Goal: Task Accomplishment & Management: Complete application form

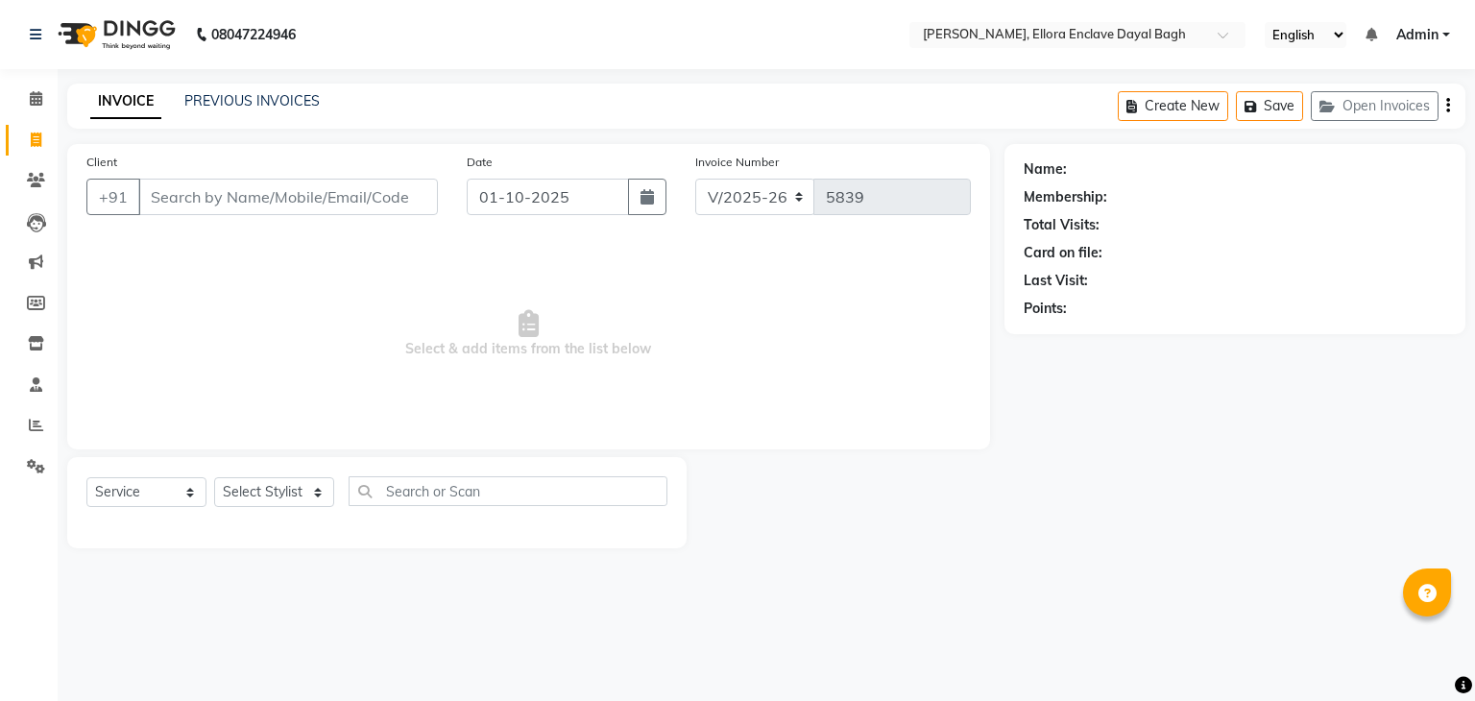
select select "6880"
select select "service"
click at [400, 207] on input "Client" at bounding box center [288, 197] width 300 height 36
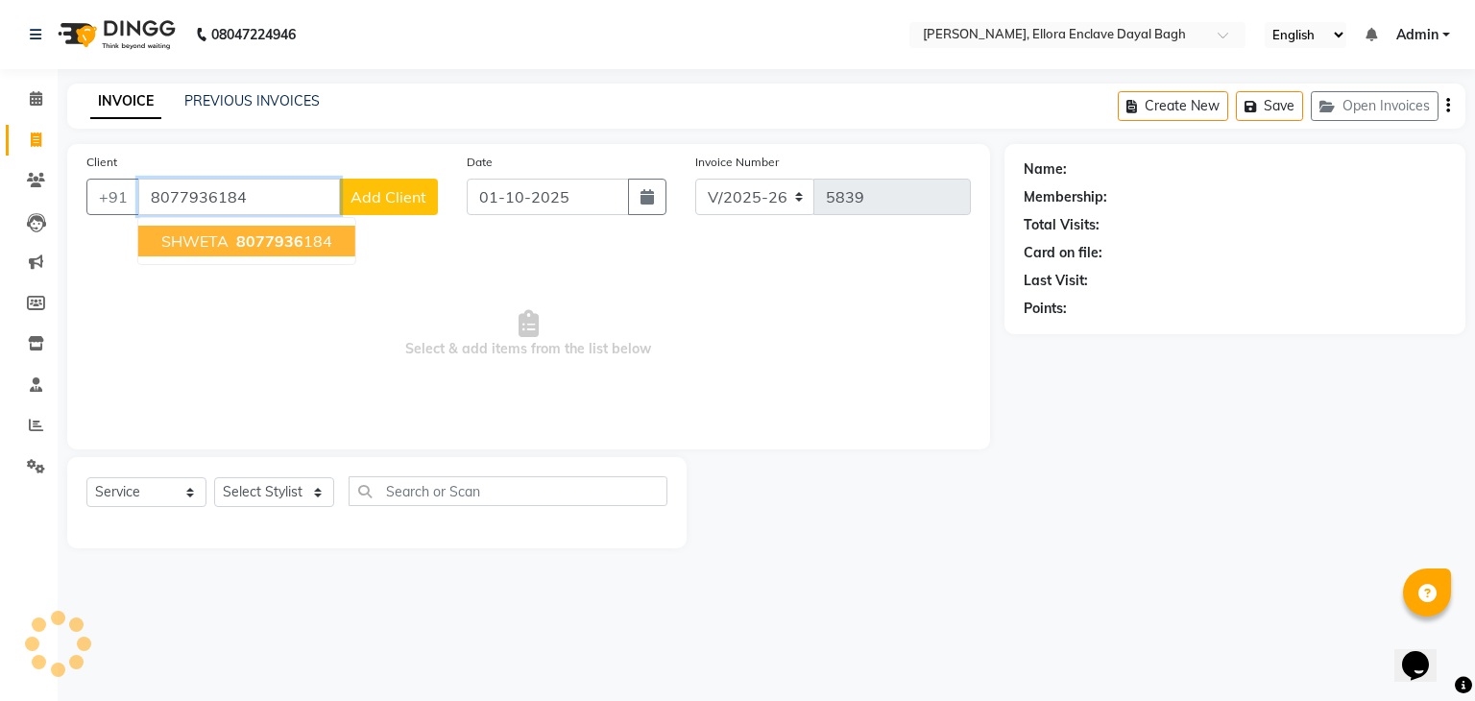
type input "8077936184"
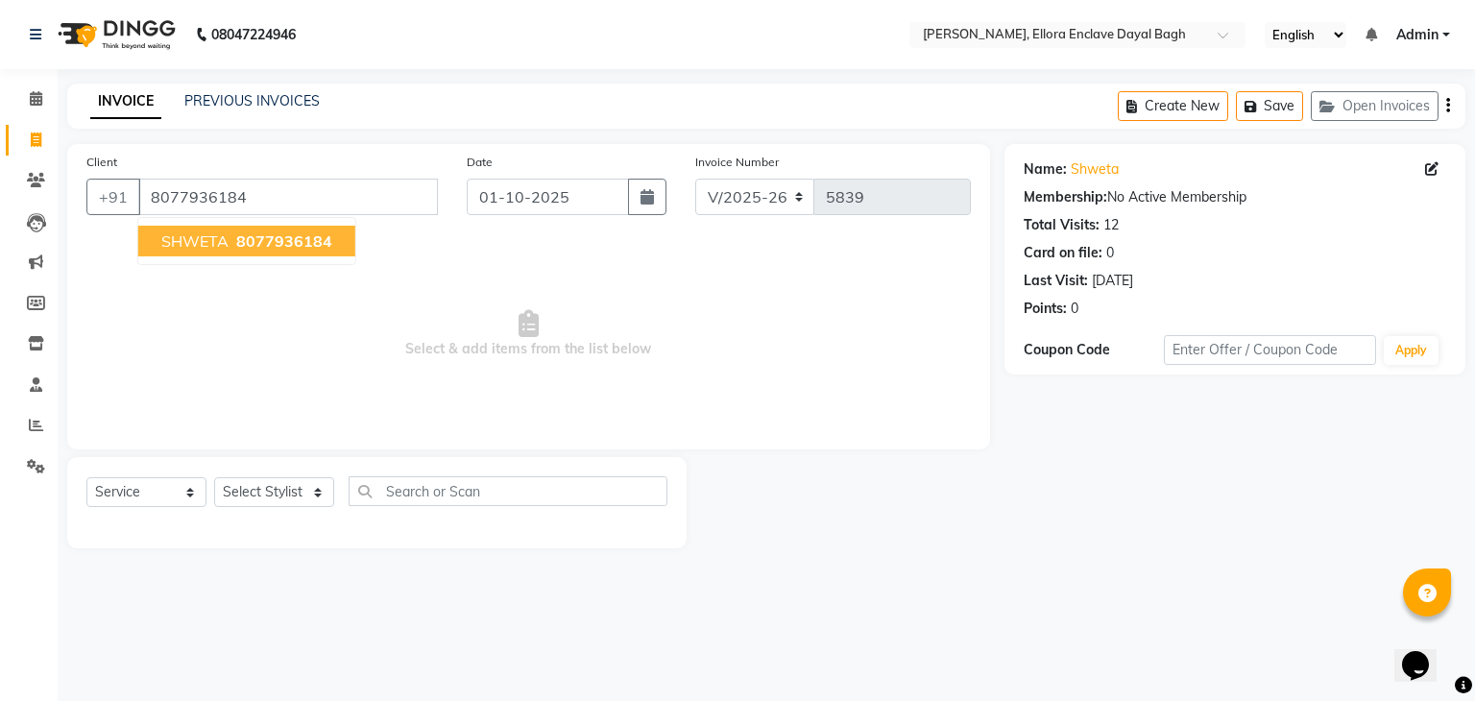
click at [323, 239] on span "8077936184" at bounding box center [284, 240] width 96 height 19
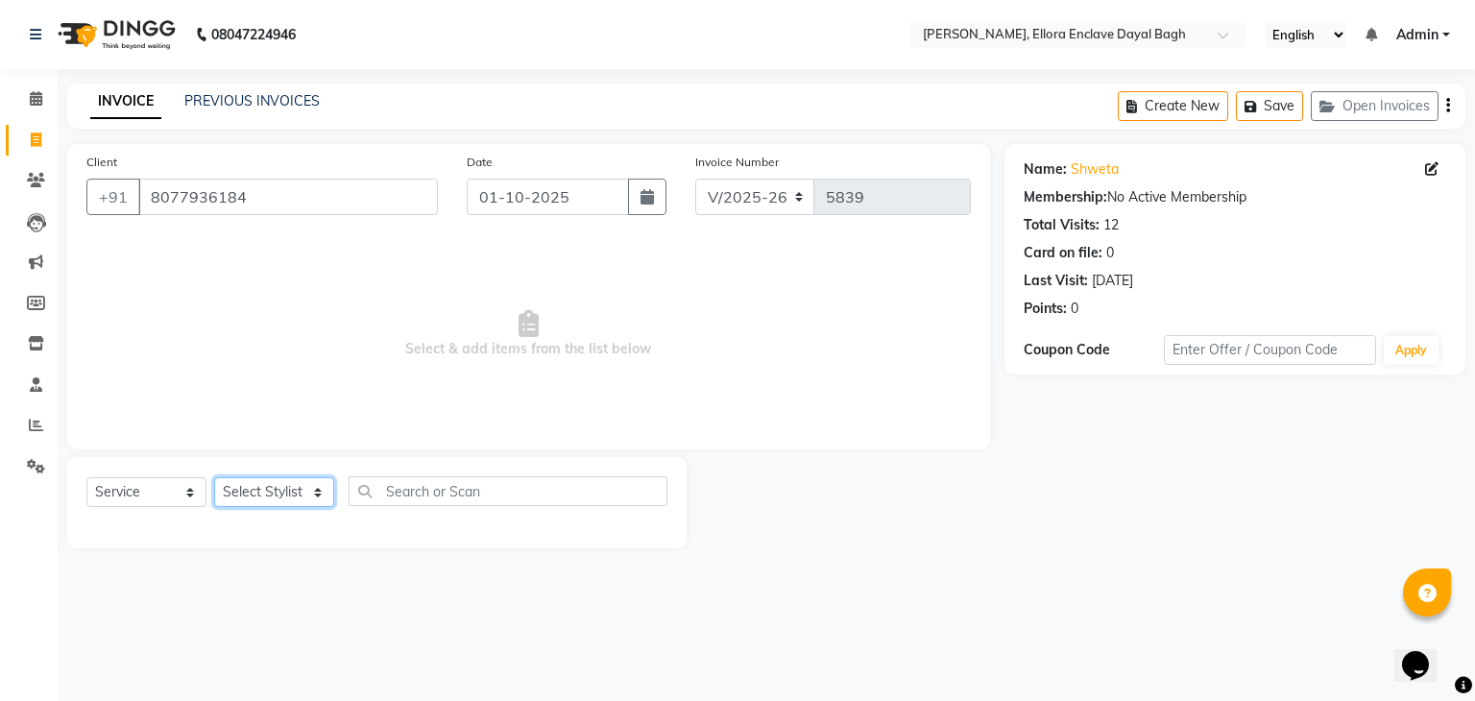
click at [290, 485] on select "Select Stylist AMAN DANISH SALMANI [PERSON_NAME] kakul KAVITA [PERSON_NAME] [PE…" at bounding box center [274, 492] width 120 height 30
select select "53882"
click at [214, 478] on select "Select Stylist AMAN DANISH SALMANI [PERSON_NAME] kakul KAVITA [PERSON_NAME] [PE…" at bounding box center [274, 492] width 120 height 30
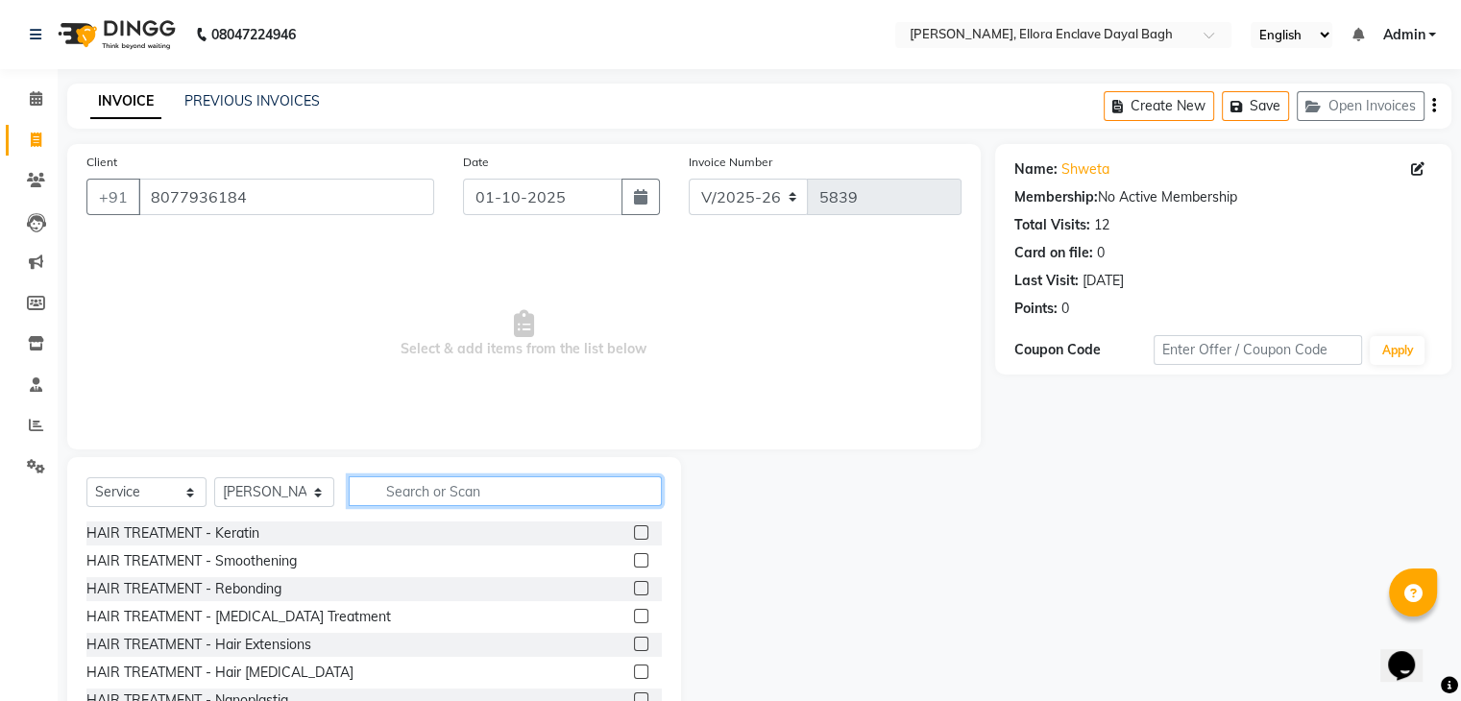
click at [414, 489] on input "text" at bounding box center [505, 491] width 313 height 30
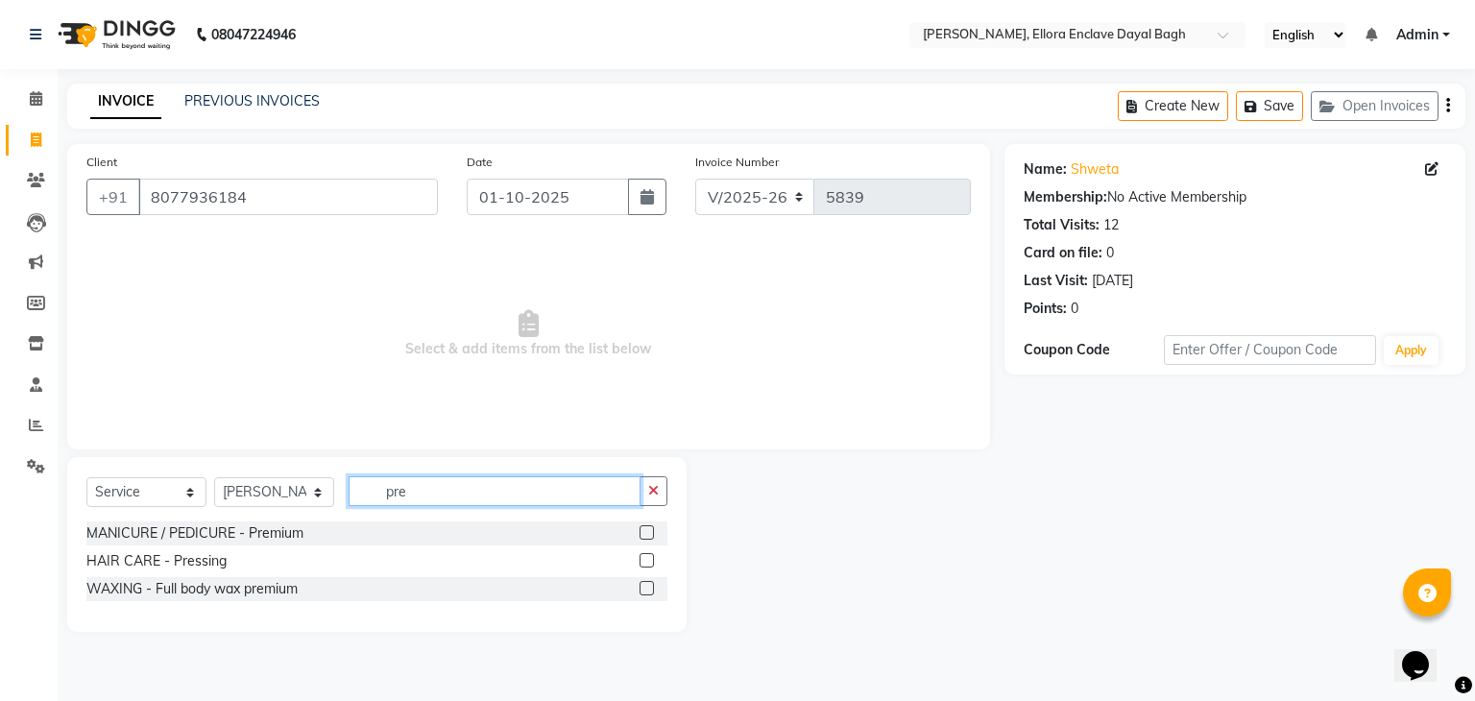
type input "pre"
click at [645, 560] on label at bounding box center [647, 560] width 14 height 14
click at [645, 560] on input "checkbox" at bounding box center [646, 561] width 12 height 12
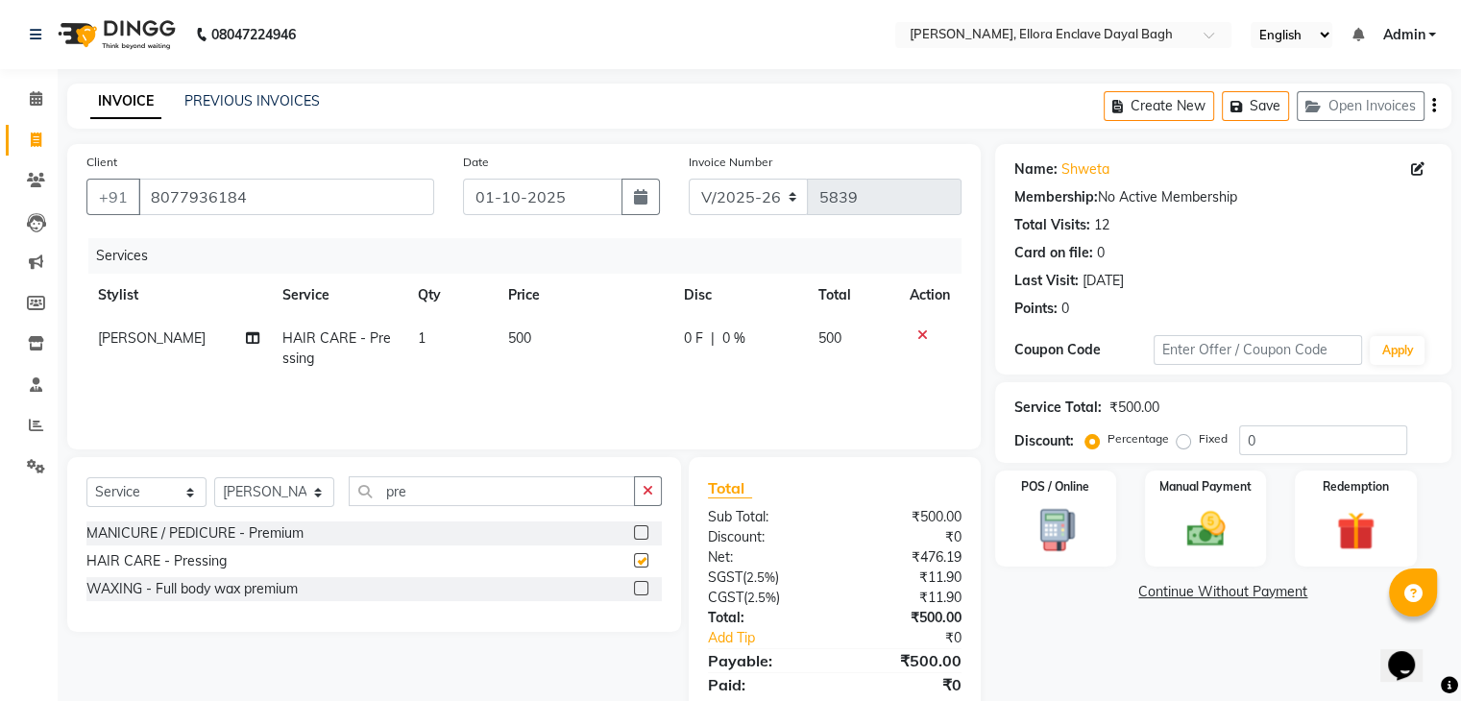
checkbox input "false"
click at [565, 335] on td "500" at bounding box center [584, 348] width 176 height 63
select select "53882"
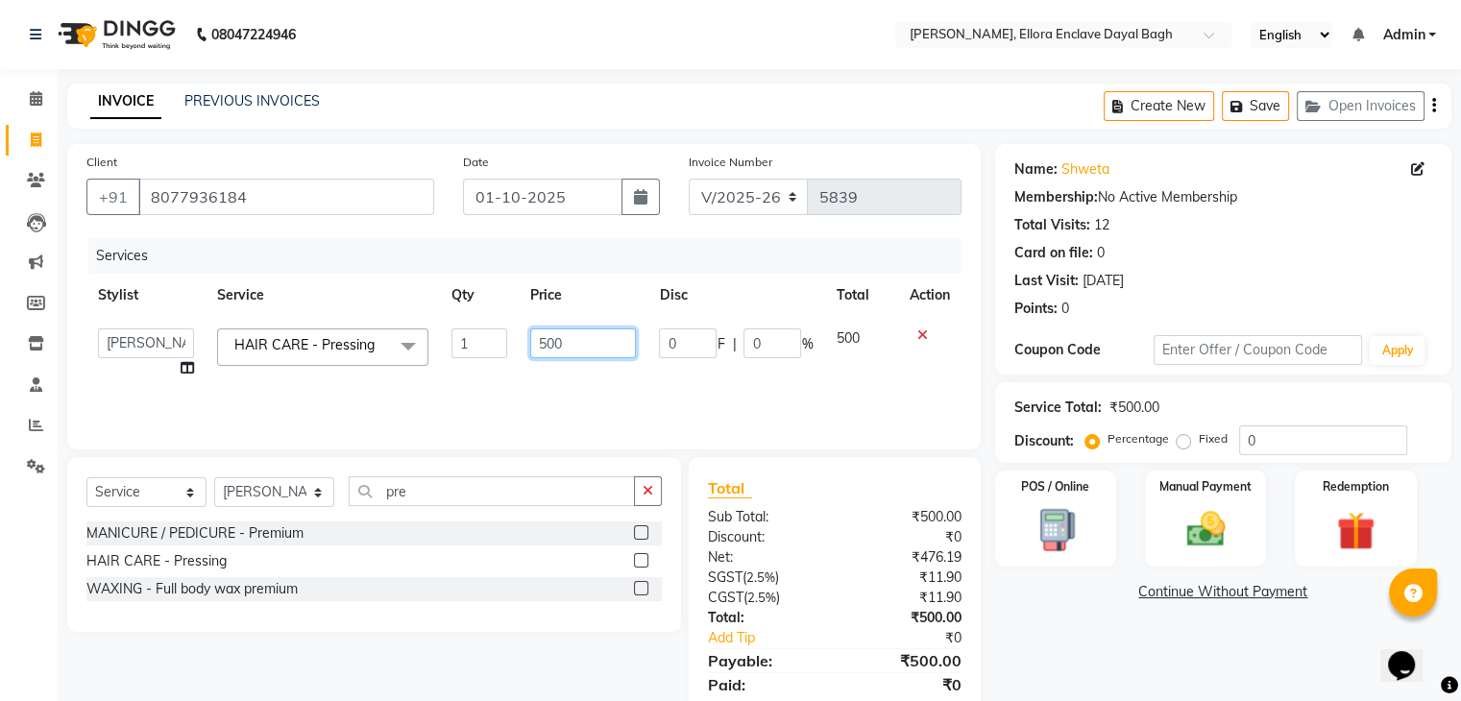
click at [583, 338] on input "500" at bounding box center [583, 343] width 106 height 30
type input "5"
type input "400"
click at [187, 373] on td "AMAN DANISH SALMANI GOPAL PACHORI kakul KAVITA KIRAN KUMARI MEENU KUMARI NEHA N…" at bounding box center [145, 353] width 119 height 73
select select "53882"
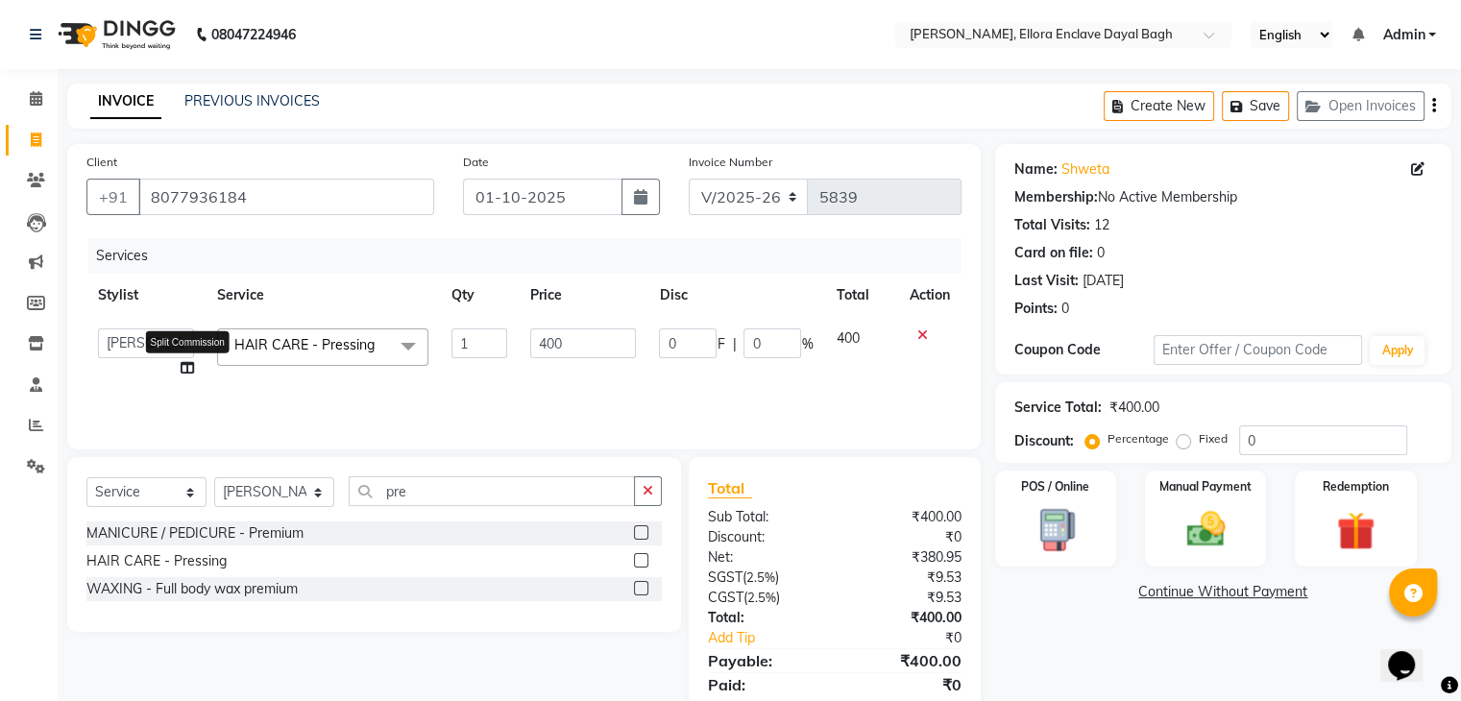
click at [188, 368] on icon at bounding box center [187, 367] width 13 height 13
select select "53882"
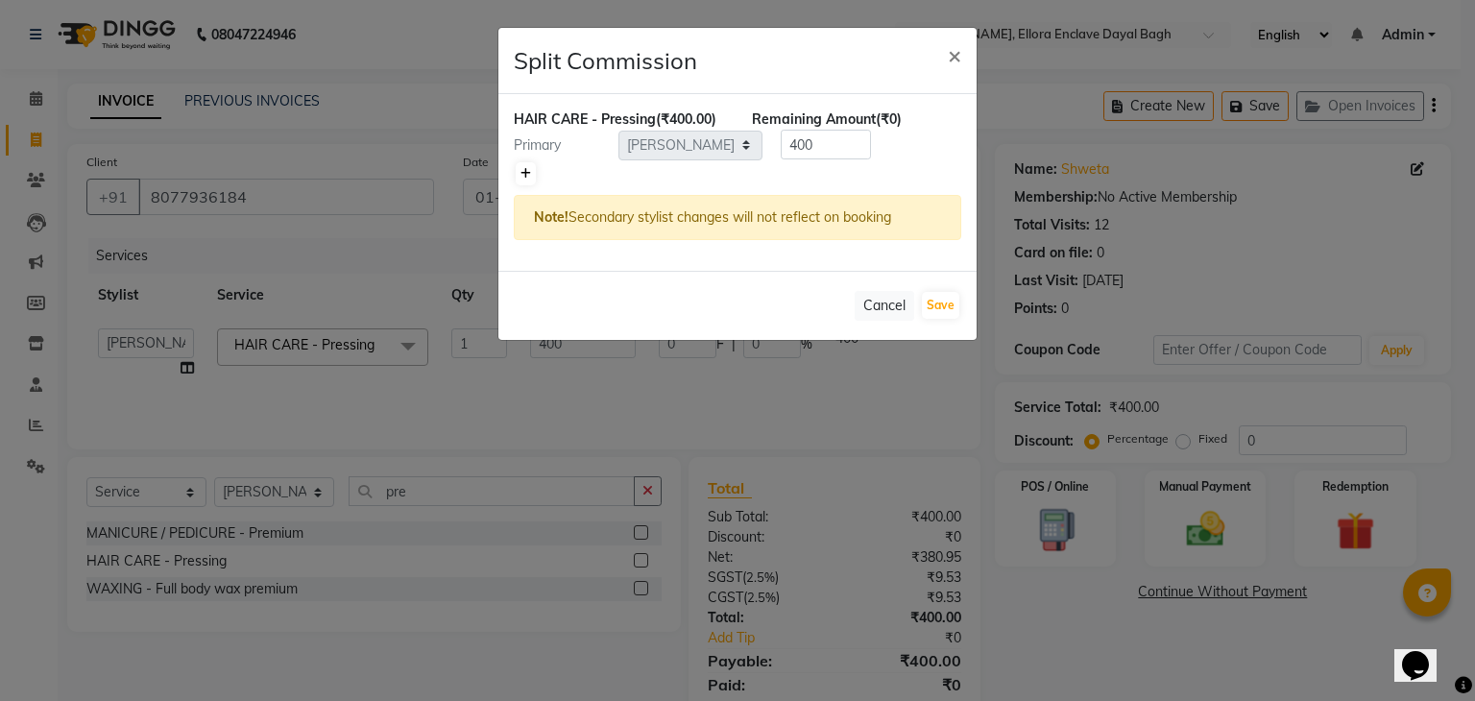
click at [528, 168] on icon at bounding box center [525, 174] width 11 height 12
type input "200"
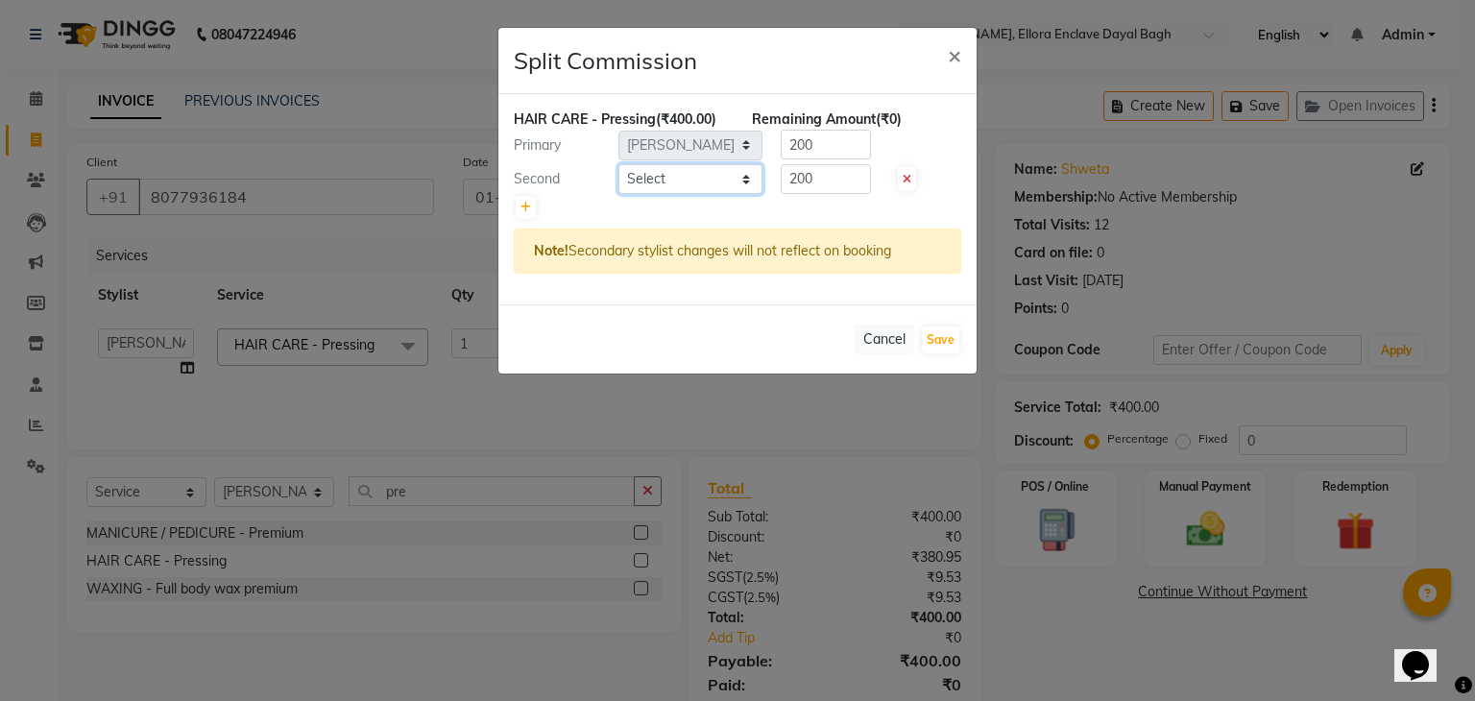
click at [657, 186] on select "Select AMAN DANISH SALMANI GOPAL PACHORI kakul KAVITA KIRAN KUMARI MEENU KUMARI…" at bounding box center [690, 179] width 144 height 30
select select "53881"
click at [618, 164] on select "Select AMAN DANISH SALMANI GOPAL PACHORI kakul KAVITA KIRAN KUMARI MEENU KUMARI…" at bounding box center [690, 179] width 144 height 30
click at [949, 337] on button "Save" at bounding box center [940, 339] width 37 height 27
select select "Select"
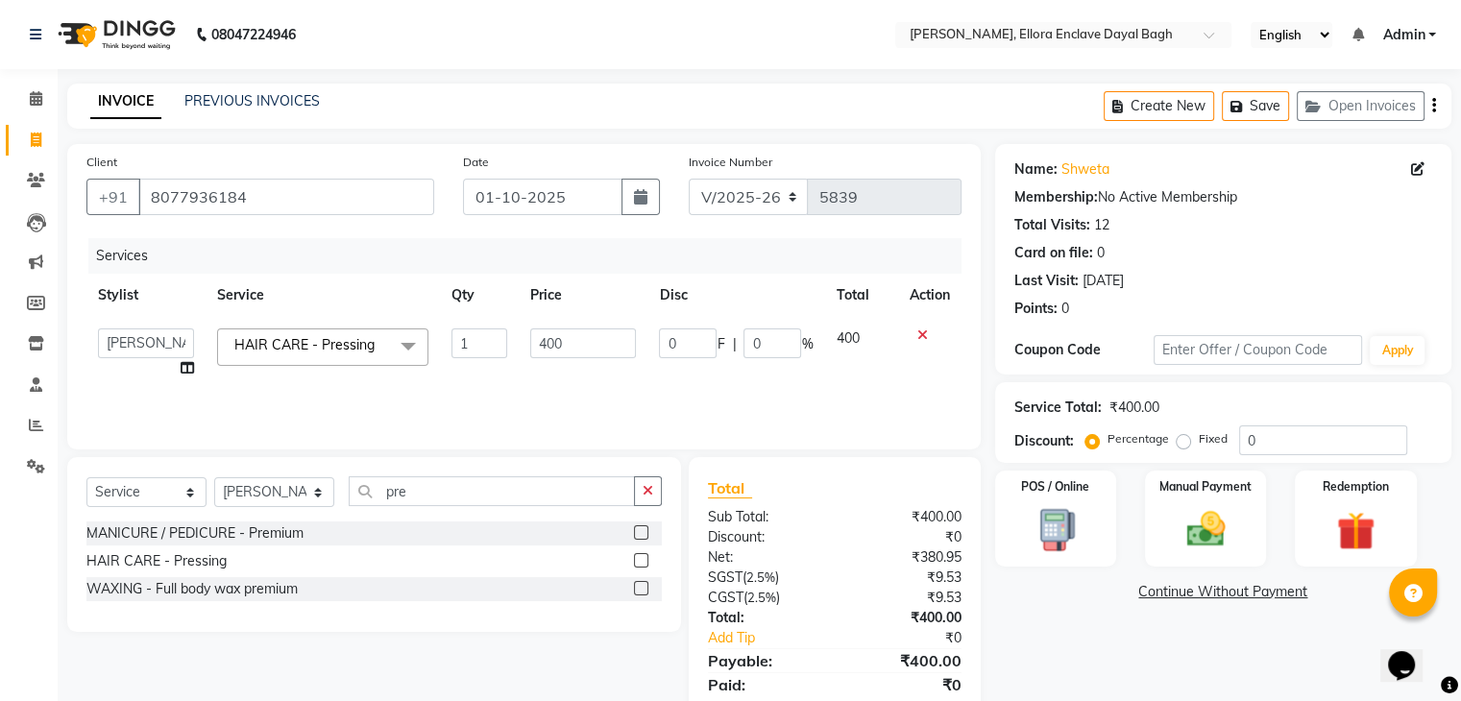
scroll to position [68, 0]
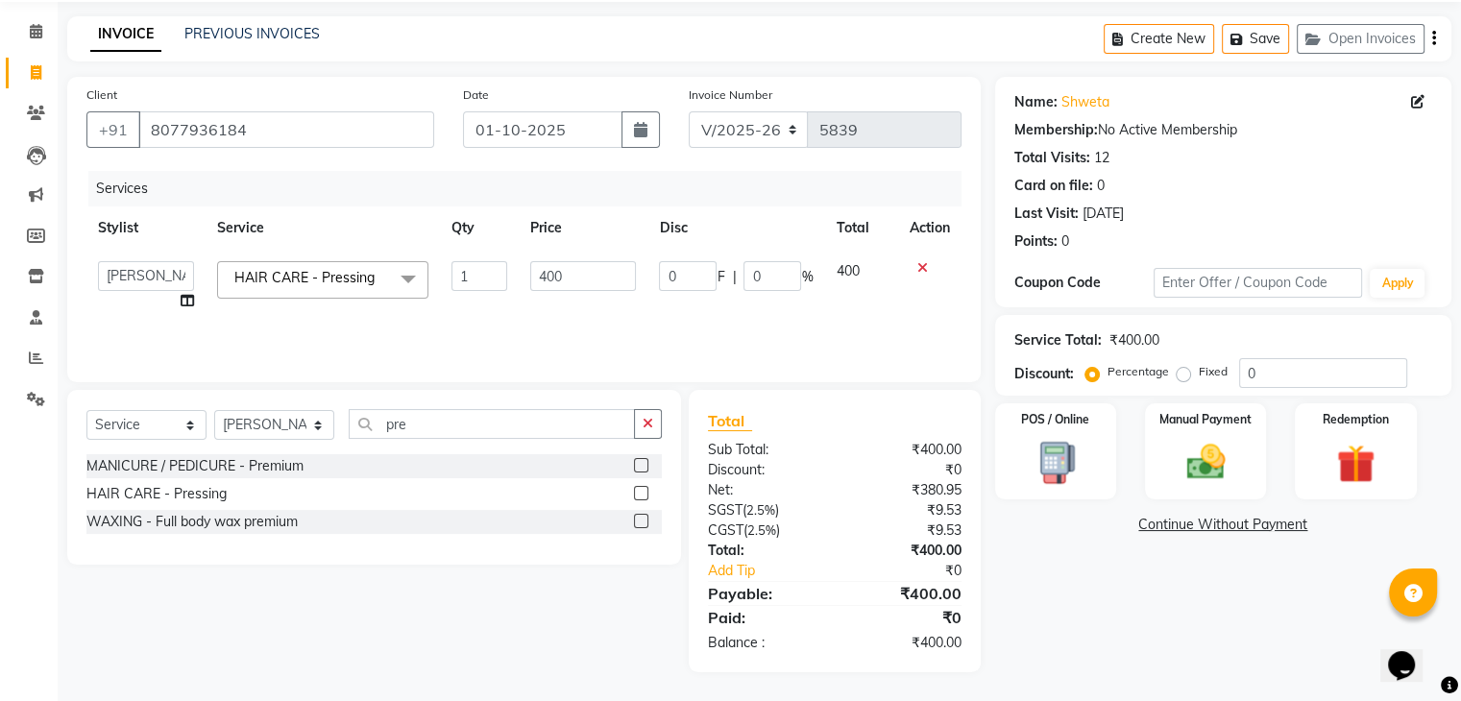
click at [601, 650] on div "Select Service Product Membership Package Voucher Prepaid Gift Card Select Styl…" at bounding box center [367, 531] width 628 height 282
click at [1234, 446] on img at bounding box center [1205, 463] width 64 height 46
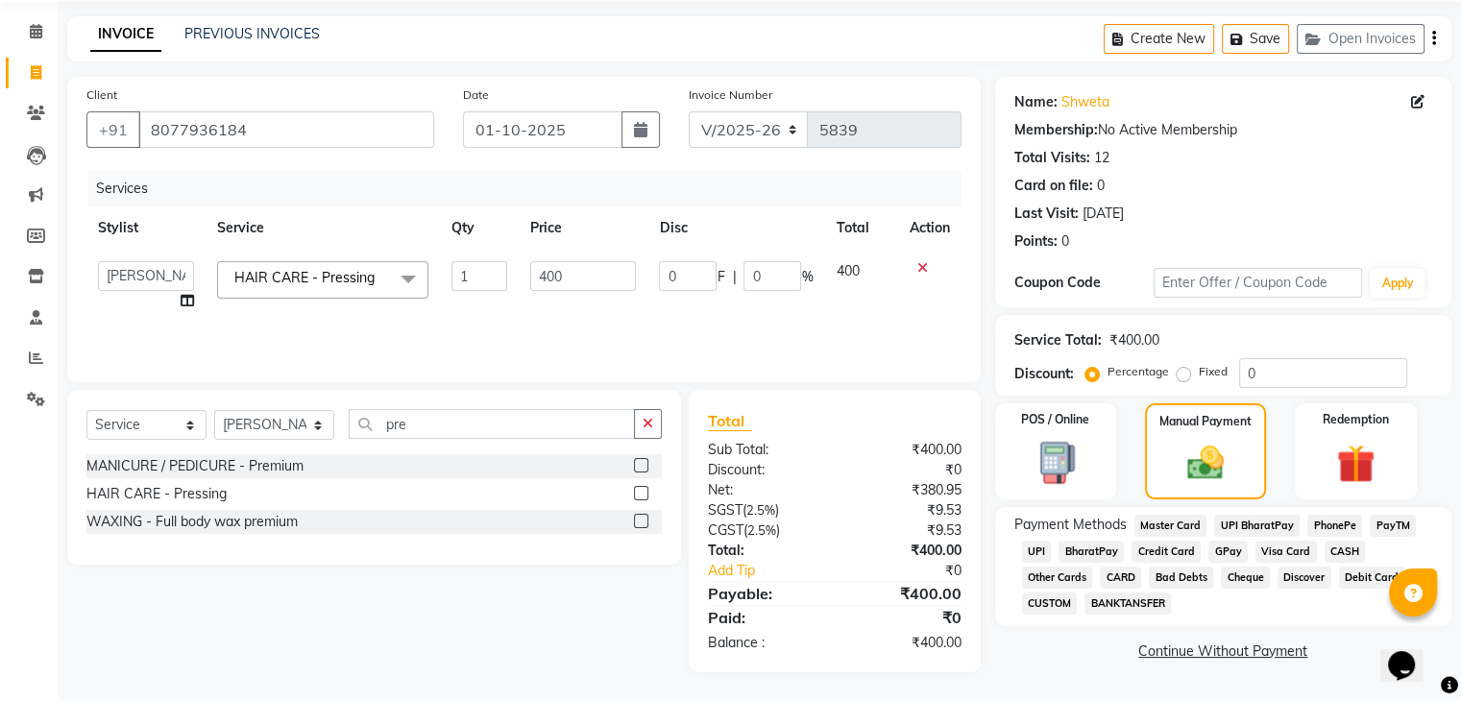
click at [1333, 547] on span "CASH" at bounding box center [1344, 552] width 41 height 22
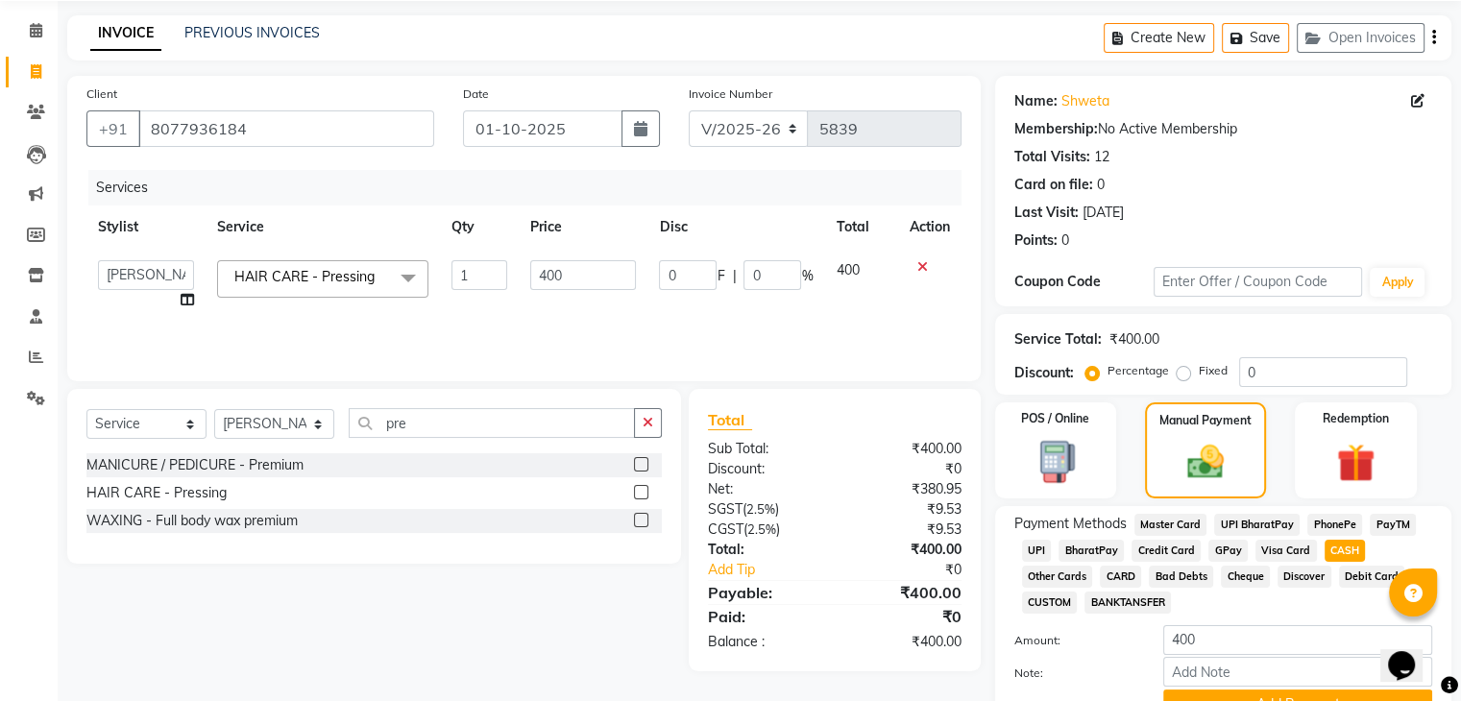
scroll to position [165, 0]
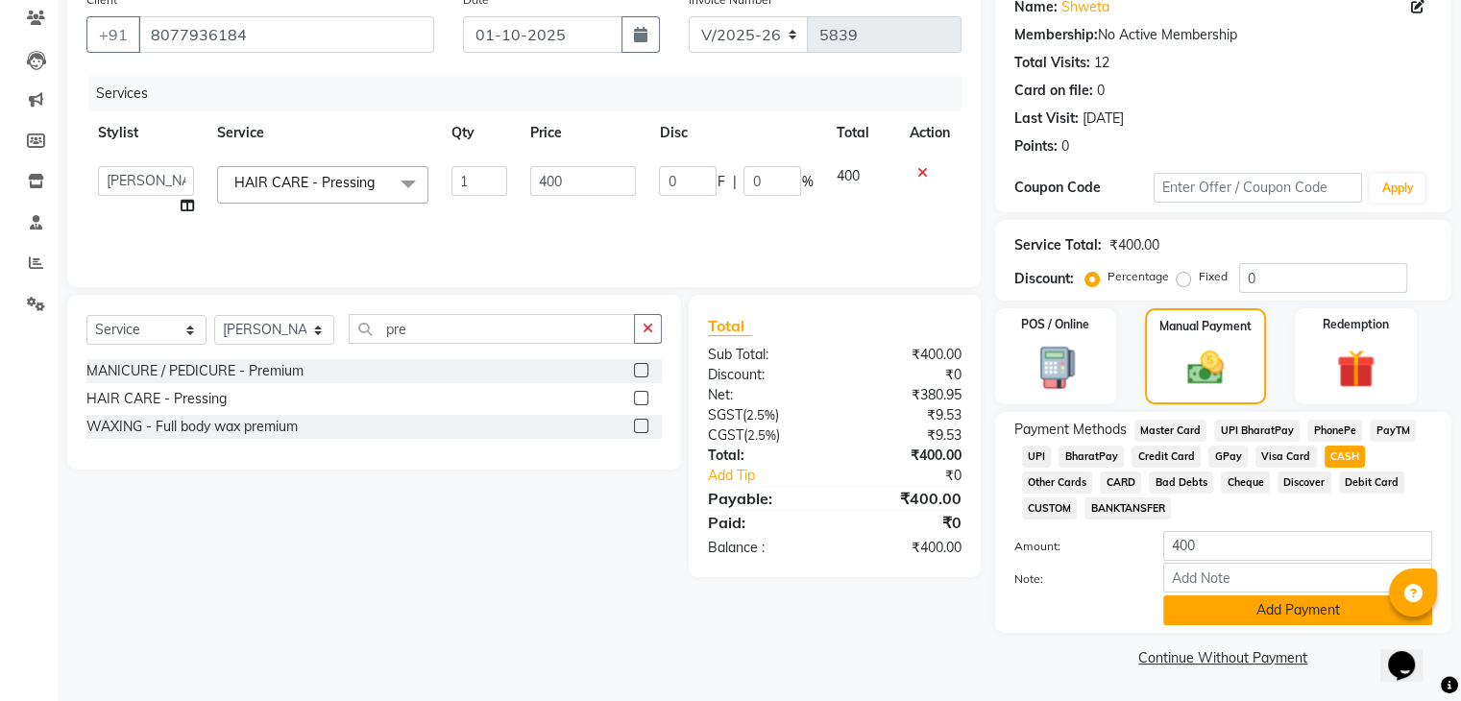
click at [1256, 599] on button "Add Payment" at bounding box center [1297, 610] width 269 height 30
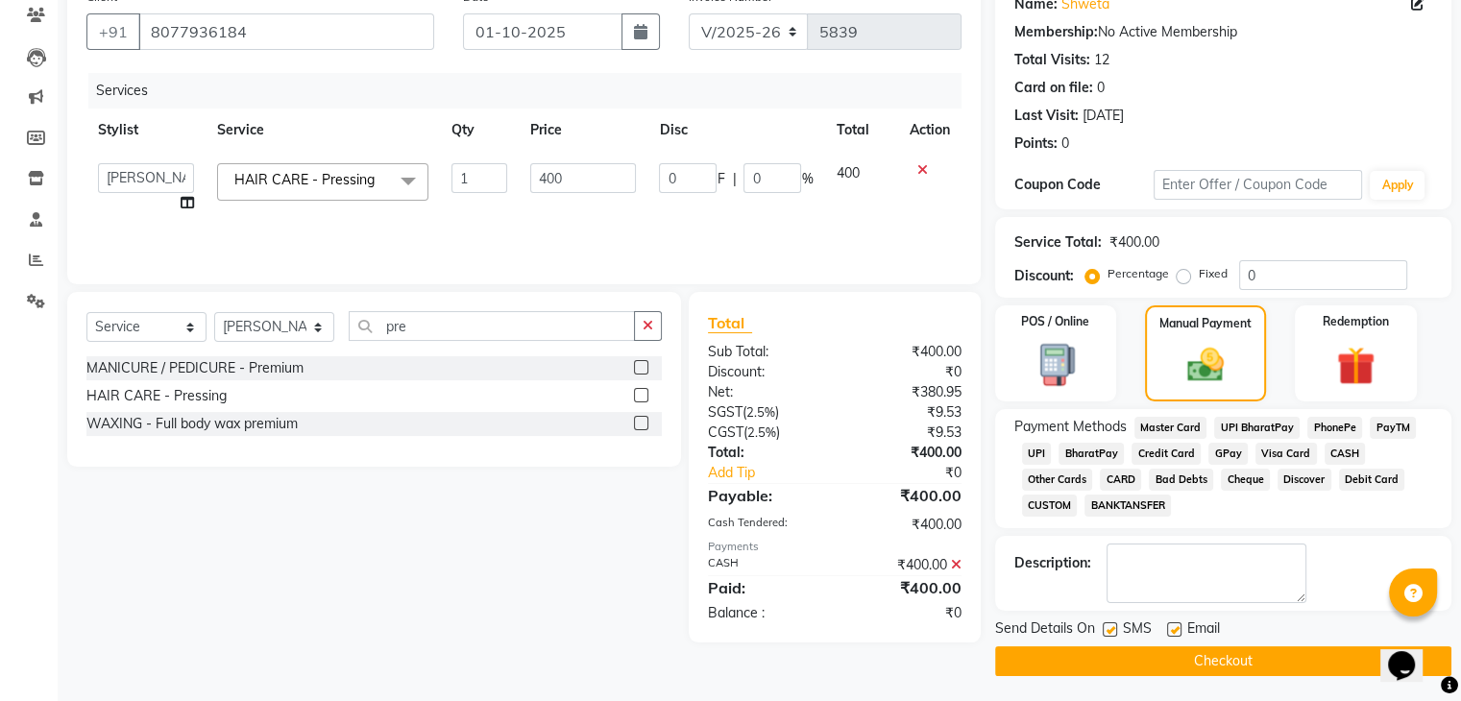
scroll to position [171, 0]
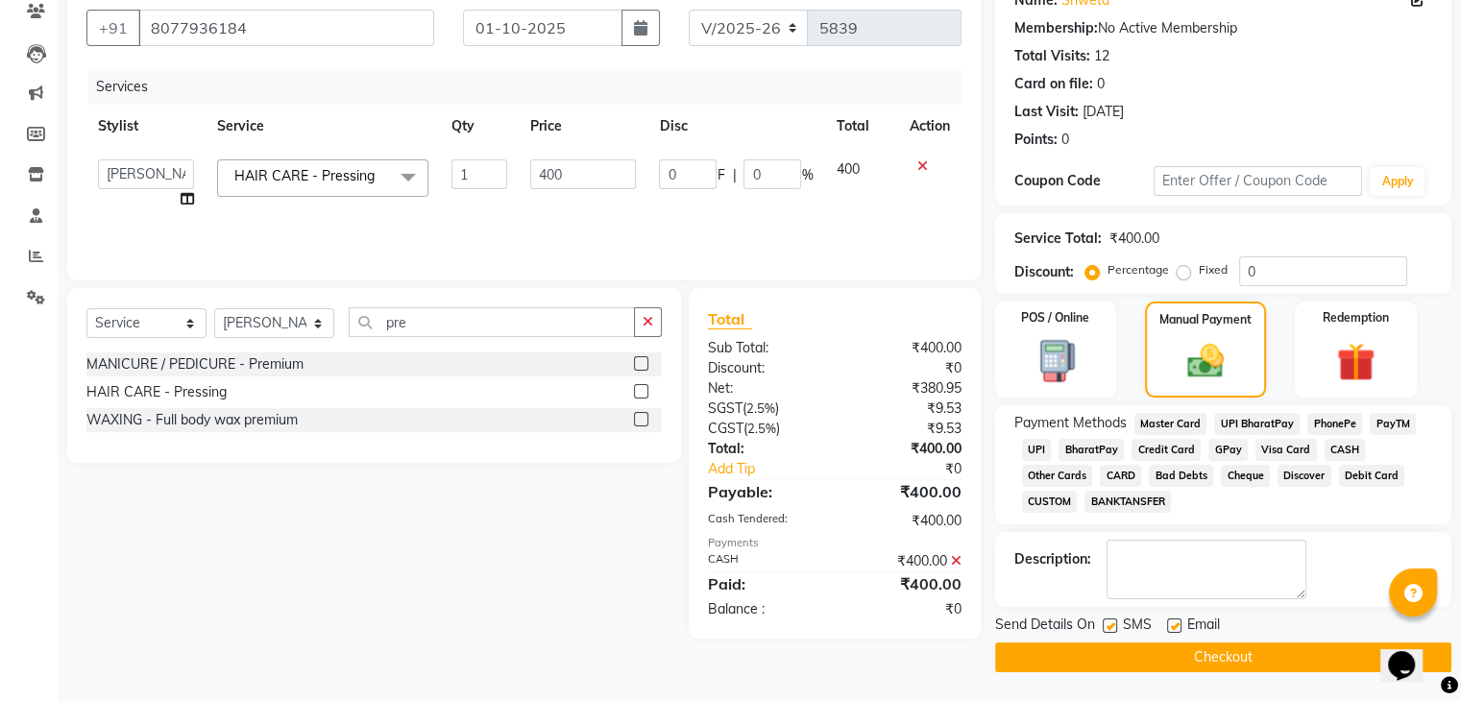
click at [1175, 626] on label at bounding box center [1174, 625] width 14 height 14
click at [1175, 626] on input "checkbox" at bounding box center [1173, 626] width 12 height 12
checkbox input "false"
click at [1107, 627] on label at bounding box center [1109, 625] width 14 height 14
click at [1107, 627] on input "checkbox" at bounding box center [1108, 626] width 12 height 12
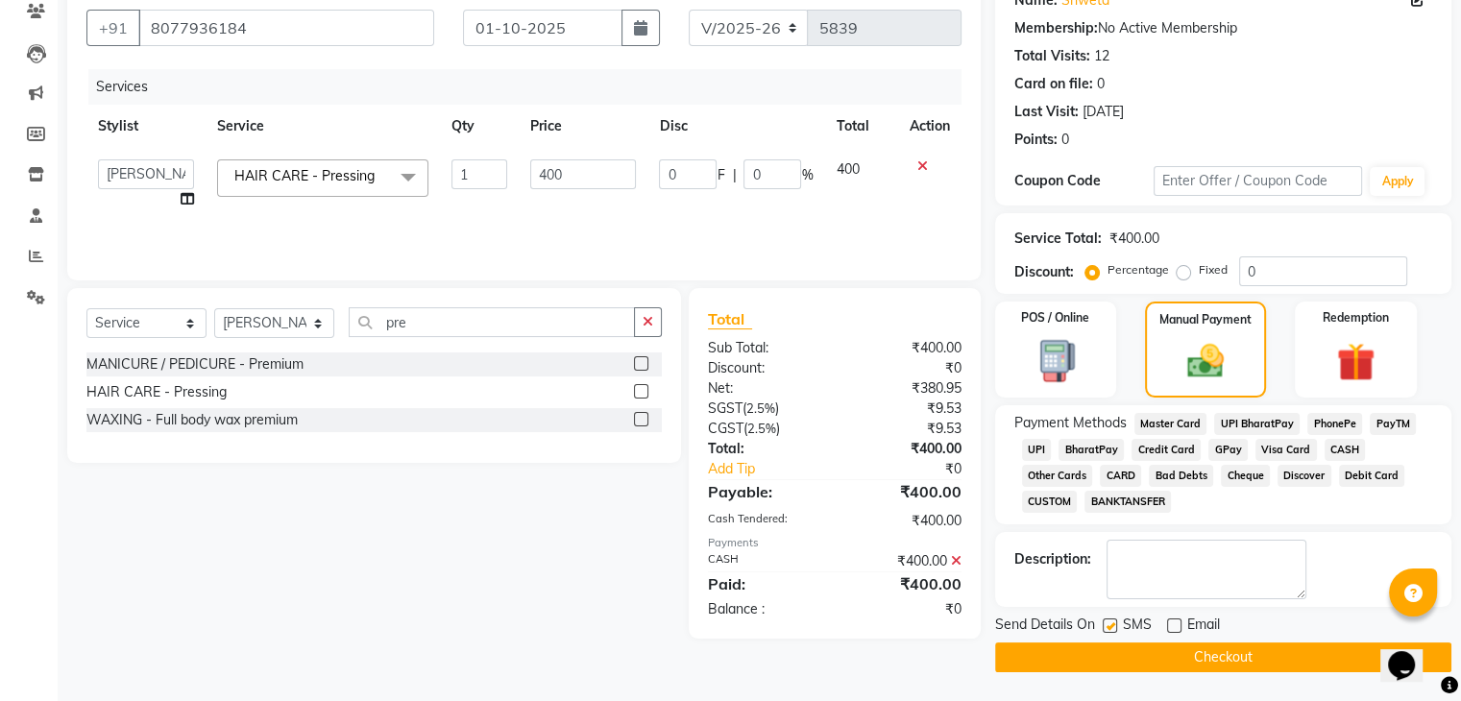
checkbox input "false"
click at [1115, 662] on button "Checkout" at bounding box center [1223, 657] width 456 height 30
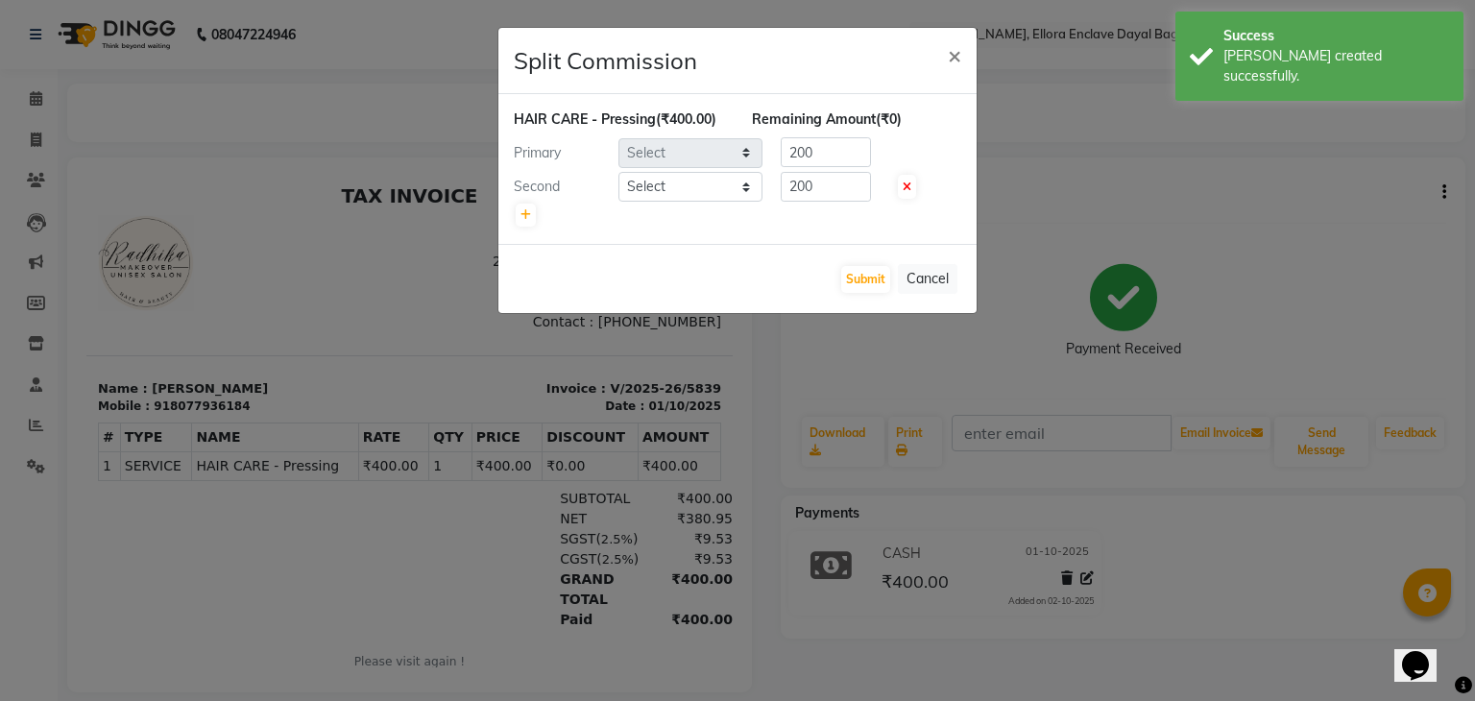
select select "53882"
select select "53881"
click at [858, 280] on button "Submit" at bounding box center [865, 279] width 49 height 27
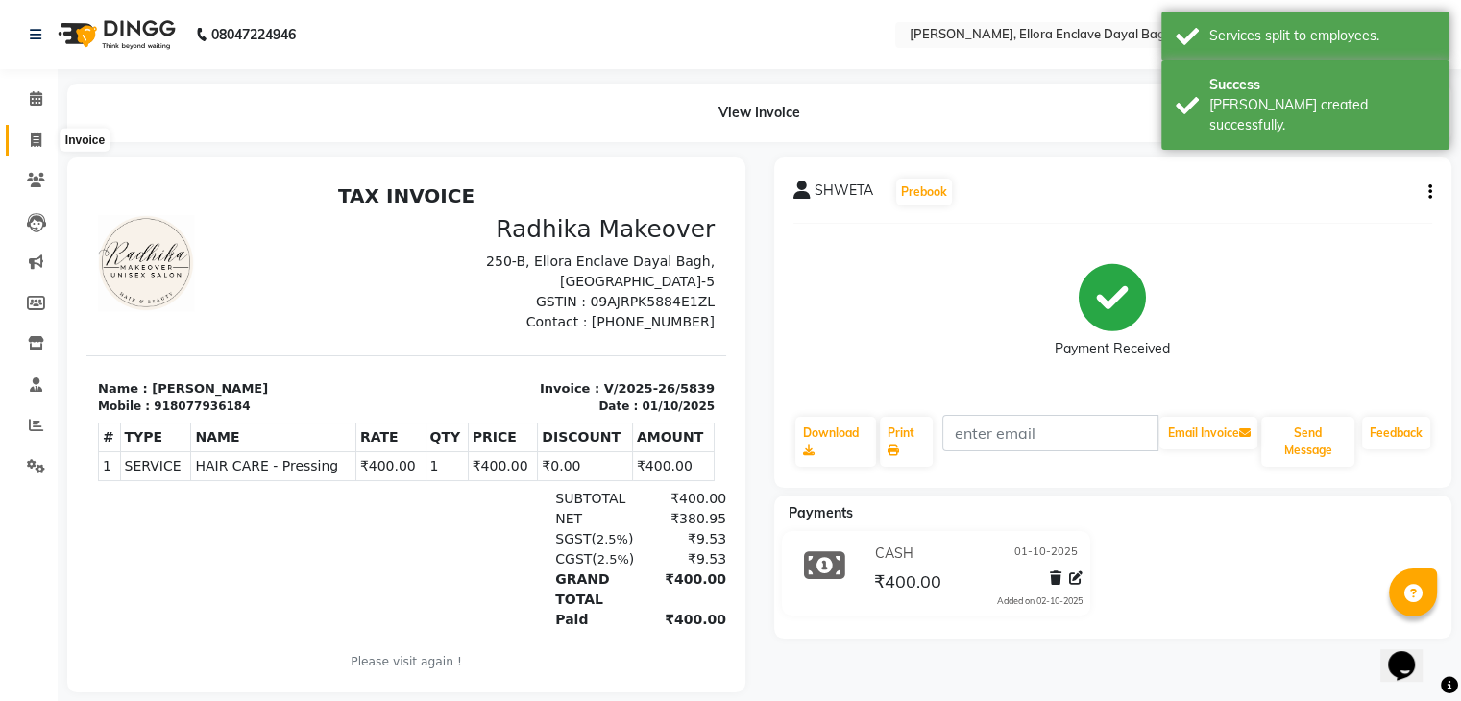
click at [32, 134] on icon at bounding box center [36, 140] width 11 height 14
select select "service"
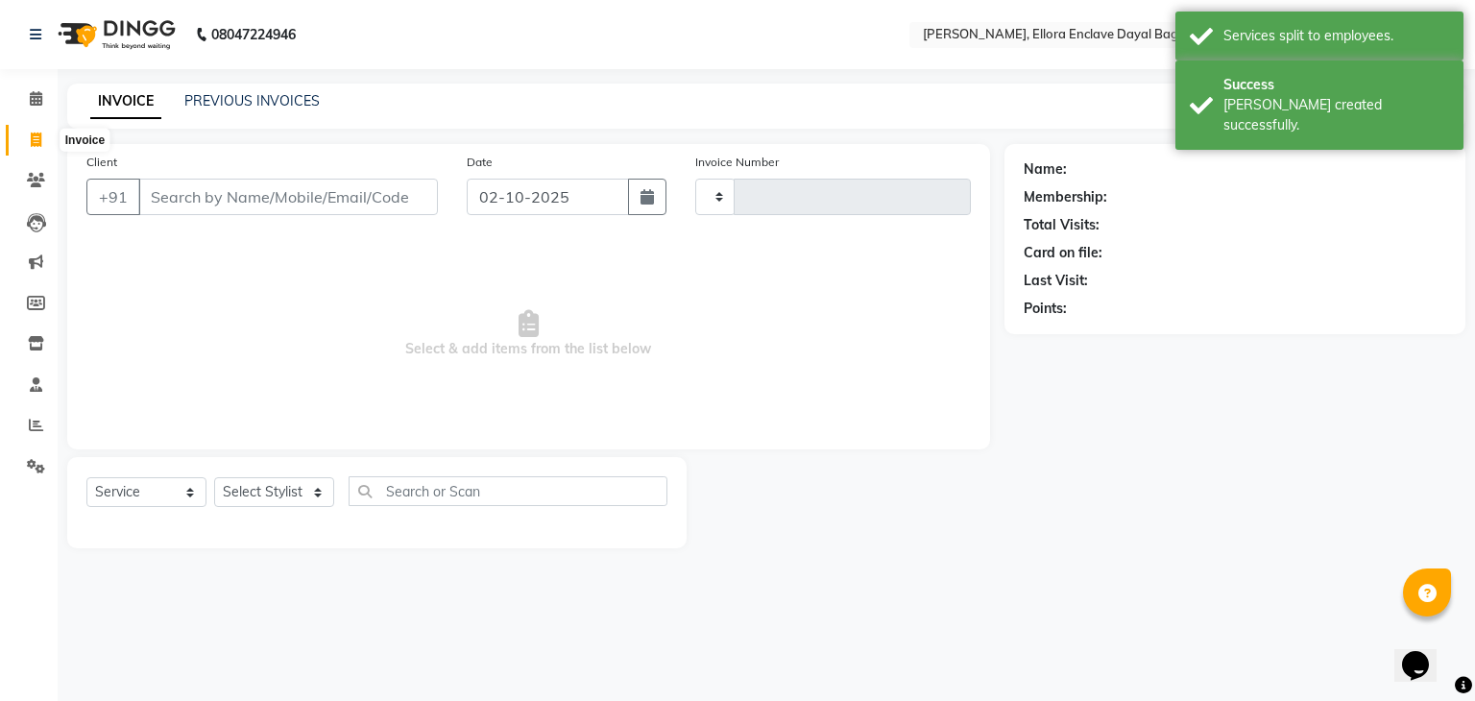
type input "5840"
select select "6880"
click at [296, 189] on input "Client" at bounding box center [288, 197] width 300 height 36
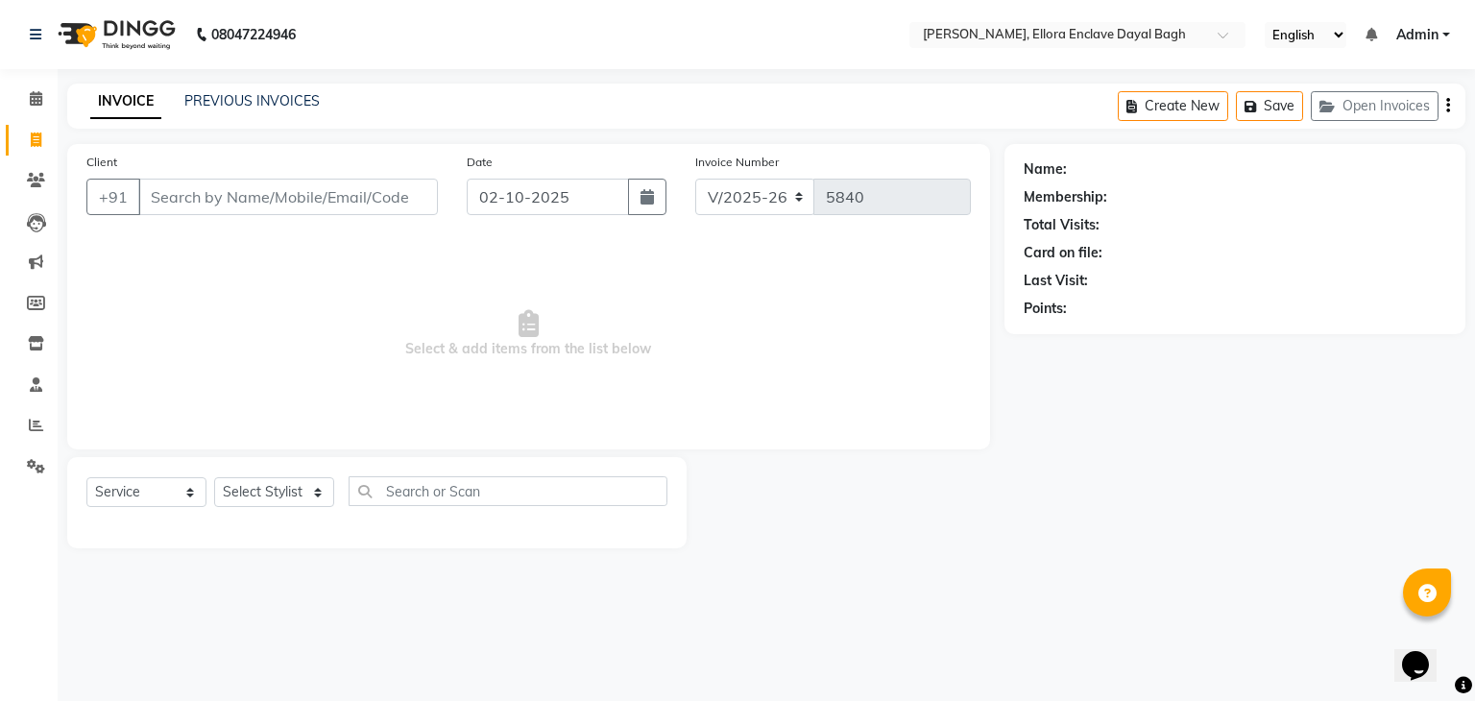
click at [303, 211] on input "Client" at bounding box center [288, 197] width 300 height 36
click at [334, 206] on input "Client" at bounding box center [288, 197] width 300 height 36
click at [319, 202] on input "Client" at bounding box center [288, 197] width 300 height 36
click at [319, 202] on input "ma" at bounding box center [288, 197] width 300 height 36
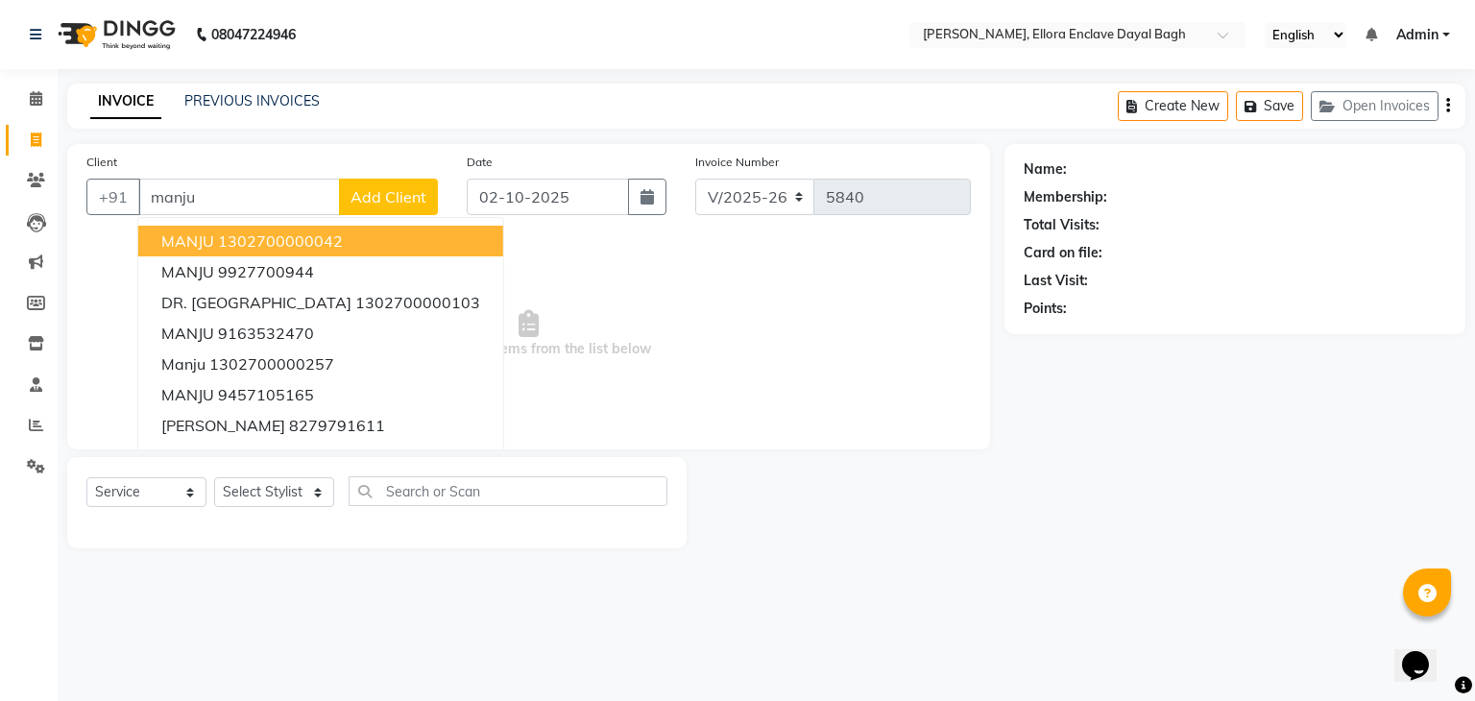
click at [348, 242] on button "MANJU 1302700000042" at bounding box center [320, 241] width 365 height 31
type input "1302700000042"
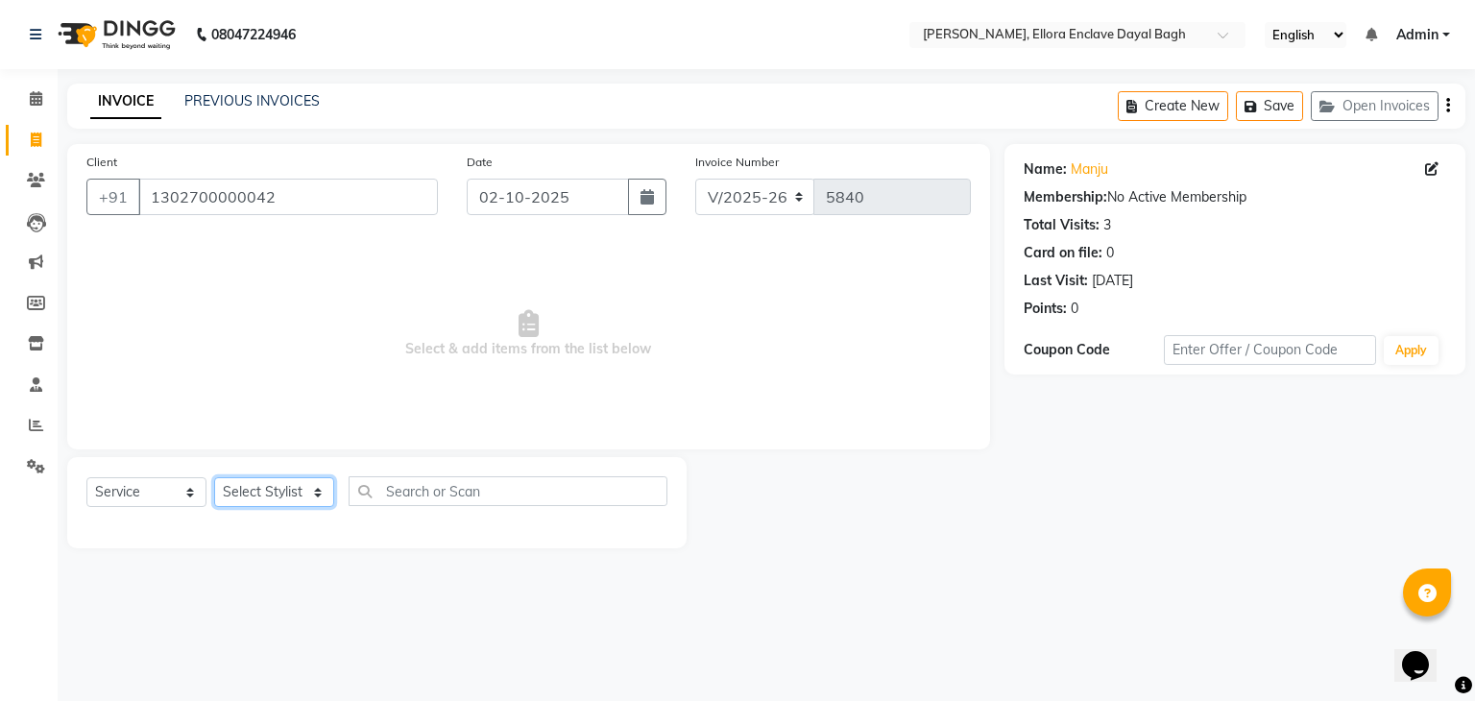
click at [300, 500] on select "Select Stylist AMAN DANISH SALMANI [PERSON_NAME] kakul KAVITA [PERSON_NAME] [PE…" at bounding box center [274, 492] width 120 height 30
select select "53884"
click at [214, 478] on select "Select Stylist AMAN DANISH SALMANI [PERSON_NAME] kakul KAVITA [PERSON_NAME] [PE…" at bounding box center [274, 492] width 120 height 30
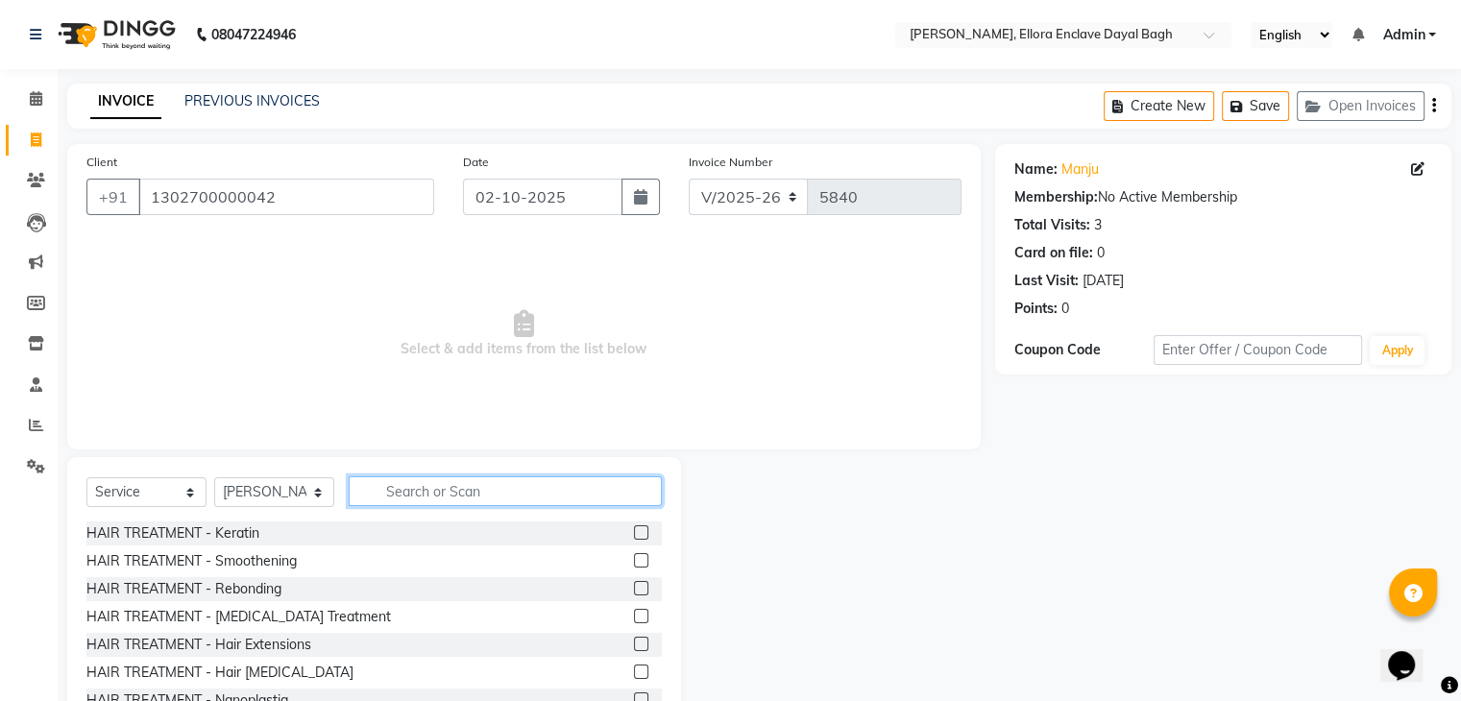
click at [445, 501] on input "text" at bounding box center [505, 491] width 313 height 30
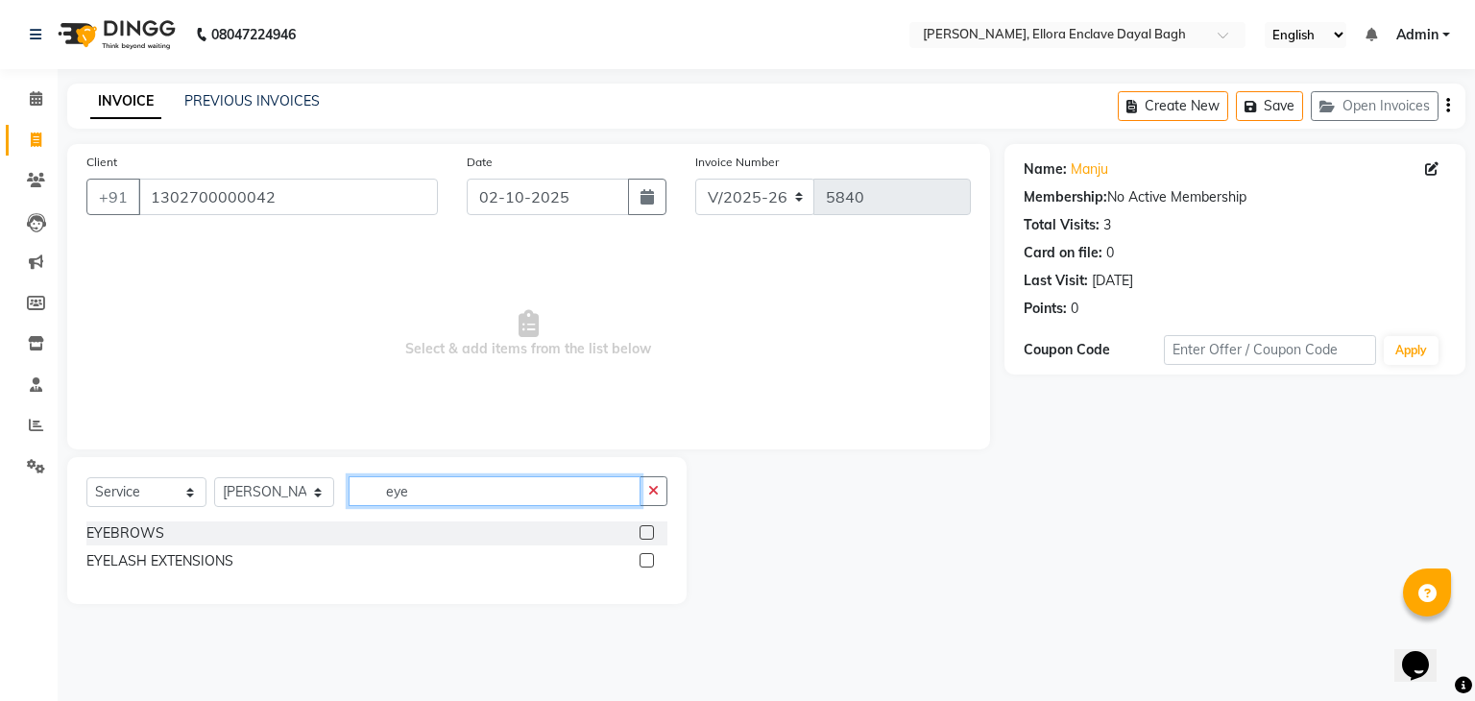
type input "eye"
click at [641, 535] on label at bounding box center [647, 532] width 14 height 14
click at [641, 535] on input "checkbox" at bounding box center [646, 533] width 12 height 12
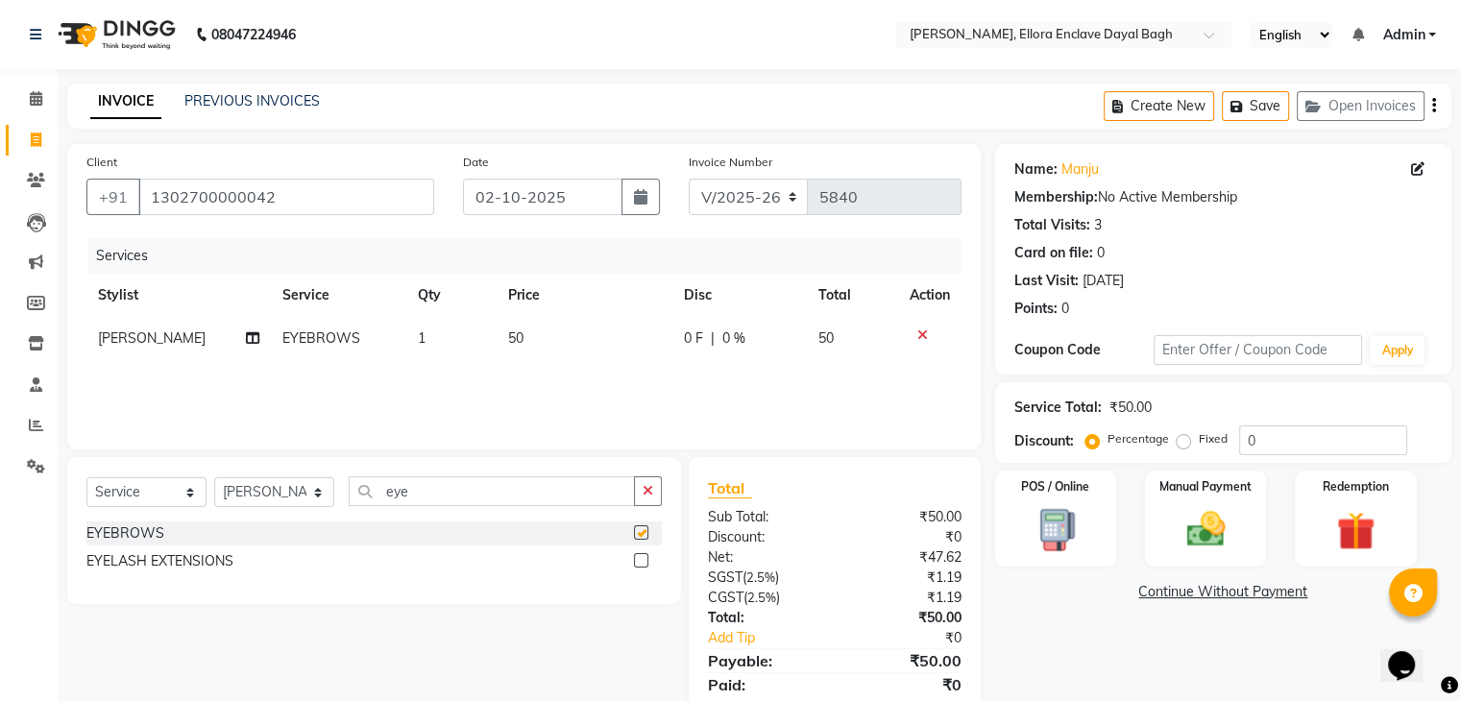
checkbox input "false"
click at [641, 207] on button "button" at bounding box center [640, 197] width 38 height 36
select select "10"
select select "2025"
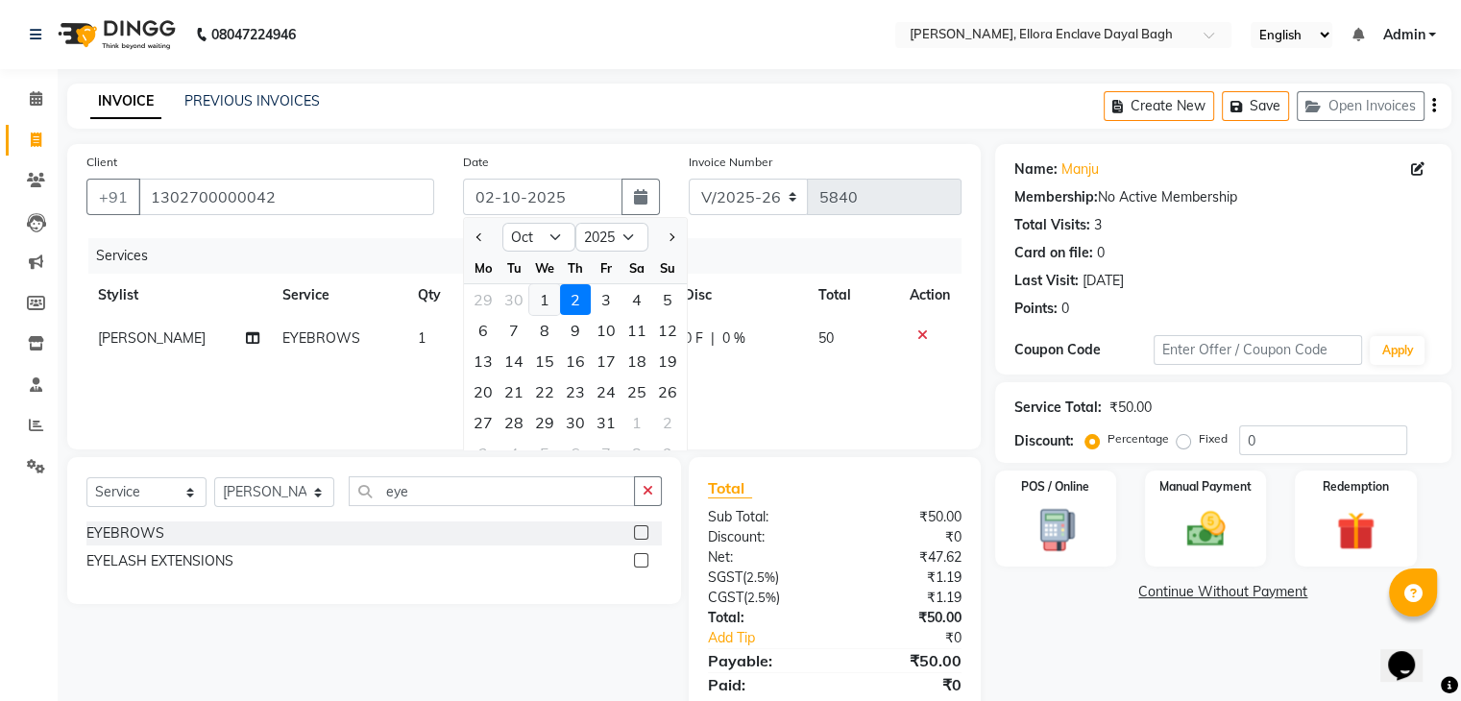
click at [553, 307] on div "1" at bounding box center [544, 299] width 31 height 31
type input "01-10-2025"
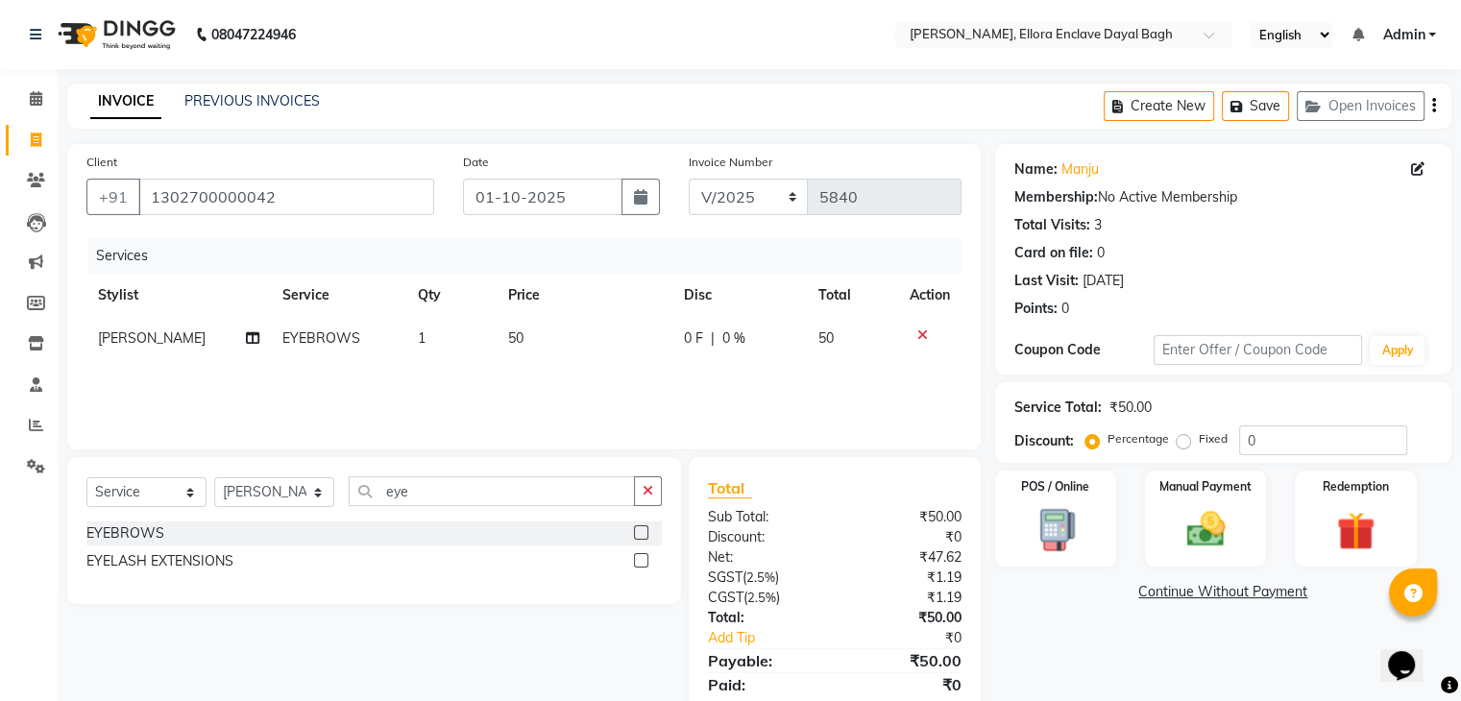
scroll to position [68, 0]
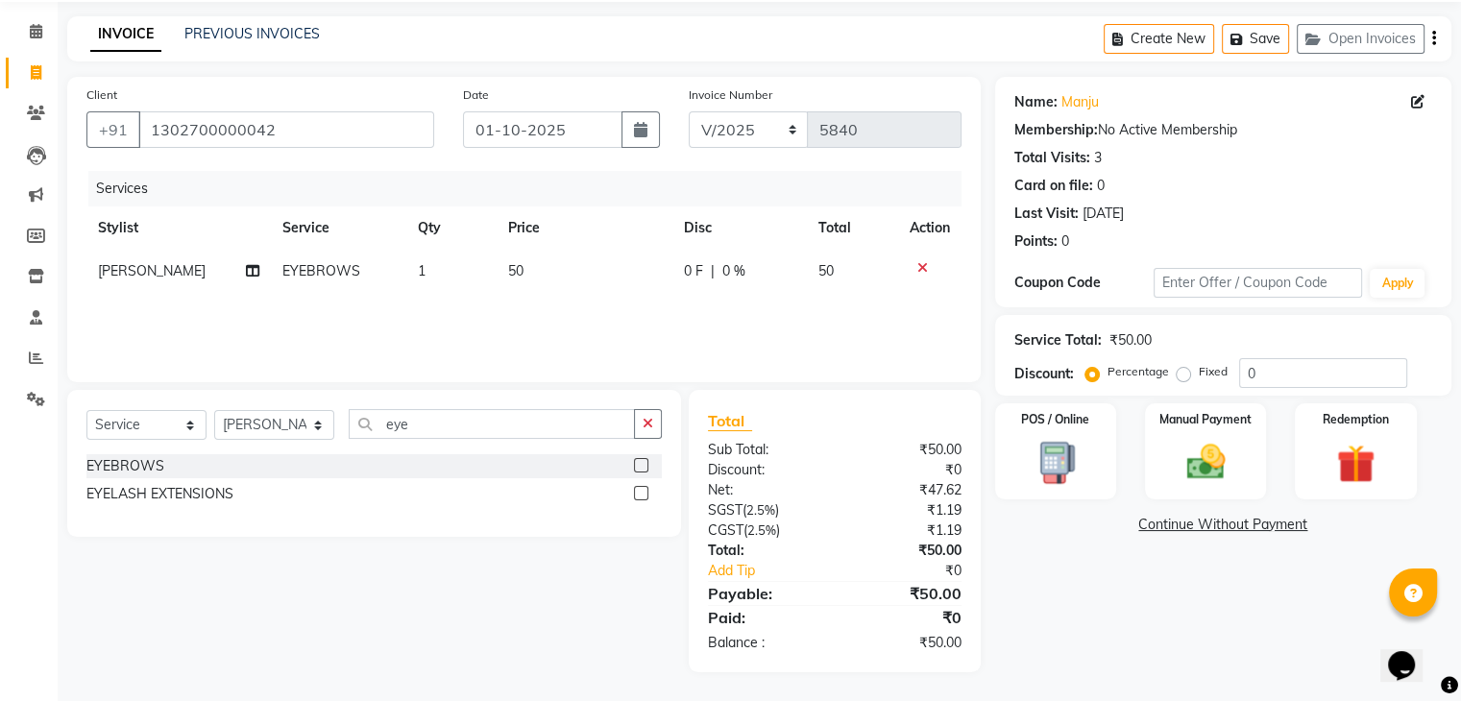
click at [639, 466] on label at bounding box center [641, 465] width 14 height 14
click at [639, 466] on input "checkbox" at bounding box center [640, 466] width 12 height 12
checkbox input "false"
click at [166, 272] on span "[PERSON_NAME]" at bounding box center [152, 270] width 108 height 17
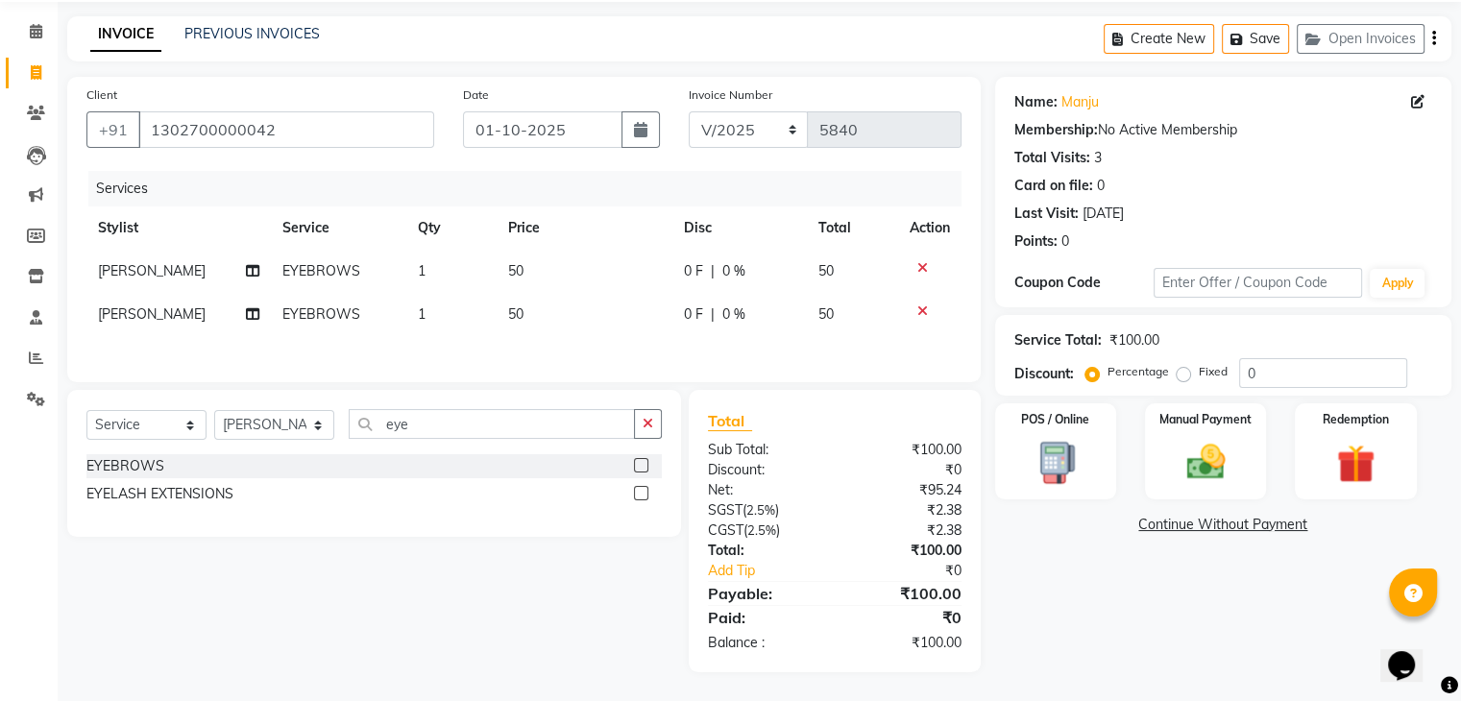
select select "53884"
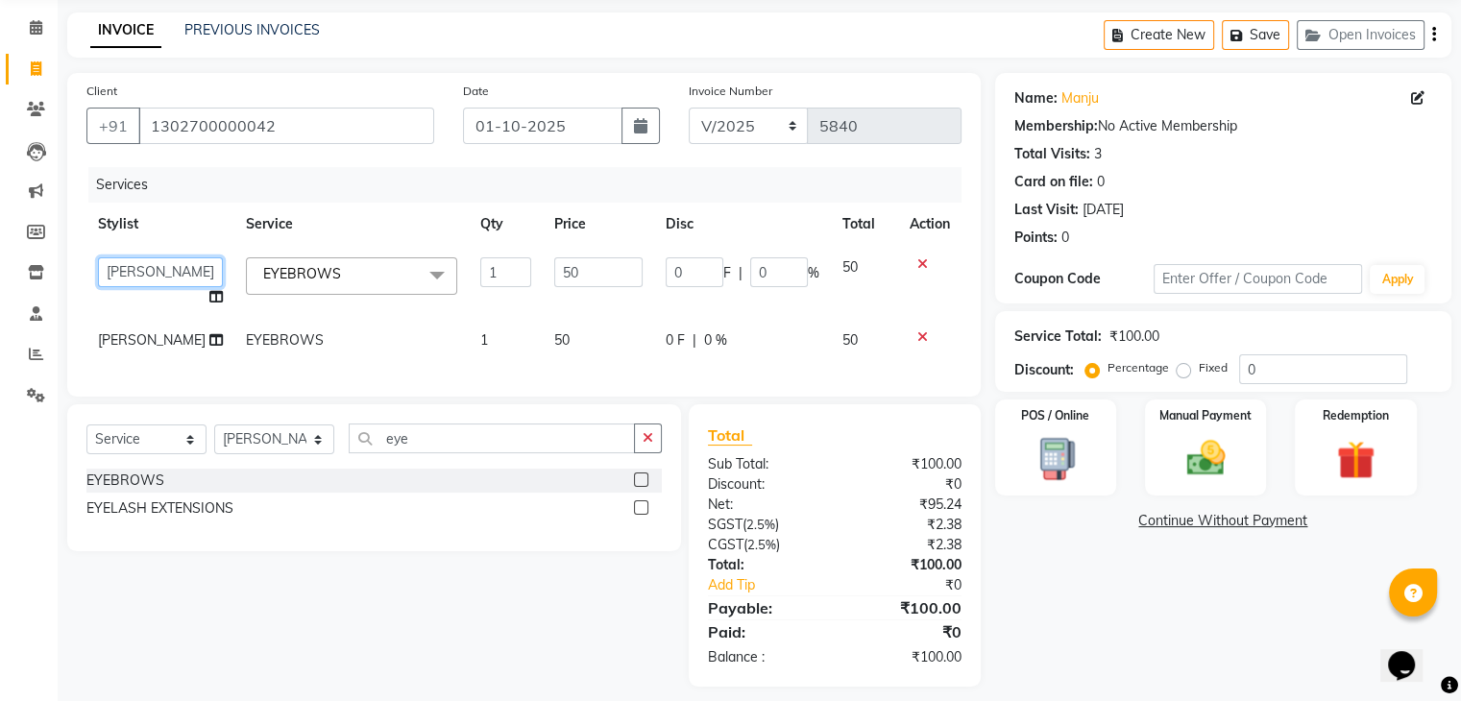
click at [165, 271] on select "AMAN DANISH SALMANI GOPAL PACHORI kakul KAVITA KIRAN KUMARI MEENU KUMARI NEHA N…" at bounding box center [160, 272] width 125 height 30
select select "53885"
click at [1221, 437] on img at bounding box center [1205, 459] width 64 height 46
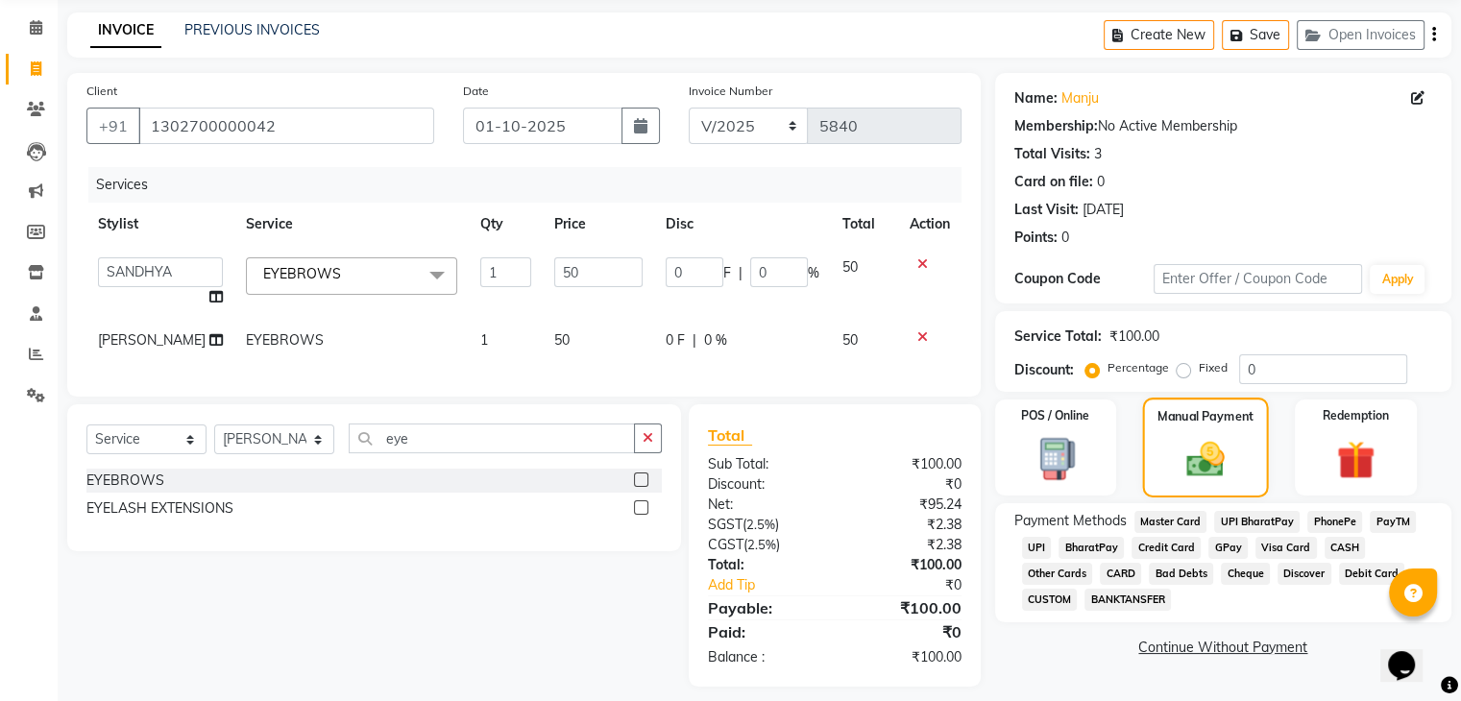
scroll to position [121, 0]
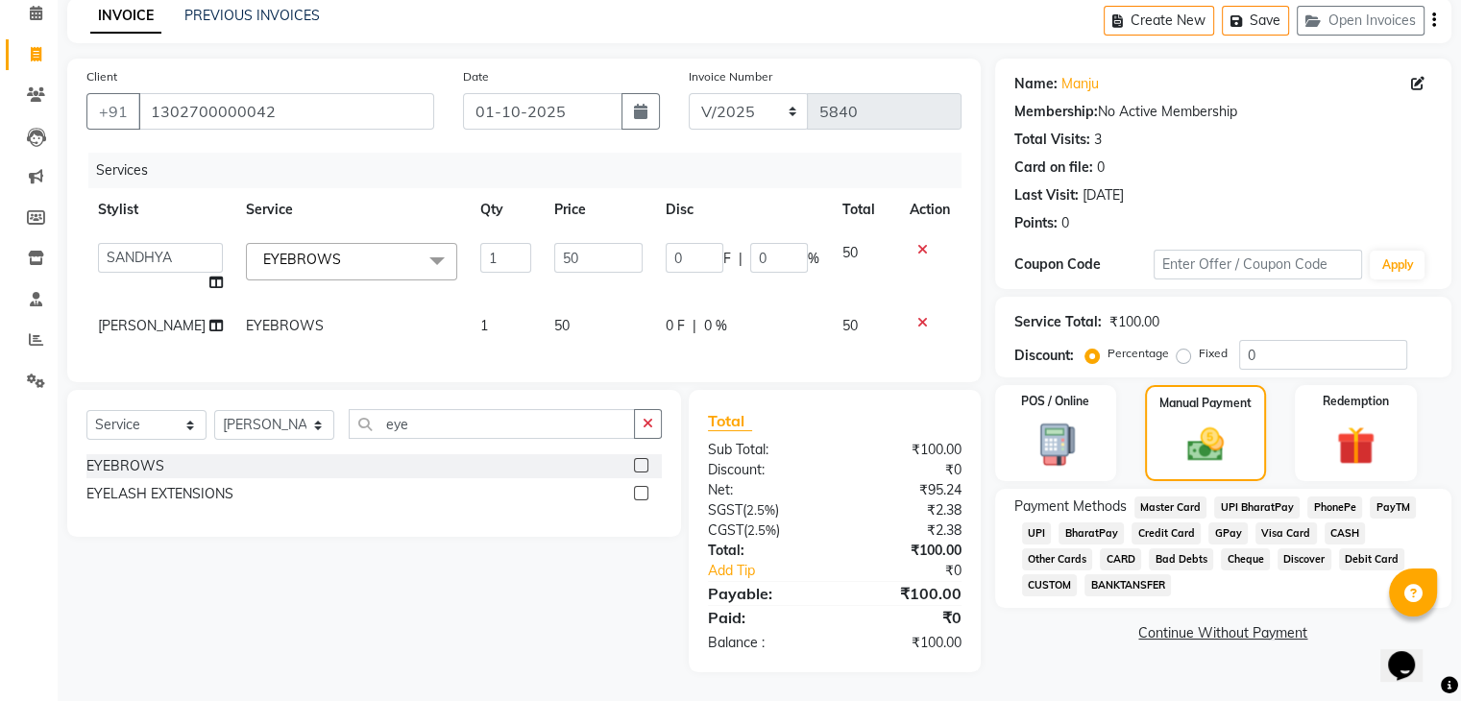
click at [1341, 522] on span "CASH" at bounding box center [1344, 533] width 41 height 22
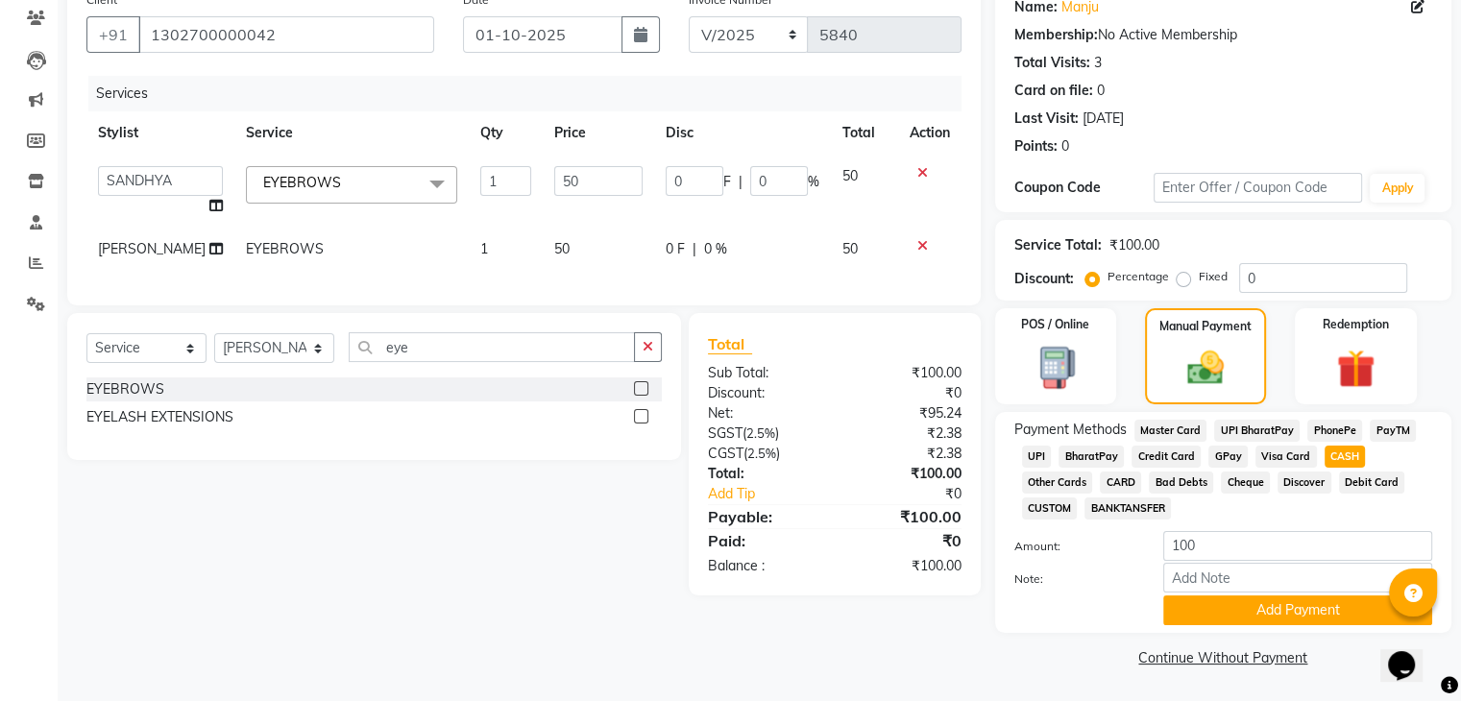
click at [1244, 594] on div "Note:" at bounding box center [1223, 579] width 447 height 33
click at [1240, 604] on button "Add Payment" at bounding box center [1297, 610] width 269 height 30
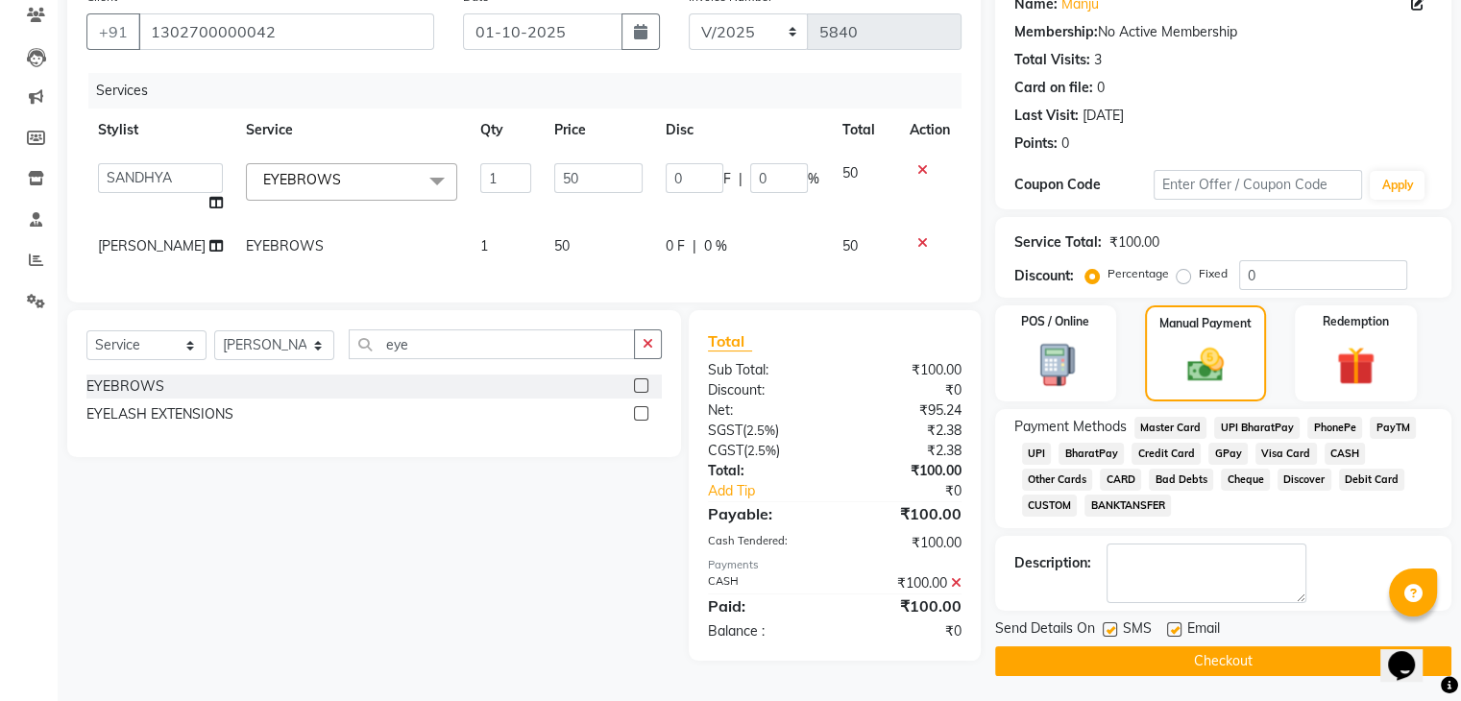
scroll to position [188, 0]
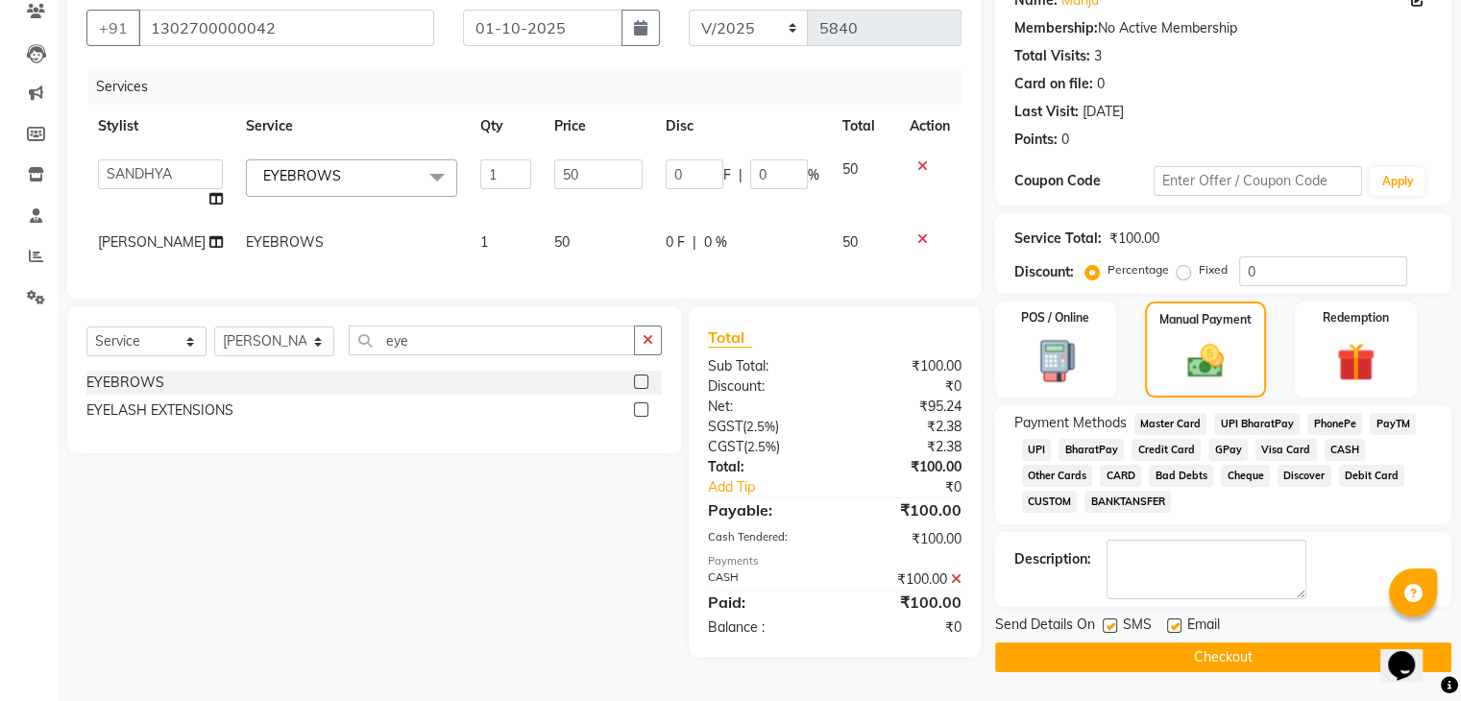
click at [1170, 618] on label at bounding box center [1174, 625] width 14 height 14
click at [1170, 620] on input "checkbox" at bounding box center [1173, 626] width 12 height 12
checkbox input "false"
click at [1109, 618] on label at bounding box center [1109, 625] width 14 height 14
click at [1109, 620] on input "checkbox" at bounding box center [1108, 626] width 12 height 12
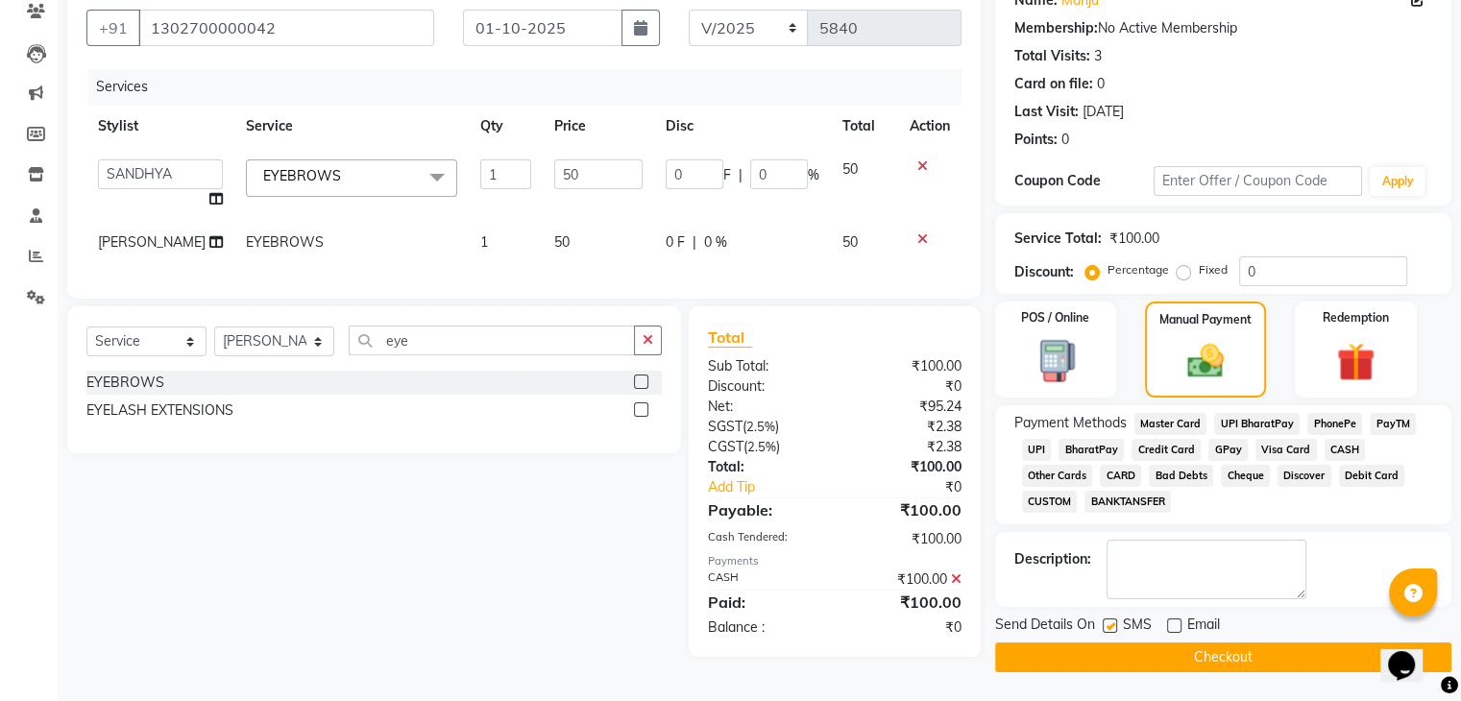
checkbox input "false"
click at [1106, 646] on button "Checkout" at bounding box center [1223, 657] width 456 height 30
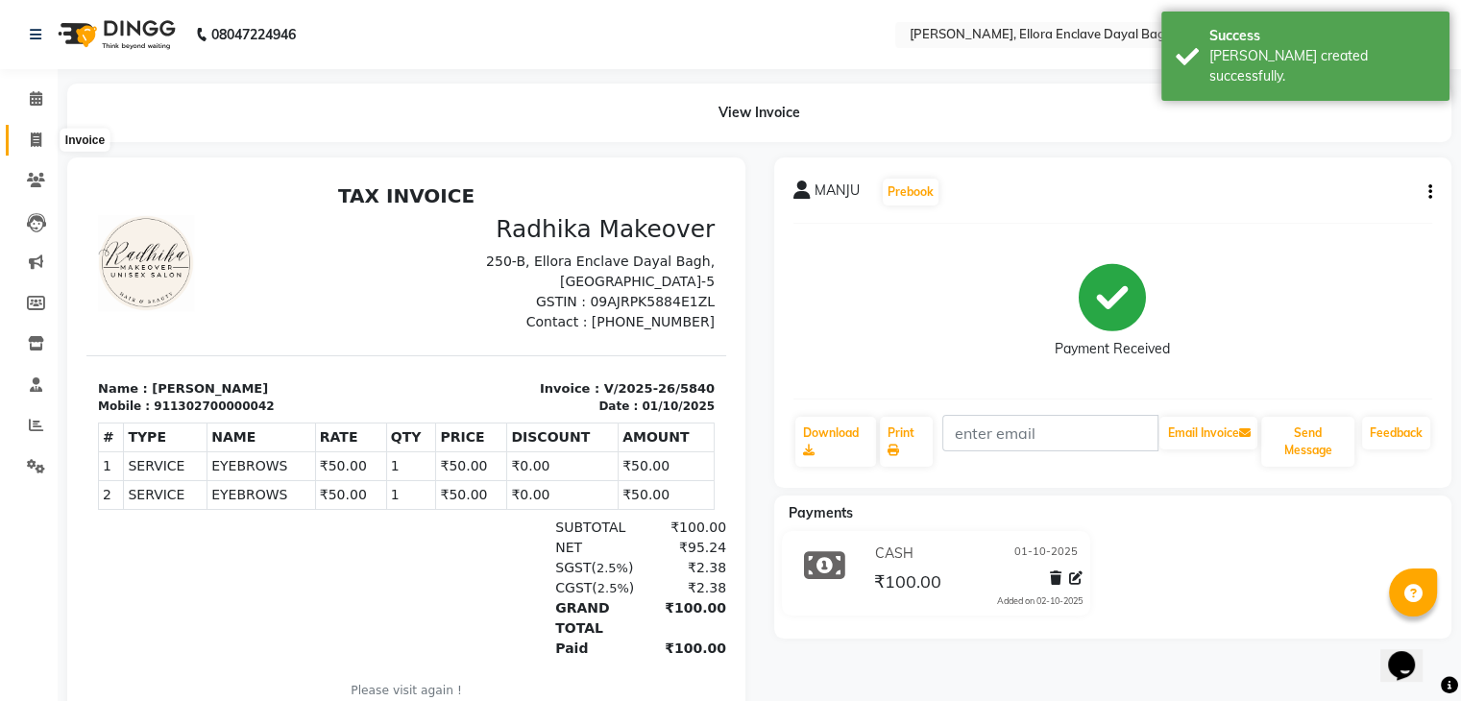
click at [35, 139] on icon at bounding box center [36, 140] width 11 height 14
select select "service"
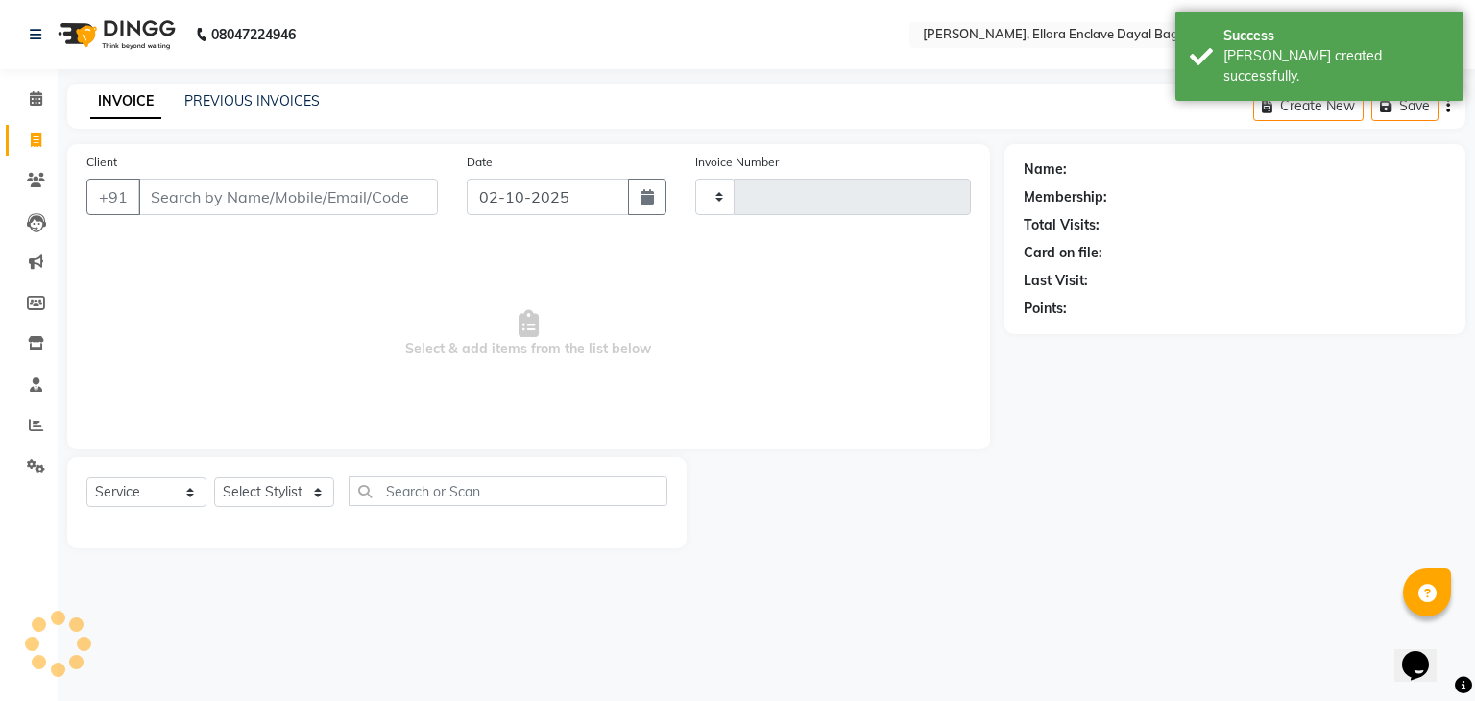
type input "5841"
select select "6880"
click at [241, 190] on input "Client" at bounding box center [288, 197] width 300 height 36
click at [263, 199] on input "Client" at bounding box center [288, 197] width 300 height 36
click at [234, 197] on input "Client" at bounding box center [288, 197] width 300 height 36
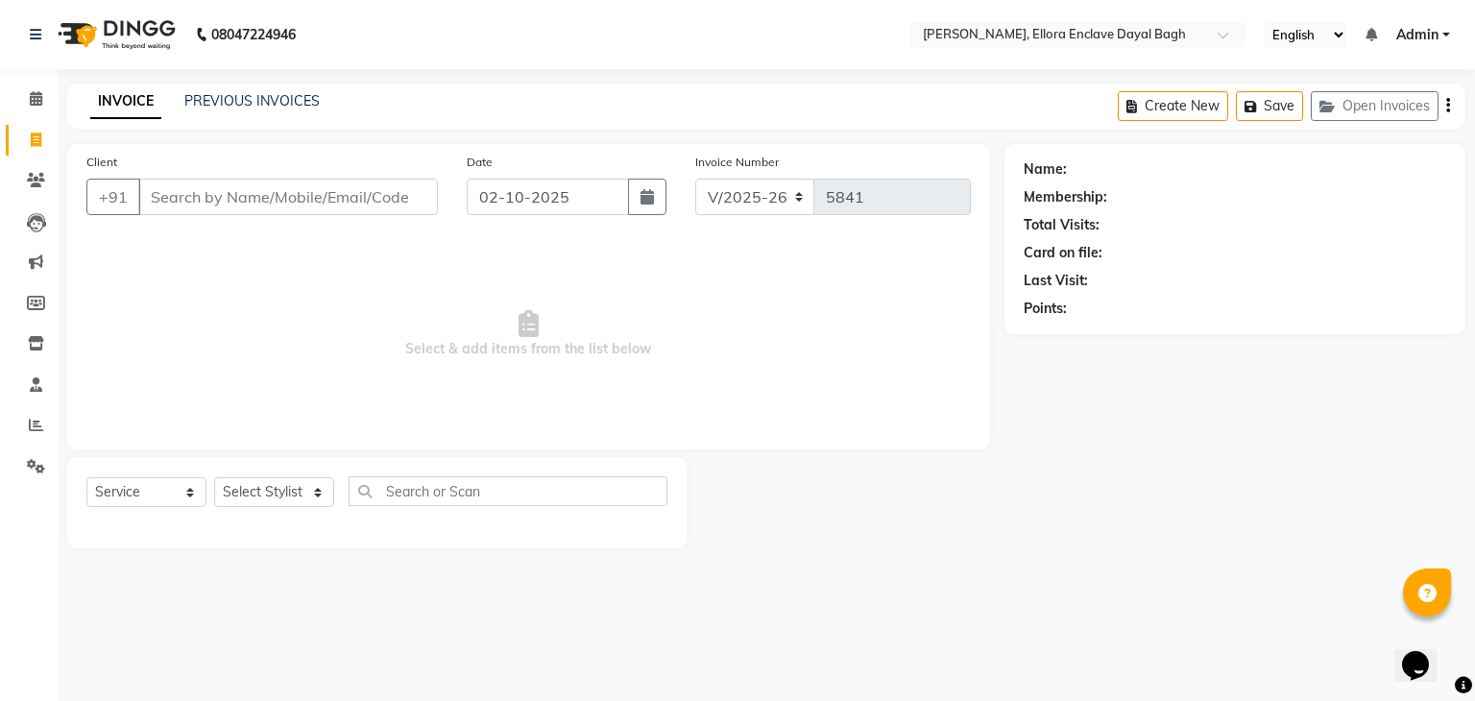
click at [234, 197] on input "Client" at bounding box center [288, 197] width 300 height 36
click at [249, 197] on input "Client" at bounding box center [288, 197] width 300 height 36
click at [375, 193] on input "Client" at bounding box center [288, 197] width 300 height 36
click at [376, 202] on input "Client" at bounding box center [288, 197] width 300 height 36
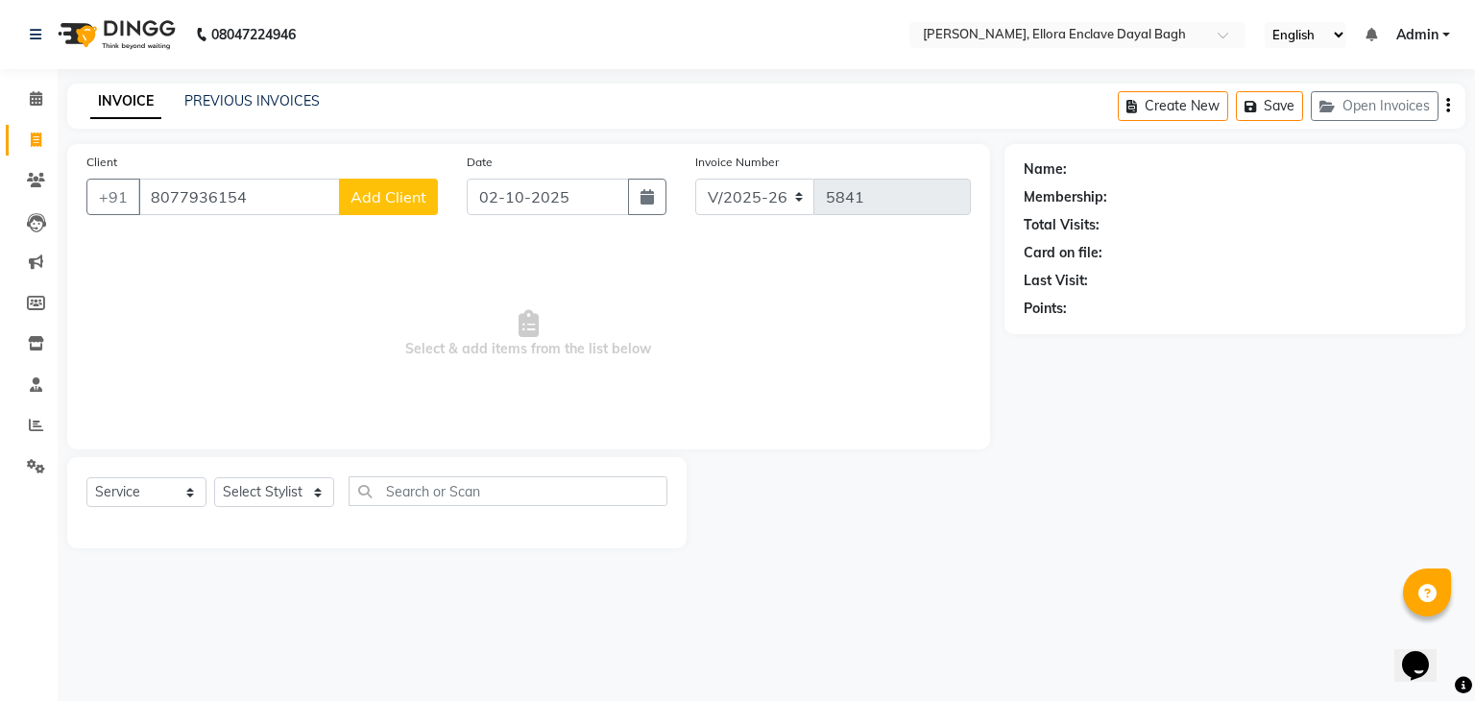
type input "8077936154"
click at [376, 202] on span "Add Client" at bounding box center [389, 196] width 76 height 19
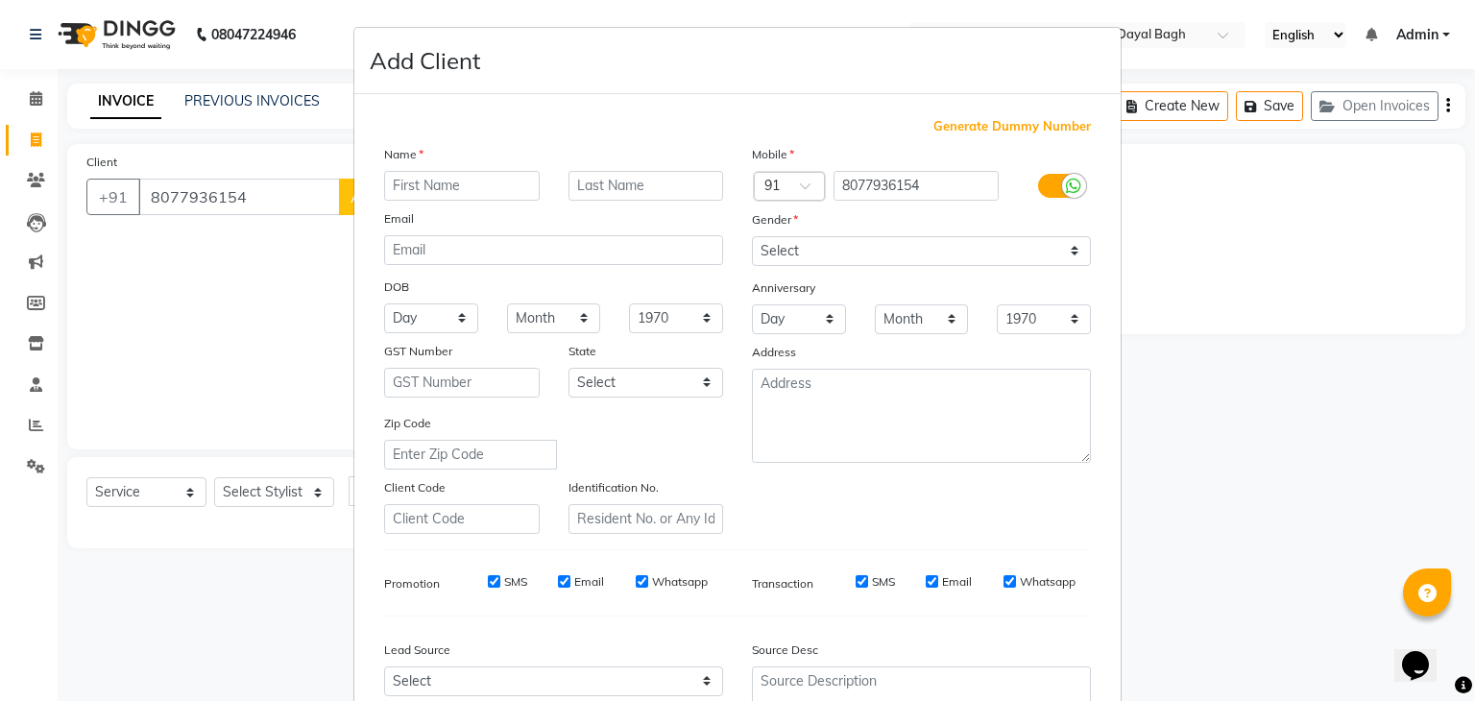
click at [408, 193] on input "text" at bounding box center [462, 186] width 156 height 30
type input "shweta"
click at [885, 258] on select "Select [DEMOGRAPHIC_DATA] [DEMOGRAPHIC_DATA] Other Prefer Not To Say" at bounding box center [921, 251] width 339 height 30
select select "female"
click at [752, 237] on select "Select [DEMOGRAPHIC_DATA] [DEMOGRAPHIC_DATA] Other Prefer Not To Say" at bounding box center [921, 251] width 339 height 30
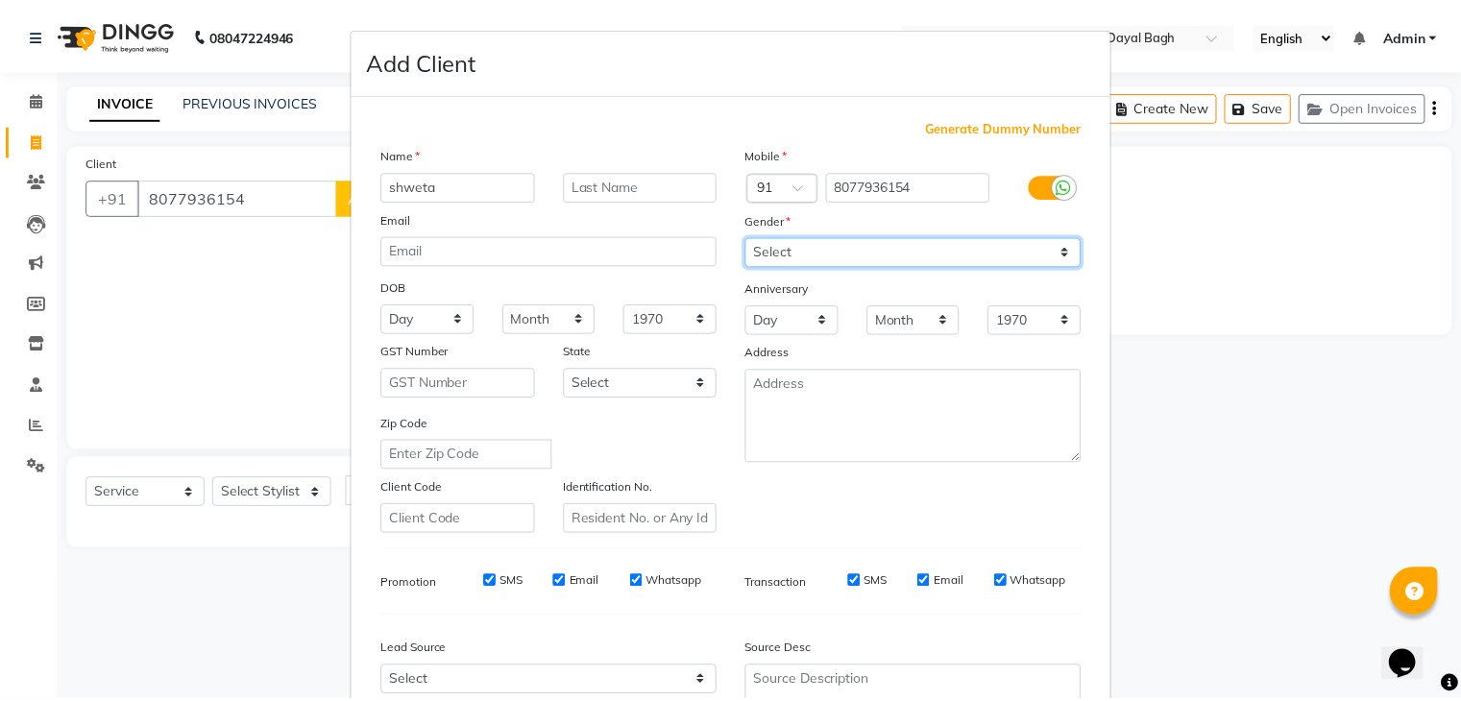
scroll to position [195, 0]
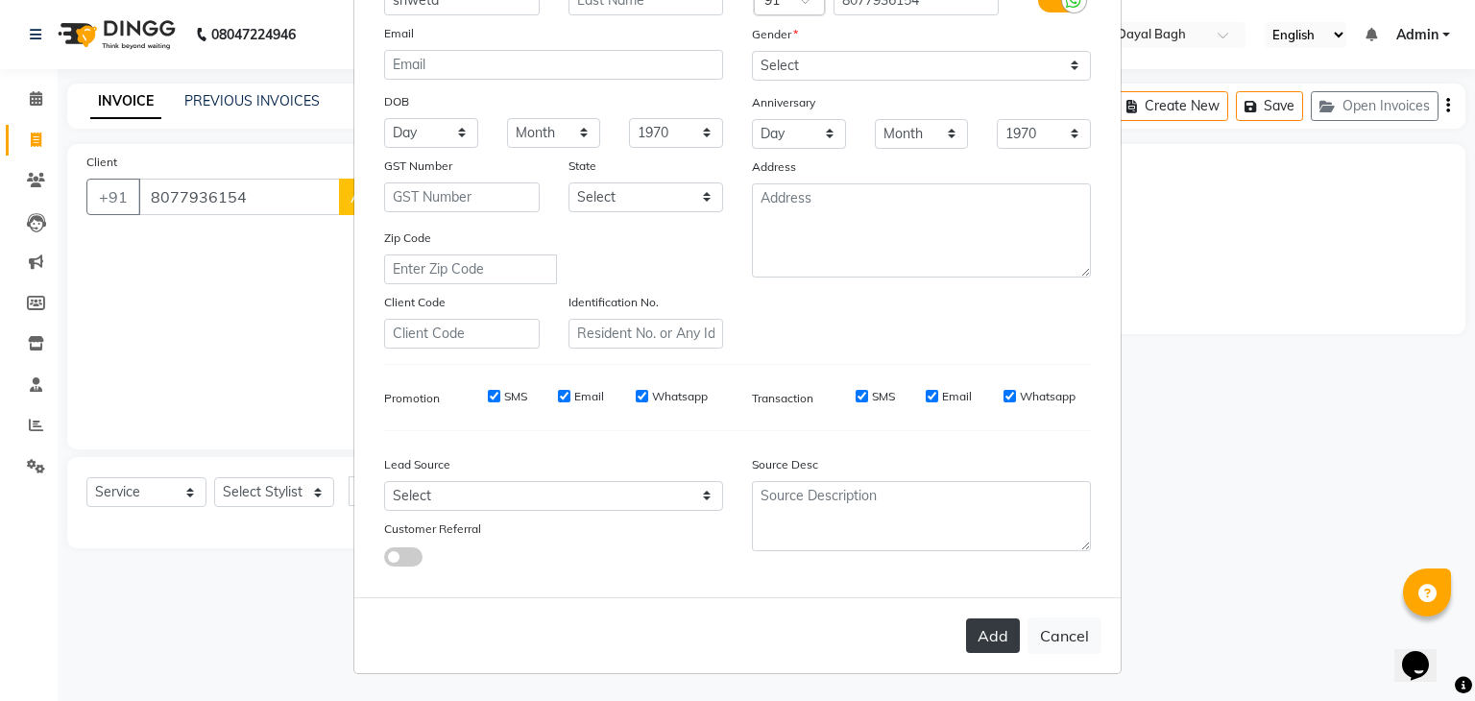
click at [976, 646] on button "Add" at bounding box center [993, 635] width 54 height 35
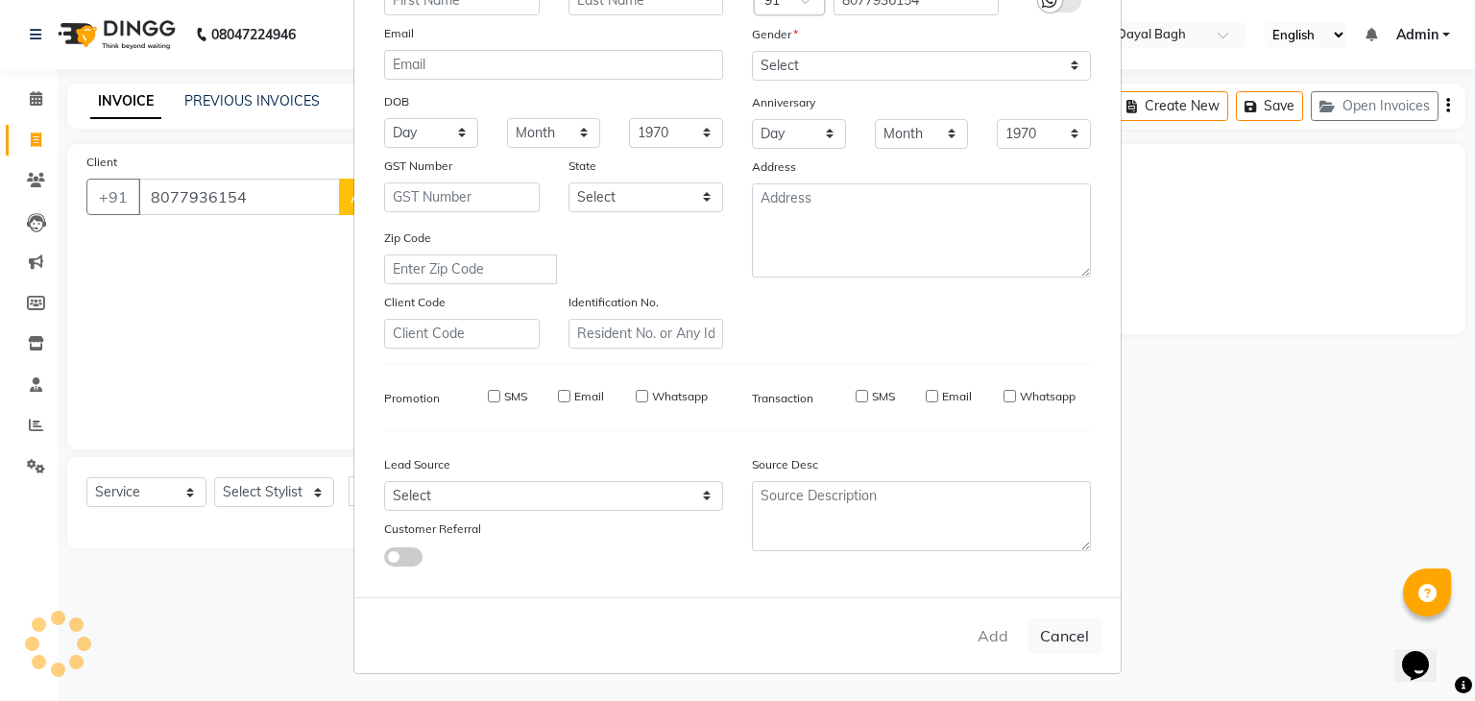
select select
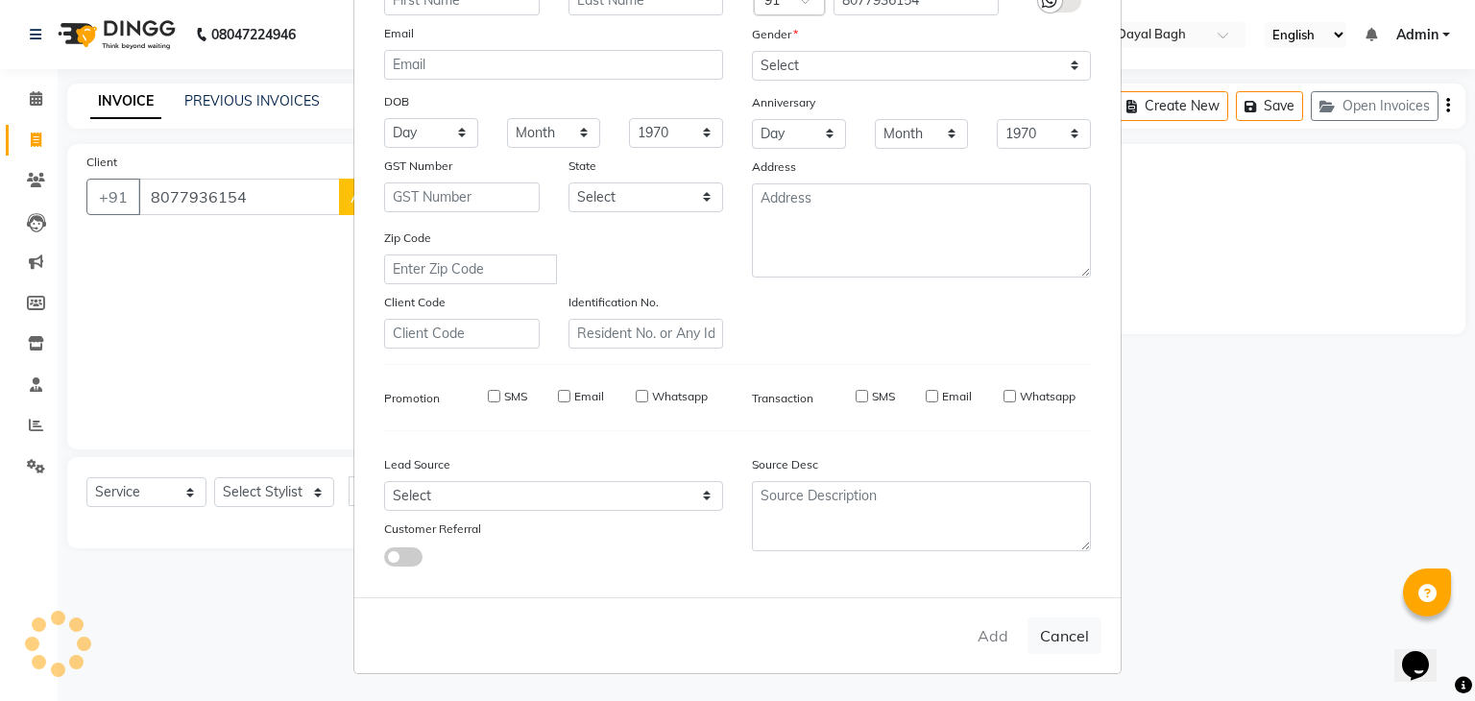
select select
checkbox input "false"
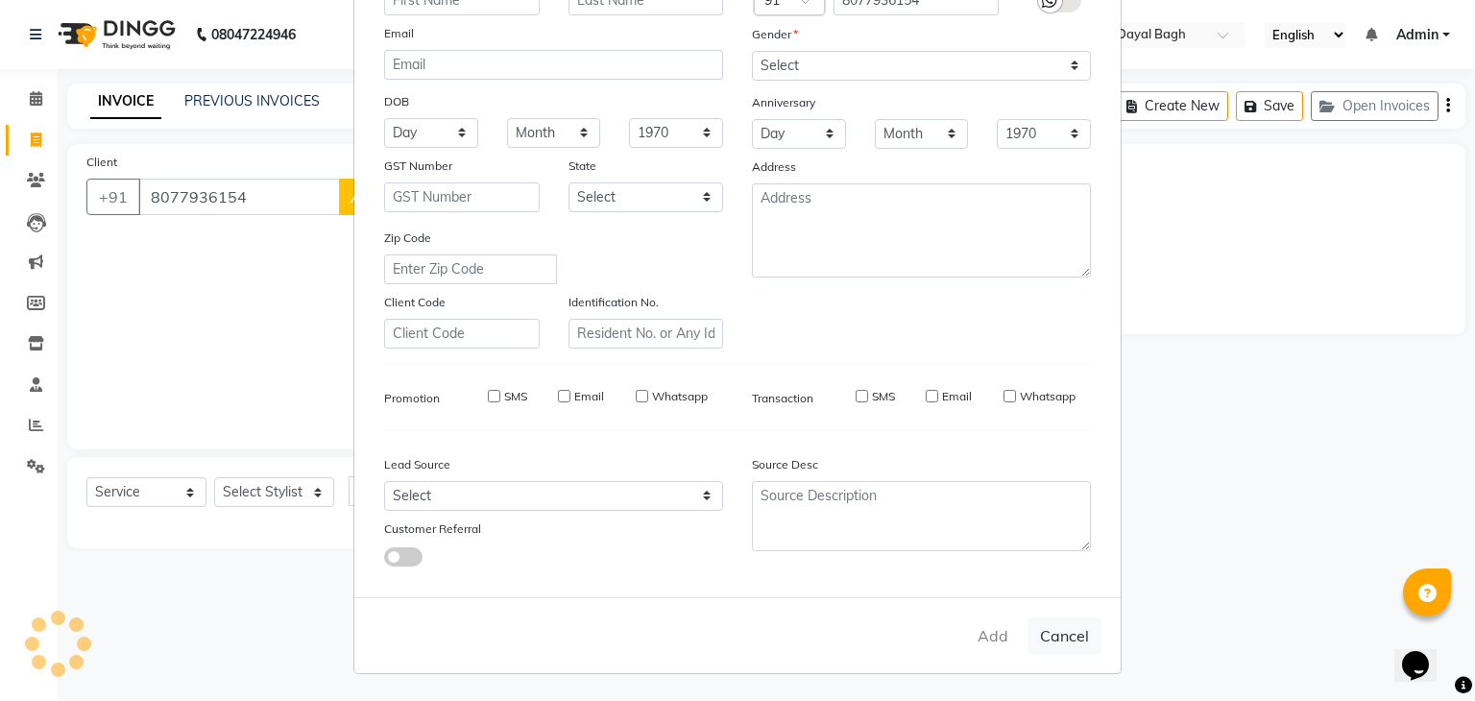
checkbox input "false"
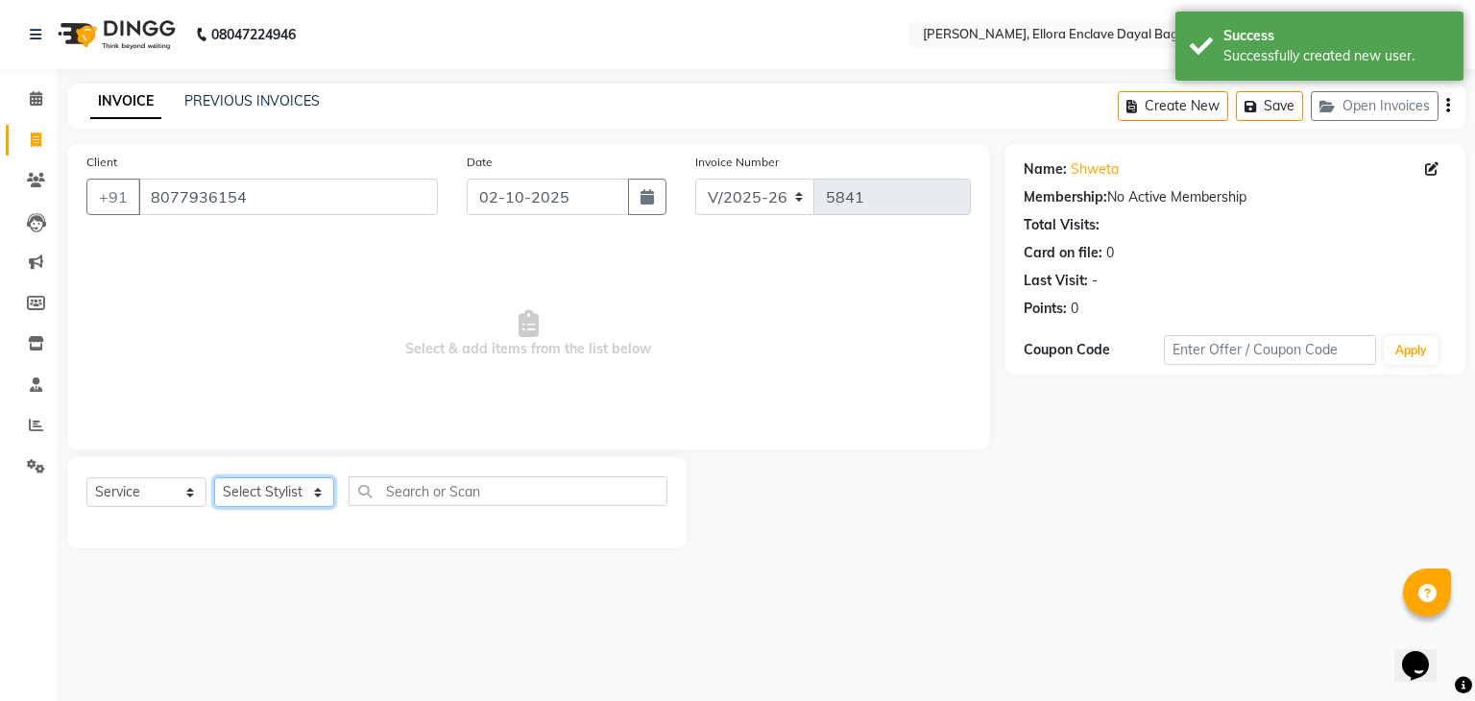
click at [320, 500] on select "Select Stylist AMAN DANISH SALMANI [PERSON_NAME] kakul KAVITA [PERSON_NAME] [PE…" at bounding box center [274, 492] width 120 height 30
select select "53887"
click at [214, 478] on select "Select Stylist AMAN DANISH SALMANI [PERSON_NAME] kakul KAVITA [PERSON_NAME] [PE…" at bounding box center [274, 492] width 120 height 30
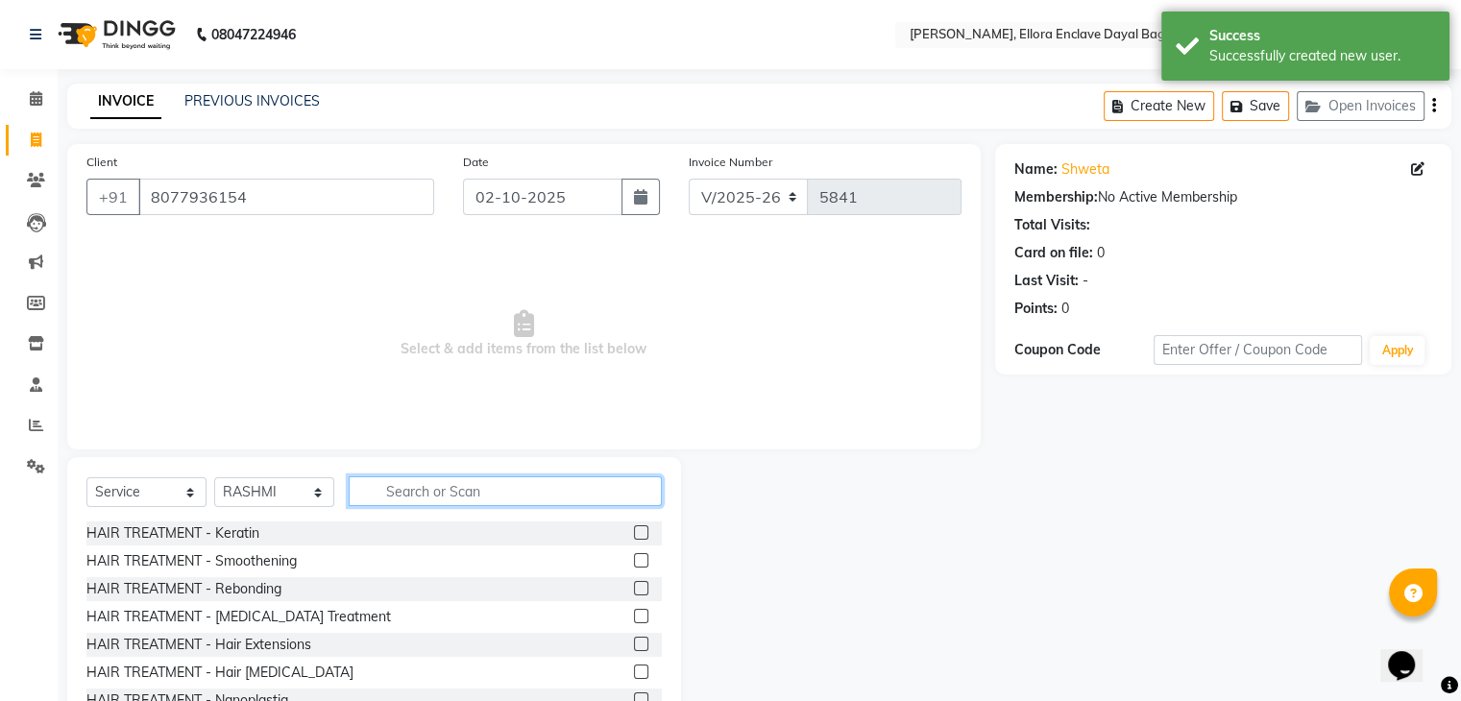
click at [415, 477] on input "text" at bounding box center [505, 491] width 313 height 30
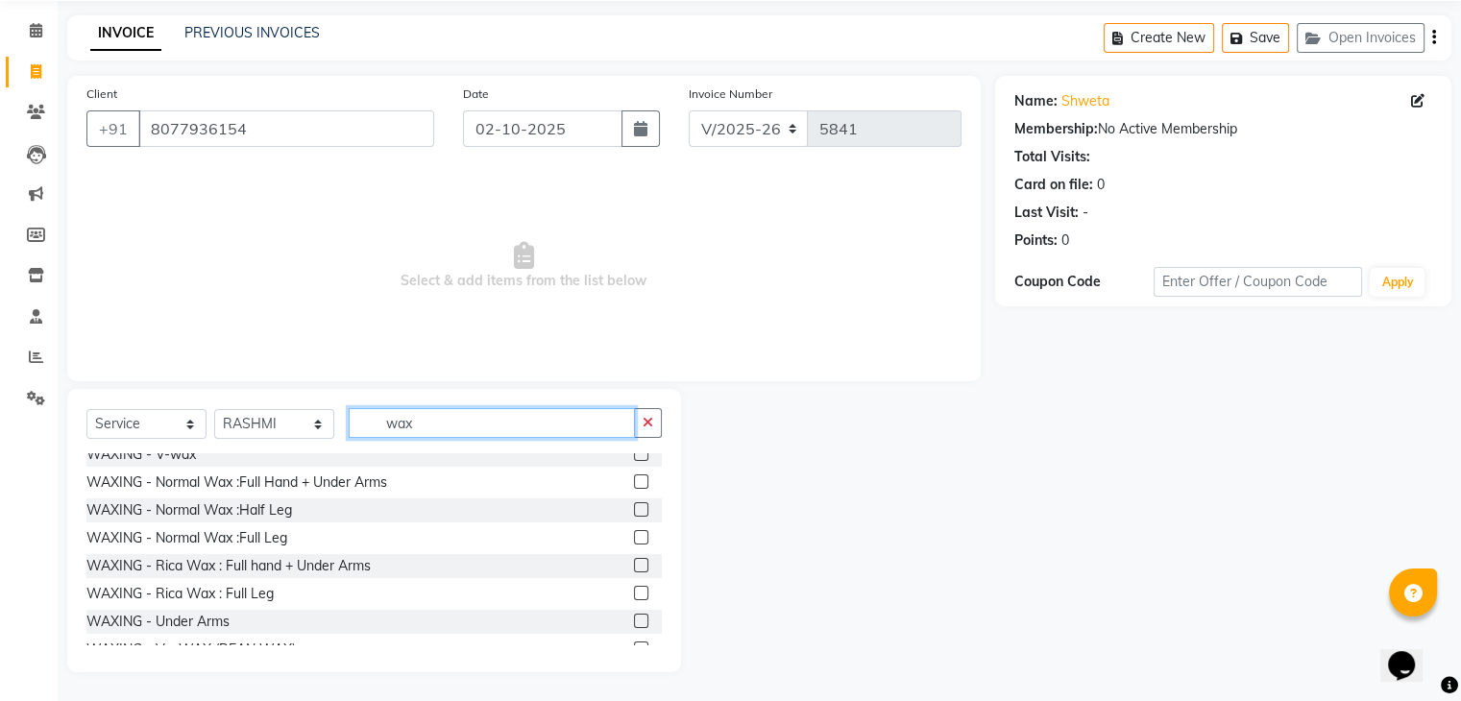
scroll to position [234, 0]
type input "wax"
click at [634, 560] on label at bounding box center [641, 564] width 14 height 14
click at [634, 560] on input "checkbox" at bounding box center [640, 565] width 12 height 12
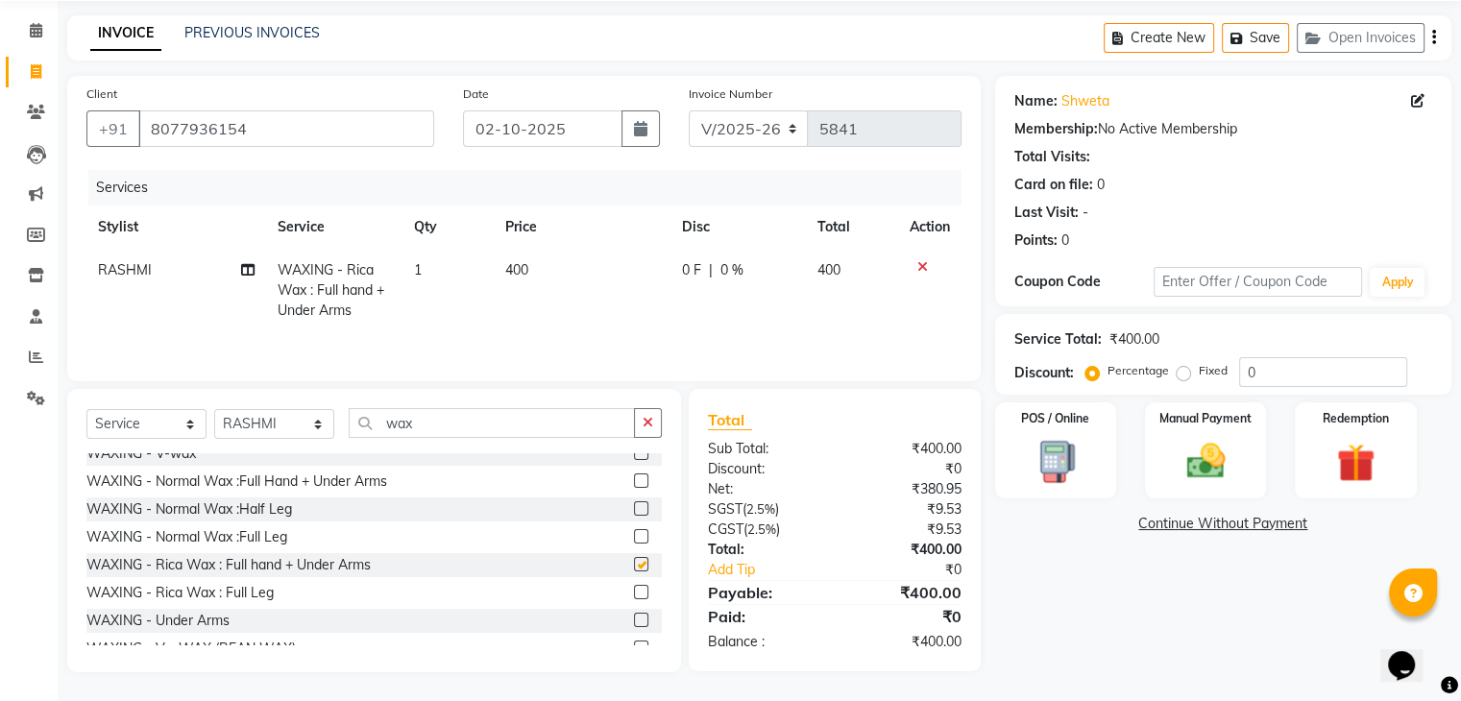
checkbox input "false"
click at [634, 592] on label at bounding box center [641, 592] width 14 height 14
click at [634, 592] on input "checkbox" at bounding box center [640, 593] width 12 height 12
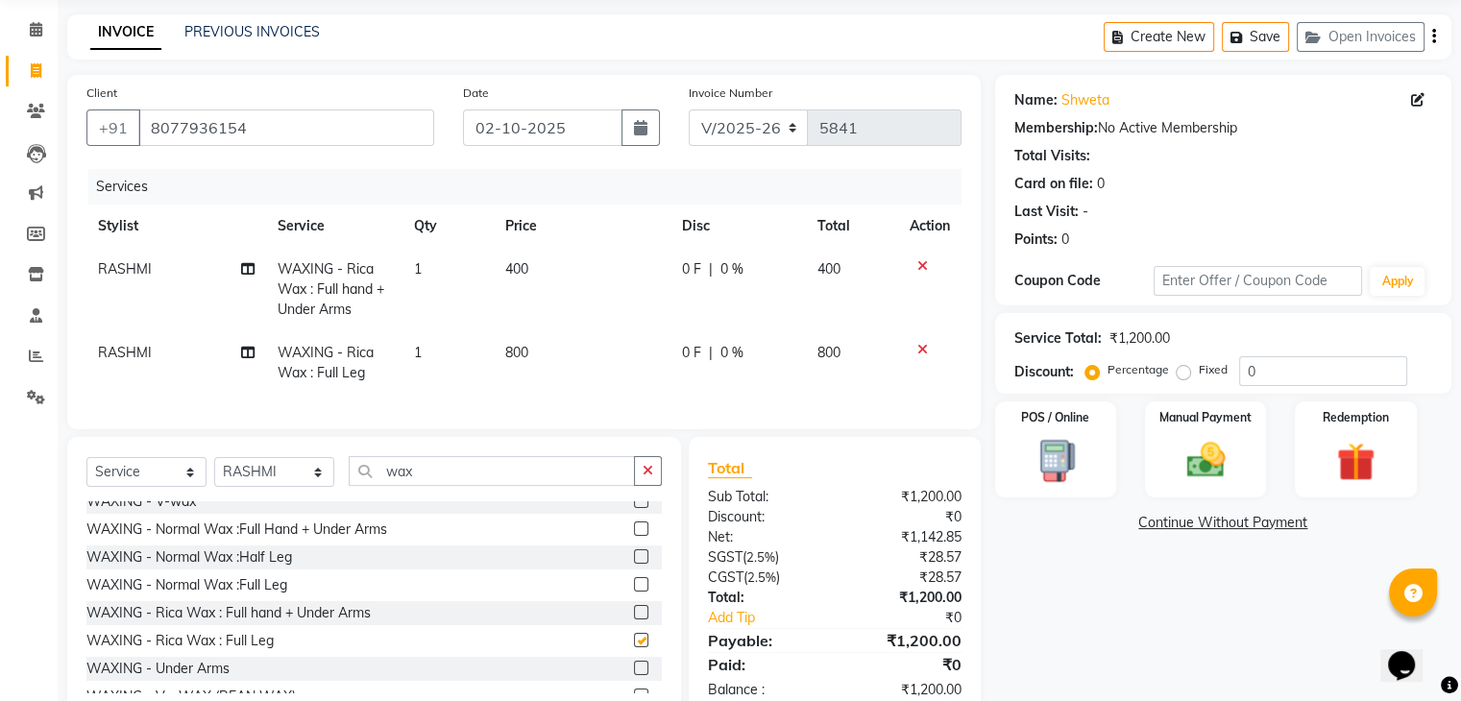
checkbox input "false"
click at [441, 477] on input "wax" at bounding box center [492, 471] width 286 height 30
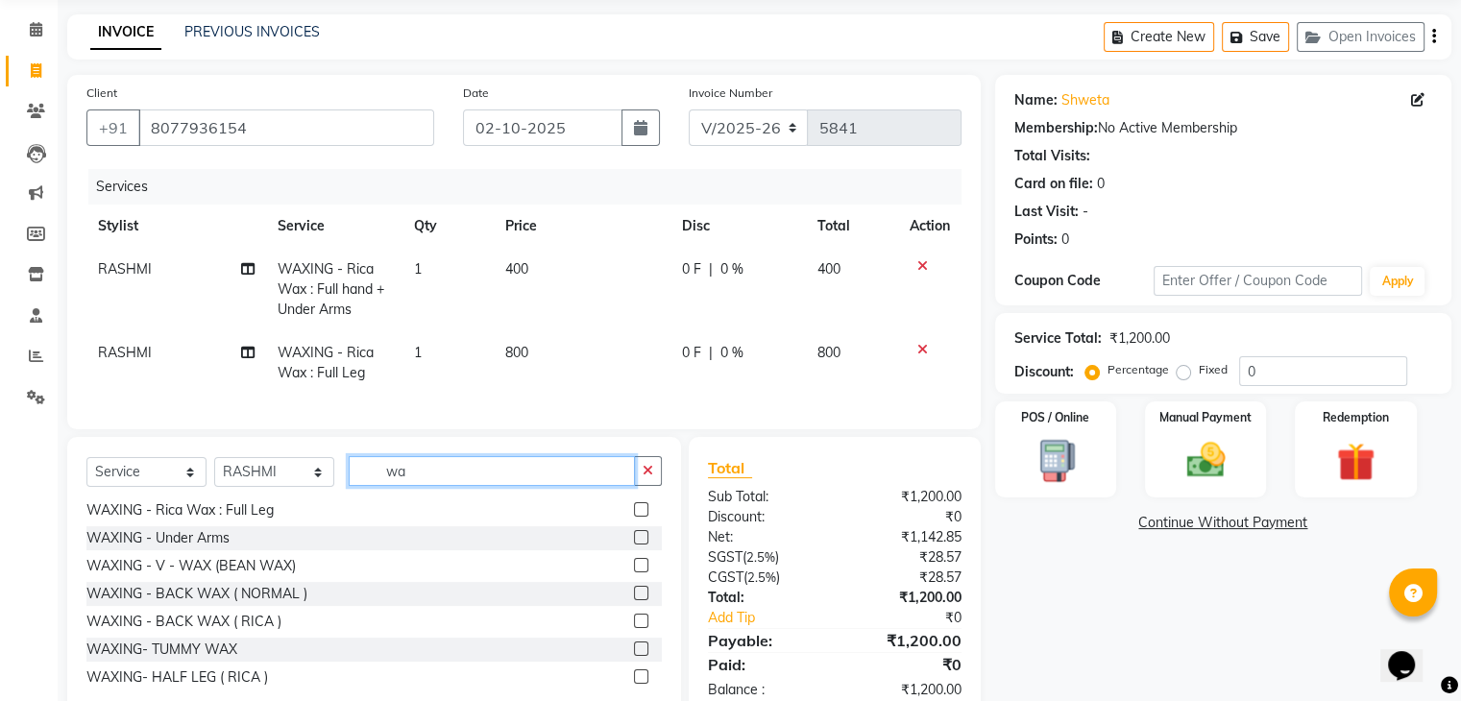
type input "w"
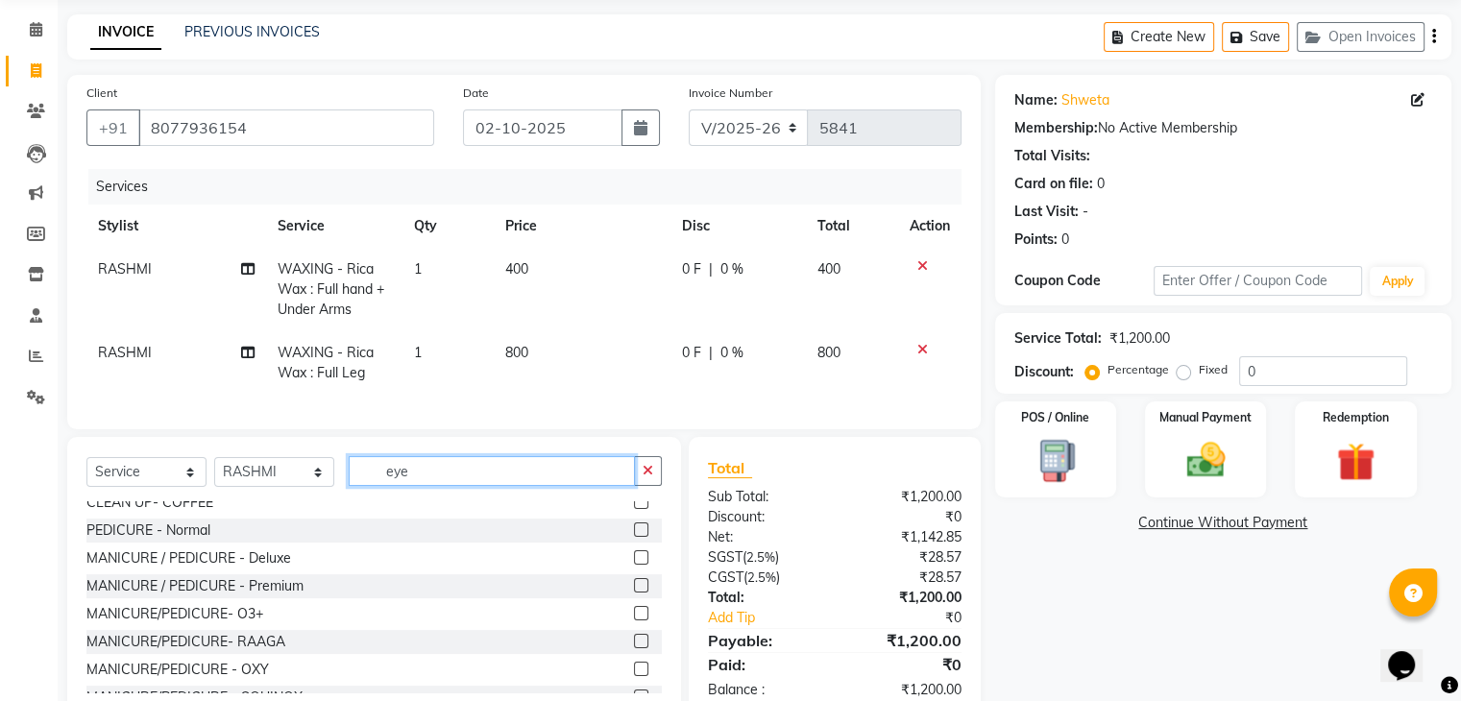
scroll to position [0, 0]
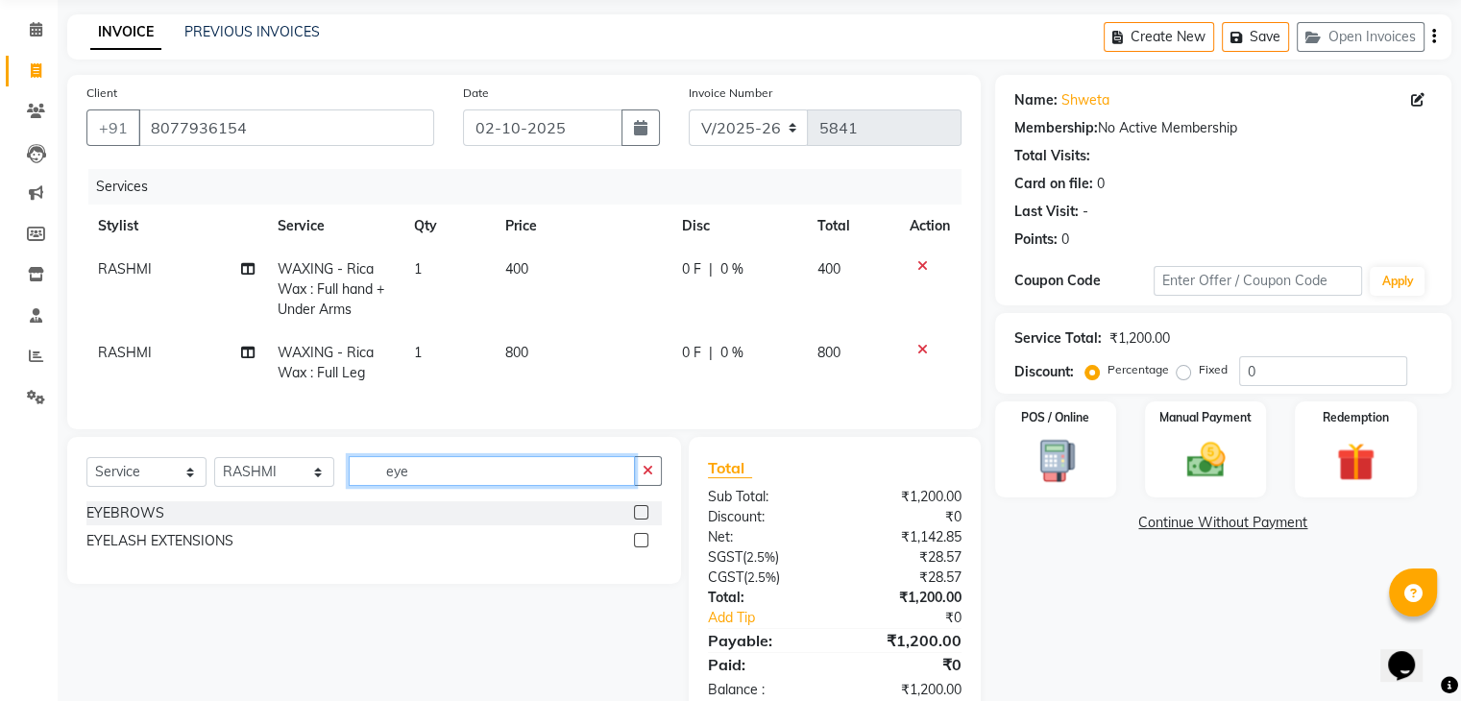
type input "eye"
click at [645, 520] on label at bounding box center [641, 512] width 14 height 14
click at [645, 520] on input "checkbox" at bounding box center [640, 513] width 12 height 12
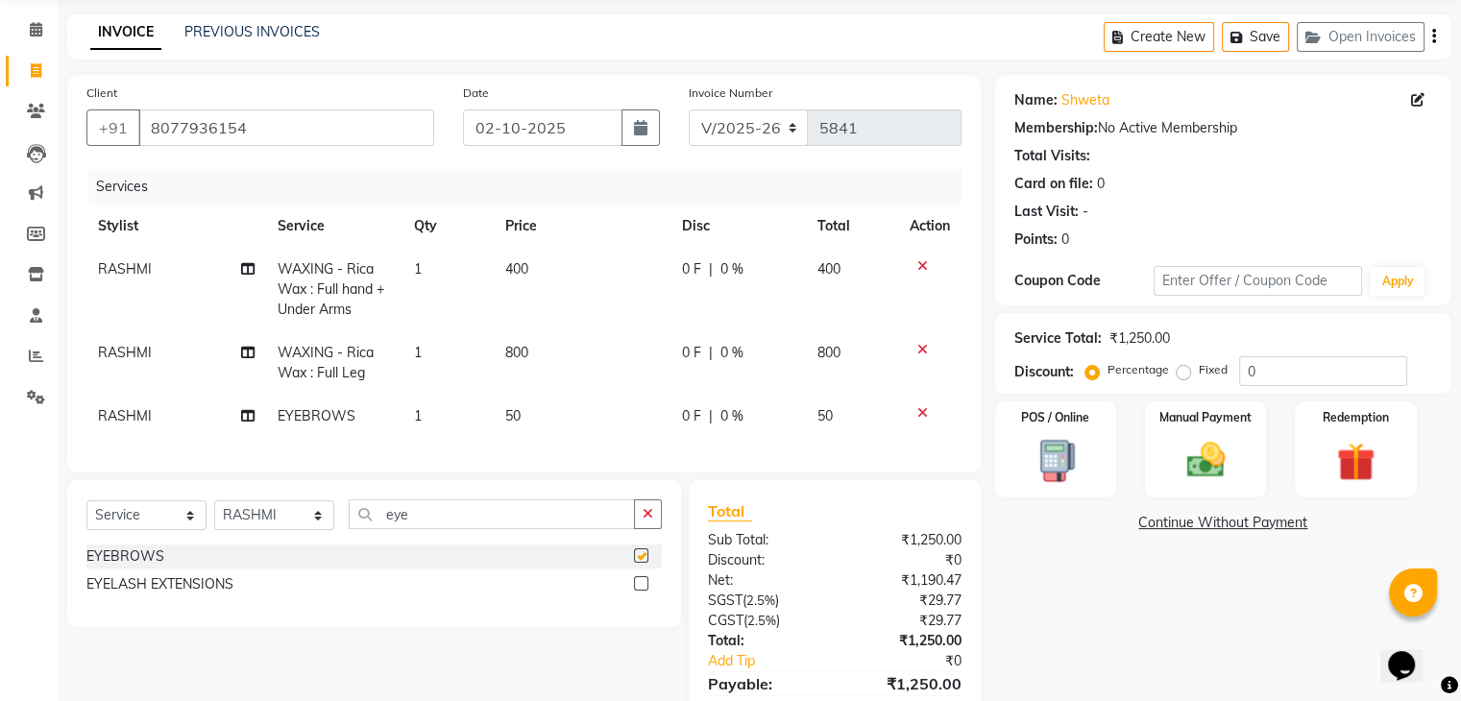
checkbox input "false"
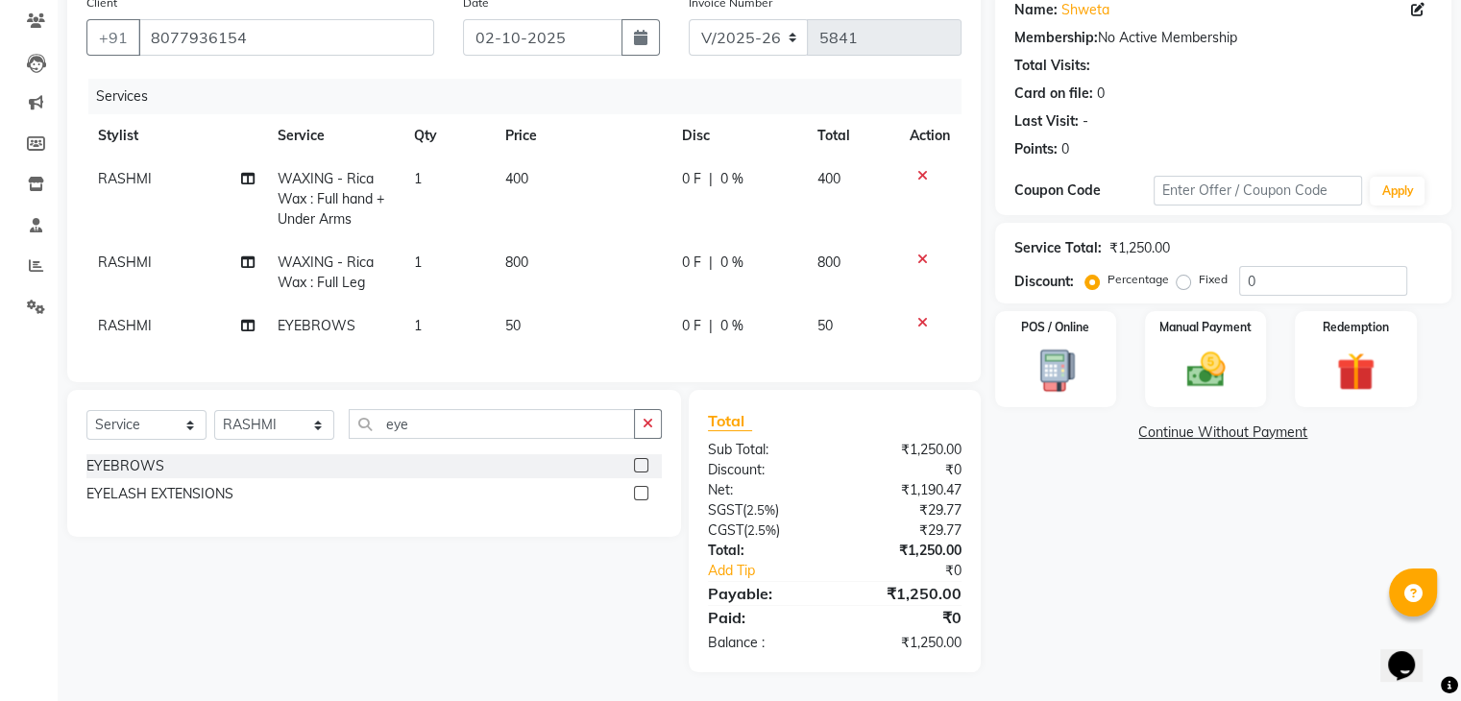
click at [558, 304] on td "50" at bounding box center [582, 325] width 178 height 43
select select "53887"
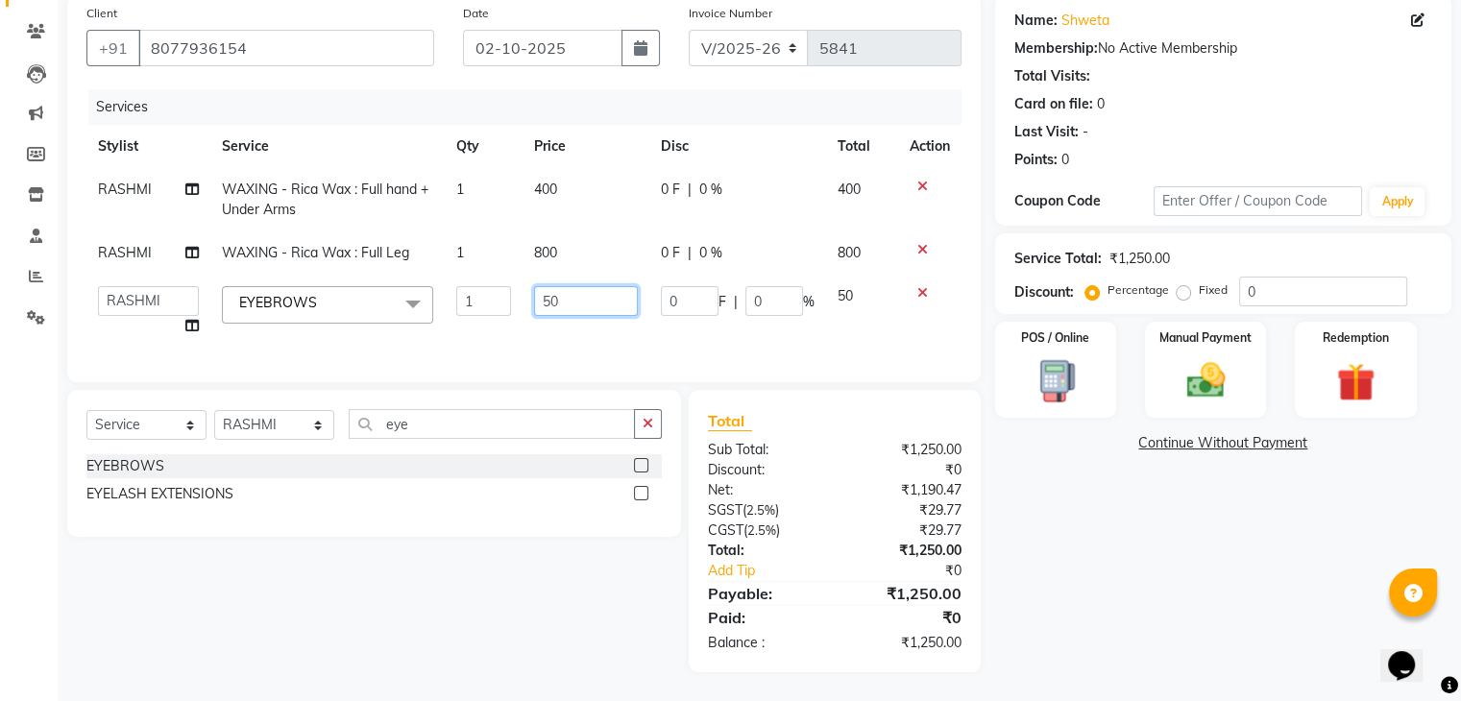
click at [561, 286] on input "50" at bounding box center [585, 301] width 103 height 30
type input "5"
type input "100"
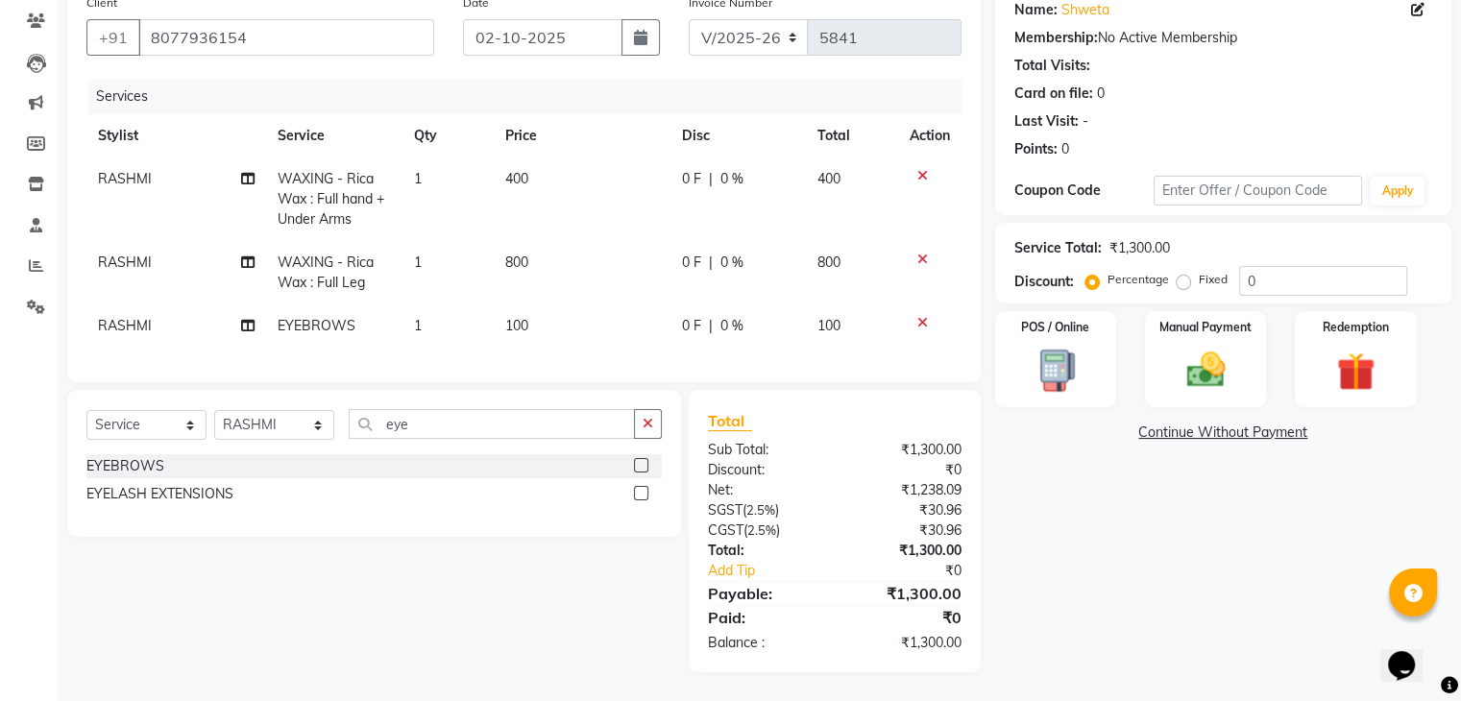
click at [1129, 542] on div "Name: Shweta Membership: No Active Membership Total Visits: Card on file: 0 Las…" at bounding box center [1230, 329] width 471 height 688
click at [640, 42] on button "button" at bounding box center [640, 37] width 38 height 36
select select "10"
select select "2025"
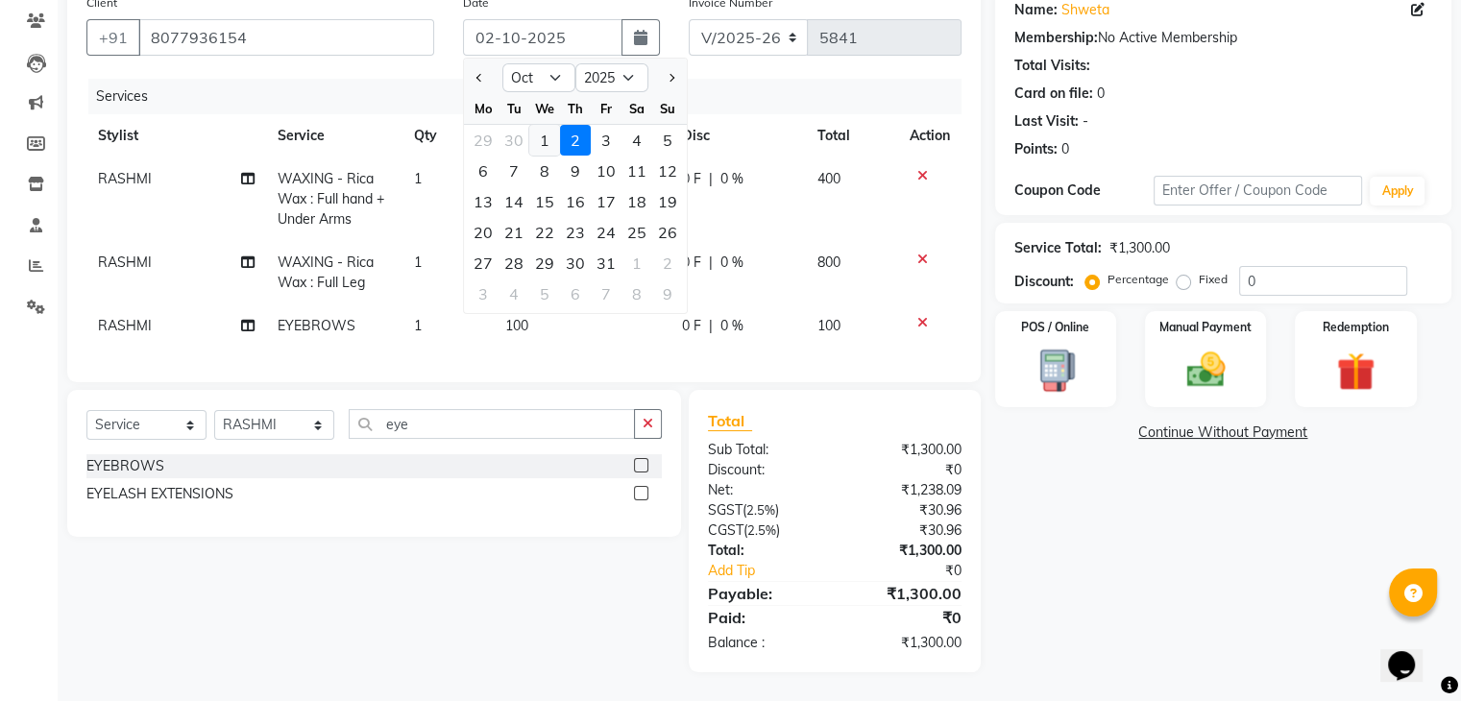
click at [550, 135] on div "1" at bounding box center [544, 140] width 31 height 31
type input "01-10-2025"
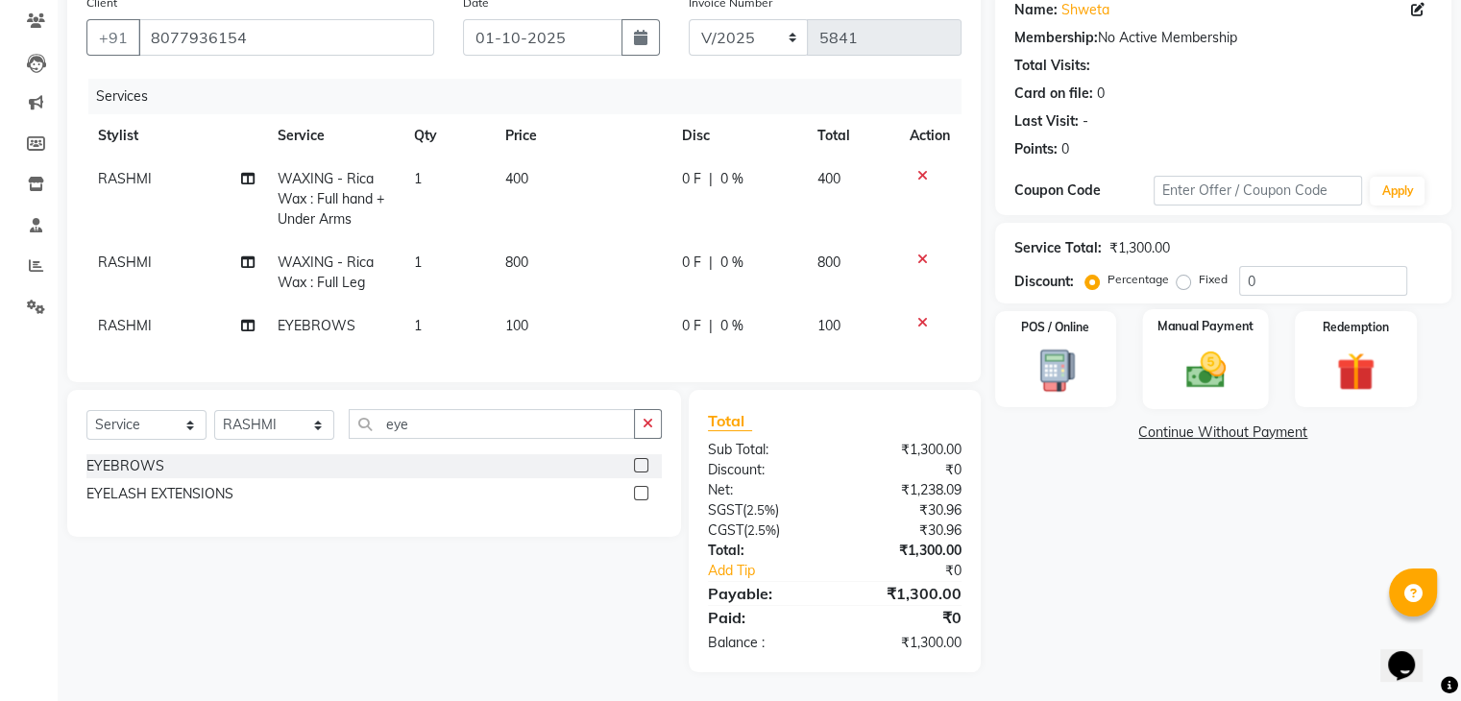
click at [1191, 389] on div "Manual Payment" at bounding box center [1205, 358] width 126 height 99
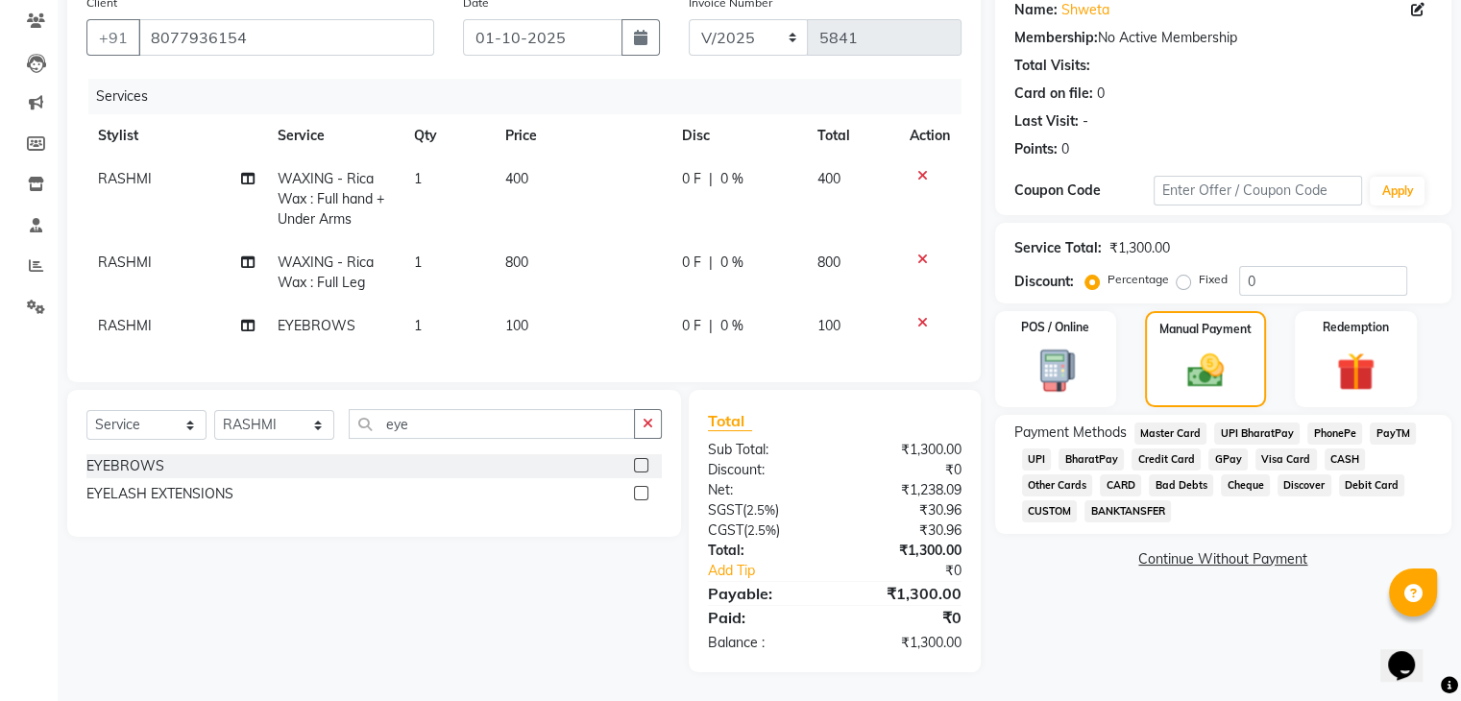
click at [1336, 448] on span "CASH" at bounding box center [1344, 459] width 41 height 22
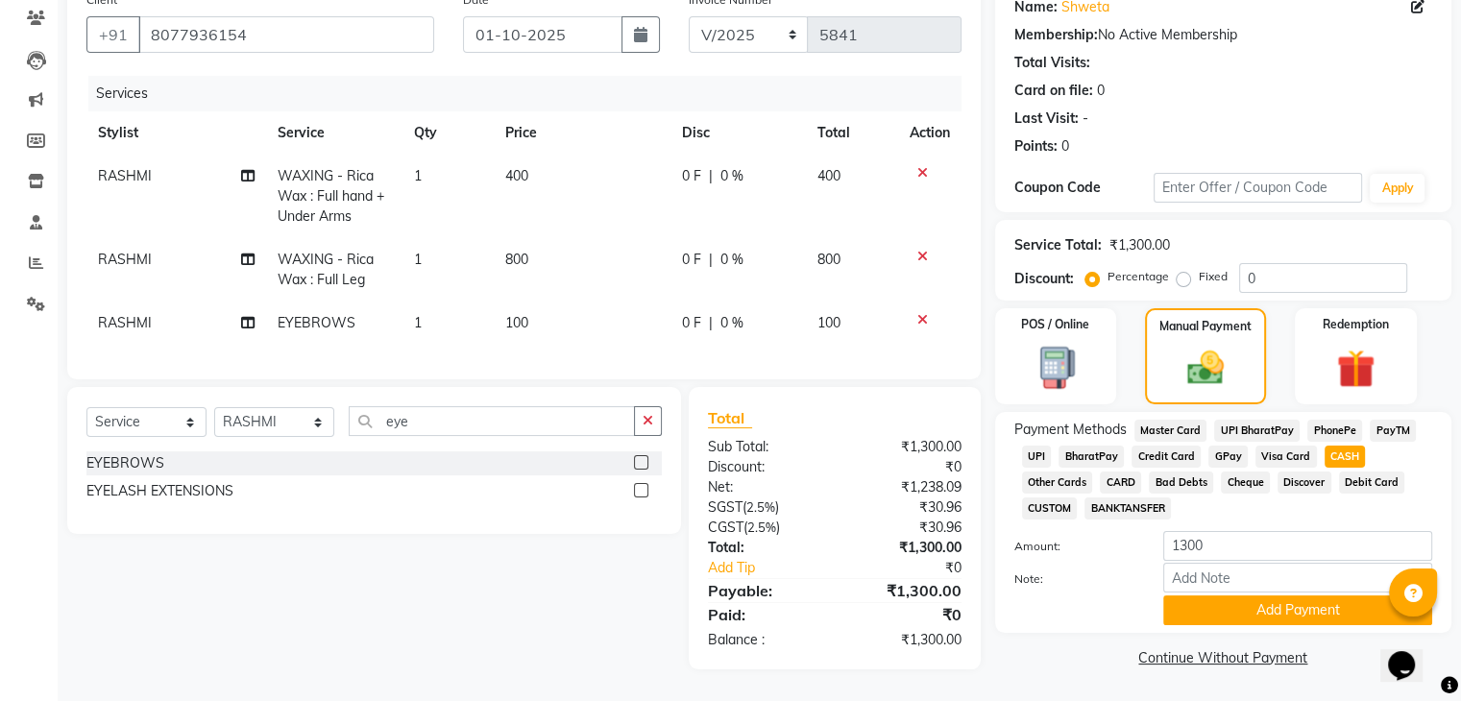
scroll to position [175, 0]
click at [1302, 599] on button "Add Payment" at bounding box center [1297, 610] width 269 height 30
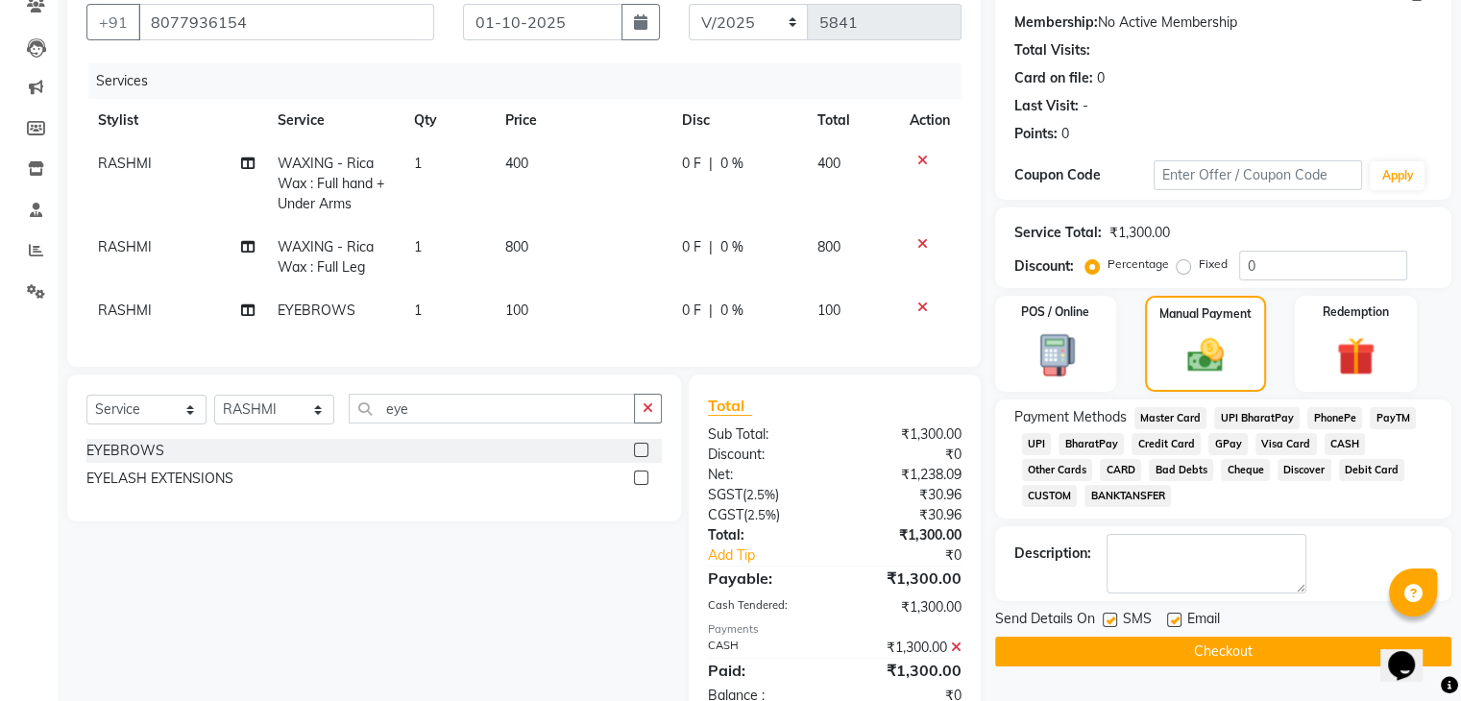
scroll to position [242, 0]
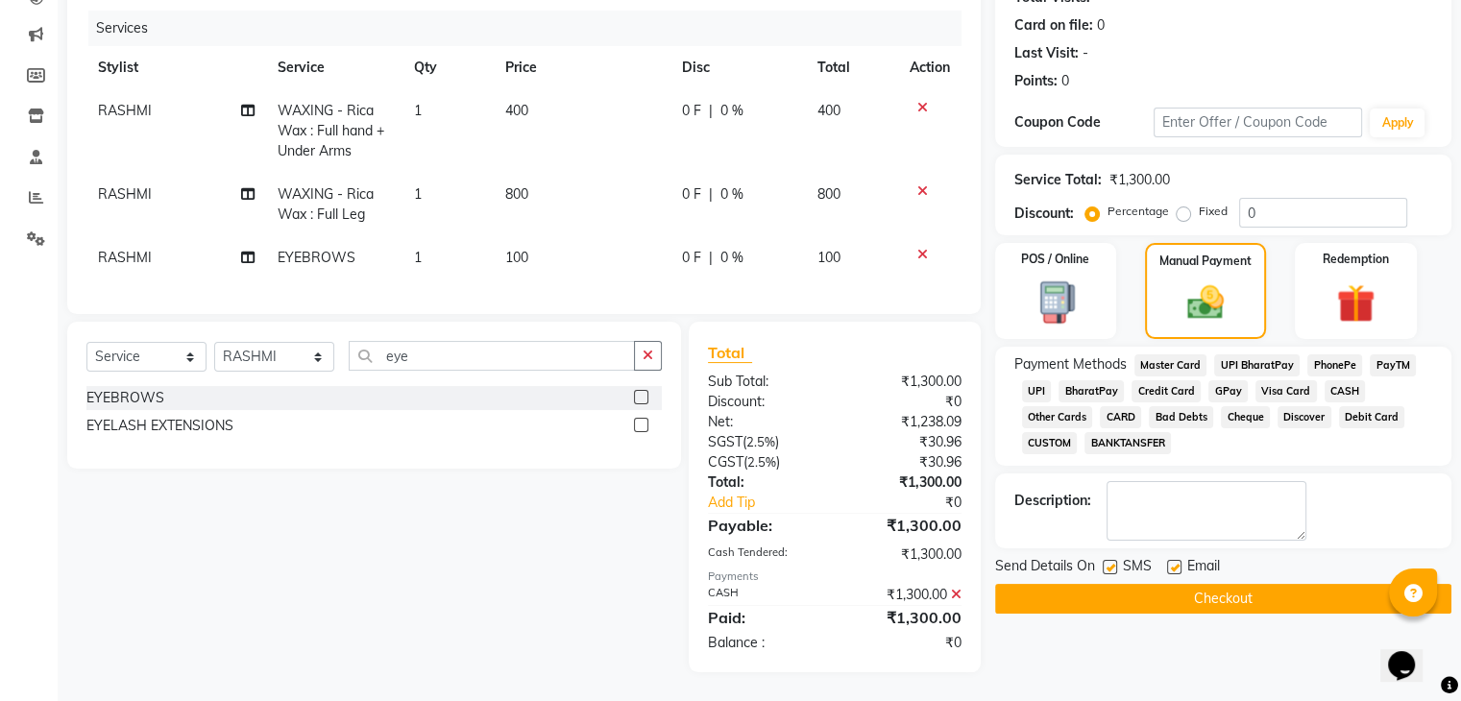
click at [1176, 560] on label at bounding box center [1174, 567] width 14 height 14
click at [1176, 562] on input "checkbox" at bounding box center [1173, 568] width 12 height 12
checkbox input "false"
click at [1106, 560] on label at bounding box center [1109, 567] width 14 height 14
click at [1106, 562] on input "checkbox" at bounding box center [1108, 568] width 12 height 12
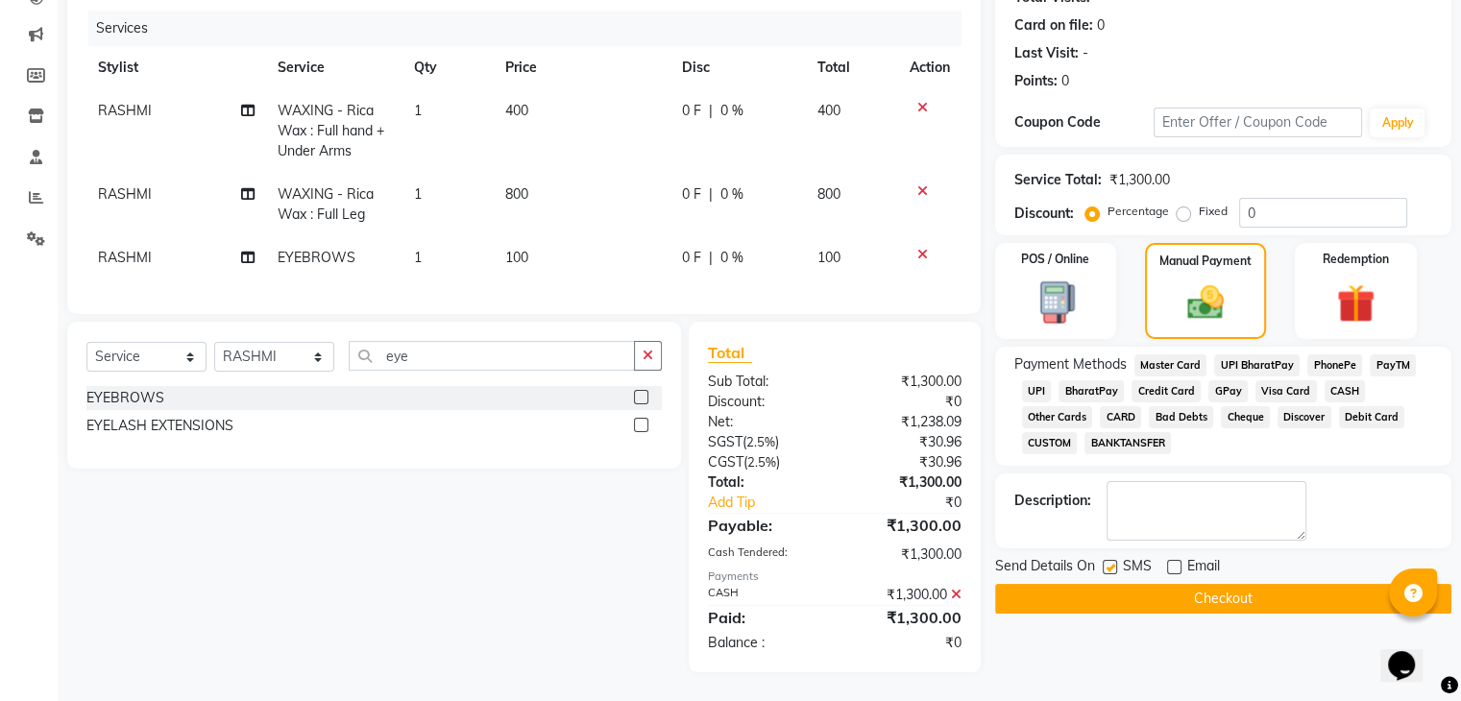
checkbox input "false"
click at [1105, 569] on div "Send Details On SMS Email Checkout" at bounding box center [1223, 585] width 456 height 58
click at [1102, 587] on button "Checkout" at bounding box center [1223, 599] width 456 height 30
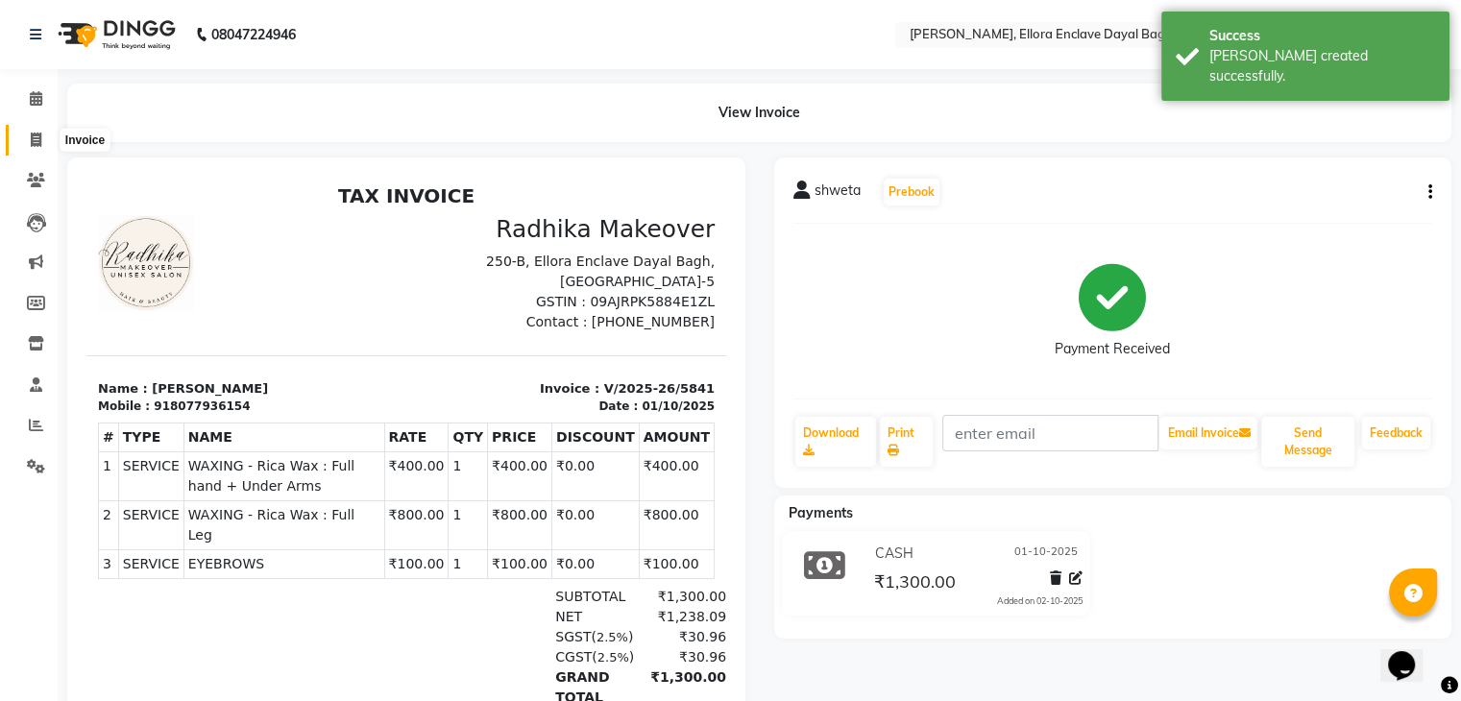
click at [36, 135] on icon at bounding box center [36, 140] width 11 height 14
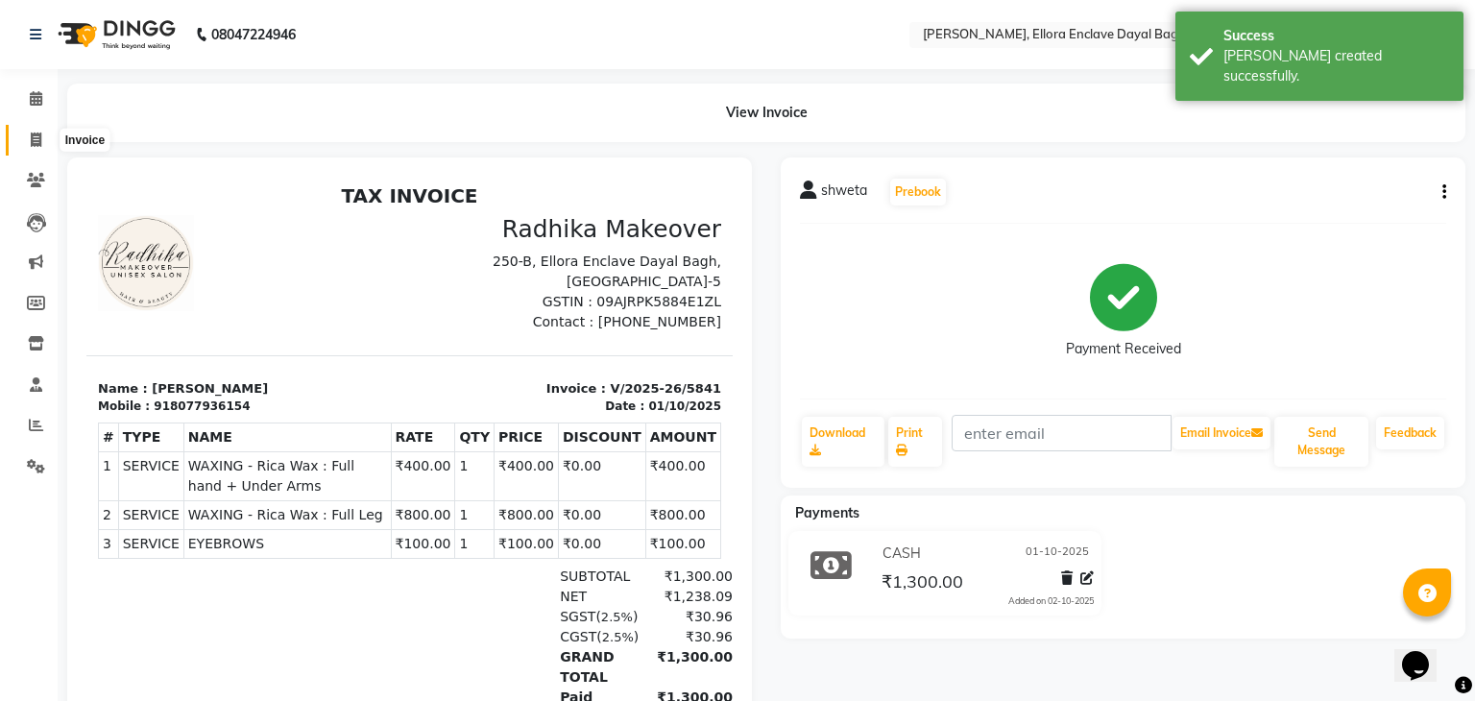
select select "6880"
select select "service"
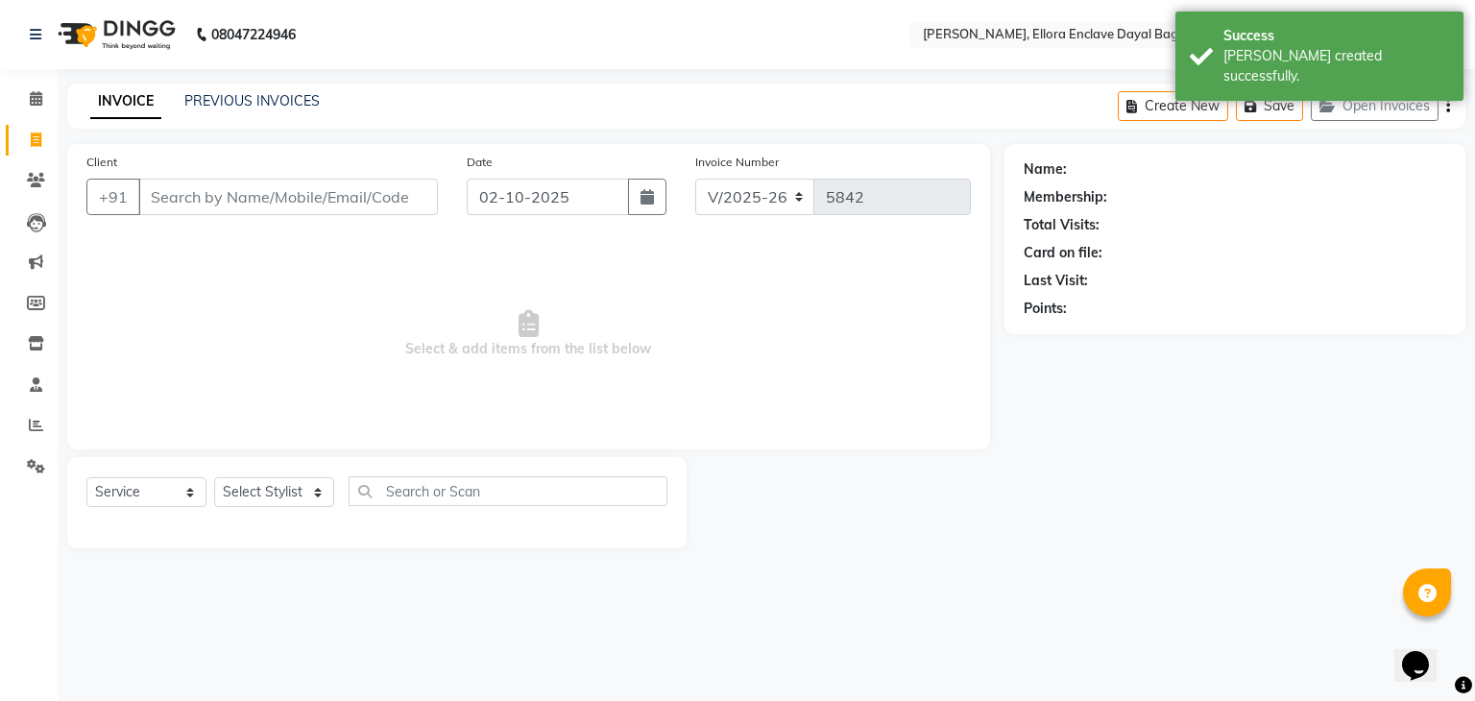
click at [177, 193] on input "Client" at bounding box center [288, 197] width 300 height 36
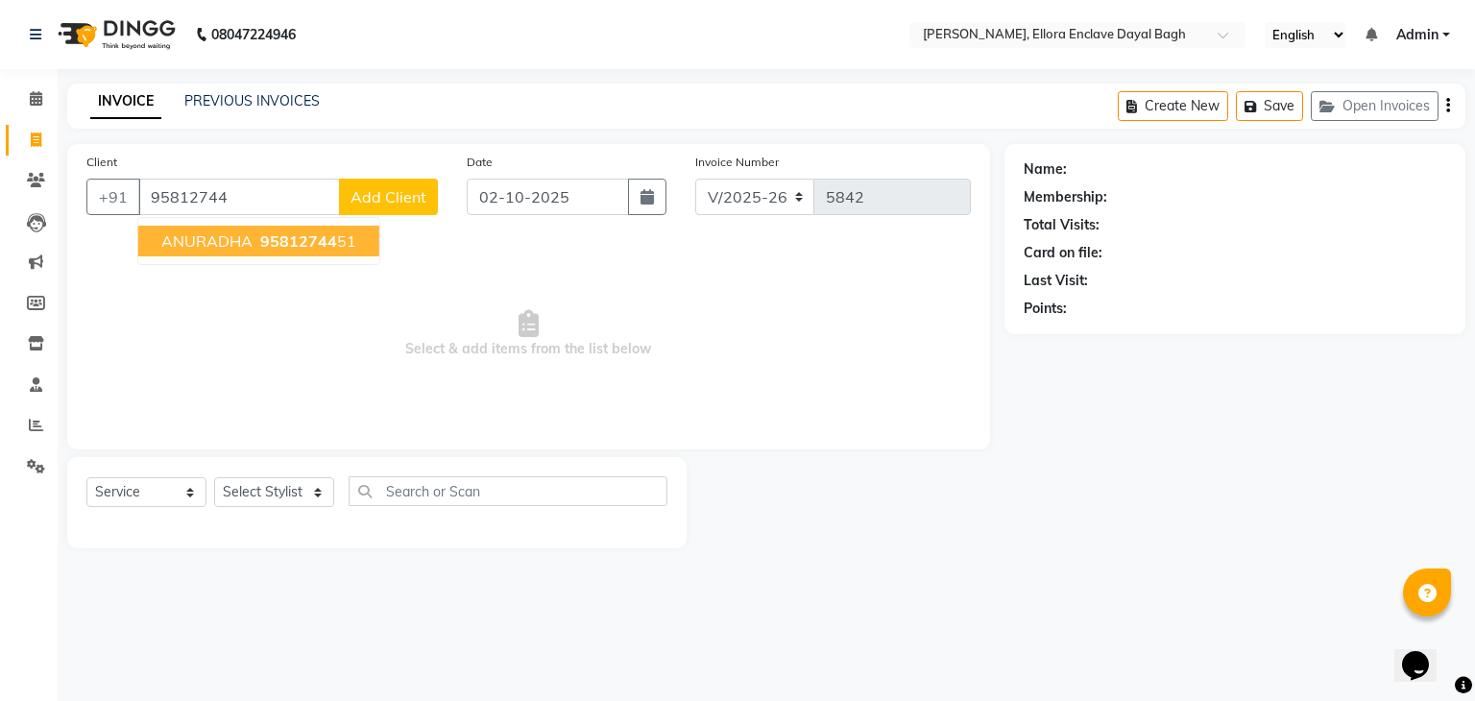
click at [252, 235] on button "ANURADHA 95812744 51" at bounding box center [258, 241] width 241 height 31
type input "9581274451"
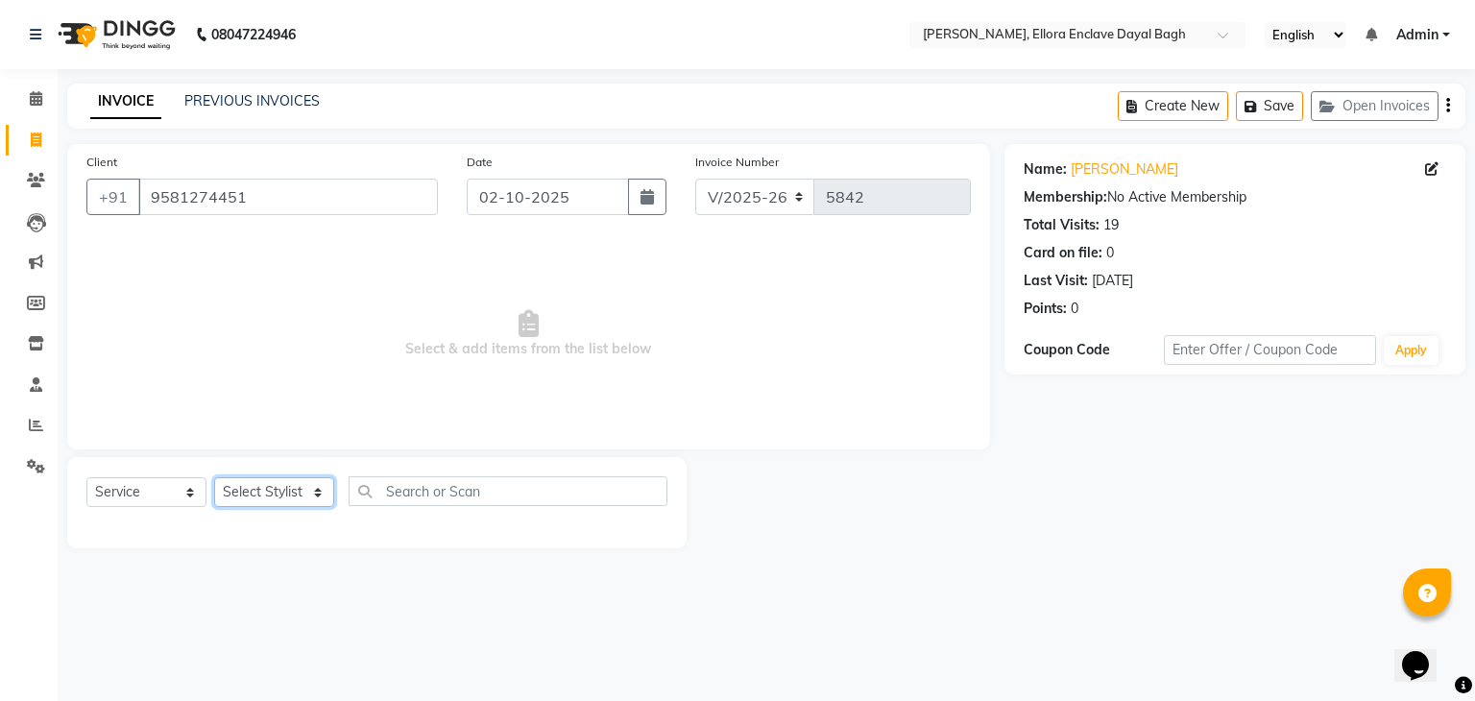
click at [311, 489] on select "Select Stylist AMAN DANISH SALMANI [PERSON_NAME] kakul KAVITA [PERSON_NAME] [PE…" at bounding box center [274, 492] width 120 height 30
select select "53885"
click at [214, 478] on select "Select Stylist AMAN DANISH SALMANI [PERSON_NAME] kakul KAVITA [PERSON_NAME] [PE…" at bounding box center [274, 492] width 120 height 30
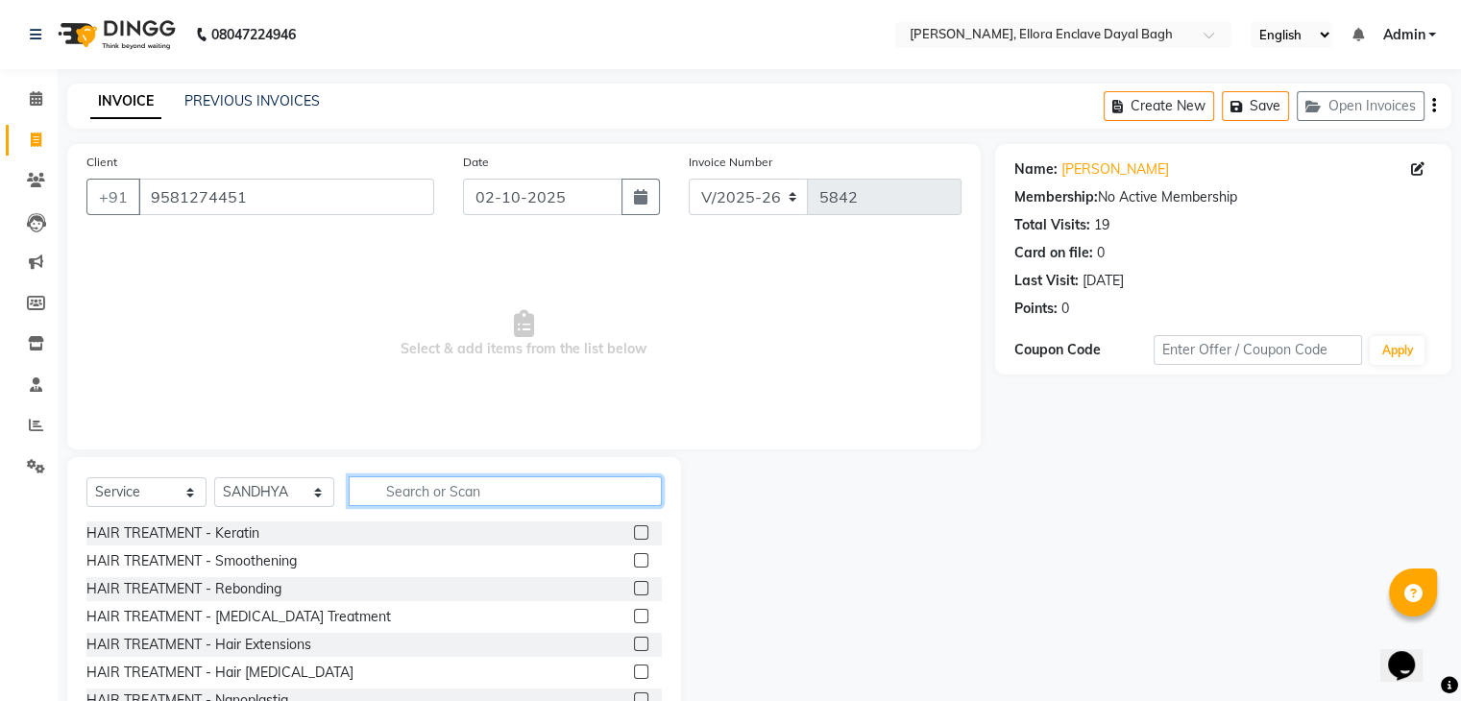
click at [446, 483] on input "text" at bounding box center [505, 491] width 313 height 30
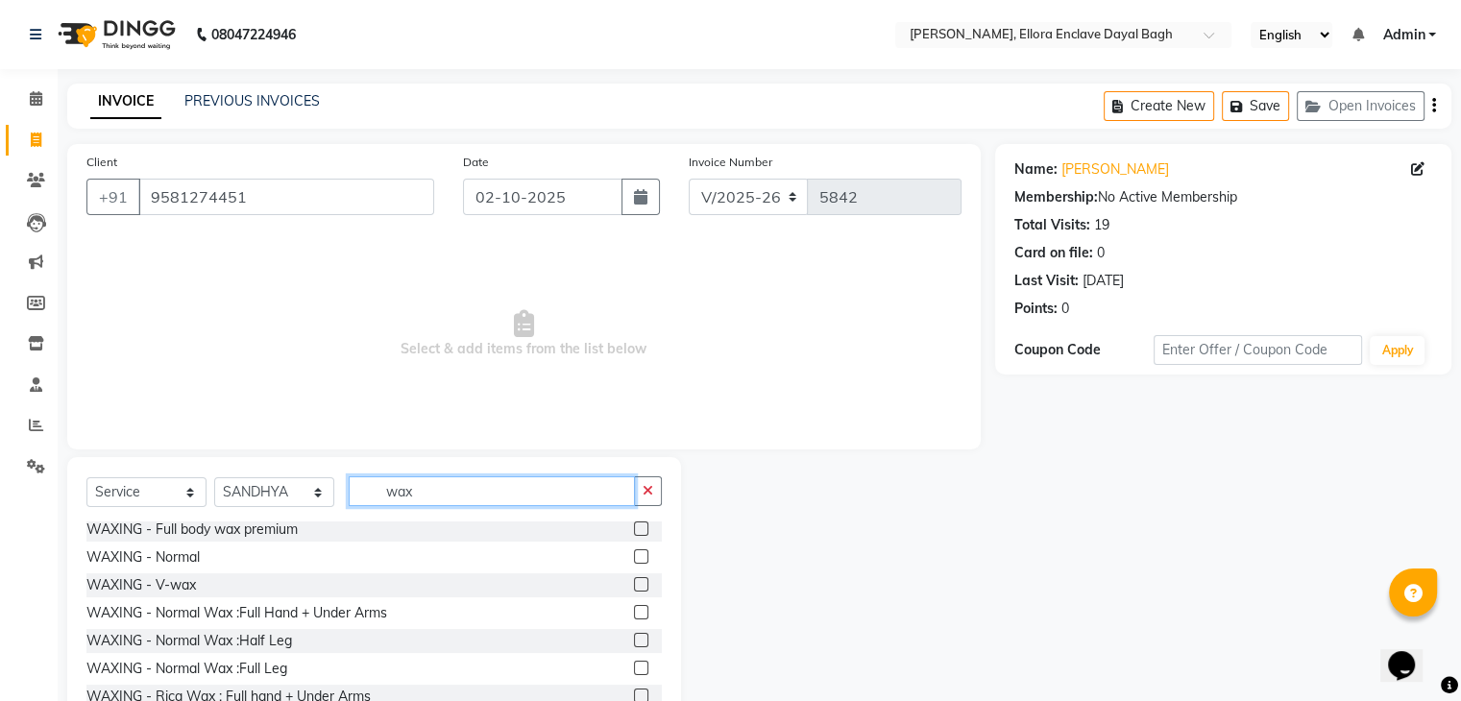
scroll to position [169, 0]
type input "wax"
click at [634, 618] on label at bounding box center [641, 614] width 14 height 14
click at [634, 618] on input "checkbox" at bounding box center [640, 615] width 12 height 12
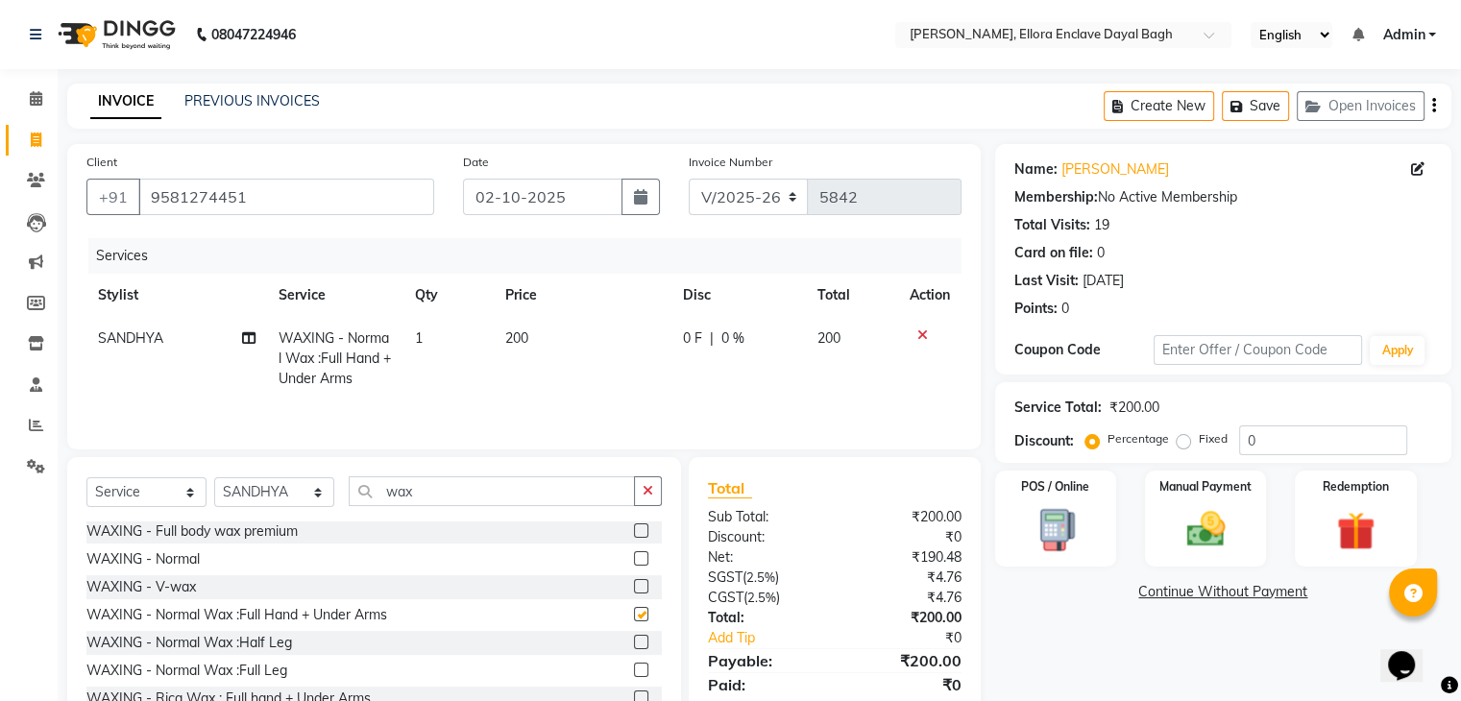
checkbox input "false"
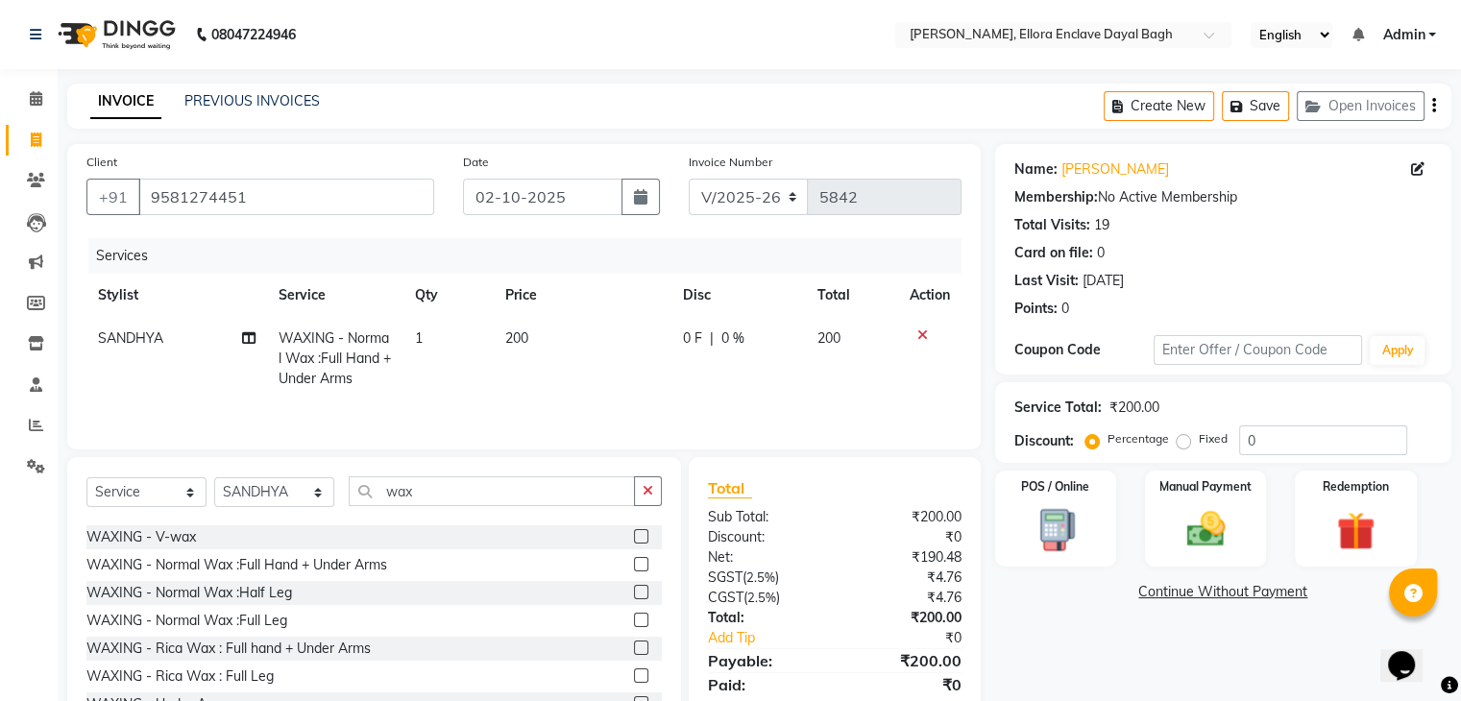
scroll to position [219, 0]
click at [634, 617] on label at bounding box center [641, 620] width 14 height 14
click at [634, 617] on input "checkbox" at bounding box center [640, 621] width 12 height 12
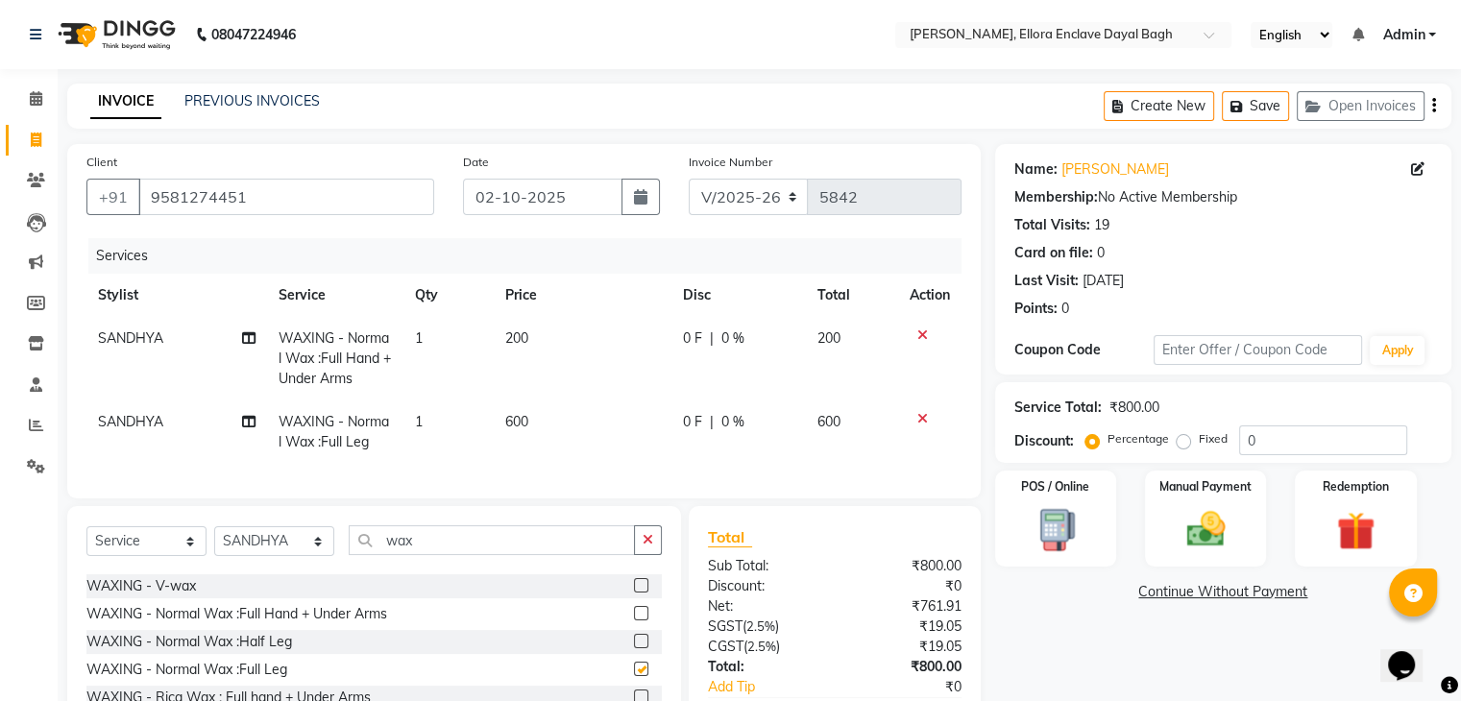
checkbox input "false"
click at [566, 338] on td "200" at bounding box center [582, 359] width 177 height 84
select select "53885"
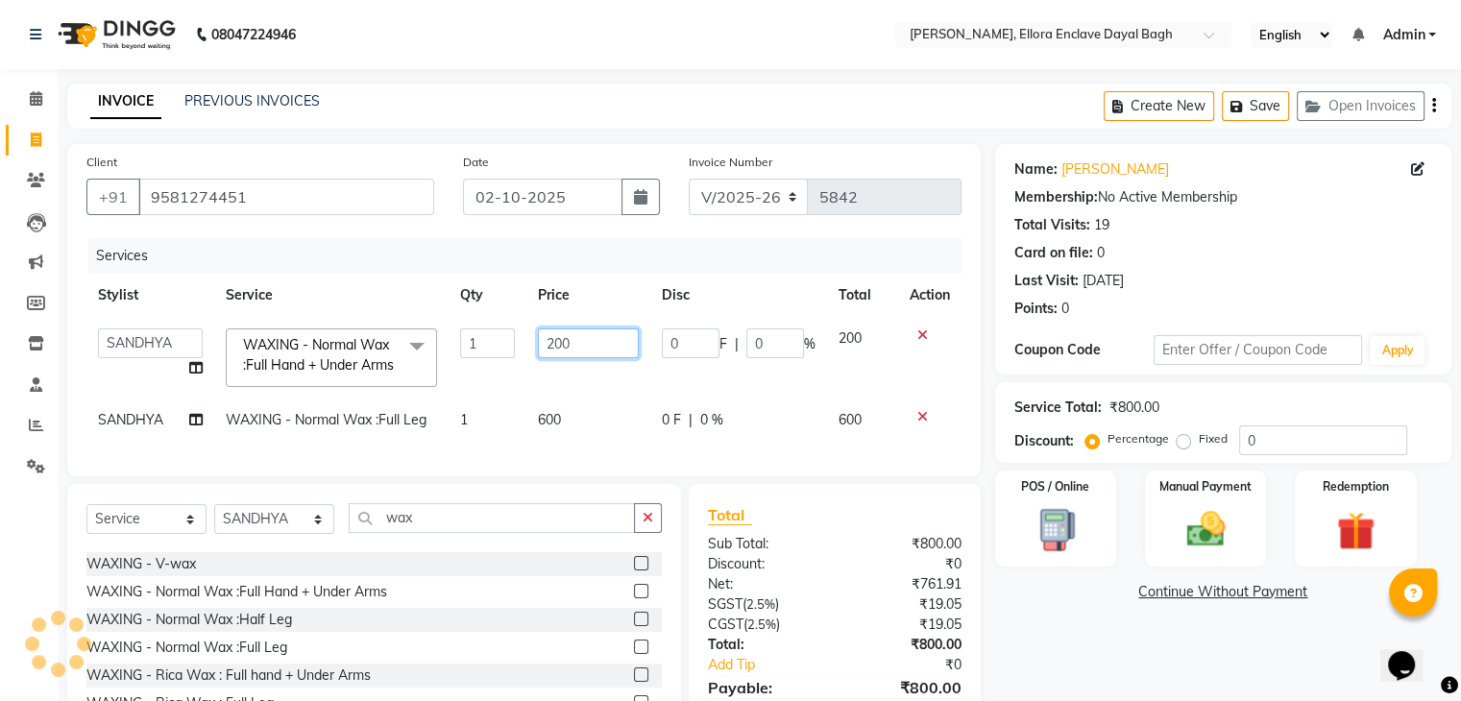
click at [602, 332] on input "200" at bounding box center [588, 343] width 100 height 30
type input "2"
type input "250"
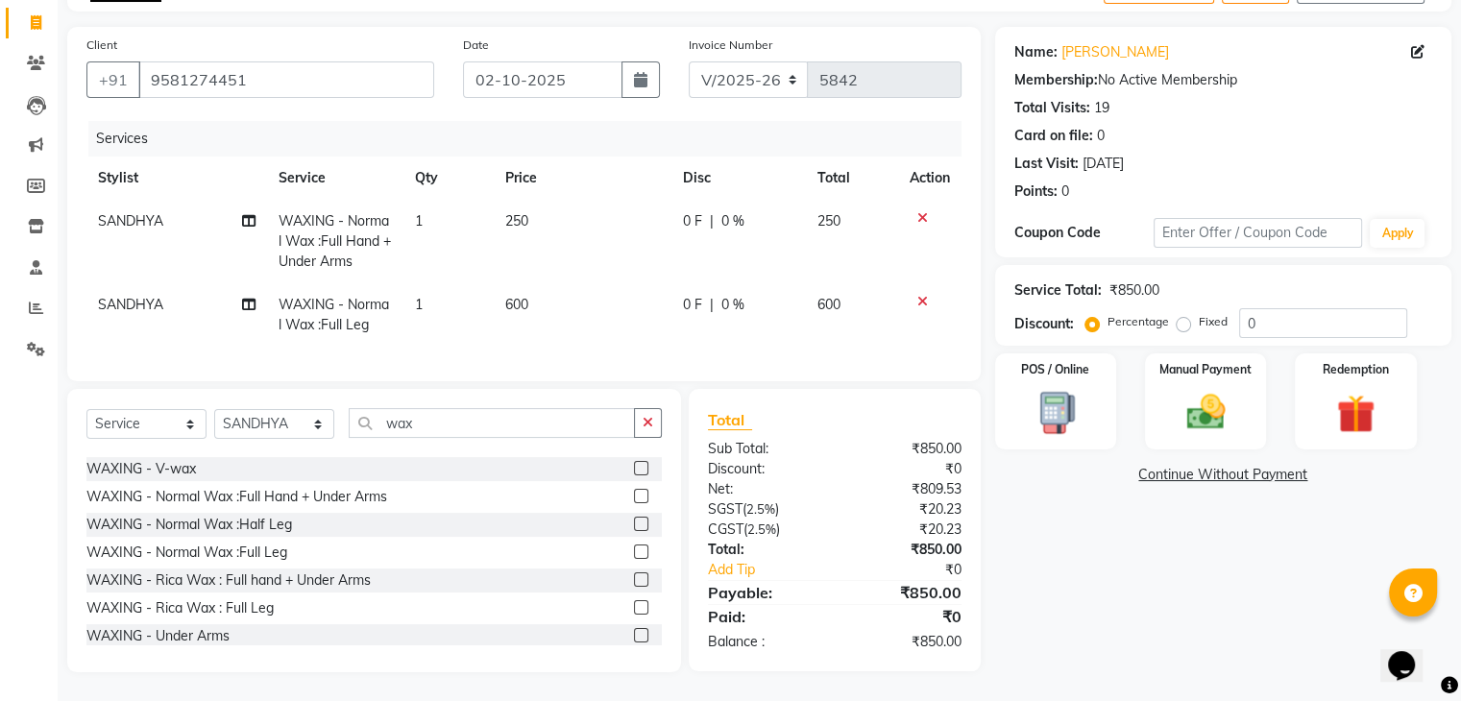
click at [1266, 605] on div "Name: Anuradha Membership: No Active Membership Total Visits: 19 Card on file: …" at bounding box center [1230, 349] width 471 height 645
click at [547, 208] on td "250" at bounding box center [582, 242] width 177 height 84
select select "53885"
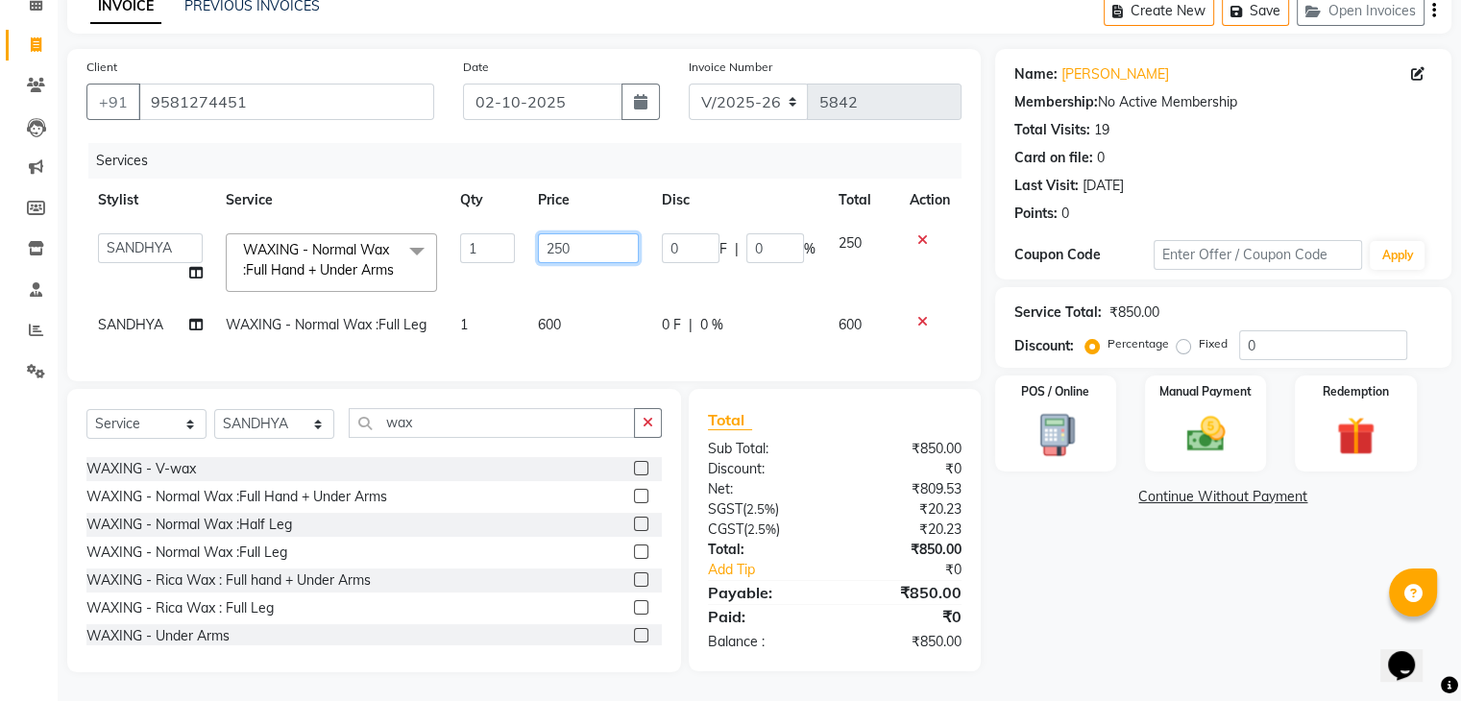
click at [588, 233] on input "250" at bounding box center [588, 248] width 100 height 30
type input "2"
type input "300"
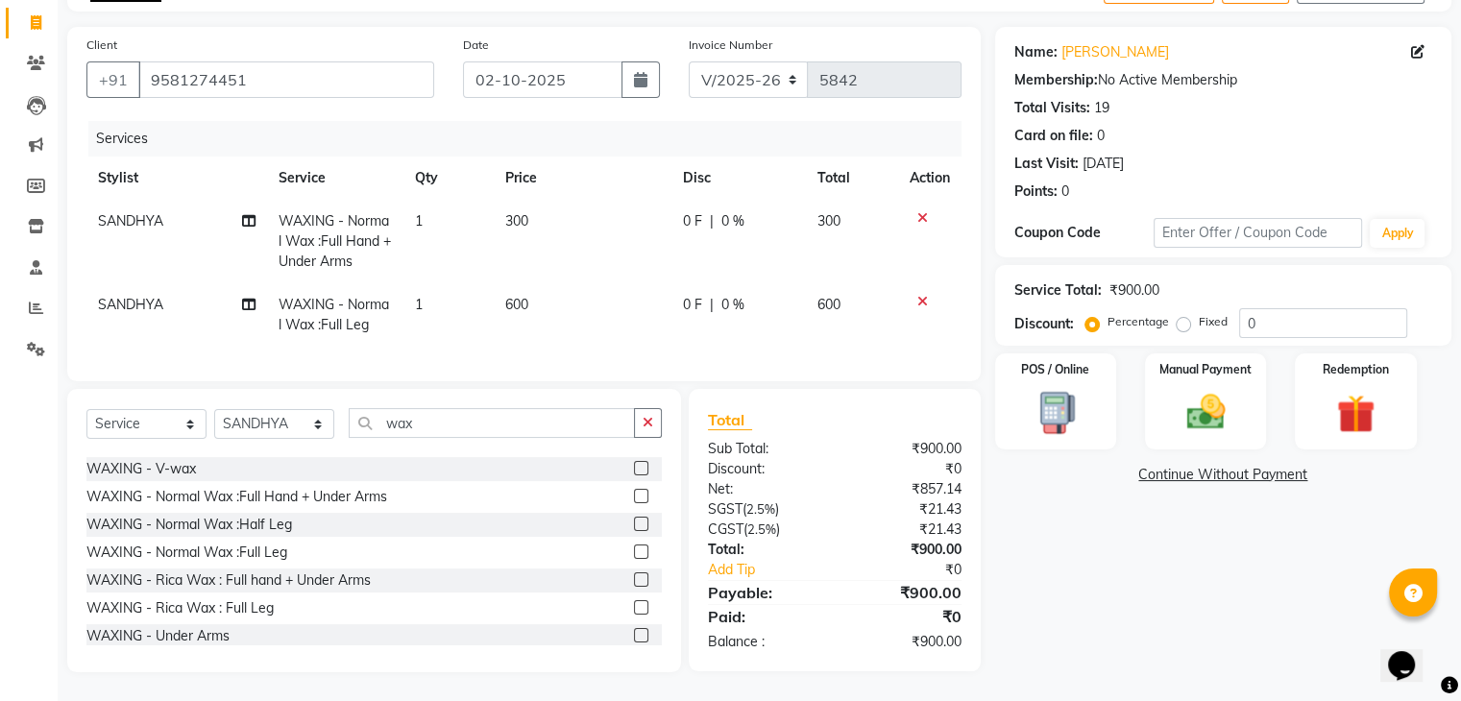
click at [1093, 654] on div "Name: Anuradha Membership: No Active Membership Total Visits: 19 Card on file: …" at bounding box center [1230, 349] width 471 height 645
click at [634, 74] on button "button" at bounding box center [640, 79] width 38 height 36
select select "10"
select select "2025"
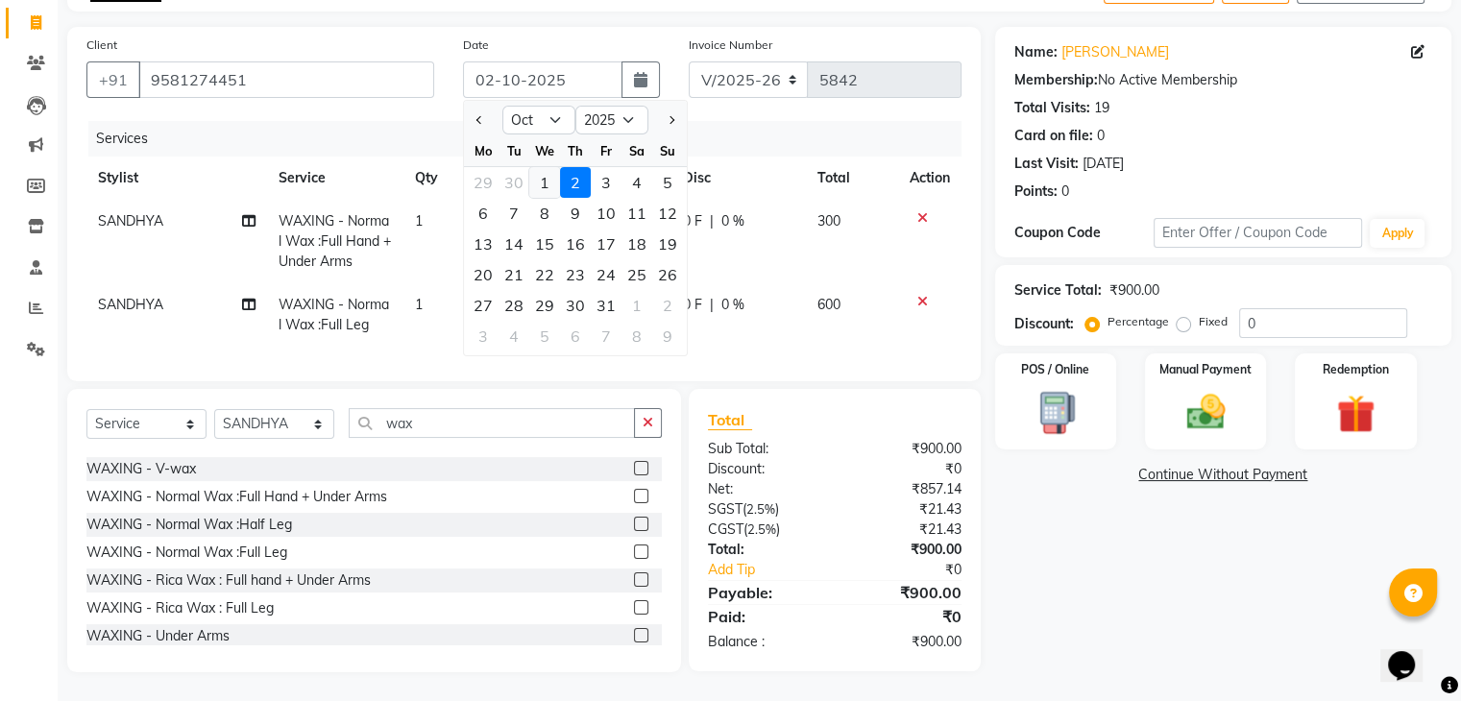
click at [553, 168] on div "1" at bounding box center [544, 182] width 31 height 31
type input "01-10-2025"
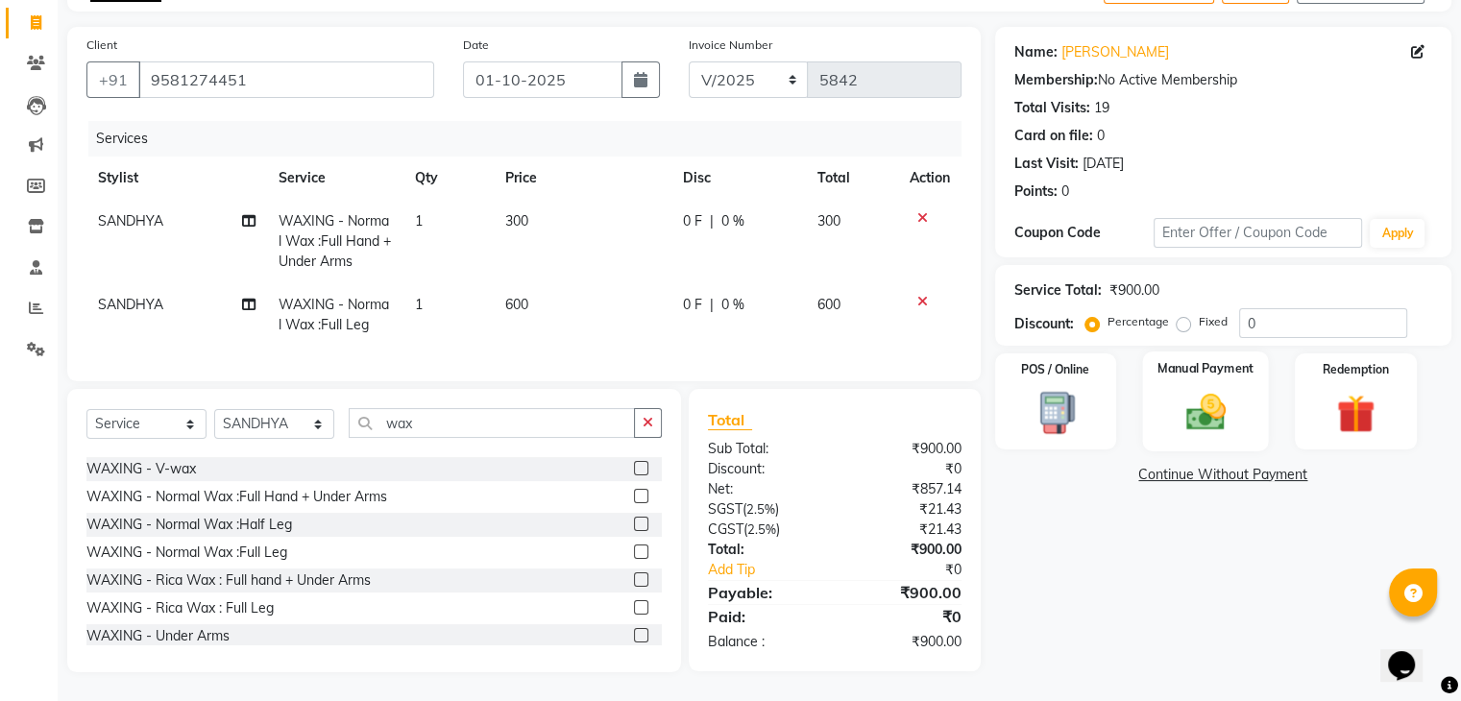
click at [1199, 393] on img at bounding box center [1205, 413] width 64 height 46
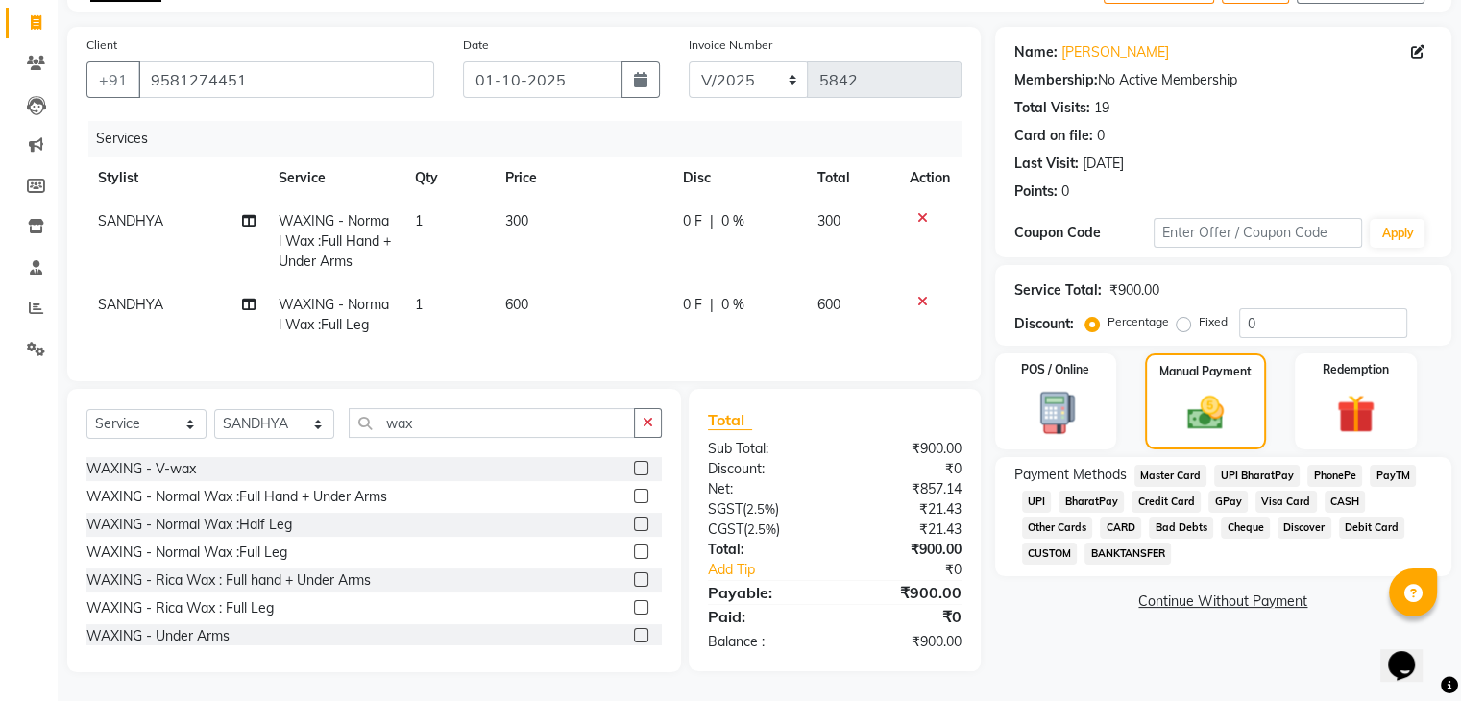
scroll to position [132, 0]
click at [1346, 491] on span "CASH" at bounding box center [1344, 502] width 41 height 22
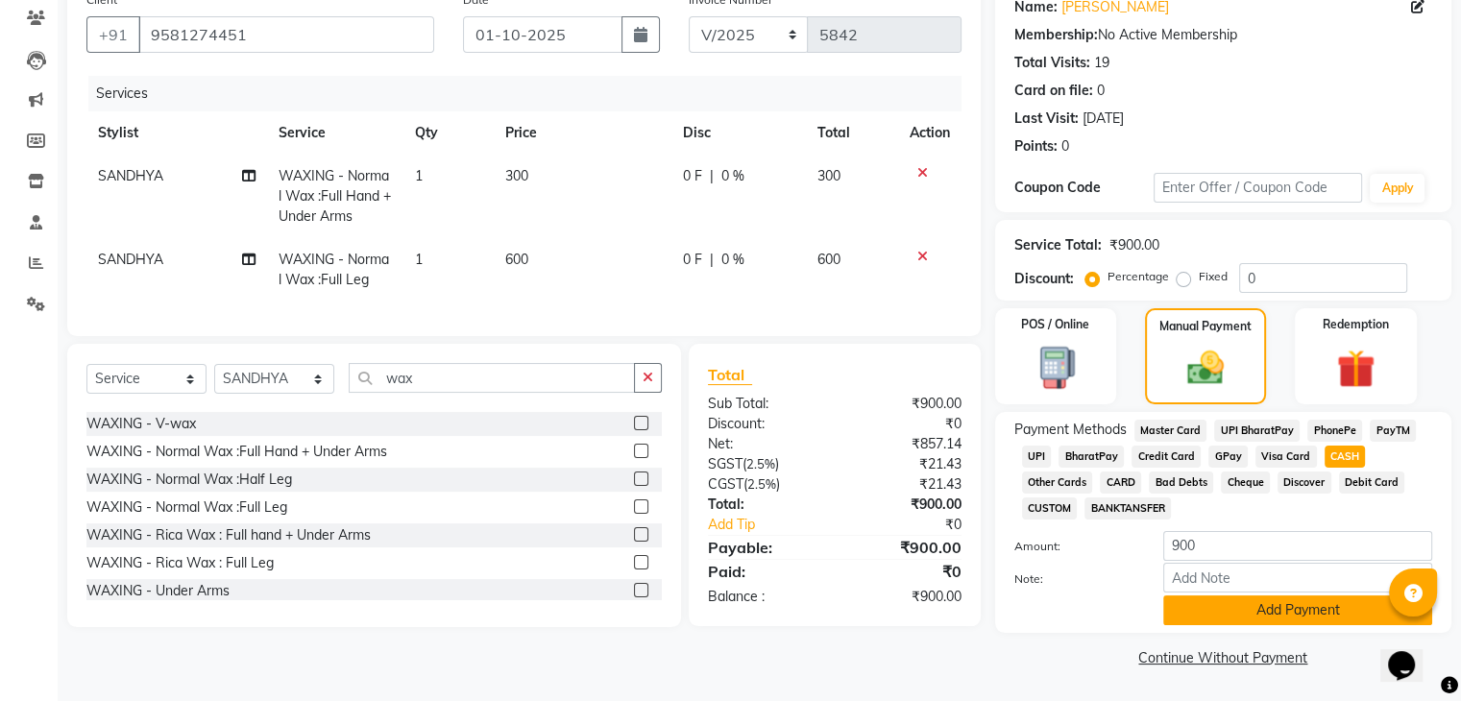
click at [1291, 598] on button "Add Payment" at bounding box center [1297, 610] width 269 height 30
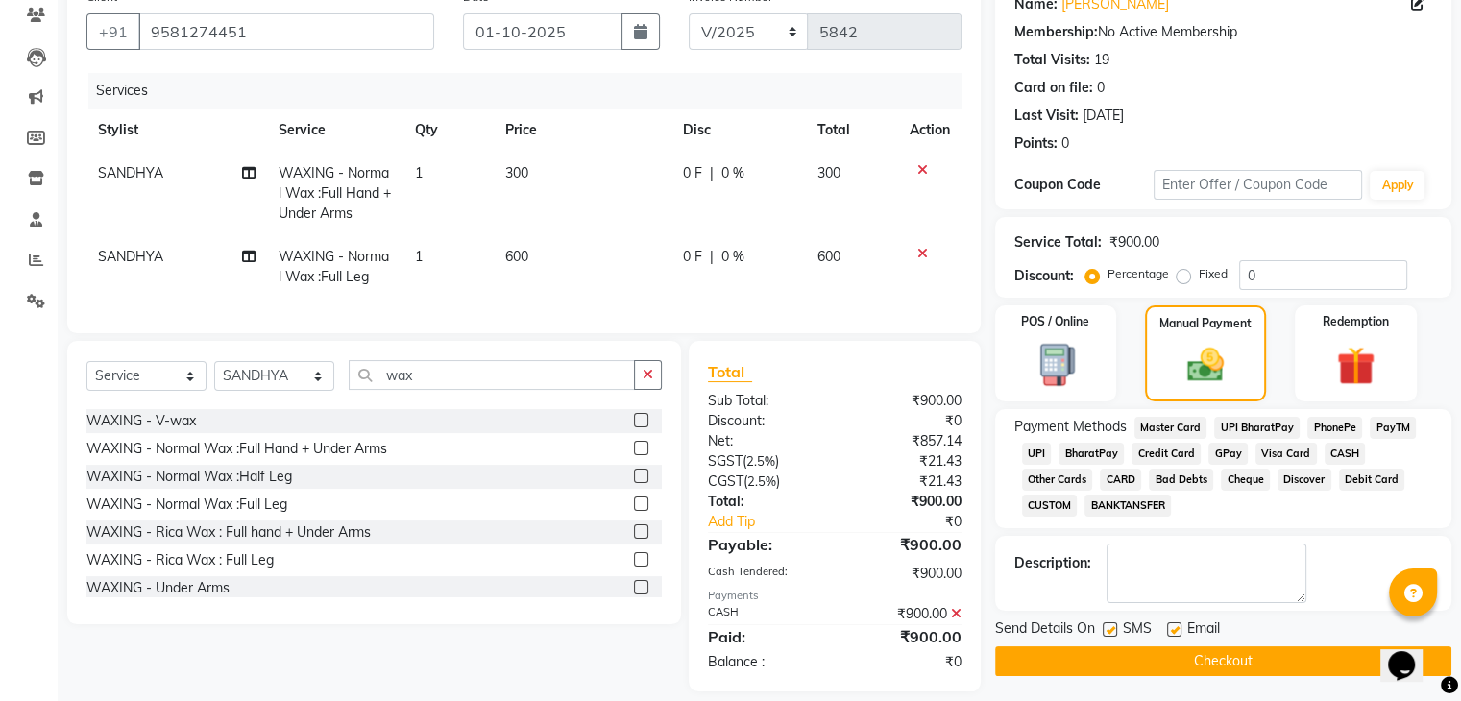
scroll to position [200, 0]
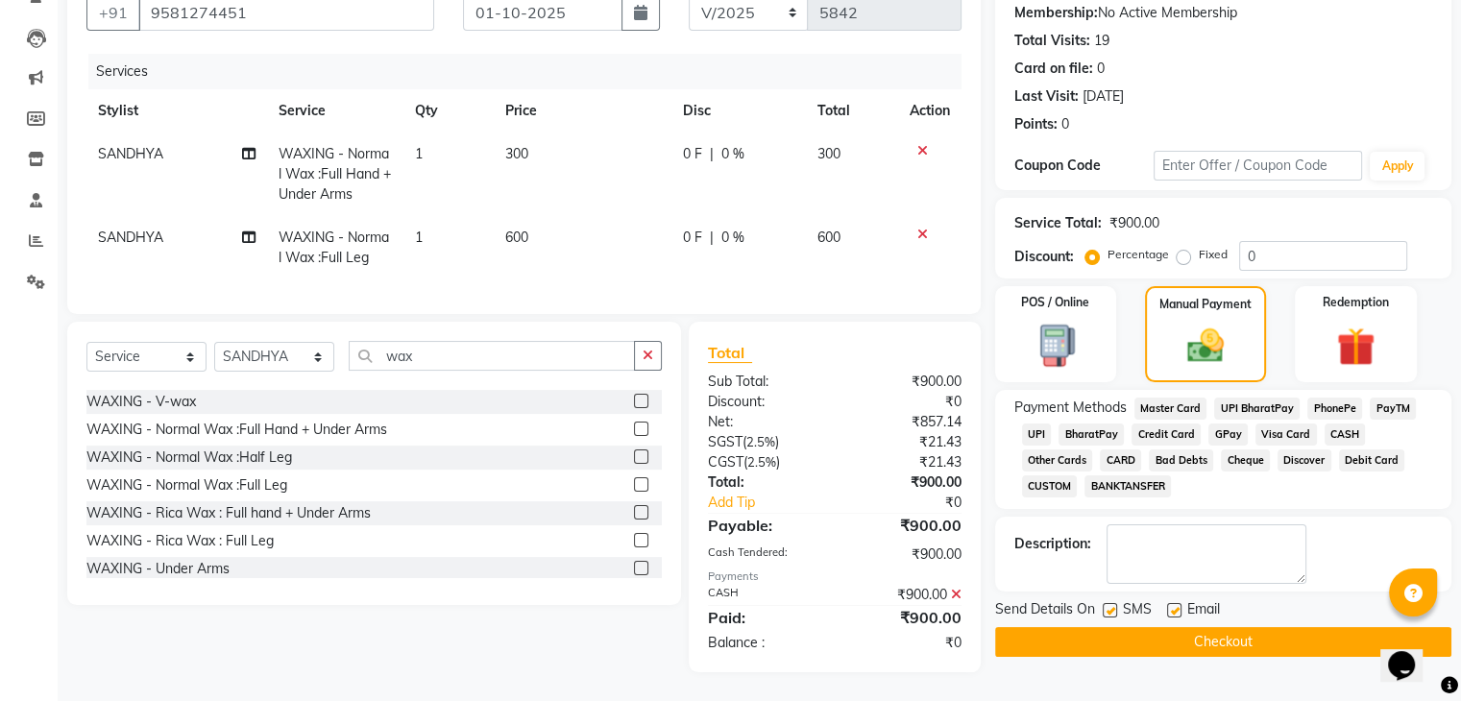
click at [1172, 603] on label at bounding box center [1174, 610] width 14 height 14
click at [1172, 605] on input "checkbox" at bounding box center [1173, 611] width 12 height 12
checkbox input "false"
click at [1110, 603] on label at bounding box center [1109, 610] width 14 height 14
click at [1110, 605] on input "checkbox" at bounding box center [1108, 611] width 12 height 12
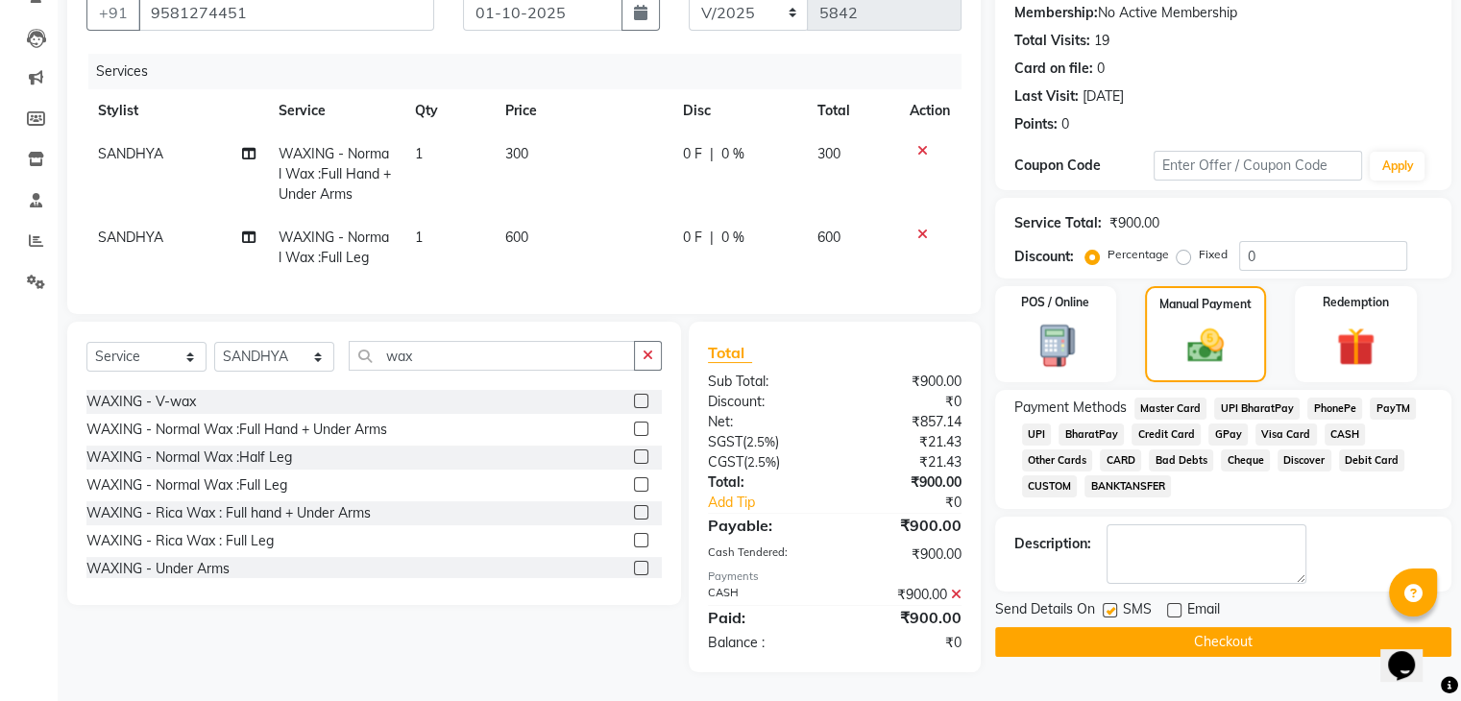
checkbox input "false"
click at [1114, 639] on button "Checkout" at bounding box center [1223, 642] width 456 height 30
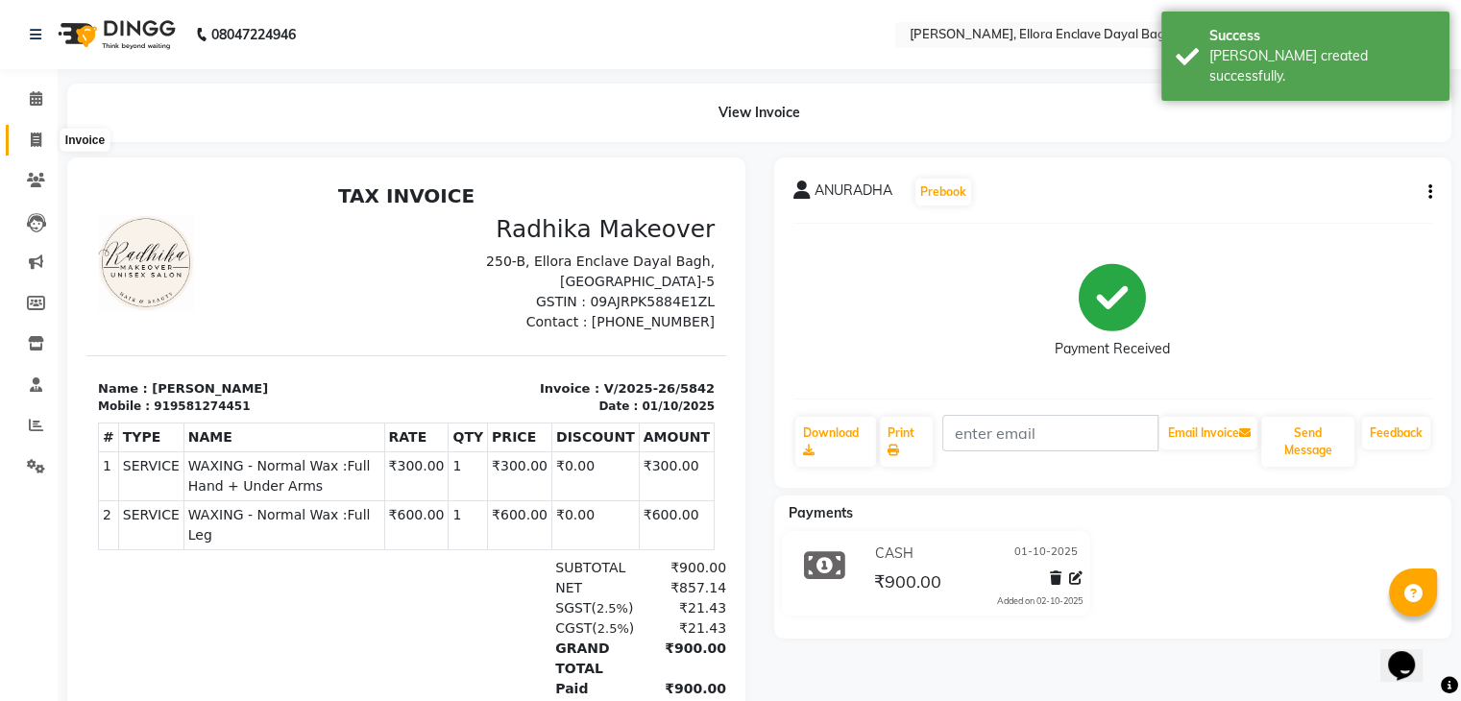
click at [19, 139] on span at bounding box center [36, 141] width 34 height 22
select select "6880"
select select "service"
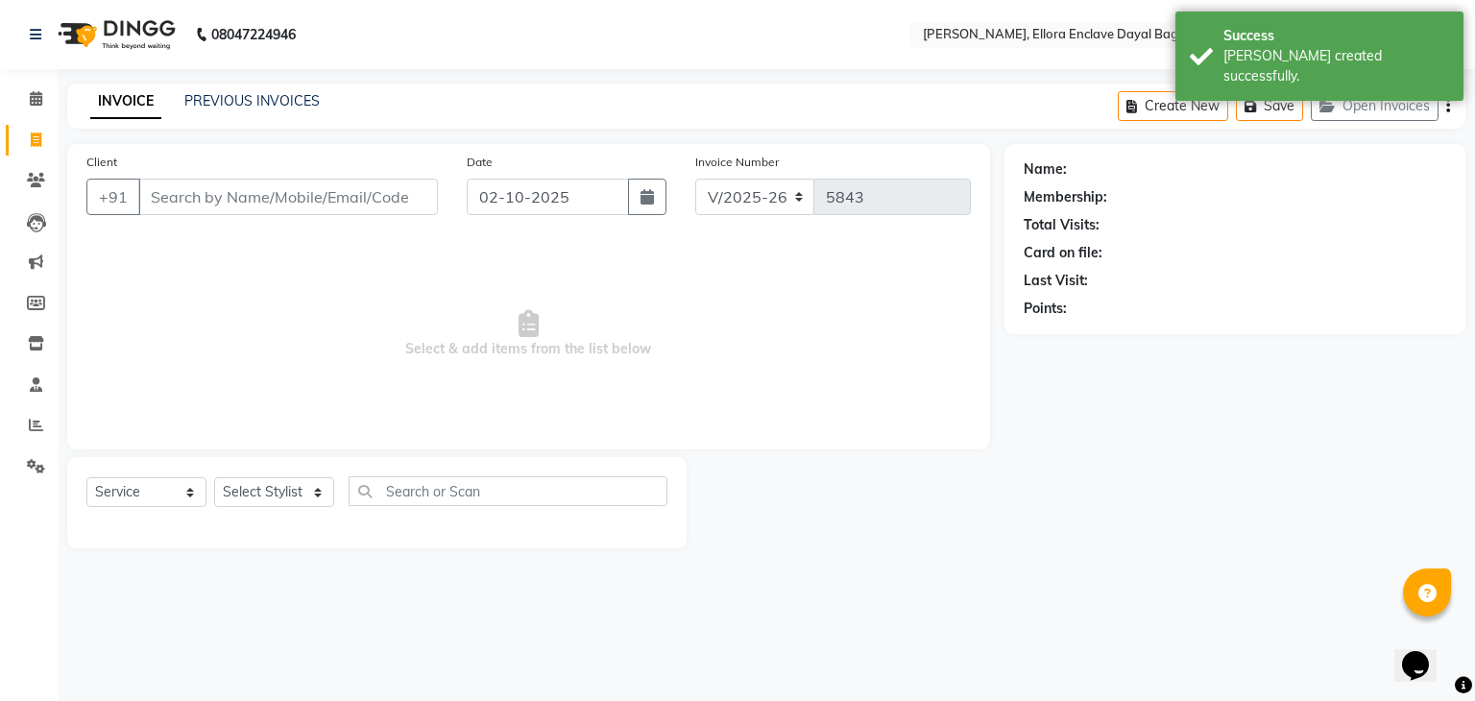
click at [220, 199] on input "Client" at bounding box center [288, 197] width 300 height 36
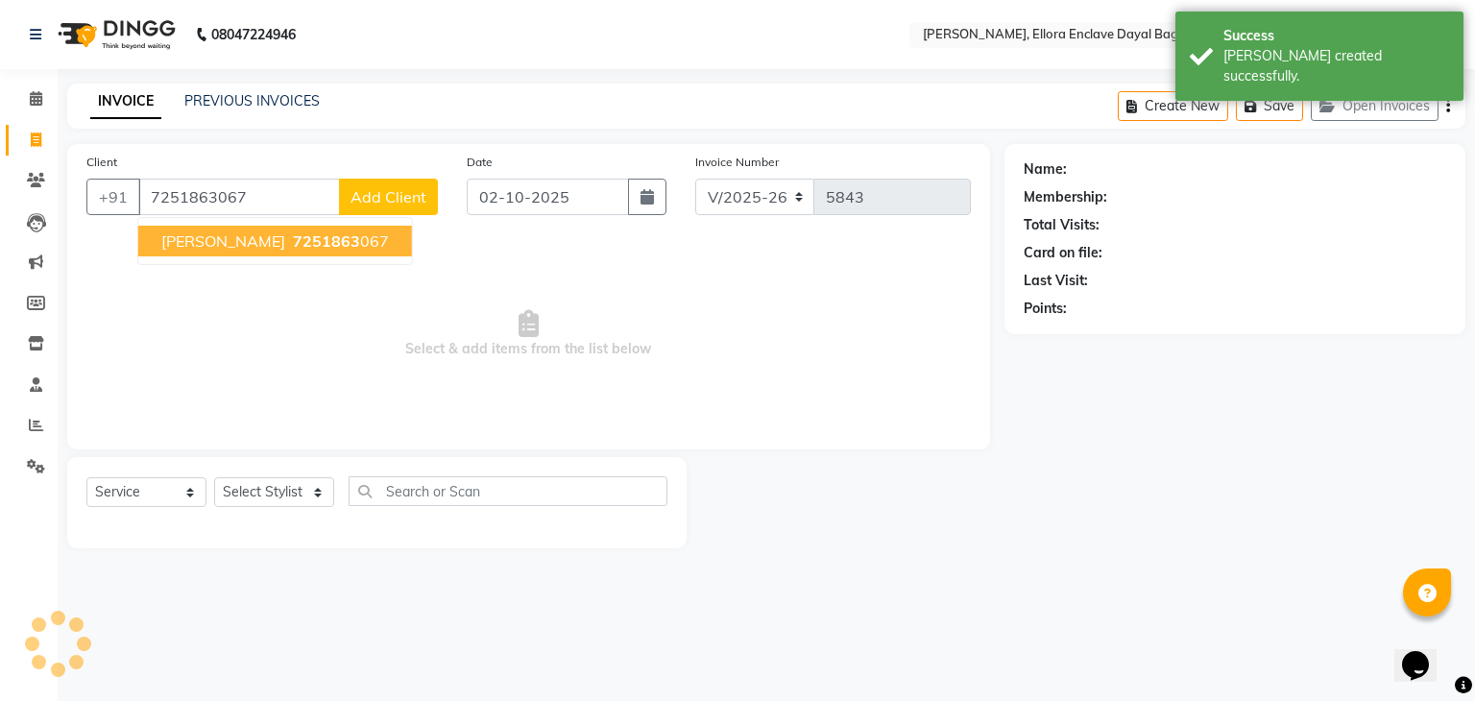
type input "7251863067"
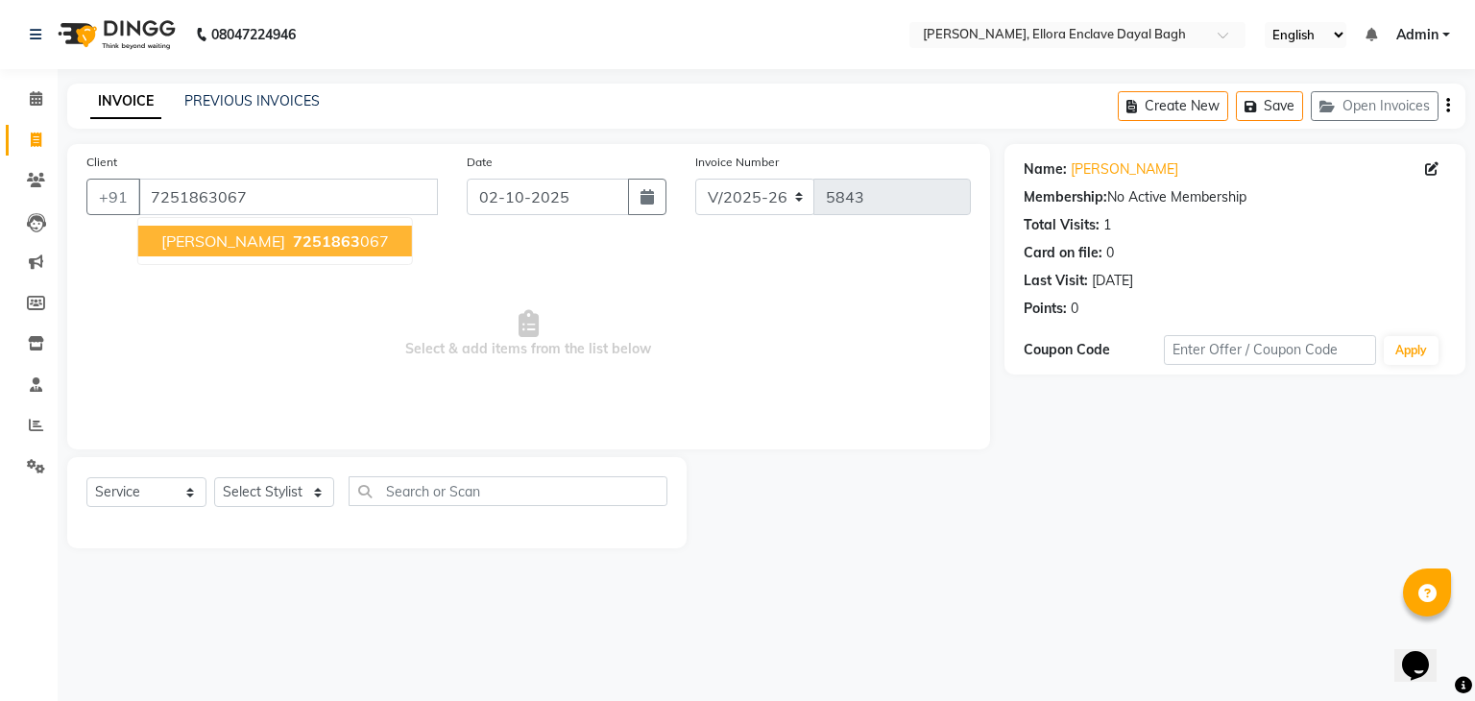
click at [293, 246] on span "7251863" at bounding box center [326, 240] width 67 height 19
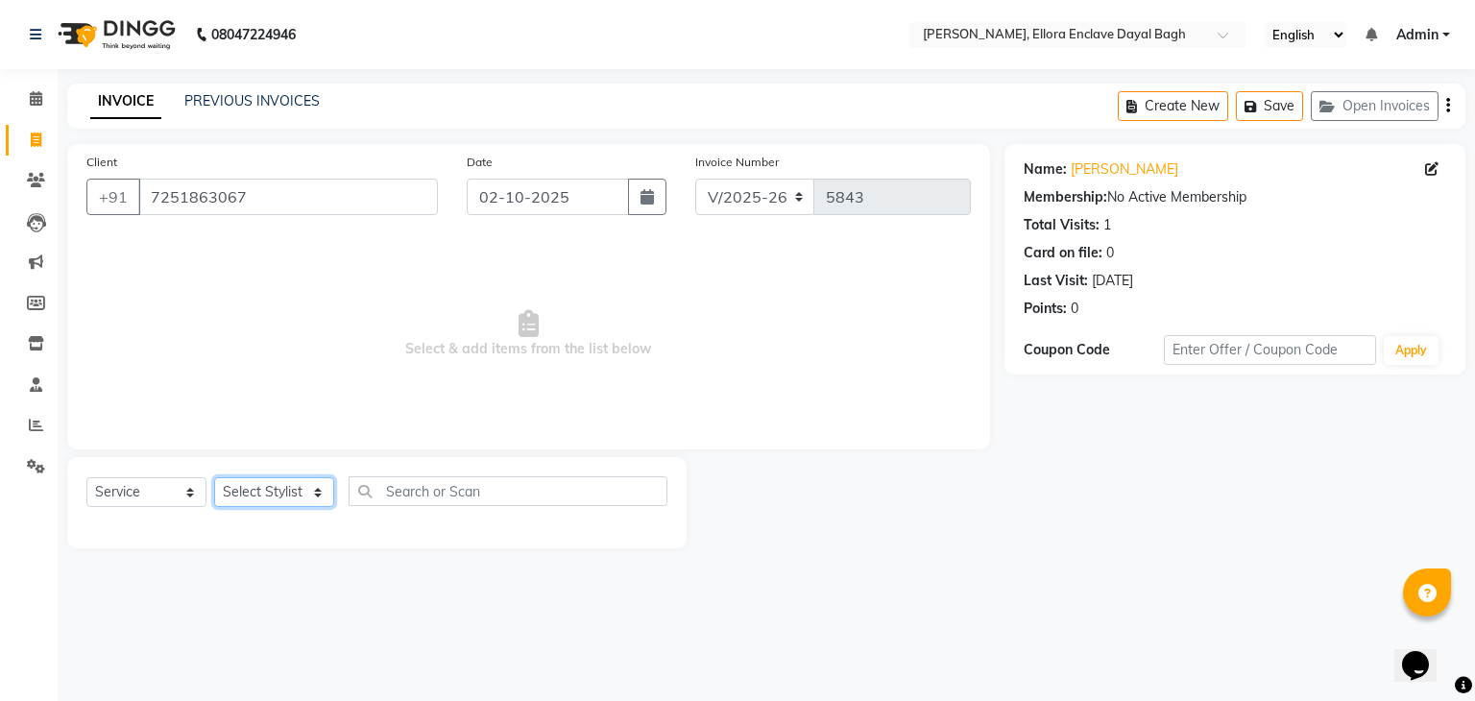
click at [307, 497] on select "Select Stylist AMAN DANISH SALMANI [PERSON_NAME] kakul KAVITA [PERSON_NAME] [PE…" at bounding box center [274, 492] width 120 height 30
select select "53885"
click at [214, 478] on select "Select Stylist AMAN DANISH SALMANI [PERSON_NAME] kakul KAVITA [PERSON_NAME] [PE…" at bounding box center [274, 492] width 120 height 30
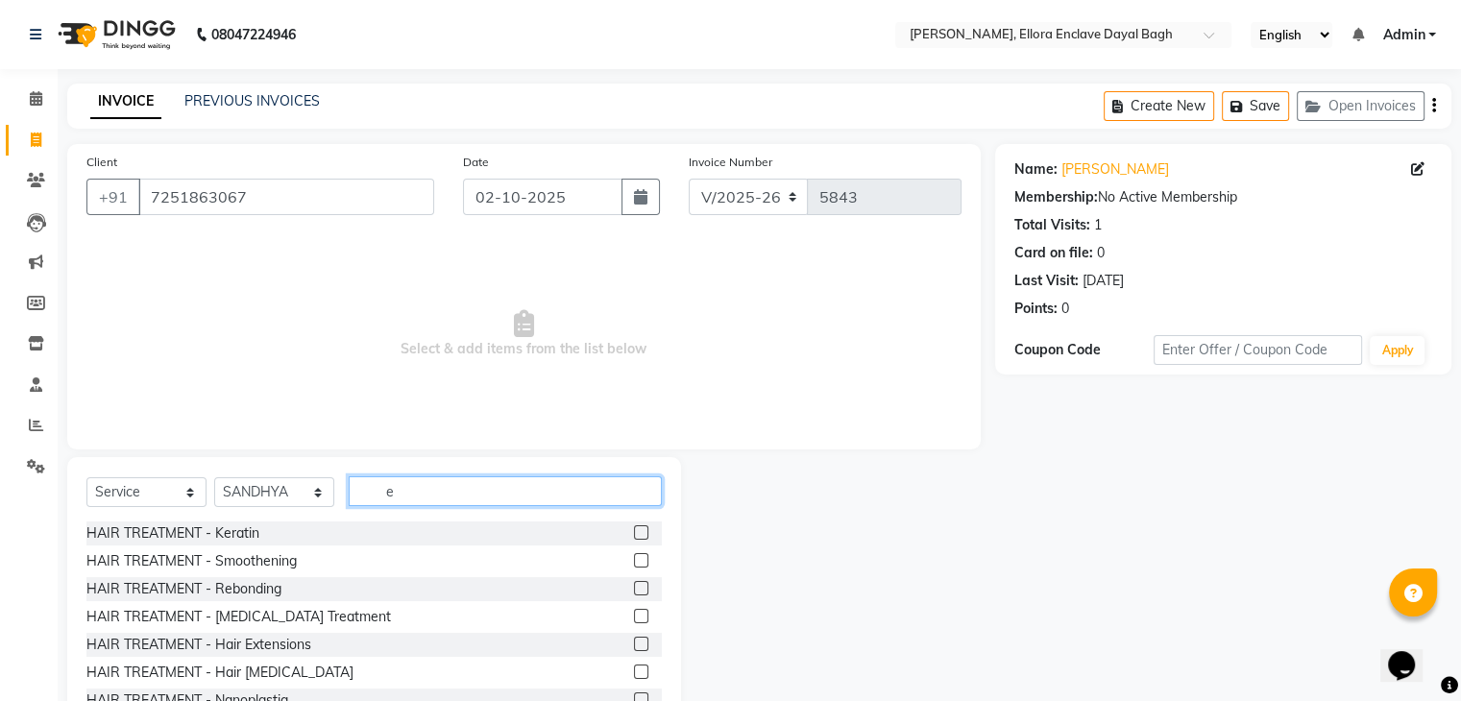
click at [469, 498] on input "e" at bounding box center [505, 491] width 313 height 30
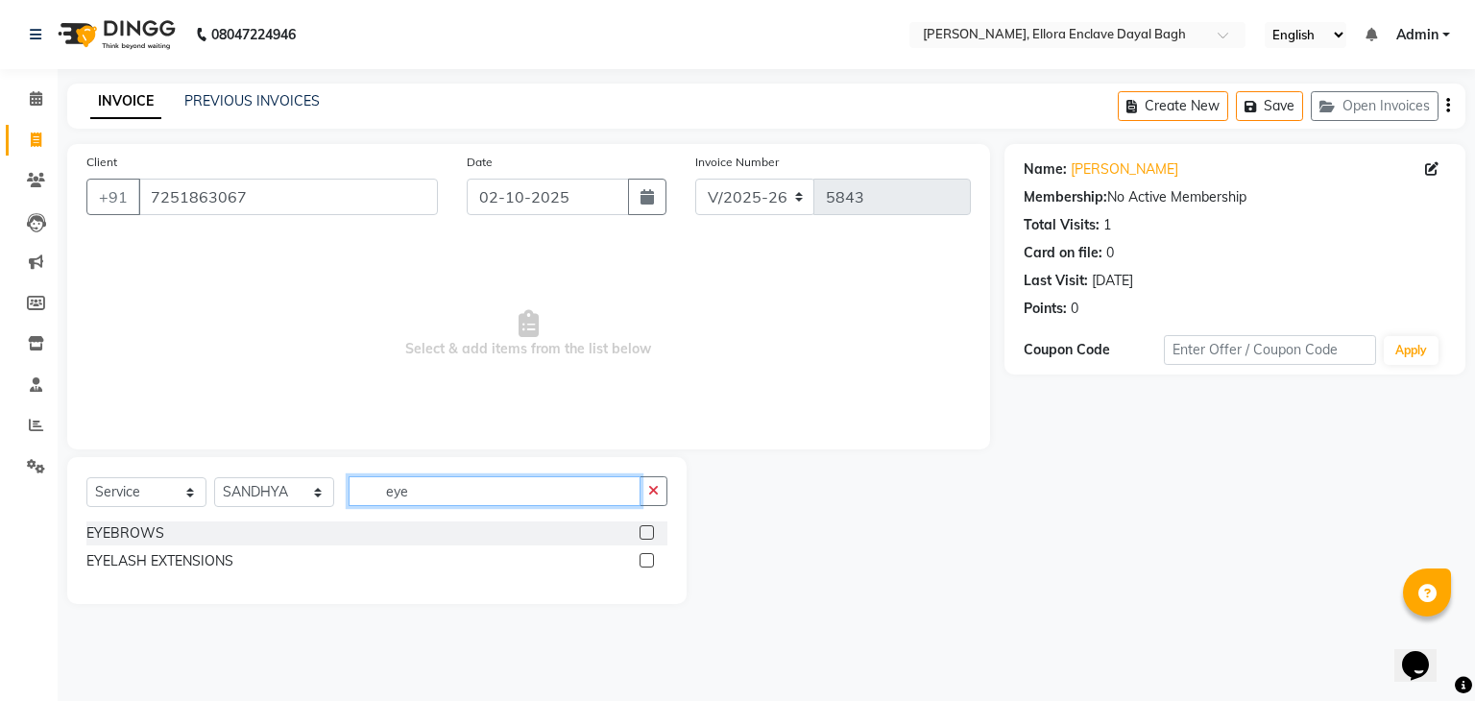
type input "eye"
click at [649, 531] on label at bounding box center [647, 532] width 14 height 14
click at [649, 531] on input "checkbox" at bounding box center [646, 533] width 12 height 12
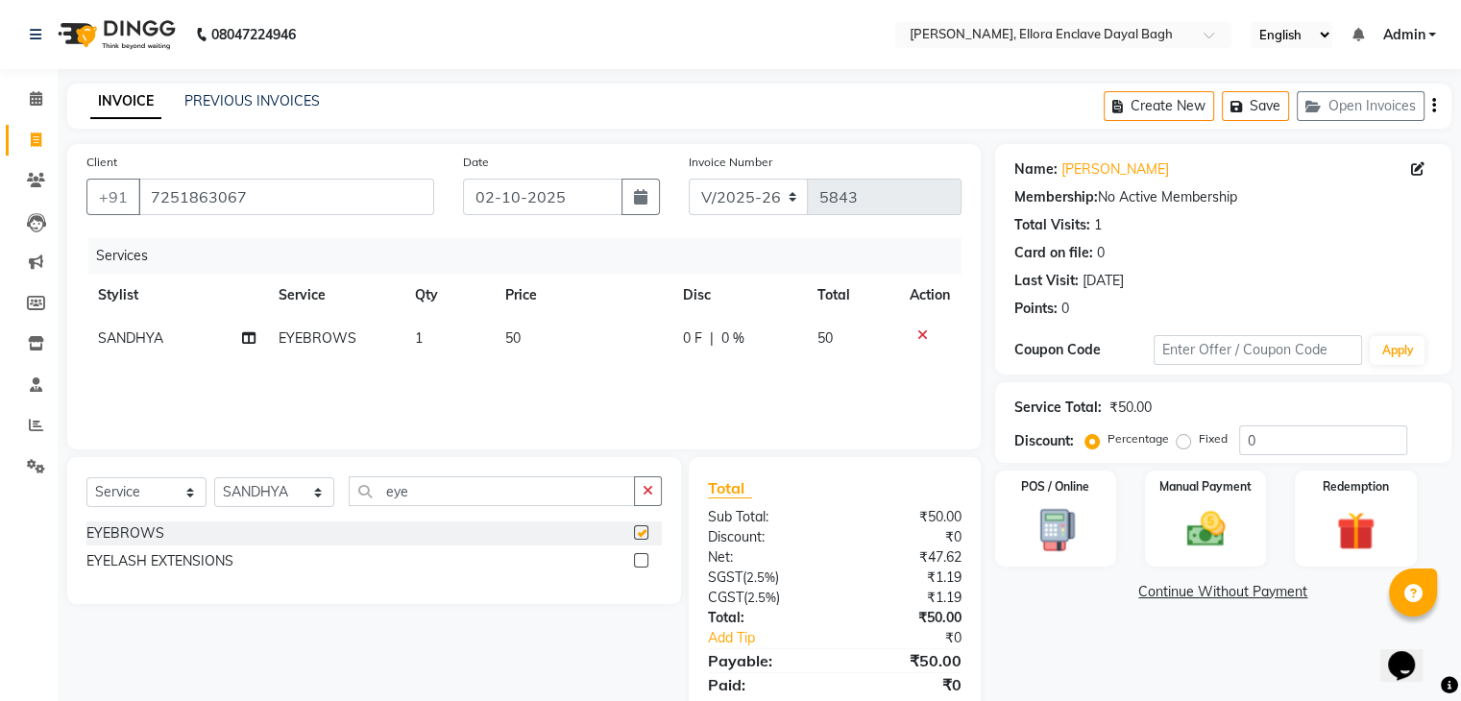
checkbox input "false"
click at [586, 331] on td "50" at bounding box center [582, 338] width 177 height 43
select select "53885"
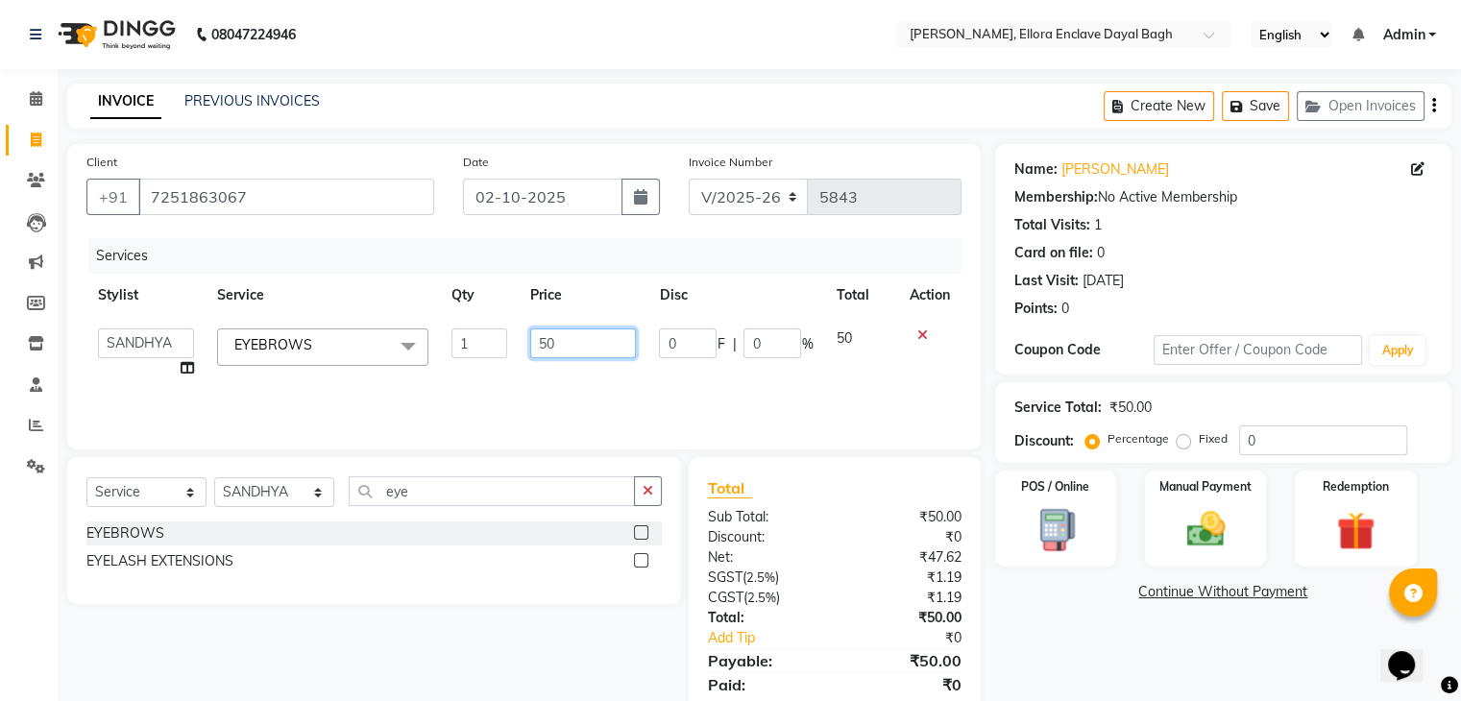
click at [624, 339] on input "50" at bounding box center [583, 343] width 106 height 30
type input "5"
type input "70"
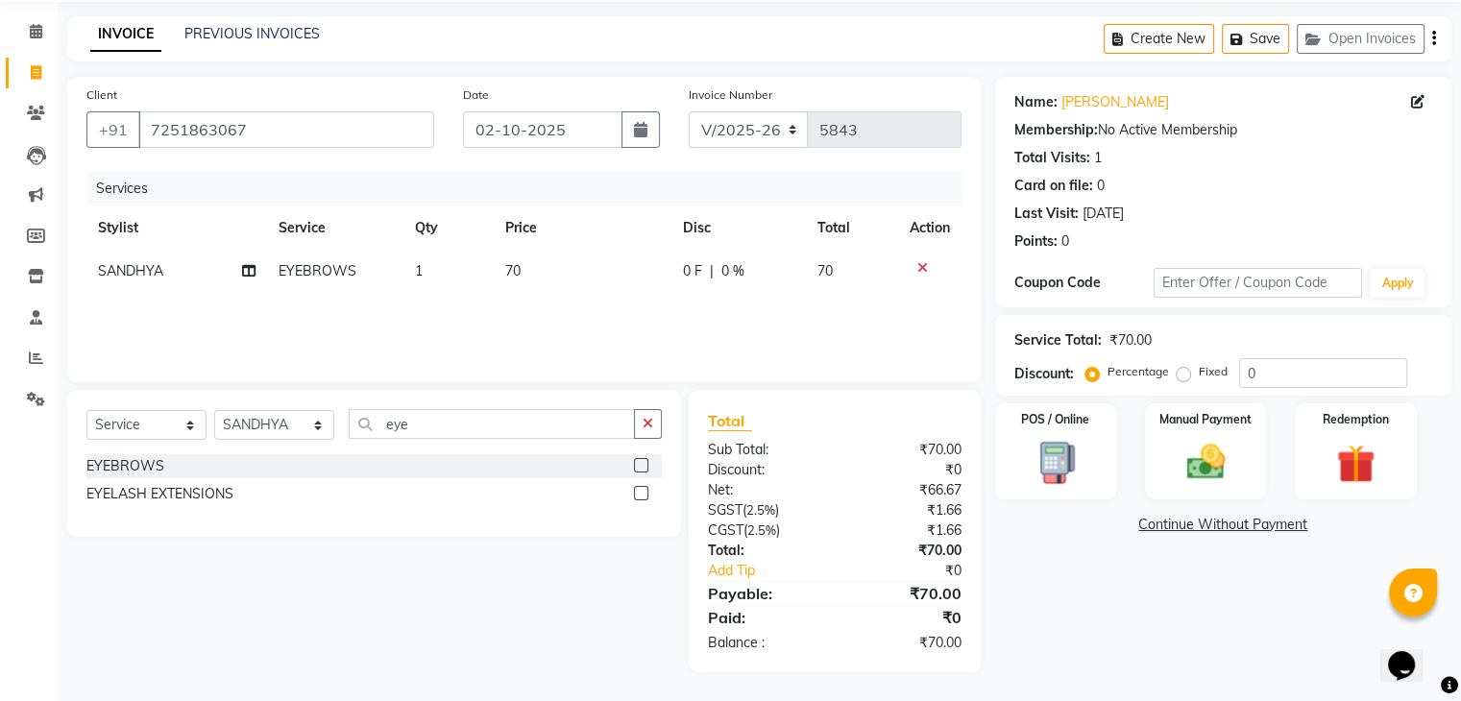
click at [1210, 616] on div "Name: Dipshika Membership: No Active Membership Total Visits: 1 Card on file: 0…" at bounding box center [1230, 374] width 471 height 595
click at [1271, 437] on div "POS / Online Manual Payment Redemption" at bounding box center [1222, 451] width 485 height 96
click at [1197, 477] on img at bounding box center [1205, 463] width 64 height 46
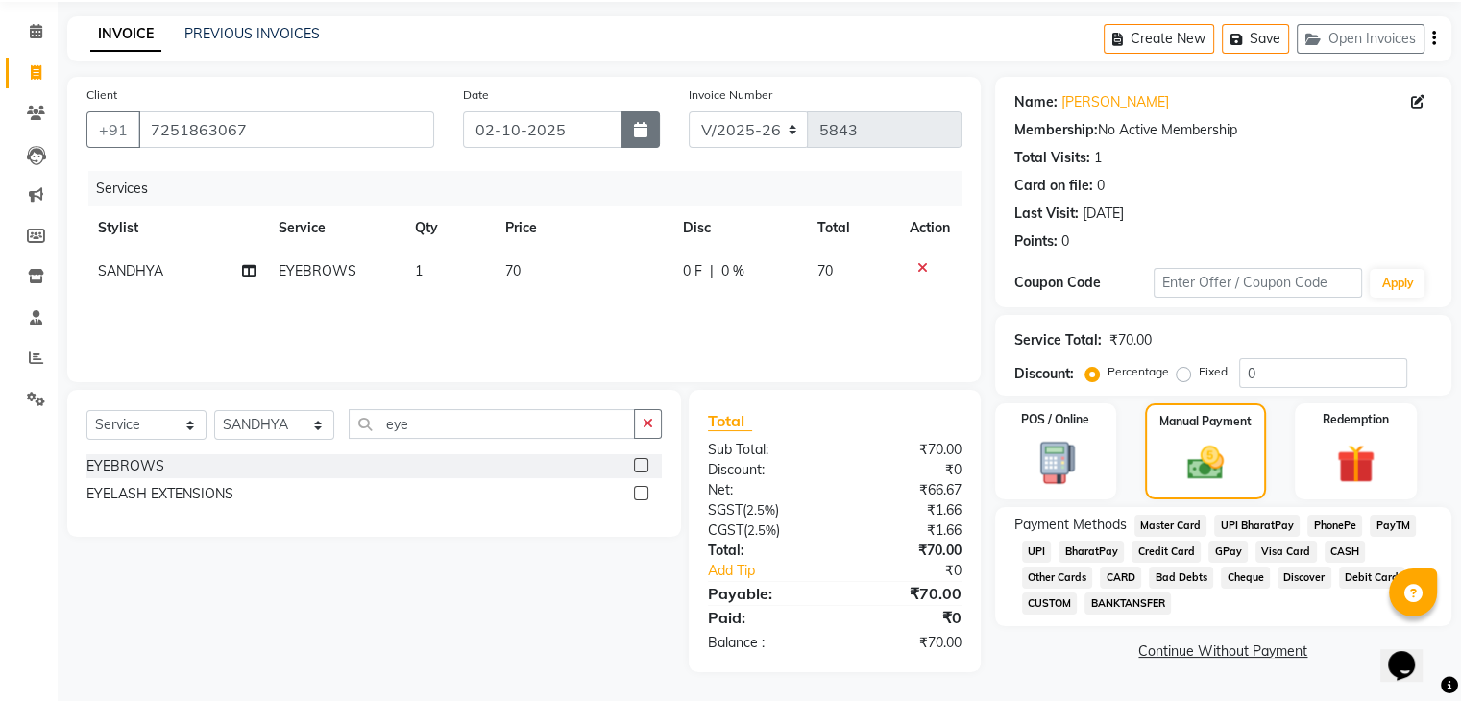
click at [634, 124] on icon "button" at bounding box center [640, 129] width 13 height 15
select select "10"
select select "2025"
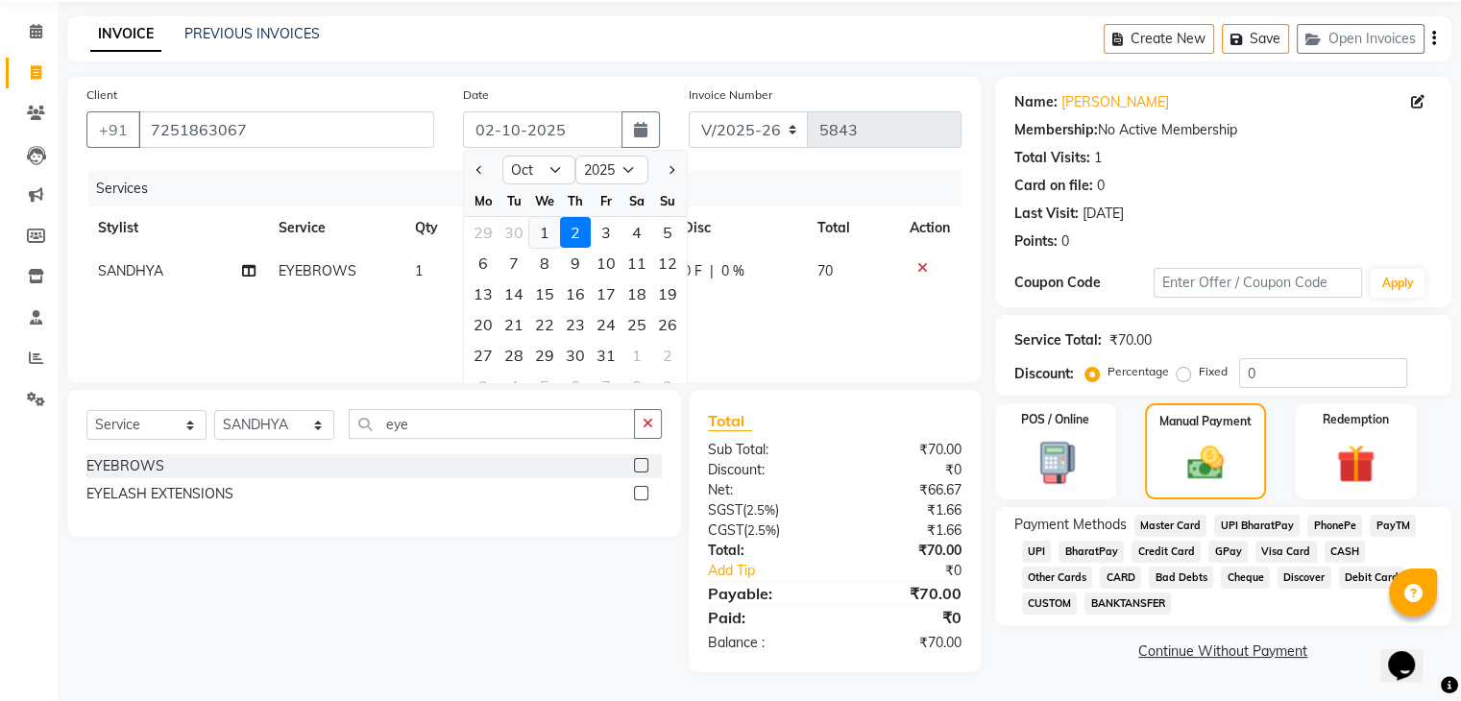
click at [538, 229] on div "1" at bounding box center [544, 232] width 31 height 31
type input "01-10-2025"
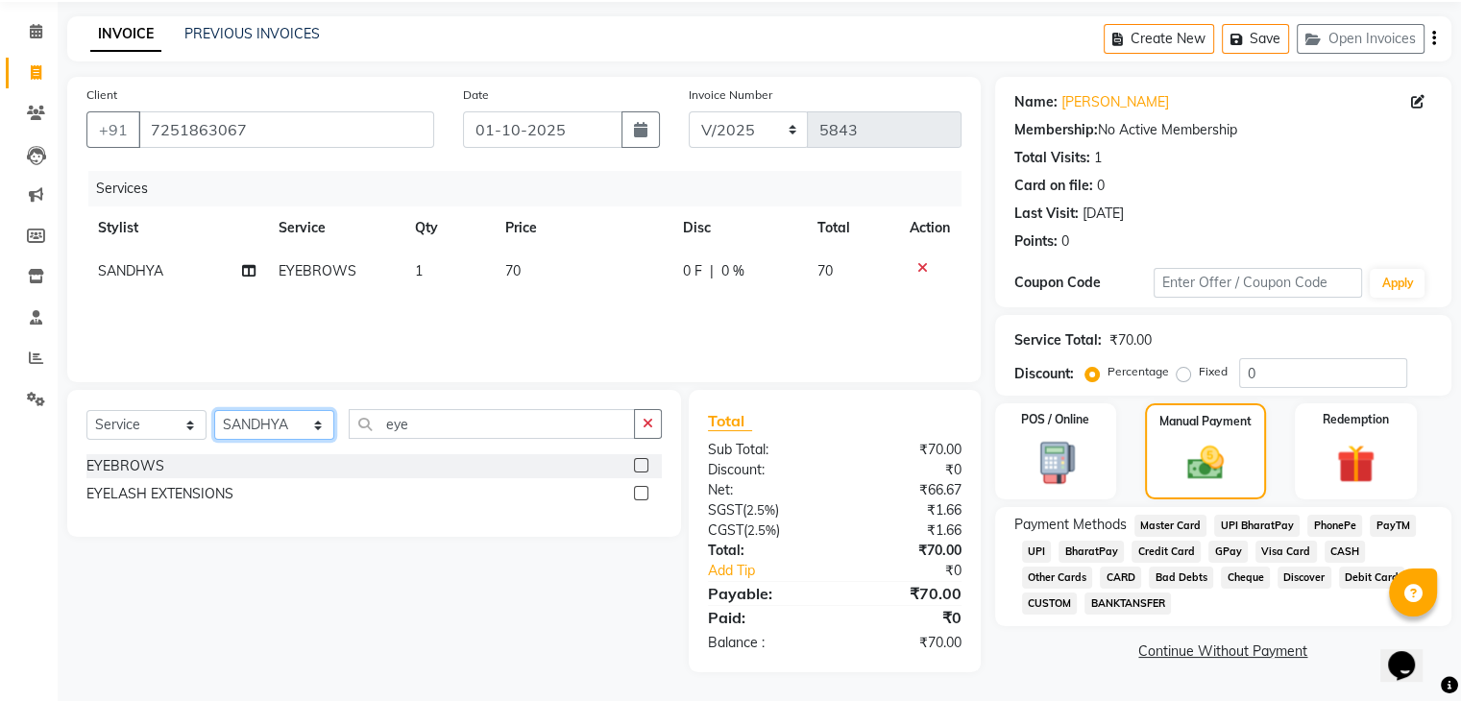
click at [306, 426] on select "Select Stylist AMAN DANISH SALMANI [PERSON_NAME] kakul KAVITA [PERSON_NAME] [PE…" at bounding box center [274, 425] width 120 height 30
select select "53887"
click at [214, 410] on select "Select Stylist AMAN DANISH SALMANI [PERSON_NAME] kakul KAVITA [PERSON_NAME] [PE…" at bounding box center [274, 425] width 120 height 30
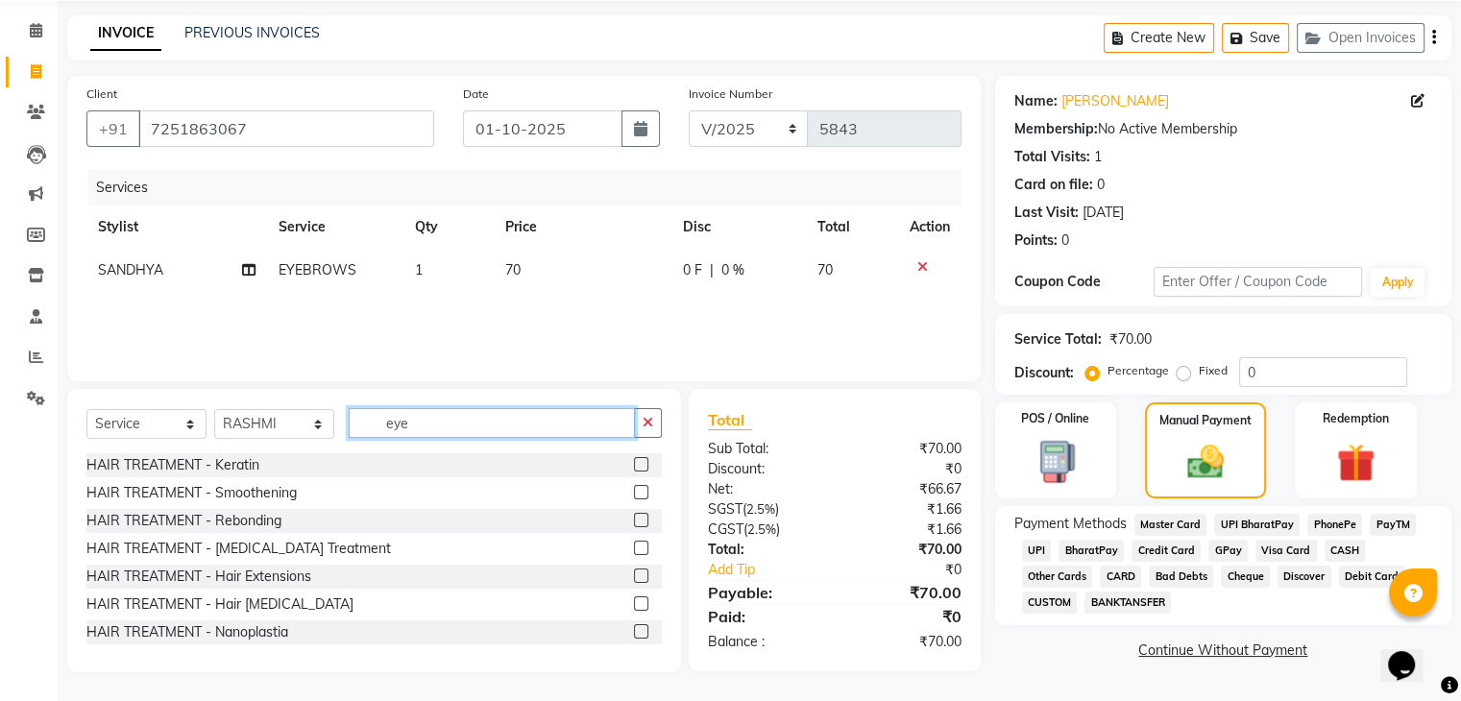
click at [465, 431] on input "eye" at bounding box center [492, 423] width 286 height 30
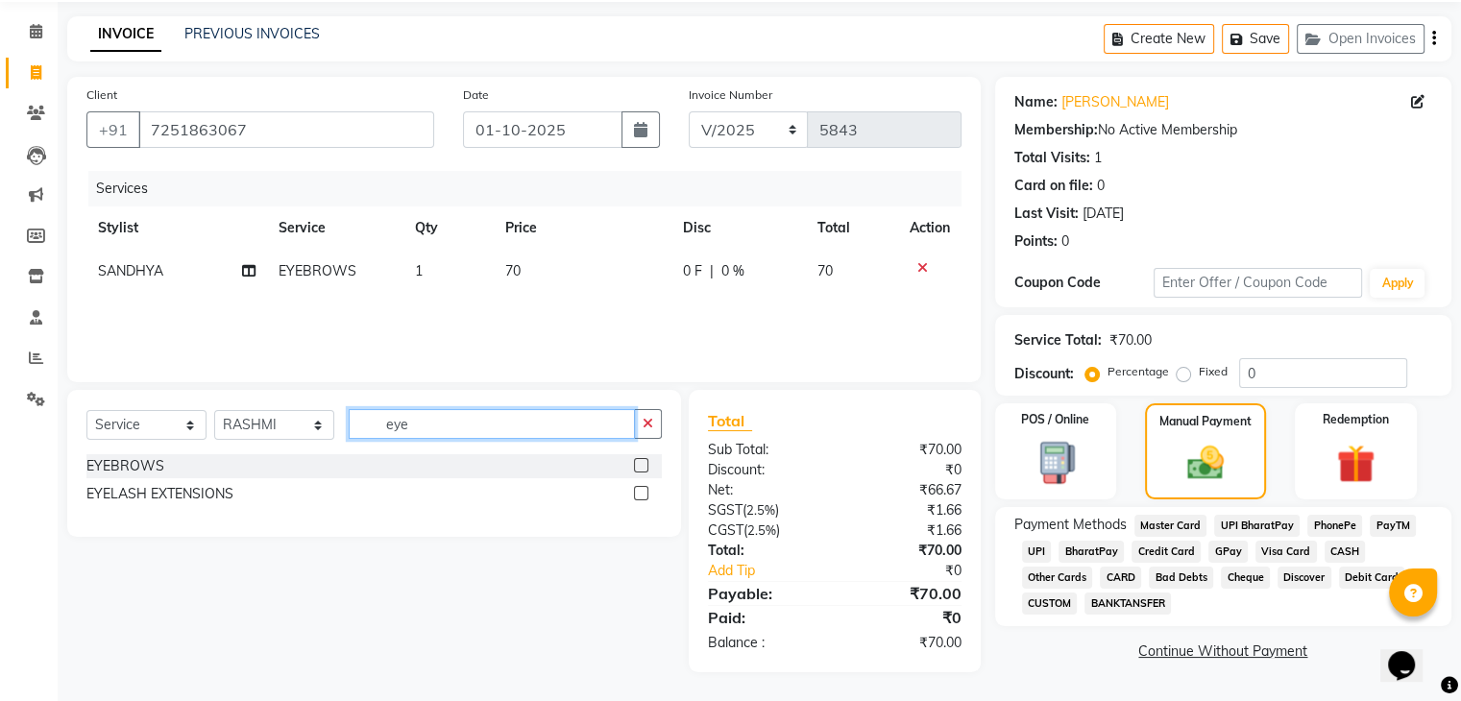
type input "eye"
click at [640, 465] on label at bounding box center [641, 465] width 14 height 14
click at [640, 465] on input "checkbox" at bounding box center [640, 466] width 12 height 12
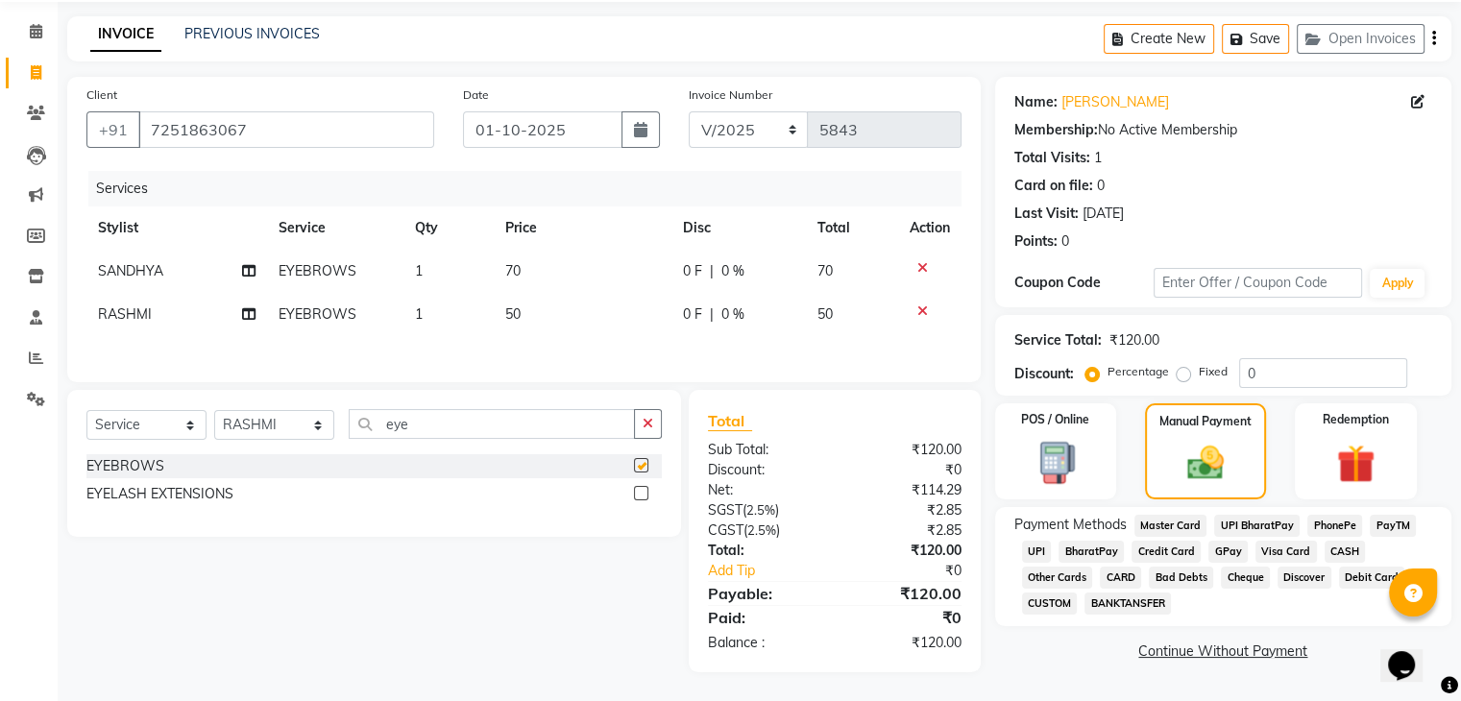
checkbox input "false"
click at [1332, 543] on span "CASH" at bounding box center [1344, 552] width 41 height 22
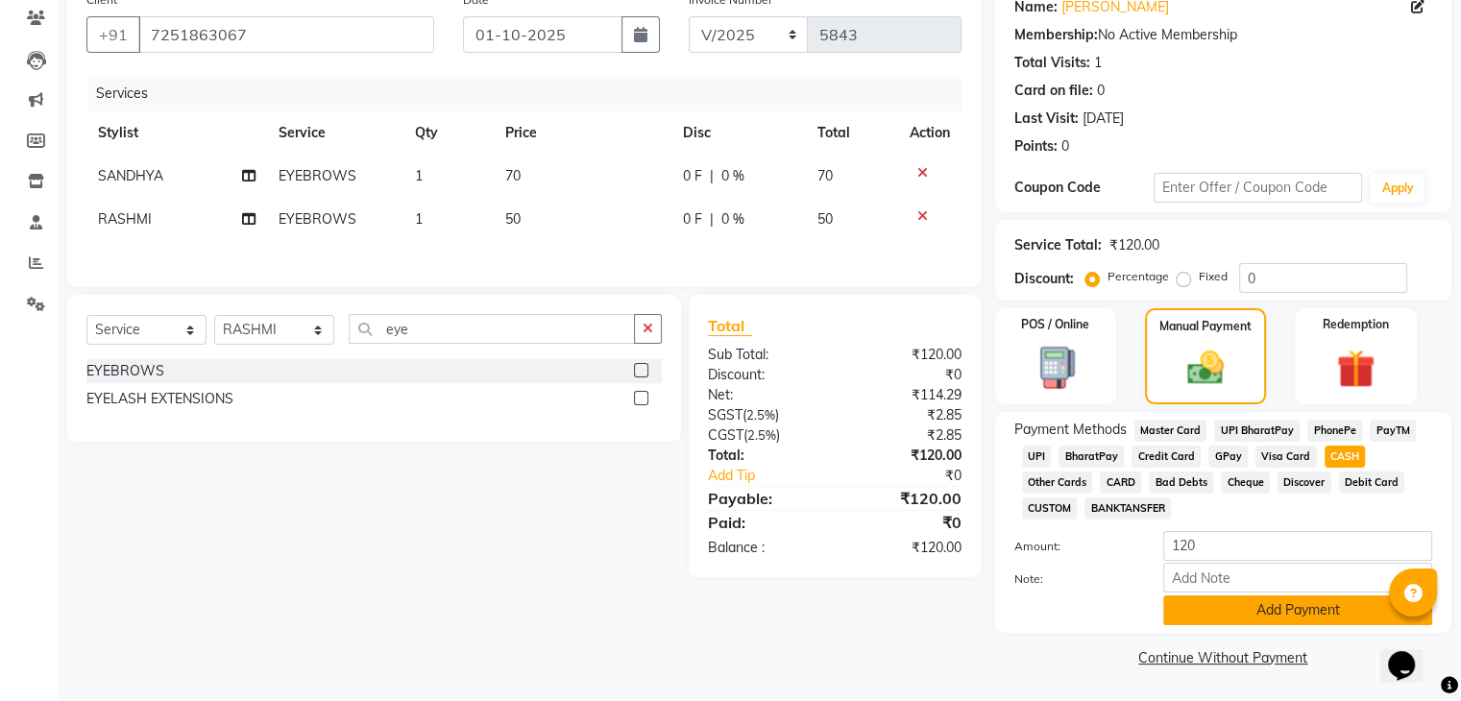
click at [1253, 613] on button "Add Payment" at bounding box center [1297, 610] width 269 height 30
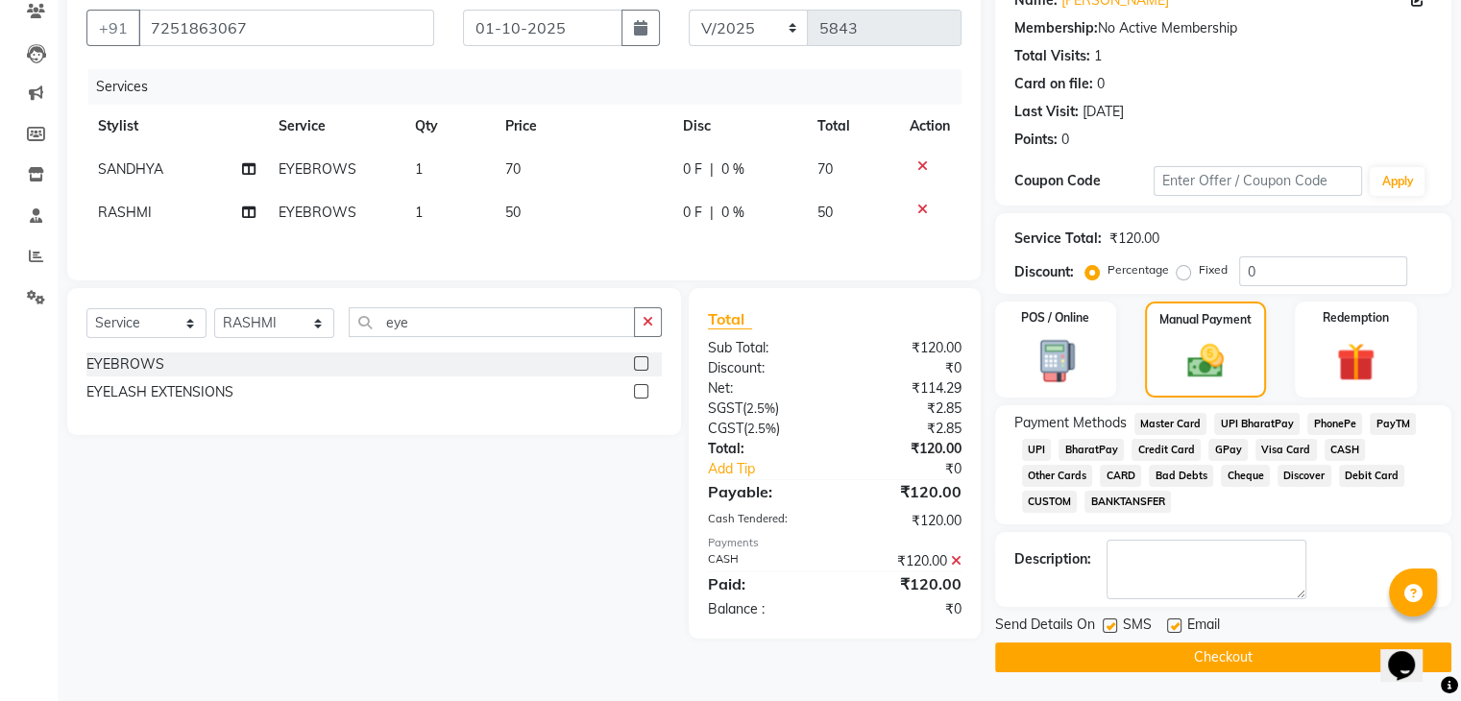
click at [1175, 623] on label at bounding box center [1174, 625] width 14 height 14
click at [1175, 623] on input "checkbox" at bounding box center [1173, 626] width 12 height 12
checkbox input "false"
click at [1112, 623] on label at bounding box center [1109, 625] width 14 height 14
click at [1112, 623] on input "checkbox" at bounding box center [1108, 626] width 12 height 12
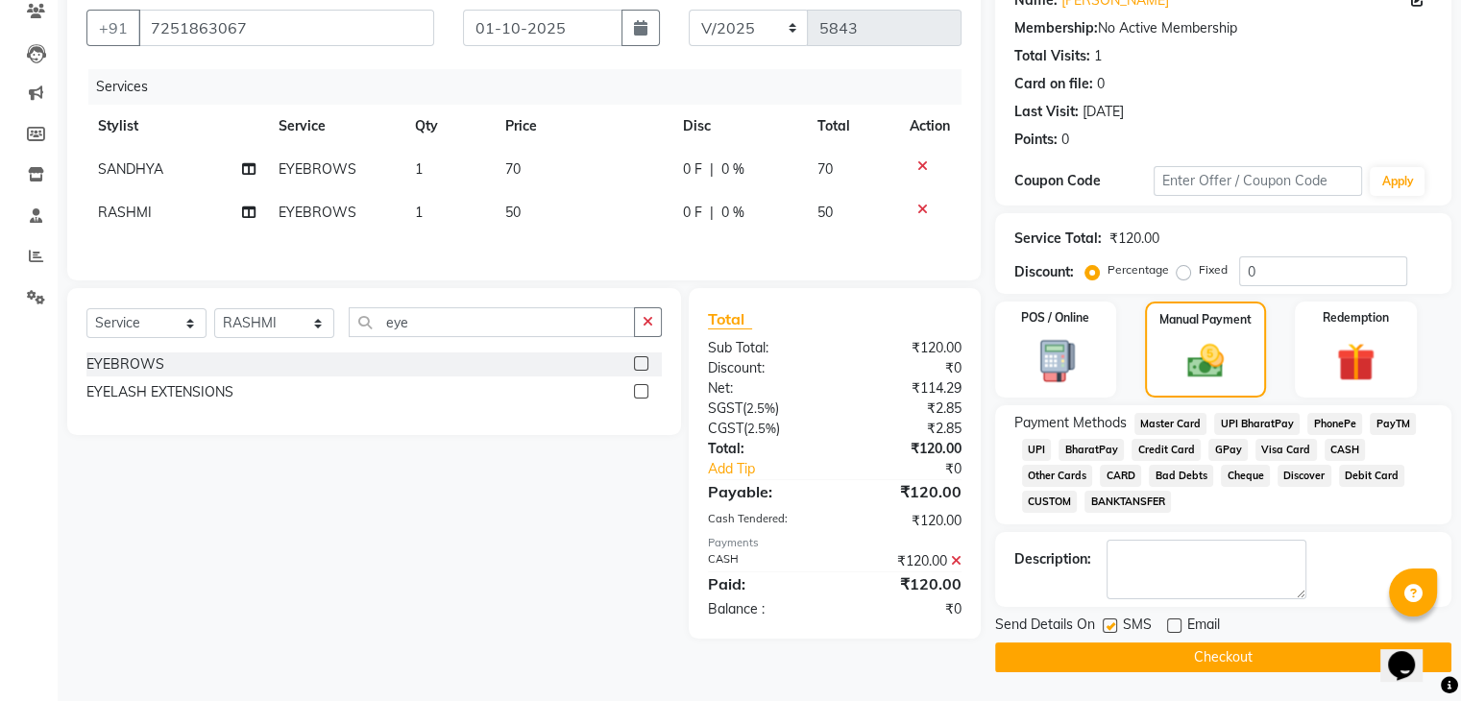
checkbox input "false"
click at [1115, 665] on button "Checkout" at bounding box center [1223, 657] width 456 height 30
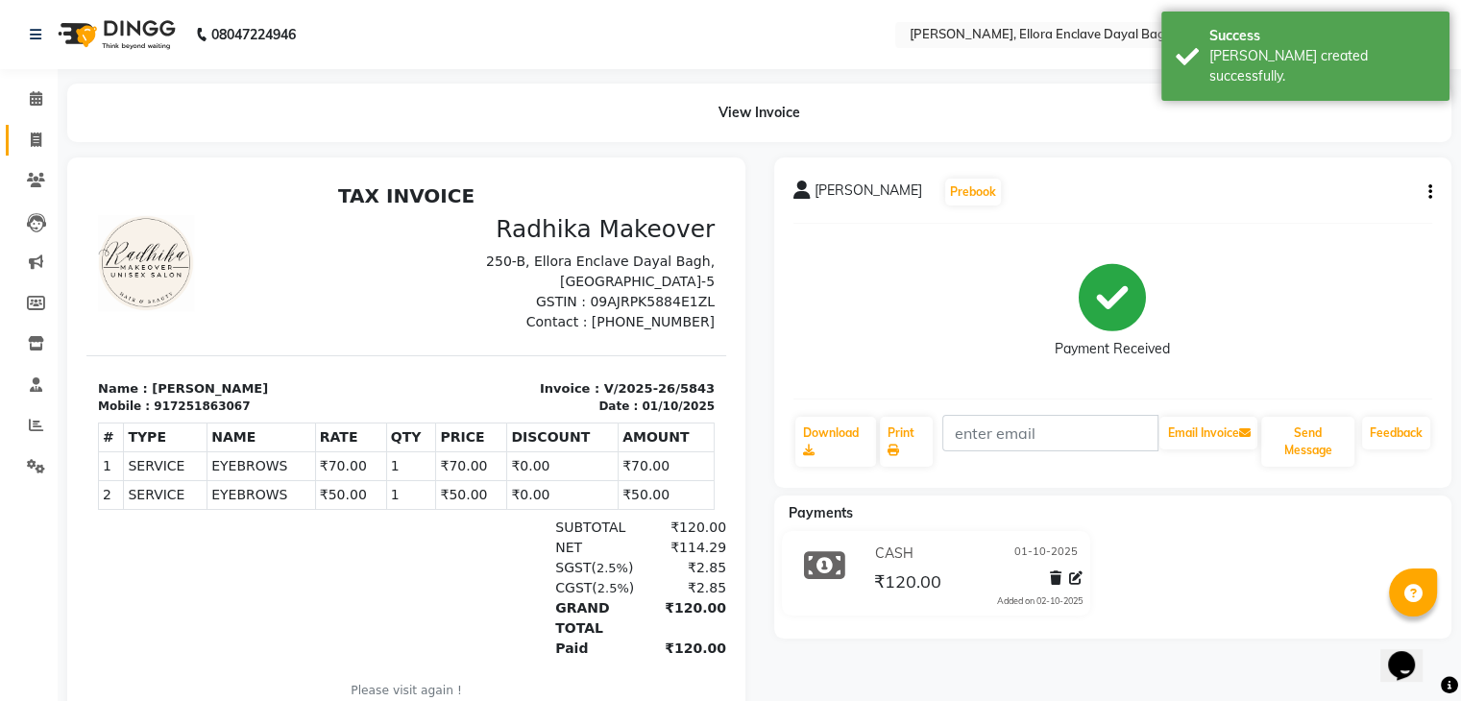
click at [22, 128] on link "Invoice" at bounding box center [29, 141] width 46 height 32
select select "service"
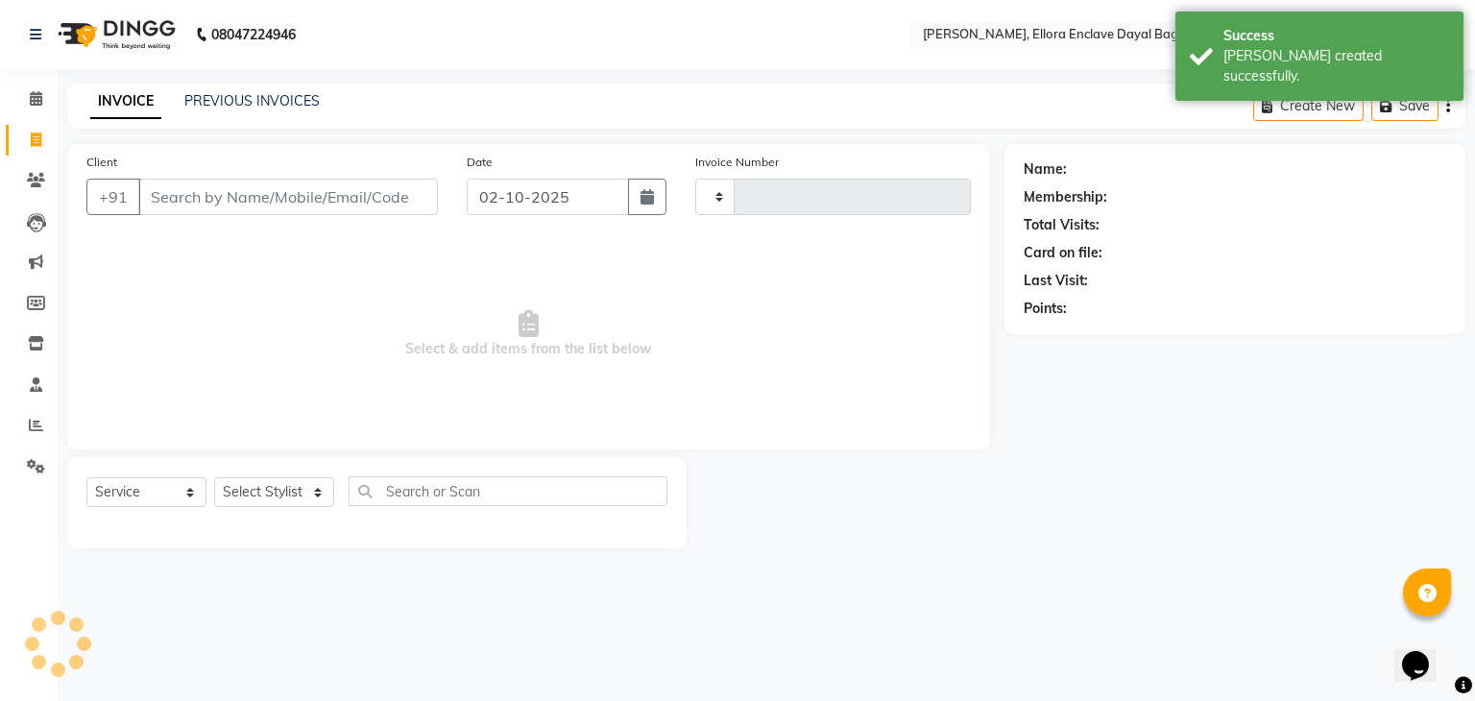
type input "5844"
select select "6880"
click at [277, 201] on input "Client" at bounding box center [288, 197] width 300 height 36
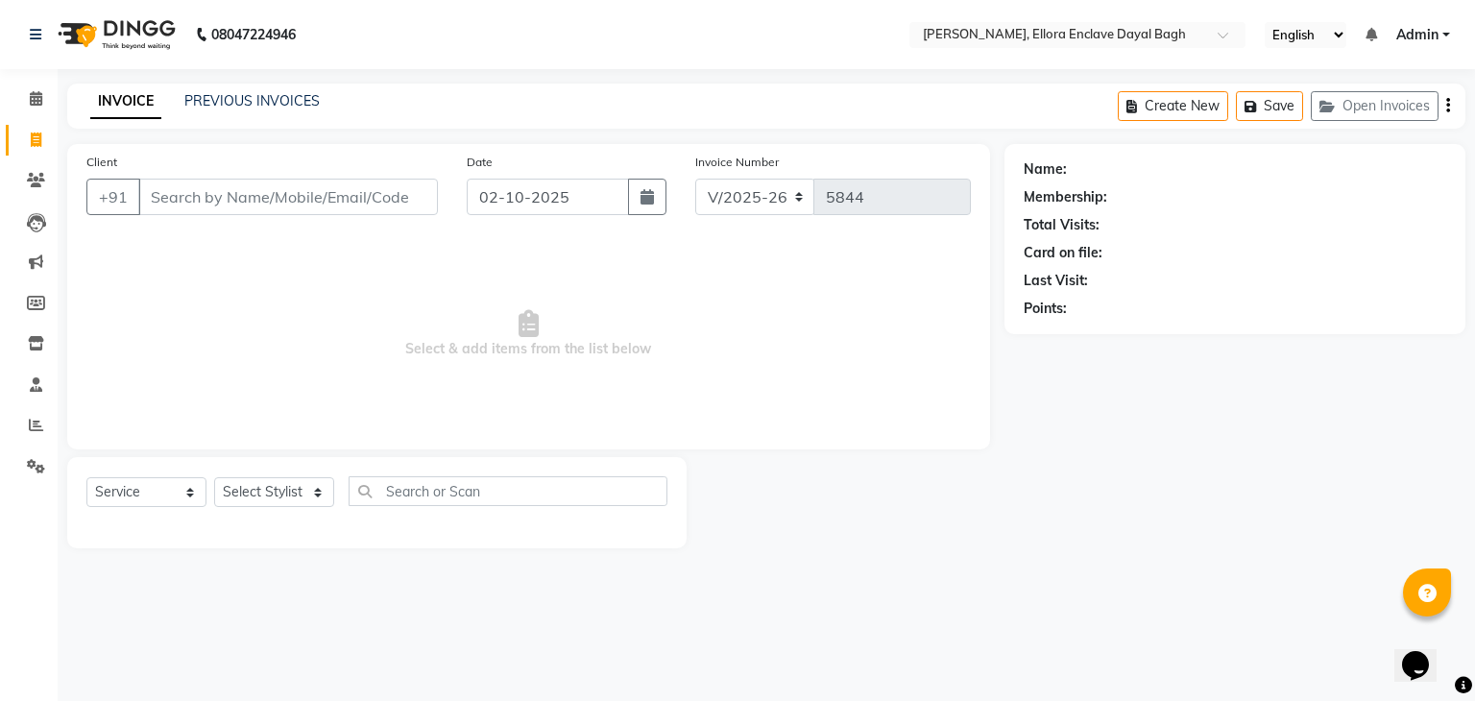
click at [277, 201] on input "Client" at bounding box center [288, 197] width 300 height 36
type input "6398068207"
click at [391, 202] on span "Add Client" at bounding box center [389, 196] width 76 height 19
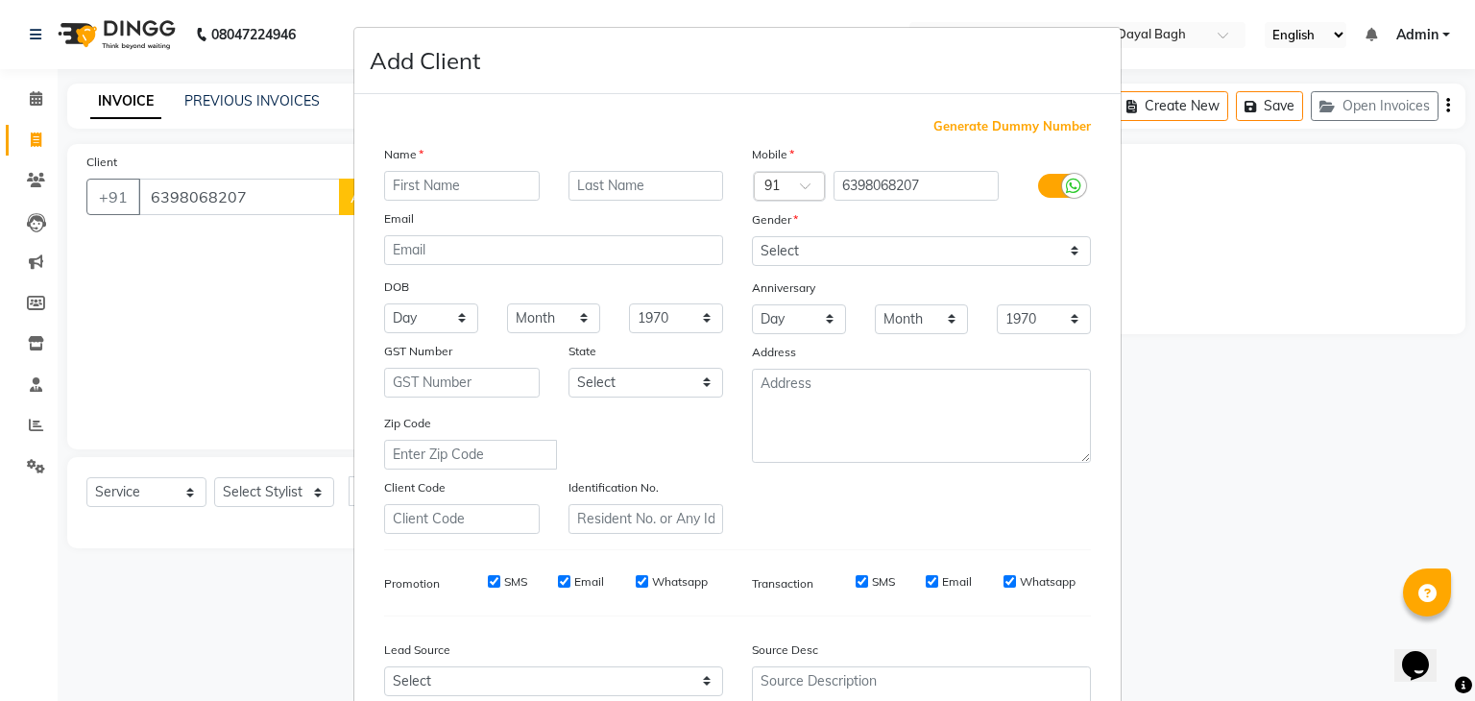
click at [465, 196] on input "text" at bounding box center [462, 186] width 156 height 30
type input "w"
type input "e"
type input "s"
click at [515, 197] on input "khushboo" at bounding box center [462, 186] width 156 height 30
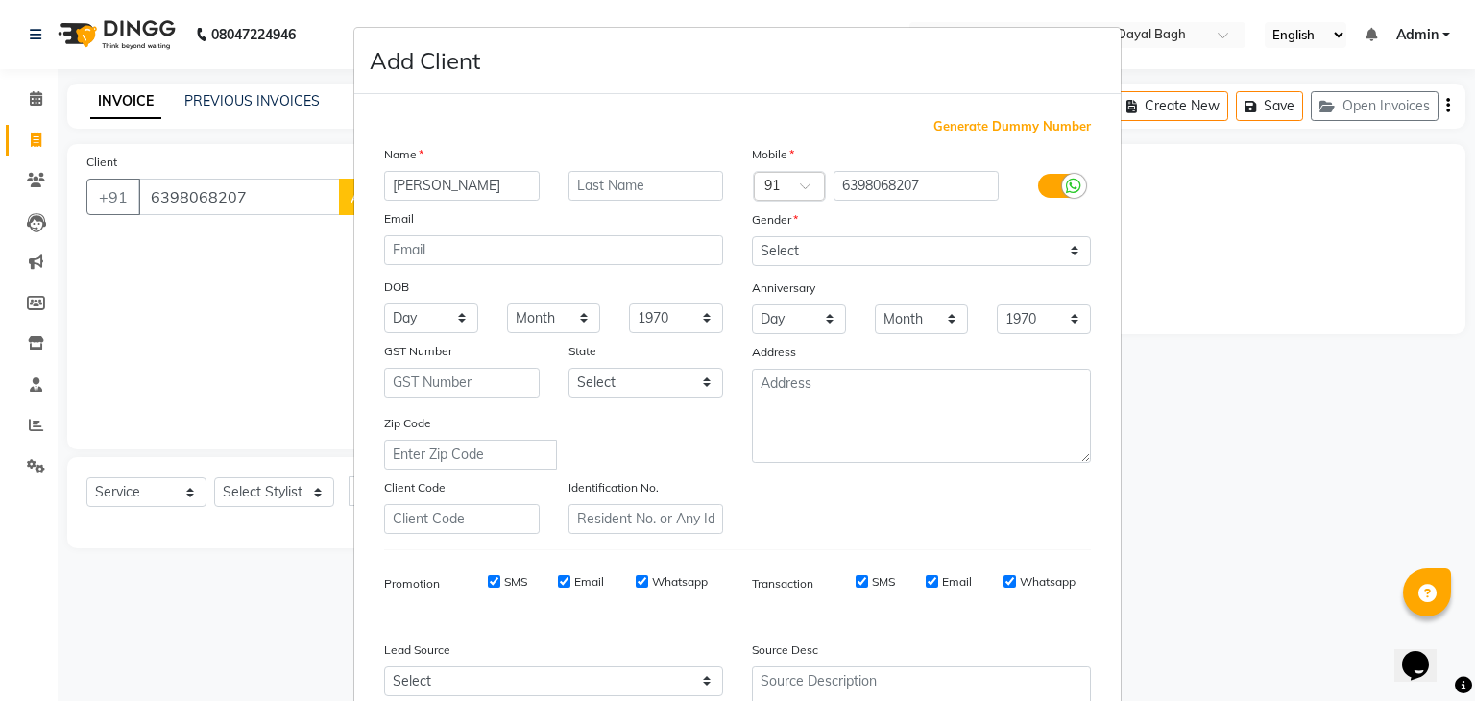
type input "khushbu"
click at [905, 258] on select "Select [DEMOGRAPHIC_DATA] [DEMOGRAPHIC_DATA] Other Prefer Not To Say" at bounding box center [921, 251] width 339 height 30
select select "female"
click at [752, 237] on select "Select [DEMOGRAPHIC_DATA] [DEMOGRAPHIC_DATA] Other Prefer Not To Say" at bounding box center [921, 251] width 339 height 30
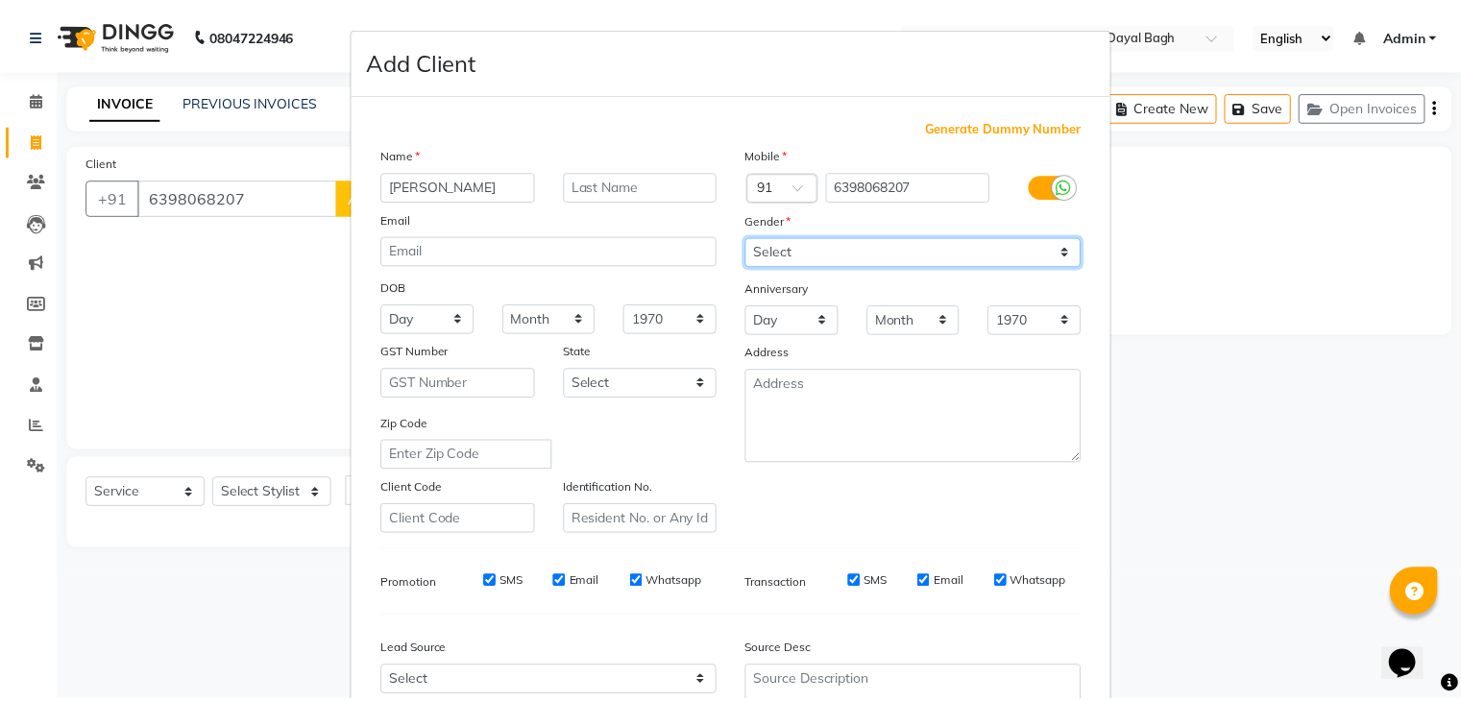
scroll to position [195, 0]
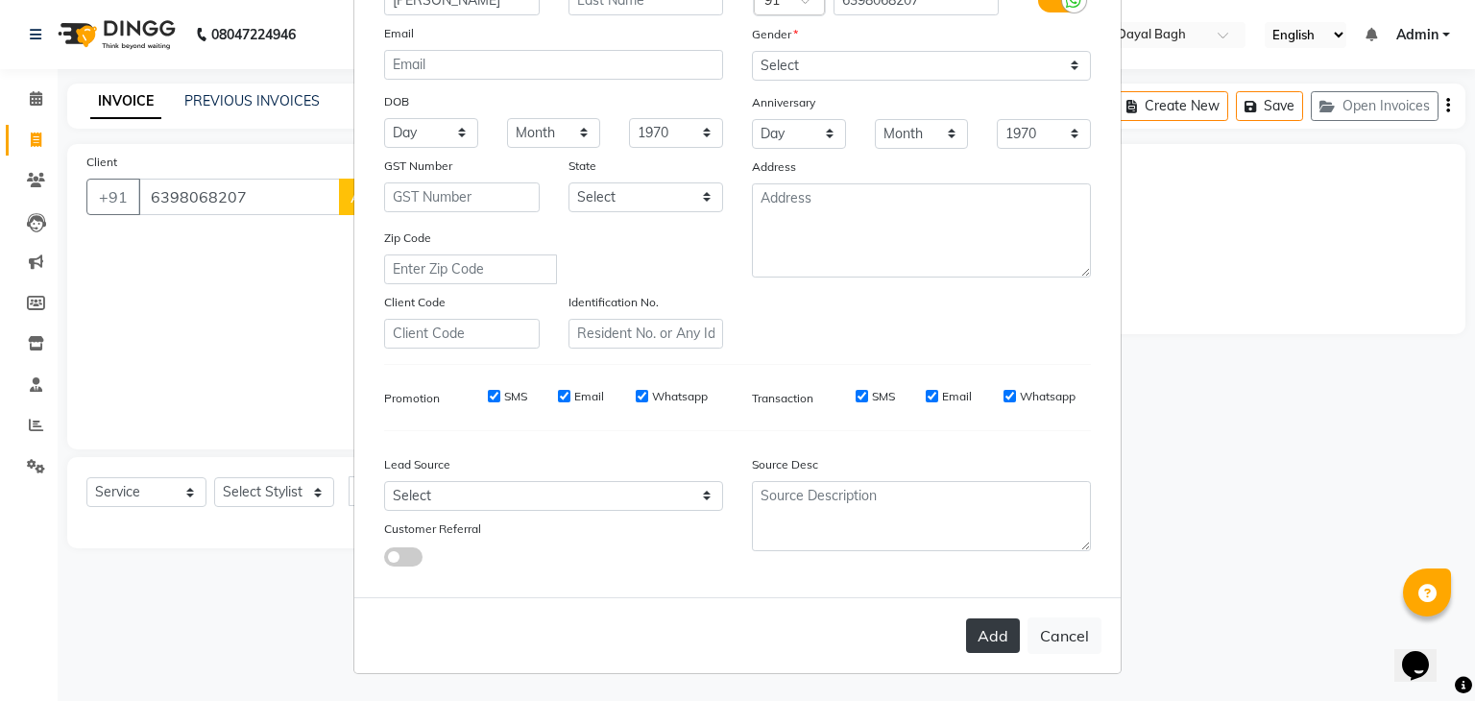
click at [988, 632] on button "Add" at bounding box center [993, 635] width 54 height 35
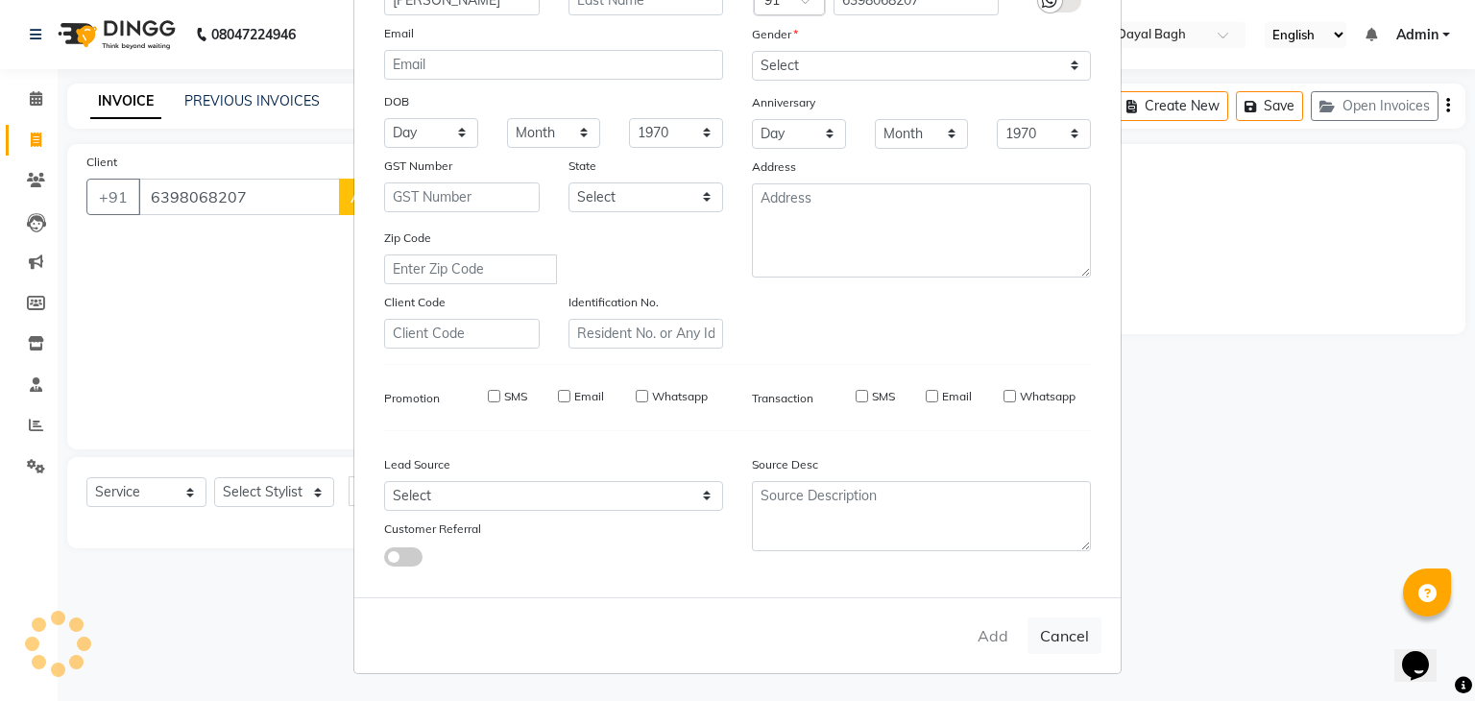
select select
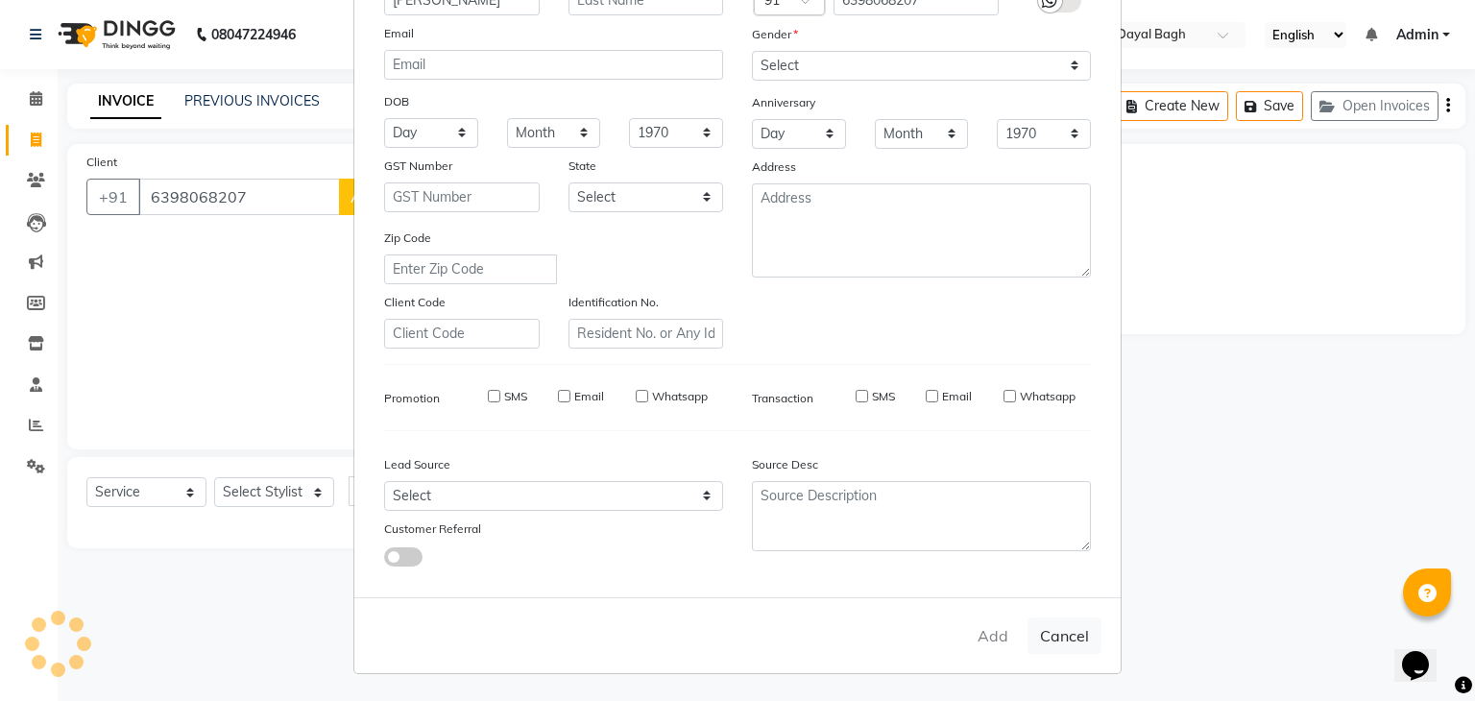
select select
checkbox input "false"
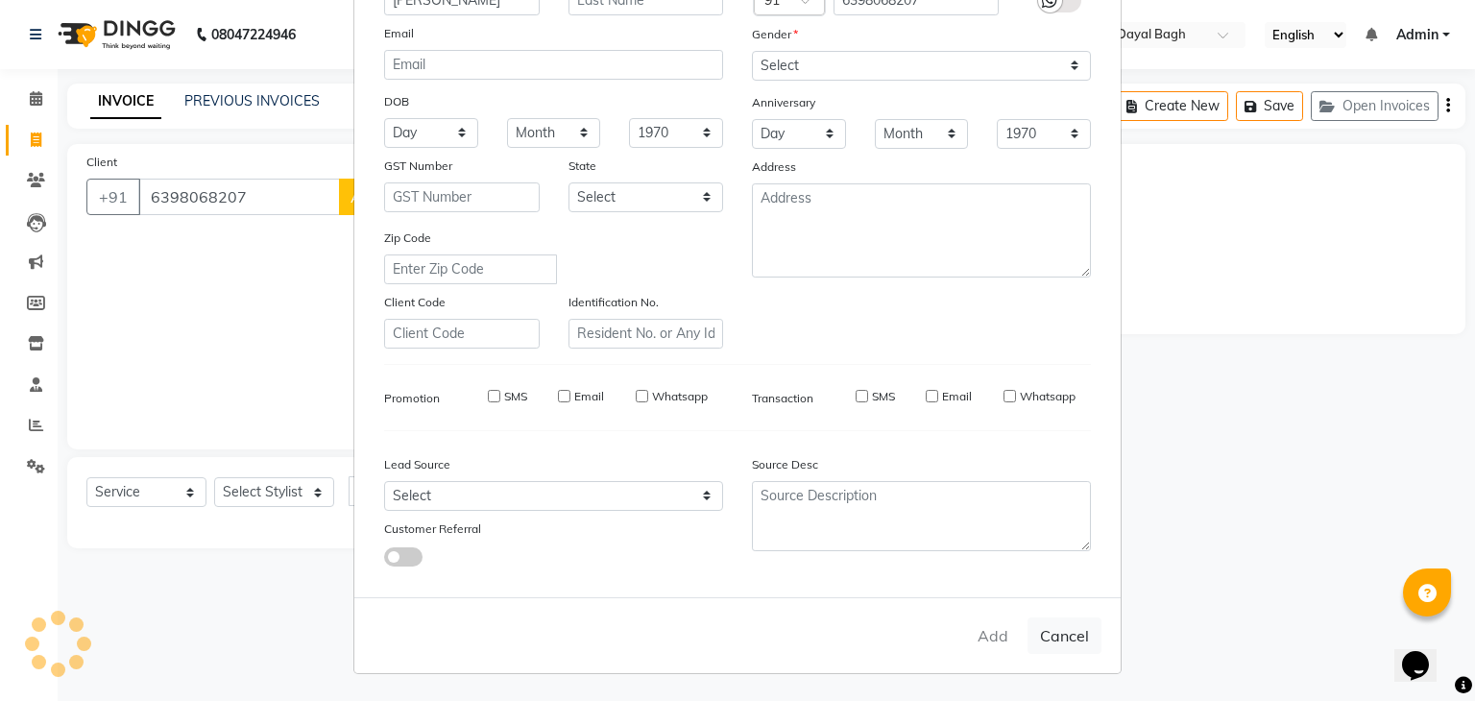
checkbox input "false"
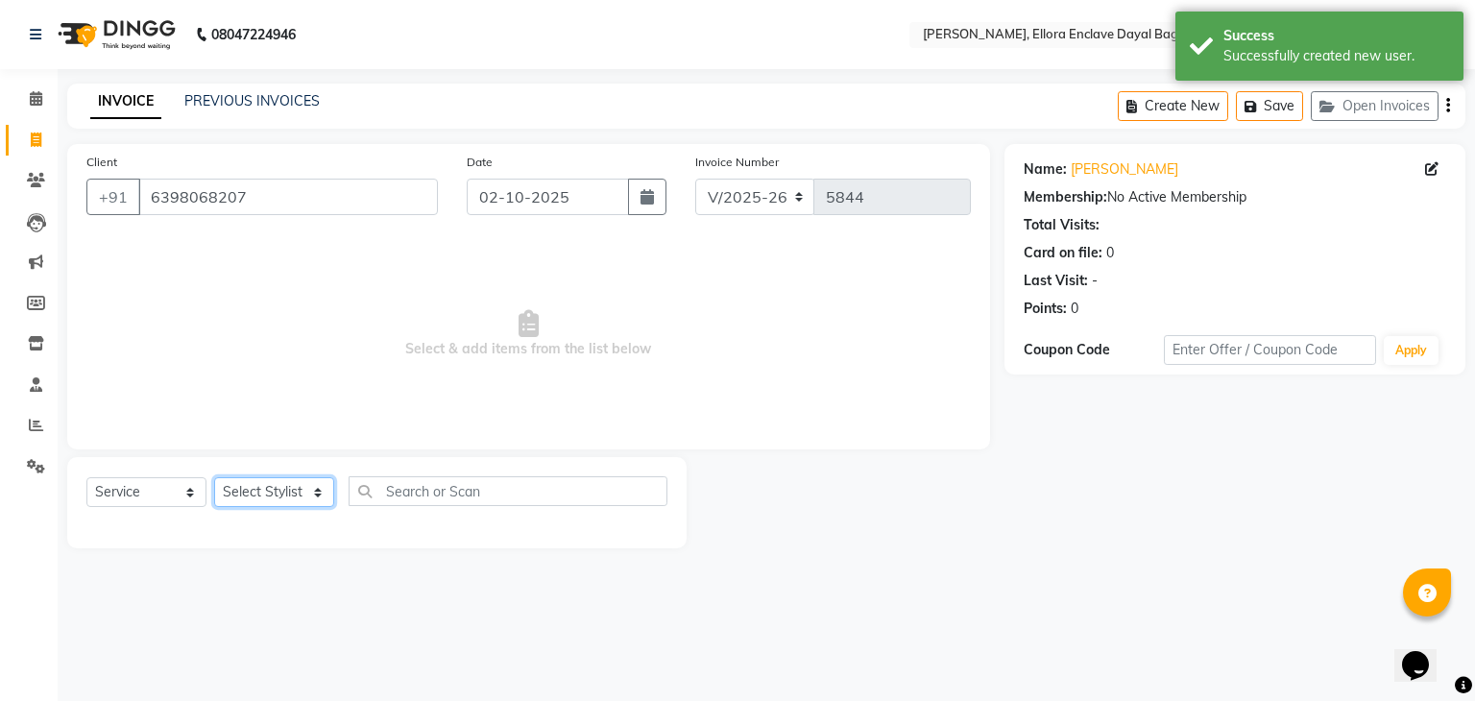
click at [303, 493] on select "Select Stylist AMAN DANISH SALMANI [PERSON_NAME] kakul KAVITA [PERSON_NAME] [PE…" at bounding box center [274, 492] width 120 height 30
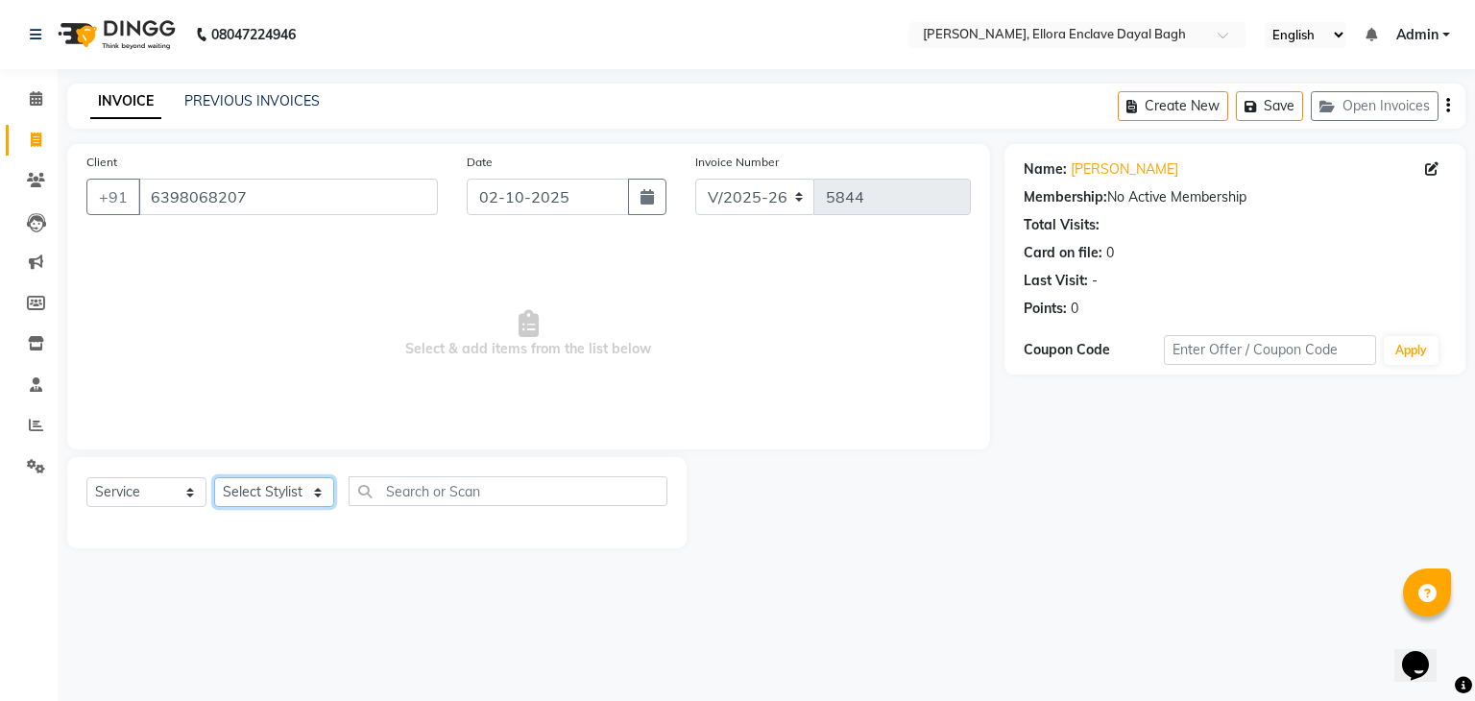
select select "53886"
click at [214, 478] on select "Select Stylist AMAN DANISH SALMANI [PERSON_NAME] kakul KAVITA [PERSON_NAME] [PE…" at bounding box center [274, 492] width 120 height 30
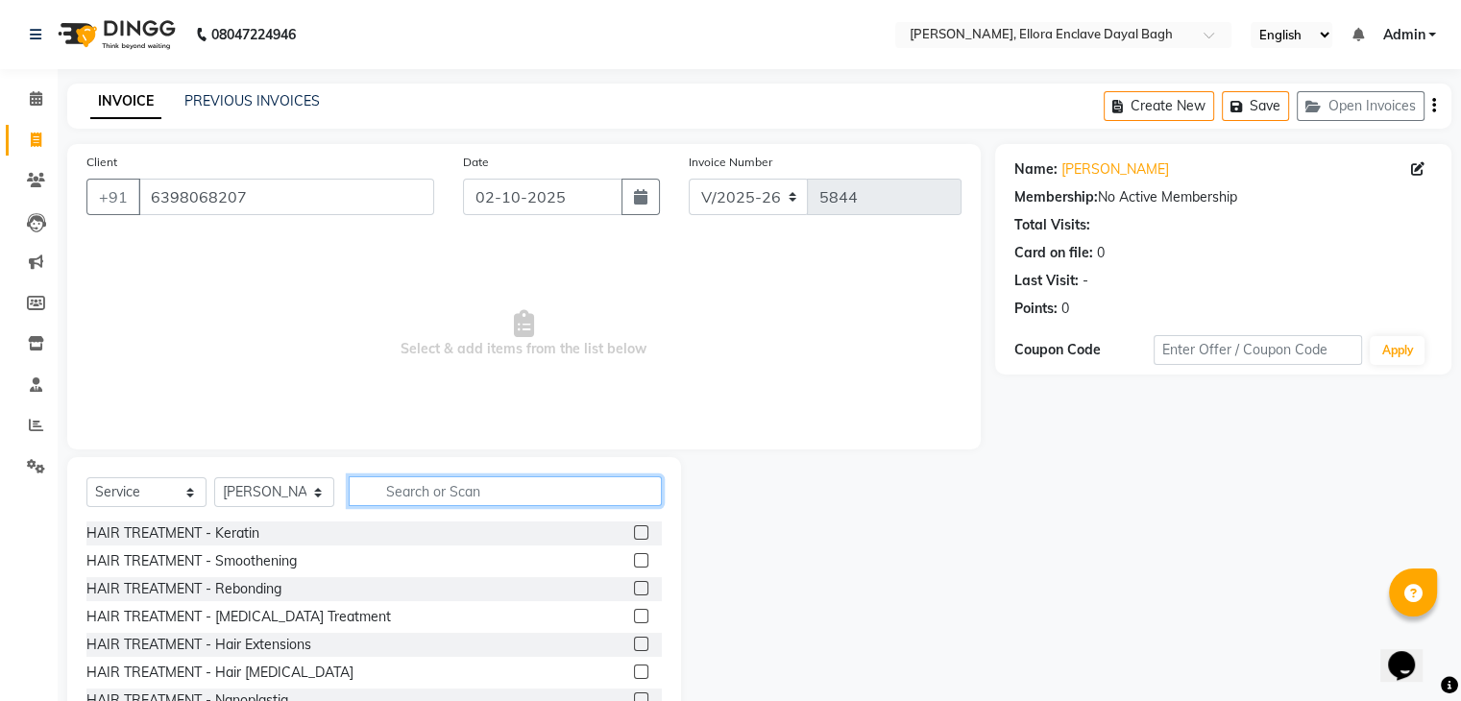
click at [426, 481] on input "text" at bounding box center [505, 491] width 313 height 30
click at [417, 492] on input "text" at bounding box center [505, 491] width 313 height 30
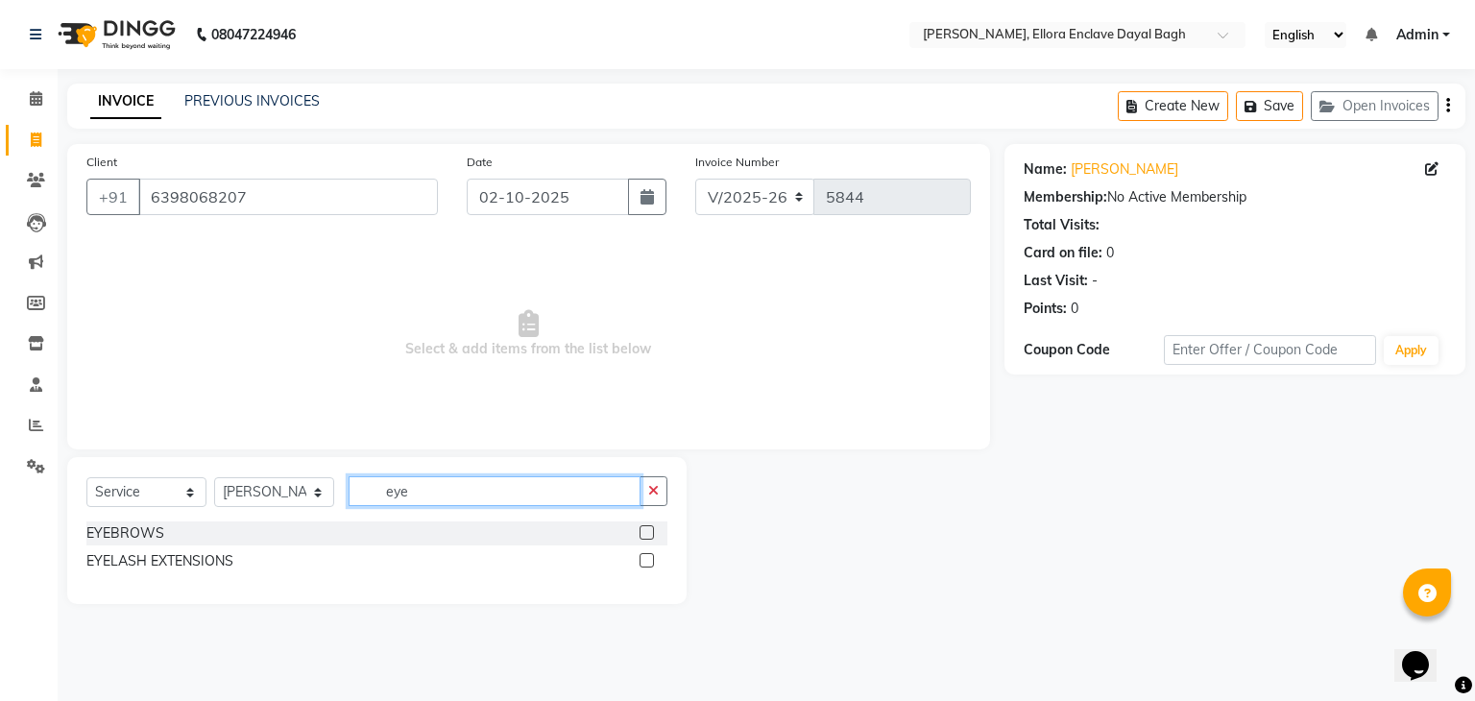
type input "eye"
click at [655, 532] on div at bounding box center [654, 533] width 28 height 24
click at [649, 531] on label at bounding box center [647, 532] width 14 height 14
click at [649, 531] on input "checkbox" at bounding box center [646, 533] width 12 height 12
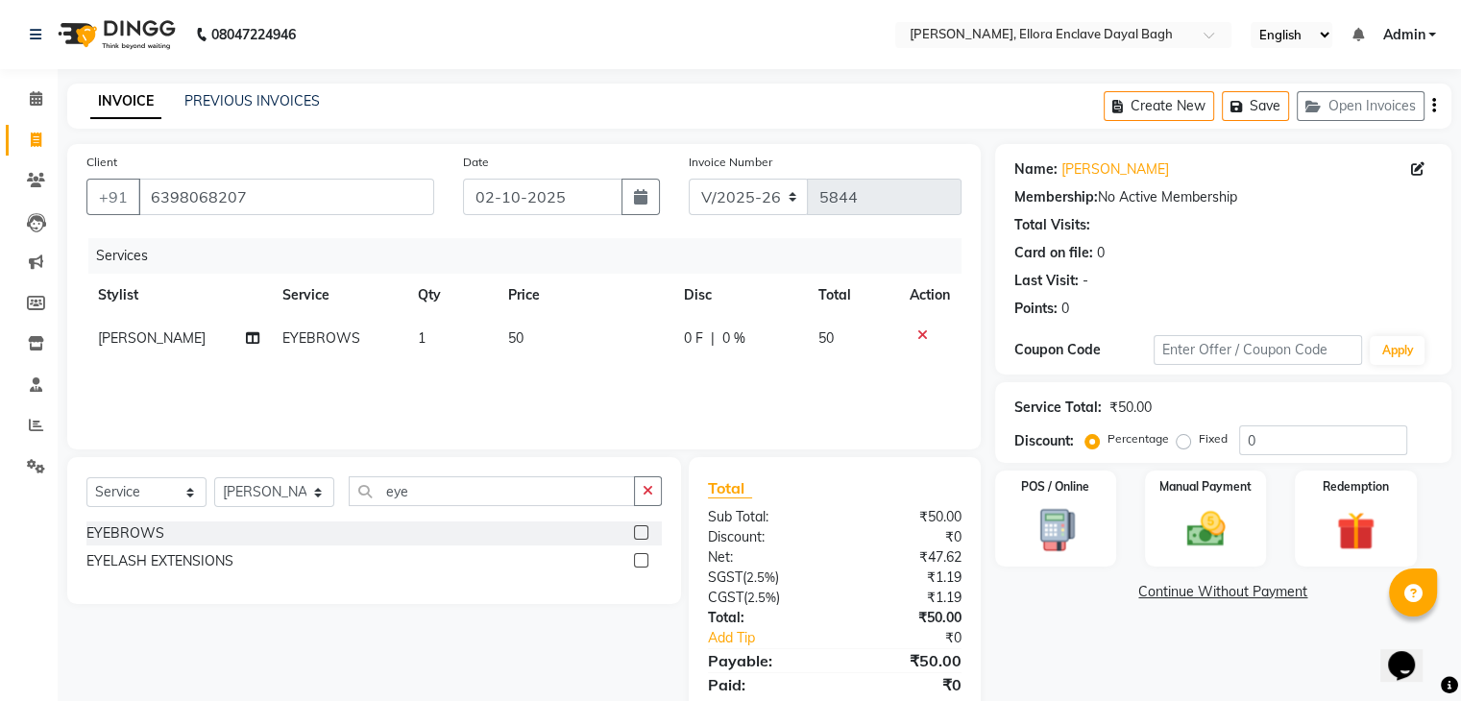
click at [641, 531] on label at bounding box center [641, 532] width 14 height 14
click at [641, 531] on input "checkbox" at bounding box center [640, 533] width 12 height 12
checkbox input "false"
click at [146, 385] on span "[PERSON_NAME]" at bounding box center [152, 381] width 108 height 17
select select "53886"
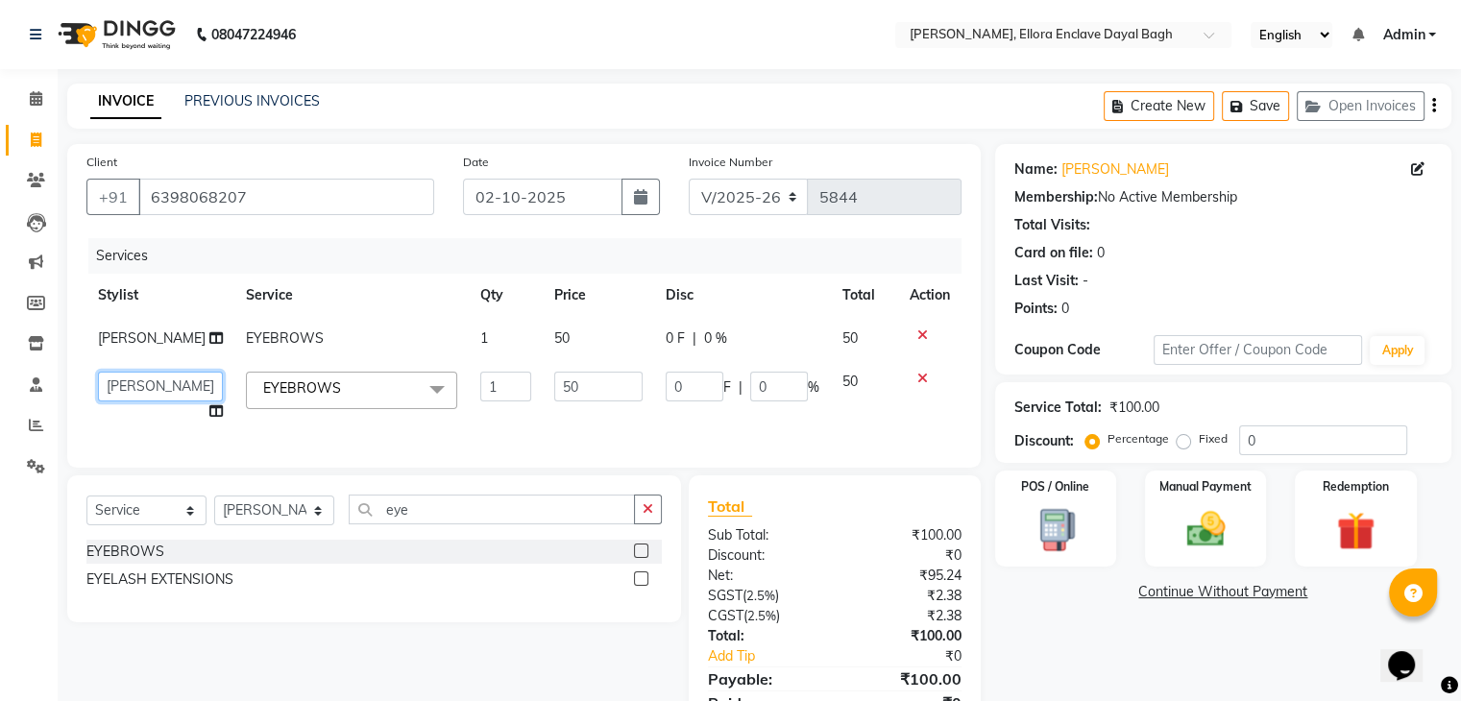
click at [144, 401] on select "AMAN DANISH SALMANI GOPAL PACHORI kakul KAVITA KIRAN KUMARI MEENU KUMARI NEHA N…" at bounding box center [160, 387] width 125 height 30
select select "53887"
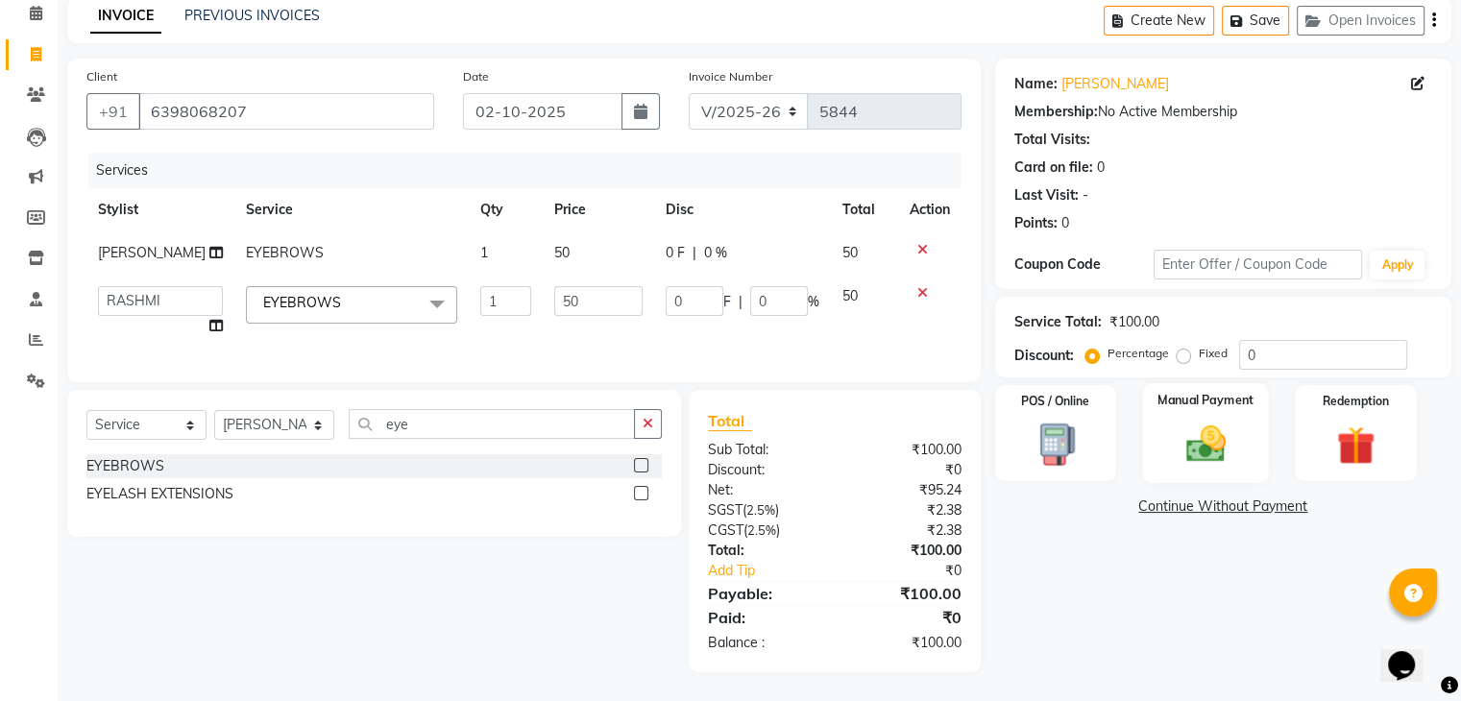
click at [1208, 422] on img at bounding box center [1205, 445] width 64 height 46
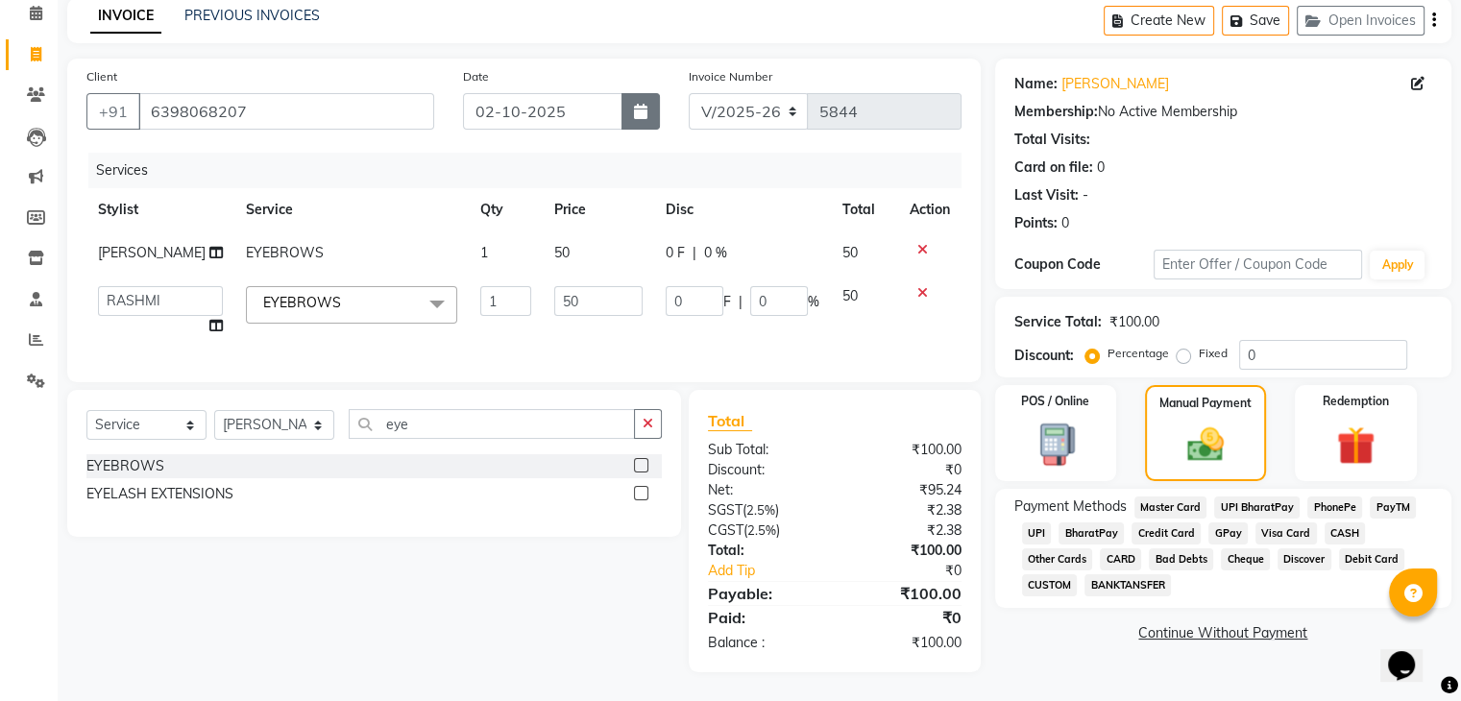
click at [639, 104] on icon "button" at bounding box center [640, 111] width 13 height 15
select select "10"
select select "2025"
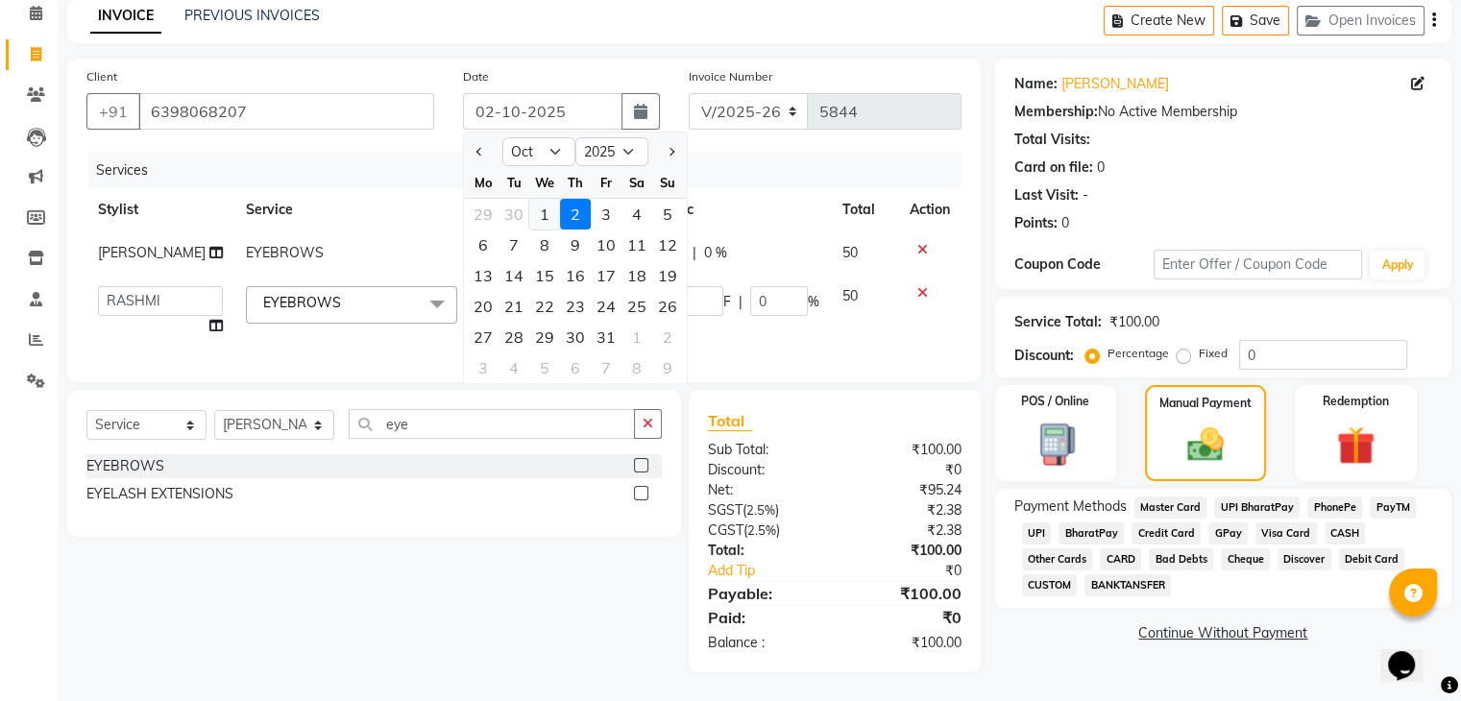
click at [542, 199] on div "1" at bounding box center [544, 214] width 31 height 31
type input "01-10-2025"
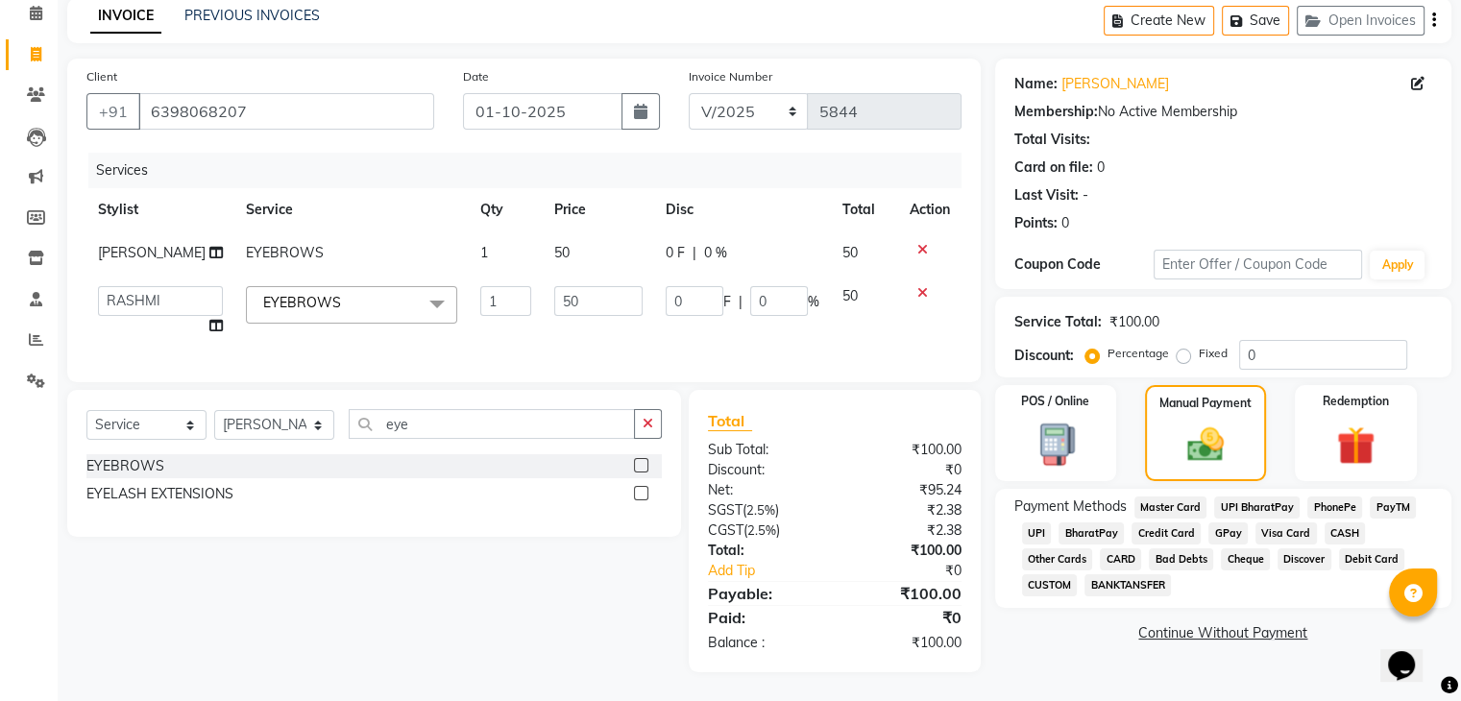
click at [1035, 522] on span "UPI" at bounding box center [1037, 533] width 30 height 22
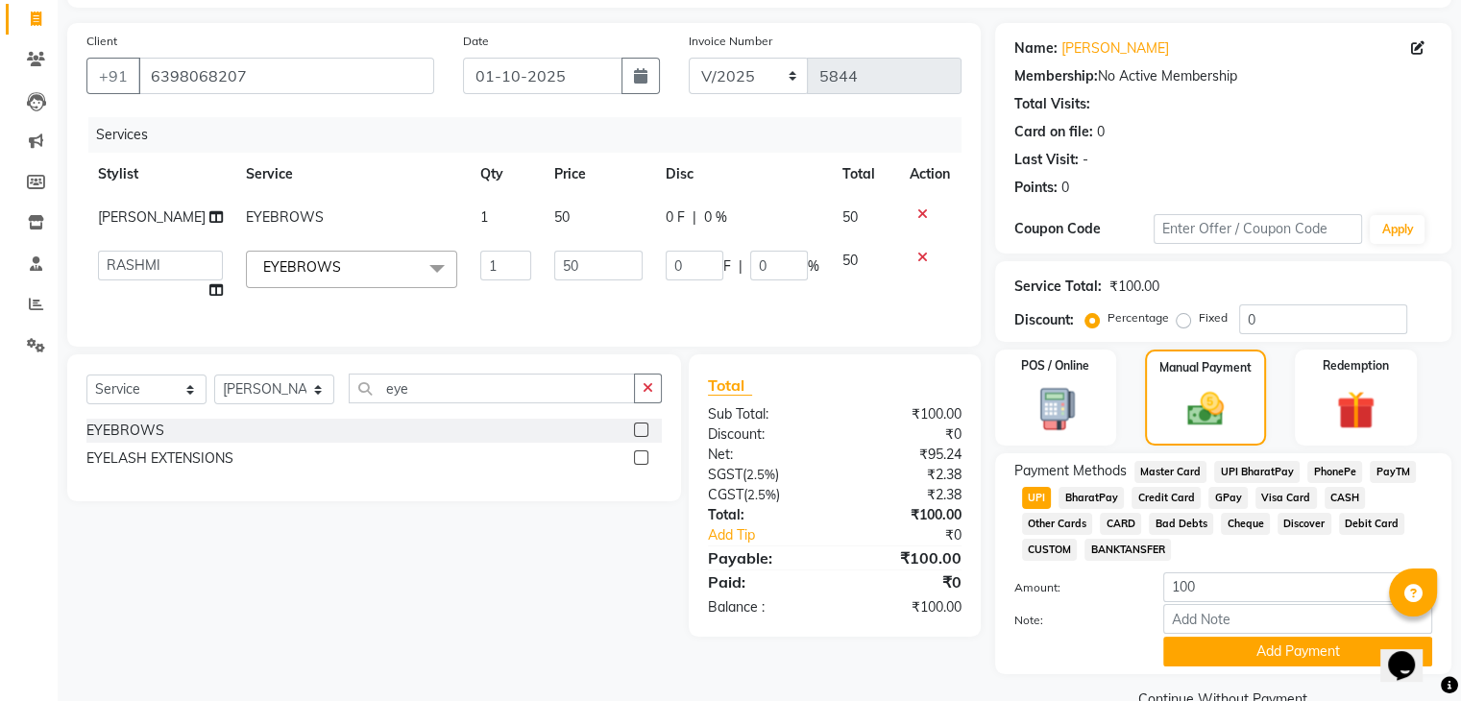
scroll to position [165, 0]
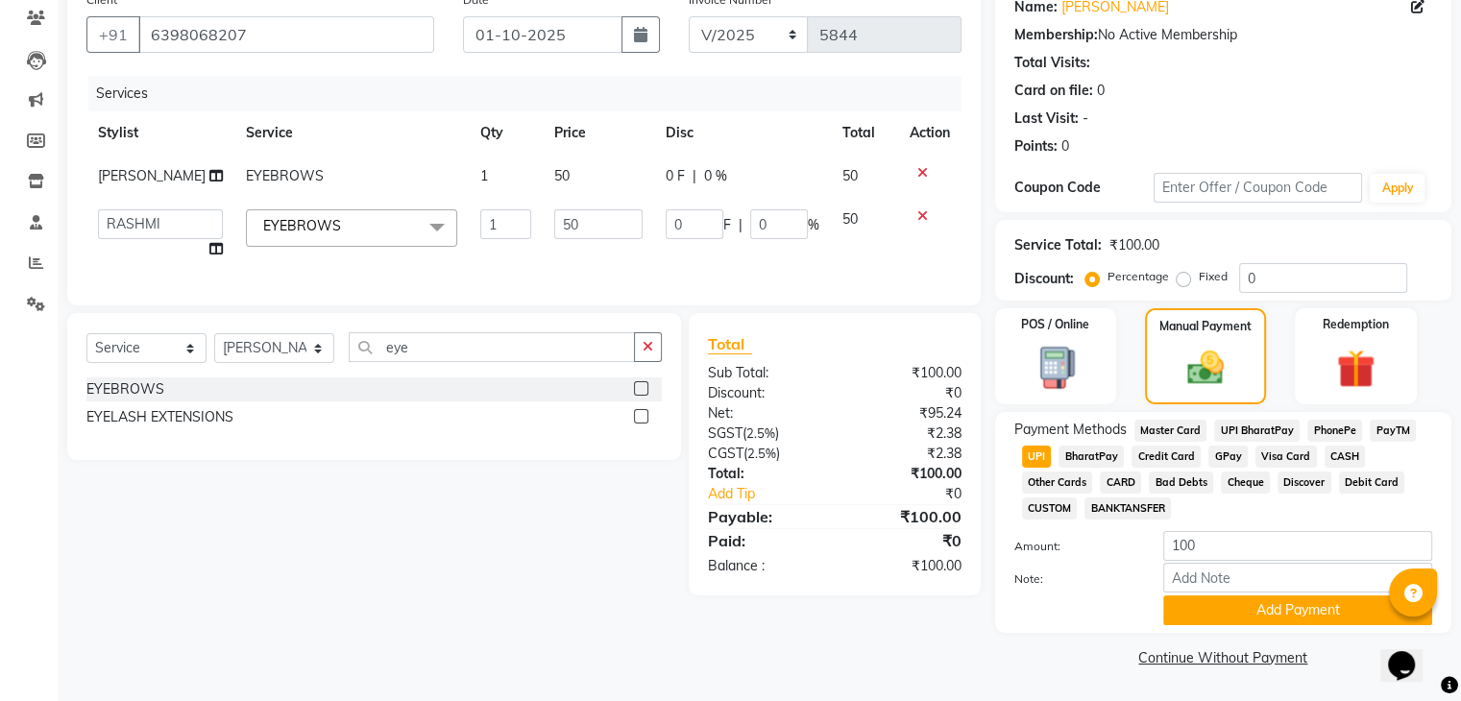
click at [1347, 449] on span "CASH" at bounding box center [1344, 457] width 41 height 22
click at [1246, 615] on button "Add Payment" at bounding box center [1297, 610] width 269 height 30
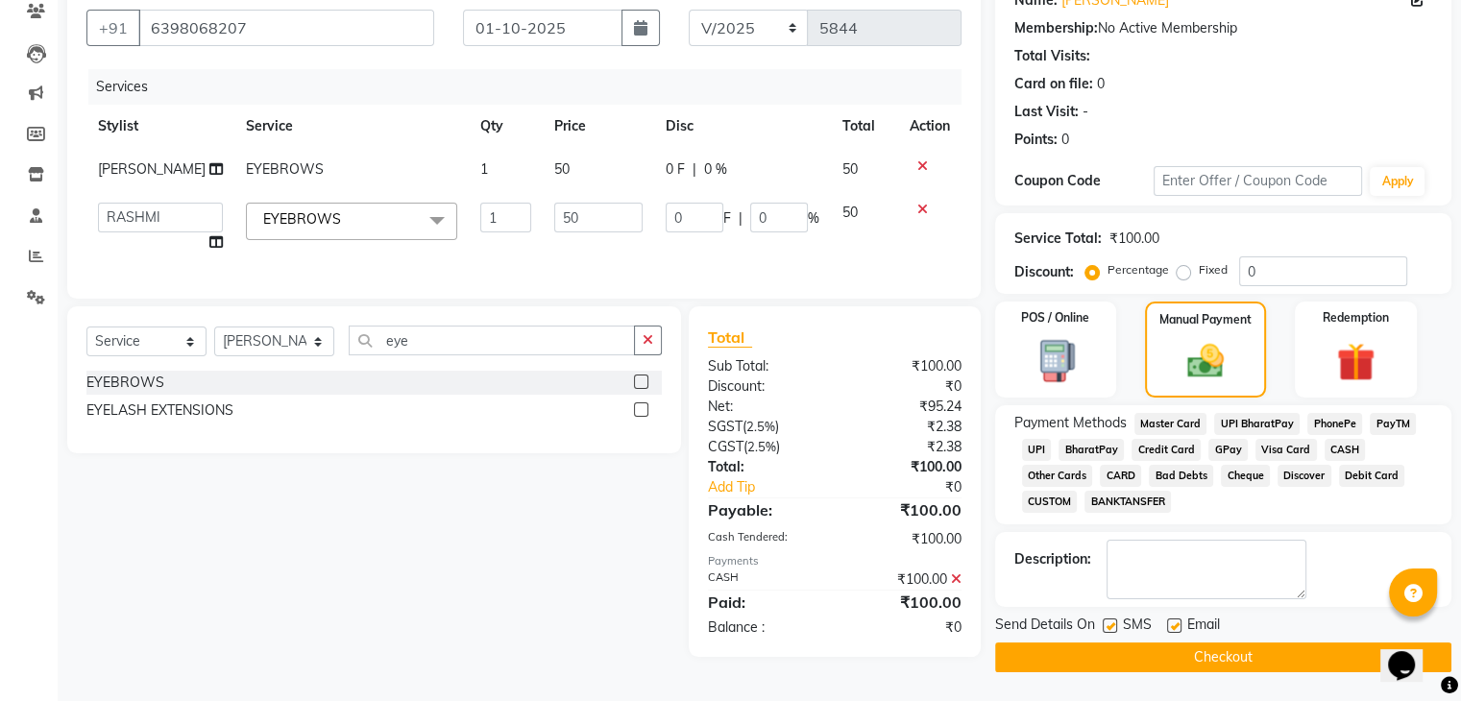
click at [1177, 618] on label at bounding box center [1174, 625] width 14 height 14
click at [1177, 620] on input "checkbox" at bounding box center [1173, 626] width 12 height 12
checkbox input "false"
click at [1108, 618] on label at bounding box center [1109, 625] width 14 height 14
click at [1108, 620] on input "checkbox" at bounding box center [1108, 626] width 12 height 12
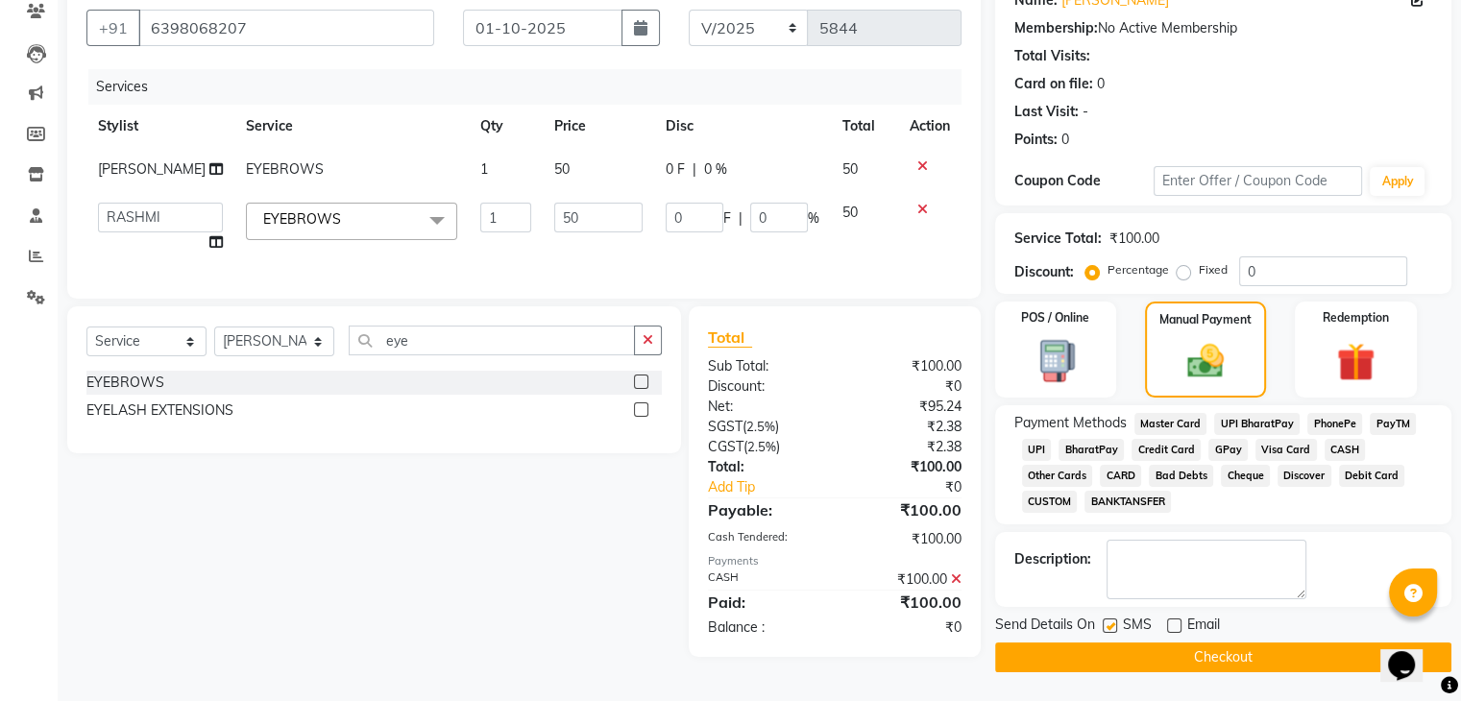
checkbox input "false"
click at [1111, 642] on button "Checkout" at bounding box center [1223, 657] width 456 height 30
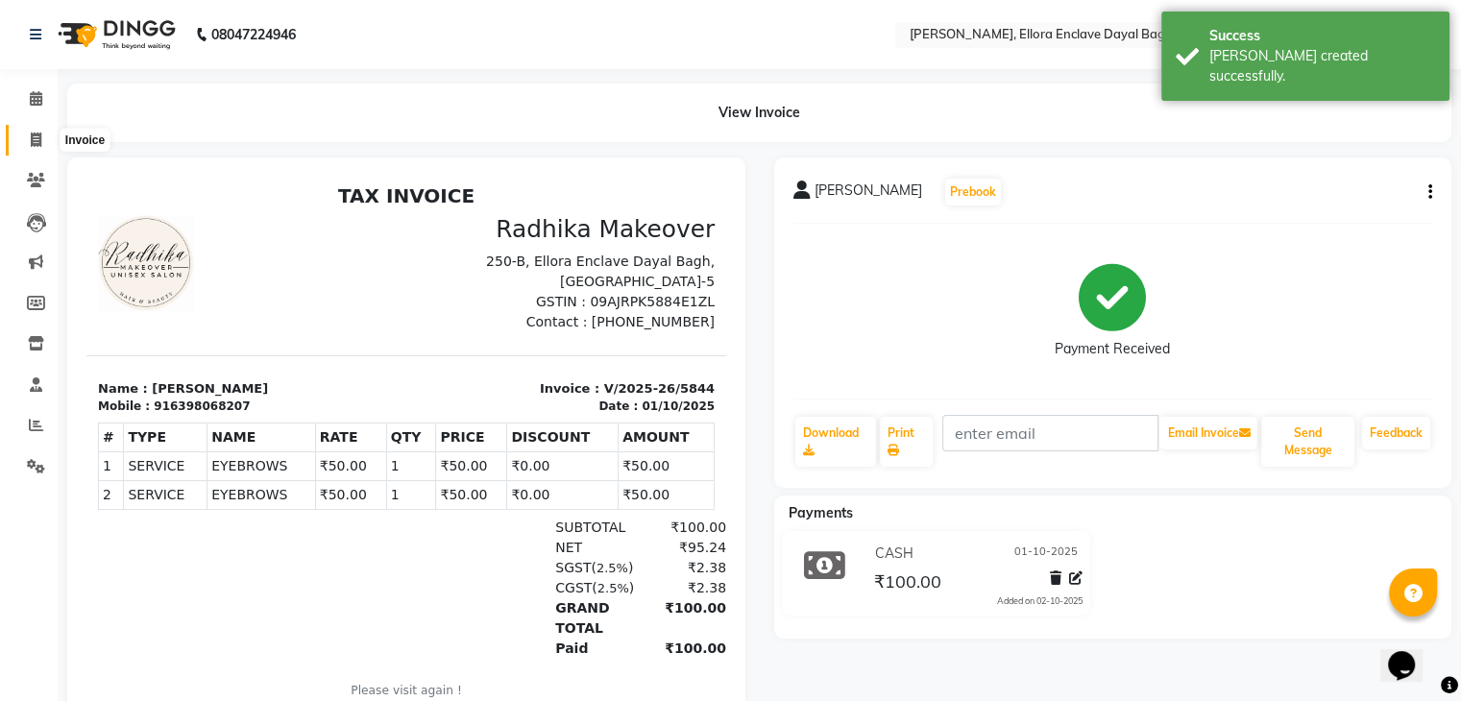
click at [27, 143] on span at bounding box center [36, 141] width 34 height 22
select select "6880"
select select "service"
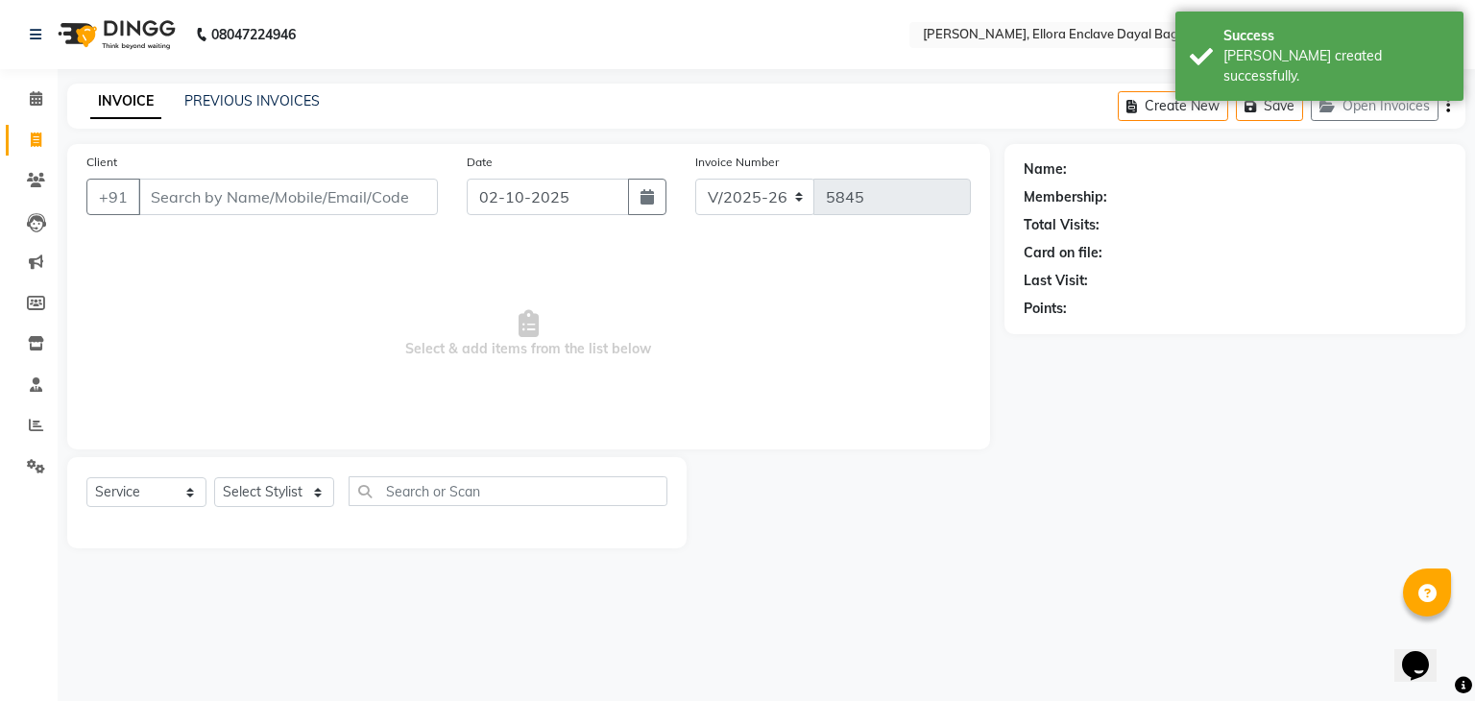
click at [218, 201] on input "Client" at bounding box center [288, 197] width 300 height 36
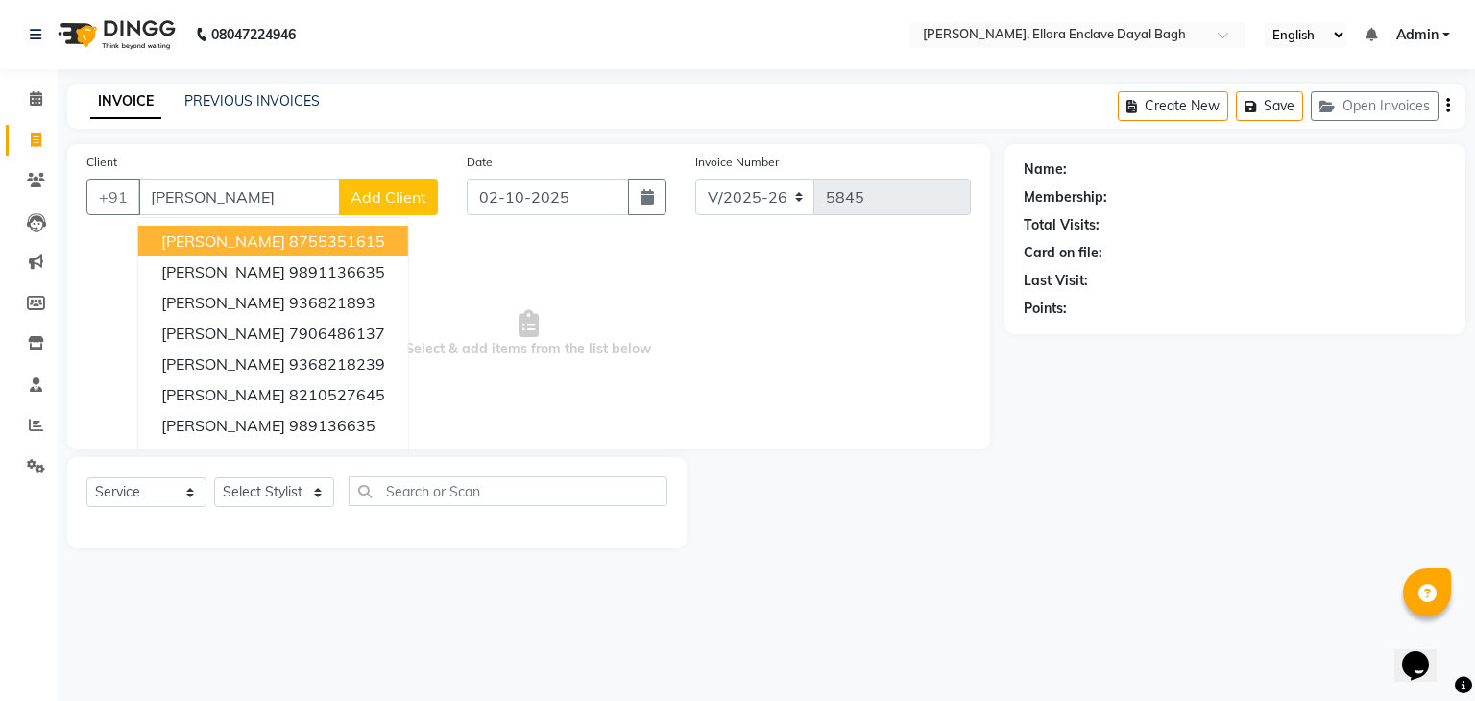
click at [221, 234] on span "MUSHKAN" at bounding box center [223, 240] width 124 height 19
type input "8755351615"
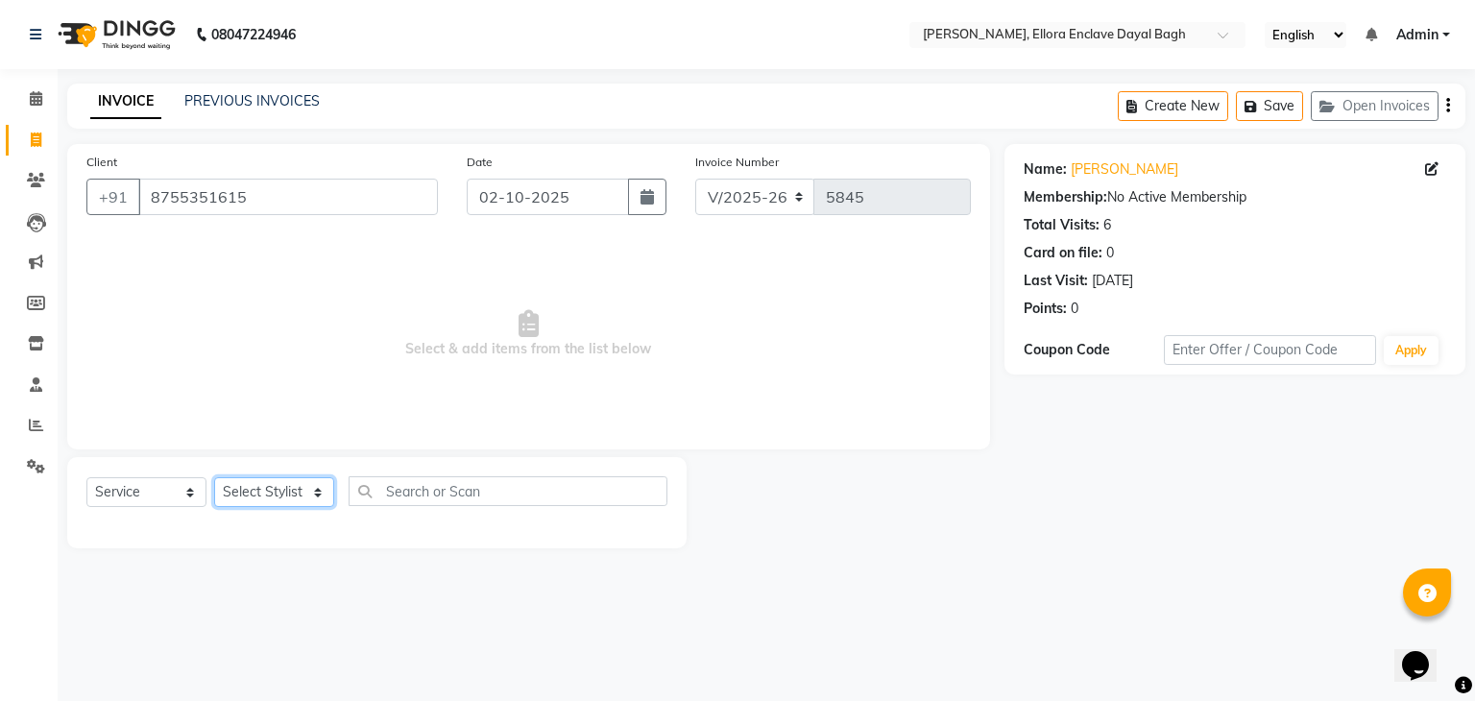
click at [282, 495] on select "Select Stylist AMAN DANISH SALMANI [PERSON_NAME] kakul KAVITA [PERSON_NAME] [PE…" at bounding box center [274, 492] width 120 height 30
select select "53887"
click at [214, 478] on select "Select Stylist AMAN DANISH SALMANI [PERSON_NAME] kakul KAVITA [PERSON_NAME] [PE…" at bounding box center [274, 492] width 120 height 30
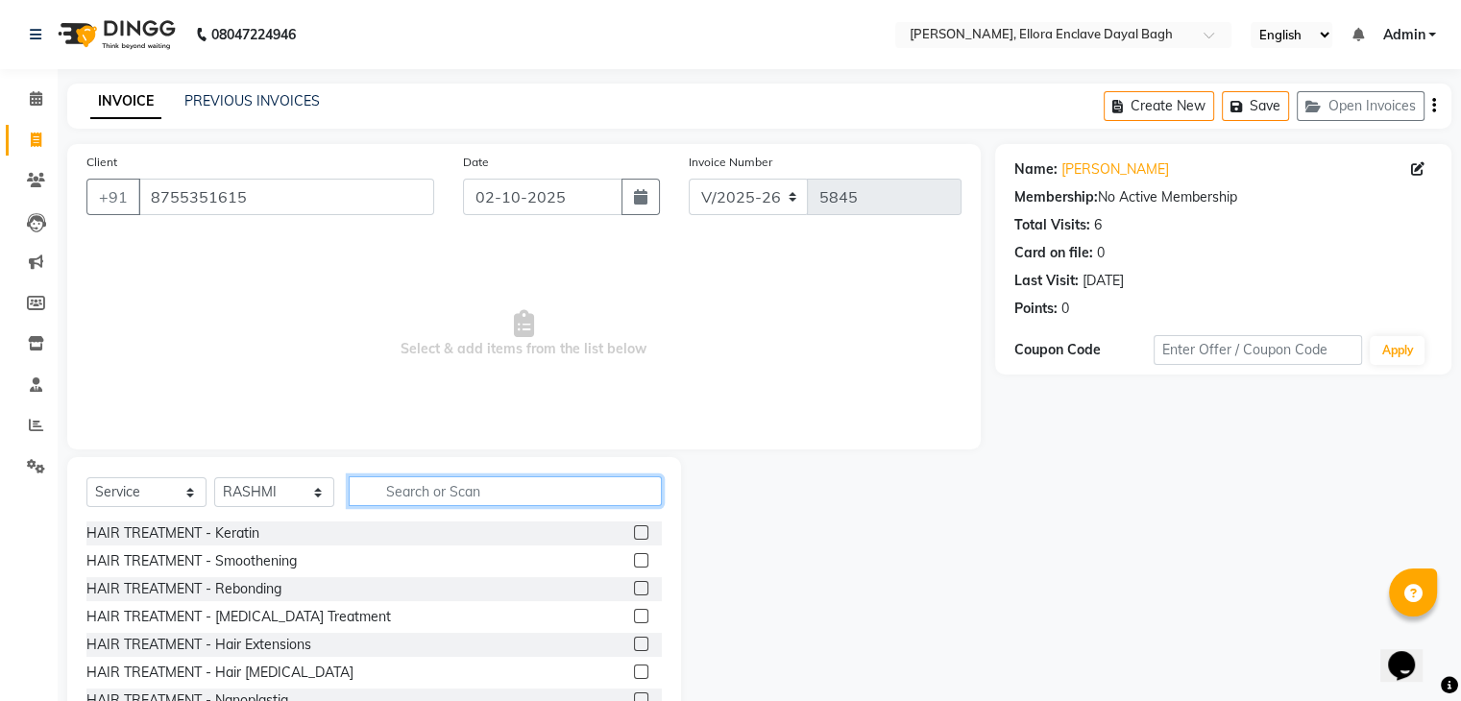
click at [437, 485] on input "text" at bounding box center [505, 491] width 313 height 30
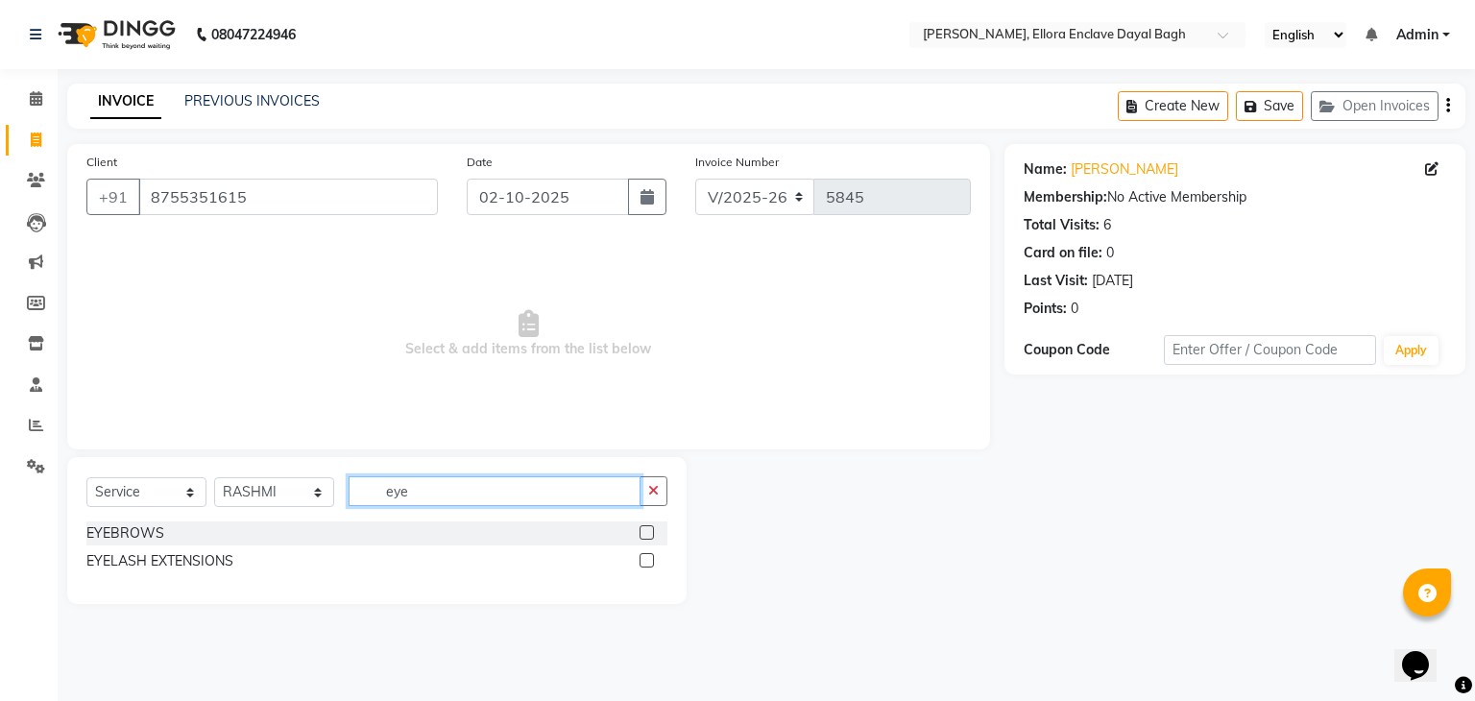
type input "eye"
click at [644, 534] on label at bounding box center [647, 532] width 14 height 14
click at [644, 534] on input "checkbox" at bounding box center [646, 533] width 12 height 12
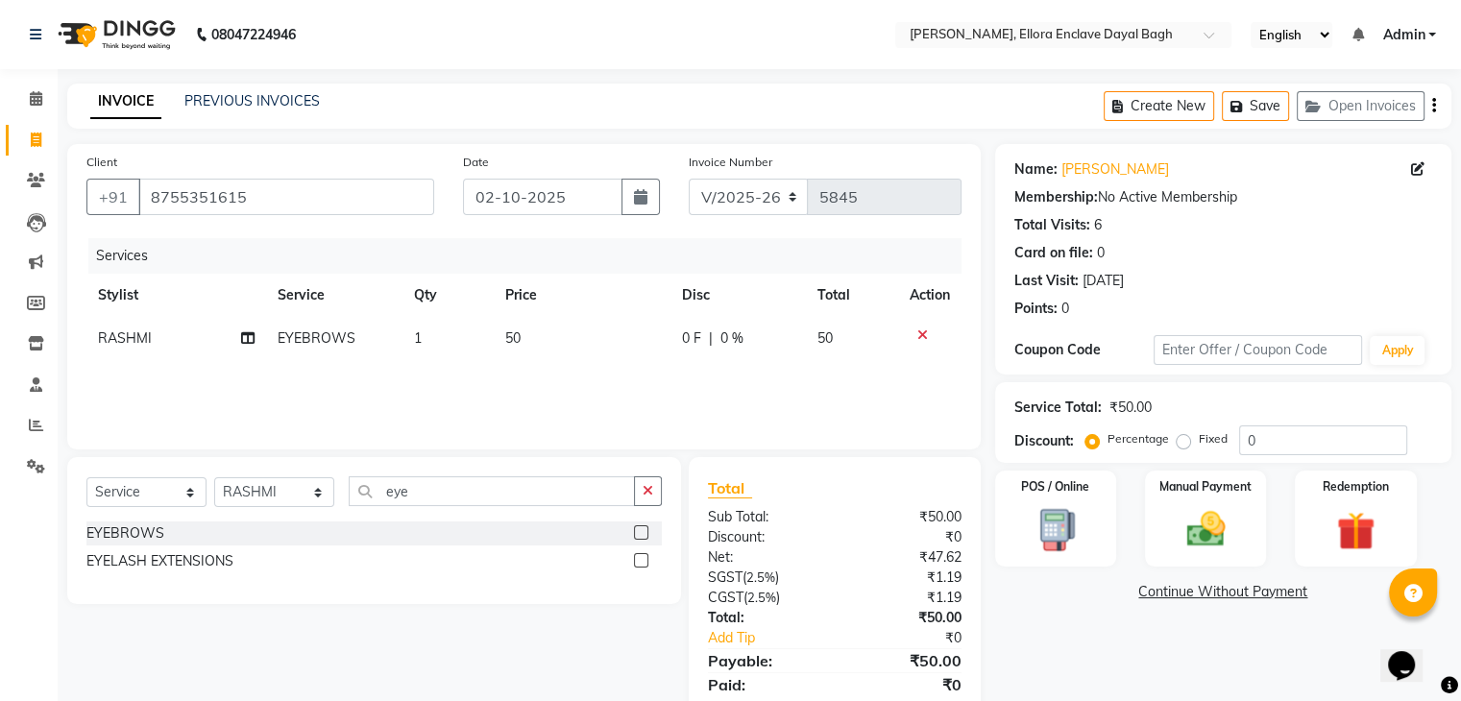
click at [644, 534] on label at bounding box center [641, 532] width 14 height 14
click at [644, 534] on input "checkbox" at bounding box center [640, 533] width 12 height 12
checkbox input "false"
click at [560, 334] on td "50" at bounding box center [582, 338] width 178 height 43
select select "53887"
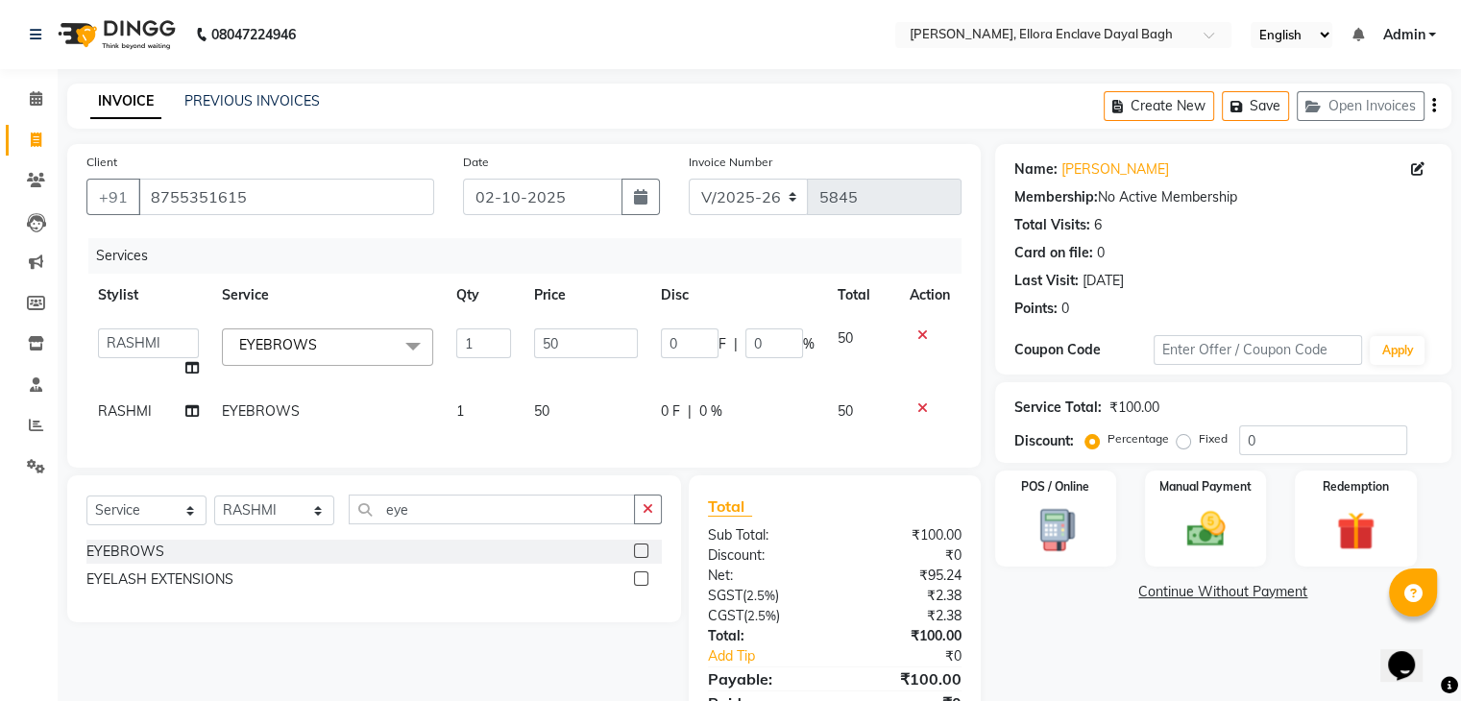
click at [576, 327] on td "50" at bounding box center [585, 353] width 126 height 73
click at [586, 339] on input "50" at bounding box center [585, 343] width 103 height 30
type input "5"
type input "100"
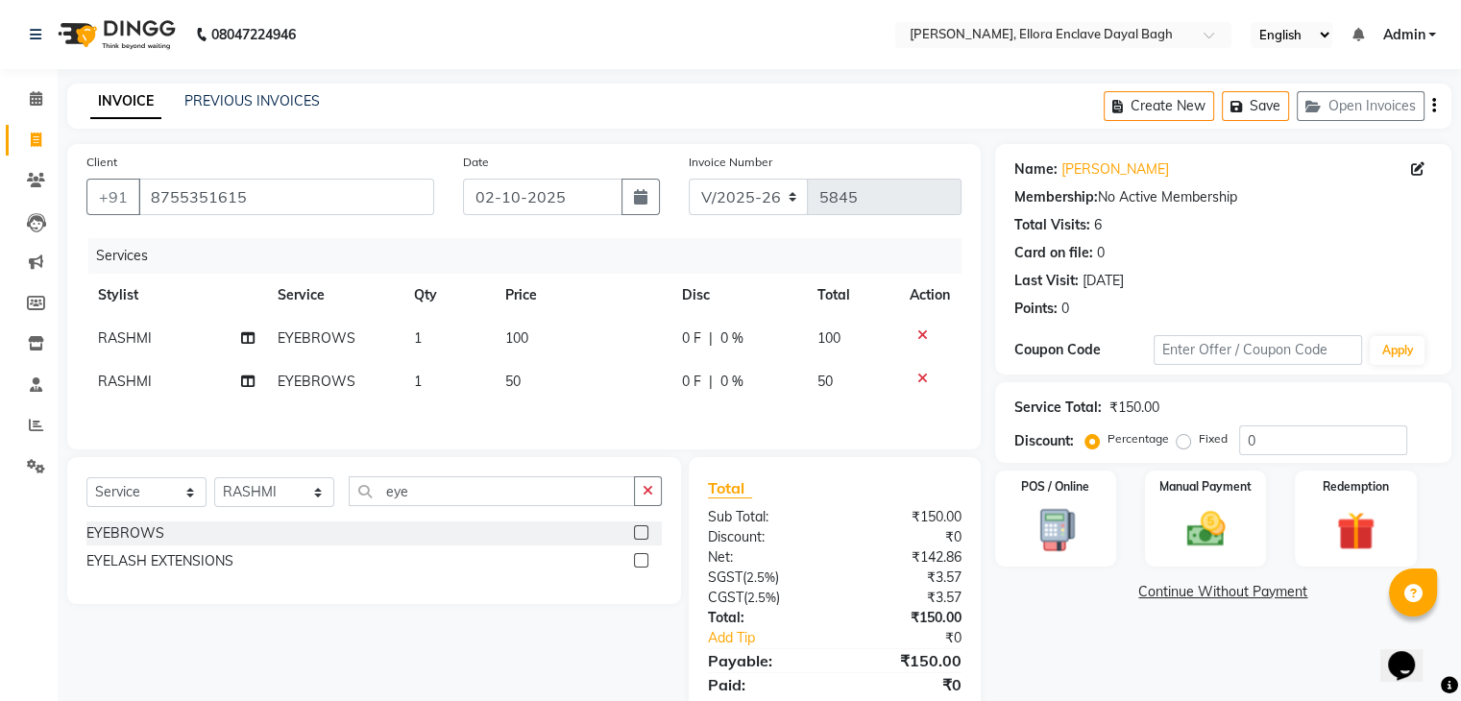
click at [588, 402] on td "50" at bounding box center [582, 381] width 178 height 43
select select "53887"
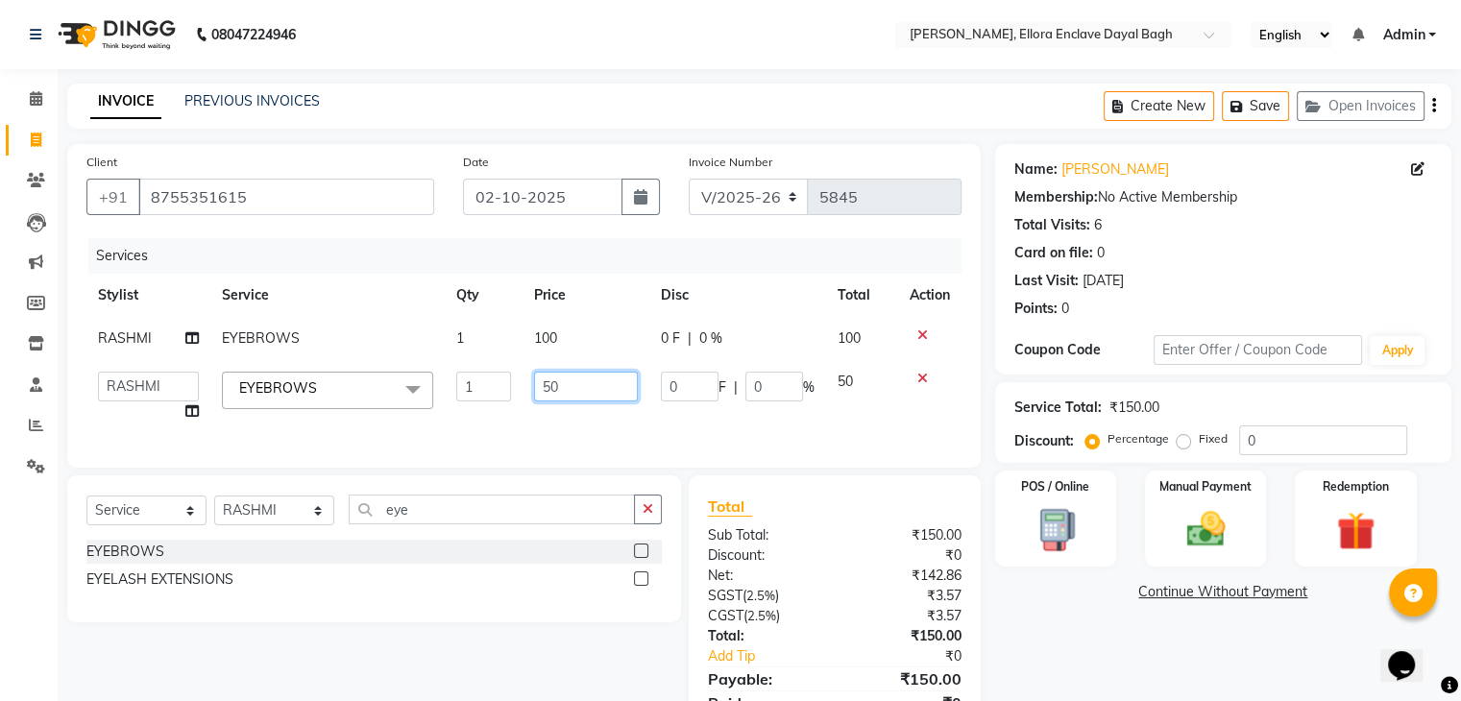
click at [539, 390] on input "50" at bounding box center [585, 387] width 103 height 30
type input "150"
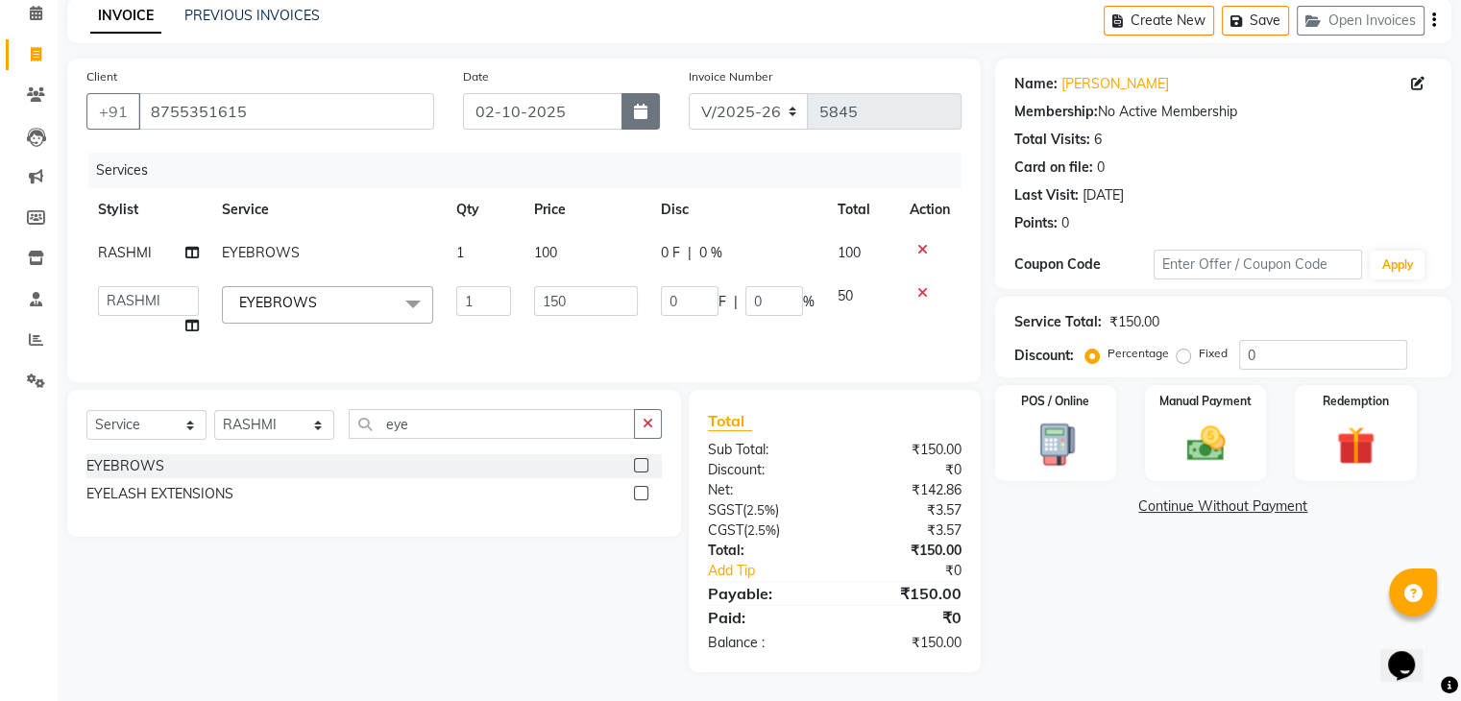
scroll to position [71, 0]
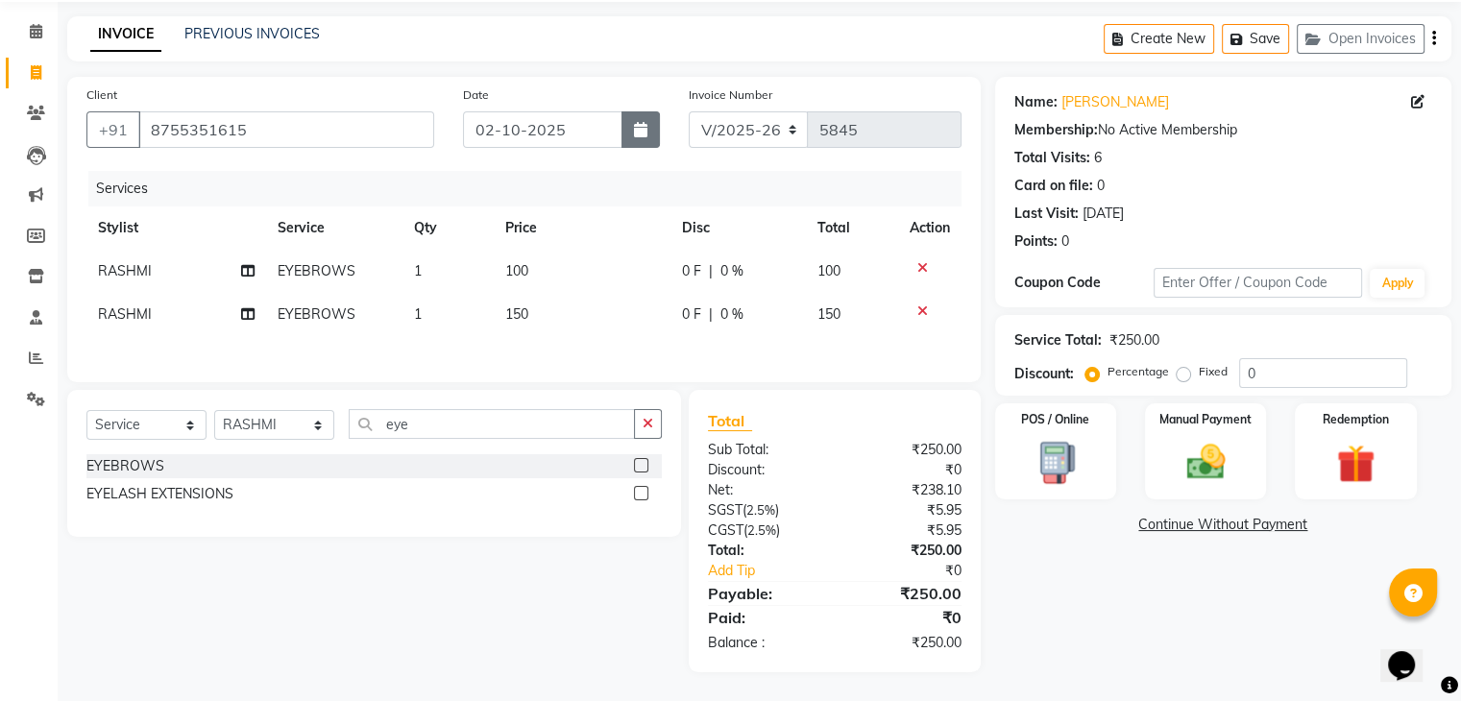
click at [646, 92] on div "Date 02-10-2025" at bounding box center [561, 124] width 226 height 79
click at [641, 137] on button "button" at bounding box center [640, 129] width 38 height 36
select select "10"
select select "2025"
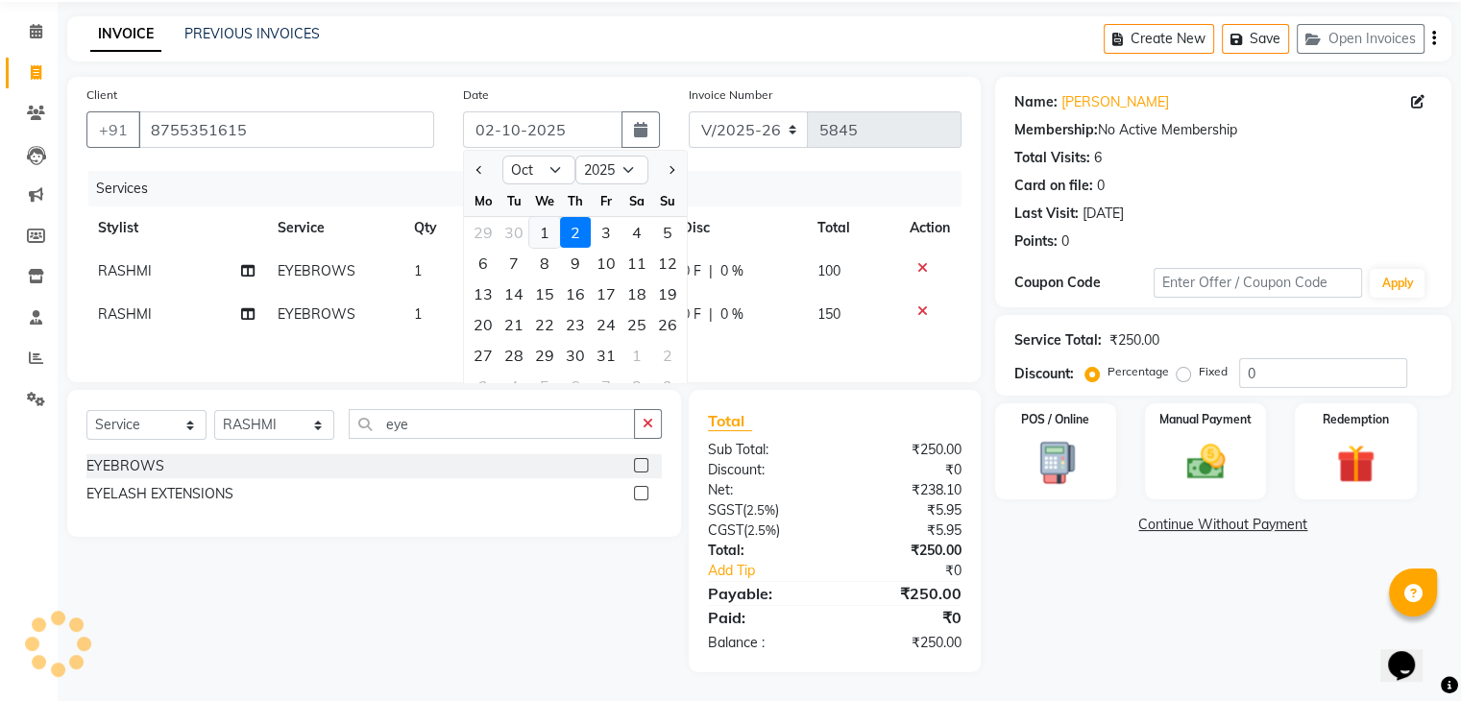
click at [544, 230] on div "1" at bounding box center [544, 232] width 31 height 31
type input "01-10-2025"
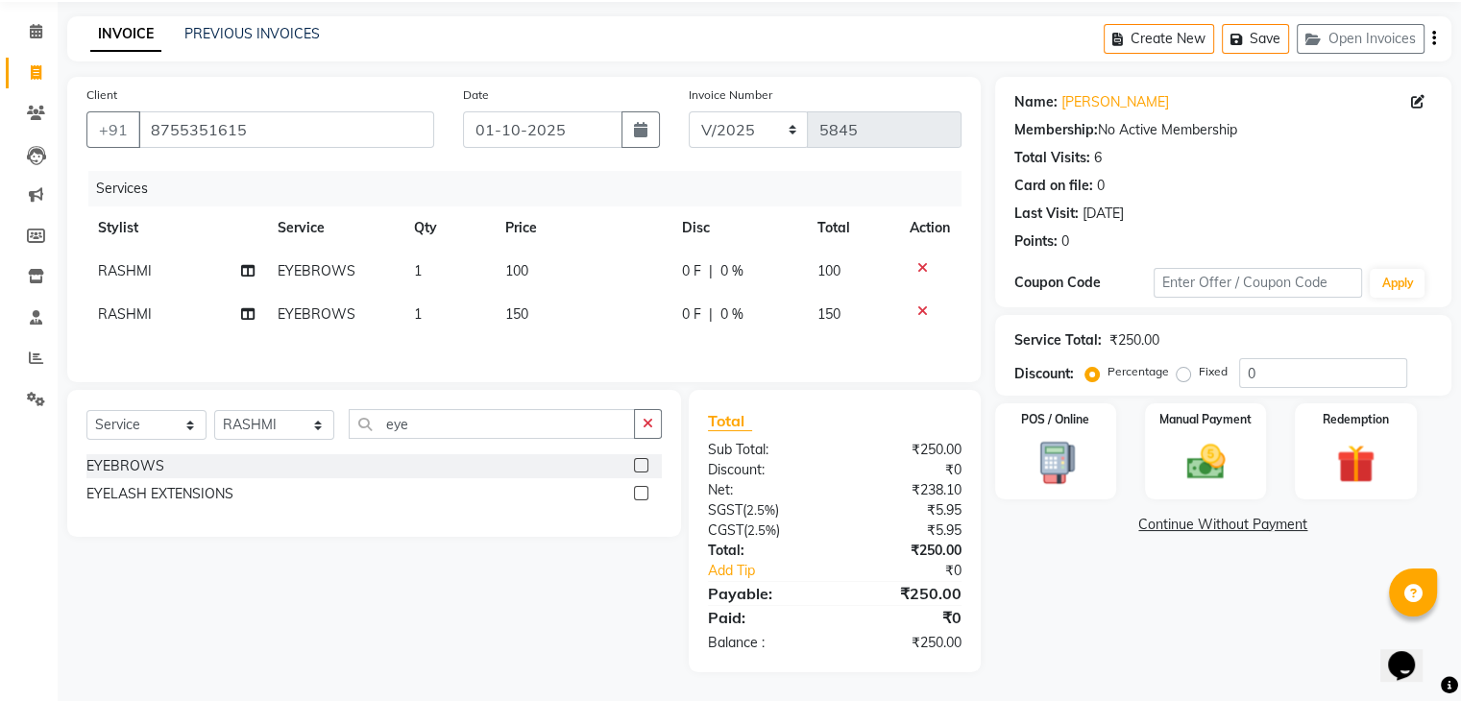
click at [1103, 571] on div "Name: Mushkan Membership: No Active Membership Total Visits: 6 Card on file: 0 …" at bounding box center [1230, 374] width 471 height 595
click at [1225, 455] on img at bounding box center [1205, 463] width 64 height 46
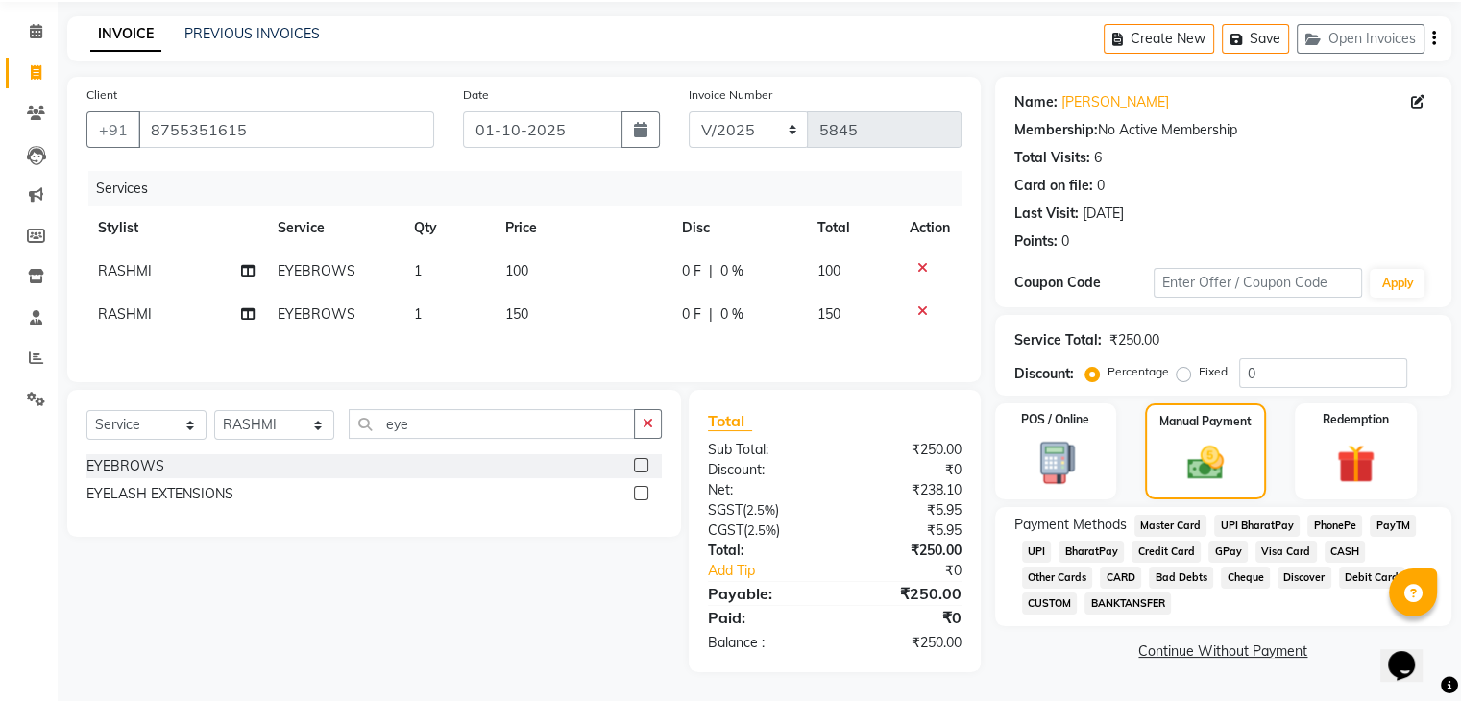
click at [1329, 551] on span "CASH" at bounding box center [1344, 552] width 41 height 22
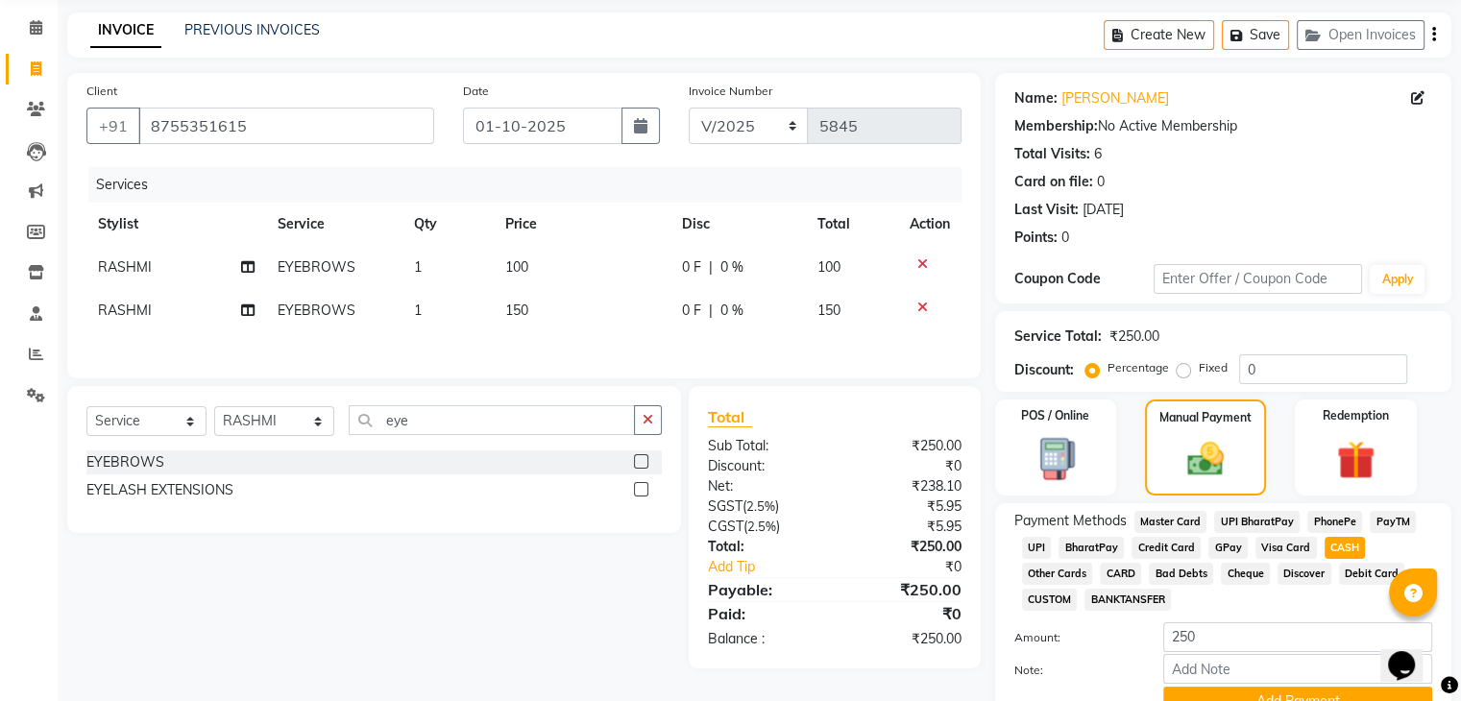
scroll to position [165, 0]
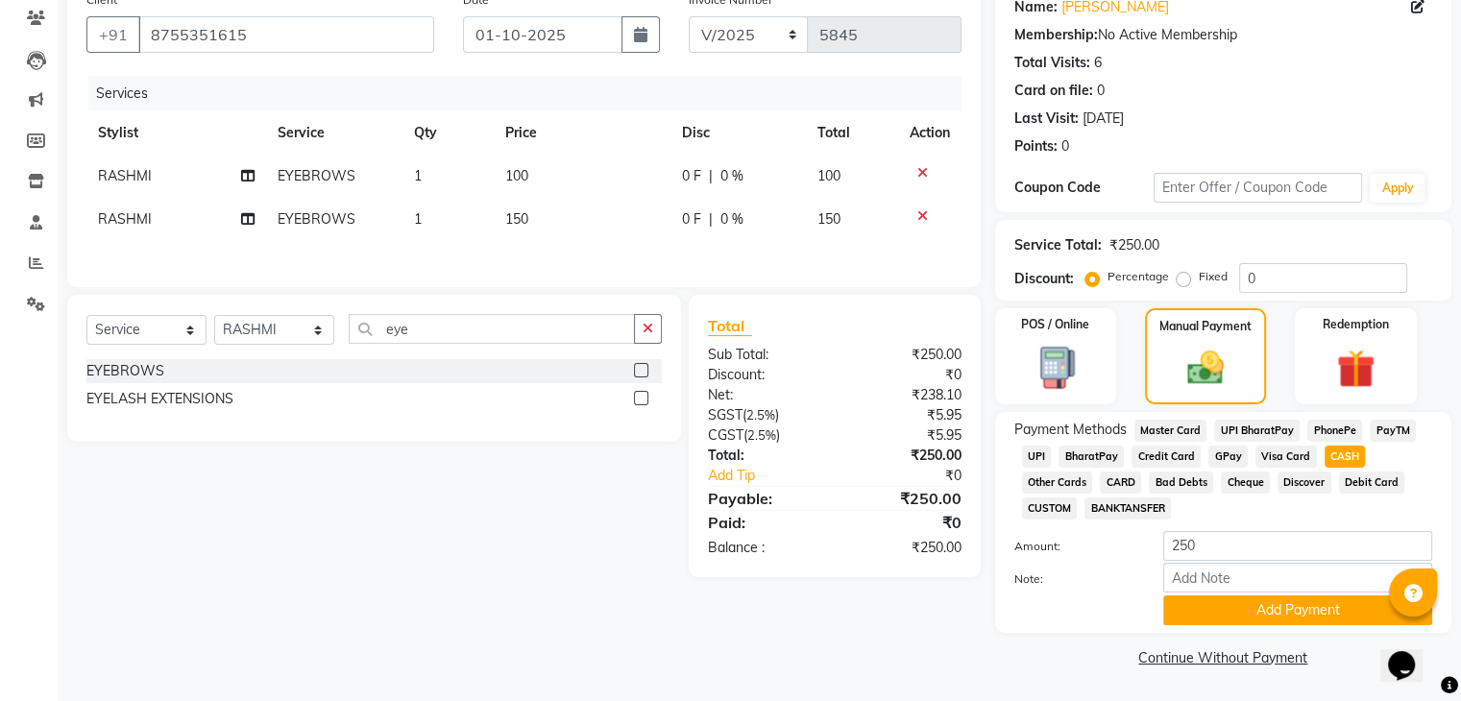
click at [1264, 625] on div "Payment Methods Master Card UPI BharatPay PhonePe PayTM UPI BharatPay Credit Ca…" at bounding box center [1223, 522] width 456 height 221
click at [1252, 612] on button "Add Payment" at bounding box center [1297, 610] width 269 height 30
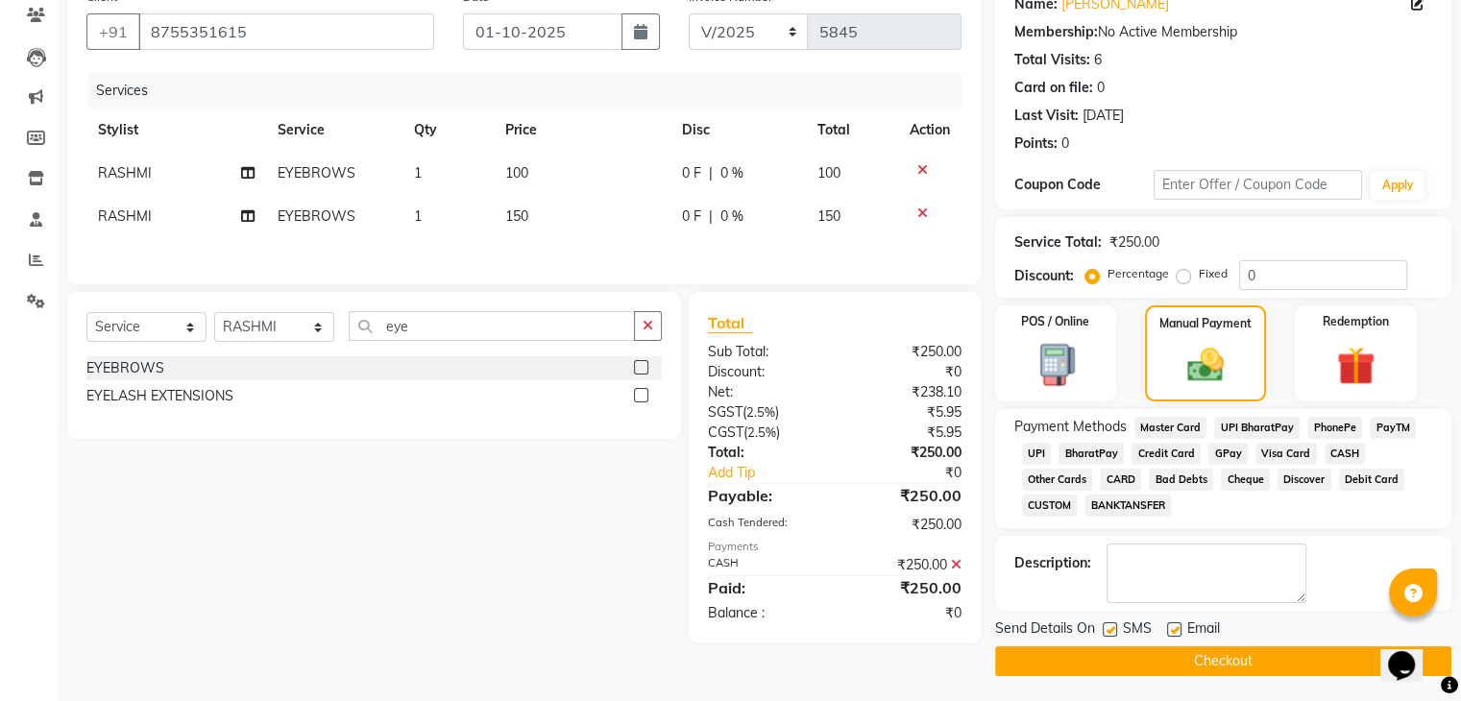
scroll to position [171, 0]
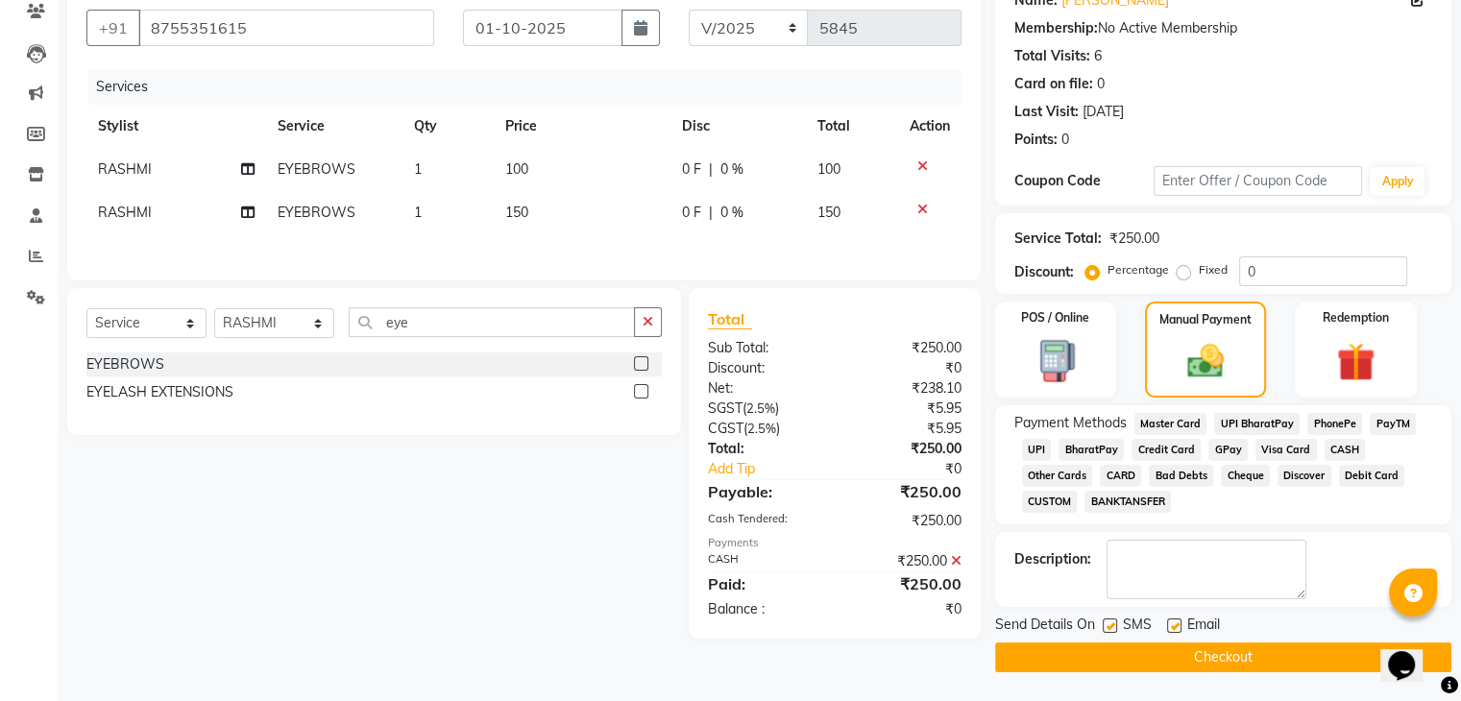
click at [1174, 627] on label at bounding box center [1174, 625] width 14 height 14
click at [1174, 627] on input "checkbox" at bounding box center [1173, 626] width 12 height 12
checkbox input "false"
click at [1112, 619] on label at bounding box center [1109, 625] width 14 height 14
click at [1112, 620] on input "checkbox" at bounding box center [1108, 626] width 12 height 12
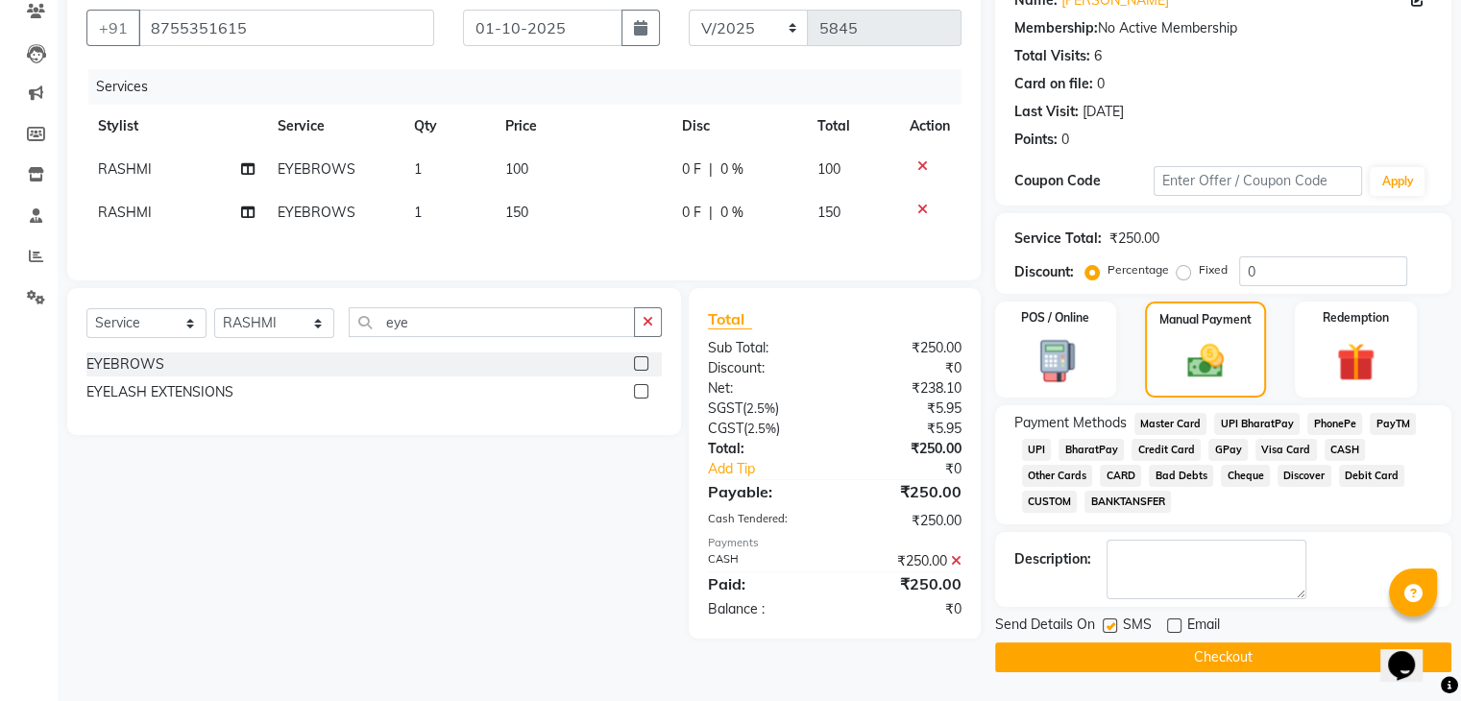
checkbox input "false"
click at [1143, 665] on button "Checkout" at bounding box center [1223, 657] width 456 height 30
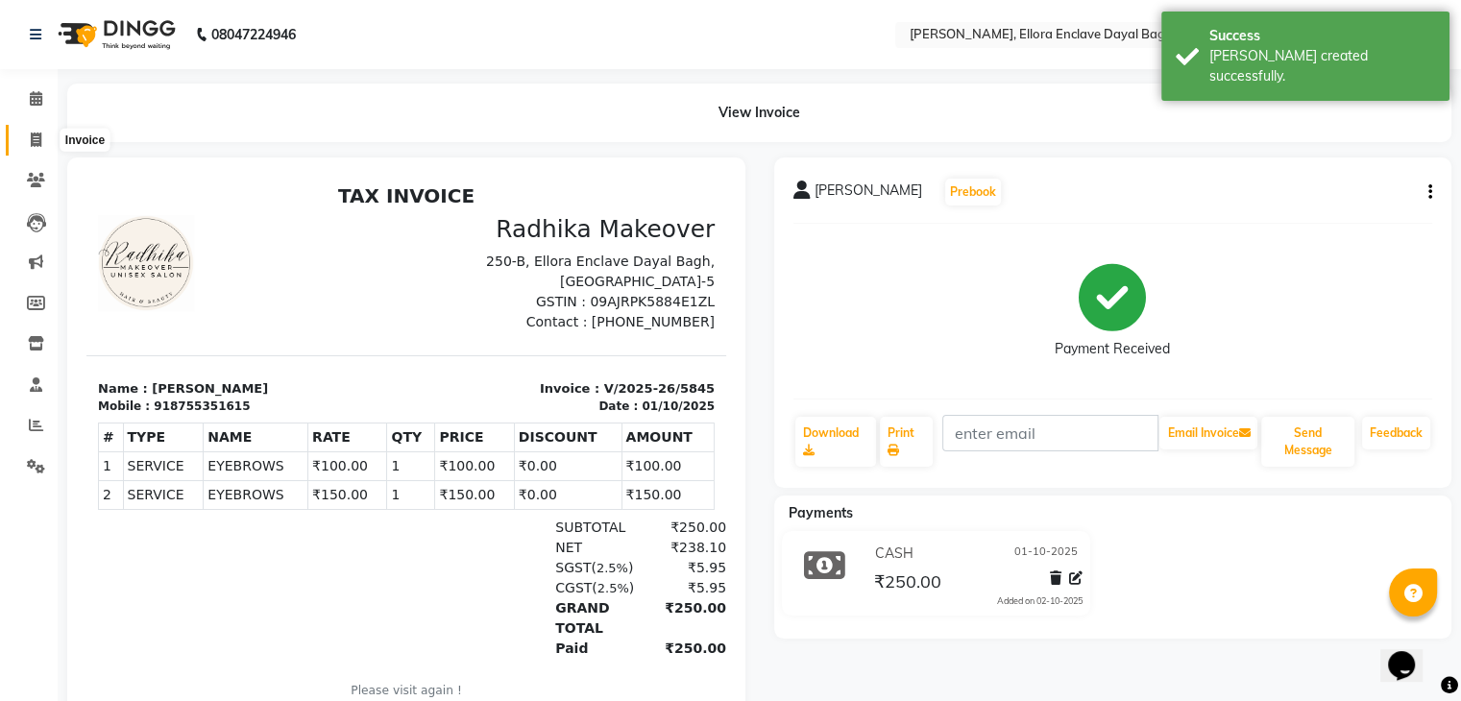
click at [35, 141] on icon at bounding box center [36, 140] width 11 height 14
select select "service"
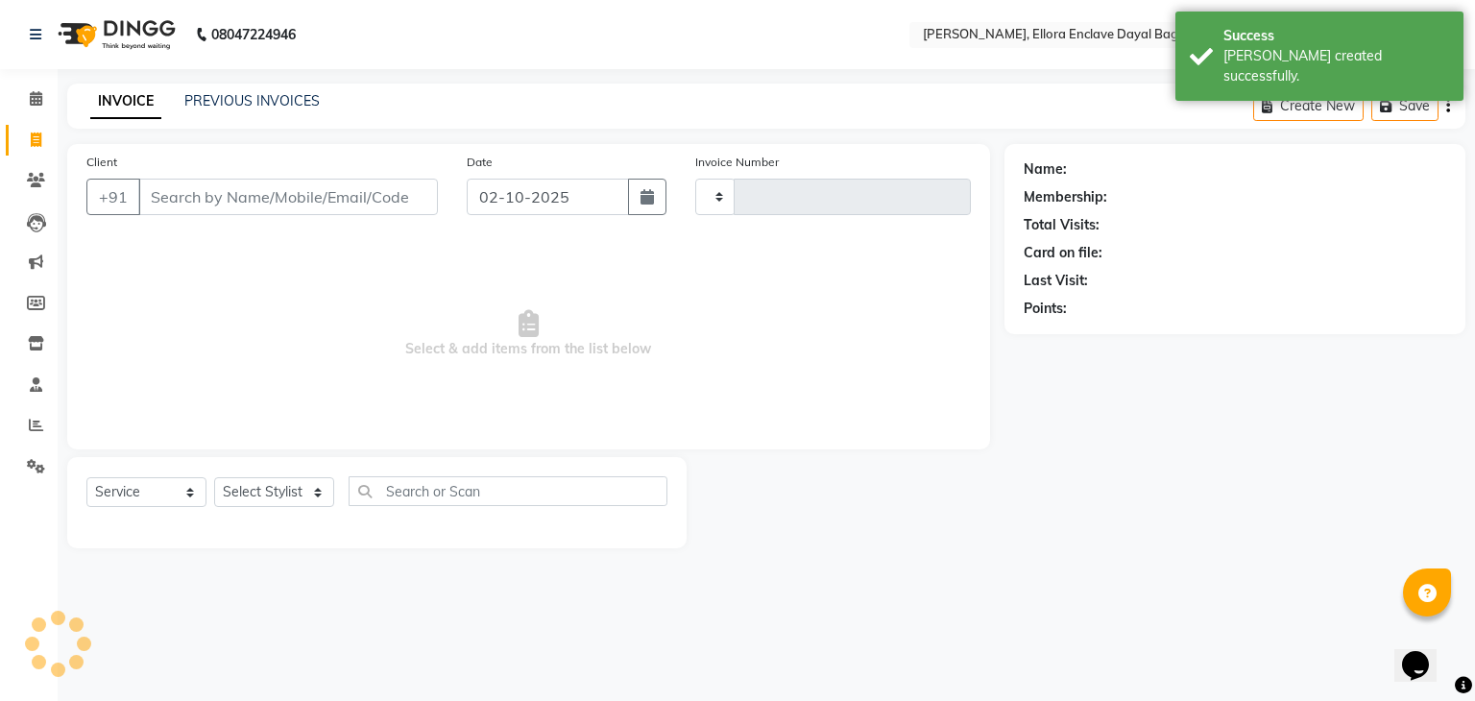
type input "5846"
select select "6880"
click at [193, 192] on input "Client" at bounding box center [288, 197] width 300 height 36
click at [196, 196] on input "Client" at bounding box center [288, 197] width 300 height 36
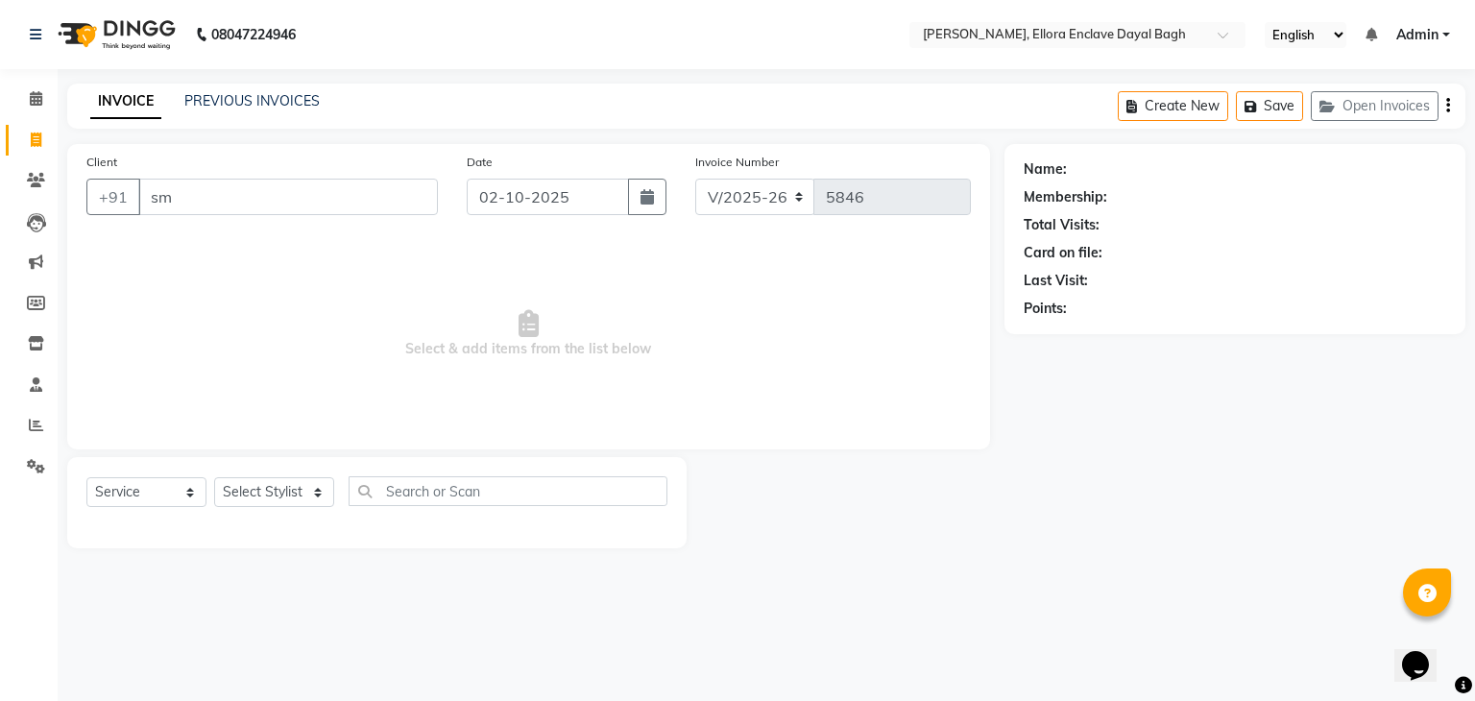
type input "s"
type input "l"
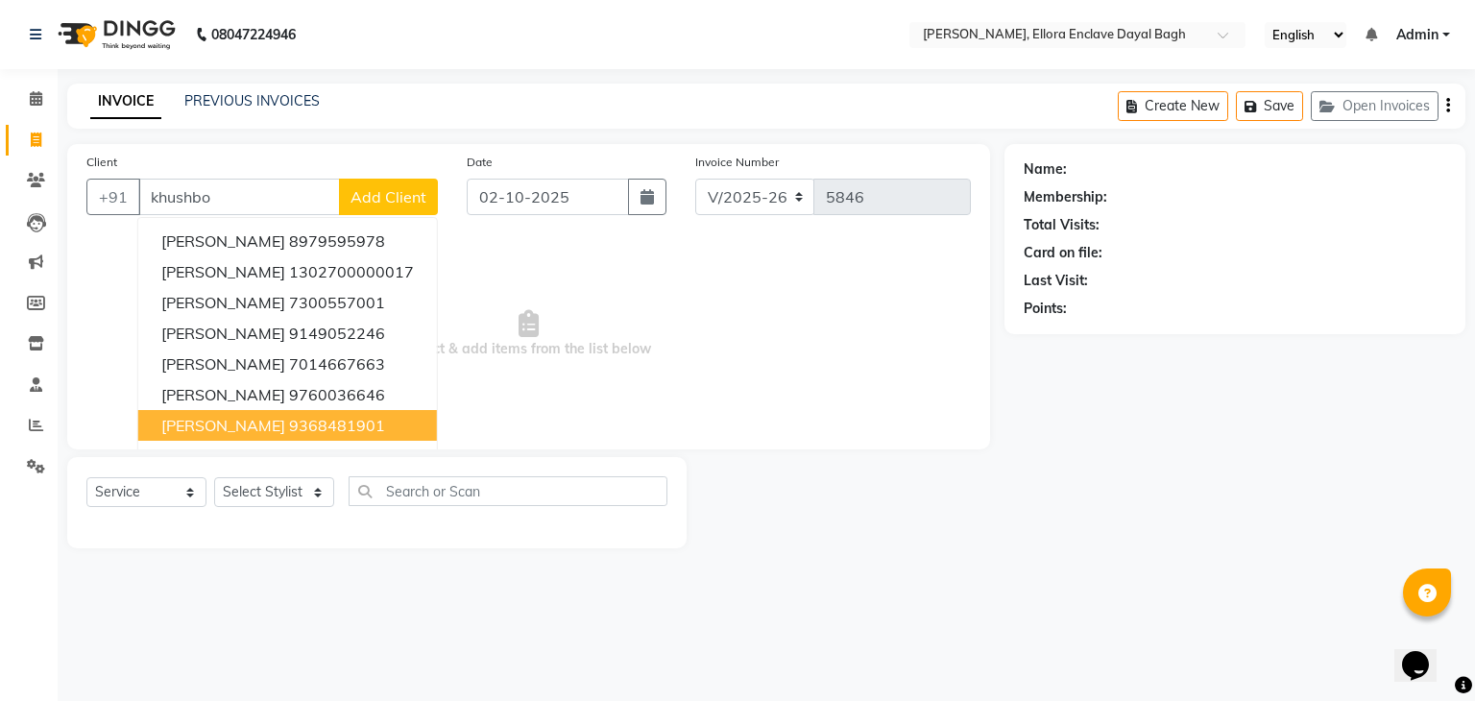
click at [289, 423] on ngb-highlight "9368481901" at bounding box center [337, 425] width 96 height 19
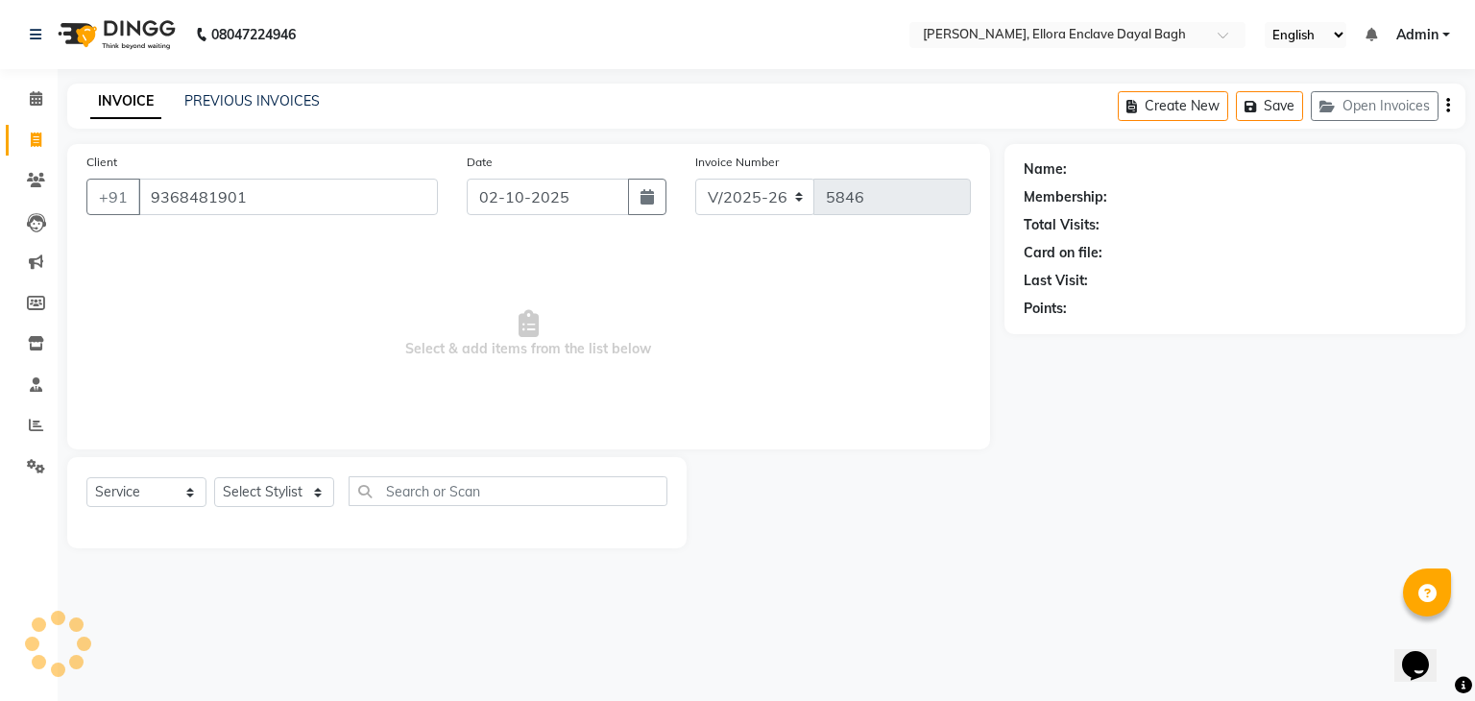
type input "9368481901"
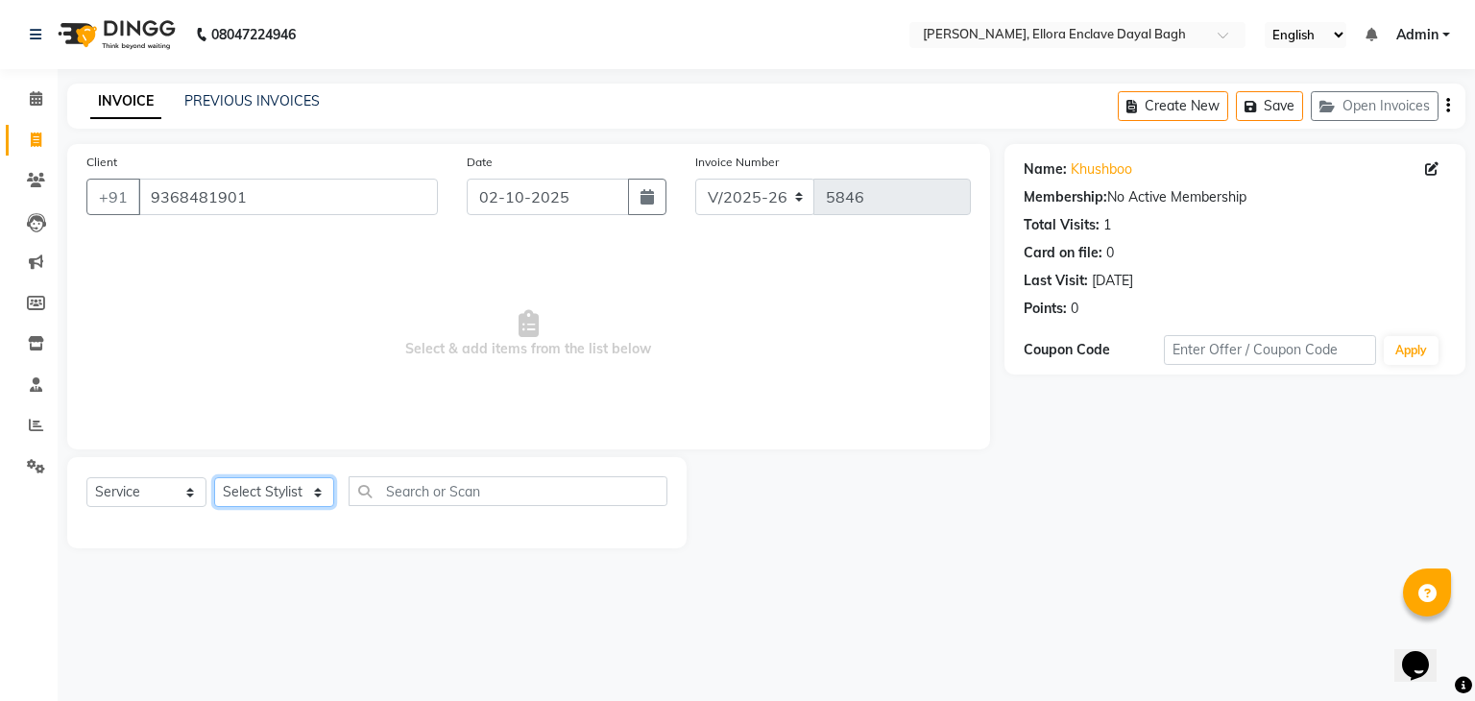
click at [315, 500] on select "Select Stylist AMAN DANISH SALMANI [PERSON_NAME] kakul KAVITA [PERSON_NAME] [PE…" at bounding box center [274, 492] width 120 height 30
select select "53885"
click at [214, 478] on select "Select Stylist AMAN DANISH SALMANI [PERSON_NAME] kakul KAVITA [PERSON_NAME] [PE…" at bounding box center [274, 492] width 120 height 30
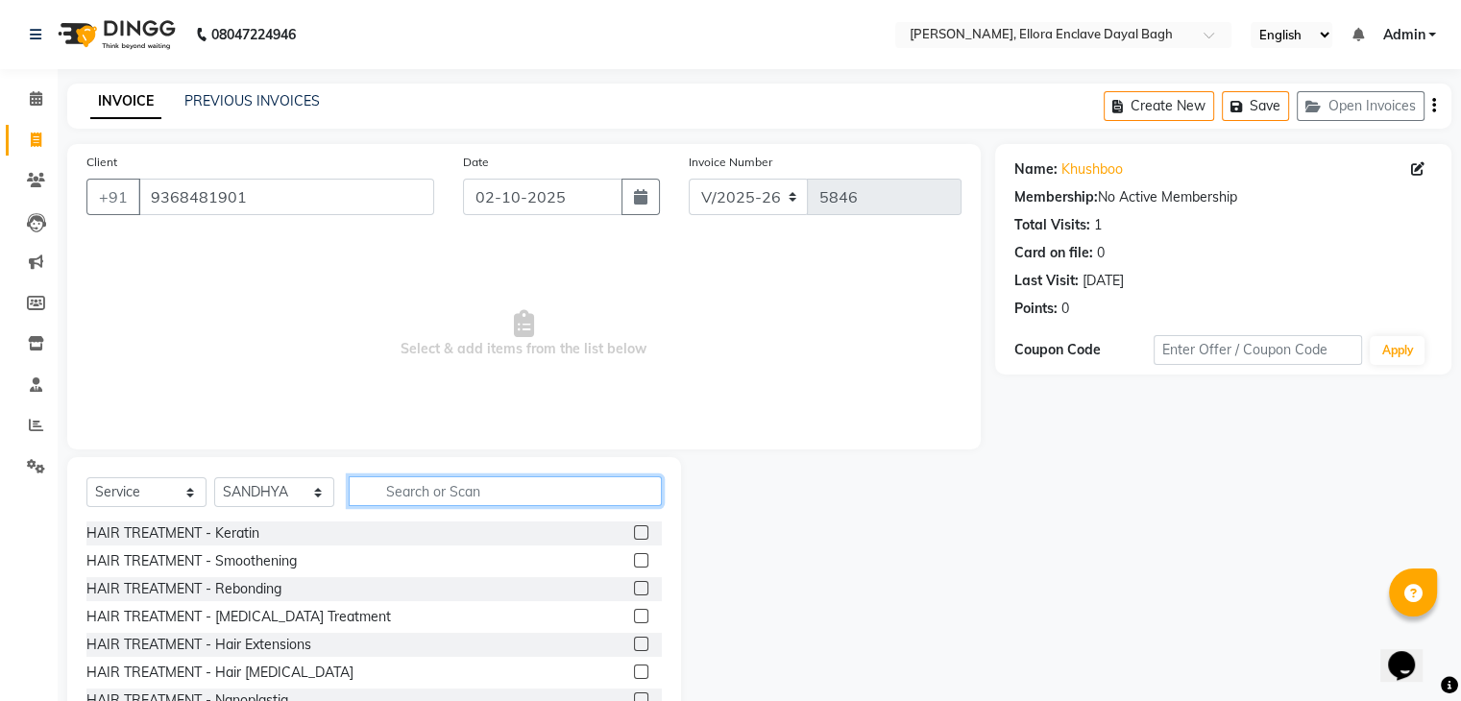
click at [452, 489] on input "text" at bounding box center [505, 491] width 313 height 30
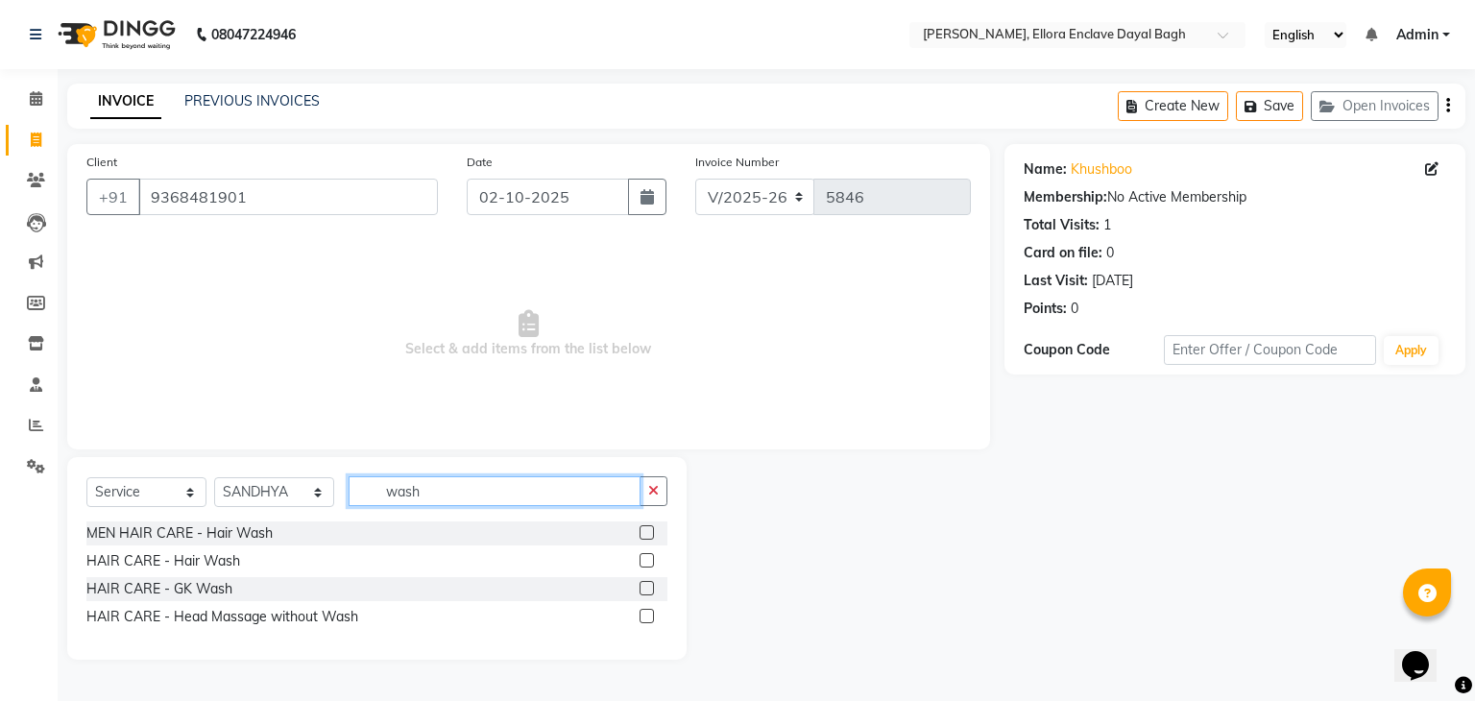
type input "wash"
click at [645, 568] on label at bounding box center [647, 560] width 14 height 14
click at [645, 568] on input "checkbox" at bounding box center [646, 561] width 12 height 12
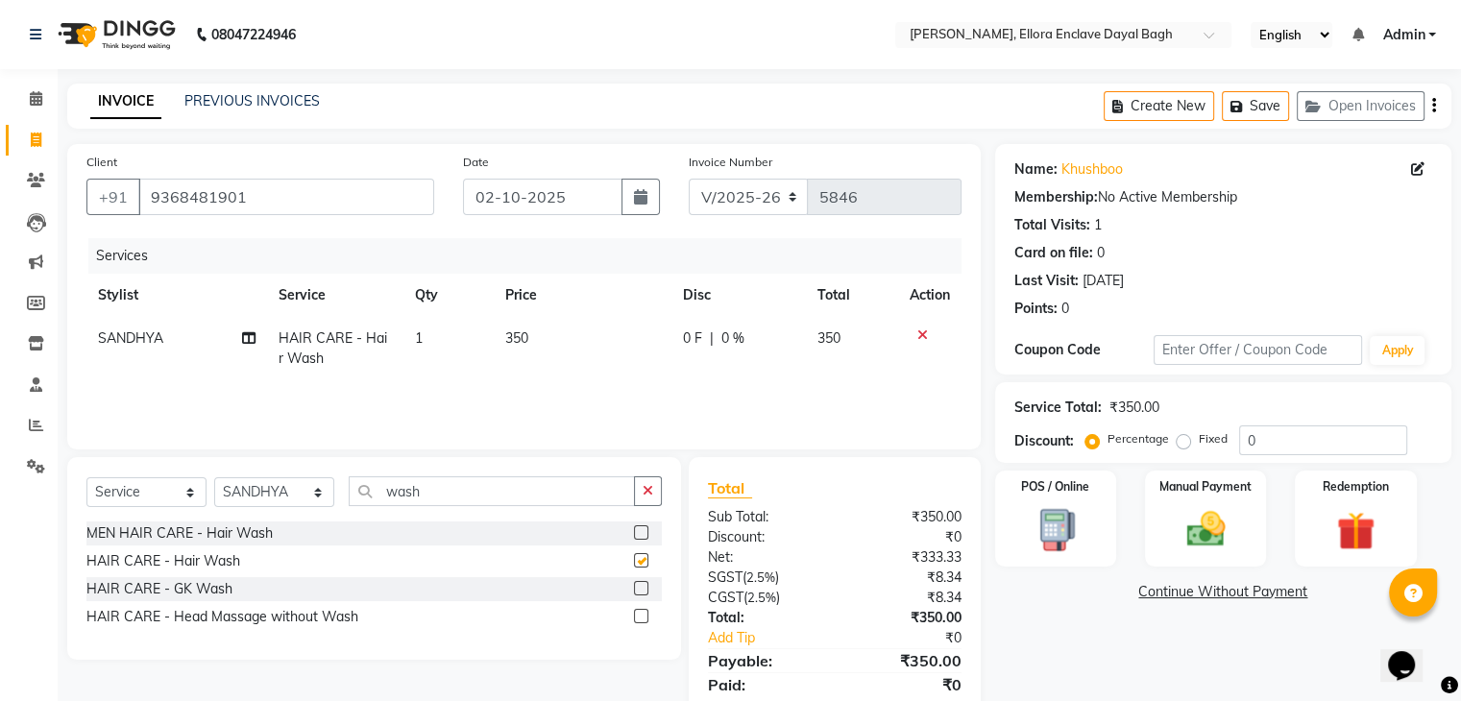
checkbox input "false"
click at [503, 500] on input "wash" at bounding box center [492, 491] width 286 height 30
type input "w"
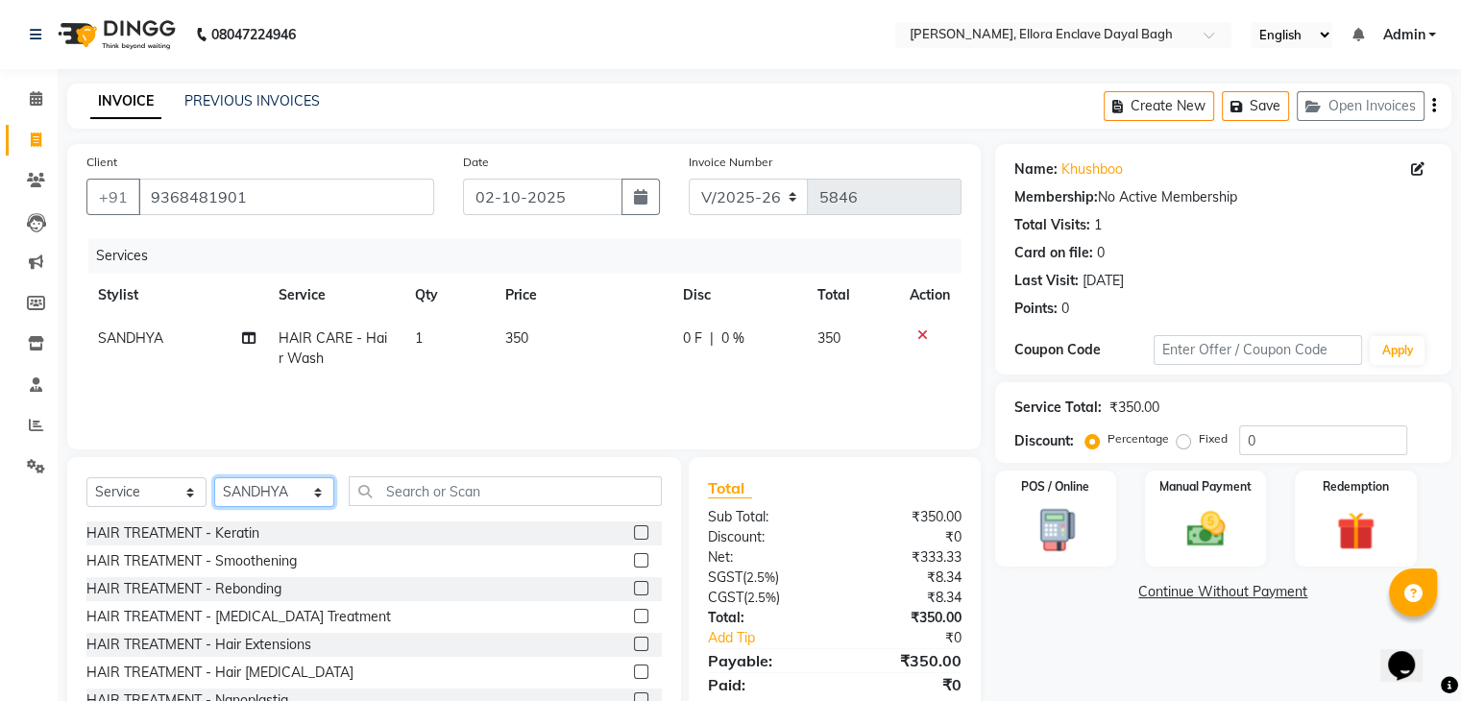
click at [331, 498] on select "Select Stylist AMAN DANISH SALMANI [PERSON_NAME] kakul KAVITA [PERSON_NAME] [PE…" at bounding box center [274, 492] width 120 height 30
select select "55266"
click at [214, 478] on select "Select Stylist AMAN DANISH SALMANI [PERSON_NAME] kakul KAVITA [PERSON_NAME] [PE…" at bounding box center [274, 492] width 120 height 30
click at [450, 479] on input "text" at bounding box center [505, 491] width 313 height 30
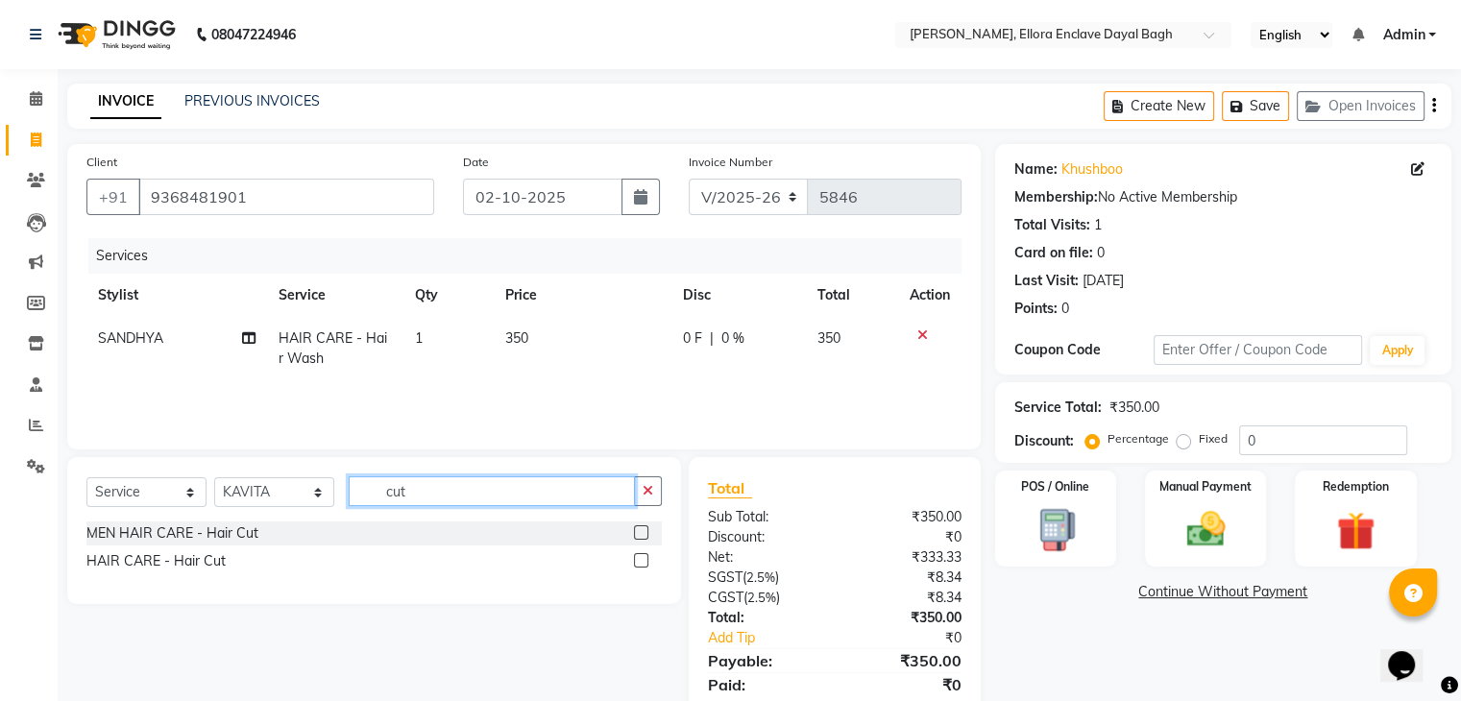
type input "cut"
click at [644, 554] on label at bounding box center [641, 560] width 14 height 14
click at [644, 555] on input "checkbox" at bounding box center [640, 561] width 12 height 12
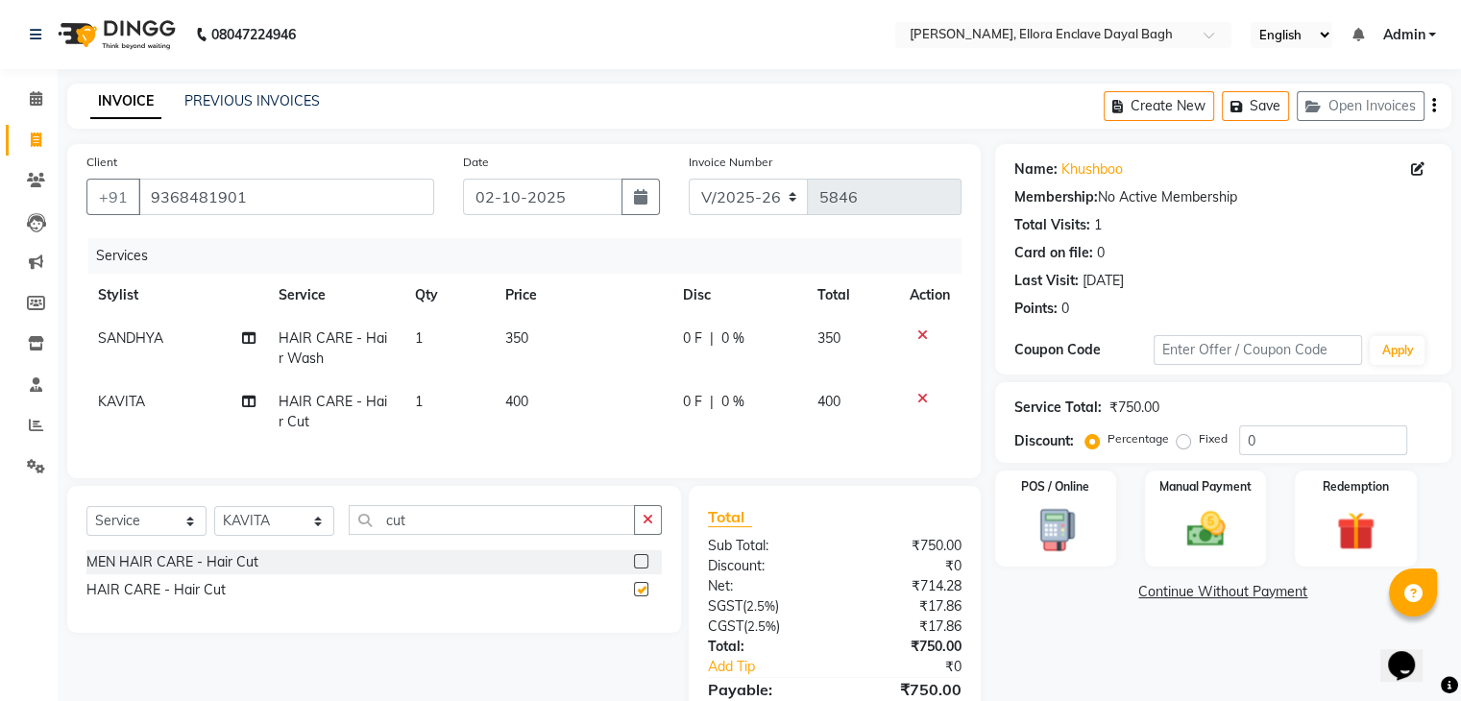
checkbox input "false"
click at [464, 535] on input "cut" at bounding box center [492, 520] width 286 height 30
type input "c"
type input "eye"
click at [640, 568] on label at bounding box center [641, 561] width 14 height 14
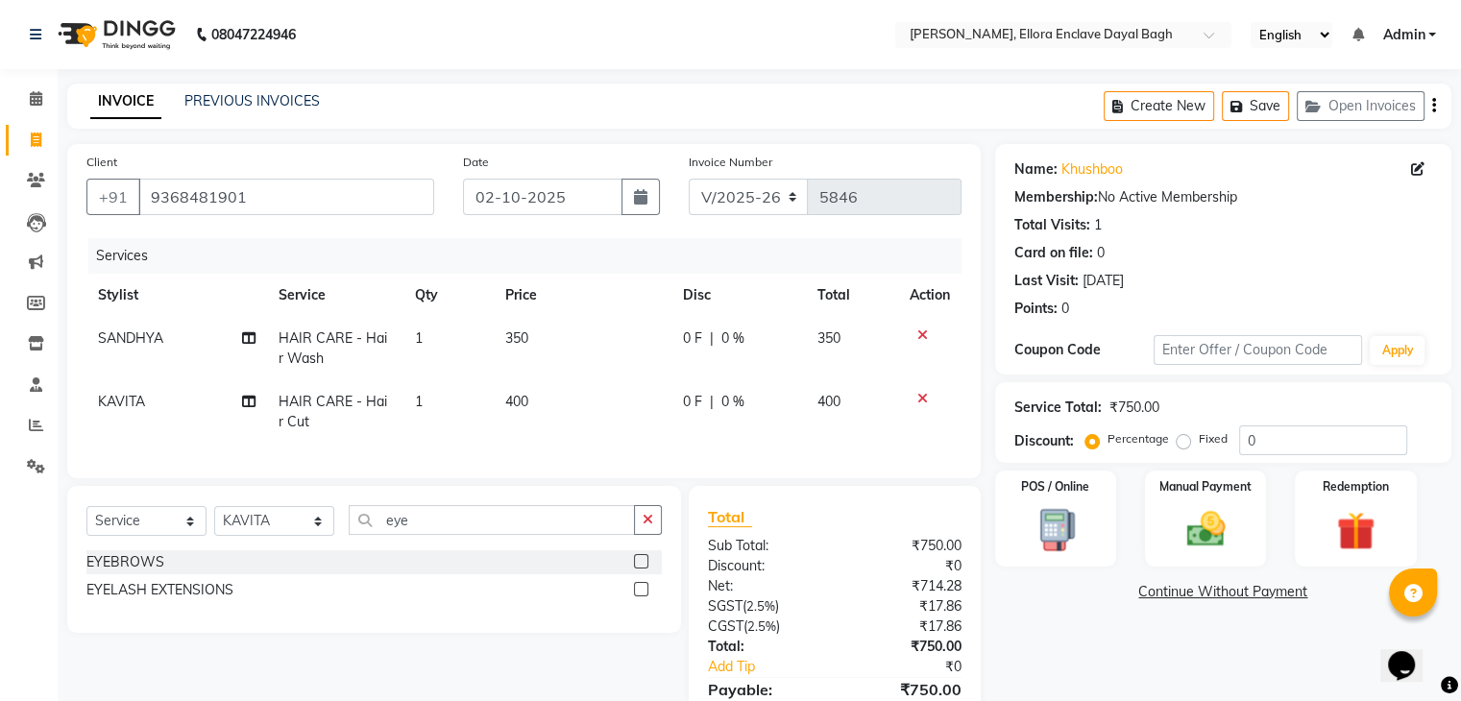
click at [640, 568] on input "checkbox" at bounding box center [640, 562] width 12 height 12
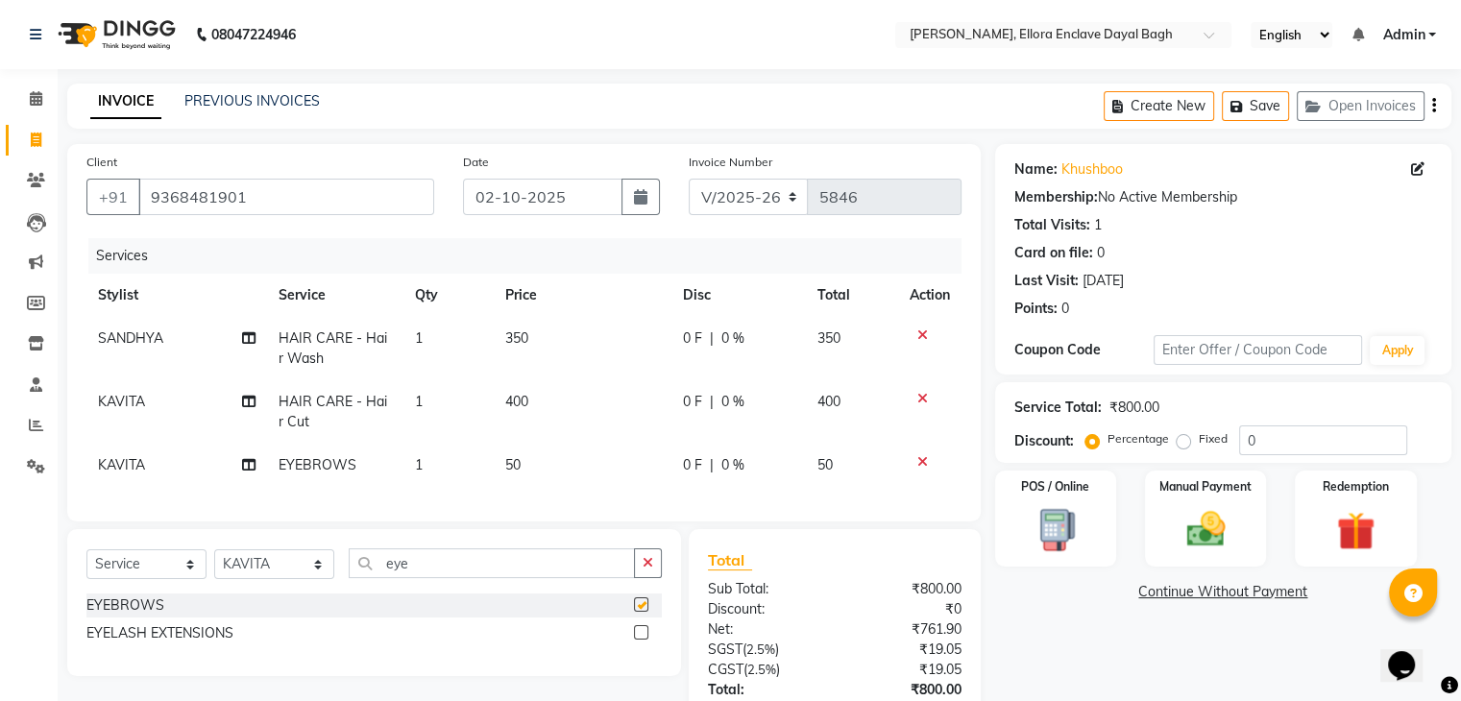
checkbox input "false"
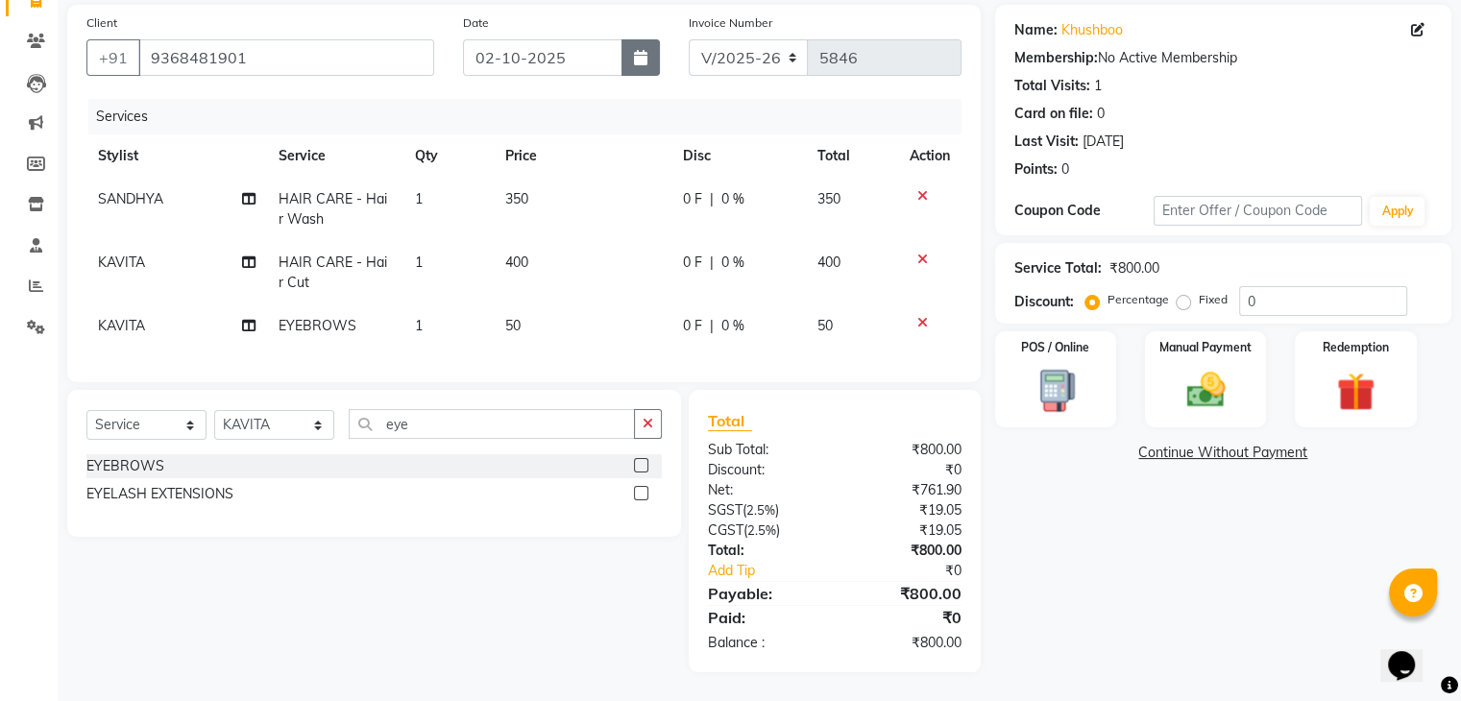
click at [654, 43] on button "button" at bounding box center [640, 57] width 38 height 36
select select "10"
select select "2025"
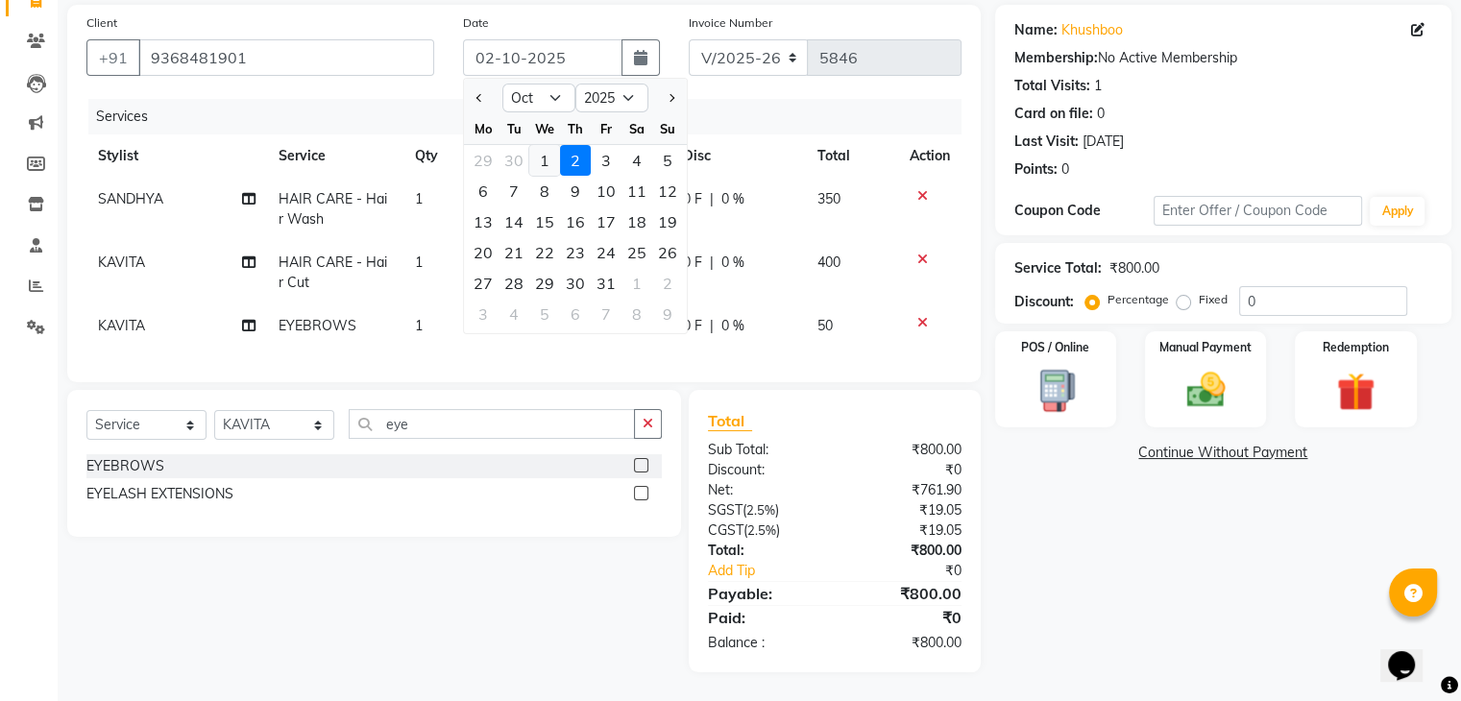
click at [544, 145] on div "1" at bounding box center [544, 160] width 31 height 31
type input "01-10-2025"
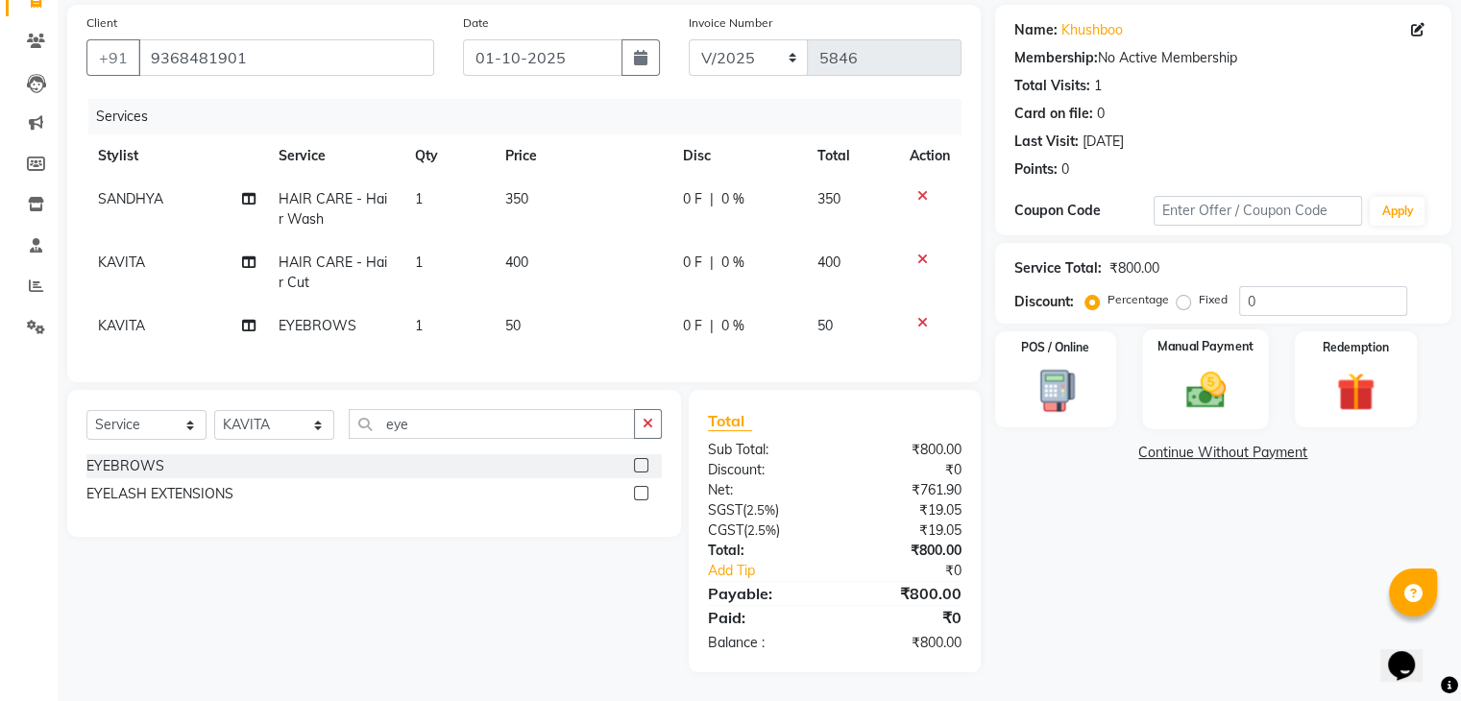
click at [1233, 404] on div "Manual Payment" at bounding box center [1205, 378] width 126 height 99
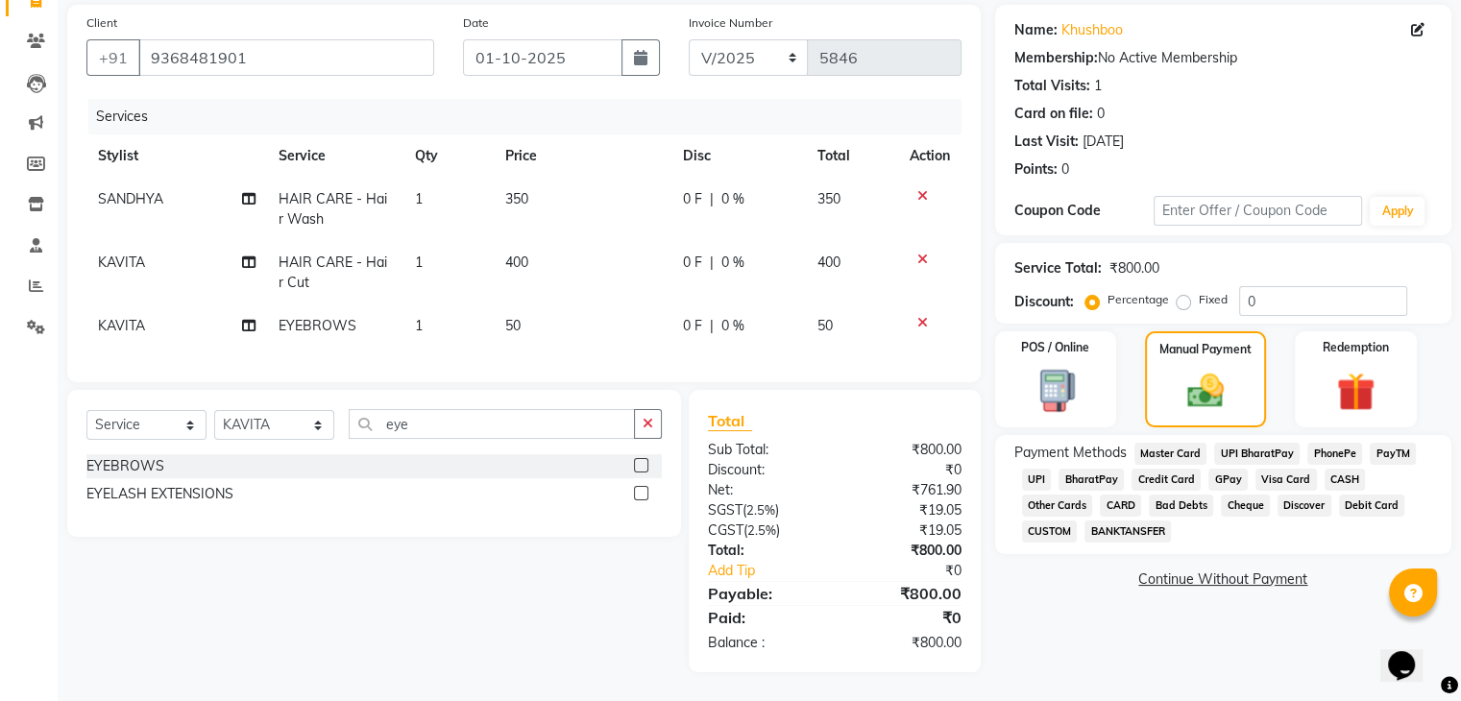
click at [1326, 469] on span "CASH" at bounding box center [1344, 480] width 41 height 22
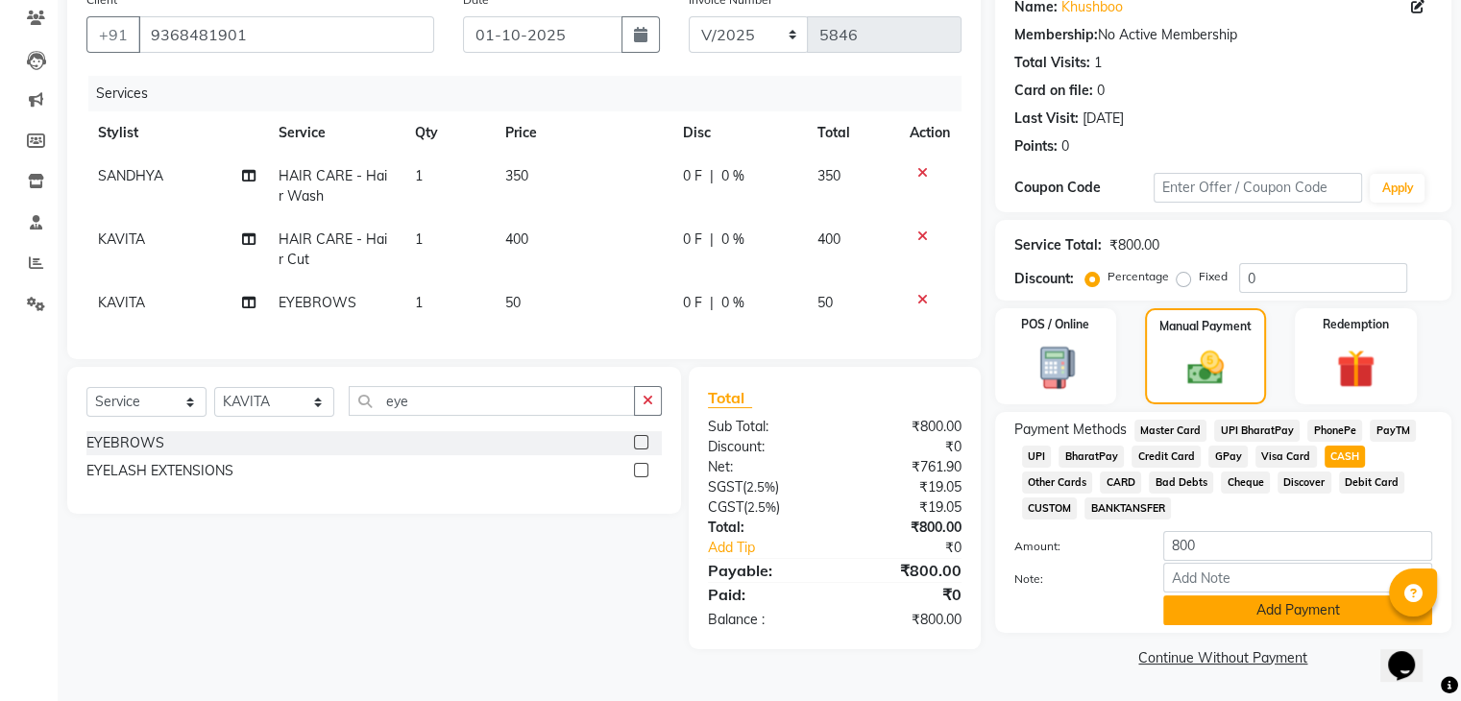
click at [1247, 602] on button "Add Payment" at bounding box center [1297, 610] width 269 height 30
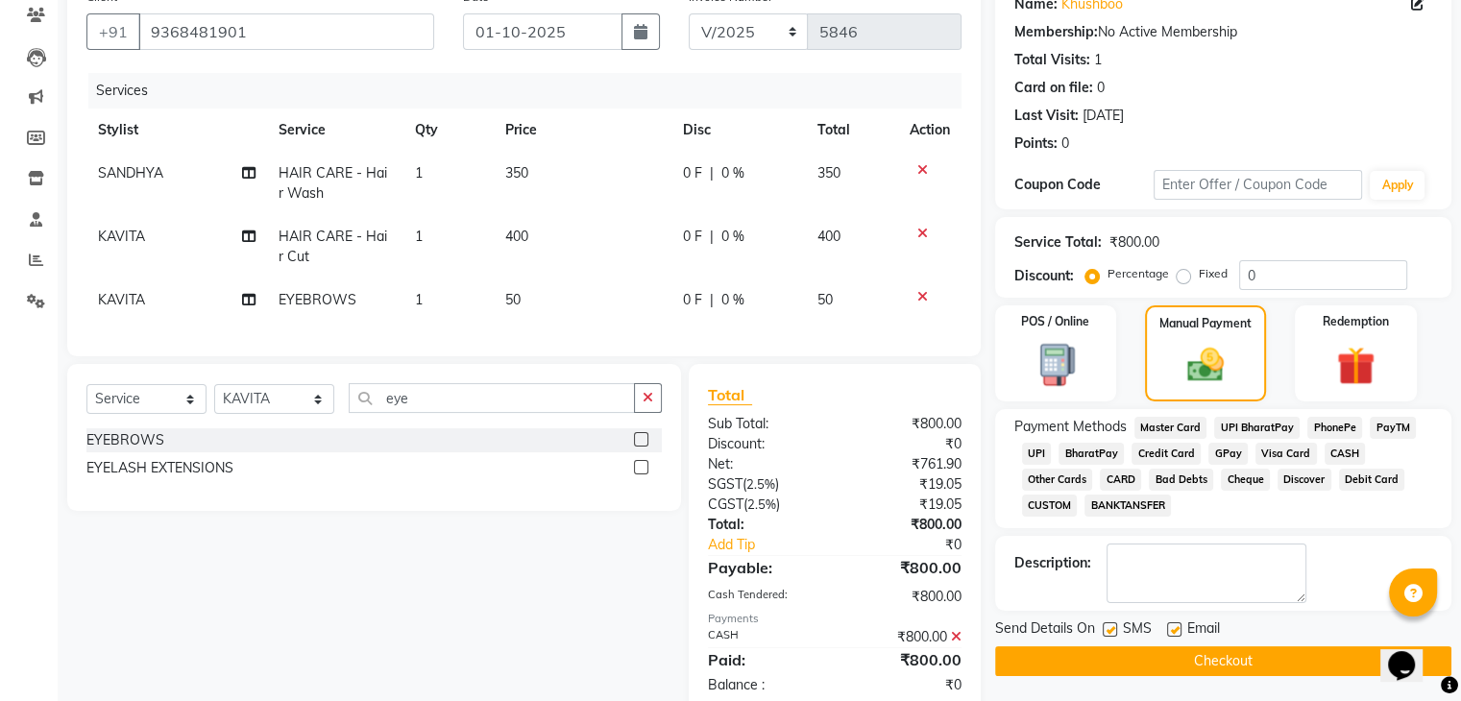
scroll to position [223, 0]
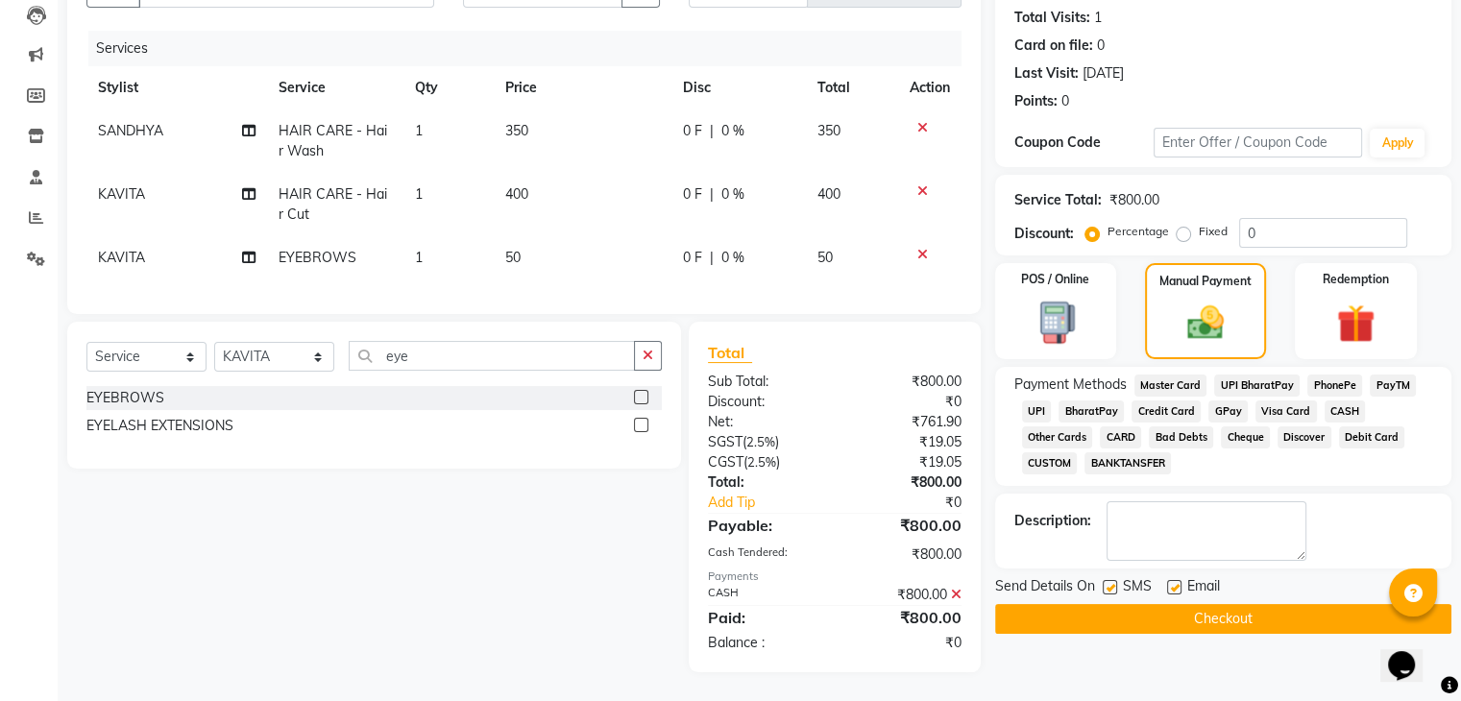
click at [1172, 580] on label at bounding box center [1174, 587] width 14 height 14
click at [1172, 582] on input "checkbox" at bounding box center [1173, 588] width 12 height 12
checkbox input "false"
click at [1107, 580] on label at bounding box center [1109, 587] width 14 height 14
click at [1107, 582] on input "checkbox" at bounding box center [1108, 588] width 12 height 12
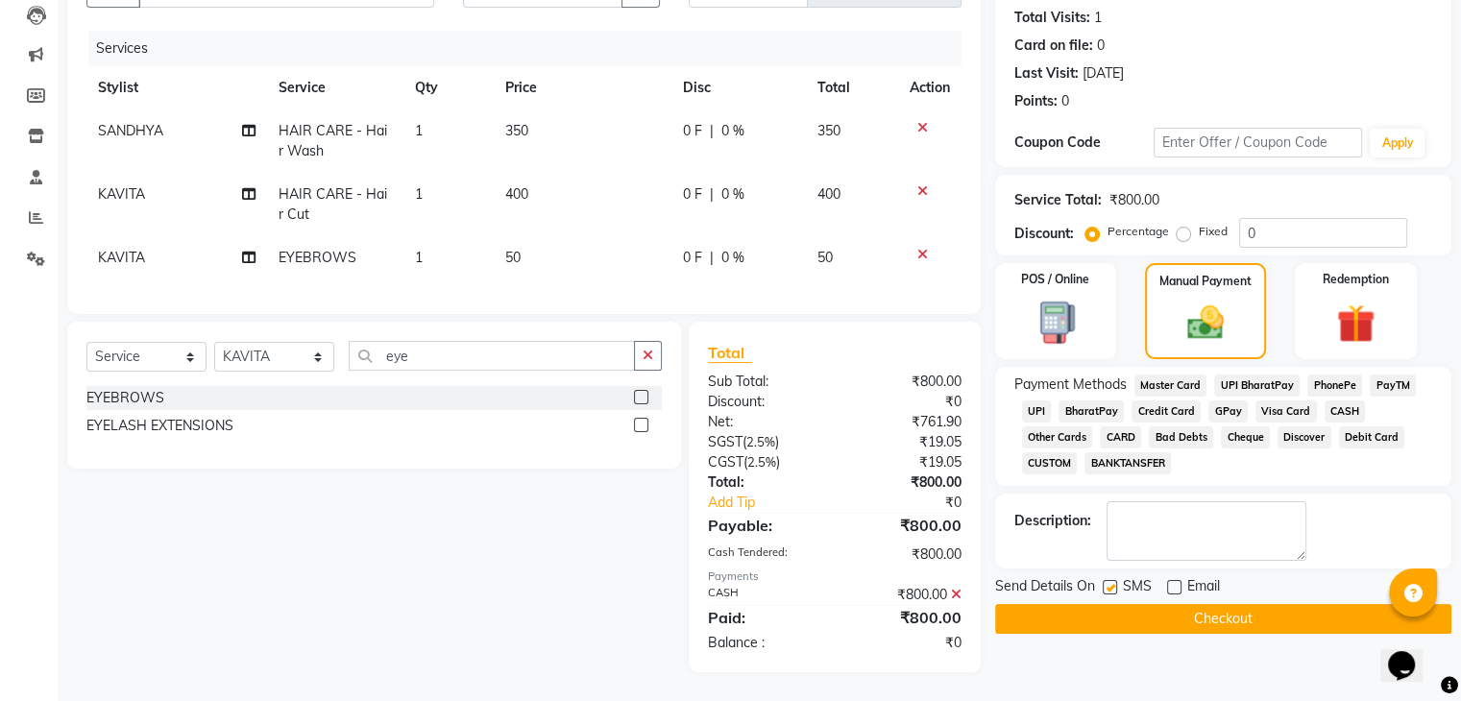
checkbox input "false"
click at [1108, 604] on button "Checkout" at bounding box center [1223, 619] width 456 height 30
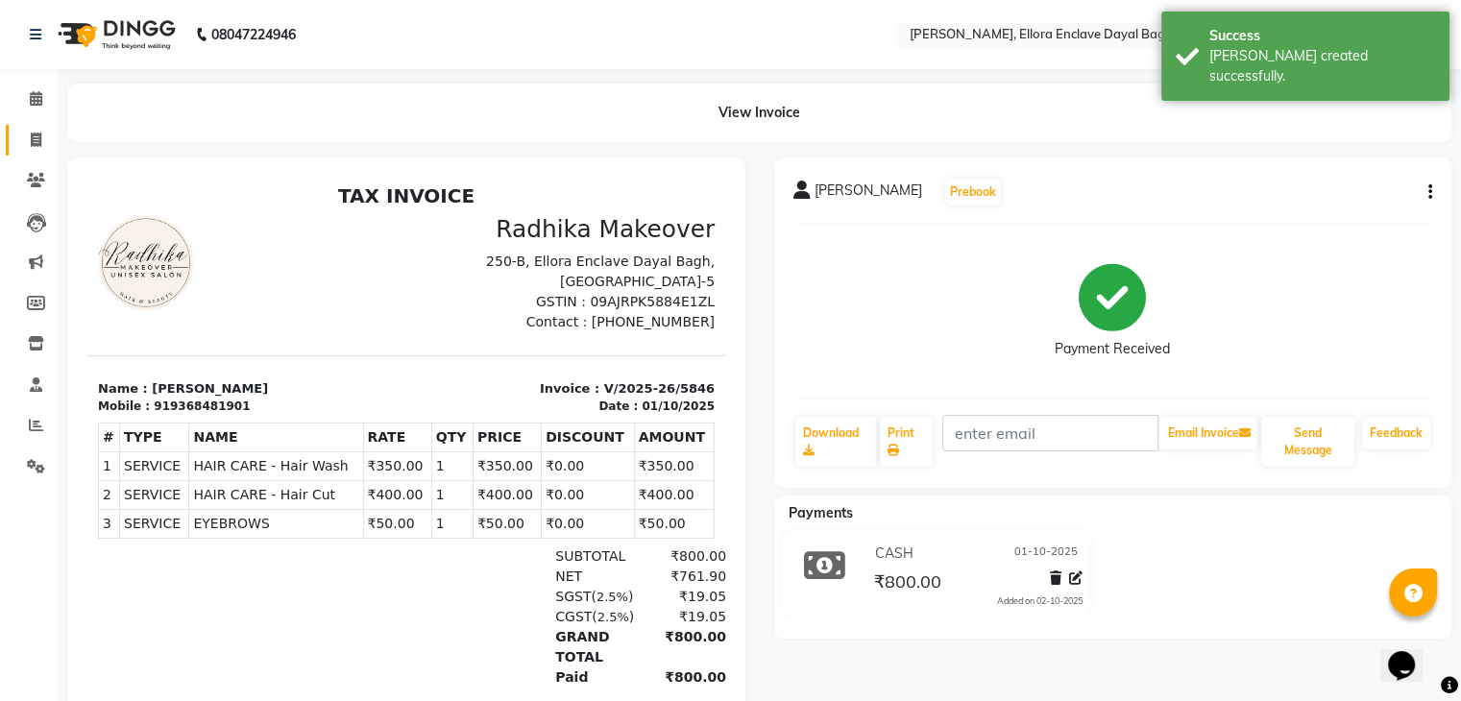
click at [34, 128] on link "Invoice" at bounding box center [29, 141] width 46 height 32
select select "service"
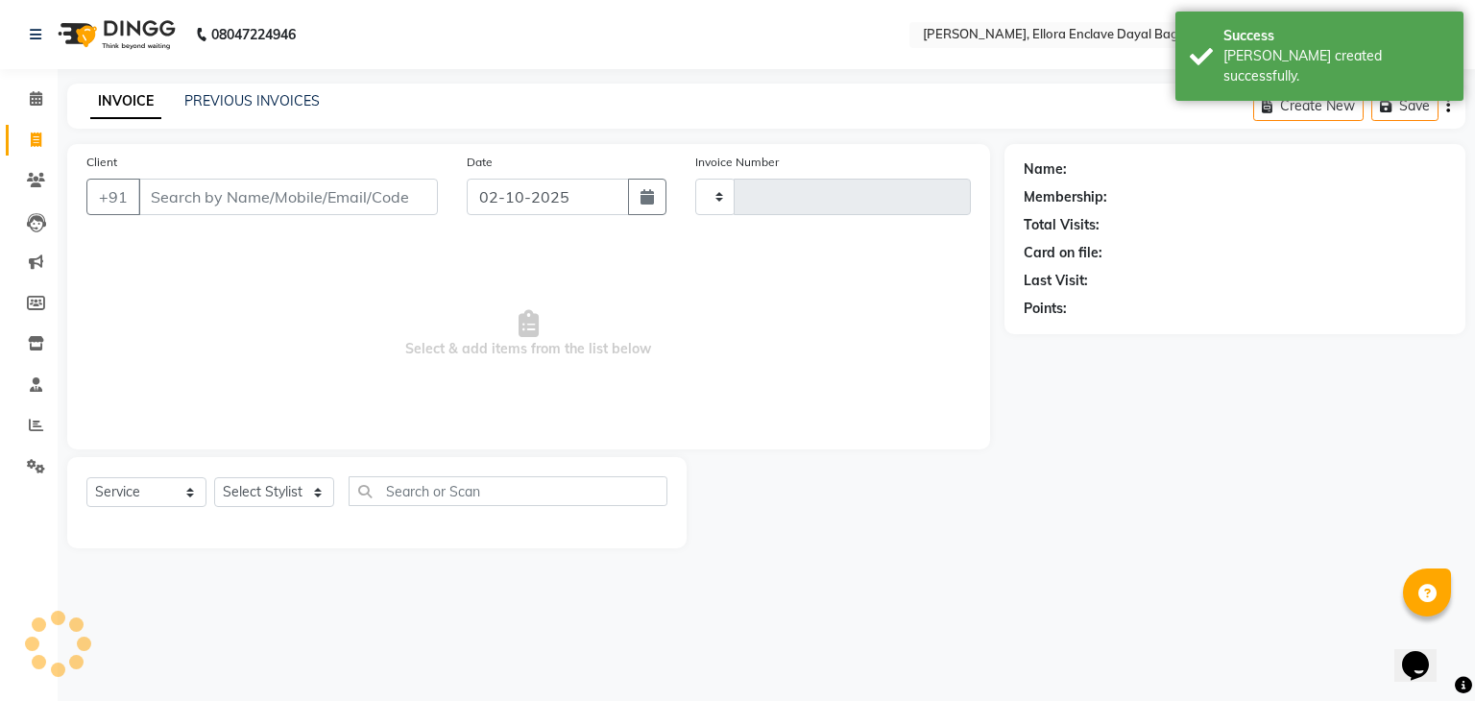
type input "5847"
select select "6880"
click at [283, 235] on div "Client +91 Date 02-10-2025 Invoice Number V/2025 V/2025-26 5847 Select & add it…" at bounding box center [528, 296] width 923 height 305
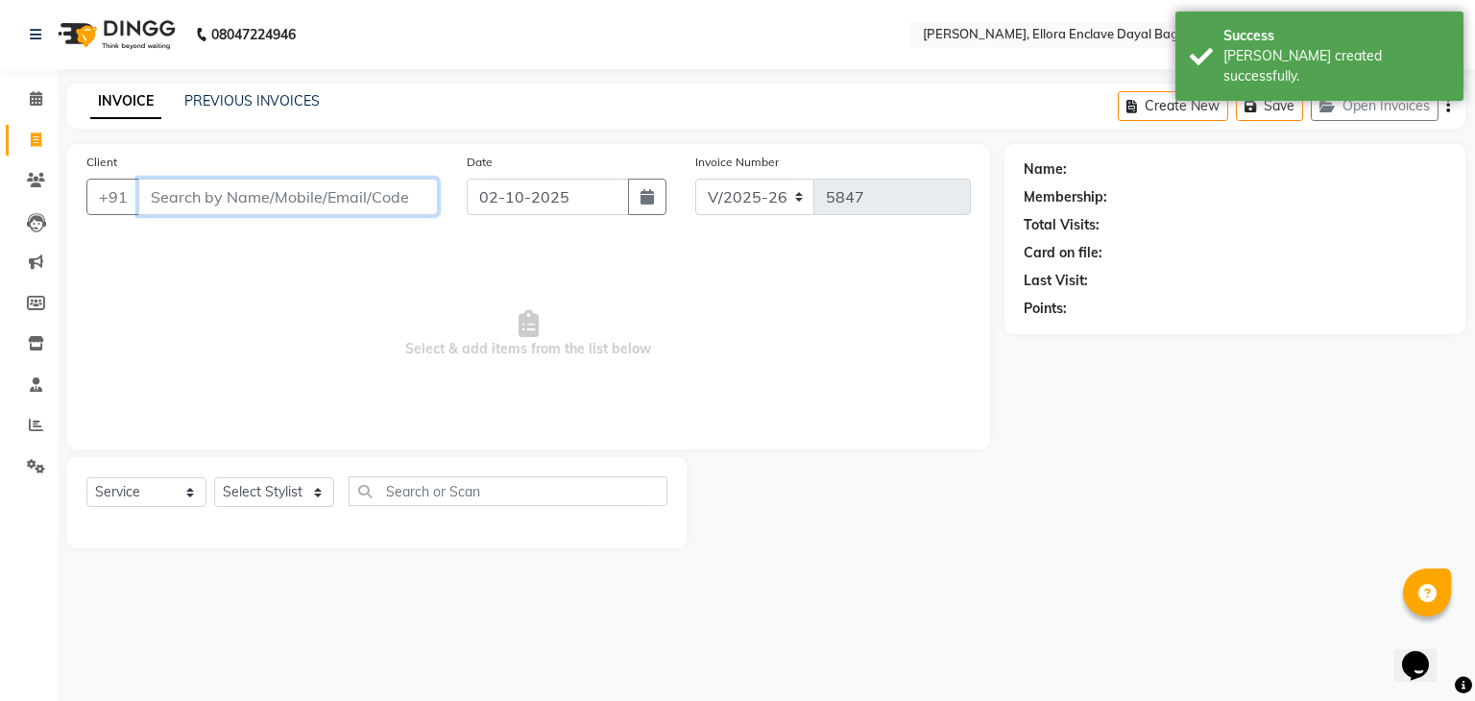
click at [217, 198] on input "Client" at bounding box center [288, 197] width 300 height 36
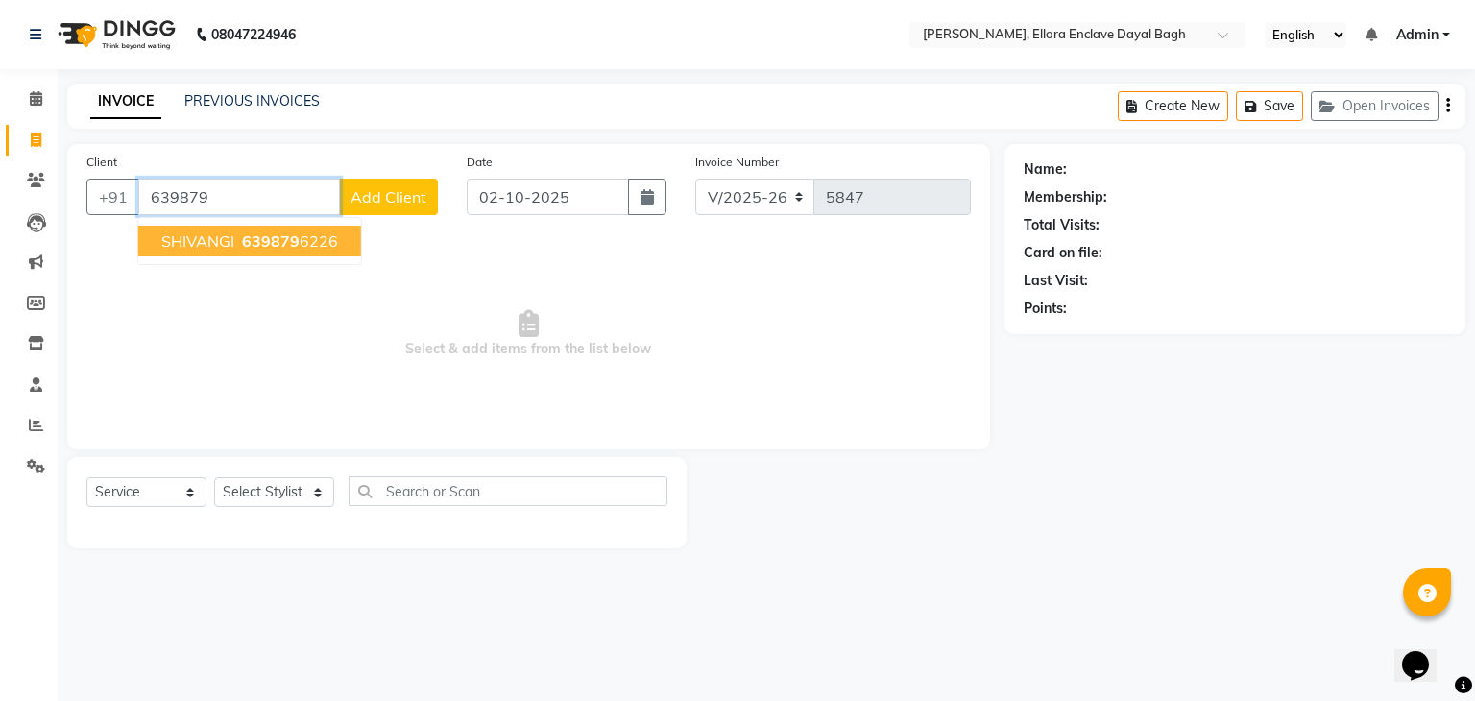
click at [225, 241] on span "SHIVANGI" at bounding box center [197, 240] width 73 height 19
type input "6398796226"
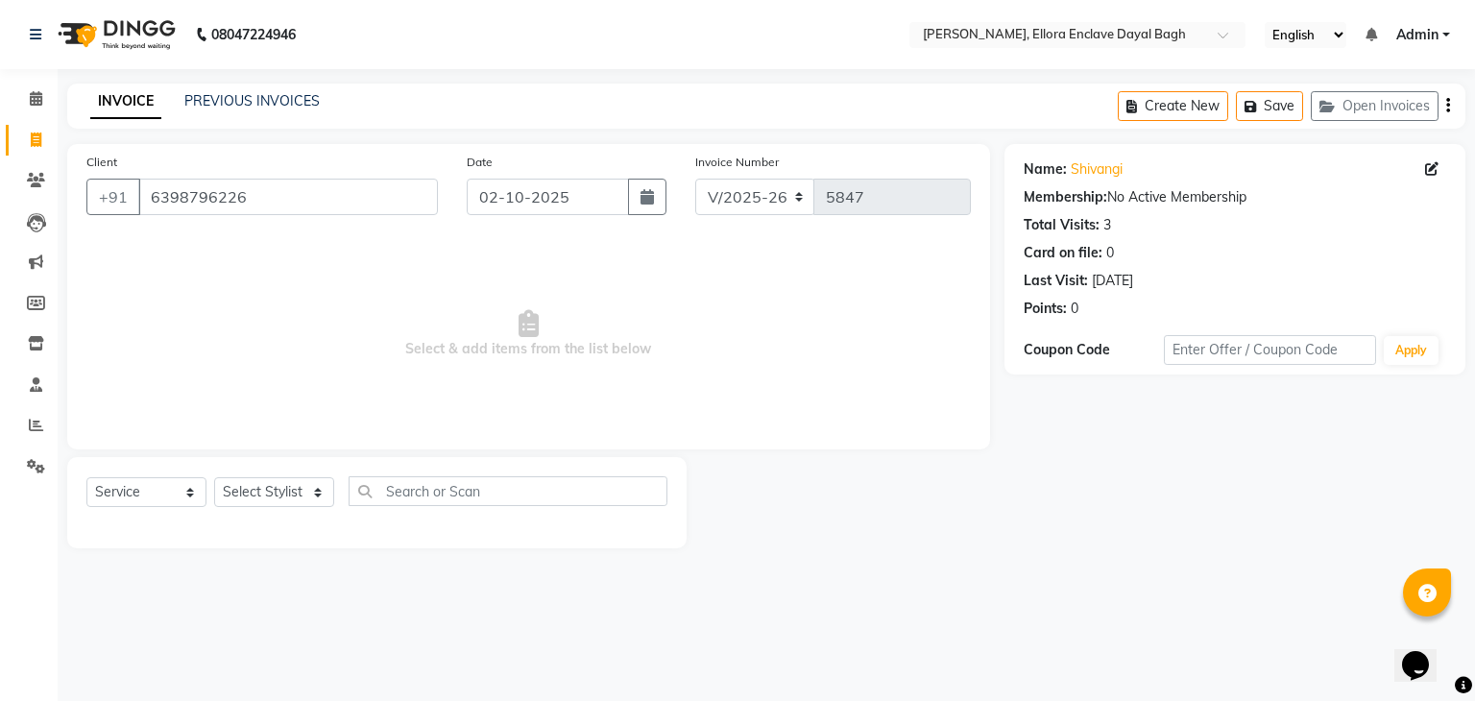
click at [286, 477] on div "Select Service Product Membership Package Voucher Prepaid Gift Card Select Styl…" at bounding box center [376, 498] width 581 height 45
drag, startPoint x: 287, startPoint y: 481, endPoint x: 261, endPoint y: 362, distance: 121.9
click at [261, 362] on div "Client +91 6398796226 Date 02-10-2025 Invoice Number V/2025 V/2025-26 5847 Sele…" at bounding box center [529, 346] width 952 height 404
select select "53885"
click at [214, 478] on select "Select Stylist AMAN DANISH SALMANI [PERSON_NAME] kakul KAVITA [PERSON_NAME] [PE…" at bounding box center [274, 492] width 120 height 30
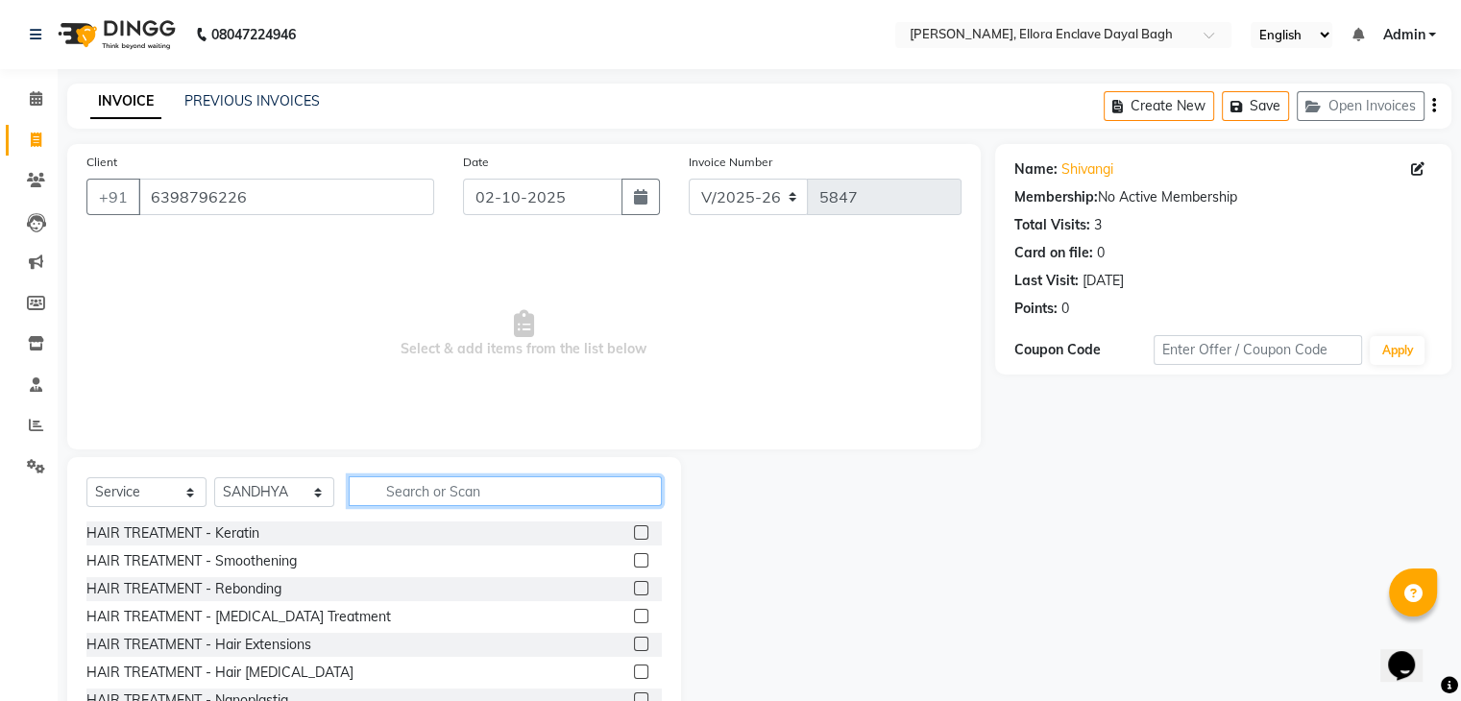
click at [442, 485] on input "text" at bounding box center [505, 491] width 313 height 30
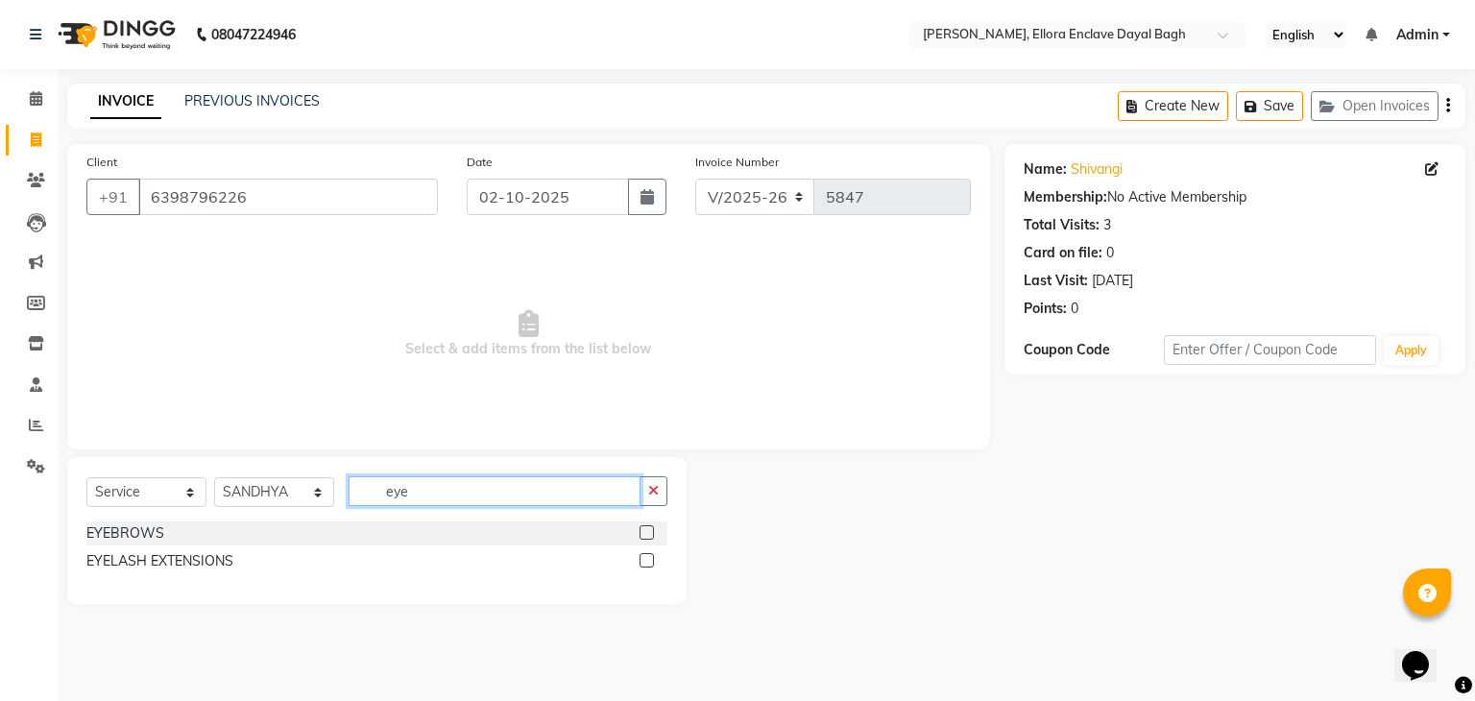
type input "eye"
click at [646, 536] on label at bounding box center [647, 532] width 14 height 14
click at [646, 536] on input "checkbox" at bounding box center [646, 533] width 12 height 12
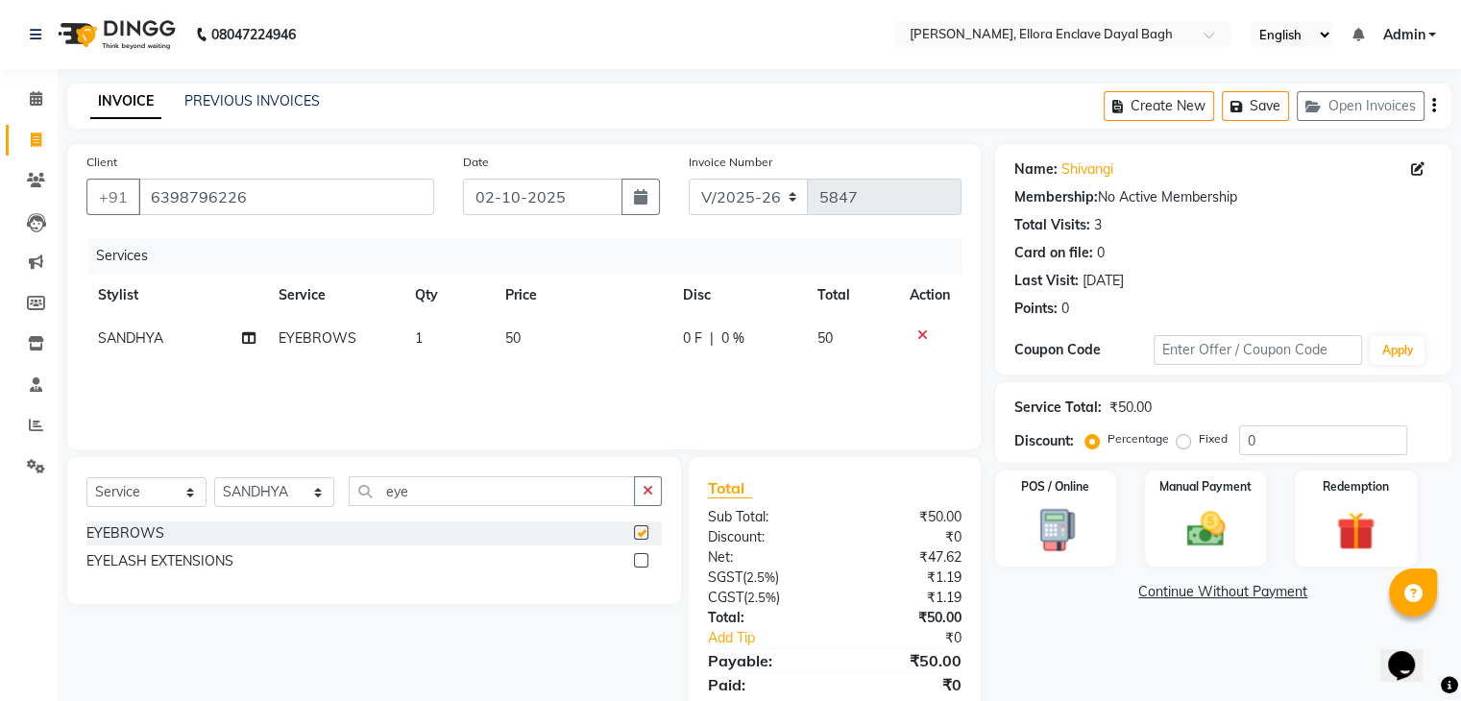
checkbox input "false"
click at [586, 339] on td "50" at bounding box center [582, 338] width 177 height 43
select select "53885"
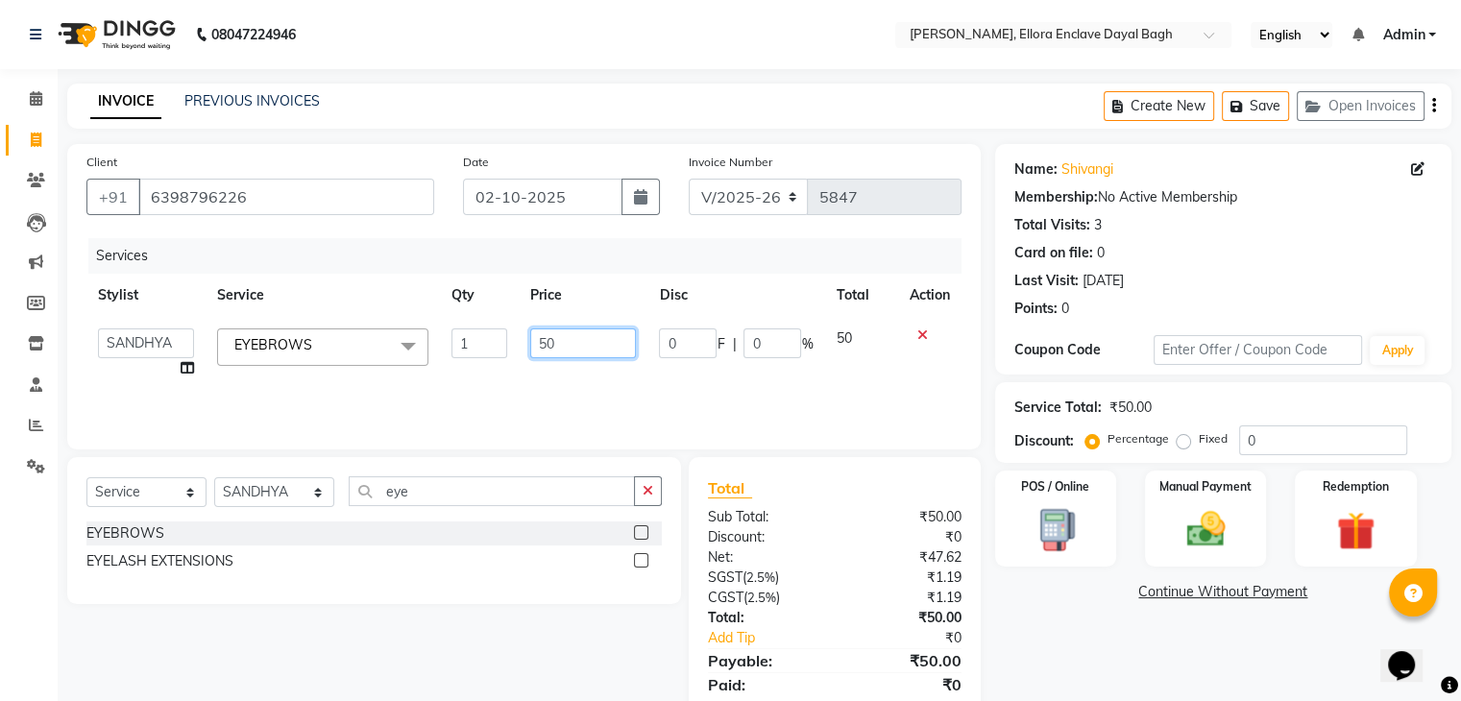
click at [589, 339] on input "50" at bounding box center [583, 343] width 106 height 30
type input "5"
type input "70"
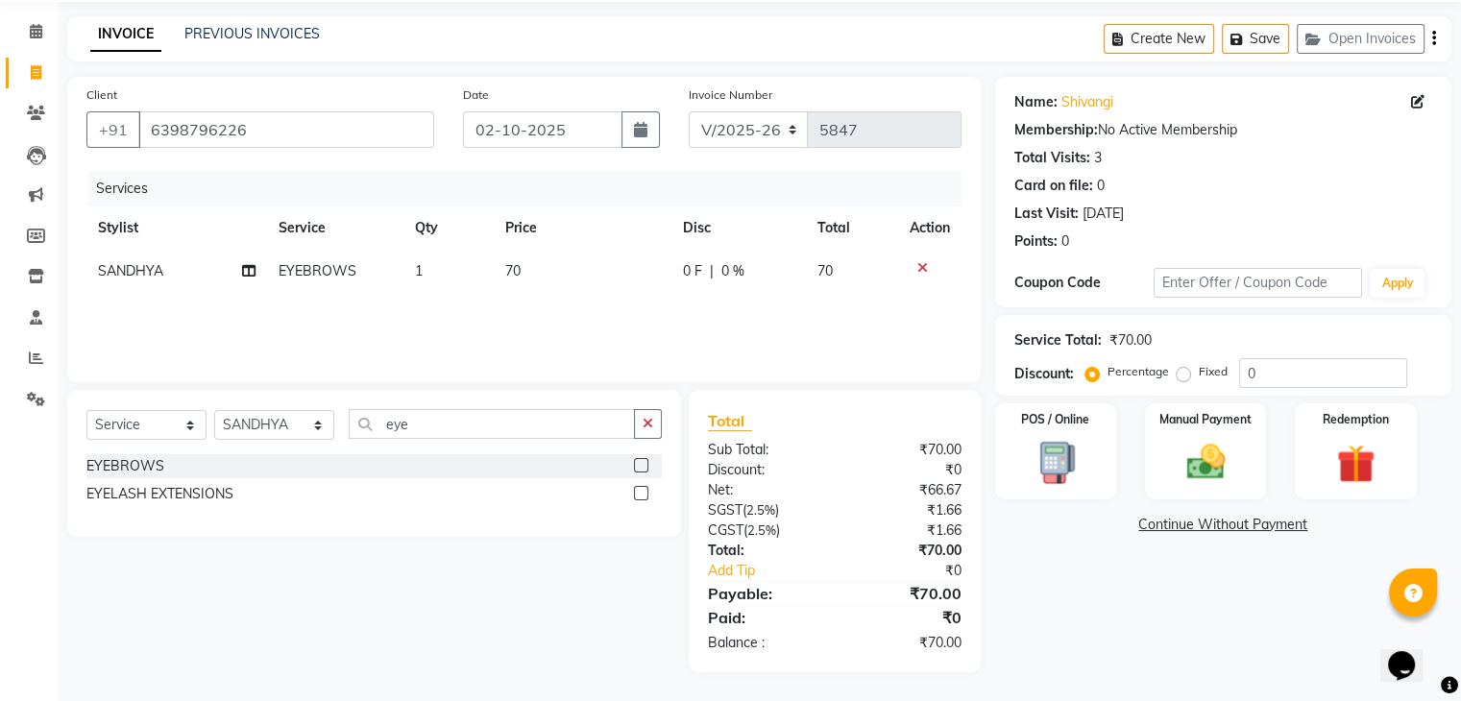
click at [1022, 607] on div "Name: Shivangi Membership: No Active Membership Total Visits: 3 Card on file: 0…" at bounding box center [1230, 374] width 471 height 595
click at [1240, 465] on div "Manual Payment" at bounding box center [1205, 450] width 126 height 99
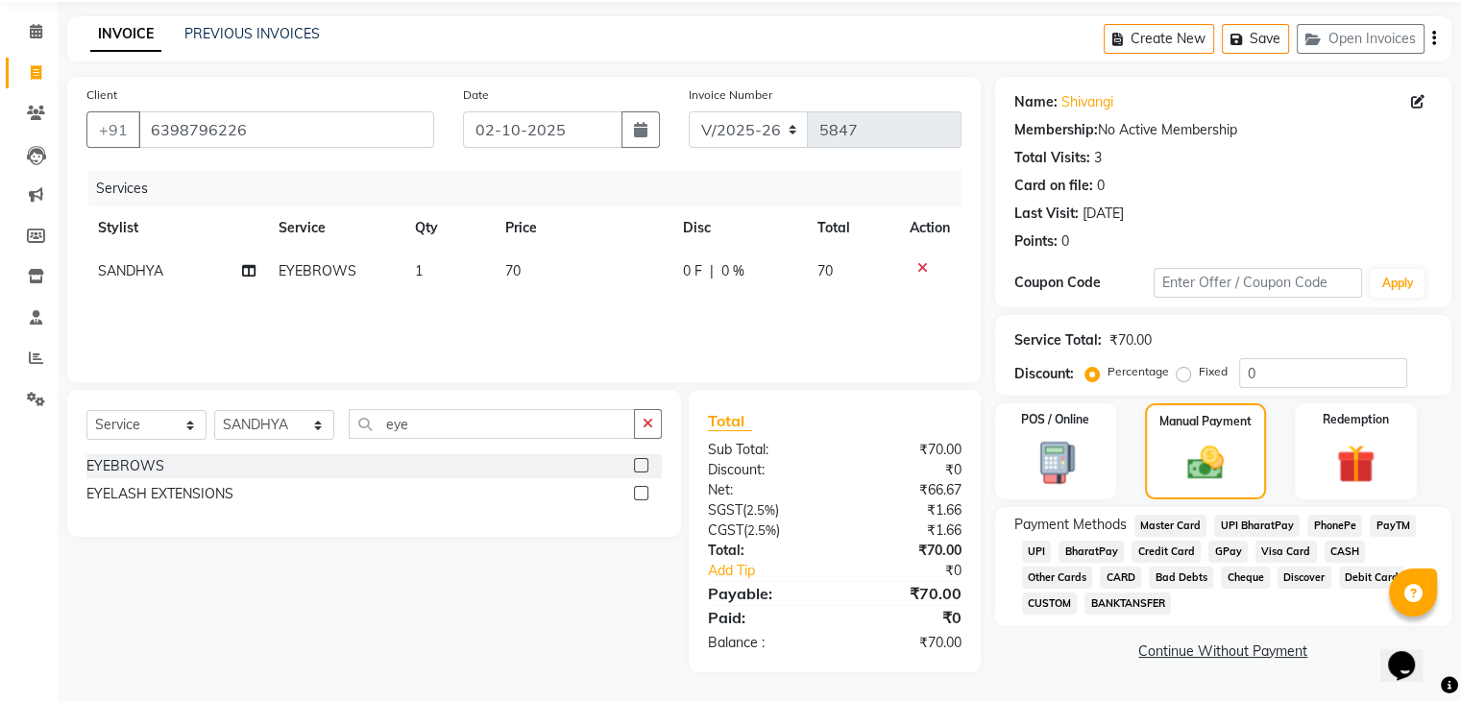
click at [1336, 550] on span "CASH" at bounding box center [1344, 552] width 41 height 22
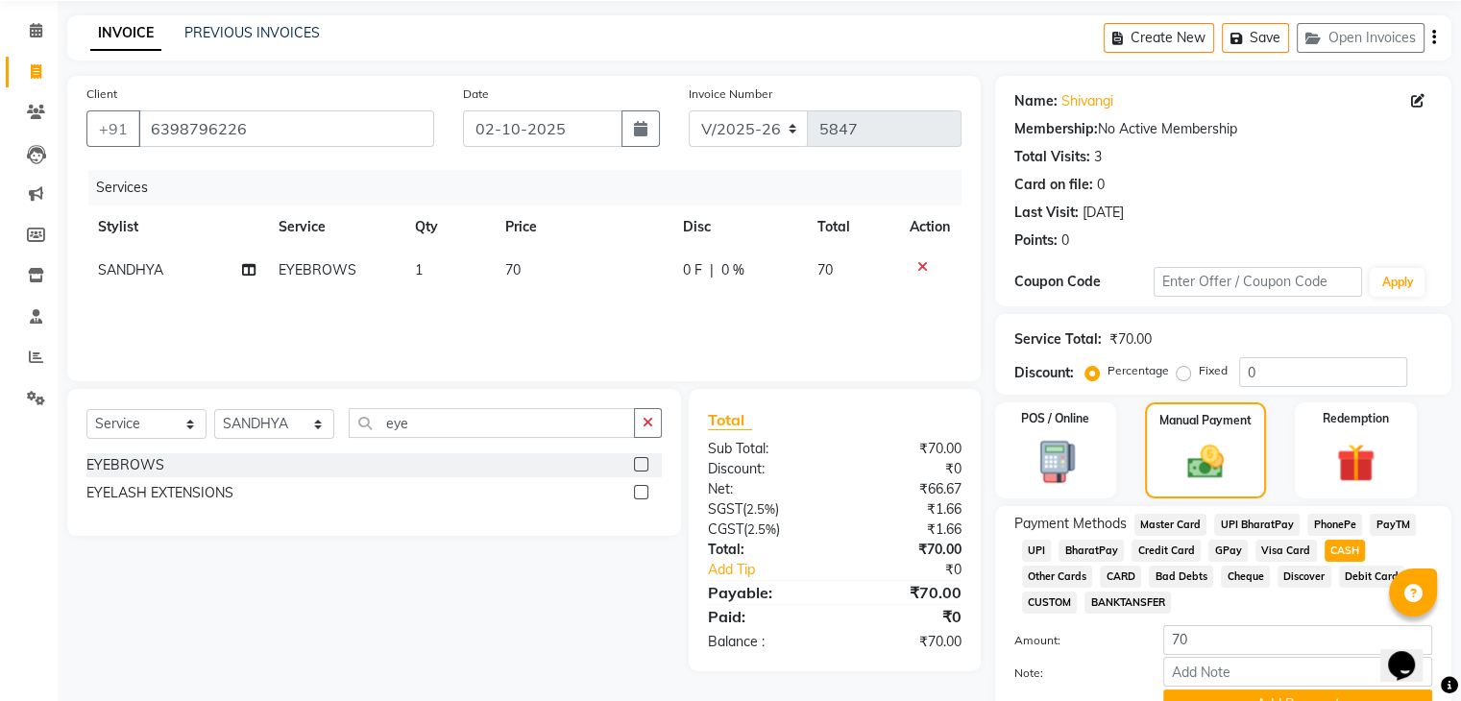
scroll to position [165, 0]
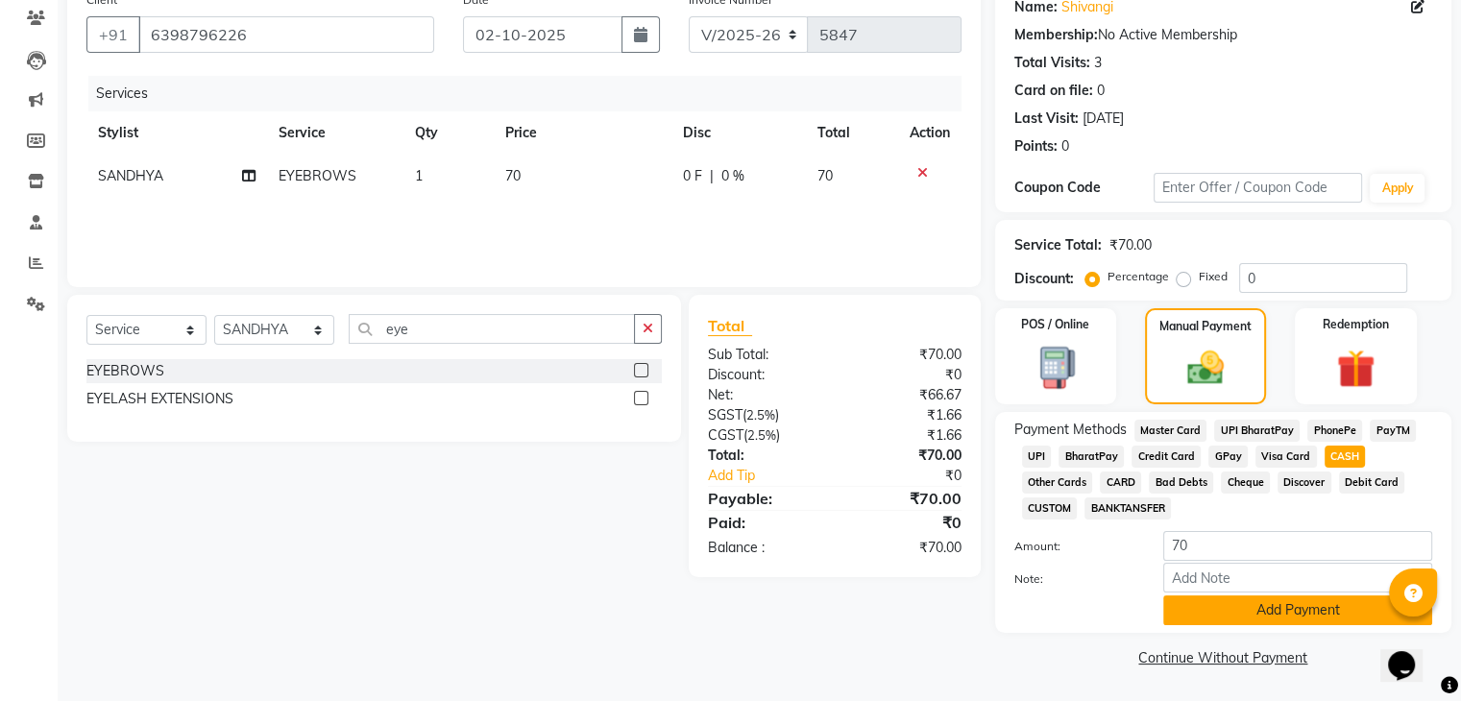
click at [1270, 620] on button "Add Payment" at bounding box center [1297, 610] width 269 height 30
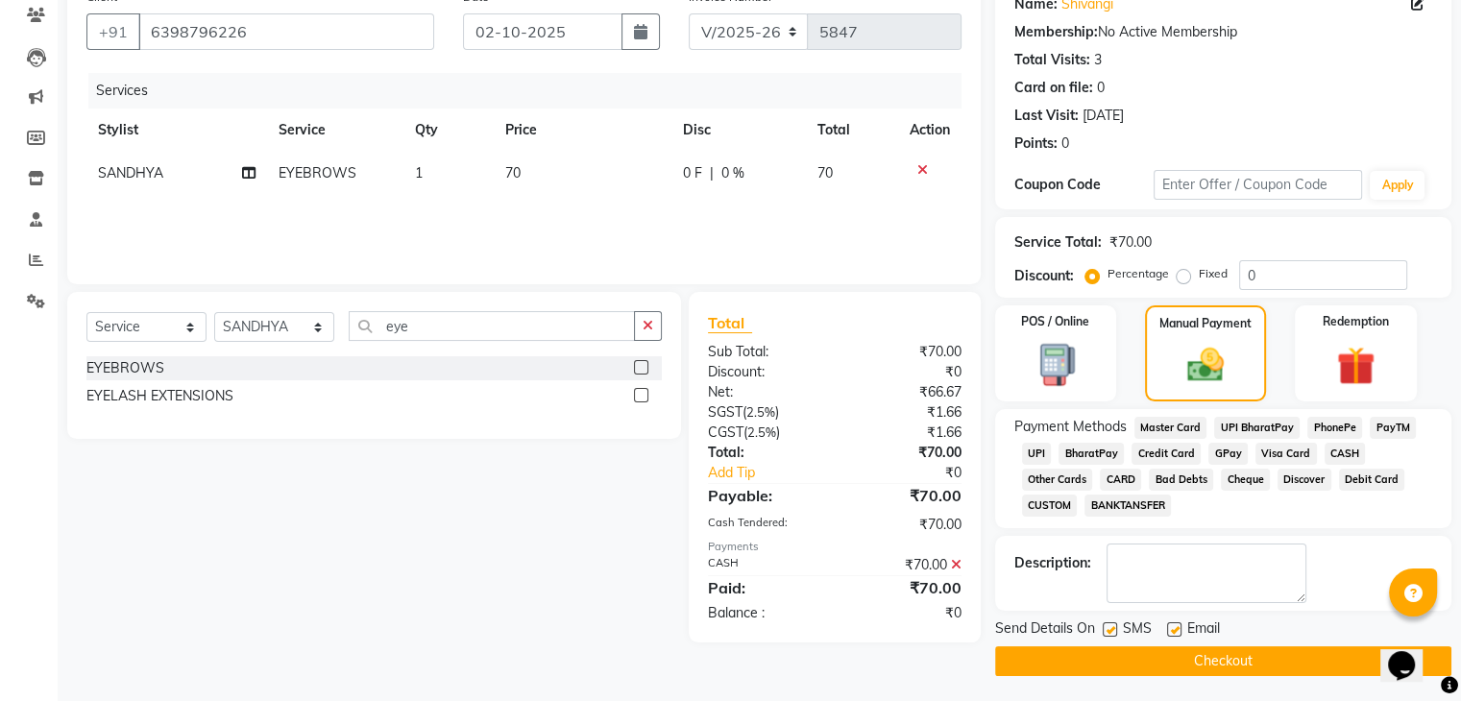
scroll to position [171, 0]
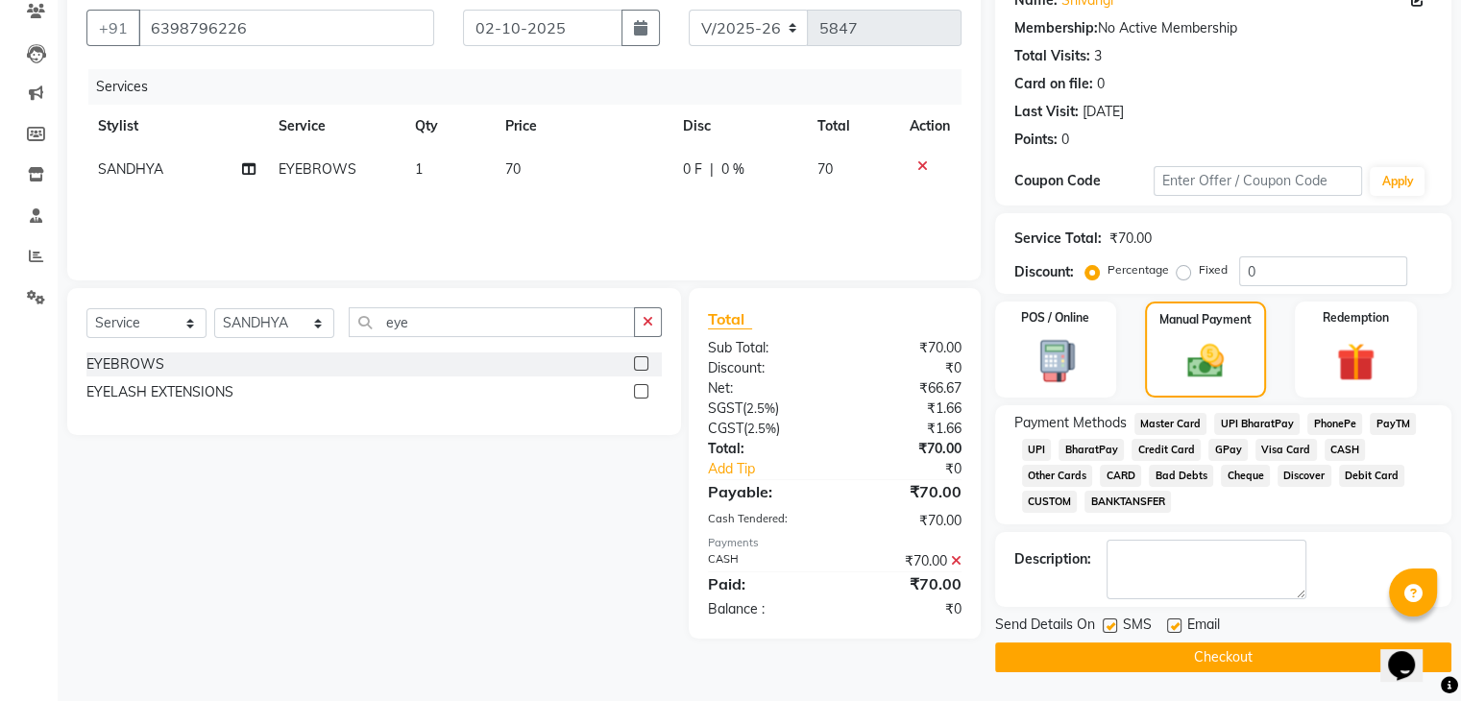
click at [1179, 619] on div "Email" at bounding box center [1201, 627] width 68 height 24
click at [1175, 619] on label at bounding box center [1174, 625] width 14 height 14
click at [1175, 620] on input "checkbox" at bounding box center [1173, 626] width 12 height 12
checkbox input "false"
click at [1107, 623] on label at bounding box center [1109, 625] width 14 height 14
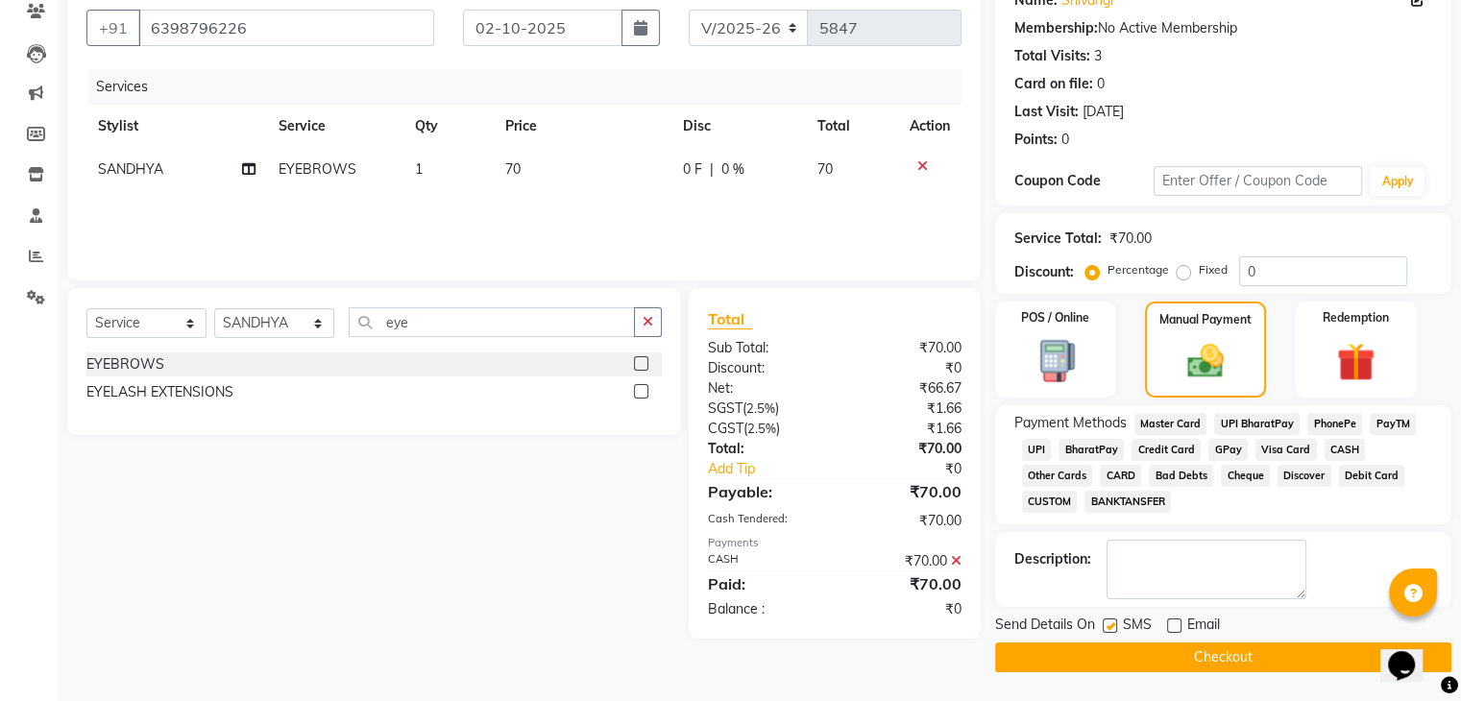
click at [1107, 623] on input "checkbox" at bounding box center [1108, 626] width 12 height 12
checkbox input "false"
click at [1079, 655] on button "Checkout" at bounding box center [1223, 657] width 456 height 30
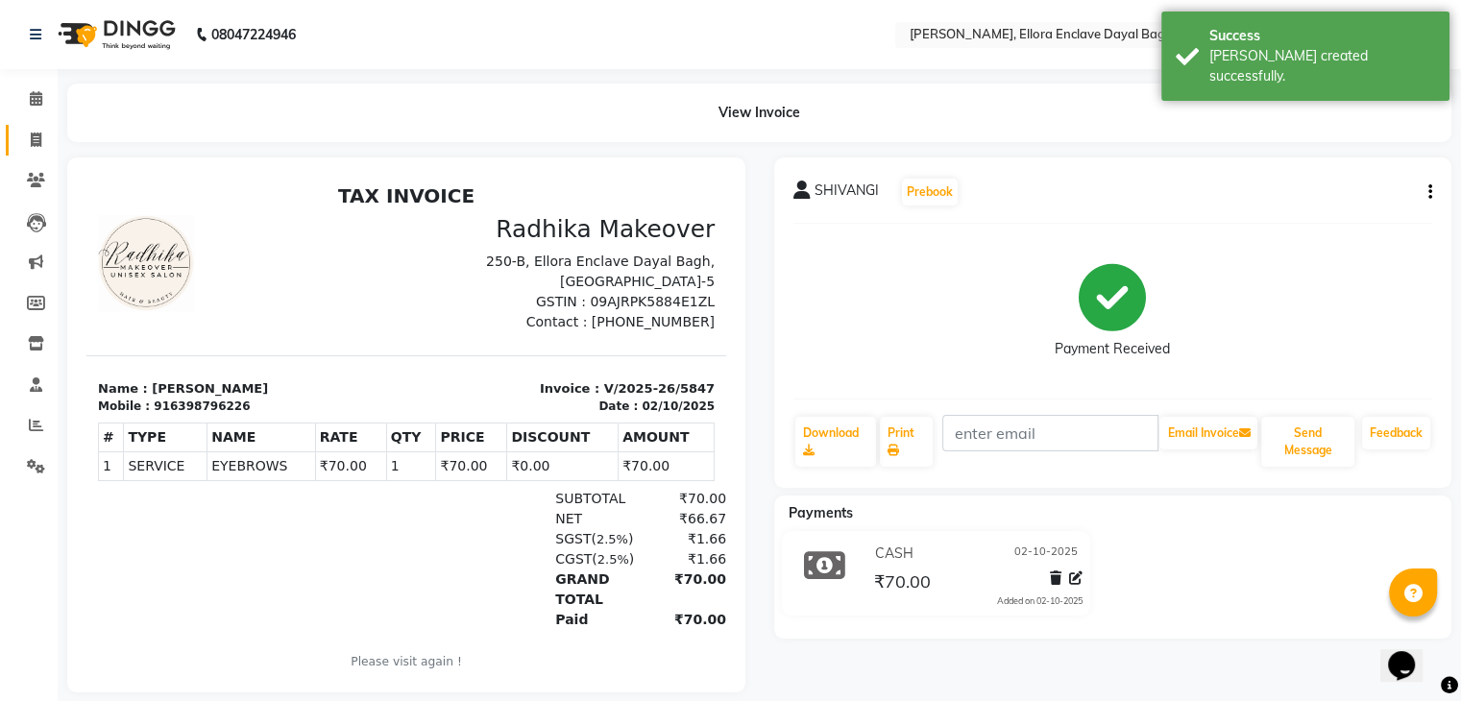
click at [32, 153] on link "Invoice" at bounding box center [29, 141] width 46 height 32
select select "service"
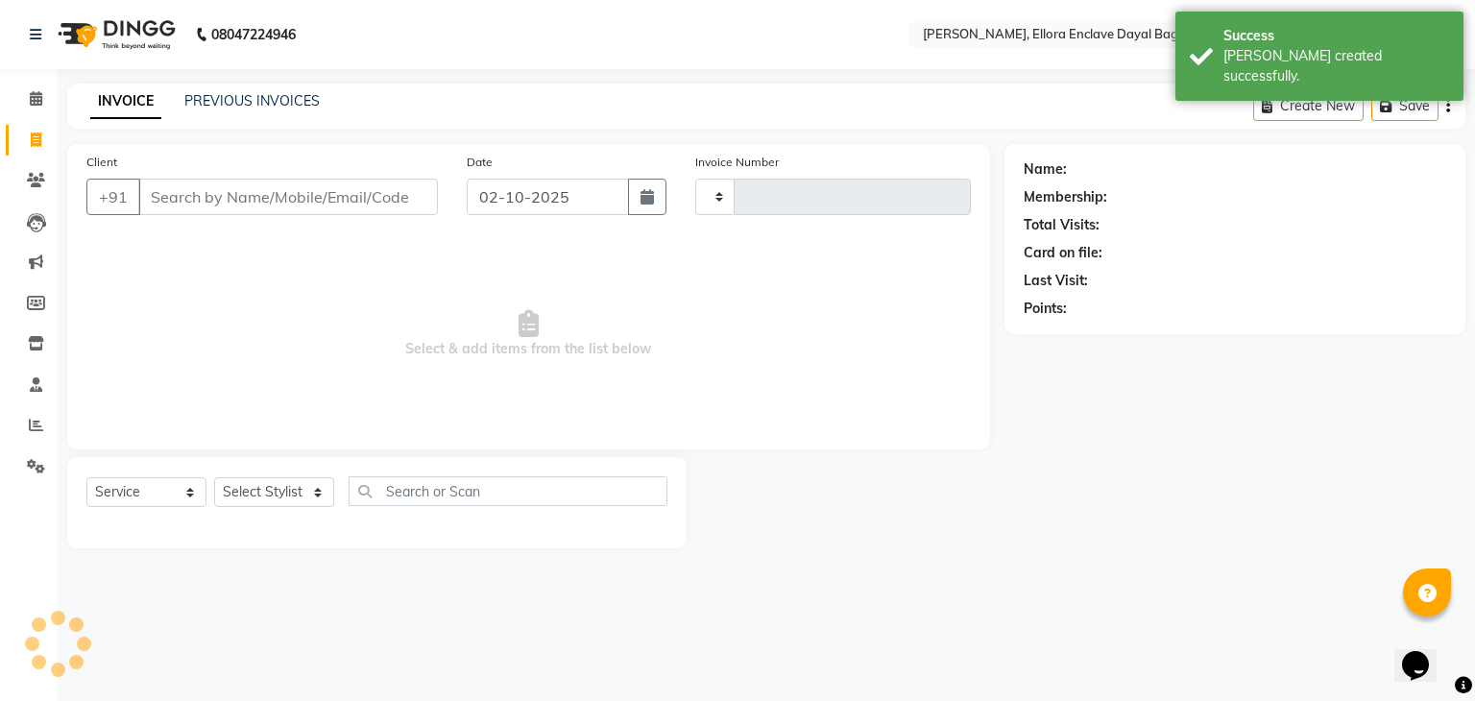
type input "5848"
select select "6880"
click at [198, 181] on input "Client" at bounding box center [288, 197] width 300 height 36
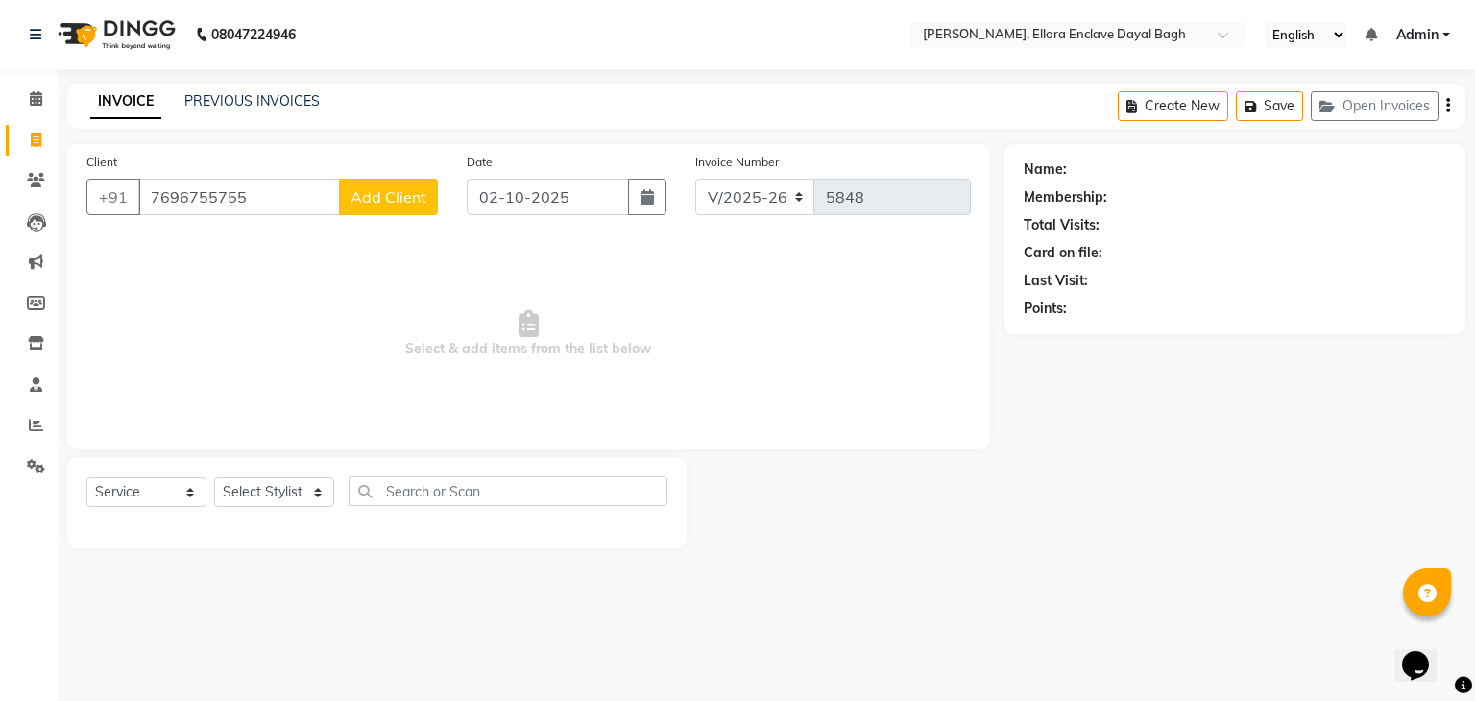
type input "7696755755"
click at [422, 195] on span "Add Client" at bounding box center [389, 196] width 76 height 19
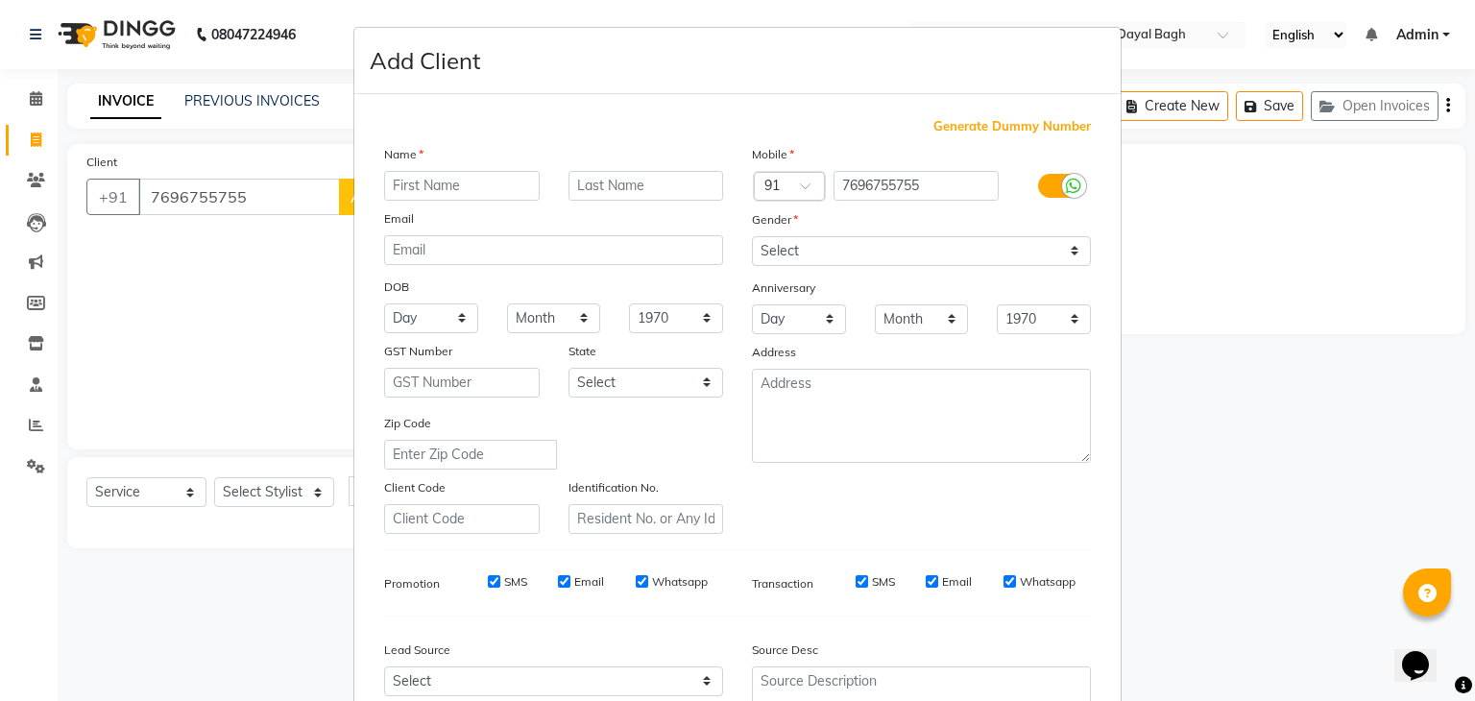
click at [449, 185] on input "text" at bounding box center [462, 186] width 156 height 30
type input "kanishka"
click at [866, 254] on select "Select [DEMOGRAPHIC_DATA] [DEMOGRAPHIC_DATA] Other Prefer Not To Say" at bounding box center [921, 251] width 339 height 30
select select "female"
click at [752, 237] on select "Select [DEMOGRAPHIC_DATA] [DEMOGRAPHIC_DATA] Other Prefer Not To Say" at bounding box center [921, 251] width 339 height 30
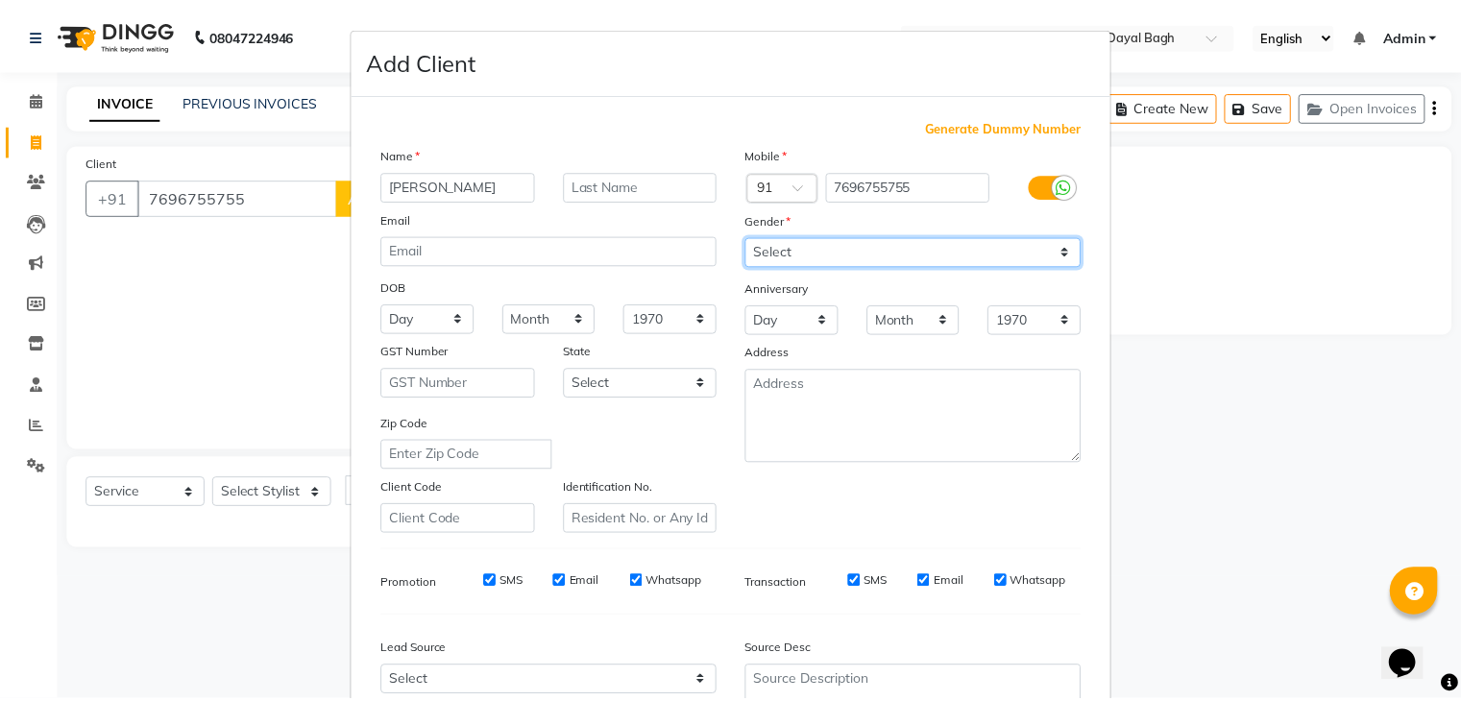
scroll to position [195, 0]
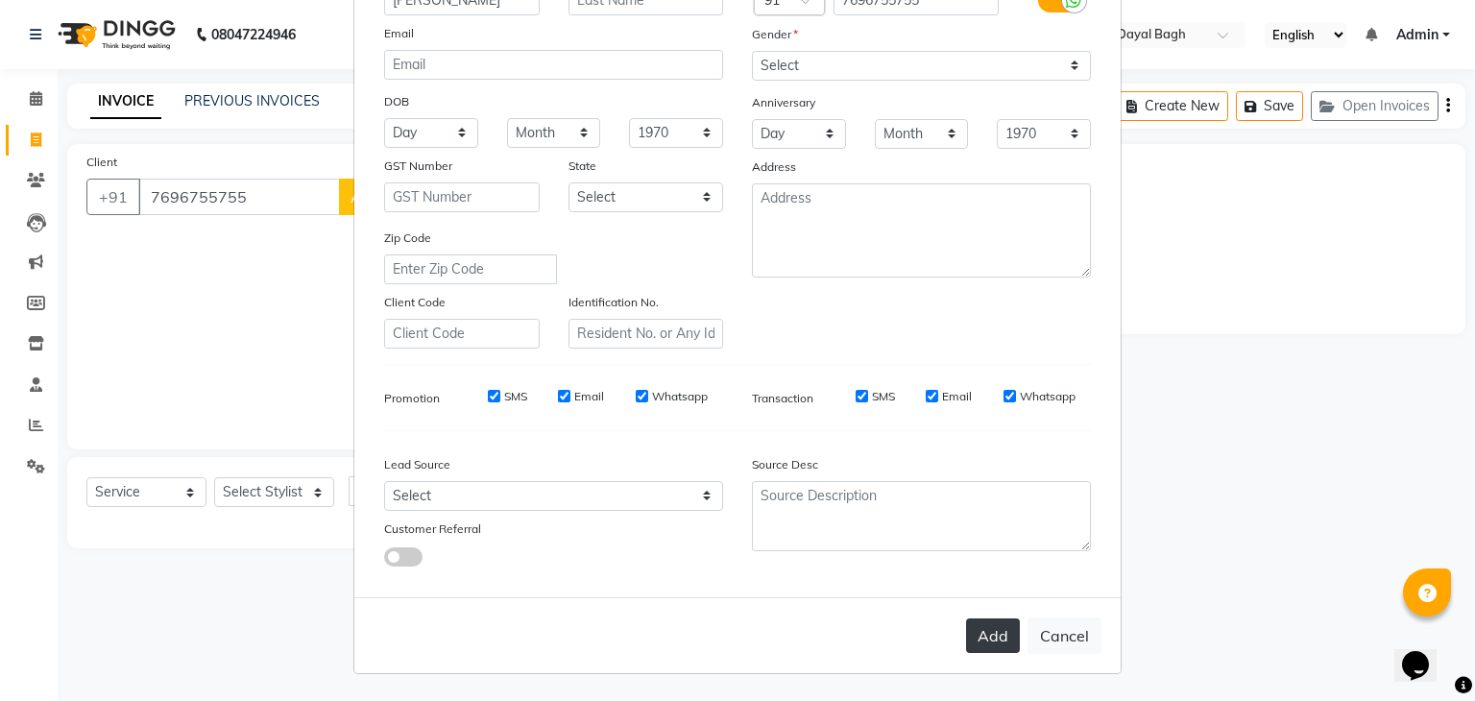
click at [966, 637] on button "Add" at bounding box center [993, 635] width 54 height 35
select select
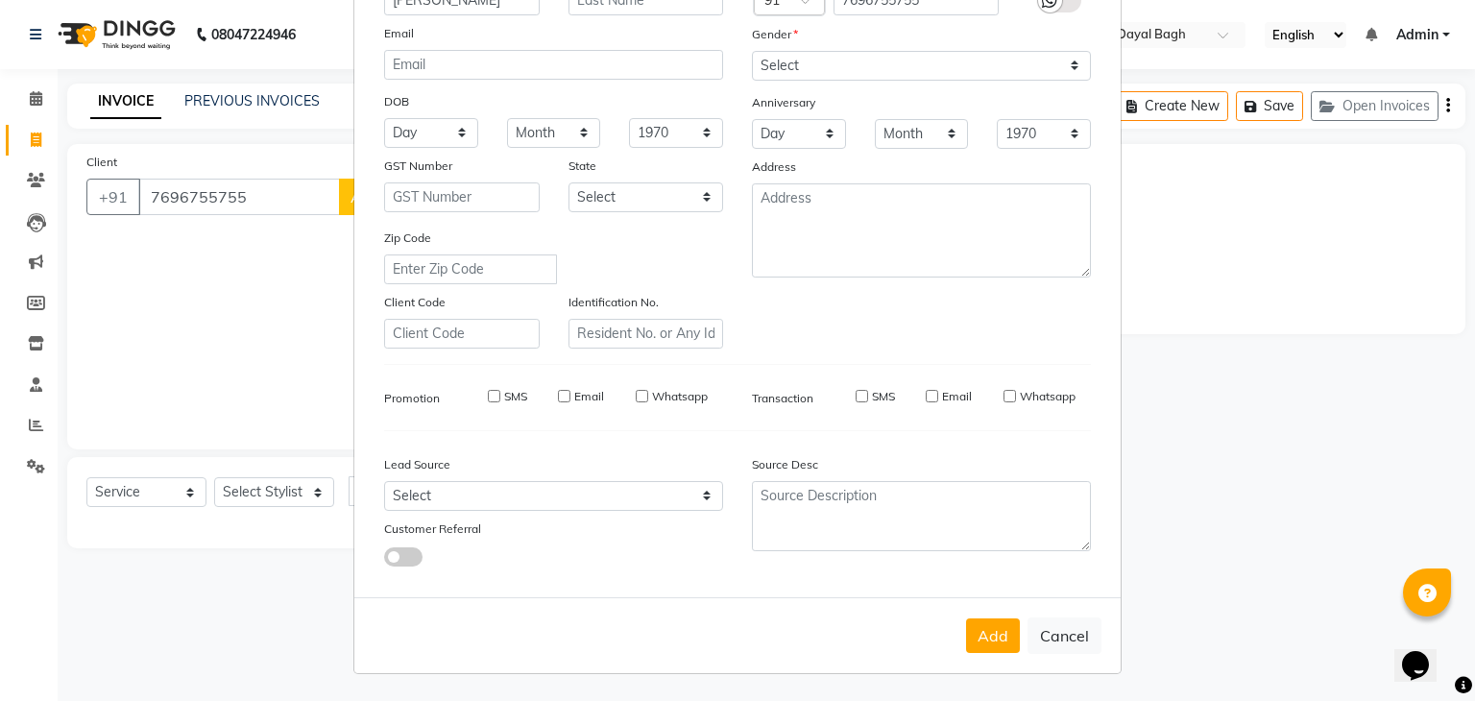
select select
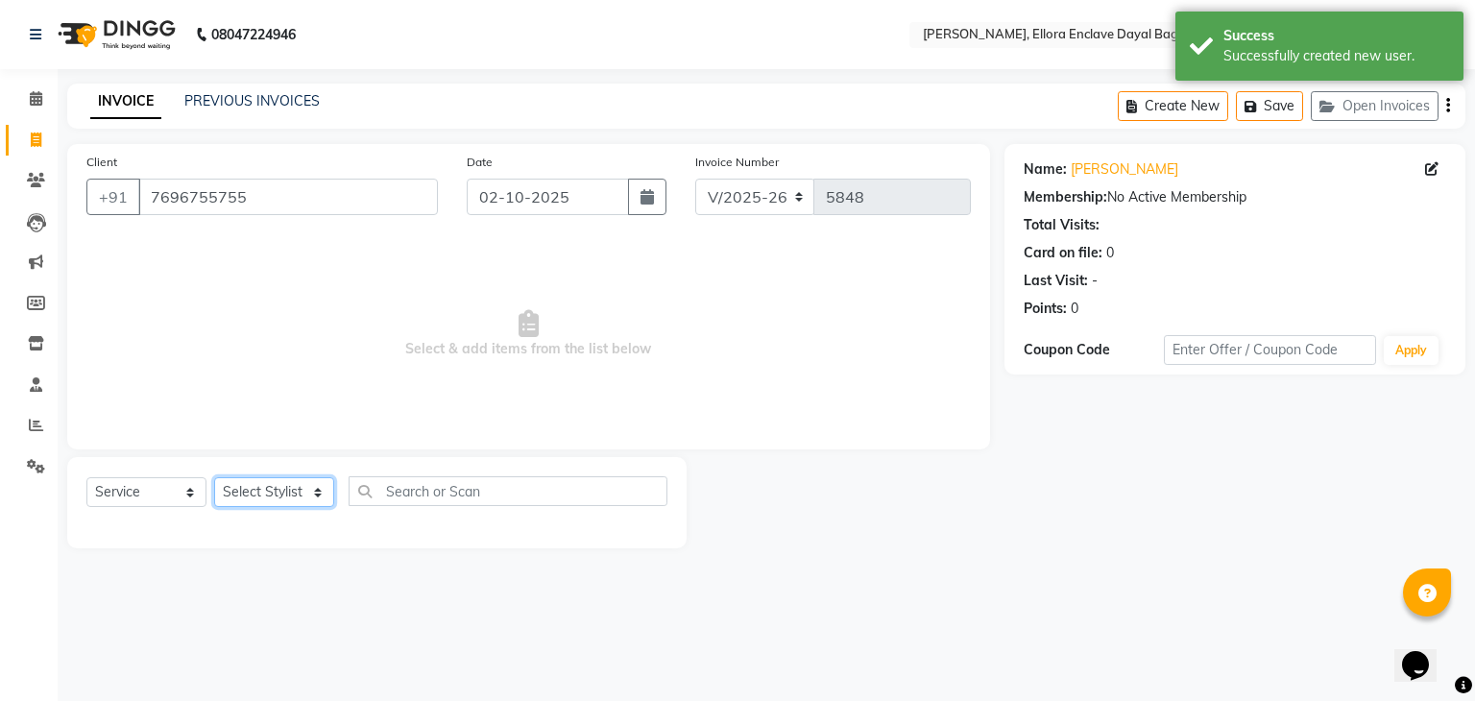
click at [275, 493] on select "Select Stylist AMAN DANISH SALMANI [PERSON_NAME] kakul KAVITA [PERSON_NAME] [PE…" at bounding box center [274, 492] width 120 height 30
click at [214, 478] on select "Select Stylist AMAN DANISH SALMANI [PERSON_NAME] kakul KAVITA [PERSON_NAME] [PE…" at bounding box center [274, 492] width 120 height 30
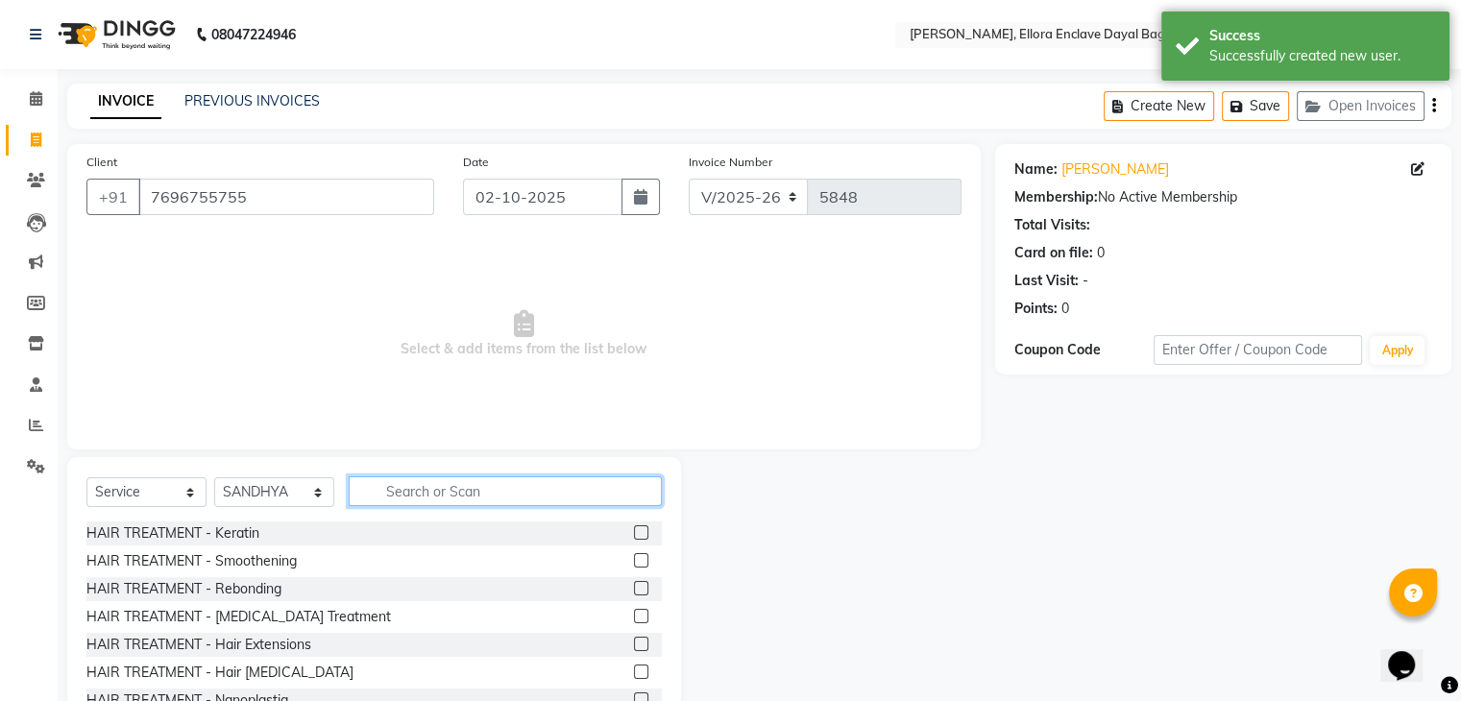
click at [488, 481] on input "text" at bounding box center [505, 491] width 313 height 30
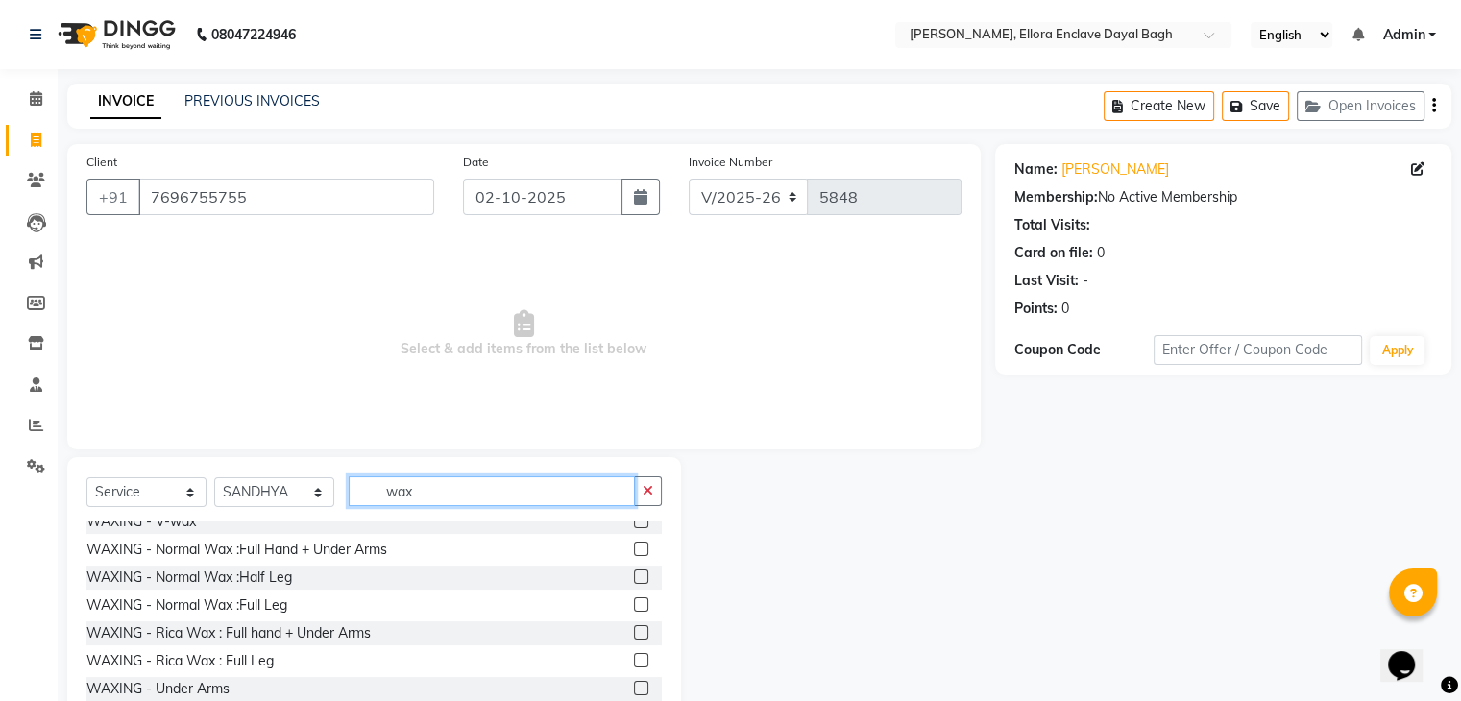
scroll to position [234, 0]
click at [634, 633] on label at bounding box center [641, 632] width 14 height 14
click at [634, 633] on input "checkbox" at bounding box center [640, 633] width 12 height 12
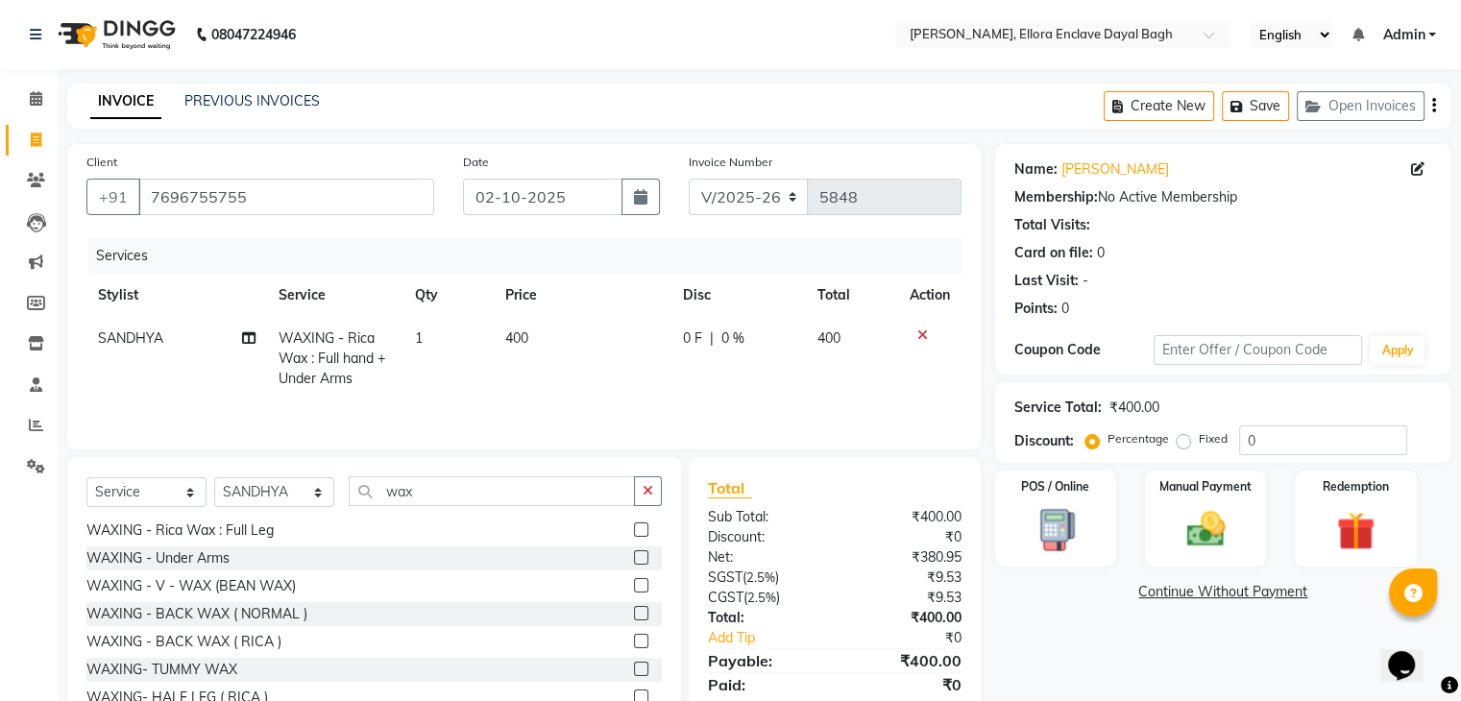
scroll to position [69, 0]
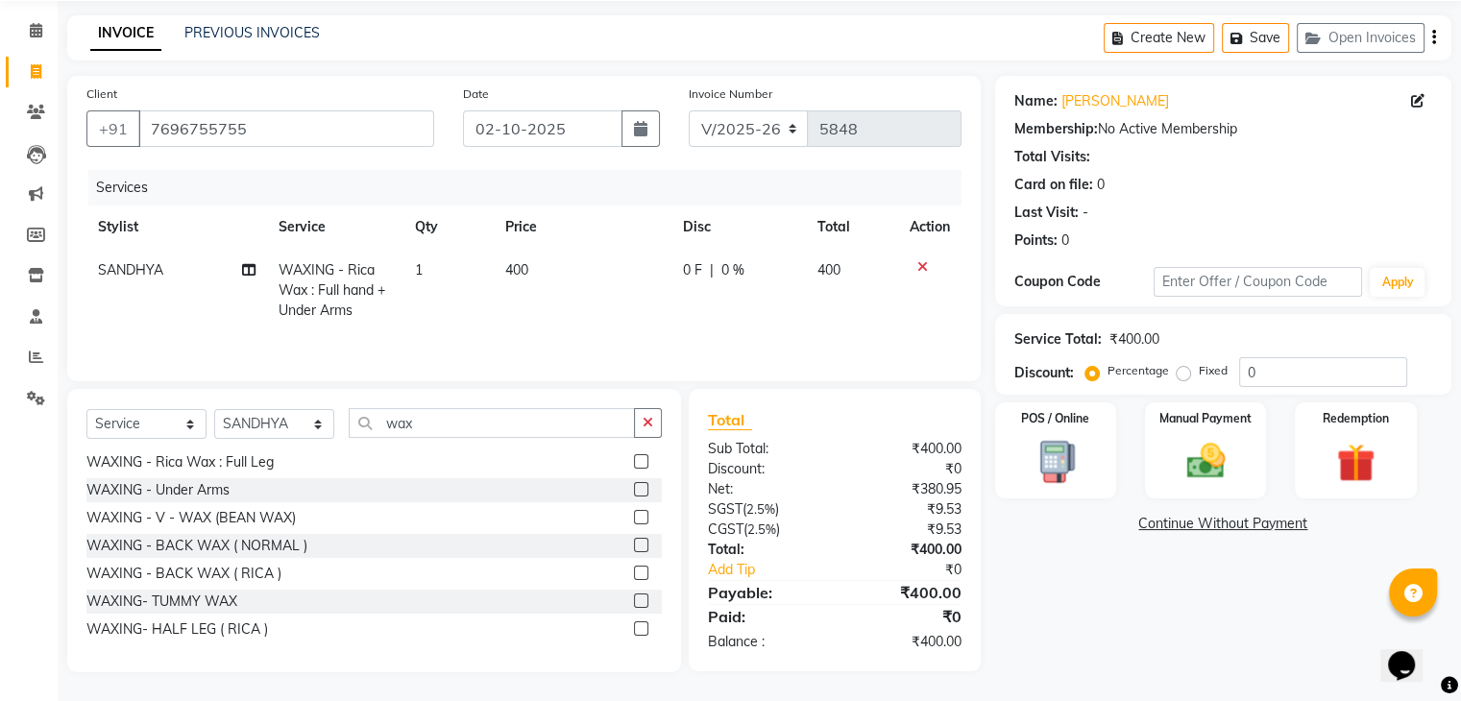
click at [634, 630] on label at bounding box center [641, 628] width 14 height 14
click at [634, 630] on input "checkbox" at bounding box center [640, 629] width 12 height 12
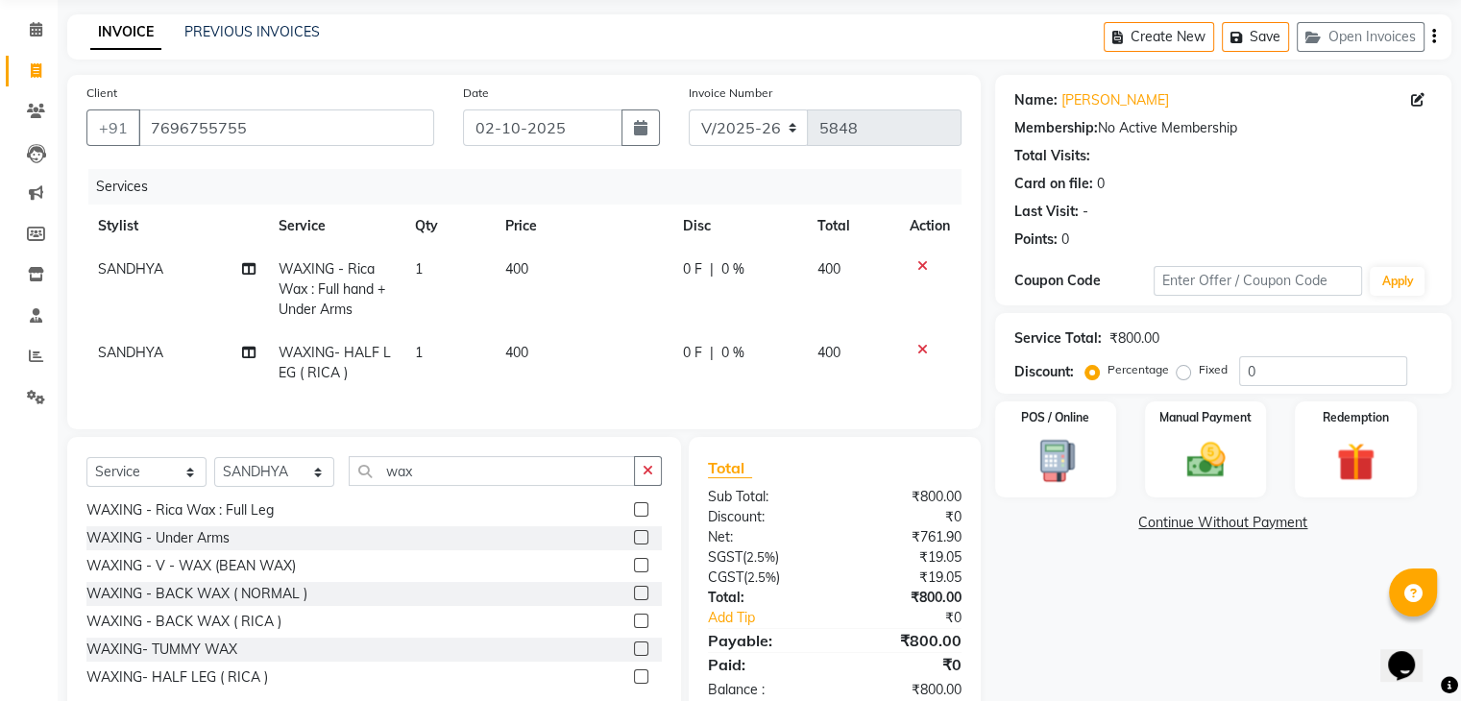
scroll to position [133, 0]
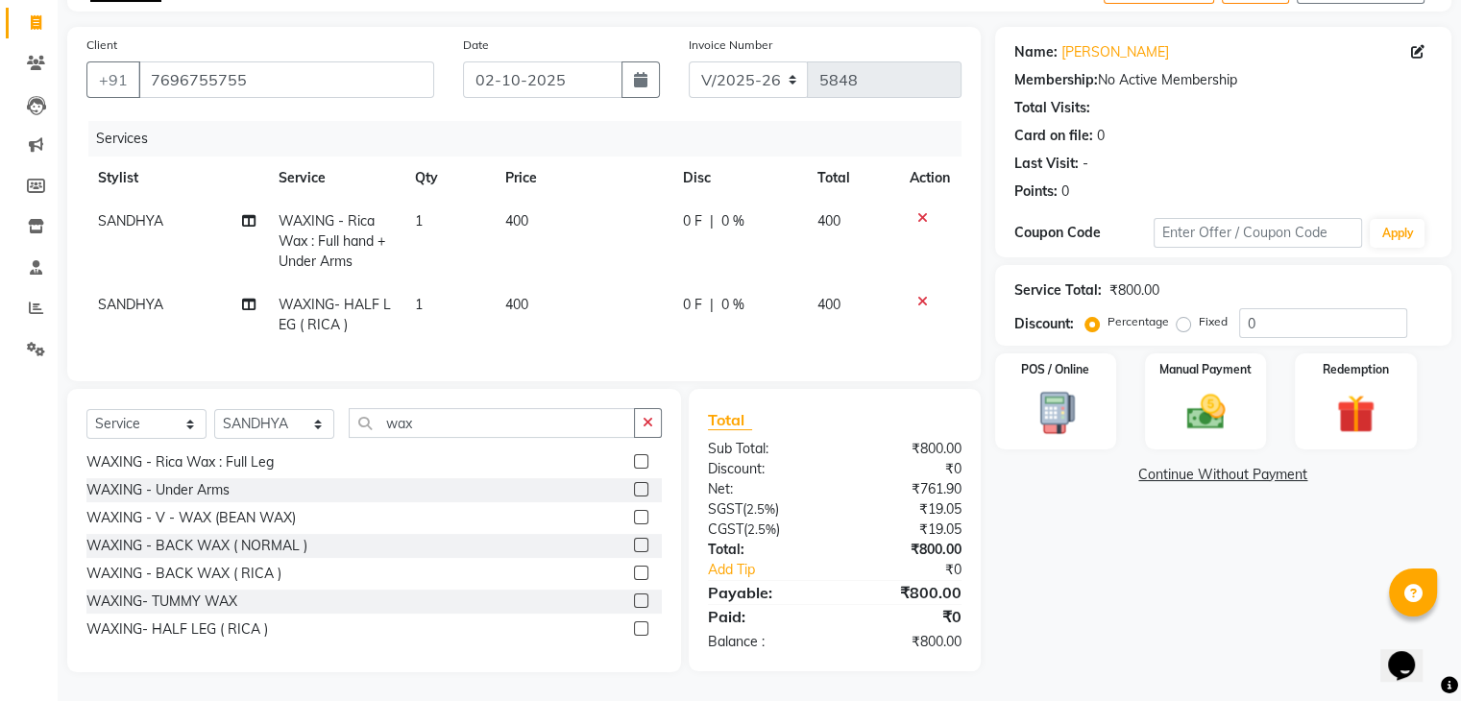
click at [1129, 600] on div "Name: Kanishka Membership: No Active Membership Total Visits: Card on file: 0 L…" at bounding box center [1230, 349] width 471 height 645
click at [1205, 399] on img at bounding box center [1205, 413] width 64 height 46
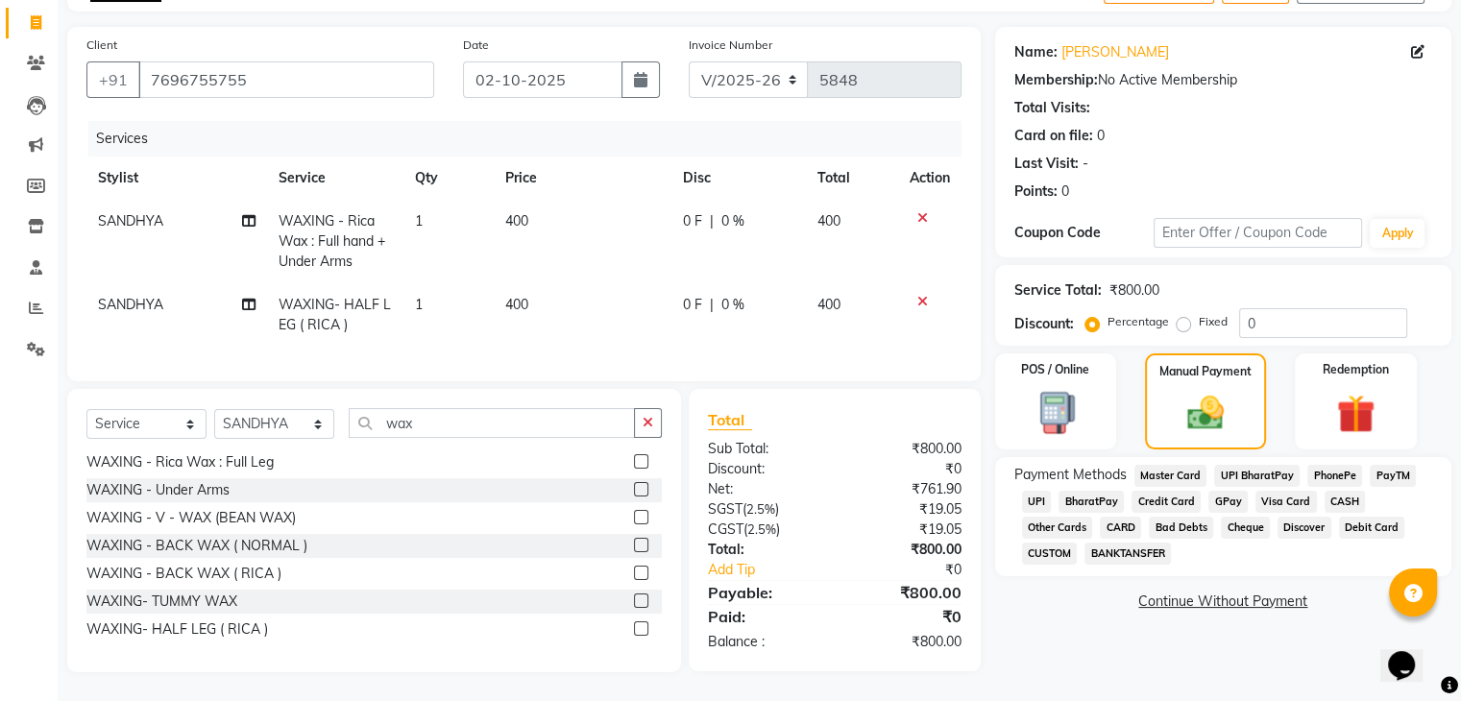
click at [1026, 491] on span "UPI" at bounding box center [1037, 502] width 30 height 22
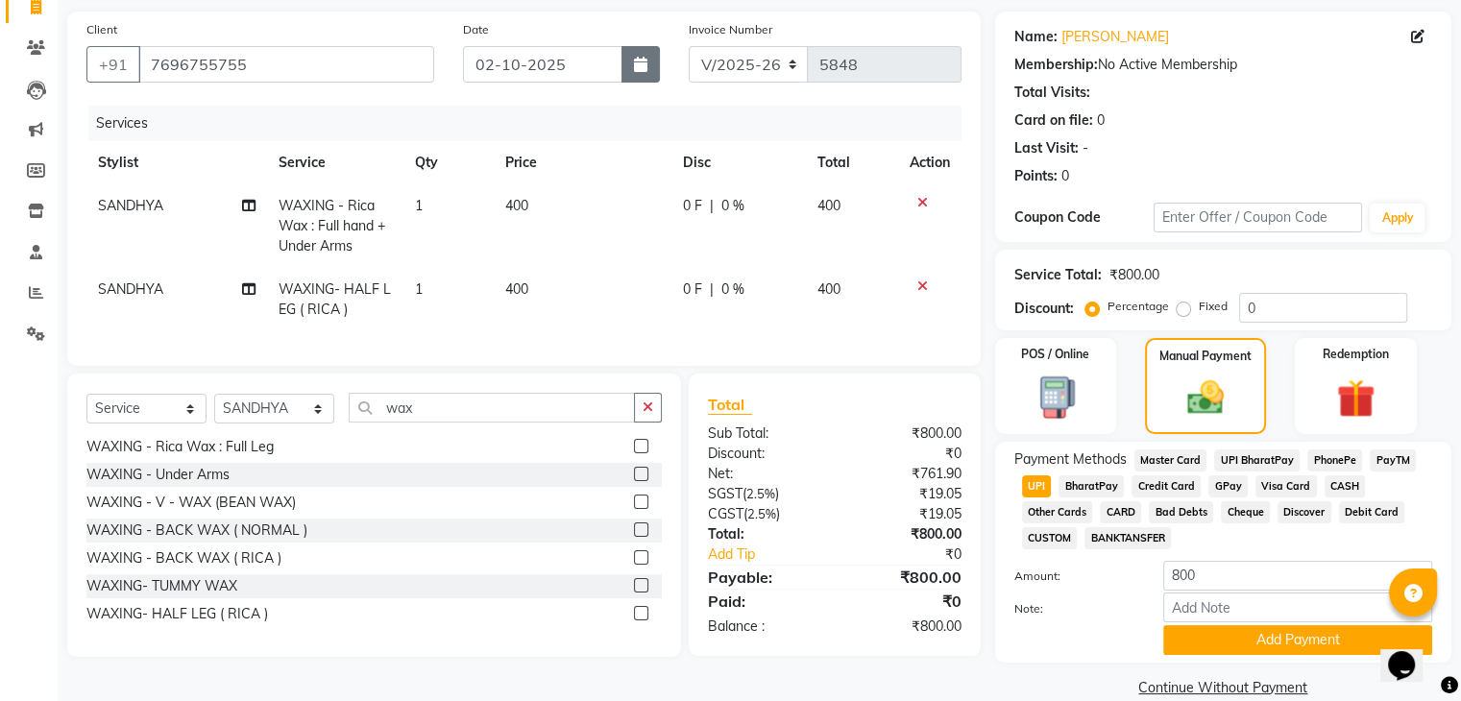
click at [635, 72] on button "button" at bounding box center [640, 64] width 38 height 36
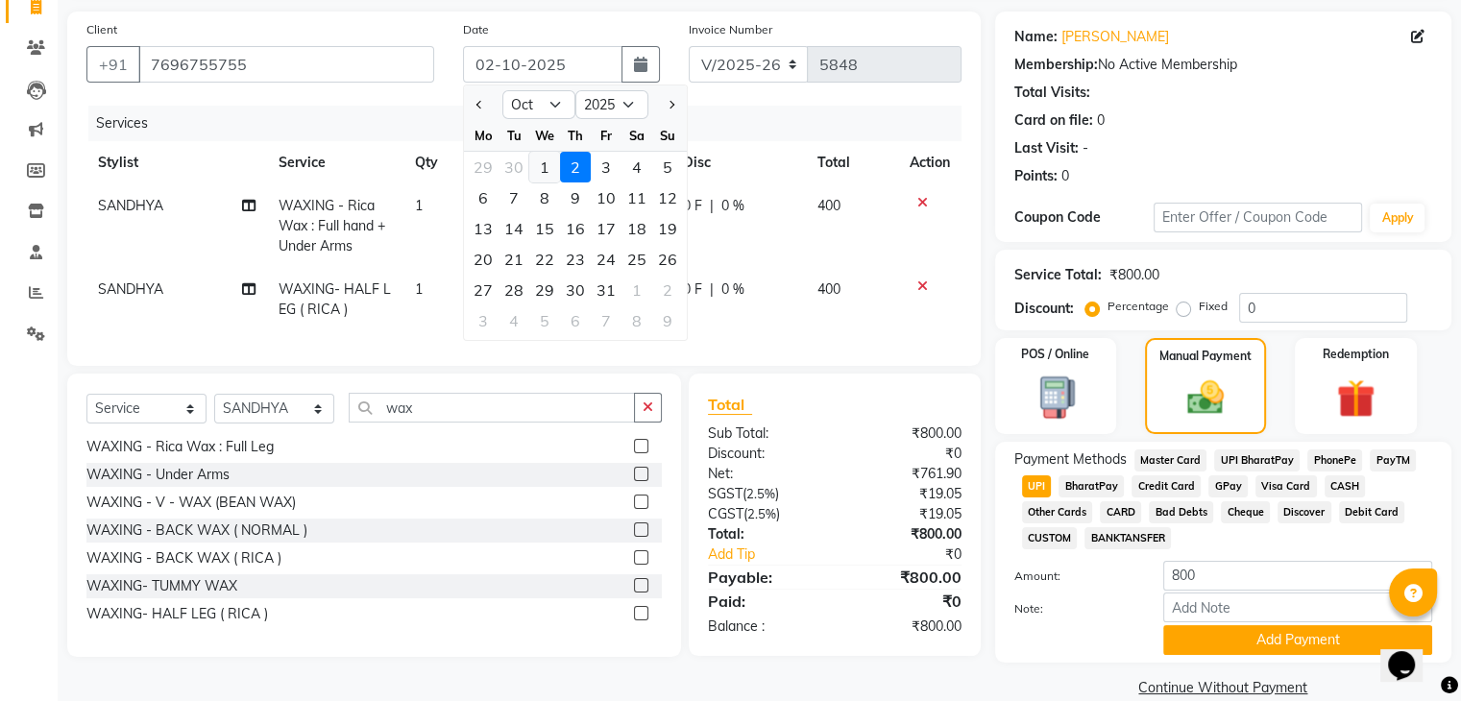
click at [543, 158] on div "1" at bounding box center [544, 167] width 31 height 31
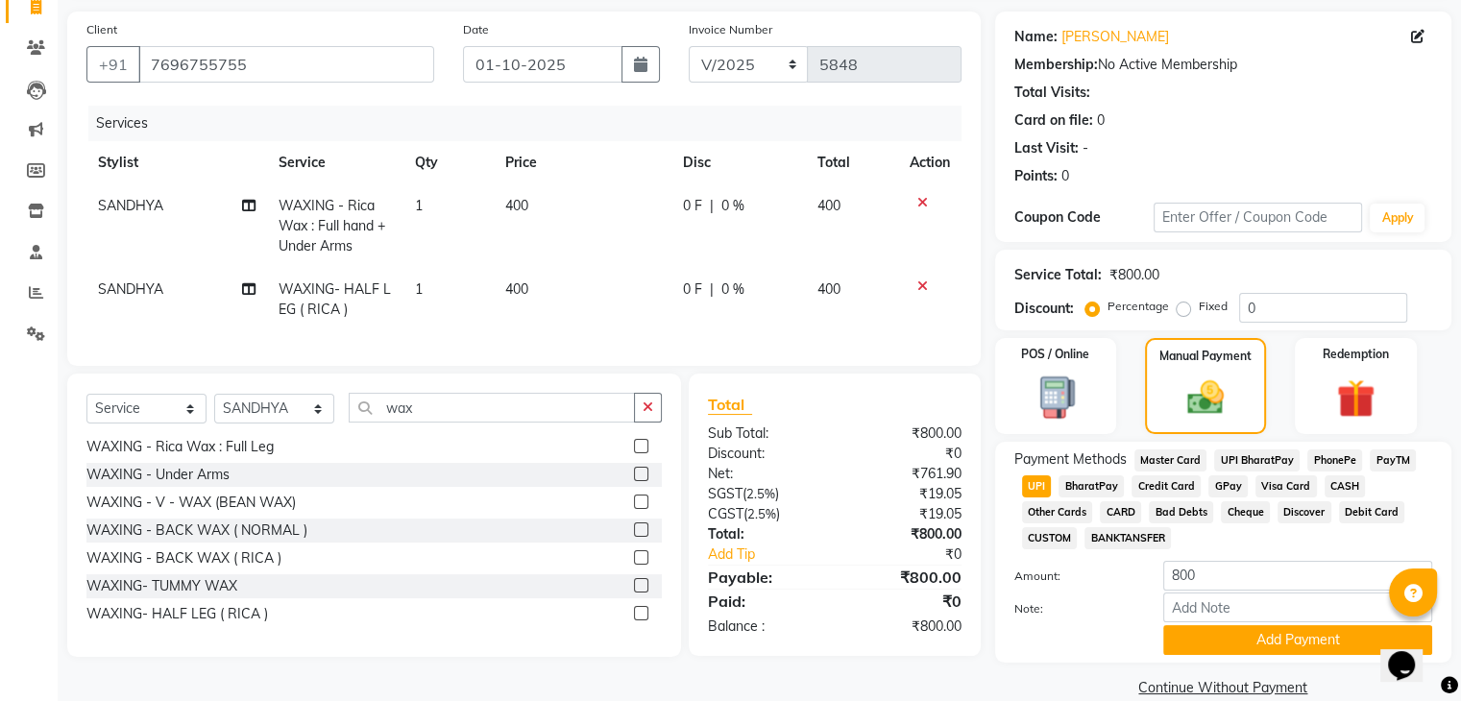
scroll to position [165, 0]
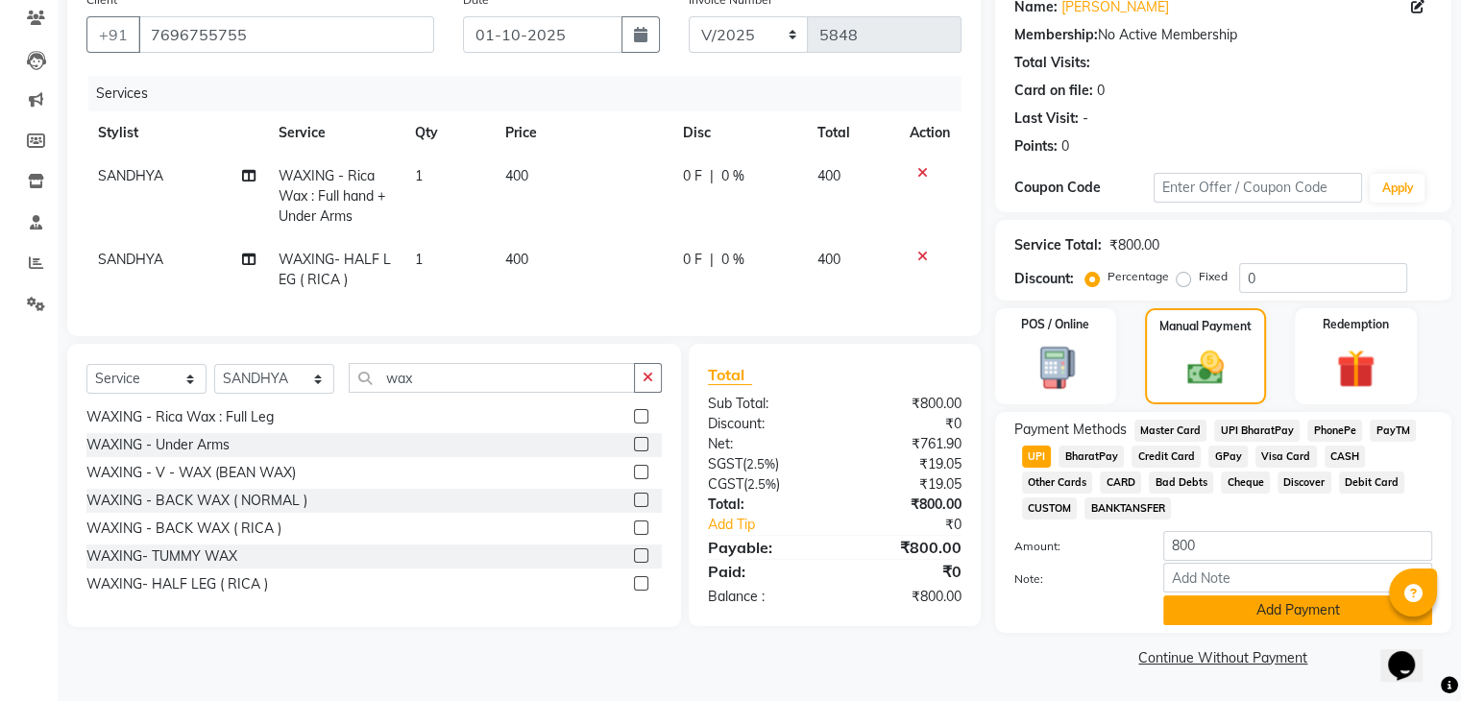
click at [1241, 611] on button "Add Payment" at bounding box center [1297, 610] width 269 height 30
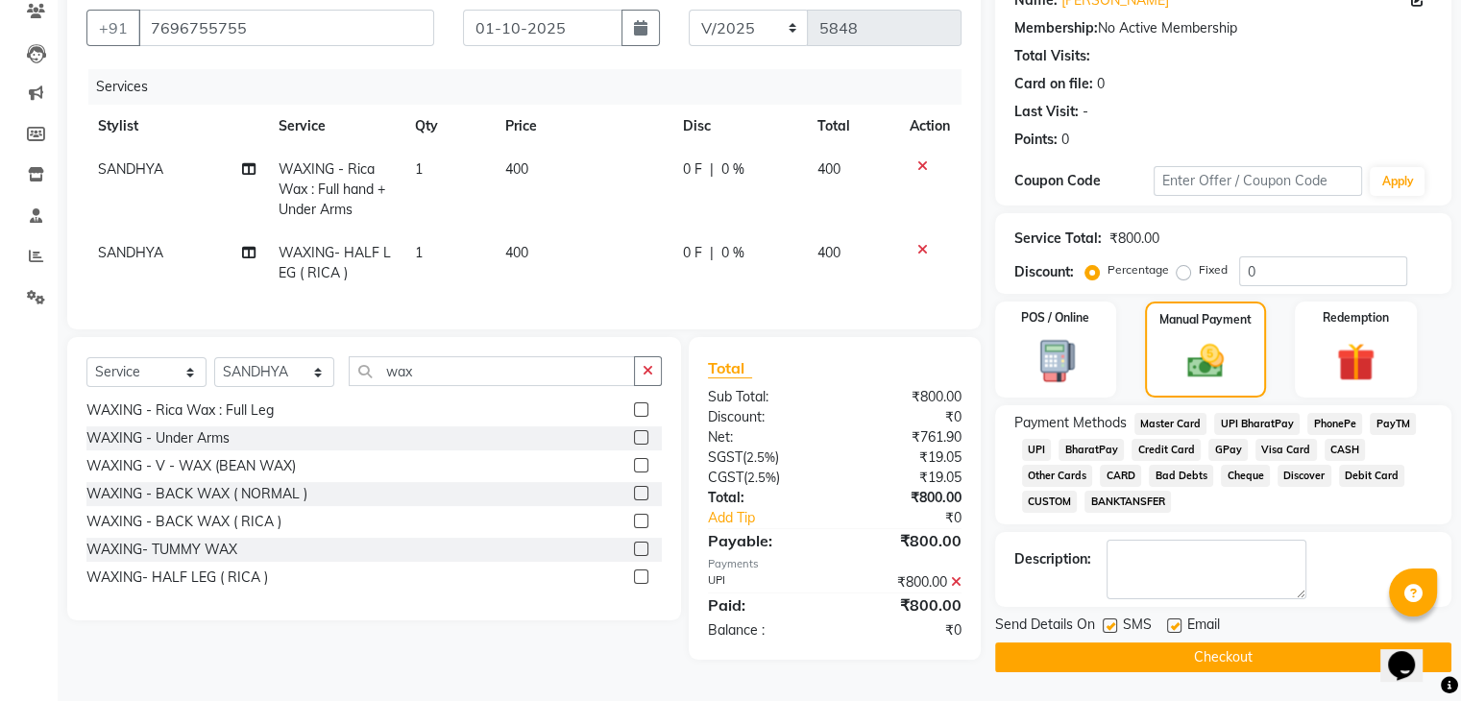
scroll to position [171, 0]
click at [1169, 625] on label at bounding box center [1174, 625] width 14 height 14
click at [1169, 625] on input "checkbox" at bounding box center [1173, 626] width 12 height 12
click at [1114, 620] on label at bounding box center [1109, 625] width 14 height 14
click at [1114, 620] on input "checkbox" at bounding box center [1108, 626] width 12 height 12
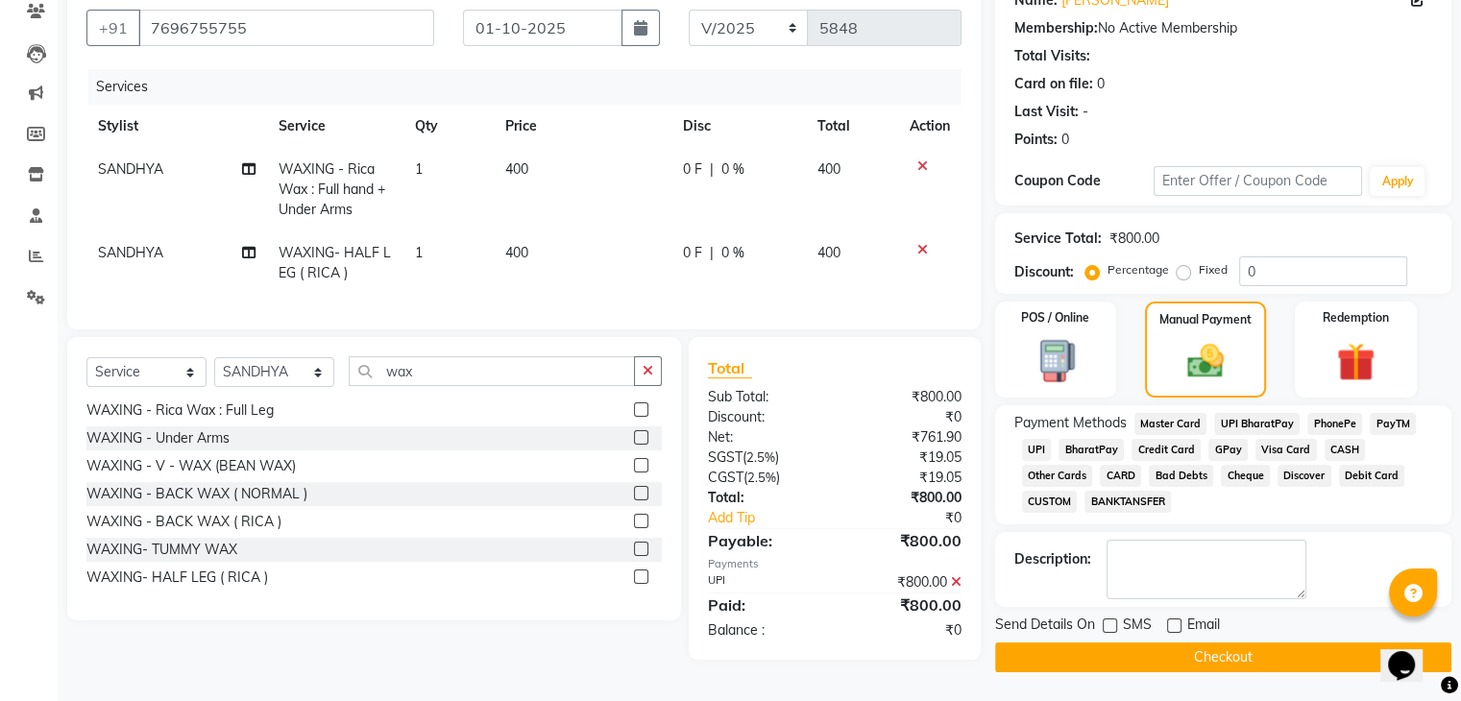
click at [1115, 658] on button "Checkout" at bounding box center [1223, 657] width 456 height 30
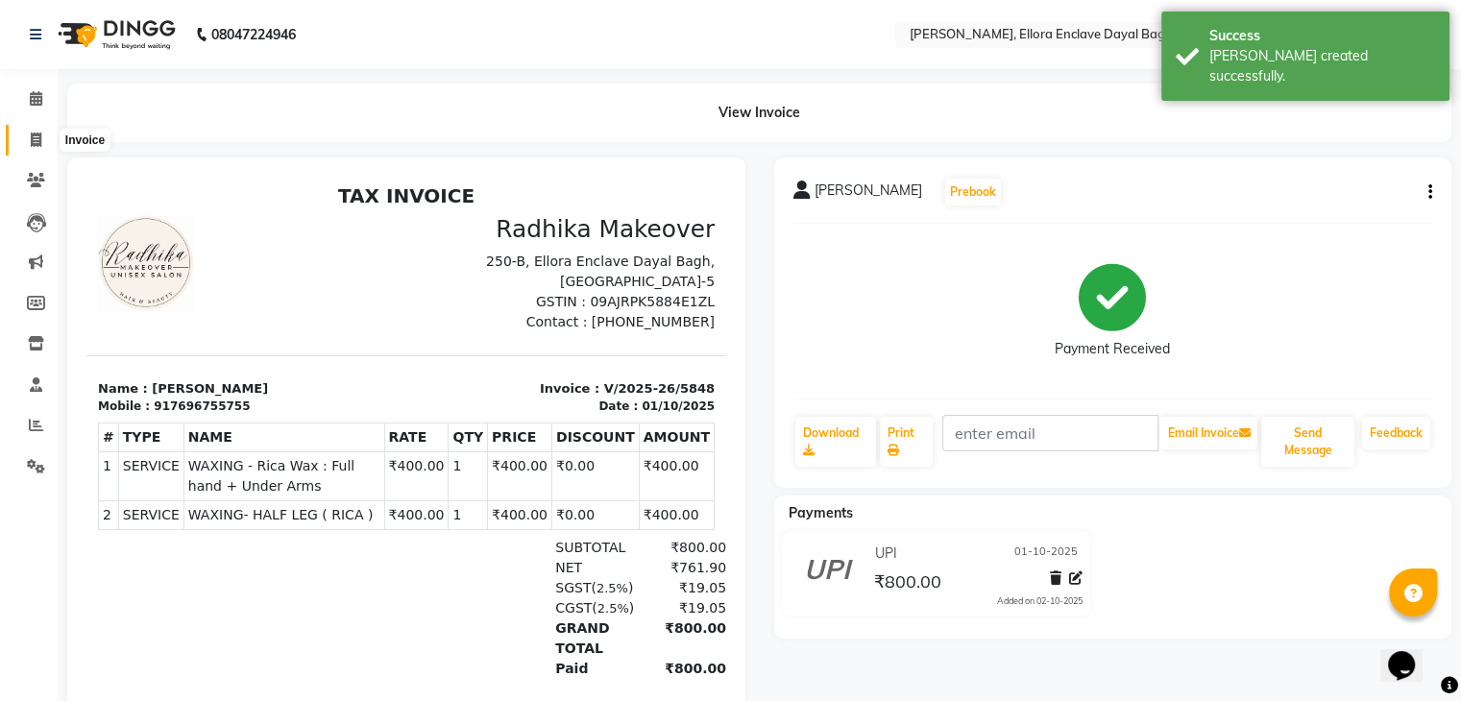
click at [31, 135] on icon at bounding box center [36, 140] width 11 height 14
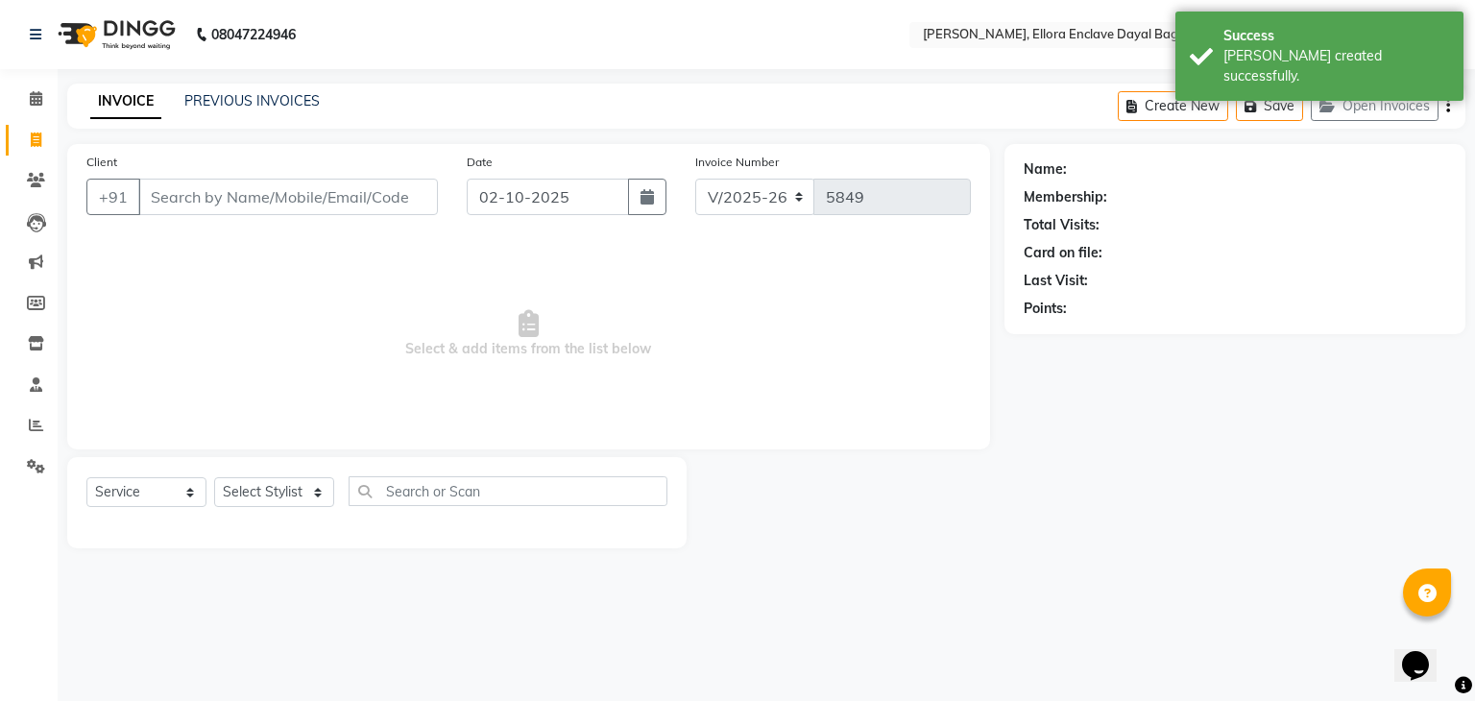
click at [222, 208] on input "Client" at bounding box center [288, 197] width 300 height 36
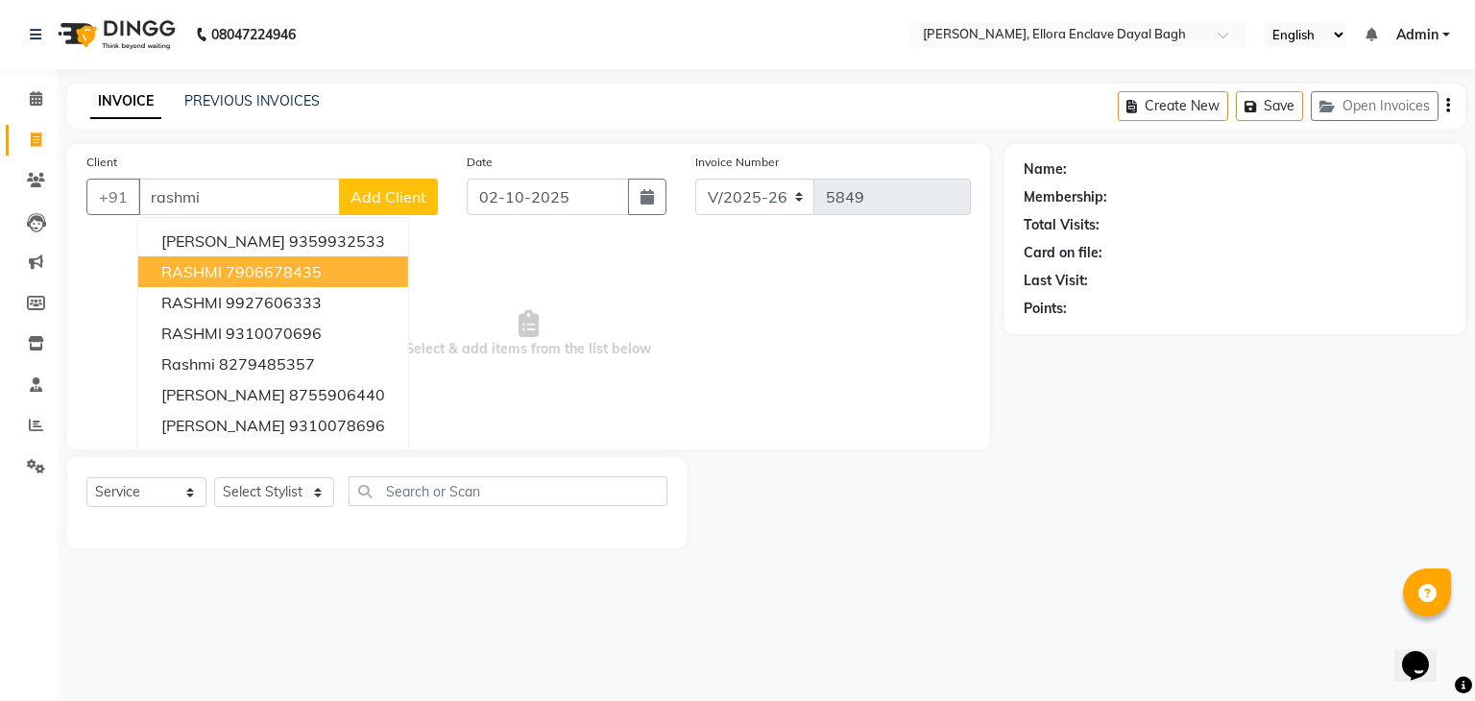
click at [307, 261] on button "RASHMI 7906678435" at bounding box center [273, 271] width 270 height 31
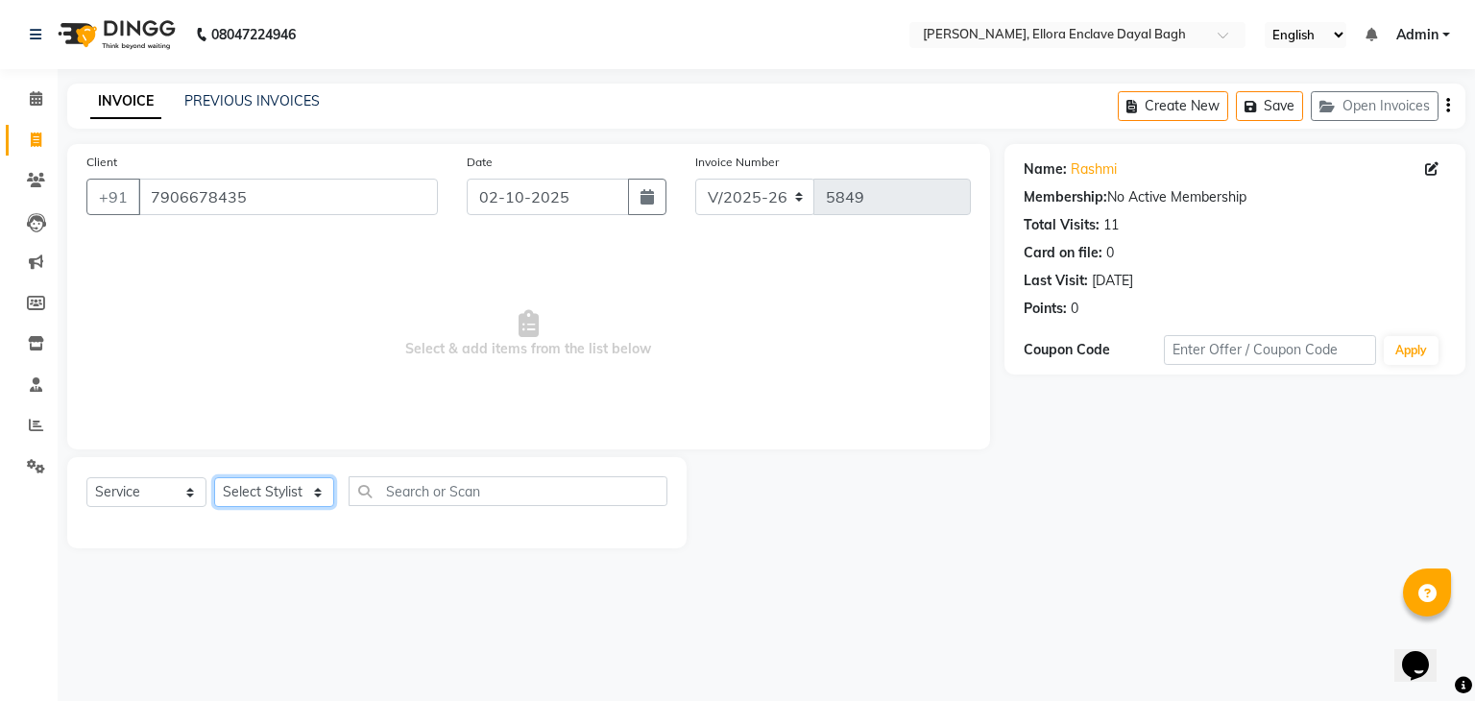
click at [278, 507] on select "Select Stylist AMAN DANISH SALMANI [PERSON_NAME] kakul KAVITA [PERSON_NAME] [PE…" at bounding box center [274, 492] width 120 height 30
click at [214, 478] on select "Select Stylist AMAN DANISH SALMANI [PERSON_NAME] kakul KAVITA [PERSON_NAME] [PE…" at bounding box center [274, 492] width 120 height 30
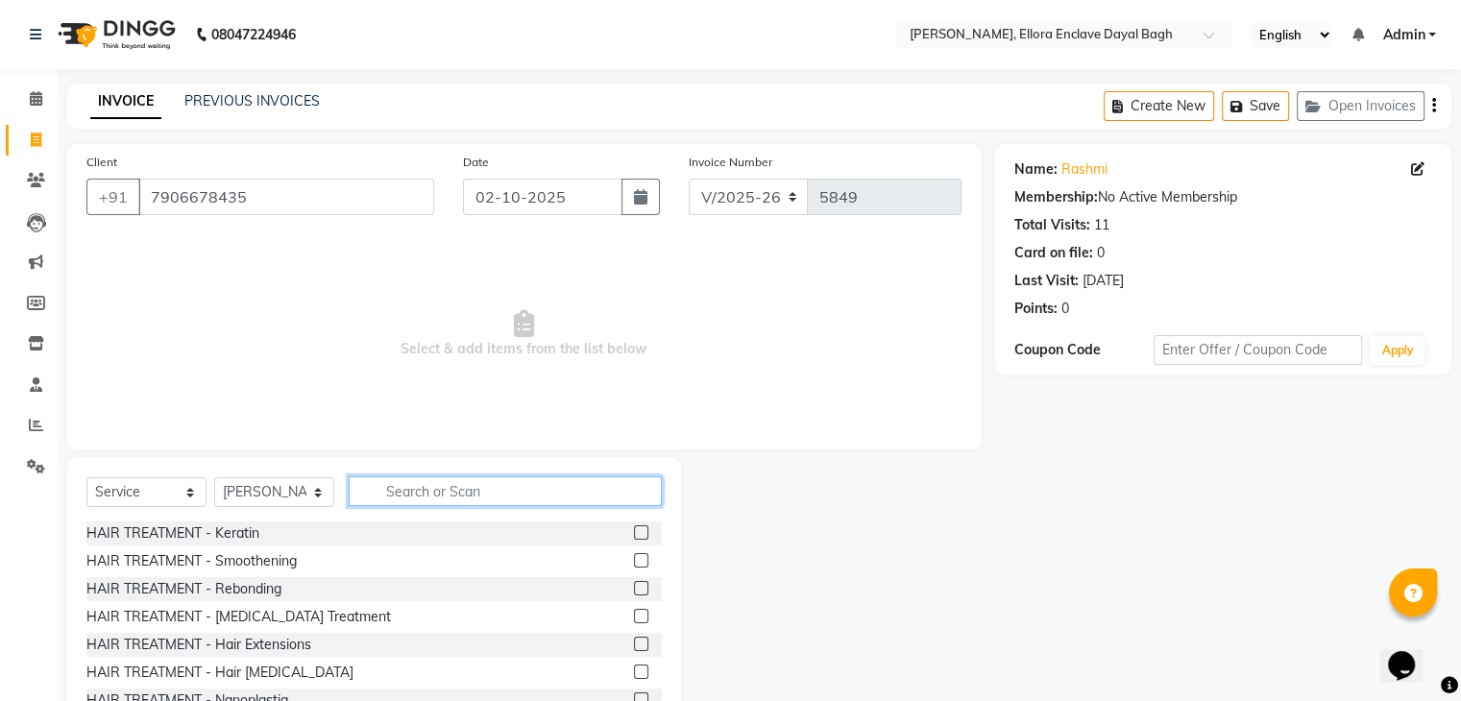
click at [428, 492] on input "text" at bounding box center [505, 491] width 313 height 30
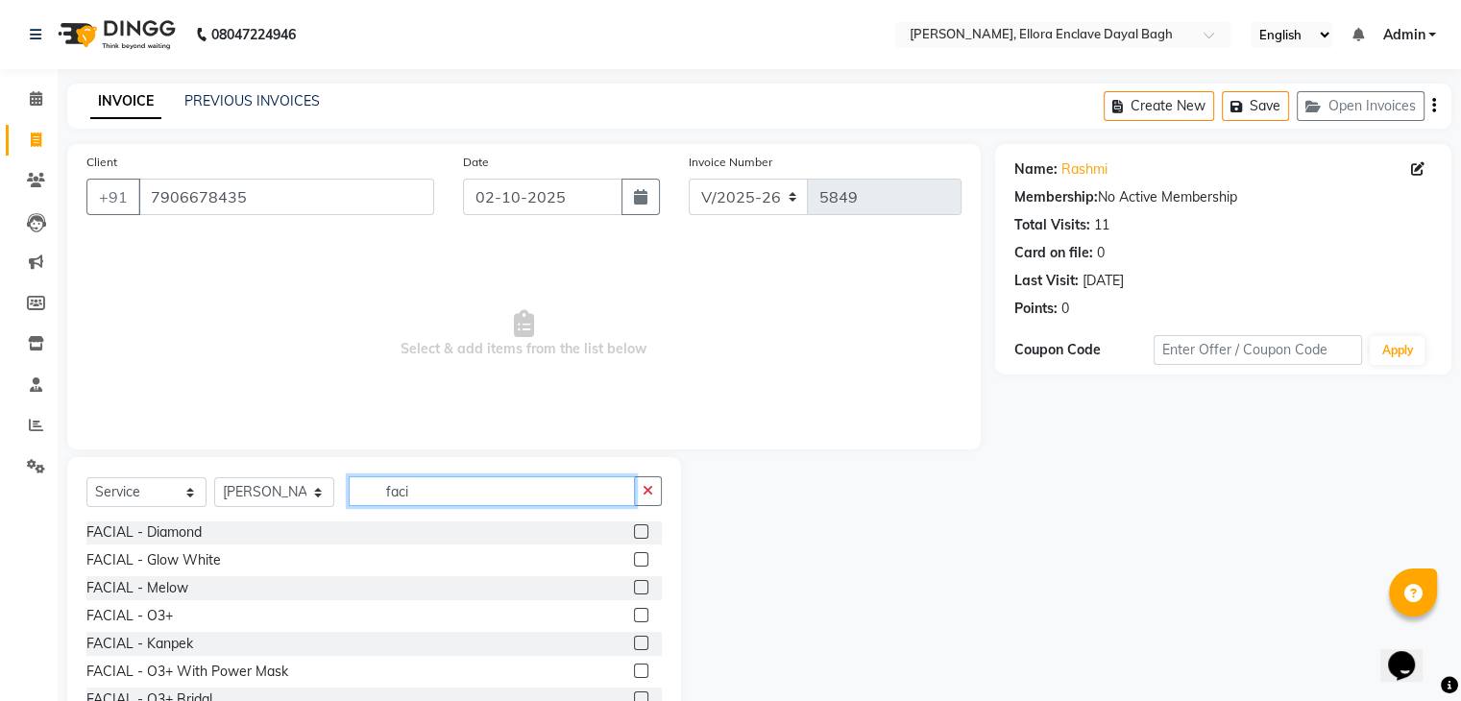
scroll to position [56, 0]
click at [634, 557] on label at bounding box center [641, 560] width 14 height 14
click at [634, 557] on input "checkbox" at bounding box center [640, 561] width 12 height 12
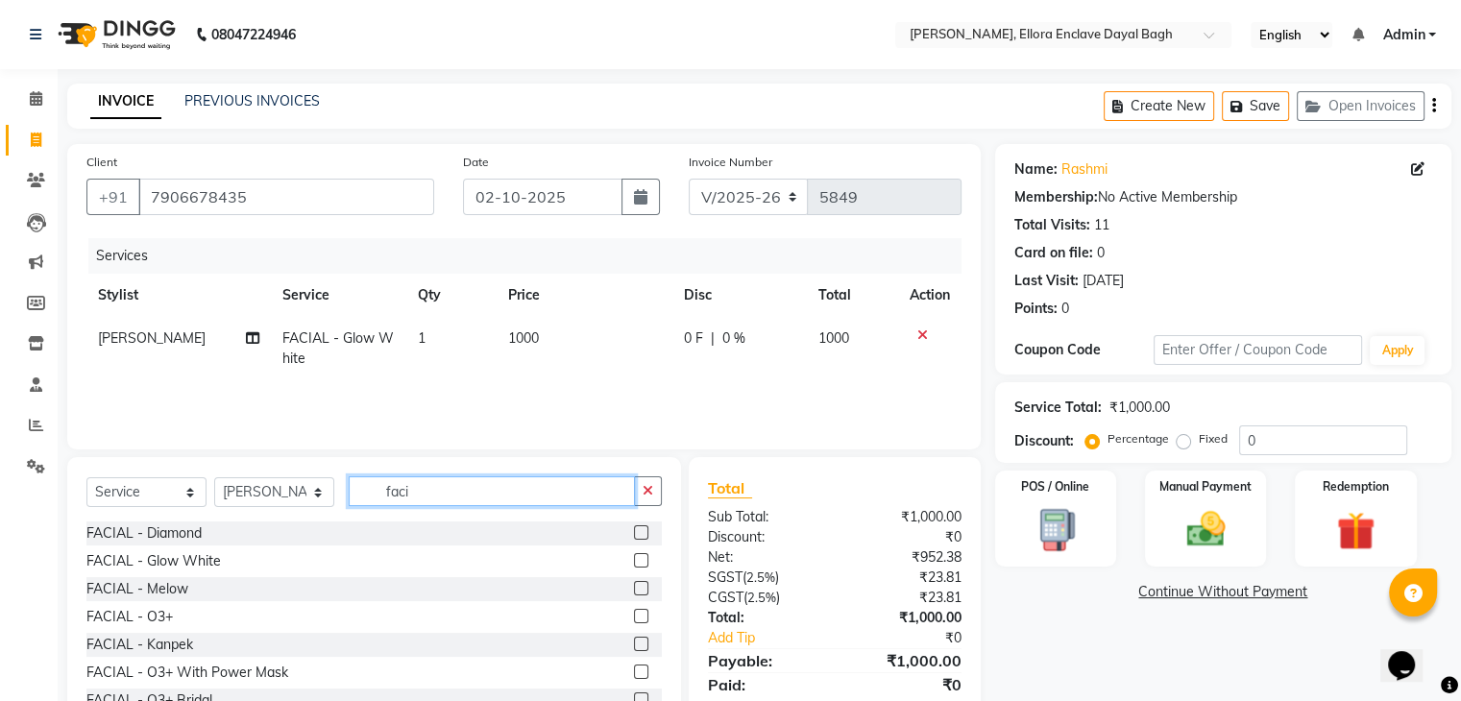
click at [528, 494] on input "faci" at bounding box center [492, 491] width 286 height 30
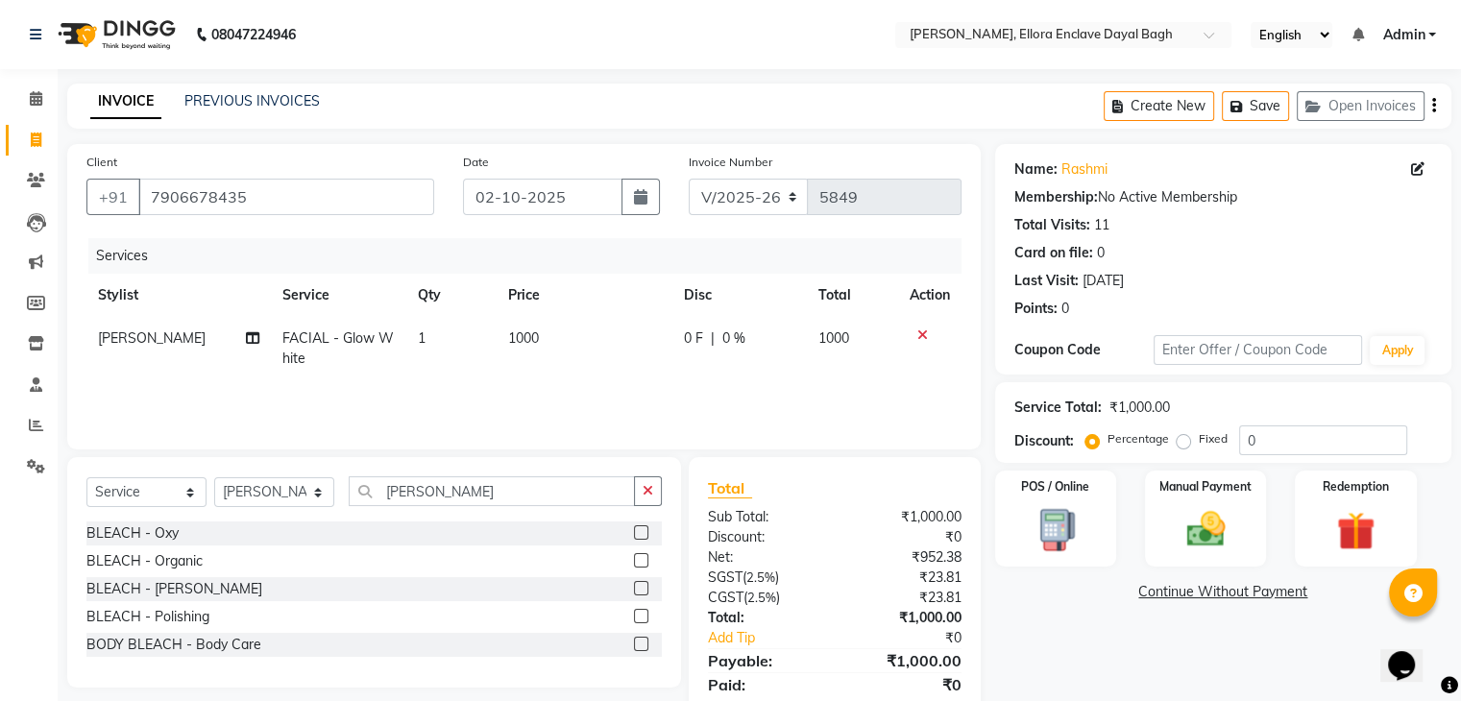
click at [639, 535] on label at bounding box center [641, 532] width 14 height 14
click at [639, 535] on input "checkbox" at bounding box center [640, 533] width 12 height 12
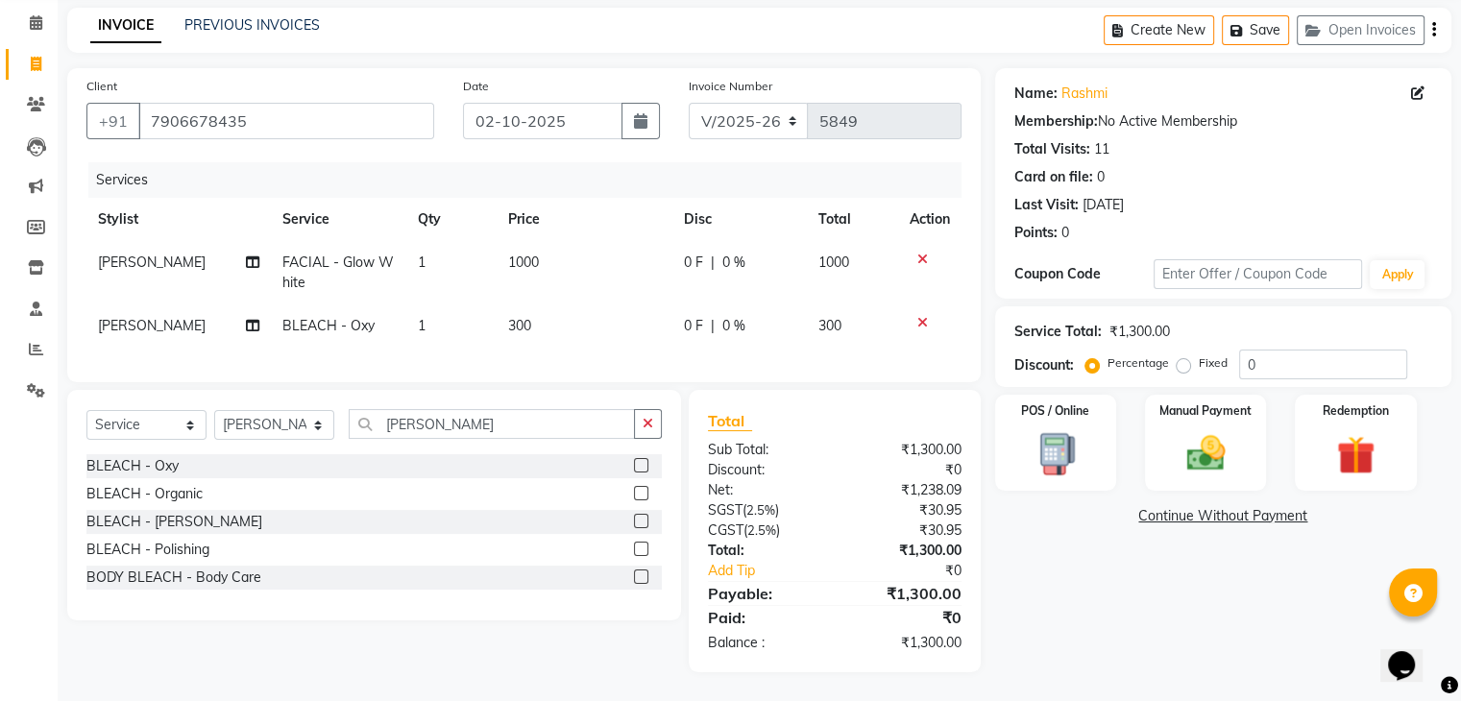
scroll to position [91, 0]
click at [466, 428] on input "blea" at bounding box center [492, 424] width 286 height 30
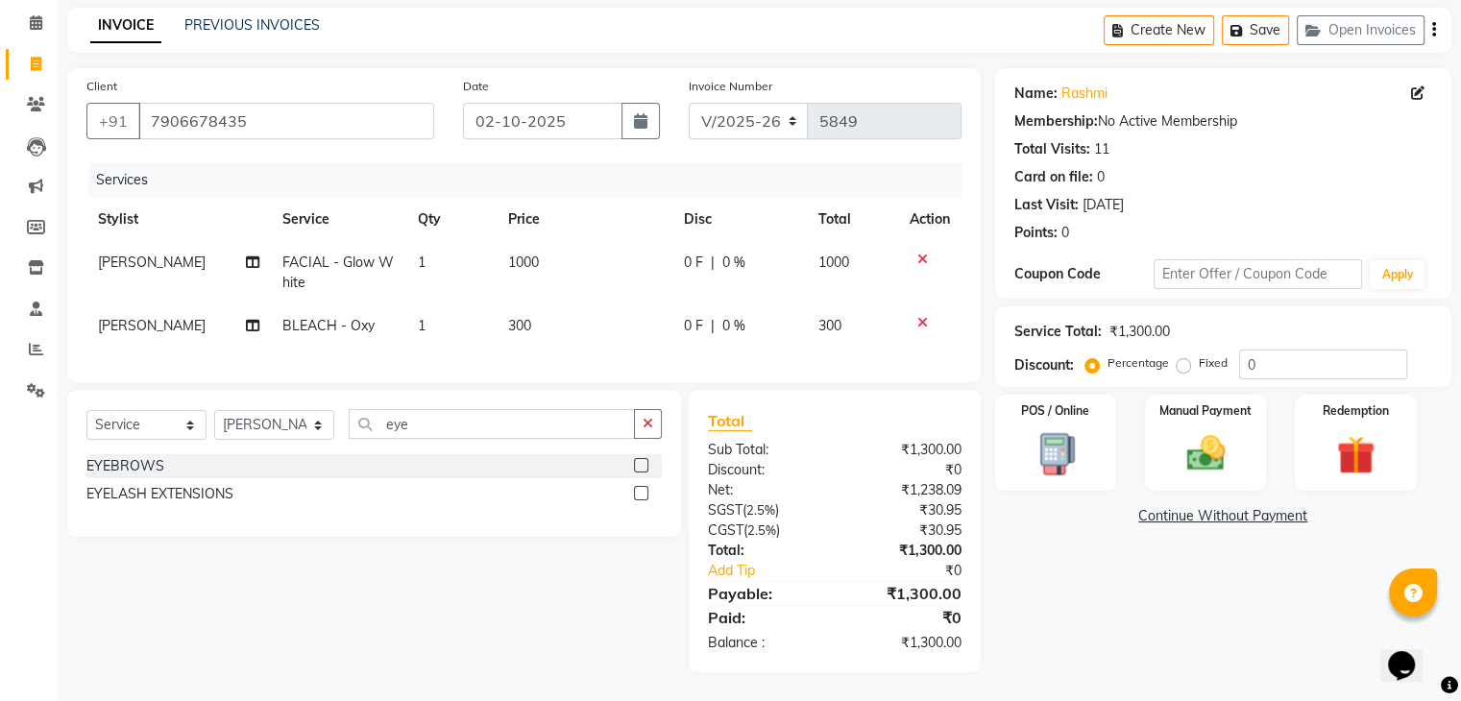
click at [632, 459] on div "EYEBROWS" at bounding box center [373, 466] width 575 height 24
click at [636, 467] on label at bounding box center [641, 465] width 14 height 14
click at [636, 467] on input "checkbox" at bounding box center [640, 466] width 12 height 12
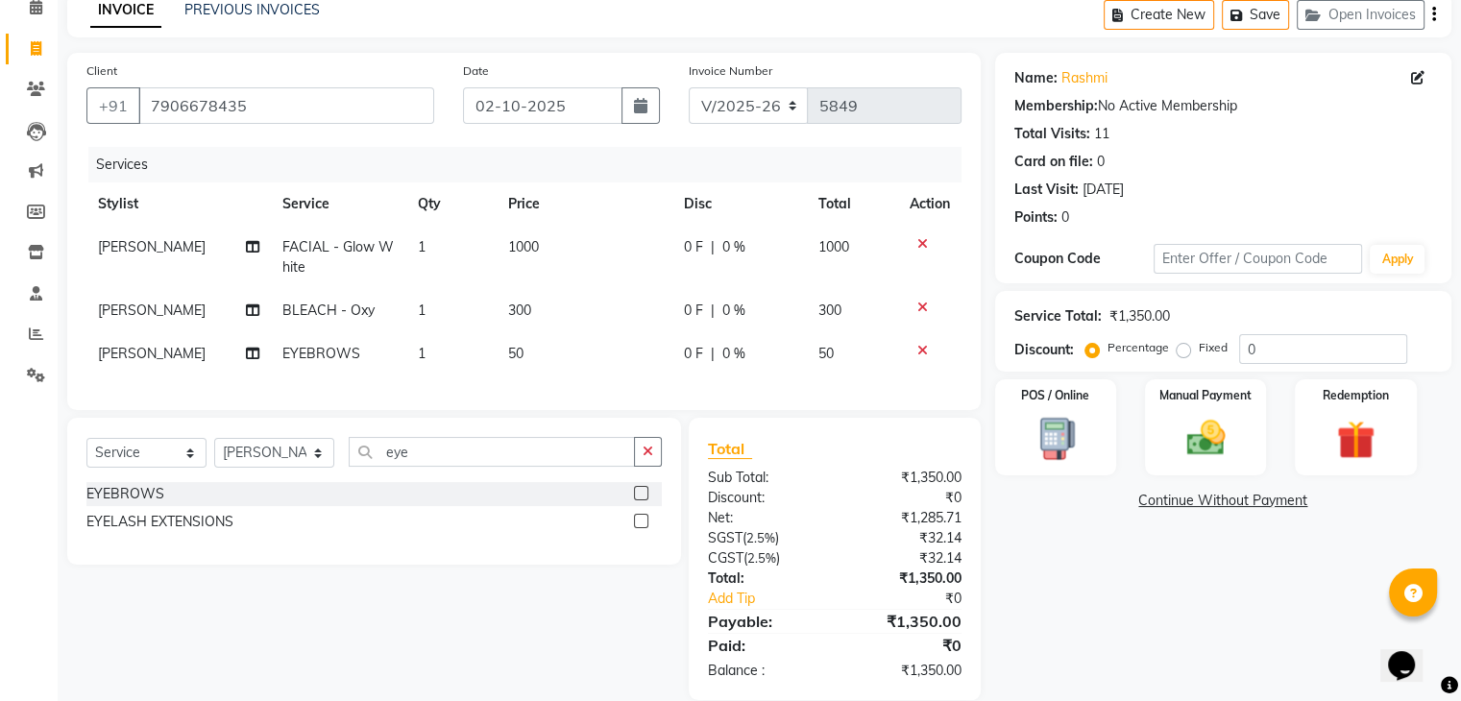
scroll to position [134, 0]
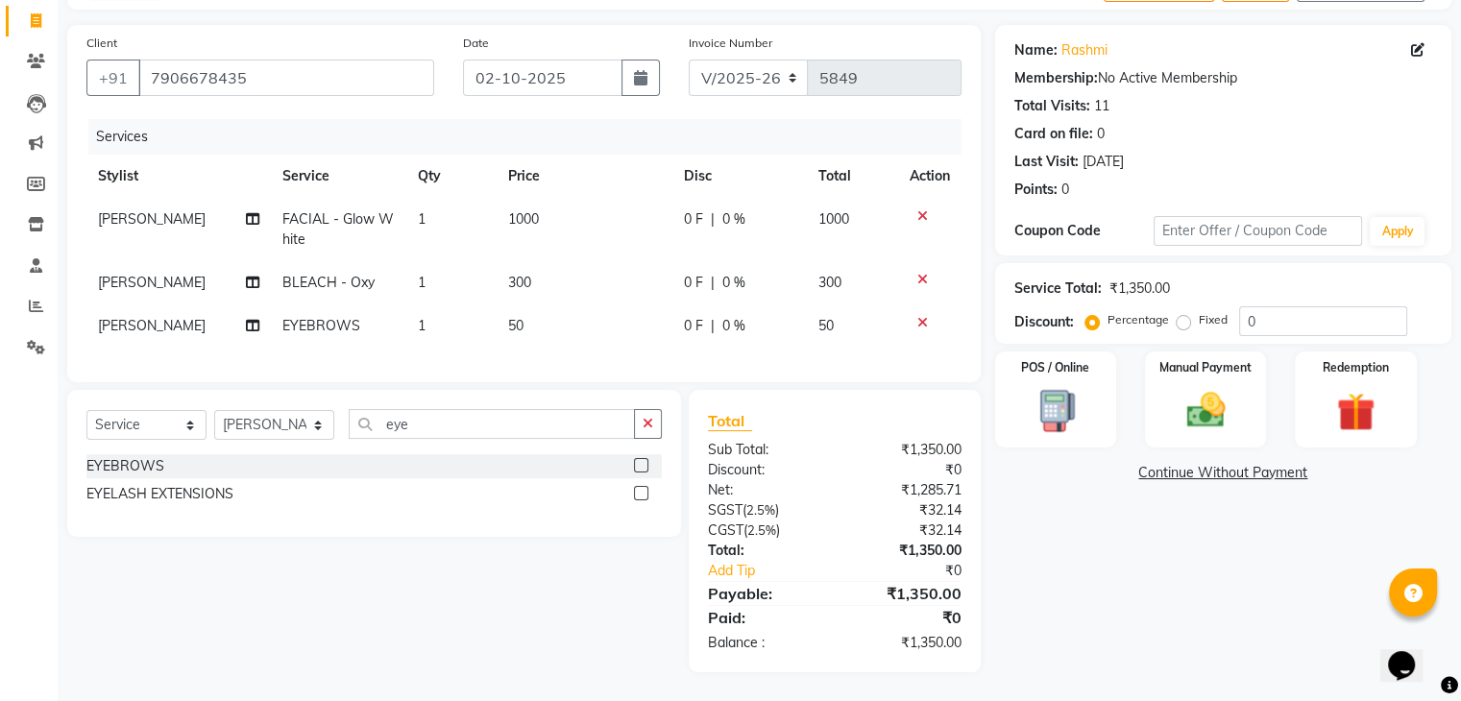
click at [907, 168] on th "Action" at bounding box center [929, 176] width 63 height 43
drag, startPoint x: 560, startPoint y: 304, endPoint x: 587, endPoint y: 314, distance: 28.6
click at [587, 314] on td "50" at bounding box center [584, 325] width 176 height 43
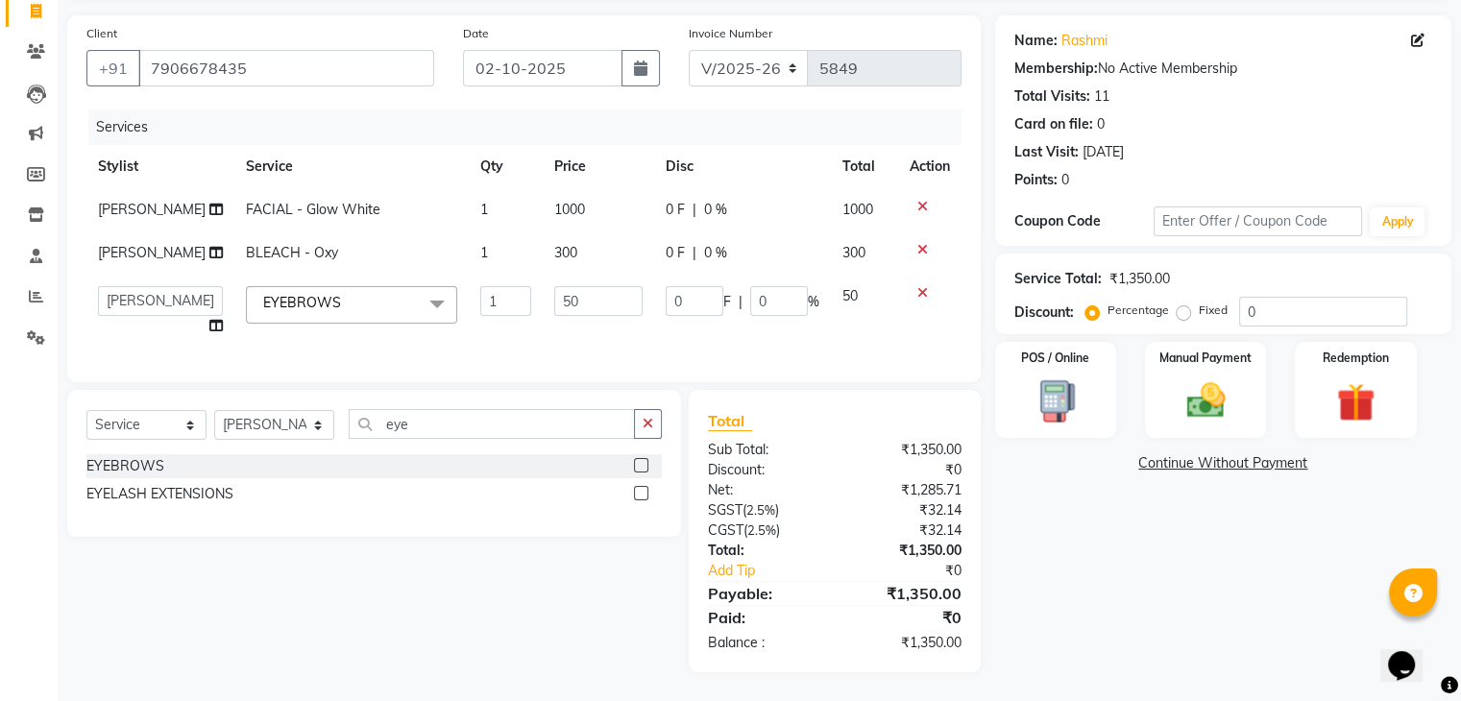
click at [587, 314] on td "50" at bounding box center [598, 311] width 111 height 73
click at [588, 316] on input "50" at bounding box center [598, 301] width 88 height 30
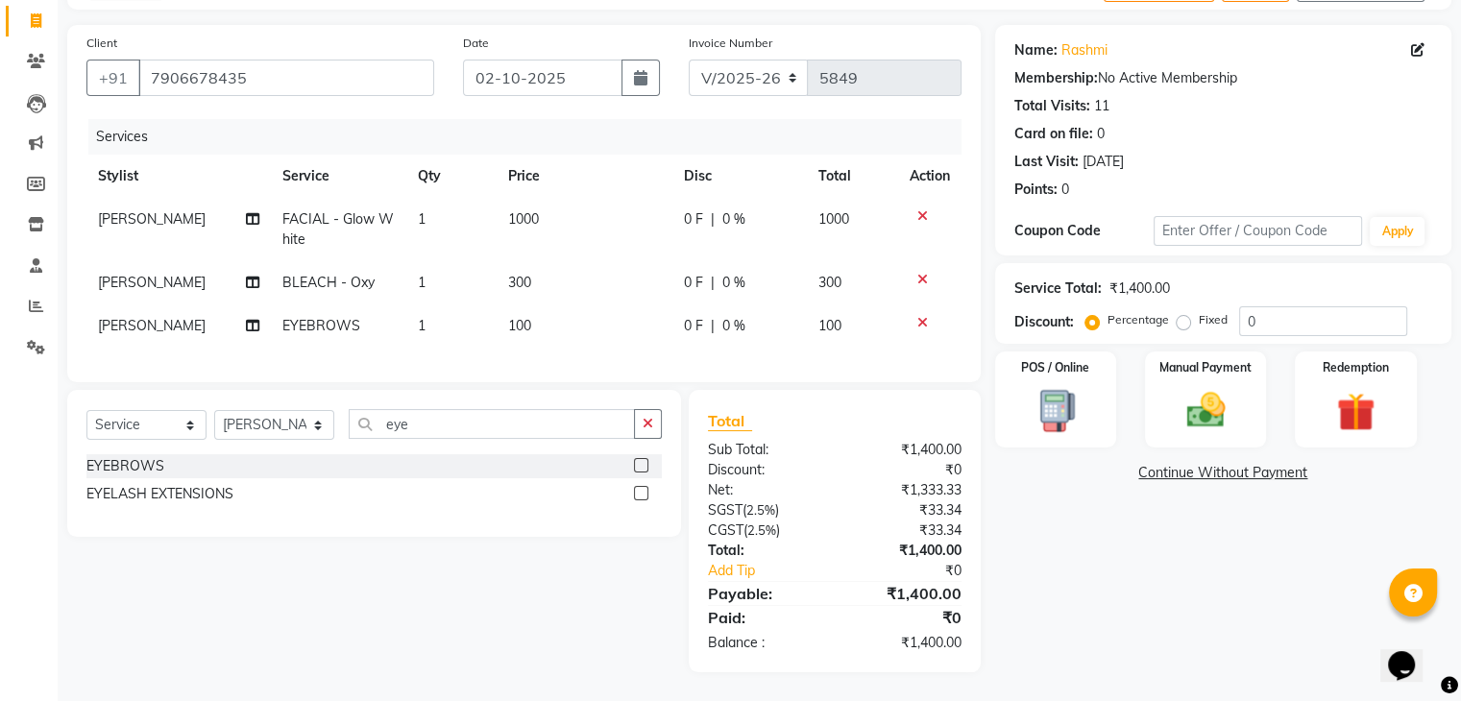
click at [1062, 579] on div "Name: Rashmi Membership: No Active Membership Total Visits: 11 Card on file: 0 …" at bounding box center [1230, 348] width 471 height 647
click at [1189, 417] on img at bounding box center [1205, 411] width 64 height 46
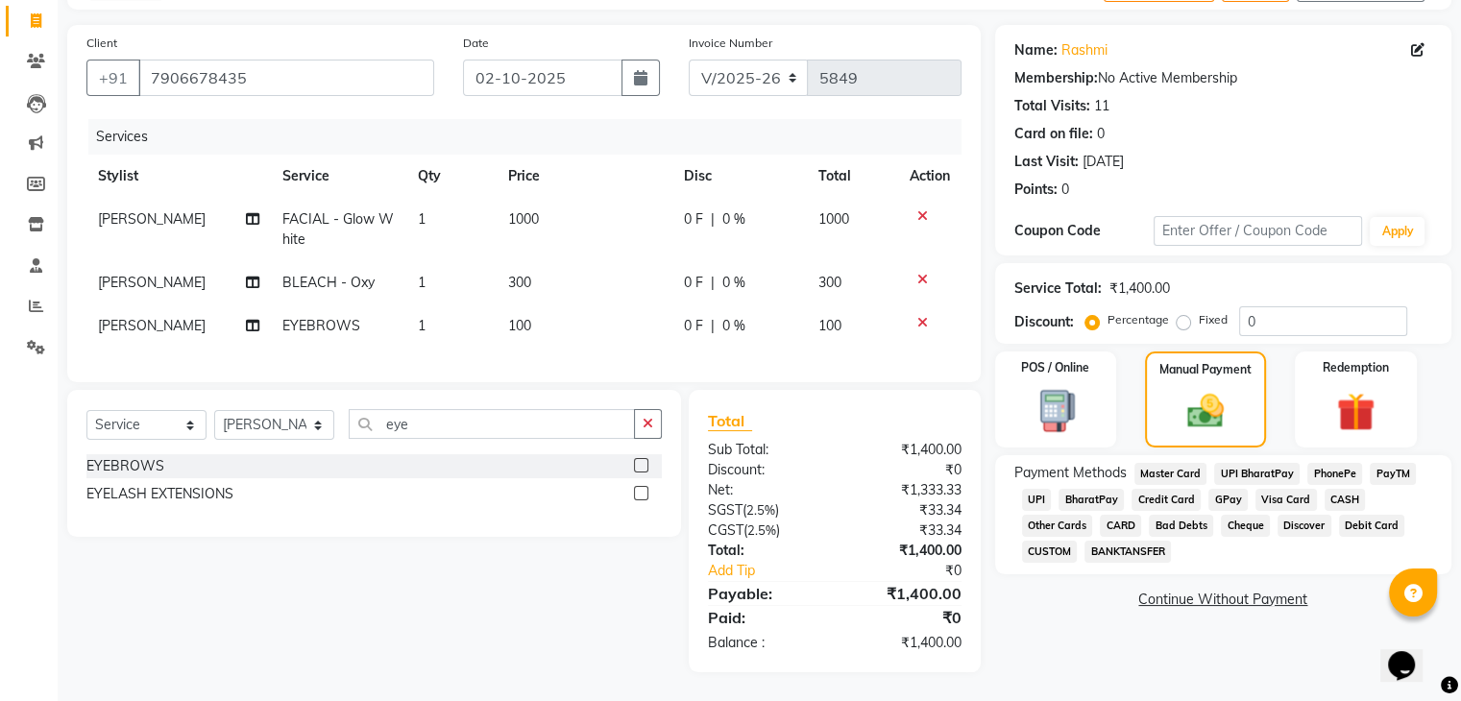
click at [1045, 489] on span "UPI" at bounding box center [1037, 500] width 30 height 22
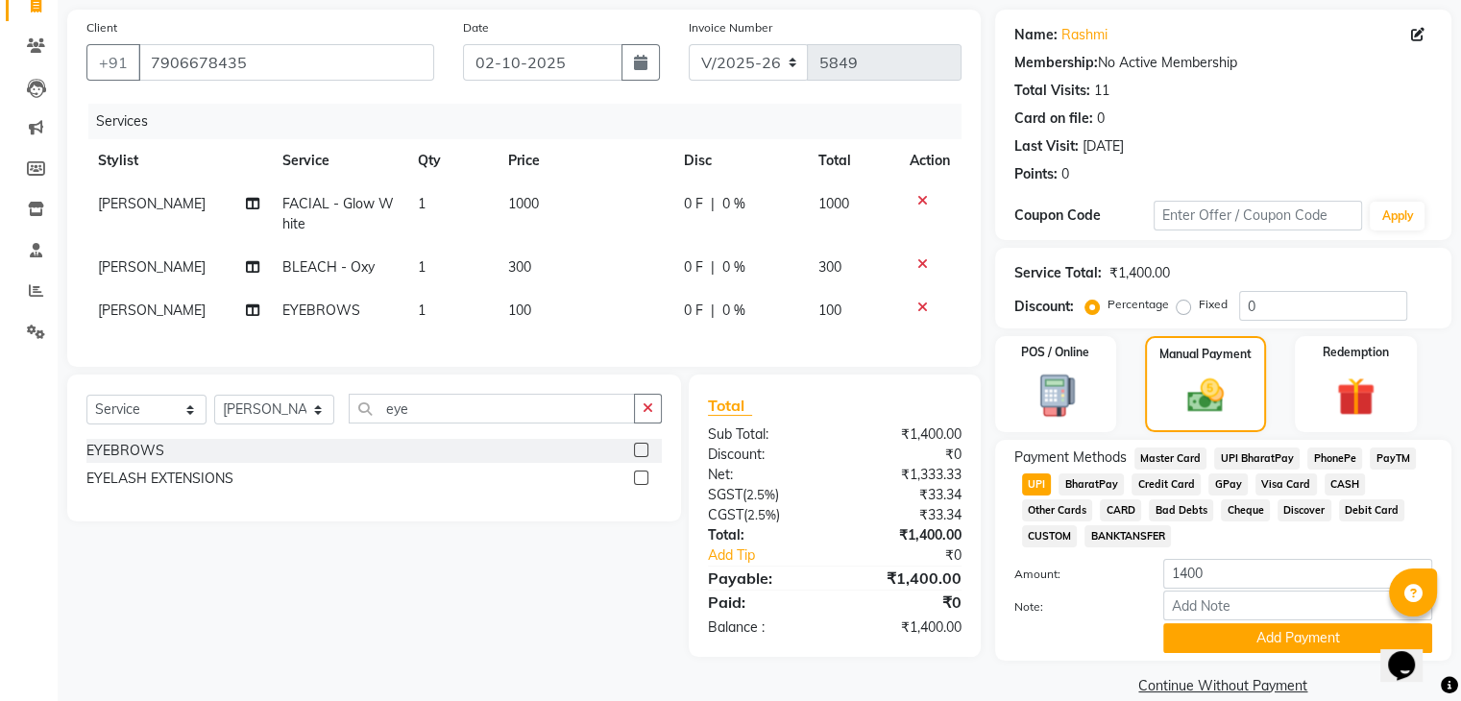
scroll to position [165, 0]
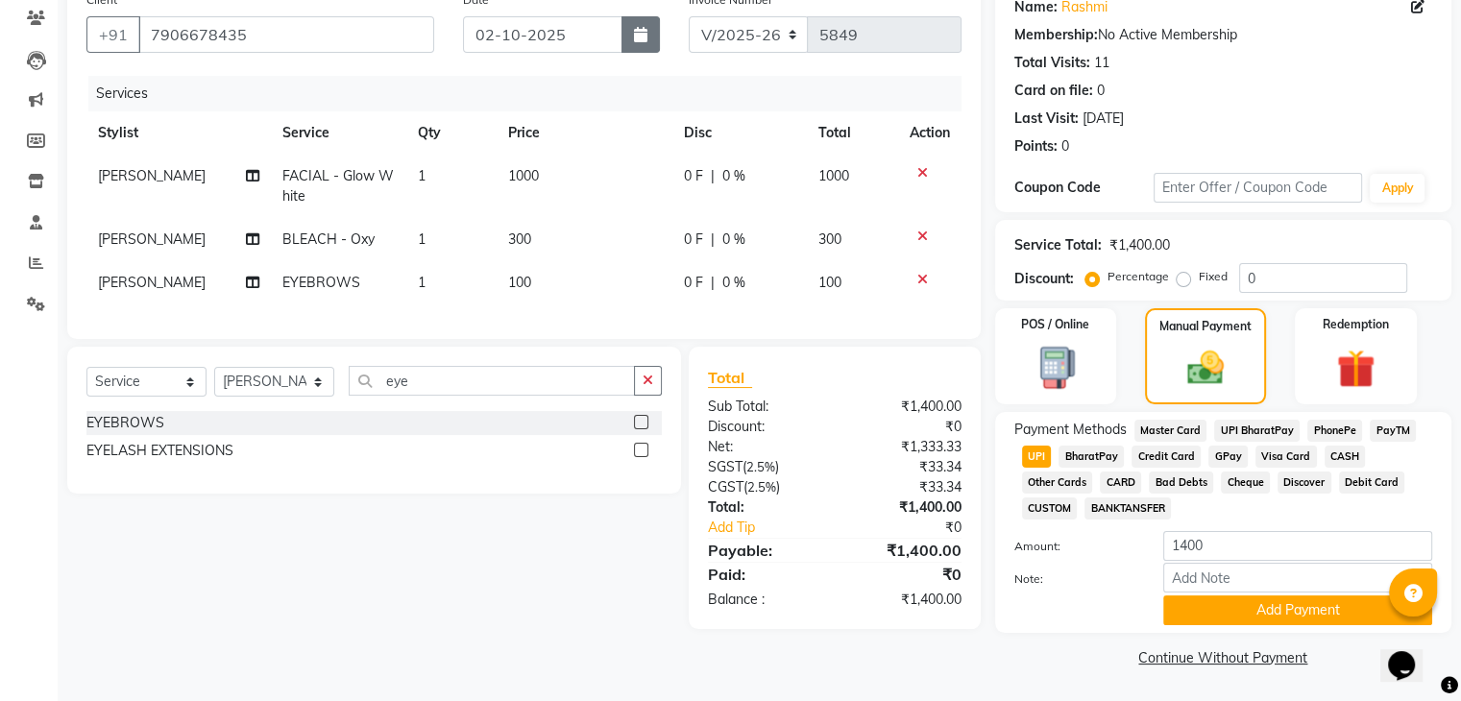
click at [638, 29] on icon "button" at bounding box center [640, 34] width 13 height 15
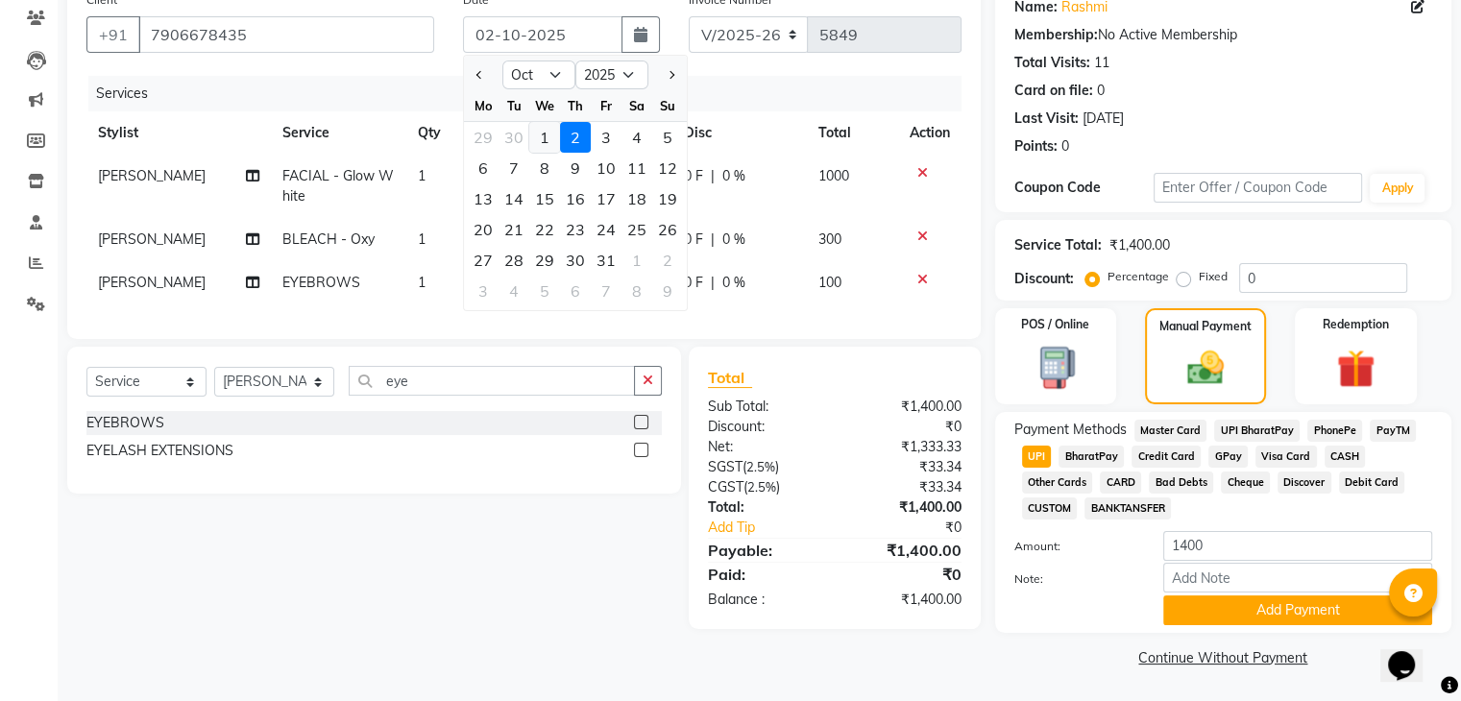
click at [548, 135] on div "1" at bounding box center [544, 137] width 31 height 31
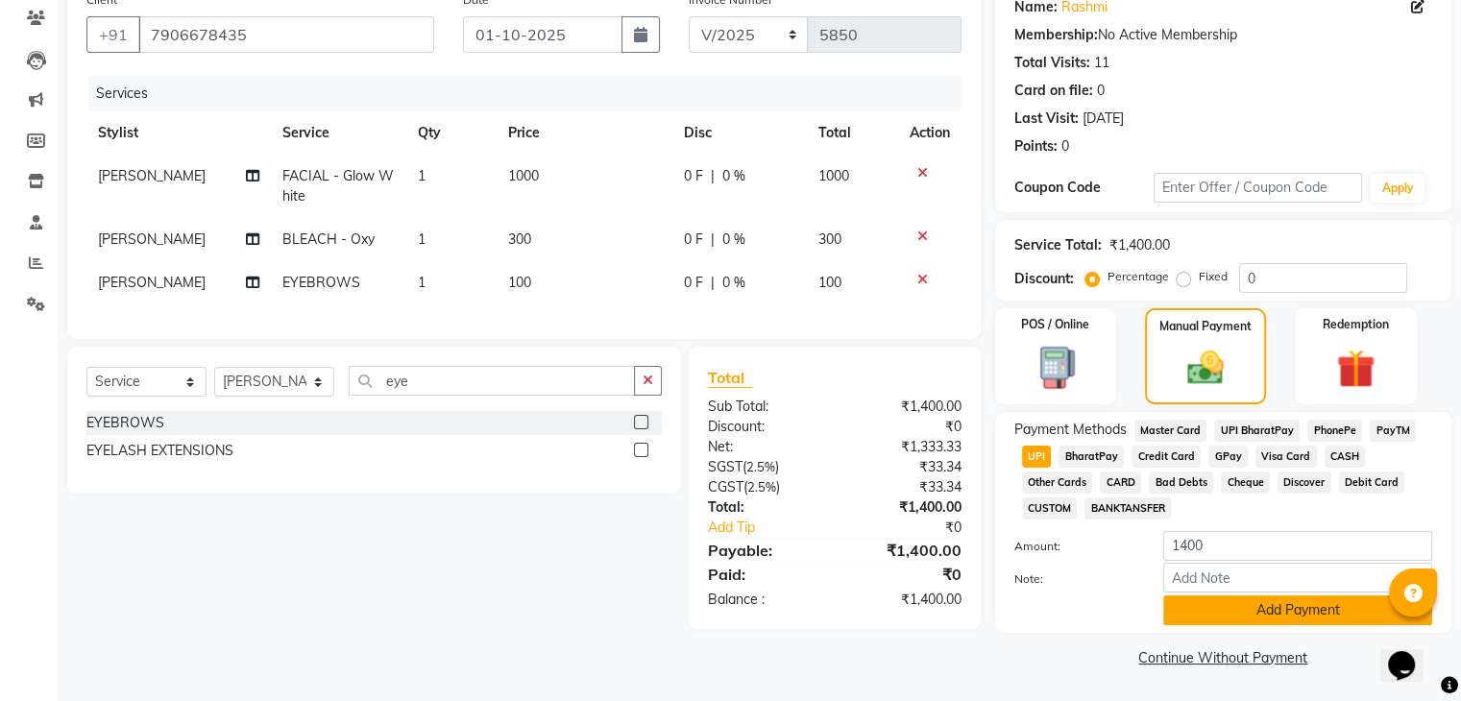
click at [1225, 616] on button "Add Payment" at bounding box center [1297, 610] width 269 height 30
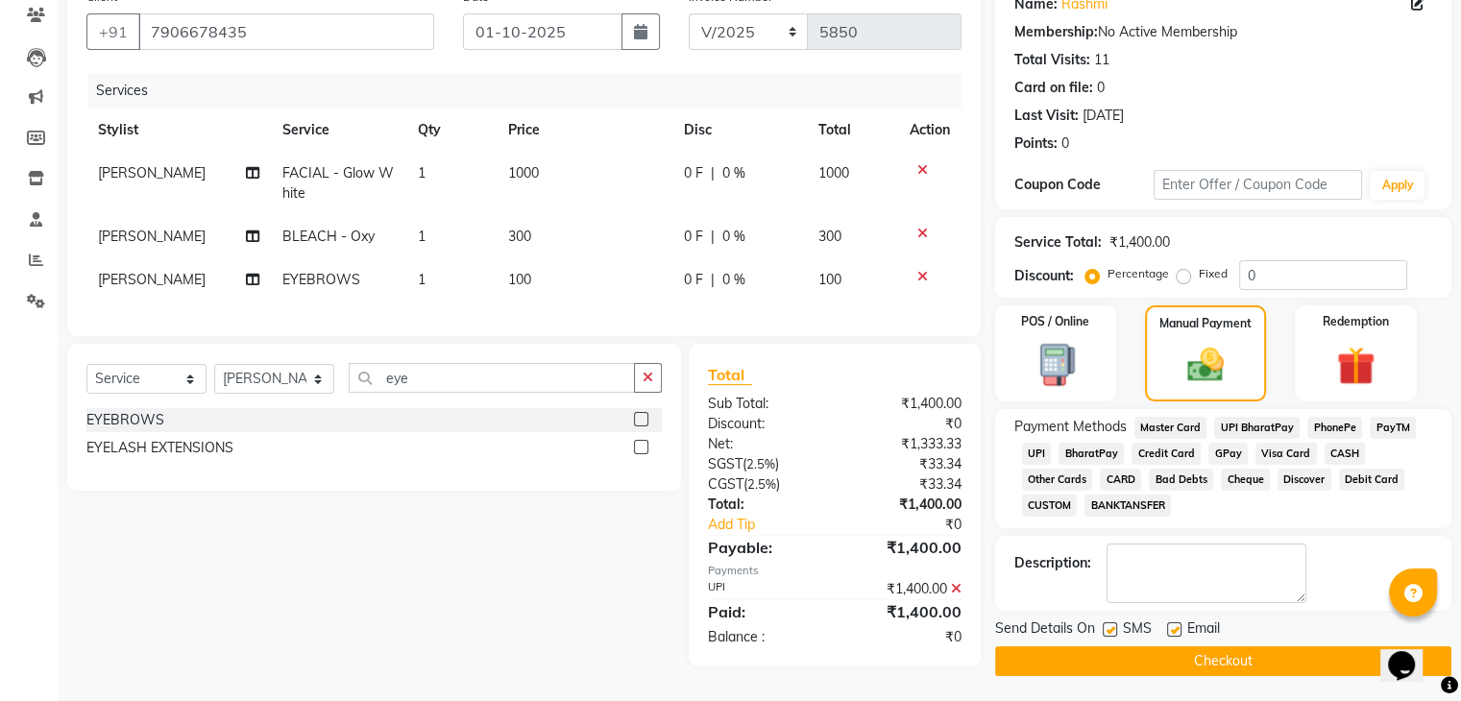
scroll to position [175, 0]
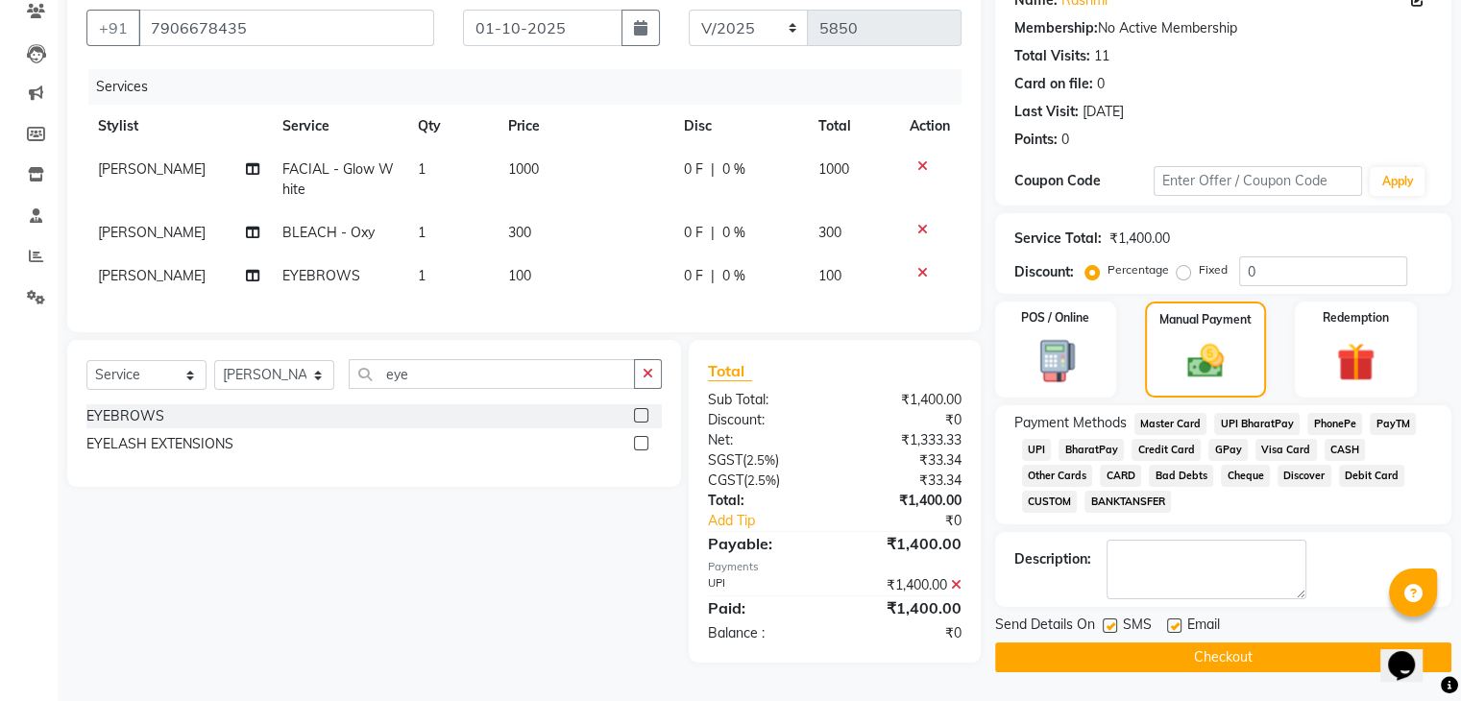
click at [1175, 618] on label at bounding box center [1174, 625] width 14 height 14
click at [1175, 620] on input "checkbox" at bounding box center [1173, 626] width 12 height 12
click at [1106, 622] on label at bounding box center [1109, 625] width 14 height 14
click at [1106, 622] on input "checkbox" at bounding box center [1108, 626] width 12 height 12
click at [1106, 642] on button "Checkout" at bounding box center [1223, 657] width 456 height 30
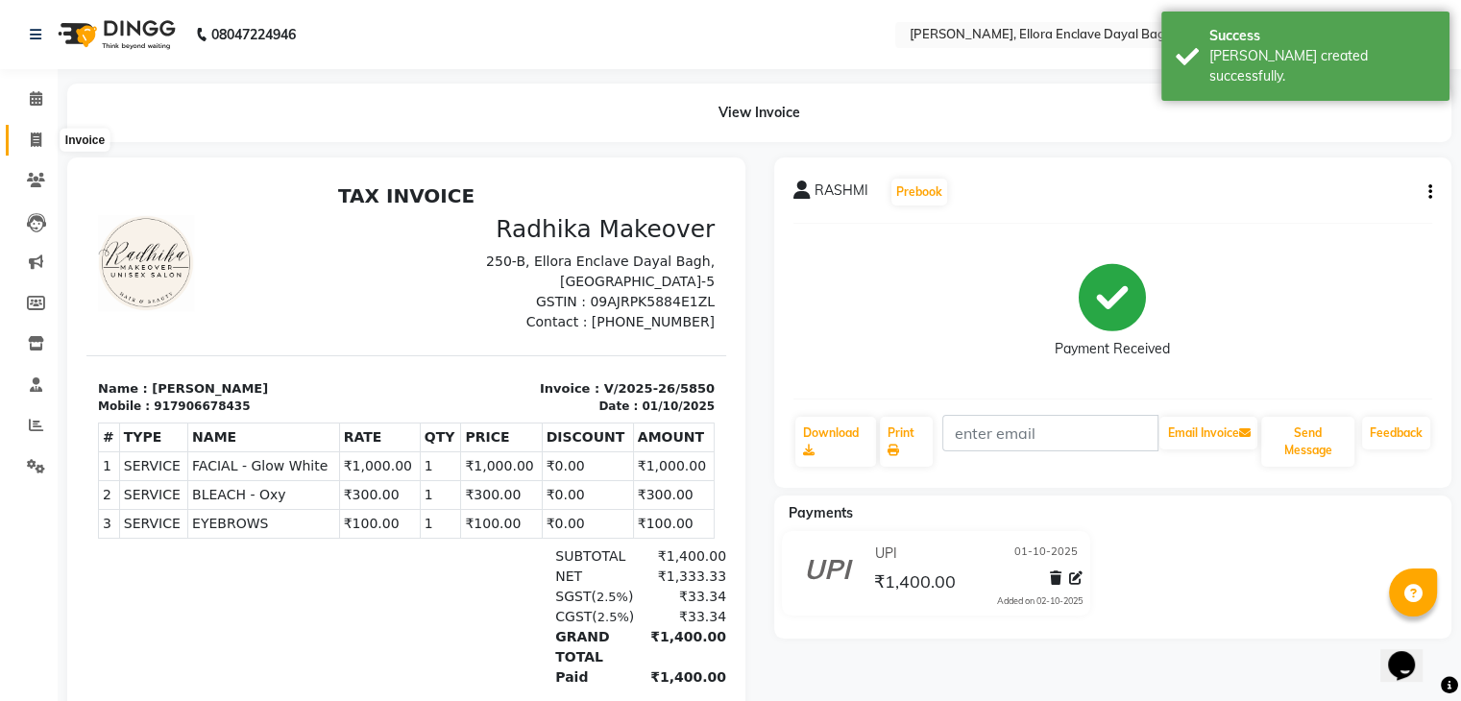
click at [24, 135] on span at bounding box center [36, 141] width 34 height 22
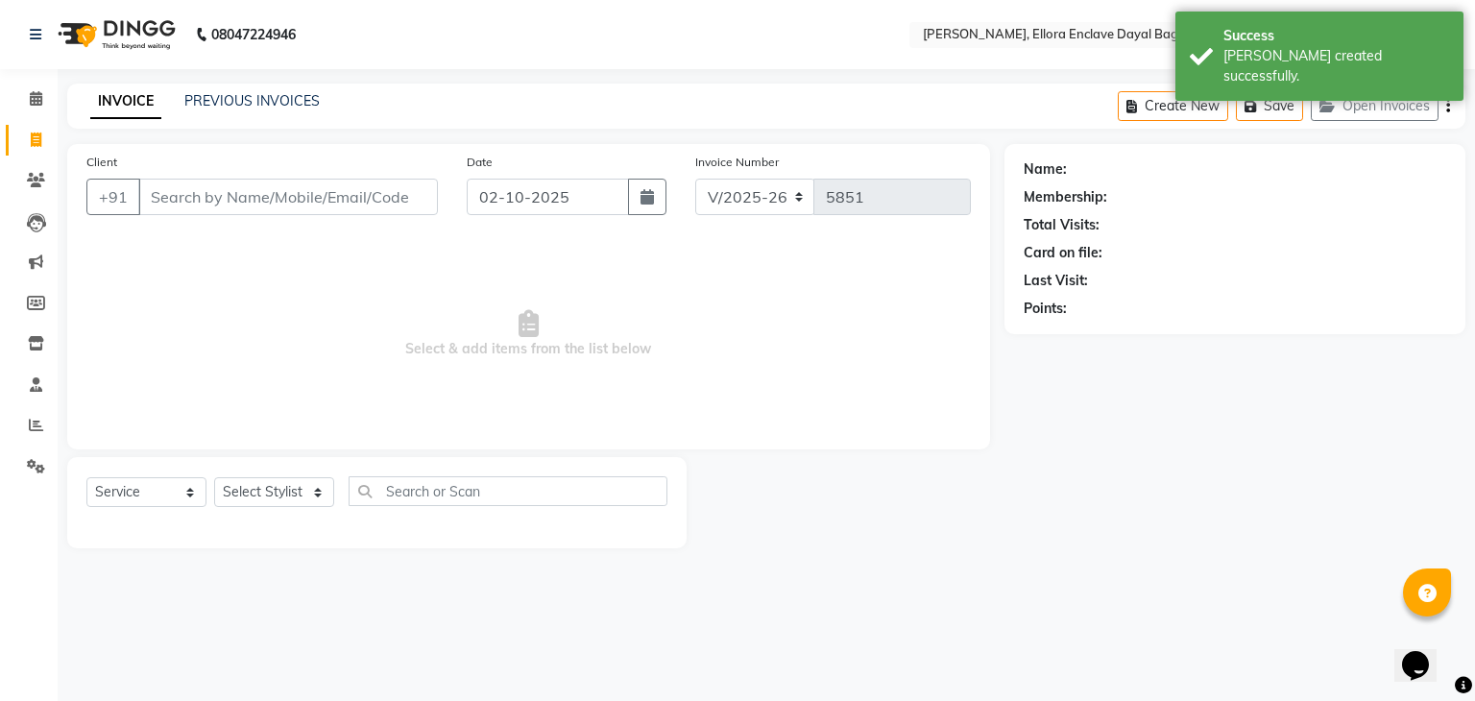
click at [255, 203] on input "Client" at bounding box center [288, 197] width 300 height 36
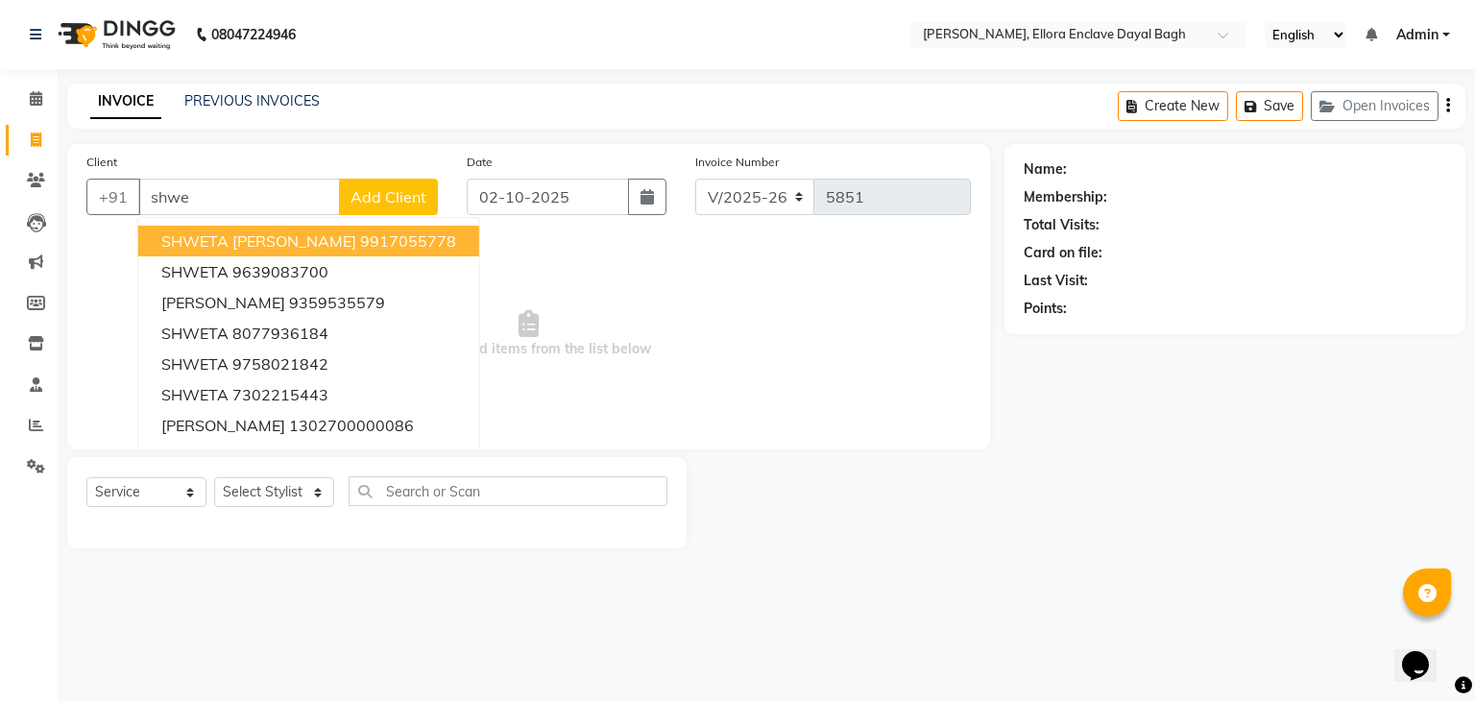
click at [272, 244] on span "SHWETA VARSHNEY" at bounding box center [258, 240] width 195 height 19
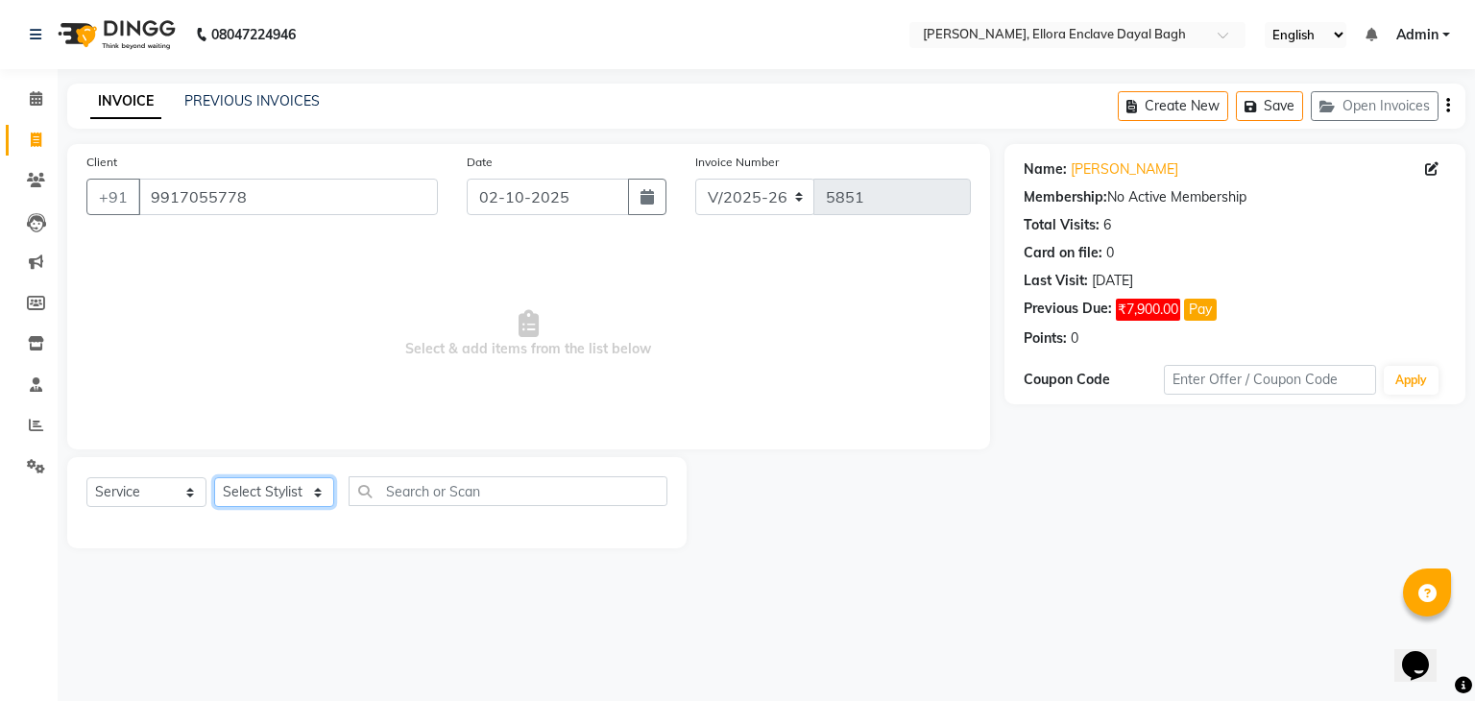
click at [297, 493] on select "Select Stylist AMAN DANISH SALMANI [PERSON_NAME] kakul KAVITA [PERSON_NAME] [PE…" at bounding box center [274, 492] width 120 height 30
click at [214, 478] on select "Select Stylist AMAN DANISH SALMANI [PERSON_NAME] kakul KAVITA [PERSON_NAME] [PE…" at bounding box center [274, 492] width 120 height 30
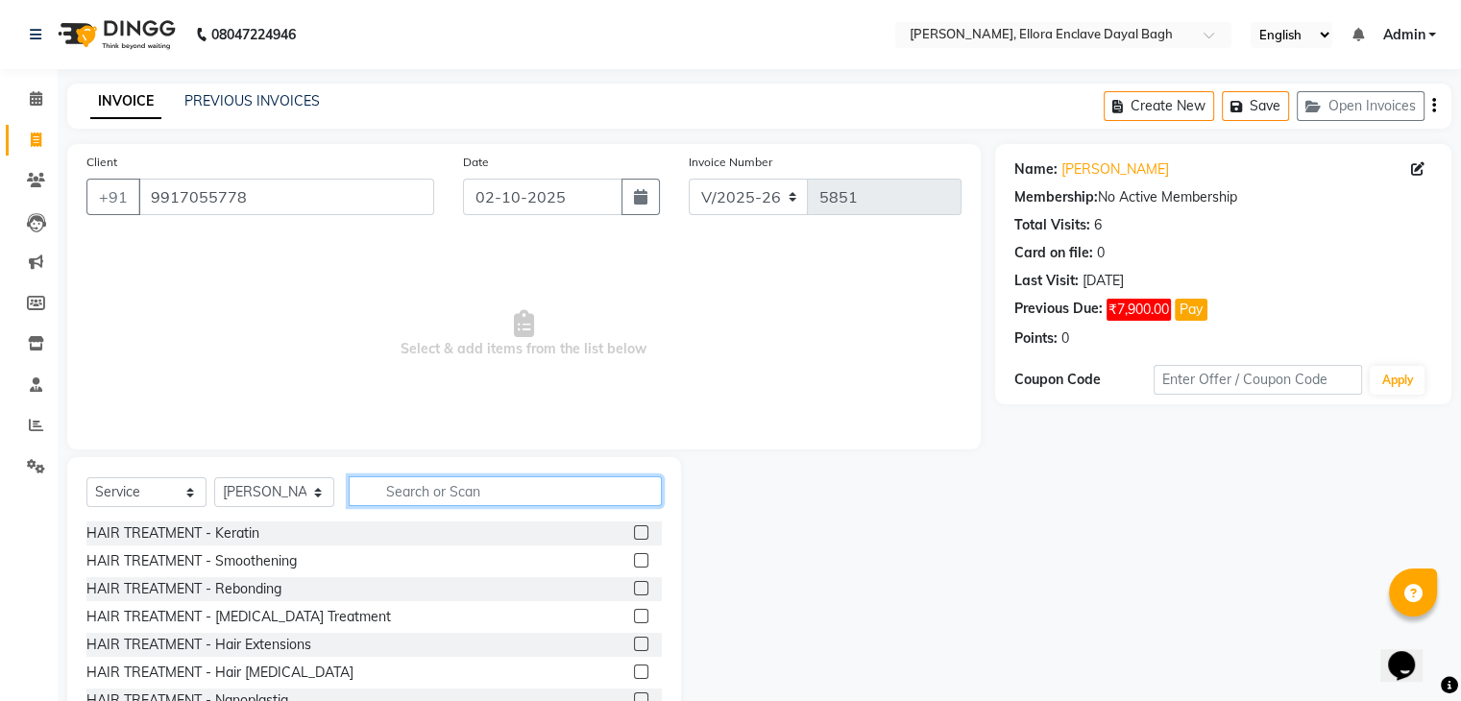
click at [466, 492] on input "text" at bounding box center [505, 491] width 313 height 30
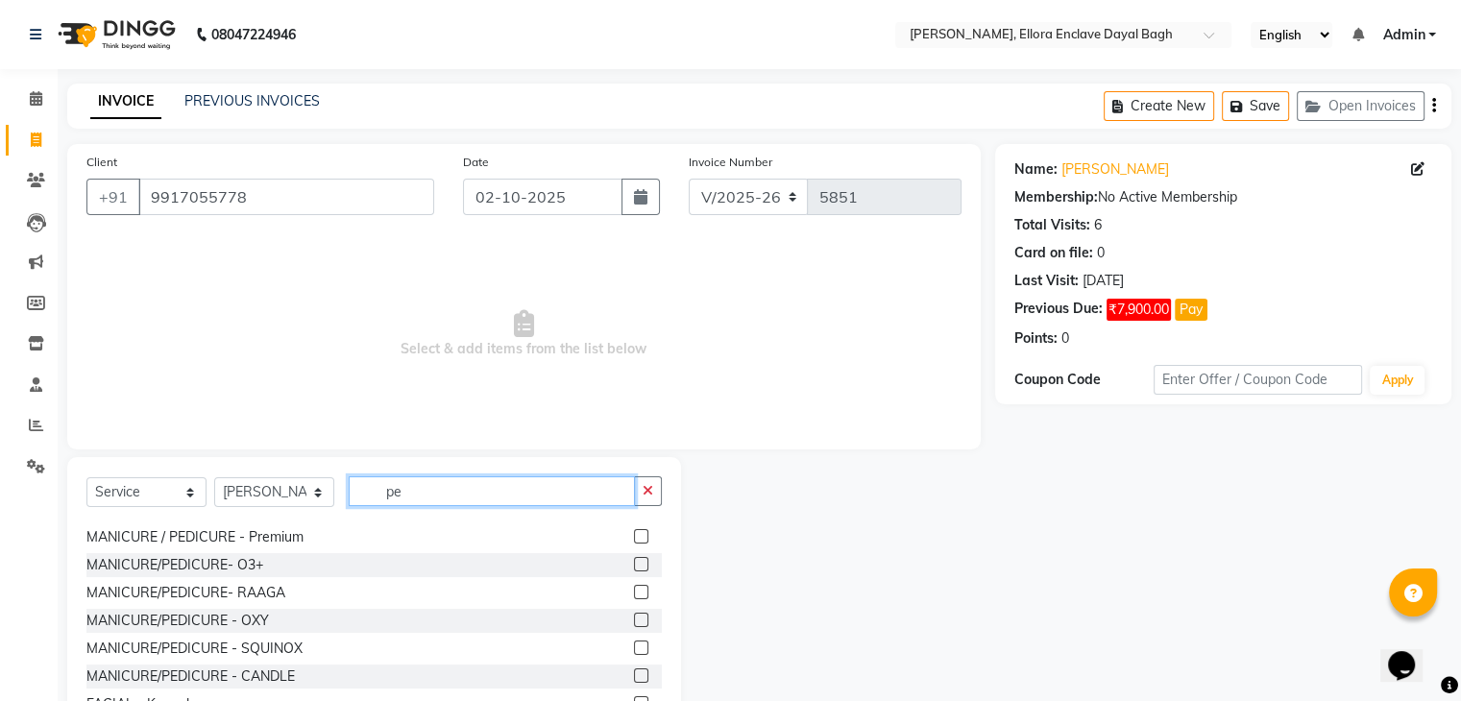
scroll to position [84, 0]
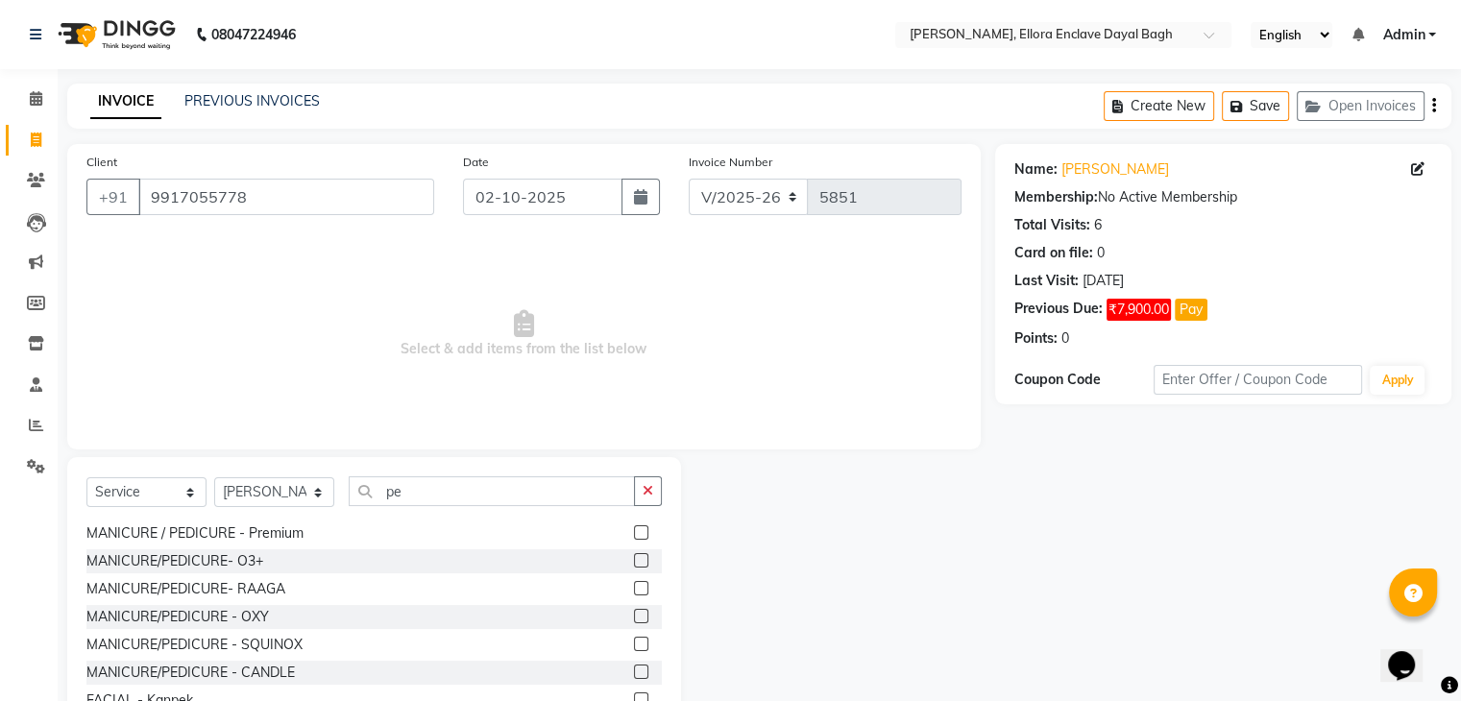
click at [634, 588] on label at bounding box center [641, 588] width 14 height 14
click at [634, 588] on input "checkbox" at bounding box center [640, 589] width 12 height 12
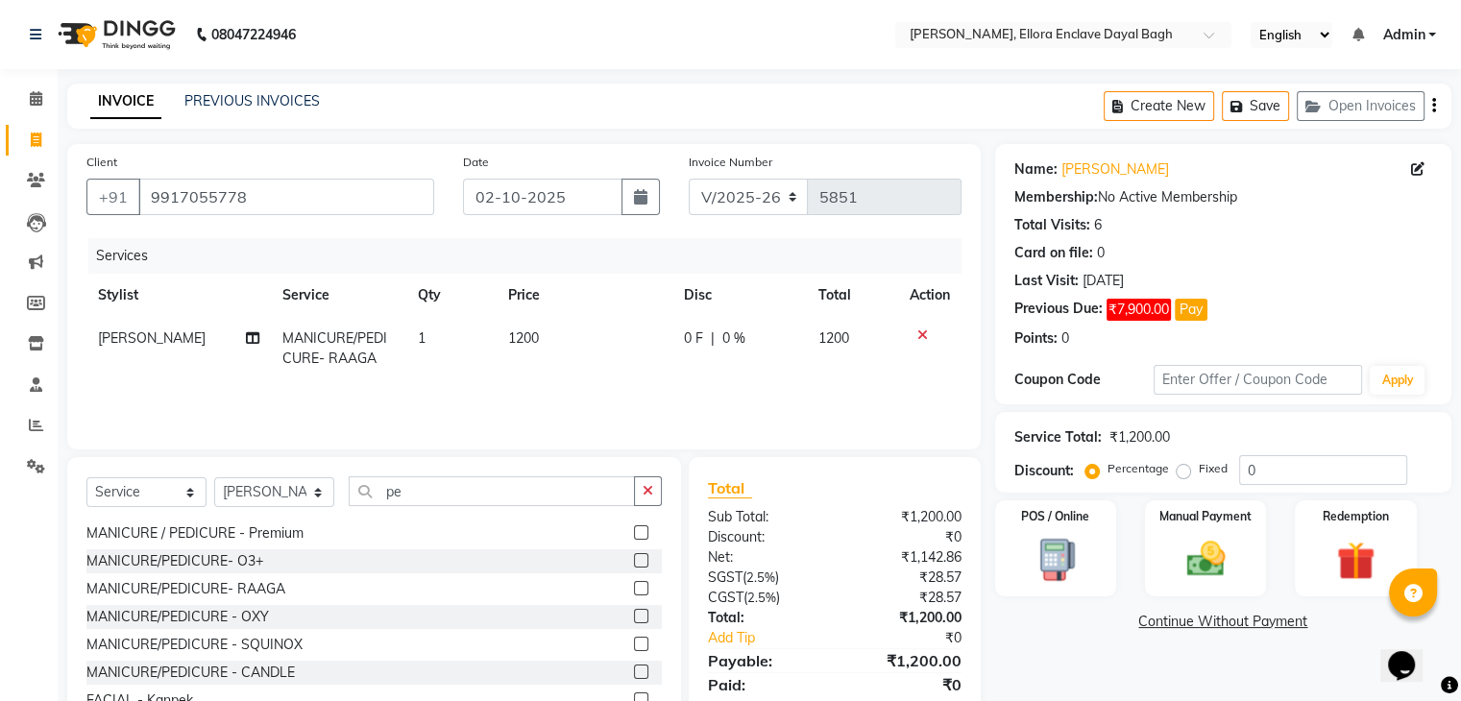
click at [585, 351] on td "1200" at bounding box center [584, 348] width 176 height 63
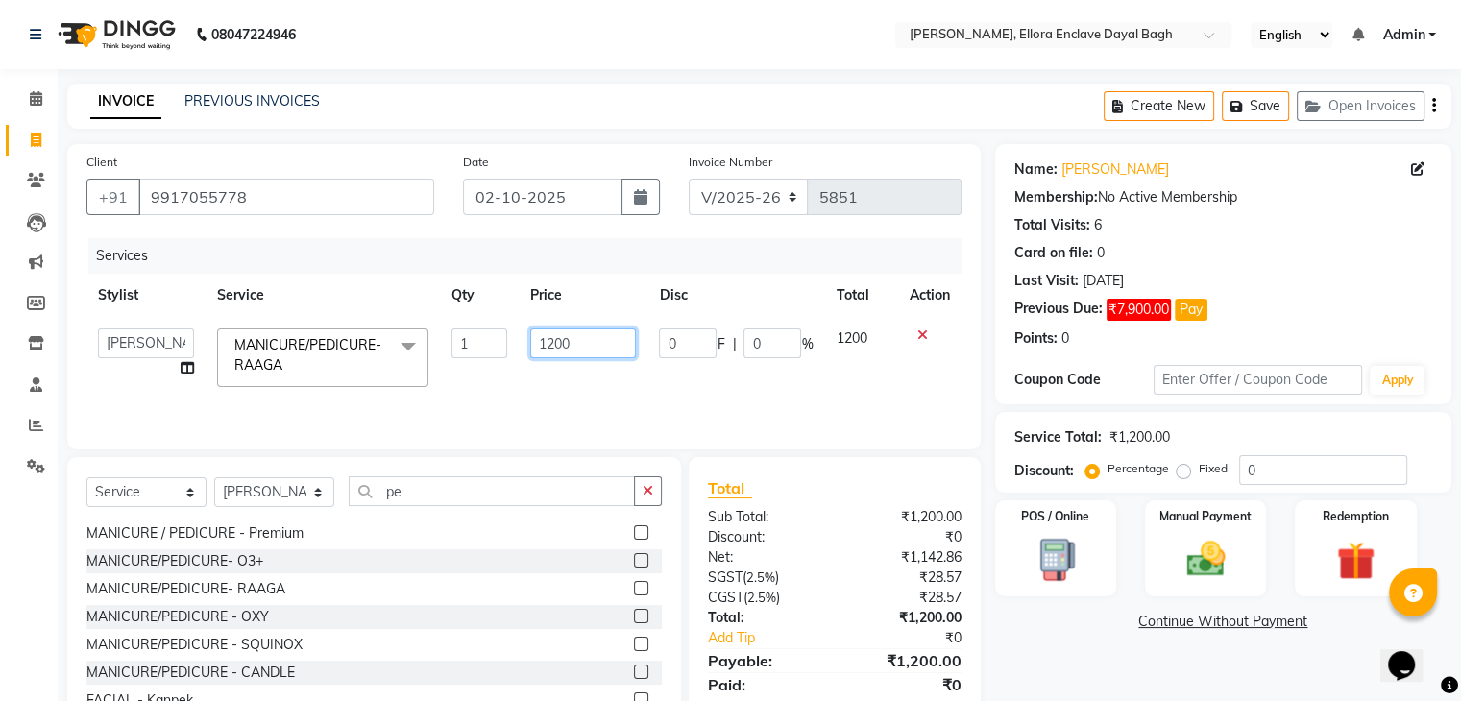
click at [598, 335] on input "1200" at bounding box center [583, 343] width 106 height 30
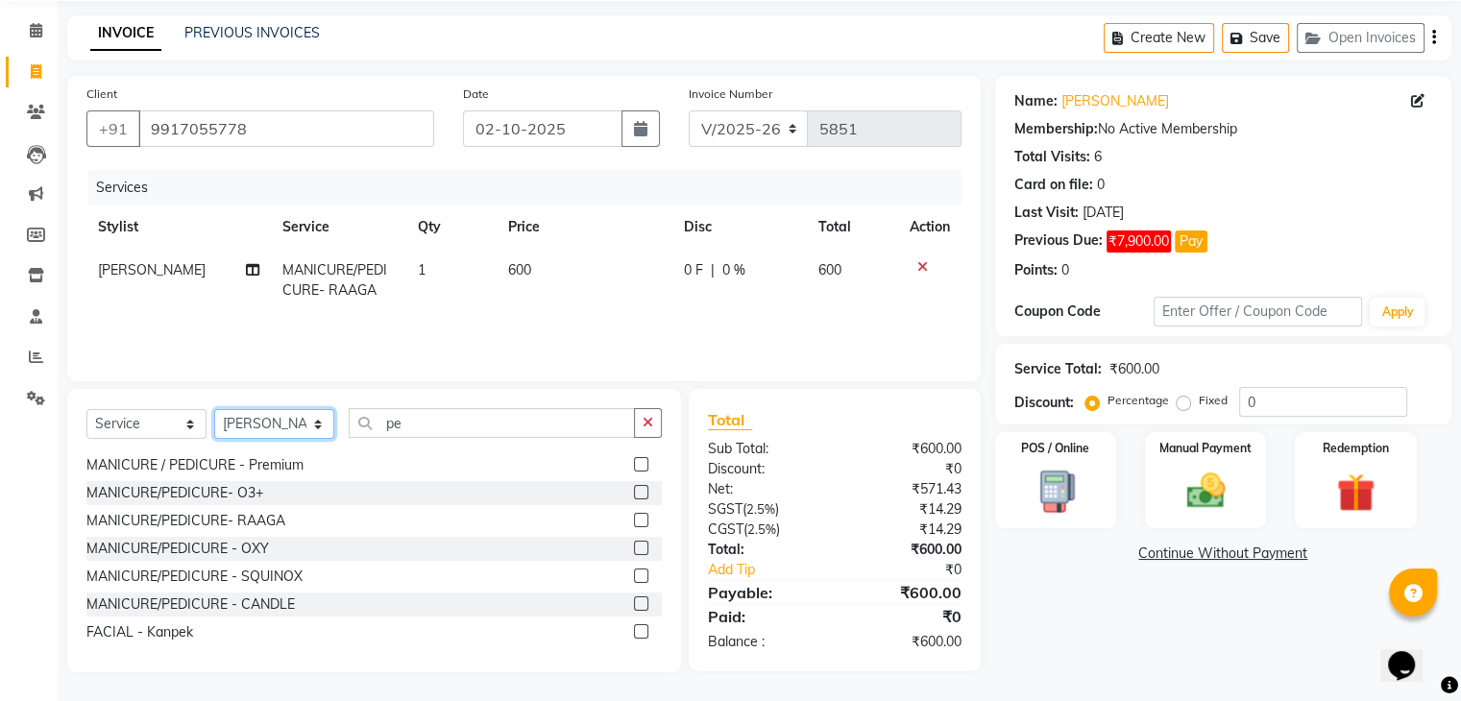
drag, startPoint x: 302, startPoint y: 416, endPoint x: 292, endPoint y: 299, distance: 117.6
click at [292, 299] on div "Client +91 9917055778 Date 02-10-2025 Invoice Number V/2025 V/2025-26 5851 Serv…" at bounding box center [524, 374] width 942 height 596
click at [214, 409] on select "Select Stylist AMAN DANISH SALMANI [PERSON_NAME] kakul KAVITA [PERSON_NAME] [PE…" at bounding box center [274, 424] width 120 height 30
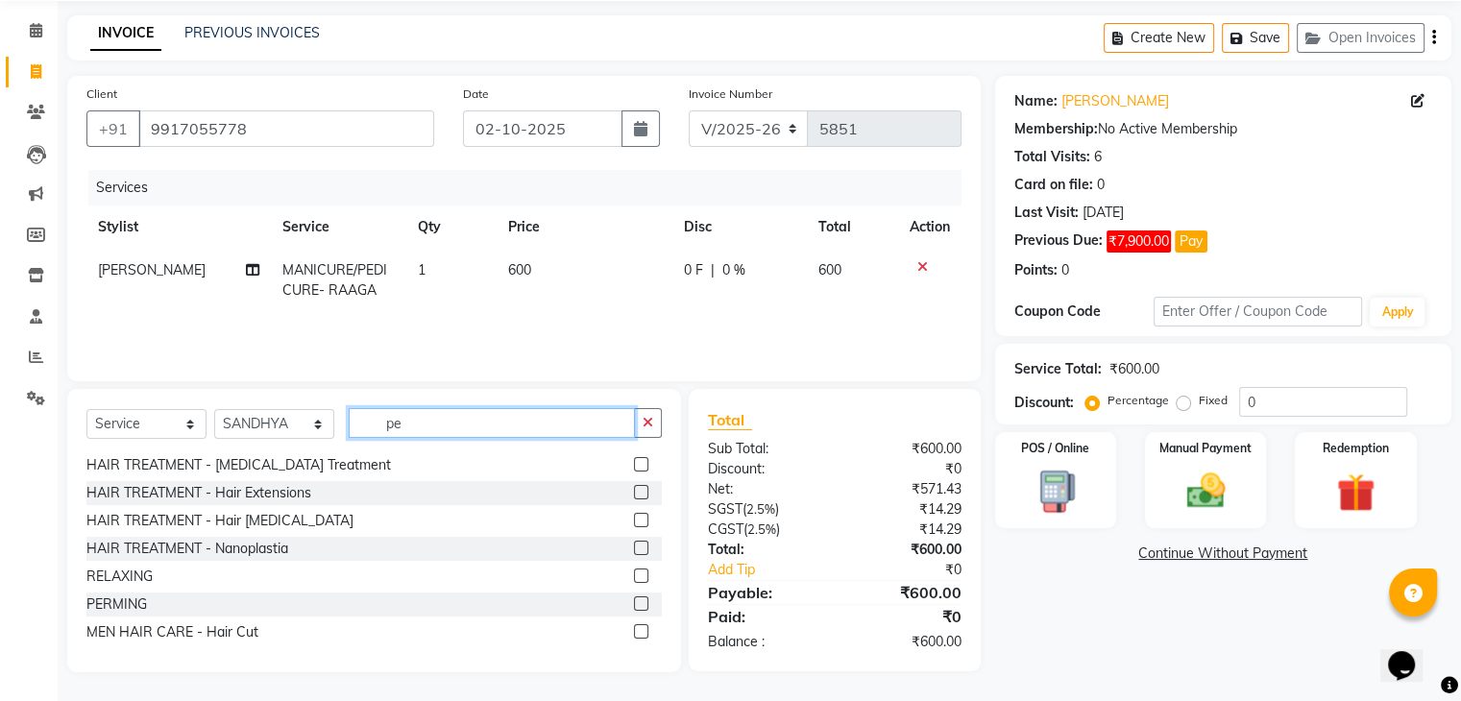
click at [505, 423] on input "pe" at bounding box center [492, 423] width 286 height 30
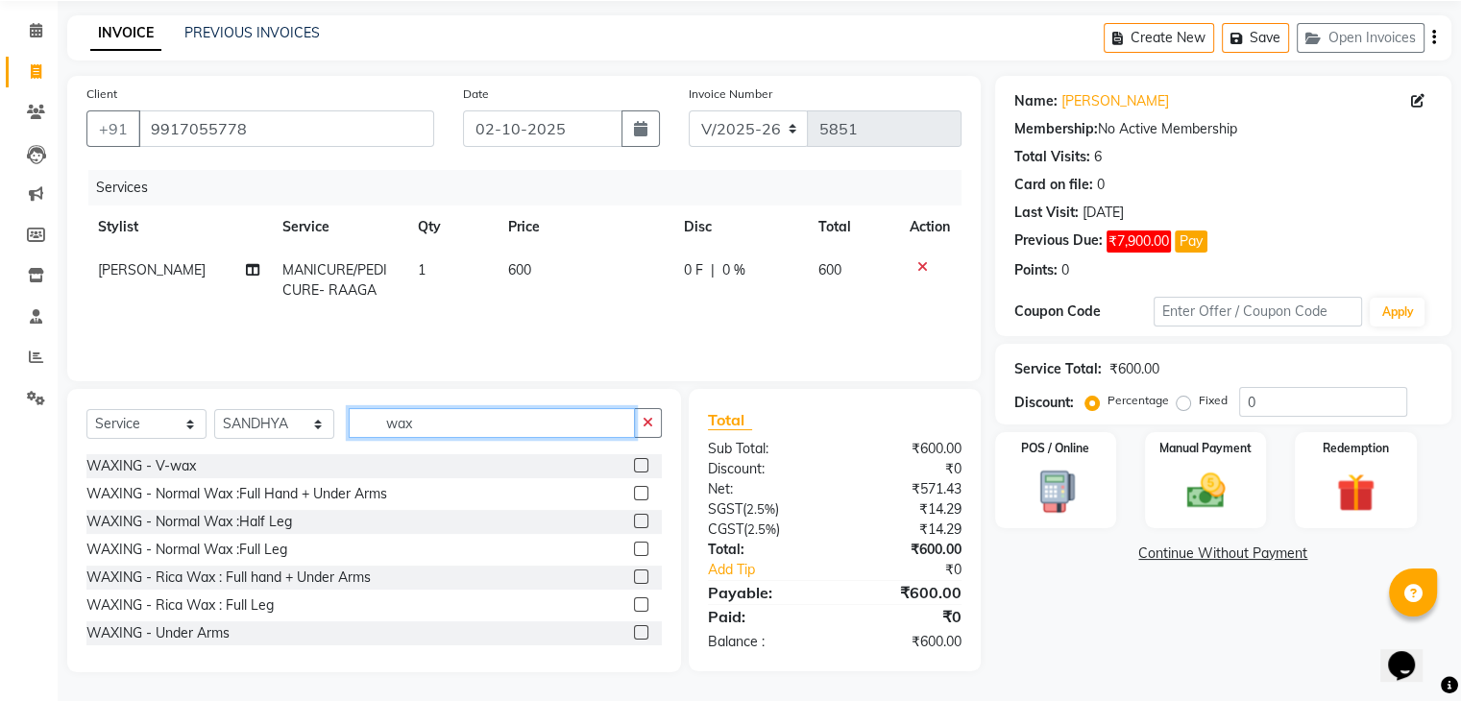
scroll to position [234, 0]
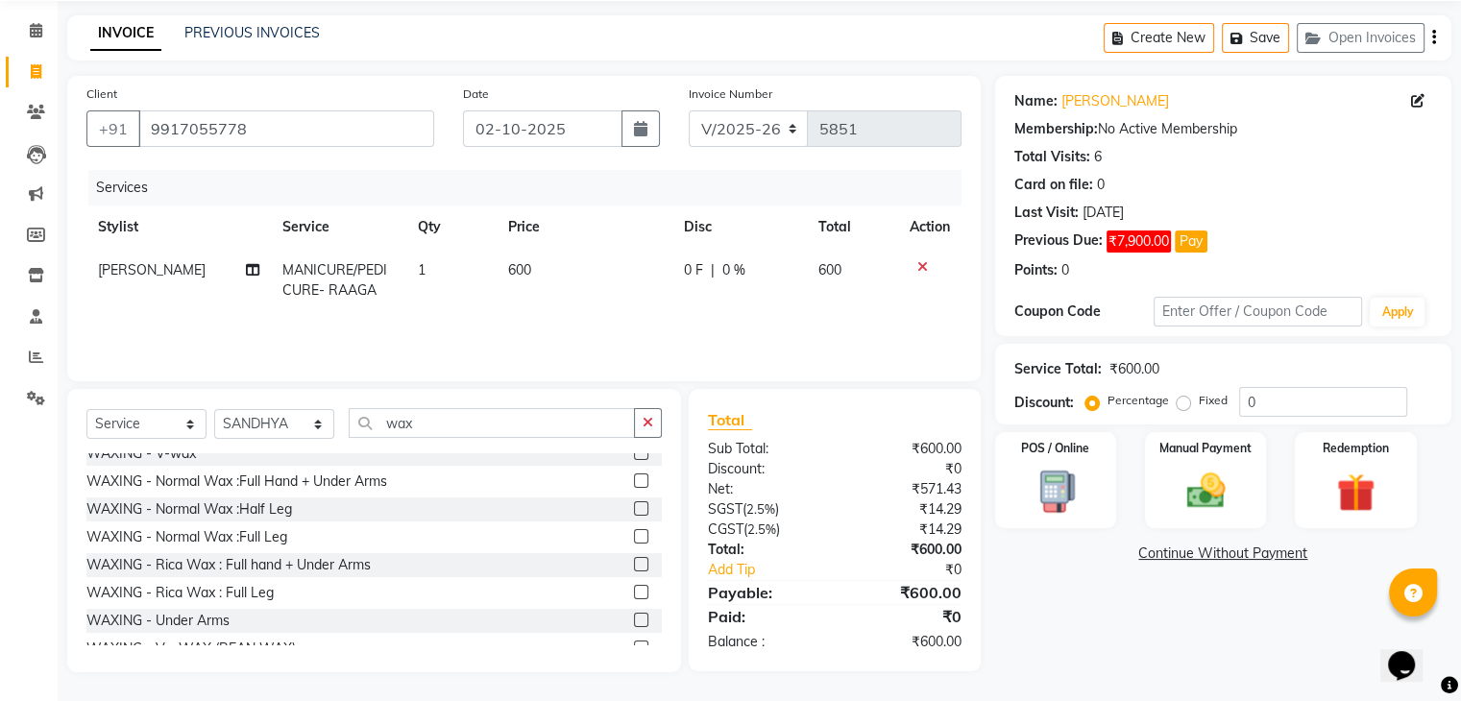
click at [634, 564] on label at bounding box center [641, 564] width 14 height 14
click at [634, 564] on input "checkbox" at bounding box center [640, 565] width 12 height 12
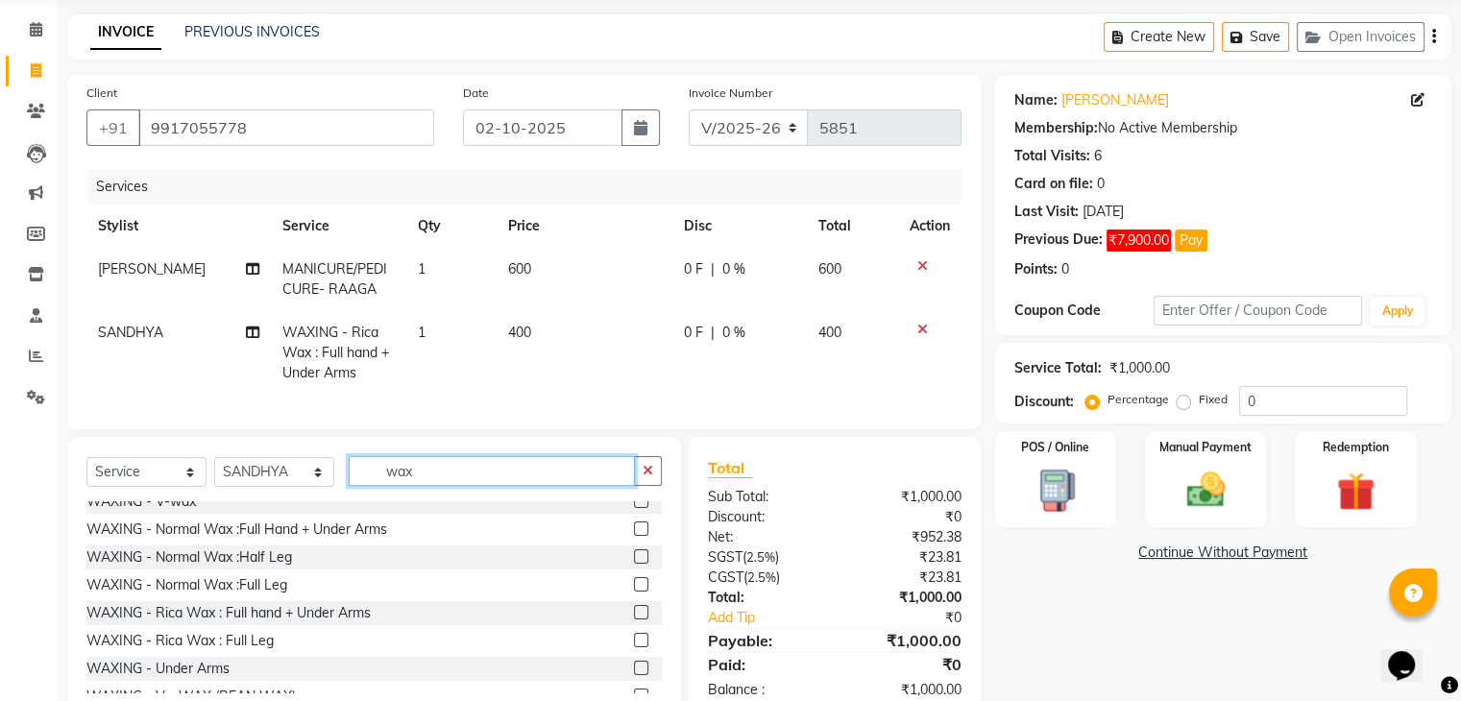
click at [502, 485] on input "wax" at bounding box center [492, 471] width 286 height 30
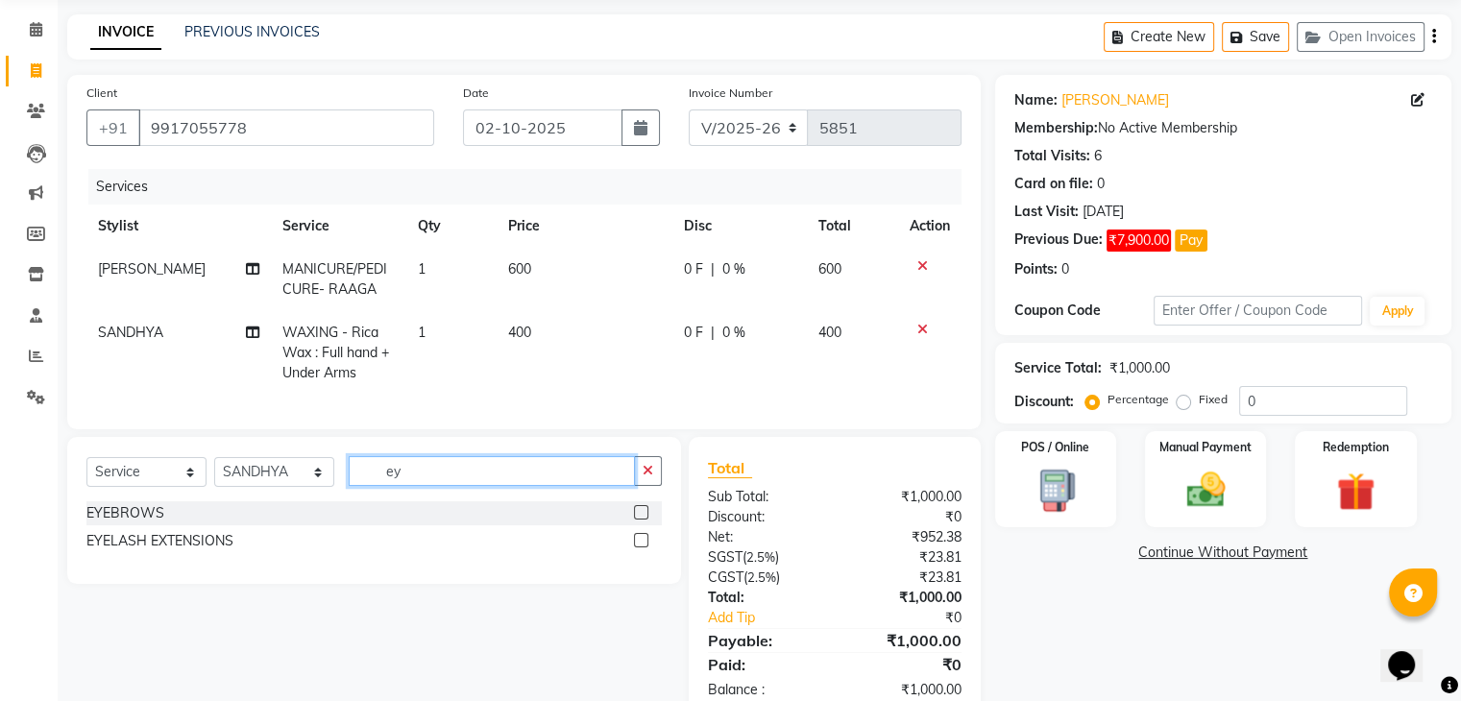
scroll to position [0, 0]
click at [638, 520] on label at bounding box center [641, 512] width 14 height 14
click at [638, 520] on input "checkbox" at bounding box center [640, 513] width 12 height 12
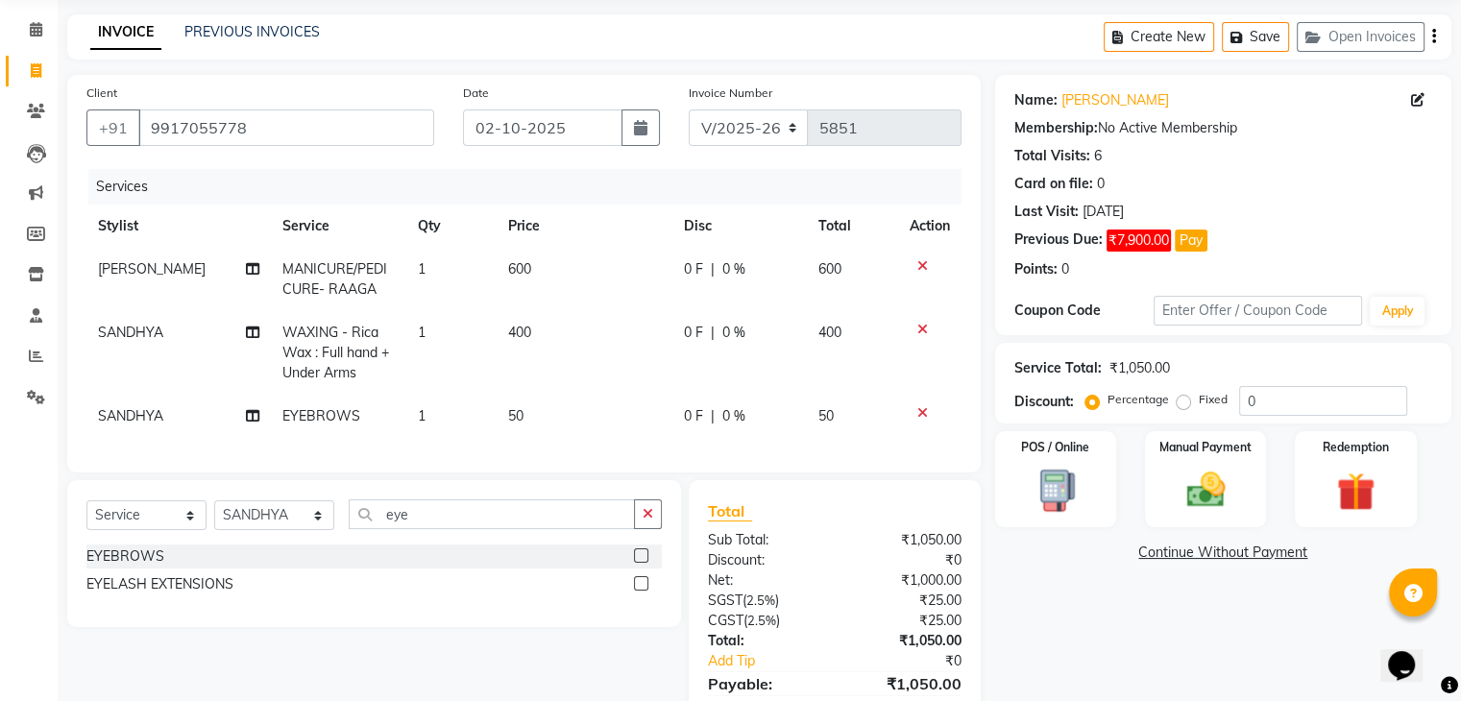
scroll to position [175, 0]
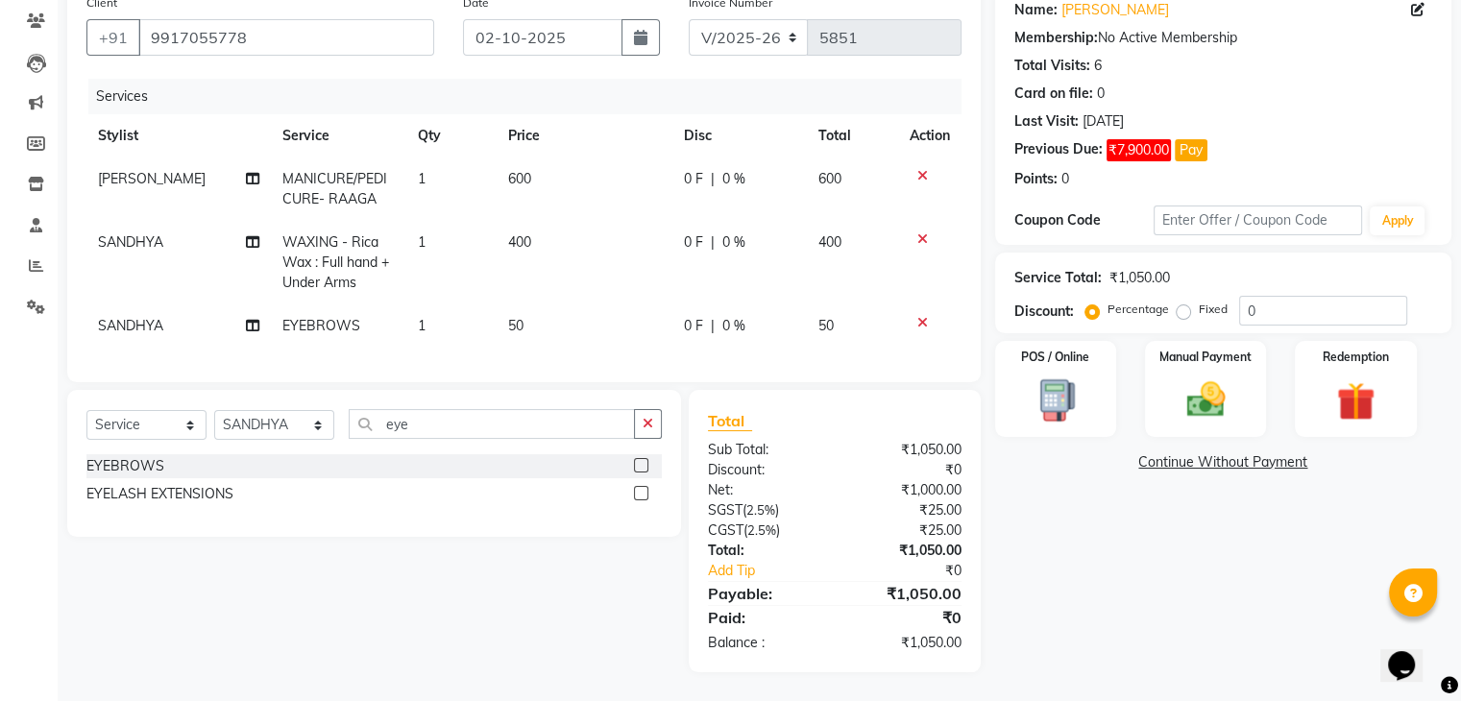
click at [1129, 572] on div "Name: Shweta Varshney Membership: No Active Membership Total Visits: 6 Card on …" at bounding box center [1230, 329] width 471 height 688
click at [1216, 598] on div "Name: Shweta Varshney Membership: No Active Membership Total Visits: 6 Card on …" at bounding box center [1230, 329] width 471 height 688
click at [146, 317] on span "SANDHYA" at bounding box center [130, 325] width 65 height 17
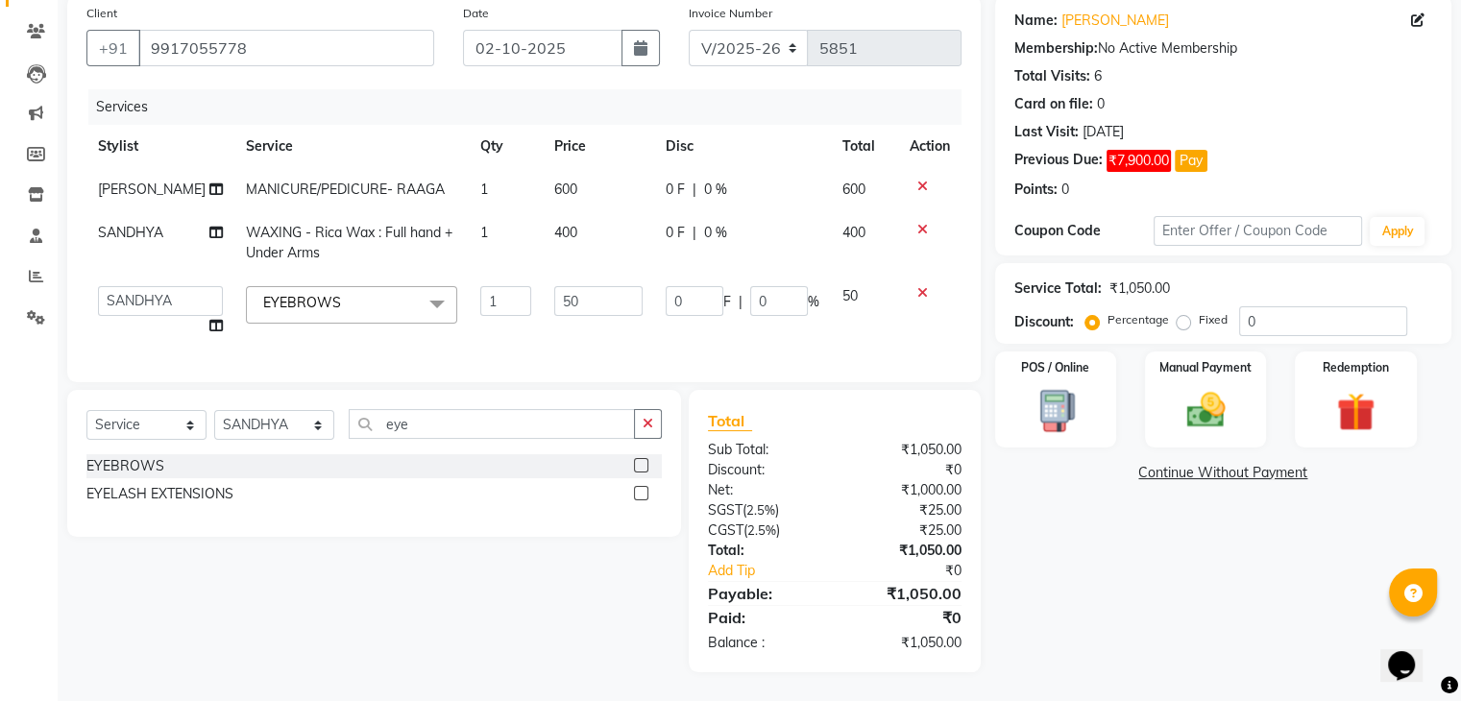
scroll to position [164, 0]
click at [145, 297] on select "AMAN DANISH SALMANI GOPAL PACHORI kakul KAVITA KIRAN KUMARI MEENU KUMARI NEHA N…" at bounding box center [160, 301] width 125 height 30
drag, startPoint x: 1194, startPoint y: 619, endPoint x: 1218, endPoint y: 576, distance: 49.4
click at [1218, 576] on div "Name: Shweta Varshney Membership: No Active Membership Total Visits: 6 Card on …" at bounding box center [1230, 333] width 471 height 677
click at [1200, 399] on img at bounding box center [1205, 411] width 64 height 46
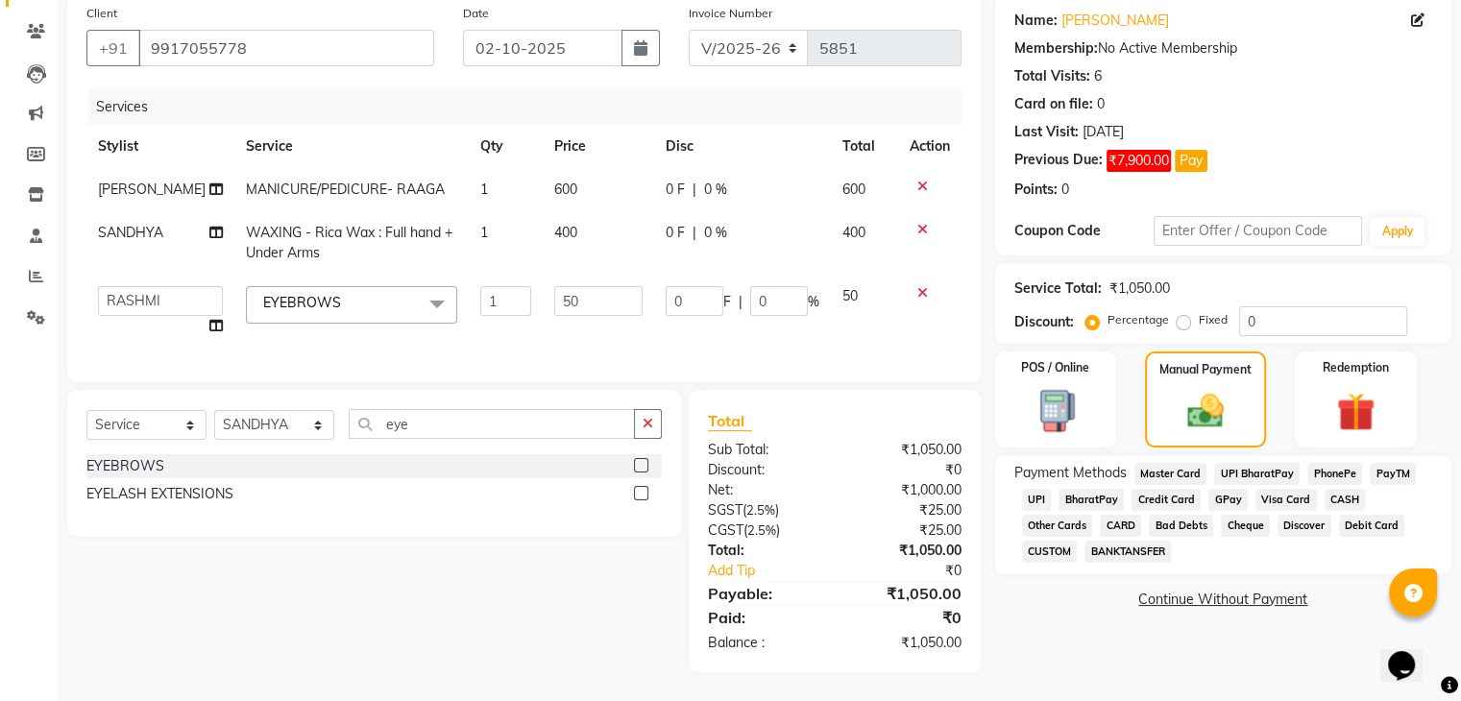
click at [1336, 489] on span "CASH" at bounding box center [1344, 500] width 41 height 22
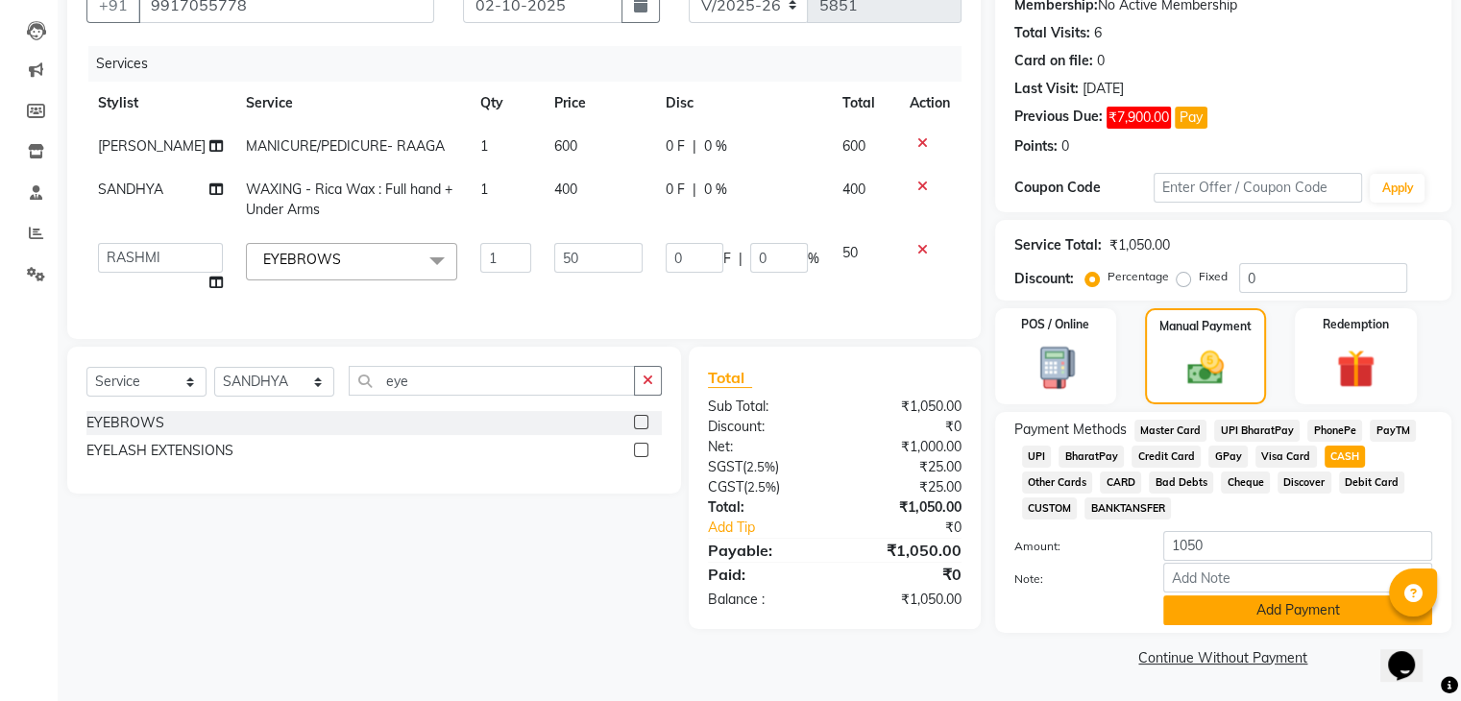
click at [1298, 609] on button "Add Payment" at bounding box center [1297, 610] width 269 height 30
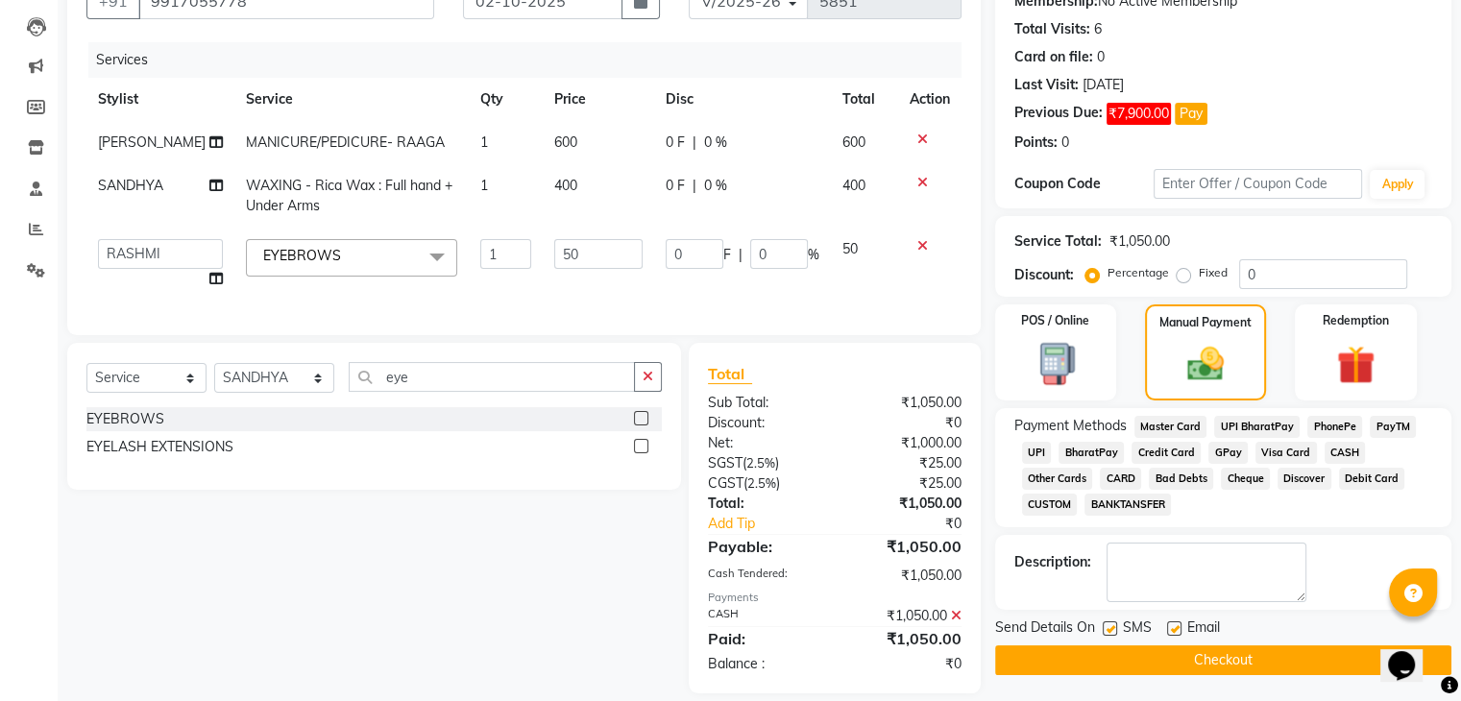
scroll to position [232, 0]
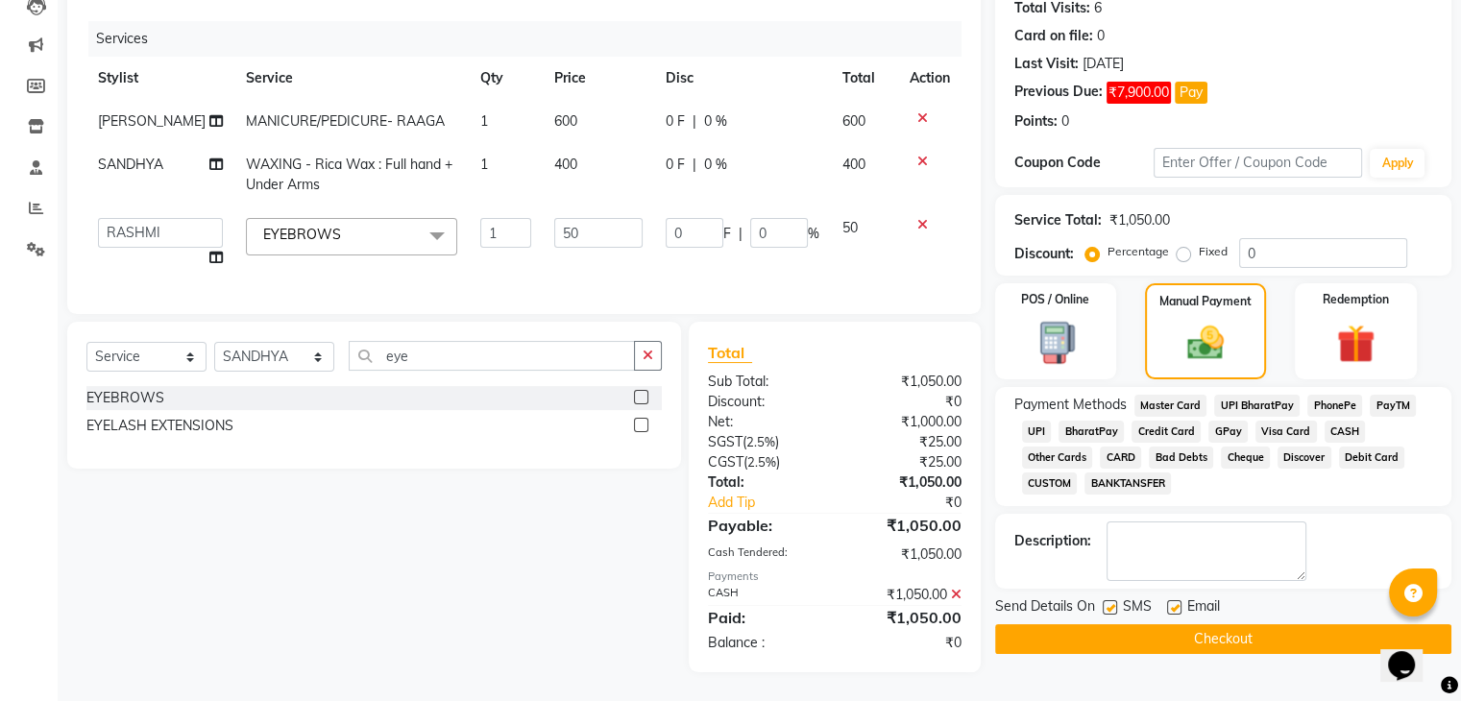
click at [1175, 600] on label at bounding box center [1174, 607] width 14 height 14
click at [1175, 602] on input "checkbox" at bounding box center [1173, 608] width 12 height 12
click at [1106, 600] on label at bounding box center [1109, 607] width 14 height 14
click at [1106, 602] on input "checkbox" at bounding box center [1108, 608] width 12 height 12
click at [1108, 624] on button "Checkout" at bounding box center [1223, 639] width 456 height 30
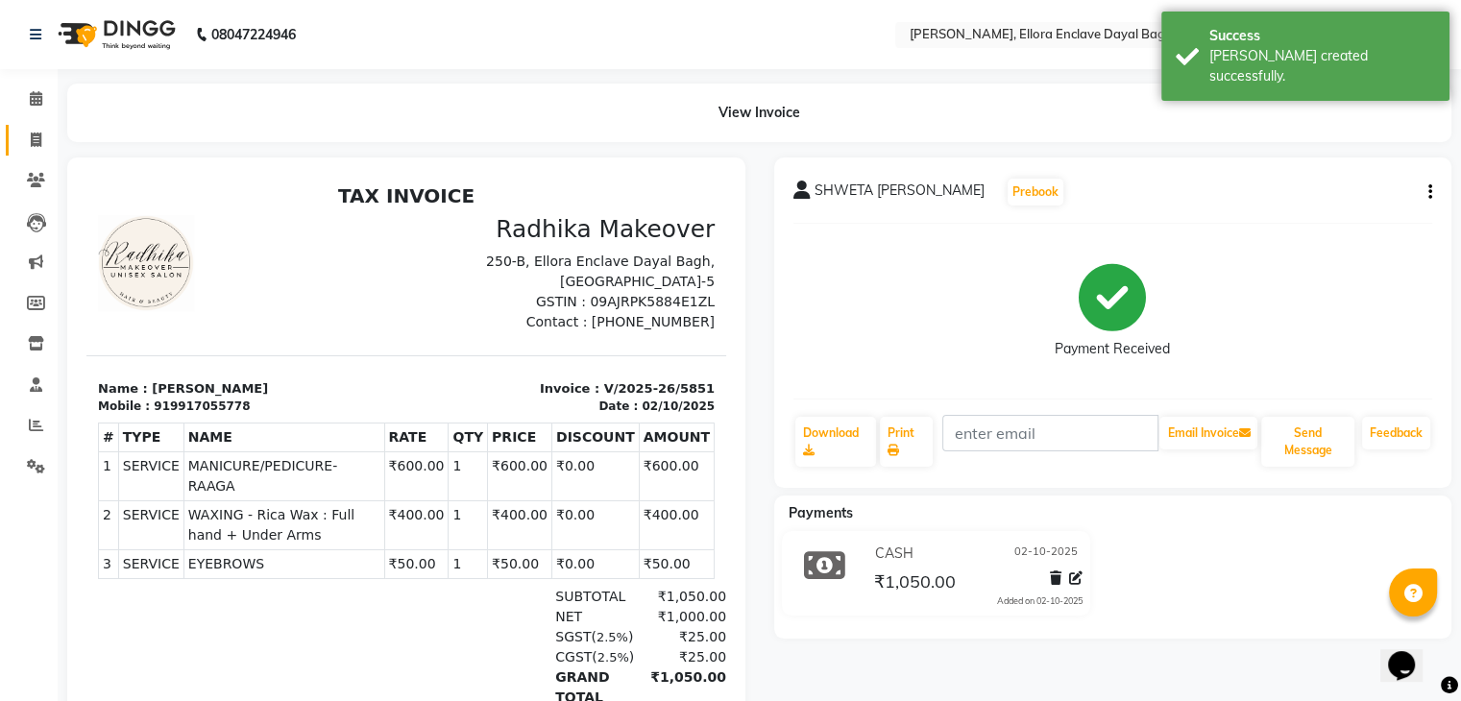
click at [19, 126] on link "Invoice" at bounding box center [29, 141] width 46 height 32
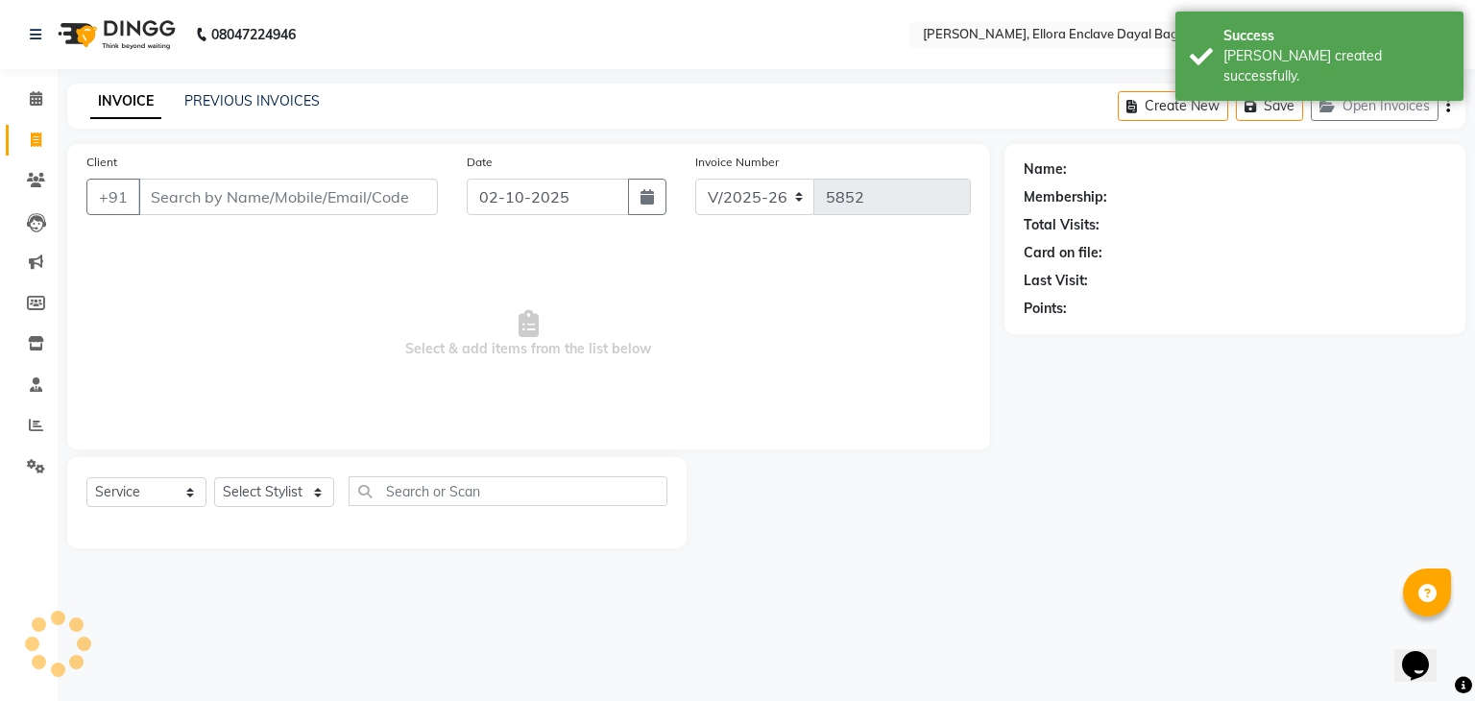
click at [265, 212] on input "Client" at bounding box center [288, 197] width 300 height 36
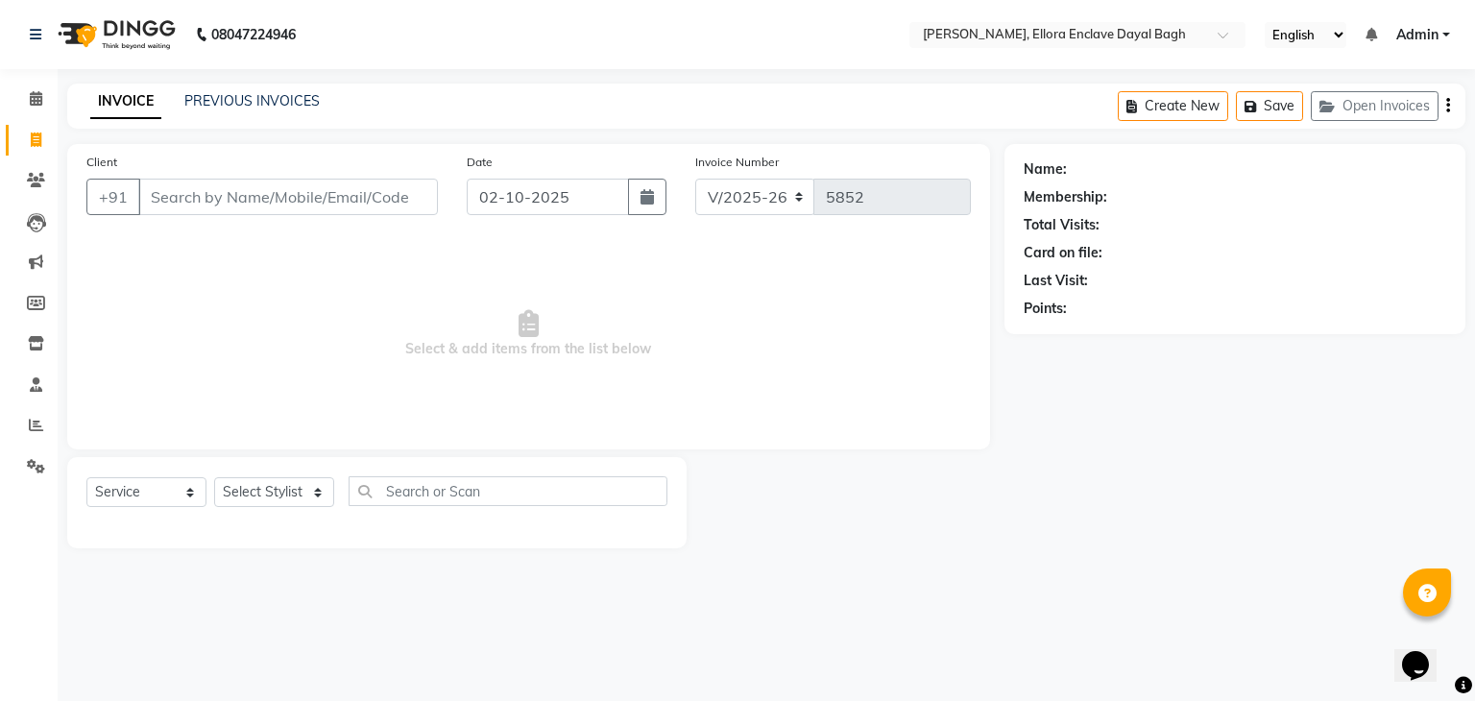
click at [284, 208] on input "Client" at bounding box center [288, 197] width 300 height 36
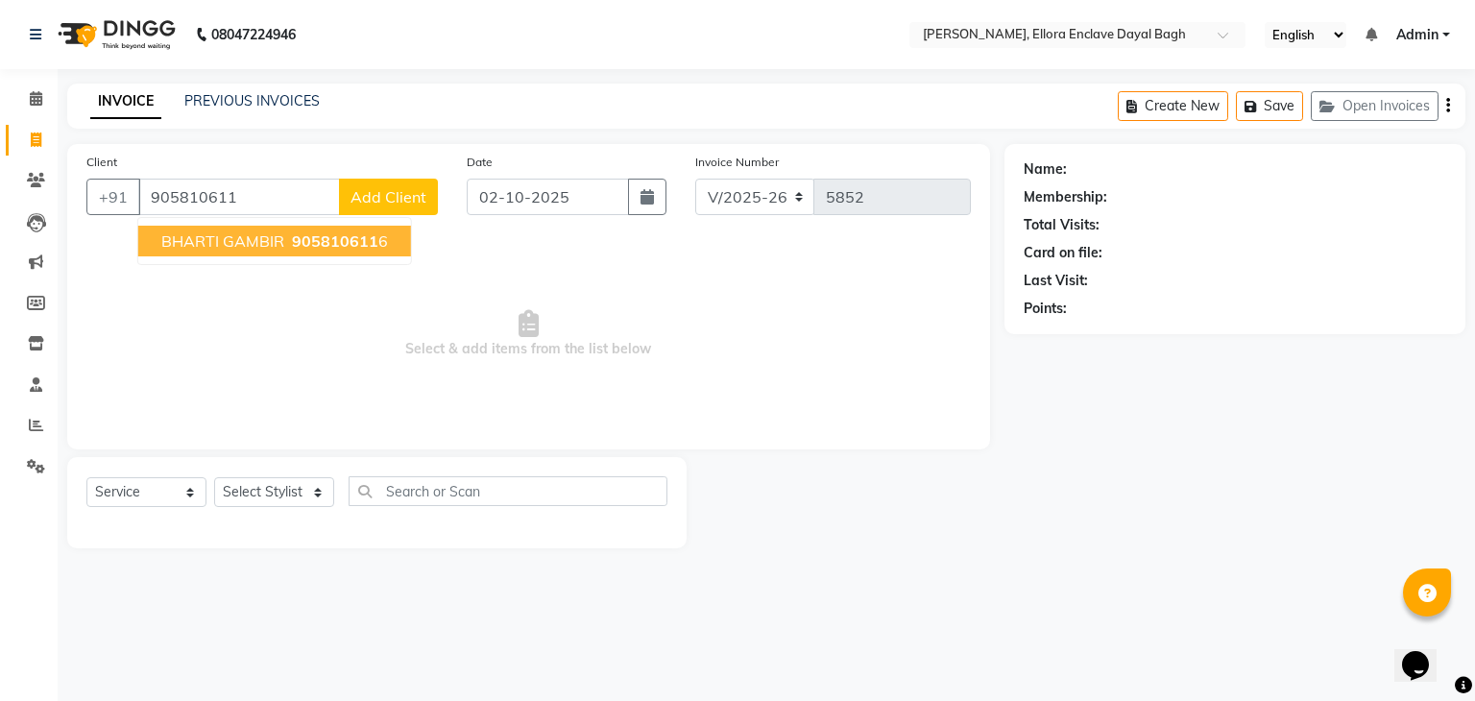
click at [303, 238] on span "905810611" at bounding box center [335, 240] width 86 height 19
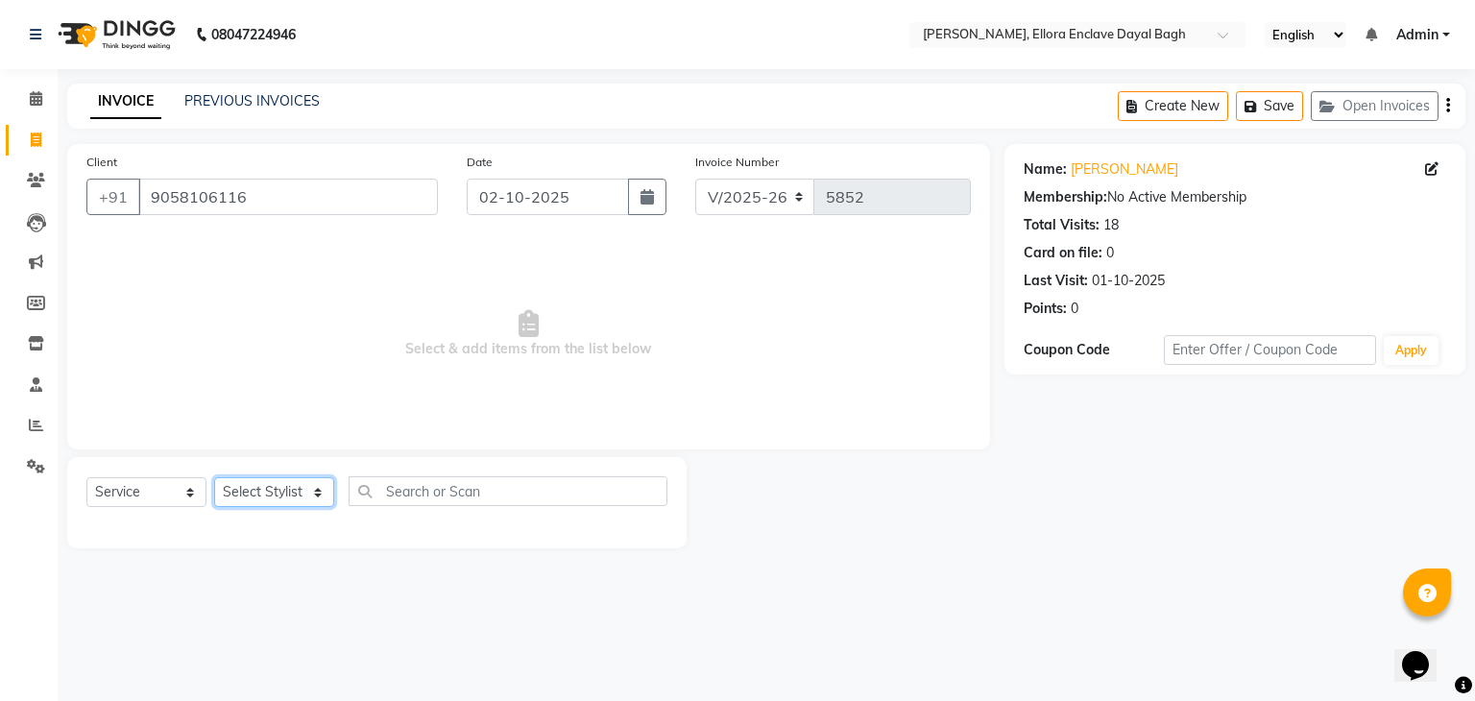
click at [320, 504] on select "Select Stylist AMAN DANISH SALMANI [PERSON_NAME] kakul KAVITA [PERSON_NAME] [PE…" at bounding box center [274, 492] width 120 height 30
click at [214, 478] on select "Select Stylist AMAN DANISH SALMANI [PERSON_NAME] kakul KAVITA [PERSON_NAME] [PE…" at bounding box center [274, 492] width 120 height 30
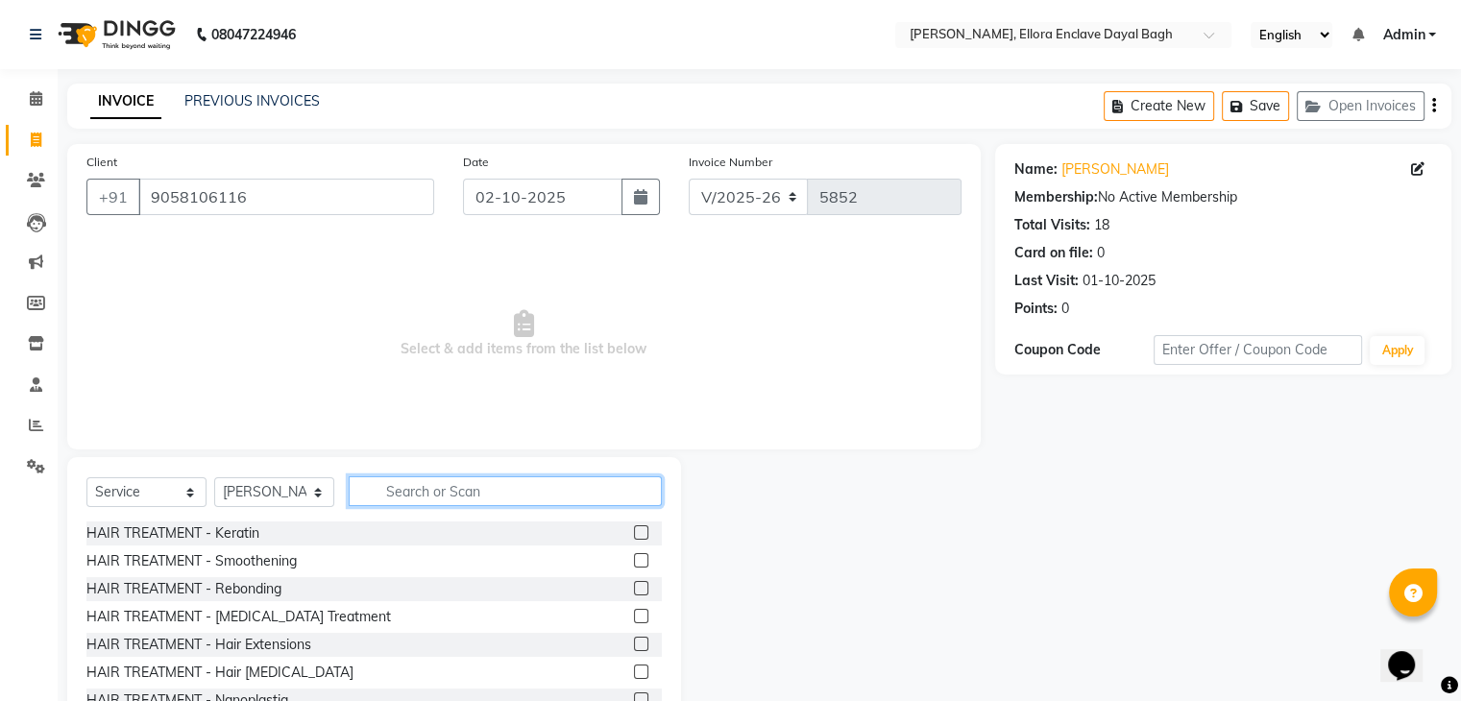
click at [411, 500] on input "text" at bounding box center [505, 491] width 313 height 30
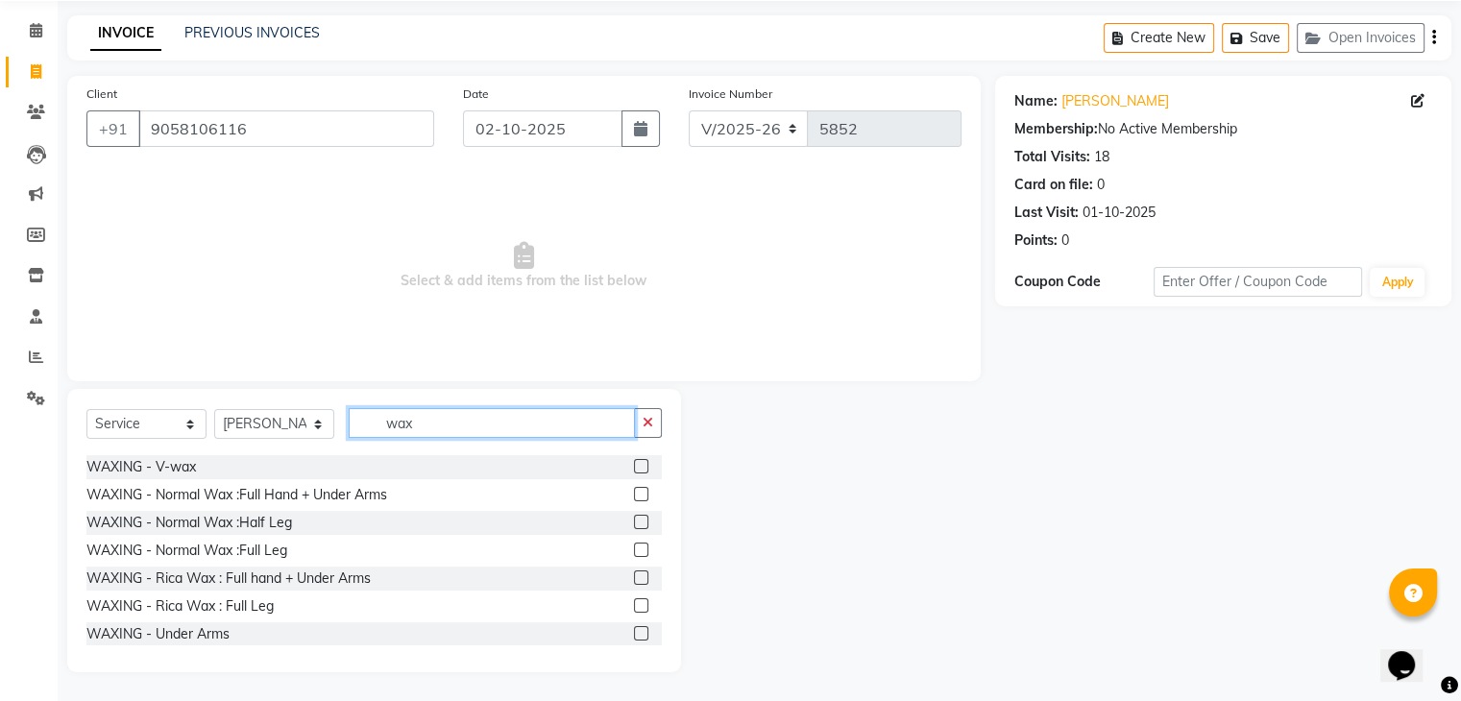
scroll to position [223, 0]
click at [634, 574] on label at bounding box center [641, 575] width 14 height 14
click at [634, 574] on input "checkbox" at bounding box center [640, 576] width 12 height 12
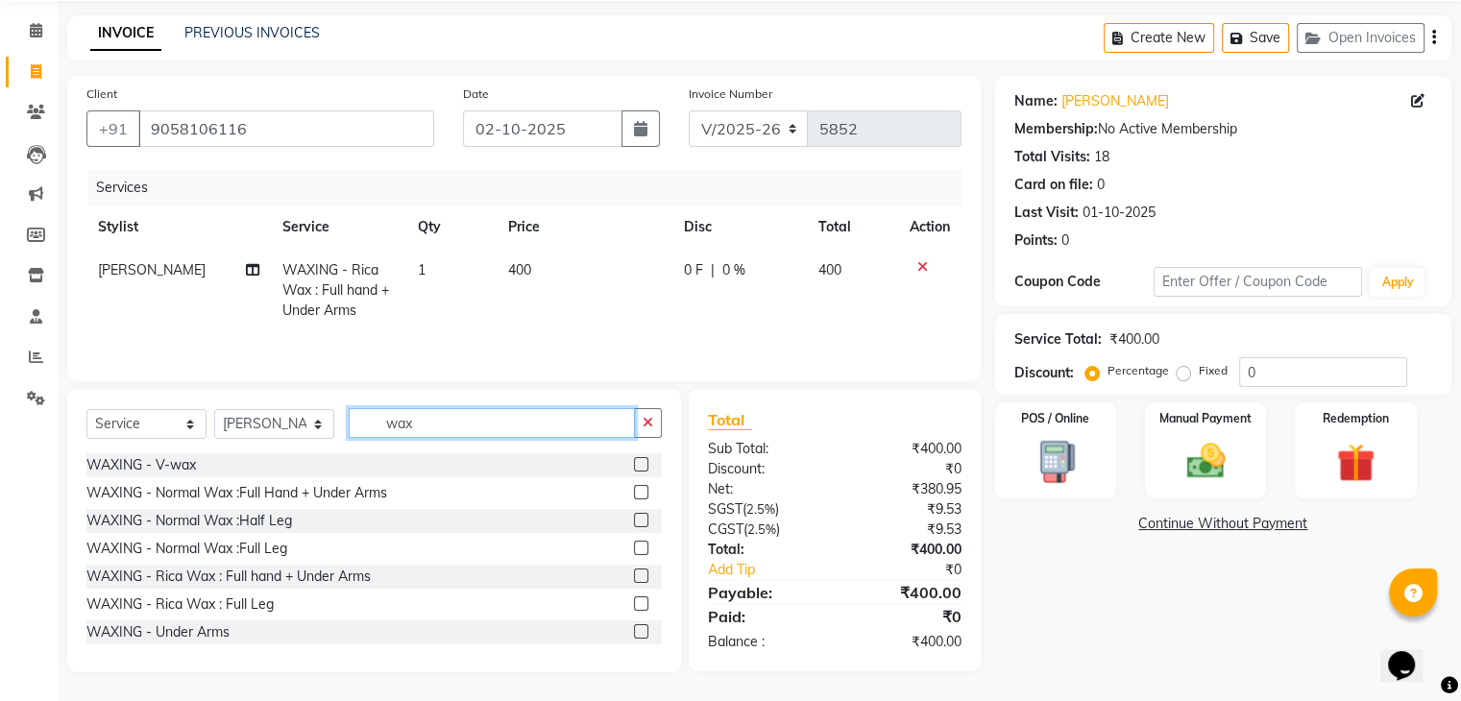
click at [443, 424] on input "wax" at bounding box center [492, 423] width 286 height 30
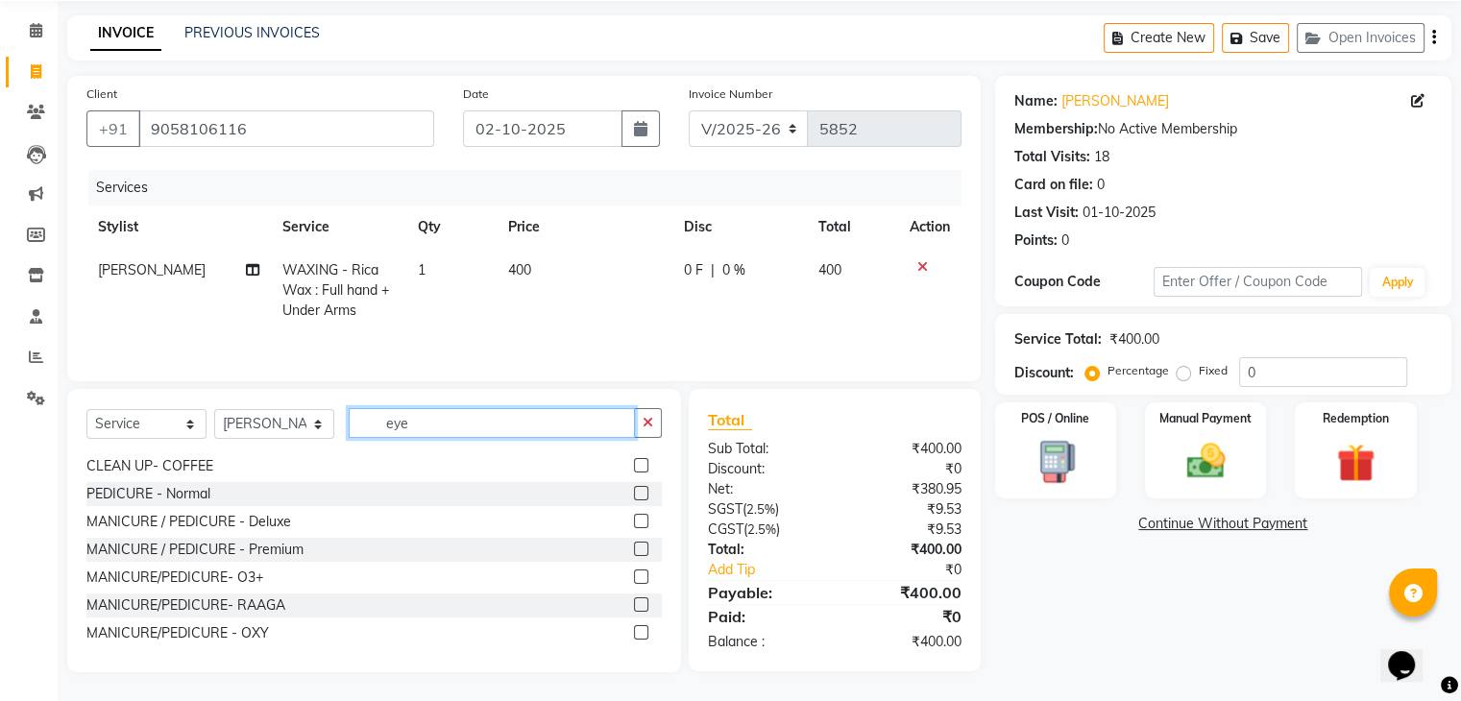
scroll to position [68, 0]
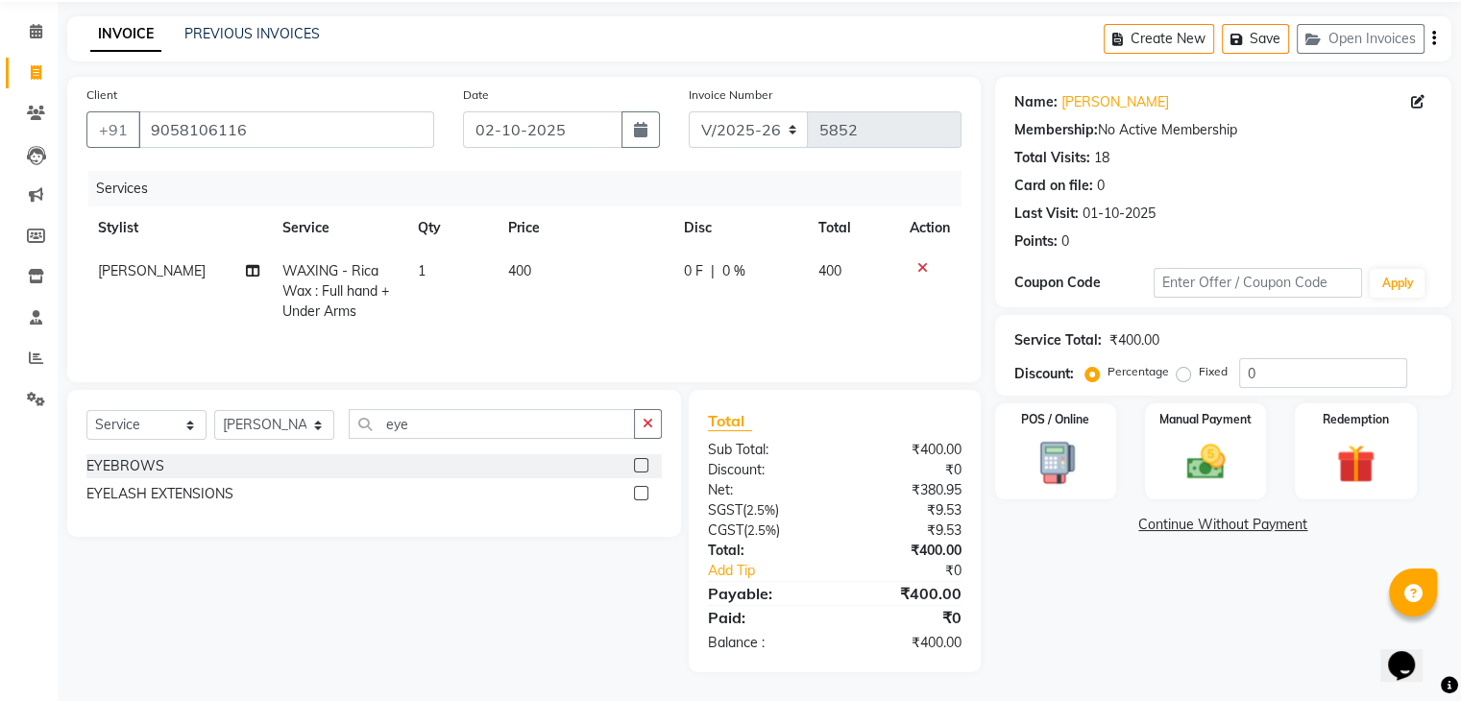
click at [638, 462] on label at bounding box center [641, 465] width 14 height 14
click at [638, 462] on input "checkbox" at bounding box center [640, 466] width 12 height 12
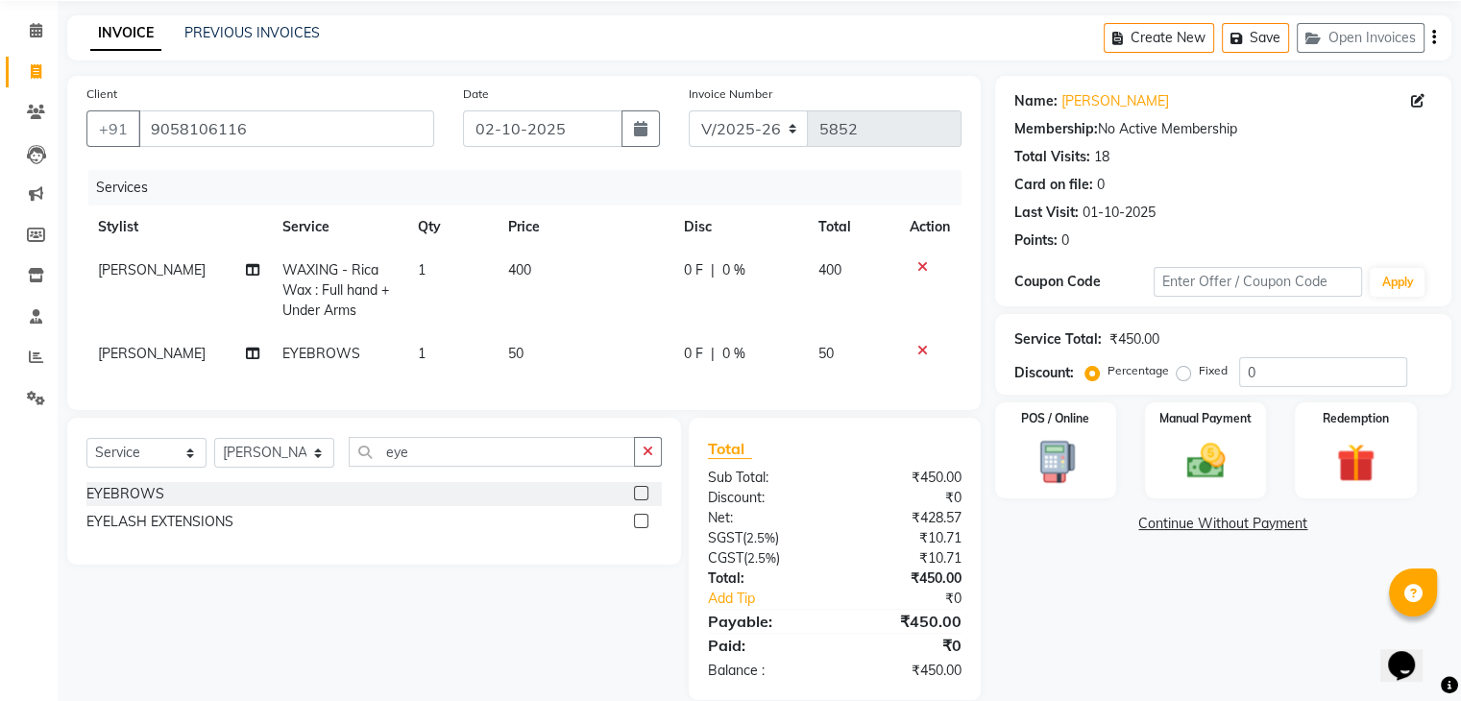
click at [585, 348] on td "50" at bounding box center [584, 353] width 176 height 43
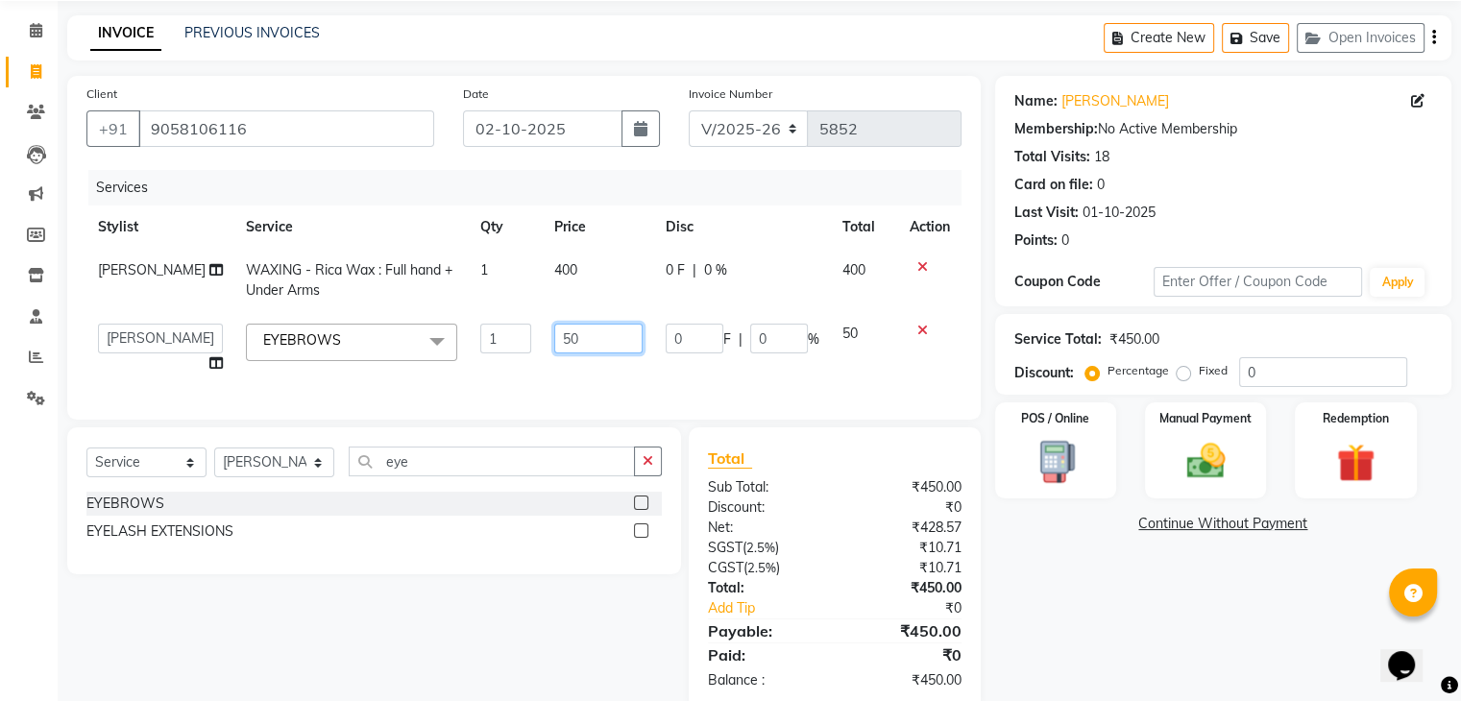
click at [591, 348] on input "50" at bounding box center [598, 339] width 88 height 30
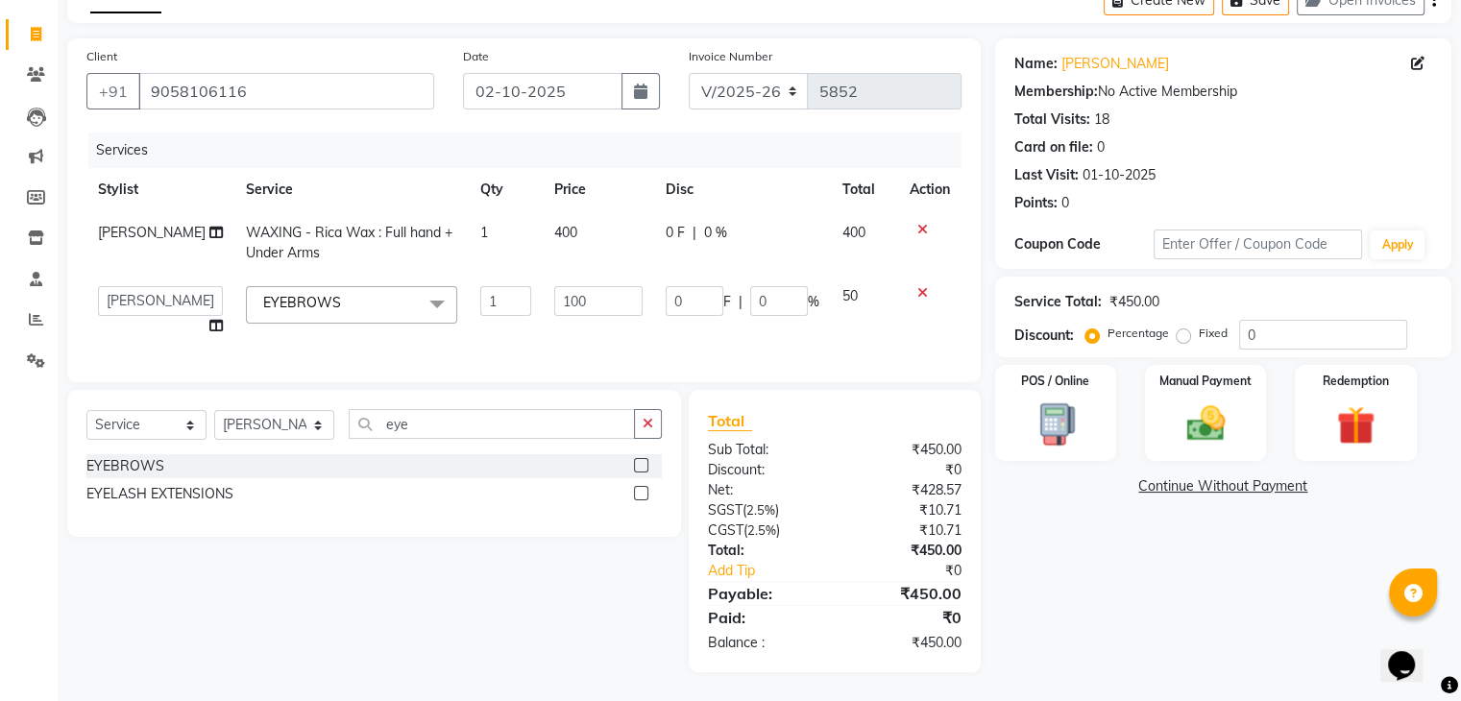
scroll to position [111, 0]
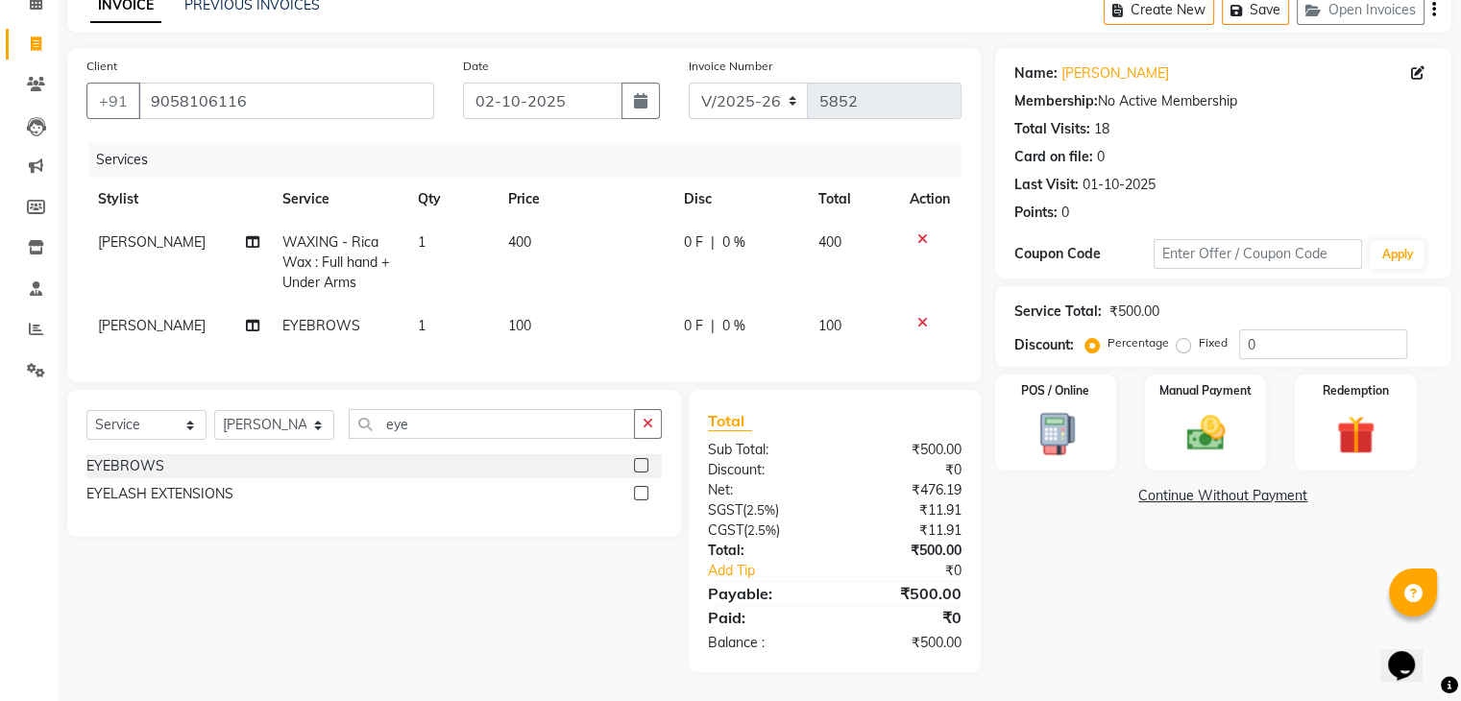
click at [1119, 573] on div "Name: Bharti Gambir Membership: No Active Membership Total Visits: 18 Card on f…" at bounding box center [1230, 360] width 471 height 624
click at [634, 93] on icon "button" at bounding box center [640, 100] width 13 height 15
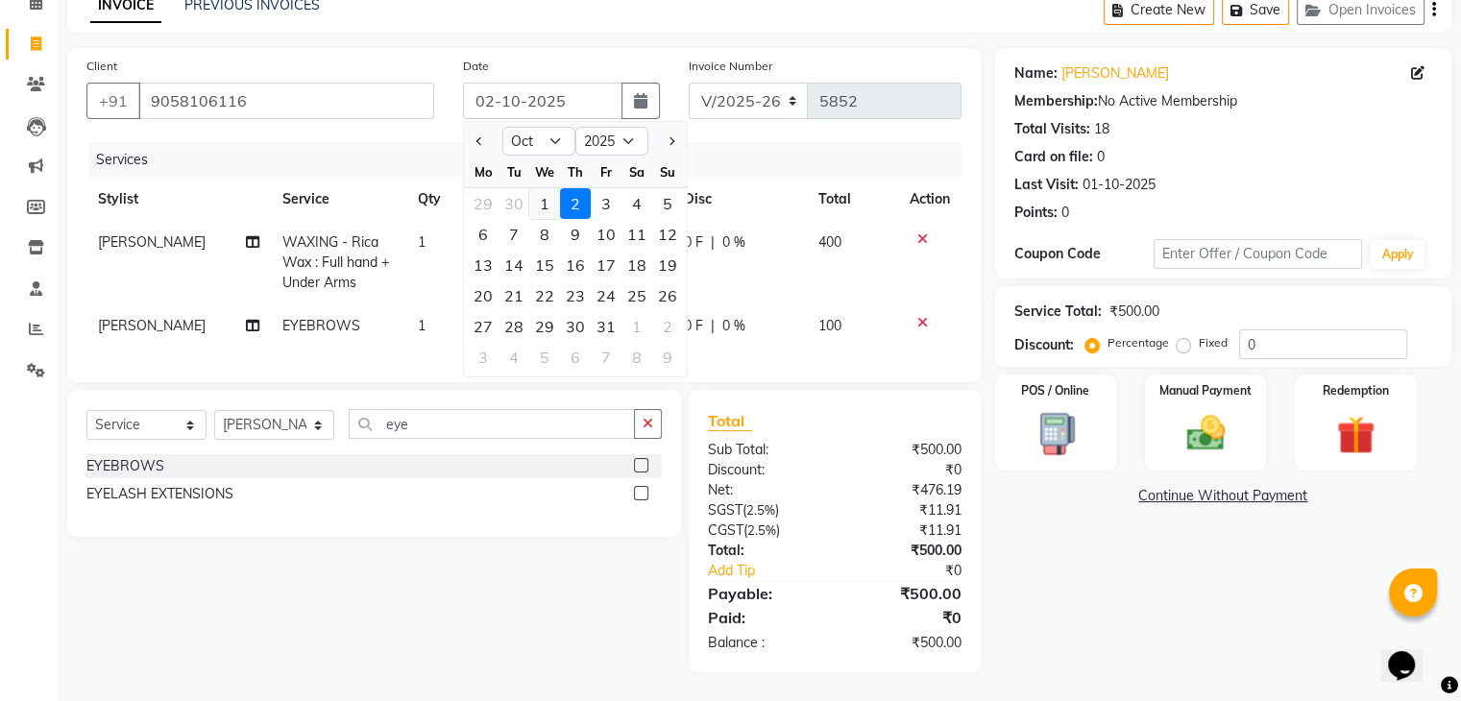
click at [548, 188] on div "1" at bounding box center [544, 203] width 31 height 31
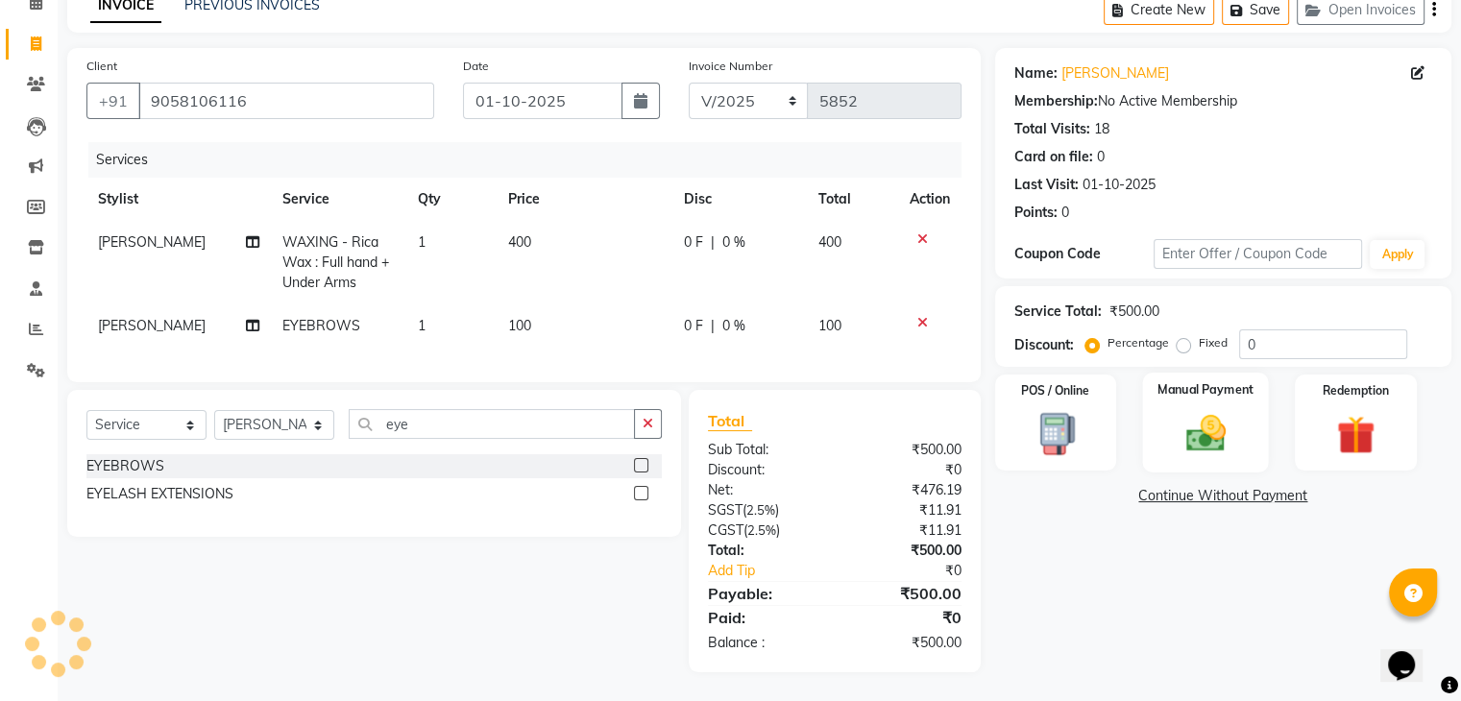
click at [1244, 397] on div "Manual Payment" at bounding box center [1205, 422] width 126 height 99
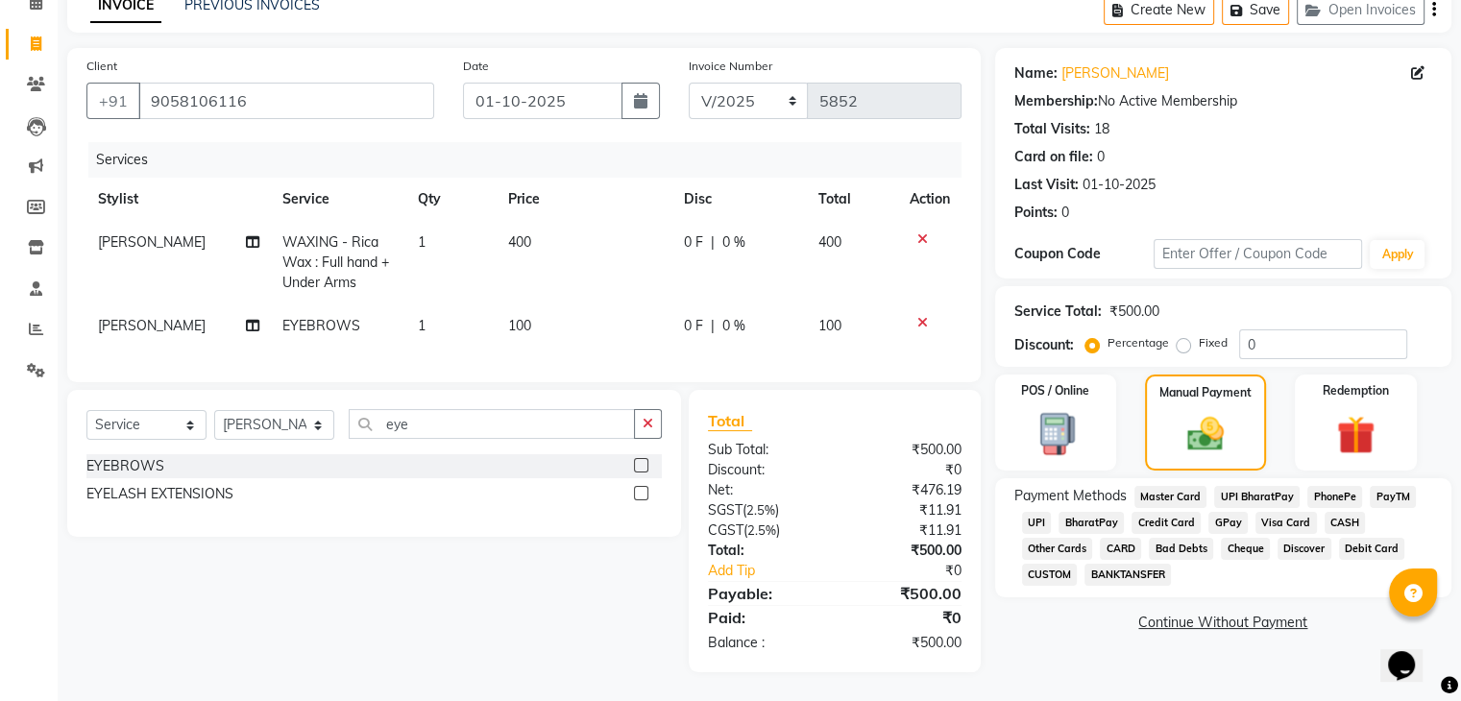
scroll to position [110, 0]
click at [1041, 512] on span "UPI" at bounding box center [1037, 523] width 30 height 22
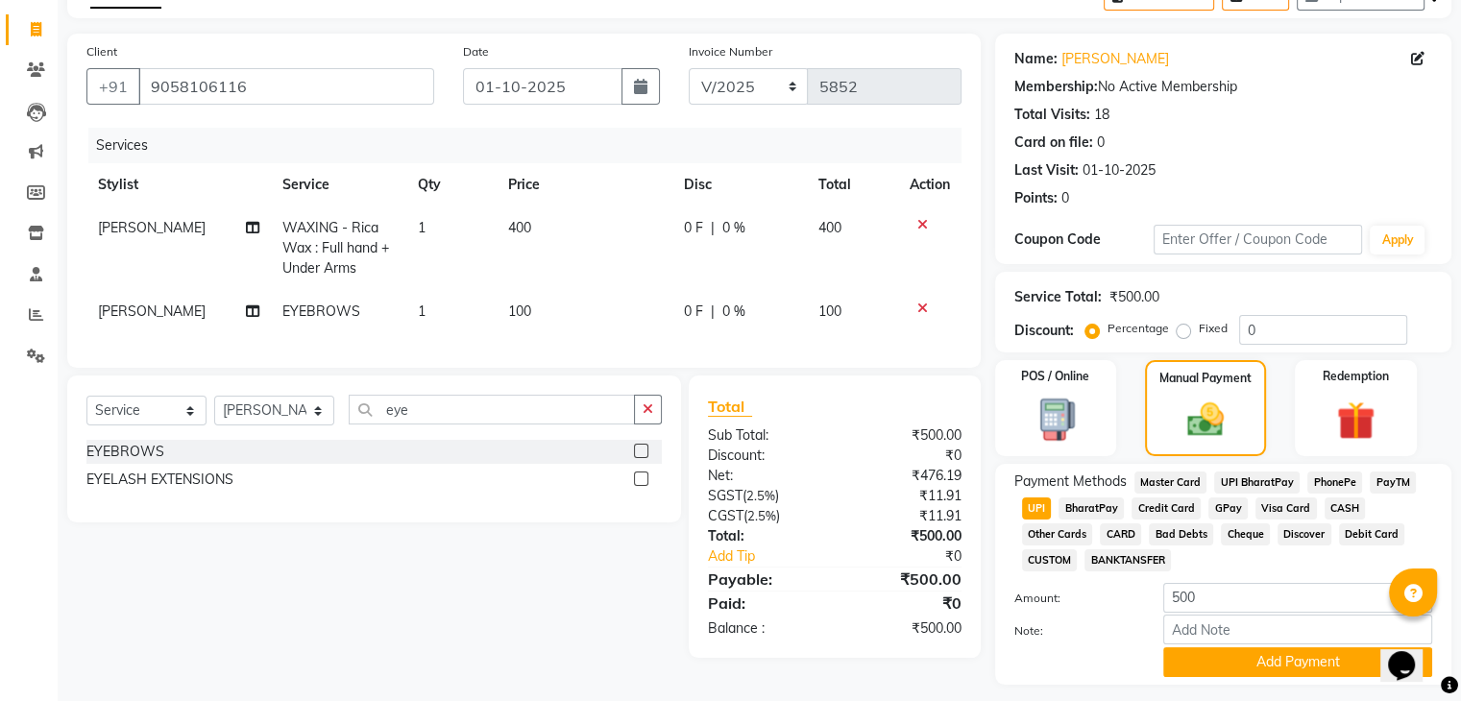
scroll to position [165, 0]
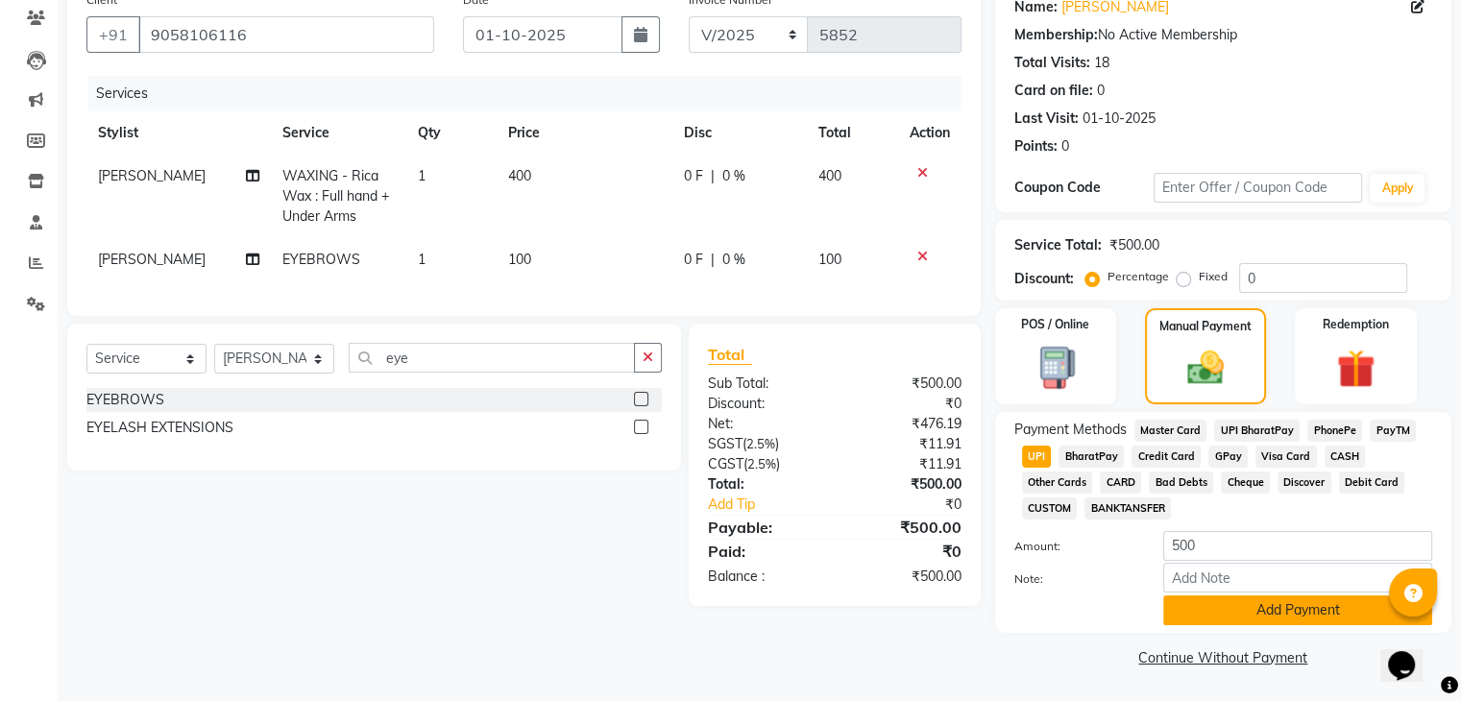
click at [1224, 616] on button "Add Payment" at bounding box center [1297, 610] width 269 height 30
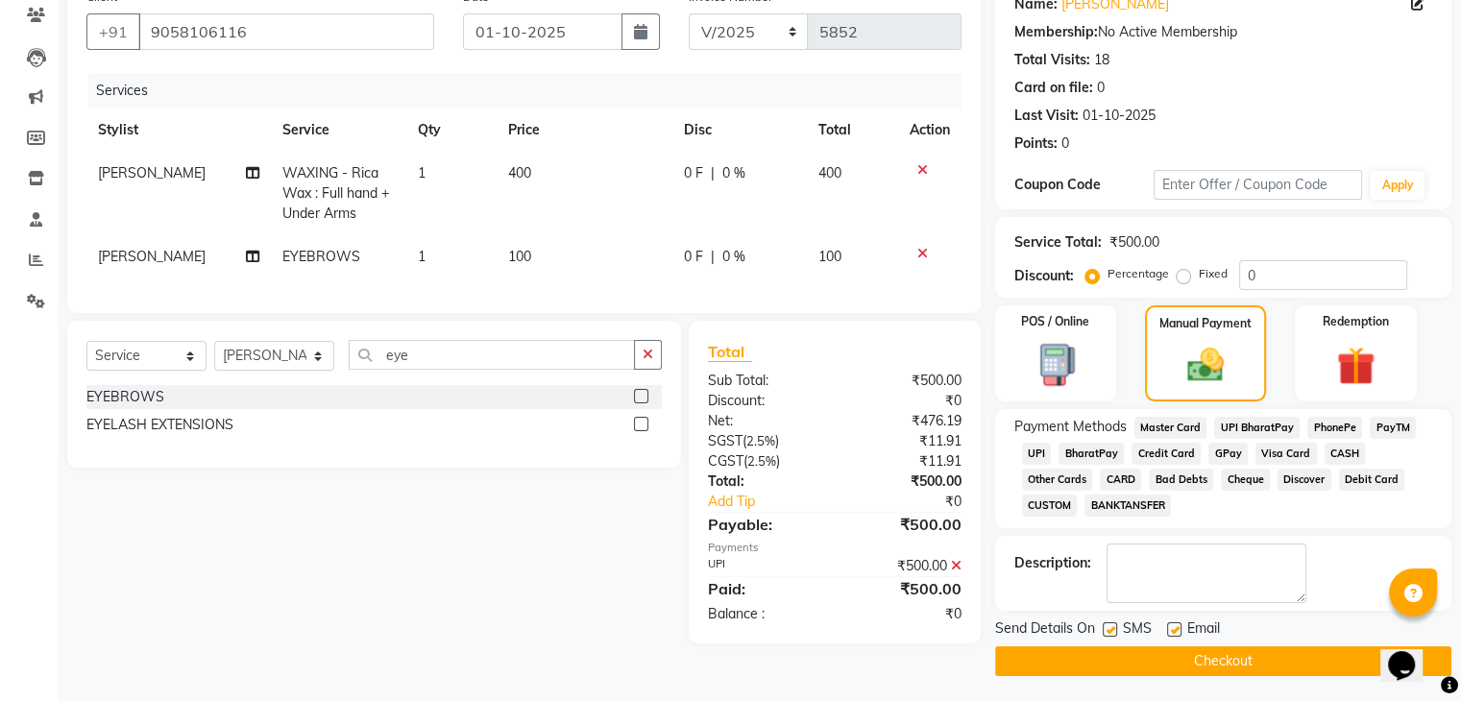
scroll to position [171, 0]
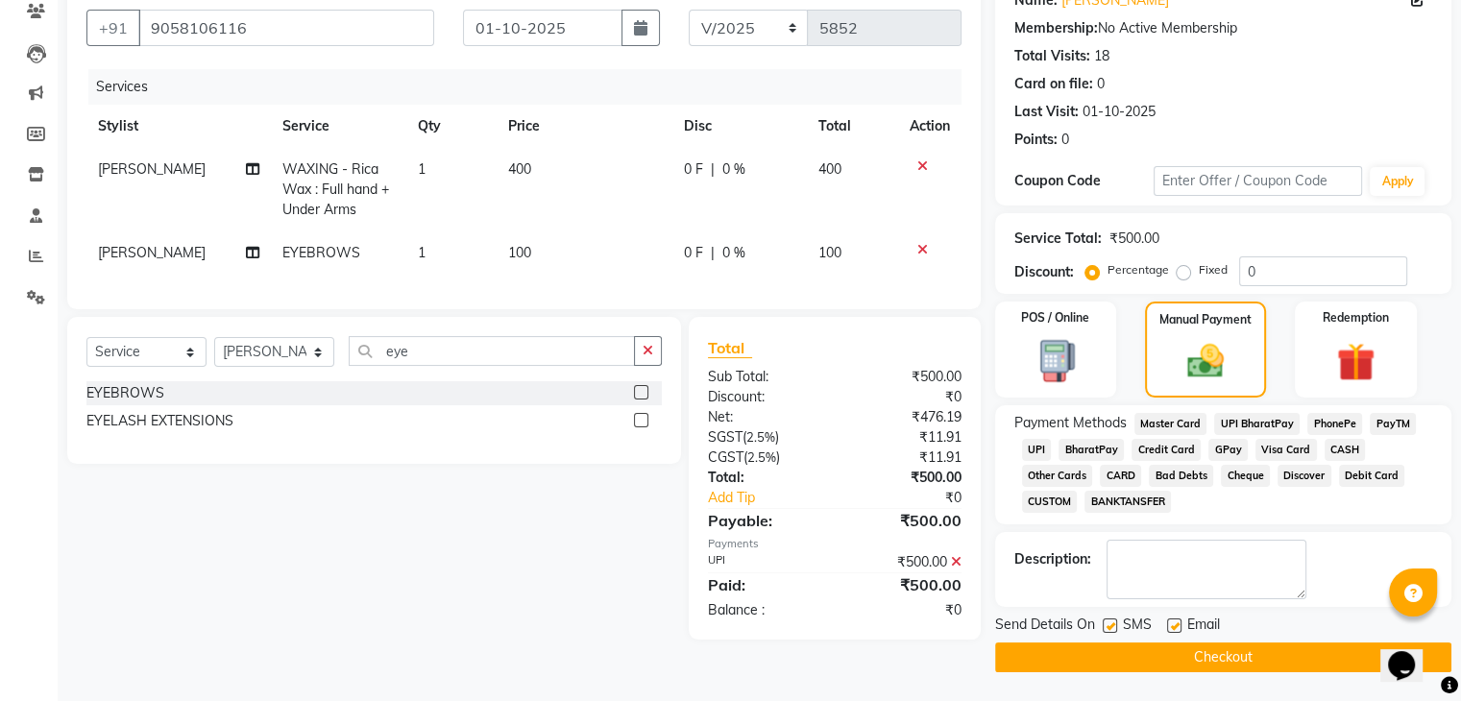
click at [1176, 628] on label at bounding box center [1174, 625] width 14 height 14
click at [1176, 628] on input "checkbox" at bounding box center [1173, 626] width 12 height 12
click at [1110, 620] on label at bounding box center [1109, 625] width 14 height 14
click at [1110, 620] on input "checkbox" at bounding box center [1108, 626] width 12 height 12
click at [1108, 651] on button "Checkout" at bounding box center [1223, 657] width 456 height 30
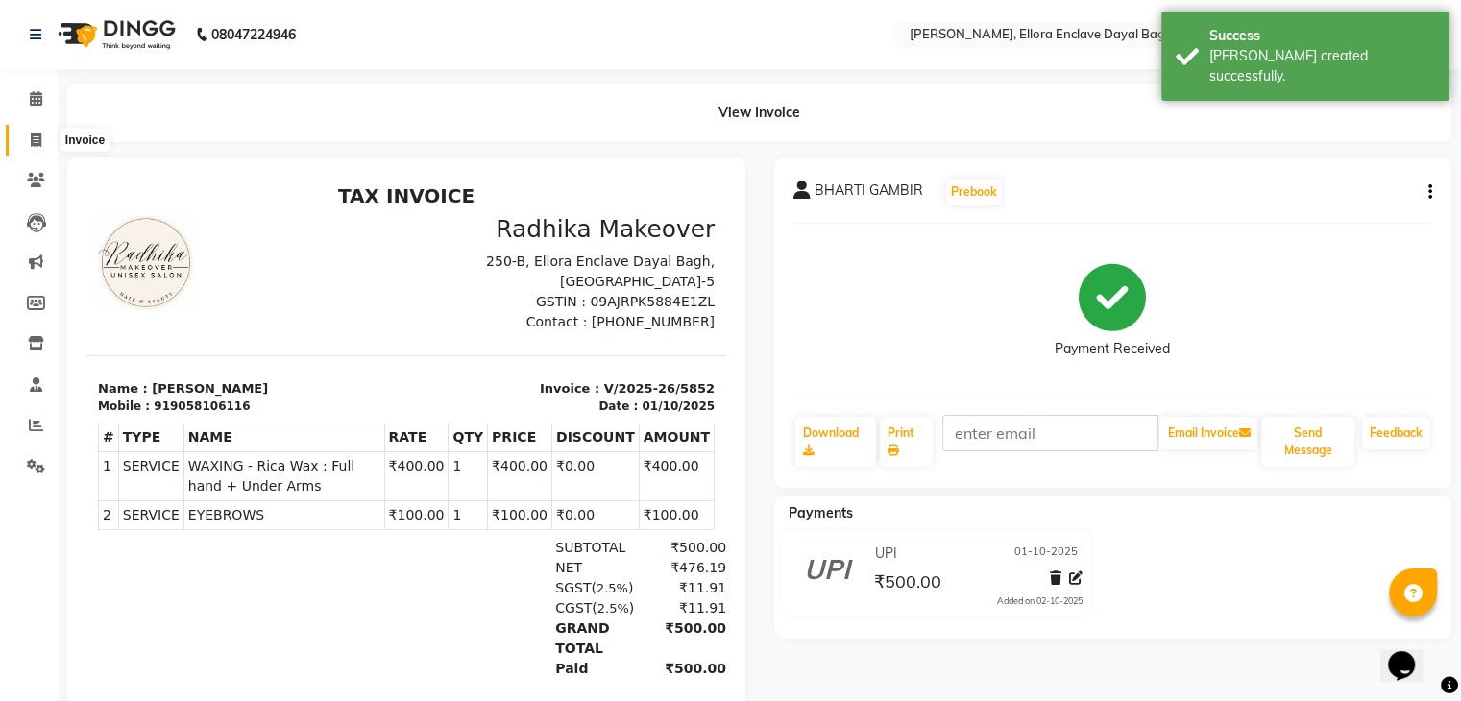
click at [36, 137] on icon at bounding box center [36, 140] width 11 height 14
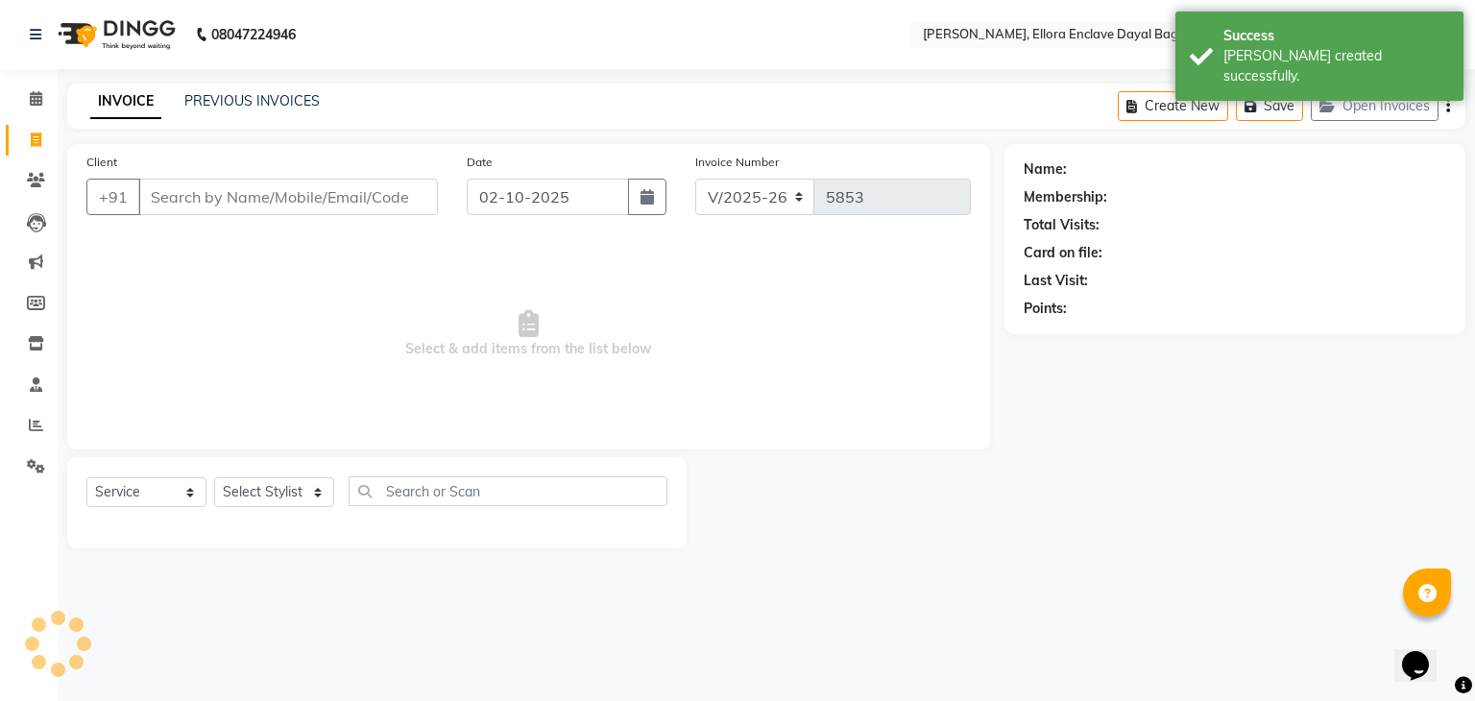
click at [249, 169] on div "Client +91" at bounding box center [262, 191] width 380 height 79
click at [291, 205] on input "Client" at bounding box center [288, 197] width 300 height 36
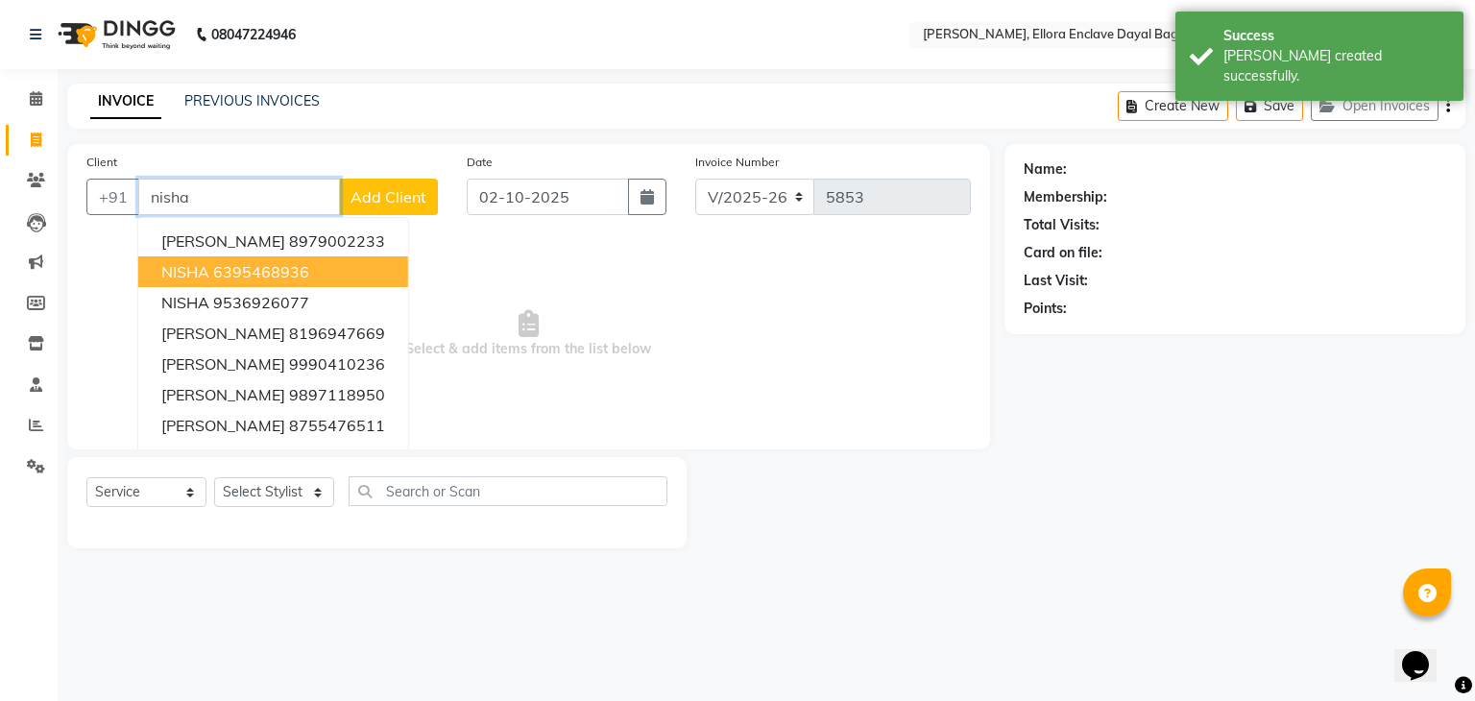
click at [294, 268] on ngb-highlight "6395468936" at bounding box center [261, 271] width 96 height 19
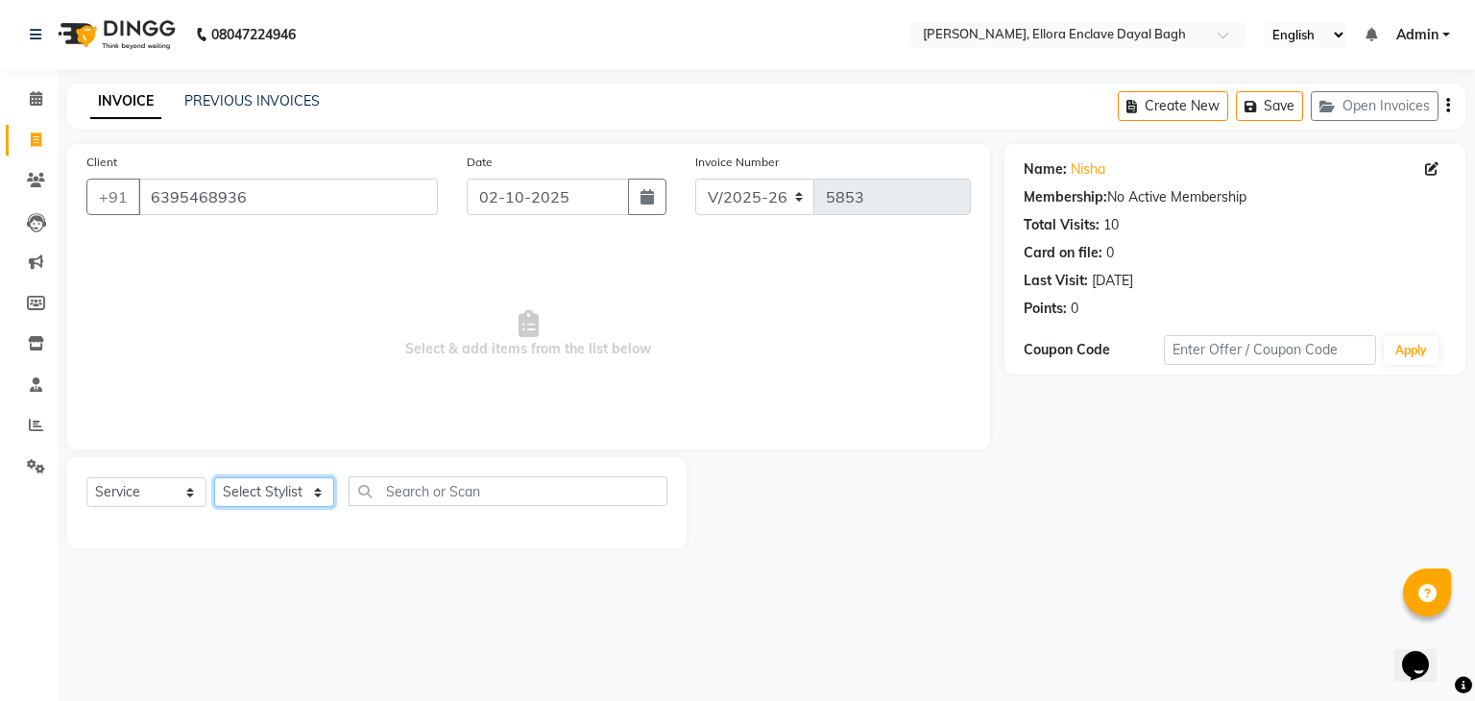
drag, startPoint x: 309, startPoint y: 491, endPoint x: 281, endPoint y: 332, distance: 160.9
click at [281, 332] on div "Client +91 6395468936 Date 02-10-2025 Invoice Number V/2025 V/2025-26 5853 Sele…" at bounding box center [529, 346] width 952 height 404
click at [214, 478] on select "Select Stylist AMAN DANISH SALMANI [PERSON_NAME] kakul KAVITA [PERSON_NAME] [PE…" at bounding box center [274, 492] width 120 height 30
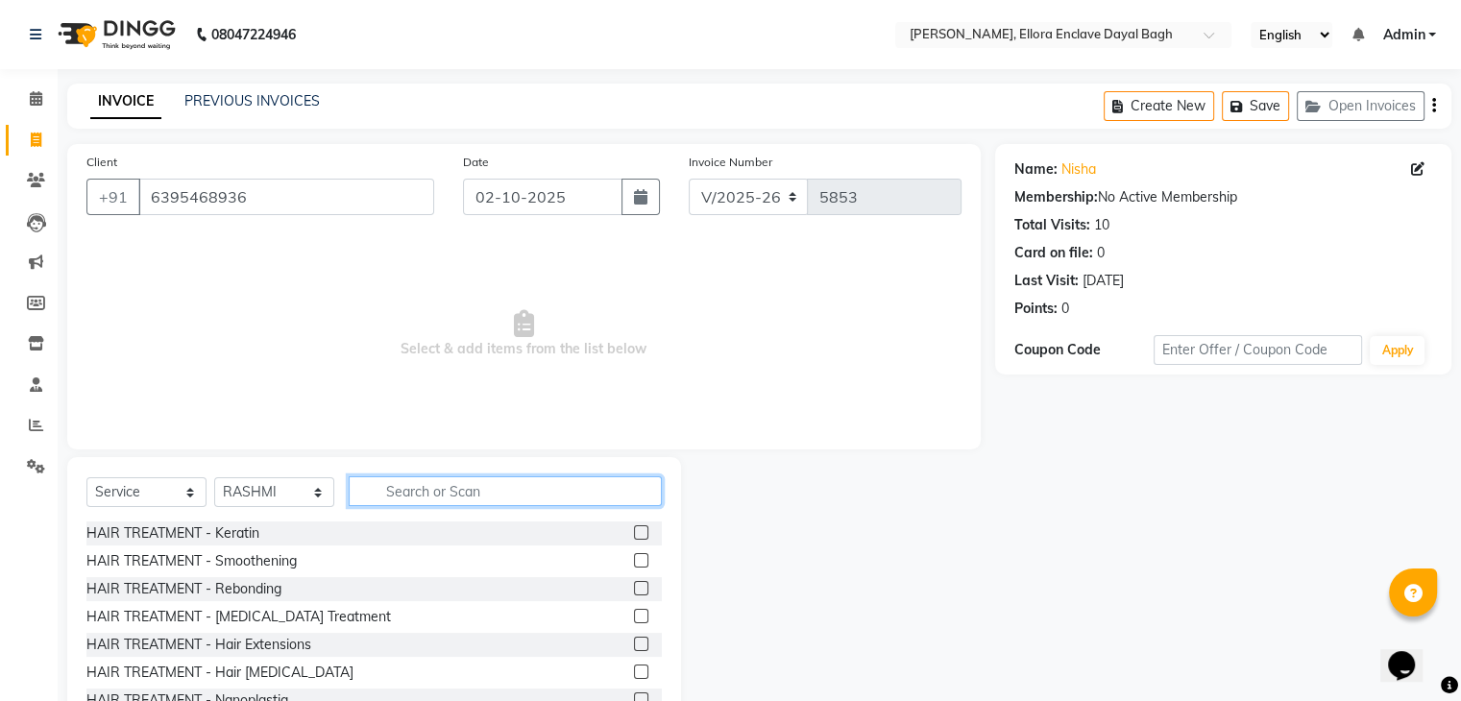
click at [409, 492] on input "text" at bounding box center [505, 491] width 313 height 30
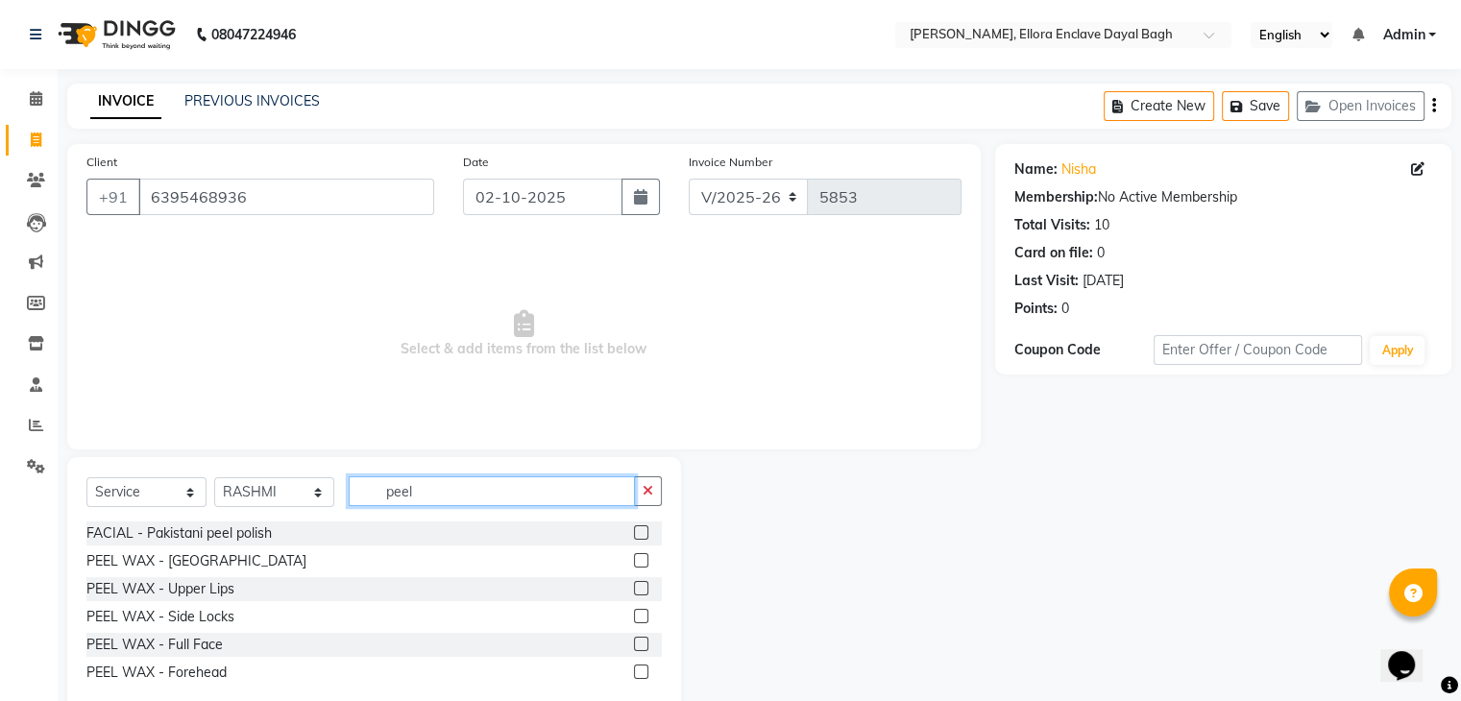
scroll to position [44, 0]
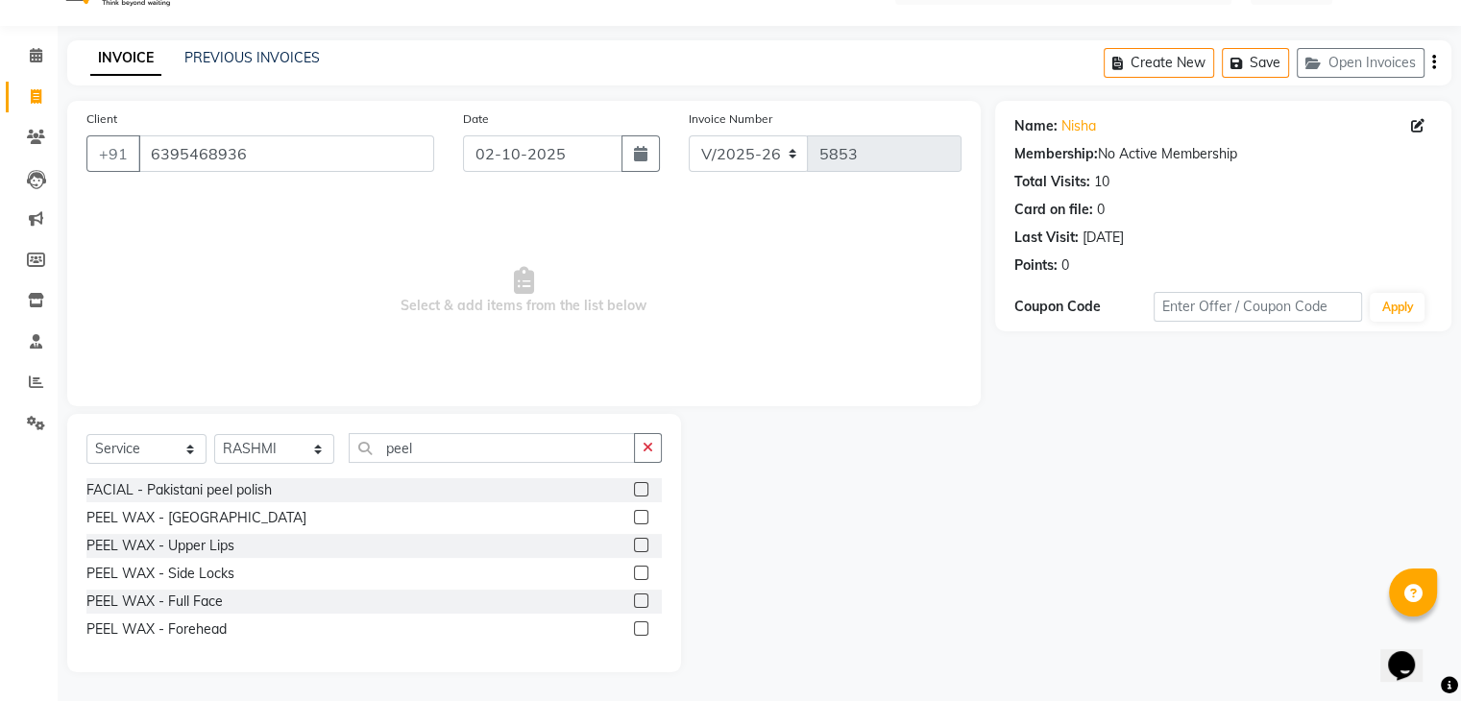
click at [635, 596] on label at bounding box center [641, 600] width 14 height 14
click at [635, 596] on input "checkbox" at bounding box center [640, 601] width 12 height 12
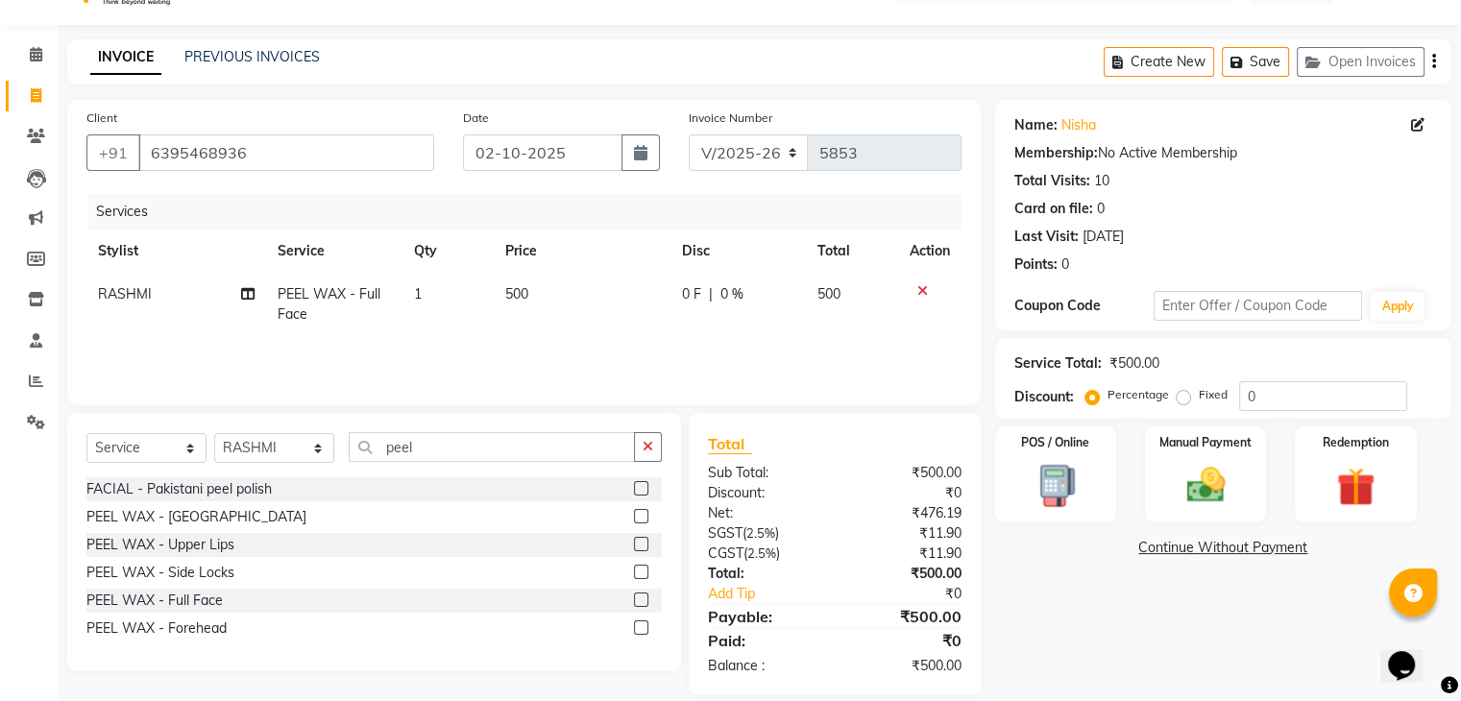
click at [568, 294] on td "500" at bounding box center [582, 304] width 178 height 63
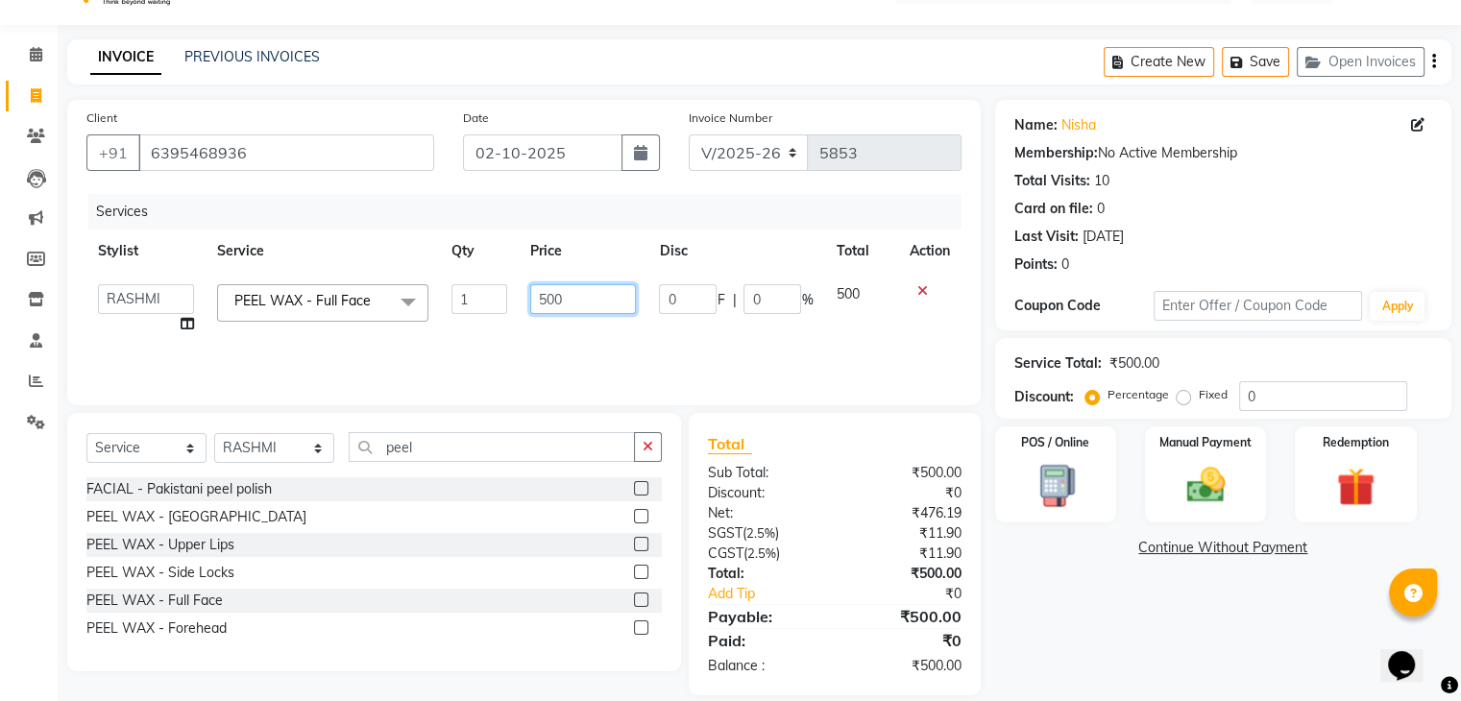
click at [596, 293] on input "500" at bounding box center [583, 299] width 106 height 30
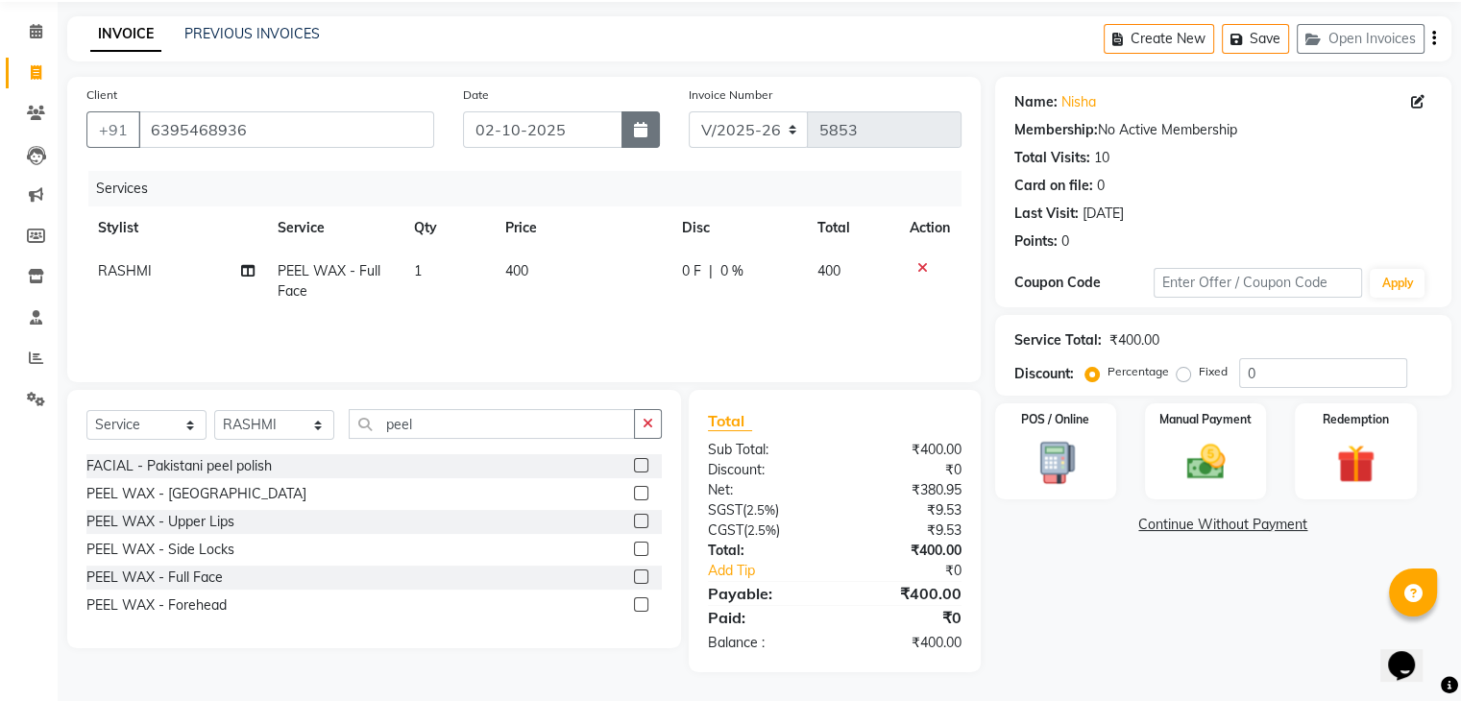
click at [653, 129] on button "button" at bounding box center [640, 129] width 38 height 36
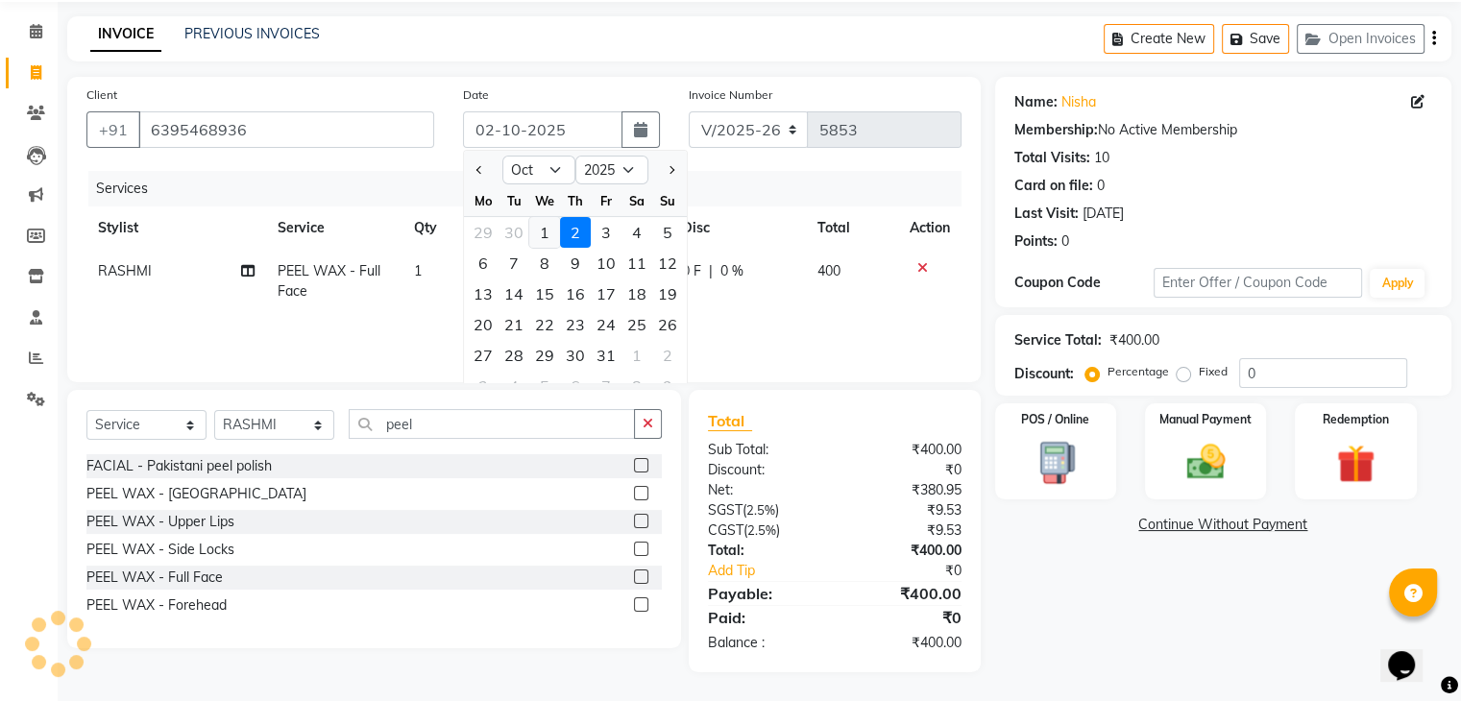
click at [533, 228] on div "1" at bounding box center [544, 232] width 31 height 31
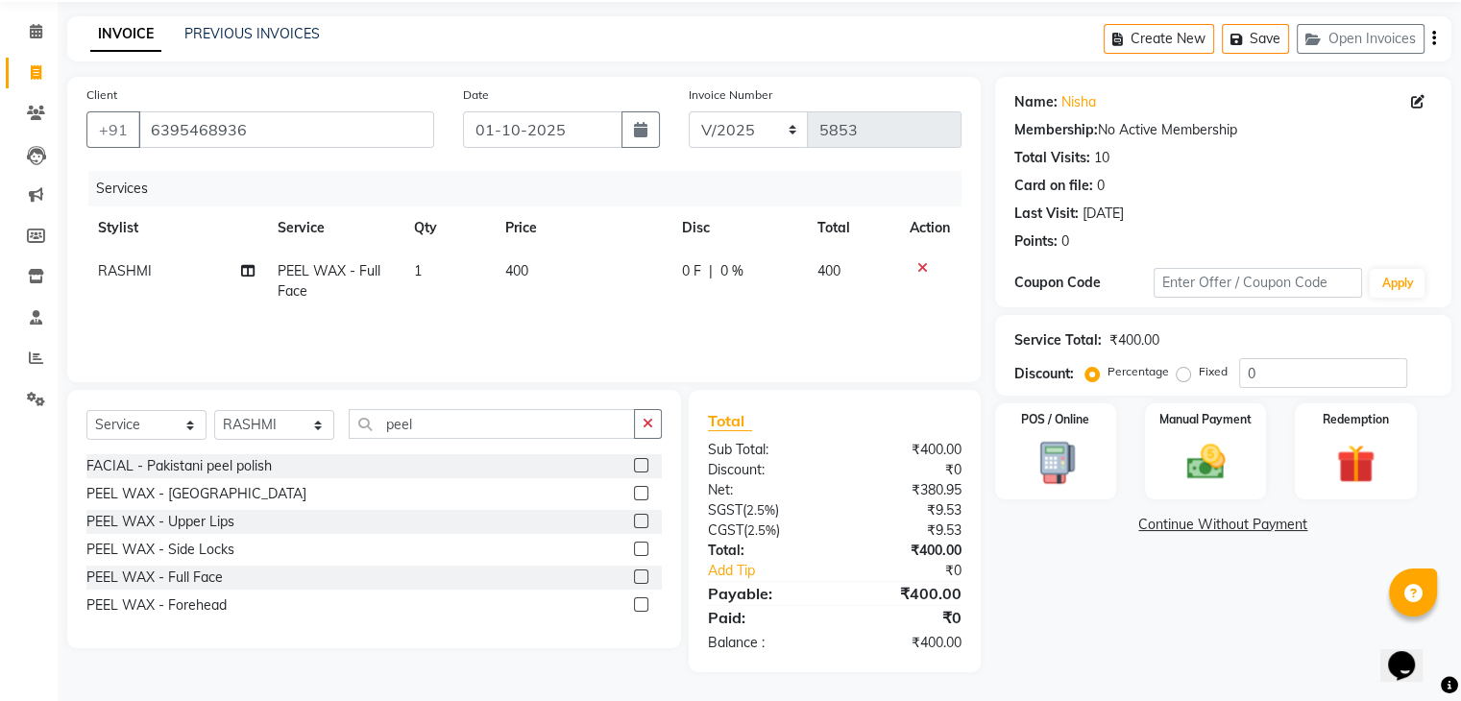
click at [1102, 639] on div "Name: Nisha Membership: No Active Membership Total Visits: 10 Card on file: 0 L…" at bounding box center [1230, 374] width 471 height 595
click at [1190, 469] on img at bounding box center [1205, 463] width 64 height 46
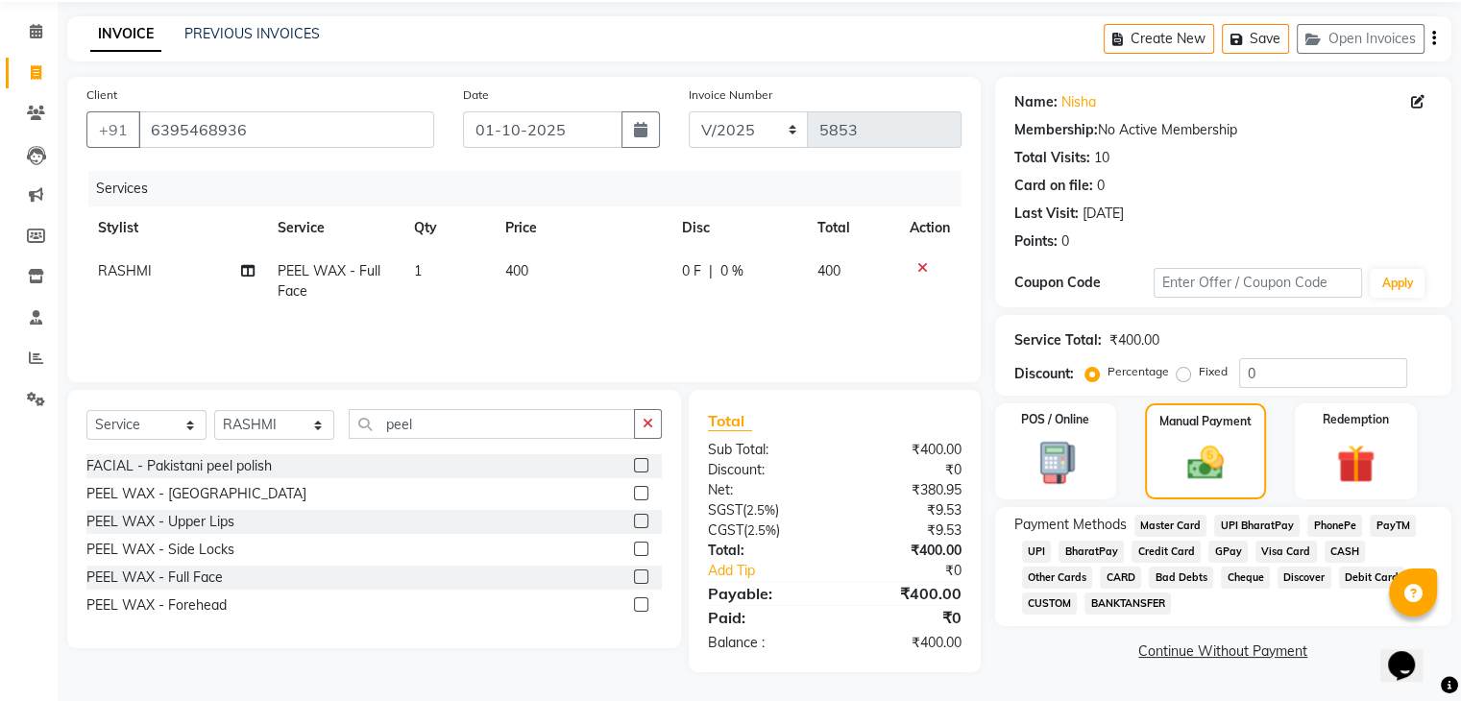
click at [1034, 551] on span "UPI" at bounding box center [1037, 552] width 30 height 22
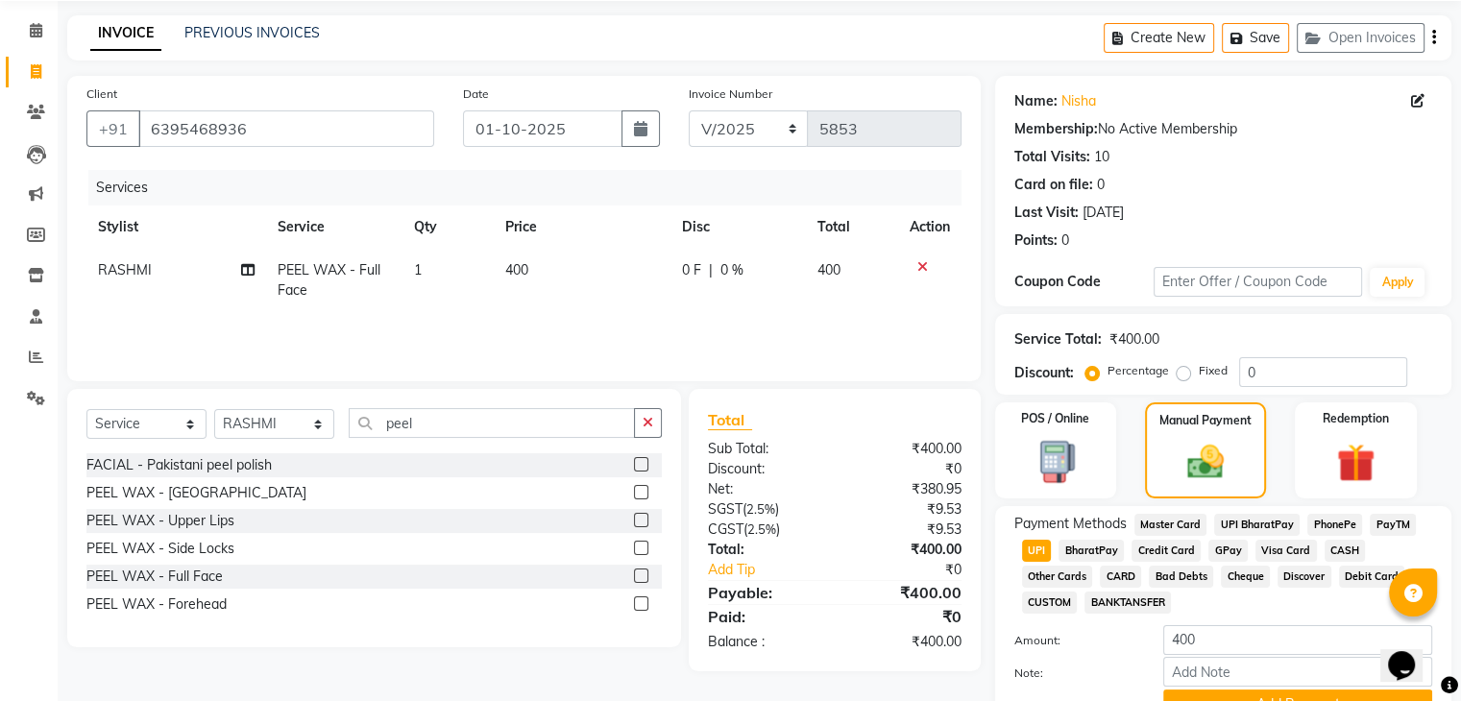
scroll to position [165, 0]
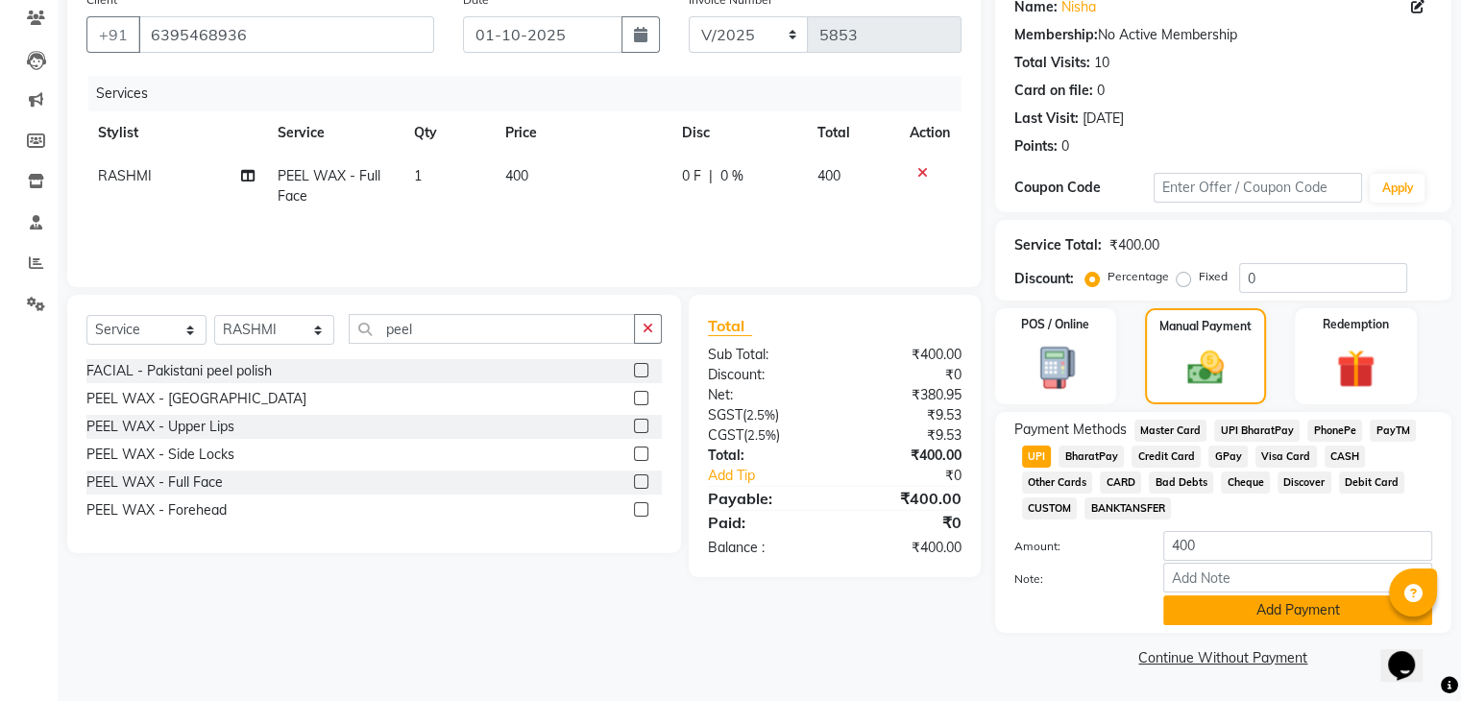
click at [1240, 614] on button "Add Payment" at bounding box center [1297, 610] width 269 height 30
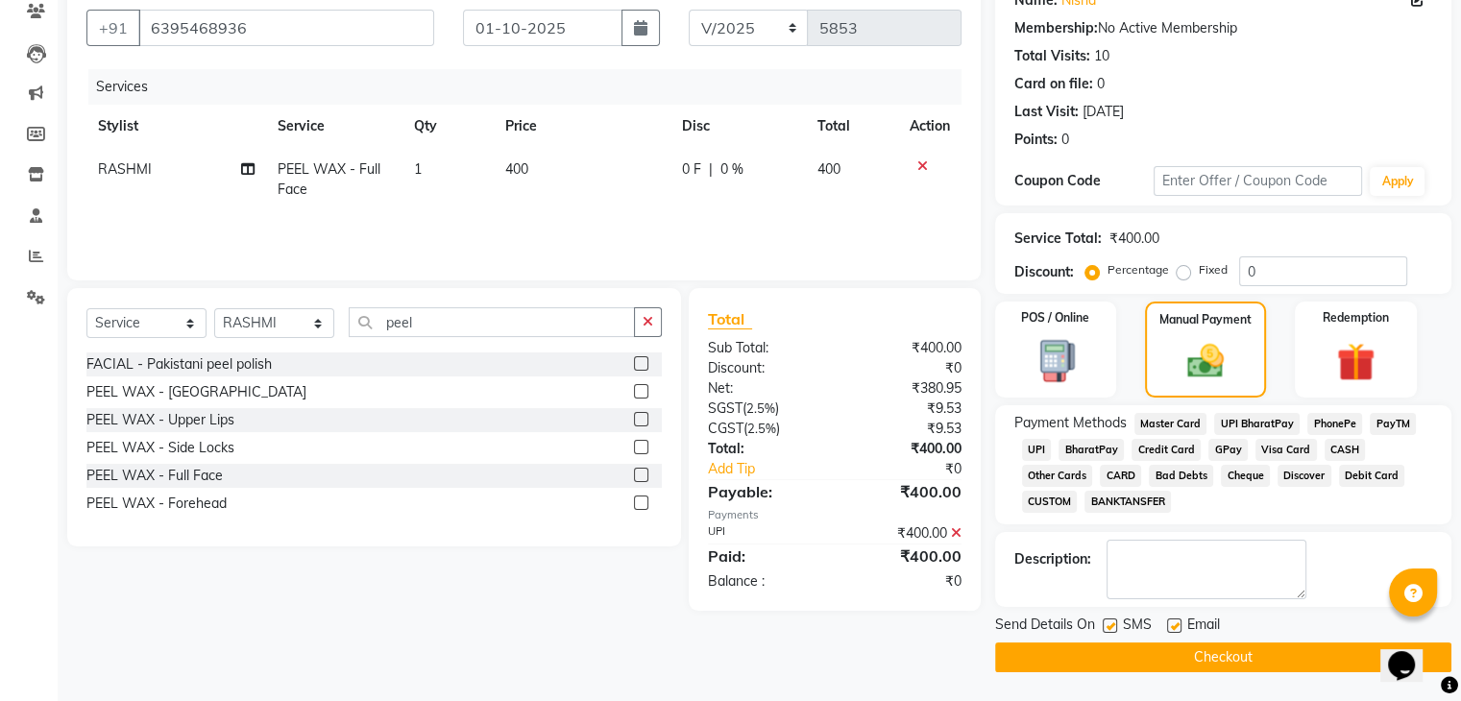
click at [1171, 625] on label at bounding box center [1174, 625] width 14 height 14
click at [1171, 625] on input "checkbox" at bounding box center [1173, 626] width 12 height 12
click at [1108, 624] on label at bounding box center [1109, 625] width 14 height 14
click at [1108, 624] on input "checkbox" at bounding box center [1108, 626] width 12 height 12
click at [1106, 658] on button "Checkout" at bounding box center [1223, 657] width 456 height 30
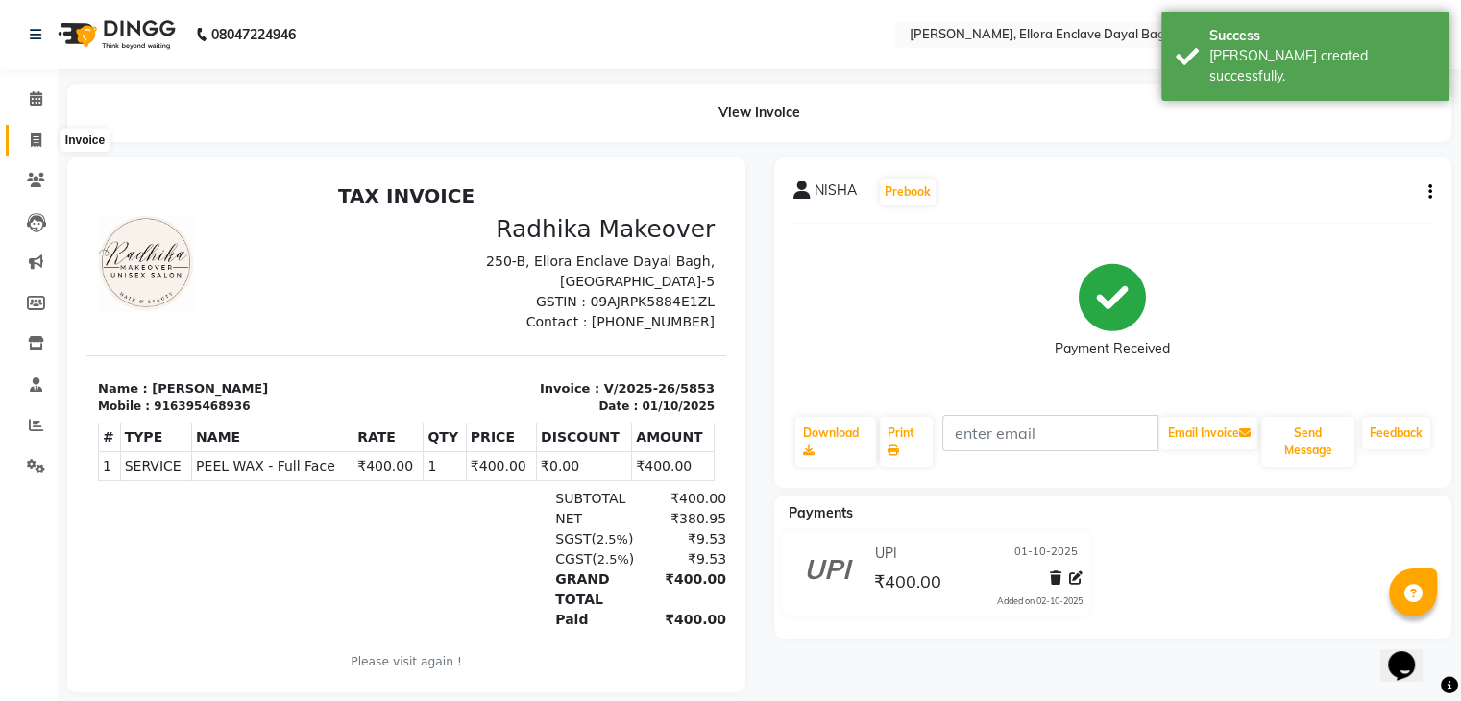
click at [41, 137] on span at bounding box center [36, 141] width 34 height 22
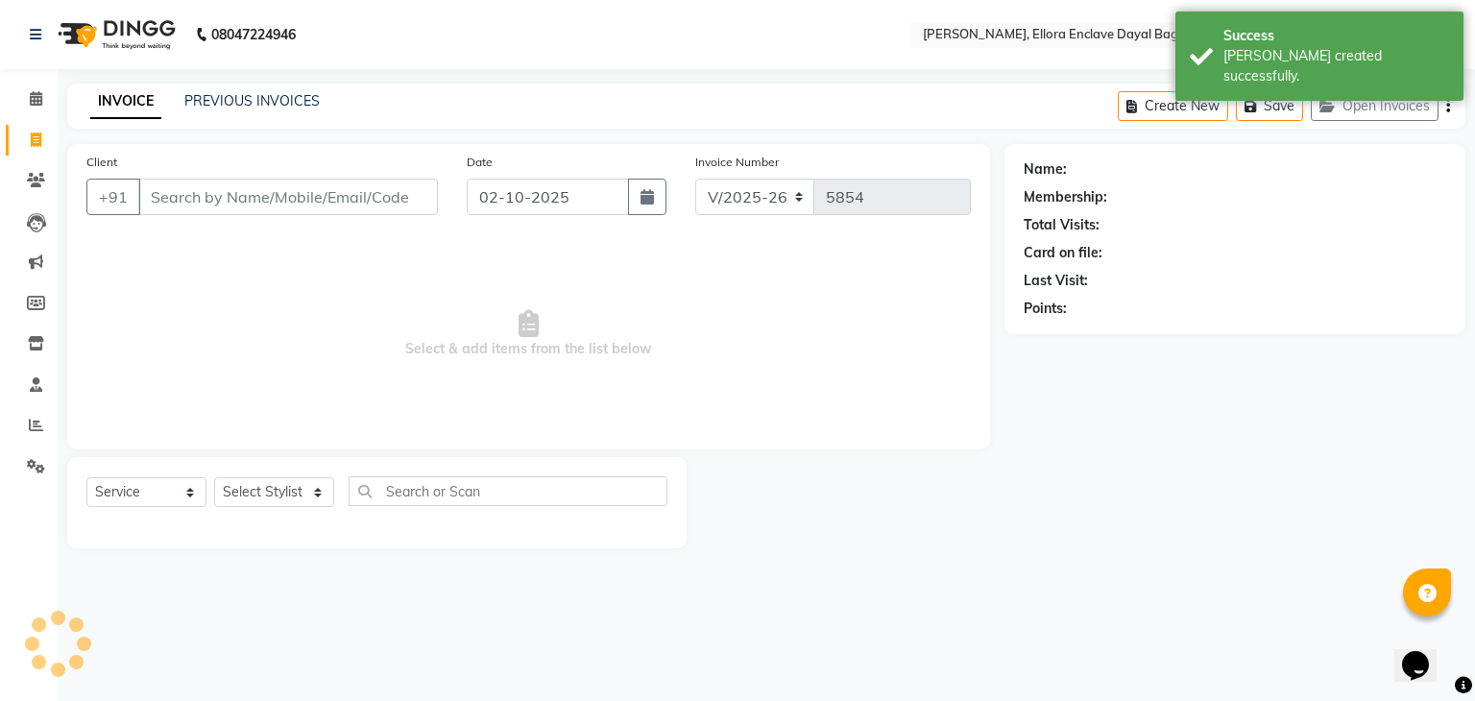
click at [316, 204] on input "Client" at bounding box center [288, 197] width 300 height 36
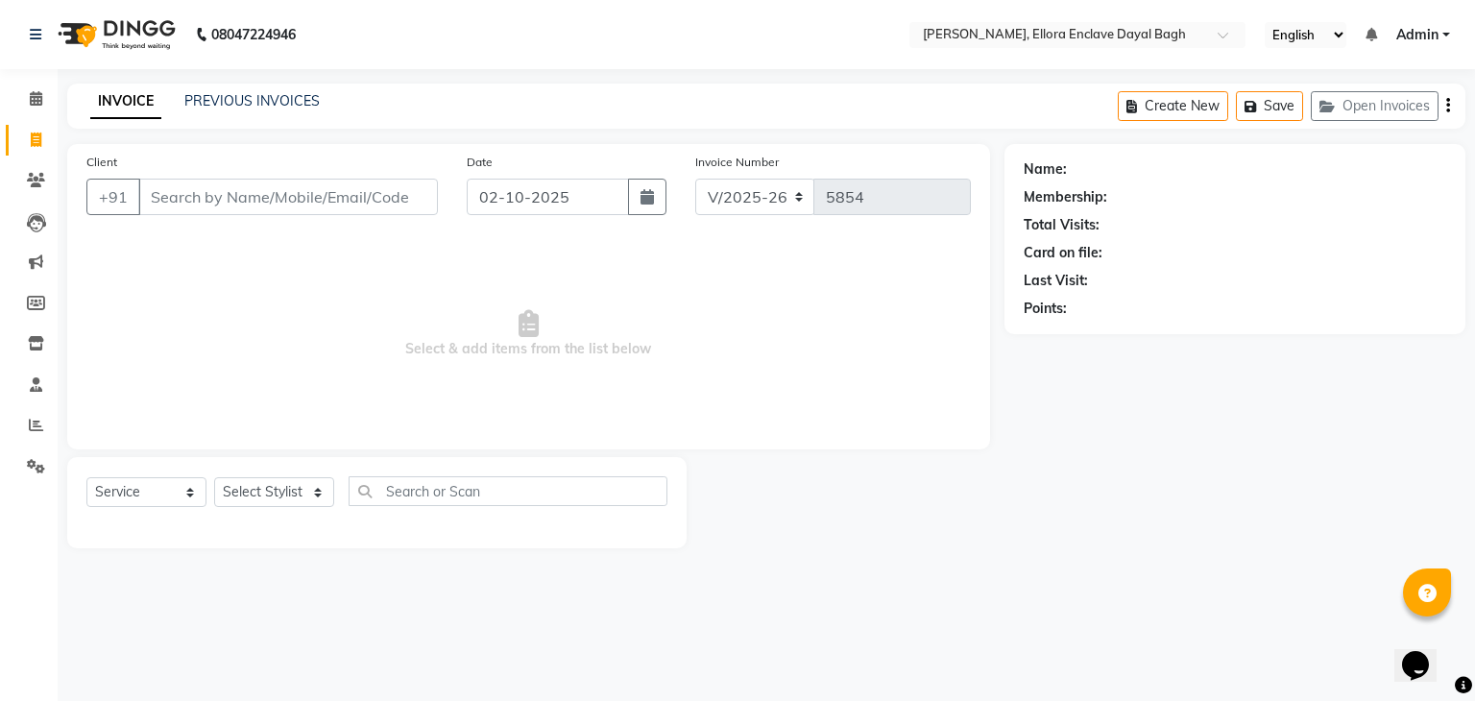
click at [316, 200] on input "Client" at bounding box center [288, 197] width 300 height 36
click at [283, 206] on input "Client" at bounding box center [288, 197] width 300 height 36
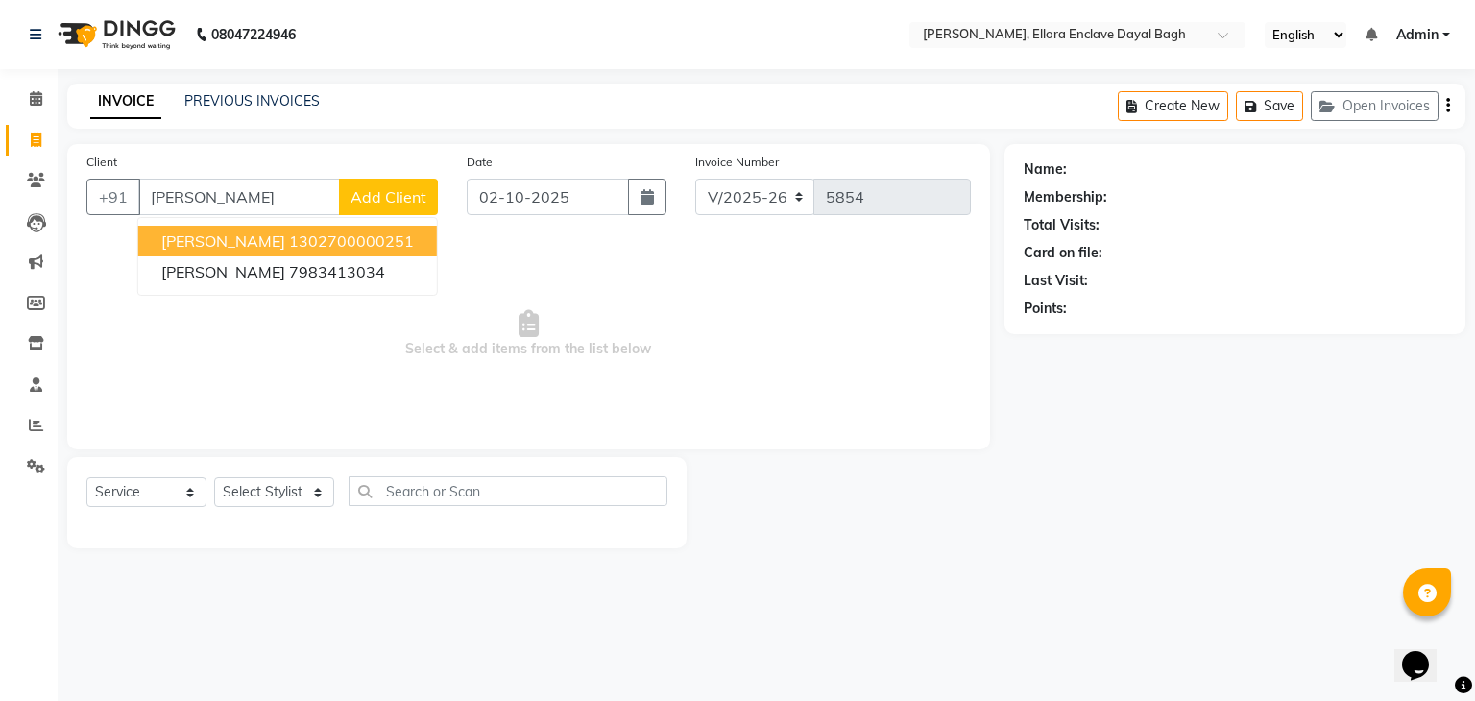
click at [287, 229] on button "prinka 1302700000251" at bounding box center [287, 241] width 299 height 31
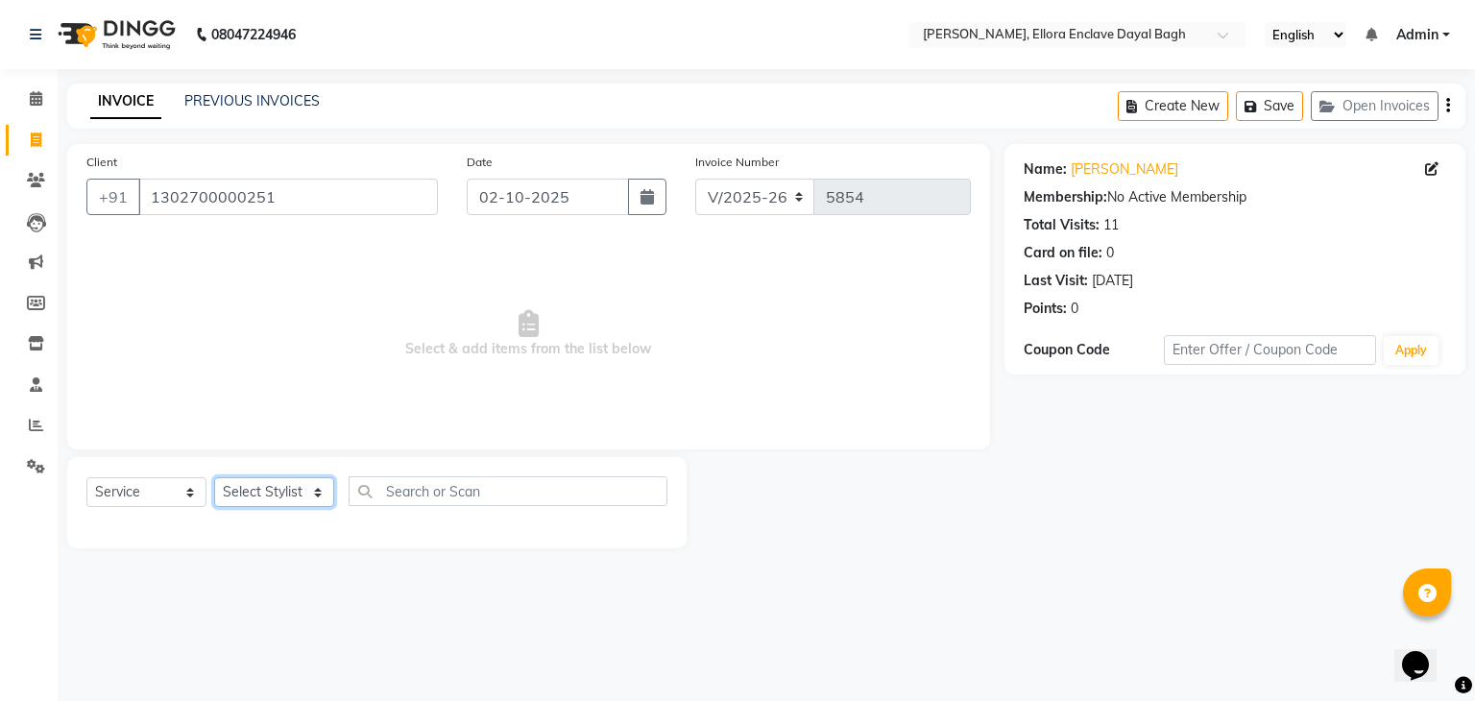
click at [320, 482] on select "Select Stylist AMAN DANISH SALMANI [PERSON_NAME] kakul KAVITA [PERSON_NAME] [PE…" at bounding box center [274, 492] width 120 height 30
click at [214, 478] on select "Select Stylist AMAN DANISH SALMANI [PERSON_NAME] kakul KAVITA [PERSON_NAME] [PE…" at bounding box center [274, 492] width 120 height 30
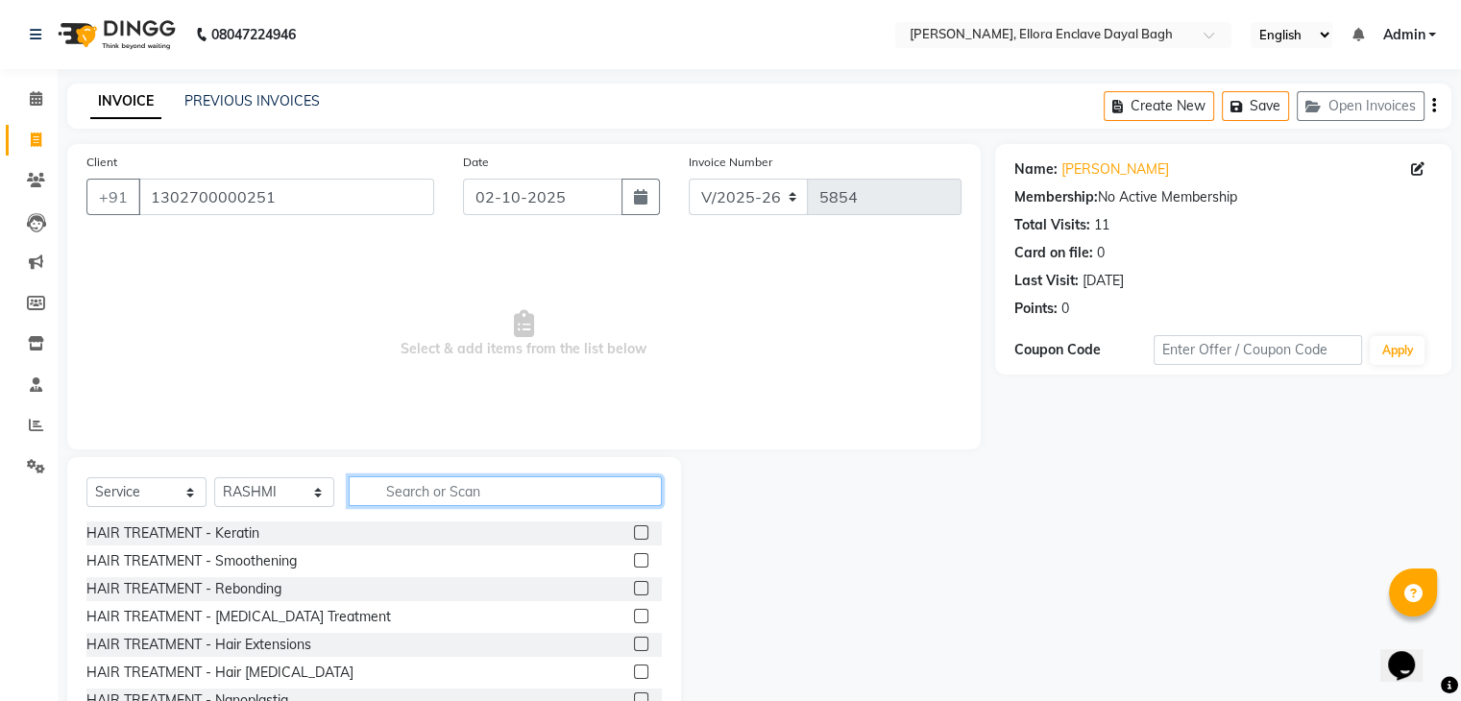
click at [421, 490] on input "text" at bounding box center [505, 491] width 313 height 30
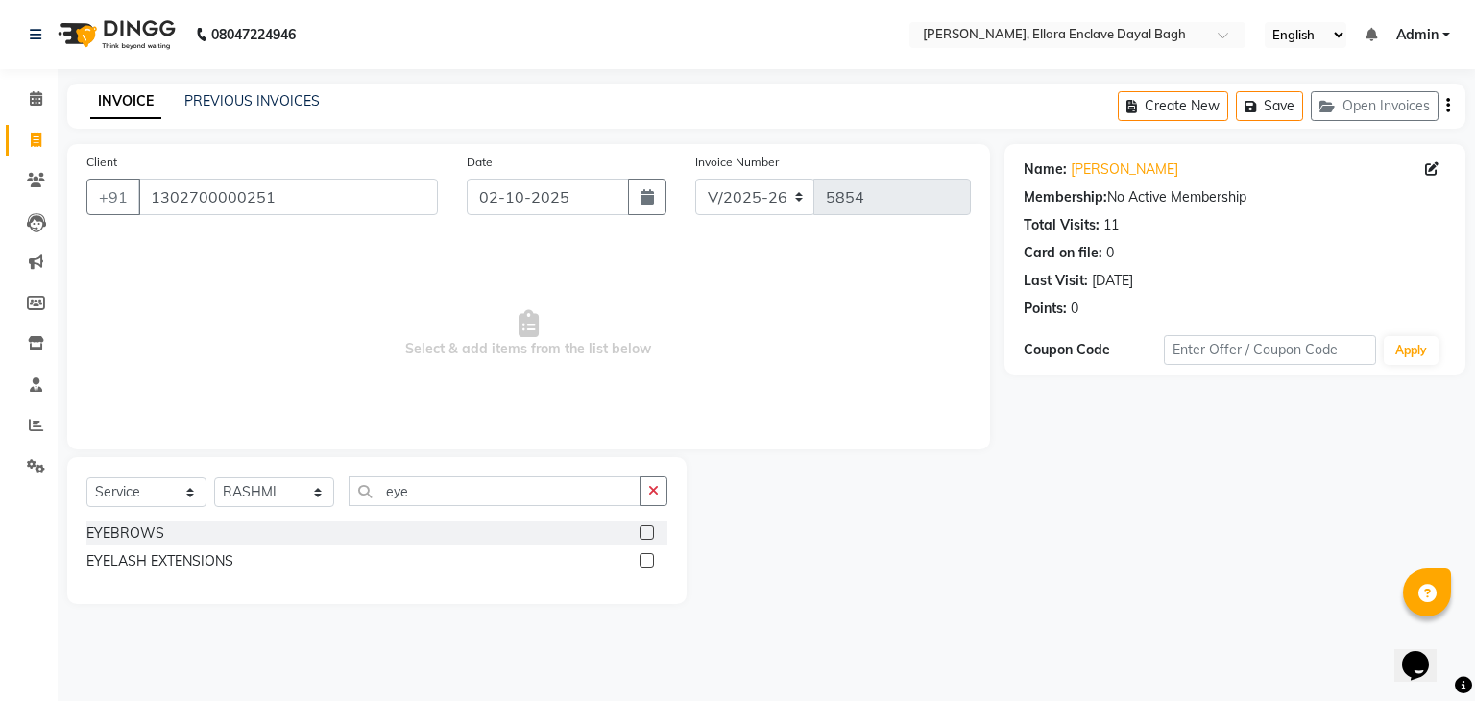
click at [646, 531] on label at bounding box center [647, 532] width 14 height 14
click at [646, 531] on input "checkbox" at bounding box center [646, 533] width 12 height 12
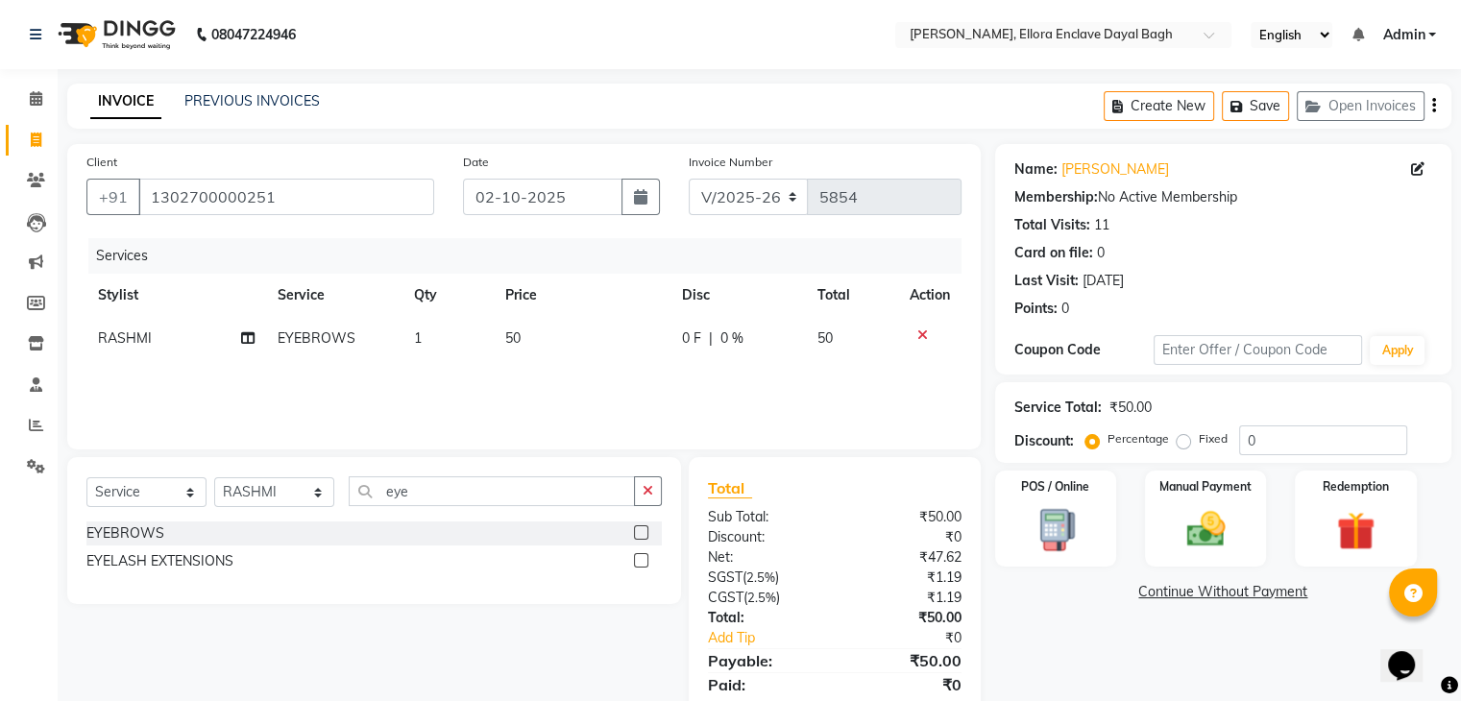
click at [567, 339] on td "50" at bounding box center [582, 338] width 178 height 43
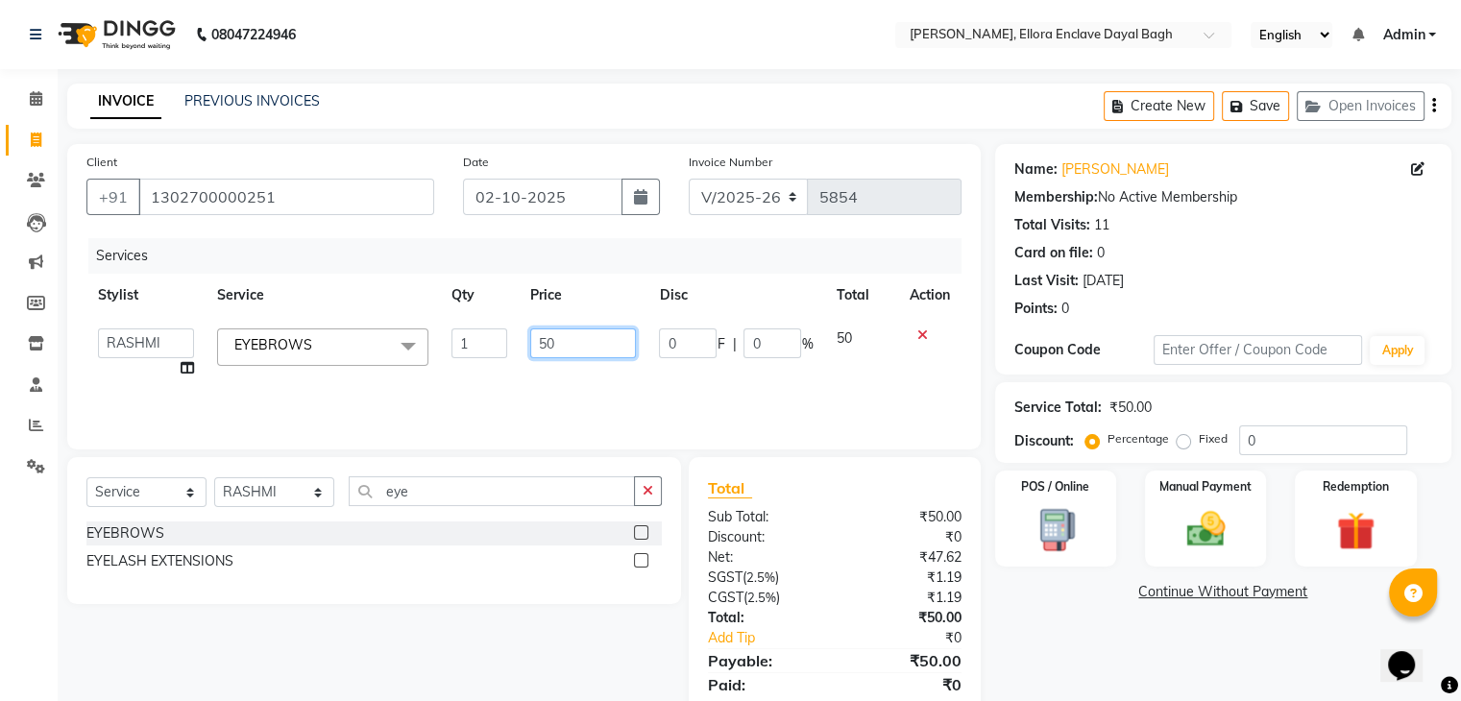
click at [586, 335] on input "50" at bounding box center [583, 343] width 106 height 30
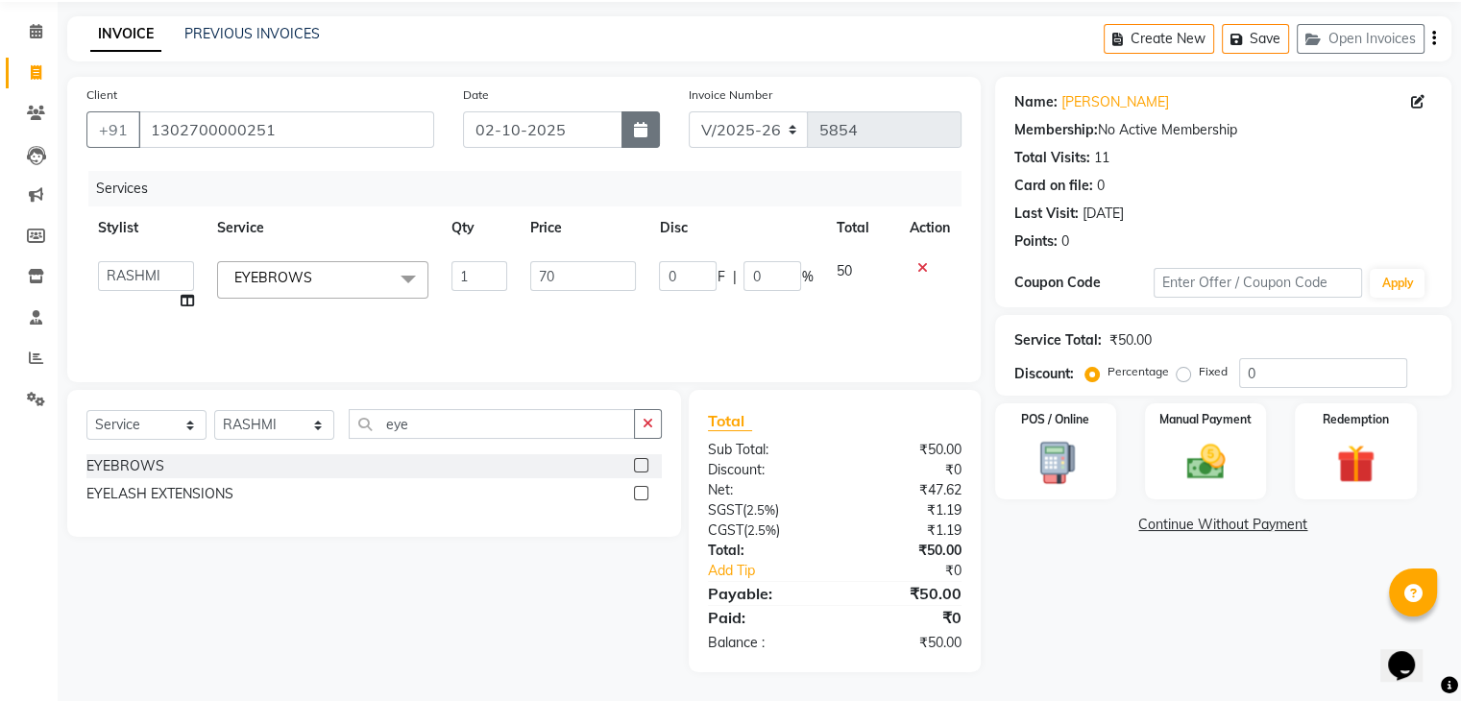
click at [641, 129] on icon "button" at bounding box center [640, 129] width 13 height 15
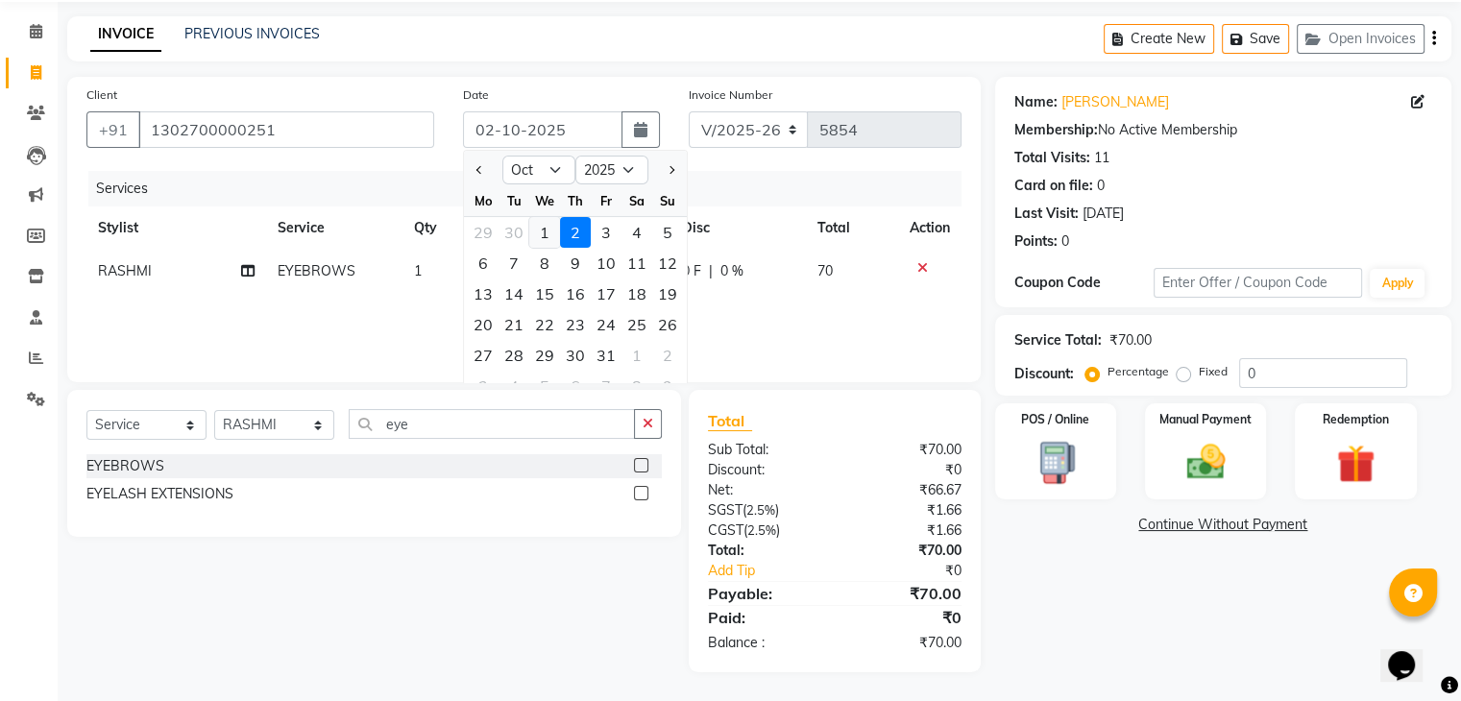
click at [557, 227] on div "1" at bounding box center [544, 232] width 31 height 31
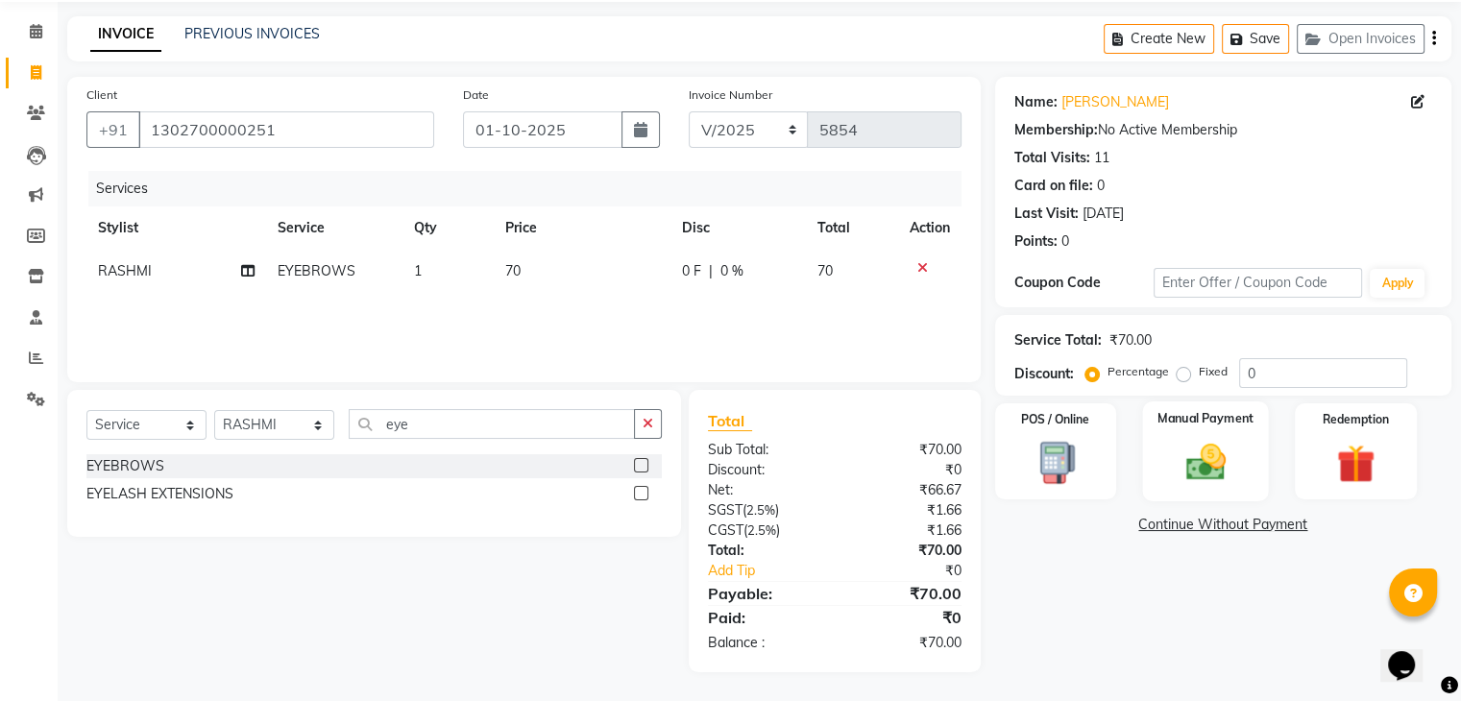
click at [1191, 477] on img at bounding box center [1205, 463] width 64 height 46
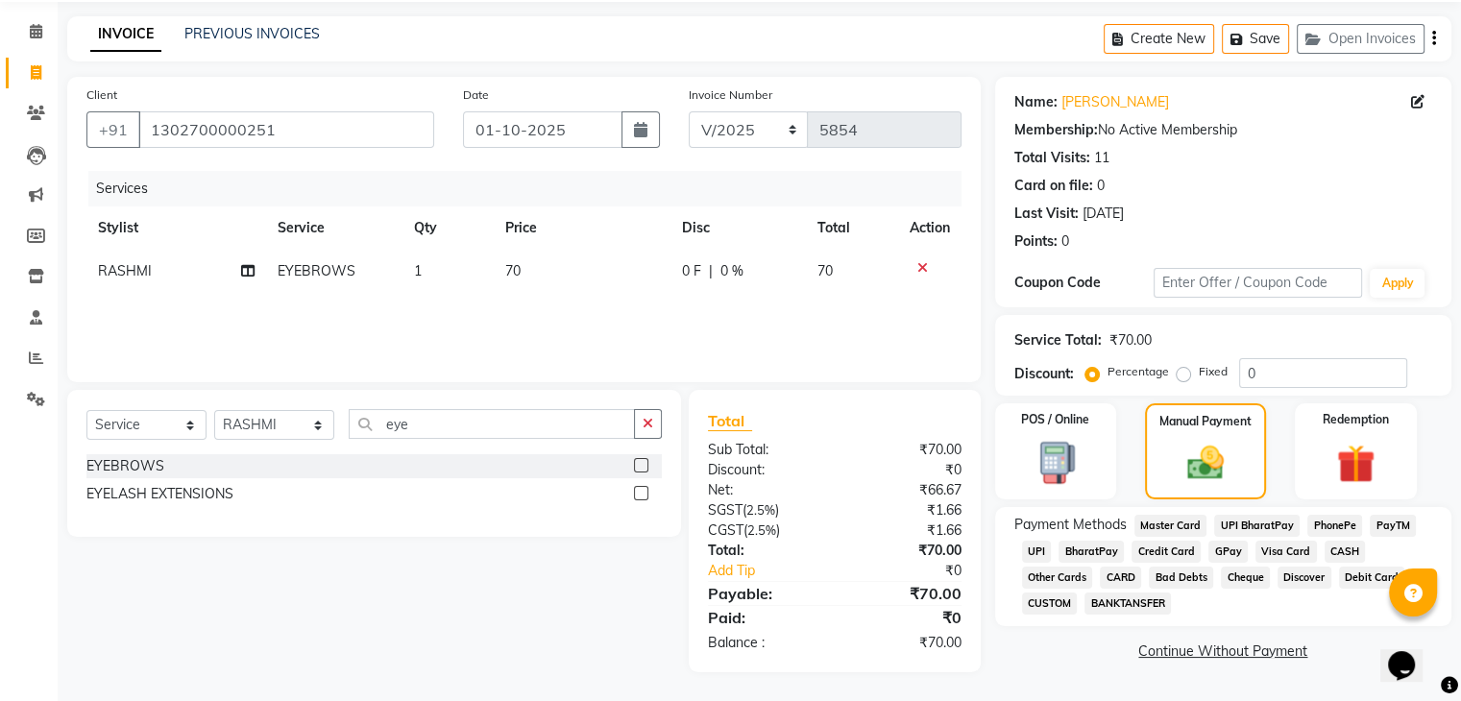
click at [1336, 553] on span "CASH" at bounding box center [1344, 552] width 41 height 22
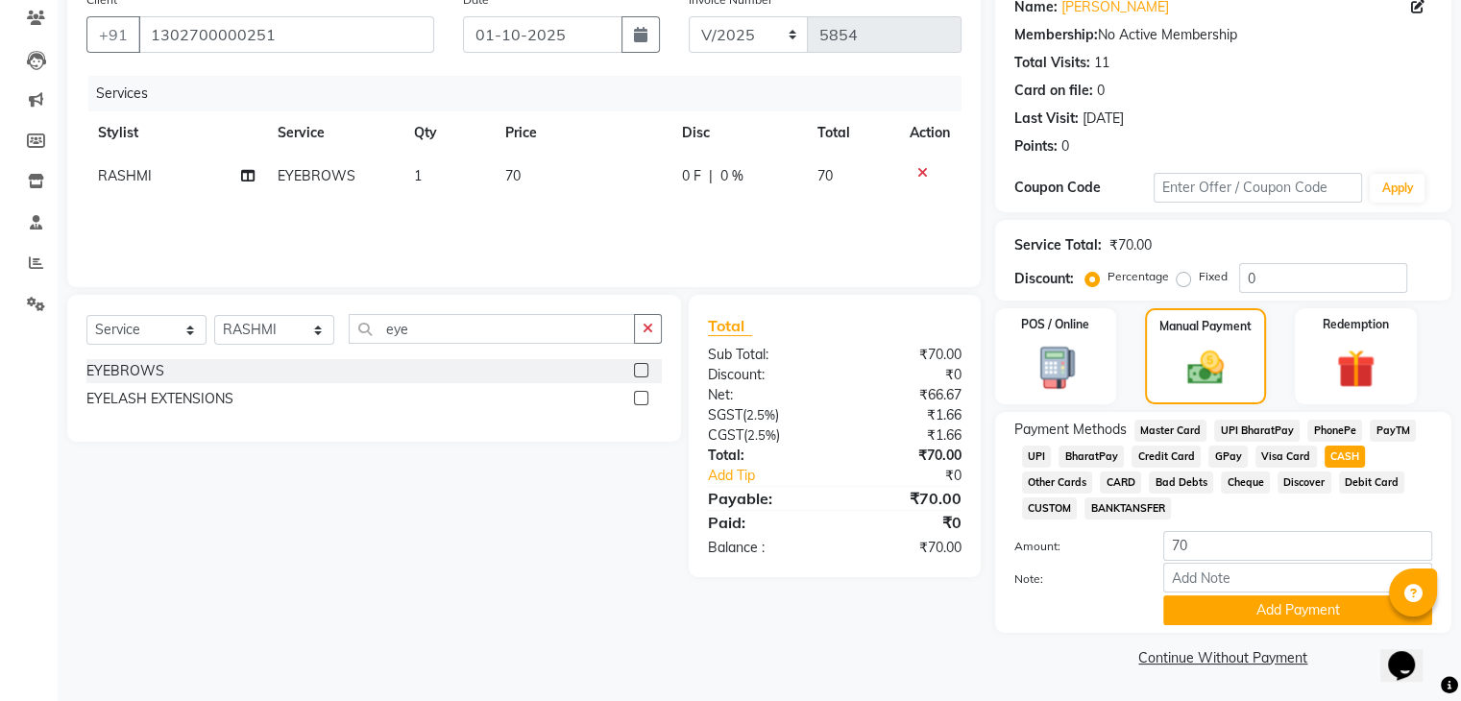
click at [1278, 627] on div "Payment Methods Master Card UPI BharatPay PhonePe PayTM UPI BharatPay Credit Ca…" at bounding box center [1223, 522] width 456 height 221
click at [1293, 608] on button "Add Payment" at bounding box center [1297, 610] width 269 height 30
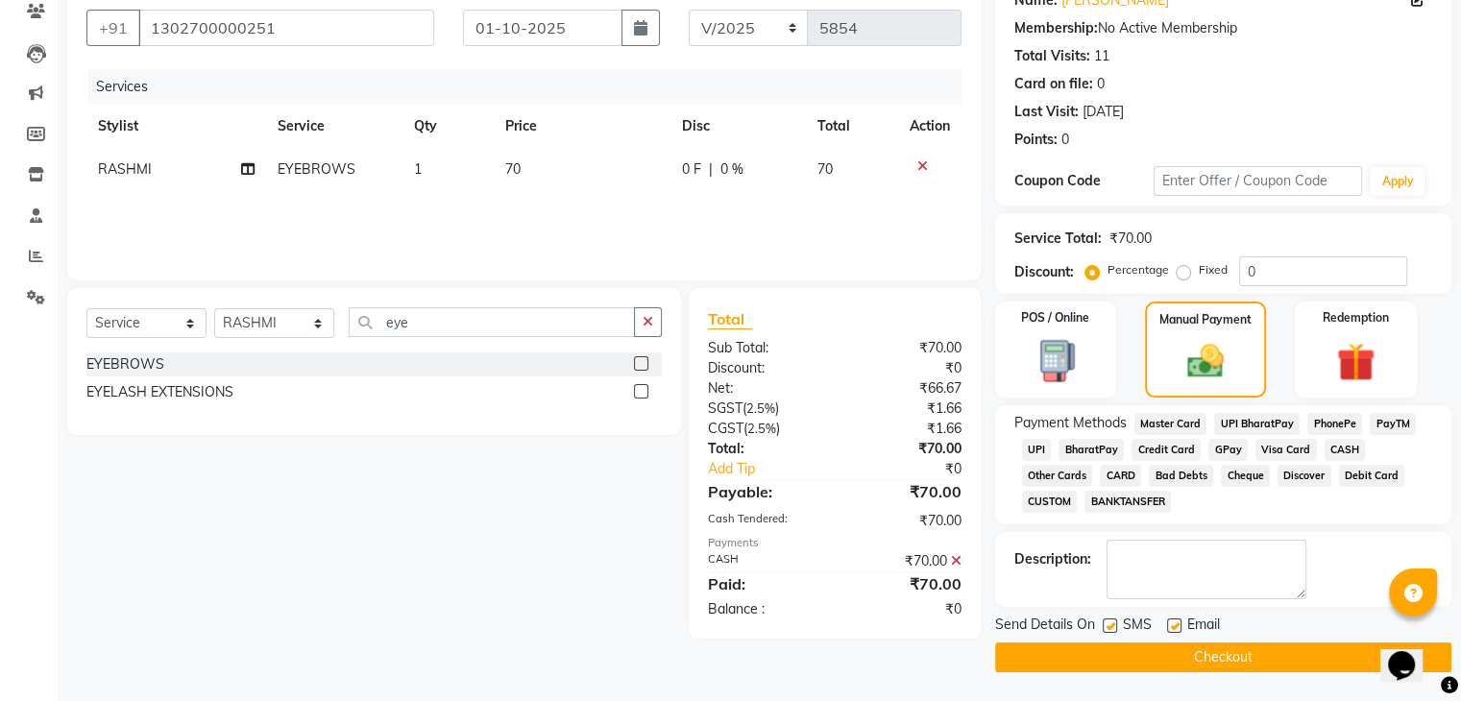
click at [1175, 627] on label at bounding box center [1174, 625] width 14 height 14
click at [1175, 627] on input "checkbox" at bounding box center [1173, 626] width 12 height 12
click at [1106, 623] on label at bounding box center [1109, 625] width 14 height 14
click at [1106, 623] on input "checkbox" at bounding box center [1108, 626] width 12 height 12
click at [1103, 658] on button "Checkout" at bounding box center [1223, 657] width 456 height 30
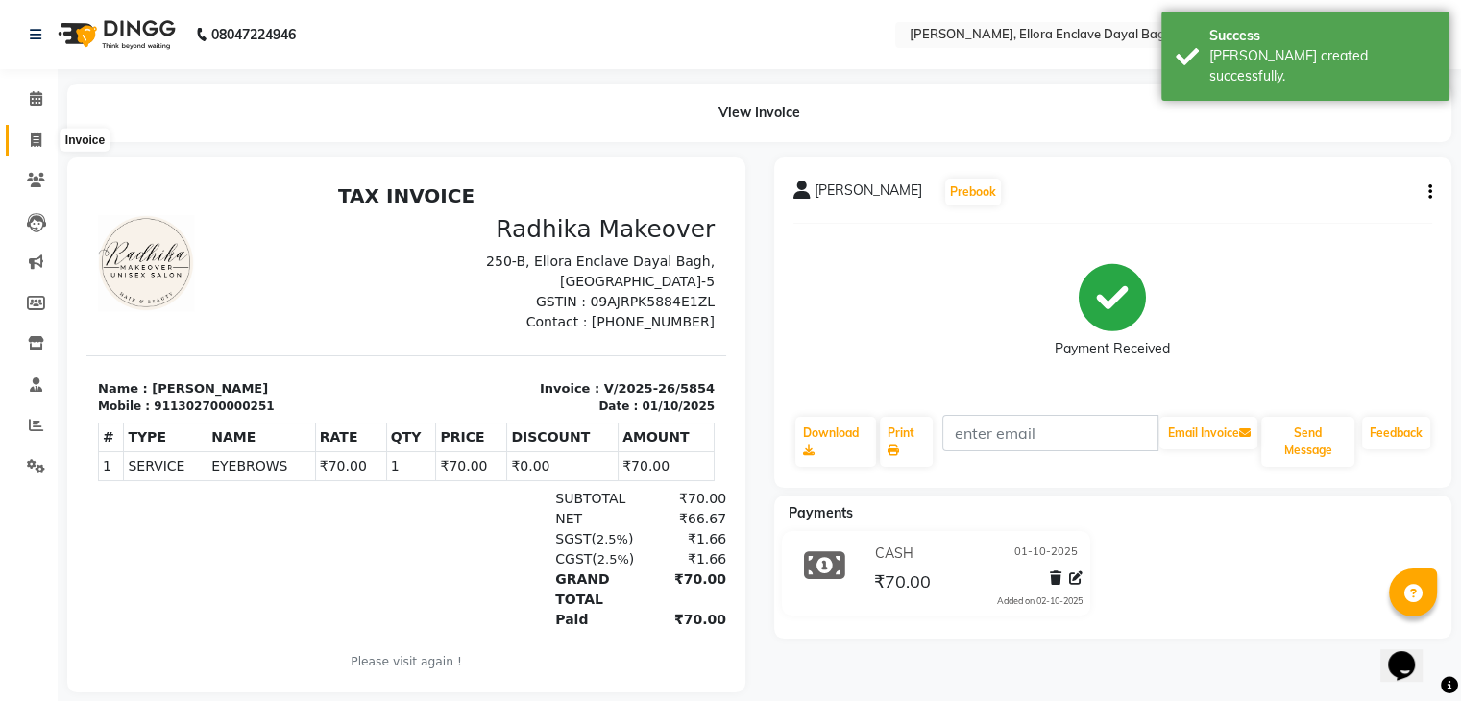
click at [23, 139] on span at bounding box center [36, 141] width 34 height 22
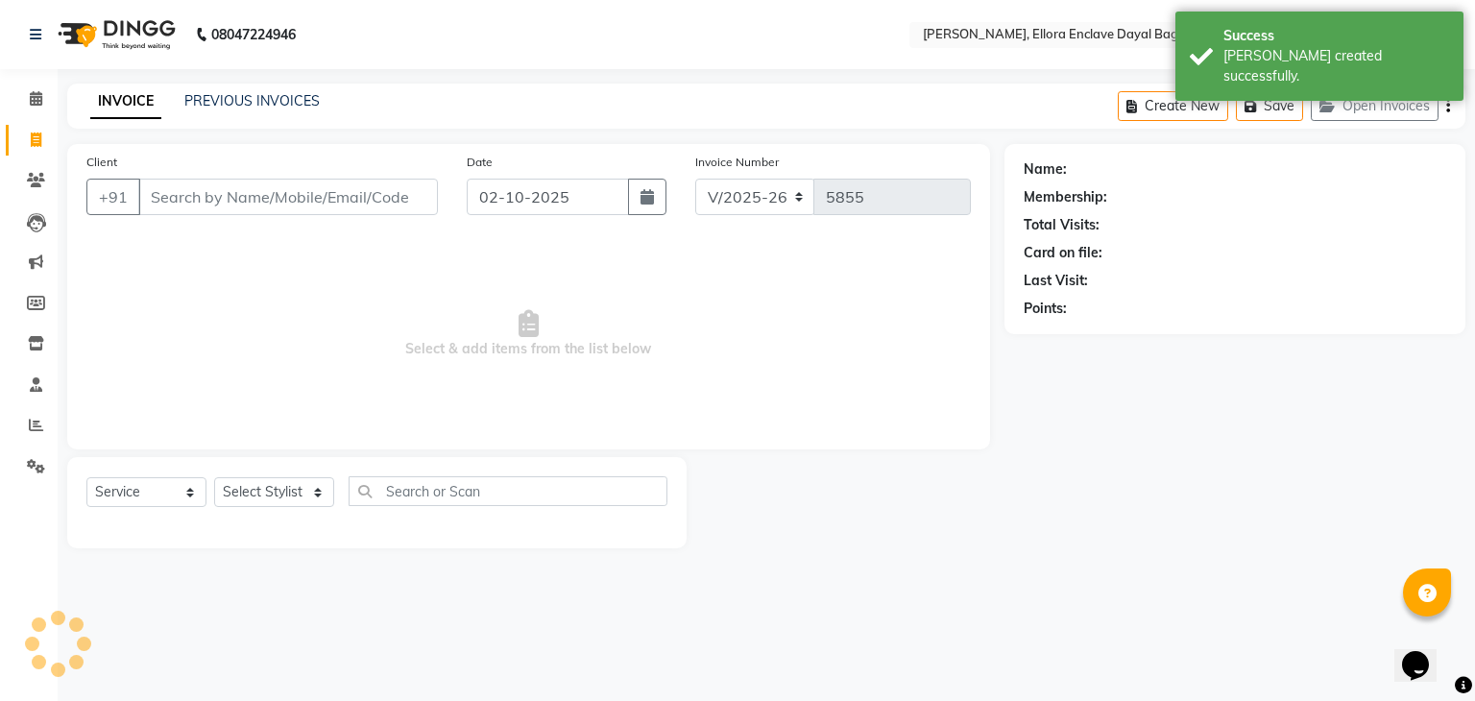
click at [211, 207] on input "Client" at bounding box center [288, 197] width 300 height 36
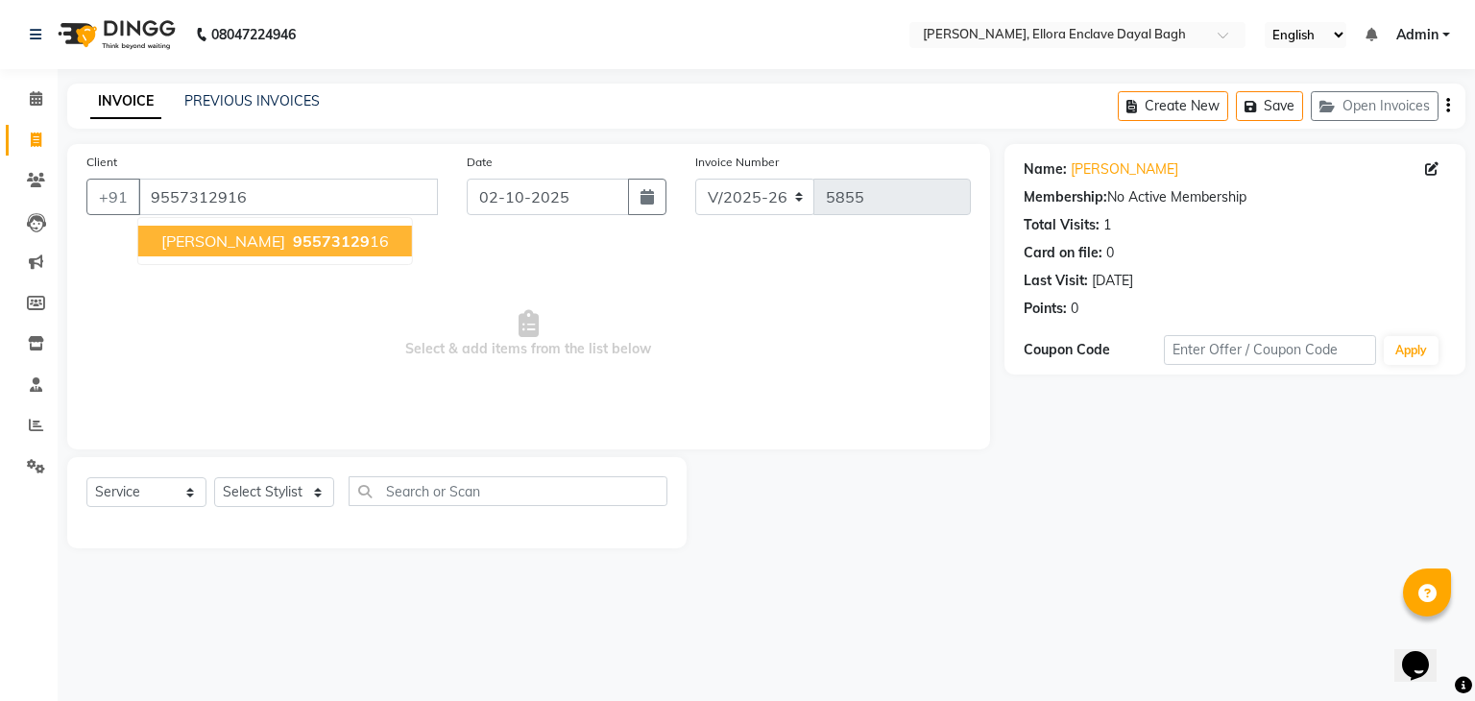
click at [293, 243] on span "95573129" at bounding box center [331, 240] width 77 height 19
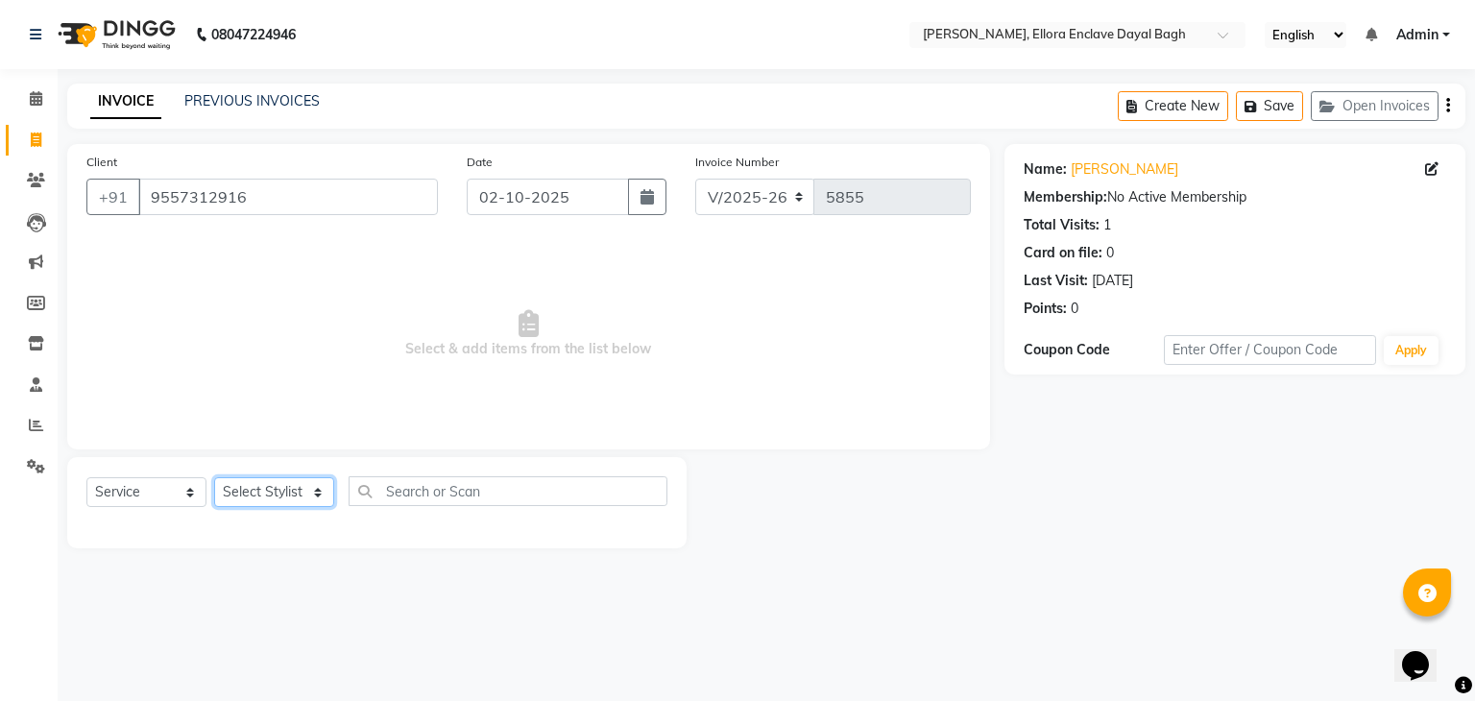
click at [297, 501] on select "Select Stylist AMAN DANISH SALMANI [PERSON_NAME] kakul KAVITA [PERSON_NAME] [PE…" at bounding box center [274, 492] width 120 height 30
click at [214, 478] on select "Select Stylist AMAN DANISH SALMANI [PERSON_NAME] kakul KAVITA [PERSON_NAME] [PE…" at bounding box center [274, 492] width 120 height 30
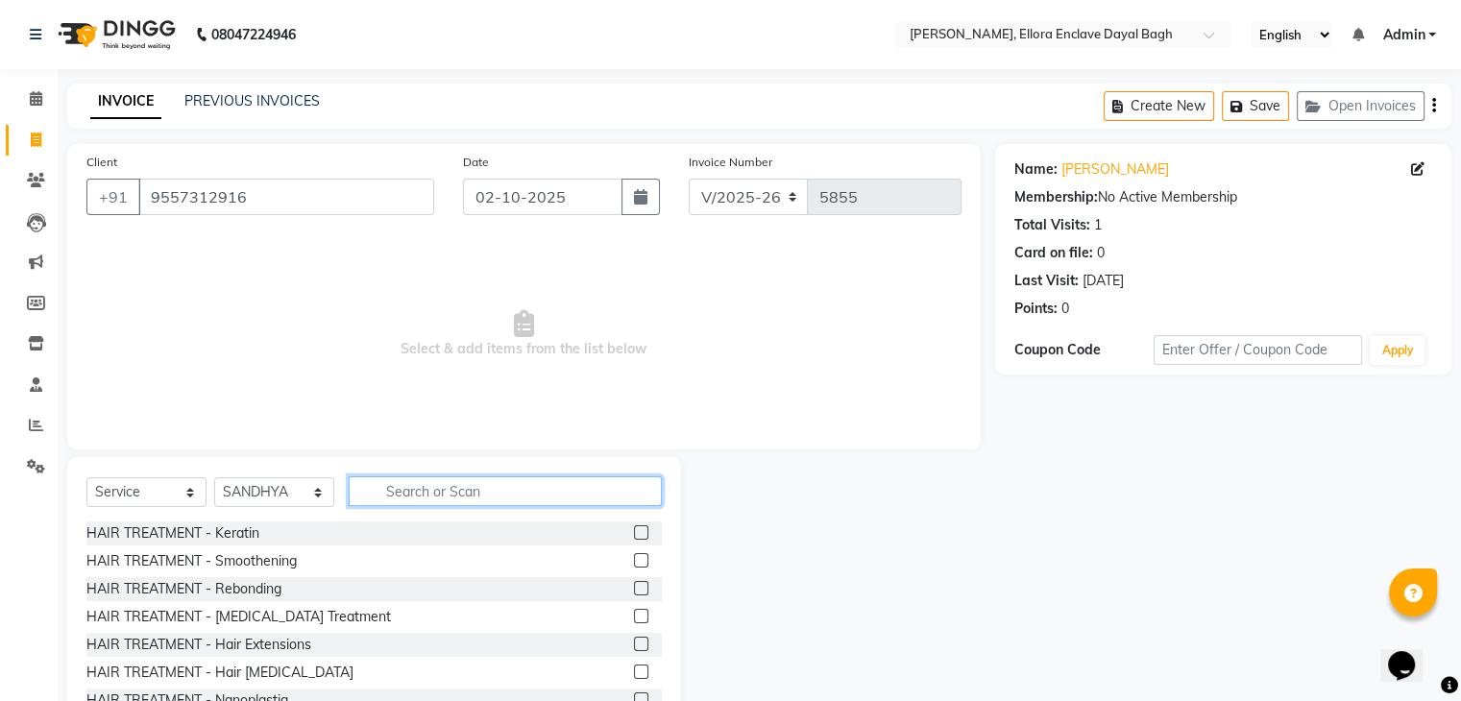
click at [434, 480] on input "text" at bounding box center [505, 491] width 313 height 30
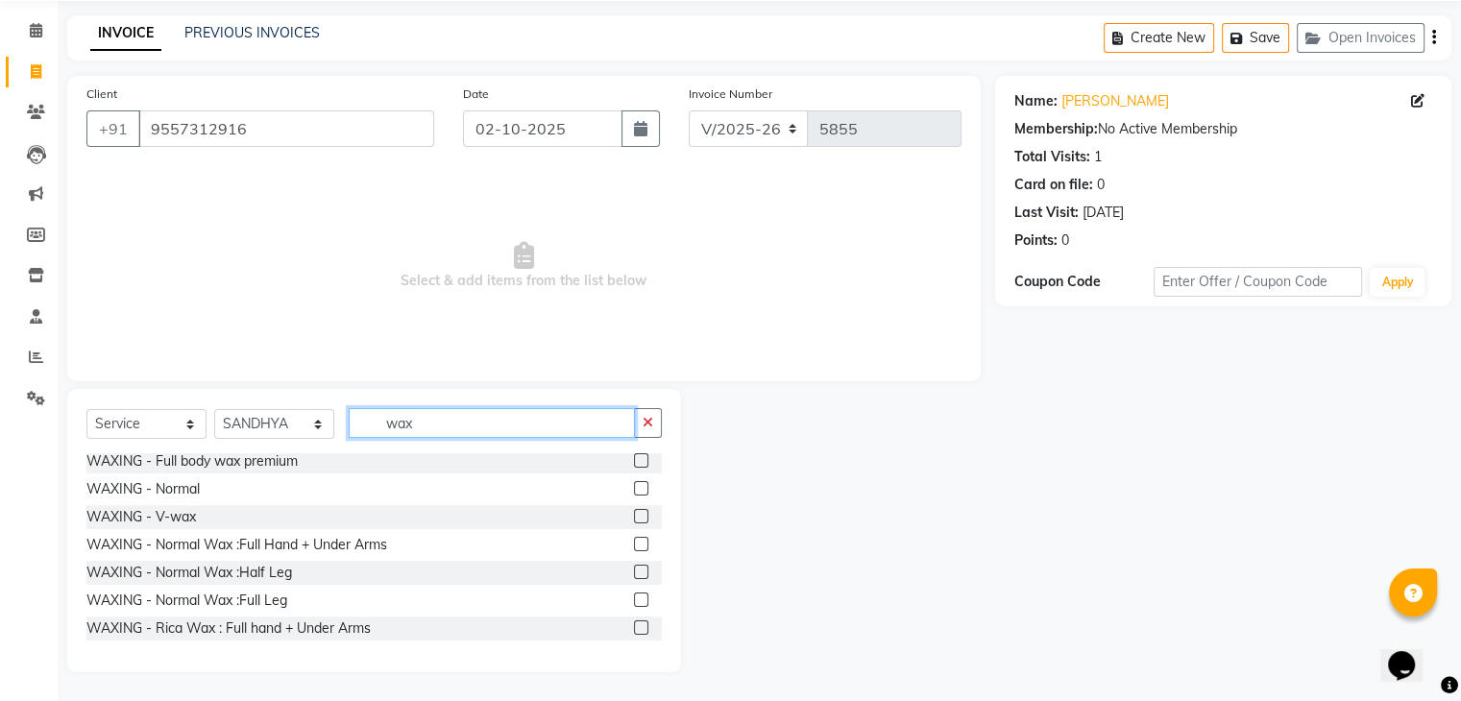
scroll to position [177, 0]
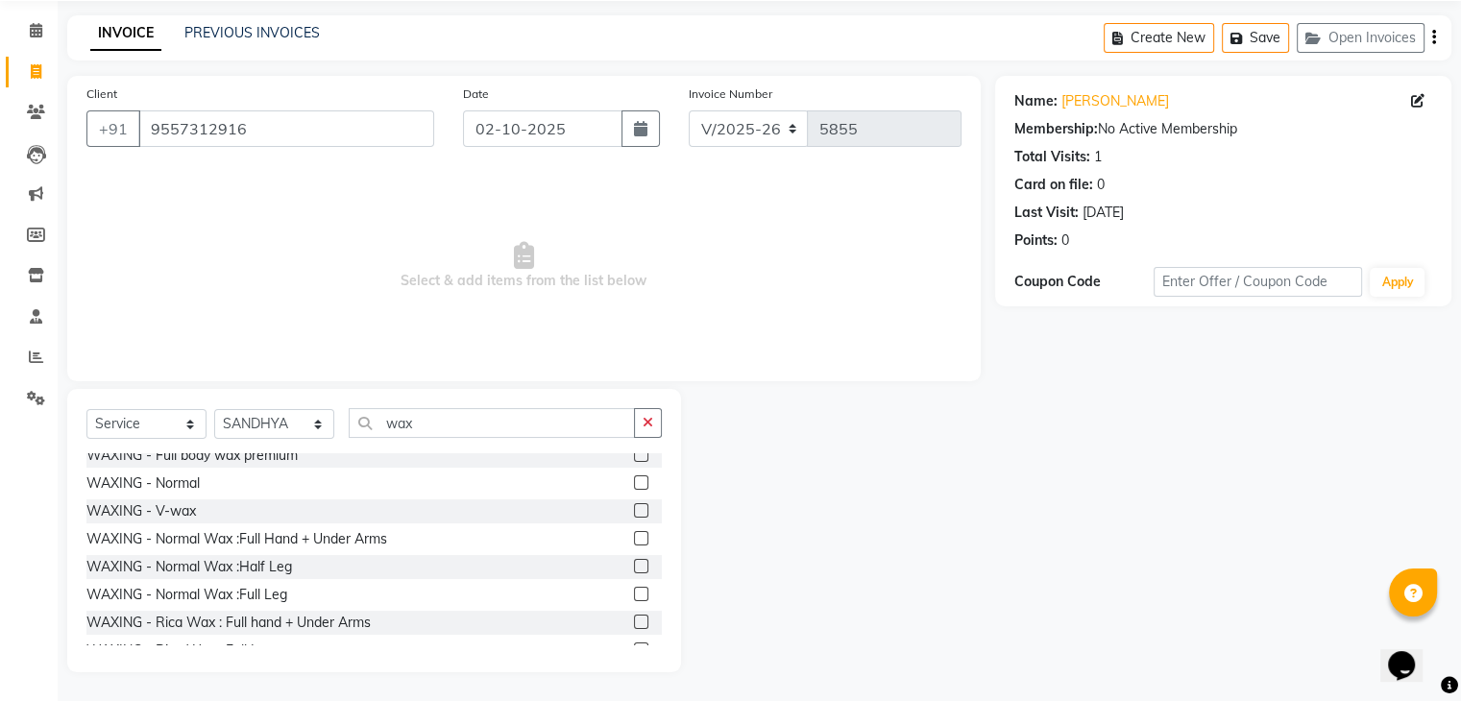
click at [634, 538] on label at bounding box center [641, 538] width 14 height 14
click at [634, 538] on input "checkbox" at bounding box center [640, 539] width 12 height 12
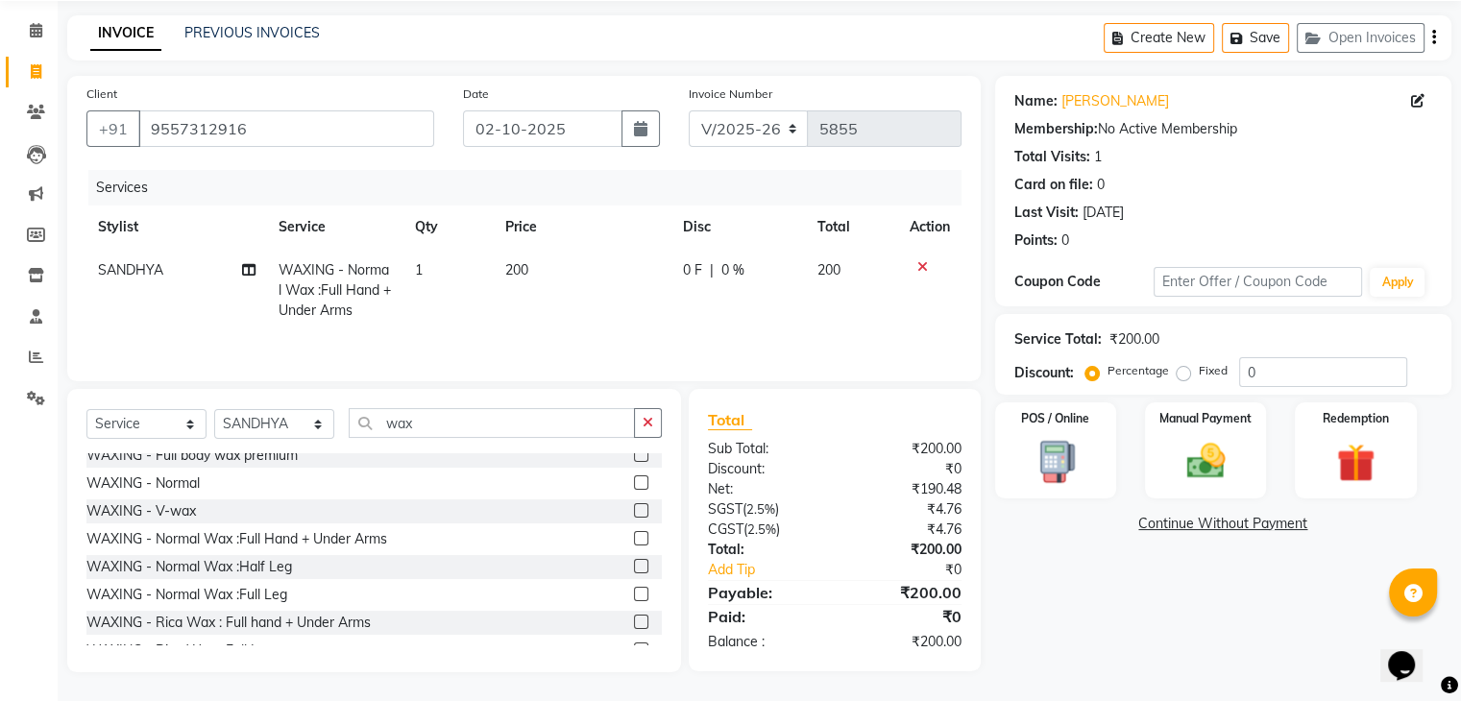
scroll to position [345, 0]
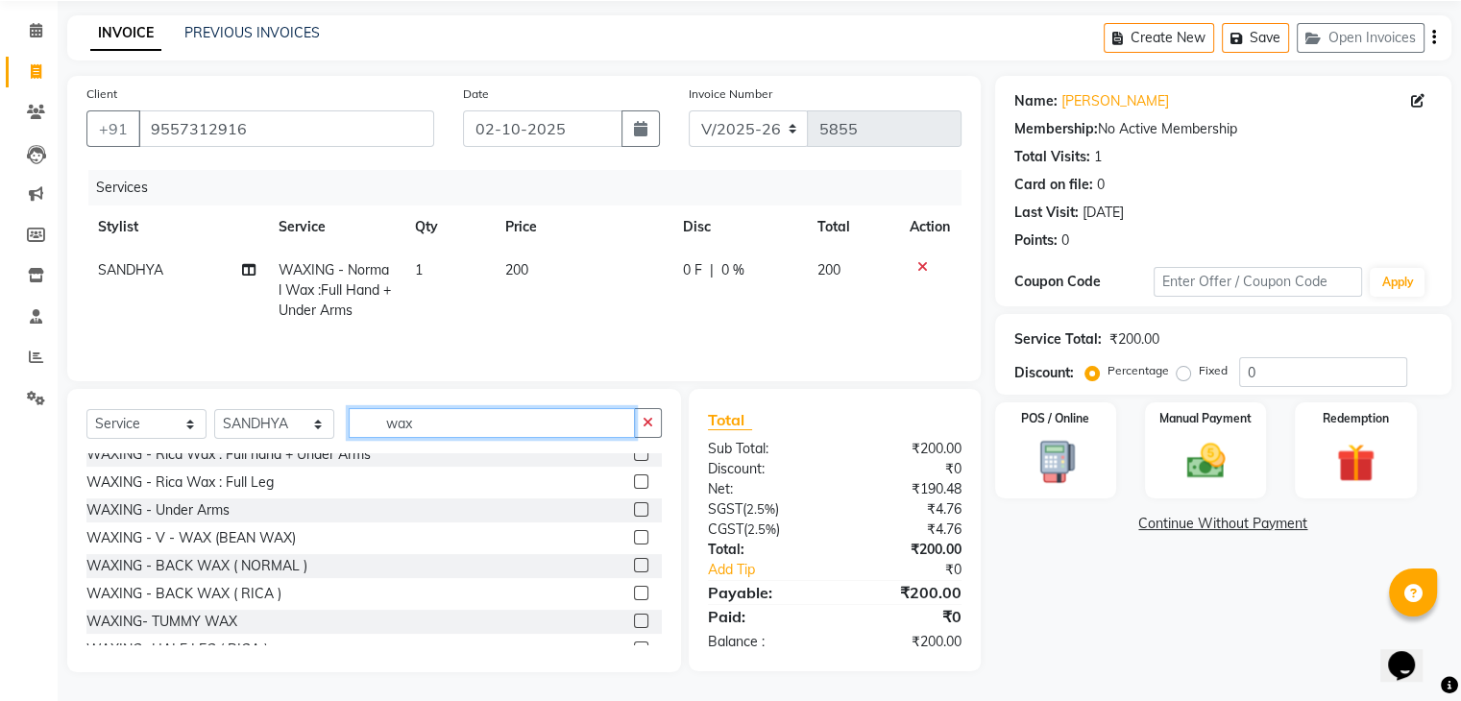
click at [444, 420] on input "wax" at bounding box center [492, 423] width 286 height 30
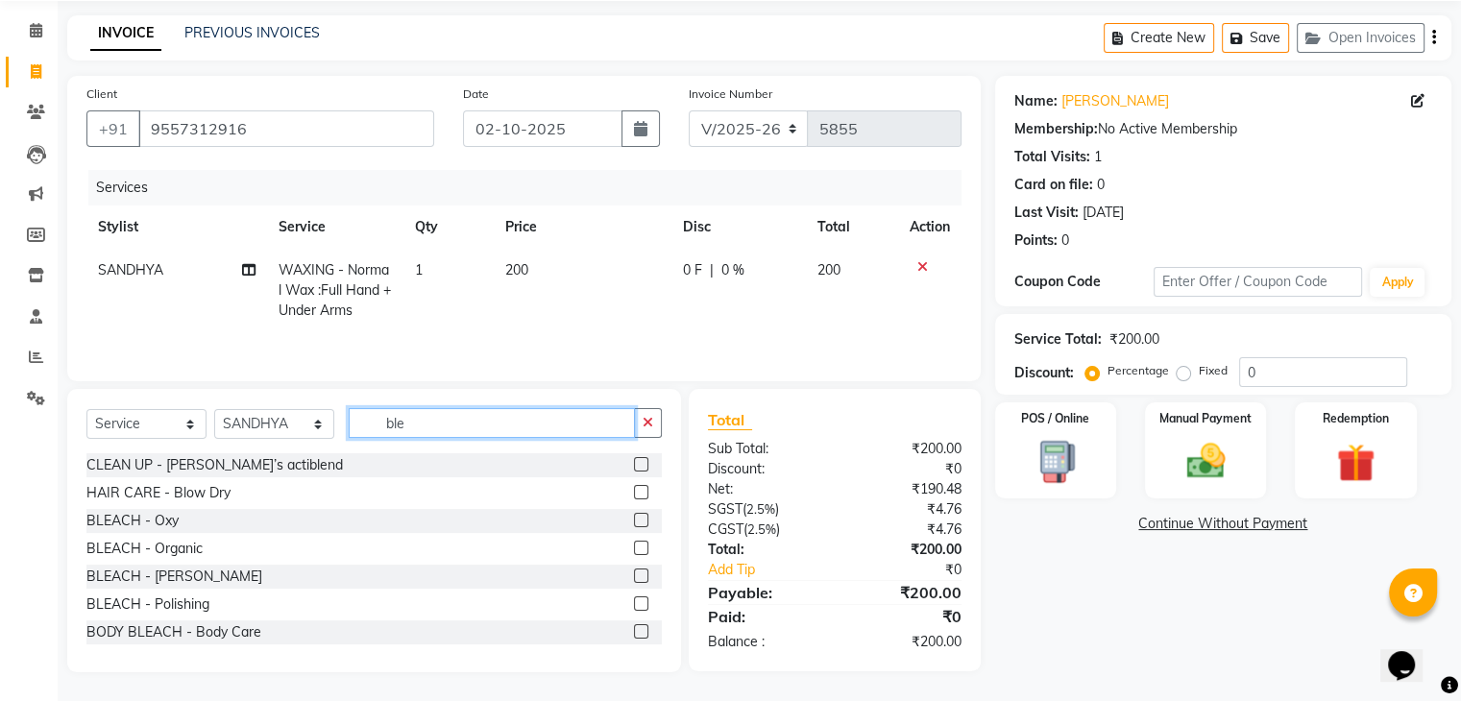
scroll to position [68, 0]
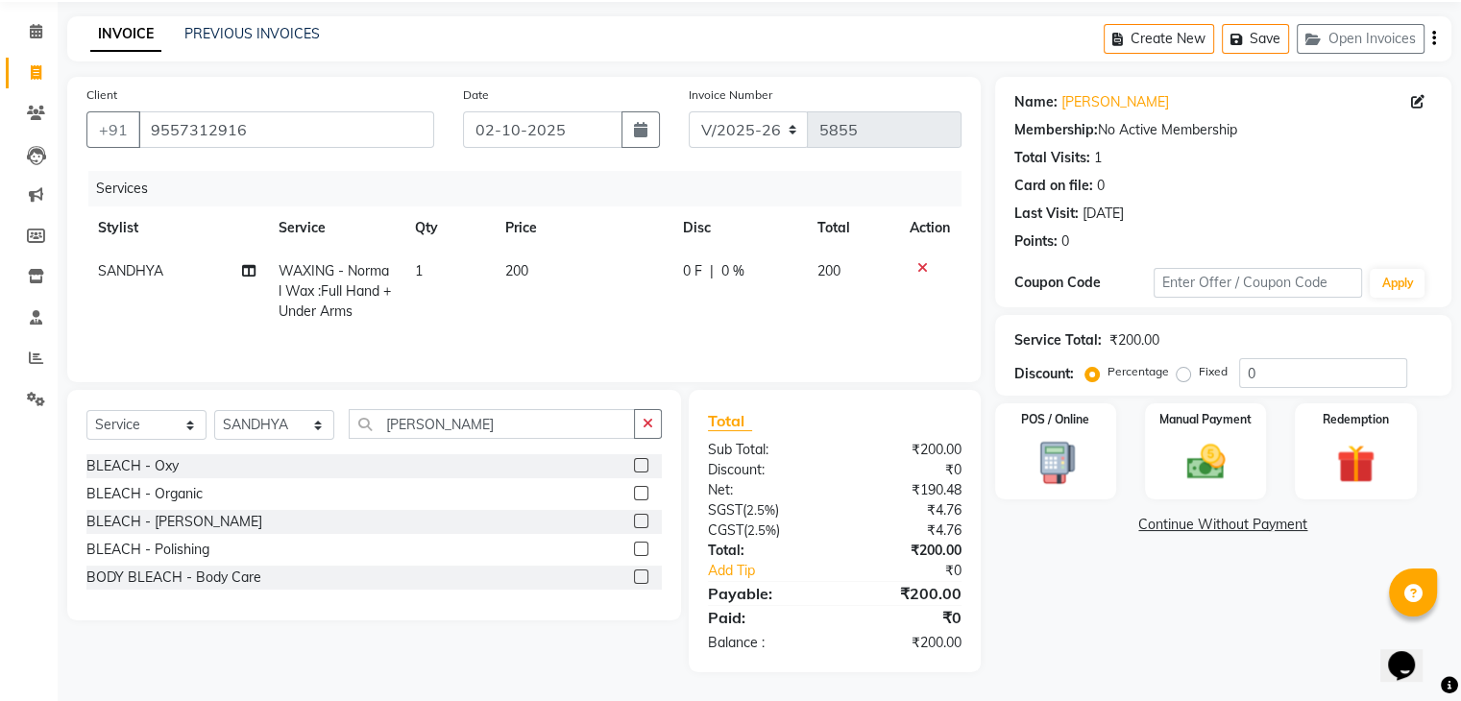
click at [641, 462] on label at bounding box center [641, 465] width 14 height 14
click at [641, 462] on input "checkbox" at bounding box center [640, 466] width 12 height 12
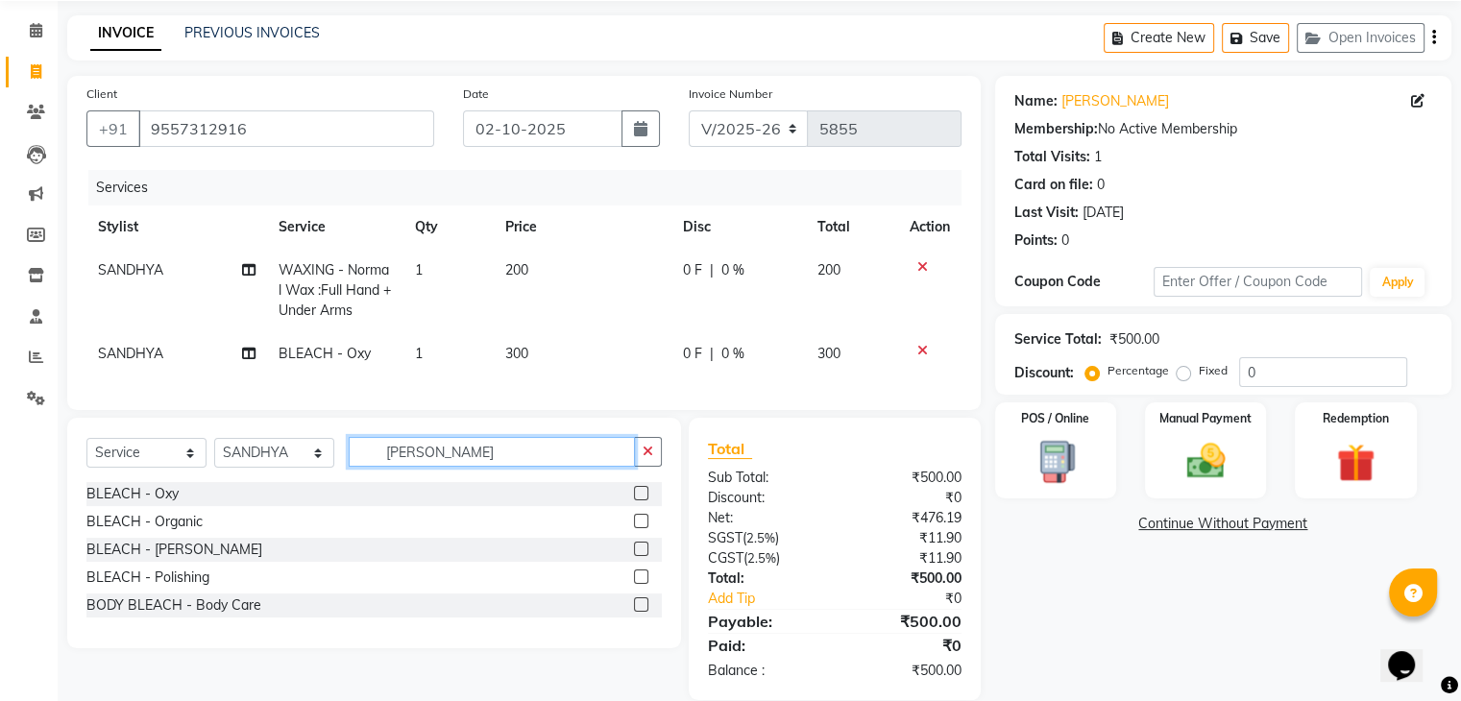
click at [469, 467] on input "blea" at bounding box center [492, 452] width 286 height 30
click at [644, 500] on label at bounding box center [641, 493] width 14 height 14
click at [644, 500] on input "checkbox" at bounding box center [640, 494] width 12 height 12
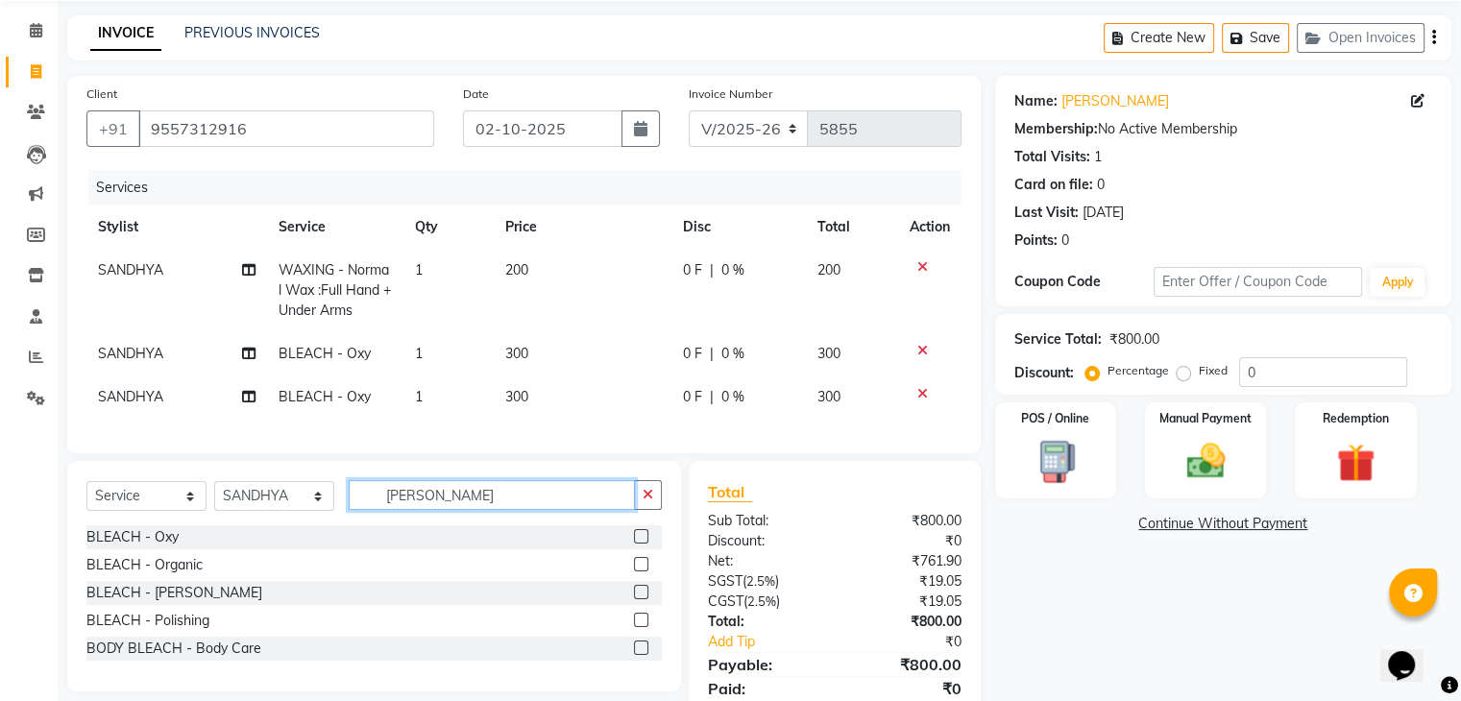
click at [480, 510] on input "blea" at bounding box center [492, 495] width 286 height 30
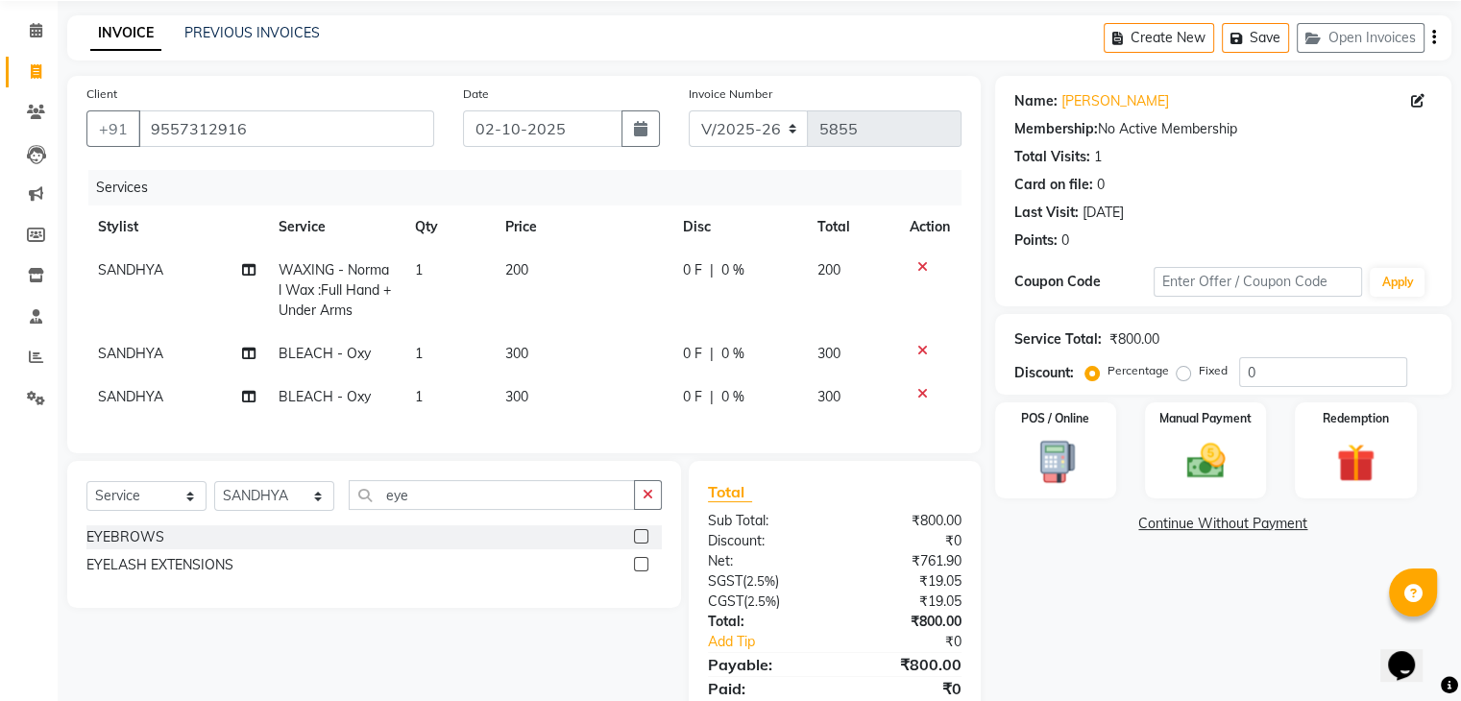
click at [641, 544] on label at bounding box center [641, 536] width 14 height 14
click at [641, 544] on input "checkbox" at bounding box center [640, 537] width 12 height 12
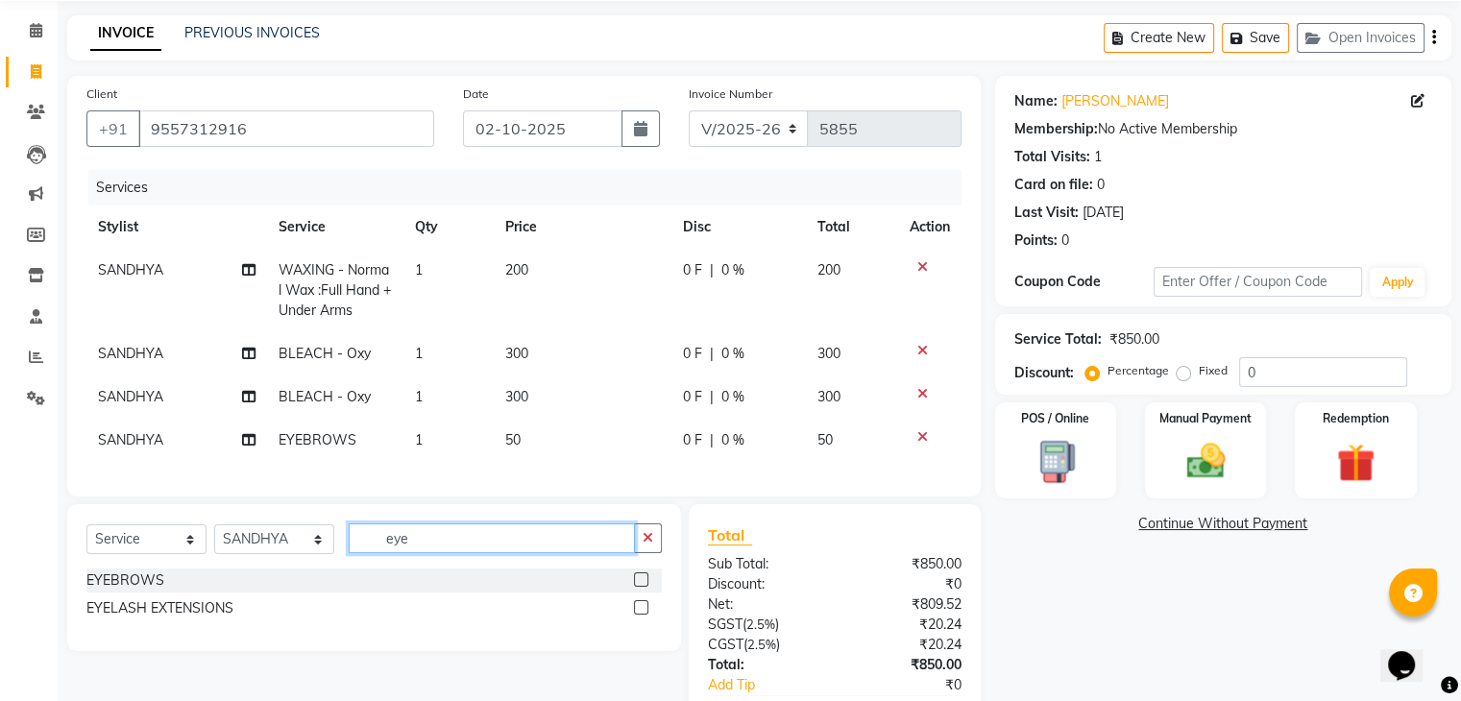
click at [552, 553] on input "eye" at bounding box center [492, 538] width 286 height 30
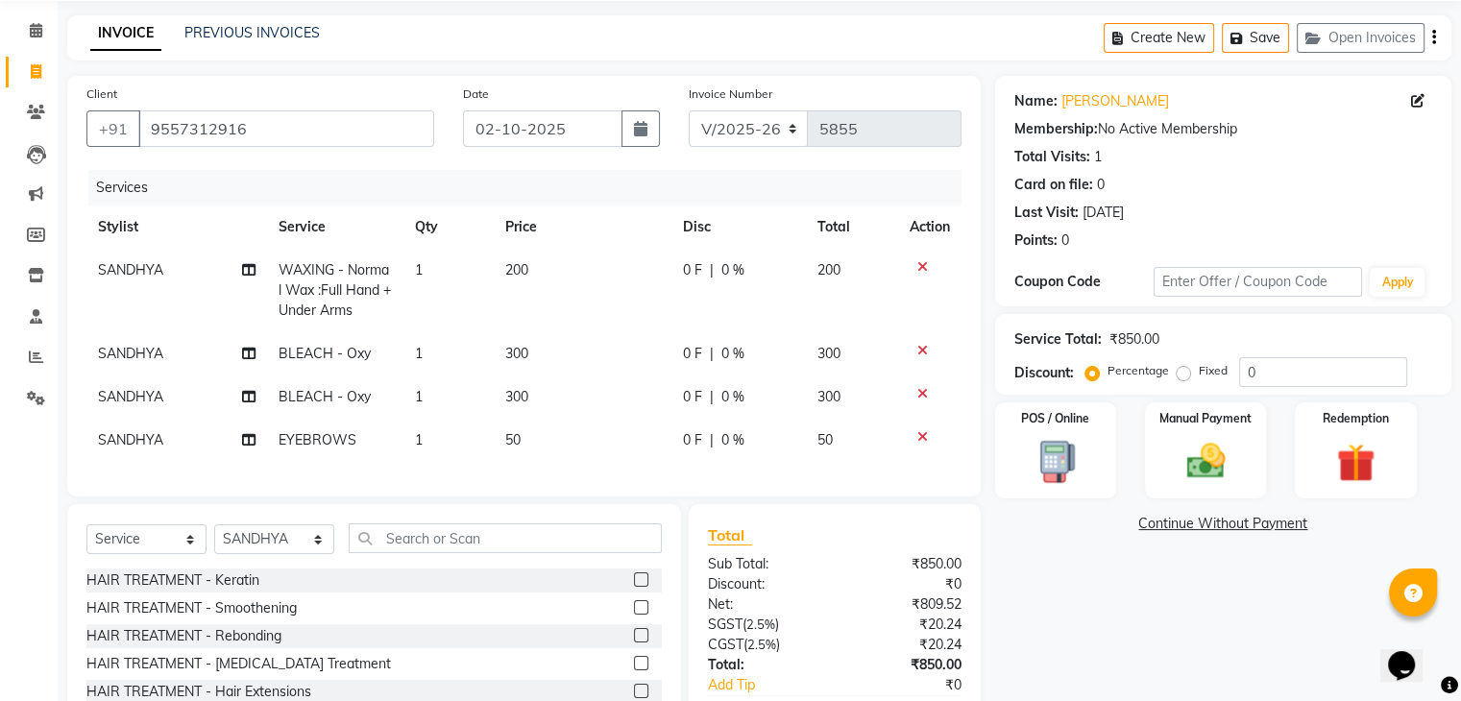
click at [138, 397] on span "SANDHYA" at bounding box center [130, 396] width 65 height 17
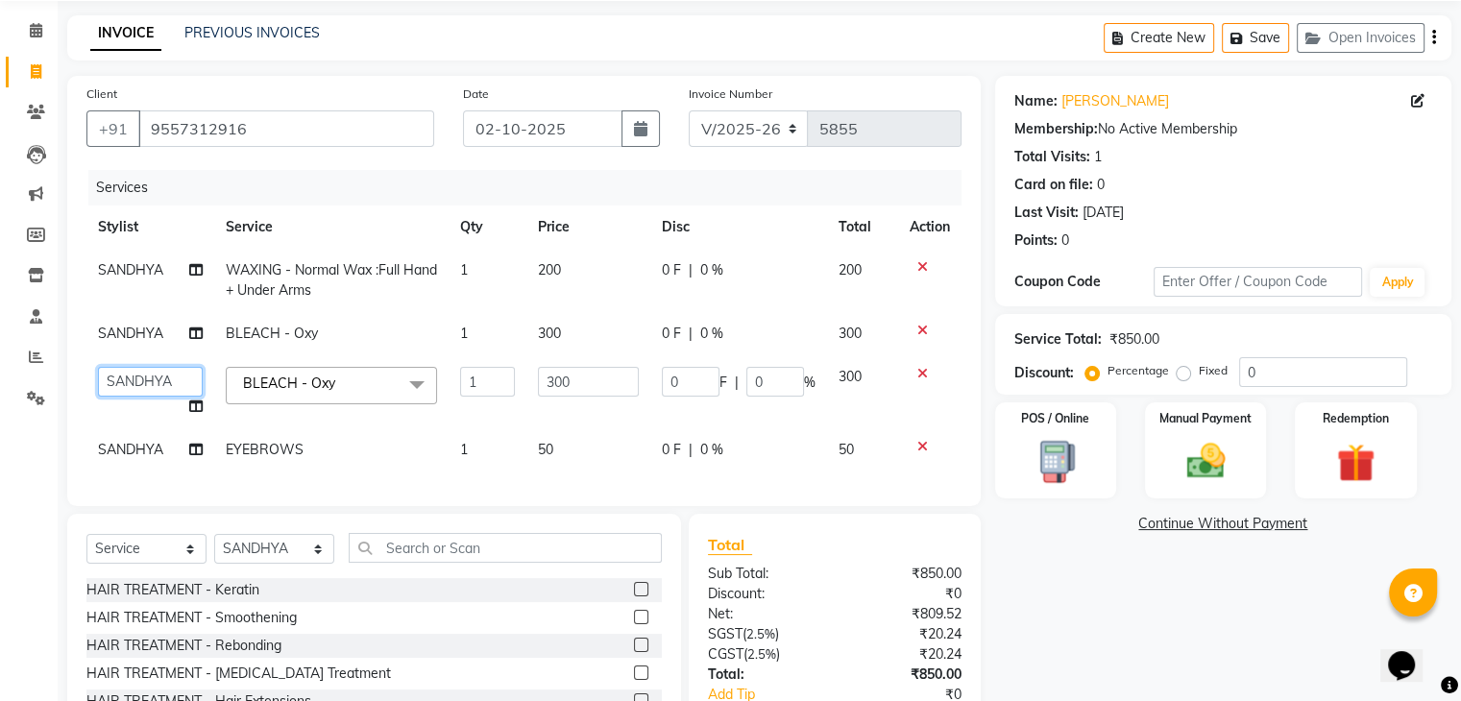
click at [133, 387] on select "AMAN DANISH SALMANI GOPAL PACHORI kakul KAVITA KIRAN KUMARI MEENU KUMARI NEHA N…" at bounding box center [150, 382] width 105 height 30
click at [488, 559] on input "text" at bounding box center [505, 548] width 313 height 30
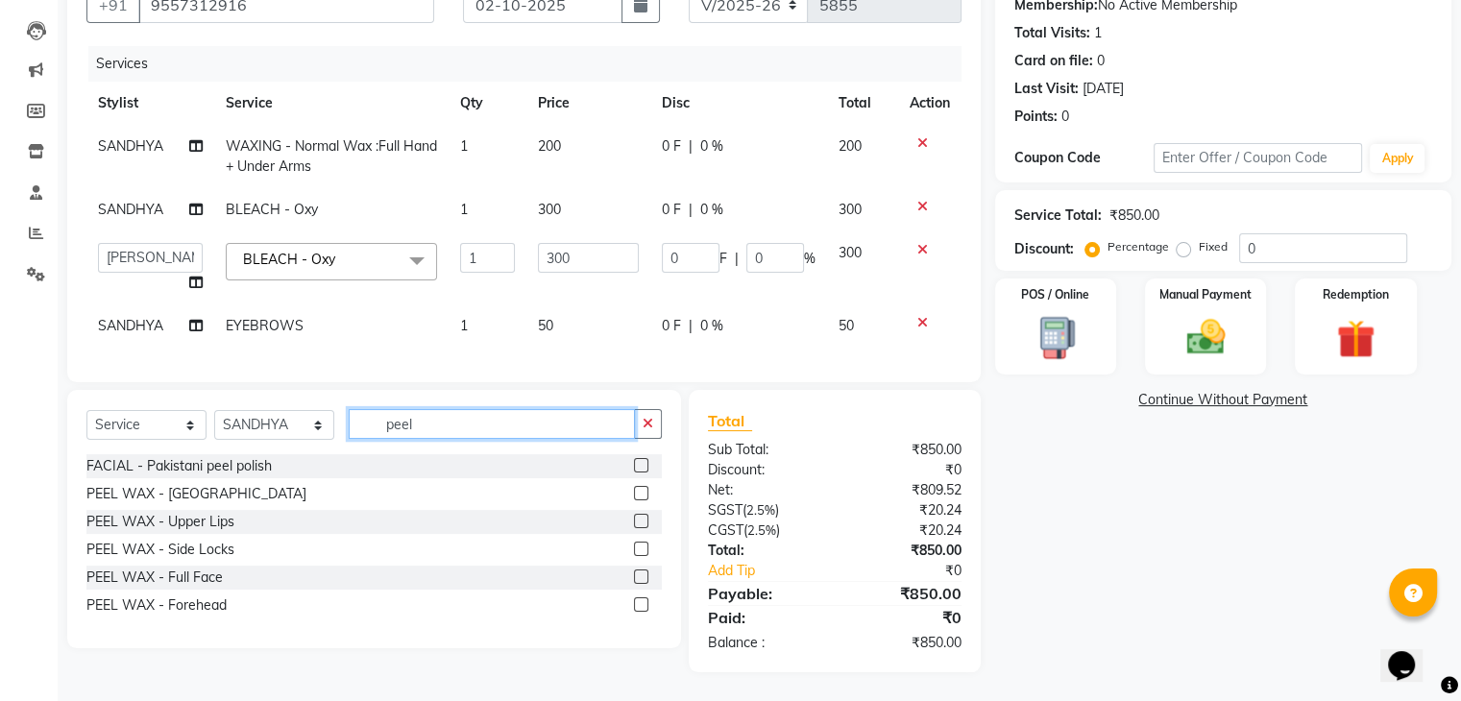
scroll to position [207, 0]
click at [641, 578] on label at bounding box center [641, 576] width 14 height 14
click at [641, 578] on input "checkbox" at bounding box center [640, 577] width 12 height 12
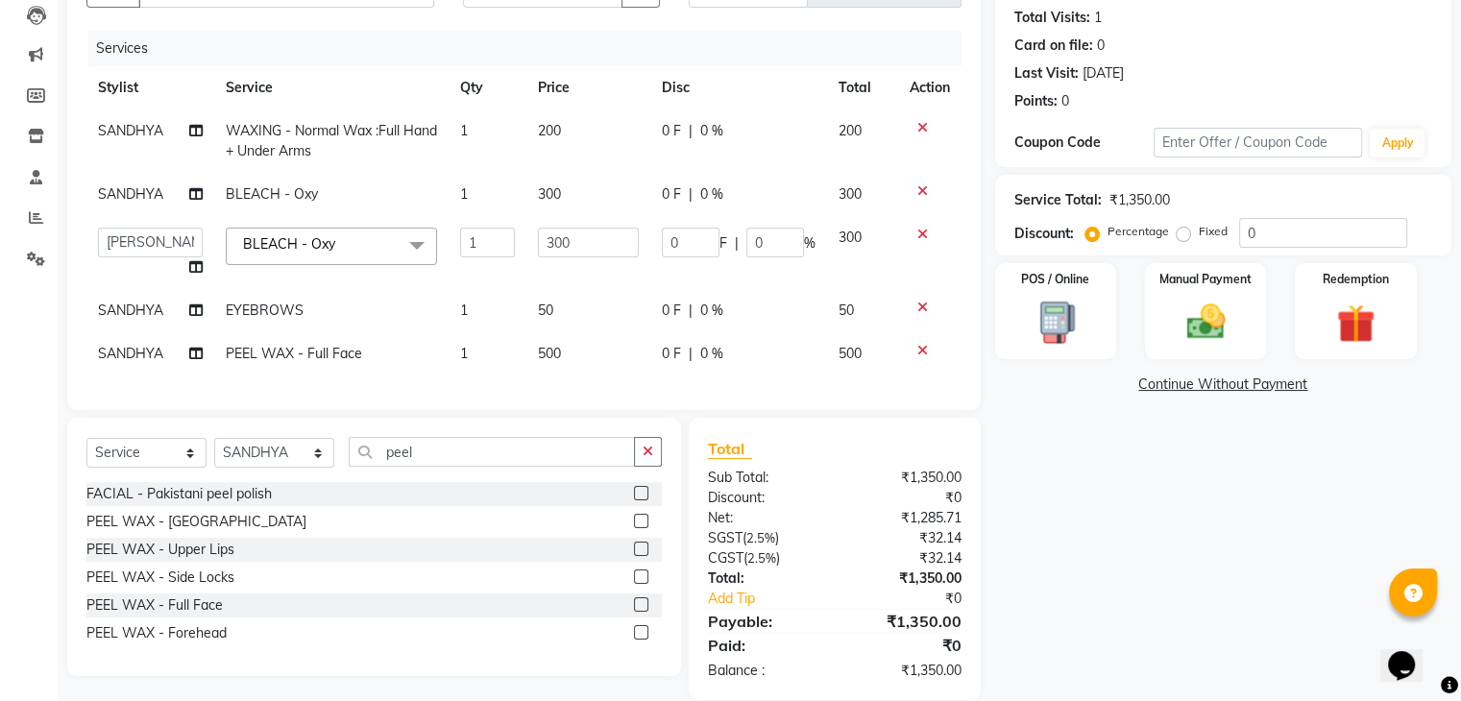
click at [592, 340] on td "500" at bounding box center [587, 353] width 123 height 43
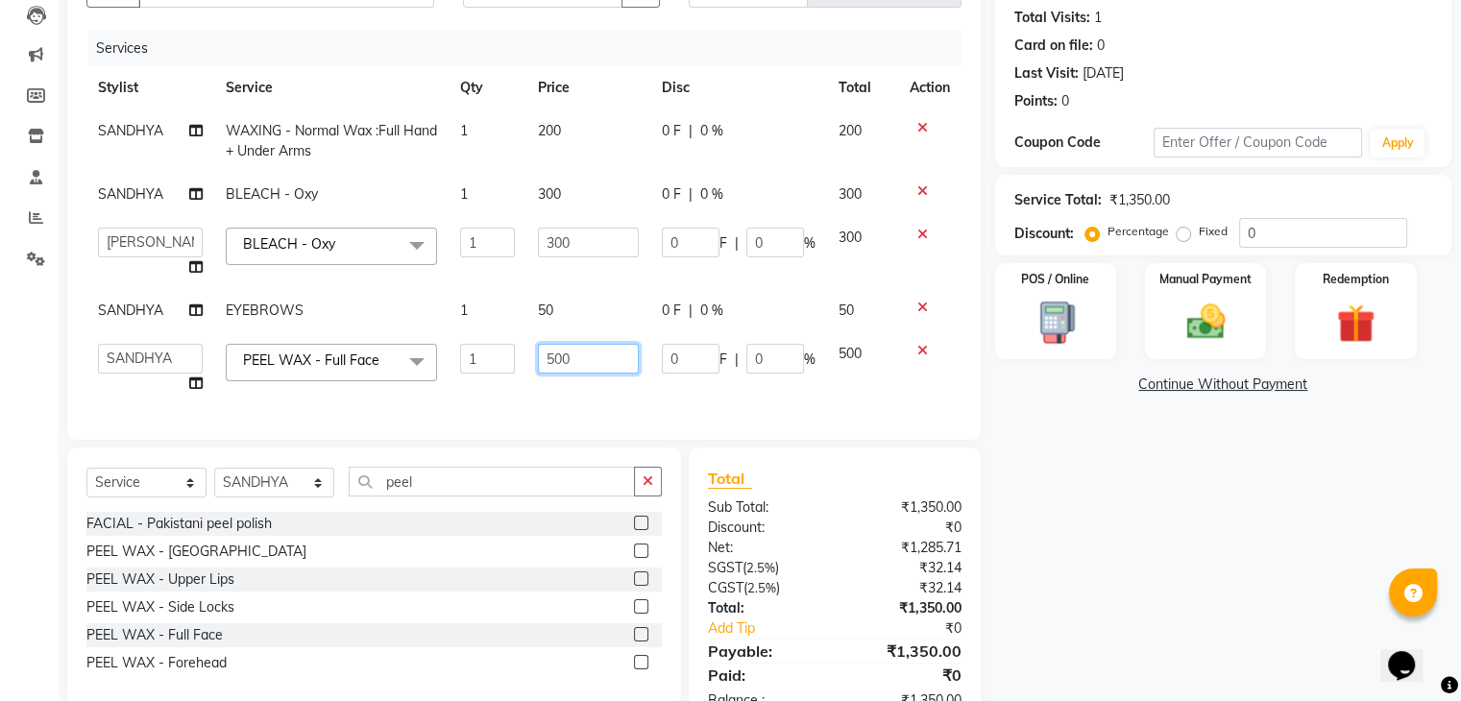
click at [598, 362] on input "500" at bounding box center [588, 359] width 100 height 30
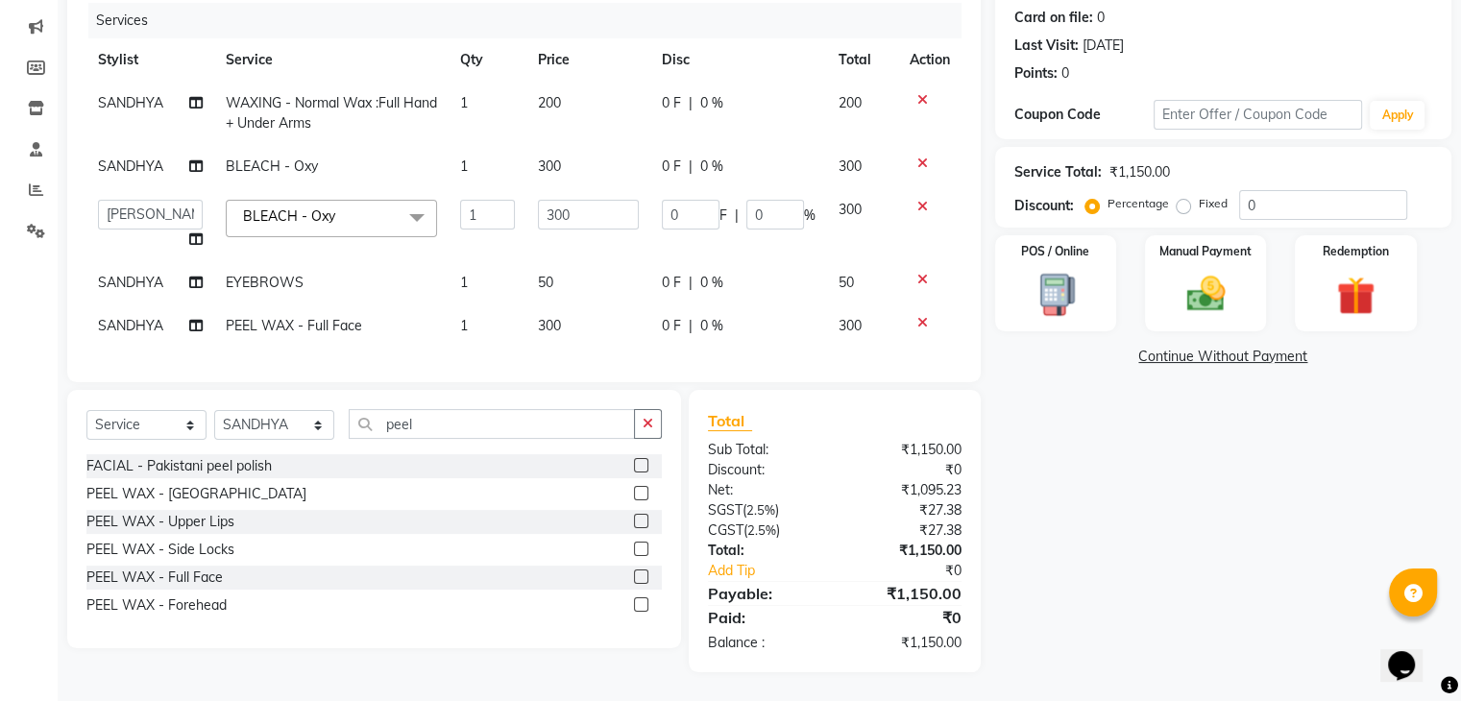
scroll to position [251, 0]
click at [1272, 623] on div "Name: Banshika Membership: No Active Membership Total Visits: 1 Card on file: 0…" at bounding box center [1230, 290] width 471 height 763
click at [590, 312] on td "300" at bounding box center [587, 325] width 123 height 43
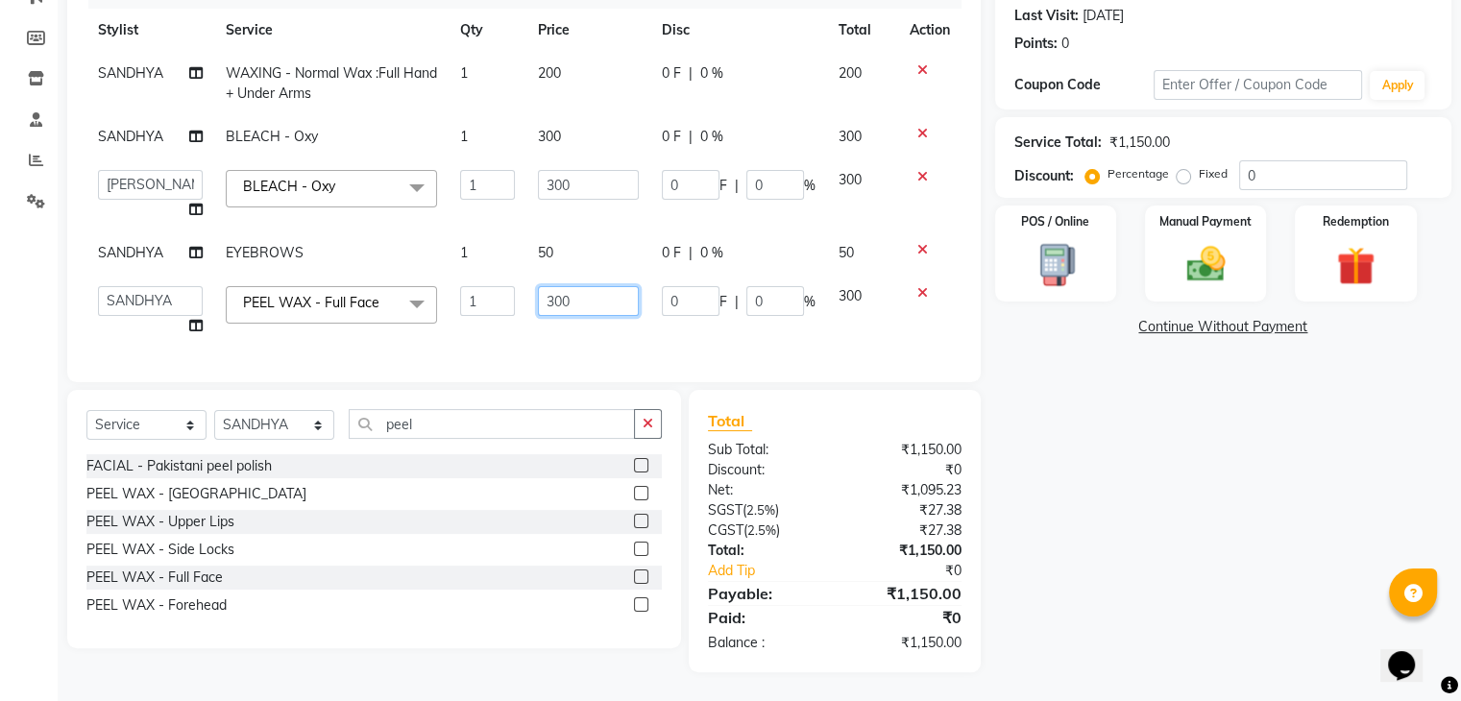
click at [598, 292] on input "300" at bounding box center [588, 301] width 100 height 30
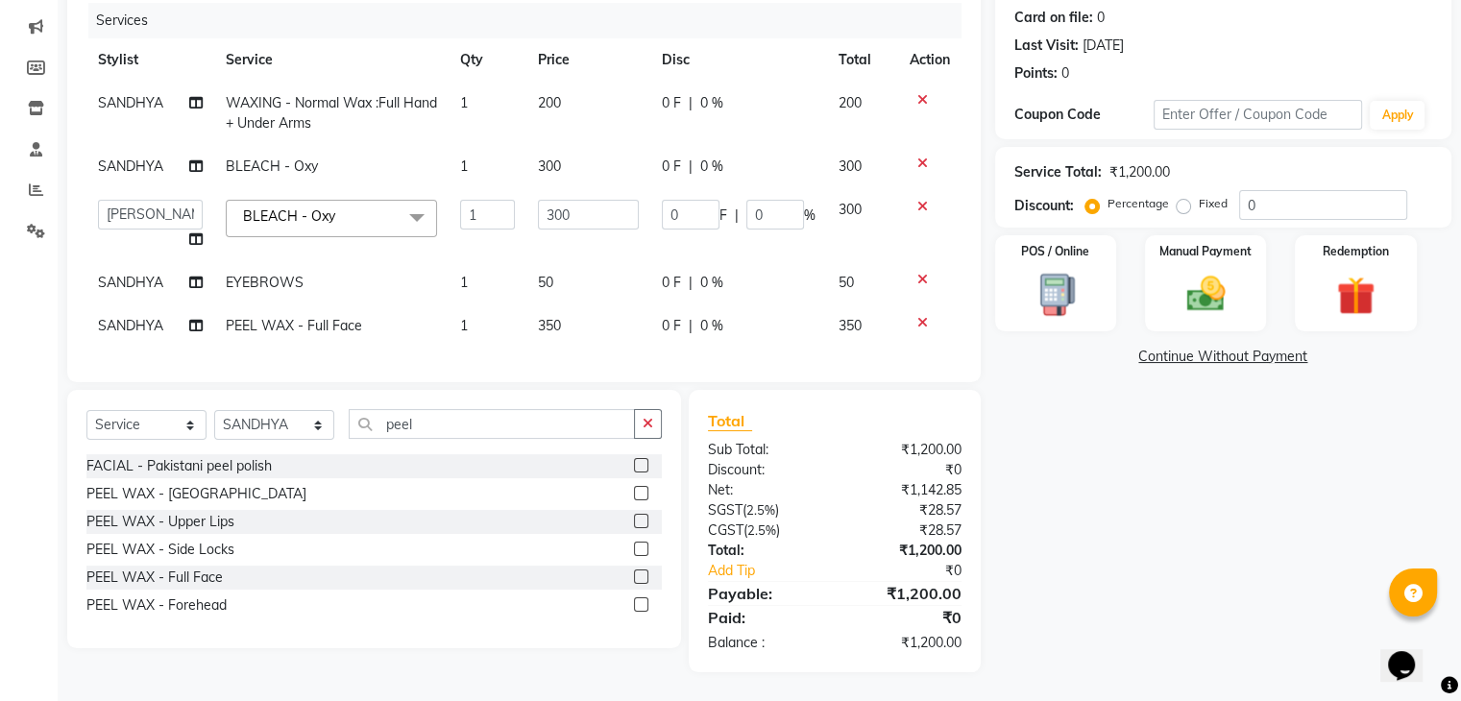
click at [592, 55] on table "Stylist Service Qty Price Disc Total Action SANDHYA WAXING - Normal Wax :Full H…" at bounding box center [523, 192] width 875 height 309
click at [592, 84] on td "200" at bounding box center [587, 113] width 123 height 63
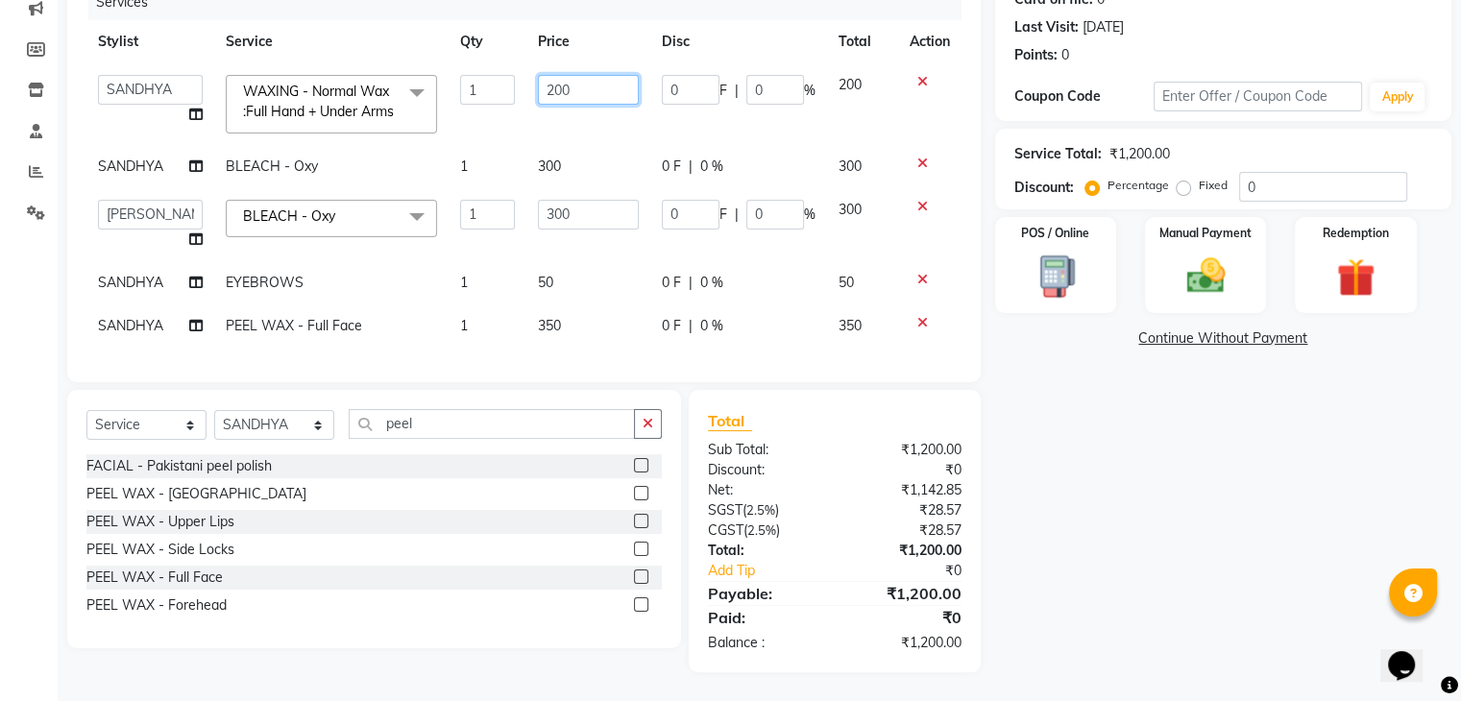
click at [599, 75] on input "200" at bounding box center [588, 90] width 100 height 30
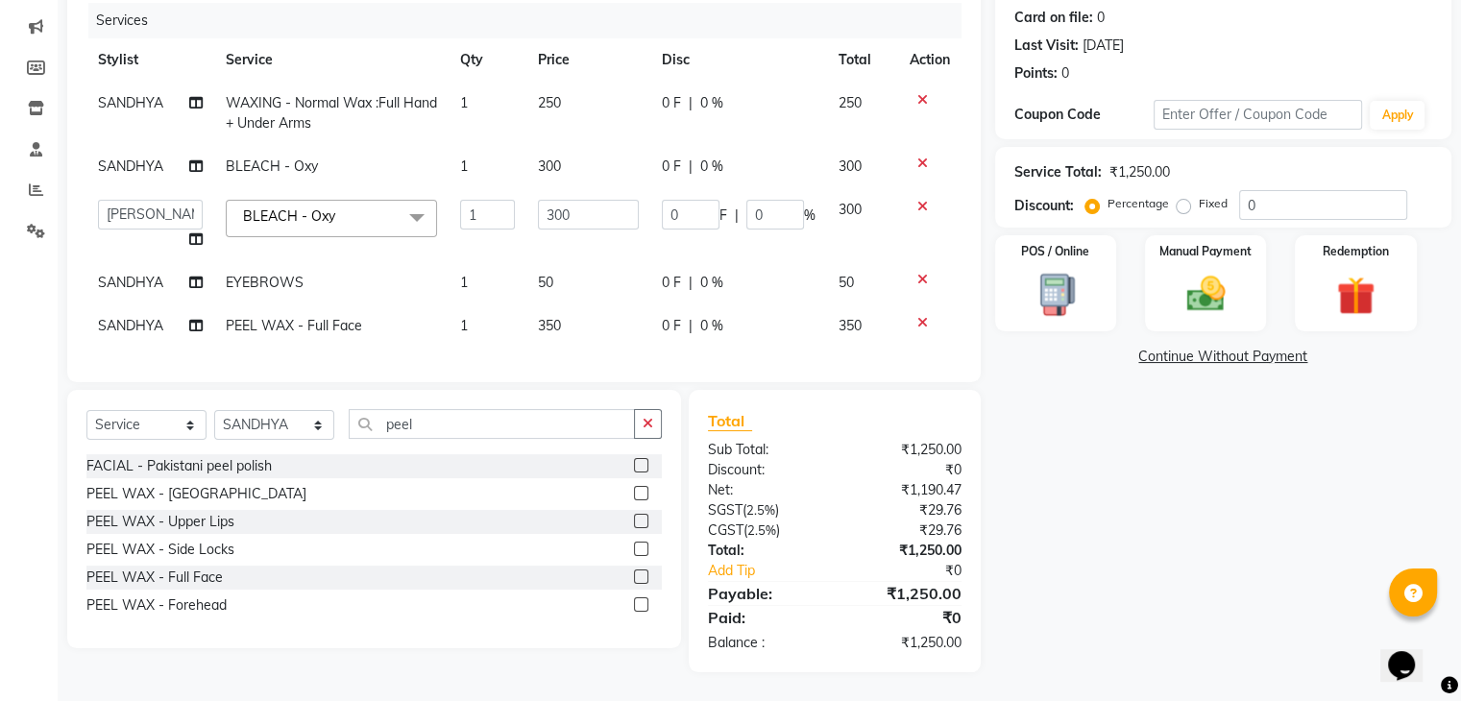
click at [588, 274] on td "50" at bounding box center [587, 282] width 123 height 43
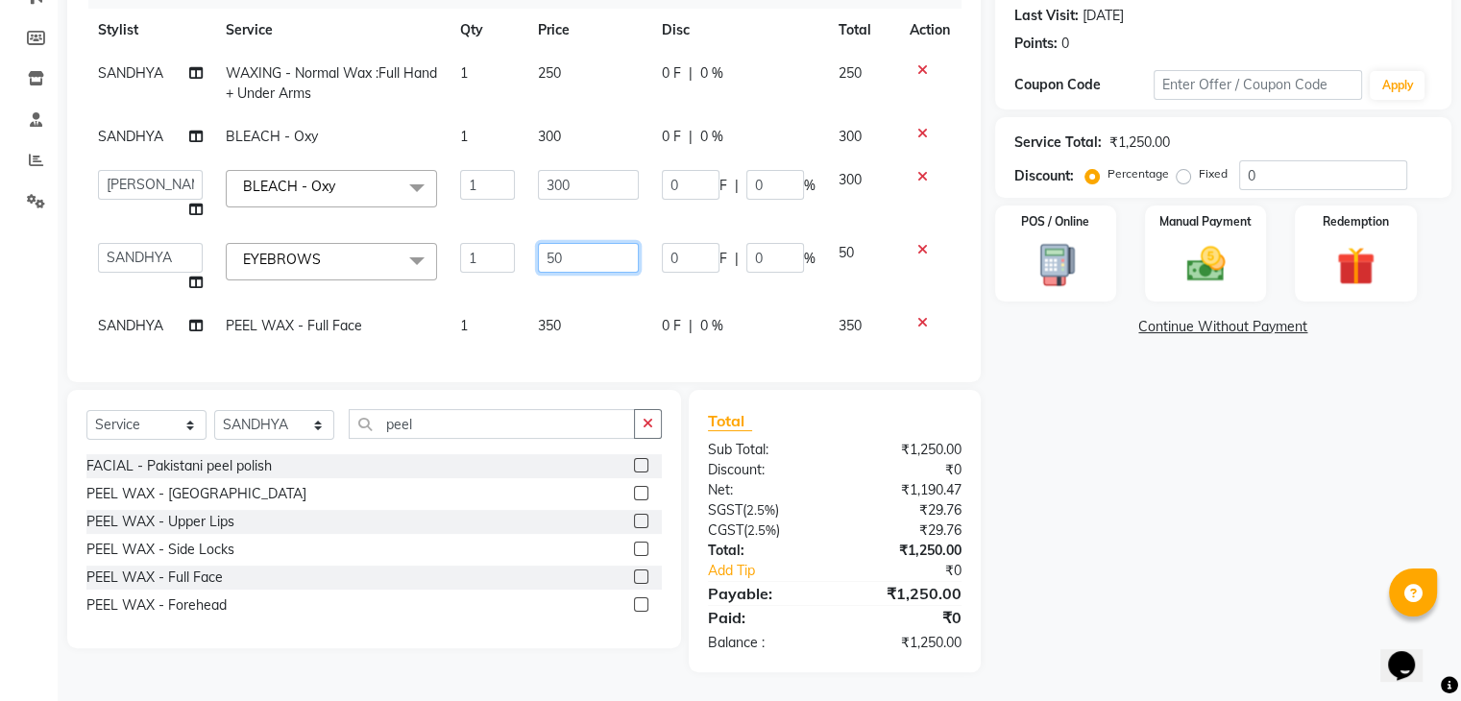
drag, startPoint x: 598, startPoint y: 258, endPoint x: 599, endPoint y: 247, distance: 11.6
click at [599, 247] on td "50" at bounding box center [587, 267] width 123 height 73
click at [599, 247] on input "50" at bounding box center [588, 258] width 100 height 30
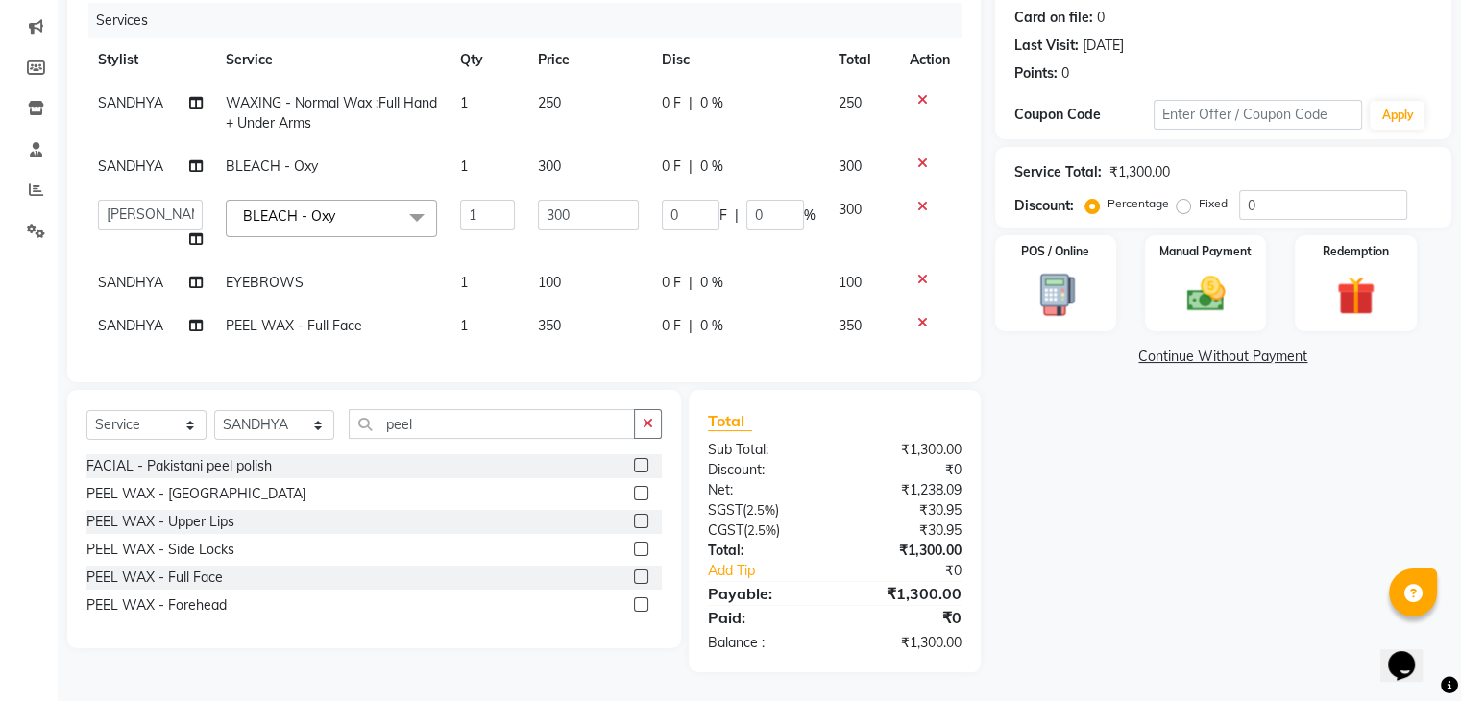
click at [1152, 612] on div "Name: Banshika Membership: No Active Membership Total Visits: 1 Card on file: 0…" at bounding box center [1230, 290] width 471 height 763
click at [1197, 295] on img at bounding box center [1205, 295] width 64 height 46
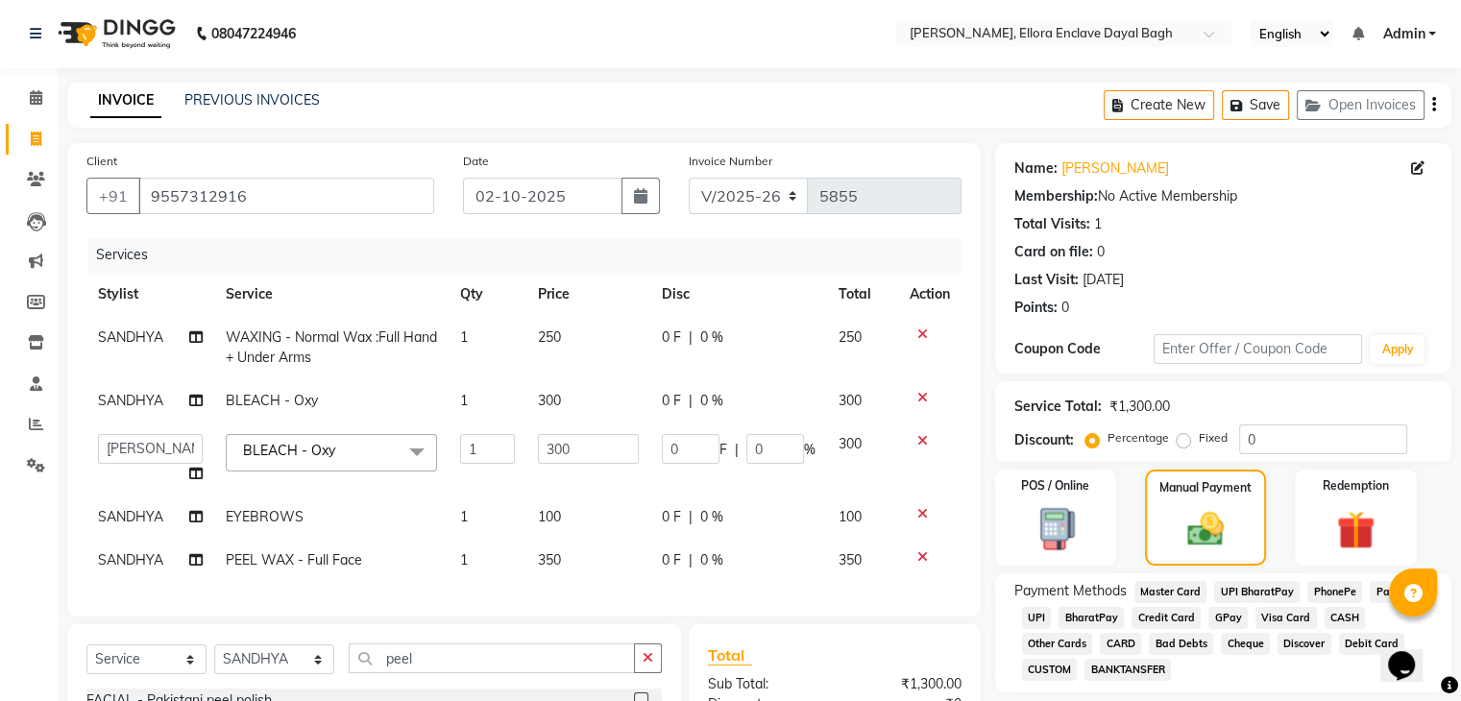
scroll to position [0, 0]
click at [633, 192] on button "button" at bounding box center [640, 197] width 38 height 36
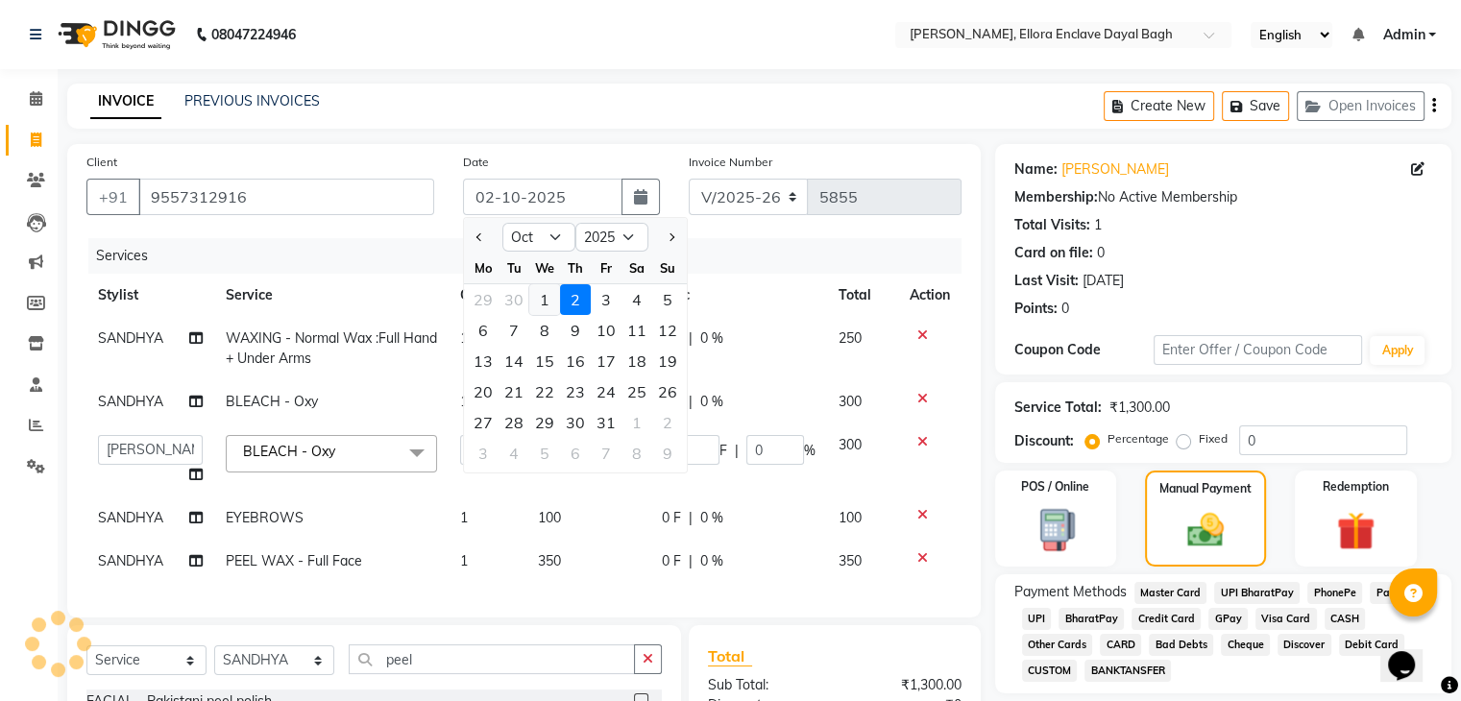
click at [529, 286] on div "1" at bounding box center [544, 299] width 31 height 31
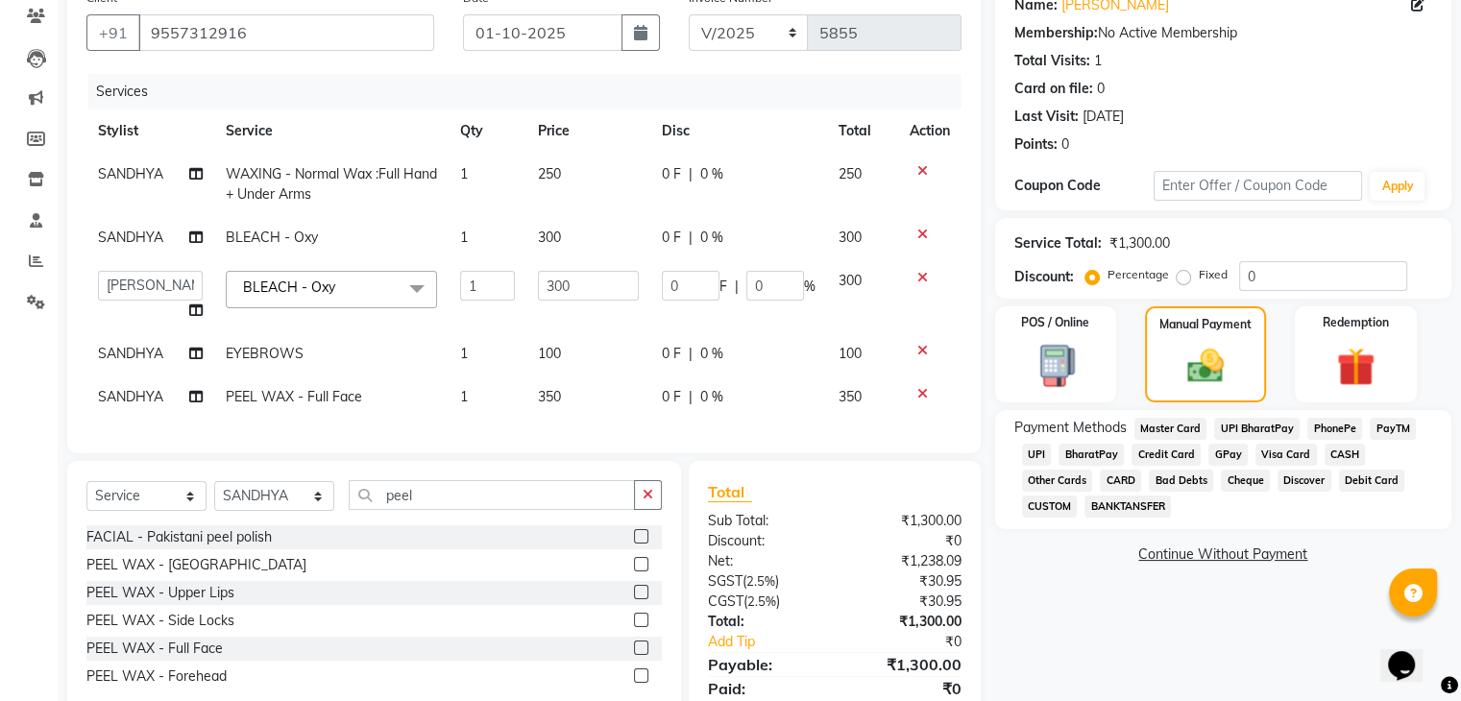
scroll to position [251, 0]
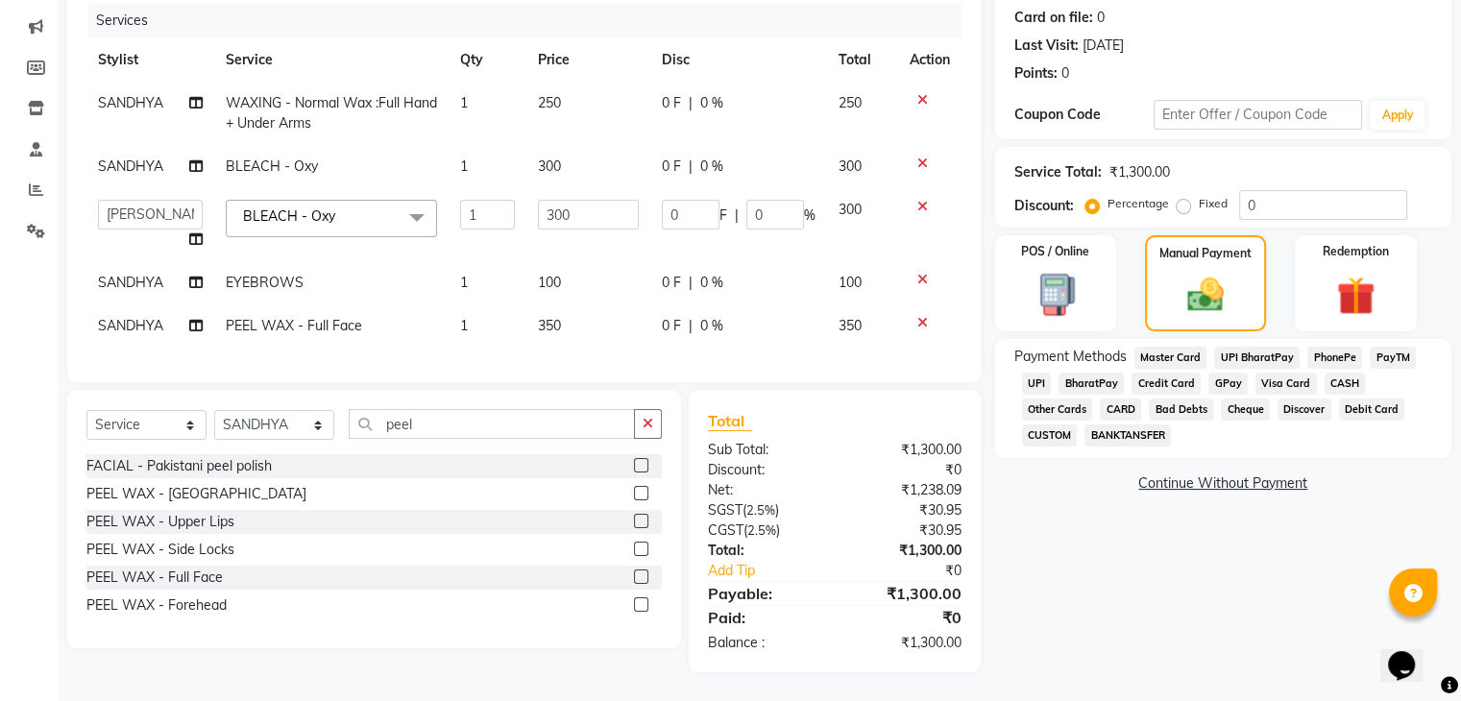
click at [1342, 373] on span "CASH" at bounding box center [1344, 384] width 41 height 22
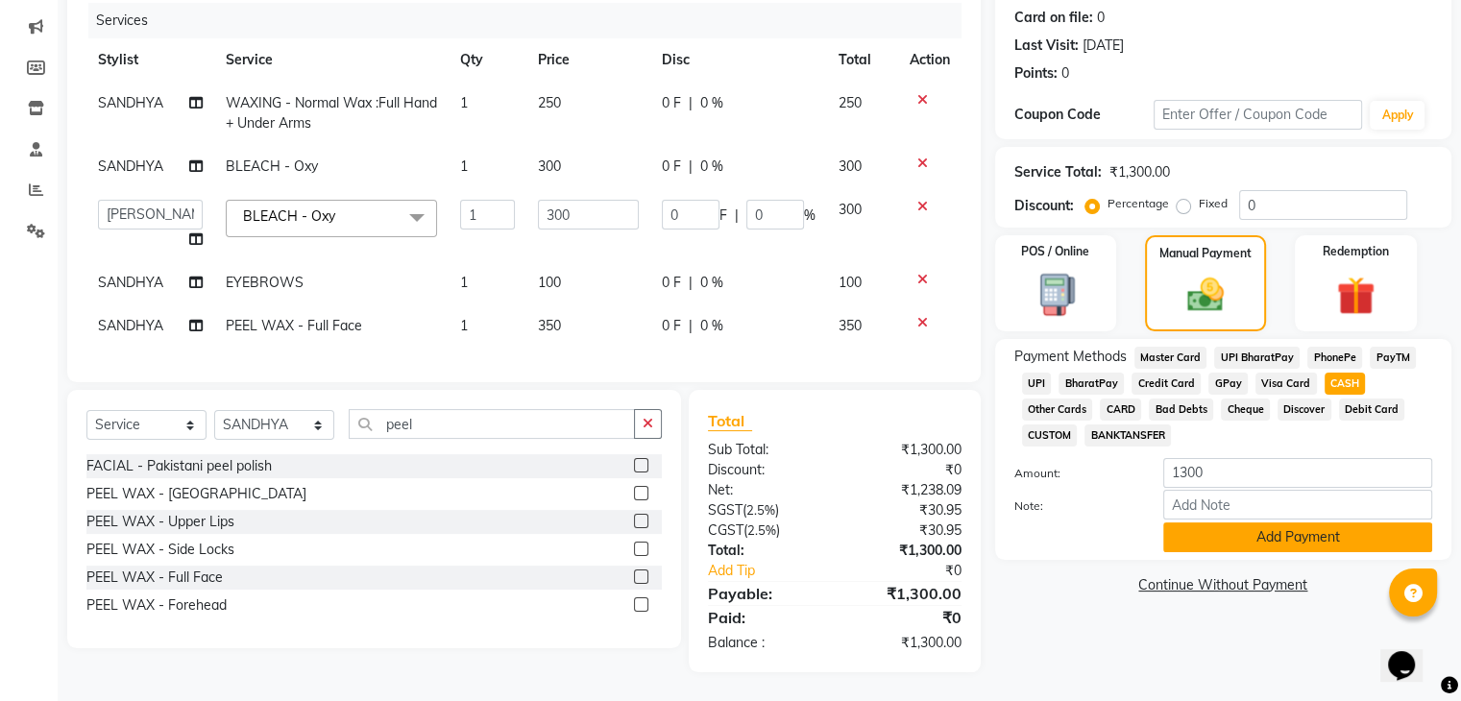
click at [1280, 525] on button "Add Payment" at bounding box center [1297, 537] width 269 height 30
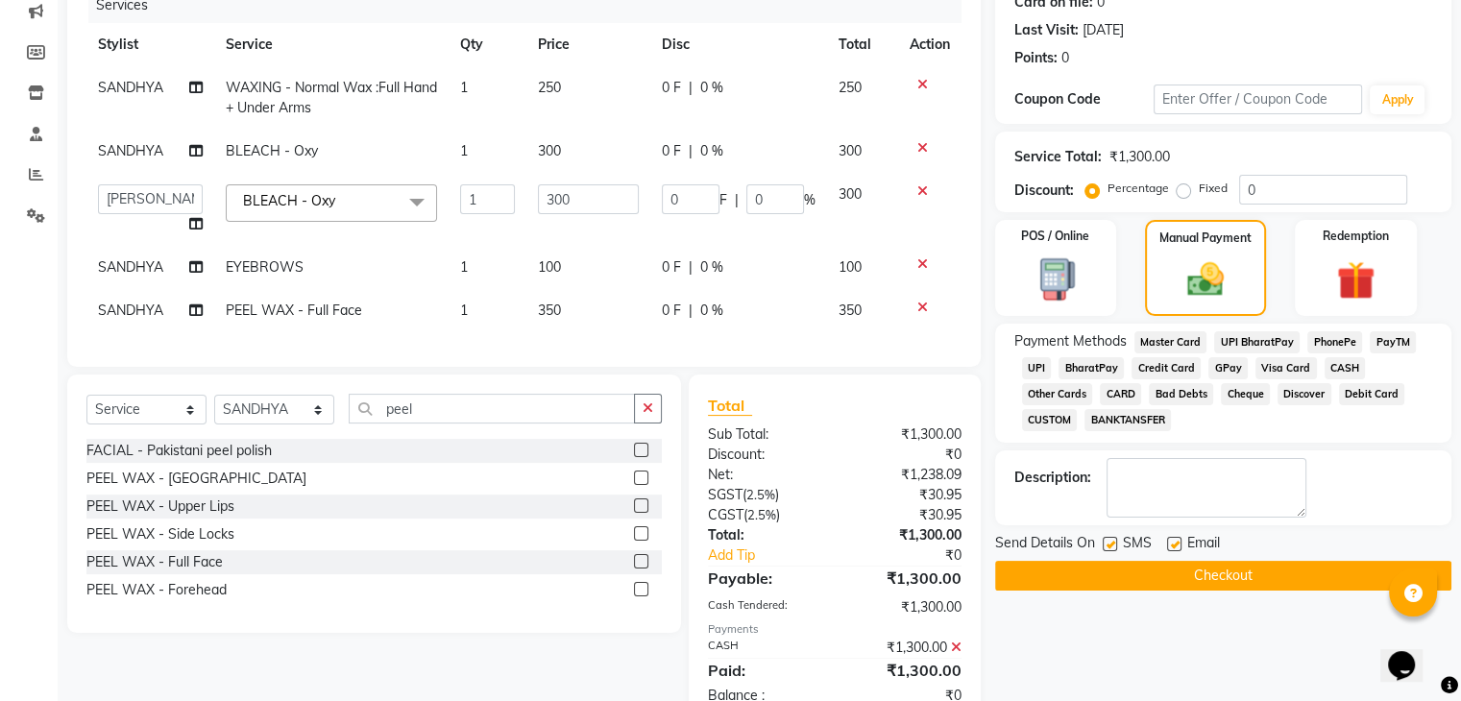
scroll to position [319, 0]
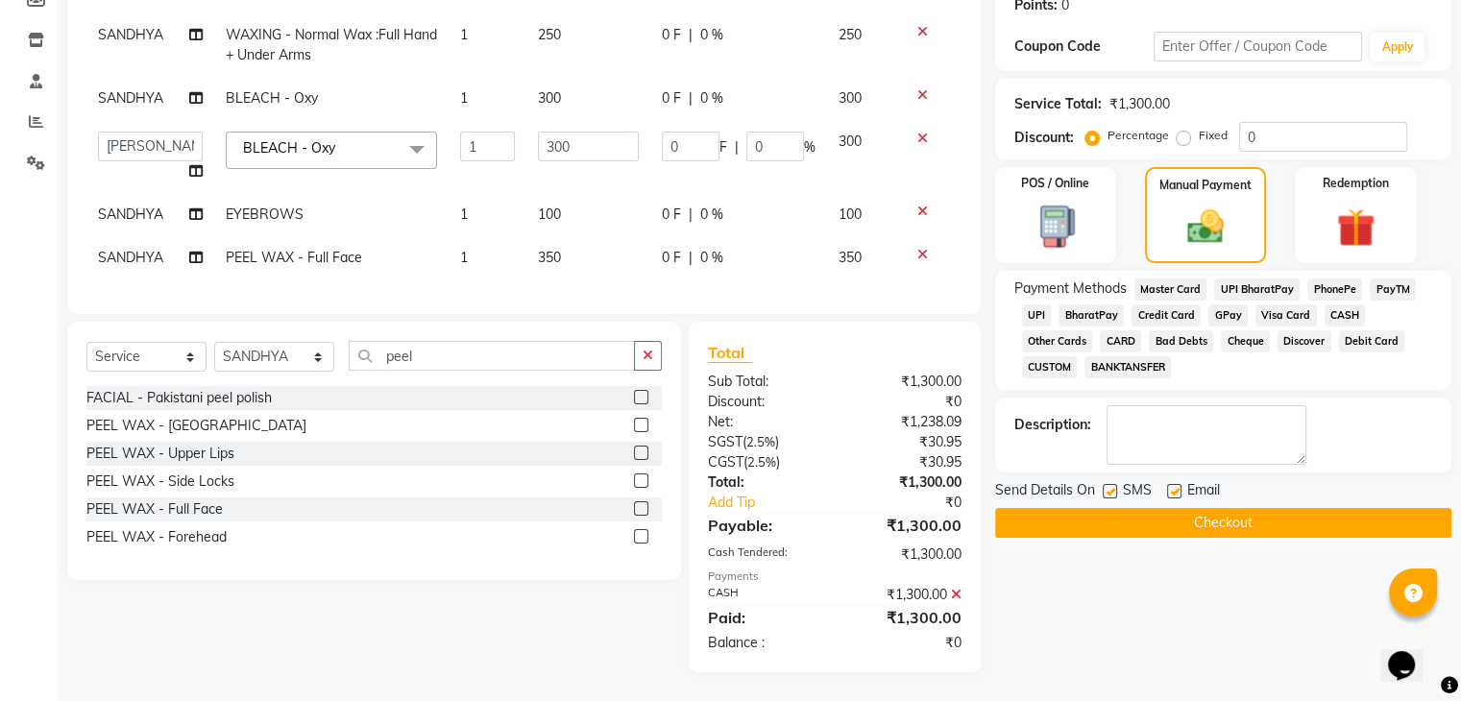
click at [1172, 484] on label at bounding box center [1174, 491] width 14 height 14
click at [1172, 486] on input "checkbox" at bounding box center [1173, 492] width 12 height 12
click at [1111, 484] on label at bounding box center [1109, 491] width 14 height 14
click at [1111, 486] on input "checkbox" at bounding box center [1108, 492] width 12 height 12
click at [1113, 516] on button "Checkout" at bounding box center [1223, 523] width 456 height 30
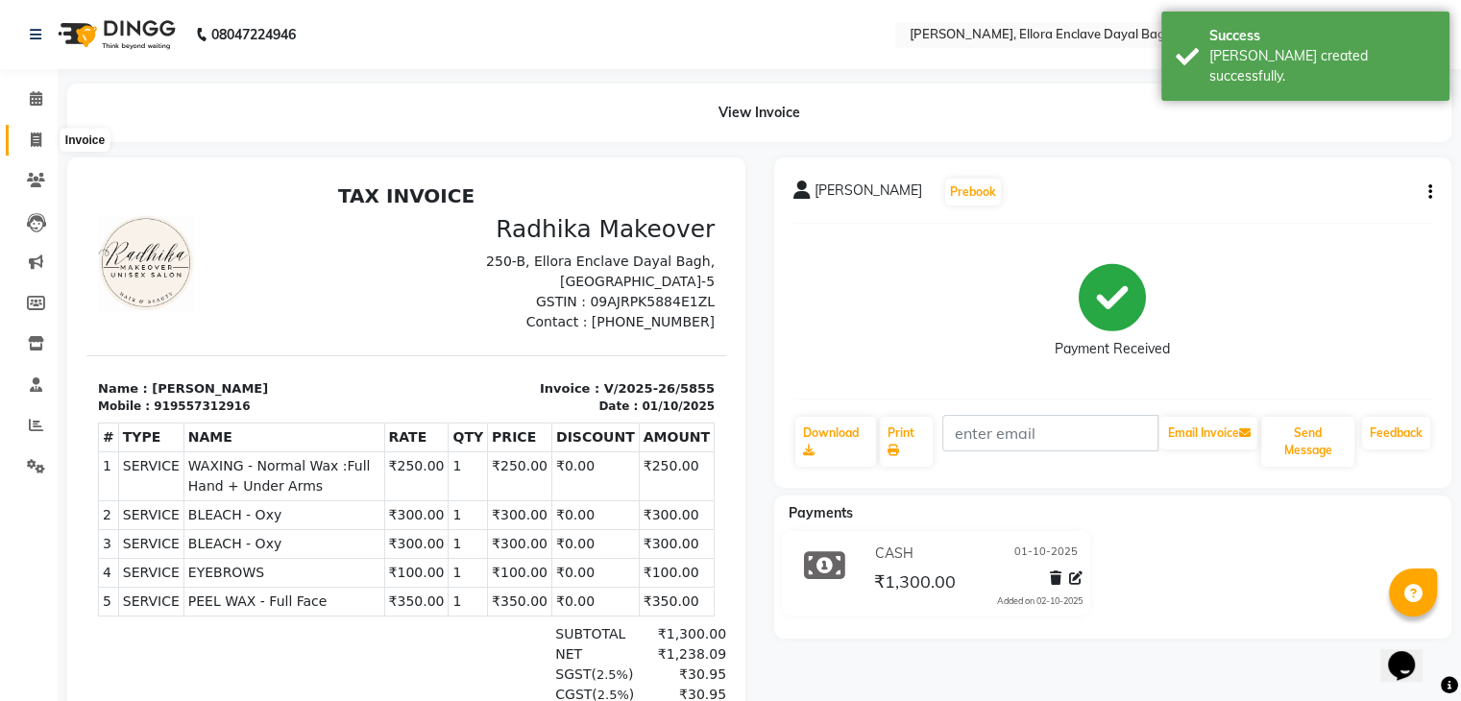
click at [42, 132] on span at bounding box center [36, 141] width 34 height 22
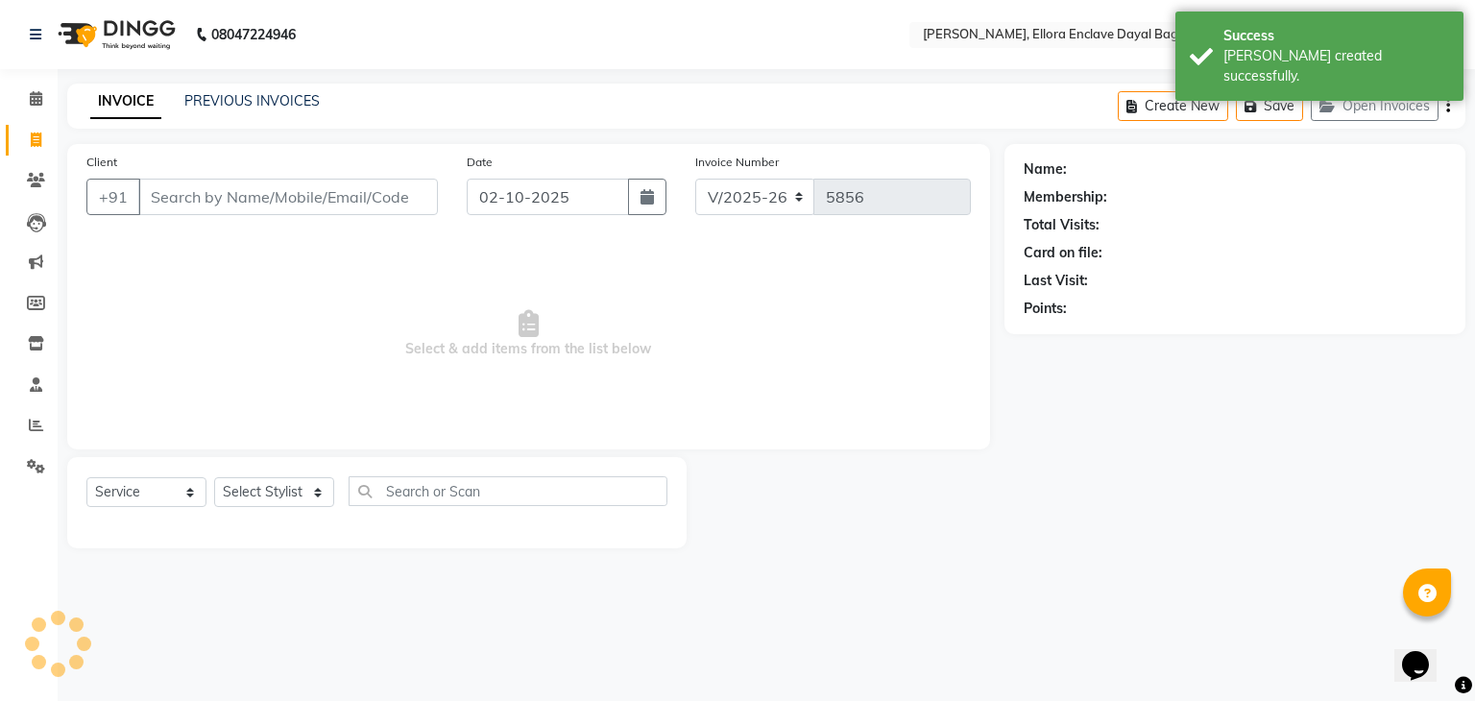
click at [203, 177] on div "Client +91" at bounding box center [262, 191] width 380 height 79
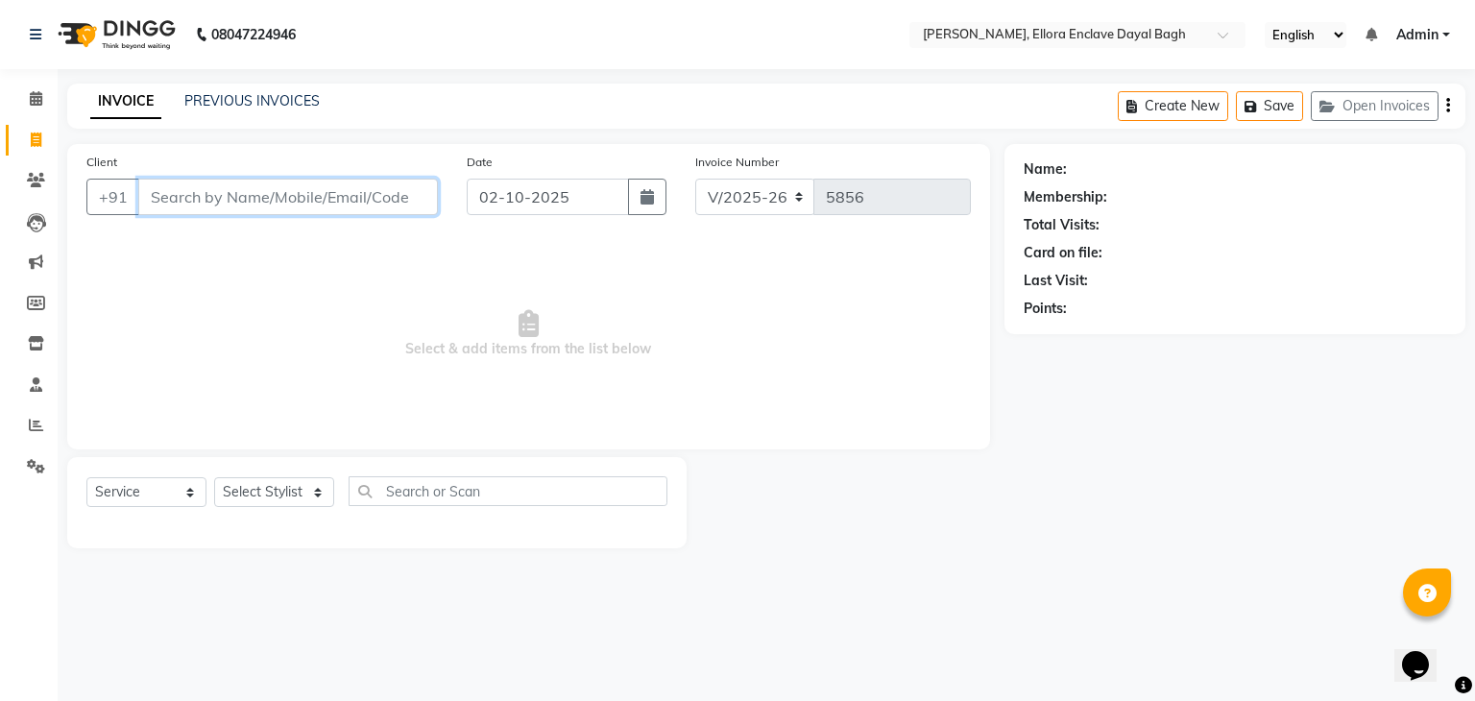
click at [374, 197] on input "Client" at bounding box center [288, 197] width 300 height 36
click at [391, 208] on input "Client" at bounding box center [288, 197] width 300 height 36
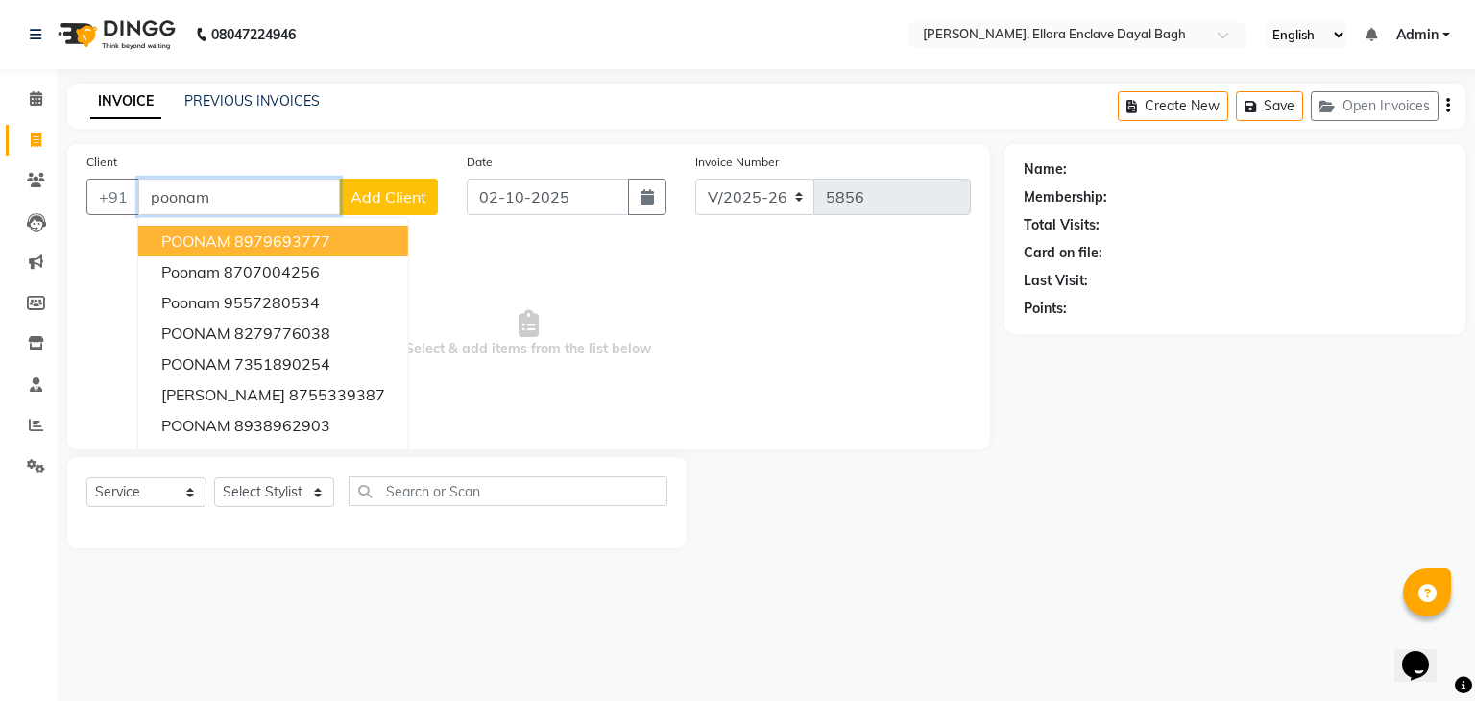
click at [342, 237] on button "POONAM 8979693777" at bounding box center [273, 241] width 270 height 31
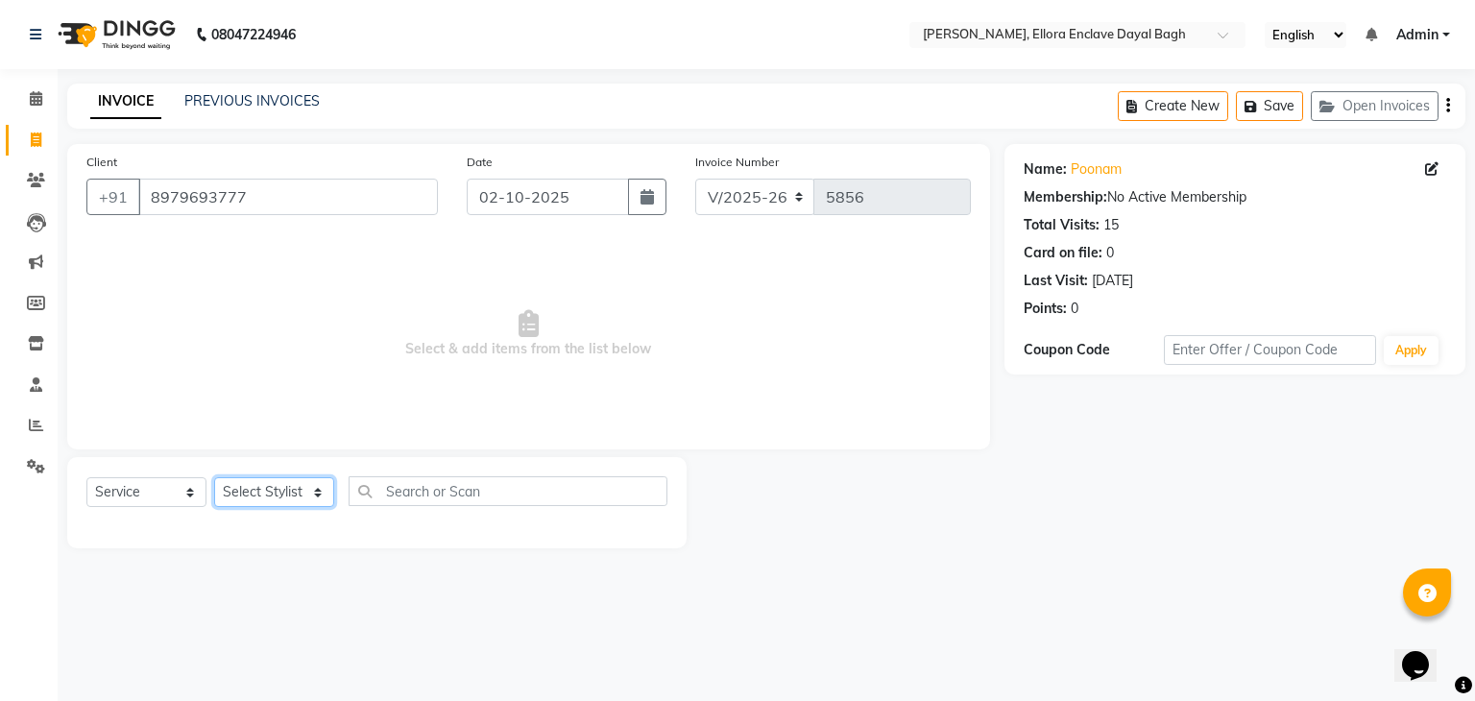
click at [298, 504] on select "Select Stylist AMAN DANISH SALMANI [PERSON_NAME] kakul KAVITA [PERSON_NAME] [PE…" at bounding box center [274, 492] width 120 height 30
click at [214, 478] on select "Select Stylist AMAN DANISH SALMANI [PERSON_NAME] kakul KAVITA [PERSON_NAME] [PE…" at bounding box center [274, 492] width 120 height 30
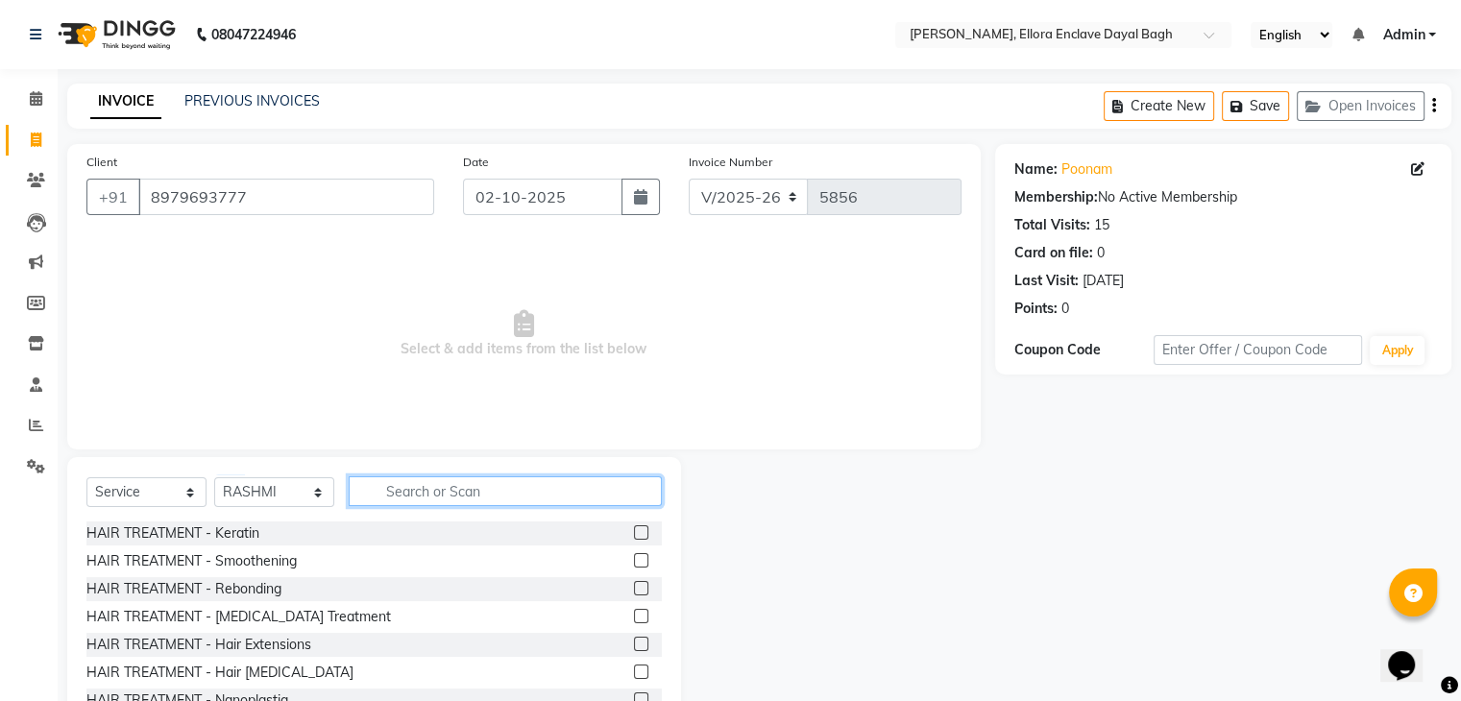
click at [419, 493] on input "text" at bounding box center [505, 491] width 313 height 30
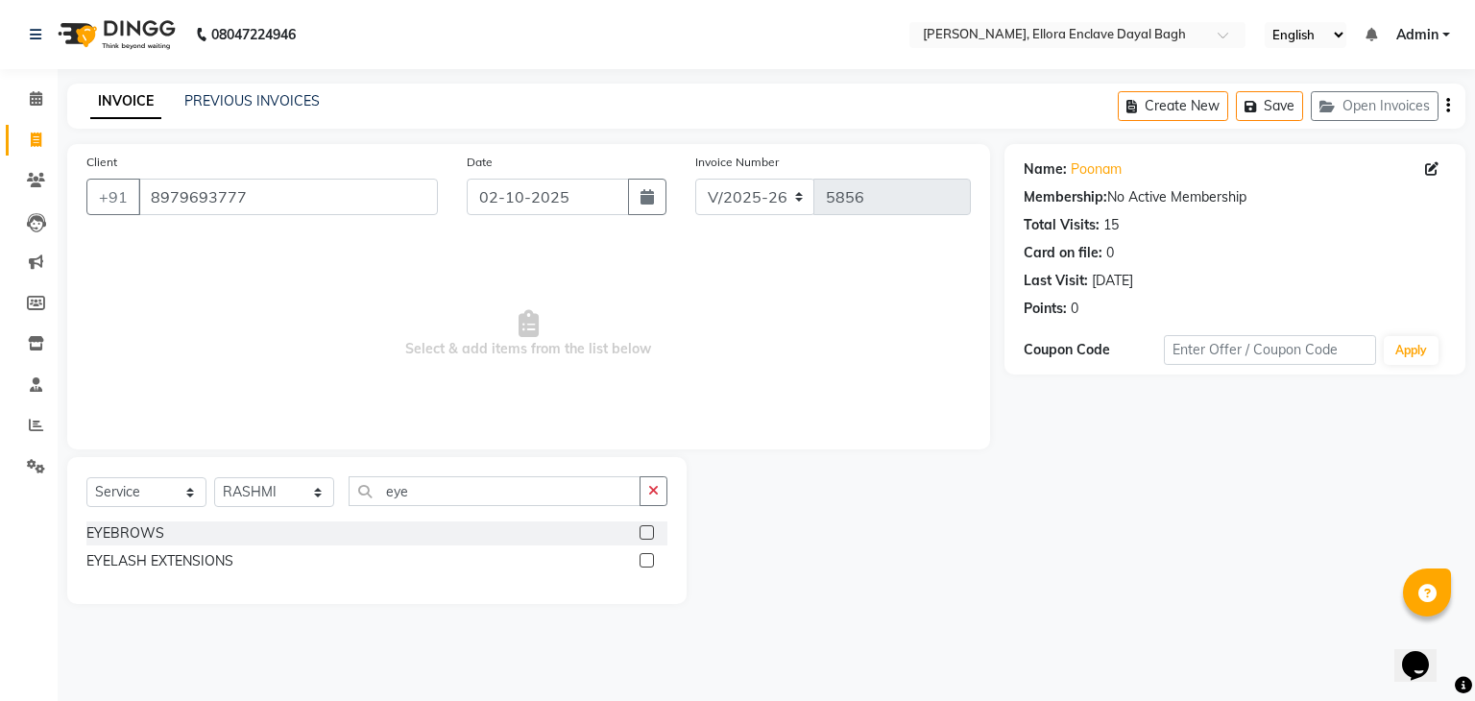
click at [646, 531] on label at bounding box center [647, 532] width 14 height 14
click at [646, 531] on input "checkbox" at bounding box center [646, 533] width 12 height 12
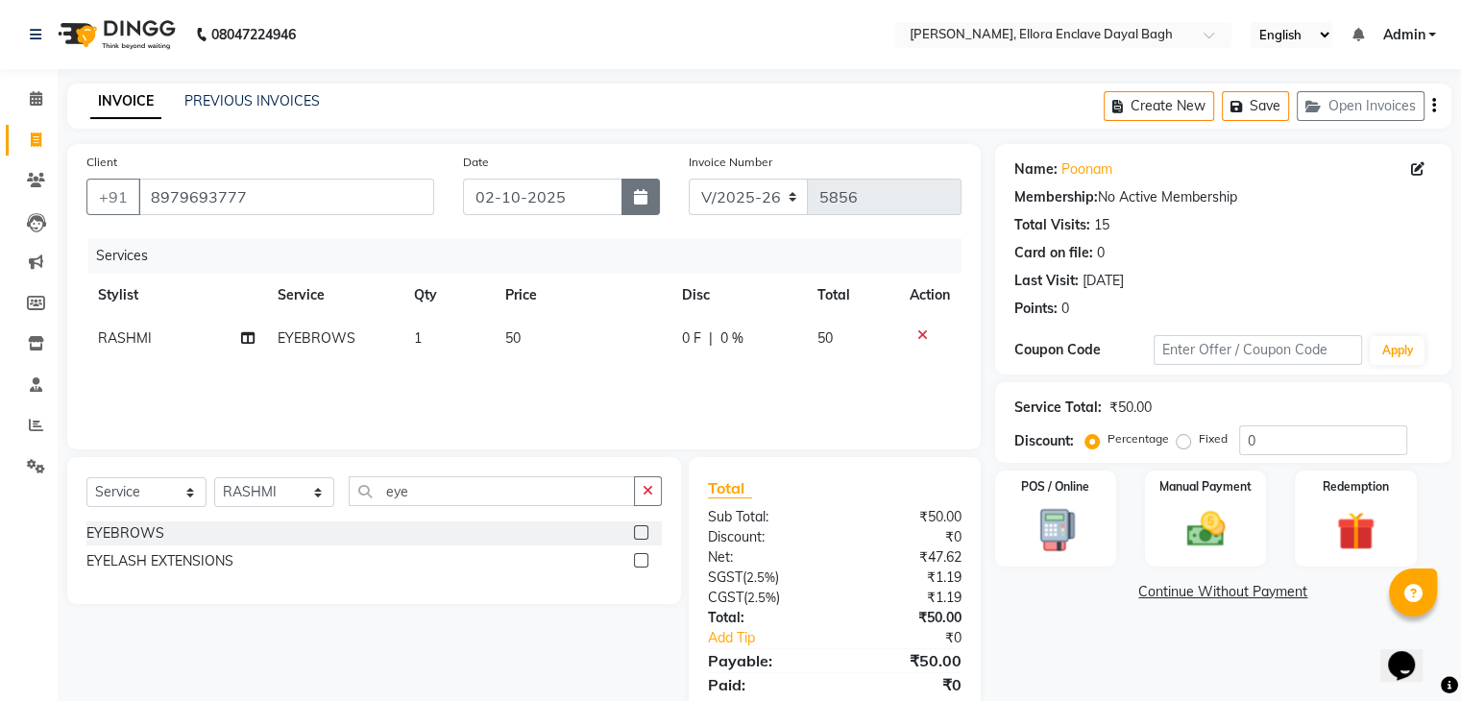
click at [640, 199] on icon "button" at bounding box center [640, 196] width 13 height 15
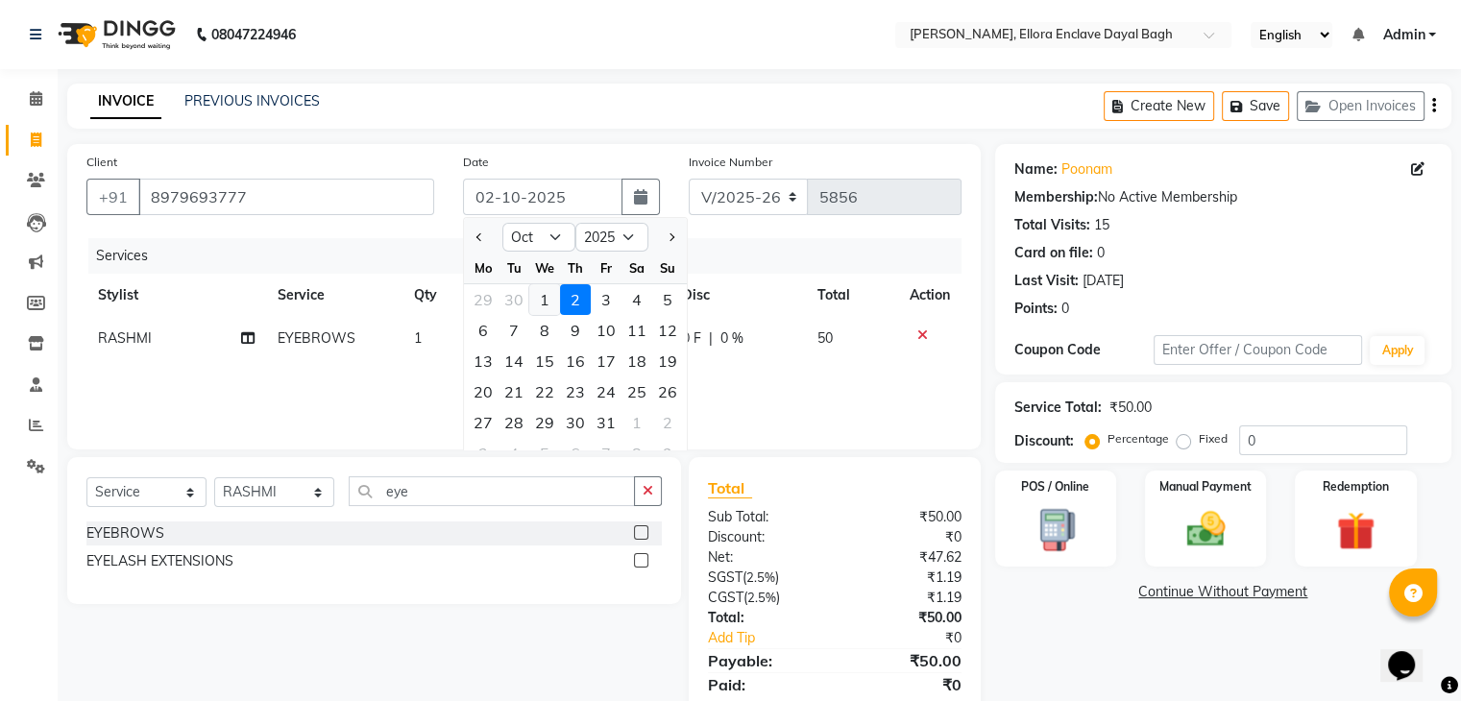
click at [534, 297] on div "1" at bounding box center [544, 299] width 31 height 31
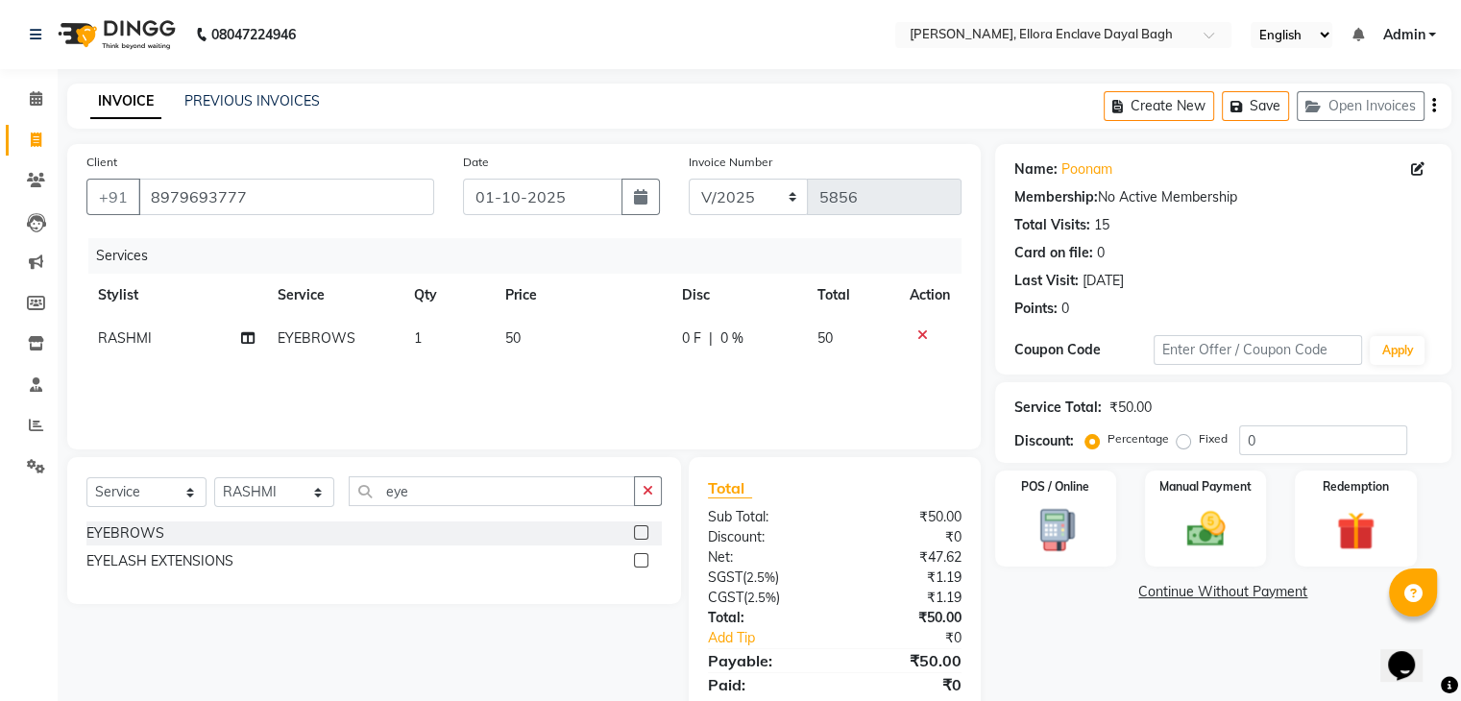
scroll to position [68, 0]
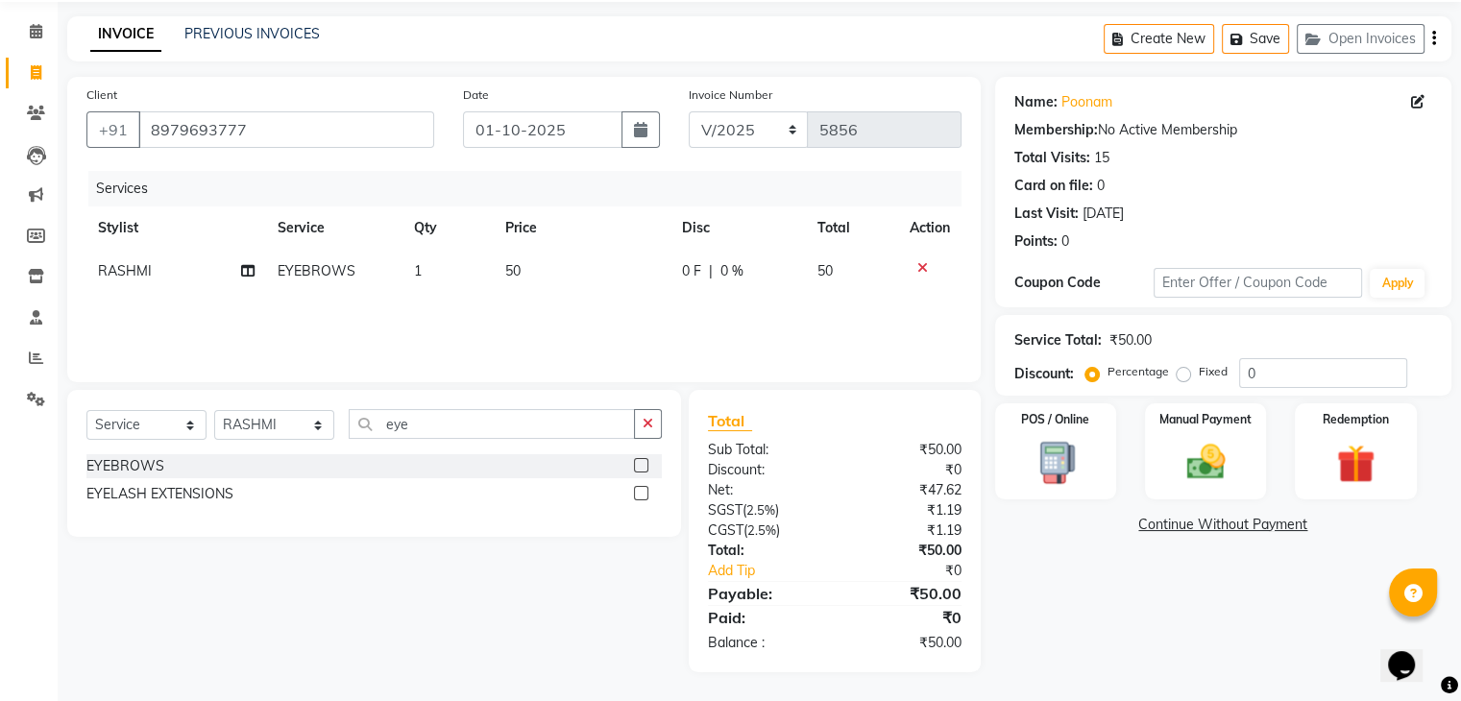
click at [1022, 614] on div "Name: Poonam Membership: No Active Membership Total Visits: 15 Card on file: 0 …" at bounding box center [1230, 374] width 471 height 595
click at [1224, 451] on img at bounding box center [1205, 463] width 64 height 46
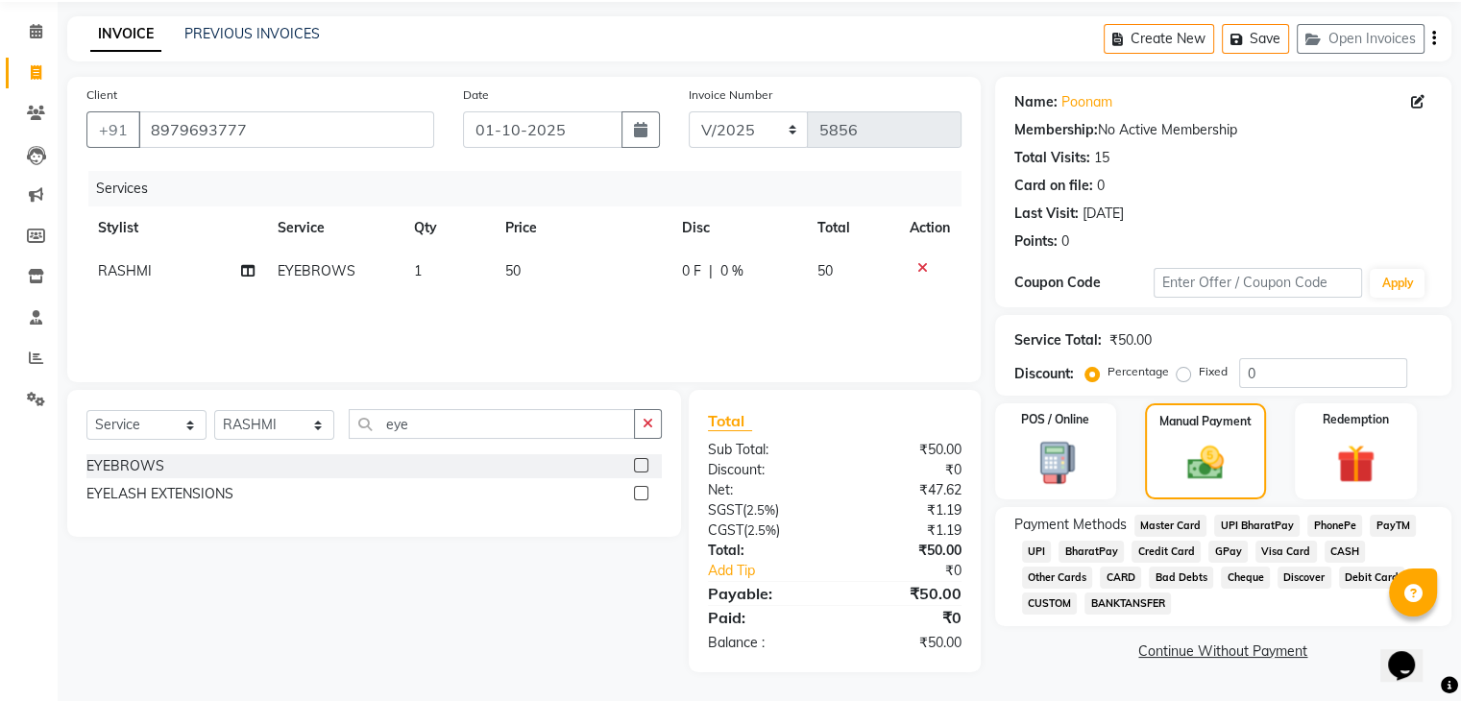
click at [1324, 541] on span "CASH" at bounding box center [1344, 552] width 41 height 22
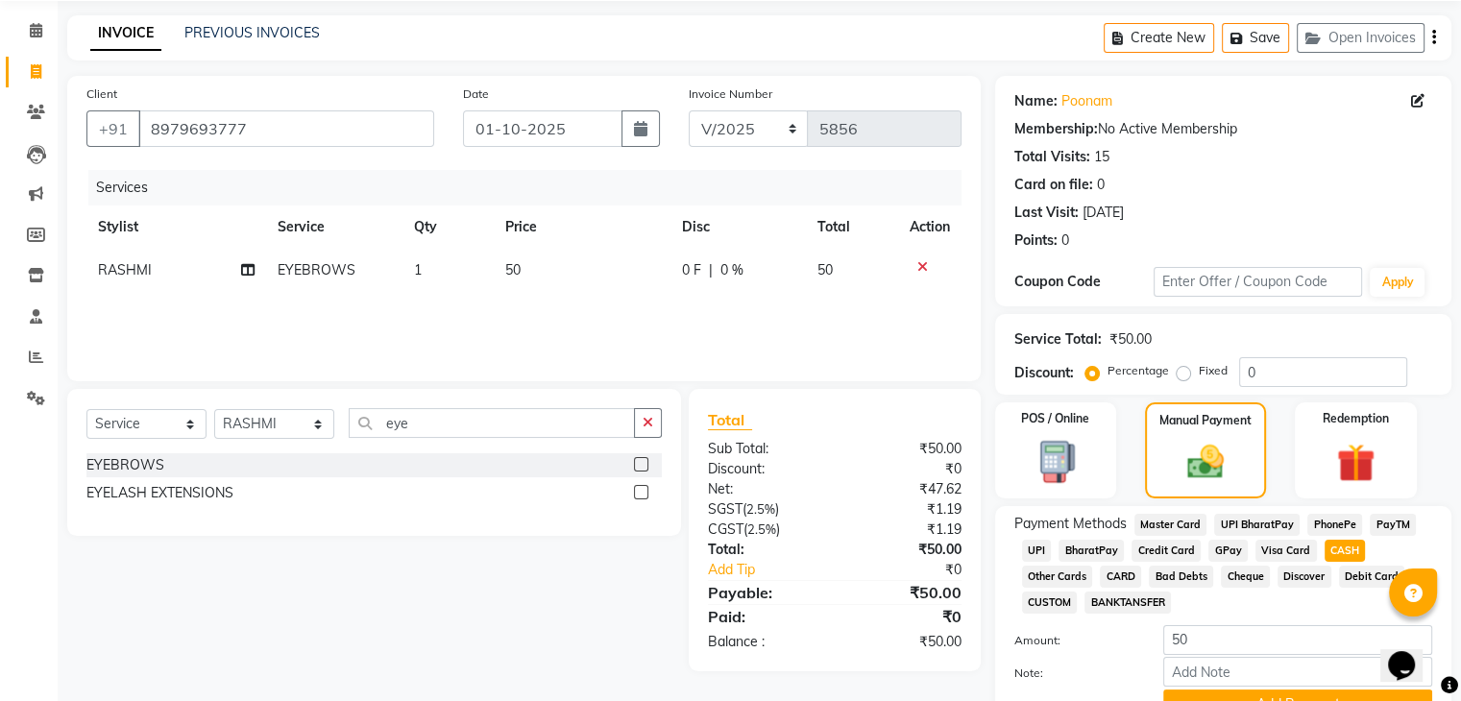
scroll to position [165, 0]
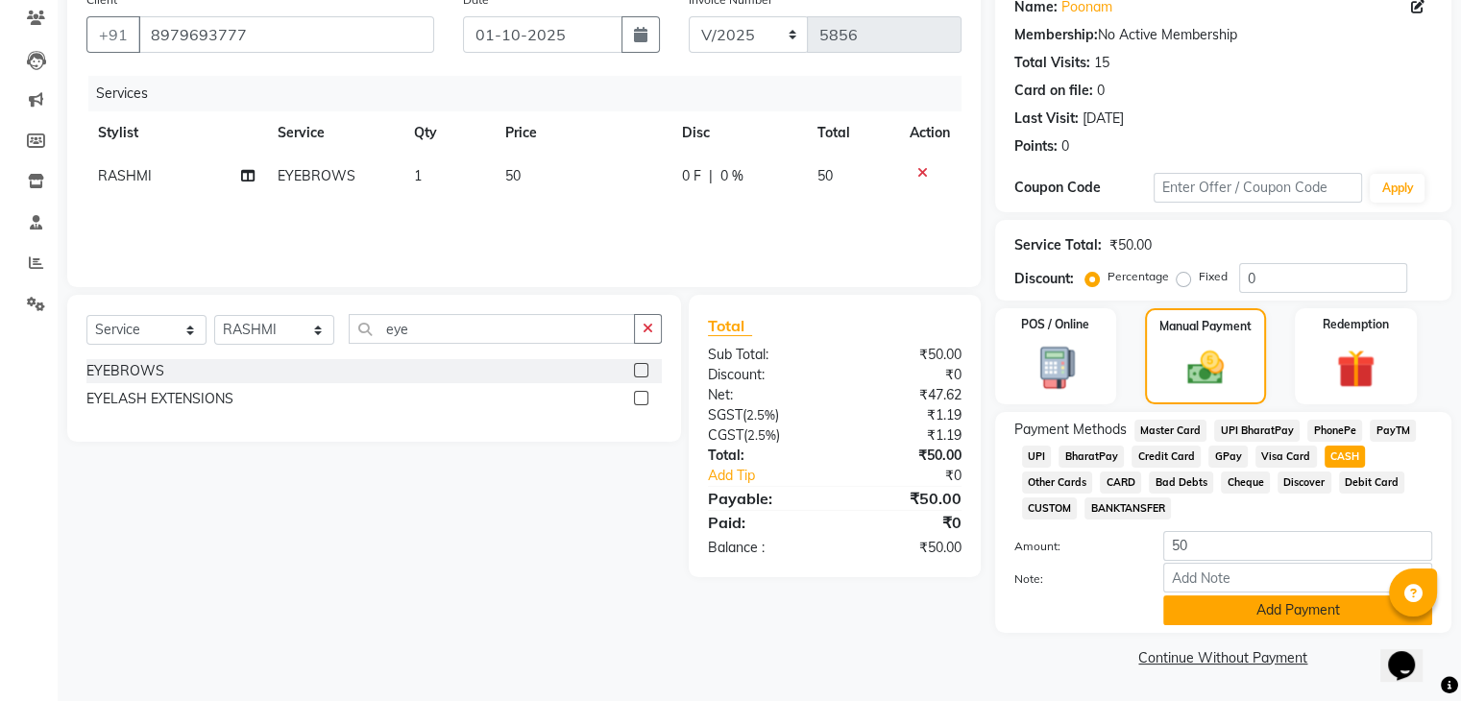
click at [1275, 616] on button "Add Payment" at bounding box center [1297, 610] width 269 height 30
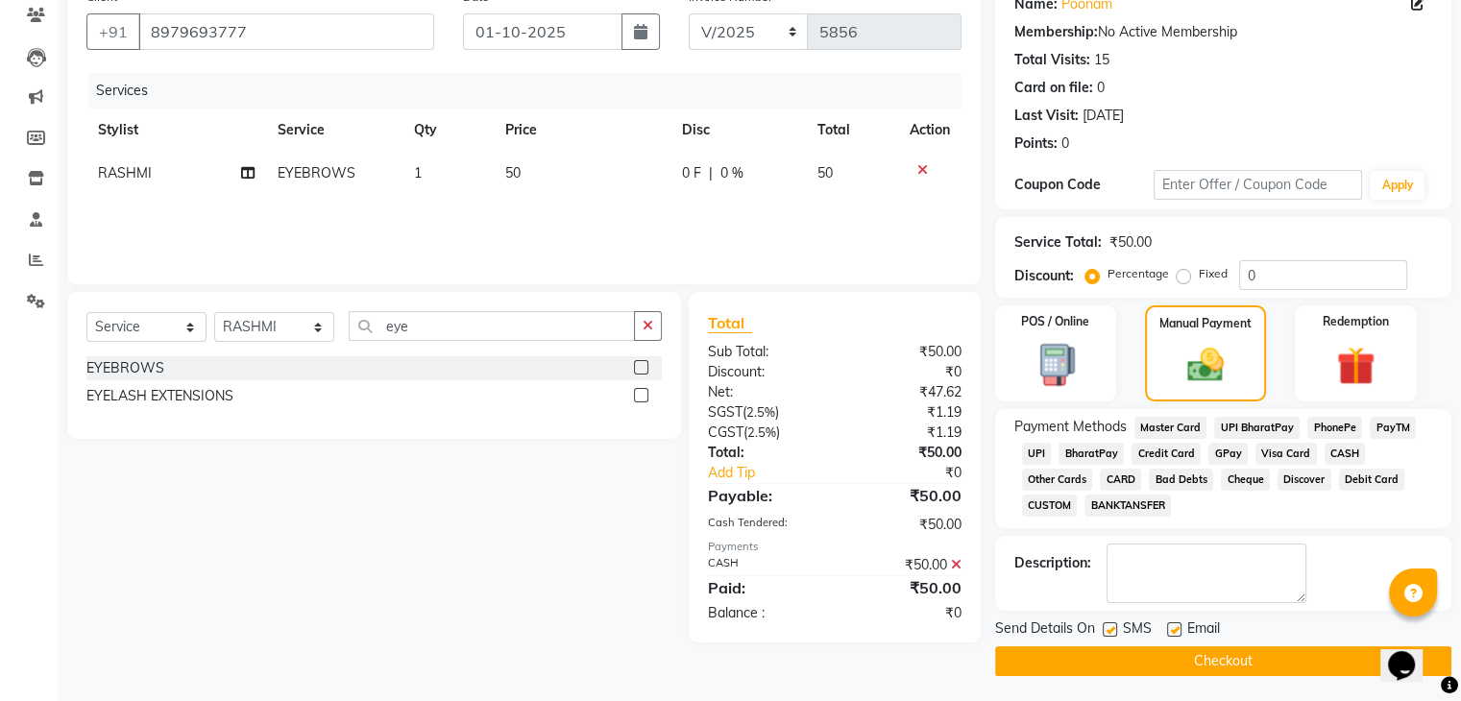
click at [1174, 633] on label at bounding box center [1174, 629] width 14 height 14
click at [1174, 633] on input "checkbox" at bounding box center [1173, 630] width 12 height 12
click at [1106, 631] on label at bounding box center [1109, 629] width 14 height 14
click at [1106, 631] on input "checkbox" at bounding box center [1108, 630] width 12 height 12
click at [1107, 650] on button "Checkout" at bounding box center [1223, 661] width 456 height 30
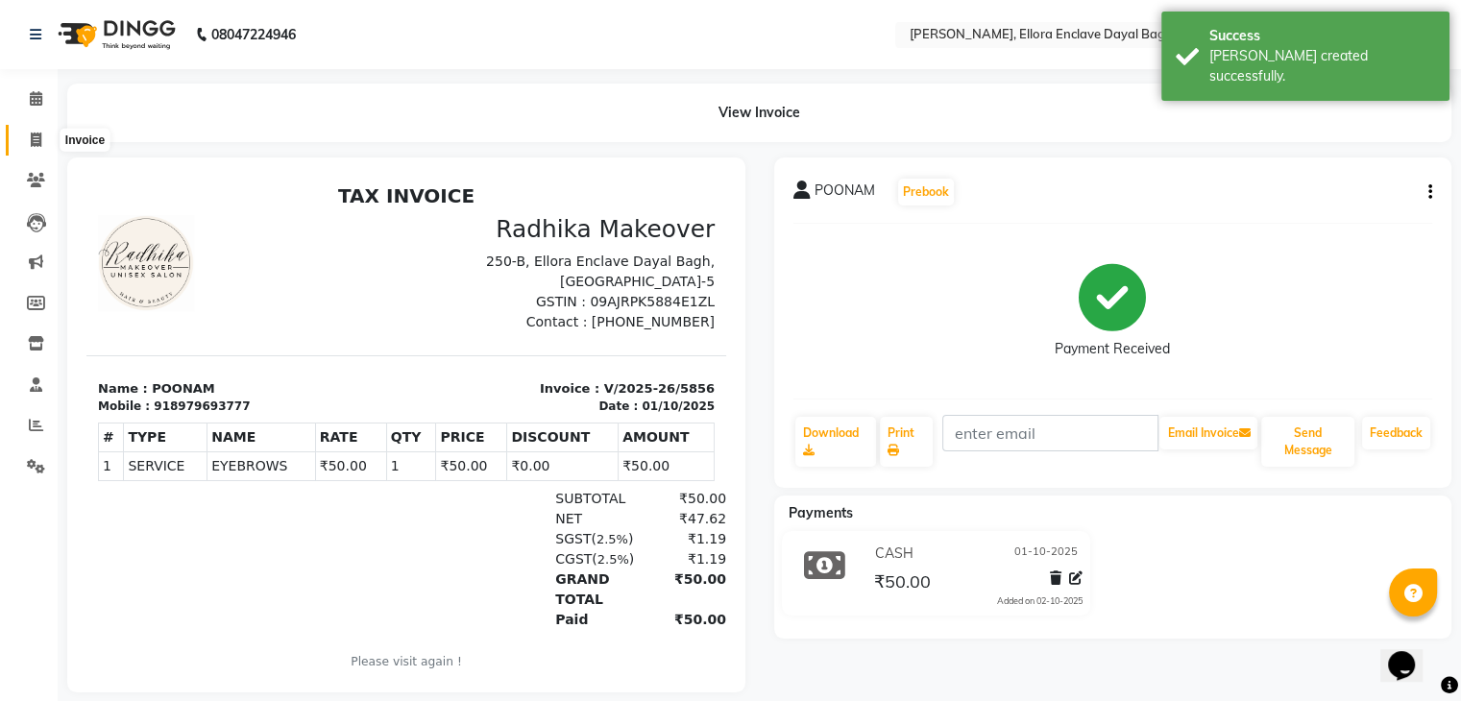
click at [26, 142] on span at bounding box center [36, 141] width 34 height 22
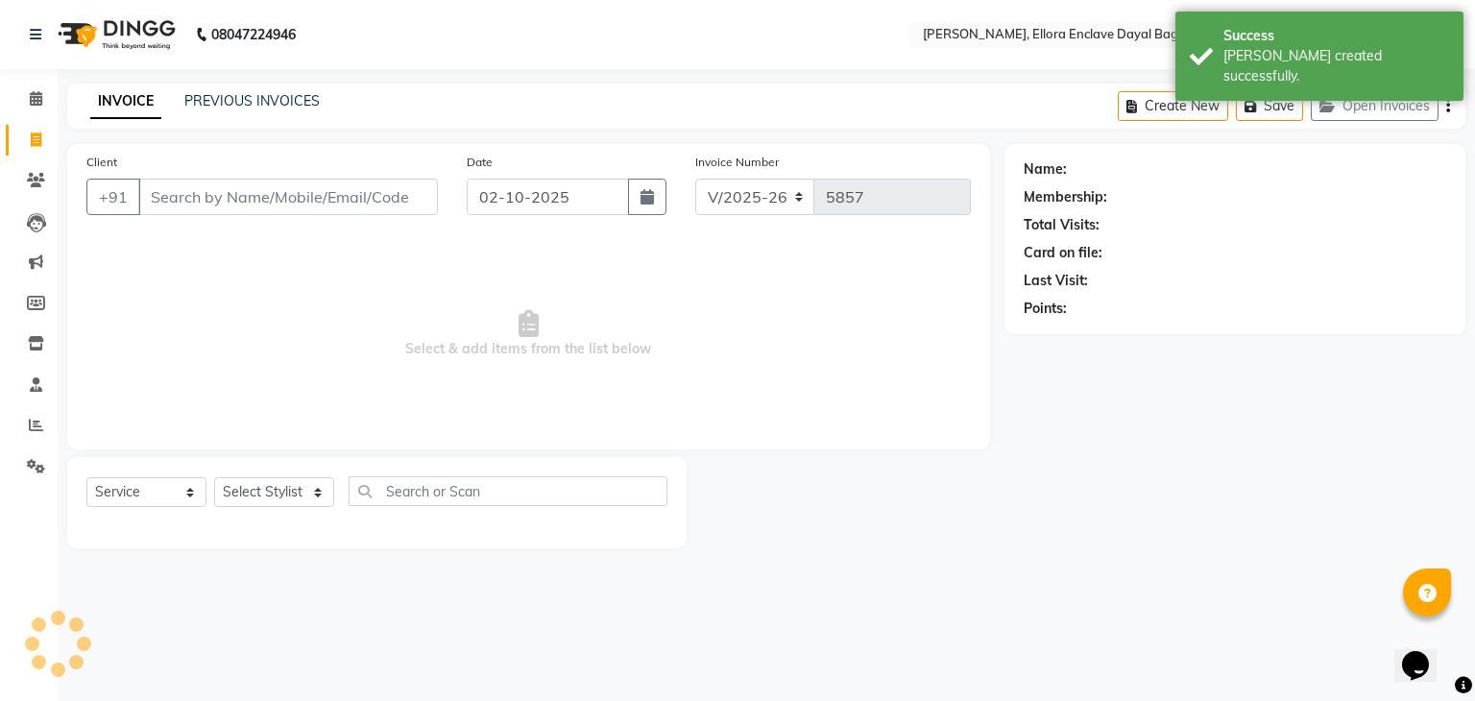
click at [184, 196] on input "Client" at bounding box center [288, 197] width 300 height 36
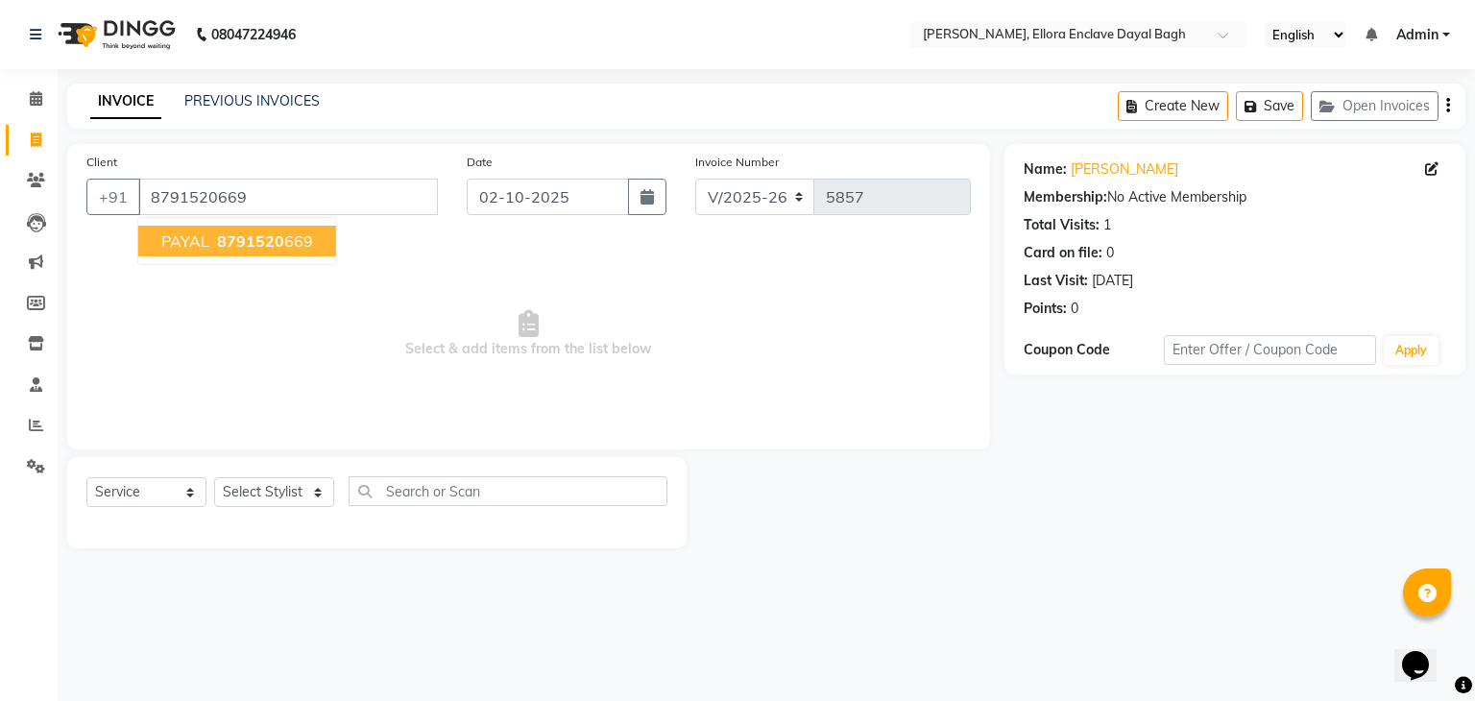
click at [203, 249] on span "PAYAL" at bounding box center [185, 240] width 48 height 19
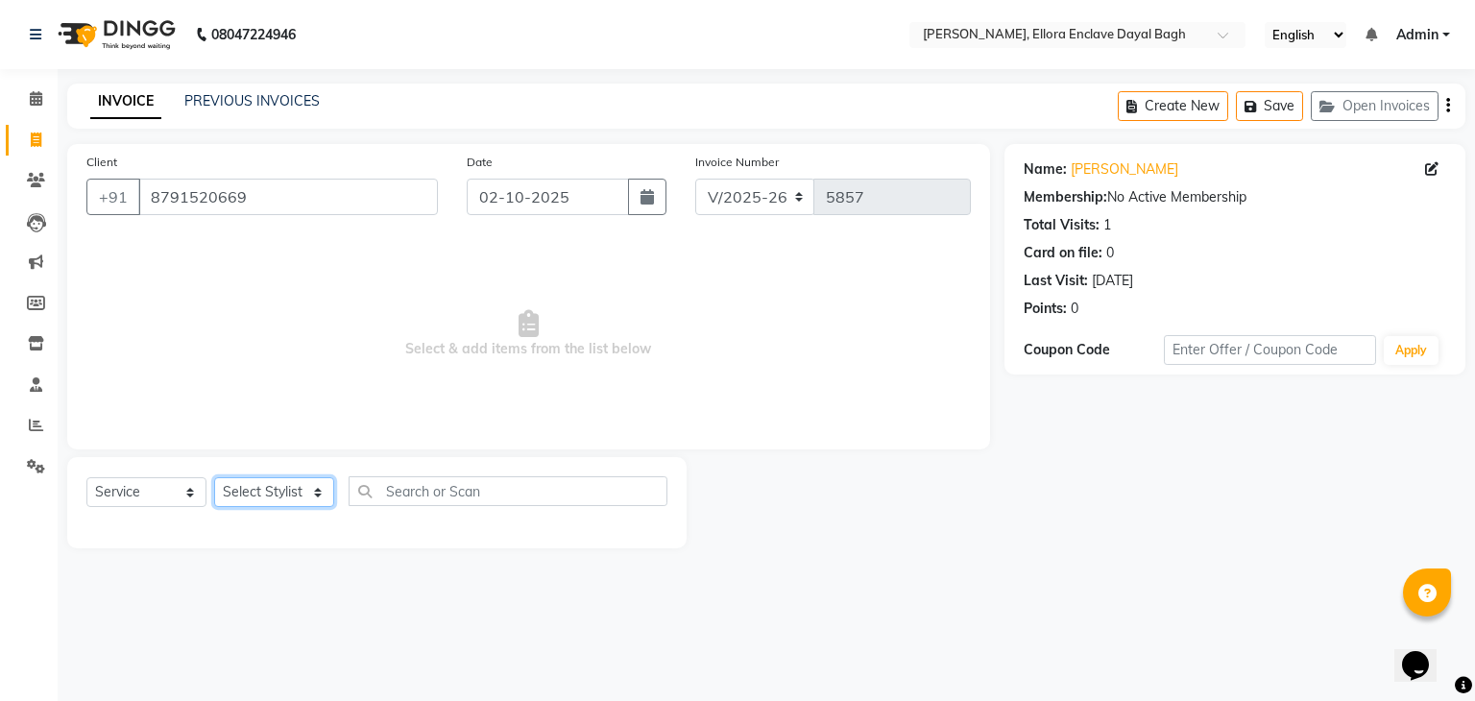
click at [261, 502] on select "Select Stylist AMAN DANISH SALMANI [PERSON_NAME] kakul KAVITA [PERSON_NAME] [PE…" at bounding box center [274, 492] width 120 height 30
click at [214, 478] on select "Select Stylist AMAN DANISH SALMANI [PERSON_NAME] kakul KAVITA [PERSON_NAME] [PE…" at bounding box center [274, 492] width 120 height 30
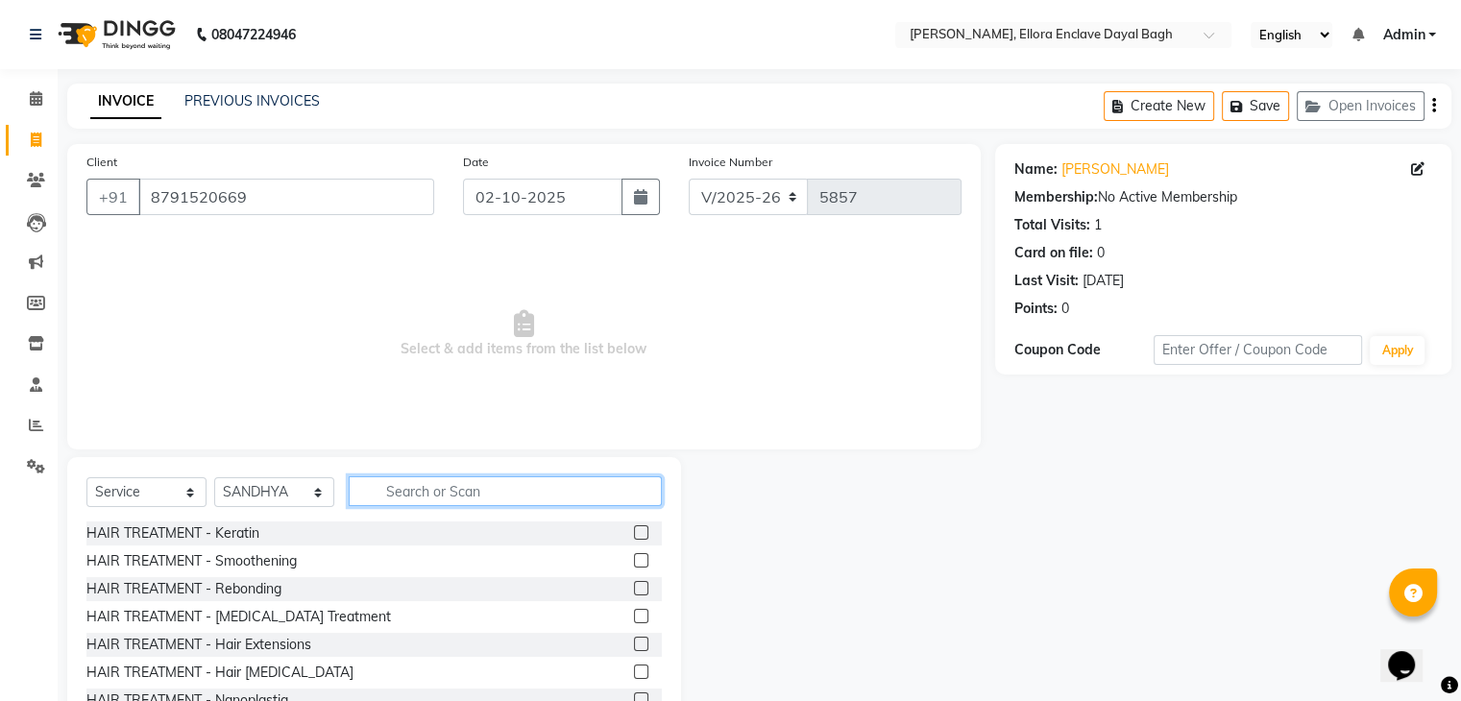
click at [411, 480] on input "text" at bounding box center [505, 491] width 313 height 30
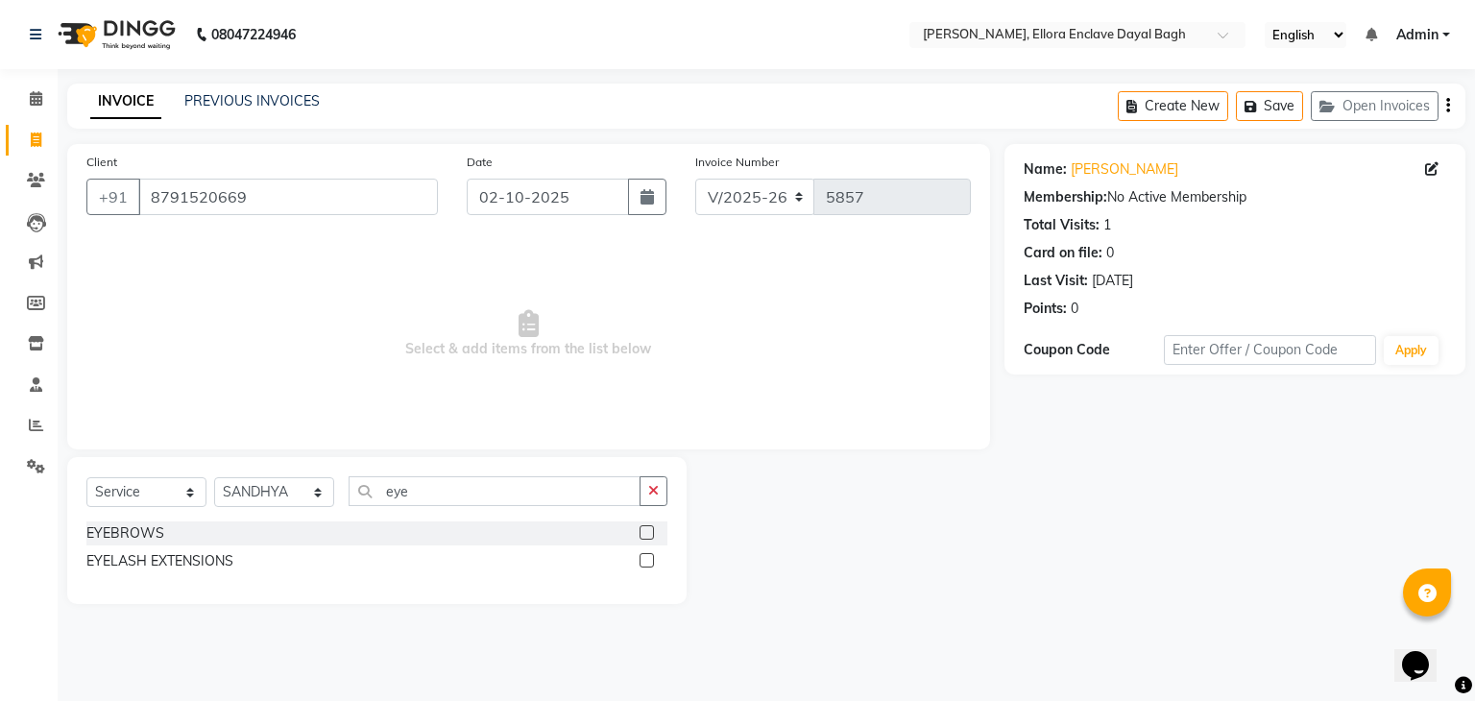
click at [647, 532] on label at bounding box center [647, 532] width 14 height 14
click at [647, 532] on input "checkbox" at bounding box center [646, 533] width 12 height 12
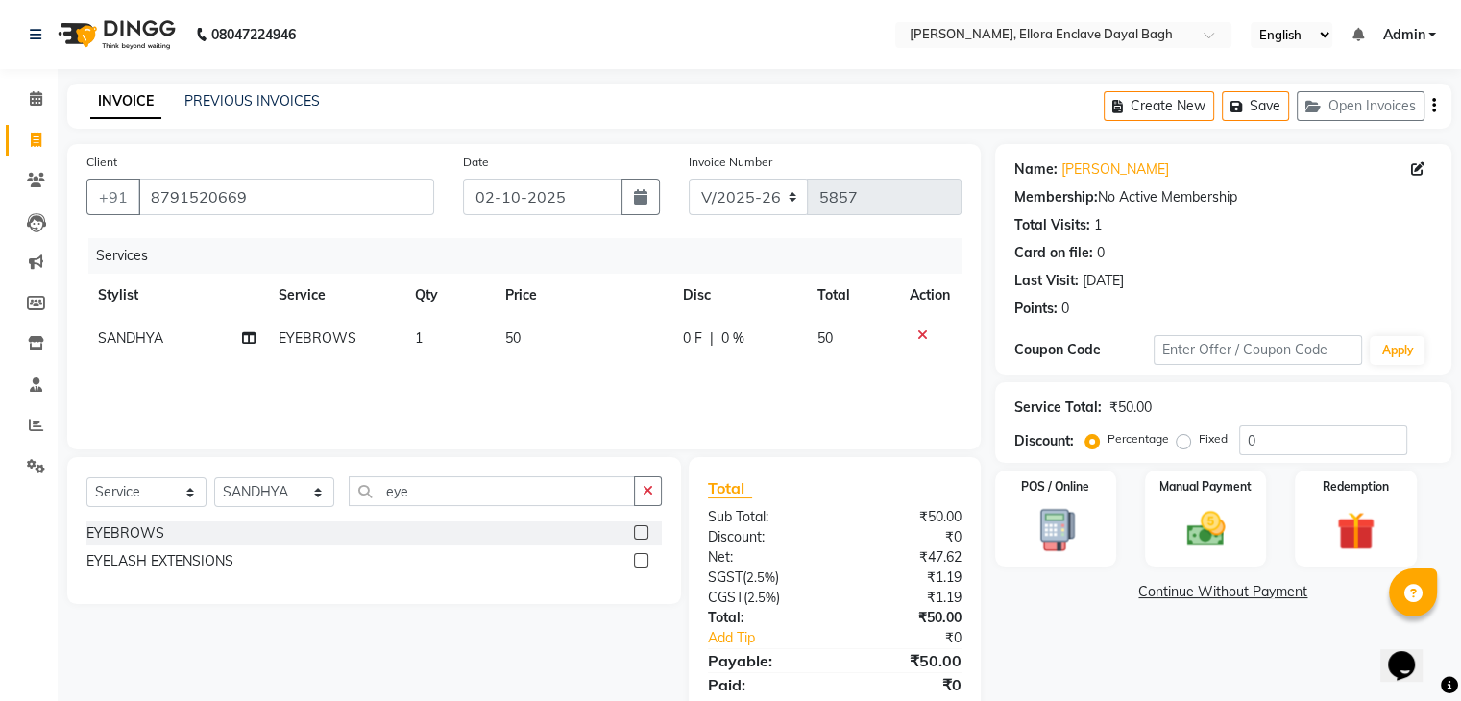
click at [641, 531] on label at bounding box center [641, 532] width 14 height 14
click at [641, 531] on input "checkbox" at bounding box center [640, 533] width 12 height 12
click at [143, 380] on span "SANDHYA" at bounding box center [130, 381] width 65 height 17
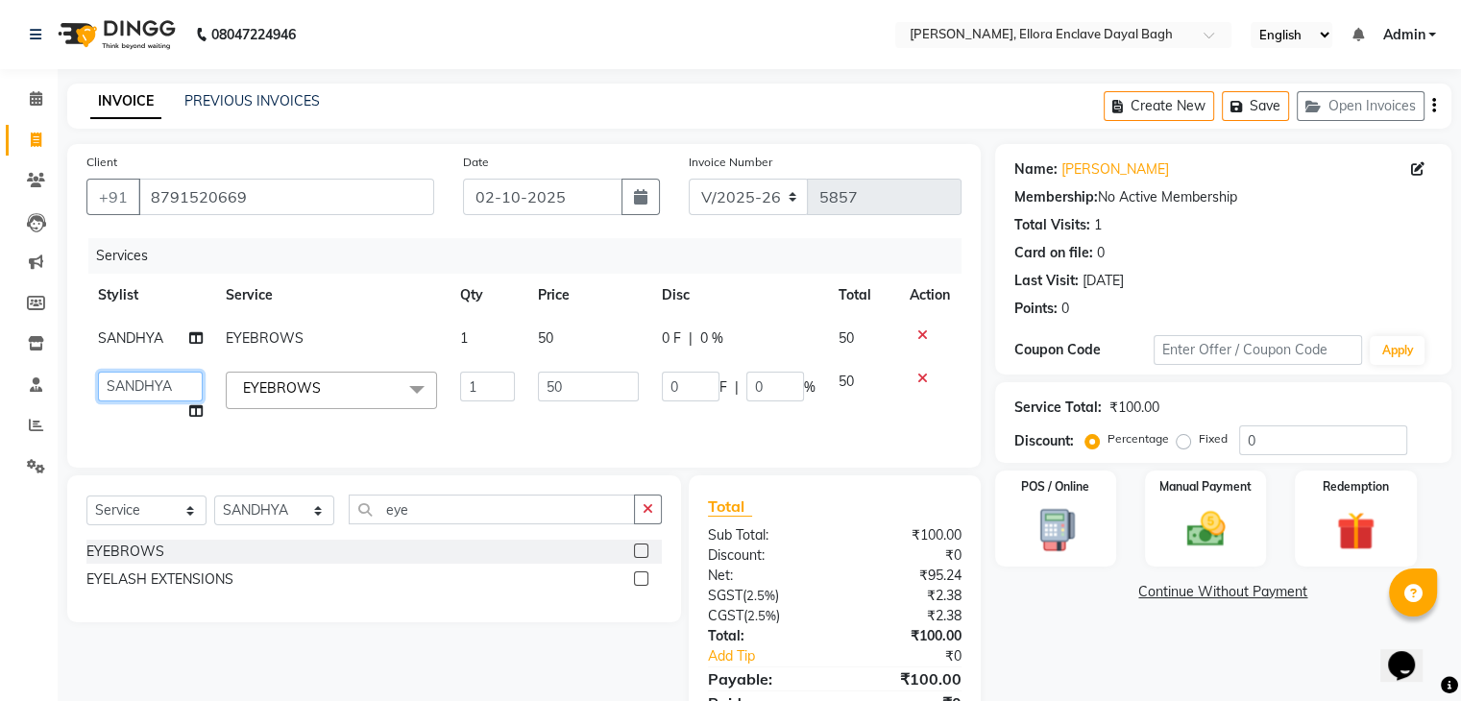
click at [140, 383] on select "AMAN DANISH SALMANI GOPAL PACHORI kakul KAVITA KIRAN KUMARI MEENU KUMARI NEHA N…" at bounding box center [150, 387] width 105 height 30
click at [98, 372] on select "AMAN DANISH SALMANI GOPAL PACHORI kakul KAVITA KIRAN KUMARI MEENU KUMARI NEHA N…" at bounding box center [150, 387] width 105 height 30
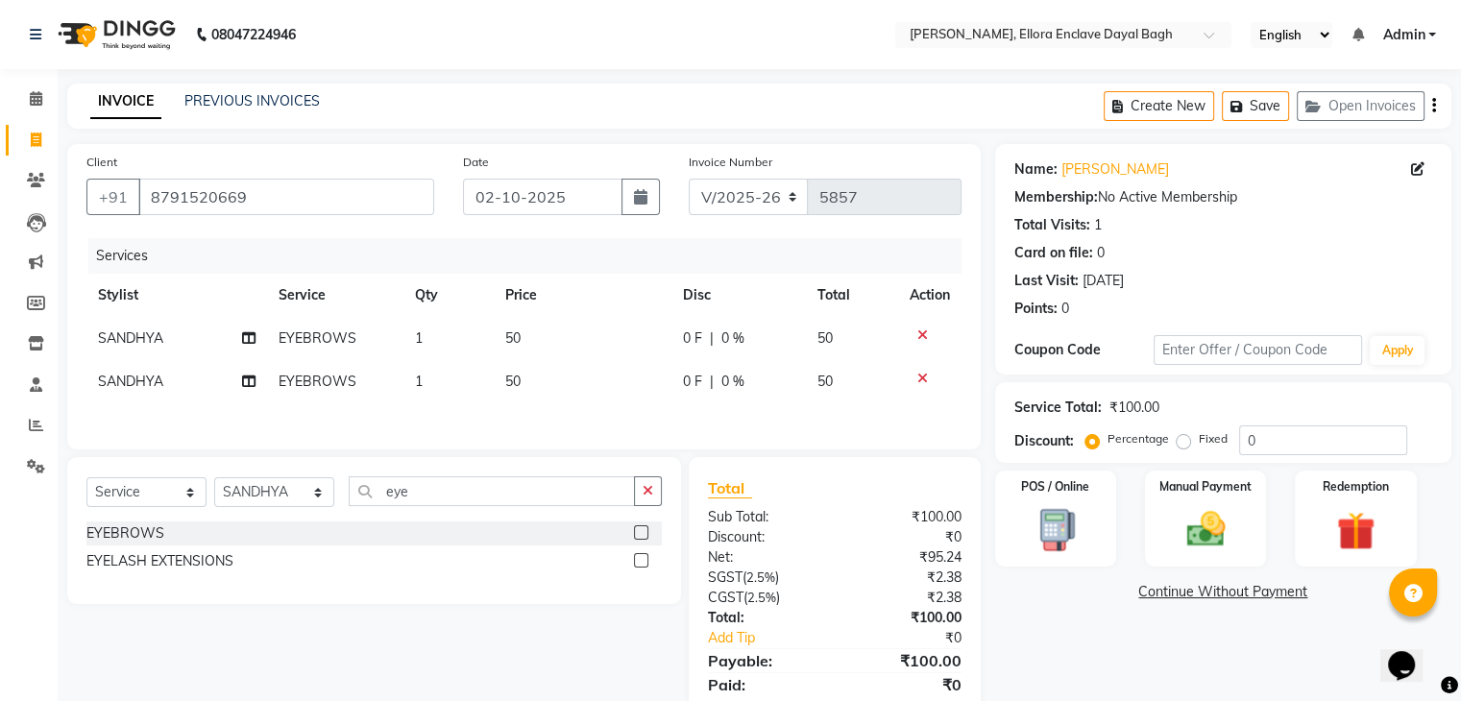
click at [594, 386] on td "50" at bounding box center [582, 381] width 177 height 43
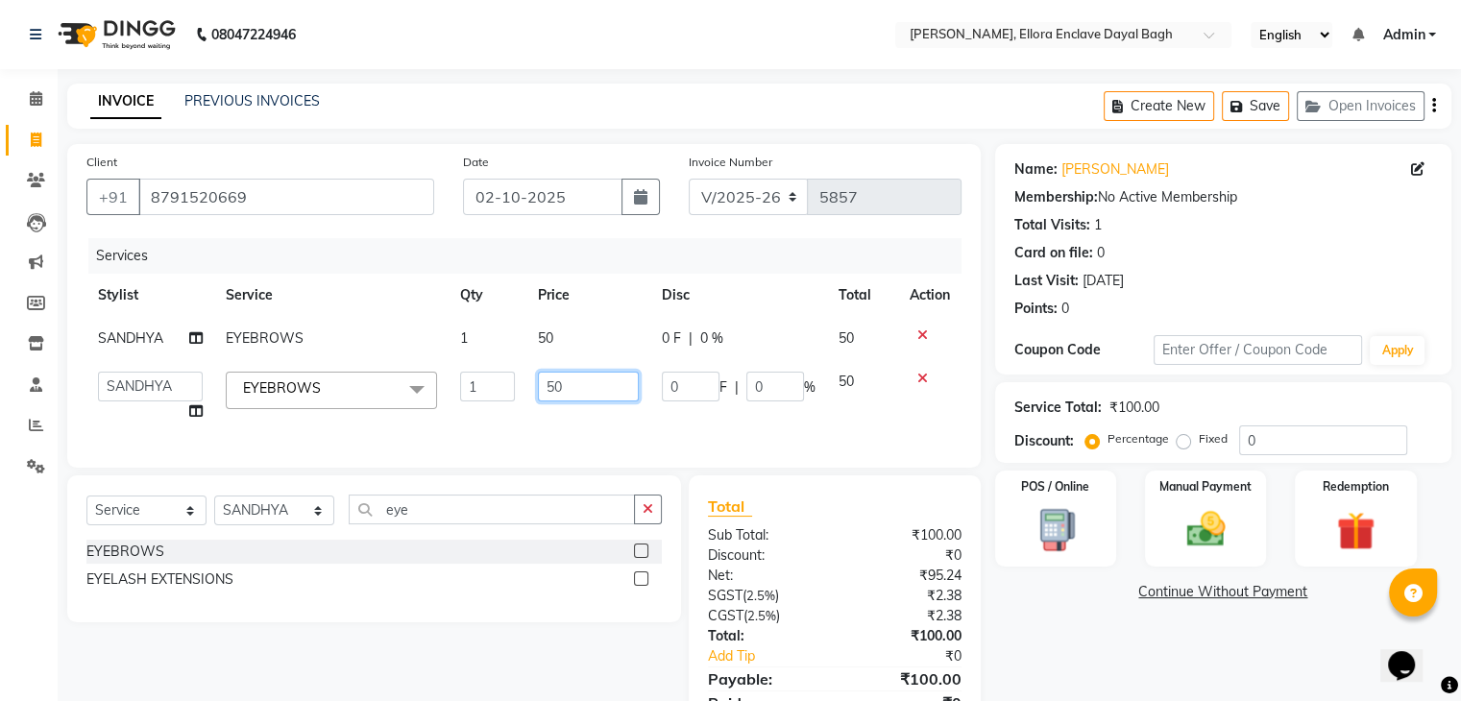
click at [595, 386] on input "50" at bounding box center [588, 387] width 100 height 30
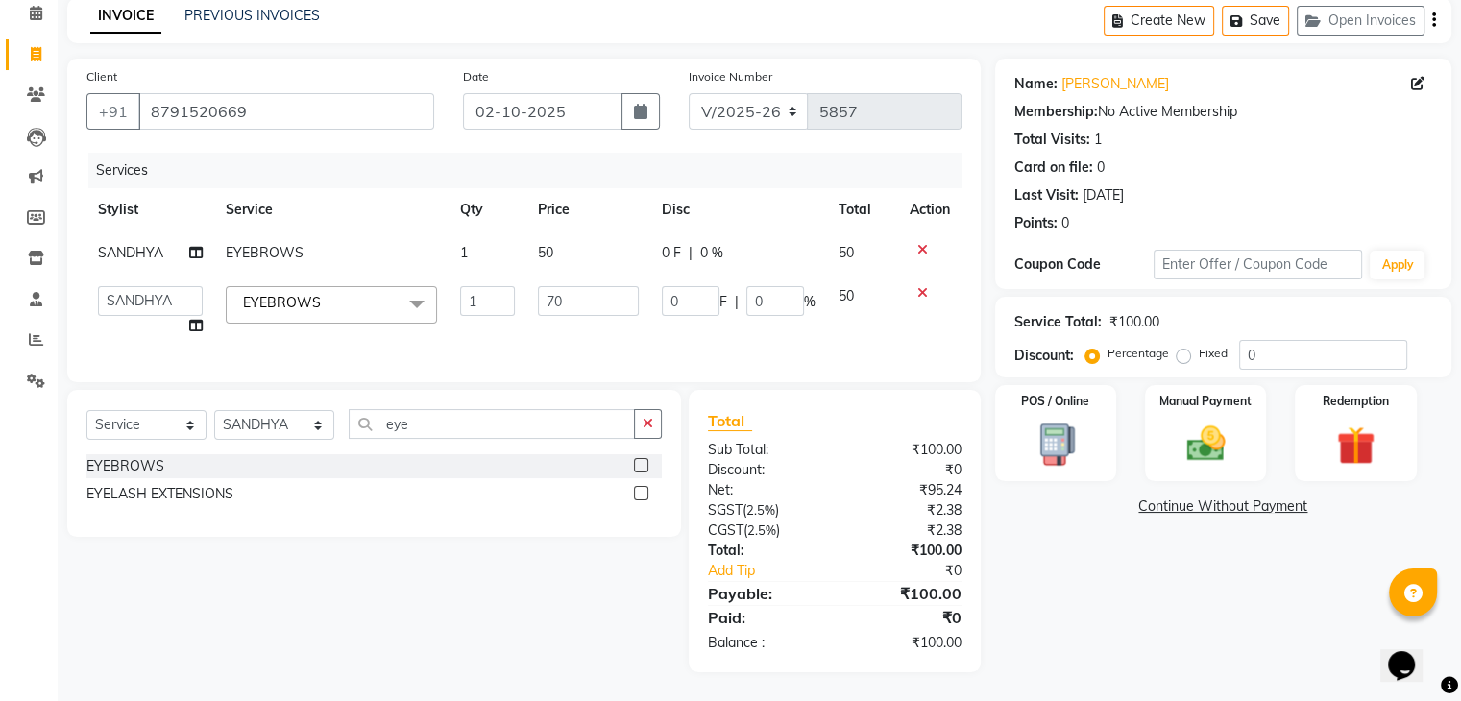
scroll to position [71, 0]
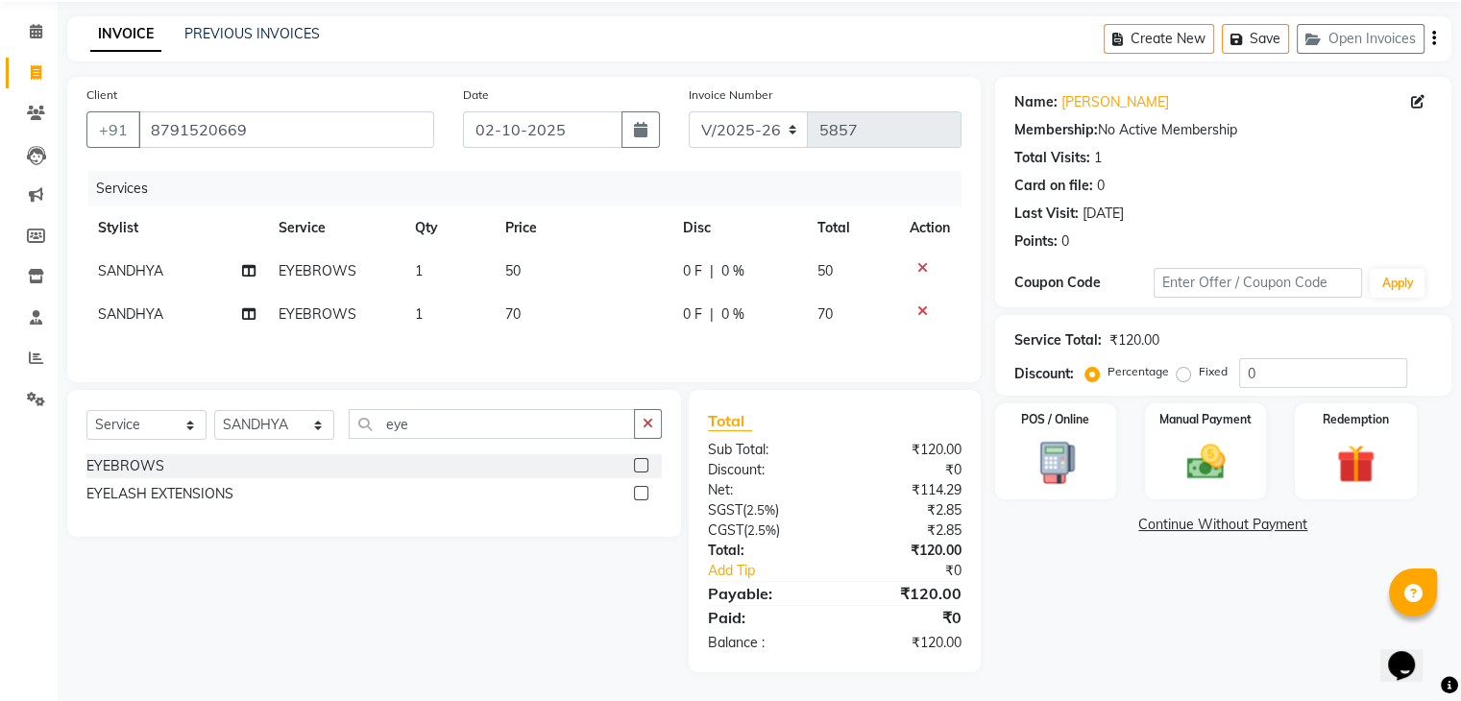
click at [1099, 598] on div "Name: Payal Membership: No Active Membership Total Visits: 1 Card on file: 0 La…" at bounding box center [1230, 374] width 471 height 595
click at [1185, 472] on img at bounding box center [1205, 463] width 64 height 46
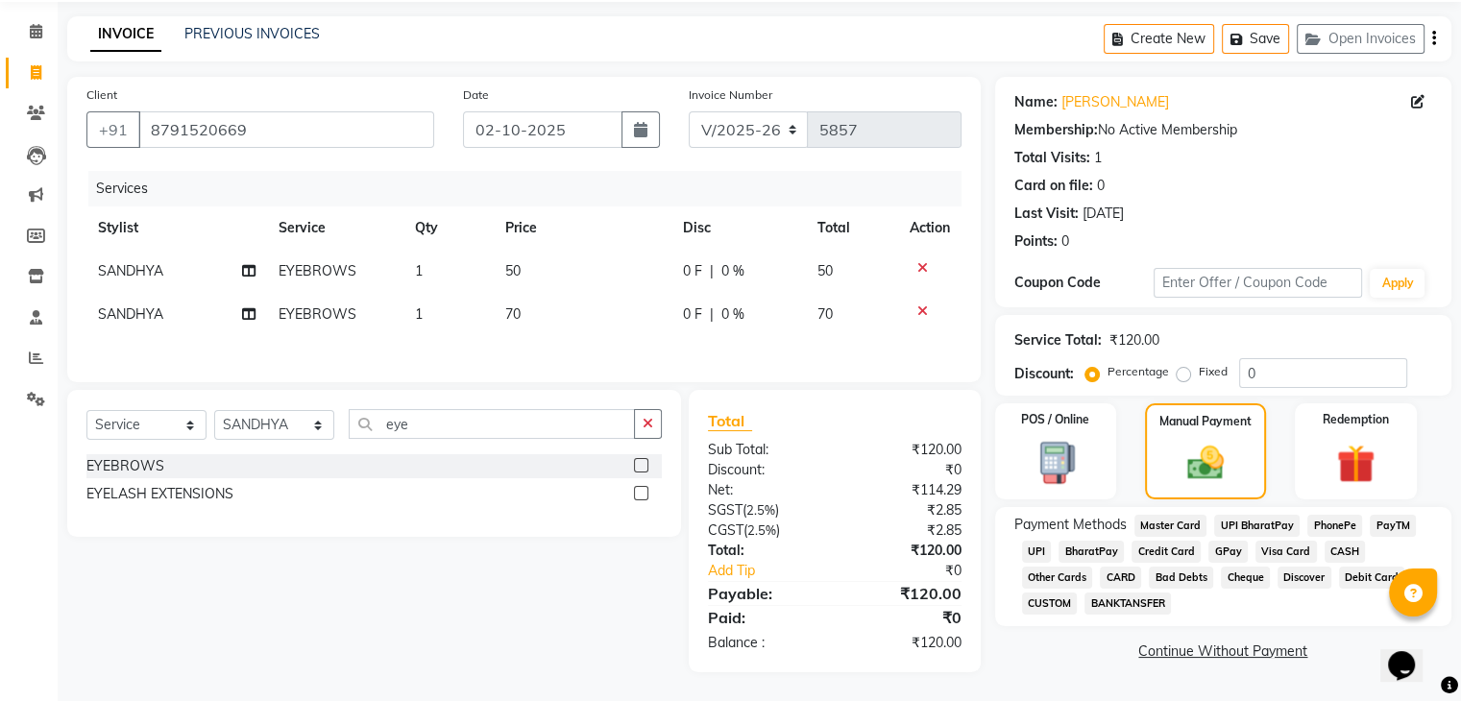
click at [1343, 543] on span "CASH" at bounding box center [1344, 552] width 41 height 22
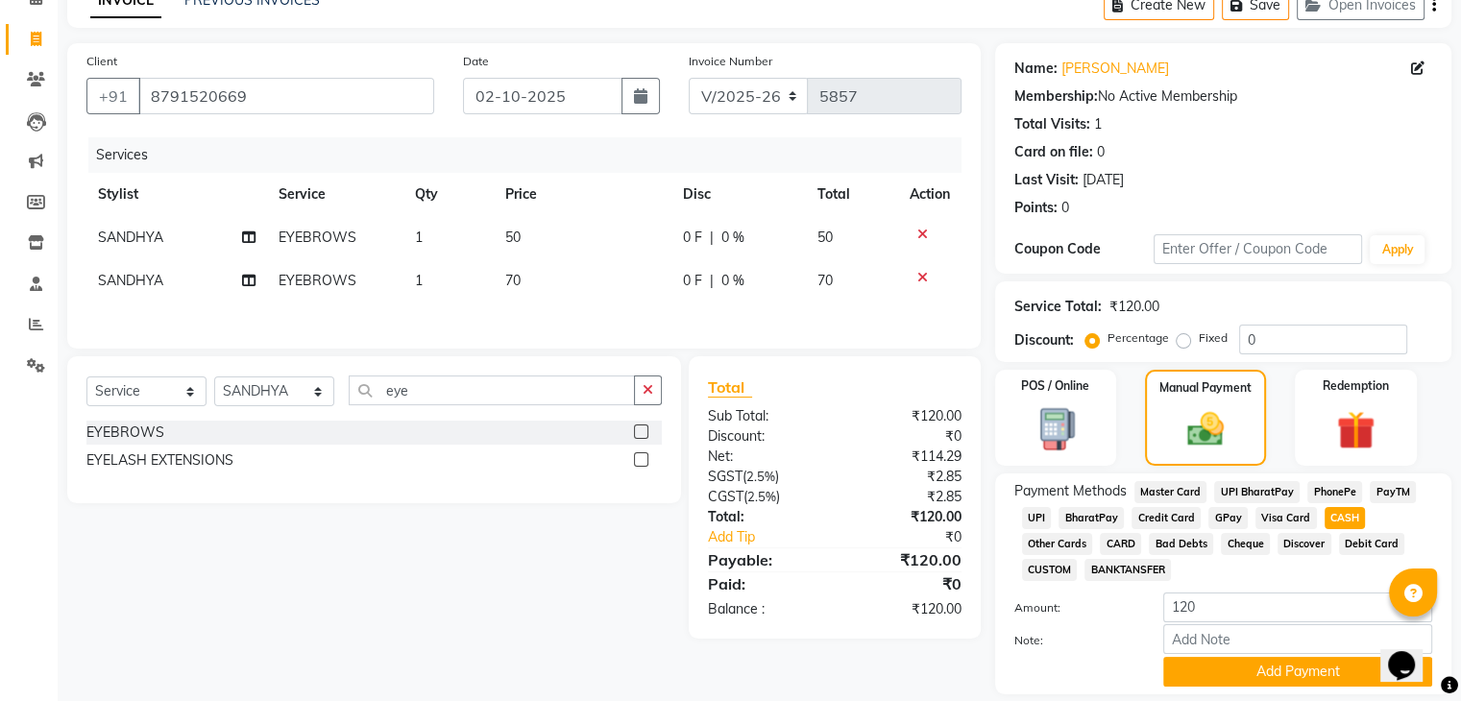
scroll to position [165, 0]
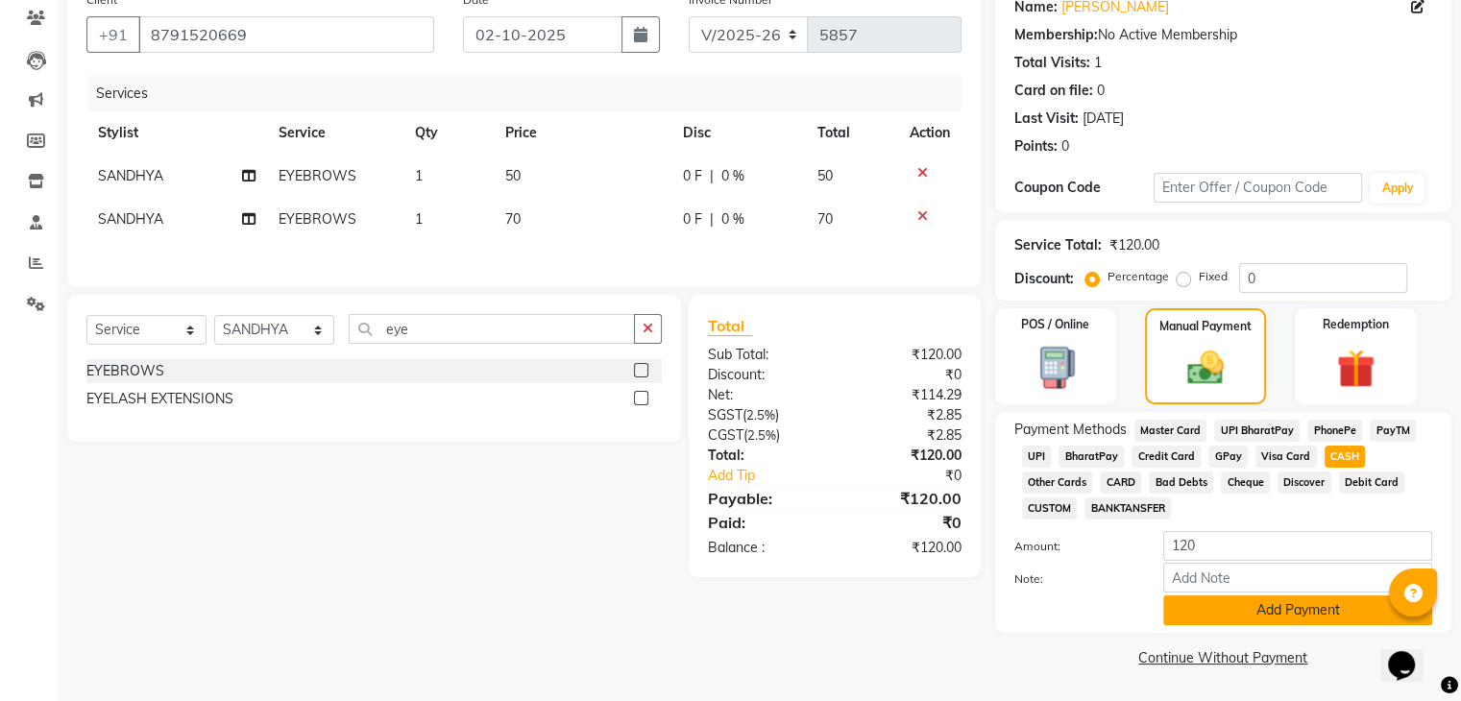
click at [1280, 619] on button "Add Payment" at bounding box center [1297, 610] width 269 height 30
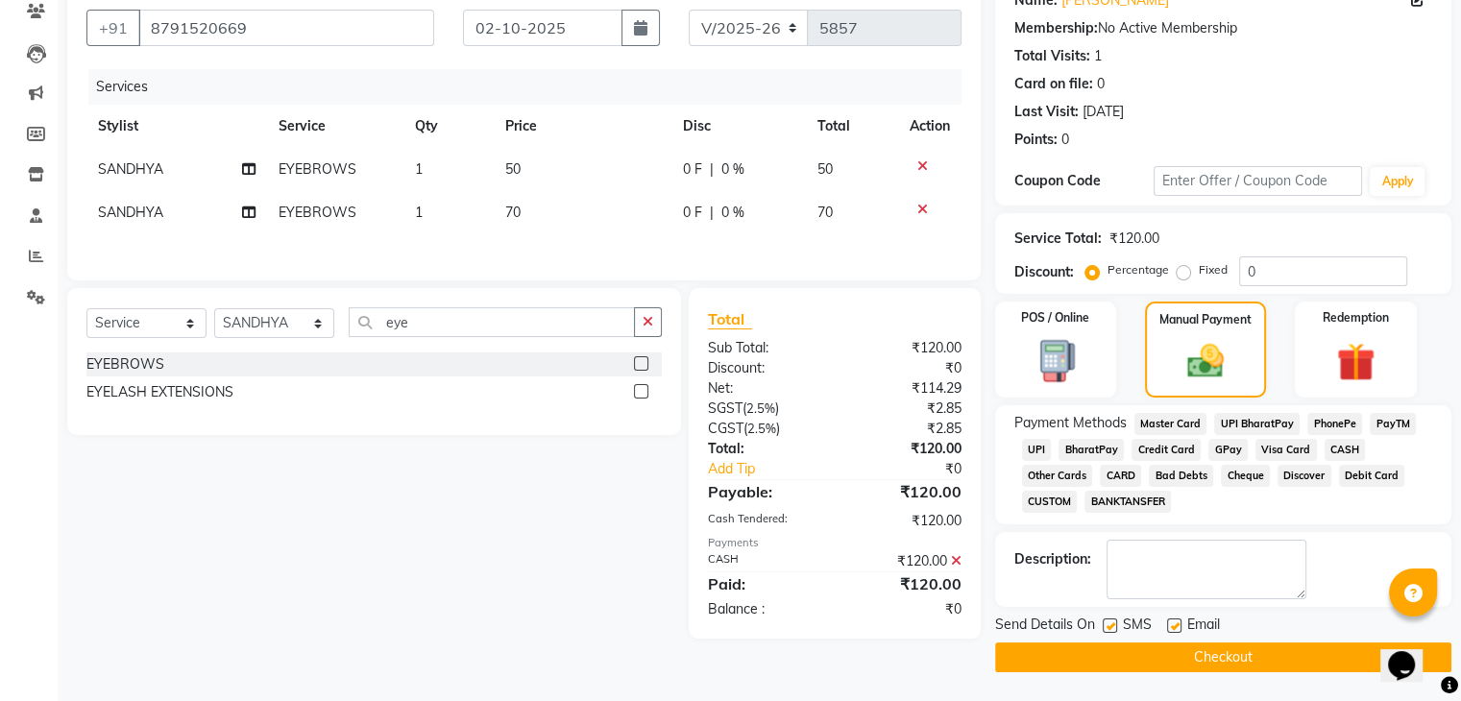
click at [1176, 623] on label at bounding box center [1174, 625] width 14 height 14
click at [1176, 623] on input "checkbox" at bounding box center [1173, 626] width 12 height 12
click at [1105, 622] on label at bounding box center [1109, 625] width 14 height 14
click at [1105, 622] on input "checkbox" at bounding box center [1108, 626] width 12 height 12
click at [1112, 650] on button "Checkout" at bounding box center [1223, 657] width 456 height 30
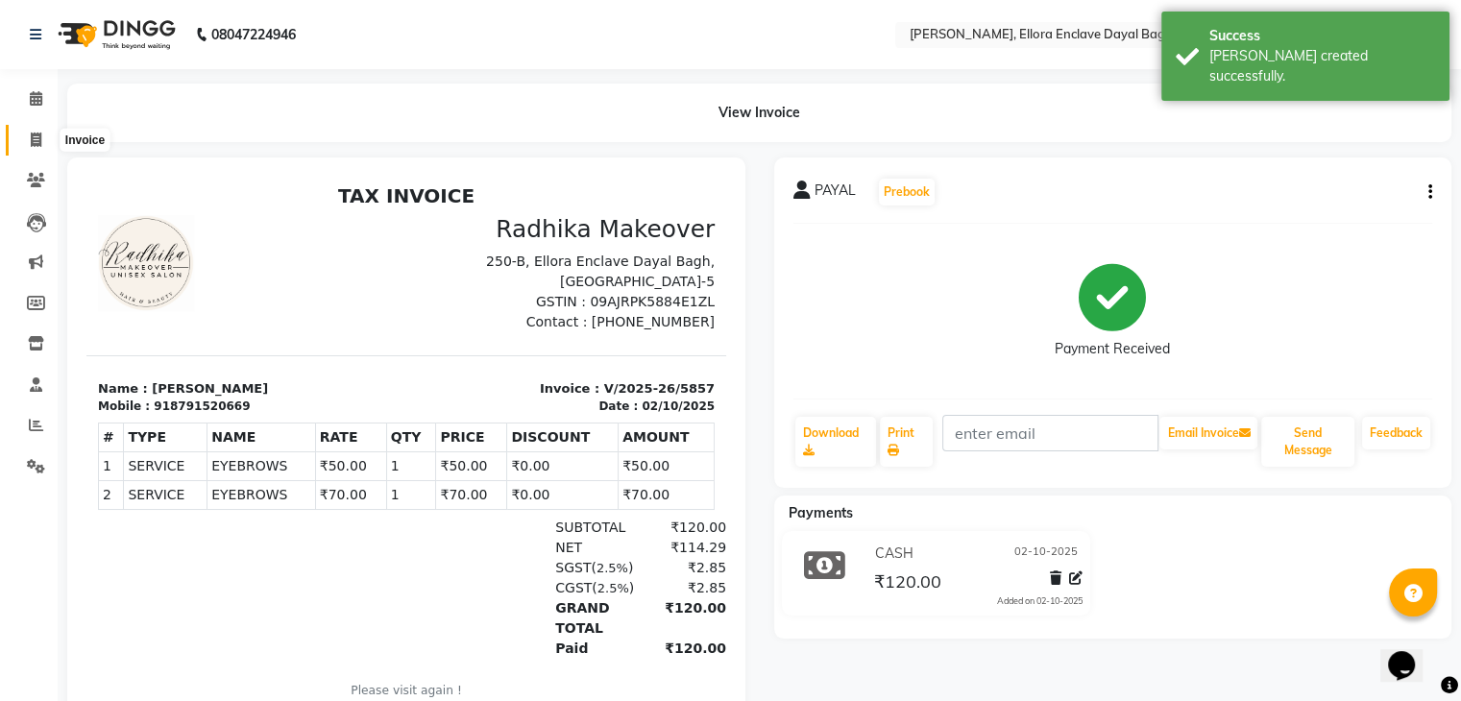
click at [40, 141] on icon at bounding box center [36, 140] width 11 height 14
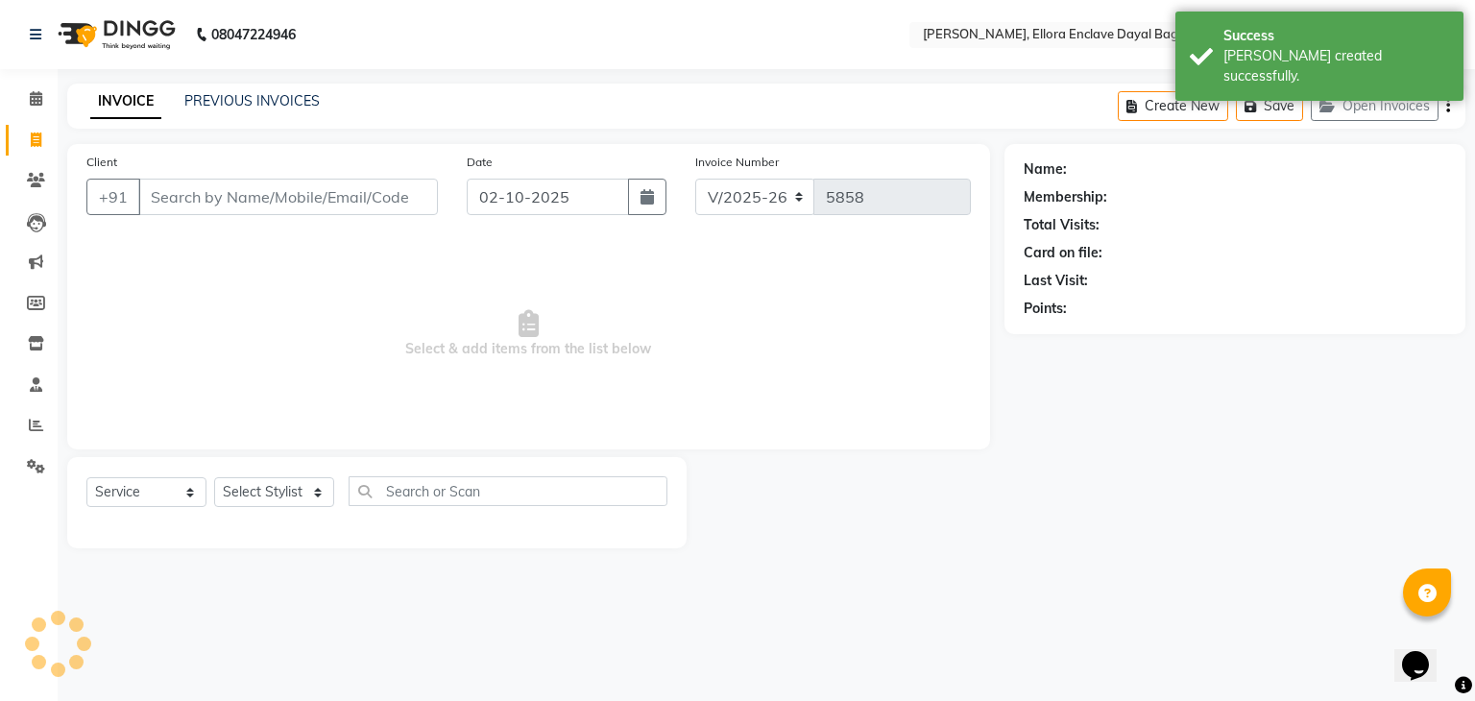
click at [248, 182] on input "Client" at bounding box center [288, 197] width 300 height 36
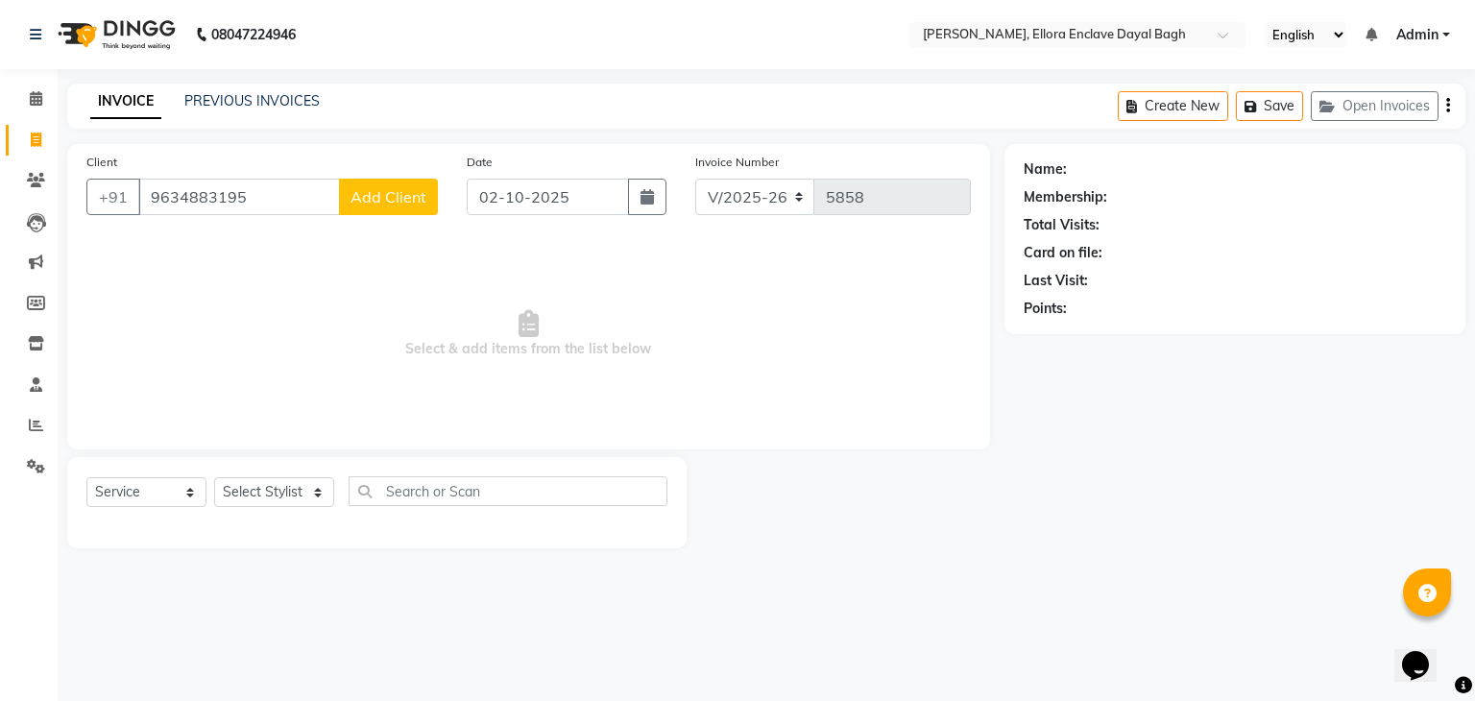
click at [396, 204] on span "Add Client" at bounding box center [389, 196] width 76 height 19
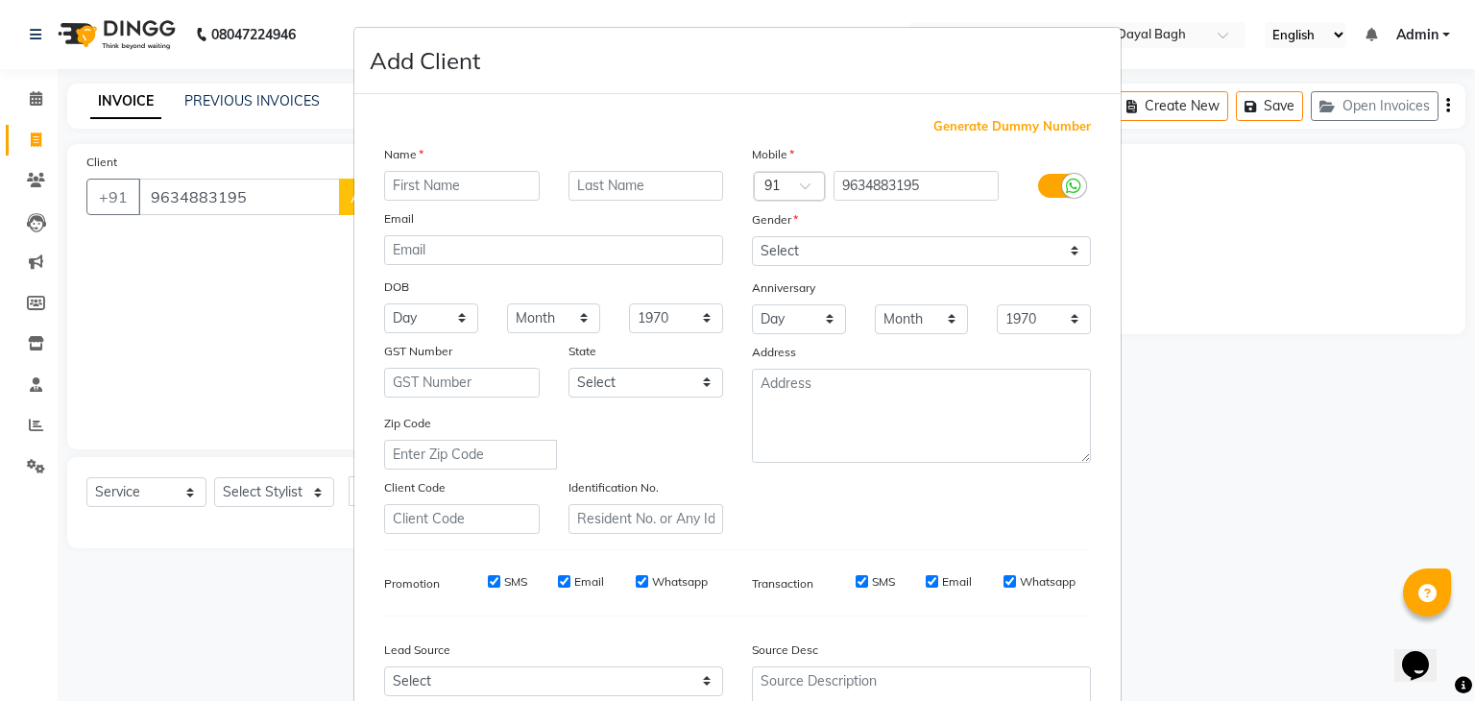
click at [431, 188] on input "text" at bounding box center [462, 186] width 156 height 30
click at [780, 241] on select "Select [DEMOGRAPHIC_DATA] [DEMOGRAPHIC_DATA] Other Prefer Not To Say" at bounding box center [921, 251] width 339 height 30
click at [752, 237] on select "Select [DEMOGRAPHIC_DATA] [DEMOGRAPHIC_DATA] Other Prefer Not To Say" at bounding box center [921, 251] width 339 height 30
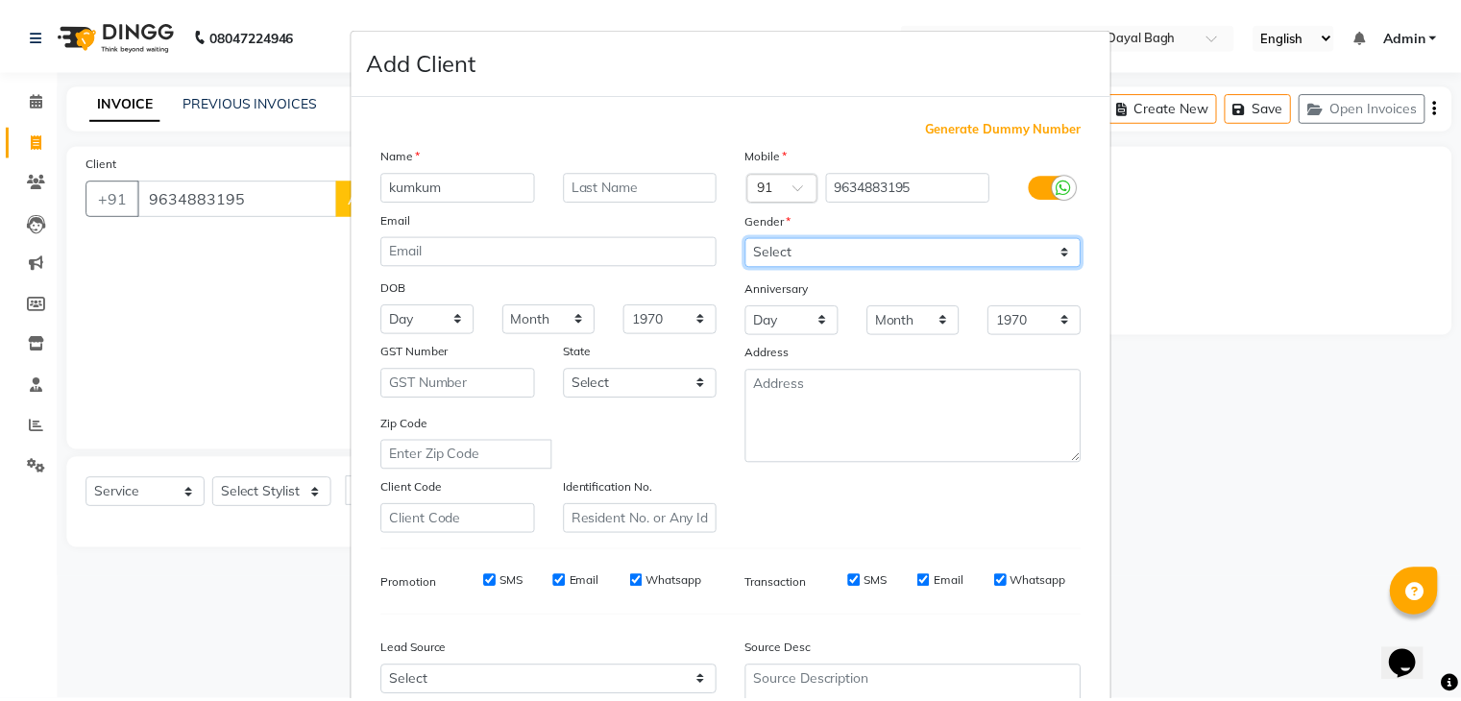
scroll to position [195, 0]
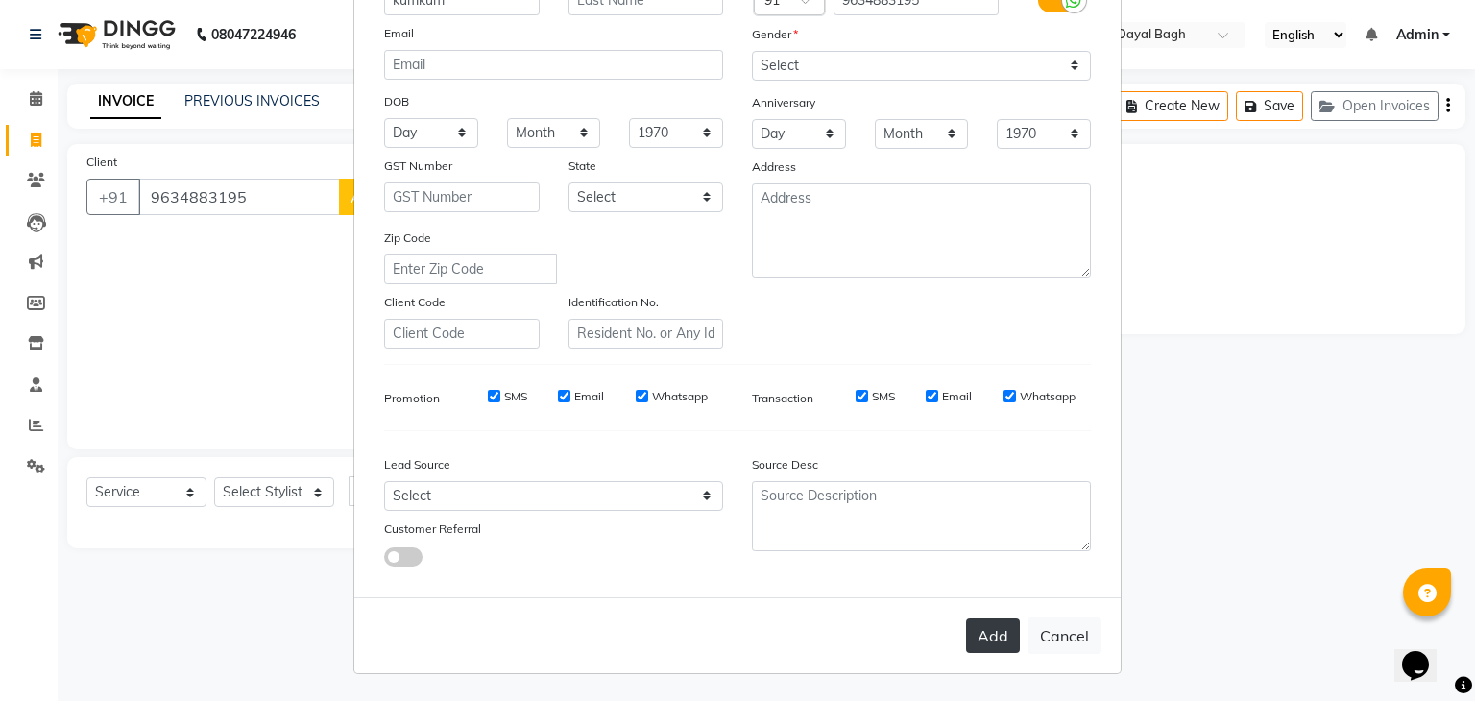
click at [1005, 623] on button "Add" at bounding box center [993, 635] width 54 height 35
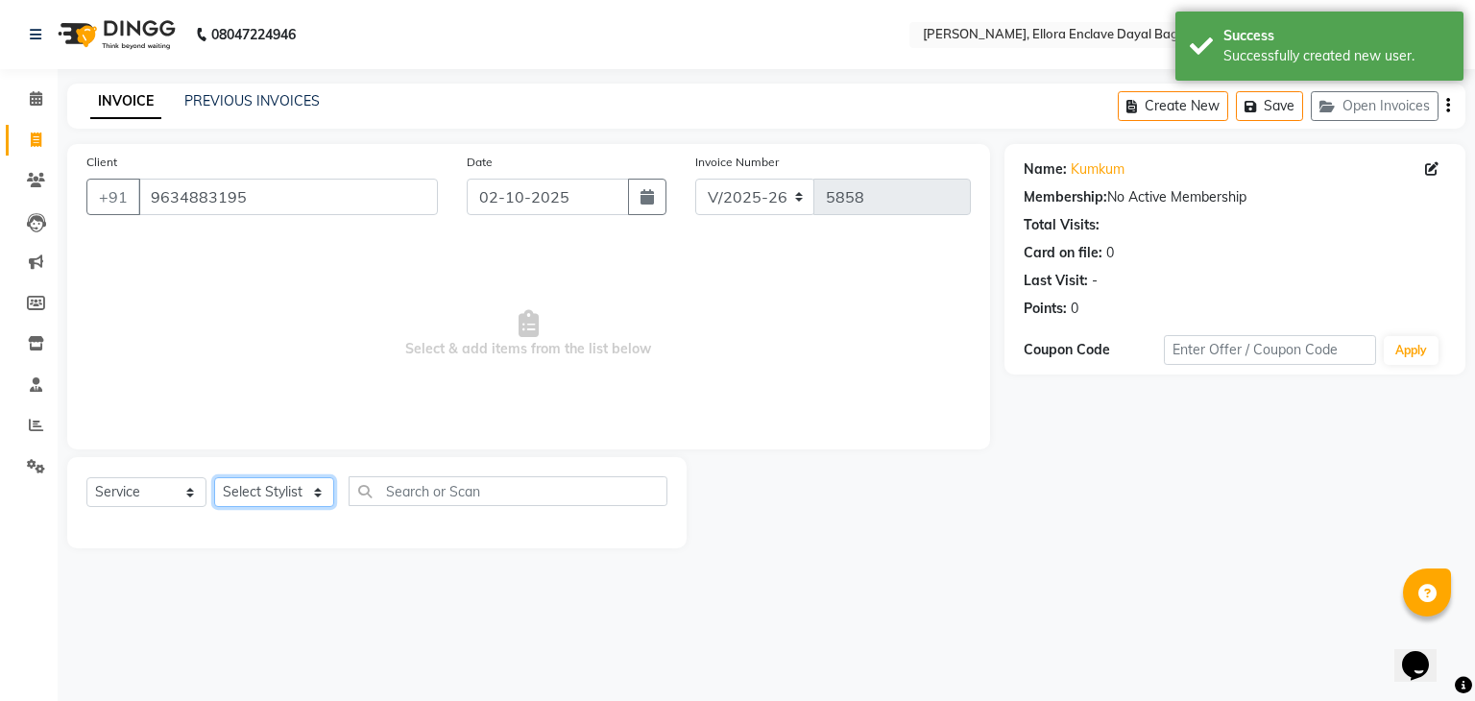
click at [312, 490] on select "Select Stylist AMAN DANISH SALMANI [PERSON_NAME] kakul KAVITA [PERSON_NAME] [PE…" at bounding box center [274, 492] width 120 height 30
click at [214, 478] on select "Select Stylist AMAN DANISH SALMANI [PERSON_NAME] kakul KAVITA [PERSON_NAME] [PE…" at bounding box center [274, 492] width 120 height 30
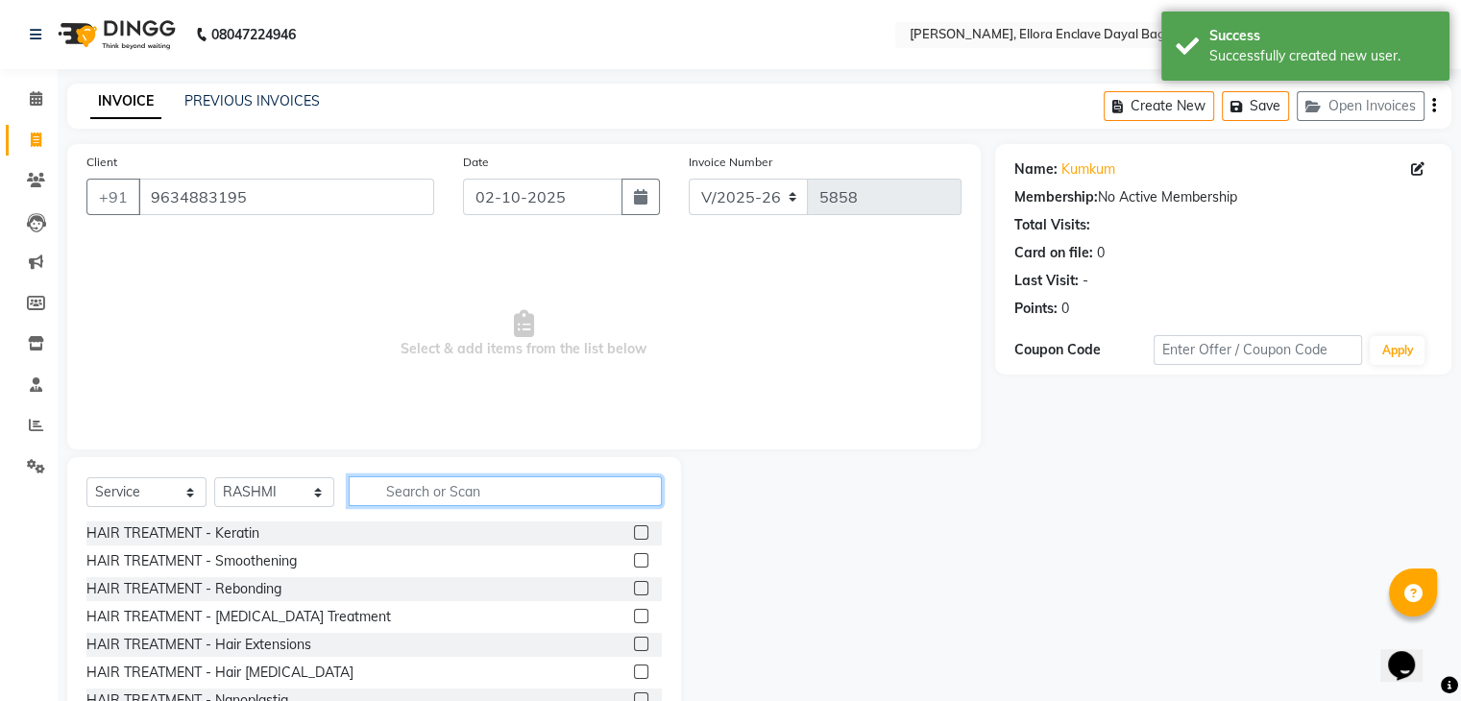
click at [478, 496] on input "text" at bounding box center [505, 491] width 313 height 30
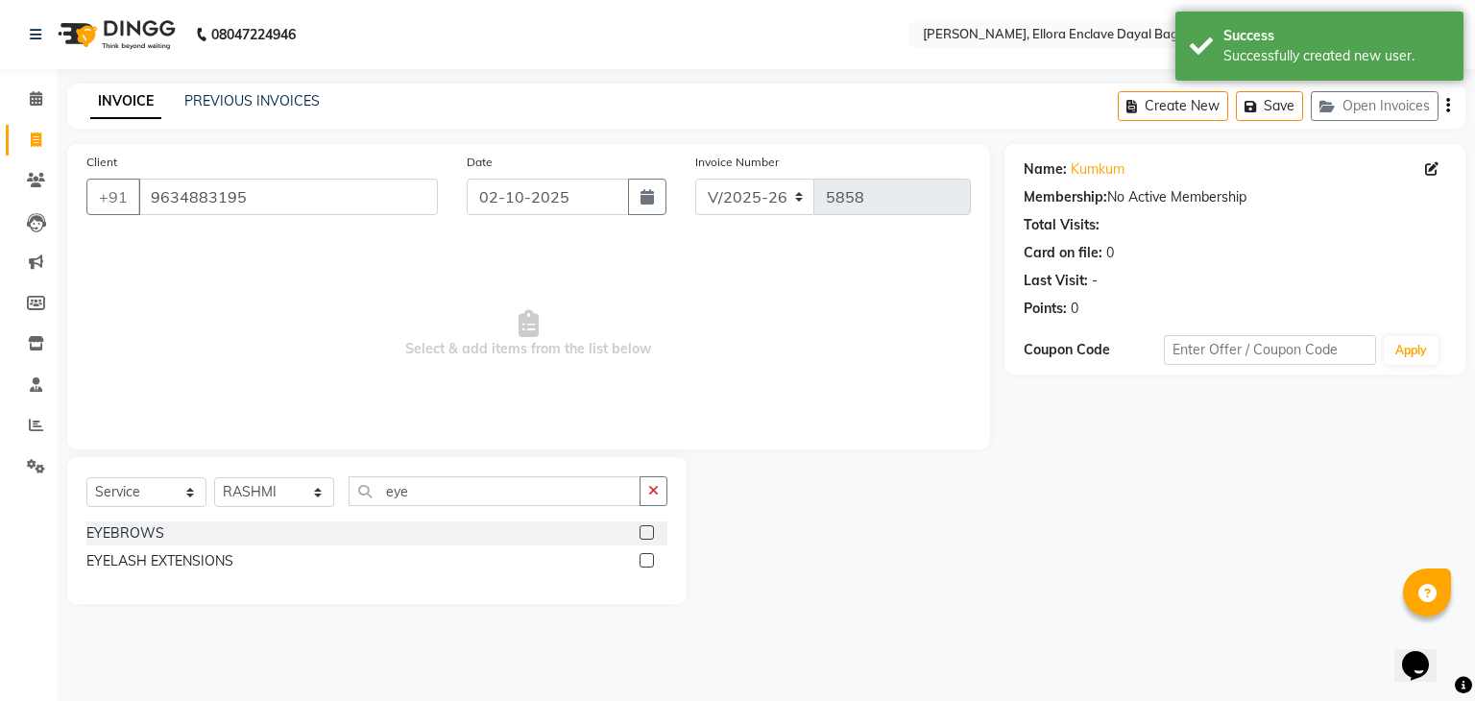
click at [645, 527] on label at bounding box center [647, 532] width 14 height 14
click at [645, 527] on input "checkbox" at bounding box center [646, 533] width 12 height 12
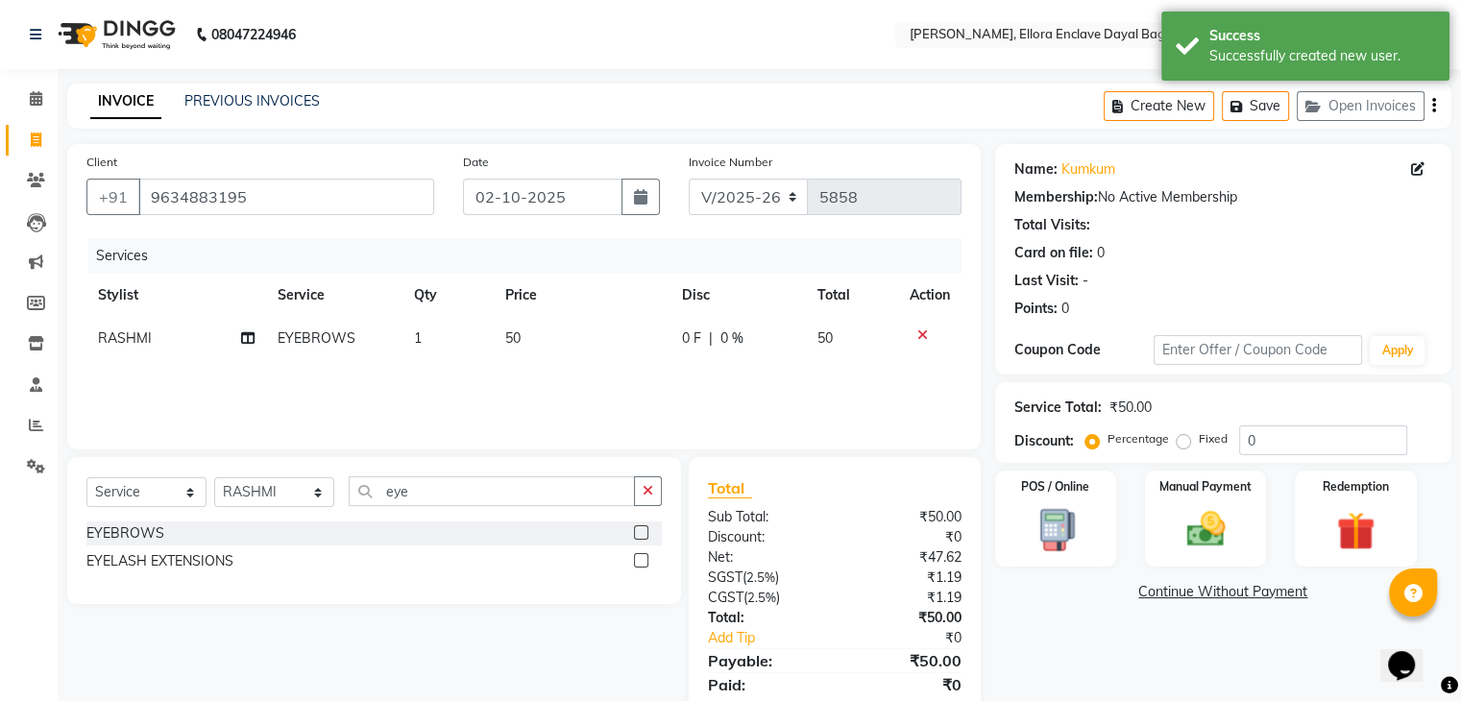
click at [642, 534] on label at bounding box center [641, 532] width 14 height 14
click at [642, 534] on input "checkbox" at bounding box center [640, 533] width 12 height 12
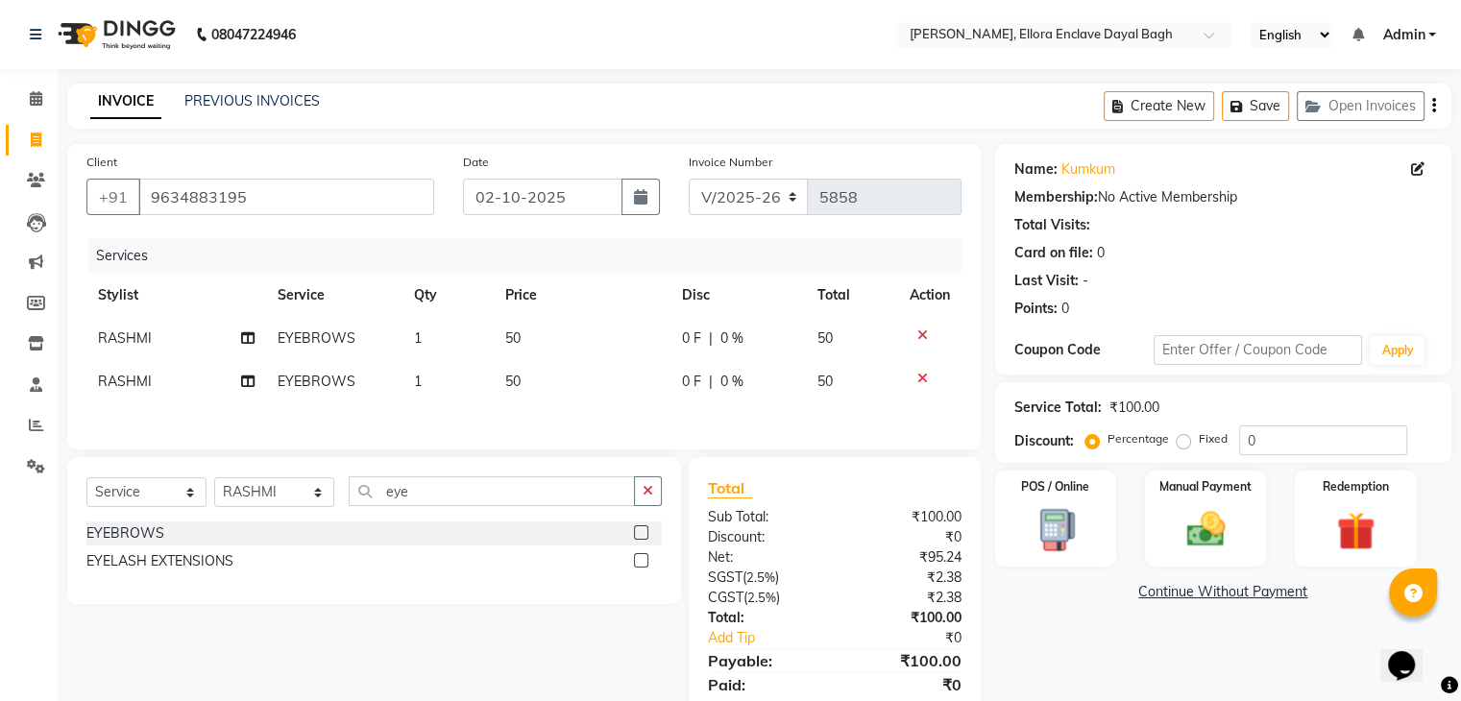
scroll to position [71, 0]
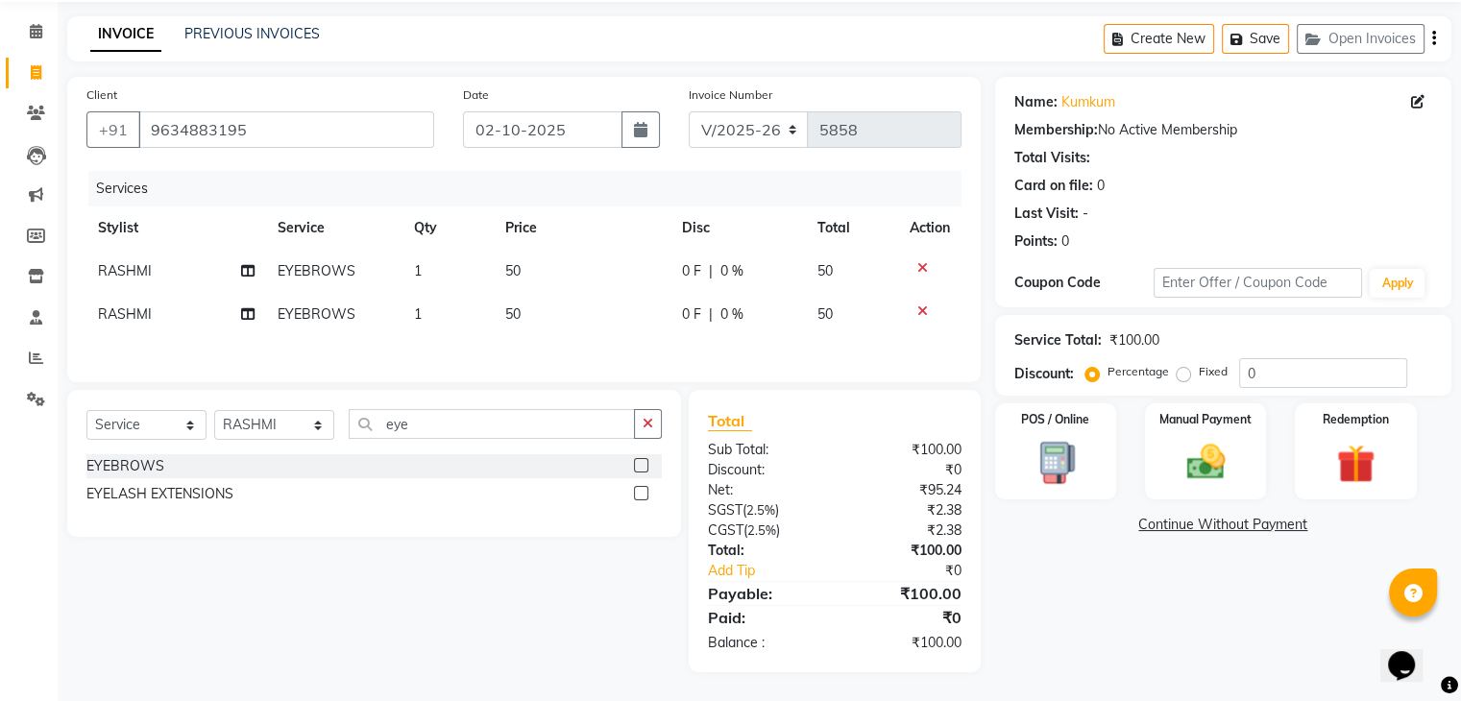
click at [148, 315] on span "RASHMI" at bounding box center [125, 313] width 54 height 17
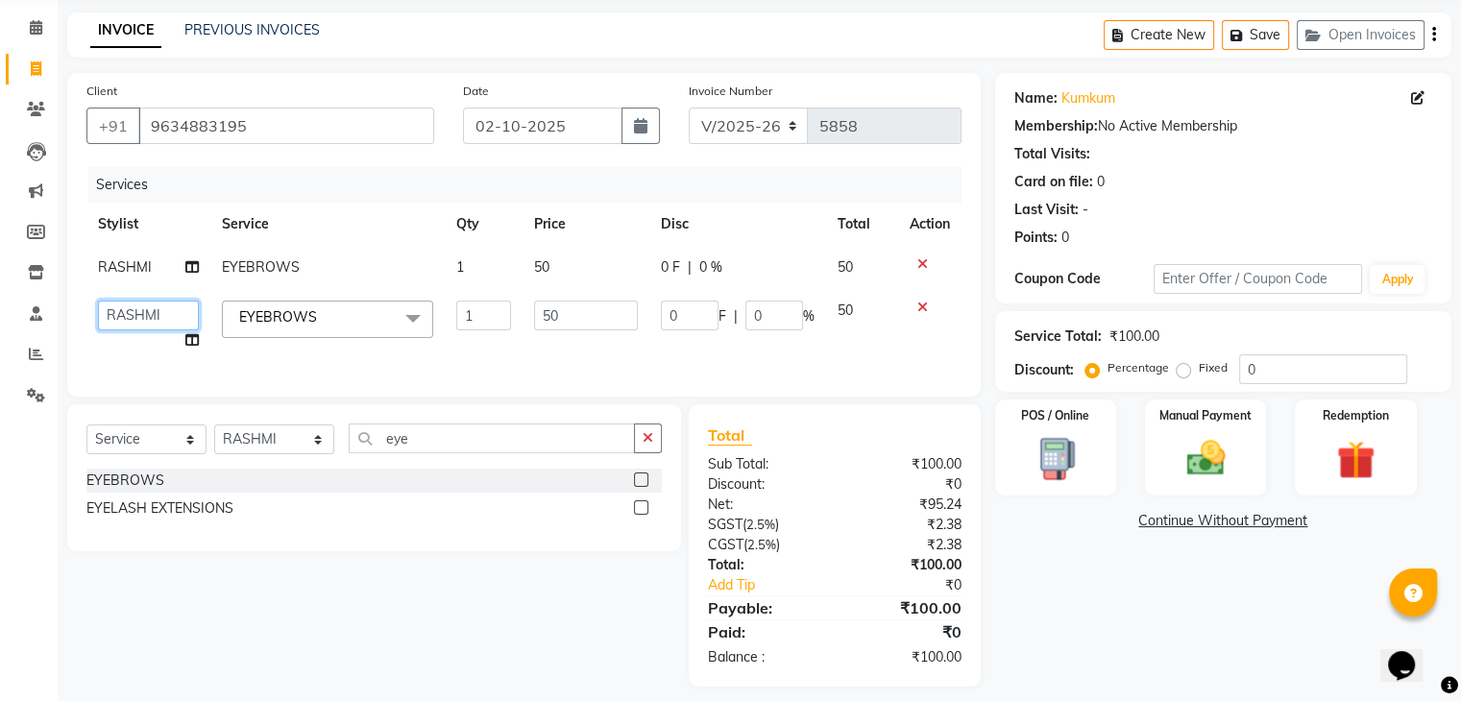
click at [145, 313] on select "AMAN DANISH SALMANI GOPAL PACHORI kakul KAVITA KIRAN KUMARI MEENU KUMARI NEHA N…" at bounding box center [148, 316] width 101 height 30
click at [577, 302] on input "50" at bounding box center [585, 316] width 103 height 30
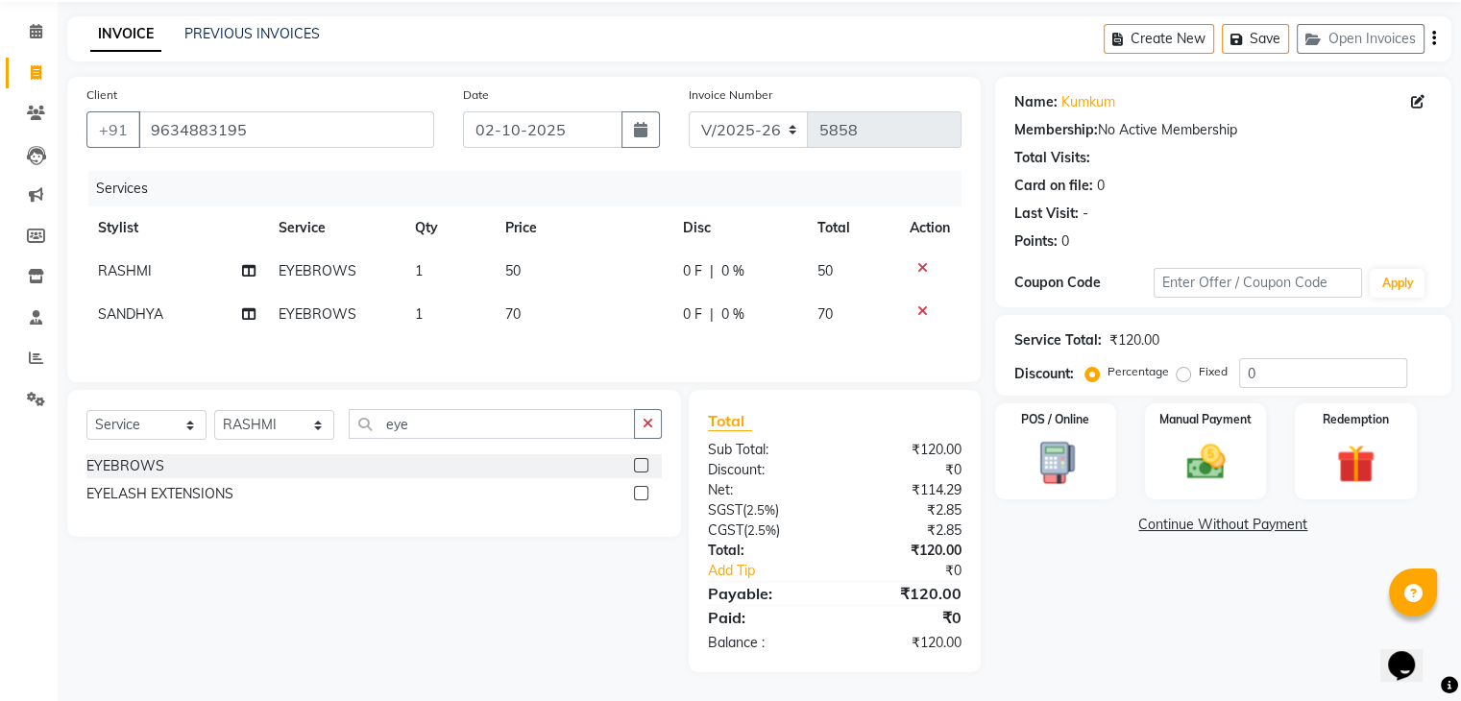
drag, startPoint x: 1132, startPoint y: 585, endPoint x: 723, endPoint y: 165, distance: 586.0
click at [723, 165] on div "Client +91 9634883195 Date 02-10-2025 Invoice Number V/2025 V/2025-26 5858 Serv…" at bounding box center [759, 374] width 1413 height 595
click at [645, 127] on icon "button" at bounding box center [640, 129] width 13 height 15
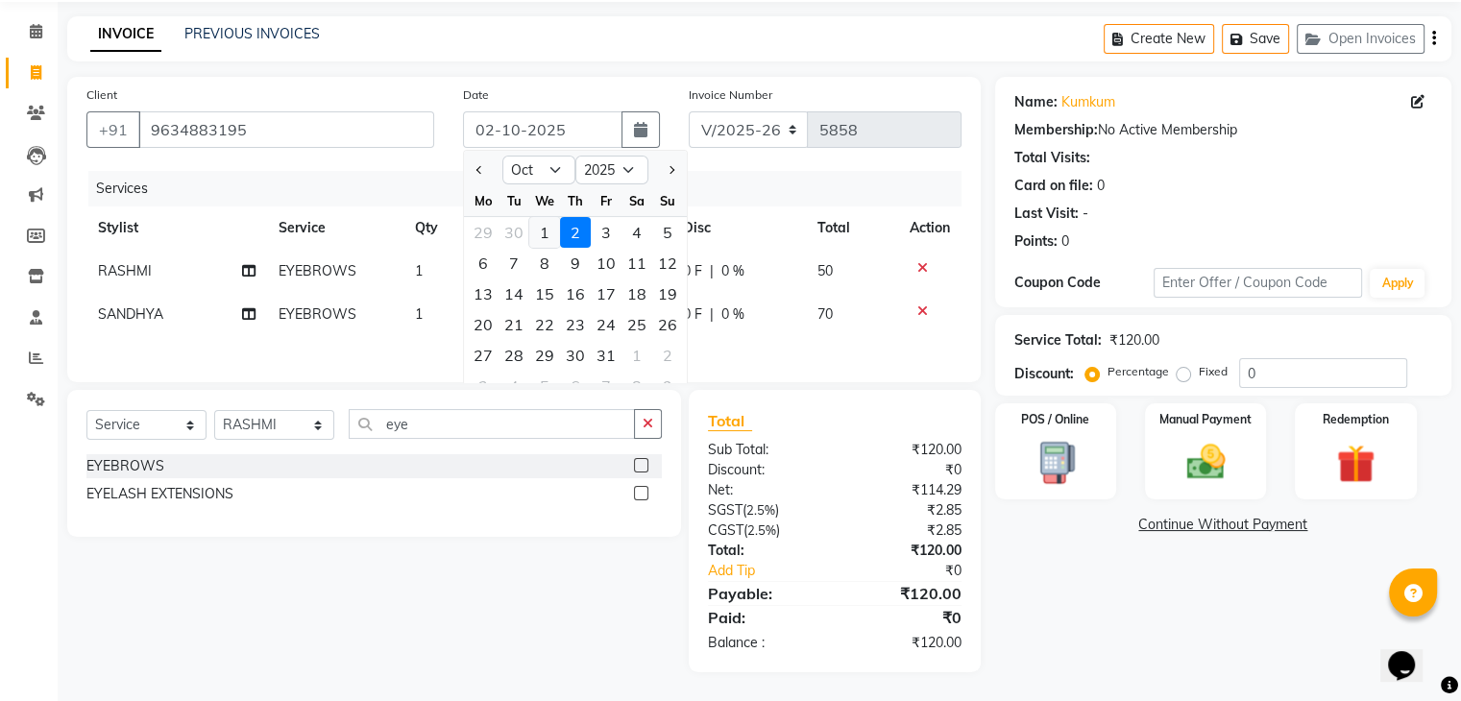
click at [540, 228] on div "1" at bounding box center [544, 232] width 31 height 31
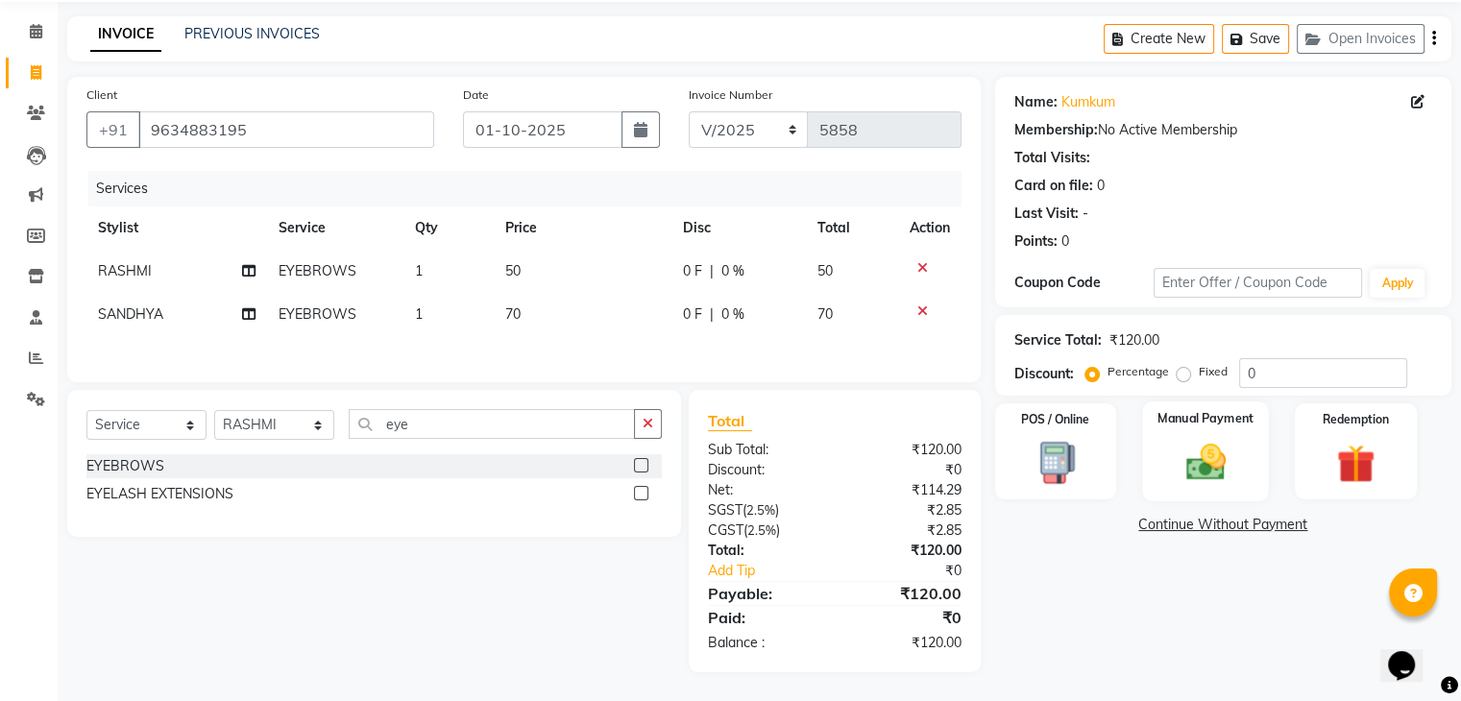
click at [1221, 453] on img at bounding box center [1205, 463] width 64 height 46
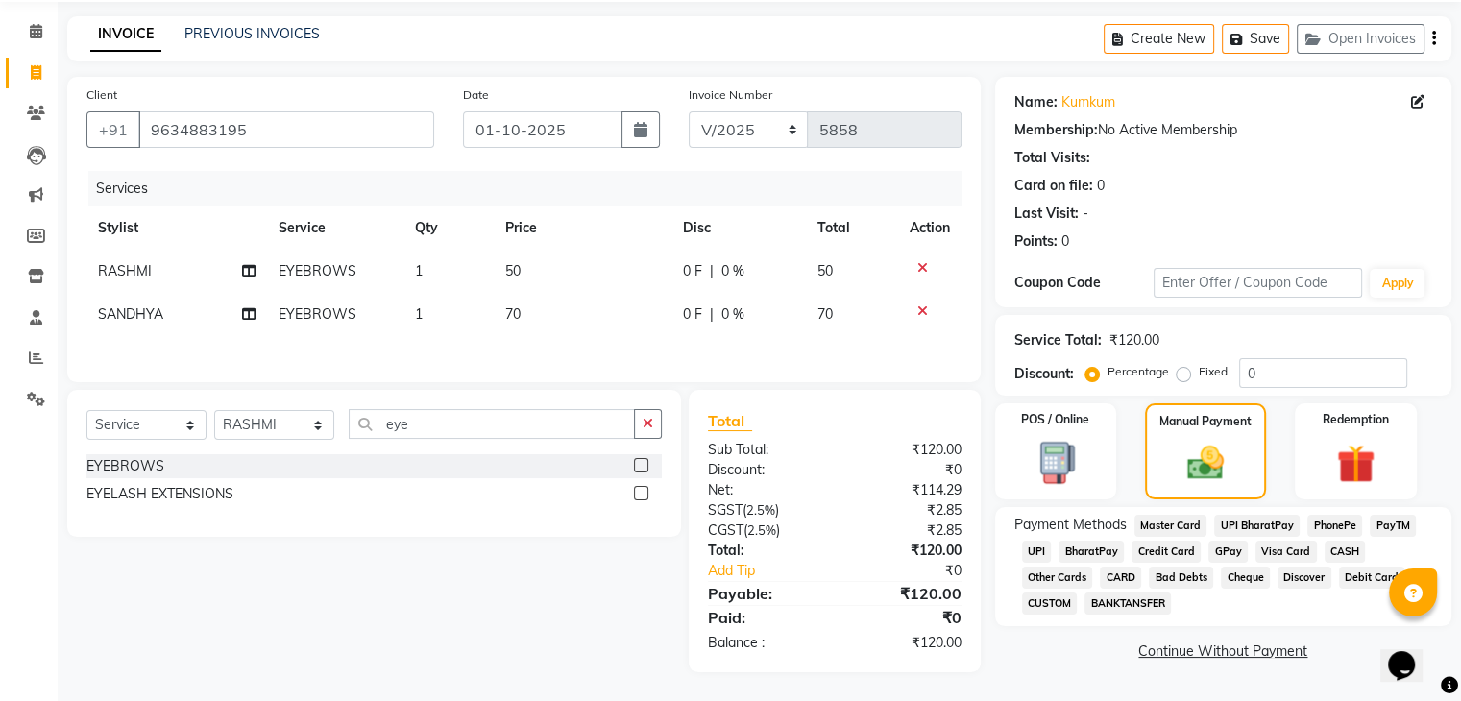
click at [1335, 546] on span "CASH" at bounding box center [1344, 552] width 41 height 22
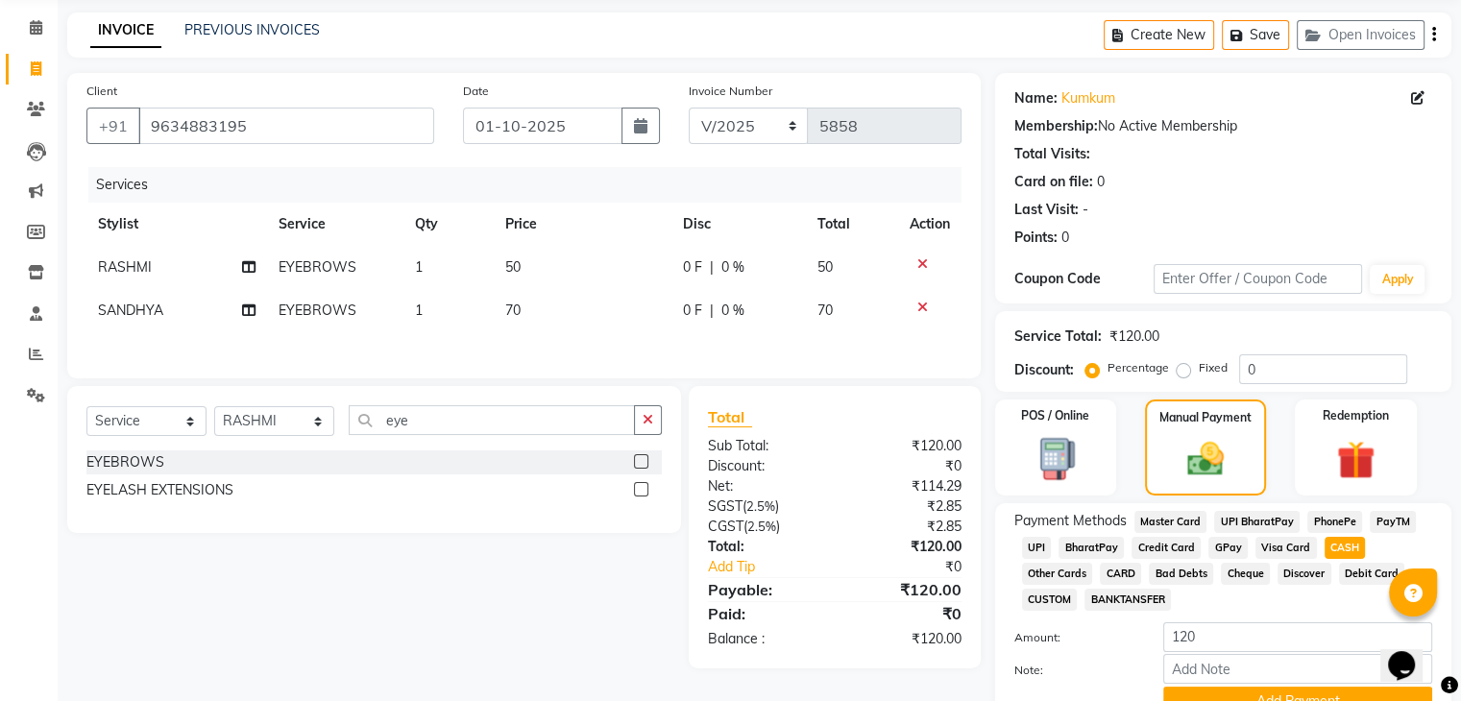
scroll to position [165, 0]
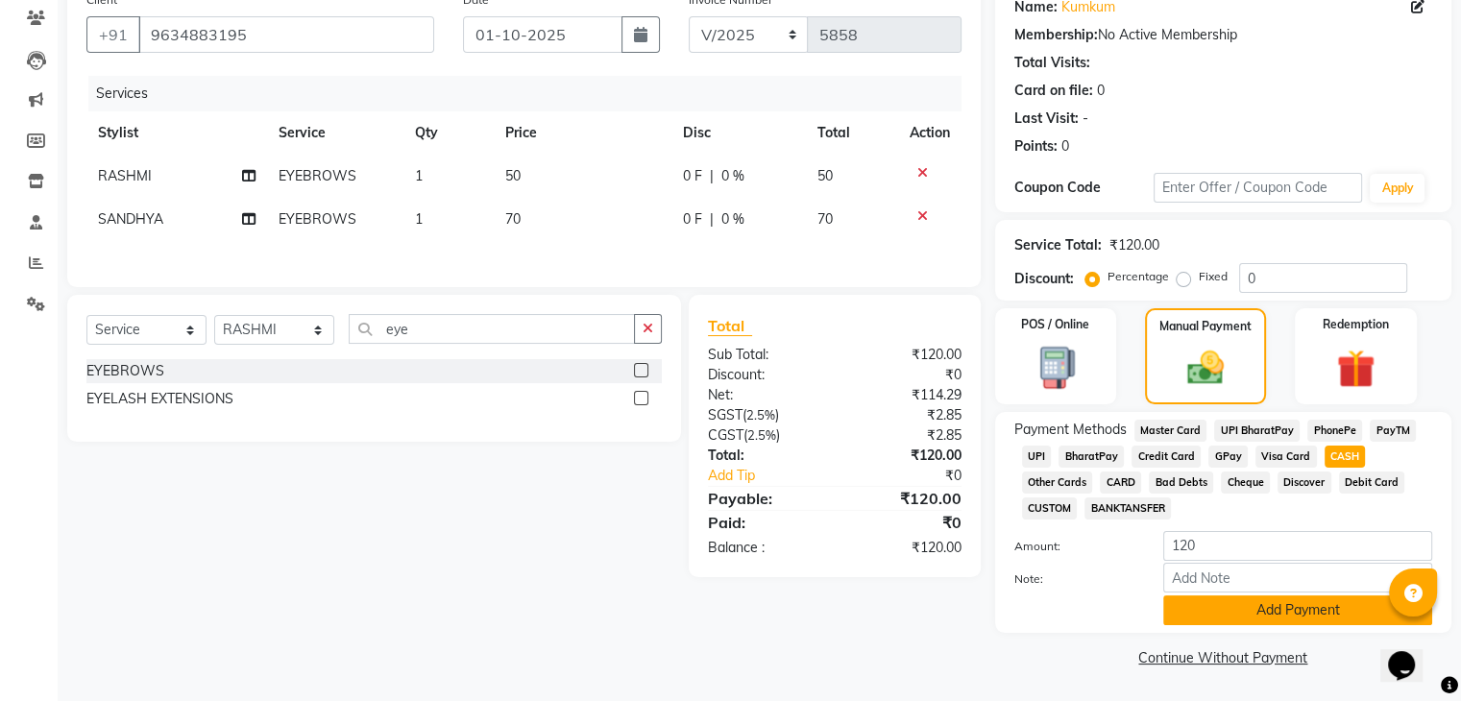
click at [1328, 620] on button "Add Payment" at bounding box center [1297, 610] width 269 height 30
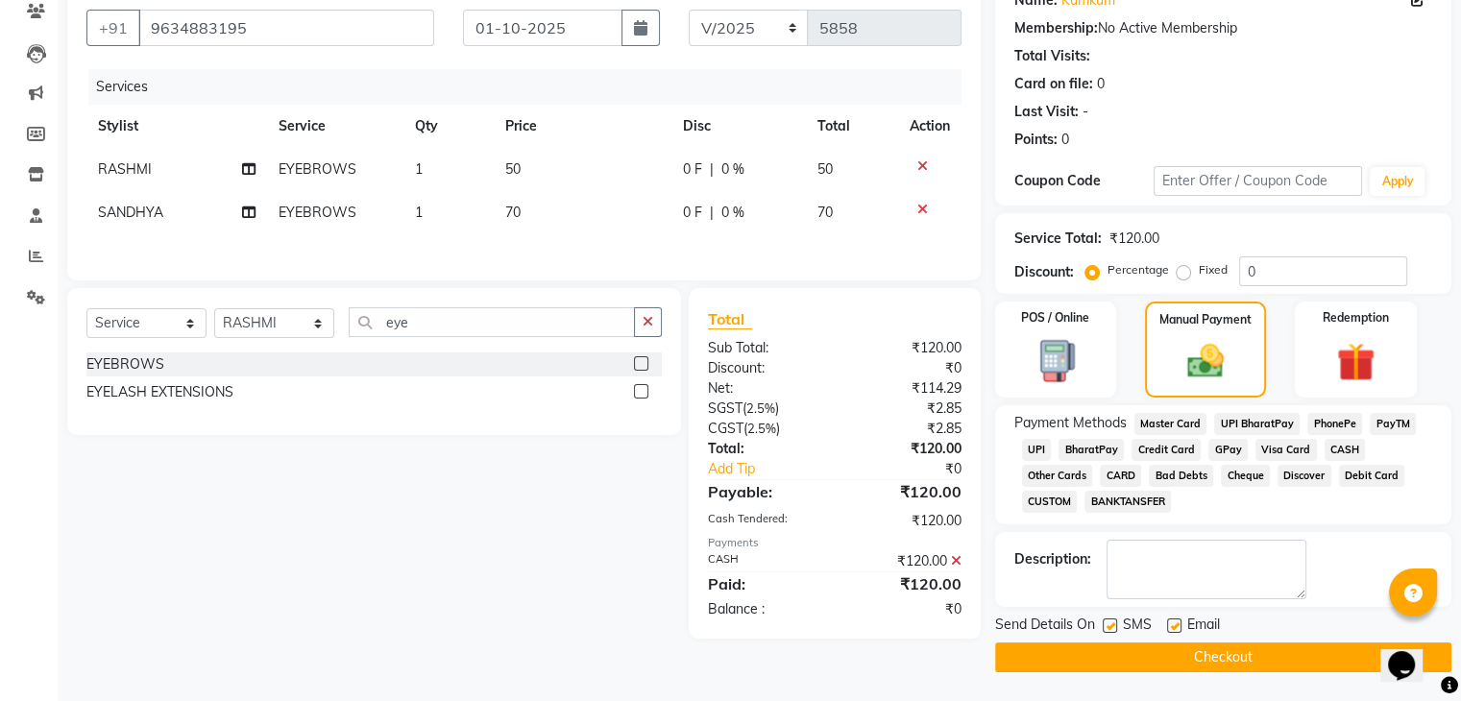
click at [1174, 623] on label at bounding box center [1174, 625] width 14 height 14
click at [1174, 623] on input "checkbox" at bounding box center [1173, 626] width 12 height 12
click at [1110, 628] on label at bounding box center [1109, 625] width 14 height 14
click at [1110, 628] on input "checkbox" at bounding box center [1108, 626] width 12 height 12
click at [1125, 656] on button "Checkout" at bounding box center [1223, 657] width 456 height 30
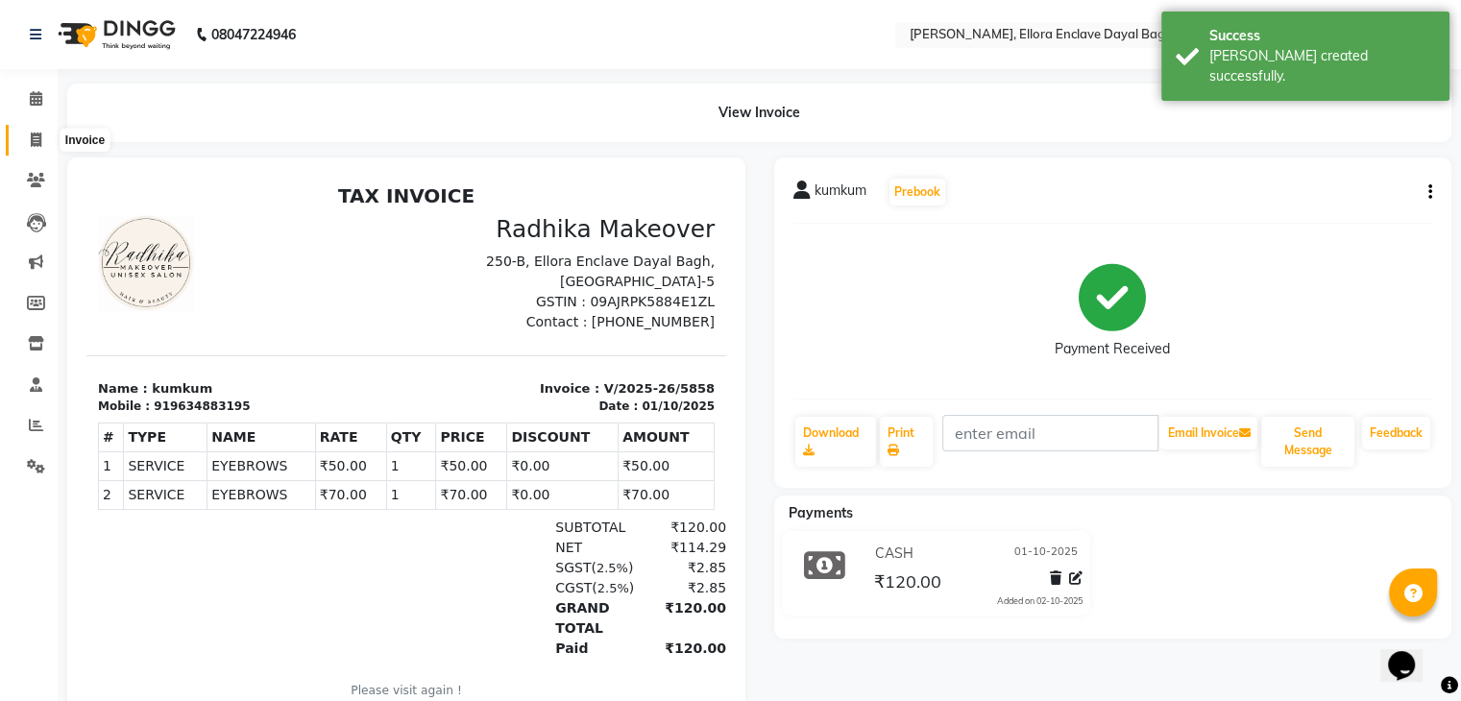
click at [33, 137] on icon at bounding box center [36, 140] width 11 height 14
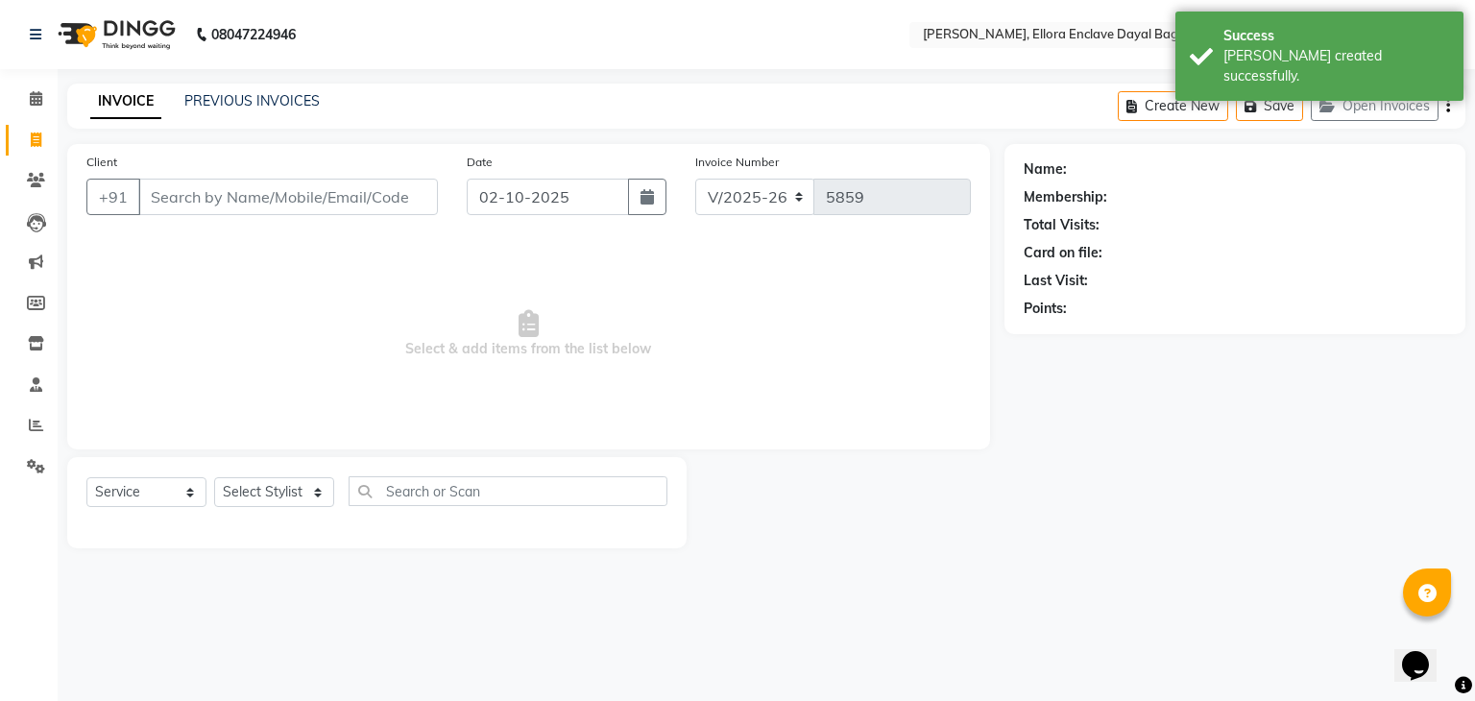
click at [175, 195] on input "Client" at bounding box center [288, 197] width 300 height 36
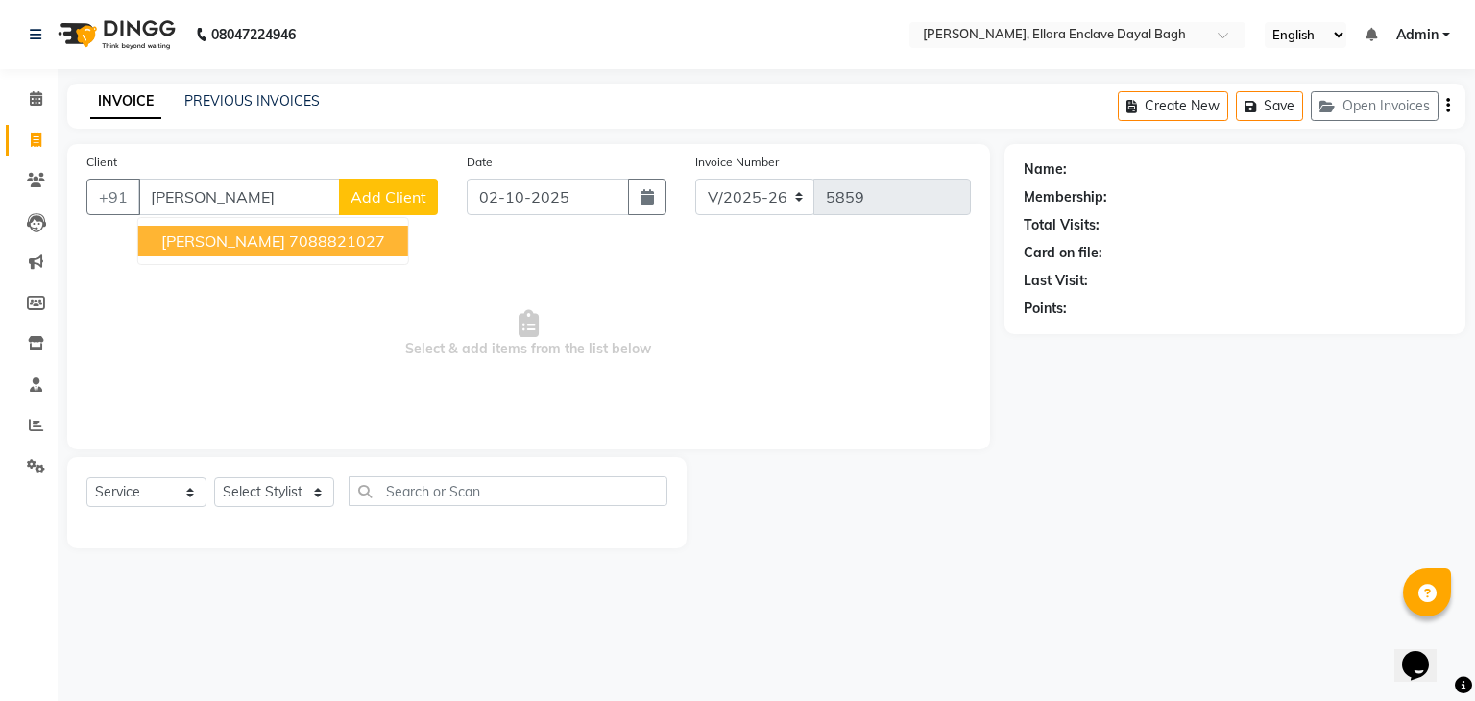
click at [229, 231] on span "CHITRAKSHI" at bounding box center [223, 240] width 124 height 19
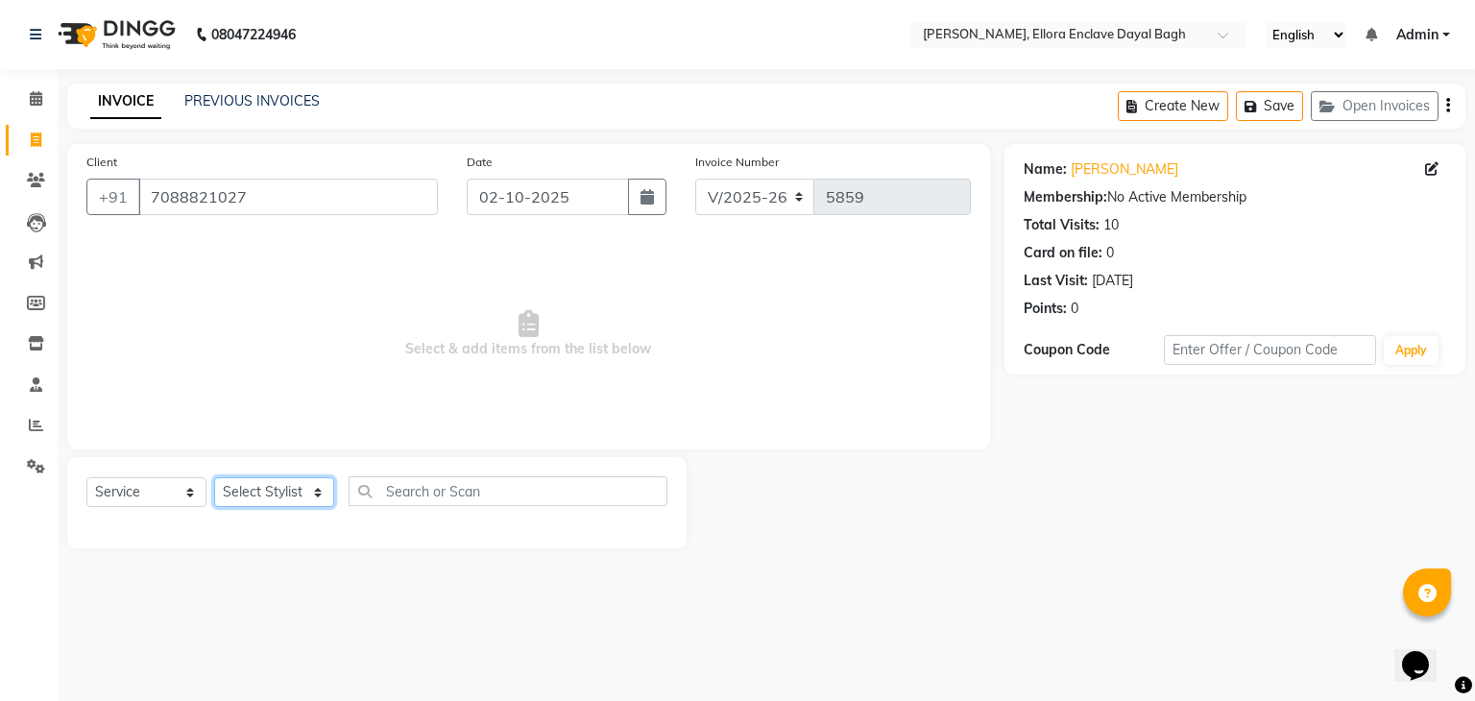
drag, startPoint x: 276, startPoint y: 485, endPoint x: 283, endPoint y: 339, distance: 146.2
click at [283, 339] on div "Client +91 7088821027 Date 02-10-2025 Invoice Number V/2025 V/2025-26 5859 Sele…" at bounding box center [529, 346] width 952 height 404
click at [214, 478] on select "Select Stylist AMAN DANISH SALMANI [PERSON_NAME] kakul KAVITA [PERSON_NAME] [PE…" at bounding box center [274, 492] width 120 height 30
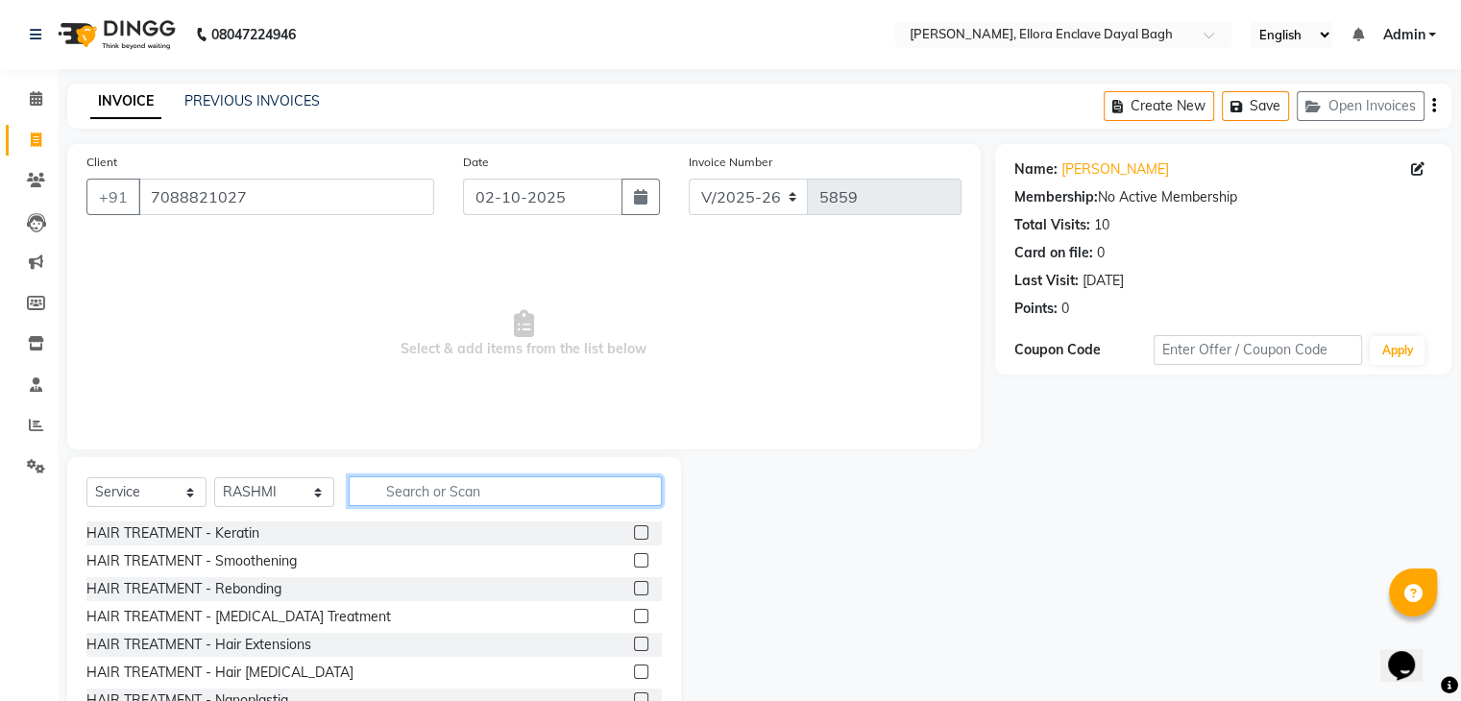
click at [432, 493] on input "text" at bounding box center [505, 491] width 313 height 30
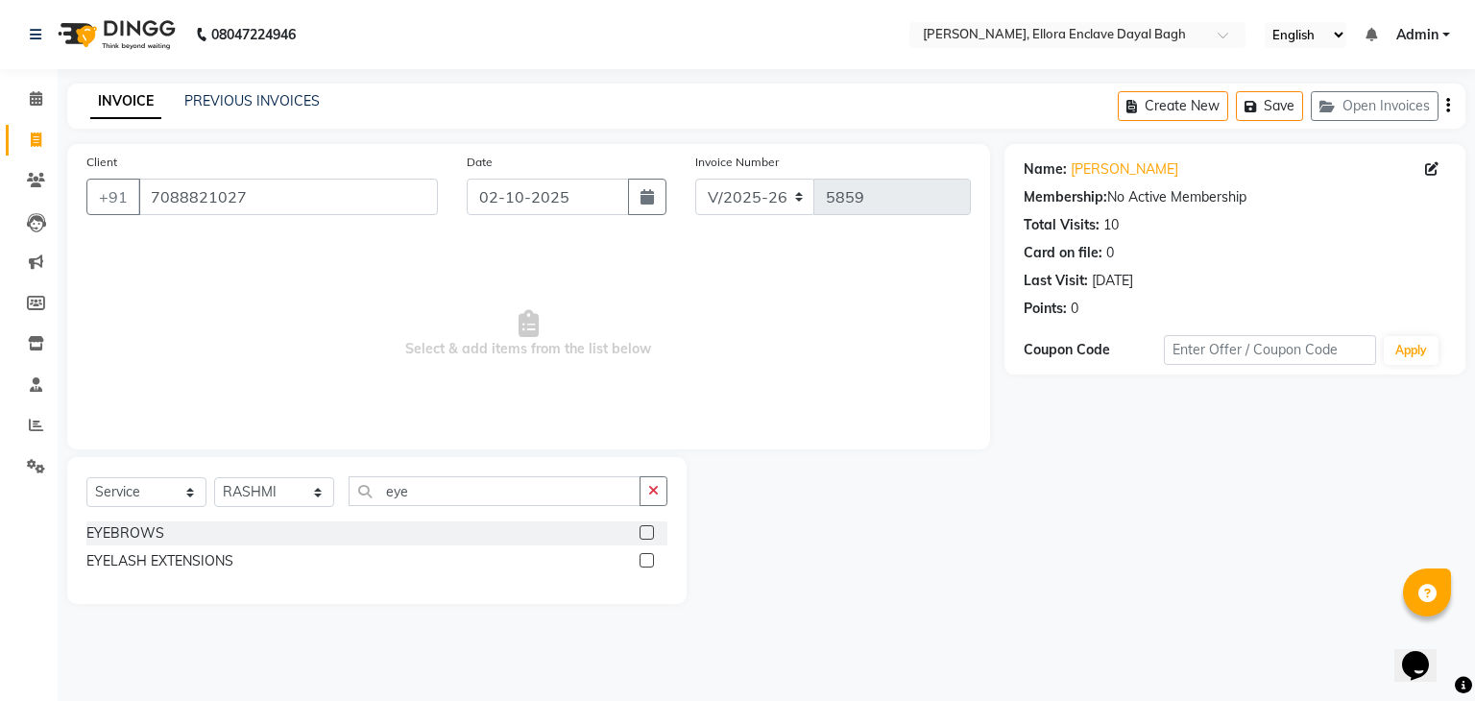
click at [646, 535] on label at bounding box center [647, 532] width 14 height 14
click at [646, 535] on input "checkbox" at bounding box center [646, 533] width 12 height 12
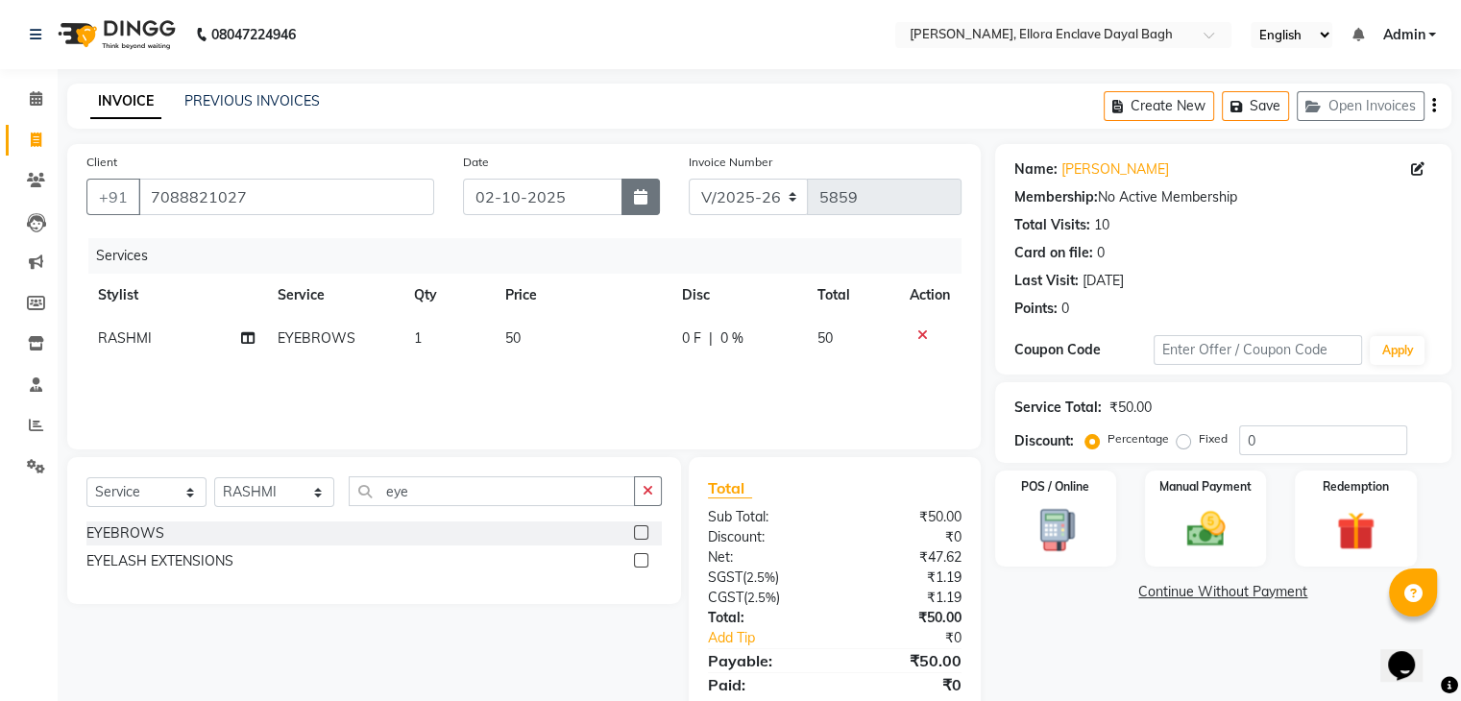
click at [636, 193] on icon "button" at bounding box center [640, 196] width 13 height 15
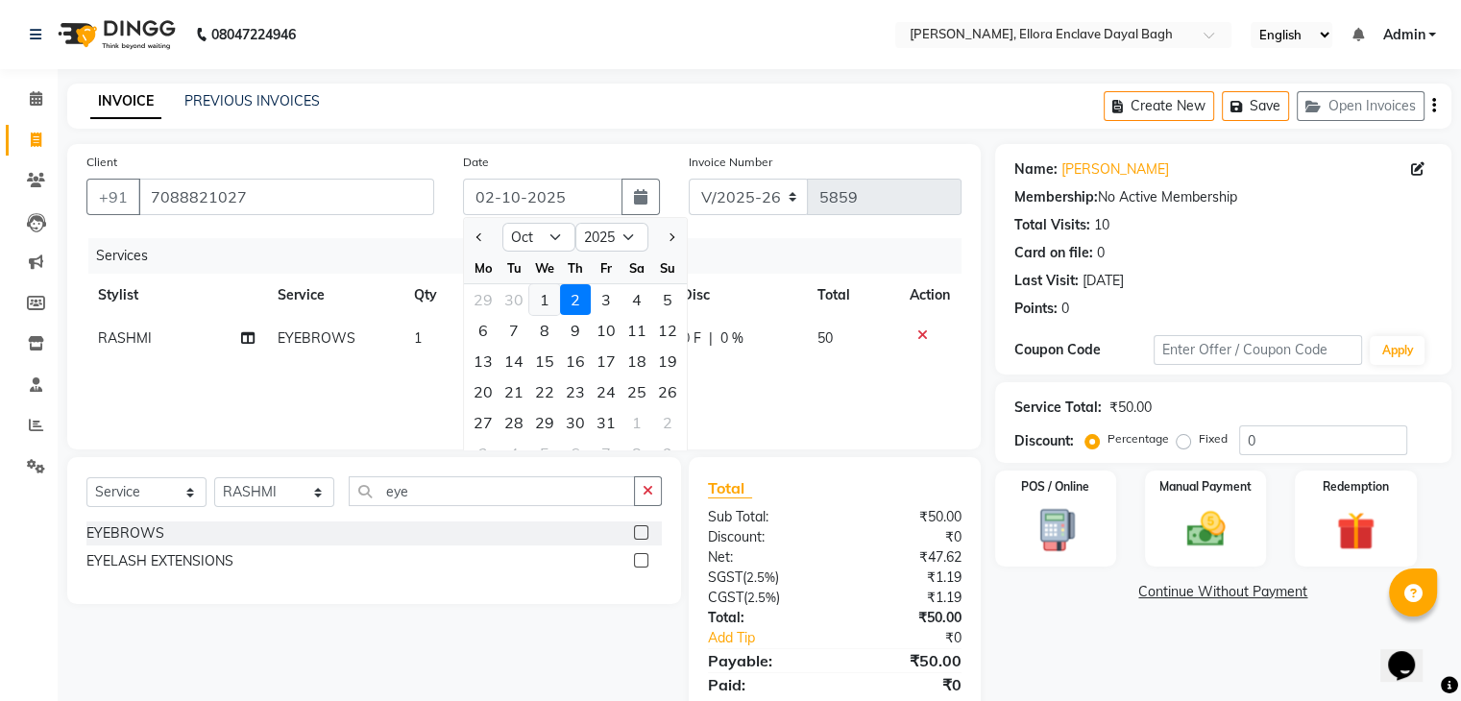
click at [542, 298] on div "1" at bounding box center [544, 299] width 31 height 31
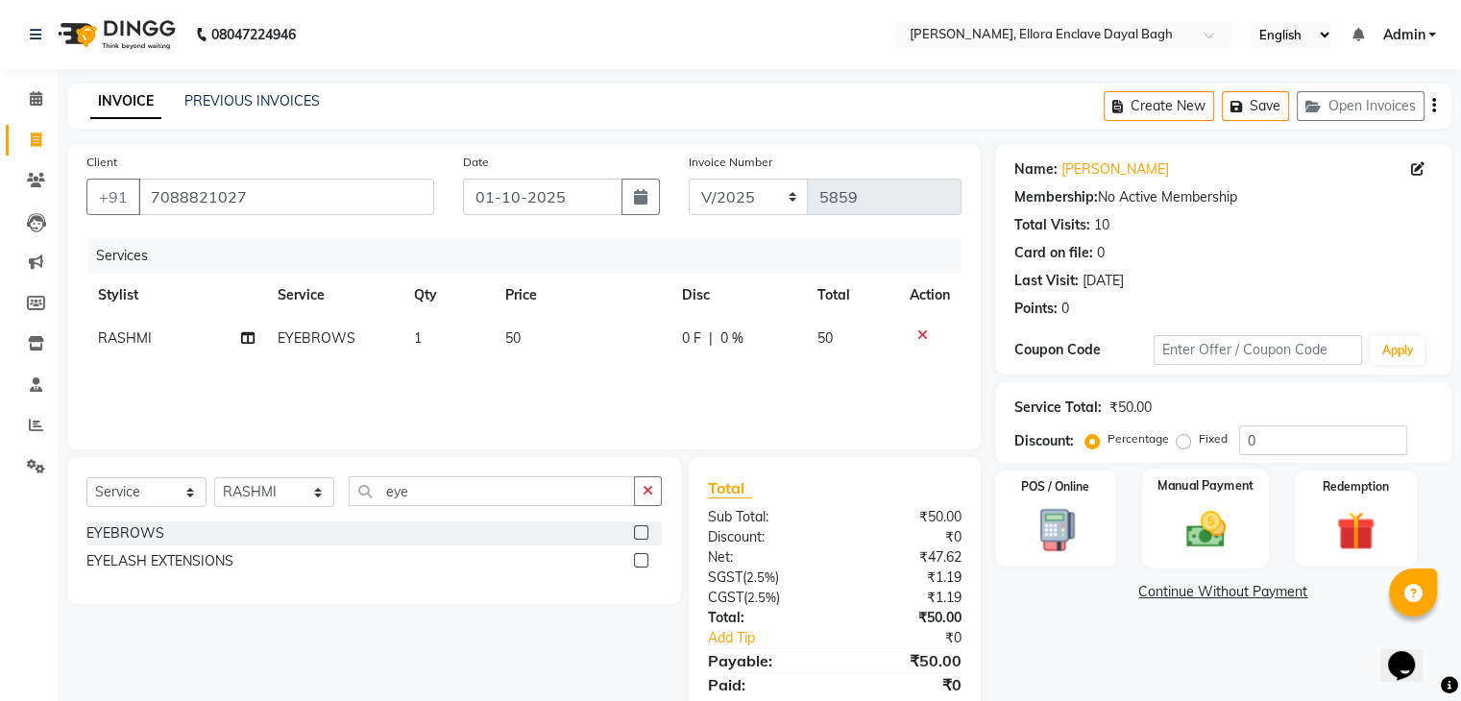
click at [1216, 516] on img at bounding box center [1205, 530] width 64 height 46
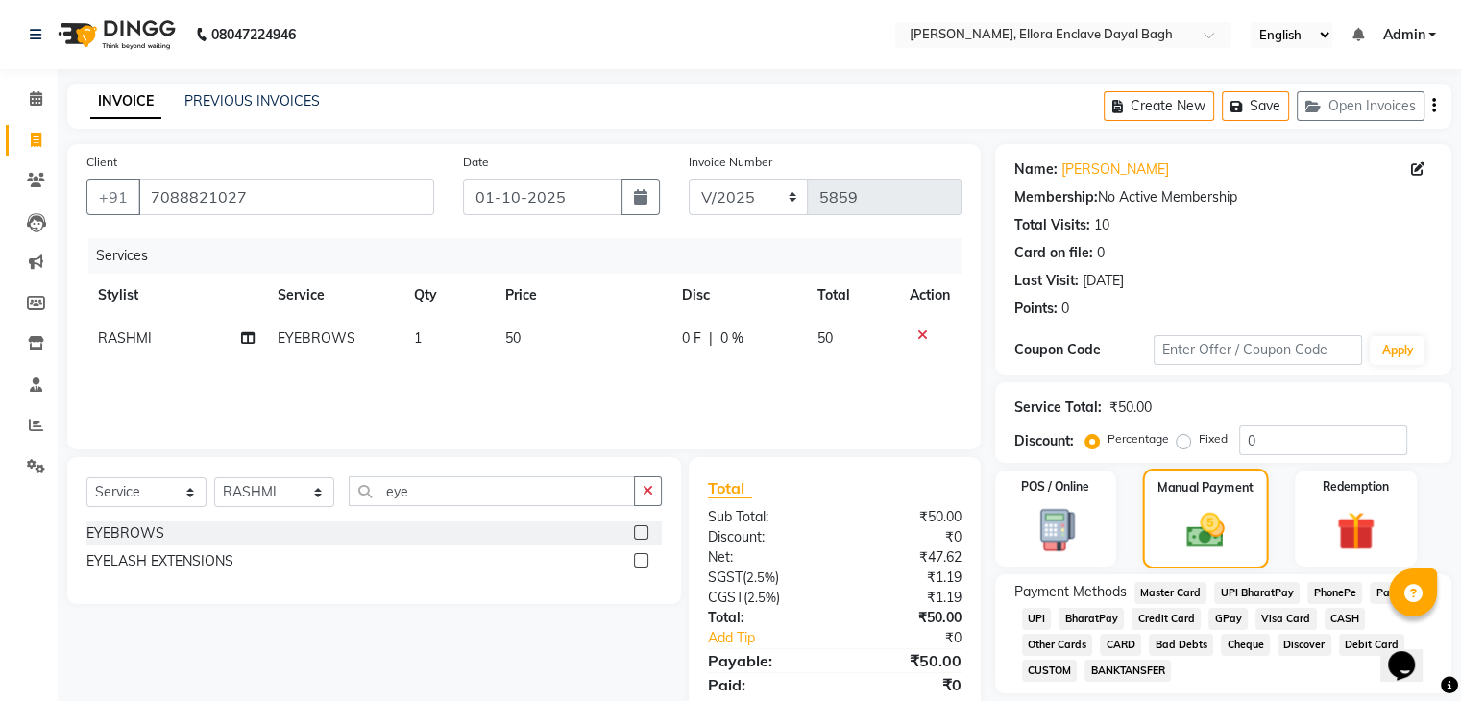
scroll to position [68, 0]
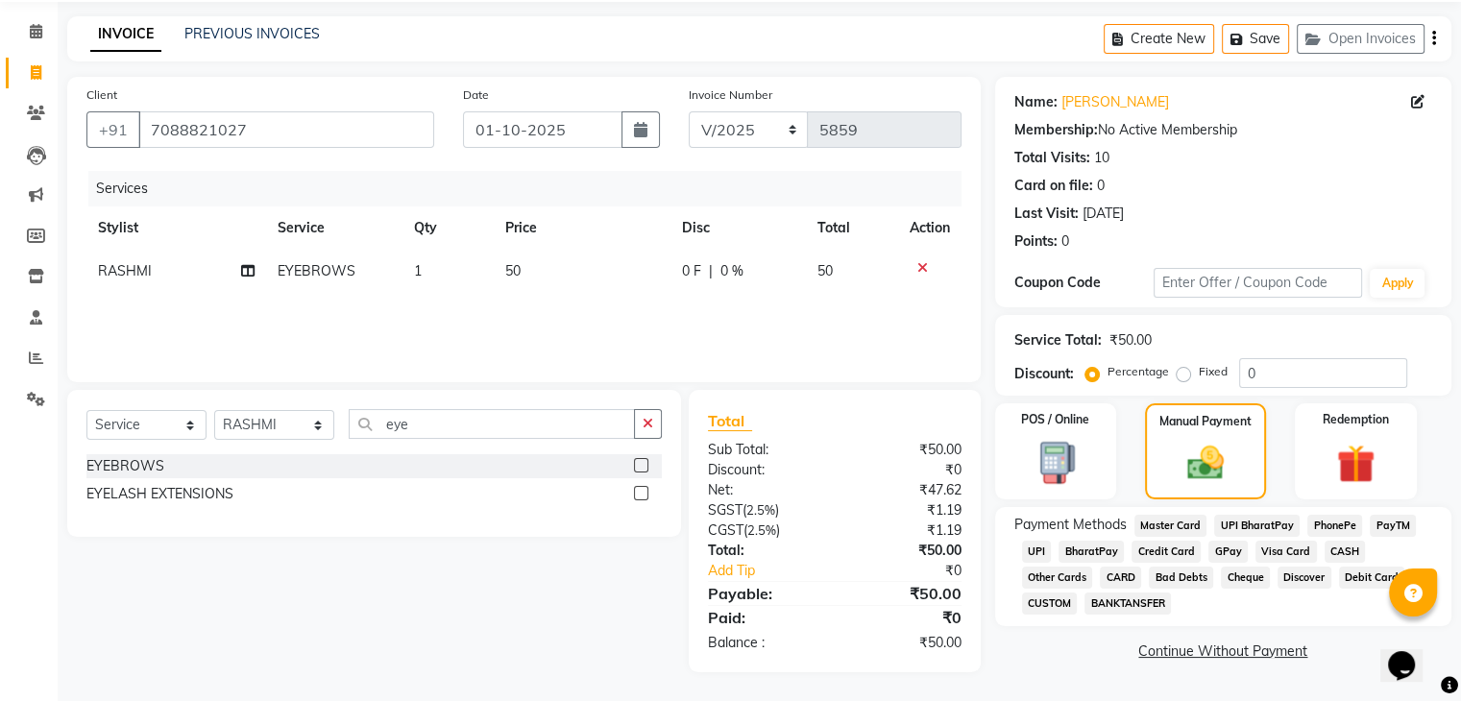
click at [1340, 546] on span "CASH" at bounding box center [1344, 552] width 41 height 22
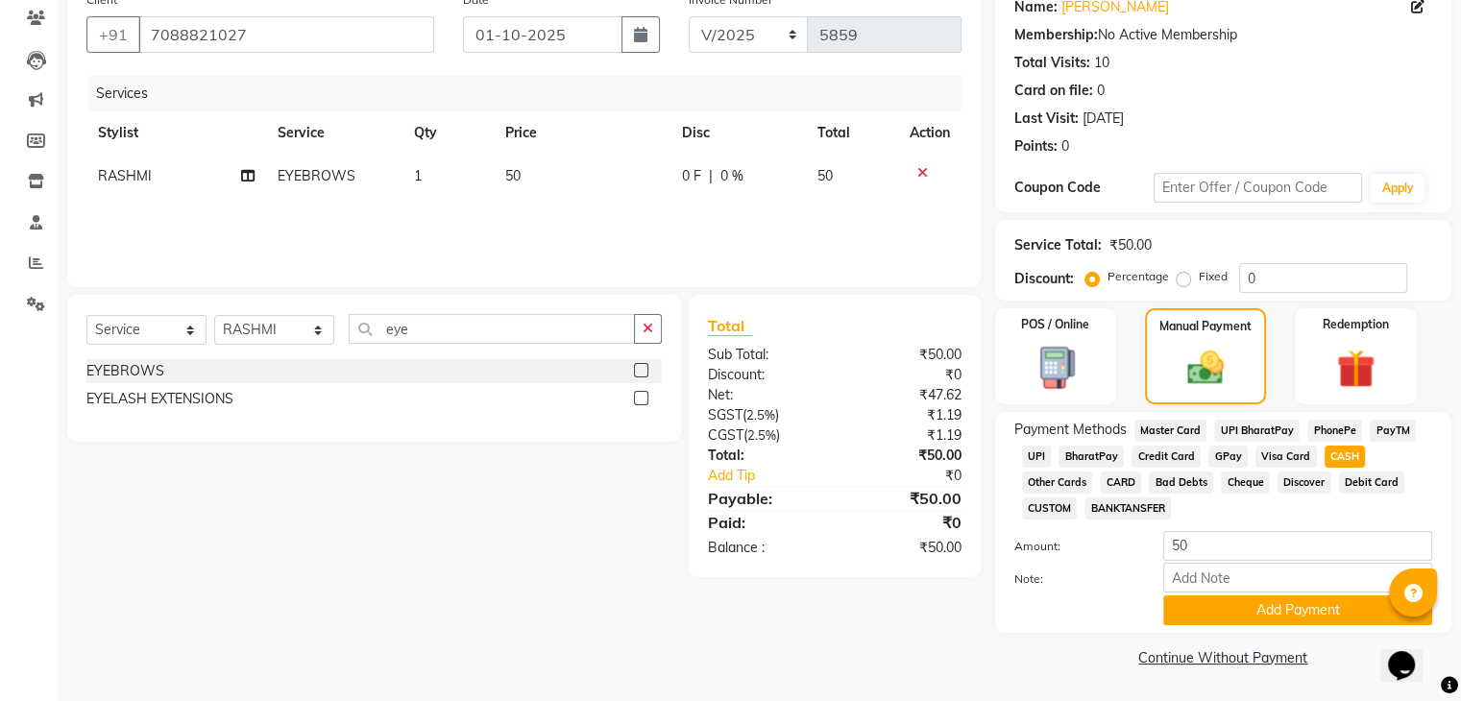
click at [1035, 448] on span "UPI" at bounding box center [1037, 457] width 30 height 22
click at [1227, 599] on button "Add Payment" at bounding box center [1297, 610] width 269 height 30
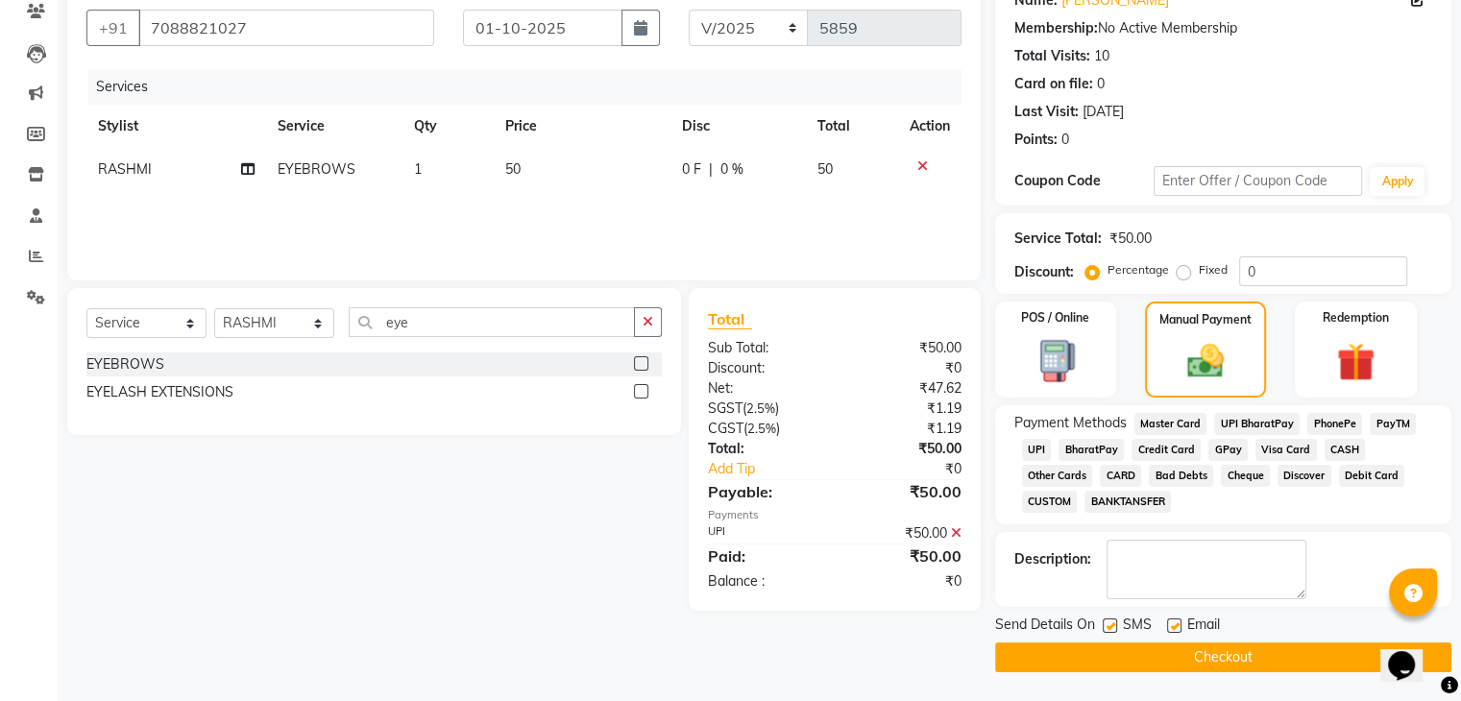
click at [1174, 629] on label at bounding box center [1174, 625] width 14 height 14
click at [1174, 629] on input "checkbox" at bounding box center [1173, 626] width 12 height 12
click at [1110, 625] on label at bounding box center [1109, 625] width 14 height 14
click at [1110, 625] on input "checkbox" at bounding box center [1108, 626] width 12 height 12
click at [1128, 646] on button "Checkout" at bounding box center [1223, 657] width 456 height 30
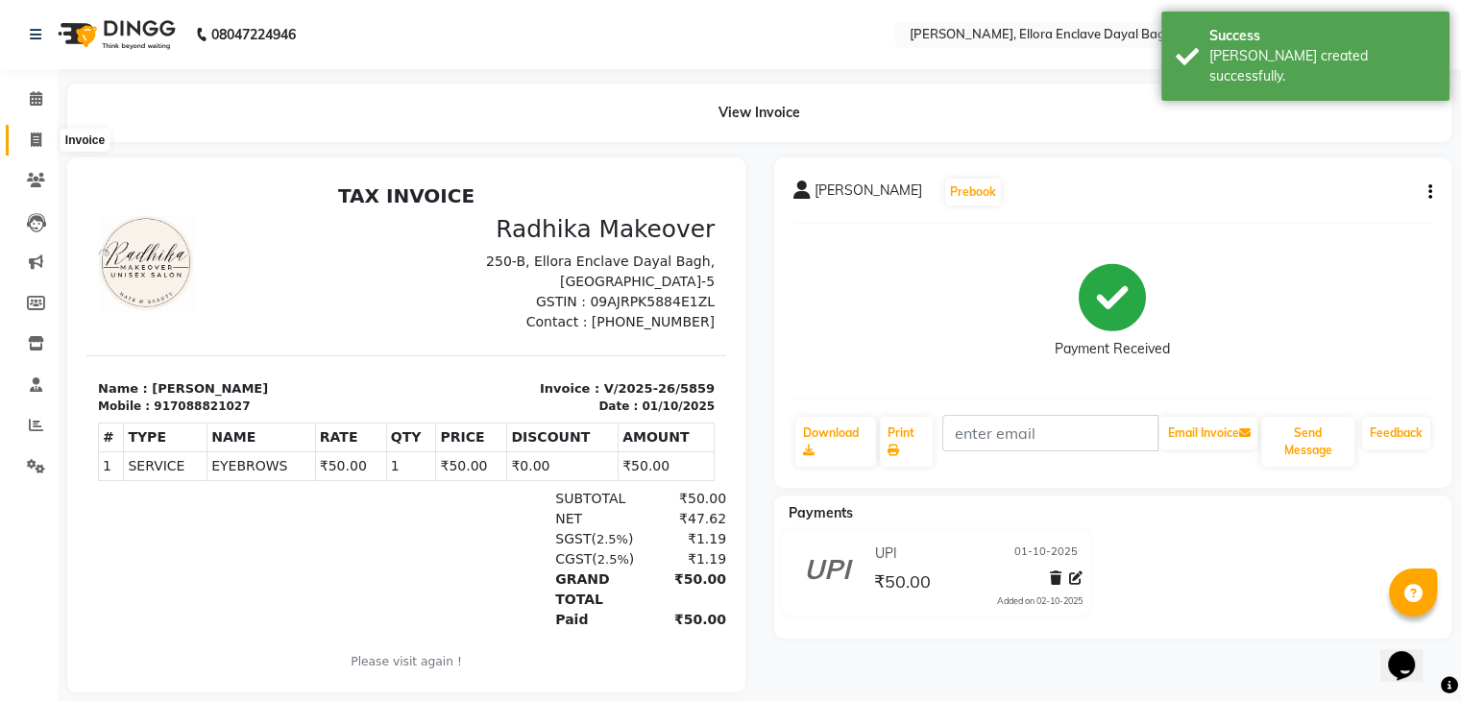
click at [31, 140] on icon at bounding box center [36, 140] width 11 height 14
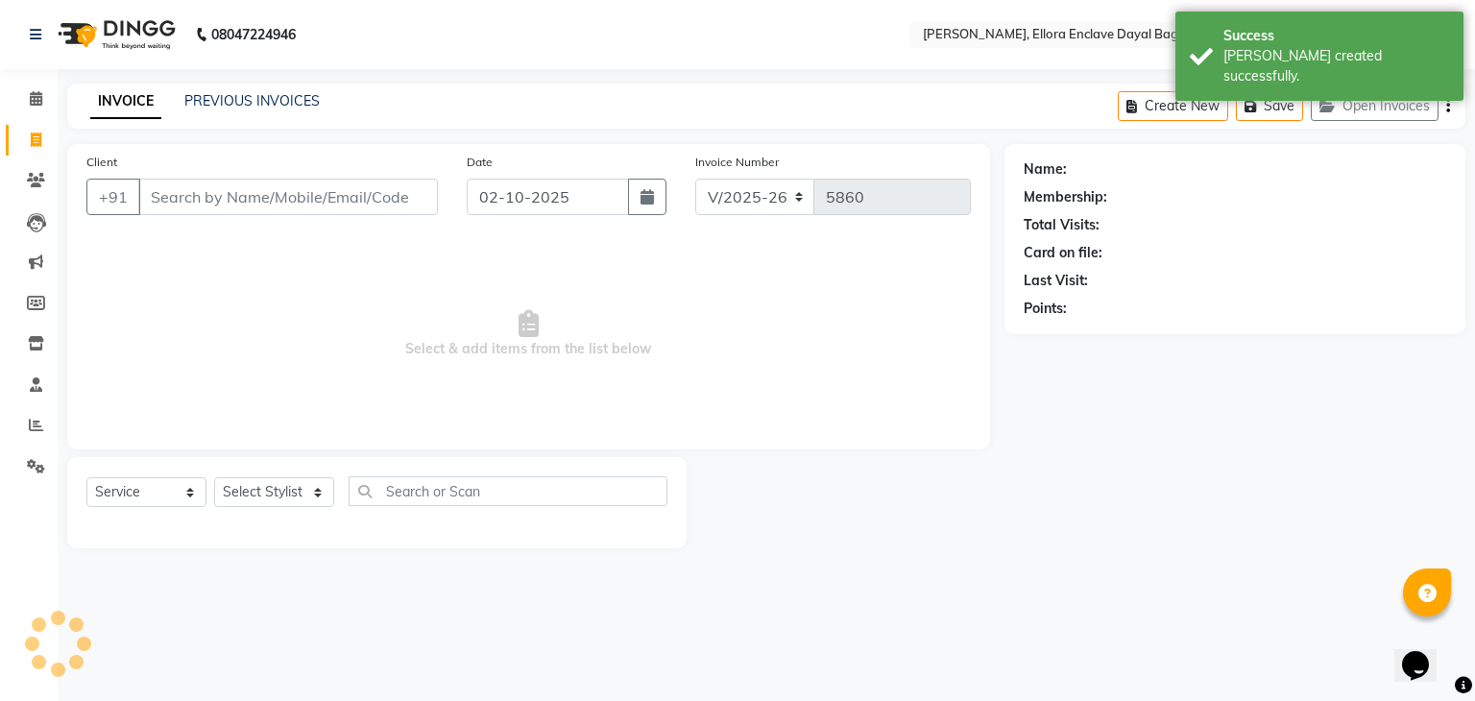
click at [235, 185] on input "Client" at bounding box center [288, 197] width 300 height 36
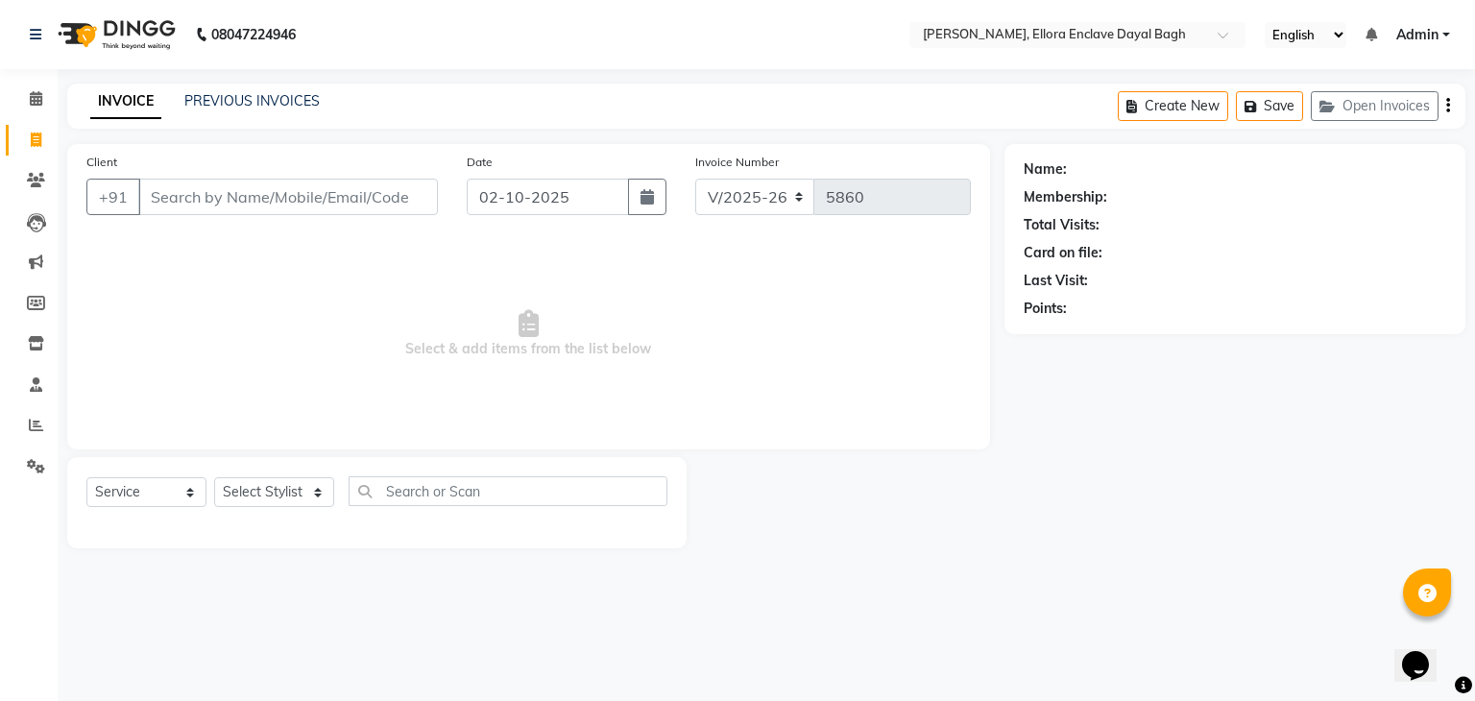
click at [292, 189] on input "Client" at bounding box center [288, 197] width 300 height 36
click at [282, 189] on input "barti" at bounding box center [239, 197] width 202 height 36
click at [390, 206] on button "Add Client" at bounding box center [388, 197] width 99 height 36
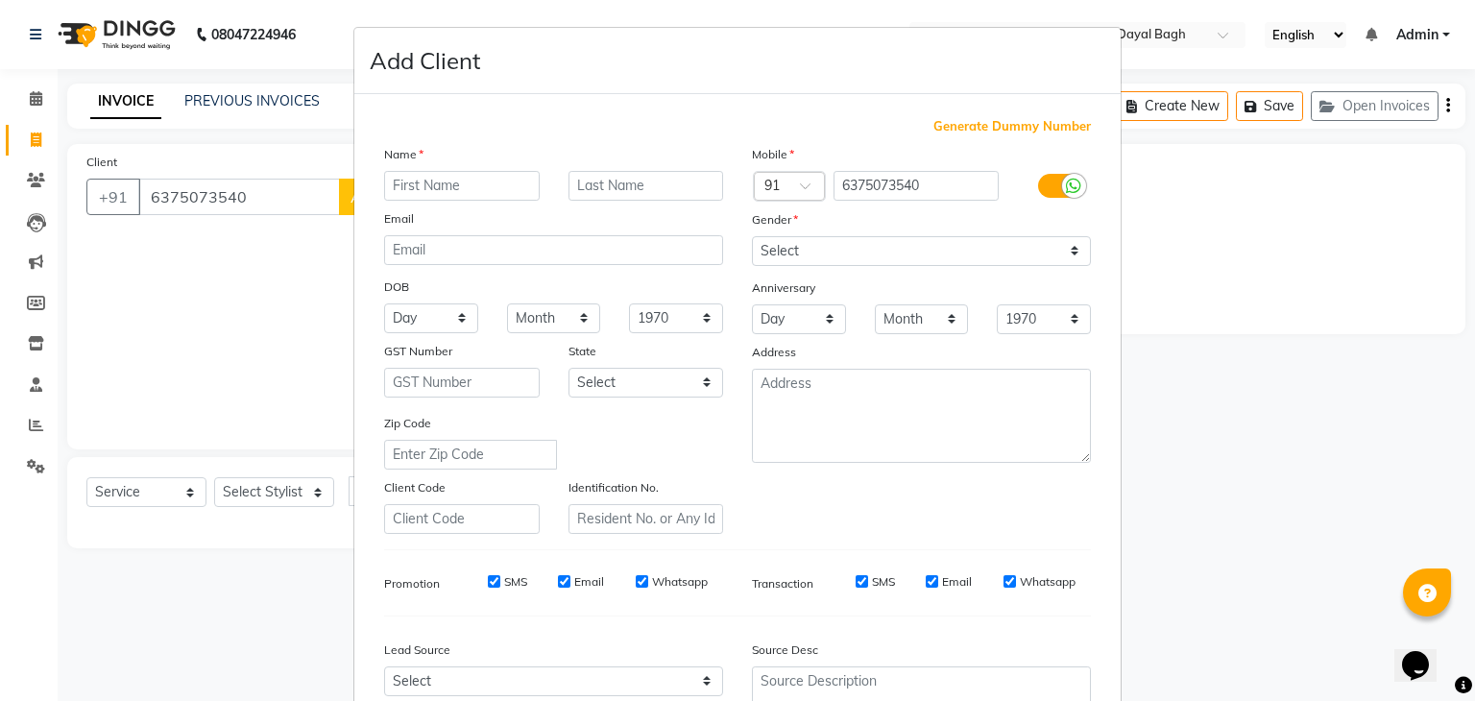
click at [427, 204] on div "Name Email DOB Day 01 02 03 04 05 06 07 08 09 10 11 12 13 14 15 16 17 18 19 20 …" at bounding box center [554, 339] width 368 height 390
click at [423, 188] on input "text" at bounding box center [462, 186] width 156 height 30
click at [838, 236] on select "Select [DEMOGRAPHIC_DATA] [DEMOGRAPHIC_DATA] Other Prefer Not To Say" at bounding box center [921, 251] width 339 height 30
click at [752, 237] on select "Select [DEMOGRAPHIC_DATA] [DEMOGRAPHIC_DATA] Other Prefer Not To Say" at bounding box center [921, 251] width 339 height 30
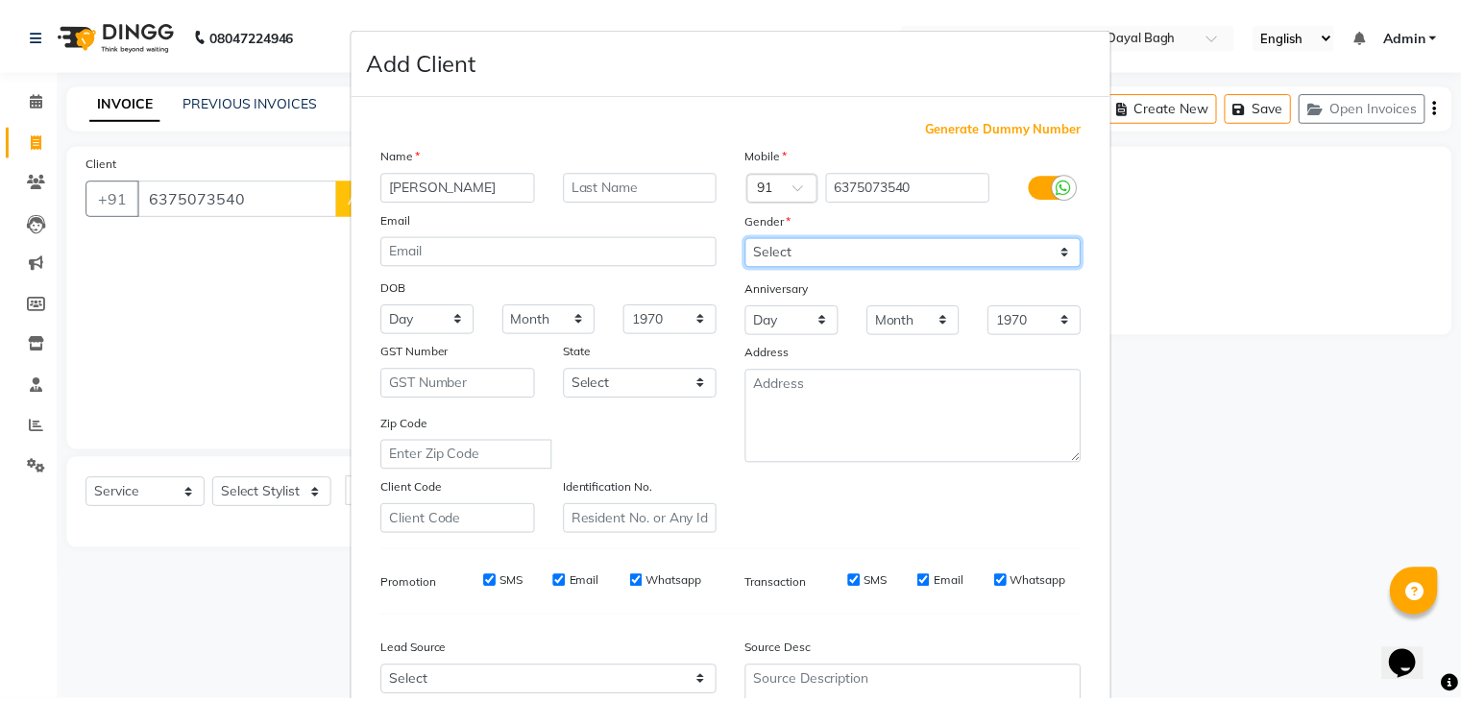
scroll to position [195, 0]
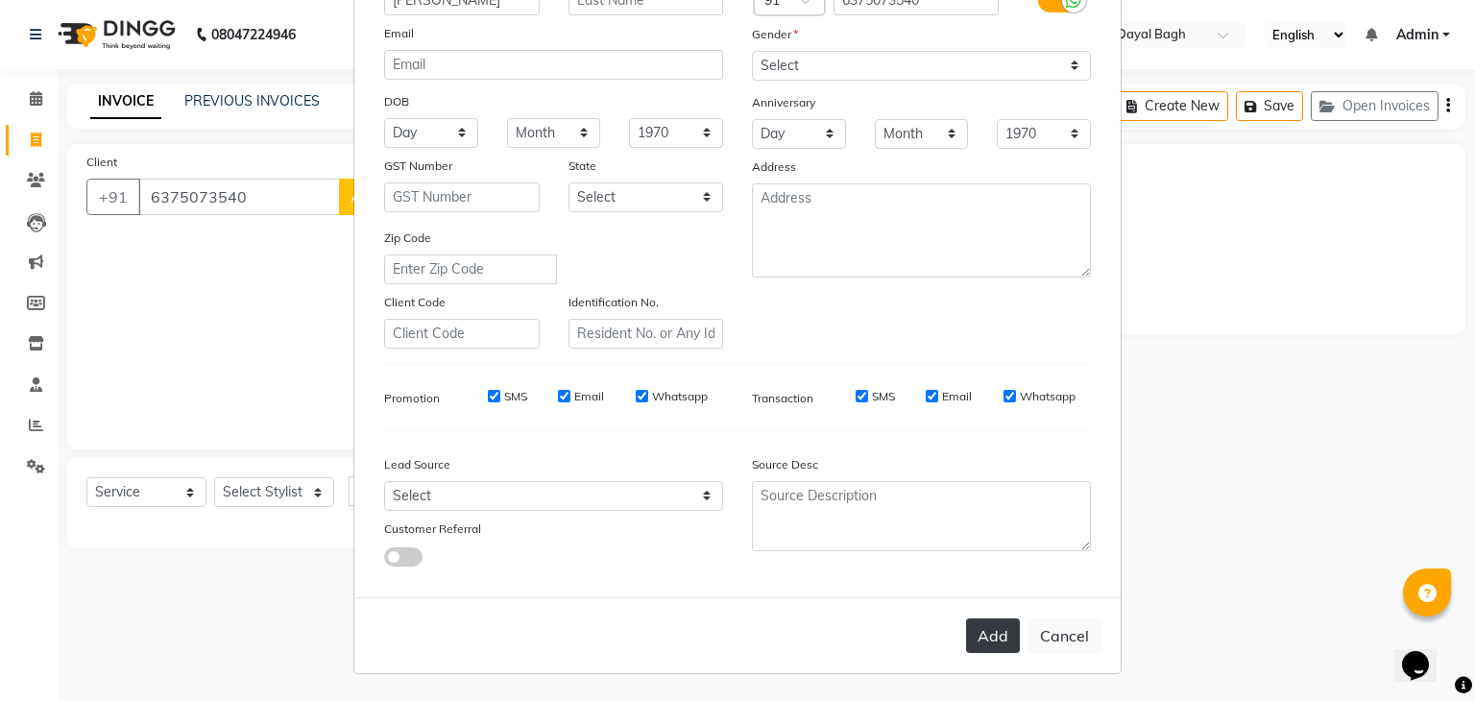
click at [1002, 644] on button "Add" at bounding box center [993, 635] width 54 height 35
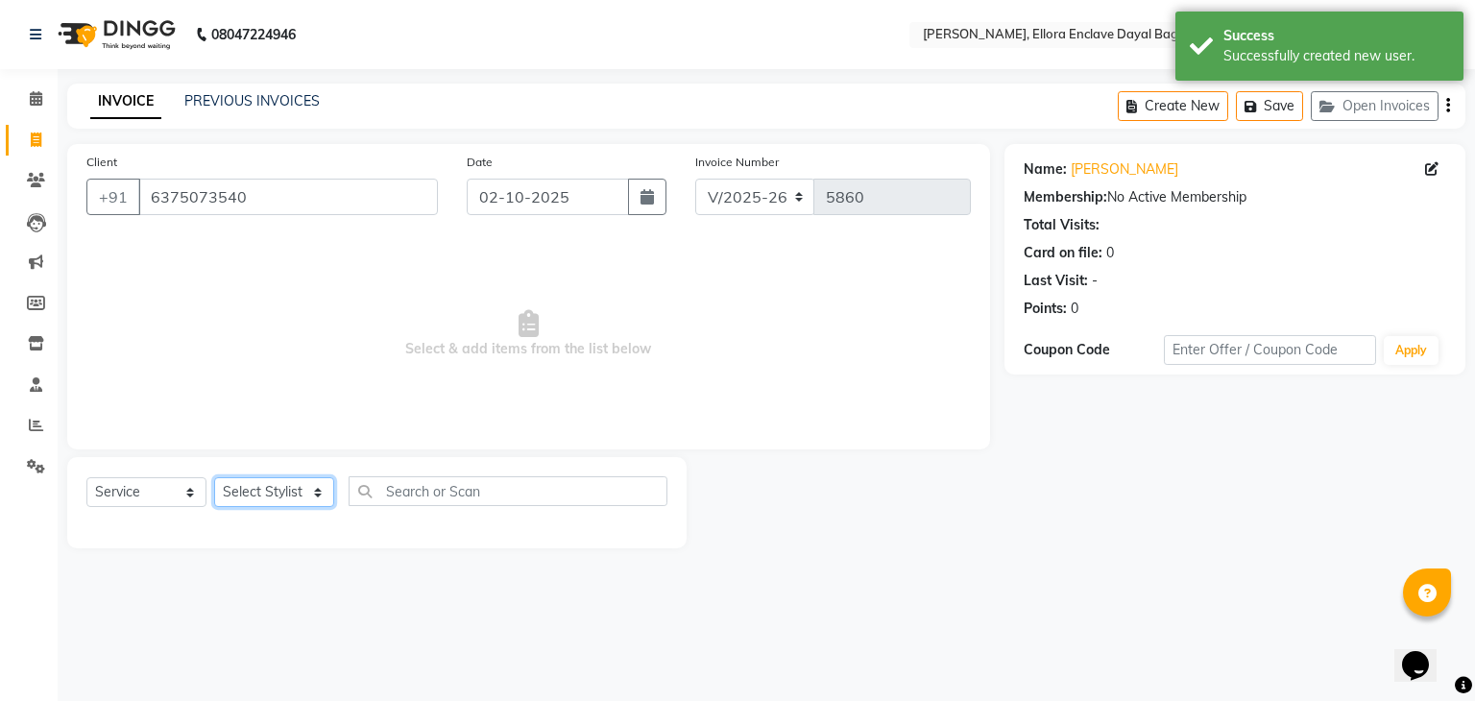
click at [306, 497] on select "Select Stylist AMAN DANISH SALMANI [PERSON_NAME] kakul KAVITA [PERSON_NAME] [PE…" at bounding box center [274, 492] width 120 height 30
click at [214, 478] on select "Select Stylist AMAN DANISH SALMANI [PERSON_NAME] kakul KAVITA [PERSON_NAME] [PE…" at bounding box center [274, 492] width 120 height 30
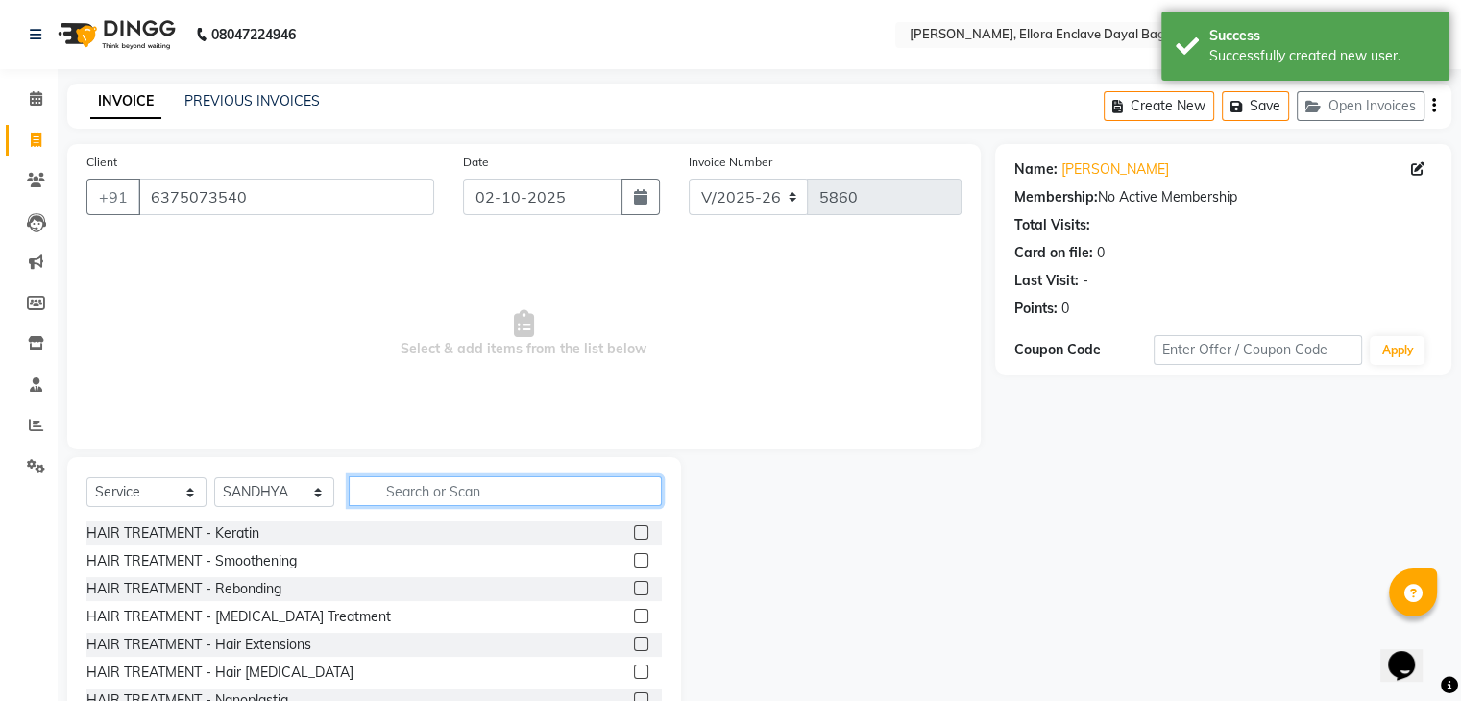
click at [441, 500] on input "text" at bounding box center [505, 491] width 313 height 30
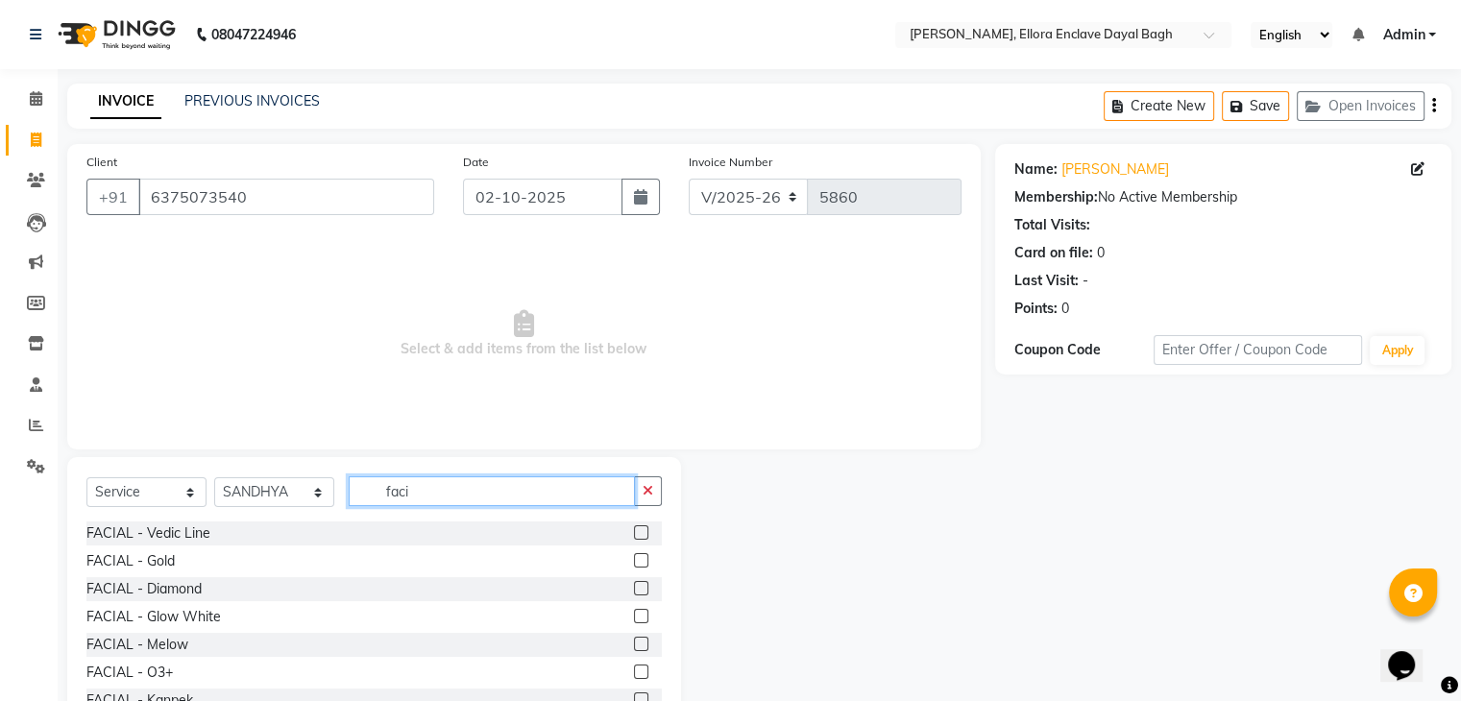
scroll to position [25, 0]
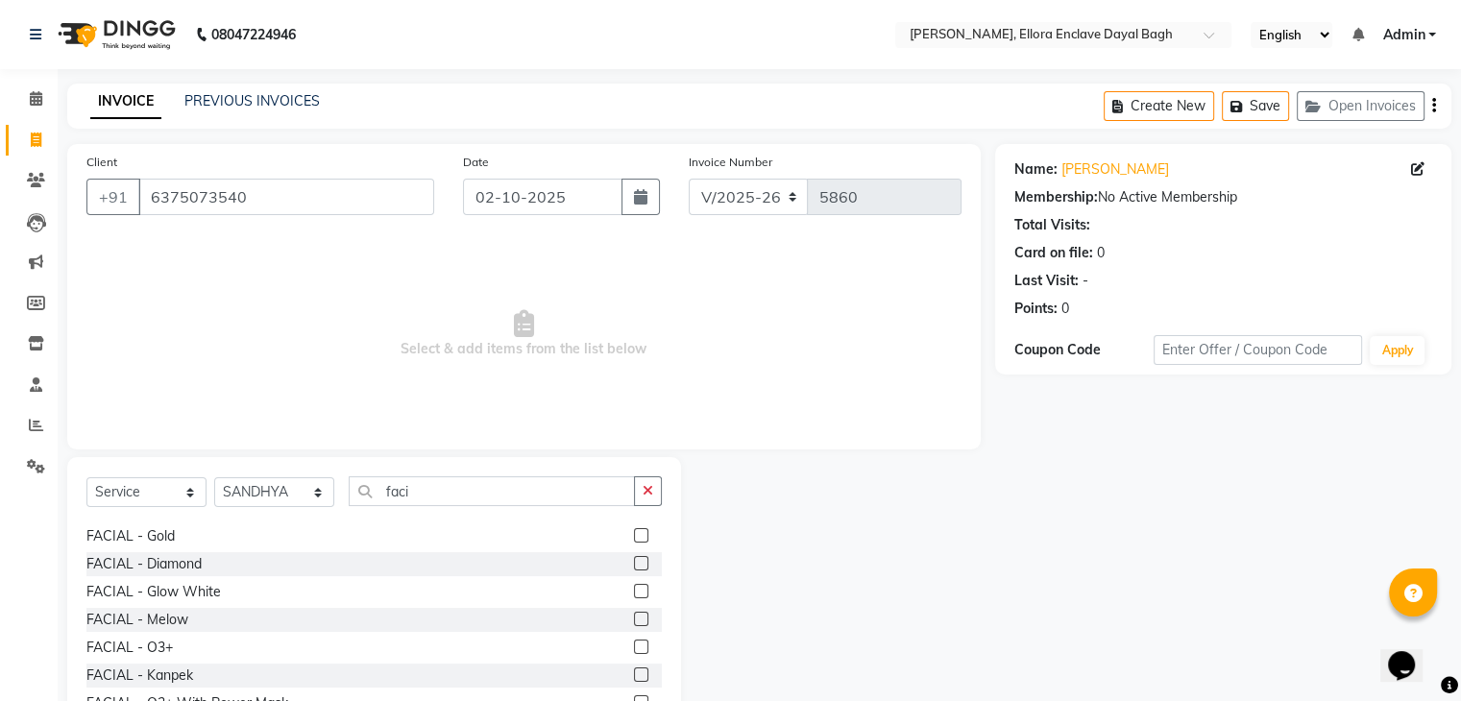
click at [634, 622] on label at bounding box center [641, 619] width 14 height 14
click at [634, 622] on input "checkbox" at bounding box center [640, 620] width 12 height 12
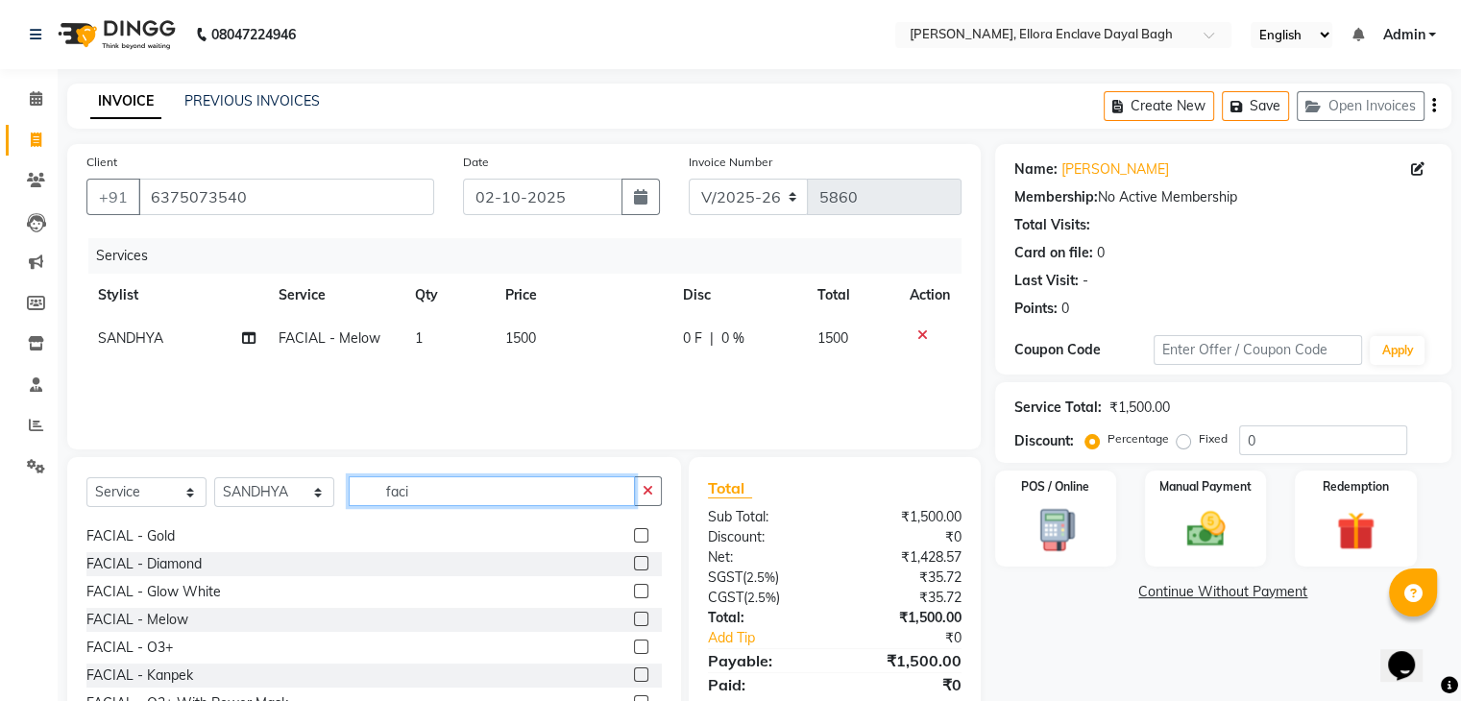
click at [492, 485] on input "faci" at bounding box center [492, 491] width 286 height 30
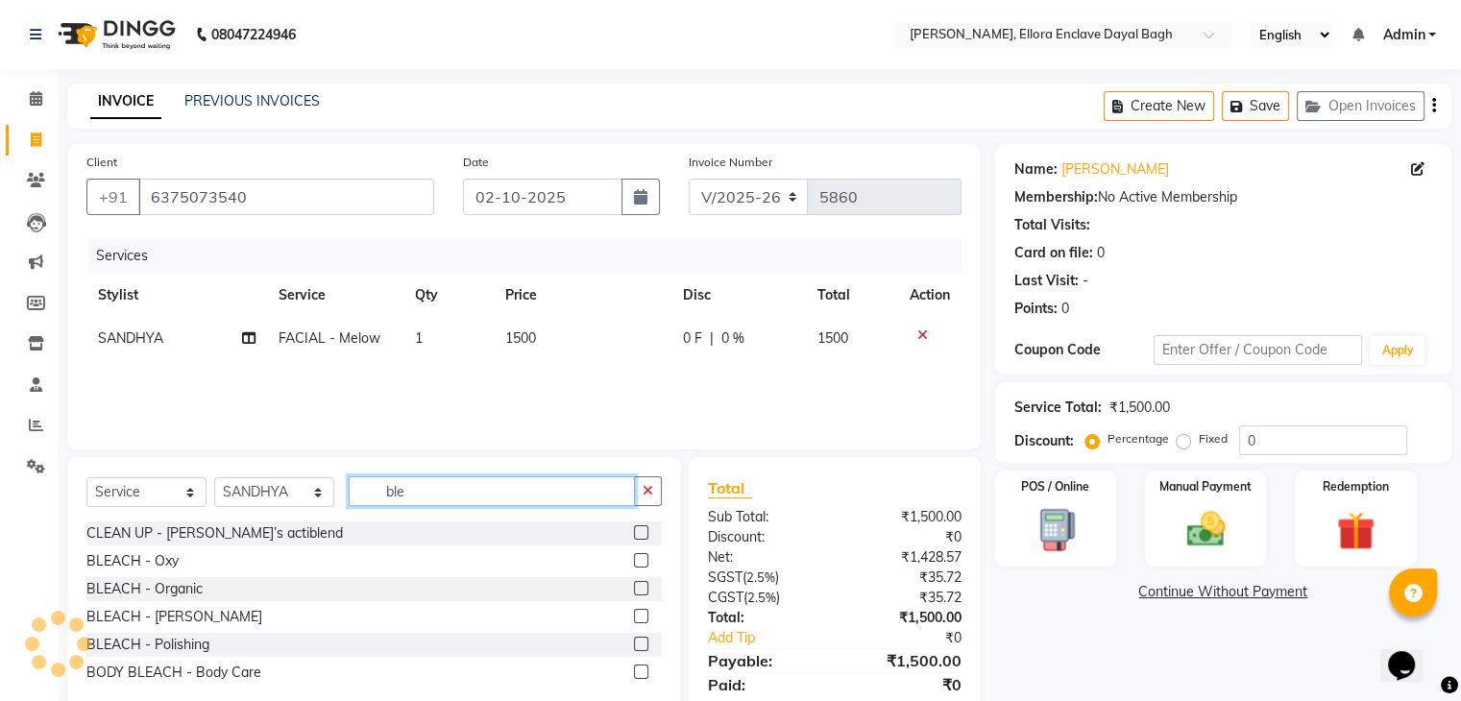
scroll to position [0, 0]
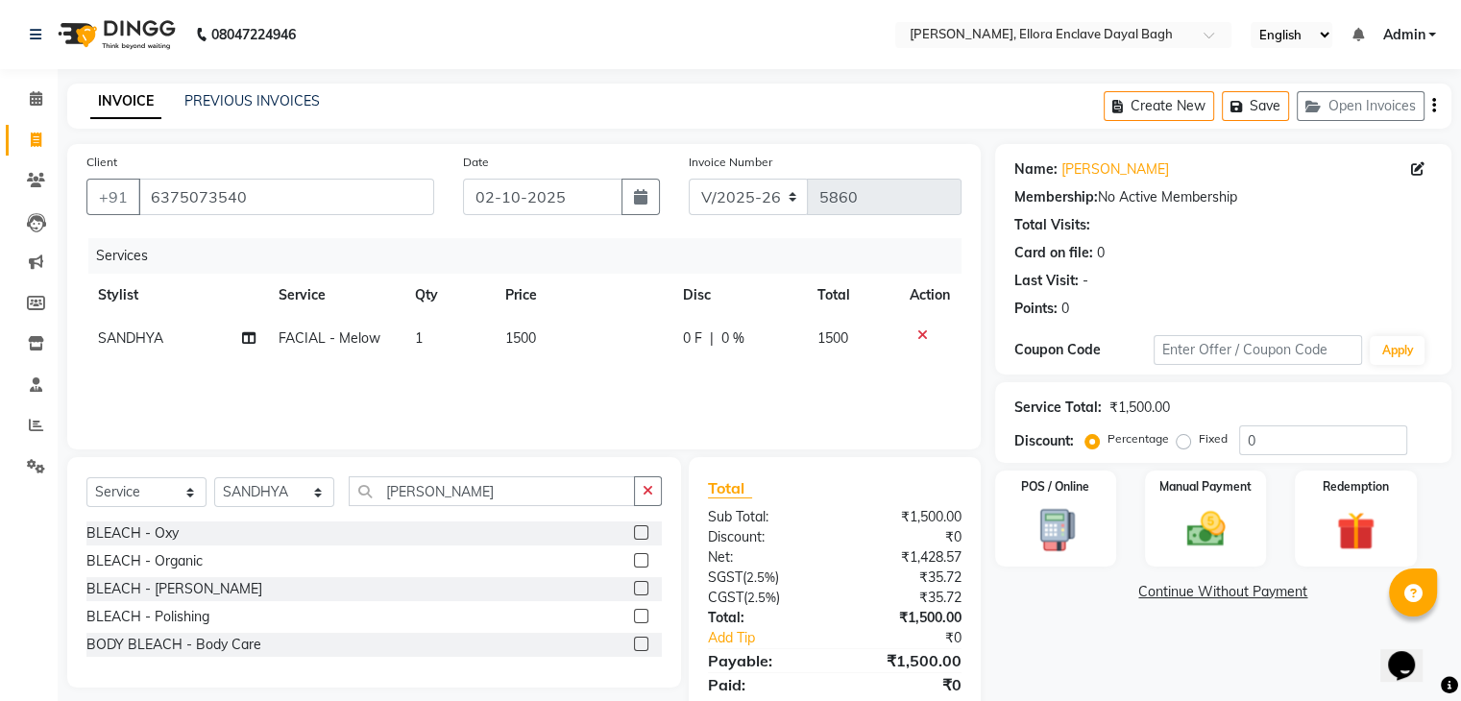
click at [638, 525] on label at bounding box center [641, 532] width 14 height 14
click at [638, 527] on input "checkbox" at bounding box center [640, 533] width 12 height 12
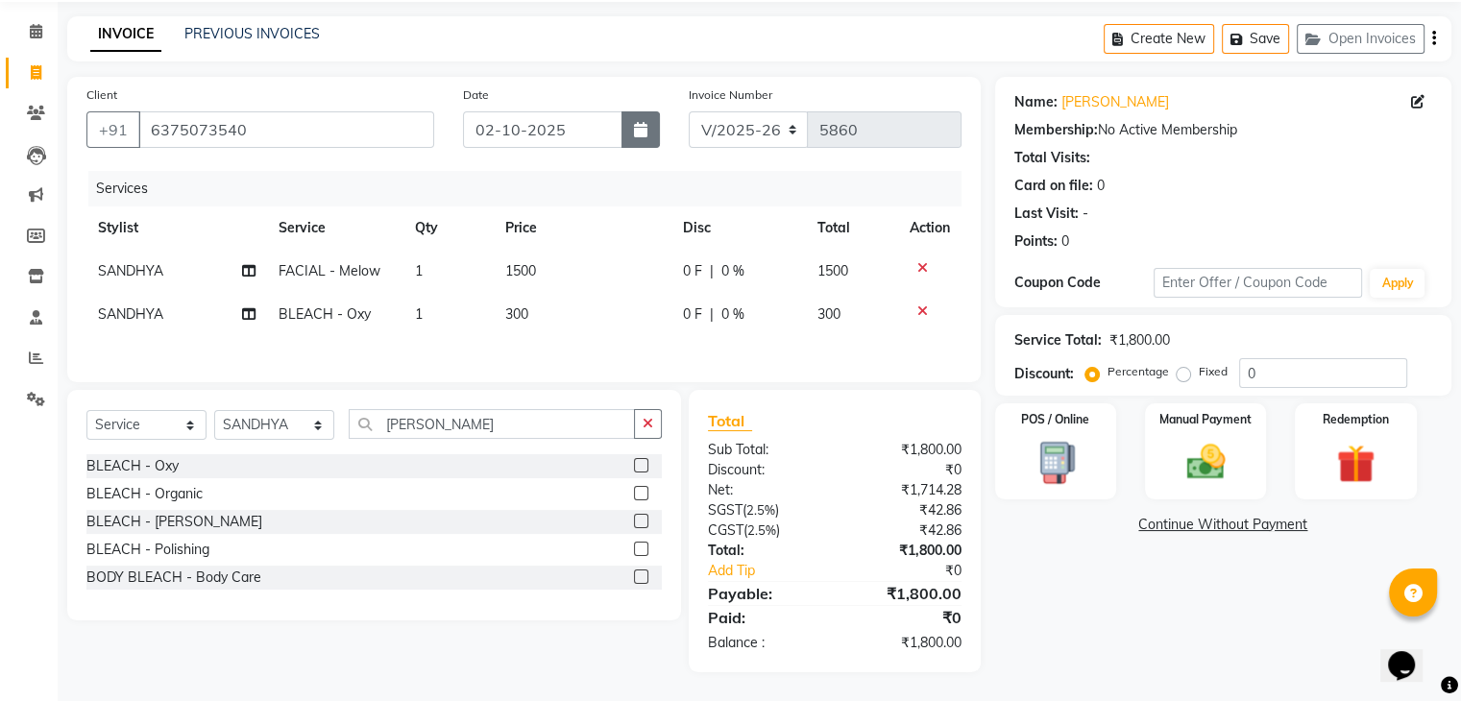
click at [641, 124] on icon "button" at bounding box center [640, 129] width 13 height 15
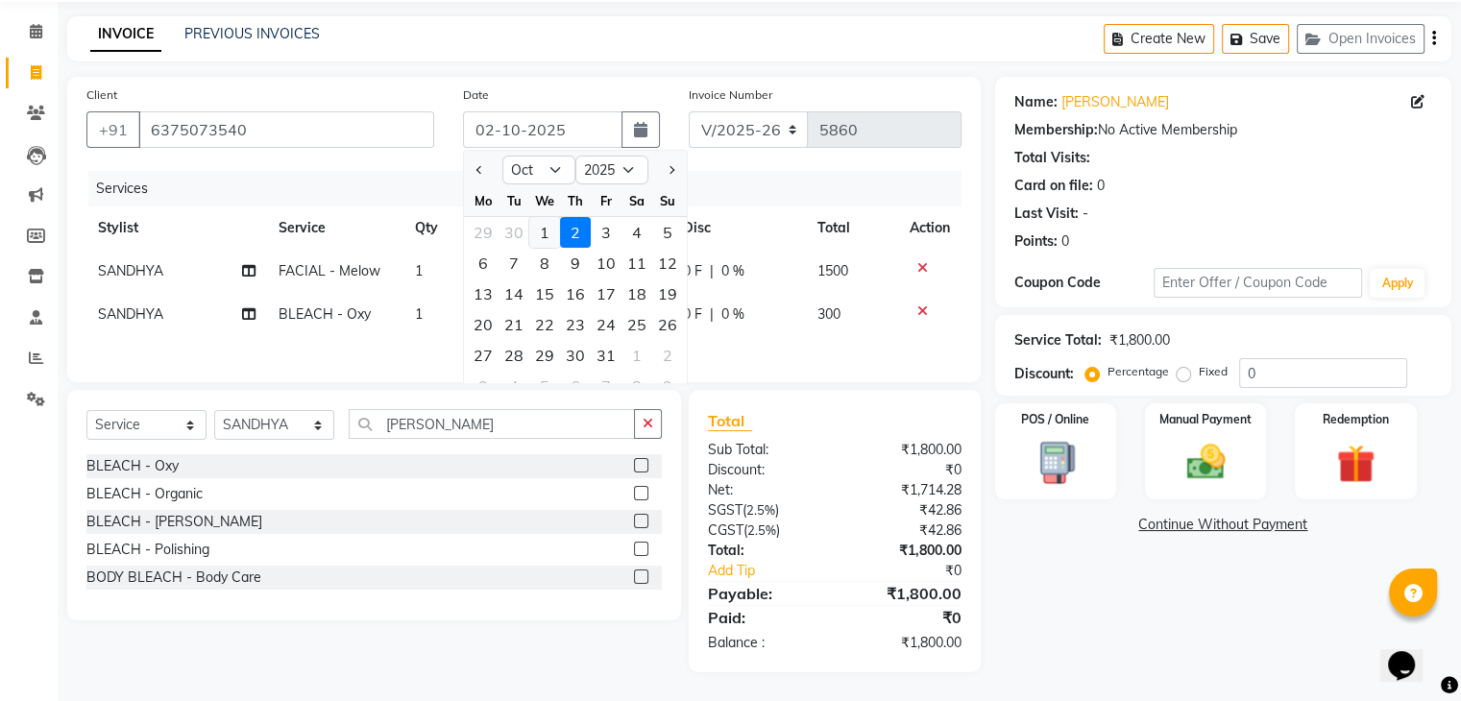
click at [546, 239] on div "1" at bounding box center [544, 232] width 31 height 31
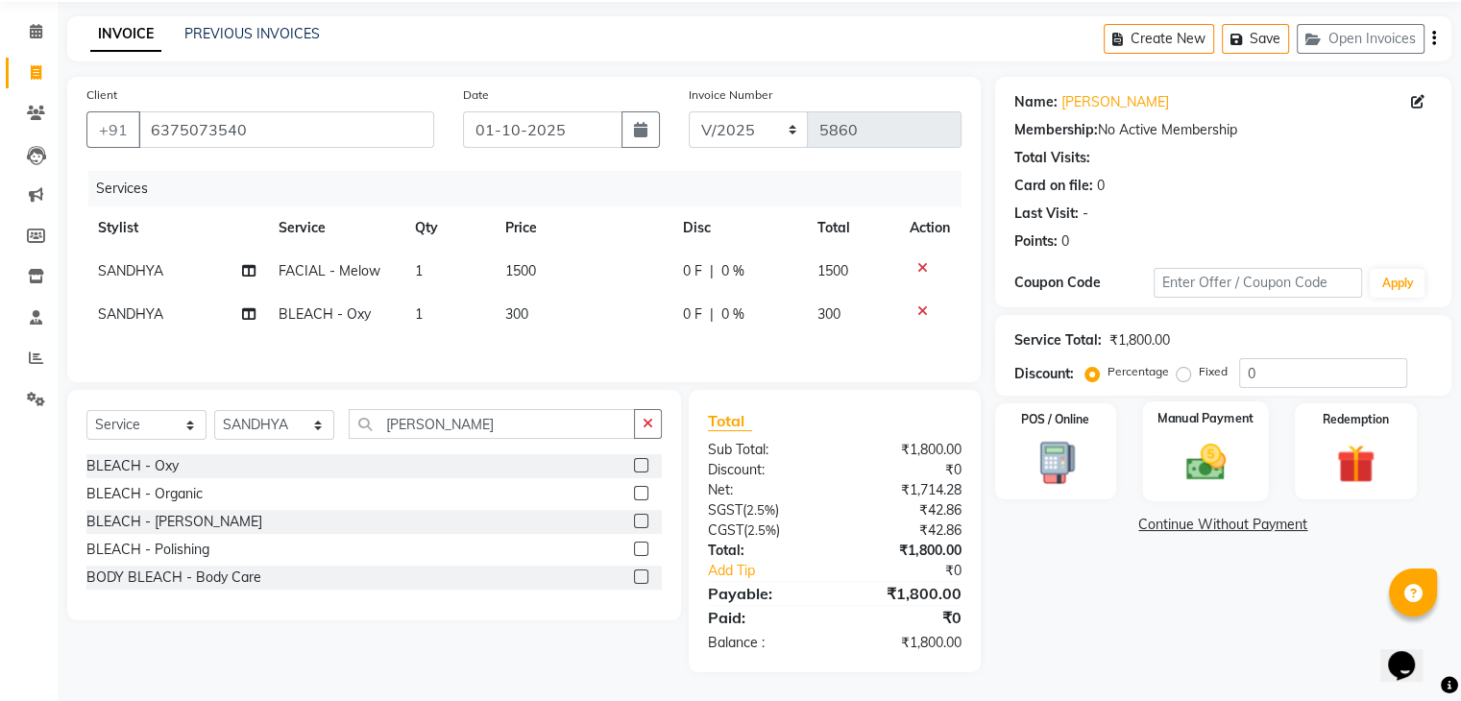
click at [1229, 448] on img at bounding box center [1205, 463] width 64 height 46
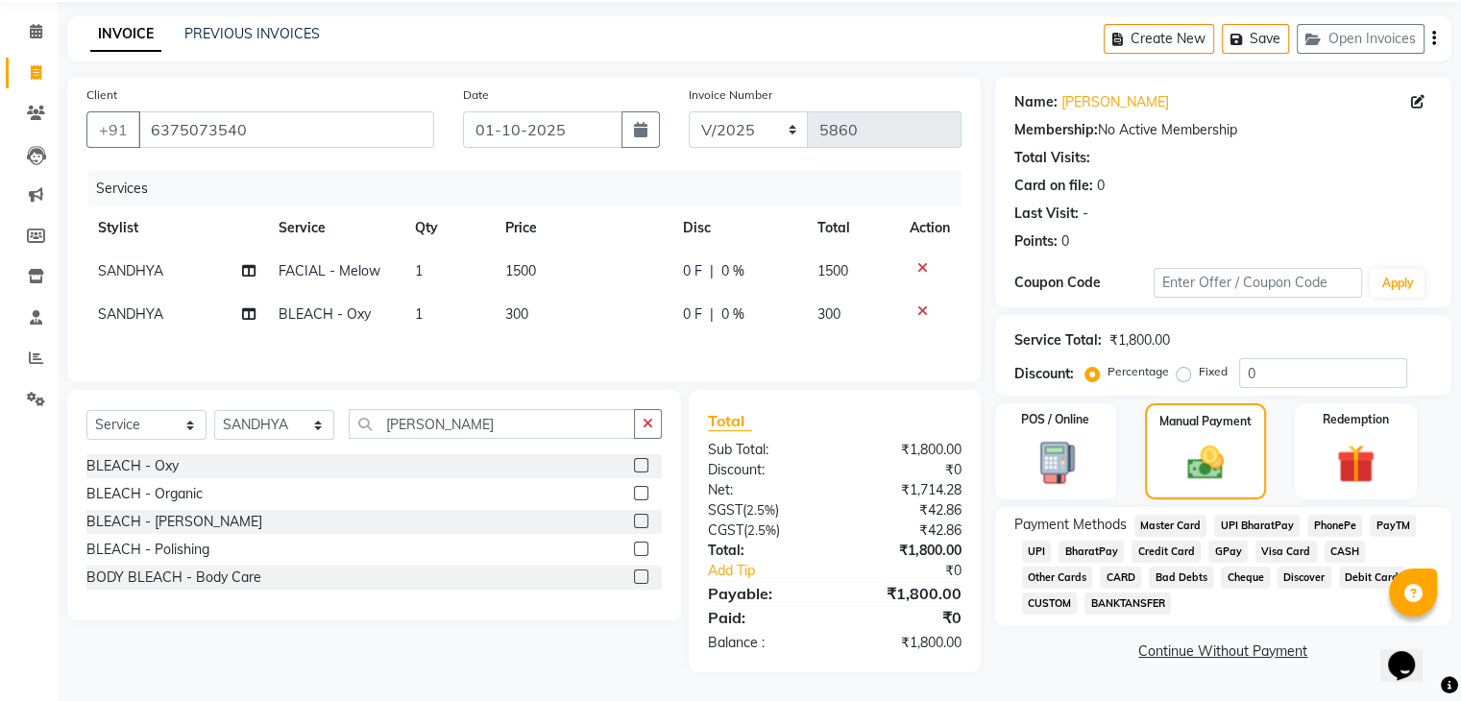
click at [1337, 554] on span "CASH" at bounding box center [1344, 552] width 41 height 22
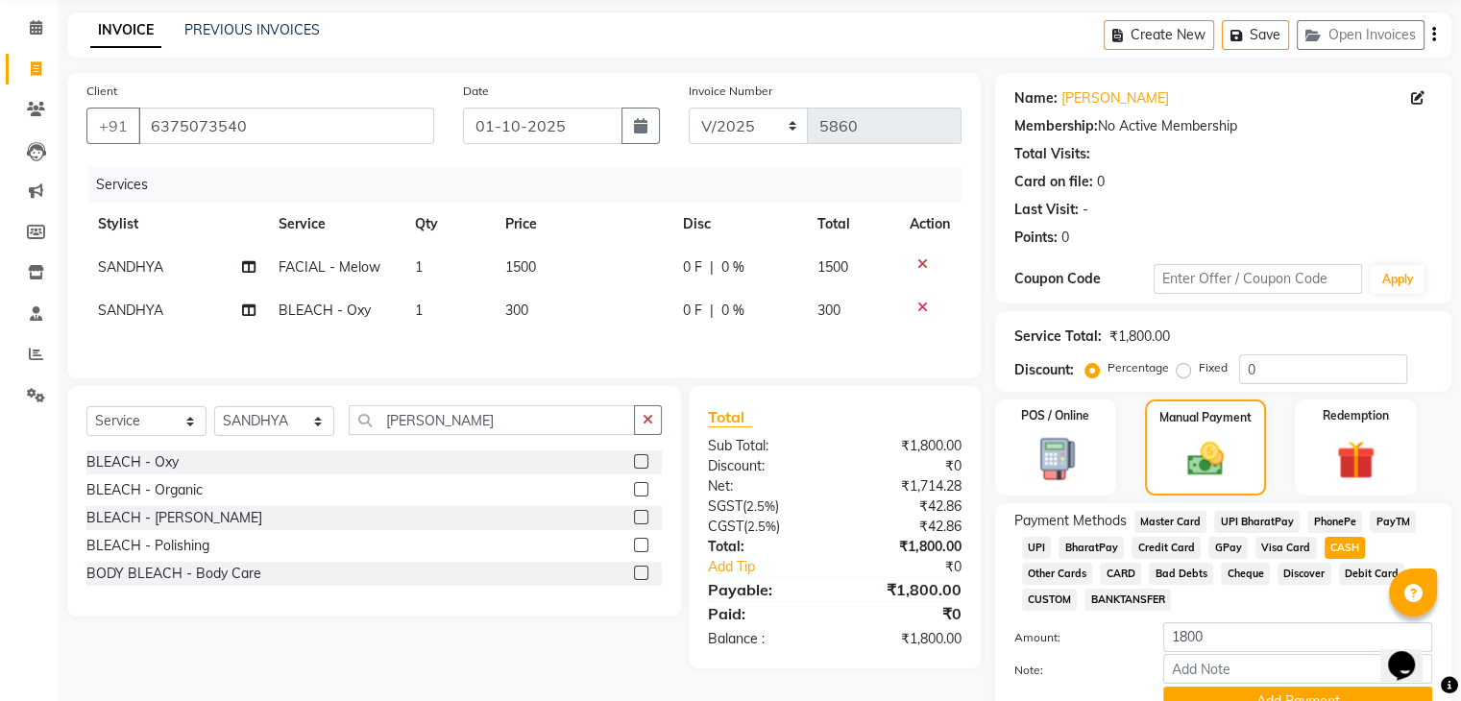
scroll to position [165, 0]
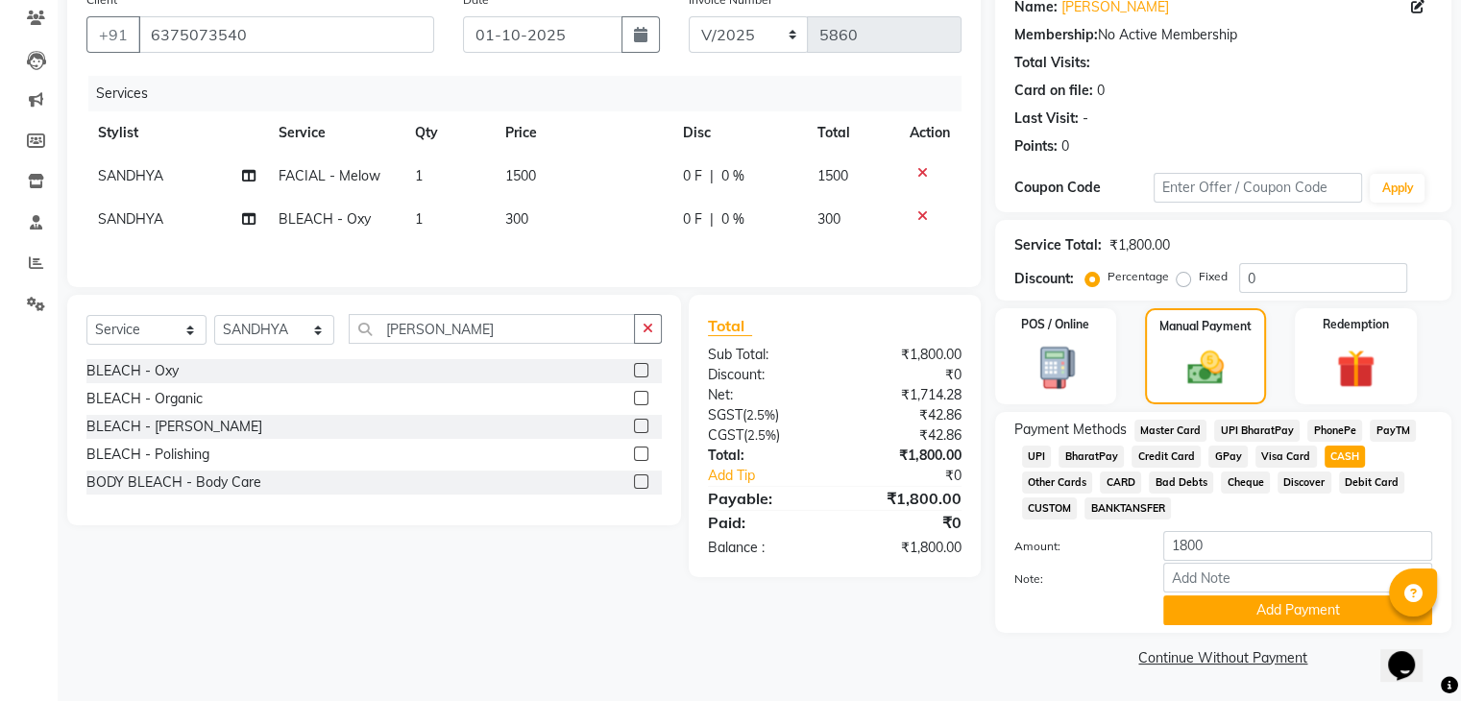
click at [1300, 625] on div "Payment Methods Master Card UPI BharatPay PhonePe PayTM UPI BharatPay Credit Ca…" at bounding box center [1223, 522] width 456 height 221
click at [1202, 621] on button "Add Payment" at bounding box center [1297, 610] width 269 height 30
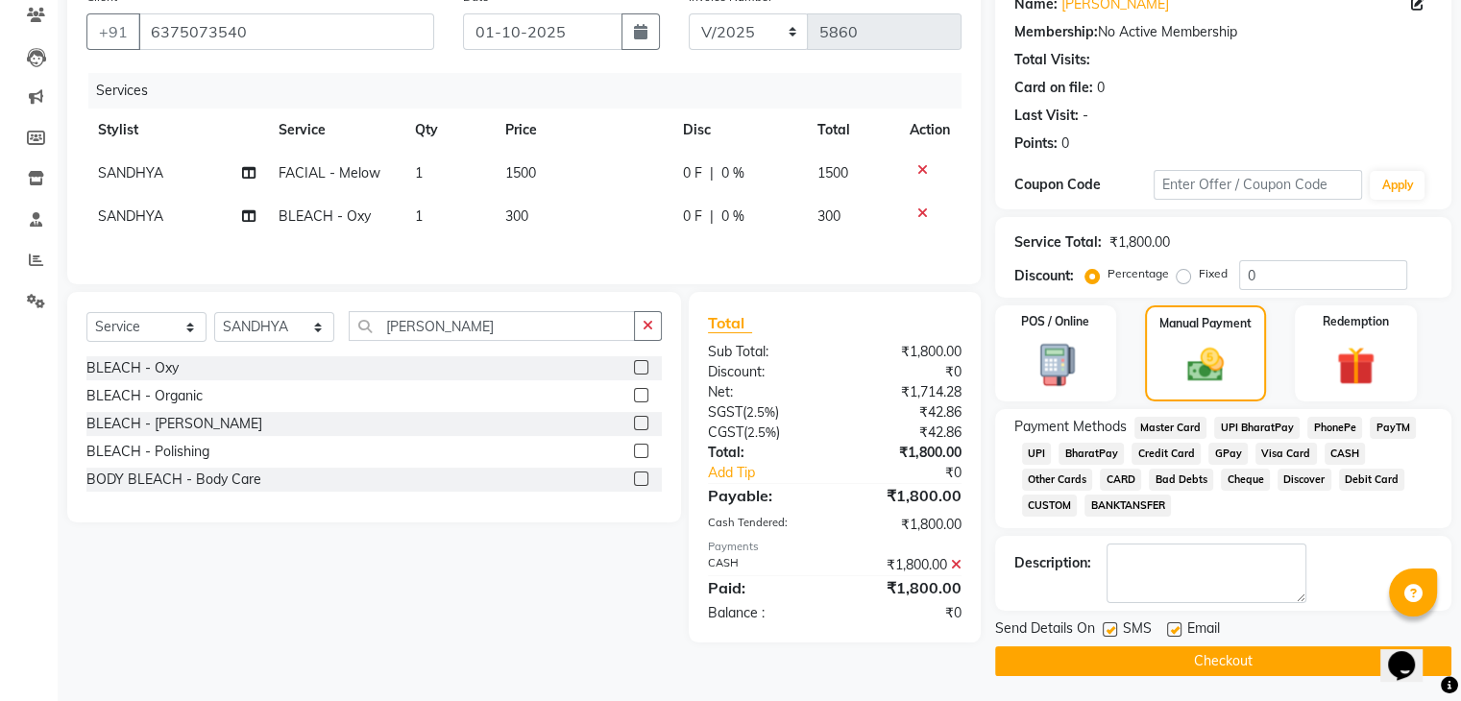
click at [1164, 667] on button "Checkout" at bounding box center [1223, 661] width 456 height 30
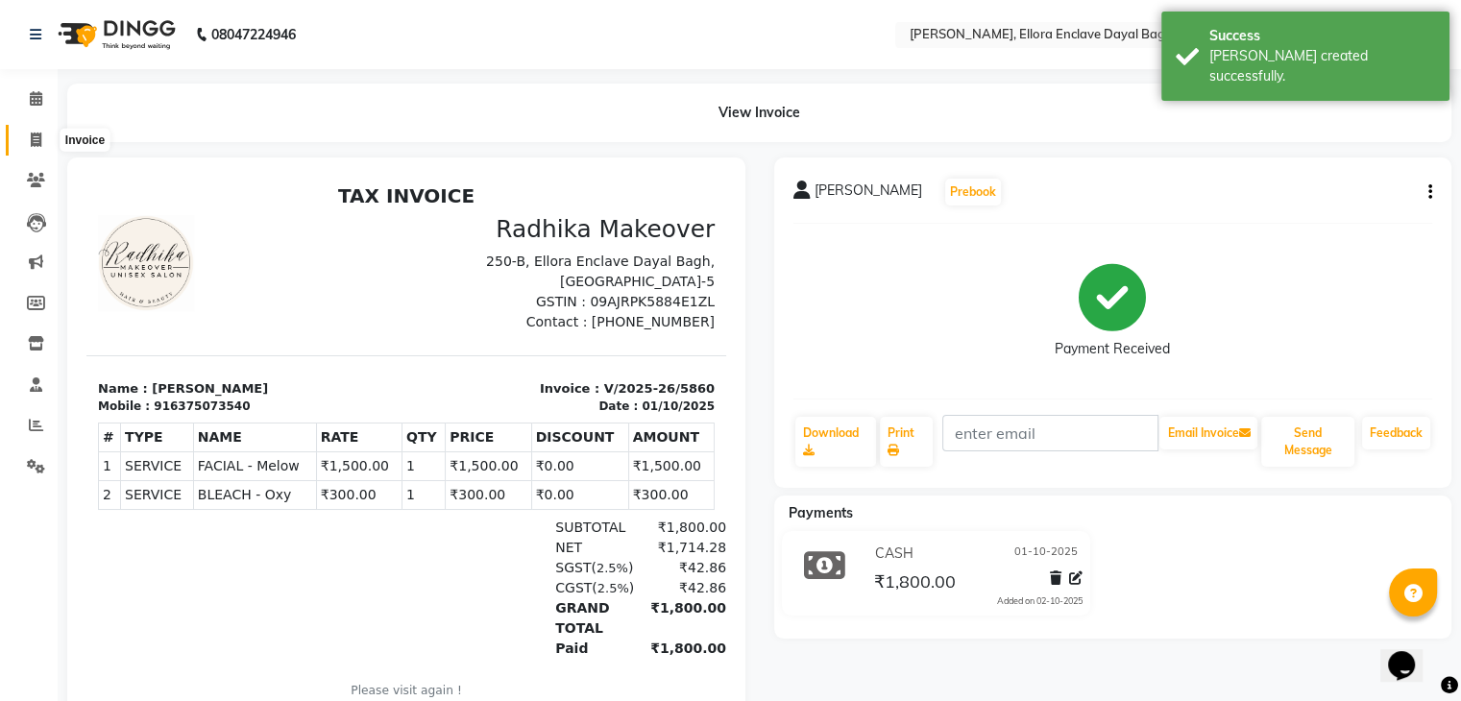
click at [38, 130] on span at bounding box center [36, 141] width 34 height 22
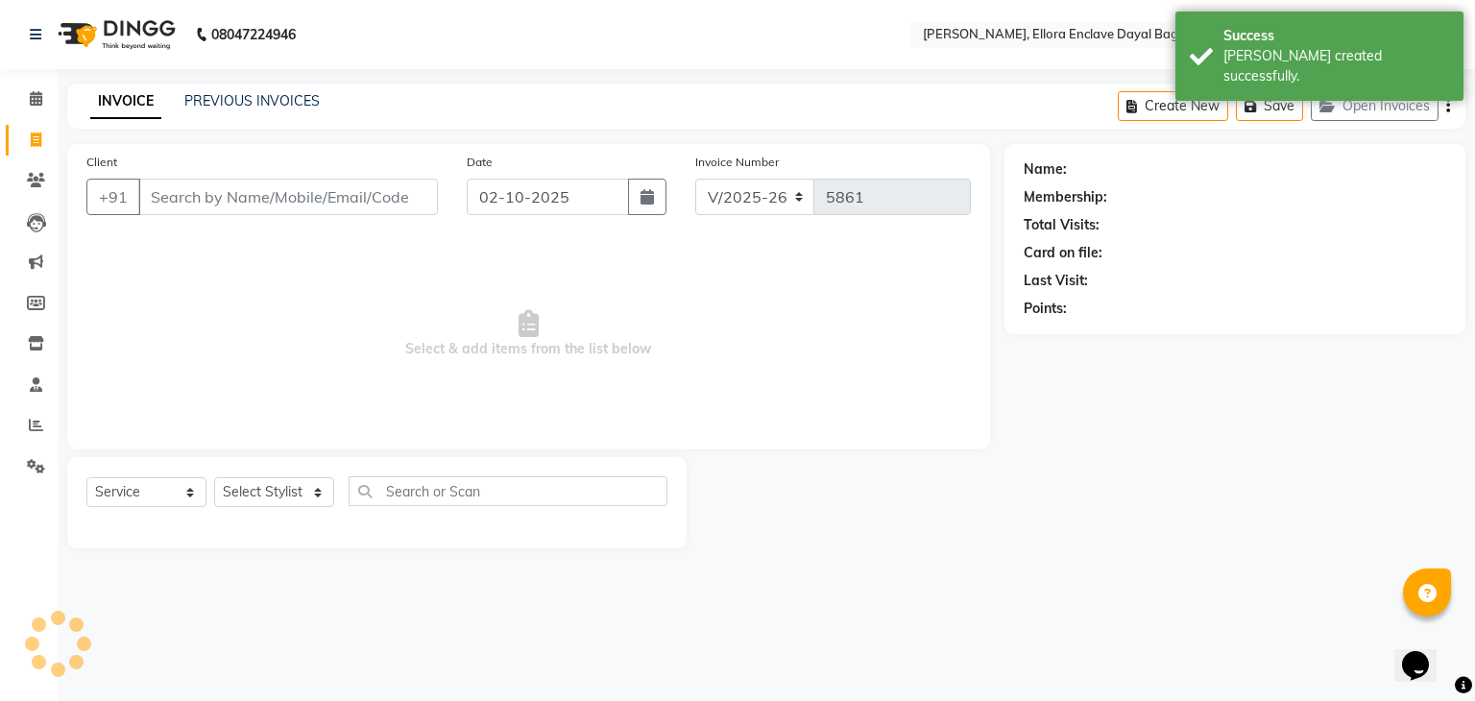
click at [161, 204] on input "Client" at bounding box center [288, 197] width 300 height 36
click at [176, 196] on input "Client" at bounding box center [288, 197] width 300 height 36
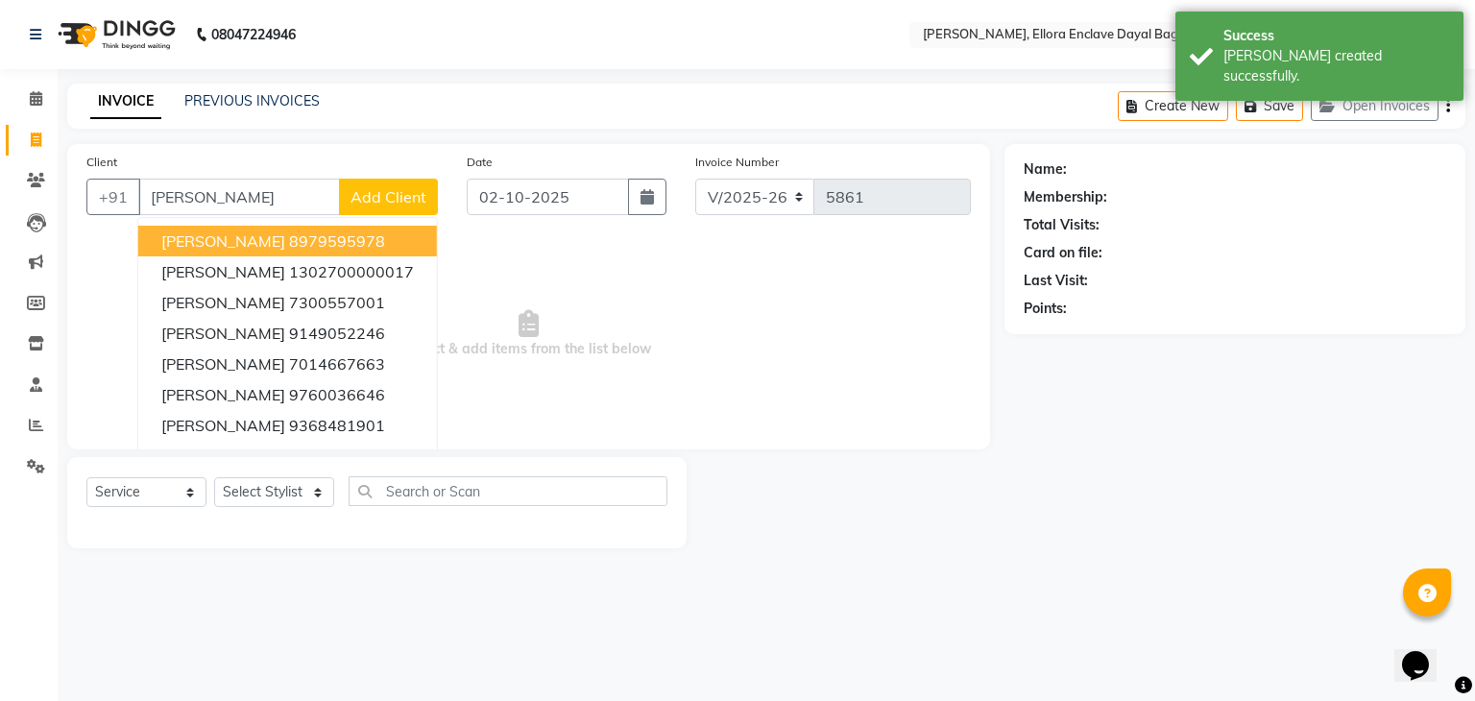
click at [285, 232] on span "KHUSHBOO SACHEVA" at bounding box center [223, 240] width 124 height 19
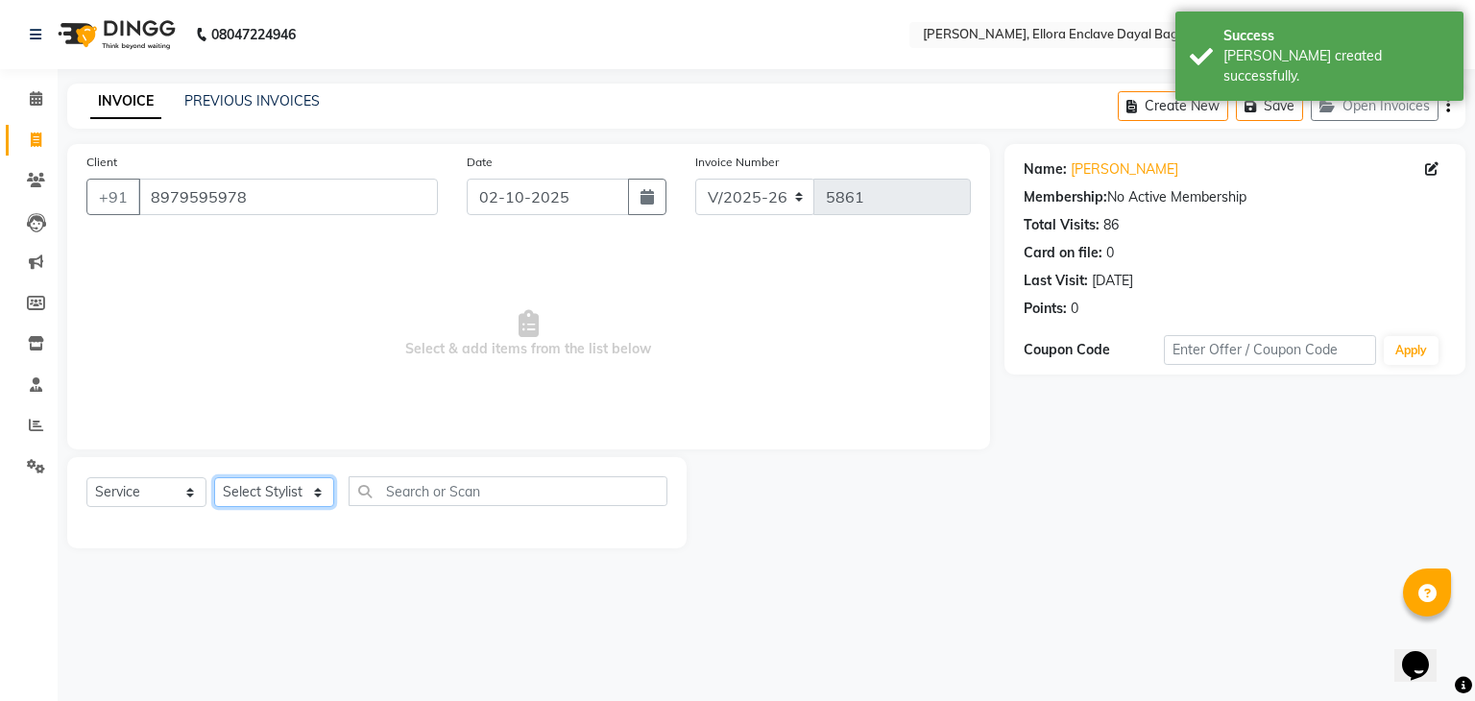
click at [295, 495] on select "Select Stylist AMAN DANISH SALMANI [PERSON_NAME] kakul KAVITA [PERSON_NAME] [PE…" at bounding box center [274, 492] width 120 height 30
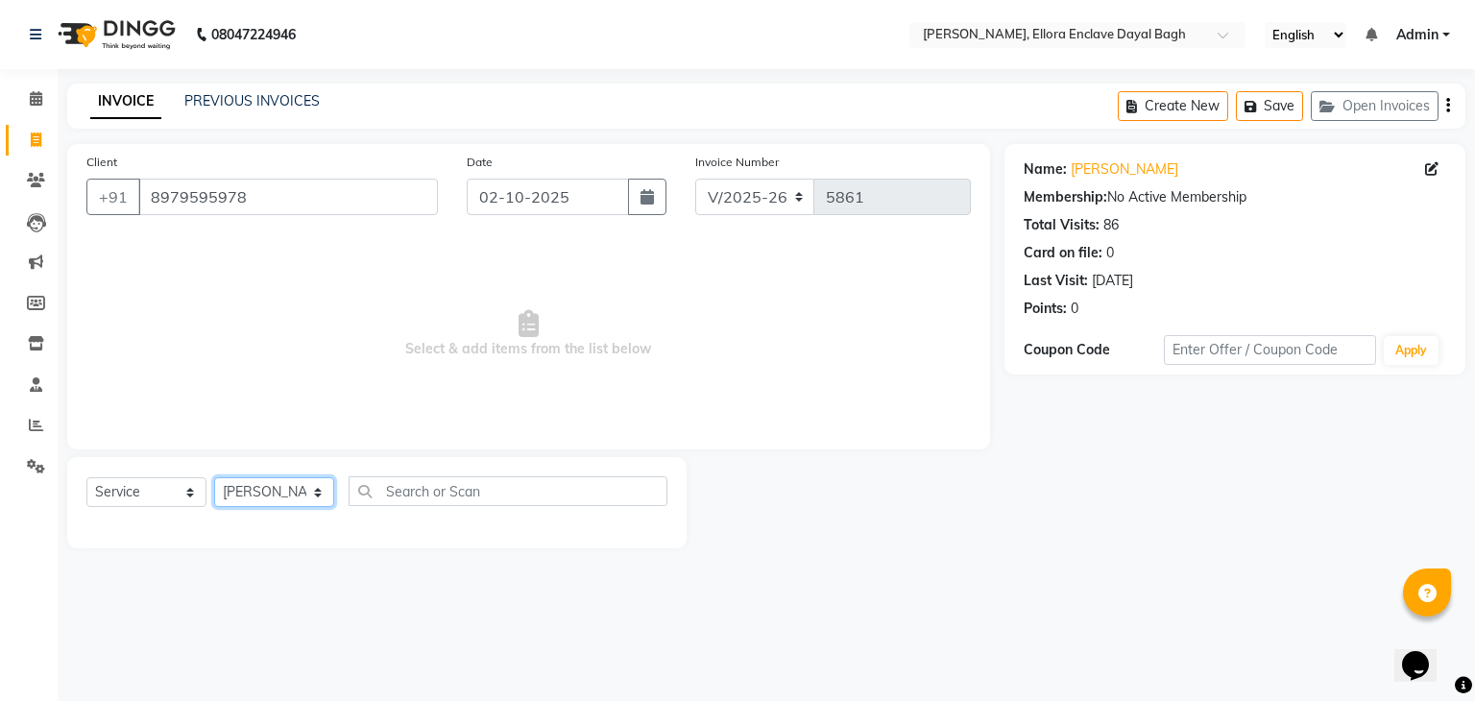
click at [214, 478] on select "Select Stylist AMAN DANISH SALMANI [PERSON_NAME] kakul KAVITA [PERSON_NAME] [PE…" at bounding box center [274, 492] width 120 height 30
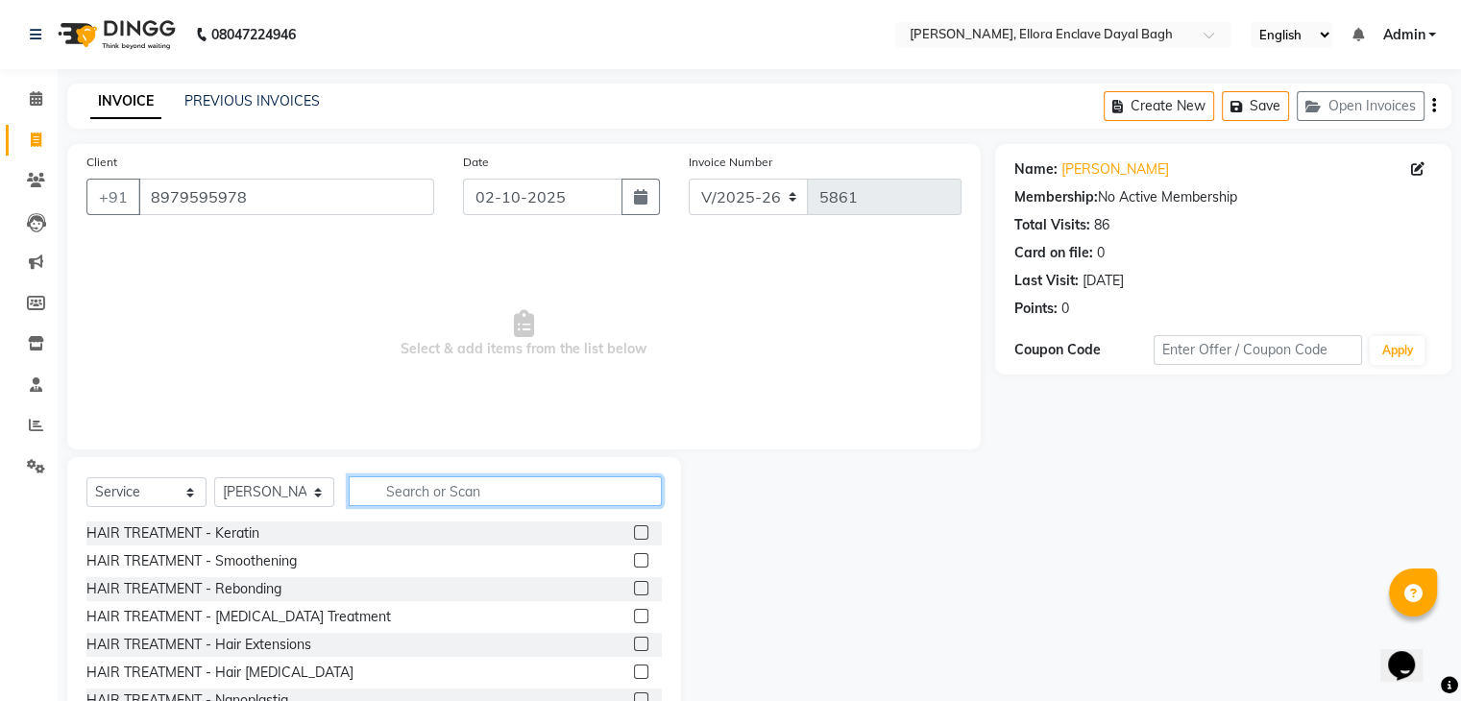
click at [416, 494] on input "text" at bounding box center [505, 491] width 313 height 30
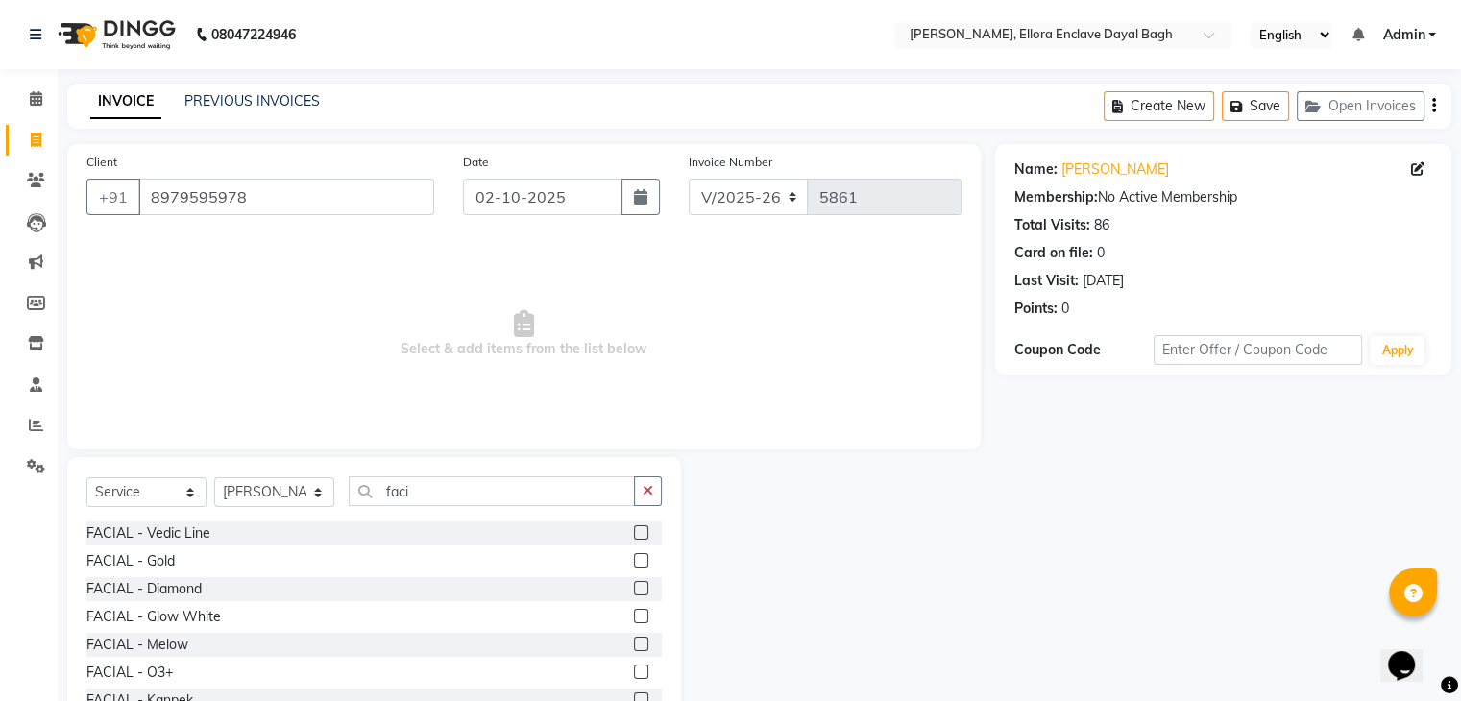
click at [634, 640] on label at bounding box center [641, 644] width 14 height 14
click at [634, 640] on input "checkbox" at bounding box center [640, 645] width 12 height 12
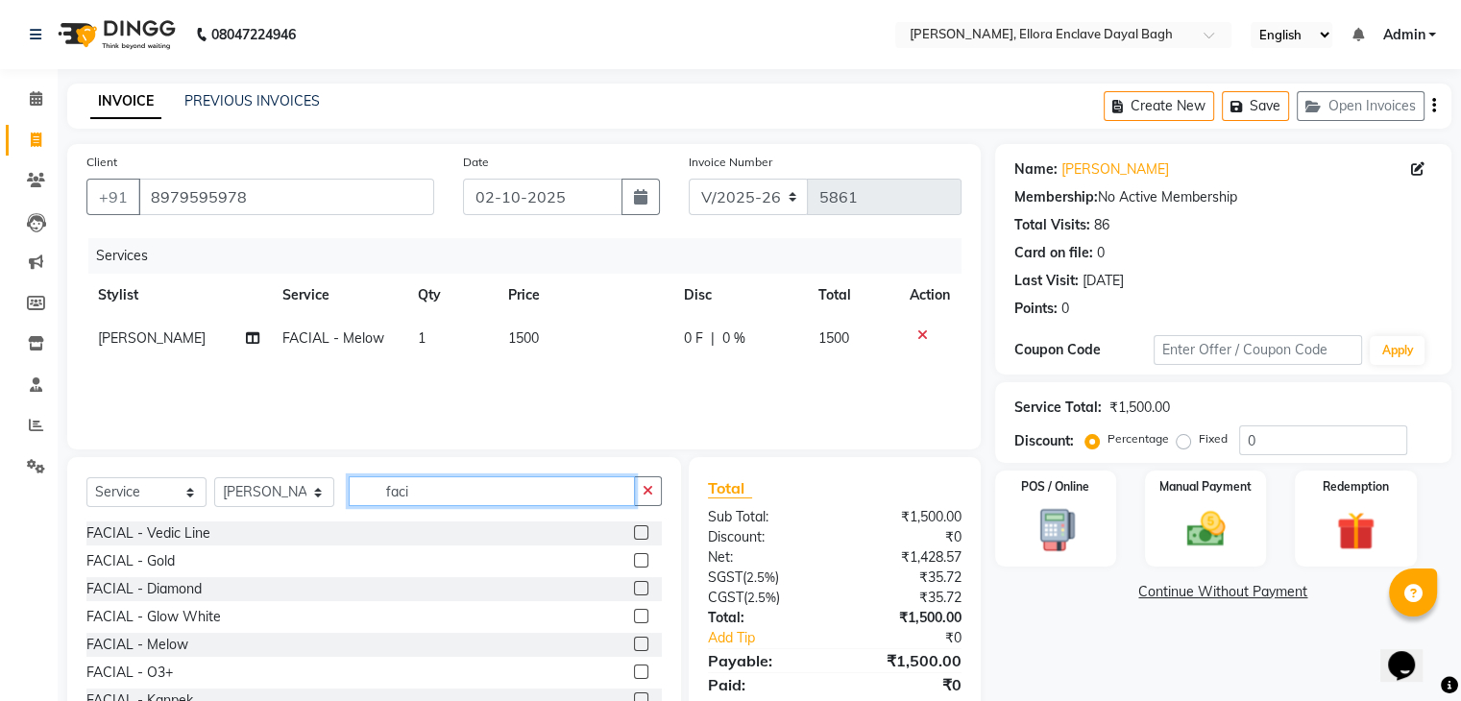
click at [502, 485] on input "faci" at bounding box center [492, 491] width 286 height 30
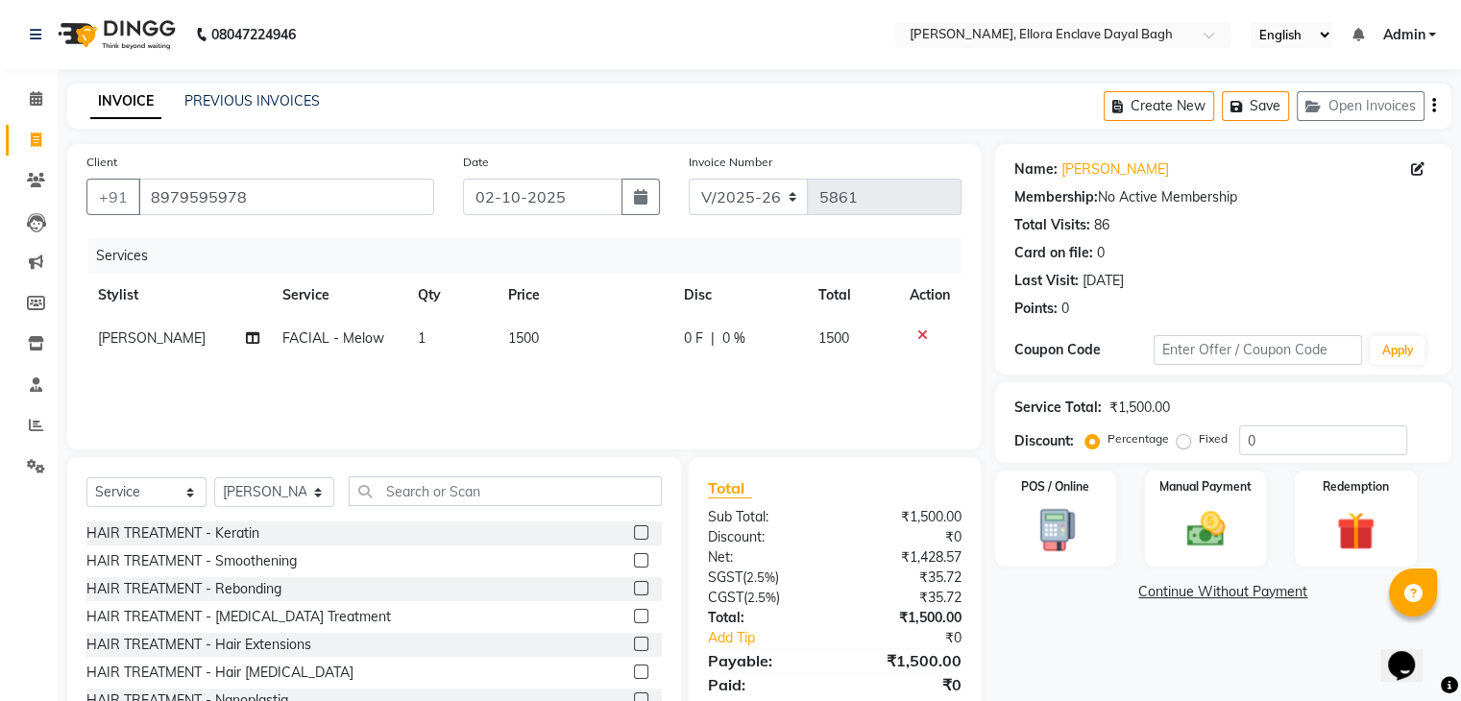
click at [491, 450] on div "Client +91 8979595978 Date 02-10-2025 Invoice Number V/2025 V/2025-26 5861 Serv…" at bounding box center [524, 442] width 942 height 596
click at [484, 503] on input "text" at bounding box center [505, 491] width 313 height 30
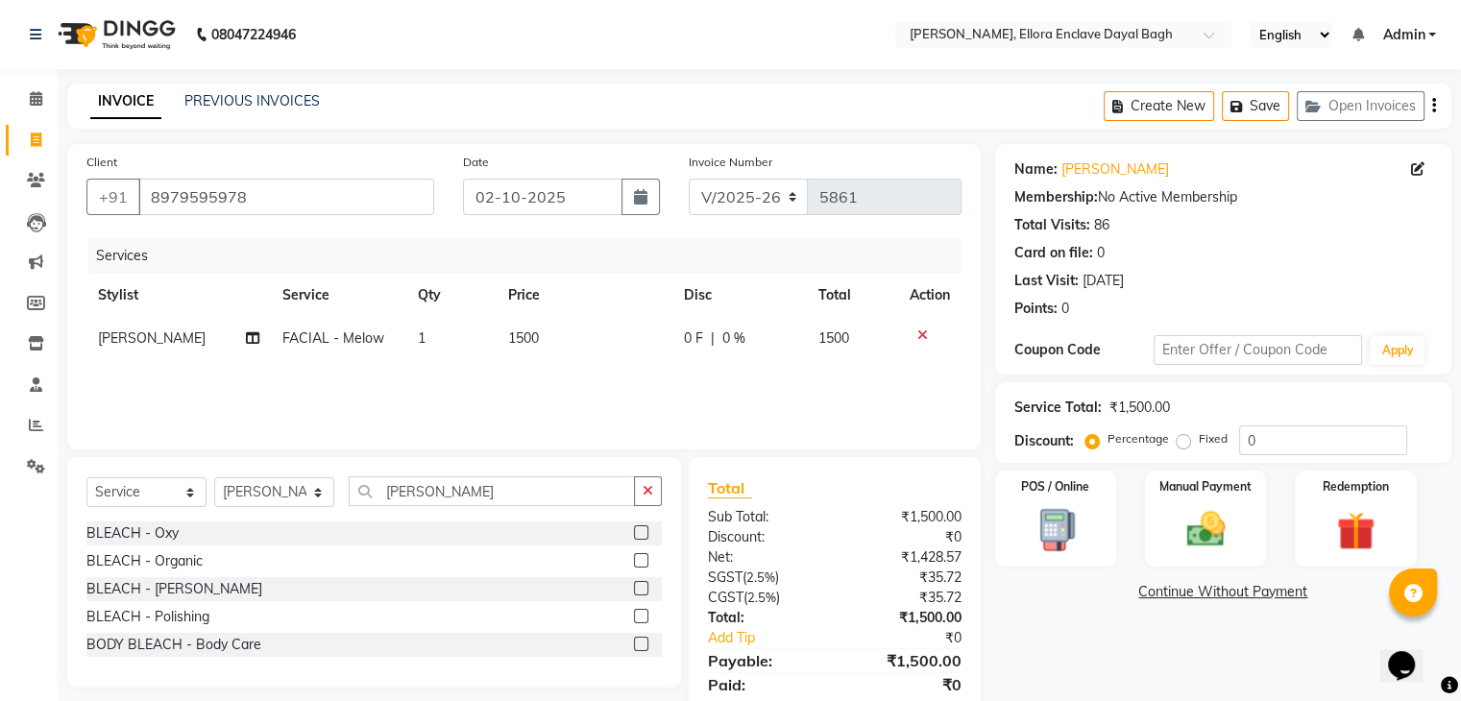
click at [642, 527] on label at bounding box center [641, 532] width 14 height 14
click at [642, 527] on input "checkbox" at bounding box center [640, 533] width 12 height 12
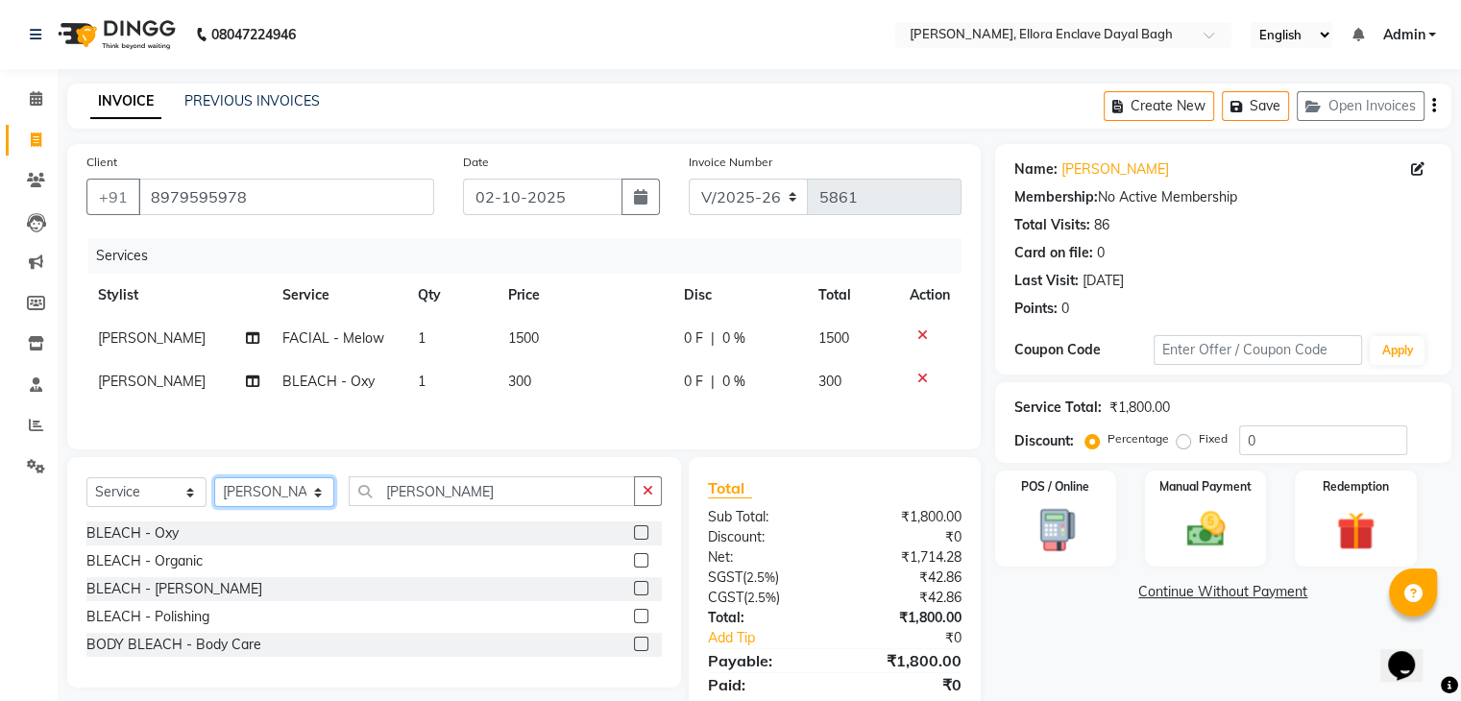
click at [288, 504] on select "Select Stylist AMAN DANISH SALMANI [PERSON_NAME] kakul KAVITA [PERSON_NAME] [PE…" at bounding box center [274, 492] width 120 height 30
click at [214, 482] on select "Select Stylist AMAN DANISH SALMANI [PERSON_NAME] kakul KAVITA [PERSON_NAME] [PE…" at bounding box center [274, 492] width 120 height 30
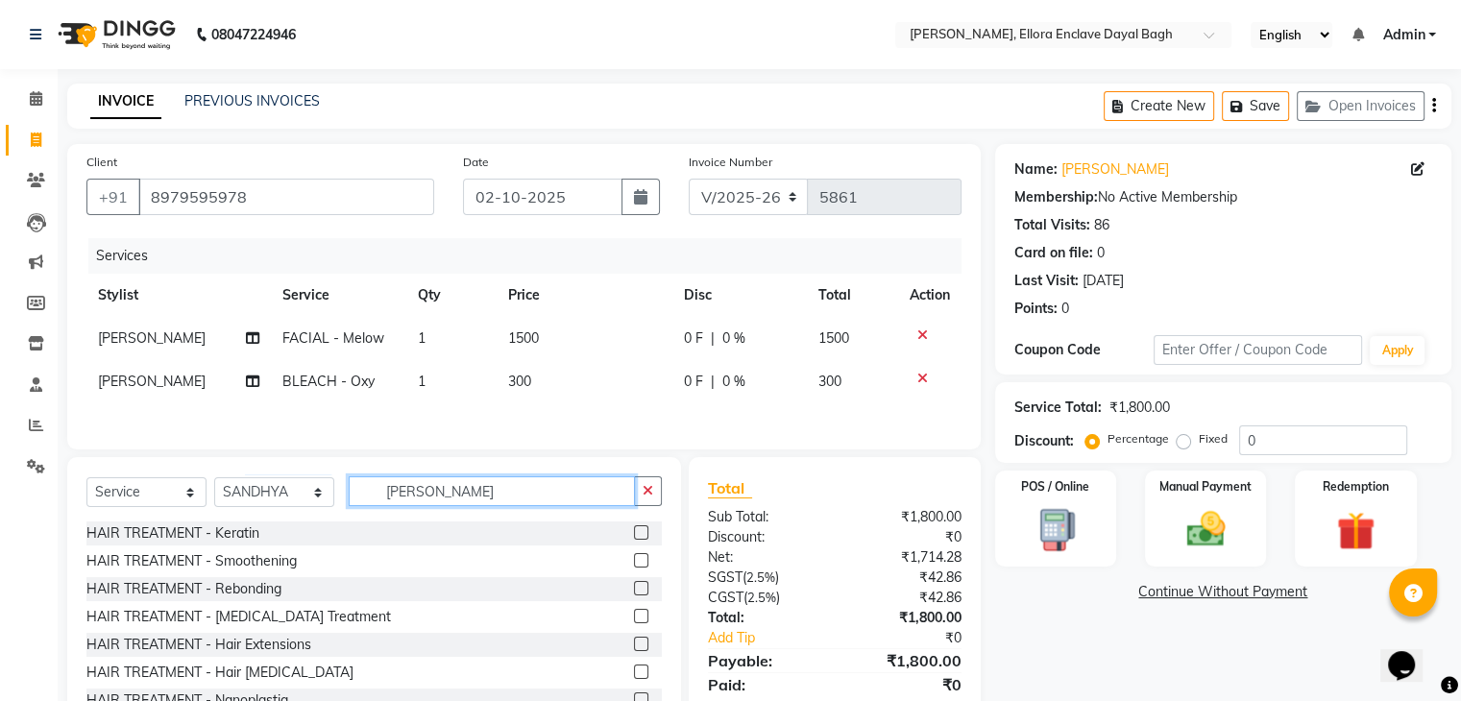
click at [439, 496] on input "blea" at bounding box center [492, 491] width 286 height 30
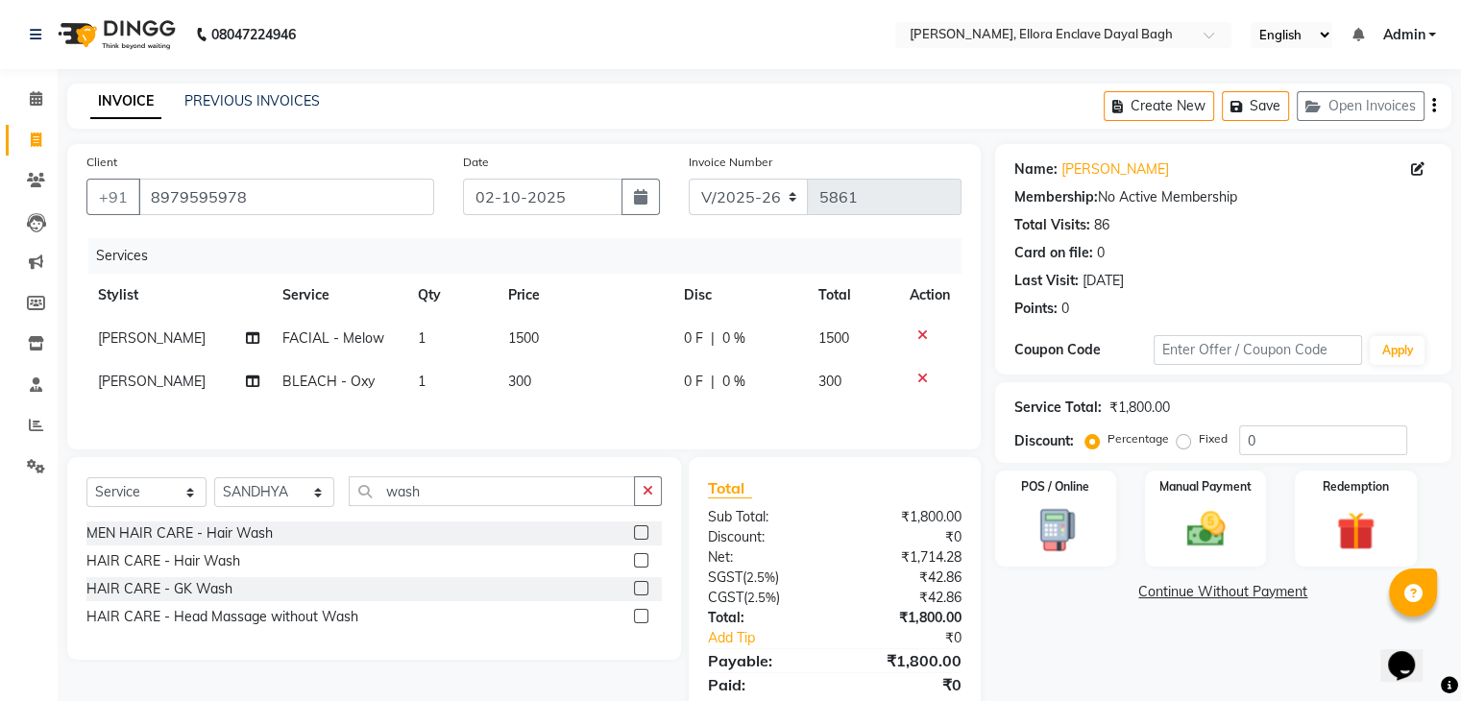
click at [637, 562] on label at bounding box center [641, 560] width 14 height 14
click at [637, 562] on input "checkbox" at bounding box center [640, 561] width 12 height 12
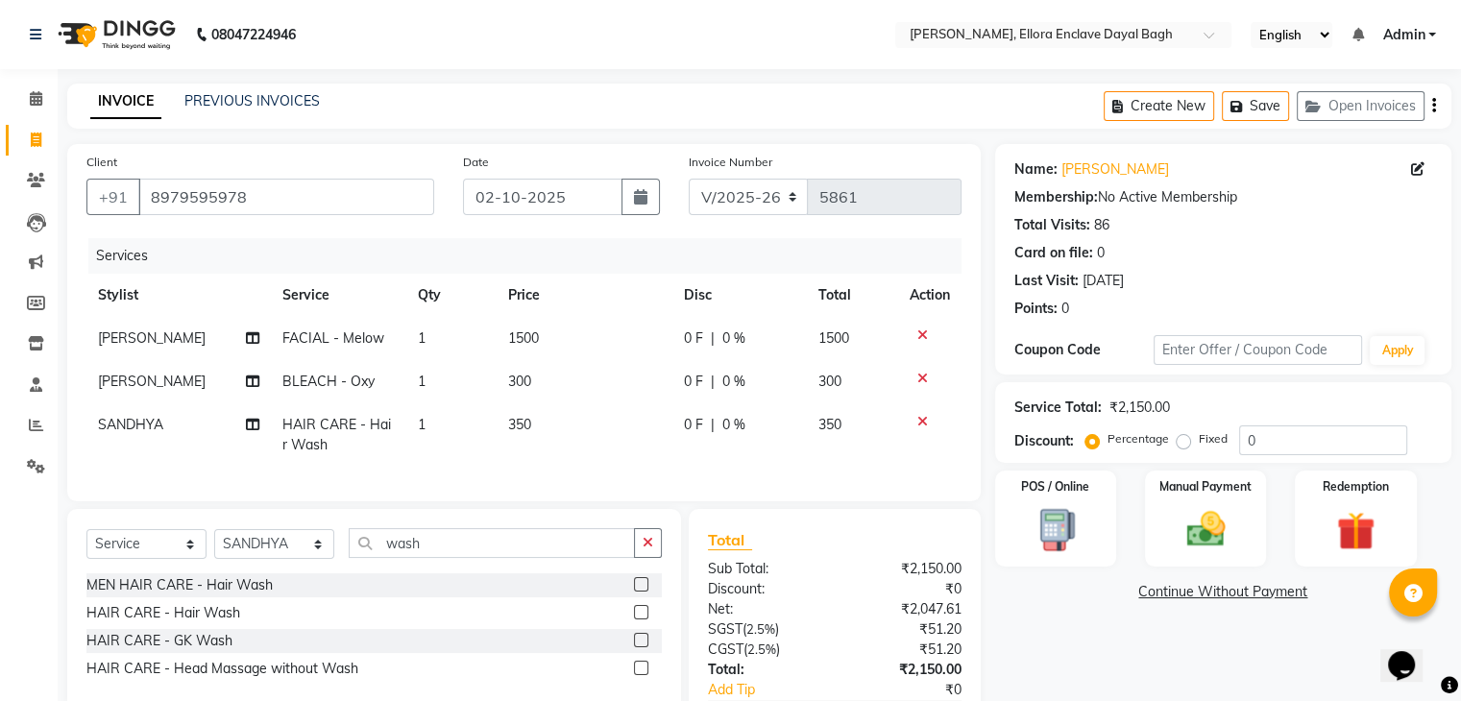
scroll to position [134, 0]
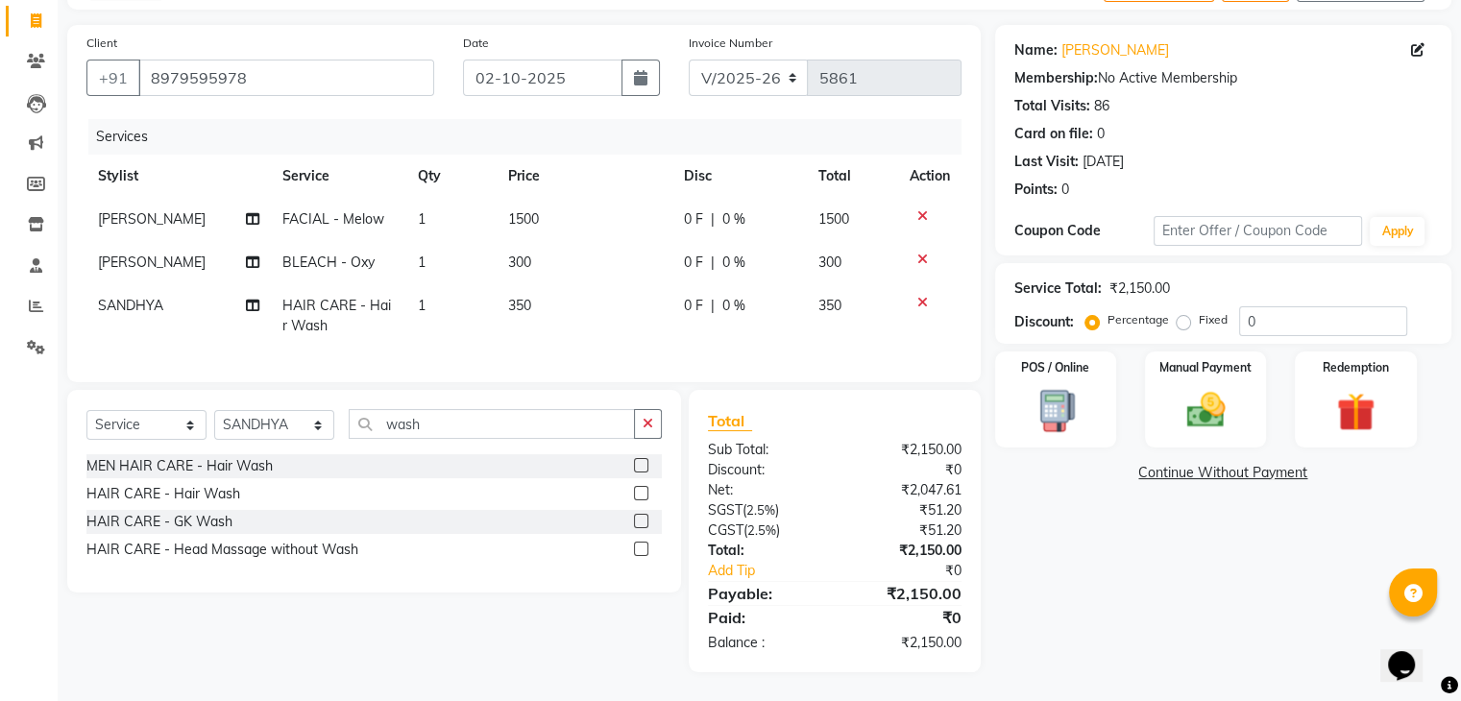
click at [592, 288] on td "350" at bounding box center [584, 315] width 176 height 63
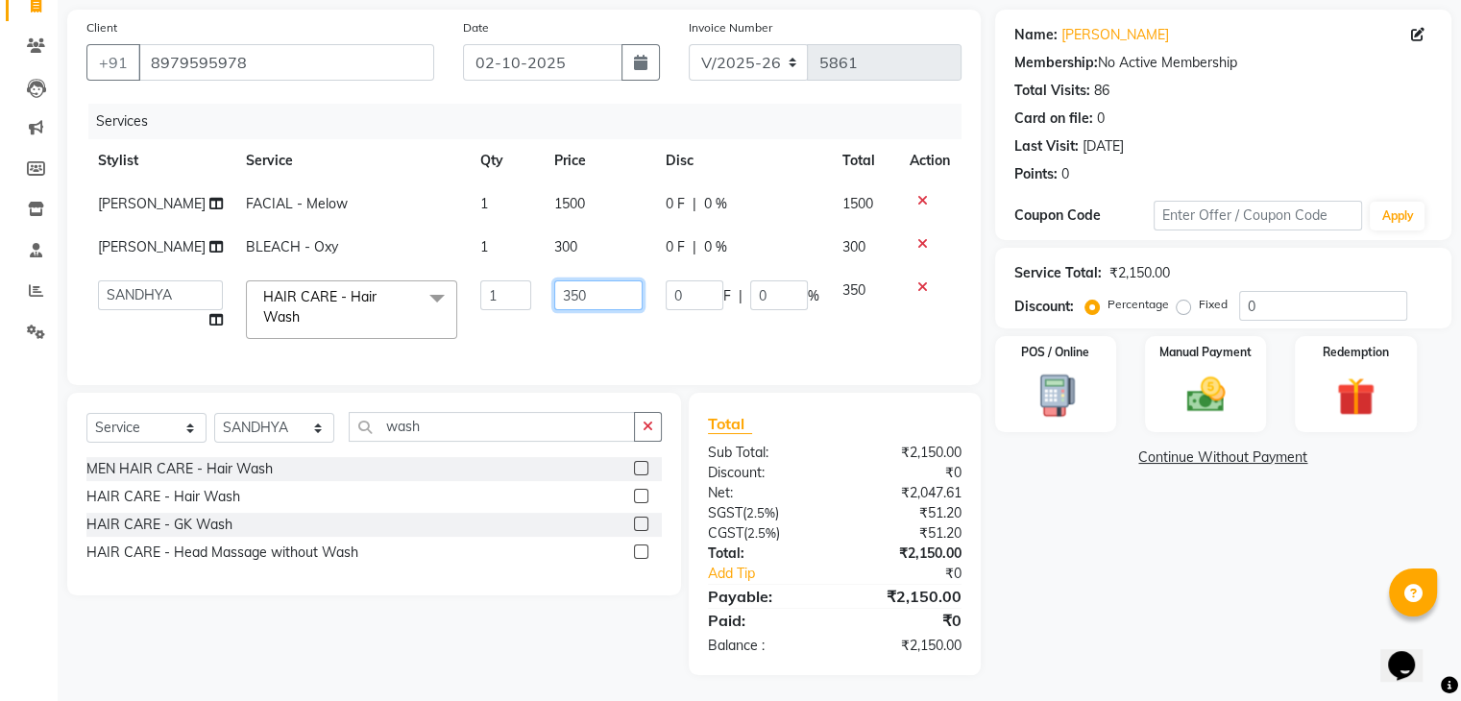
click at [605, 310] on input "350" at bounding box center [598, 295] width 88 height 30
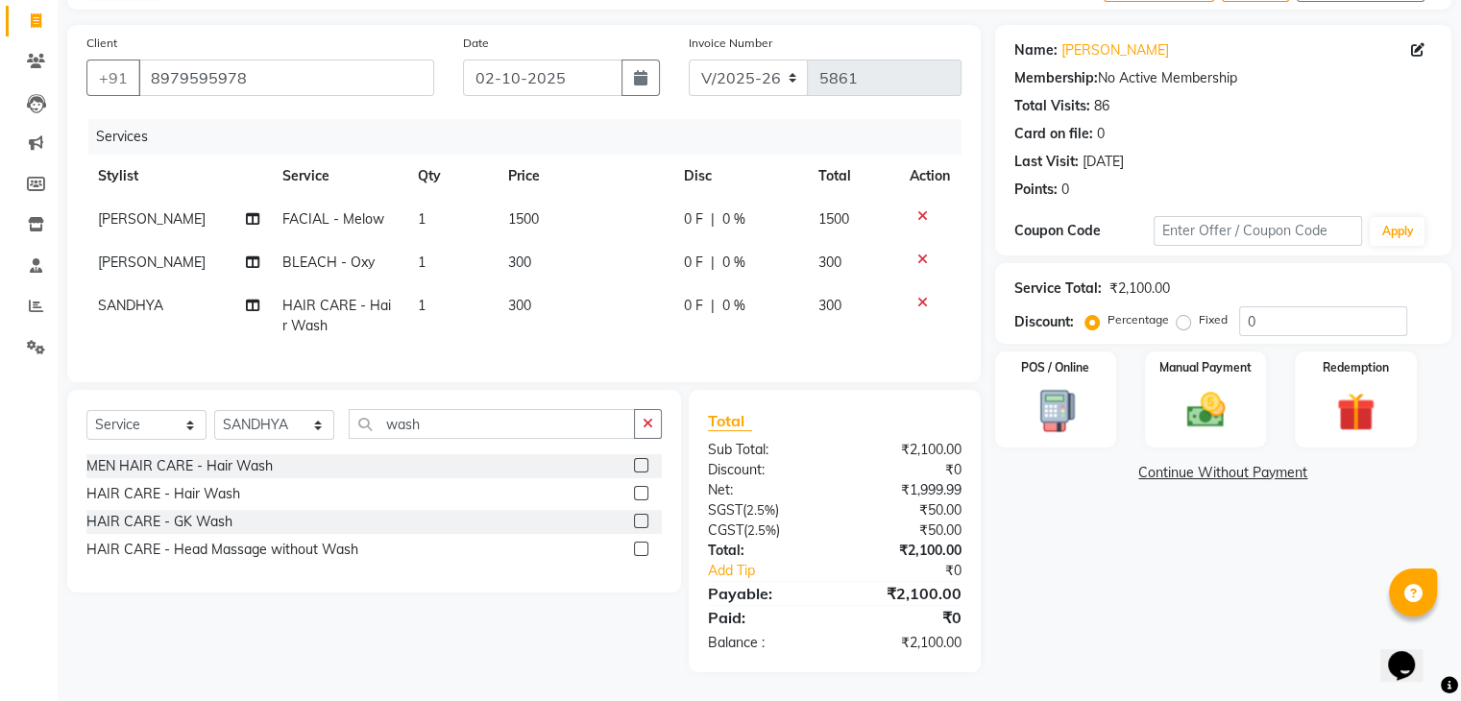
click at [1023, 516] on div "Name: Khushboo Sacheva Membership: No Active Membership Total Visits: 86 Card o…" at bounding box center [1230, 348] width 471 height 647
click at [1095, 570] on div "Name: Khushboo Sacheva Membership: No Active Membership Total Visits: 86 Card o…" at bounding box center [1230, 348] width 471 height 647
click at [1198, 311] on label "Fixed" at bounding box center [1212, 319] width 29 height 17
click at [1180, 313] on input "Fixed" at bounding box center [1186, 319] width 13 height 13
click at [1275, 317] on input "0" at bounding box center [1323, 321] width 168 height 30
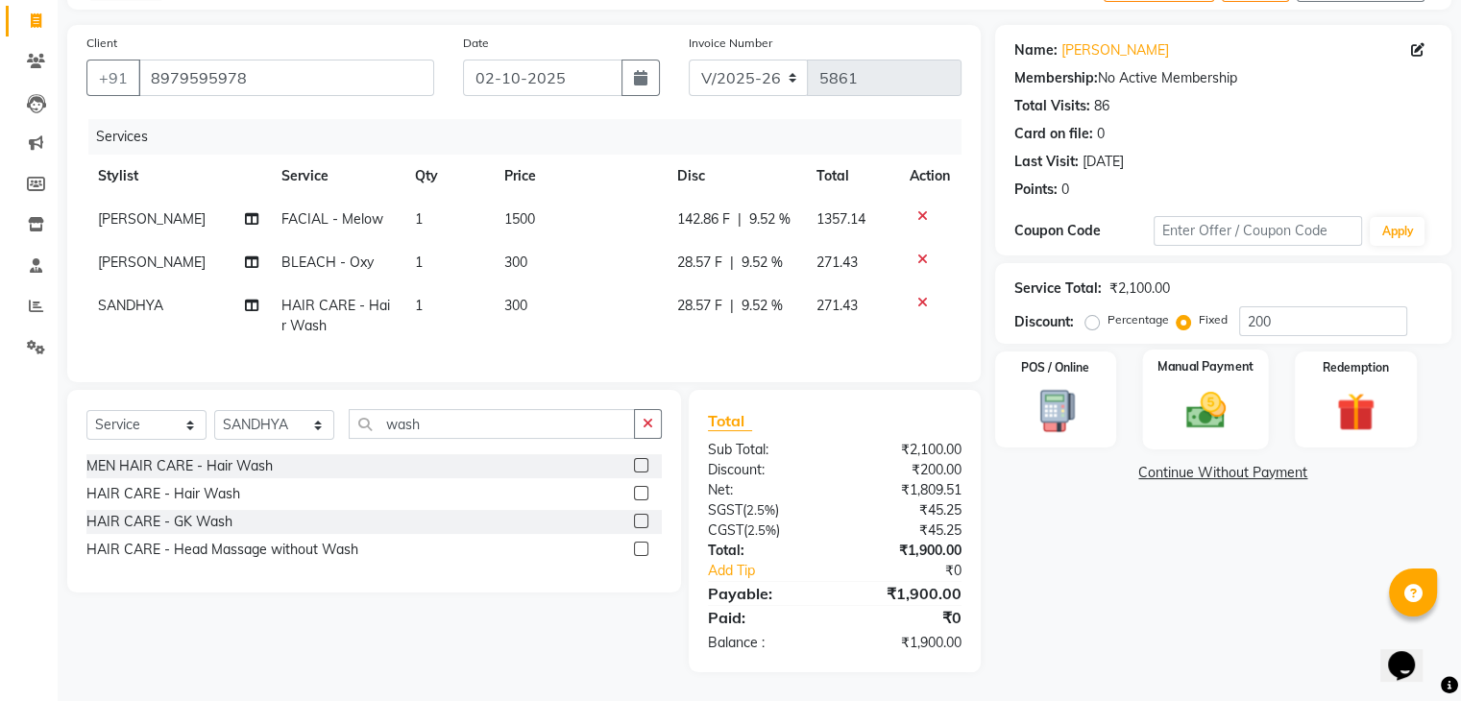
click at [1212, 393] on img at bounding box center [1205, 411] width 64 height 46
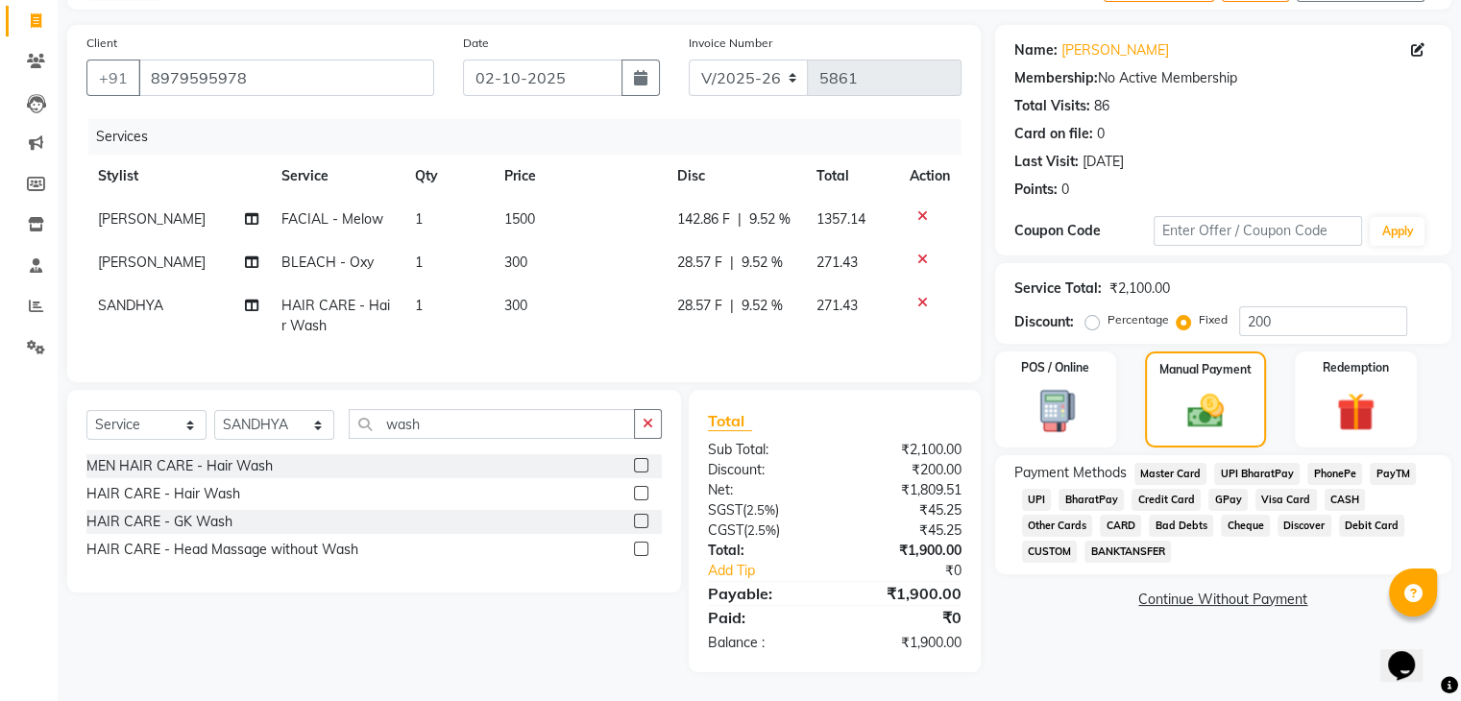
click at [1328, 489] on span "CASH" at bounding box center [1344, 500] width 41 height 22
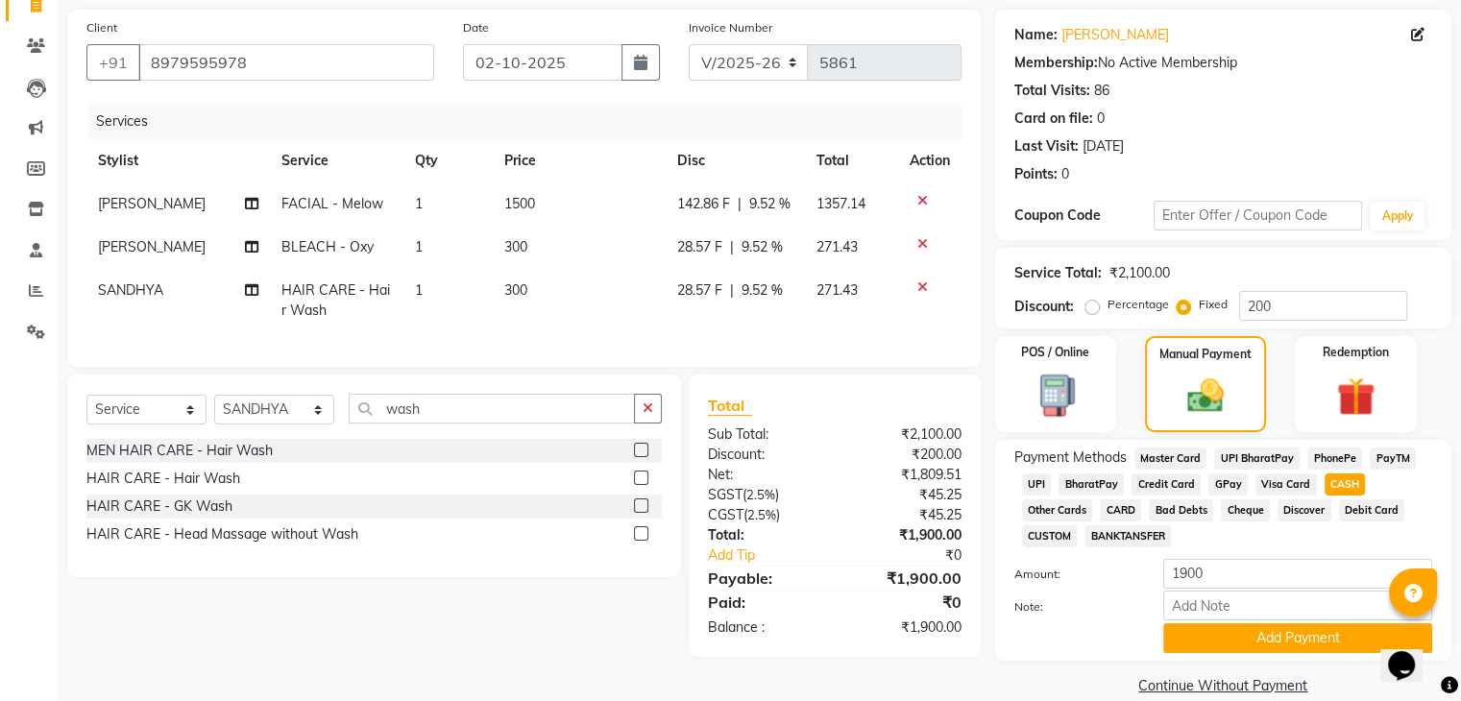
scroll to position [165, 0]
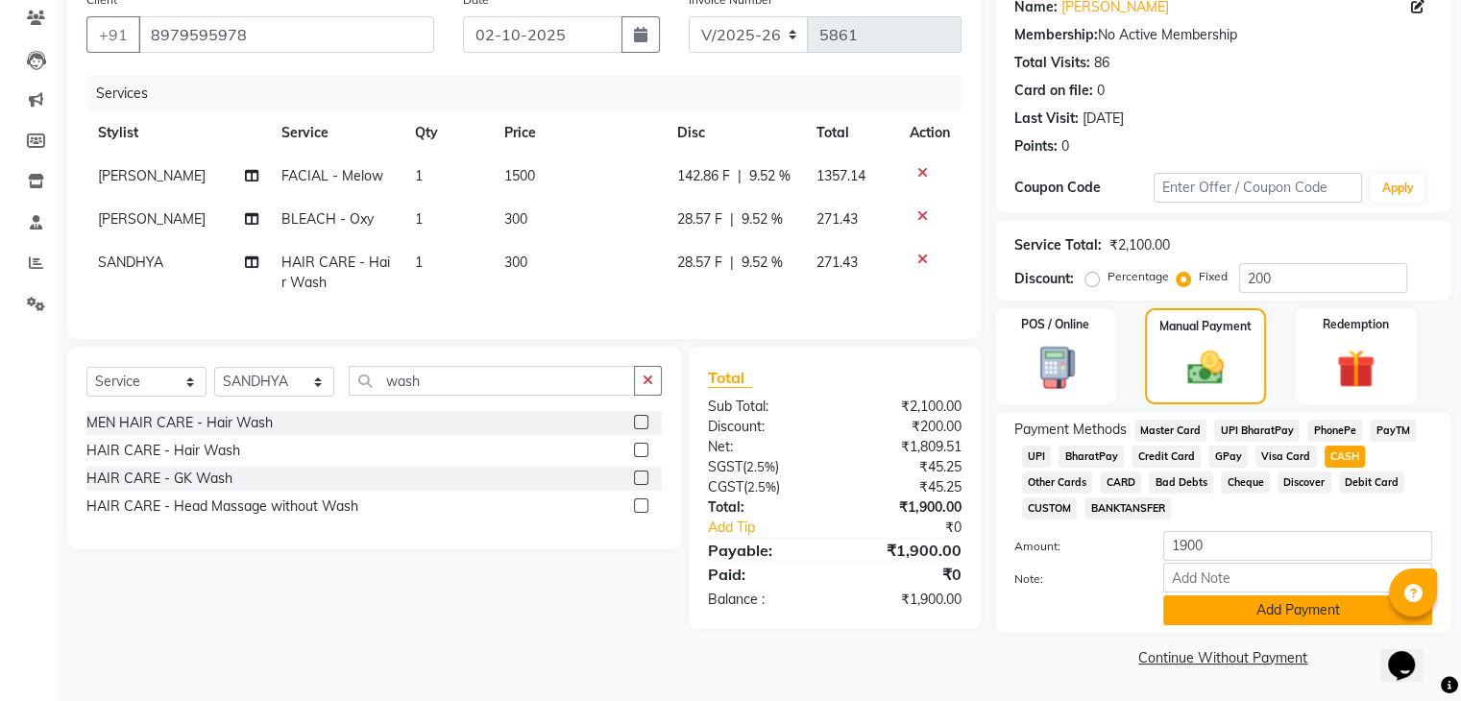
click at [1251, 619] on button "Add Payment" at bounding box center [1297, 610] width 269 height 30
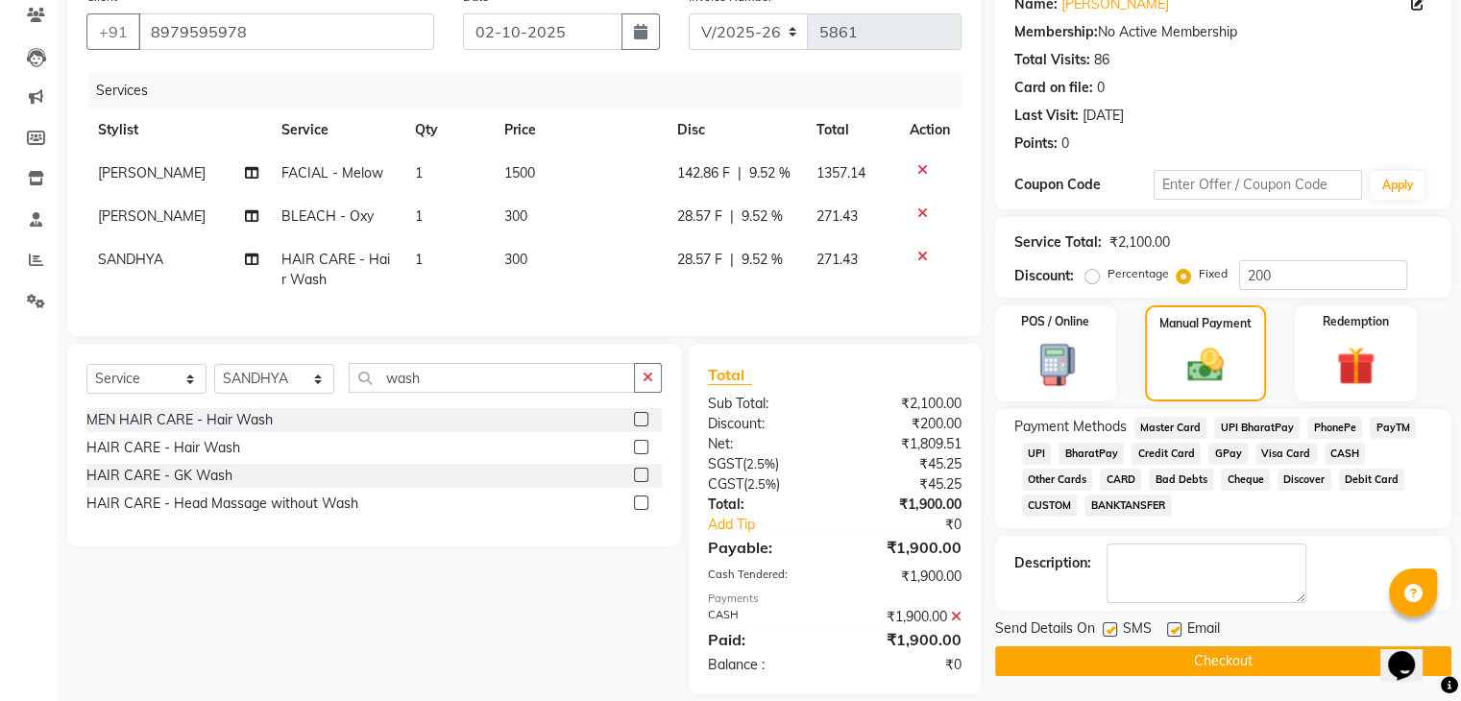
scroll to position [203, 0]
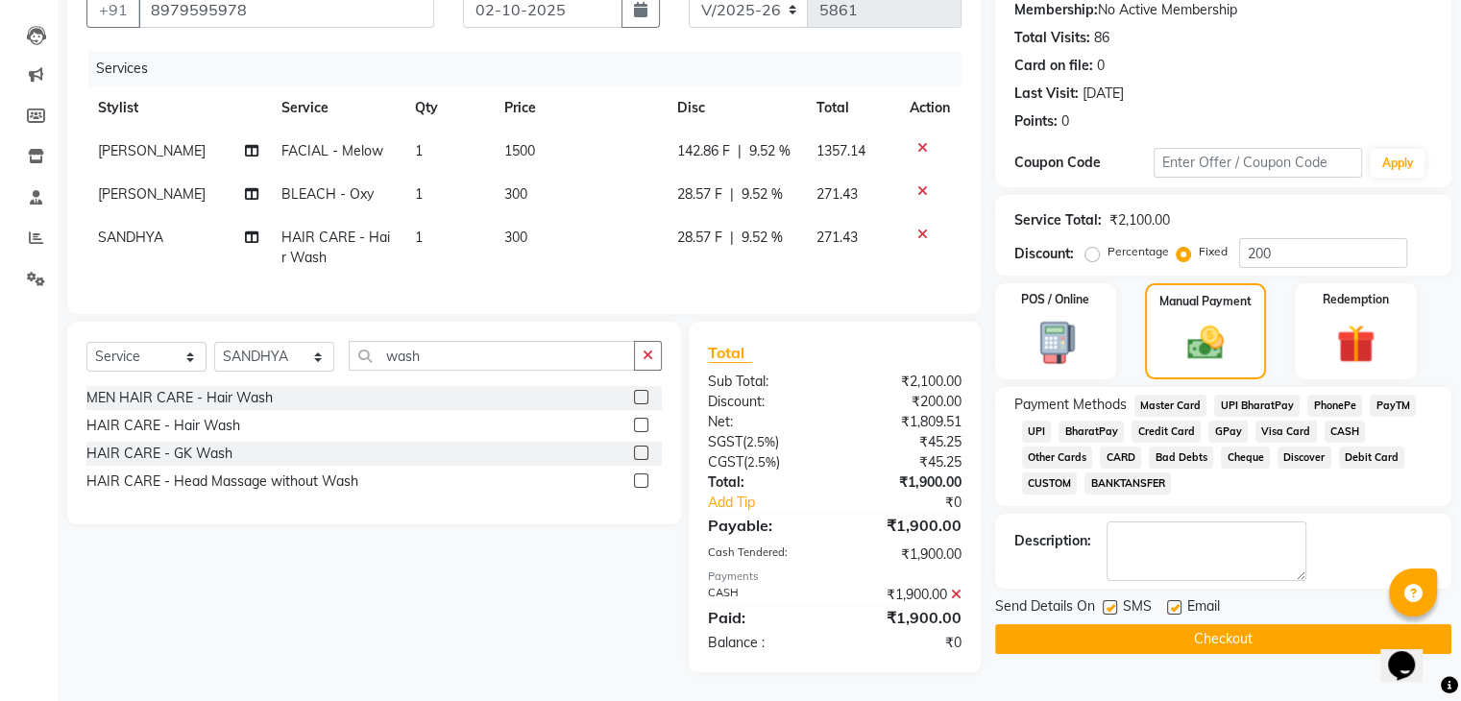
click at [1174, 600] on label at bounding box center [1174, 607] width 14 height 14
click at [1174, 602] on input "checkbox" at bounding box center [1173, 608] width 12 height 12
click at [1111, 600] on label at bounding box center [1109, 607] width 14 height 14
click at [1111, 602] on input "checkbox" at bounding box center [1108, 608] width 12 height 12
click at [1119, 624] on button "Checkout" at bounding box center [1223, 639] width 456 height 30
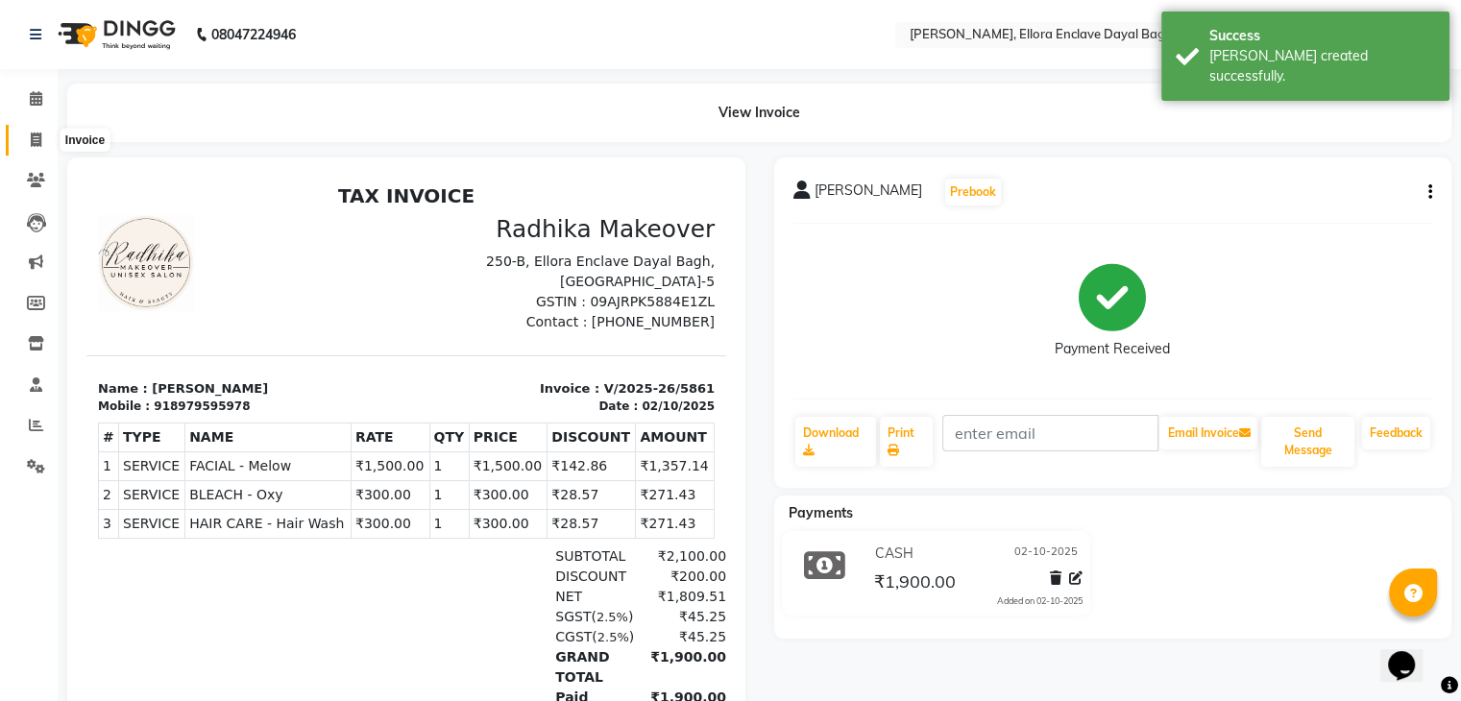
click at [24, 135] on span at bounding box center [36, 141] width 34 height 22
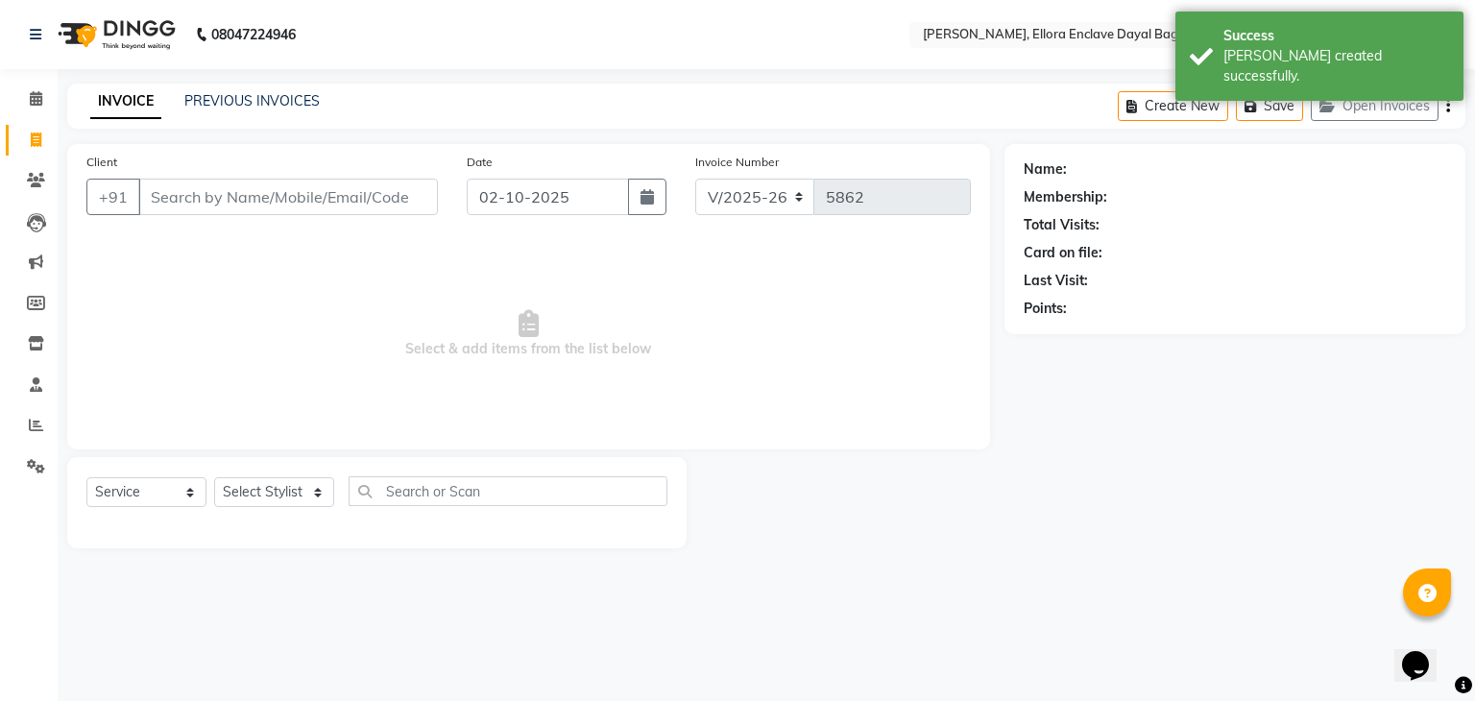
click at [249, 207] on input "Client" at bounding box center [288, 197] width 300 height 36
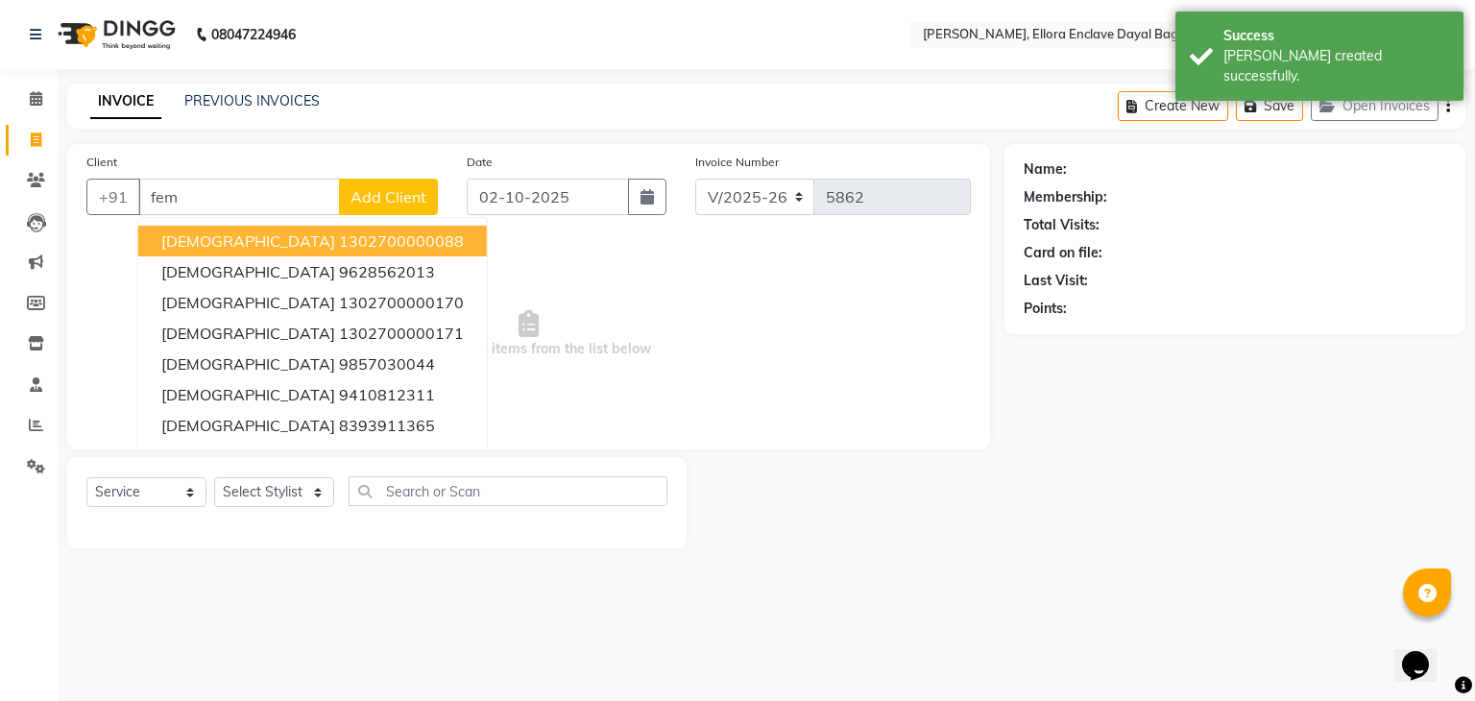
click at [339, 239] on ngb-highlight "1302700000088" at bounding box center [401, 240] width 125 height 19
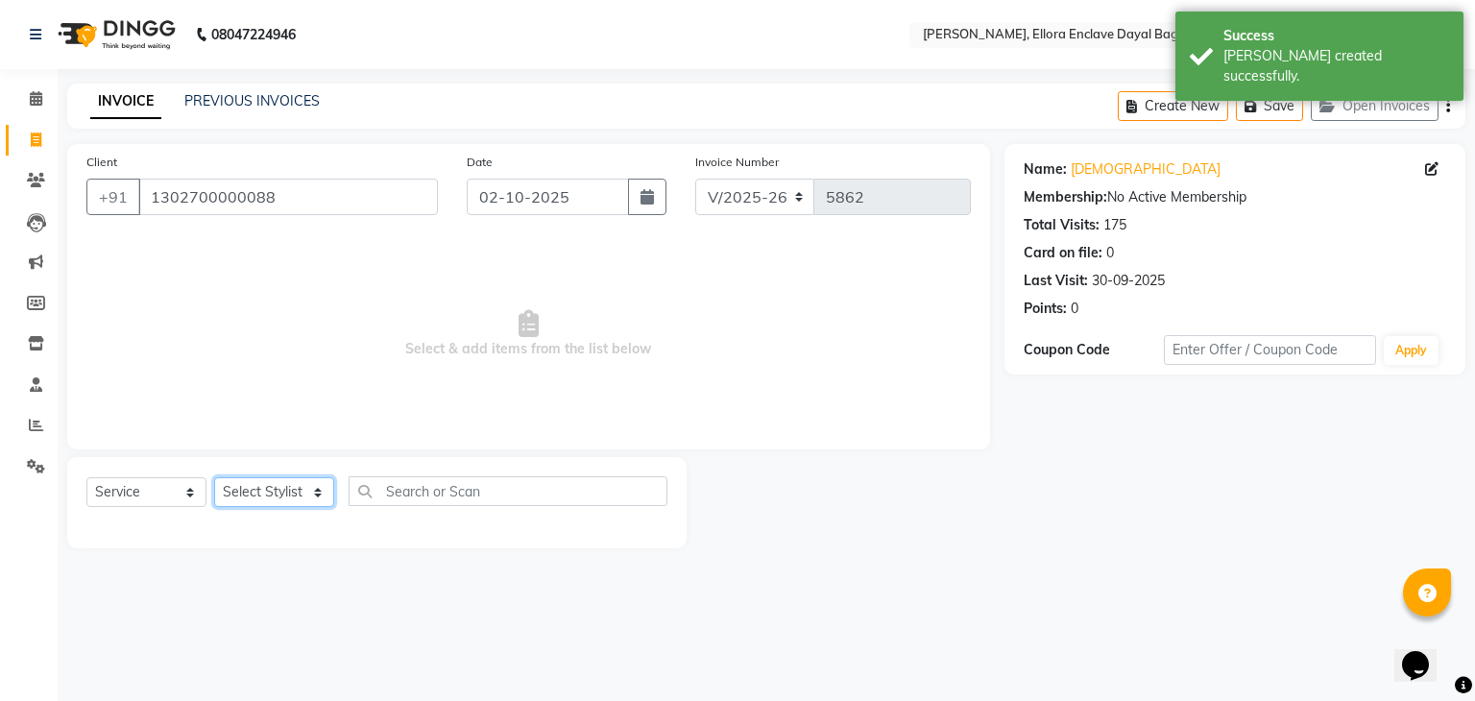
click at [294, 494] on select "Select Stylist AMAN DANISH SALMANI [PERSON_NAME] kakul KAVITA [PERSON_NAME] [PE…" at bounding box center [274, 492] width 120 height 30
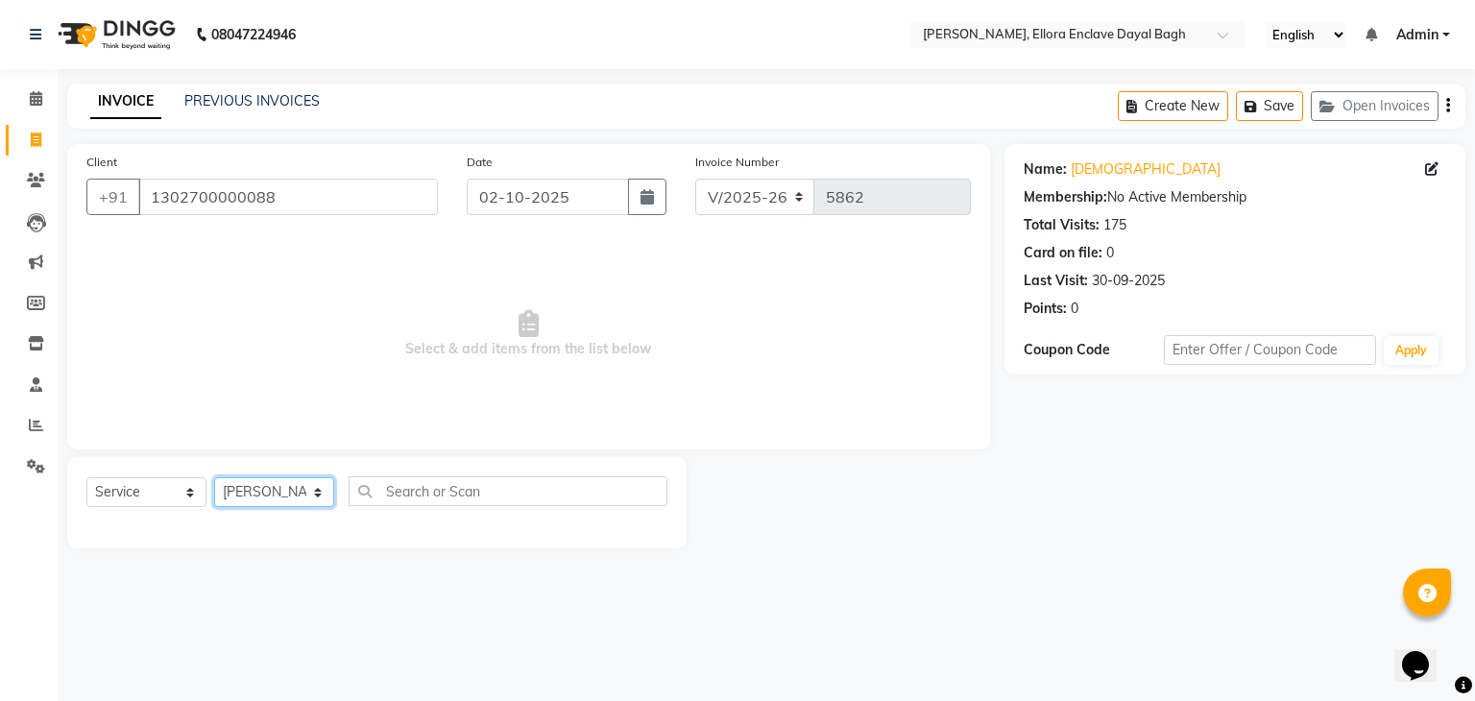
click at [214, 478] on select "Select Stylist AMAN DANISH SALMANI [PERSON_NAME] kakul KAVITA [PERSON_NAME] [PE…" at bounding box center [274, 492] width 120 height 30
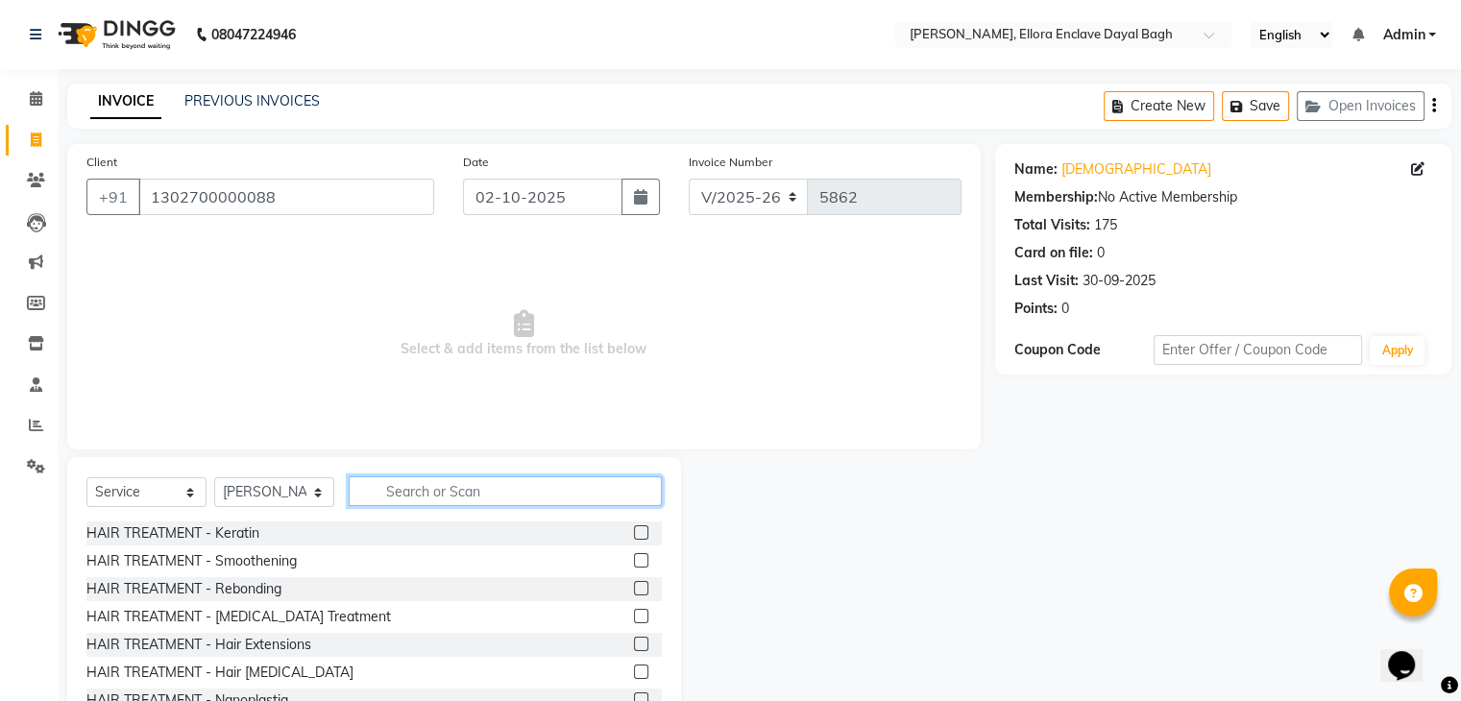
click at [400, 496] on input "text" at bounding box center [505, 491] width 313 height 30
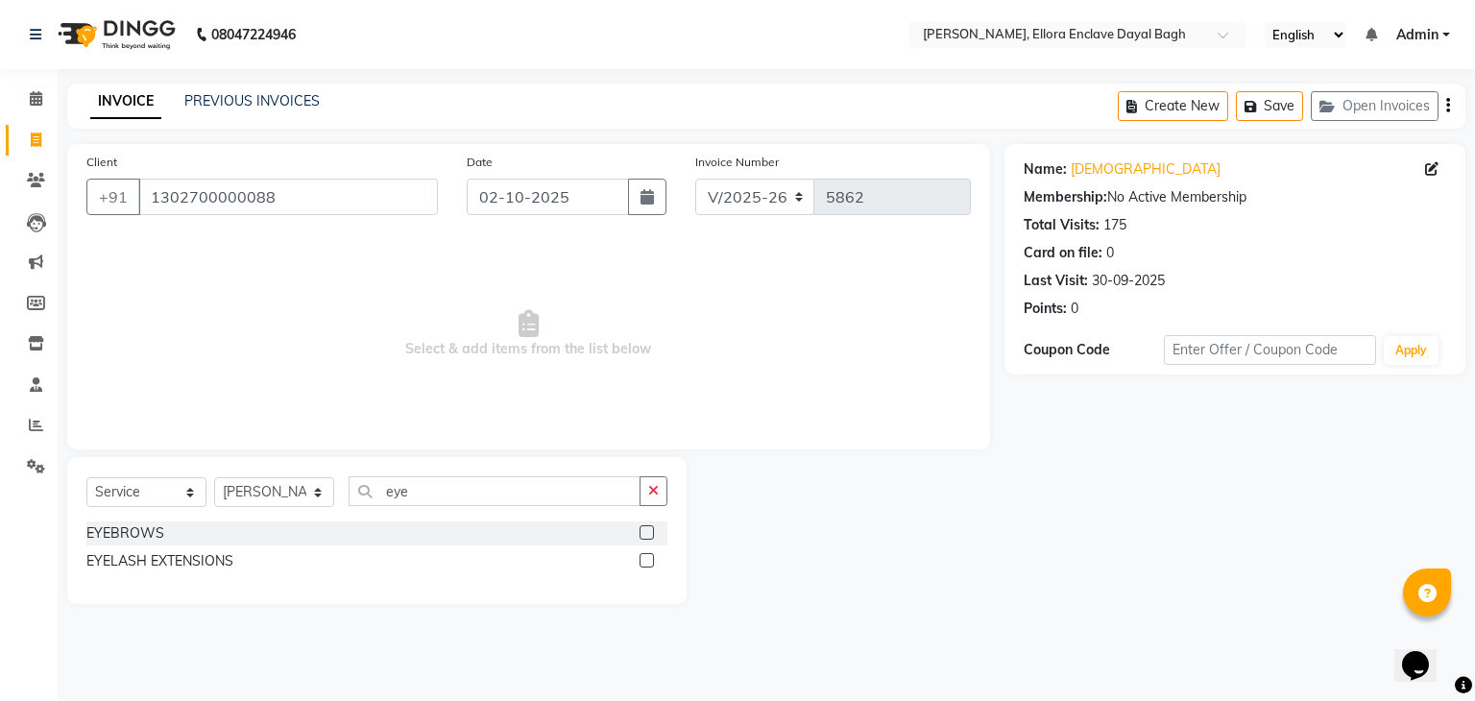
click at [646, 529] on label at bounding box center [647, 532] width 14 height 14
click at [646, 529] on input "checkbox" at bounding box center [646, 533] width 12 height 12
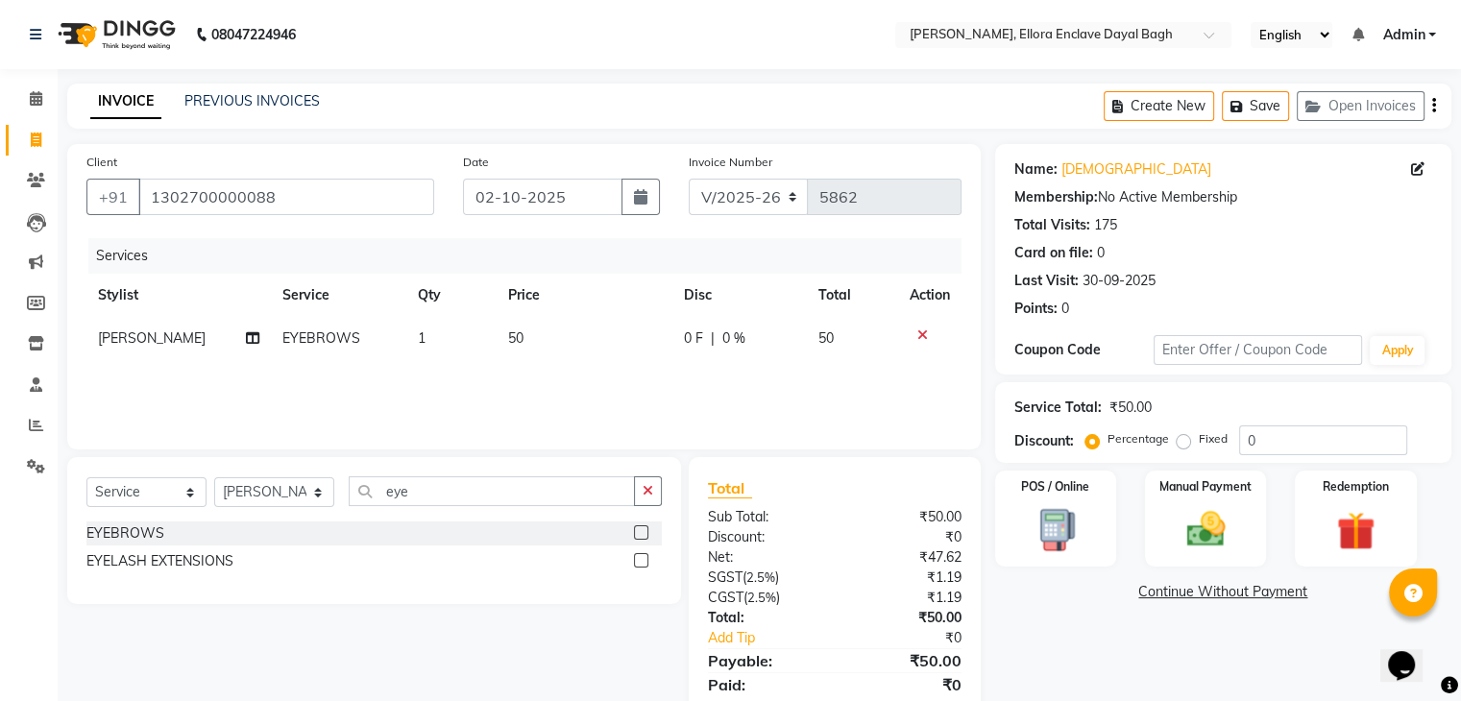
click at [642, 530] on label at bounding box center [641, 532] width 14 height 14
click at [642, 530] on input "checkbox" at bounding box center [640, 533] width 12 height 12
click at [160, 380] on span "[PERSON_NAME]" at bounding box center [152, 381] width 108 height 17
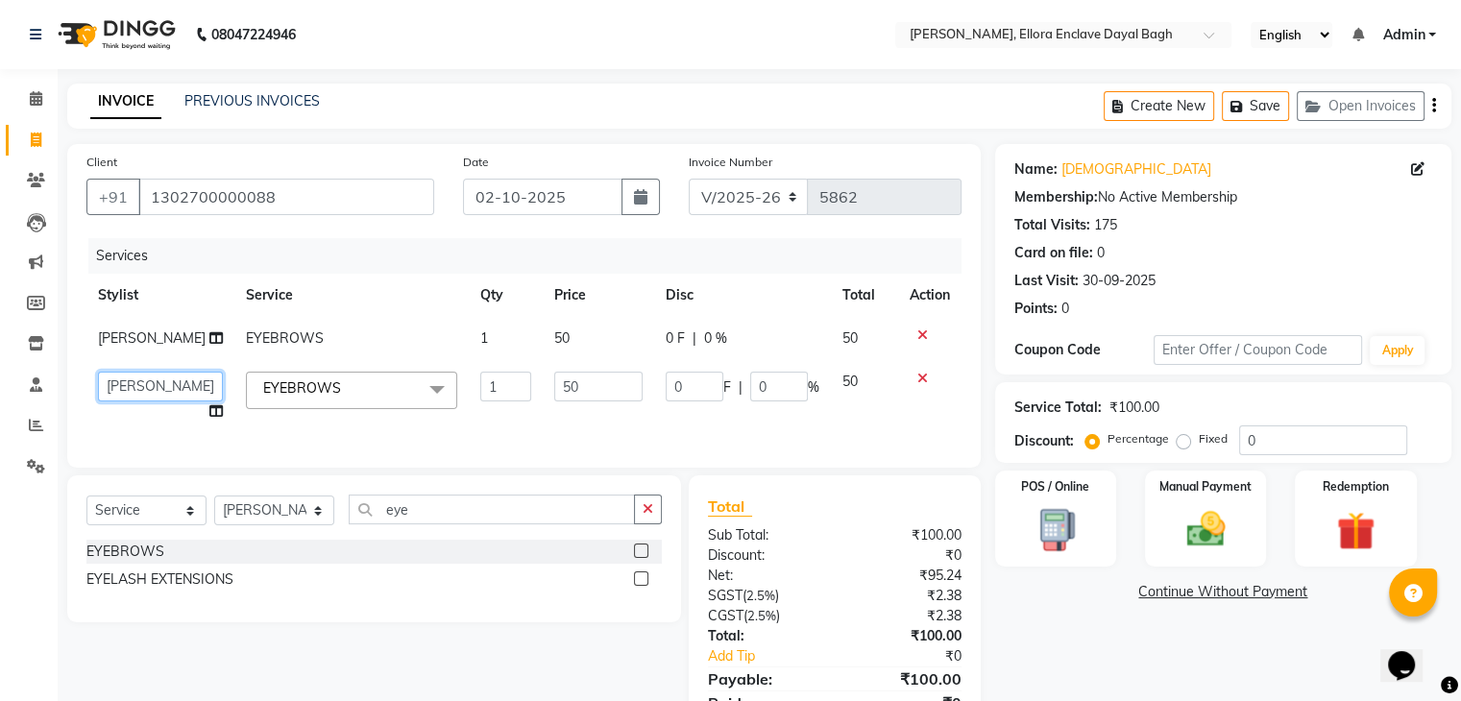
click at [160, 398] on select "AMAN DANISH SALMANI GOPAL PACHORI kakul KAVITA KIRAN KUMARI MEENU KUMARI NEHA N…" at bounding box center [160, 387] width 125 height 30
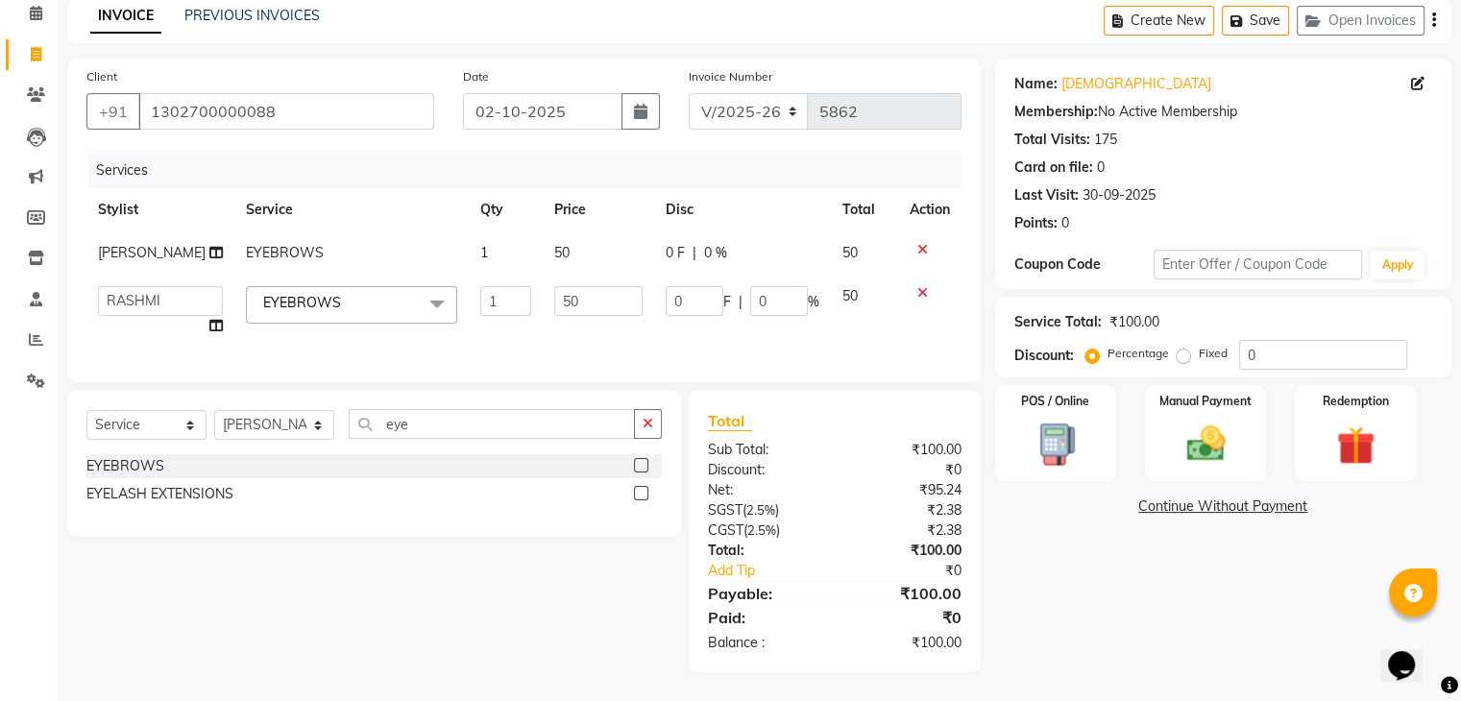
drag, startPoint x: 595, startPoint y: 228, endPoint x: 595, endPoint y: 212, distance: 15.4
click at [595, 231] on td "50" at bounding box center [598, 252] width 111 height 43
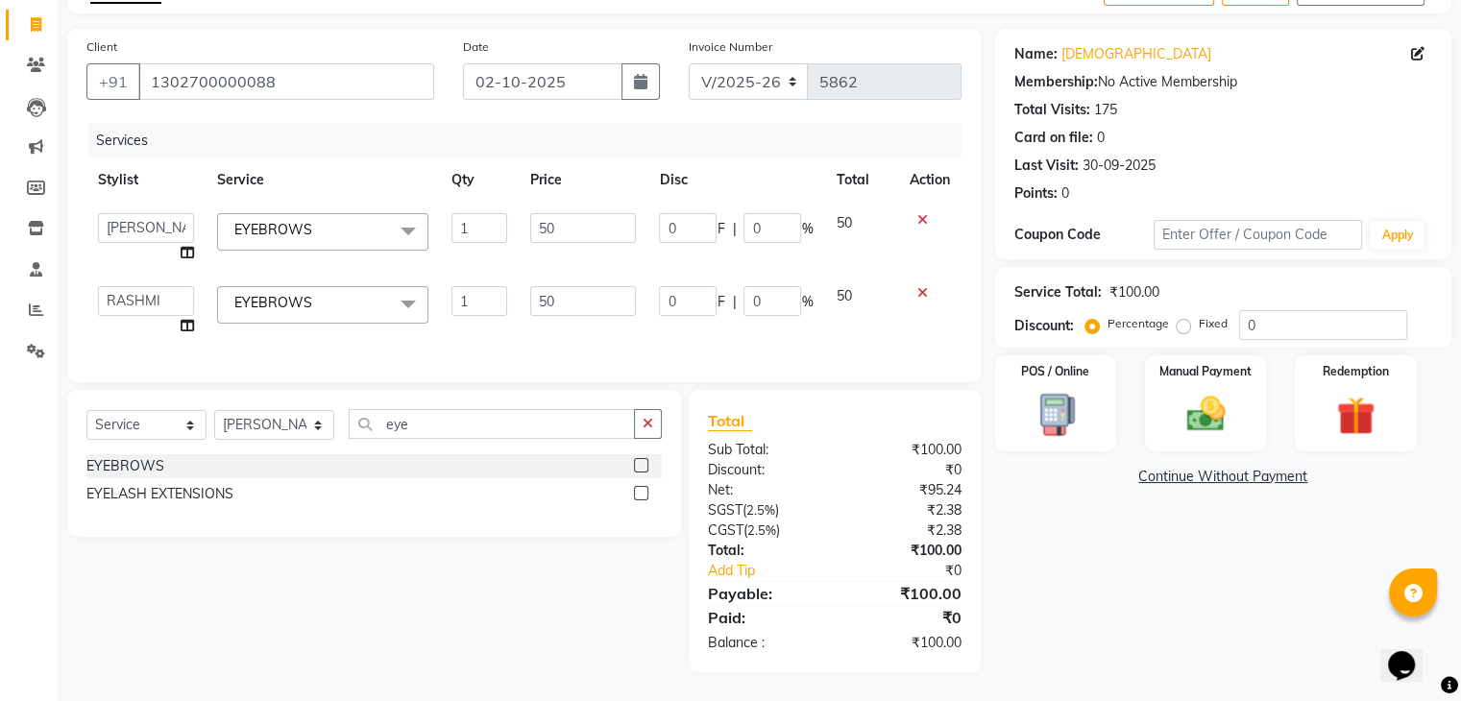
click at [595, 213] on input "50" at bounding box center [583, 228] width 106 height 30
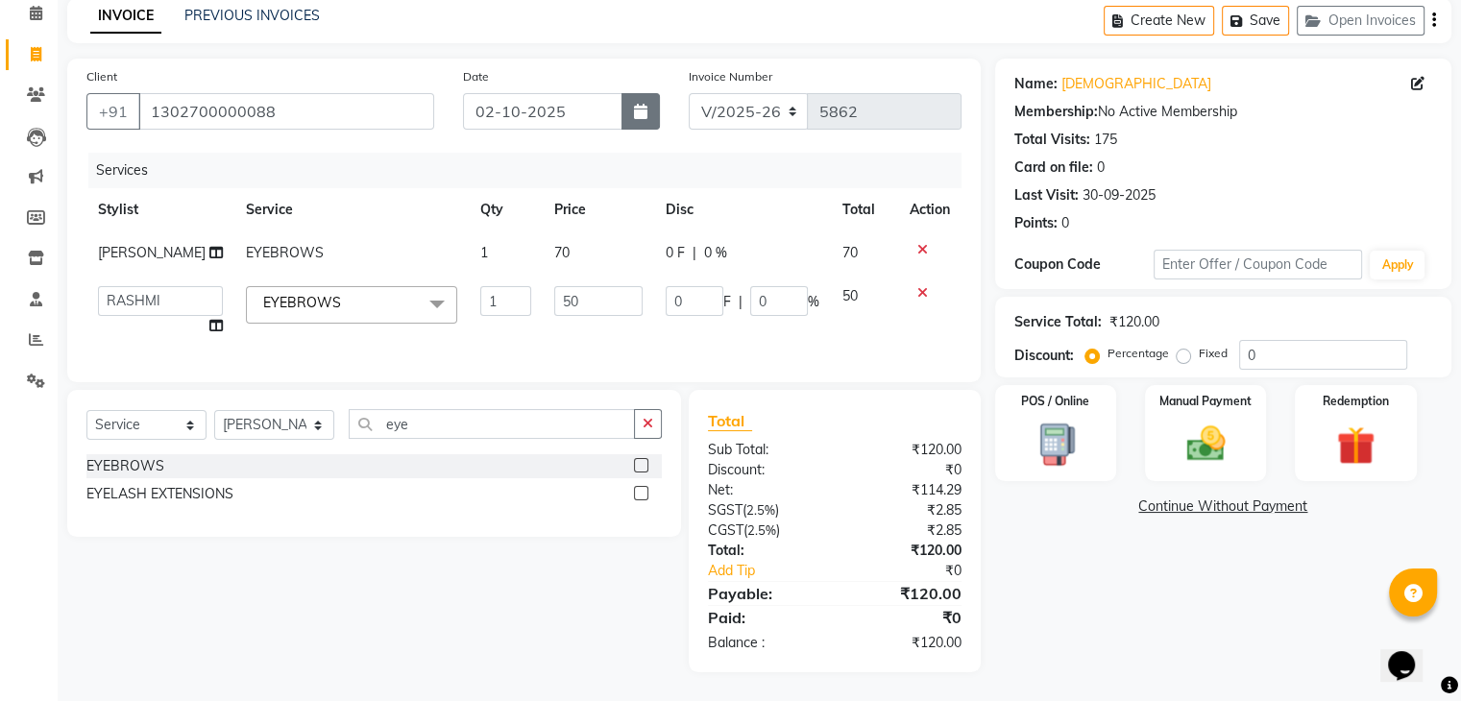
click at [641, 93] on button "button" at bounding box center [640, 111] width 38 height 36
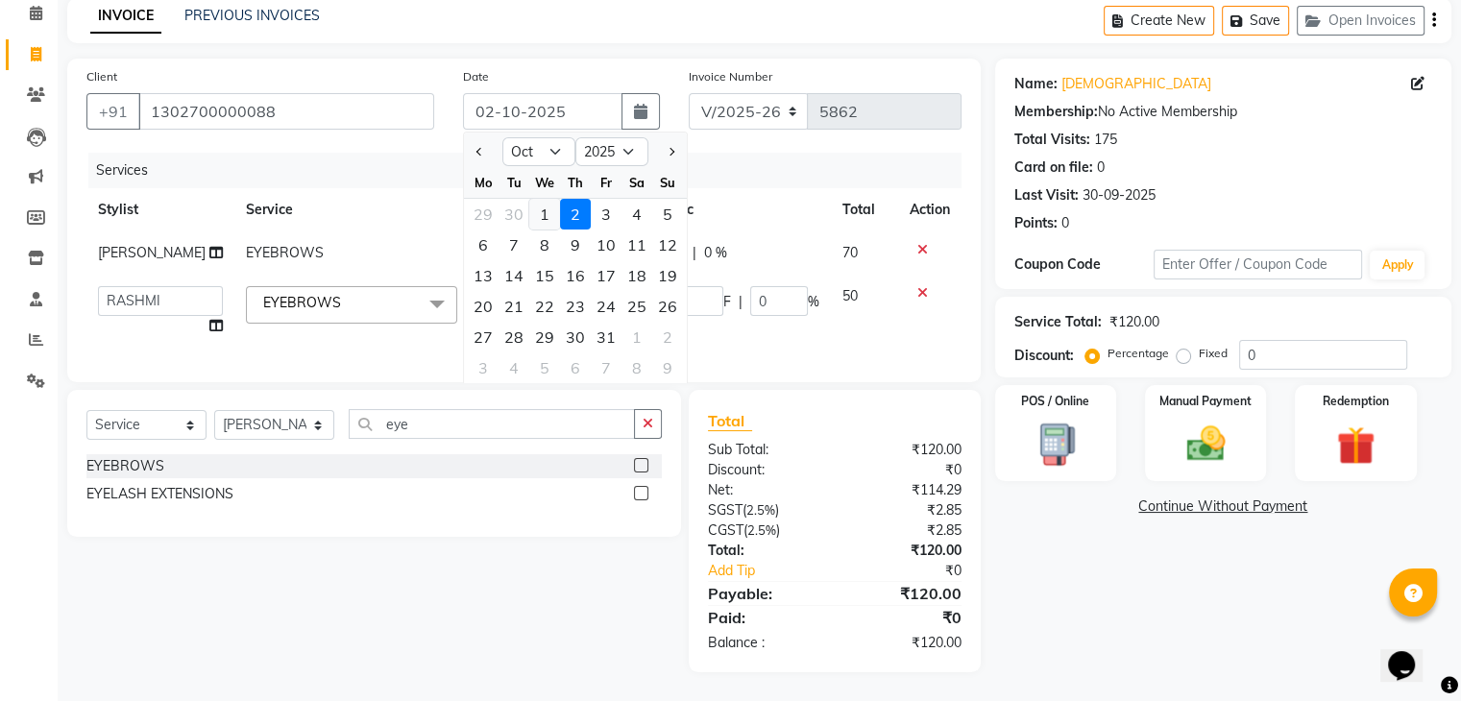
click at [545, 199] on div "1" at bounding box center [544, 214] width 31 height 31
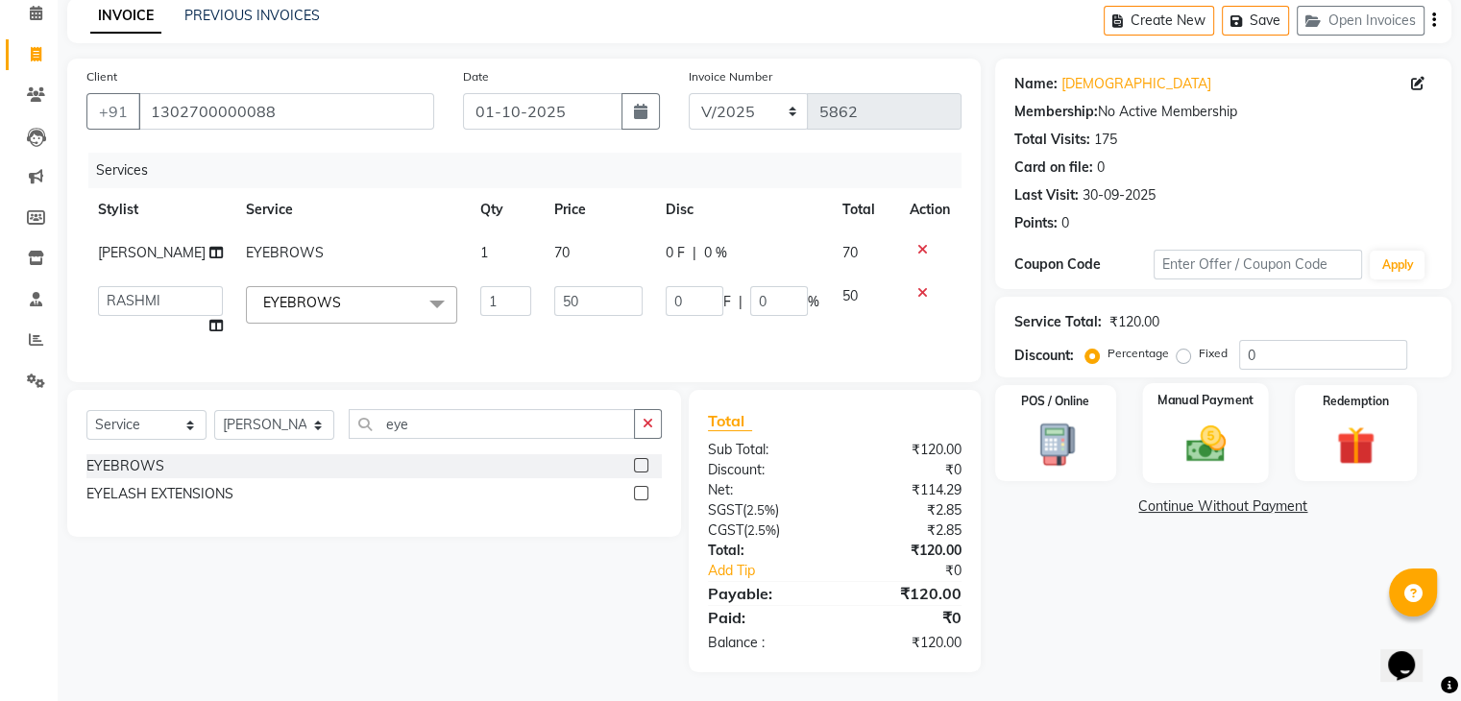
click at [1229, 422] on img at bounding box center [1205, 445] width 64 height 46
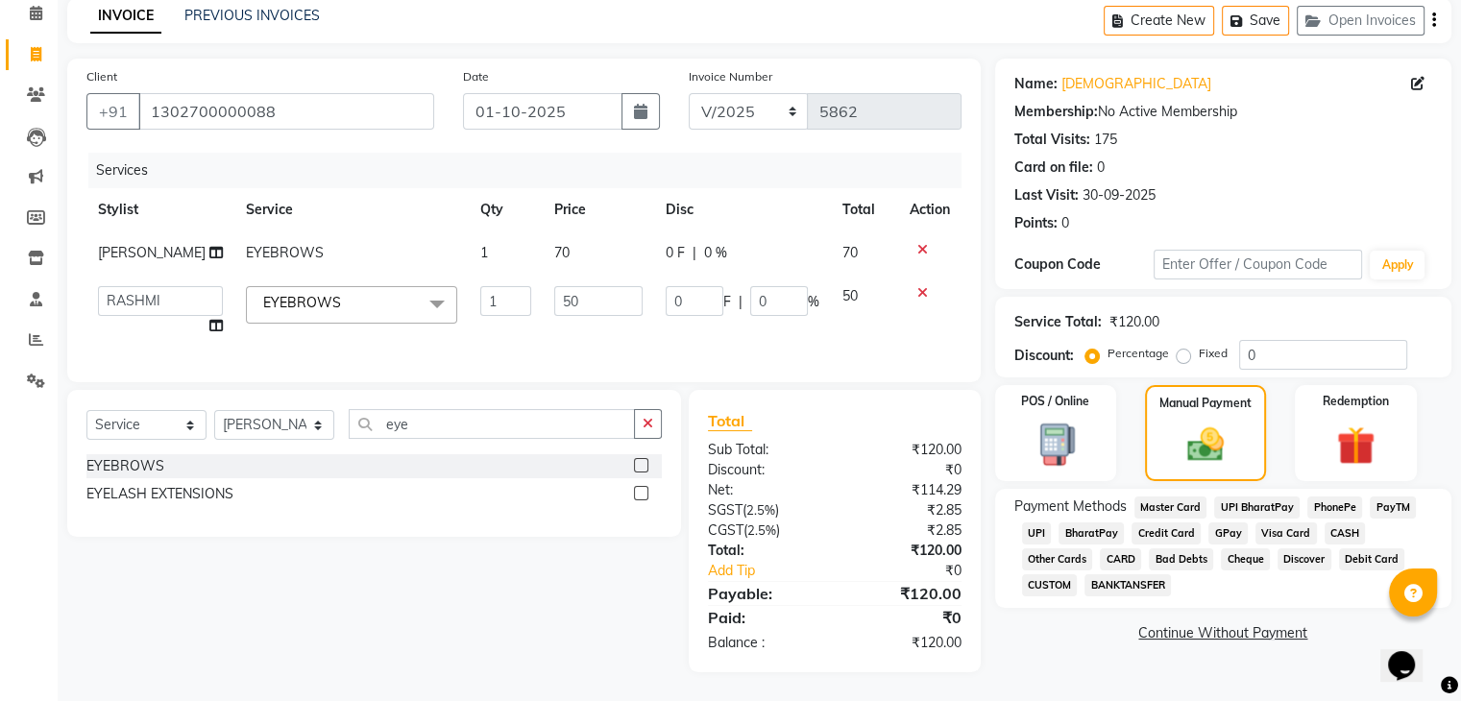
click at [1040, 522] on span "UPI" at bounding box center [1037, 533] width 30 height 22
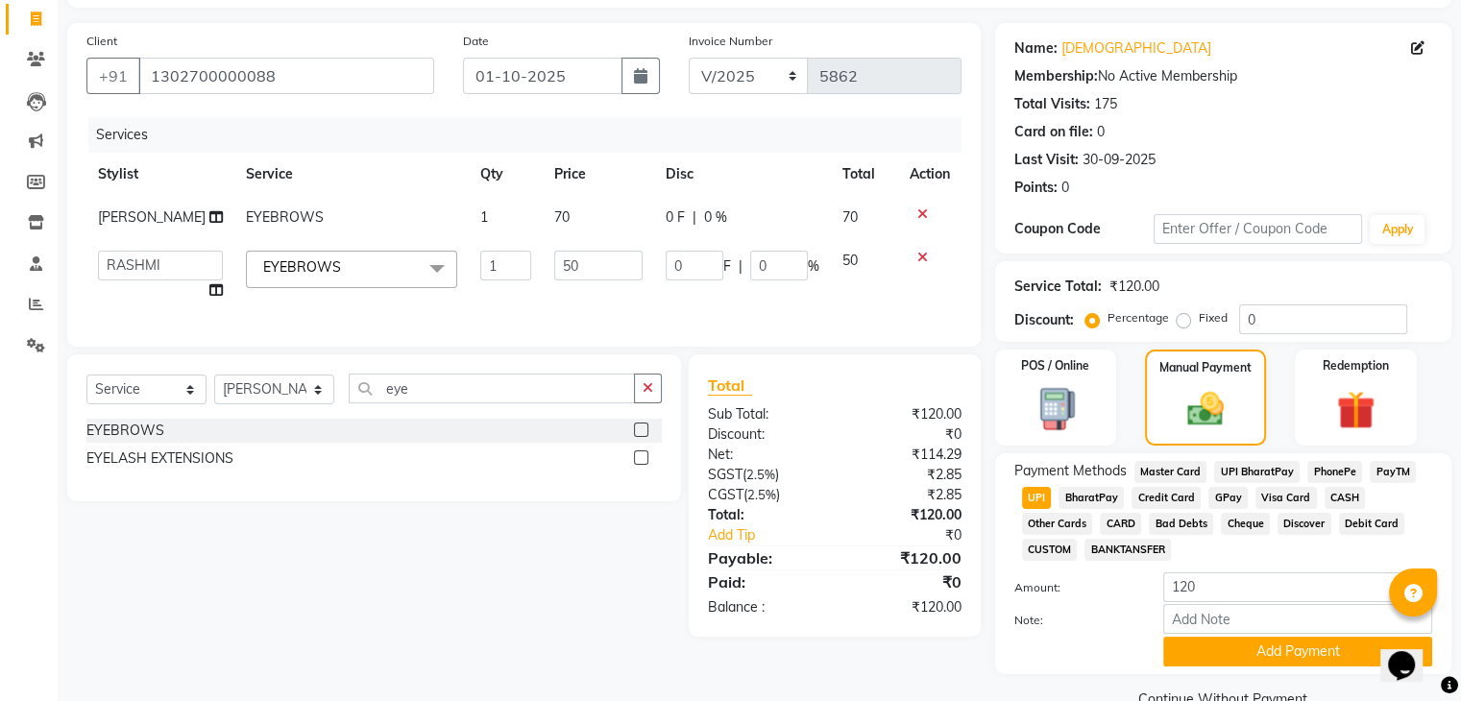
scroll to position [165, 0]
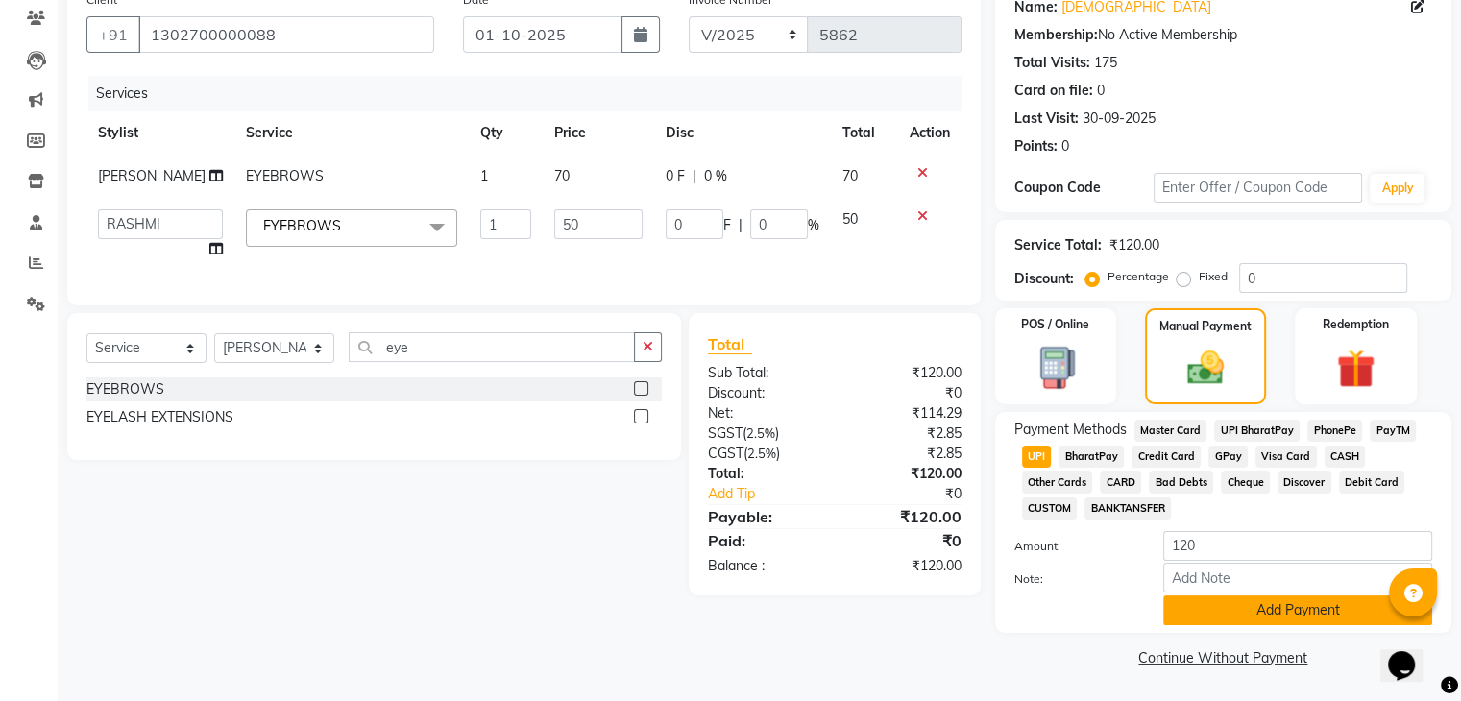
click at [1307, 616] on button "Add Payment" at bounding box center [1297, 610] width 269 height 30
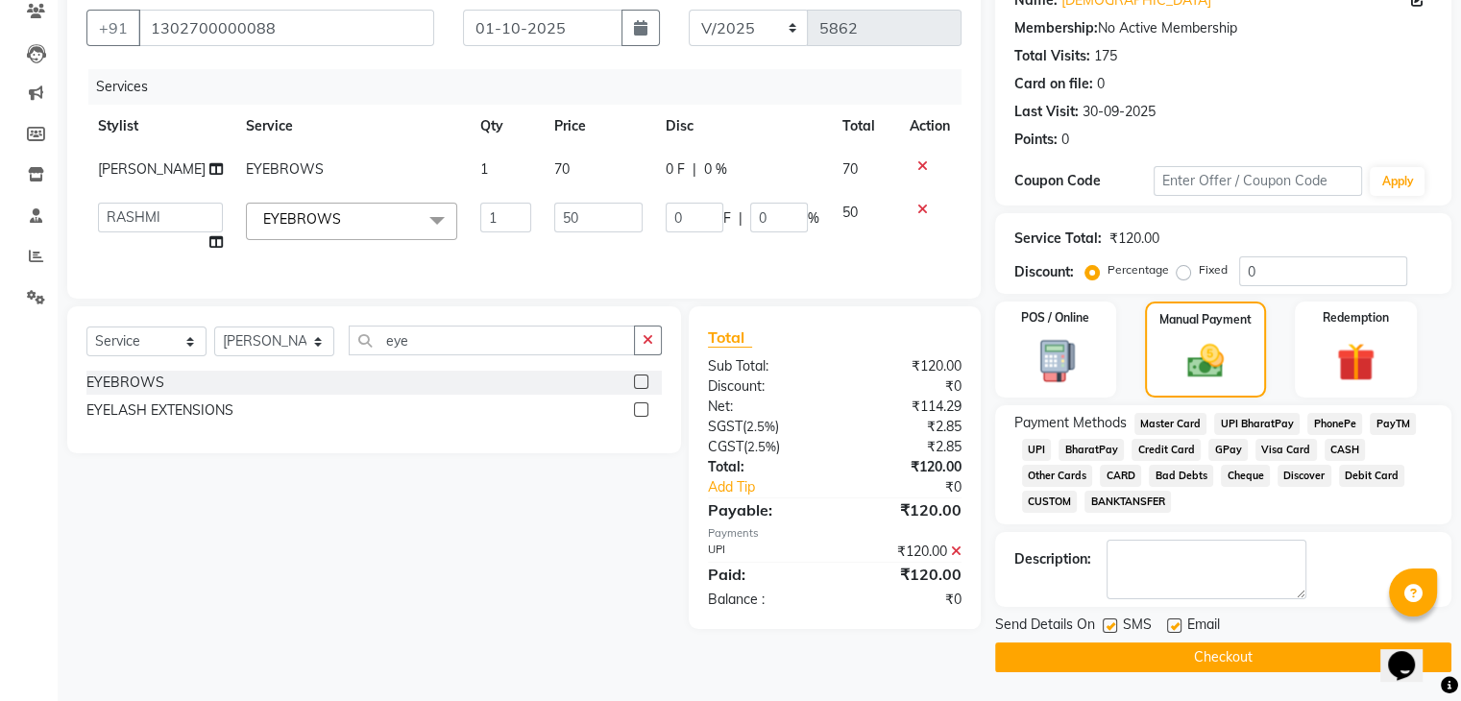
click at [1170, 626] on label at bounding box center [1174, 625] width 14 height 14
click at [1170, 626] on input "checkbox" at bounding box center [1173, 626] width 12 height 12
click at [1105, 626] on label at bounding box center [1109, 625] width 14 height 14
click at [1105, 626] on input "checkbox" at bounding box center [1108, 626] width 12 height 12
click at [1113, 645] on button "Checkout" at bounding box center [1223, 657] width 456 height 30
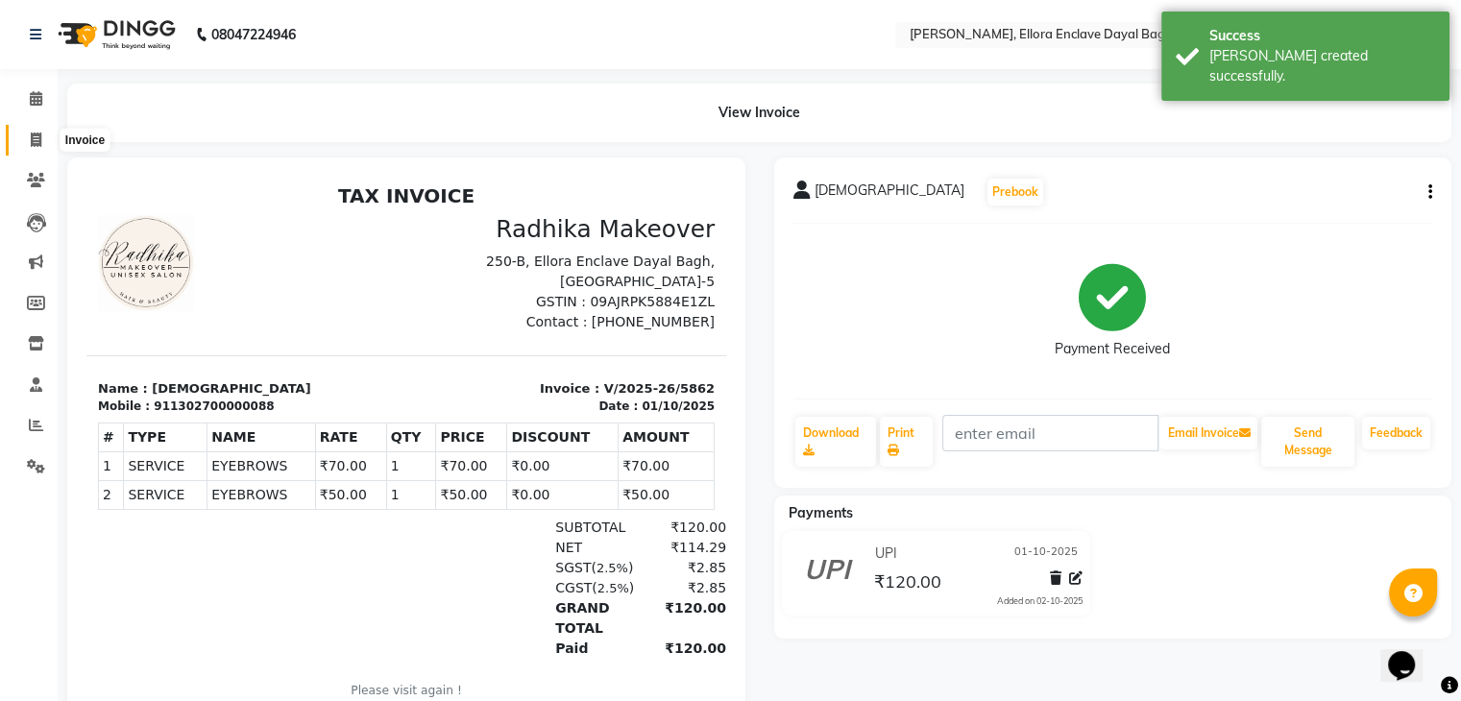
click at [23, 130] on span at bounding box center [36, 141] width 34 height 22
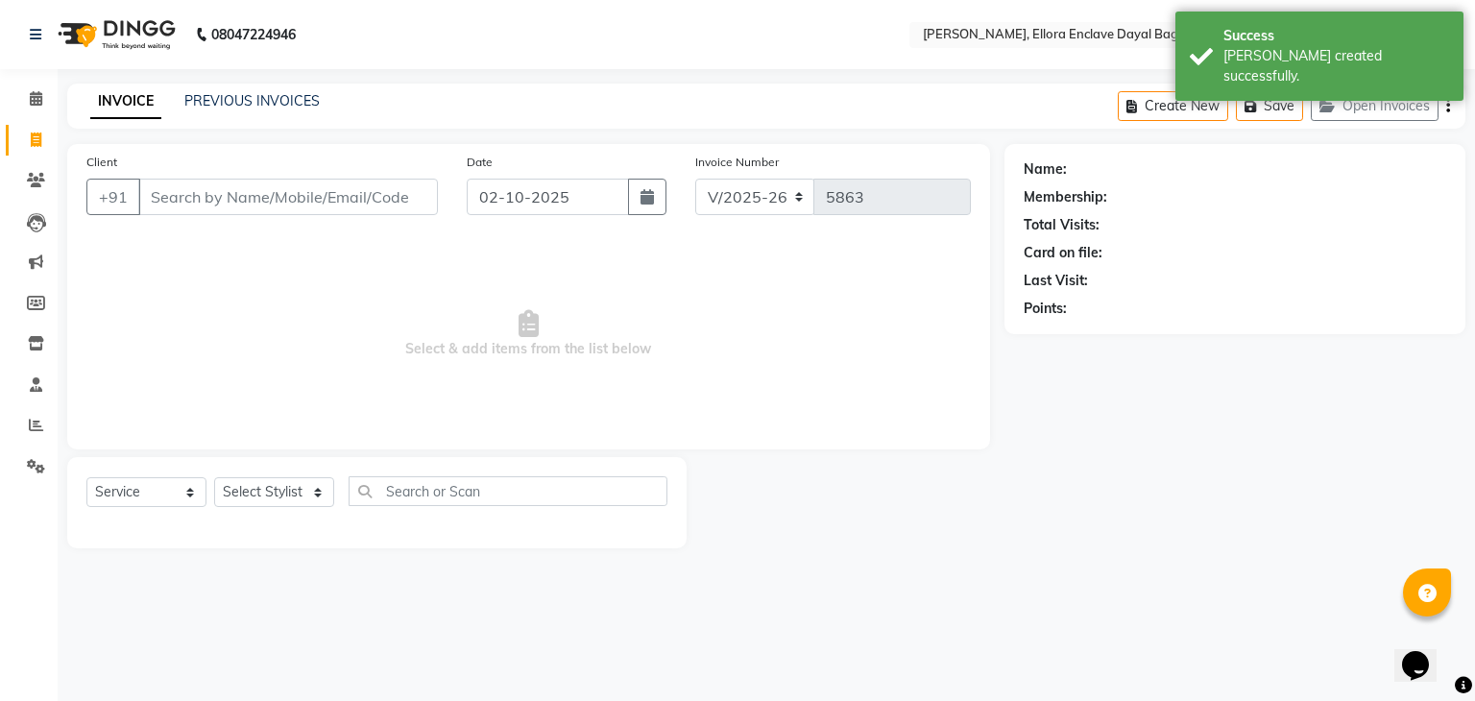
click at [216, 178] on div "Client +91" at bounding box center [262, 191] width 380 height 79
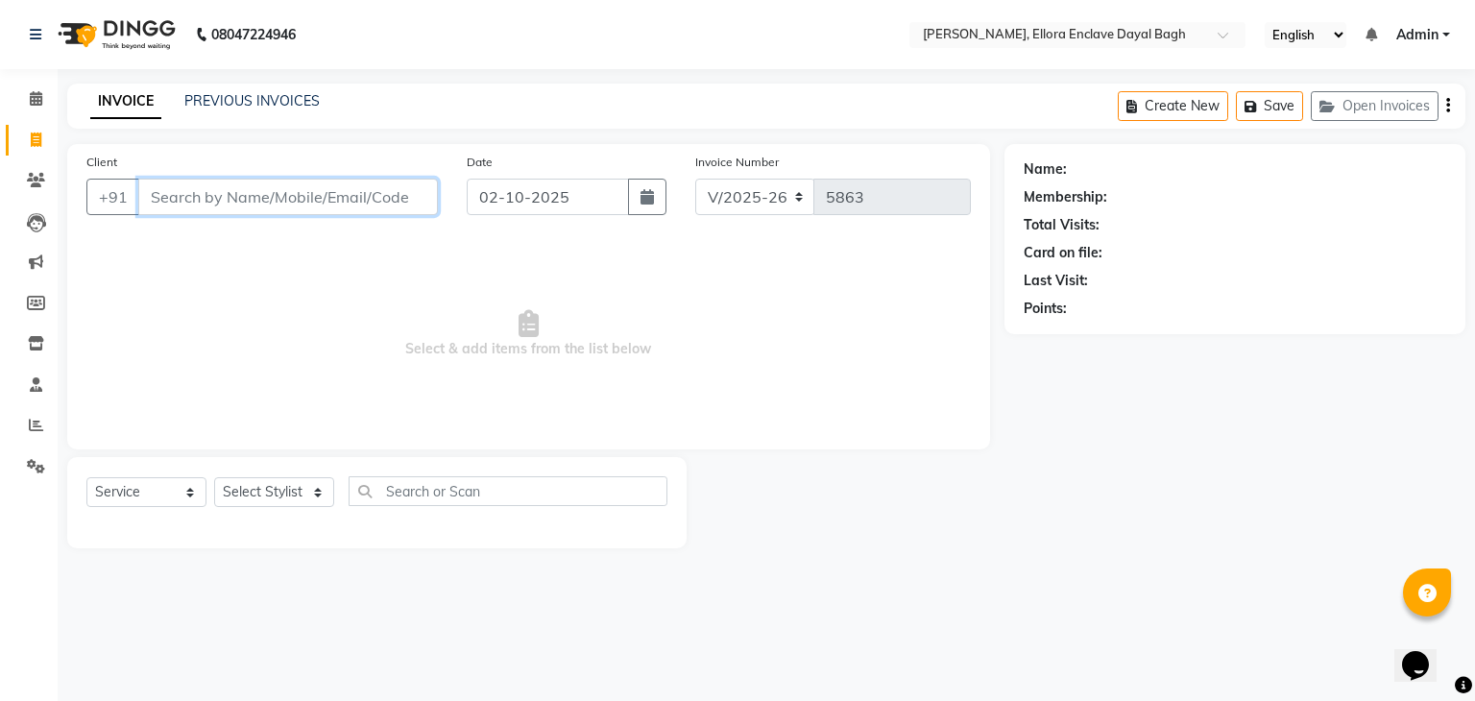
click at [259, 205] on input "Client" at bounding box center [288, 197] width 300 height 36
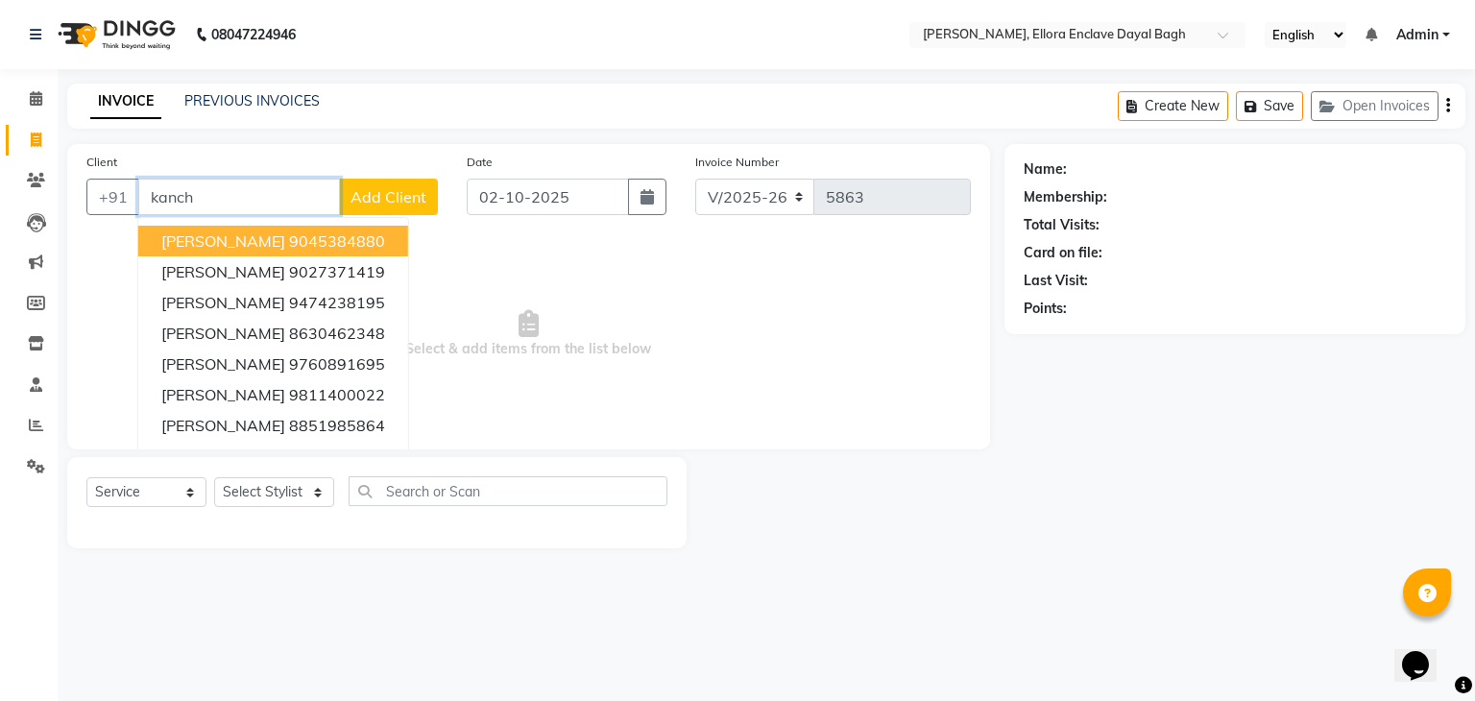
click at [289, 235] on ngb-highlight "9045384880" at bounding box center [337, 240] width 96 height 19
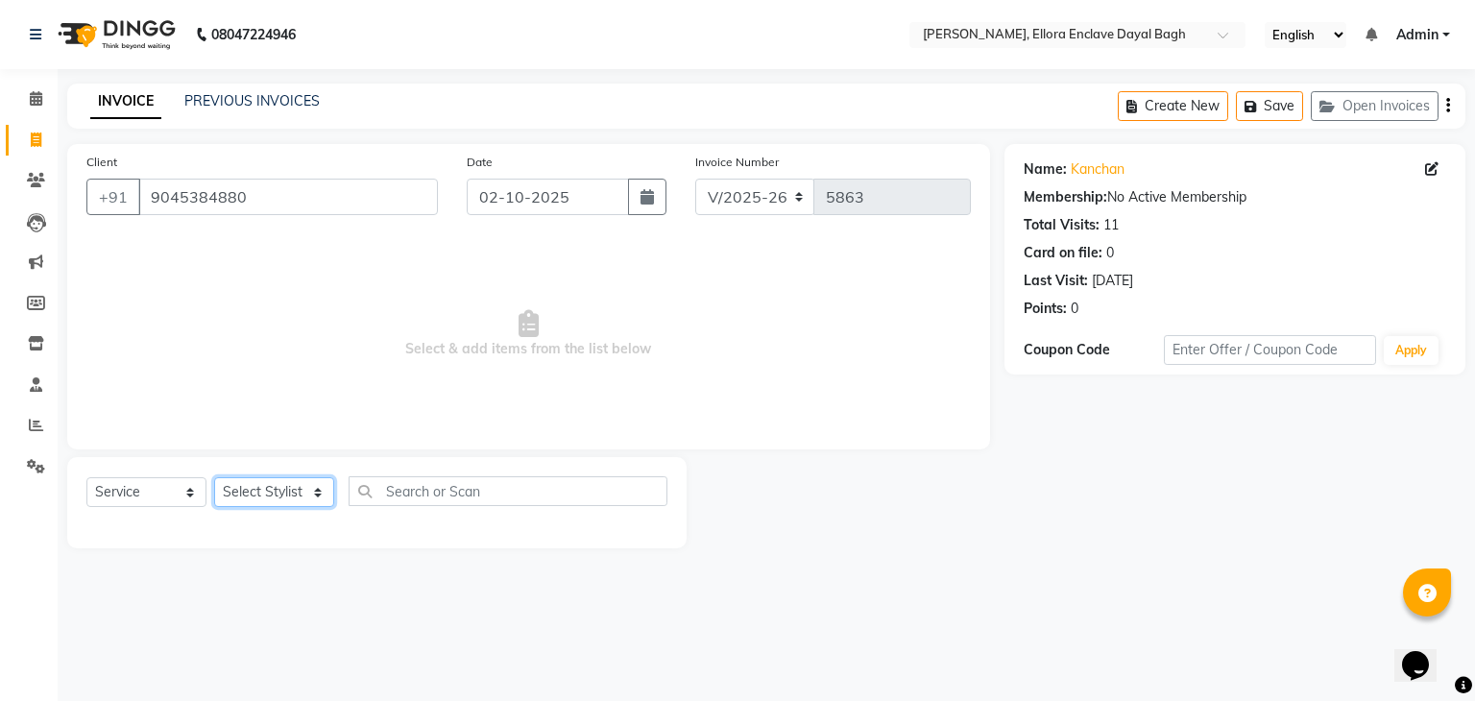
click at [268, 491] on select "Select Stylist AMAN DANISH SALMANI [PERSON_NAME] kakul KAVITA [PERSON_NAME] [PE…" at bounding box center [274, 492] width 120 height 30
click at [214, 478] on select "Select Stylist AMAN DANISH SALMANI [PERSON_NAME] kakul KAVITA [PERSON_NAME] [PE…" at bounding box center [274, 492] width 120 height 30
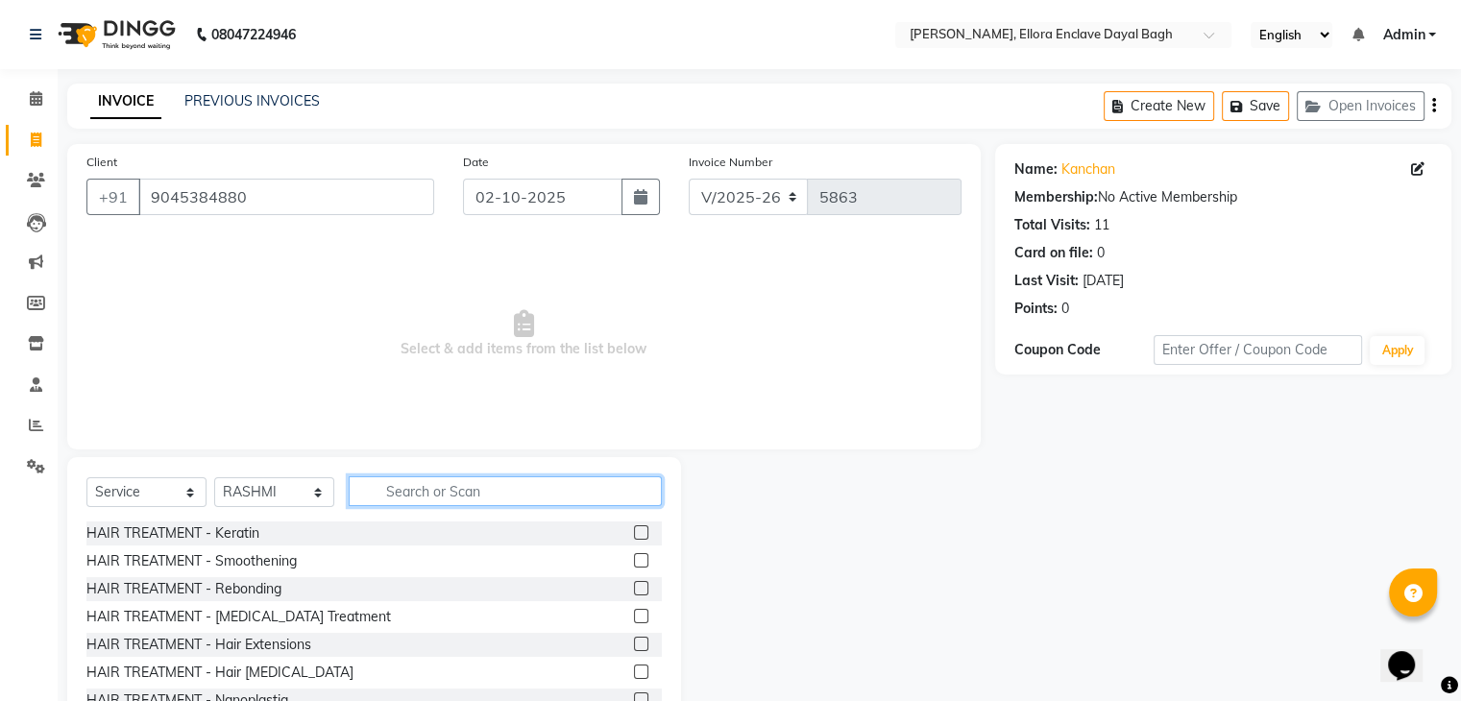
click at [416, 491] on input "text" at bounding box center [505, 491] width 313 height 30
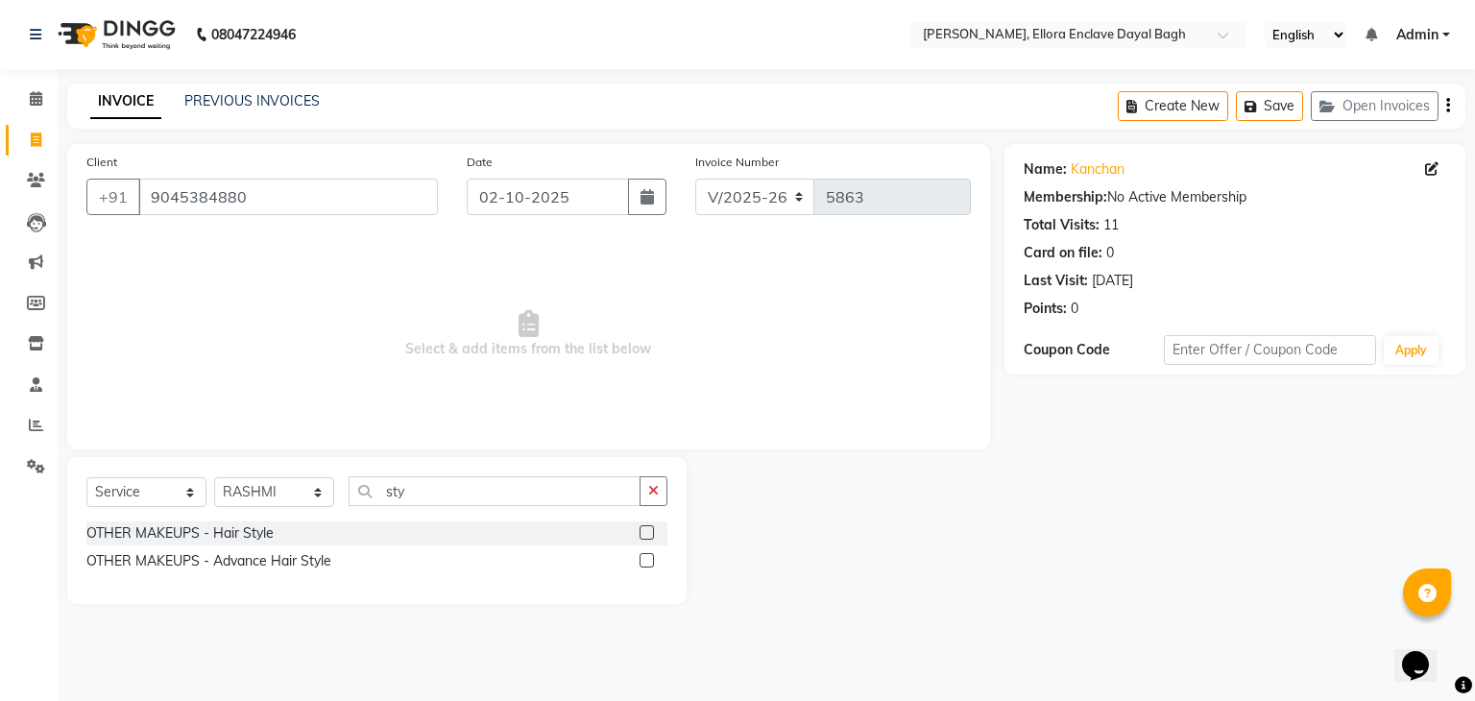
click at [643, 562] on label at bounding box center [647, 560] width 14 height 14
click at [643, 562] on input "checkbox" at bounding box center [646, 561] width 12 height 12
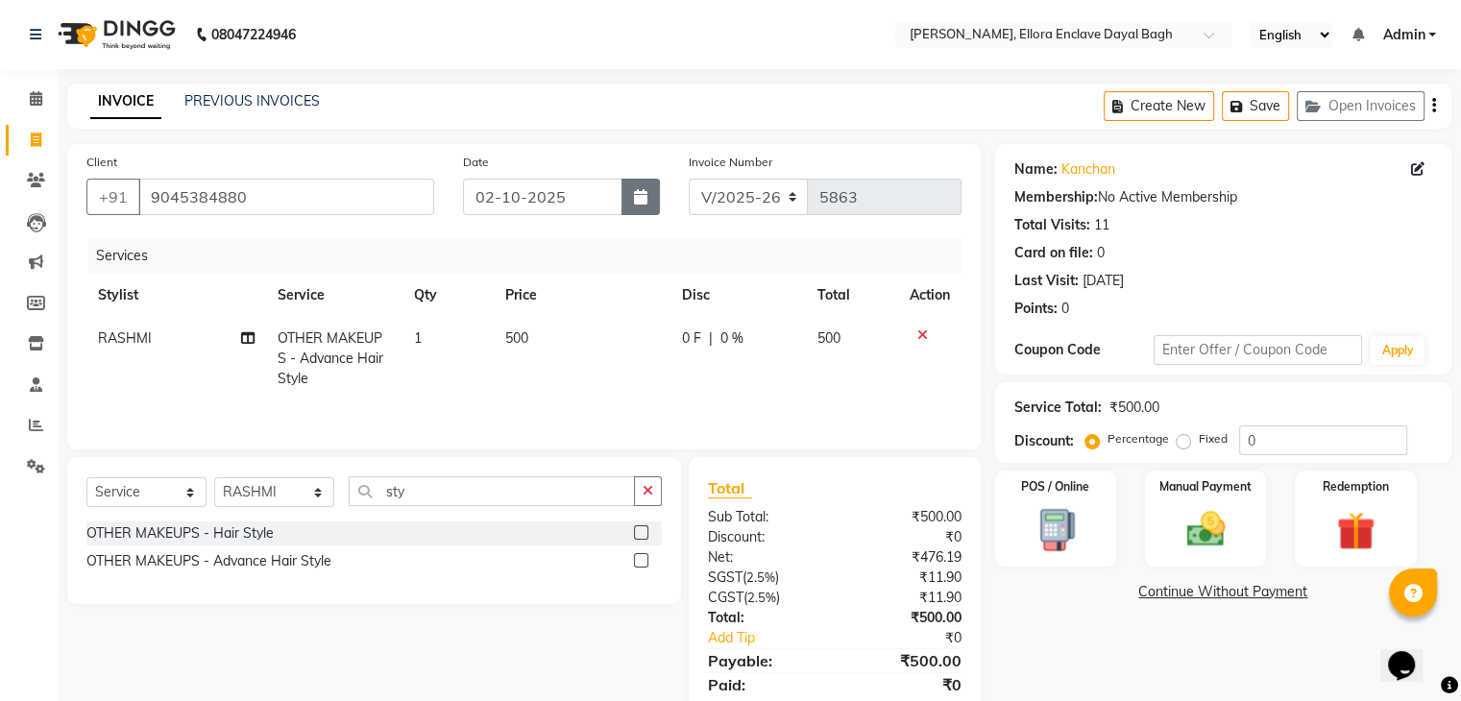
click at [644, 199] on icon "button" at bounding box center [640, 196] width 13 height 15
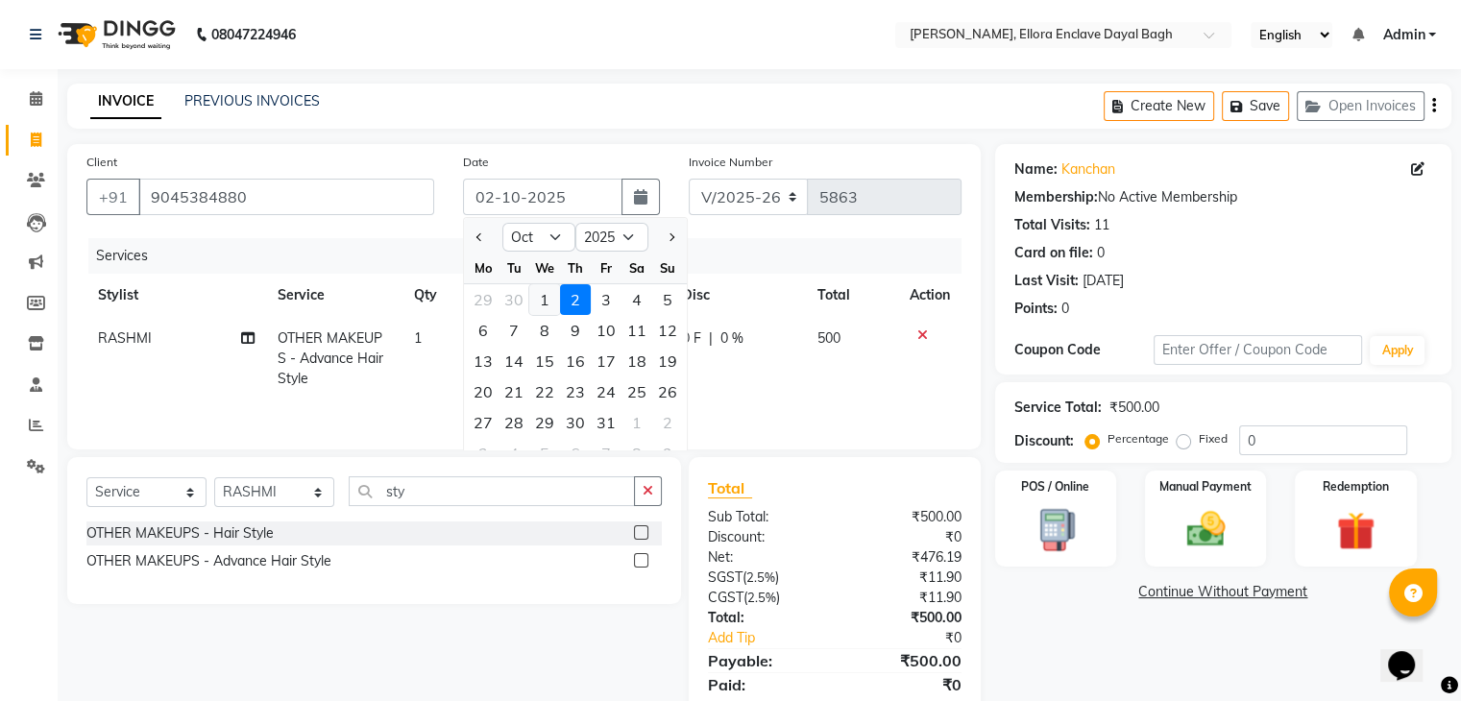
click at [533, 298] on div "1" at bounding box center [544, 299] width 31 height 31
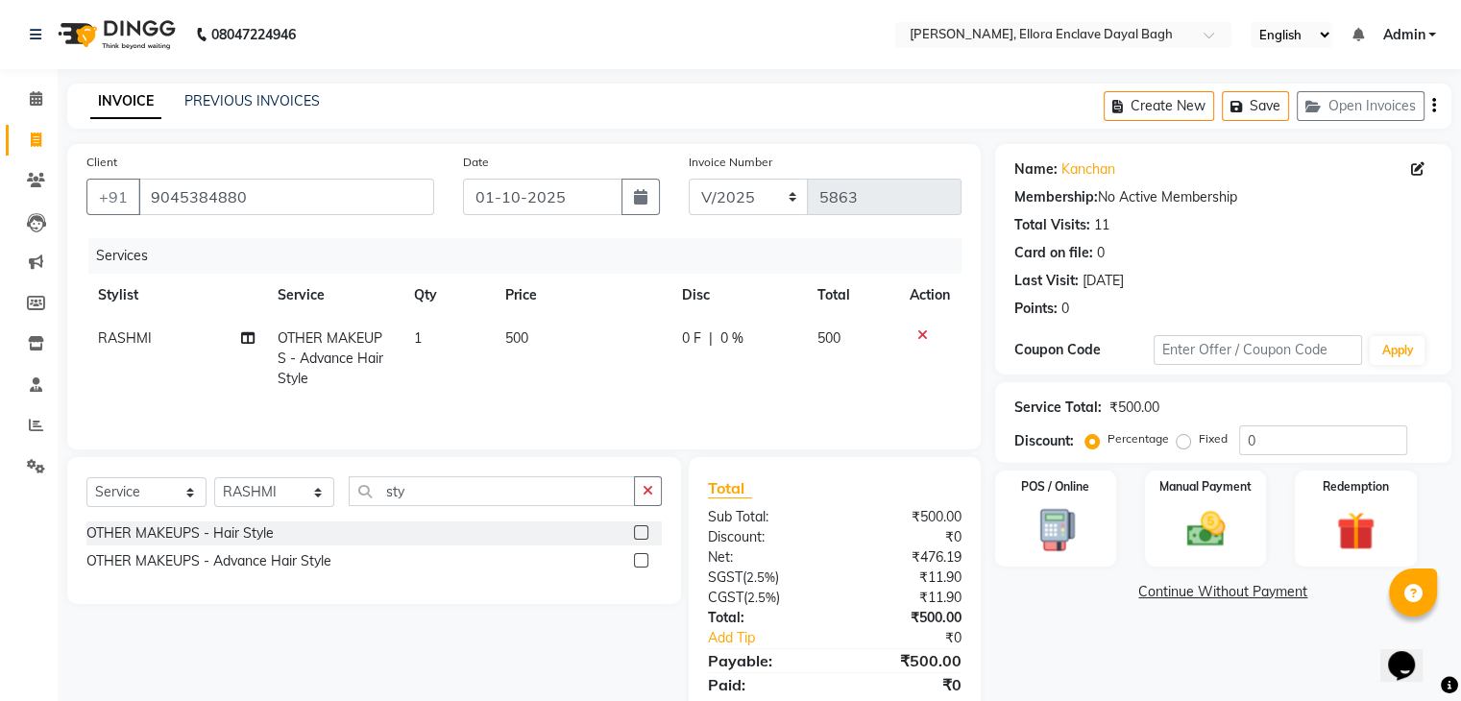
scroll to position [68, 0]
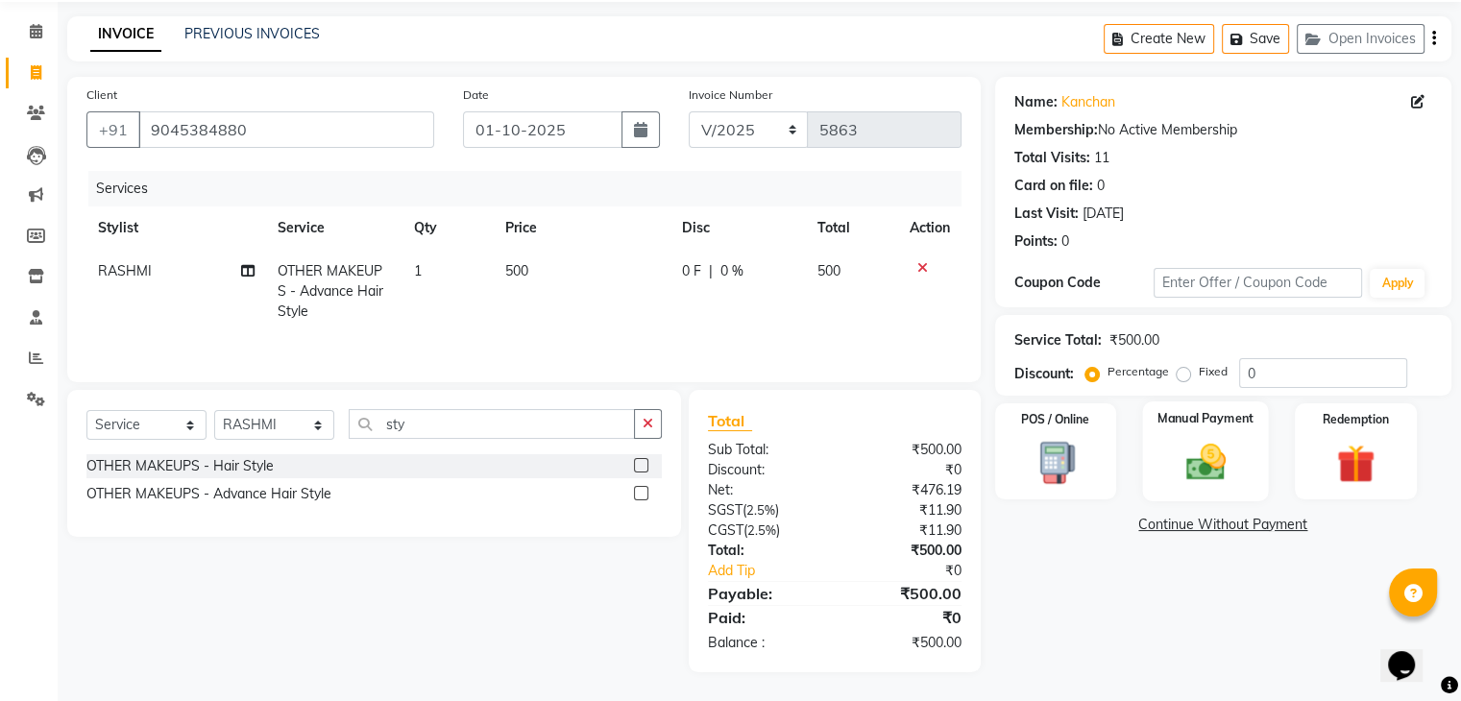
click at [1201, 464] on img at bounding box center [1205, 463] width 64 height 46
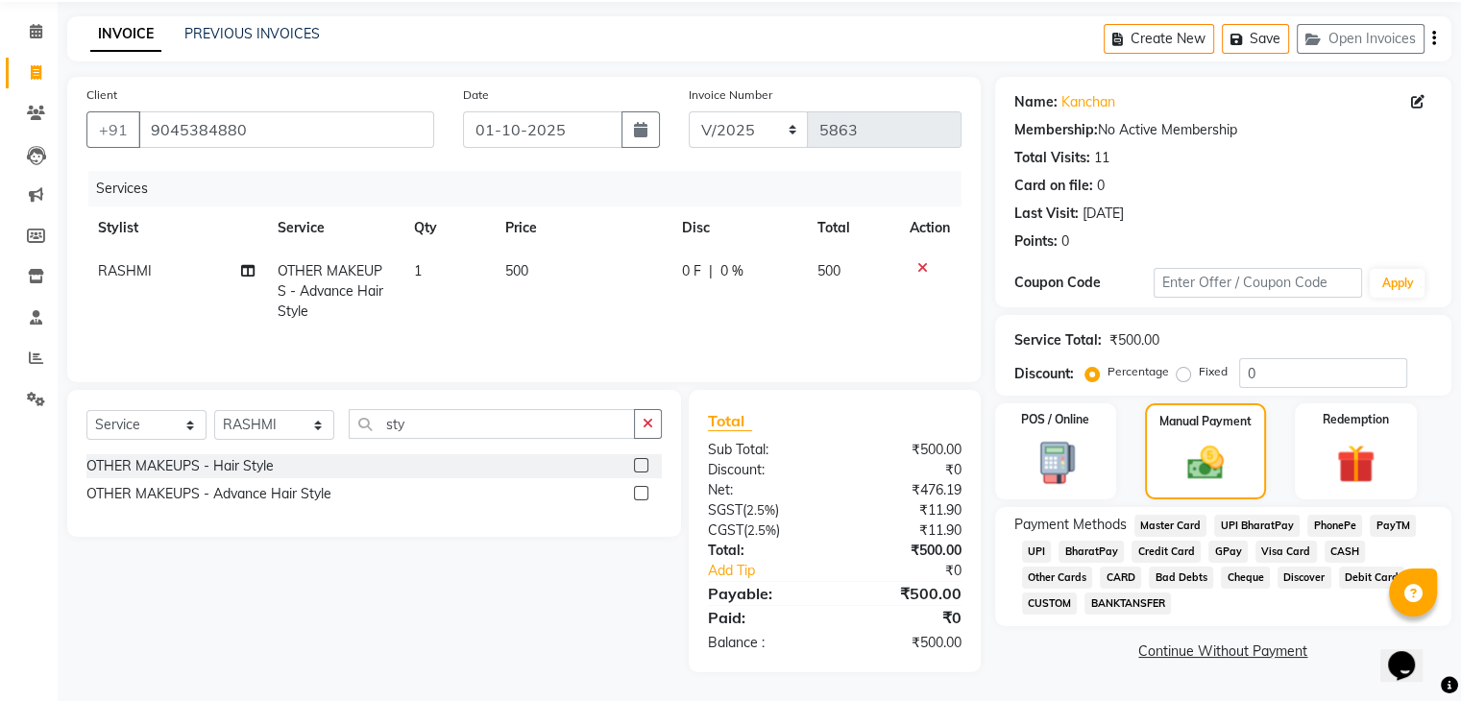
click at [1339, 548] on span "CASH" at bounding box center [1344, 552] width 41 height 22
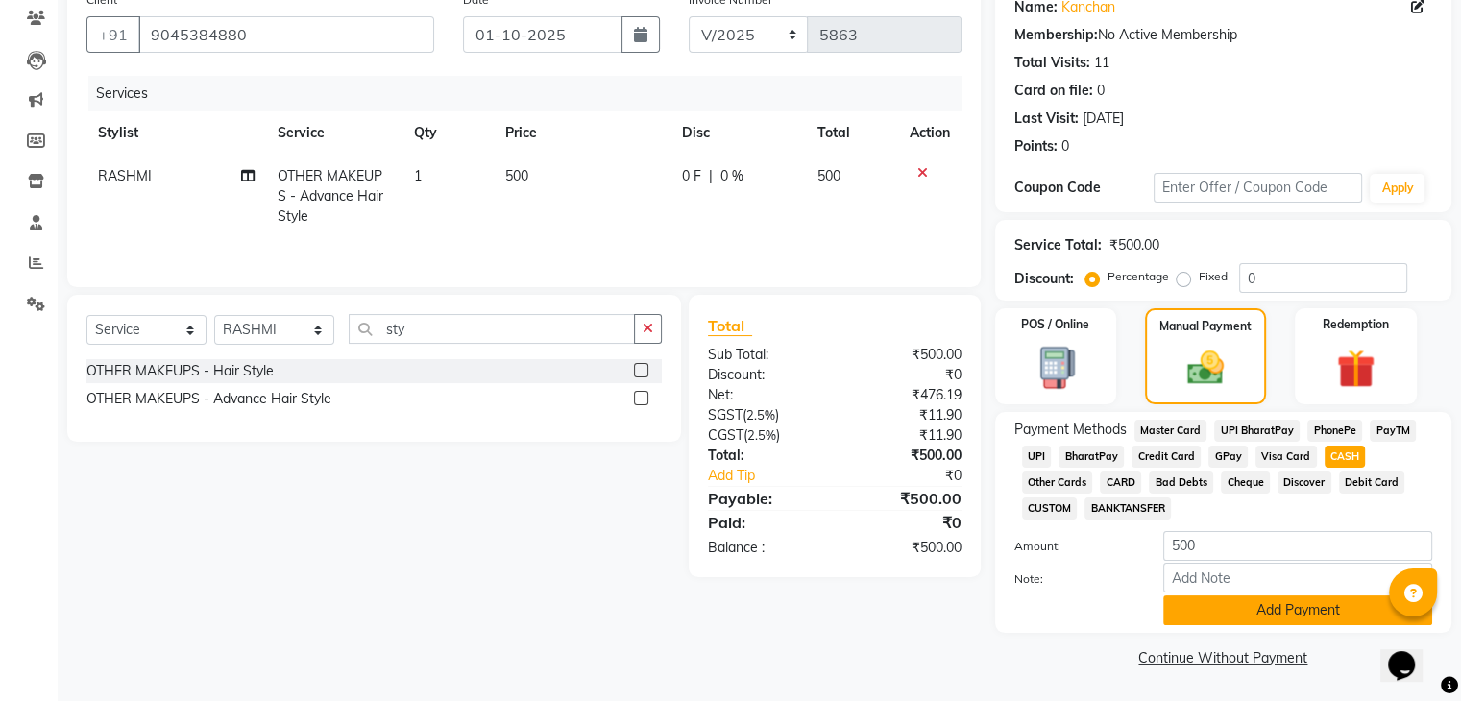
click at [1245, 610] on button "Add Payment" at bounding box center [1297, 610] width 269 height 30
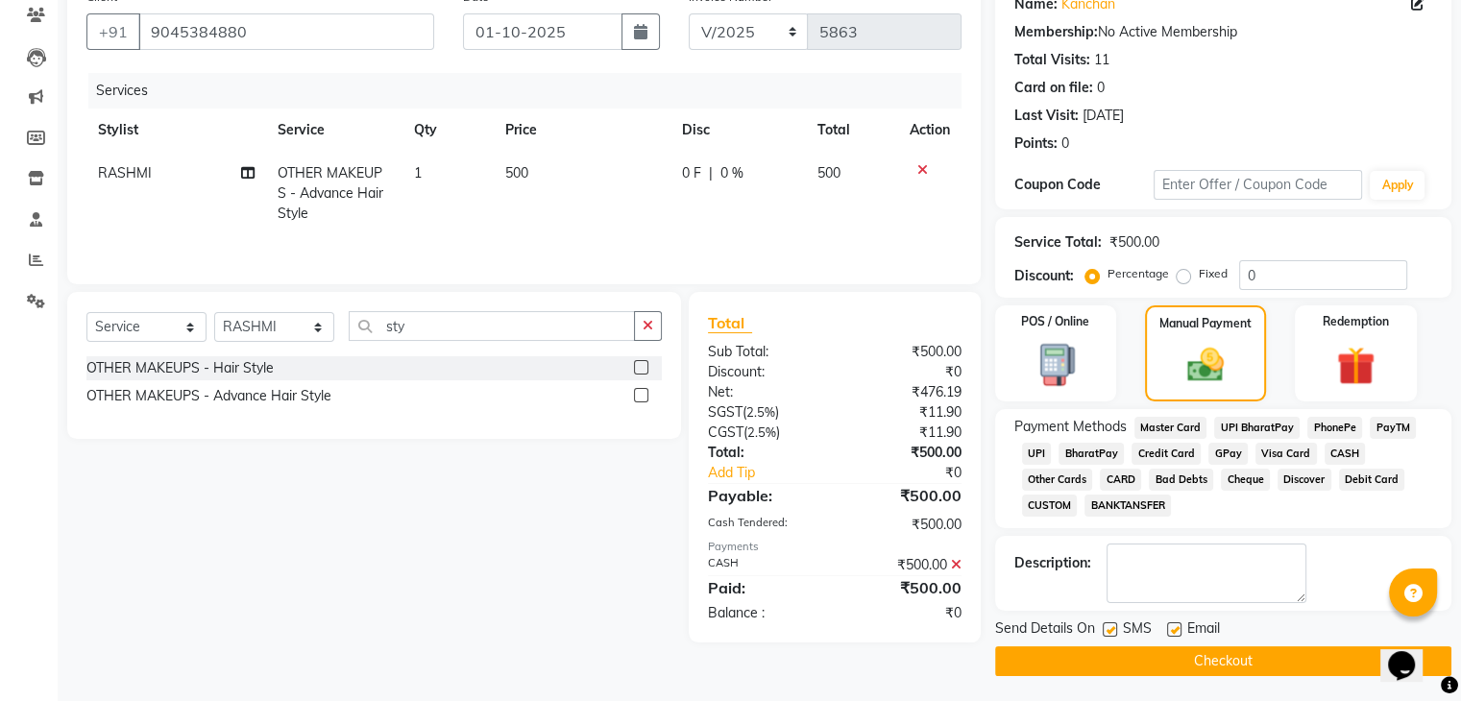
scroll to position [171, 0]
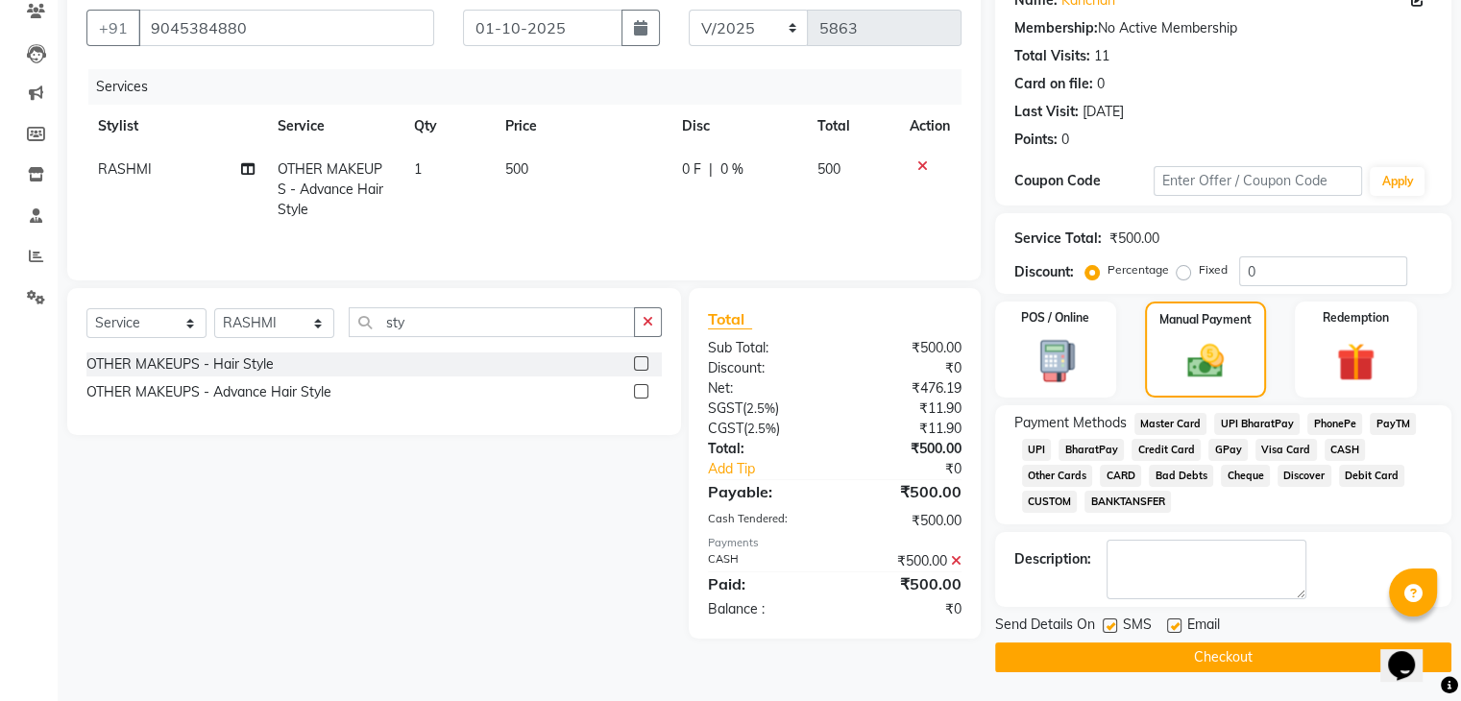
click at [1175, 622] on label at bounding box center [1174, 625] width 14 height 14
click at [1175, 622] on input "checkbox" at bounding box center [1173, 626] width 12 height 12
click at [1108, 626] on label at bounding box center [1109, 625] width 14 height 14
click at [1108, 626] on input "checkbox" at bounding box center [1108, 626] width 12 height 12
click at [1112, 662] on button "Checkout" at bounding box center [1223, 657] width 456 height 30
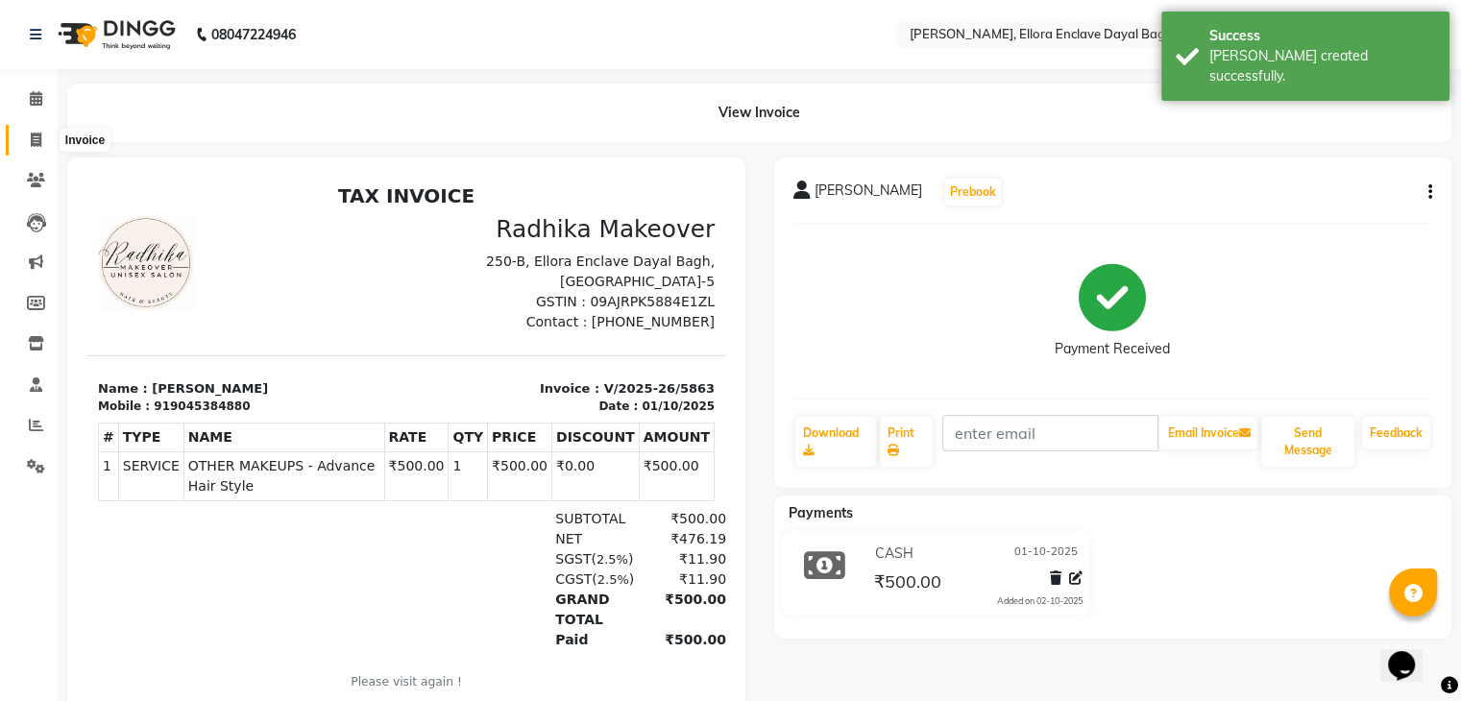
click at [37, 134] on icon at bounding box center [36, 140] width 11 height 14
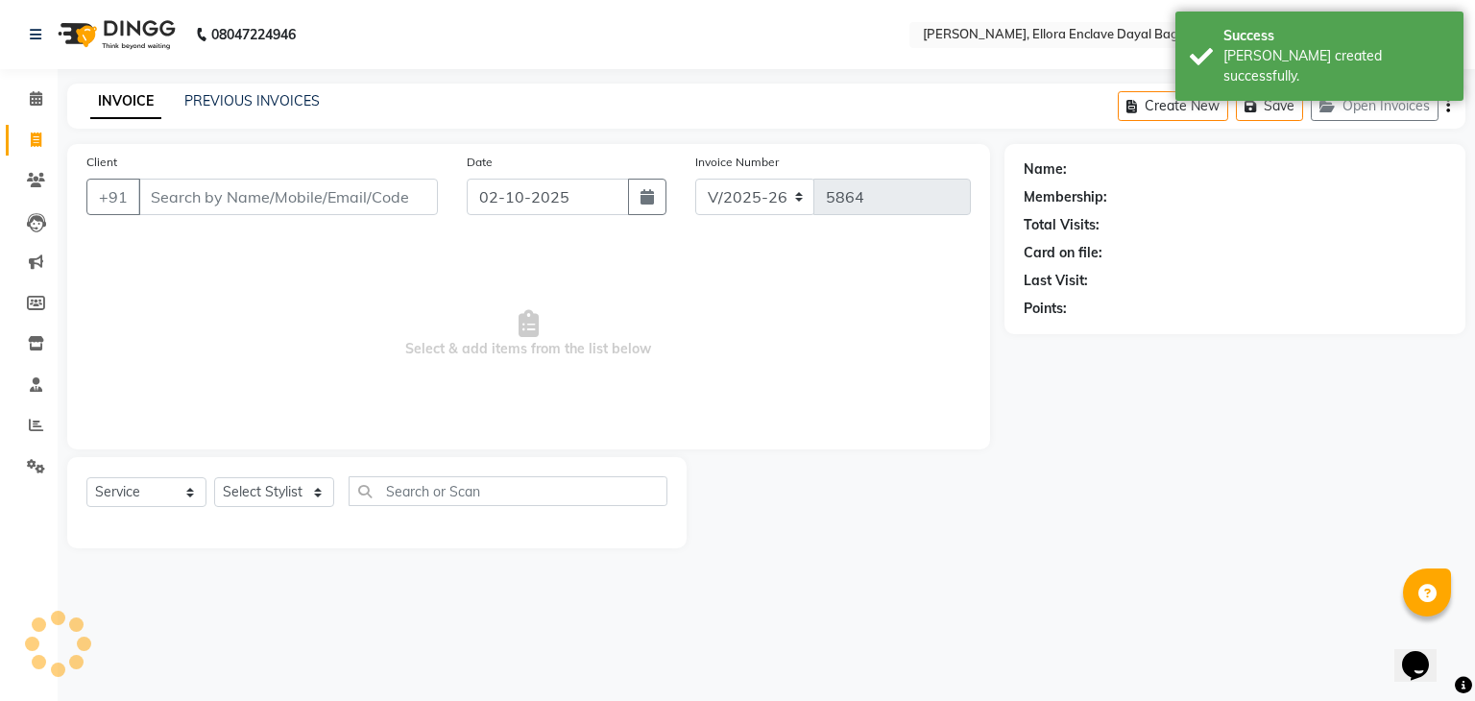
click at [232, 205] on input "Client" at bounding box center [288, 197] width 300 height 36
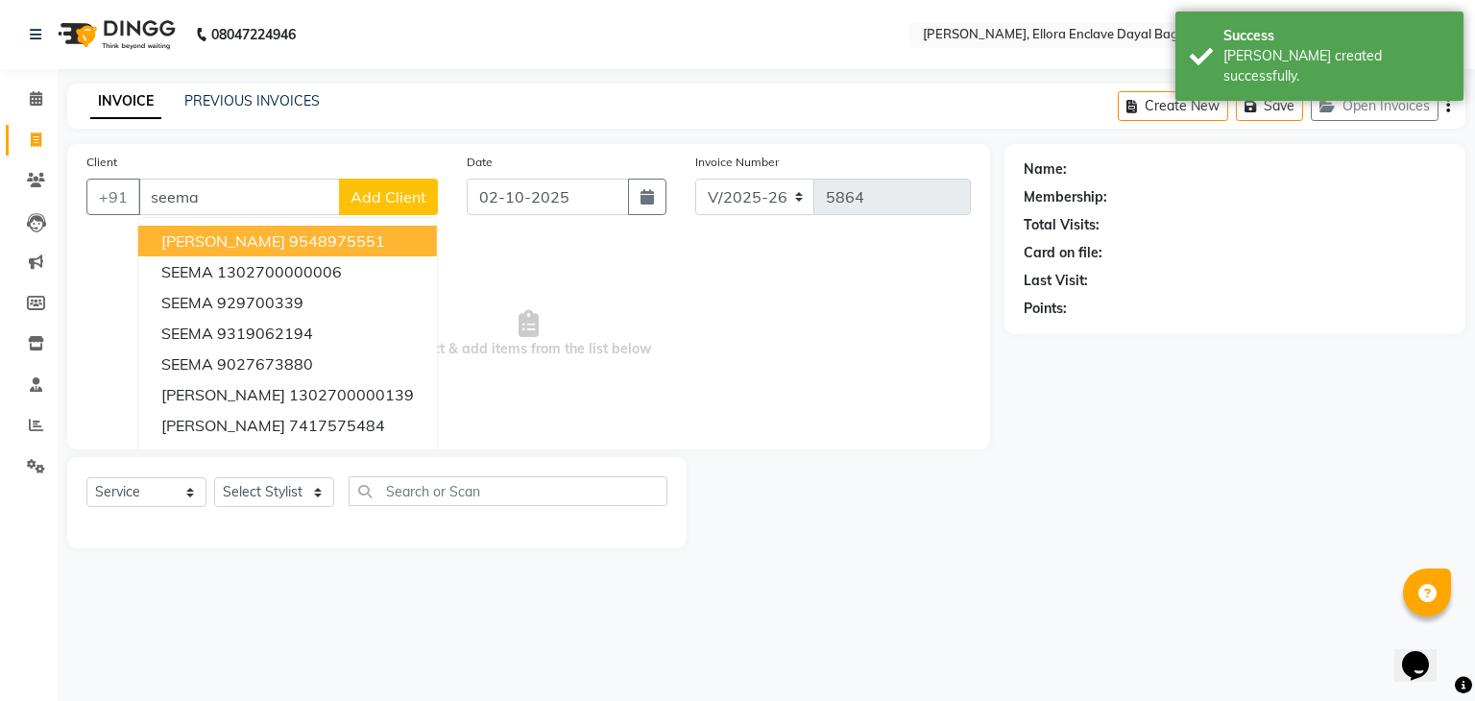
click at [237, 240] on span "SEEMA RANA" at bounding box center [223, 240] width 124 height 19
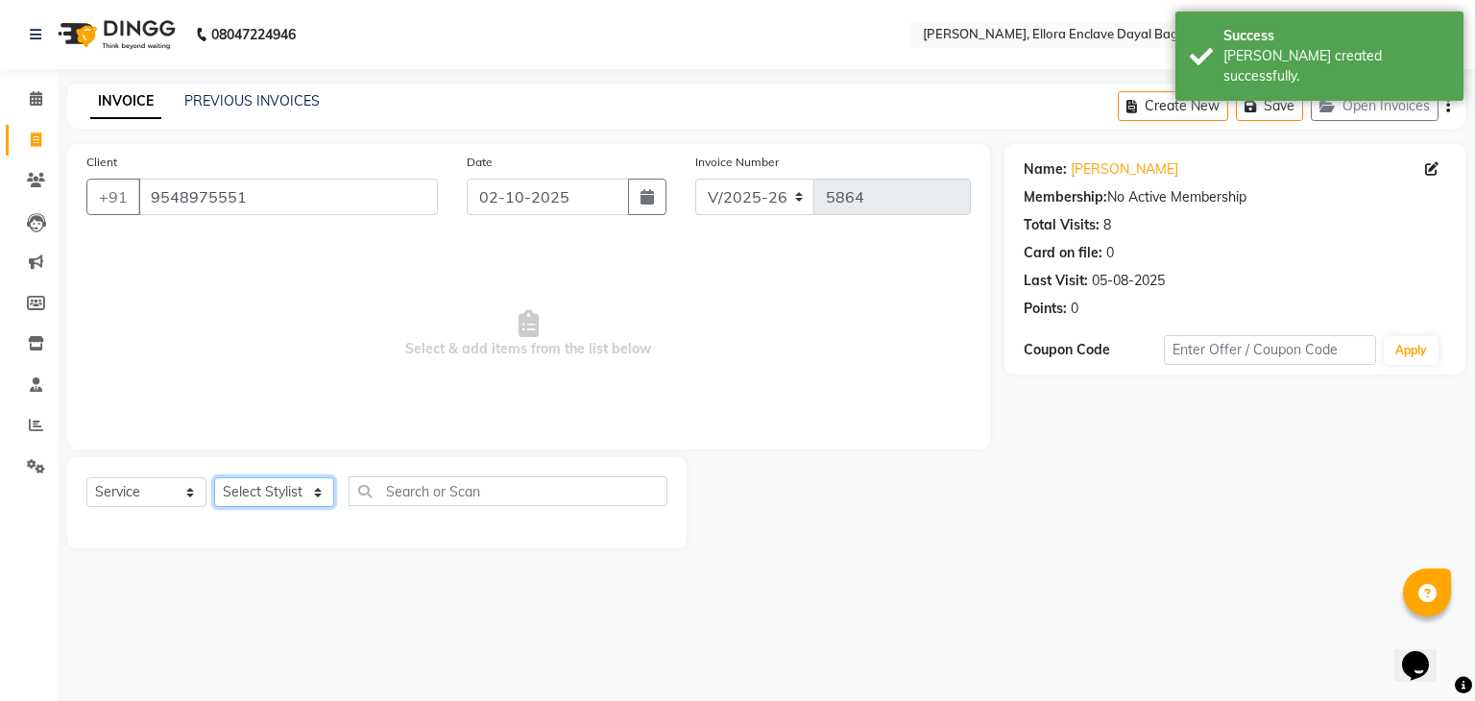
click at [300, 498] on select "Select Stylist AMAN DANISH SALMANI [PERSON_NAME] kakul KAVITA [PERSON_NAME] [PE…" at bounding box center [274, 492] width 120 height 30
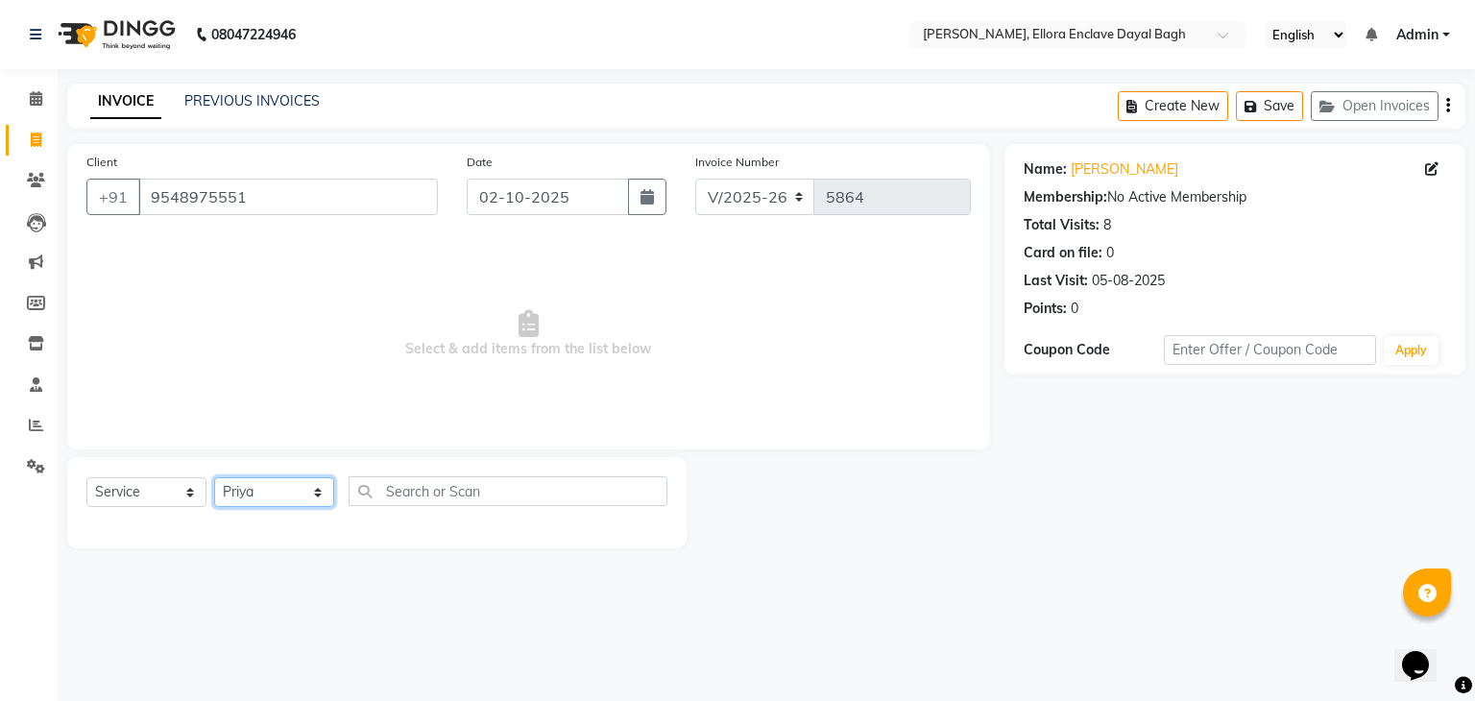
click at [214, 478] on select "Select Stylist AMAN DANISH SALMANI [PERSON_NAME] kakul KAVITA [PERSON_NAME] [PE…" at bounding box center [274, 492] width 120 height 30
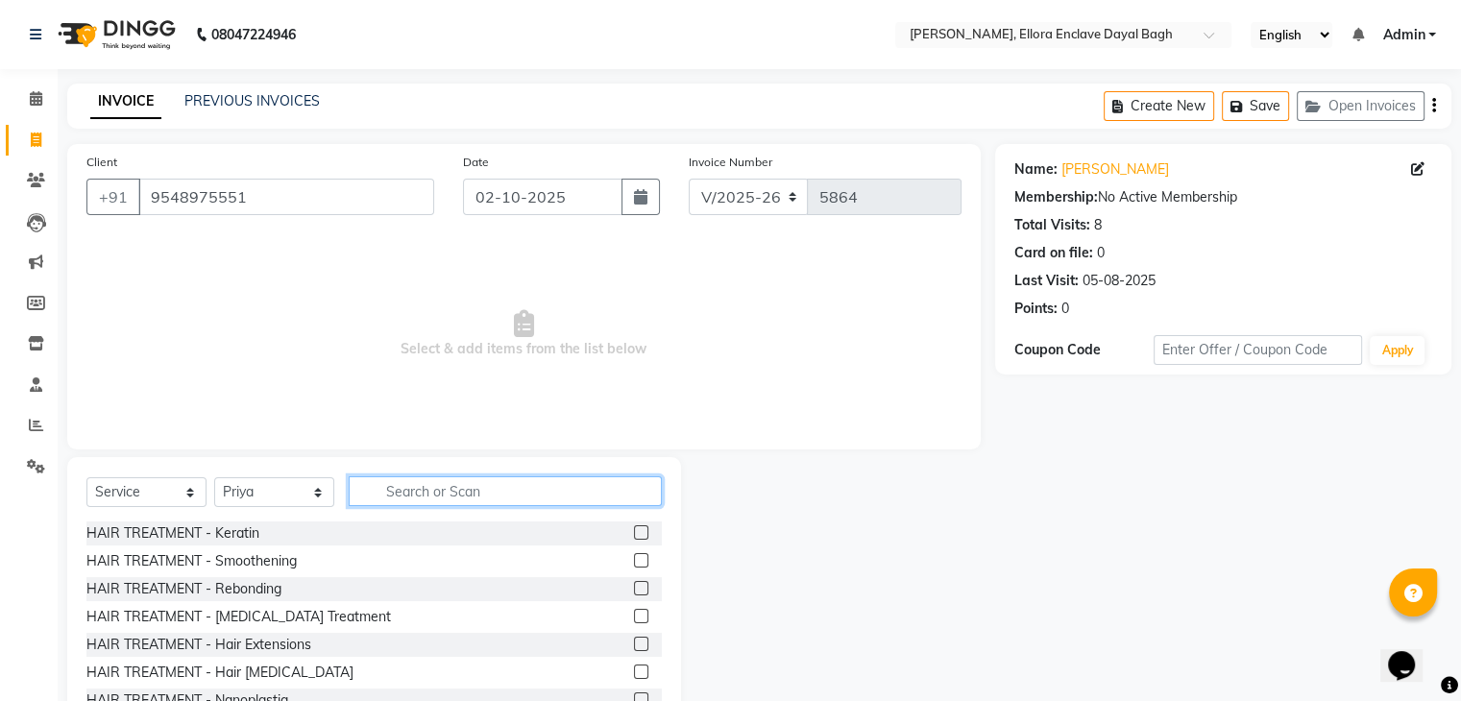
click at [399, 485] on input "text" at bounding box center [505, 491] width 313 height 30
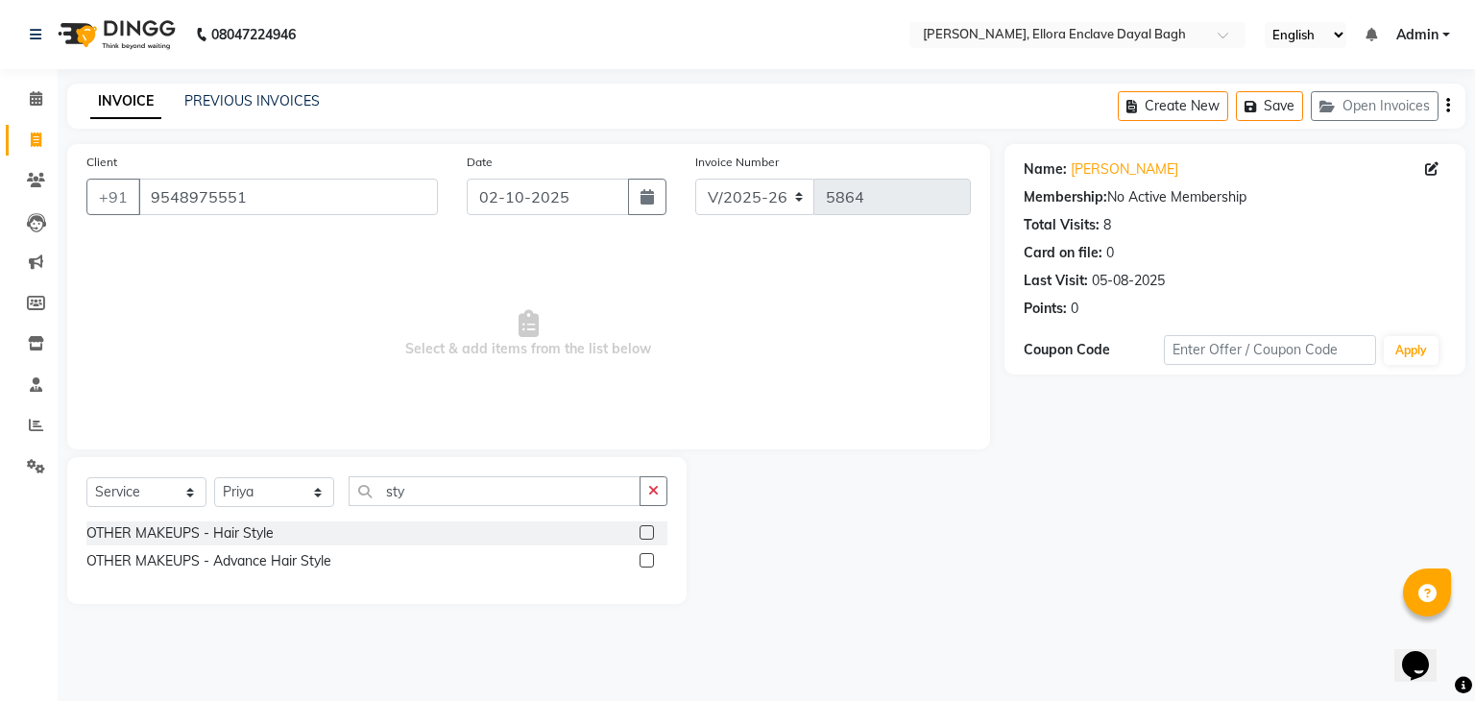
click at [641, 562] on label at bounding box center [647, 560] width 14 height 14
click at [641, 562] on input "checkbox" at bounding box center [646, 561] width 12 height 12
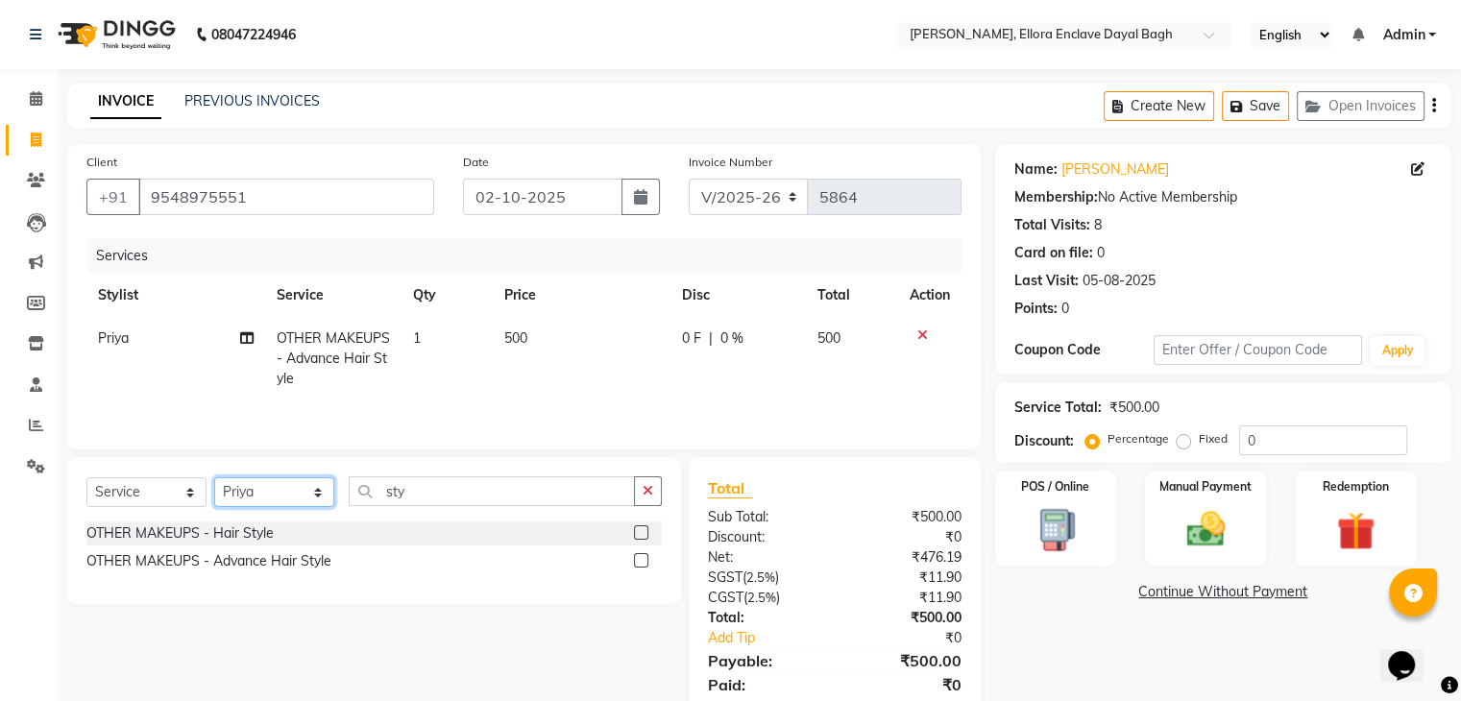
click at [307, 499] on select "Select Stylist AMAN DANISH SALMANI [PERSON_NAME] kakul KAVITA [PERSON_NAME] [PE…" at bounding box center [274, 492] width 120 height 30
click at [214, 479] on select "Select Stylist AMAN DANISH SALMANI [PERSON_NAME] kakul KAVITA [PERSON_NAME] [PE…" at bounding box center [274, 492] width 120 height 30
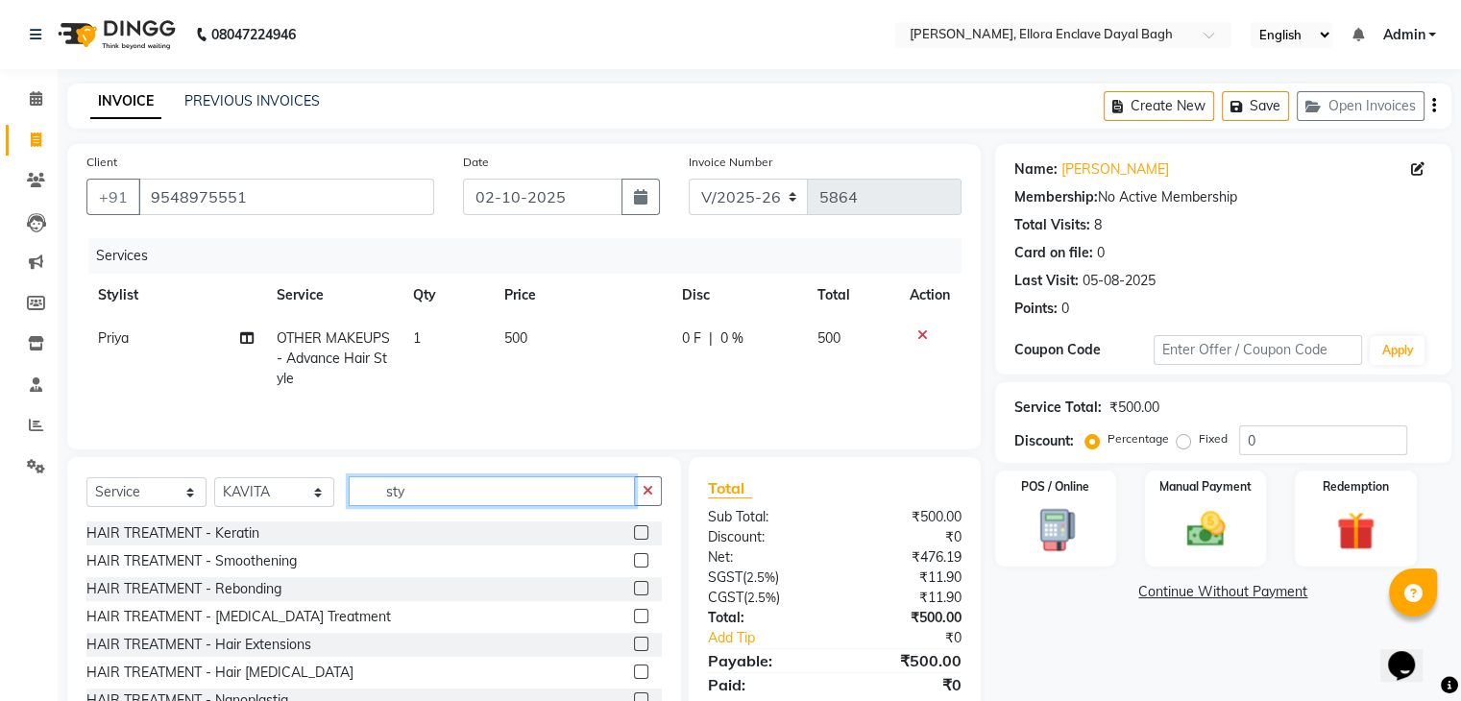
click at [451, 491] on input "sty" at bounding box center [492, 491] width 286 height 30
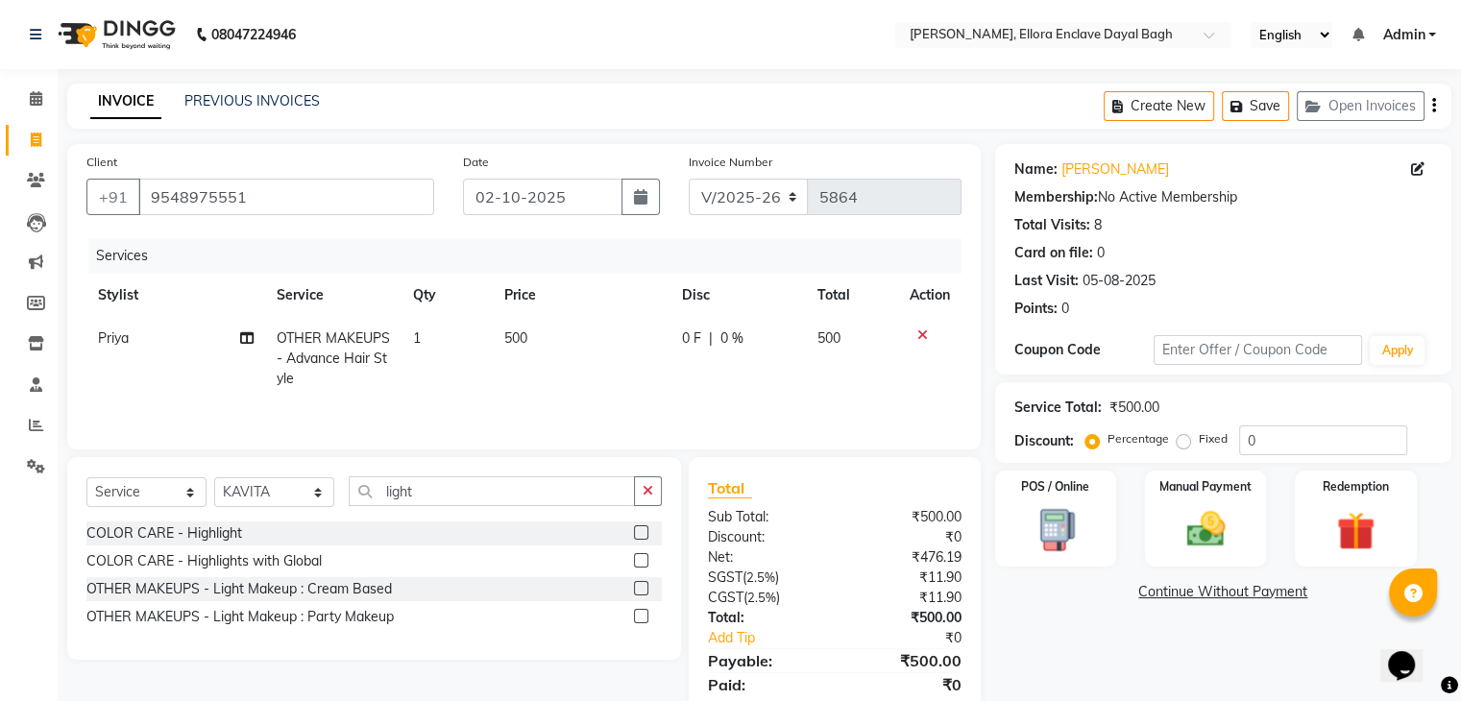
click at [641, 585] on label at bounding box center [641, 588] width 14 height 14
click at [641, 585] on input "checkbox" at bounding box center [640, 589] width 12 height 12
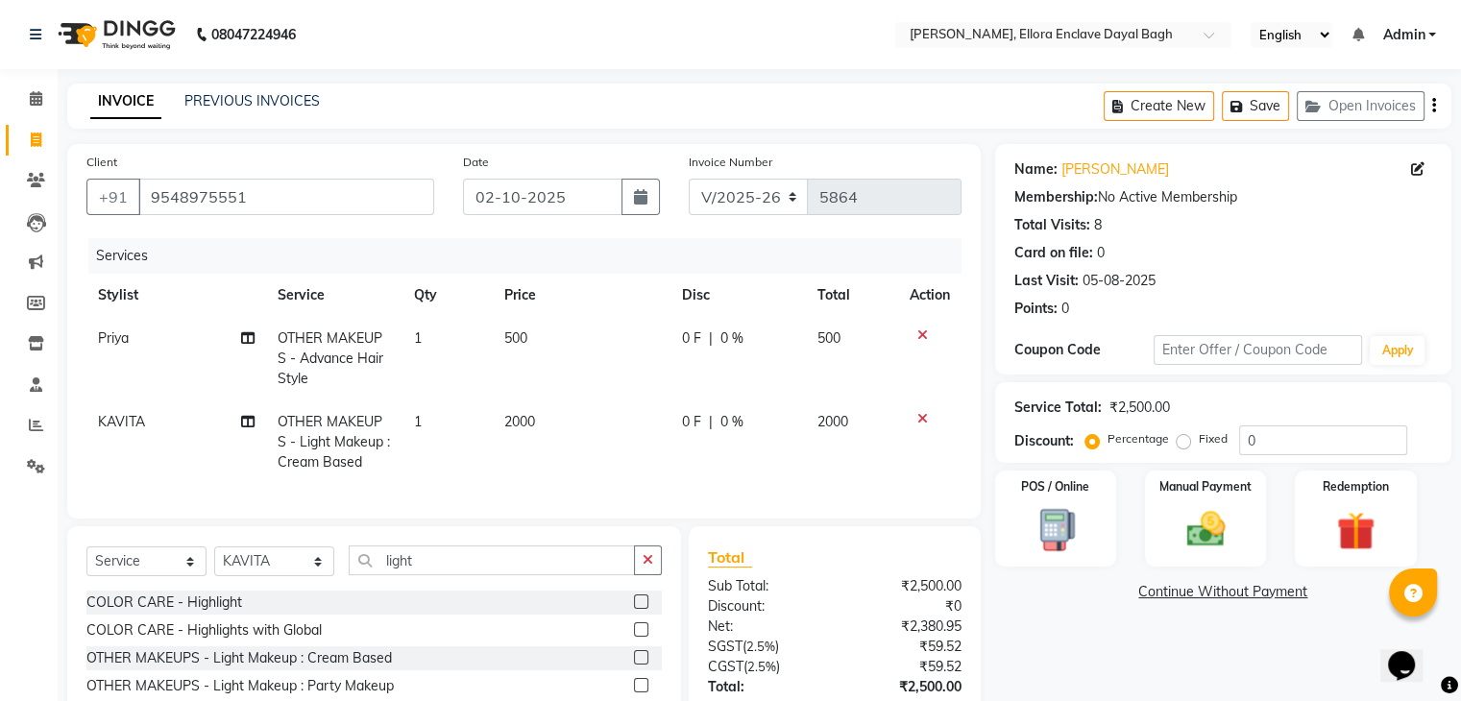
click at [606, 425] on td "2000" at bounding box center [582, 442] width 178 height 84
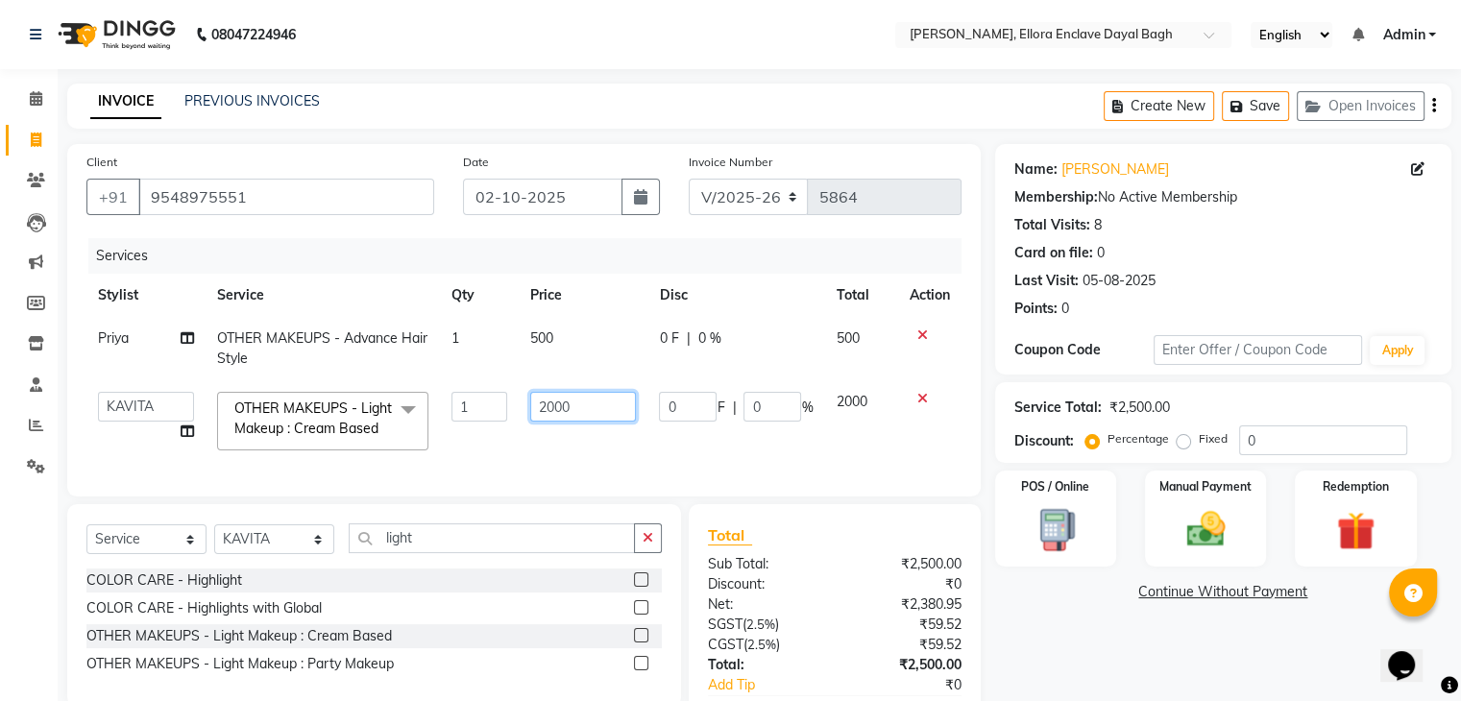
click at [608, 394] on input "2000" at bounding box center [583, 407] width 106 height 30
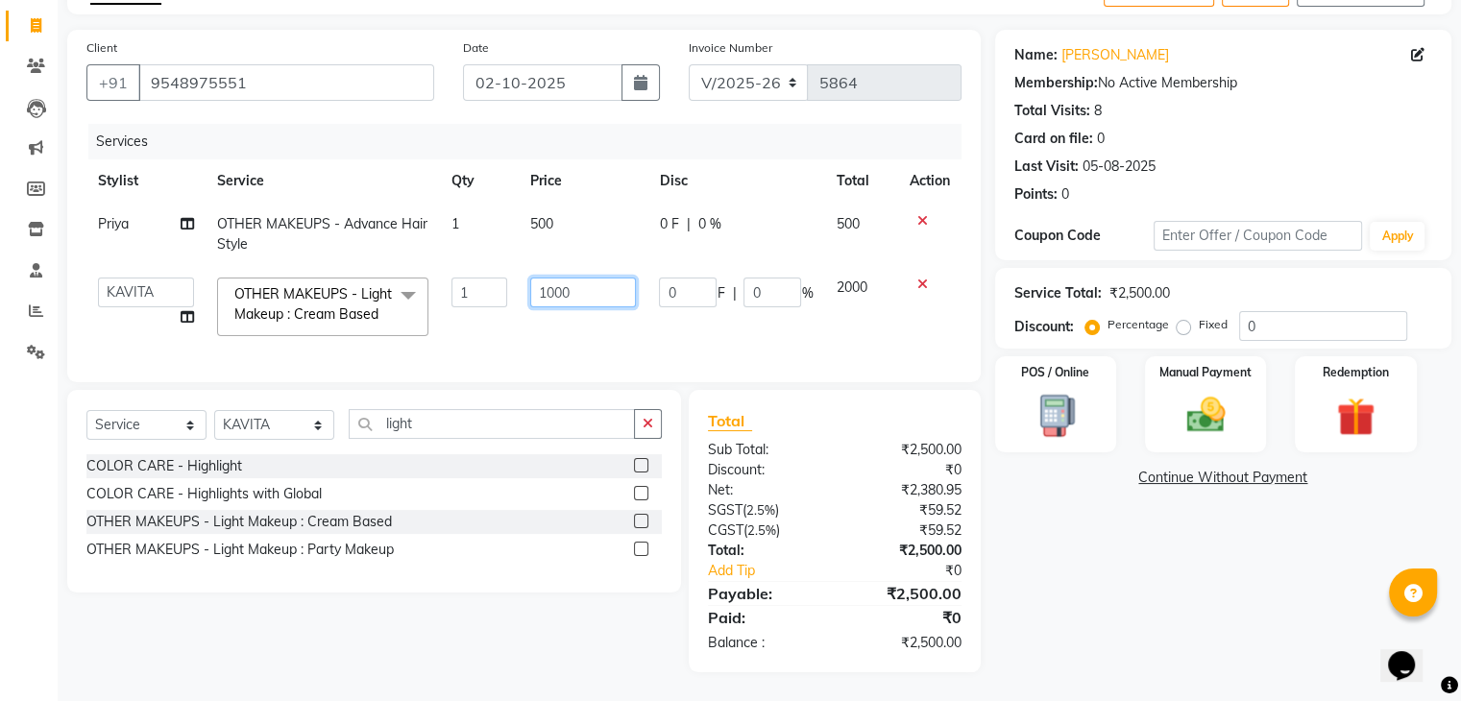
scroll to position [128, 0]
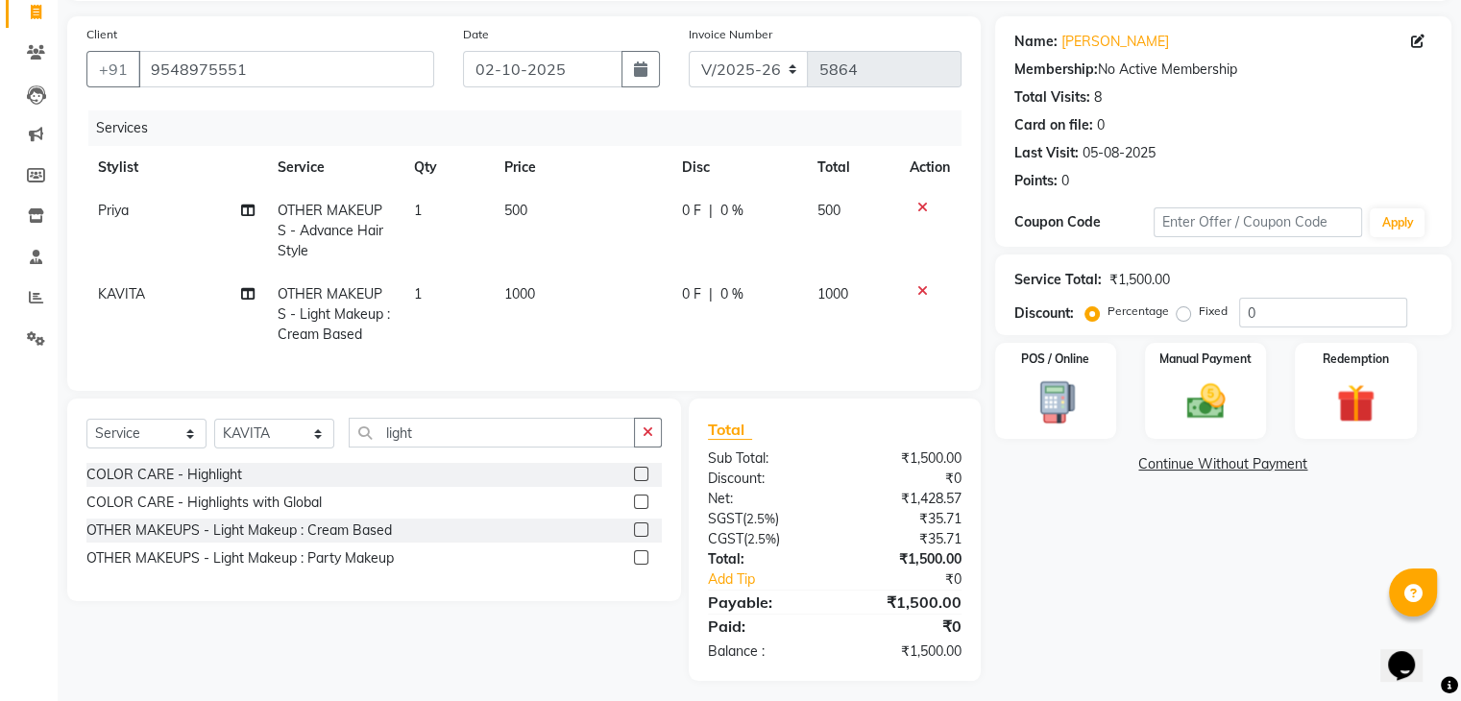
click at [1092, 599] on div "Name: Seema Rana Membership: No Active Membership Total Visits: 8 Card on file:…" at bounding box center [1230, 348] width 471 height 665
click at [1216, 379] on img at bounding box center [1205, 402] width 64 height 46
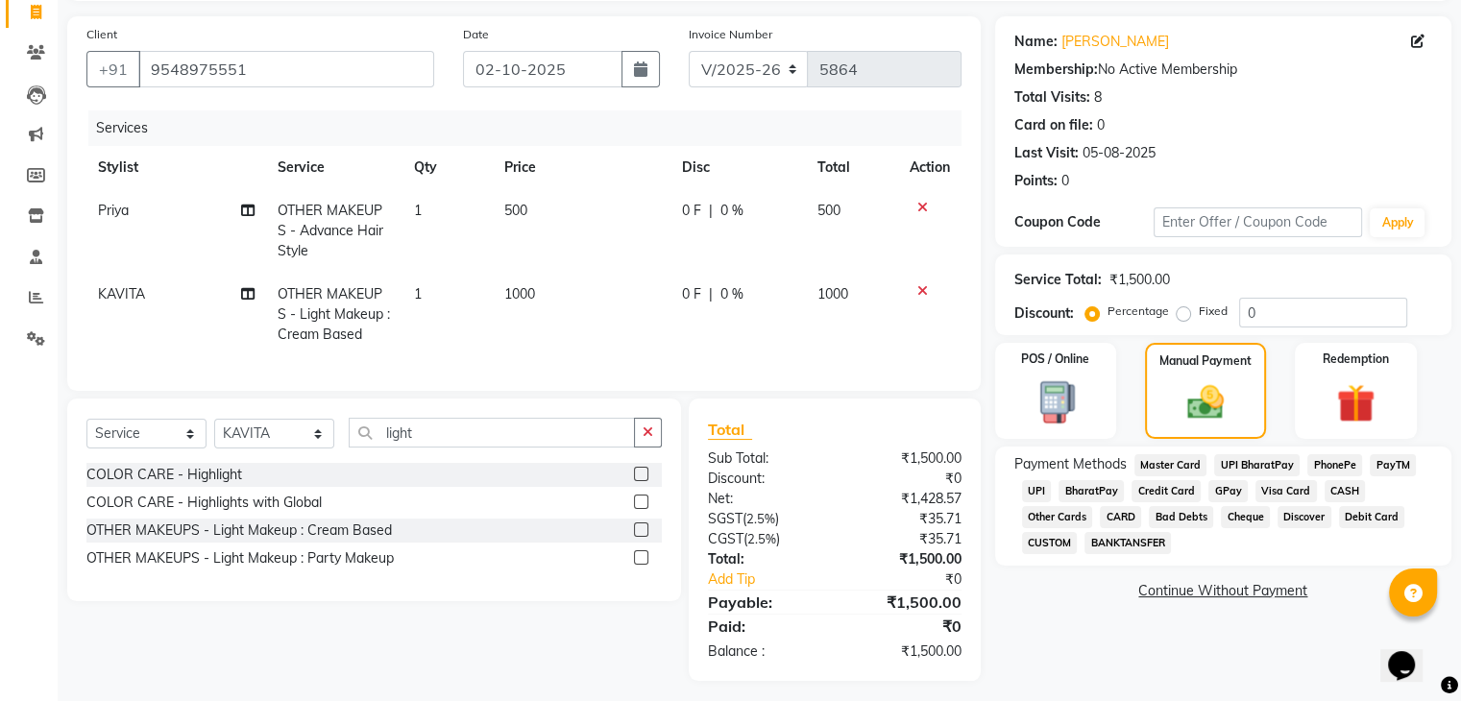
click at [1337, 486] on span "CASH" at bounding box center [1344, 491] width 41 height 22
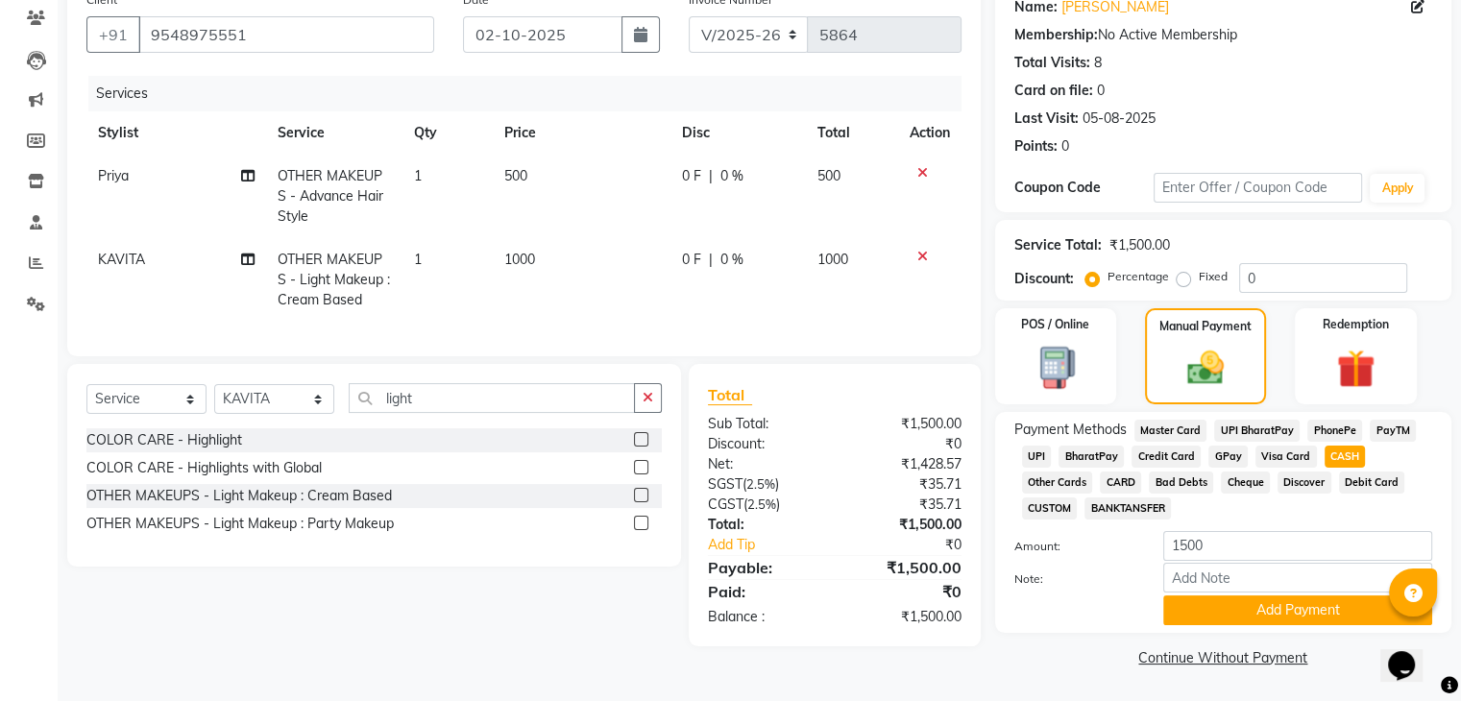
click at [1044, 457] on span "UPI" at bounding box center [1037, 457] width 30 height 22
click at [645, 30] on icon "button" at bounding box center [640, 34] width 13 height 15
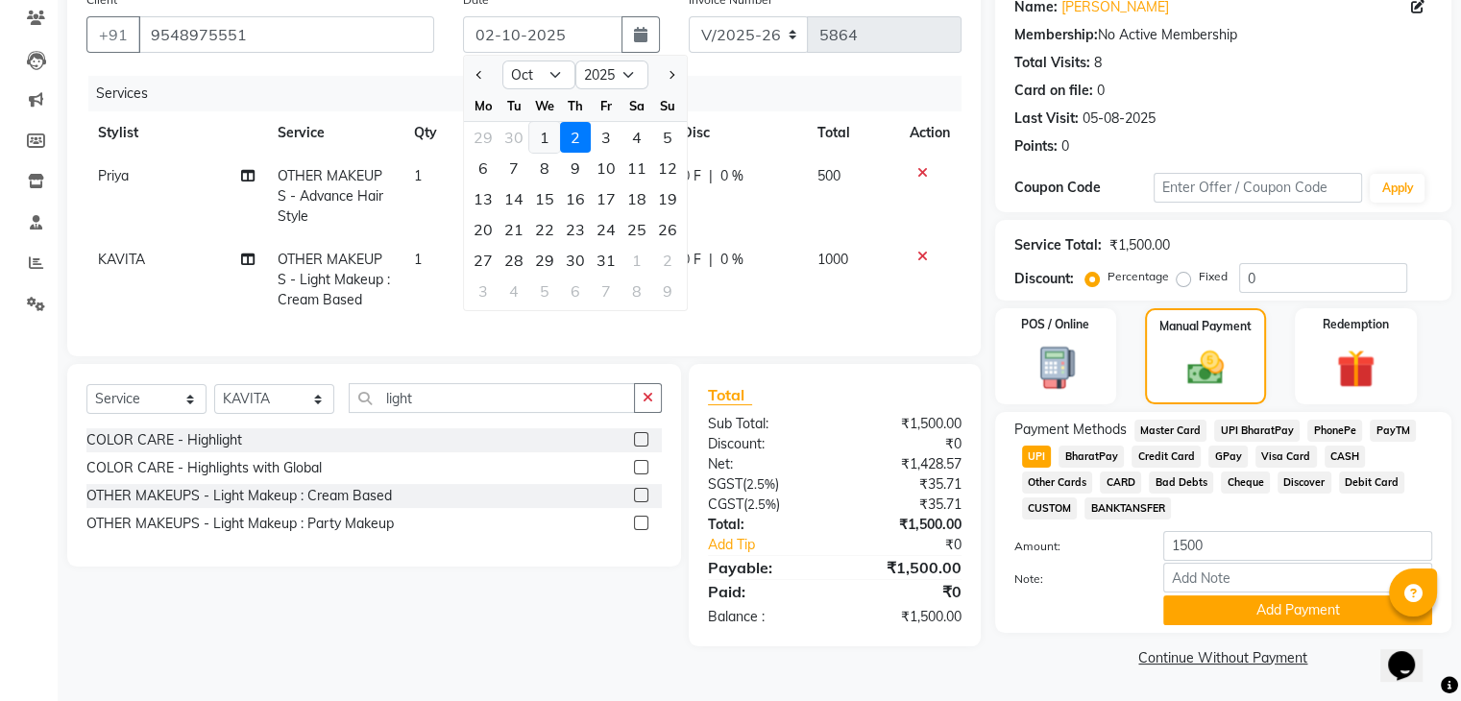
click at [551, 133] on div "1" at bounding box center [544, 137] width 31 height 31
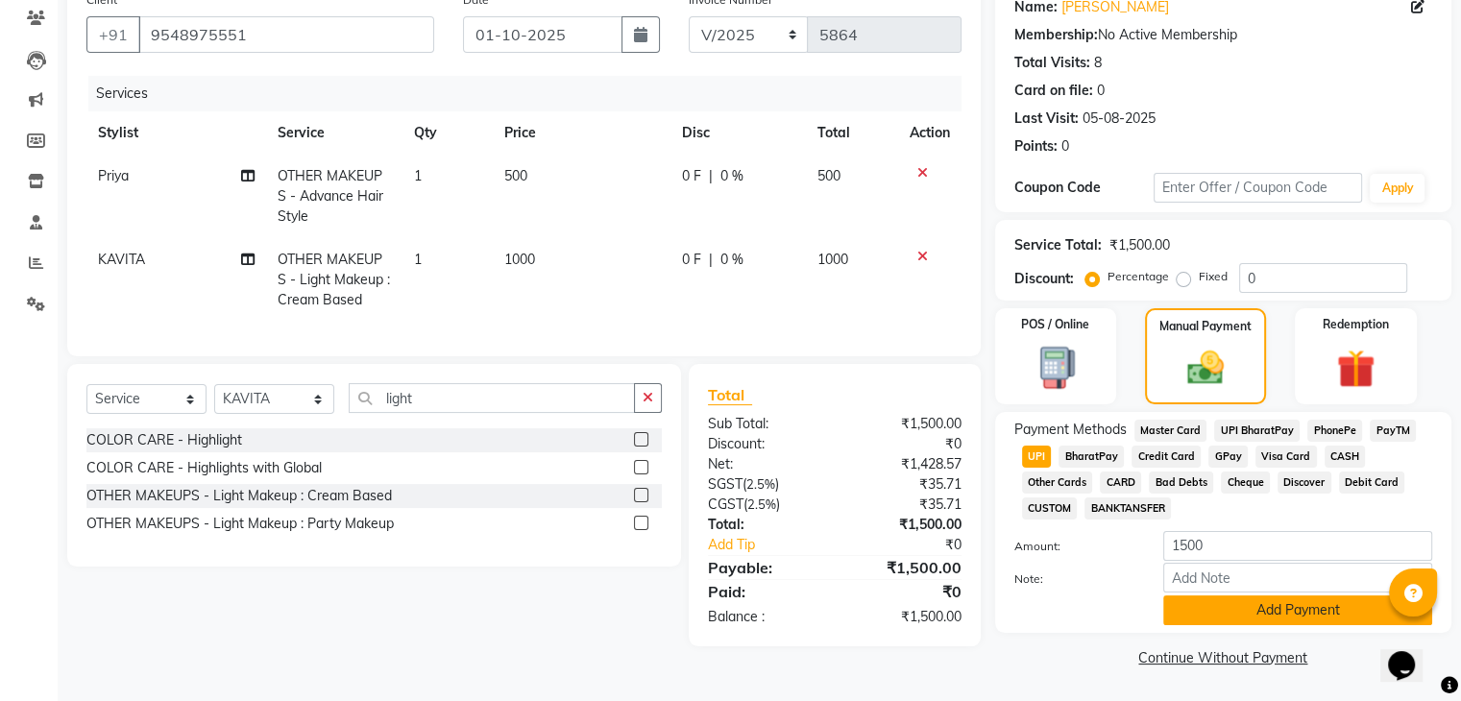
click at [1260, 608] on button "Add Payment" at bounding box center [1297, 610] width 269 height 30
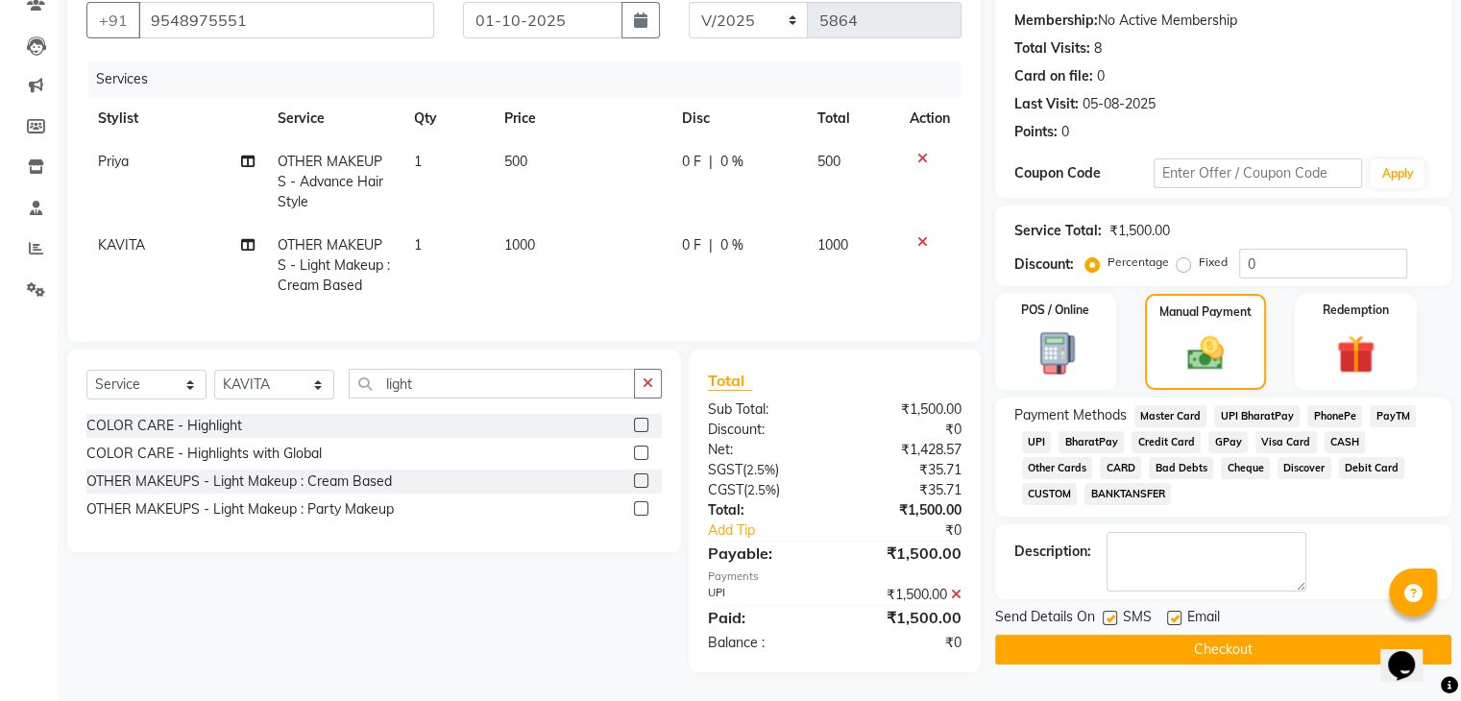
click at [1167, 611] on label at bounding box center [1174, 618] width 14 height 14
click at [1167, 613] on input "checkbox" at bounding box center [1173, 619] width 12 height 12
click at [1105, 611] on label at bounding box center [1109, 618] width 14 height 14
click at [1105, 613] on input "checkbox" at bounding box center [1108, 619] width 12 height 12
click at [1111, 642] on button "Checkout" at bounding box center [1223, 650] width 456 height 30
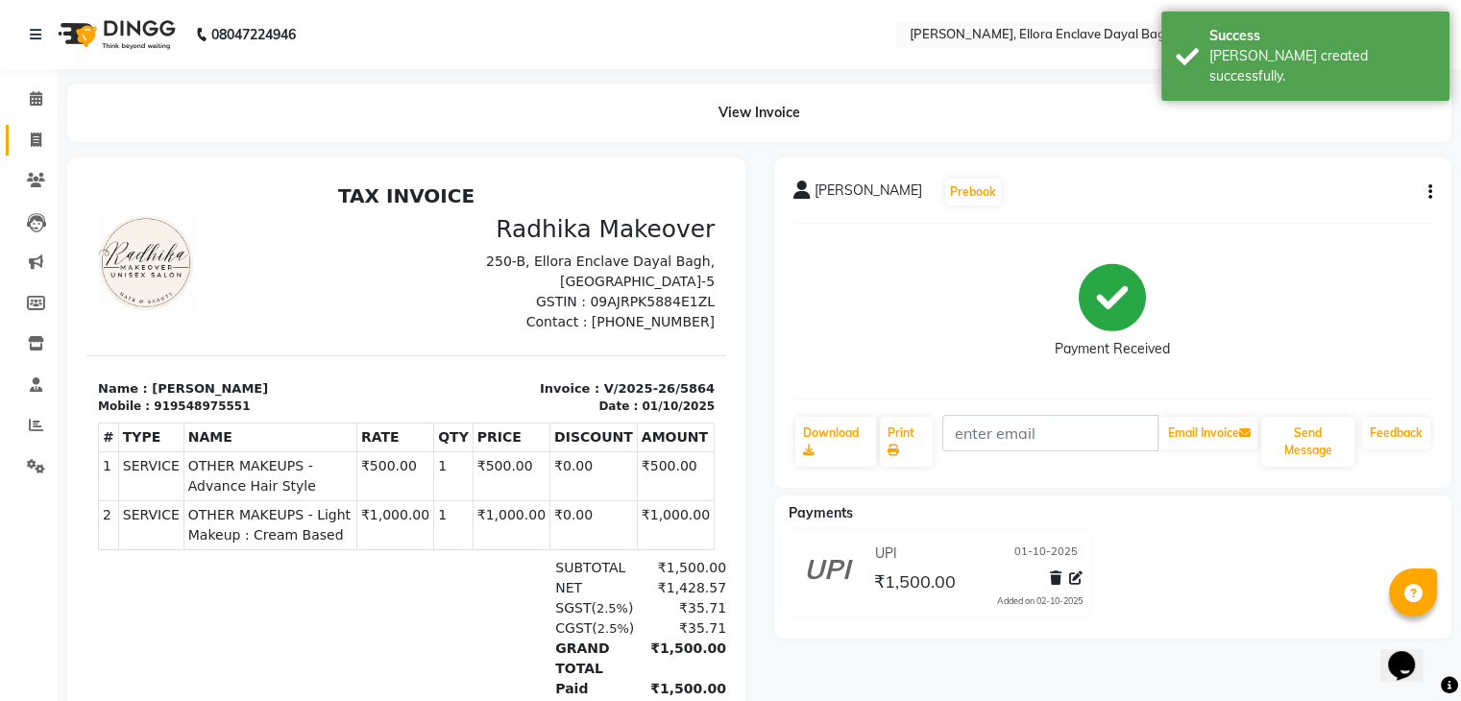
click at [40, 125] on link "Invoice" at bounding box center [29, 141] width 46 height 32
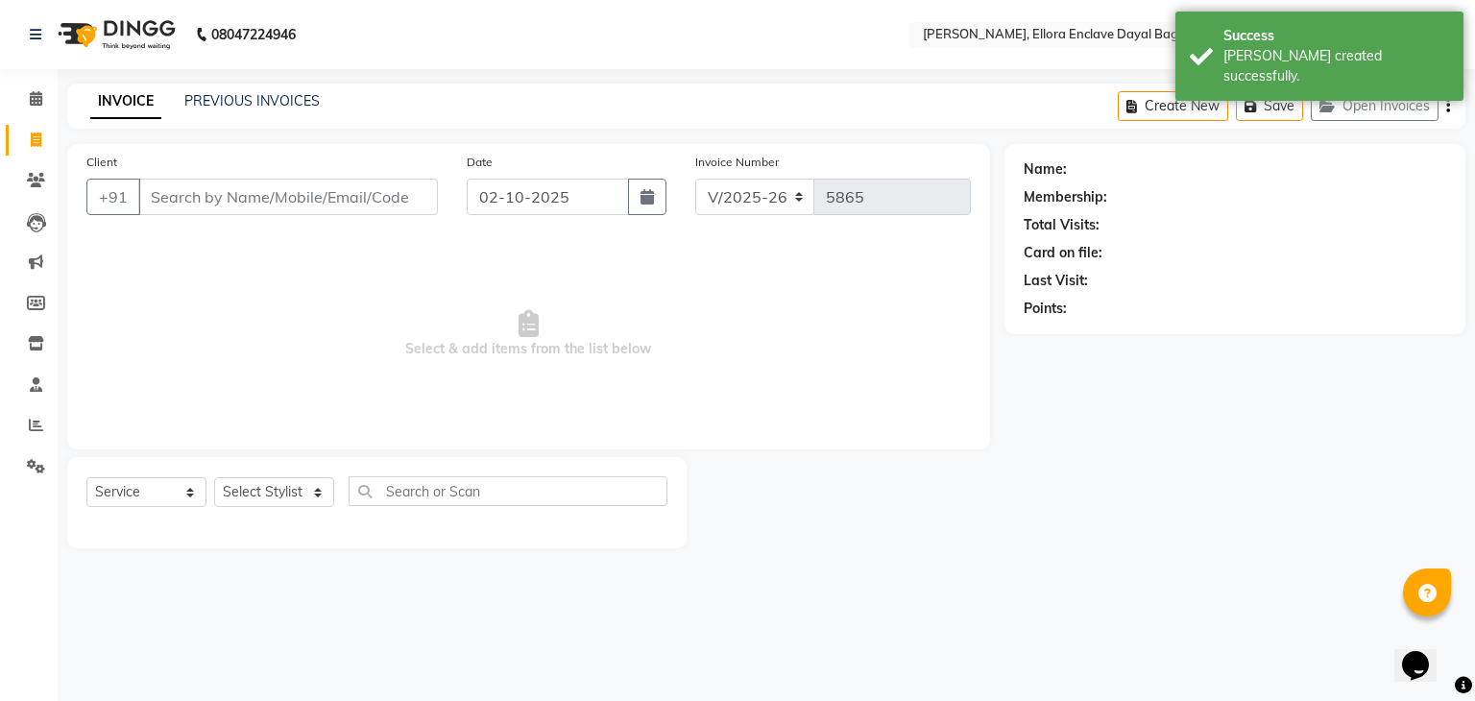
click at [232, 197] on input "Client" at bounding box center [288, 197] width 300 height 36
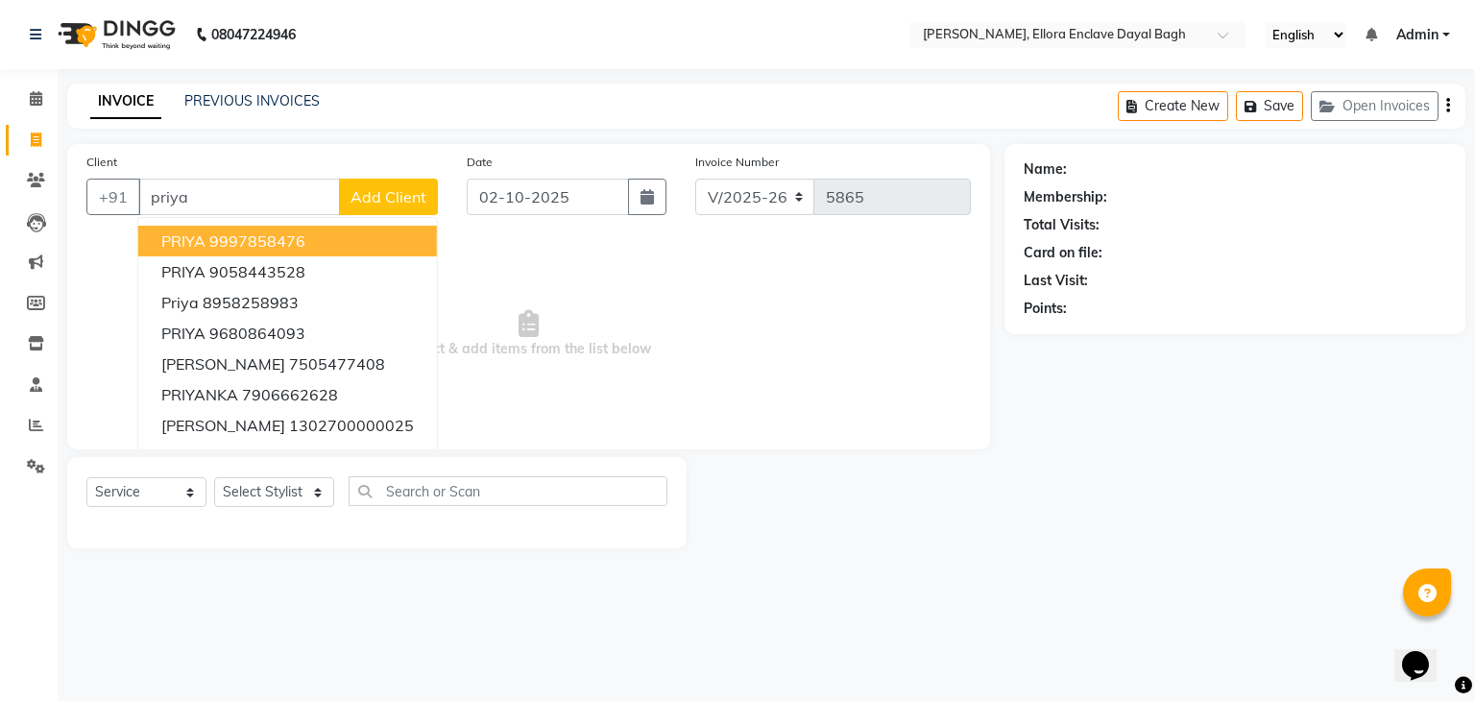
click at [268, 244] on ngb-highlight "9997858476" at bounding box center [257, 240] width 96 height 19
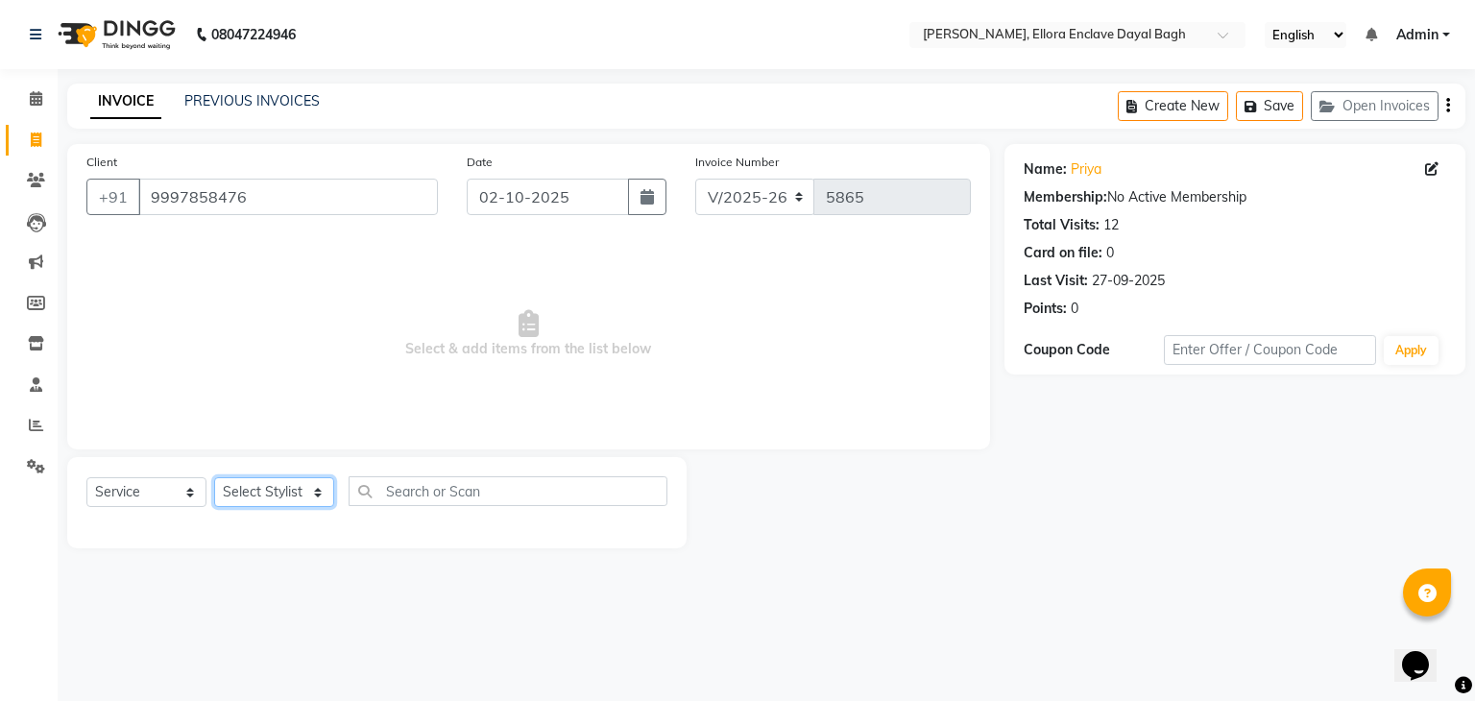
click at [307, 501] on select "Select Stylist AMAN DANISH SALMANI [PERSON_NAME] kakul KAVITA [PERSON_NAME] [PE…" at bounding box center [274, 492] width 120 height 30
click at [214, 478] on select "Select Stylist AMAN DANISH SALMANI [PERSON_NAME] kakul KAVITA [PERSON_NAME] [PE…" at bounding box center [274, 492] width 120 height 30
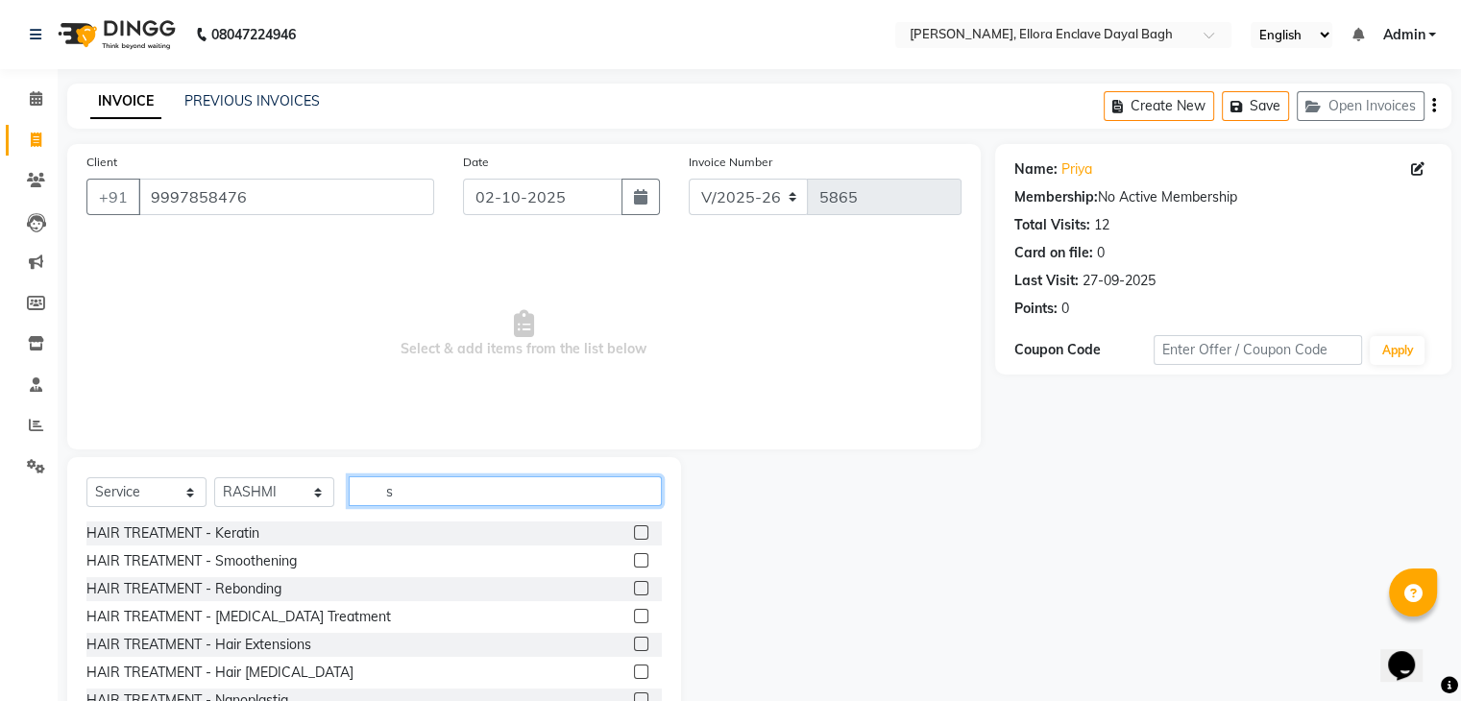
click at [428, 485] on input "s" at bounding box center [505, 491] width 313 height 30
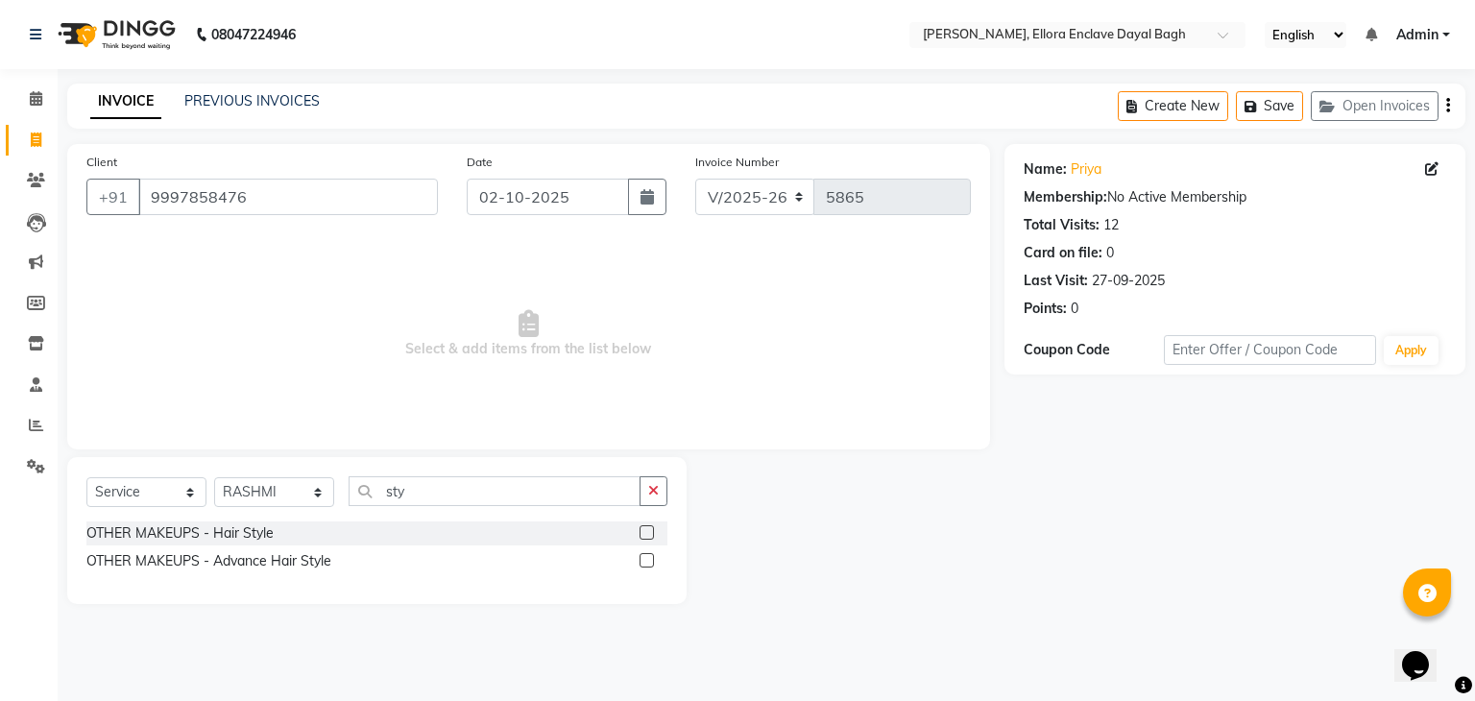
click at [644, 551] on div at bounding box center [654, 561] width 28 height 24
click at [298, 495] on select "Select Stylist AMAN DANISH SALMANI [PERSON_NAME] kakul KAVITA [PERSON_NAME] [PE…" at bounding box center [274, 492] width 120 height 30
click at [214, 478] on select "Select Stylist AMAN DANISH SALMANI [PERSON_NAME] kakul KAVITA [PERSON_NAME] [PE…" at bounding box center [274, 492] width 120 height 30
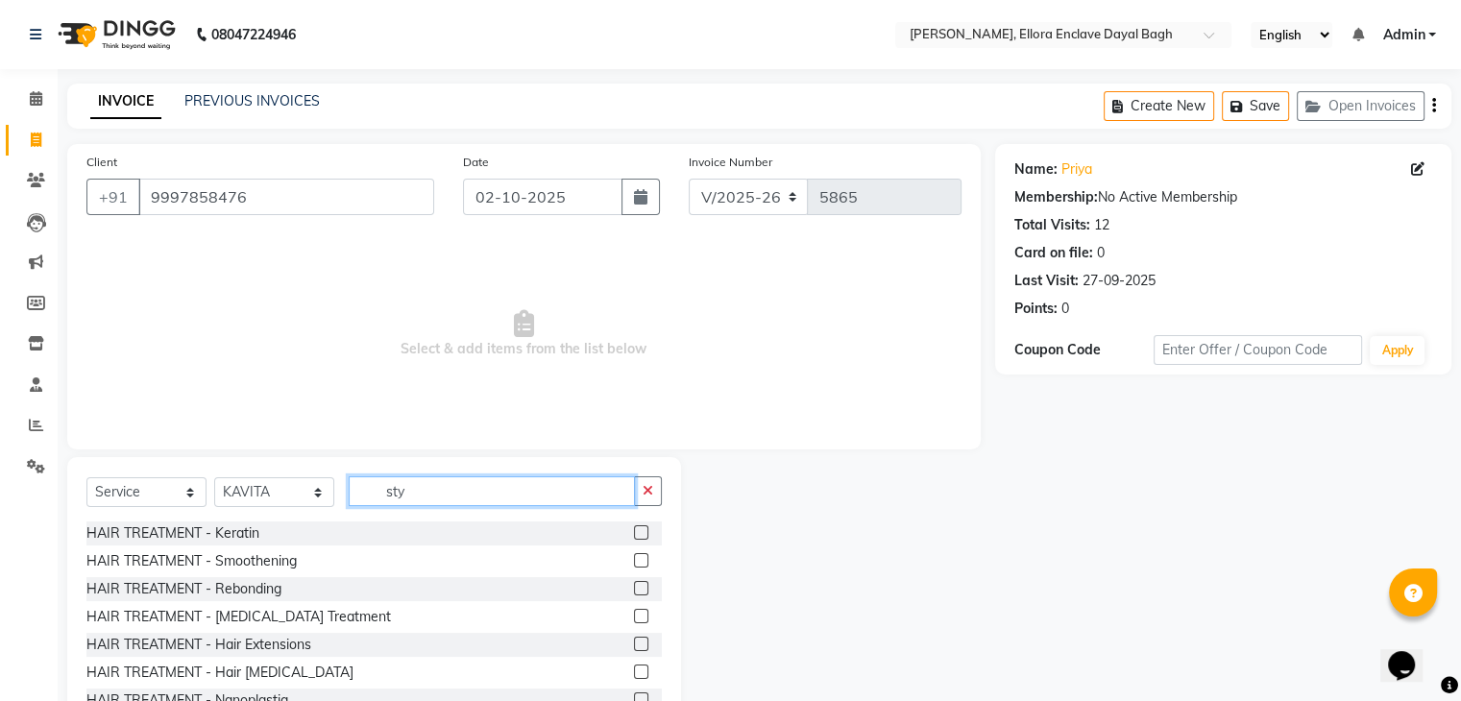
click at [461, 487] on input "sty" at bounding box center [492, 491] width 286 height 30
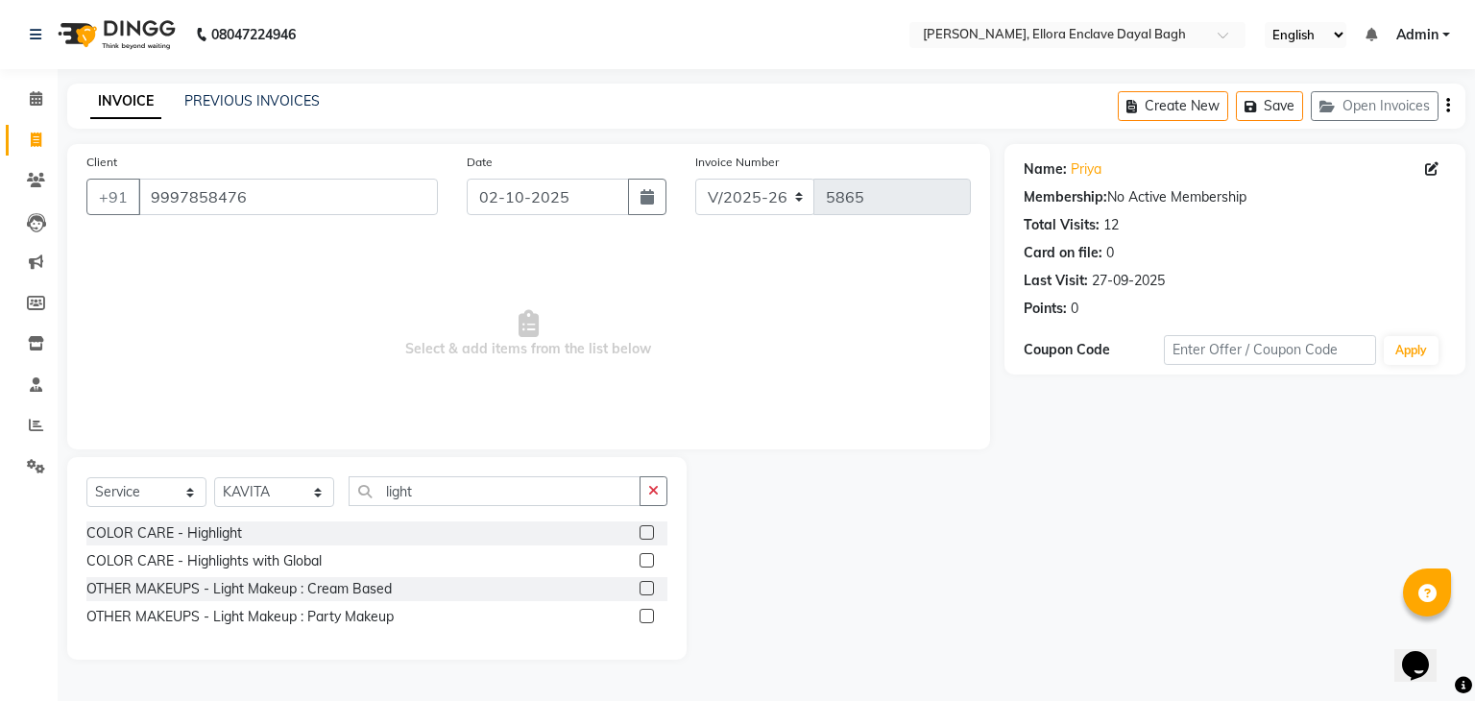
click at [641, 588] on label at bounding box center [647, 588] width 14 height 14
click at [641, 588] on input "checkbox" at bounding box center [646, 589] width 12 height 12
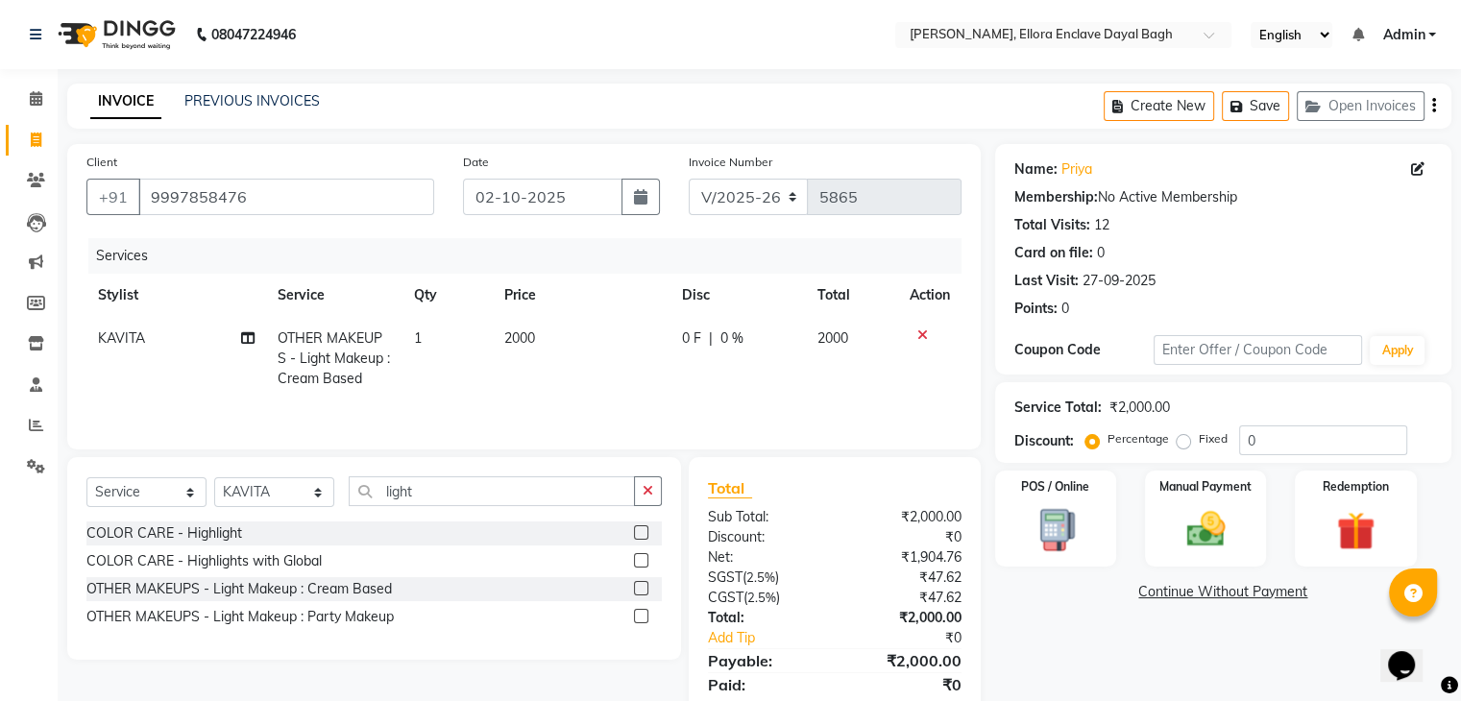
click at [578, 334] on td "2000" at bounding box center [582, 359] width 178 height 84
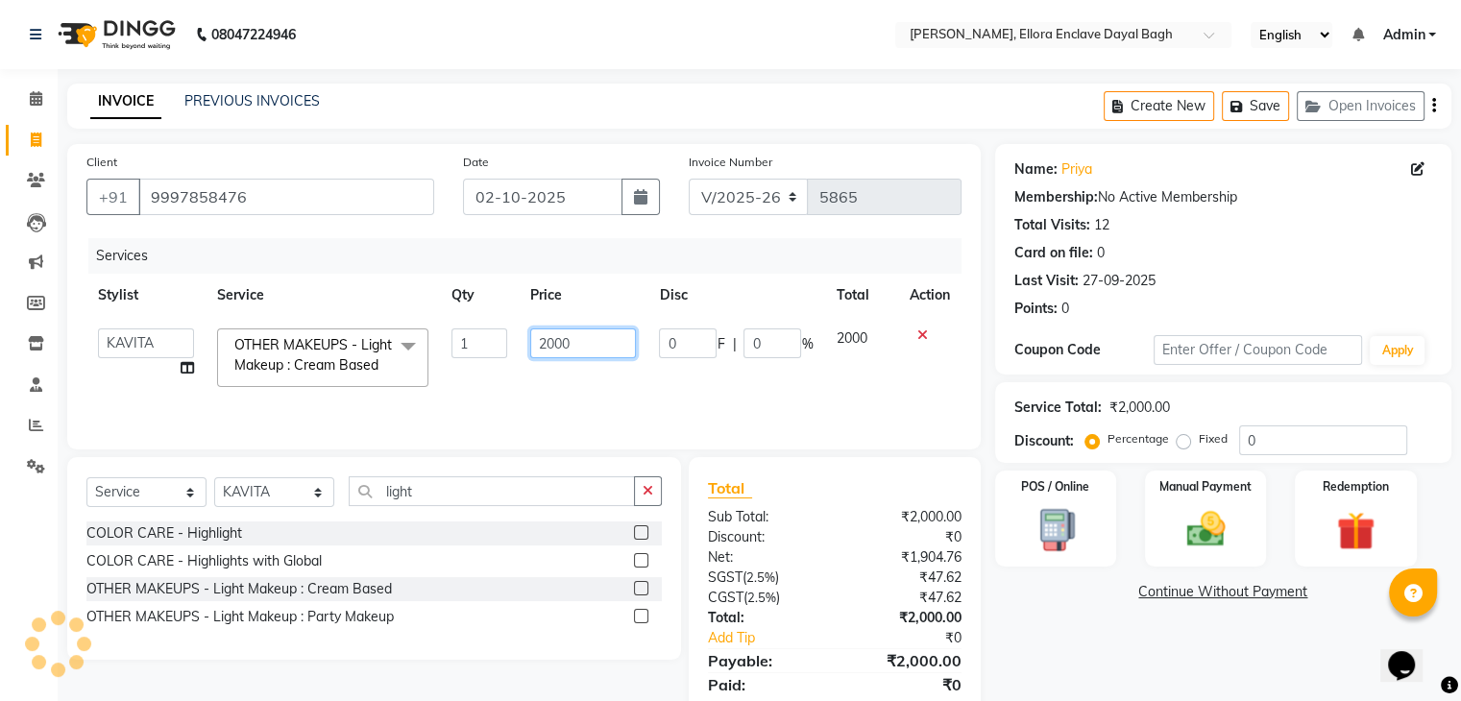
click at [596, 347] on input "2000" at bounding box center [583, 343] width 106 height 30
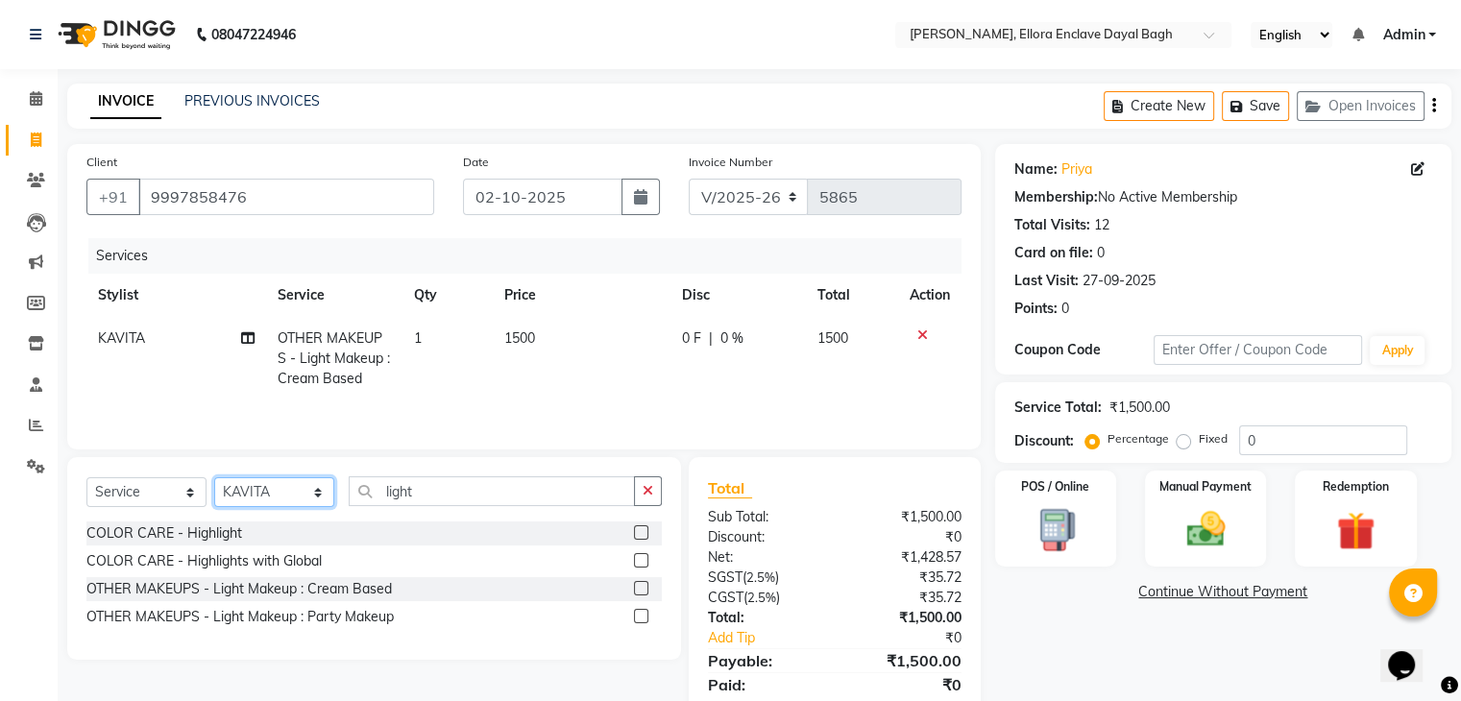
click at [307, 490] on select "Select Stylist AMAN DANISH SALMANI [PERSON_NAME] kakul KAVITA [PERSON_NAME] [PE…" at bounding box center [274, 492] width 120 height 30
click at [214, 479] on select "Select Stylist AMAN DANISH SALMANI [PERSON_NAME] kakul KAVITA [PERSON_NAME] [PE…" at bounding box center [274, 492] width 120 height 30
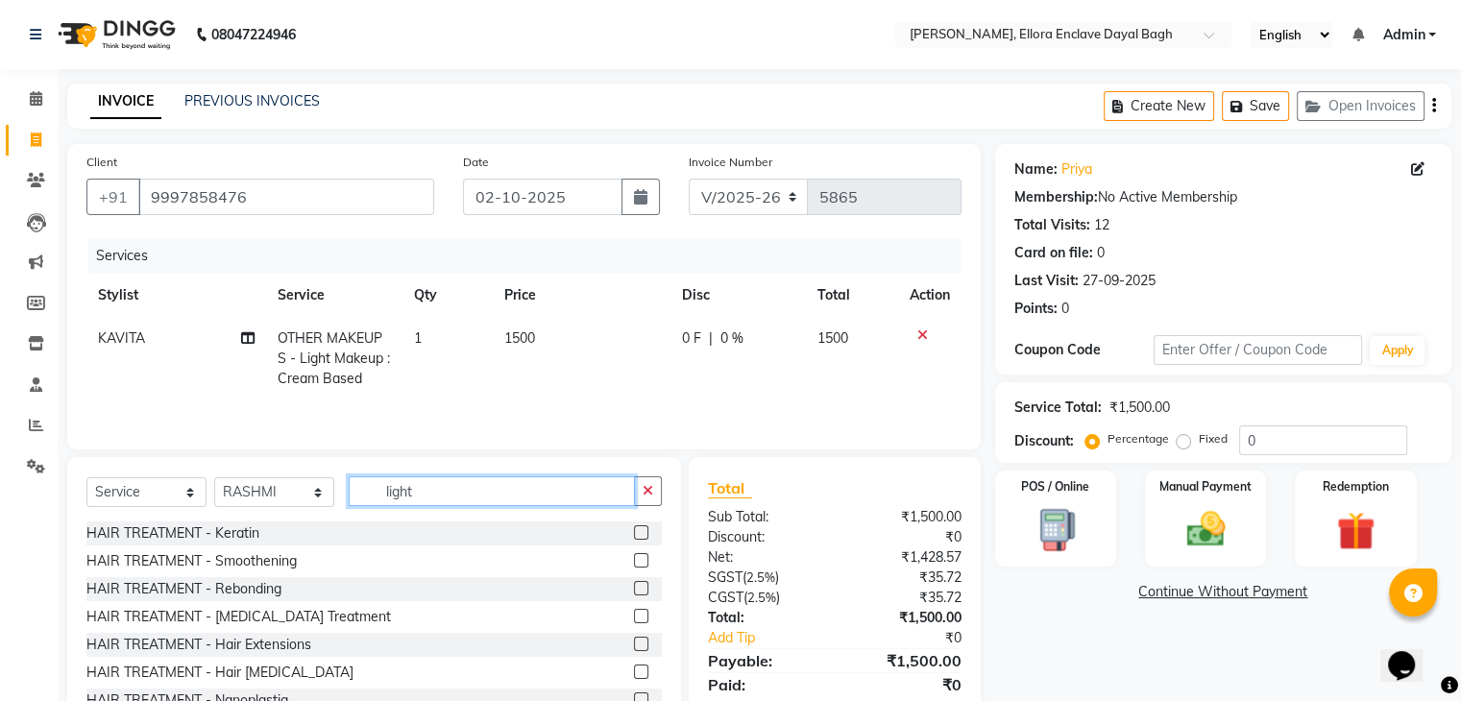
click at [428, 489] on input "light" at bounding box center [492, 491] width 286 height 30
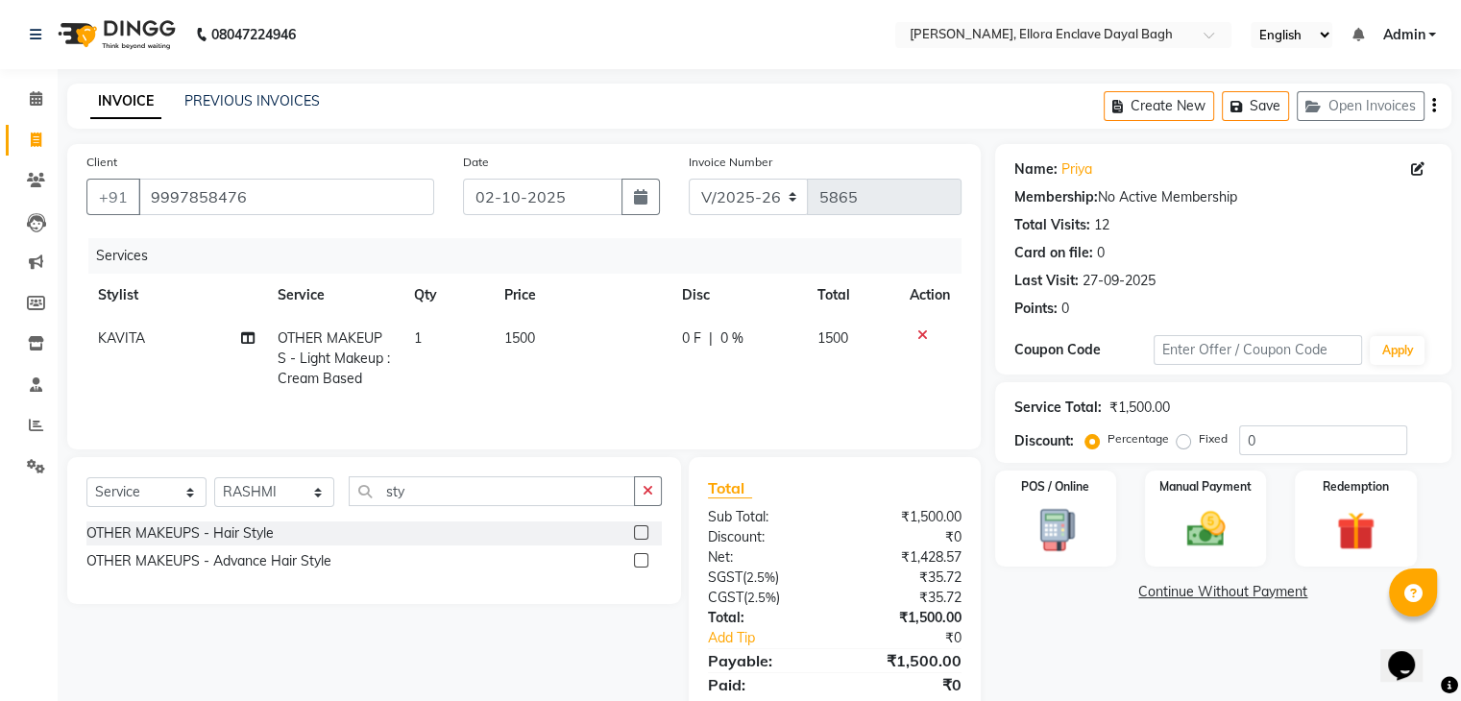
click at [638, 562] on label at bounding box center [641, 560] width 14 height 14
click at [638, 562] on input "checkbox" at bounding box center [640, 561] width 12 height 12
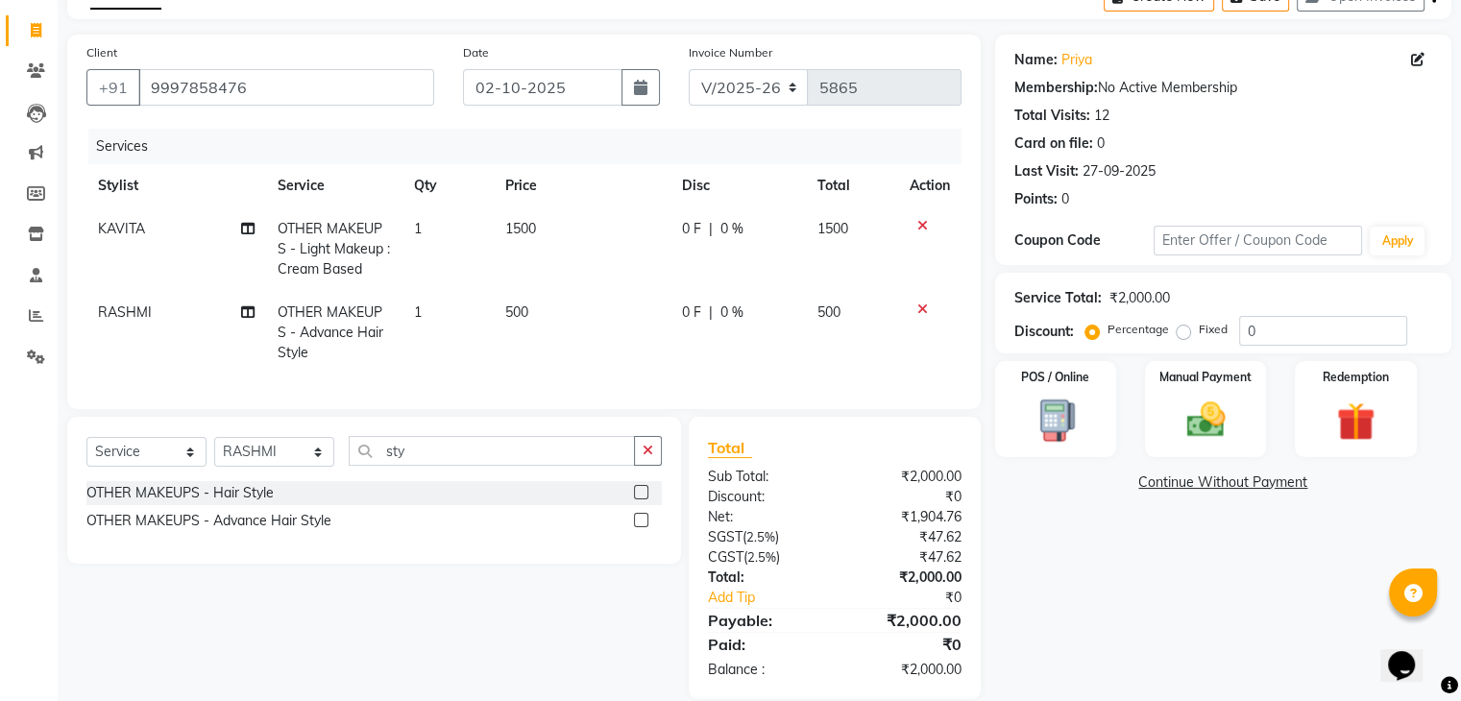
scroll to position [152, 0]
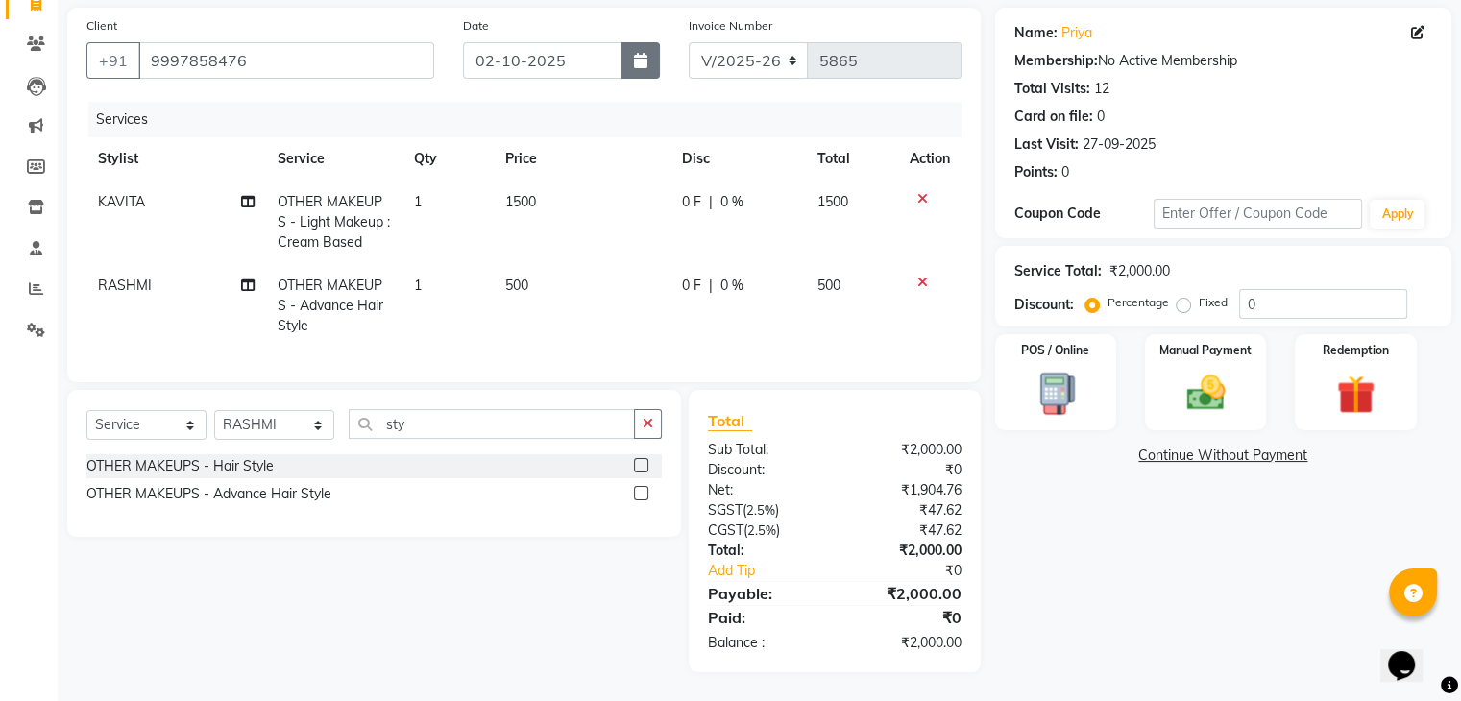
click at [631, 42] on button "button" at bounding box center [640, 60] width 38 height 36
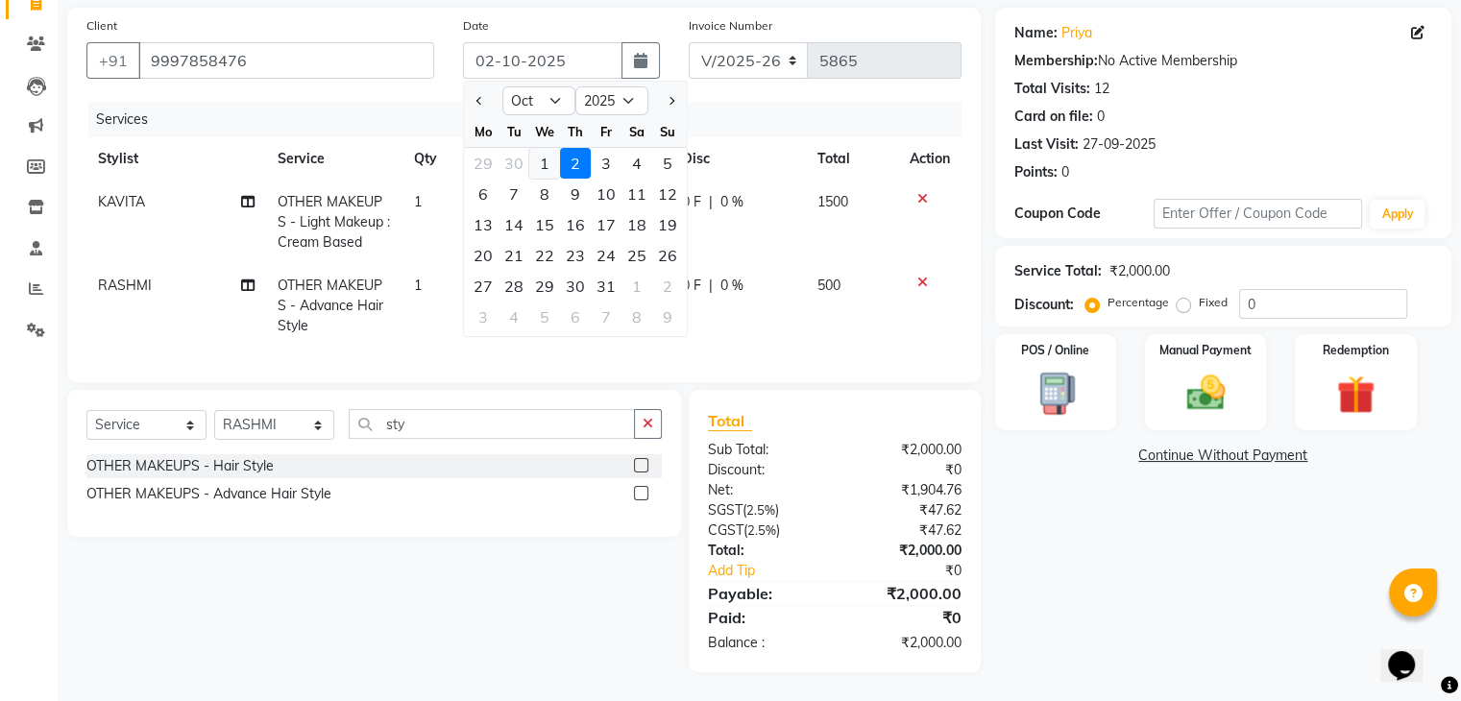
click at [554, 148] on div "1" at bounding box center [544, 163] width 31 height 31
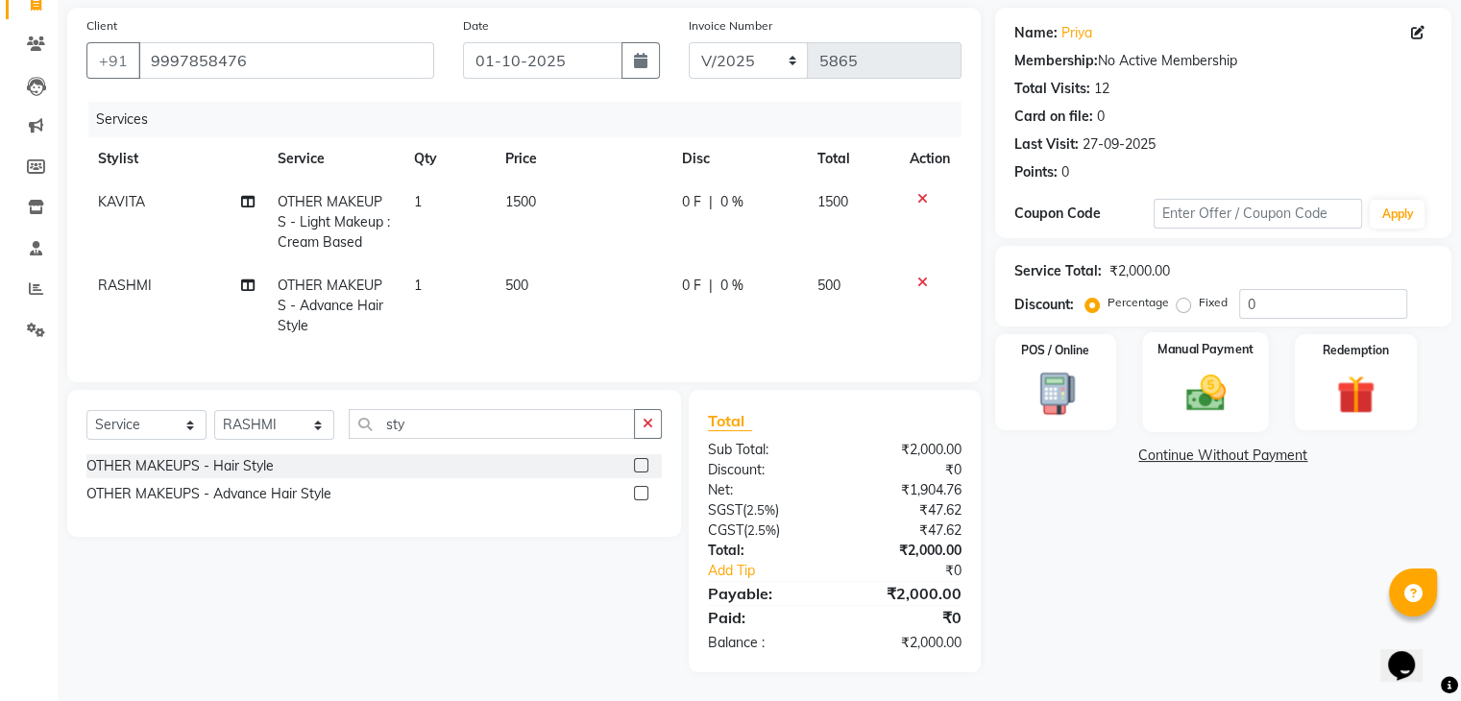
click at [1209, 371] on img at bounding box center [1205, 394] width 64 height 46
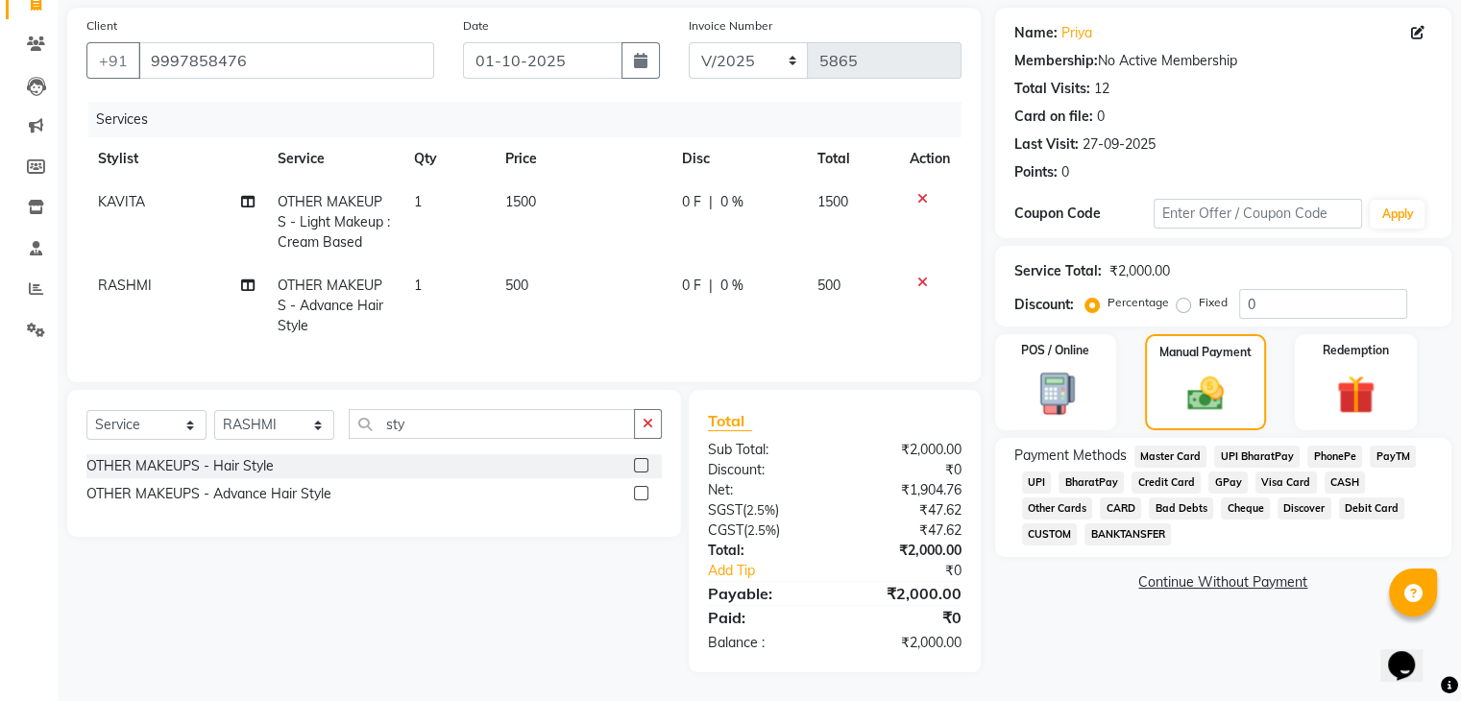
click at [1337, 472] on span "CASH" at bounding box center [1344, 483] width 41 height 22
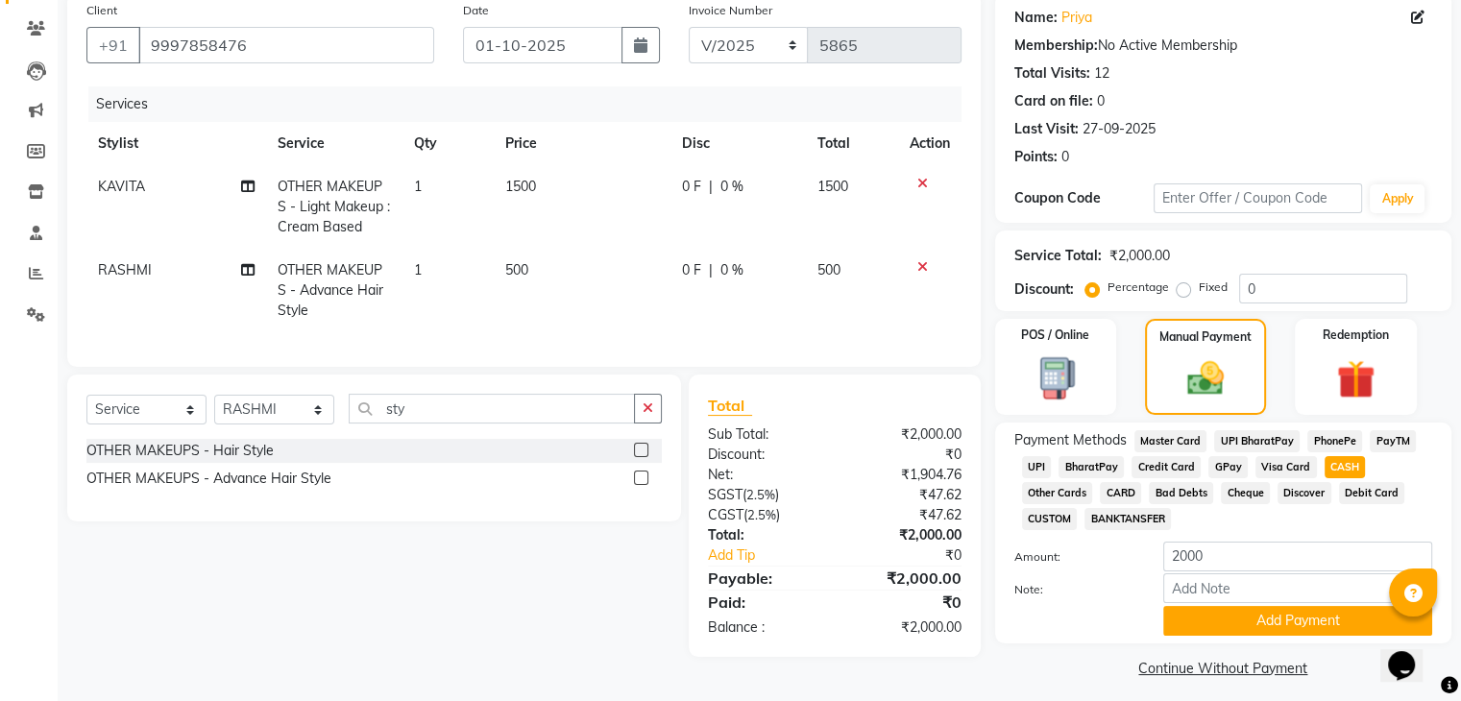
scroll to position [165, 0]
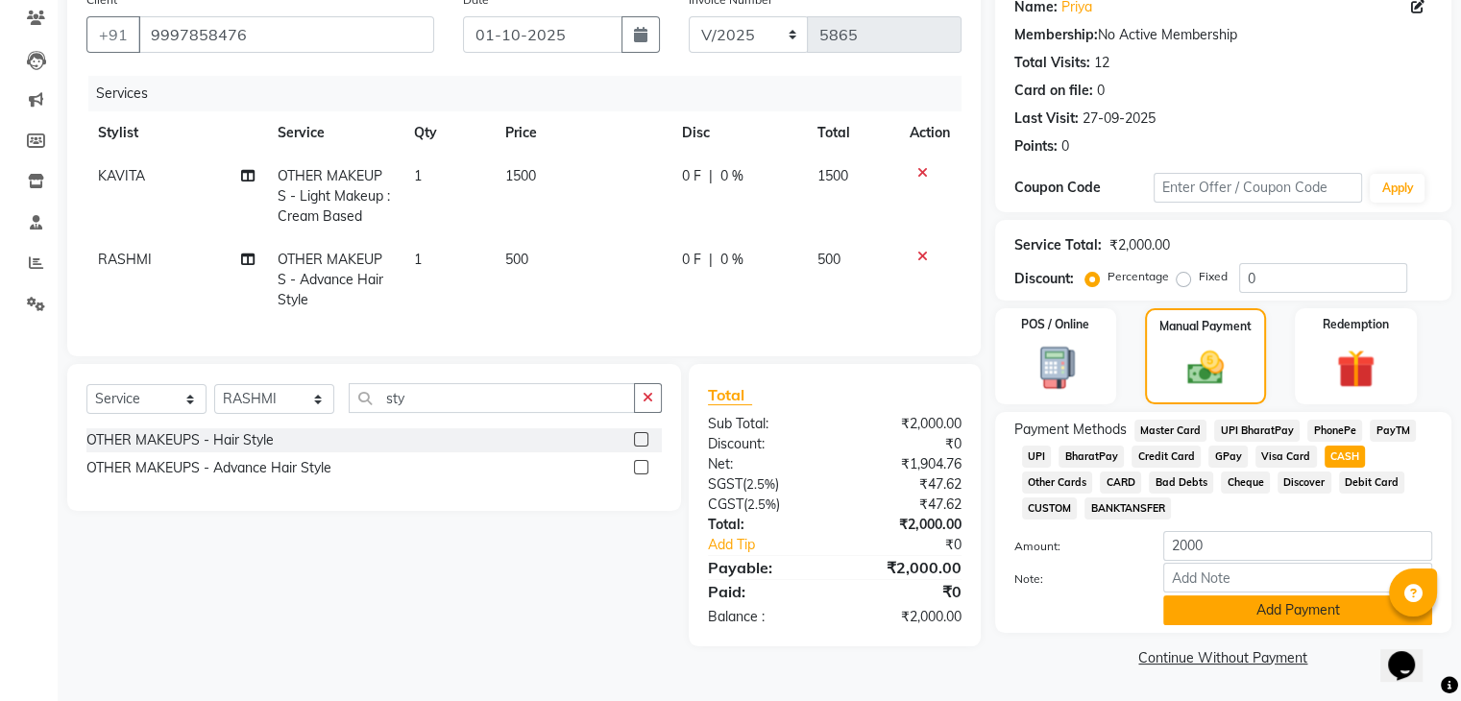
click at [1228, 621] on button "Add Payment" at bounding box center [1297, 610] width 269 height 30
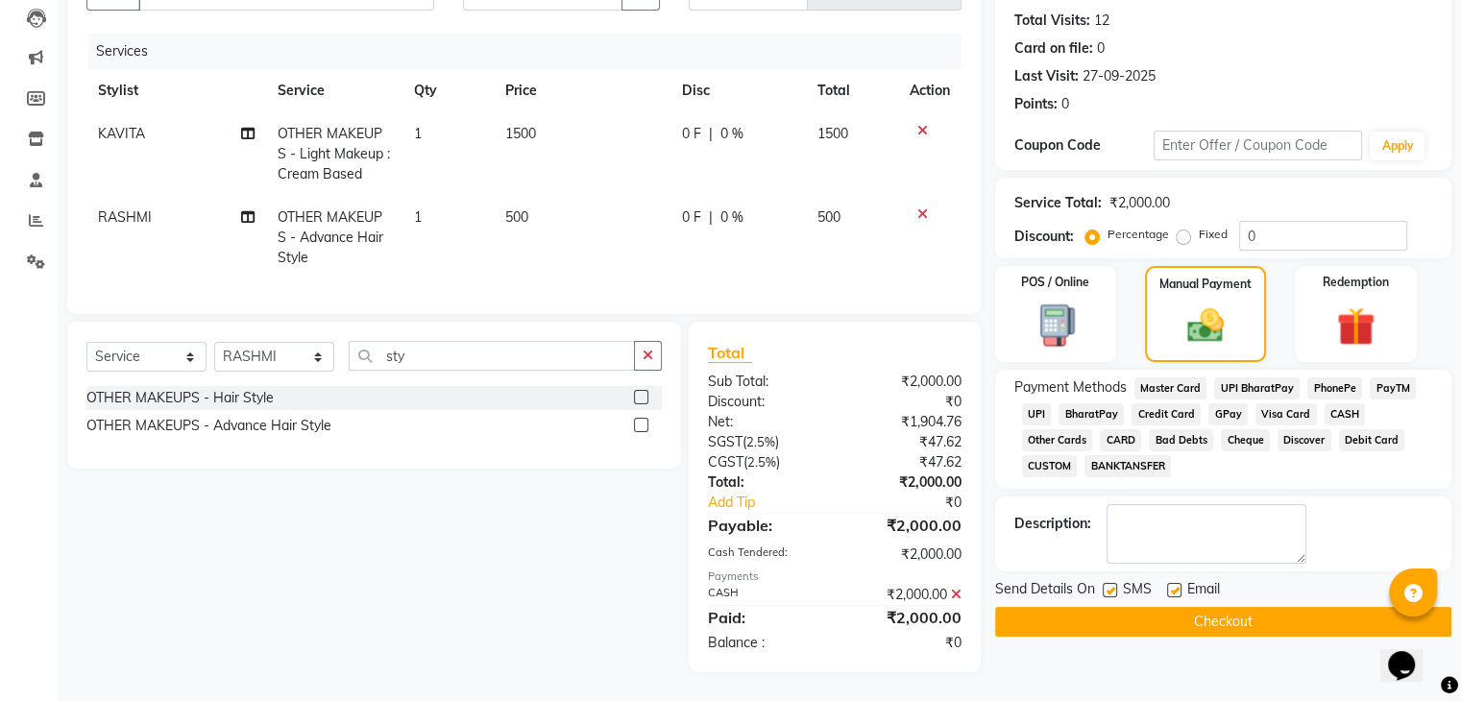
click at [1172, 583] on label at bounding box center [1174, 590] width 14 height 14
click at [1172, 585] on input "checkbox" at bounding box center [1173, 591] width 12 height 12
click at [1113, 583] on label at bounding box center [1109, 590] width 14 height 14
click at [1113, 585] on input "checkbox" at bounding box center [1108, 591] width 12 height 12
click at [1118, 607] on button "Checkout" at bounding box center [1223, 622] width 456 height 30
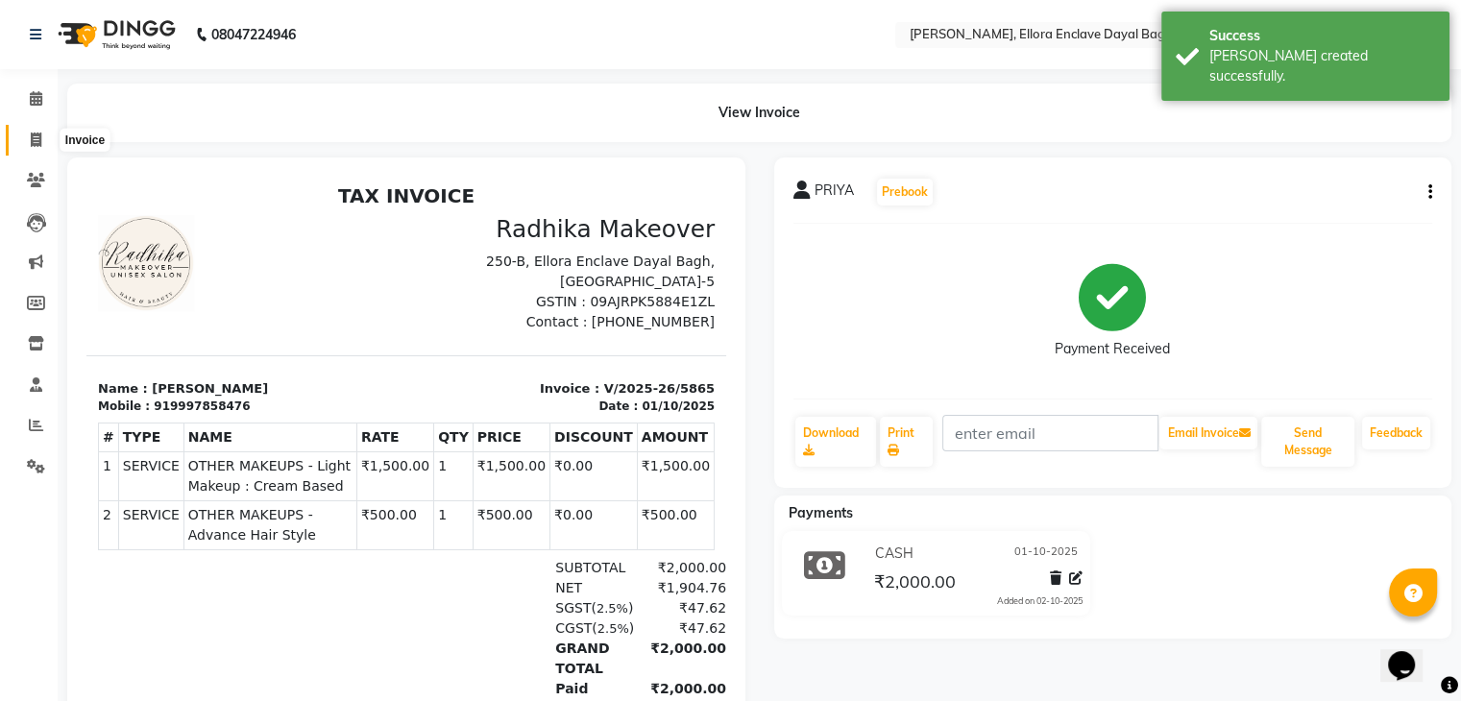
click at [26, 138] on span at bounding box center [36, 141] width 34 height 22
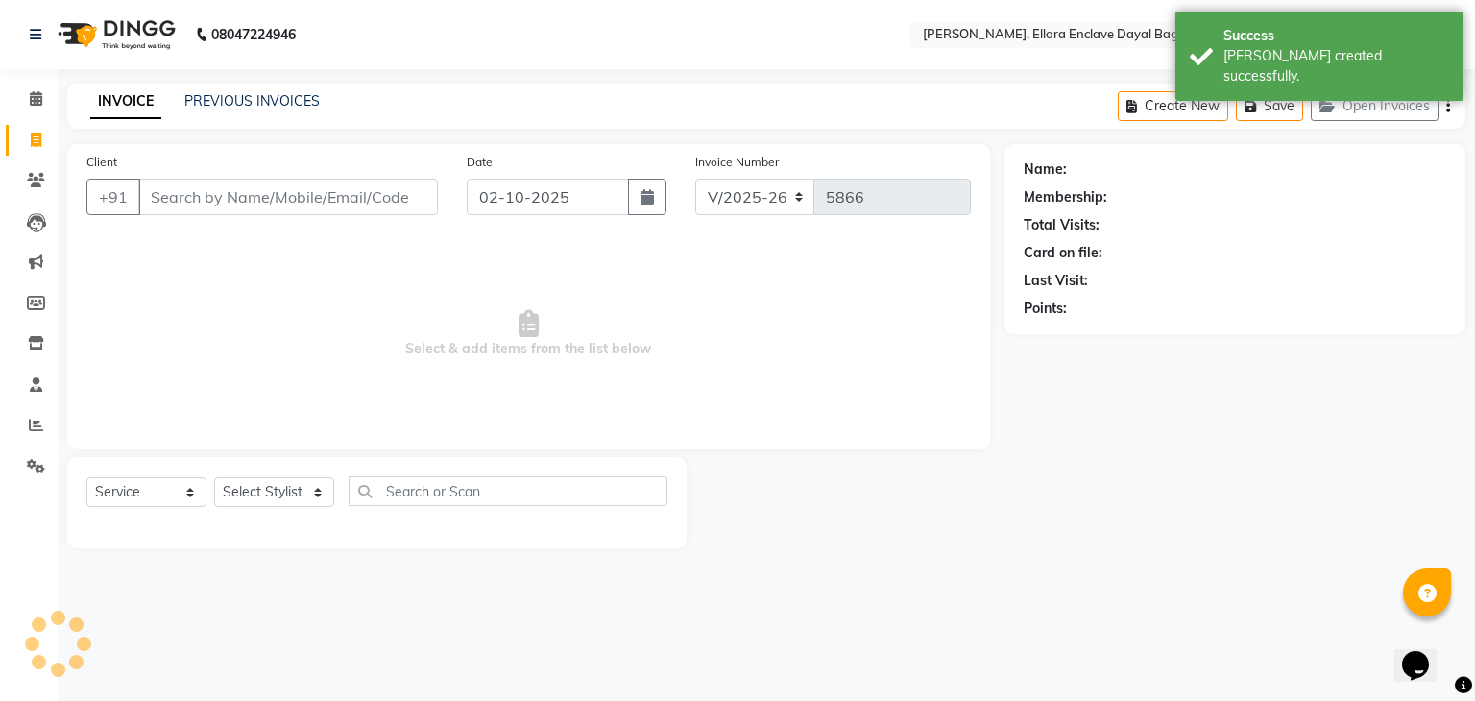
click at [214, 199] on input "Client" at bounding box center [288, 197] width 300 height 36
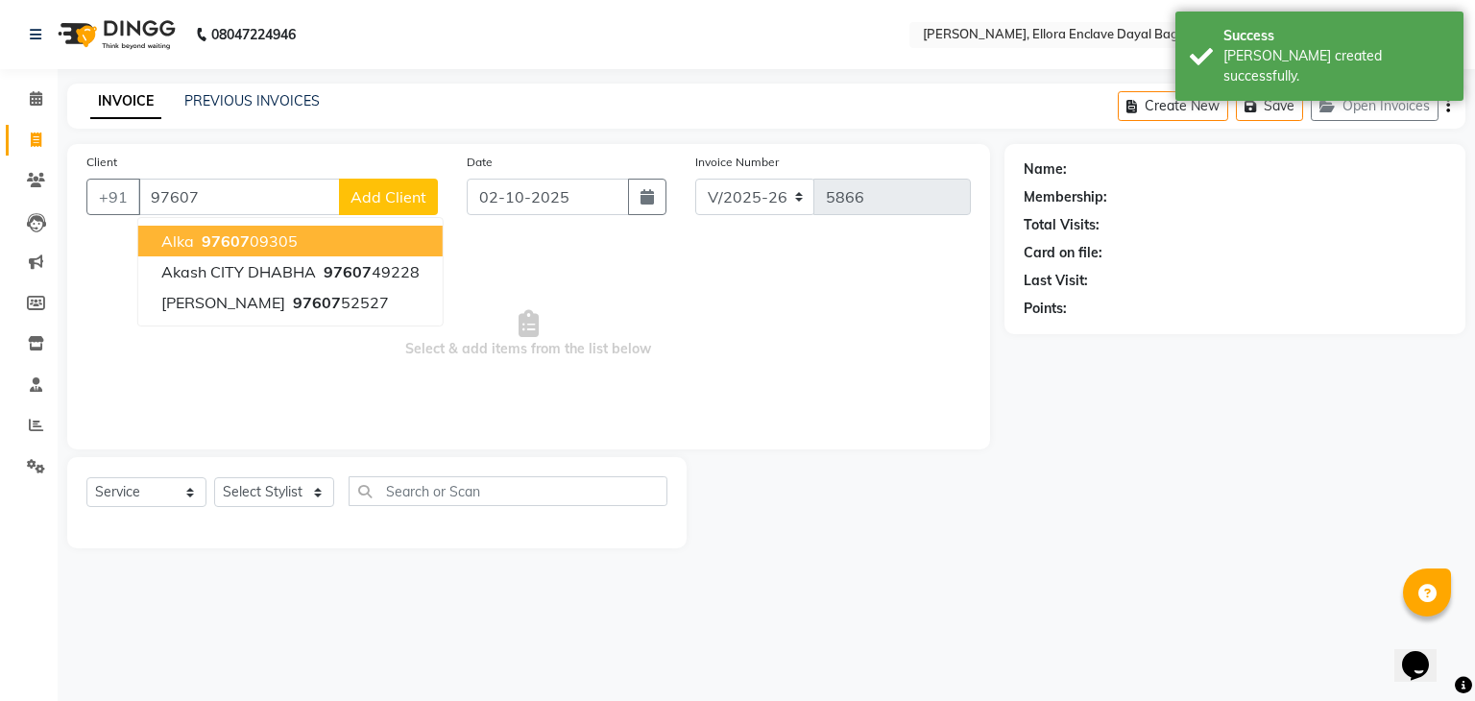
click at [326, 240] on button "alka 97607 09305" at bounding box center [290, 241] width 304 height 31
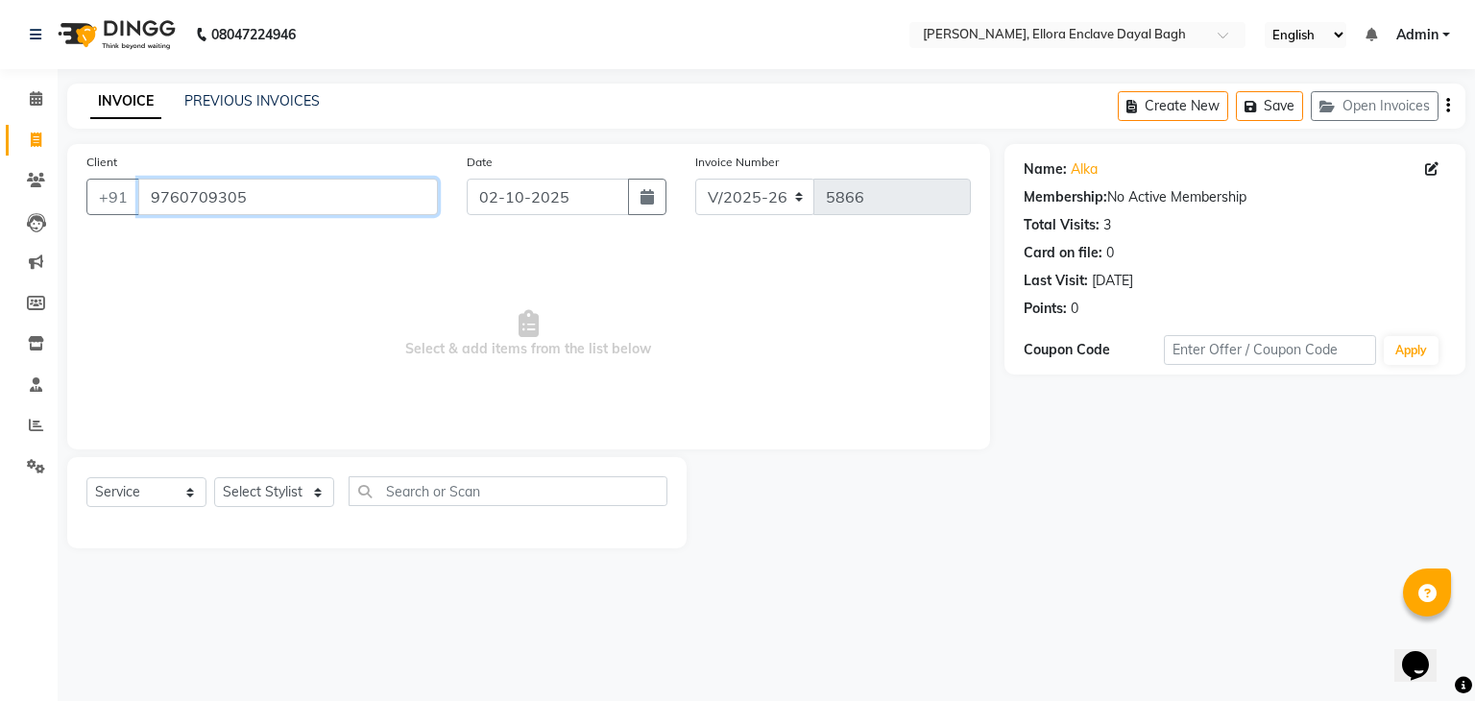
click at [321, 204] on input "9760709305" at bounding box center [288, 197] width 300 height 36
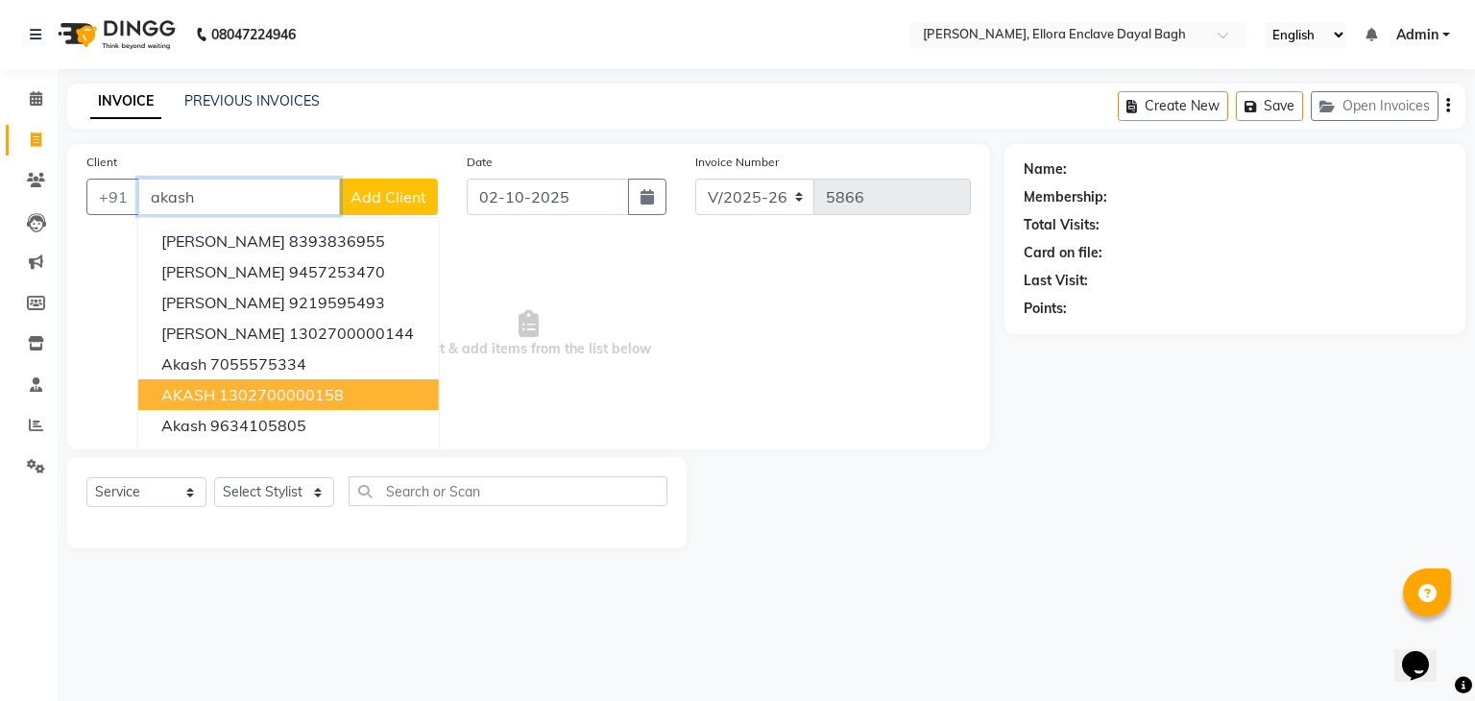
click at [307, 389] on ngb-highlight "1302700000158" at bounding box center [281, 394] width 125 height 19
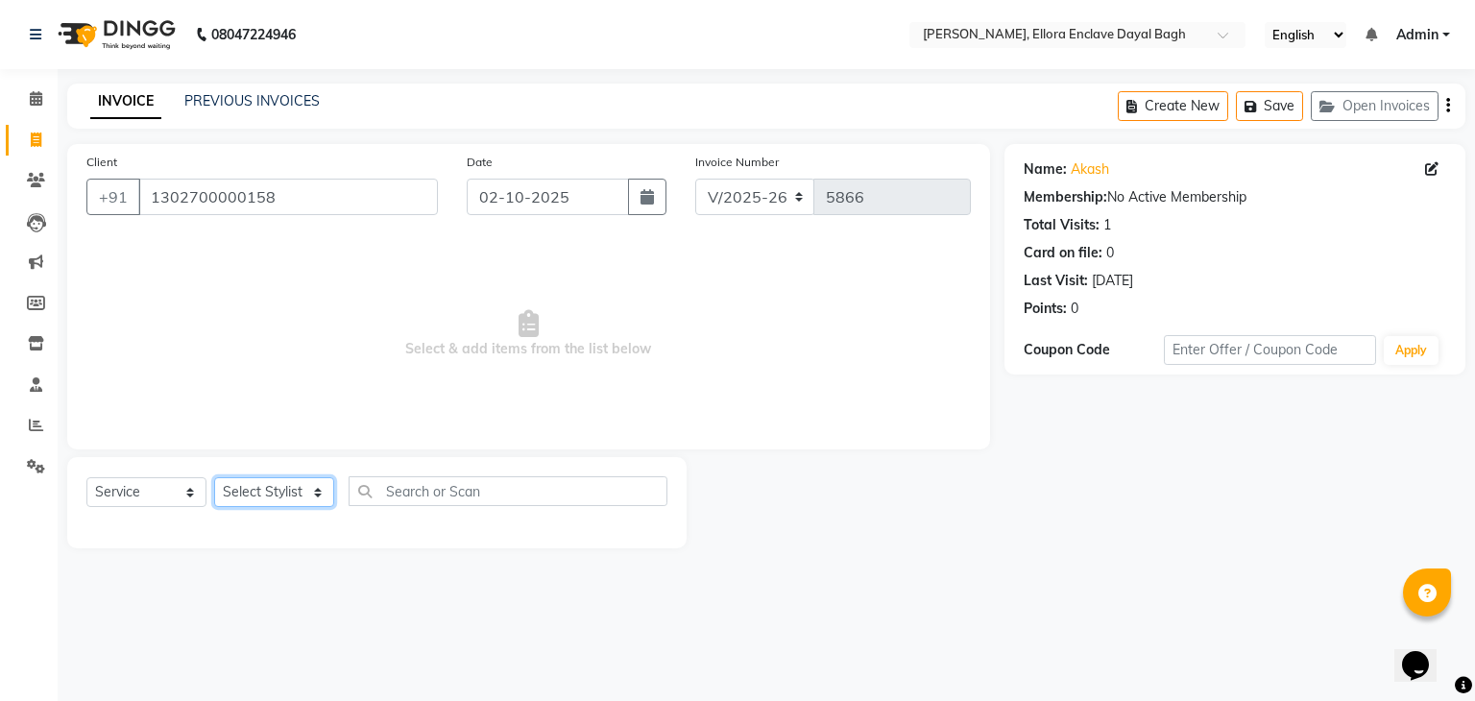
click at [309, 496] on select "Select Stylist AMAN DANISH SALMANI [PERSON_NAME] kakul KAVITA [PERSON_NAME] [PE…" at bounding box center [274, 492] width 120 height 30
click at [214, 478] on select "Select Stylist AMAN DANISH SALMANI [PERSON_NAME] kakul KAVITA [PERSON_NAME] [PE…" at bounding box center [274, 492] width 120 height 30
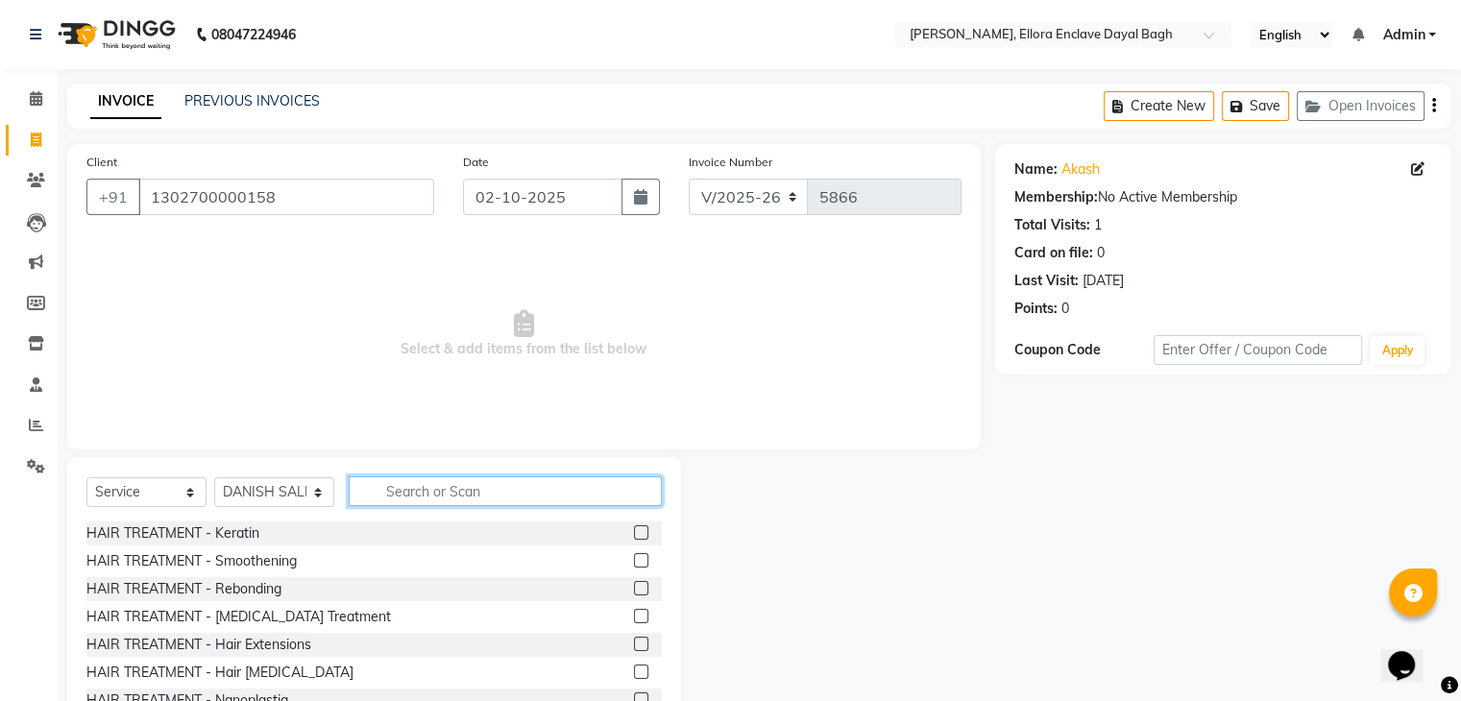
click at [442, 499] on input "text" at bounding box center [505, 491] width 313 height 30
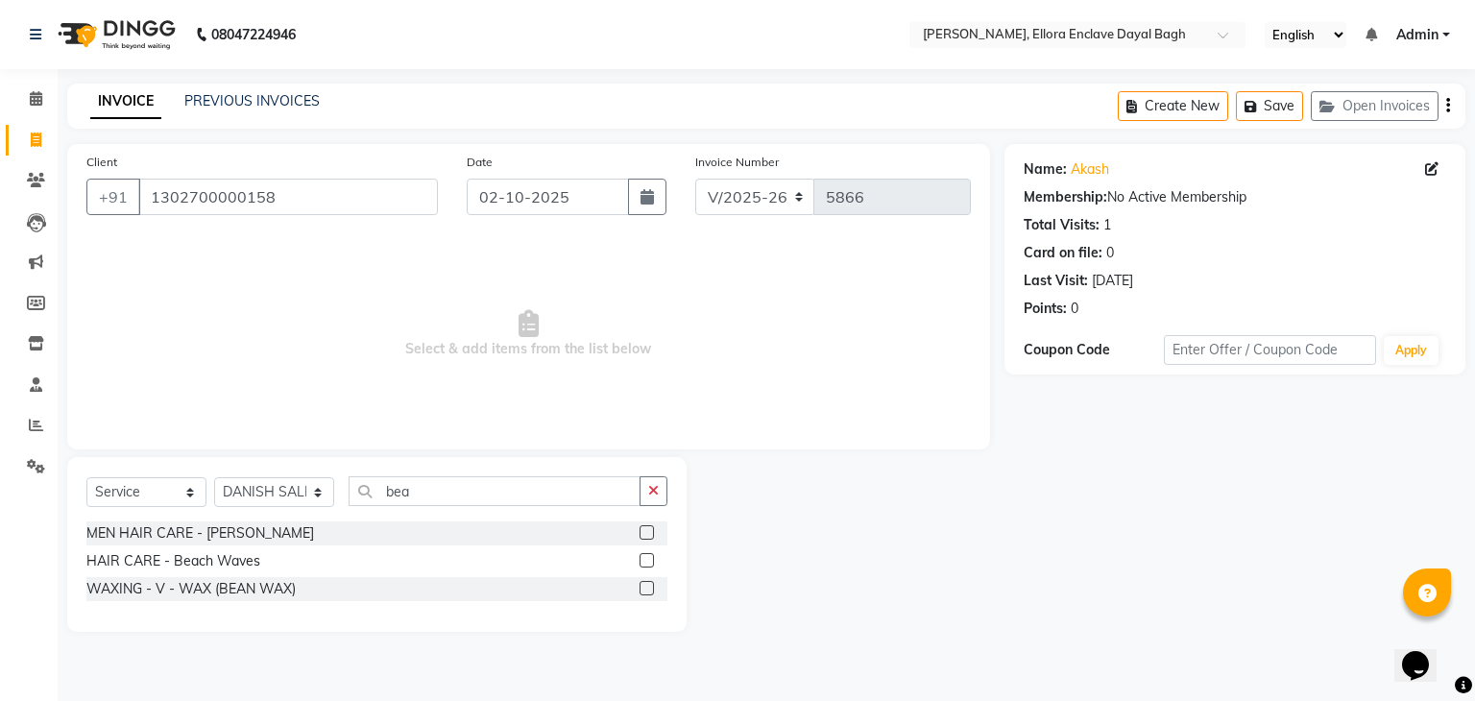
click at [647, 535] on label at bounding box center [647, 532] width 14 height 14
click at [647, 535] on input "checkbox" at bounding box center [646, 533] width 12 height 12
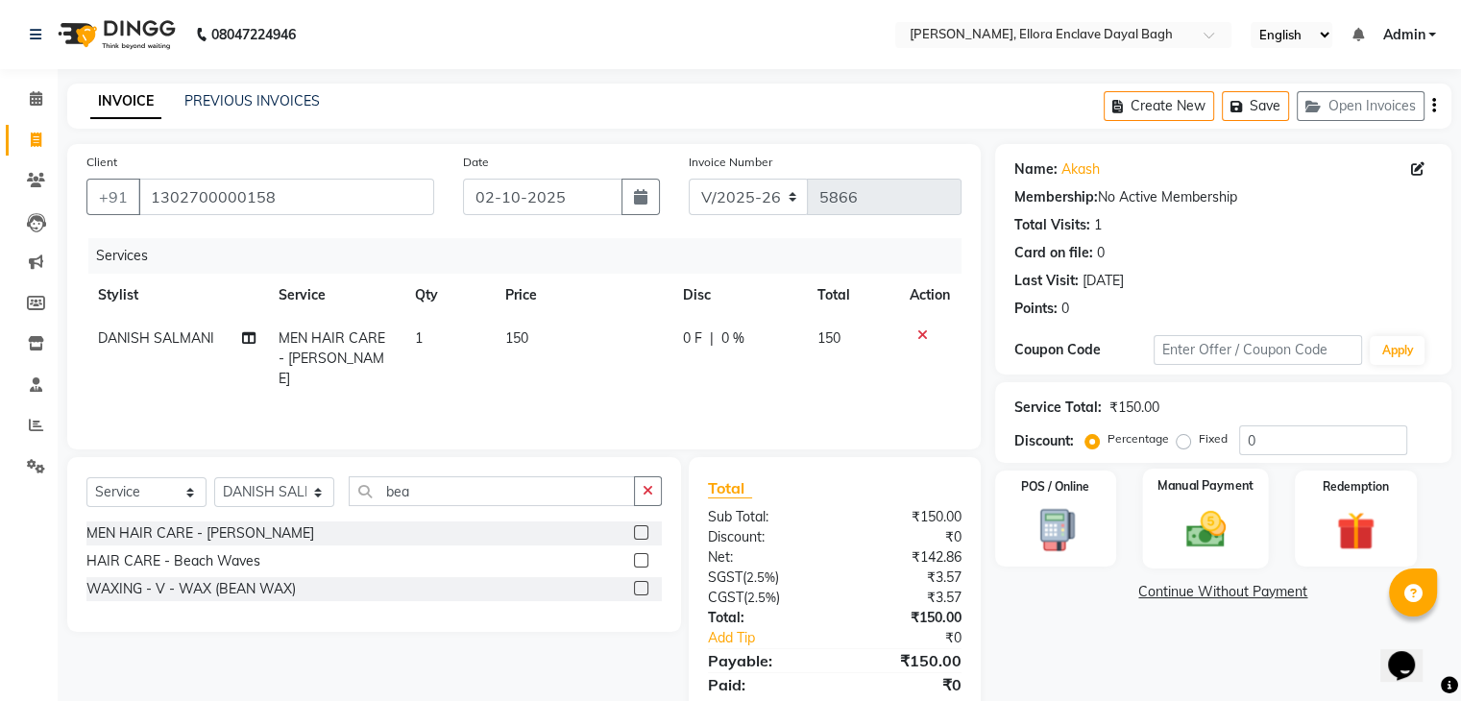
click at [1203, 516] on img at bounding box center [1205, 530] width 64 height 46
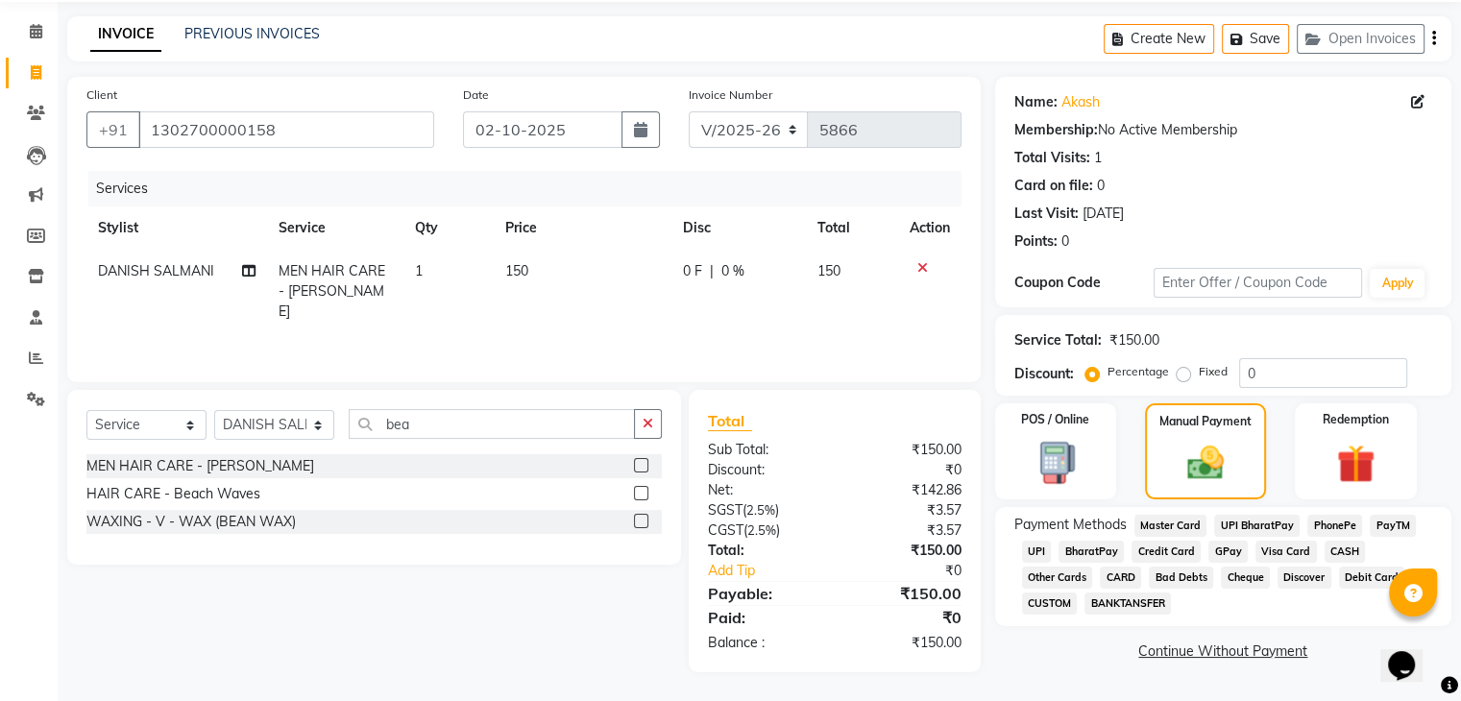
scroll to position [67, 0]
click at [1332, 539] on div "PhonePe" at bounding box center [1330, 528] width 62 height 26
click at [1339, 547] on span "CASH" at bounding box center [1344, 552] width 41 height 22
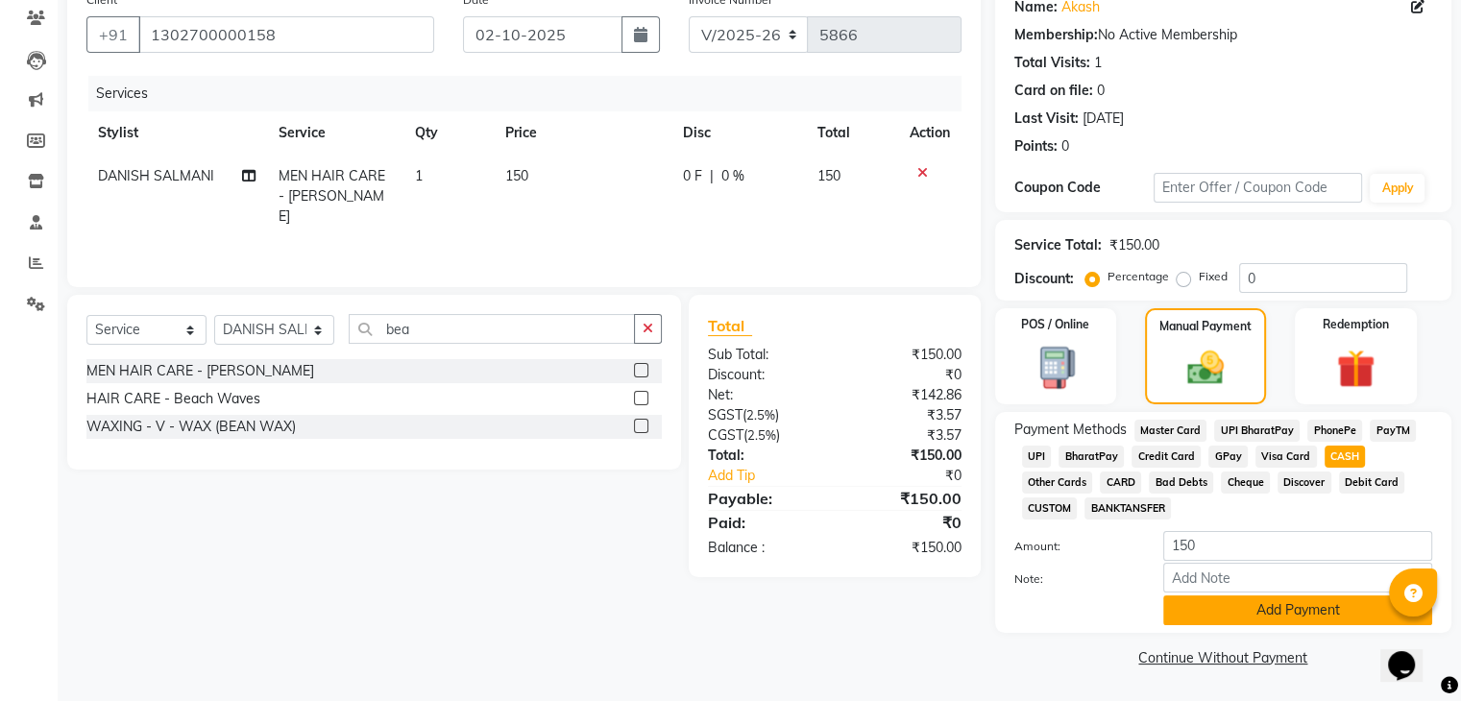
click at [1270, 618] on button "Add Payment" at bounding box center [1297, 610] width 269 height 30
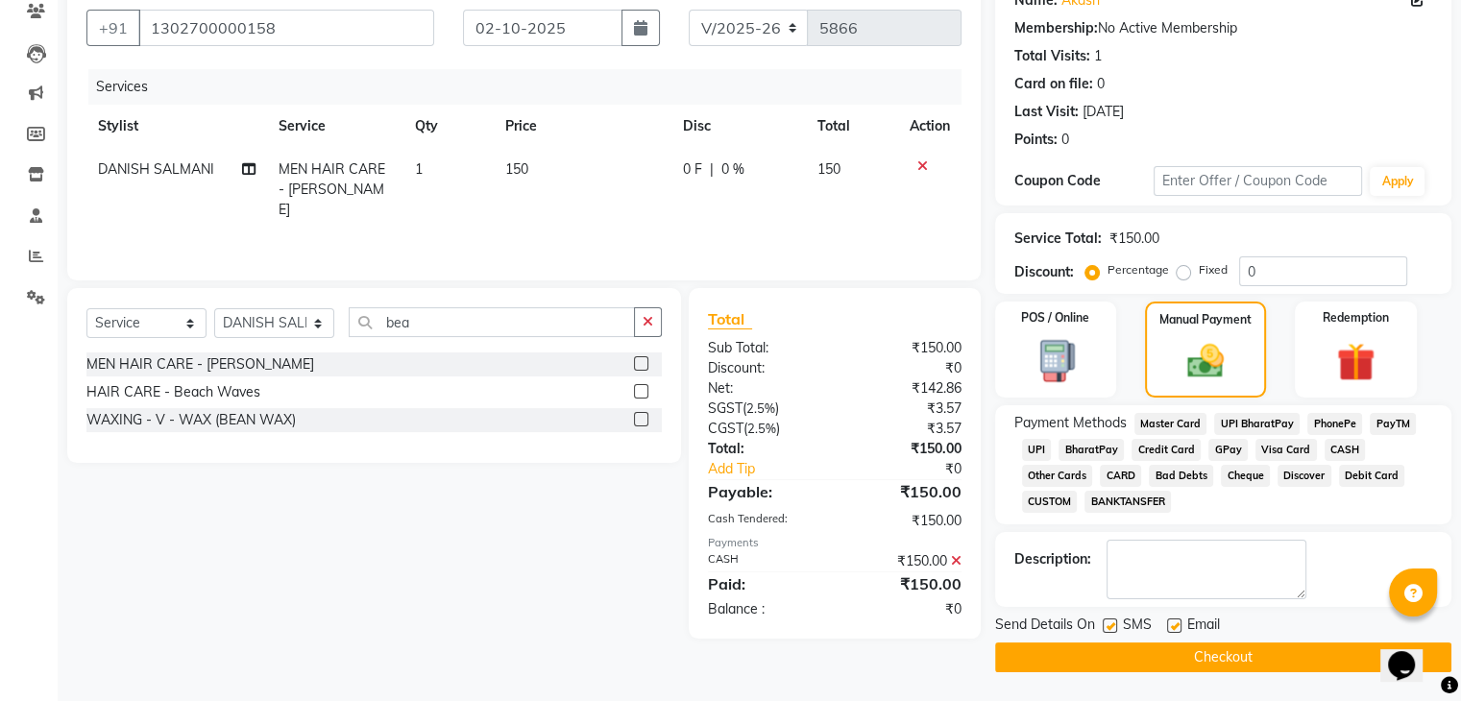
click at [1171, 623] on label at bounding box center [1174, 625] width 14 height 14
click at [1171, 623] on input "checkbox" at bounding box center [1173, 626] width 12 height 12
click at [1109, 623] on label at bounding box center [1109, 625] width 14 height 14
click at [1109, 623] on input "checkbox" at bounding box center [1108, 626] width 12 height 12
click at [1112, 649] on button "Checkout" at bounding box center [1223, 657] width 456 height 30
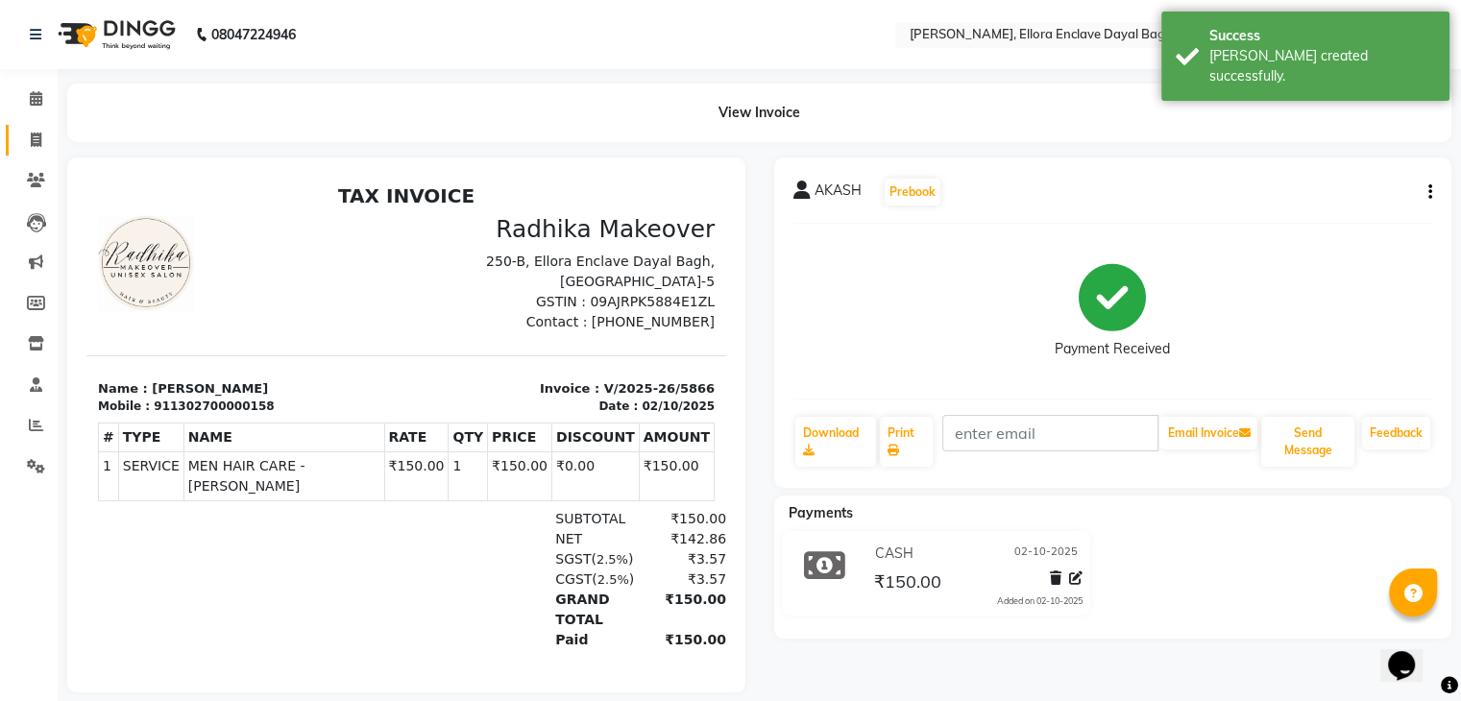
click at [32, 126] on link "Invoice" at bounding box center [29, 141] width 46 height 32
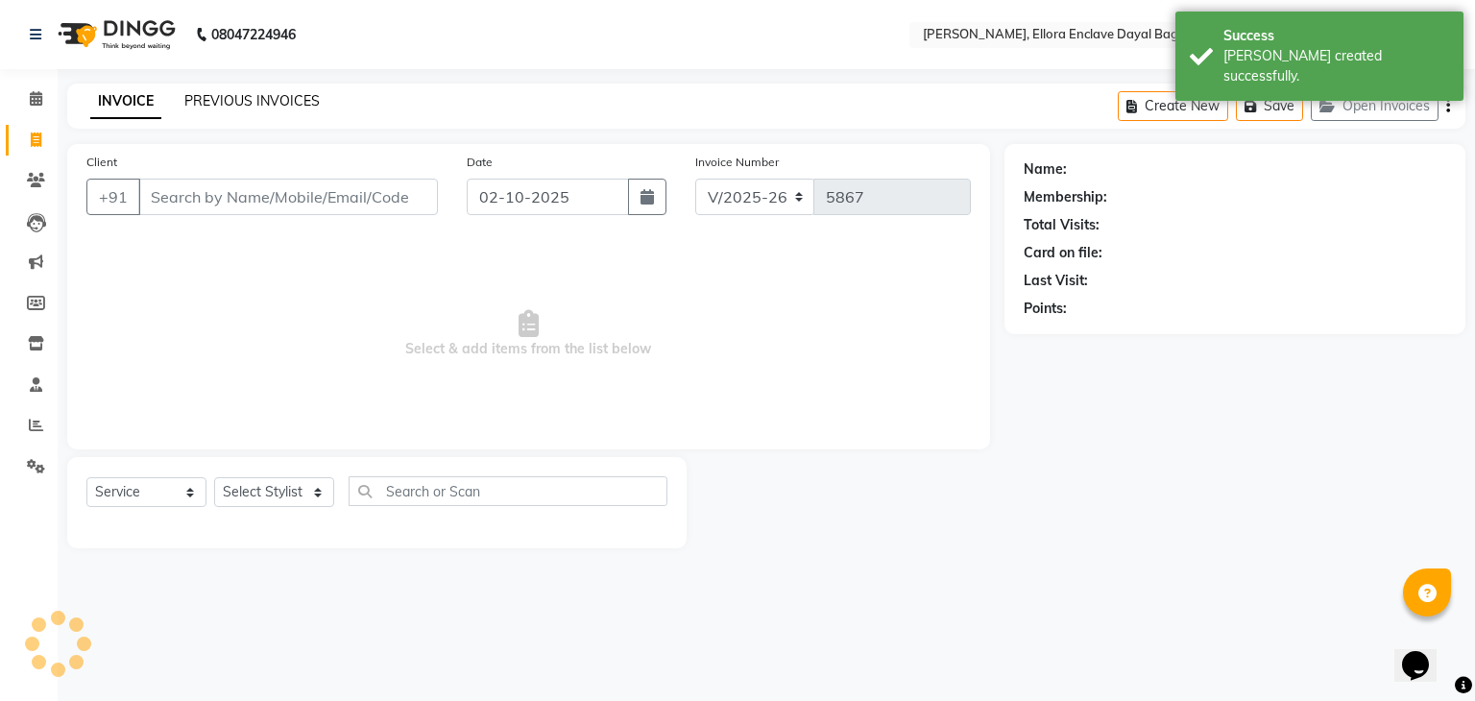
click at [269, 101] on link "PREVIOUS INVOICES" at bounding box center [251, 100] width 135 height 17
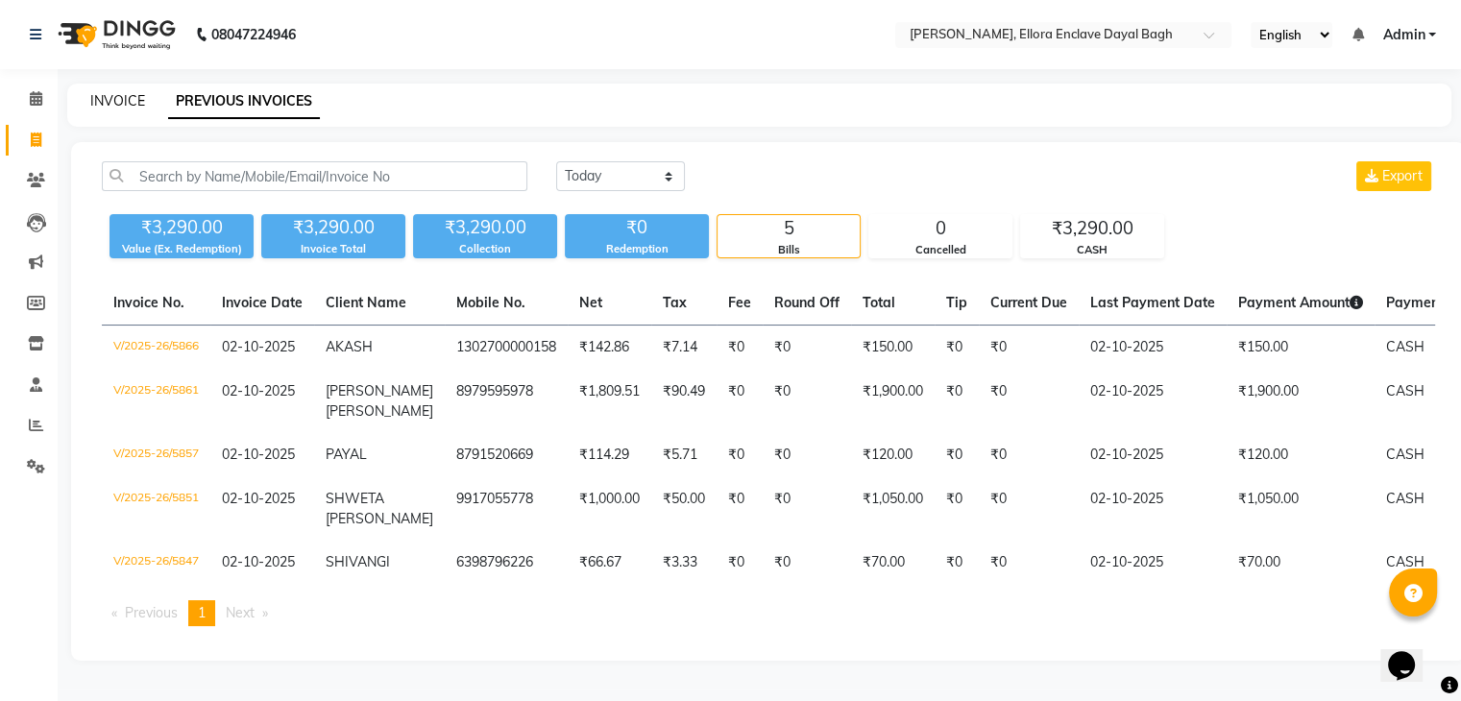
click at [103, 95] on link "INVOICE" at bounding box center [117, 100] width 55 height 17
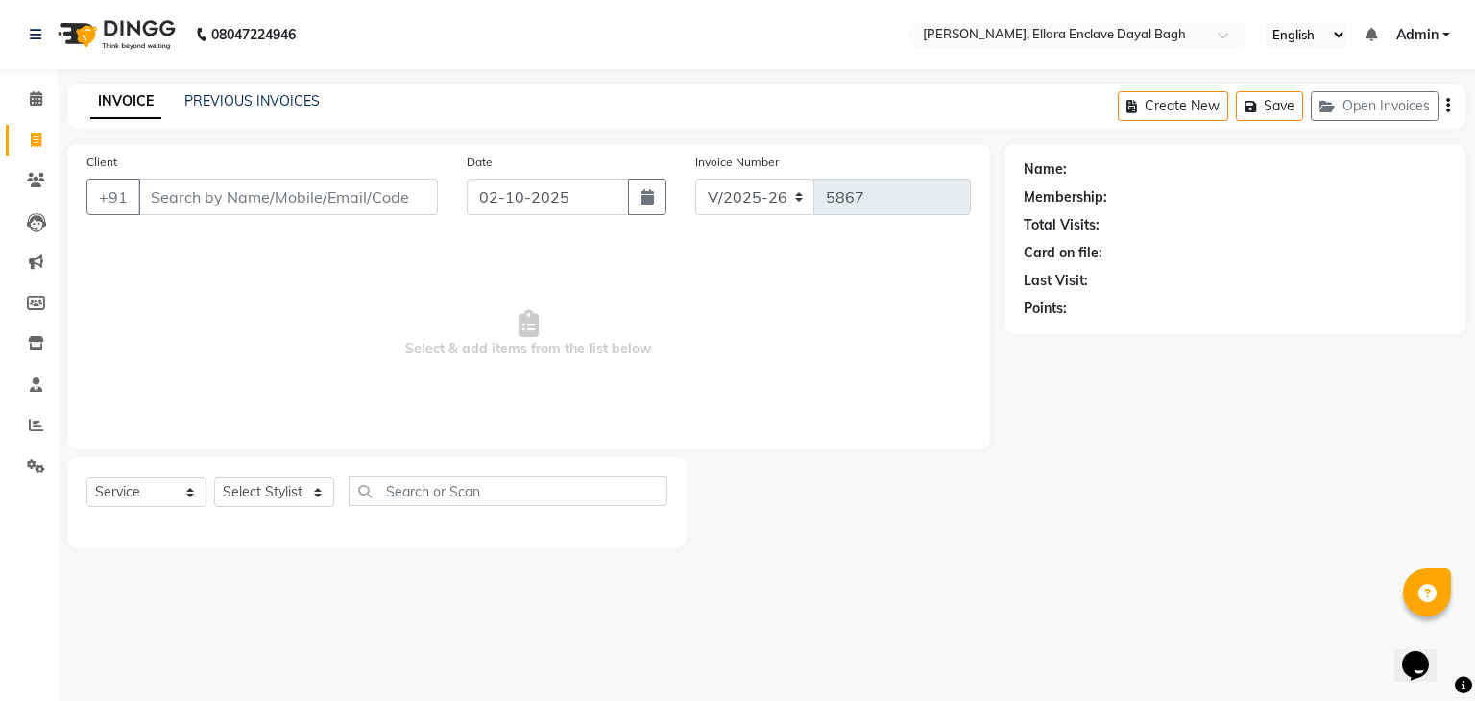
click at [196, 198] on input "Client" at bounding box center [288, 197] width 300 height 36
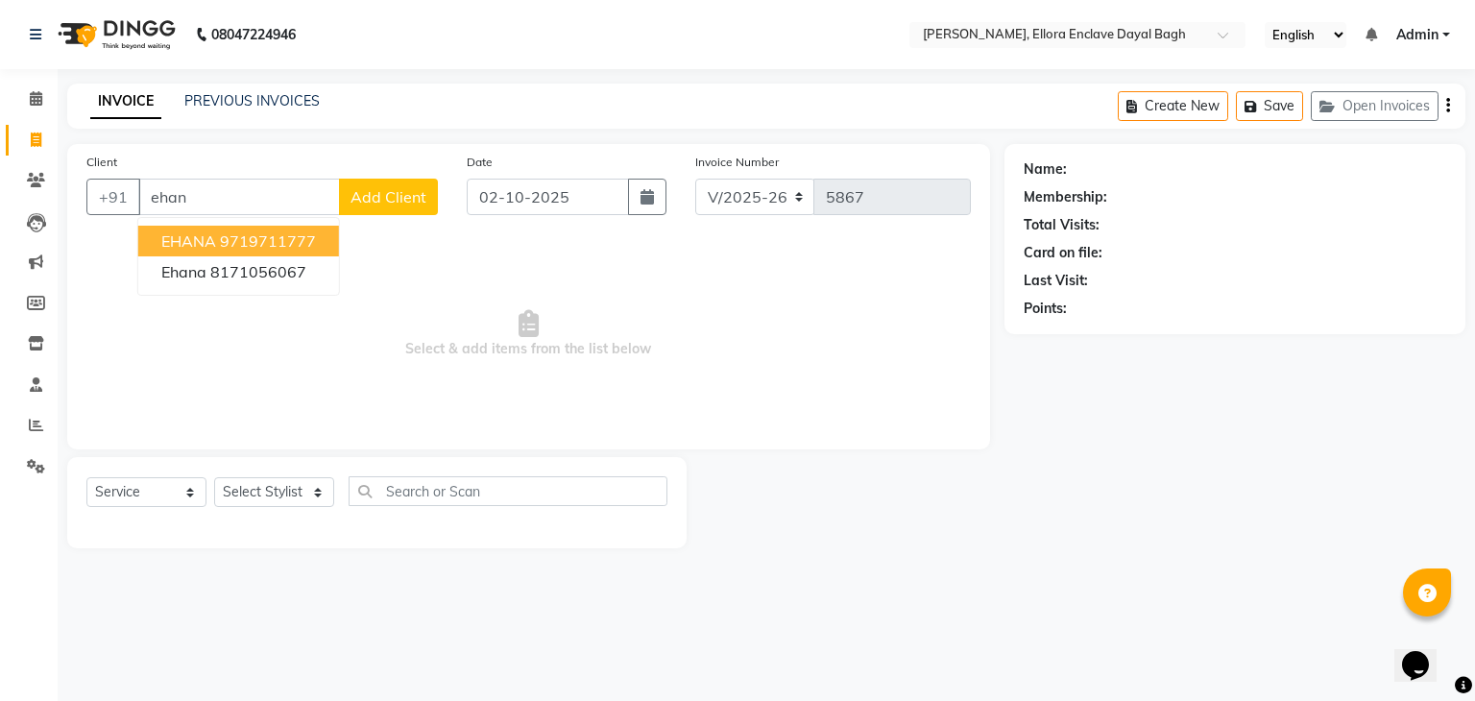
click at [211, 239] on span "EHANA" at bounding box center [188, 240] width 55 height 19
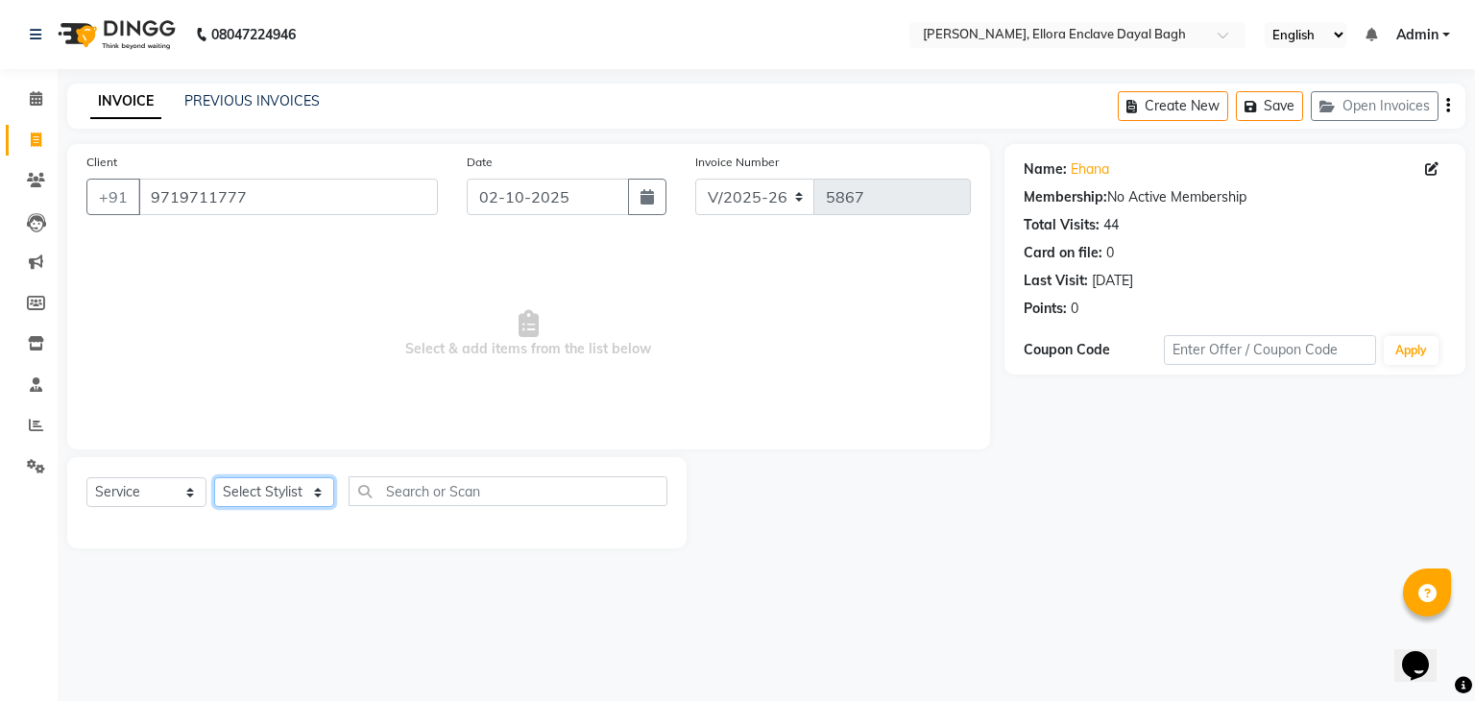
click at [274, 502] on select "Select Stylist AMAN DANISH SALMANI [PERSON_NAME] kakul KAVITA [PERSON_NAME] [PE…" at bounding box center [274, 492] width 120 height 30
click at [214, 478] on select "Select Stylist AMAN DANISH SALMANI [PERSON_NAME] kakul KAVITA [PERSON_NAME] [PE…" at bounding box center [274, 492] width 120 height 30
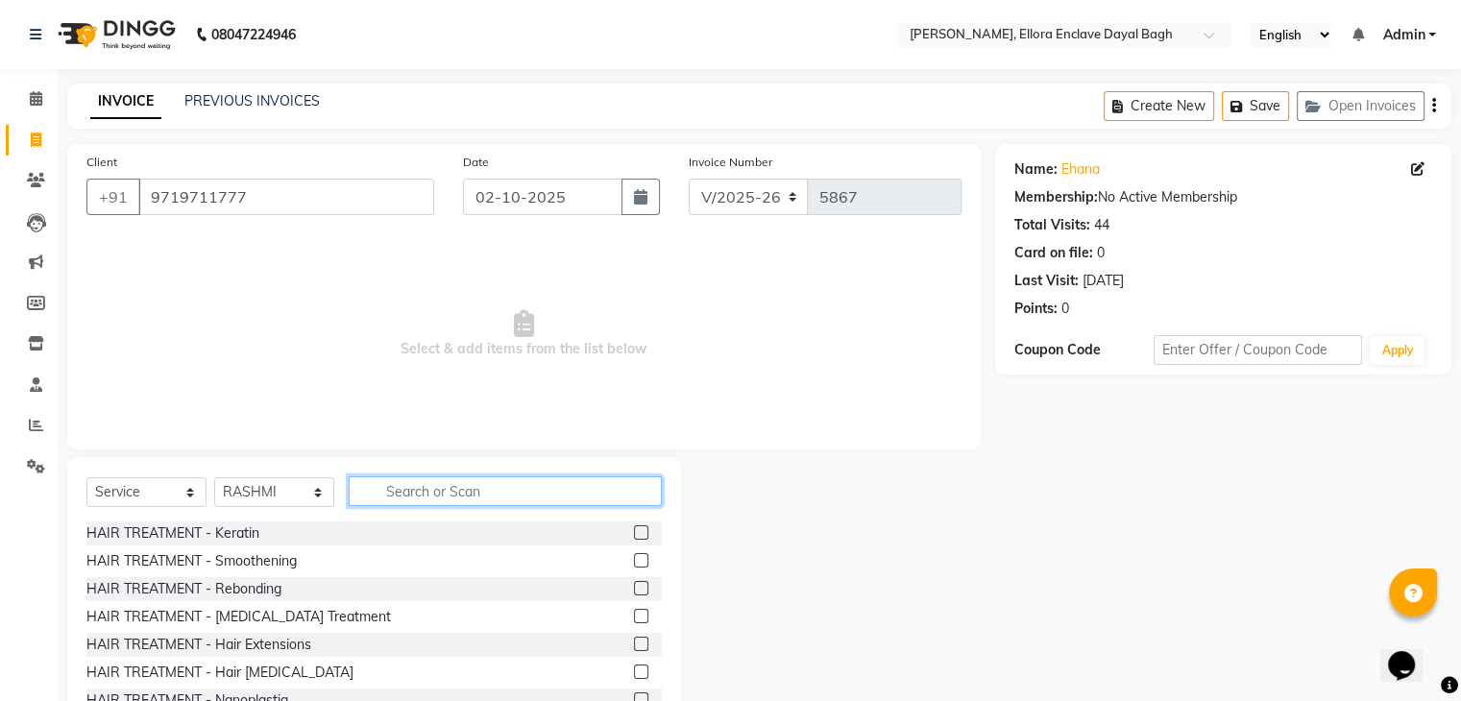
click at [400, 483] on input "text" at bounding box center [505, 491] width 313 height 30
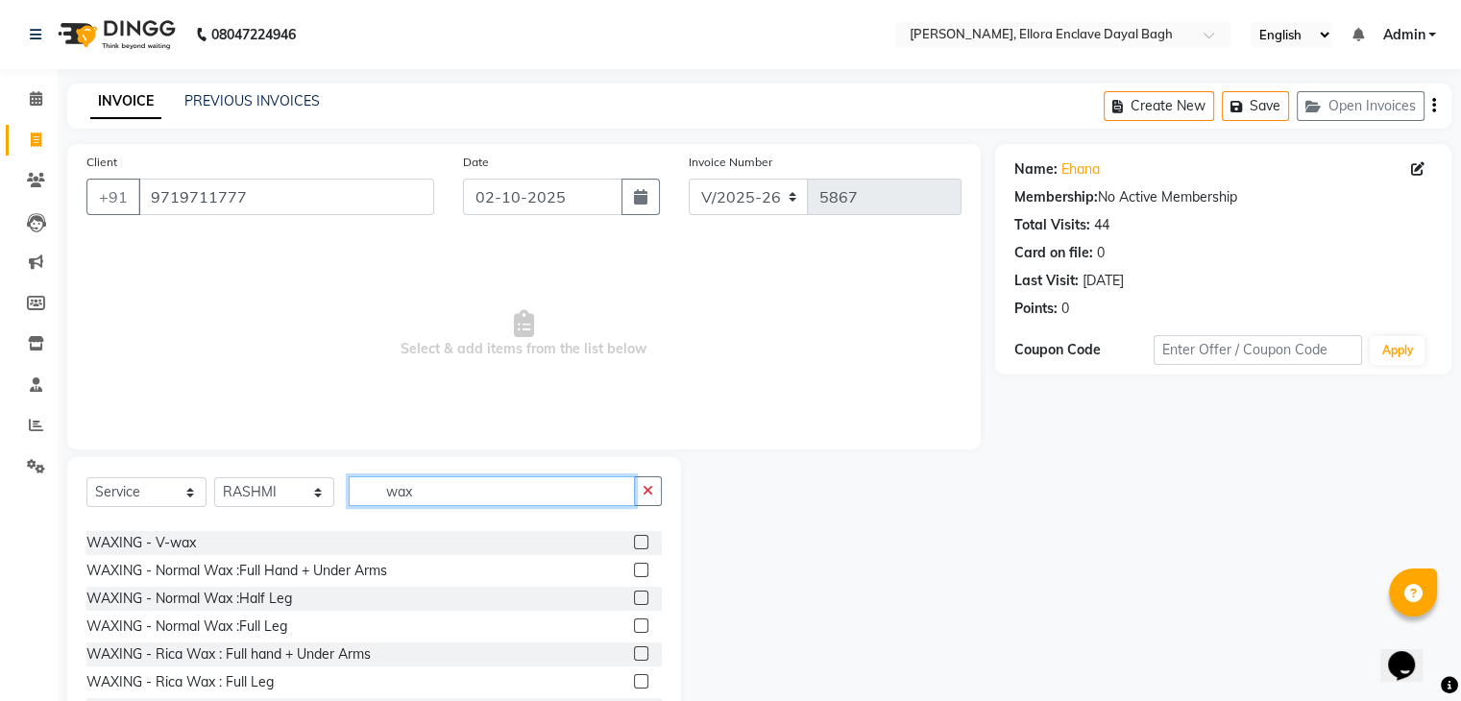
scroll to position [226, 0]
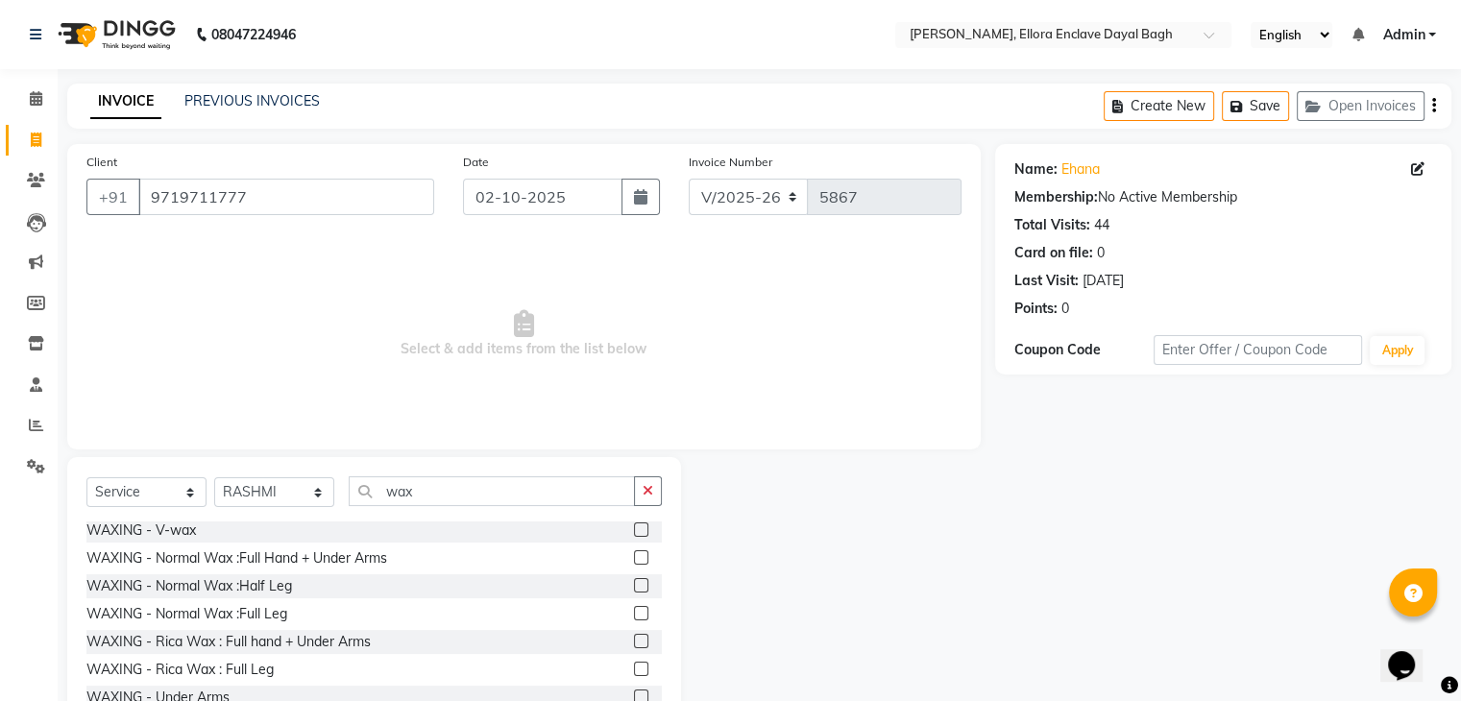
click at [634, 639] on label at bounding box center [641, 641] width 14 height 14
click at [634, 639] on input "checkbox" at bounding box center [640, 642] width 12 height 12
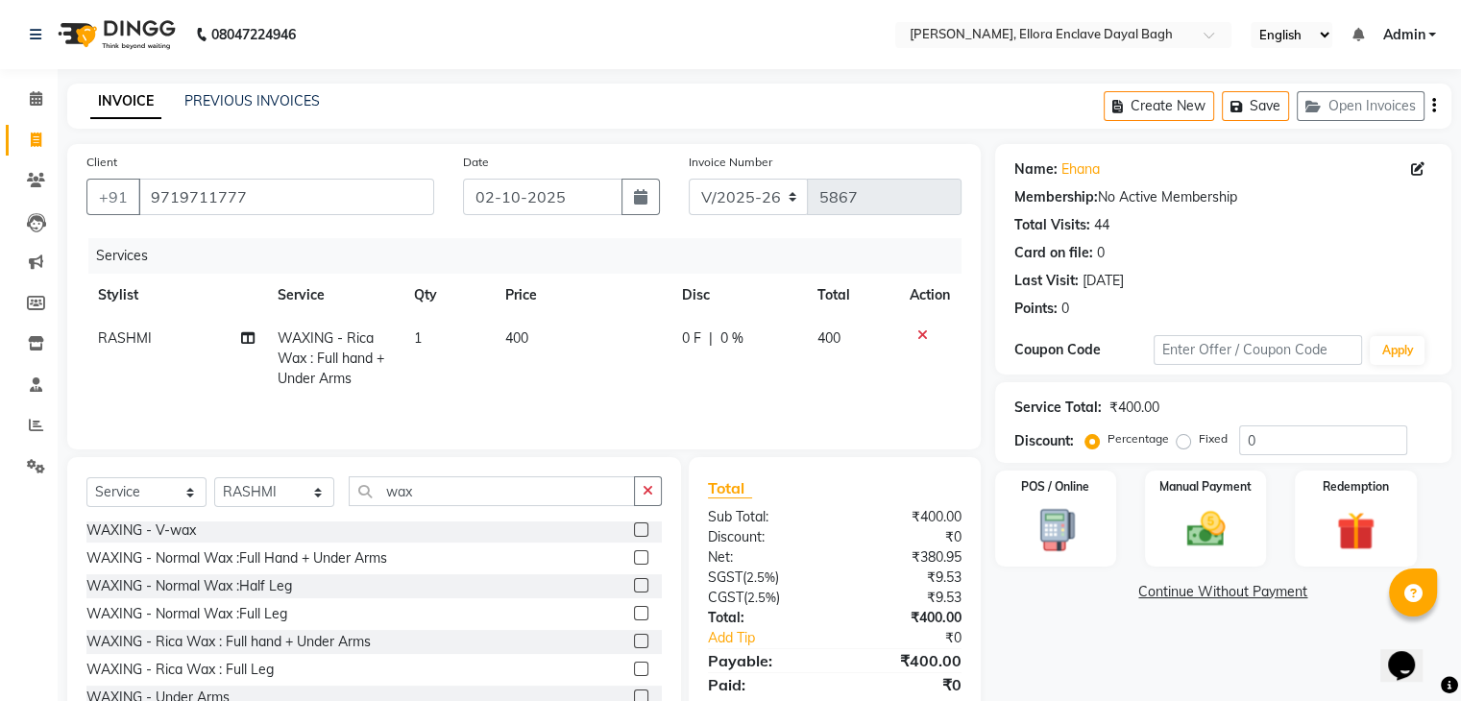
click at [634, 671] on label at bounding box center [641, 669] width 14 height 14
click at [634, 671] on input "checkbox" at bounding box center [640, 670] width 12 height 12
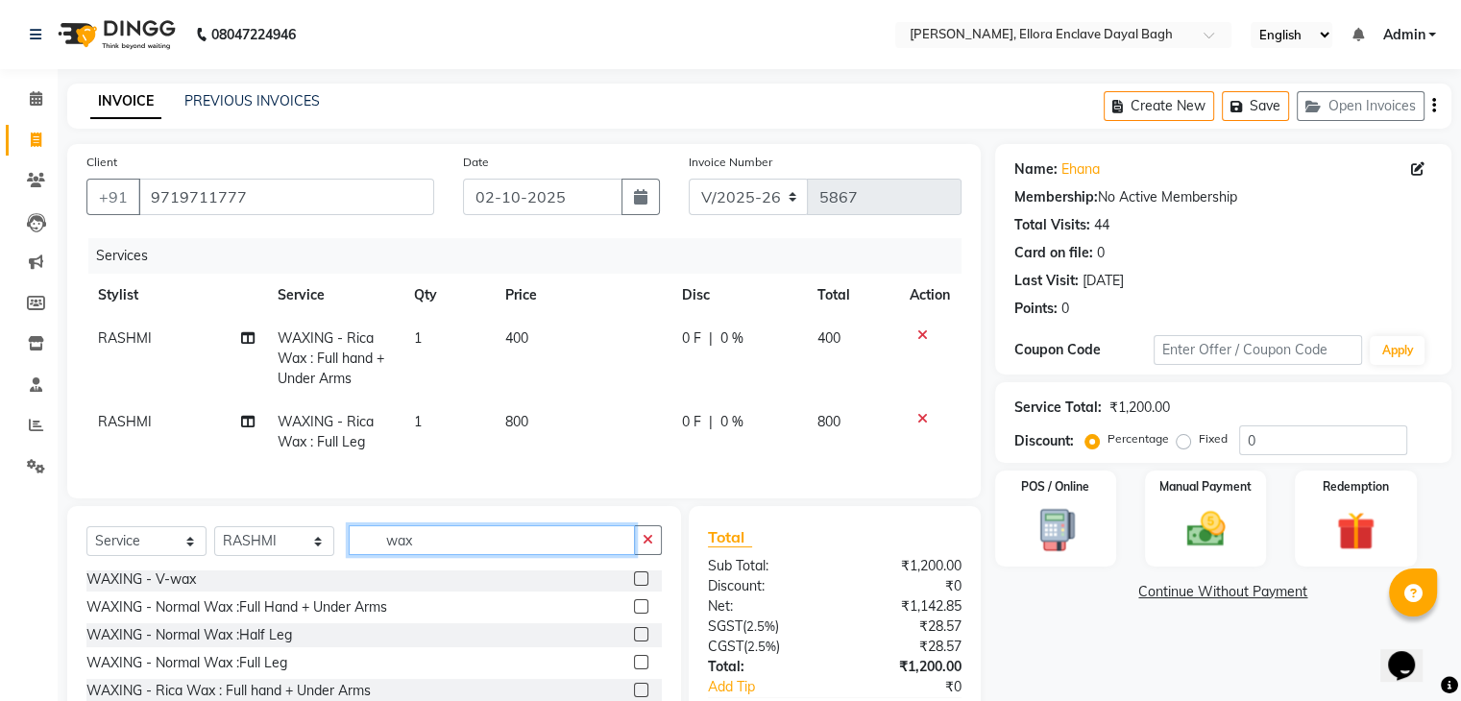
click at [512, 547] on input "wax" at bounding box center [492, 540] width 286 height 30
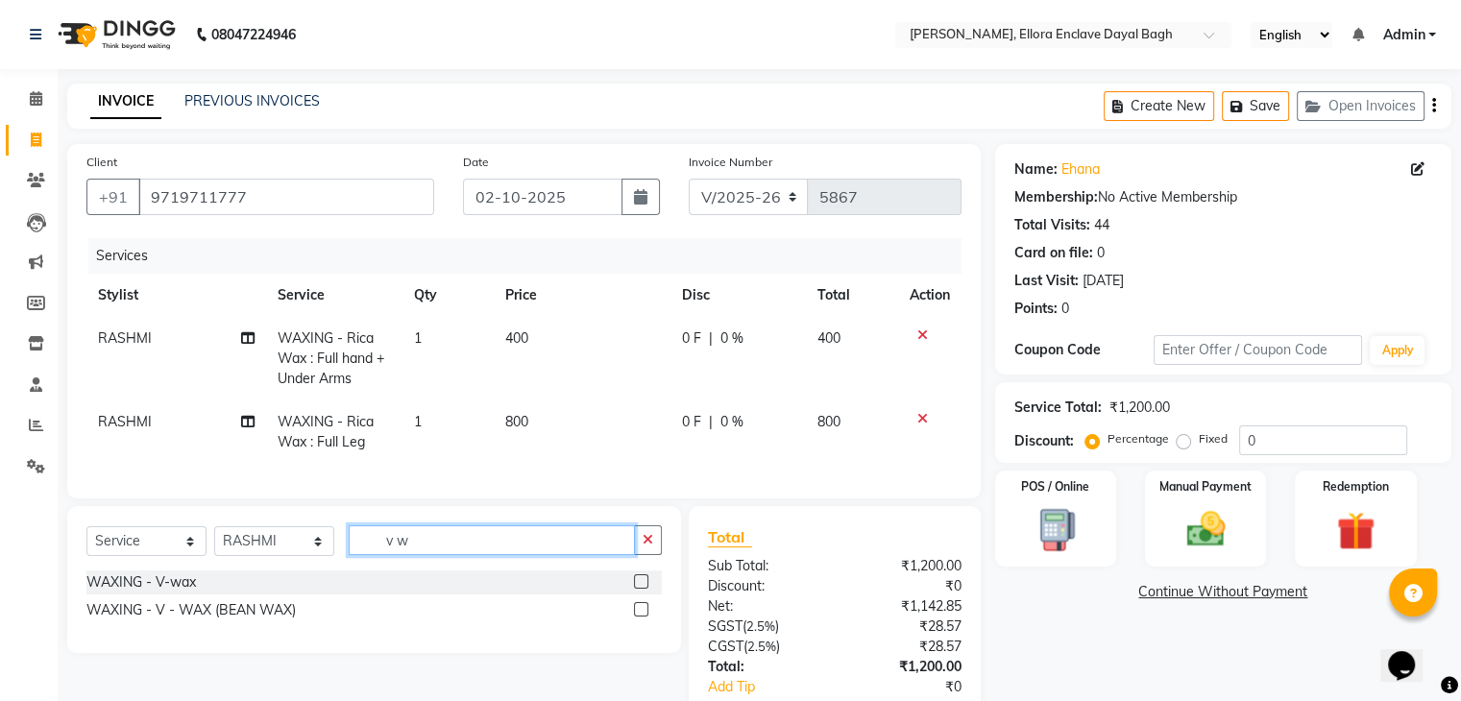
scroll to position [0, 0]
click at [641, 617] on label at bounding box center [641, 609] width 14 height 14
click at [641, 617] on input "checkbox" at bounding box center [640, 610] width 12 height 12
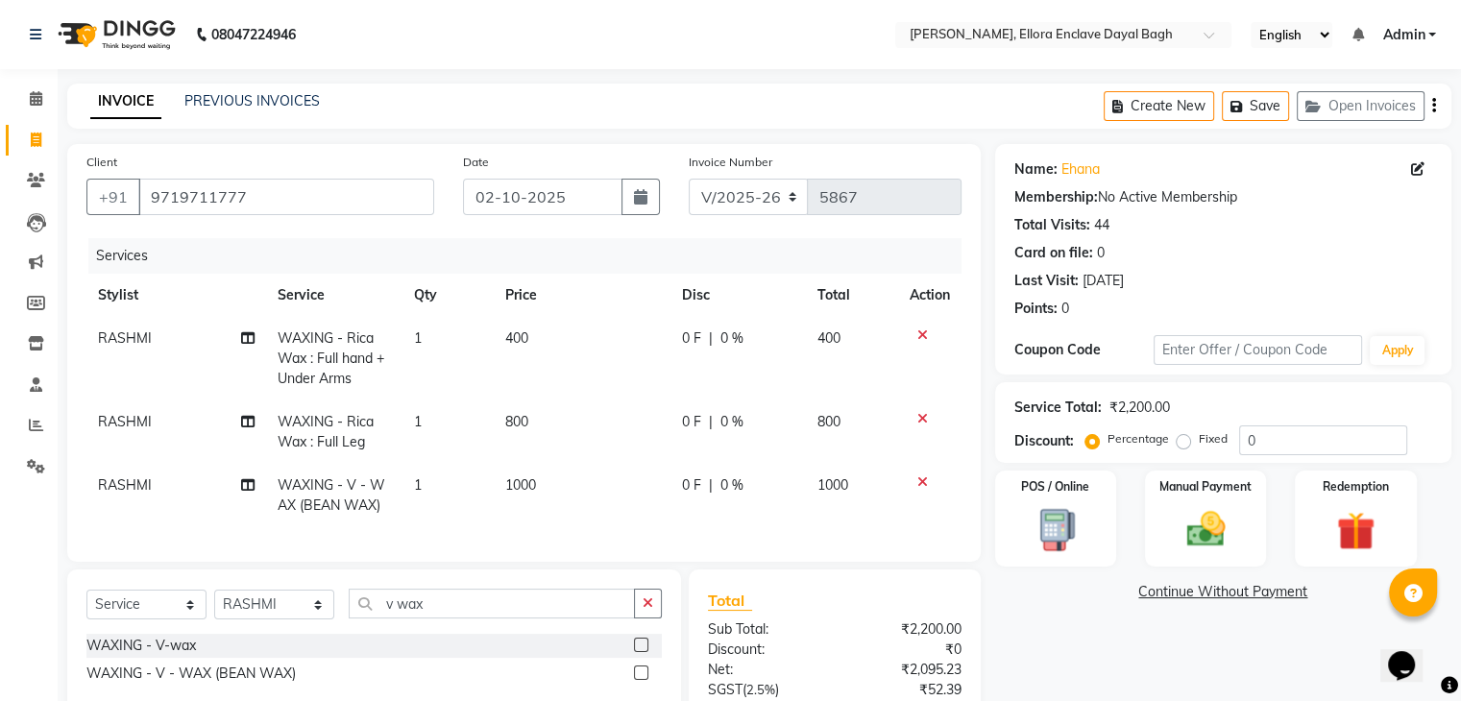
scroll to position [195, 0]
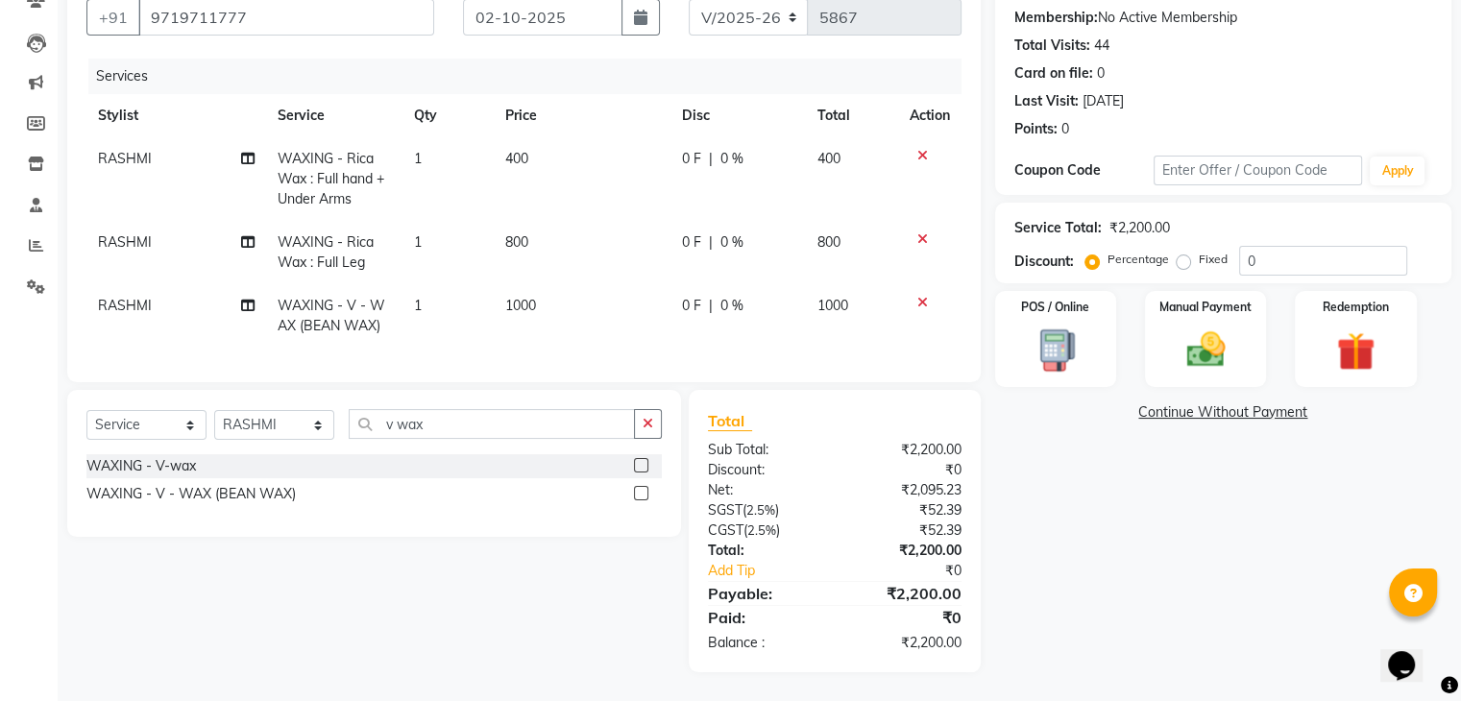
click at [1210, 627] on div "Name: Ehana Membership: No Active Membership Total Visits: 44 Card on file: 0 L…" at bounding box center [1230, 318] width 471 height 708
drag, startPoint x: 1183, startPoint y: 244, endPoint x: 1316, endPoint y: 245, distance: 132.5
click at [1316, 246] on div "Percentage Fixed 0" at bounding box center [1248, 261] width 318 height 30
click at [1316, 246] on input "0" at bounding box center [1323, 261] width 168 height 30
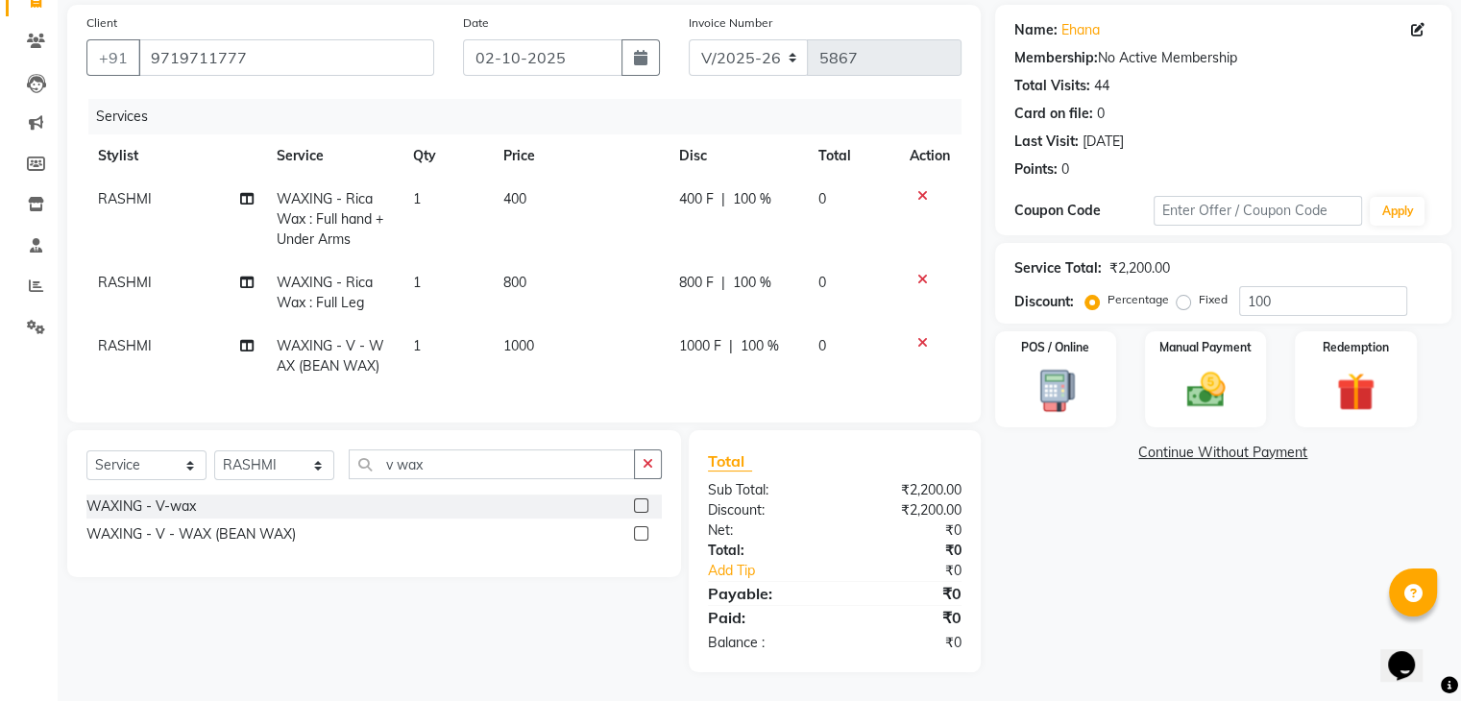
click at [1198, 291] on label "Fixed" at bounding box center [1212, 299] width 29 height 17
click at [1185, 293] on input "Fixed" at bounding box center [1186, 299] width 13 height 13
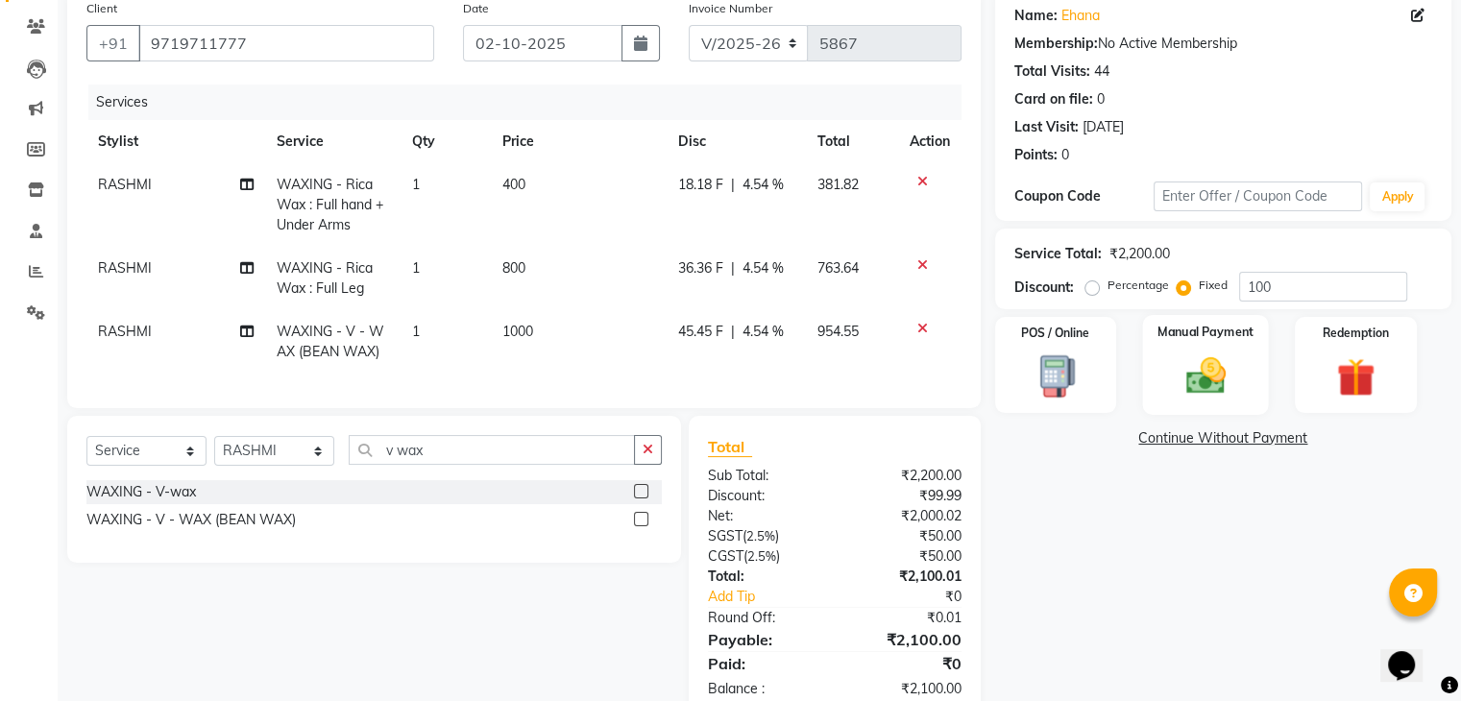
click at [1229, 374] on img at bounding box center [1205, 376] width 64 height 46
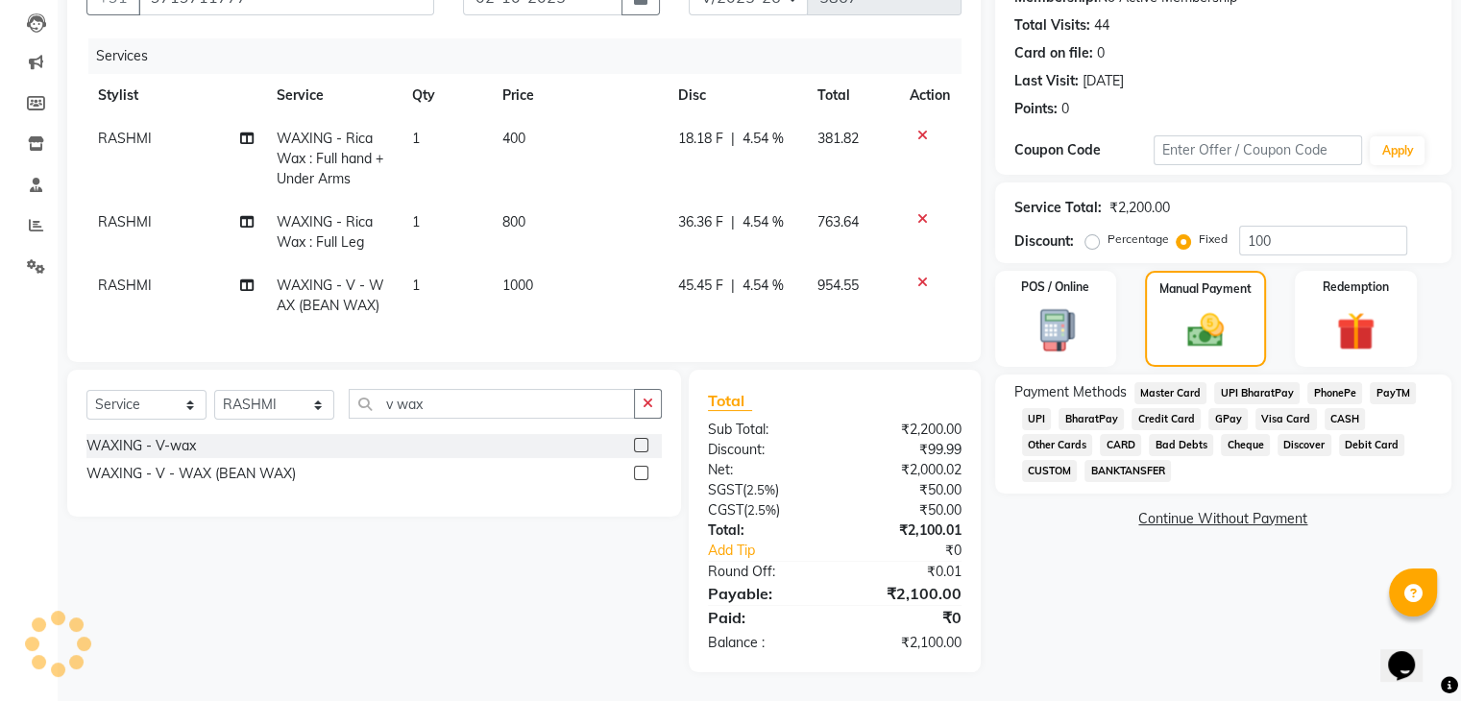
click at [1324, 408] on span "CASH" at bounding box center [1344, 419] width 41 height 22
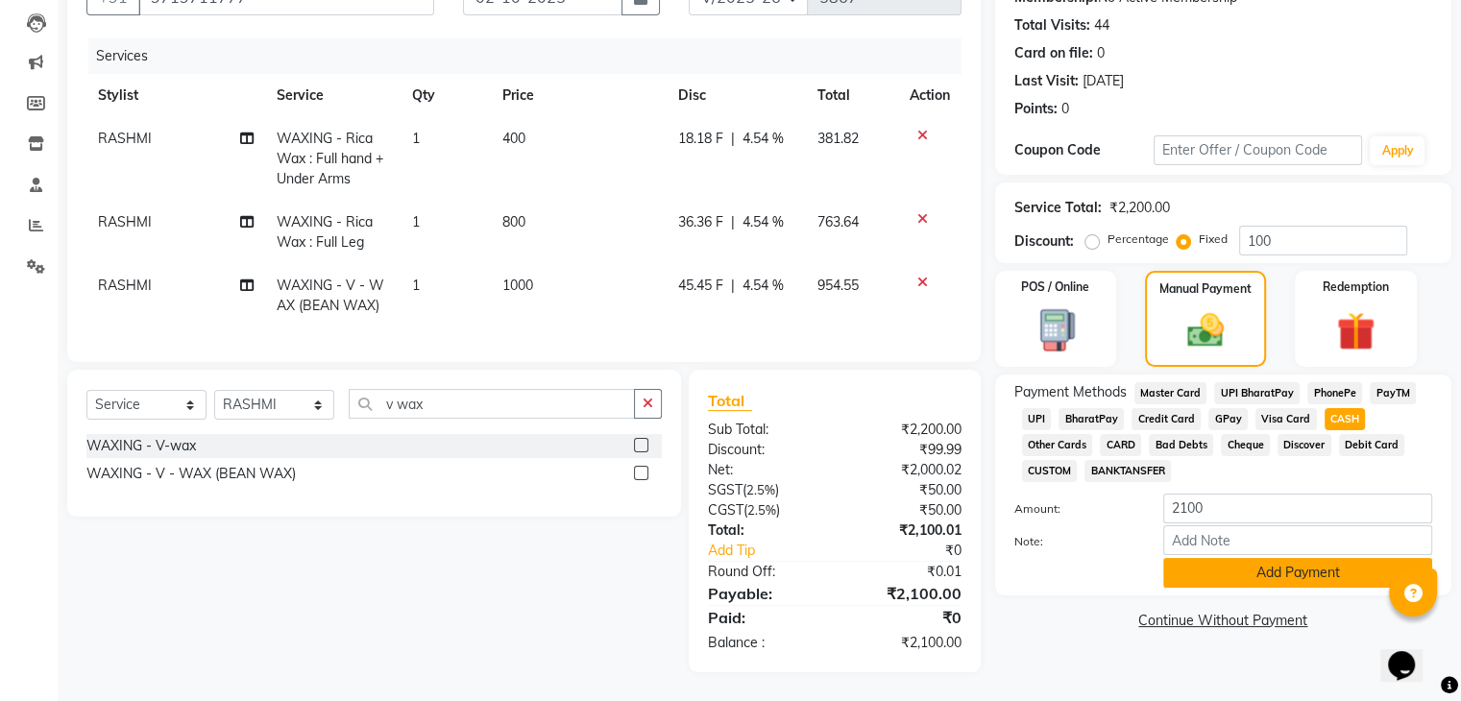
click at [1271, 574] on button "Add Payment" at bounding box center [1297, 573] width 269 height 30
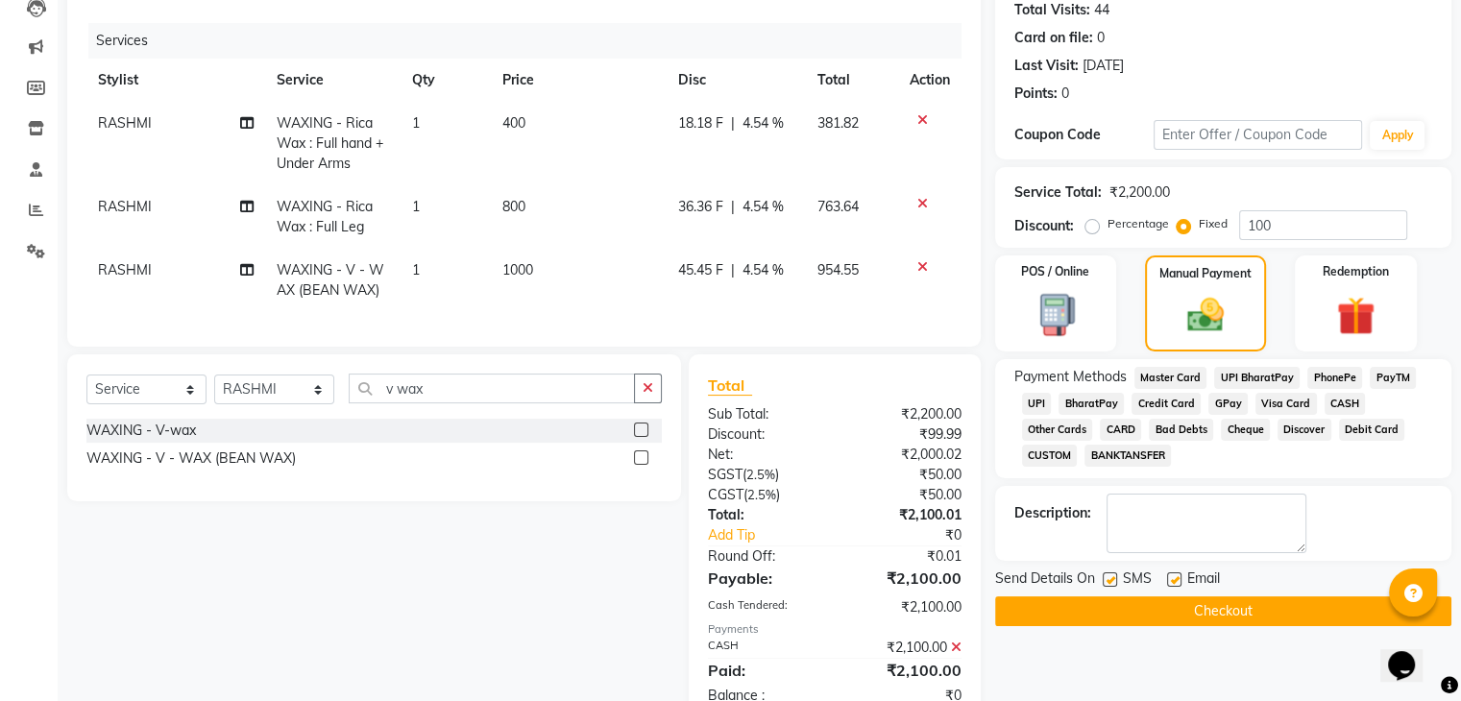
scroll to position [283, 0]
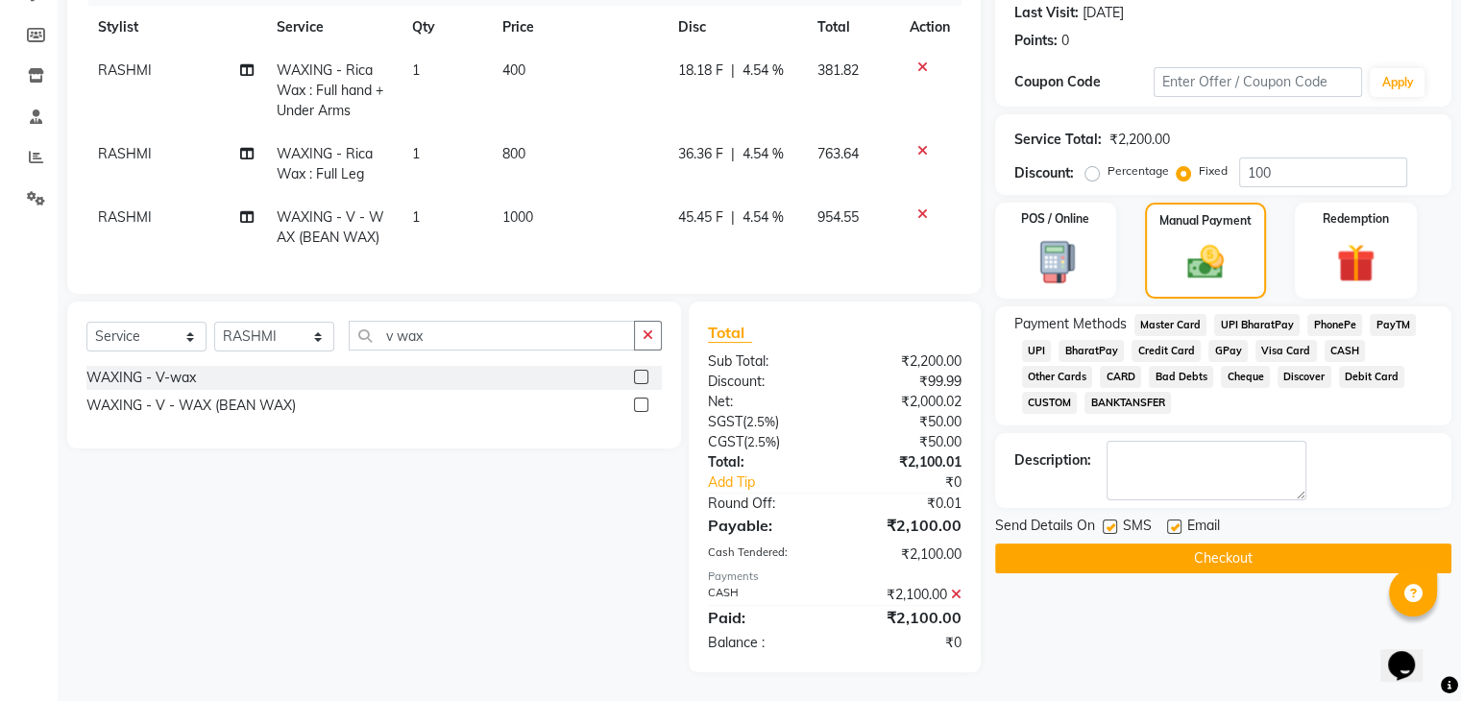
click at [1172, 520] on label at bounding box center [1174, 527] width 14 height 14
click at [1172, 521] on input "checkbox" at bounding box center [1173, 527] width 12 height 12
click at [1110, 520] on label at bounding box center [1109, 527] width 14 height 14
click at [1110, 521] on input "checkbox" at bounding box center [1108, 527] width 12 height 12
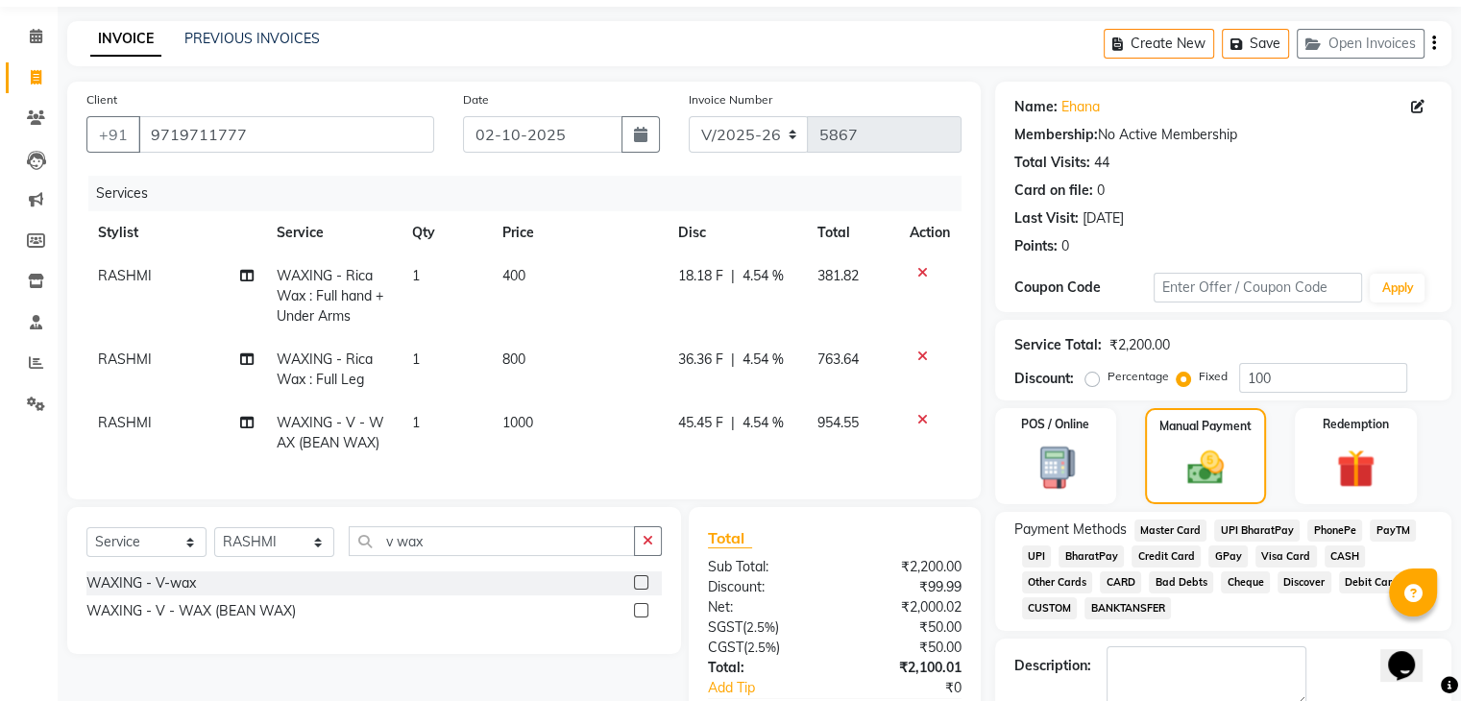
scroll to position [52, 0]
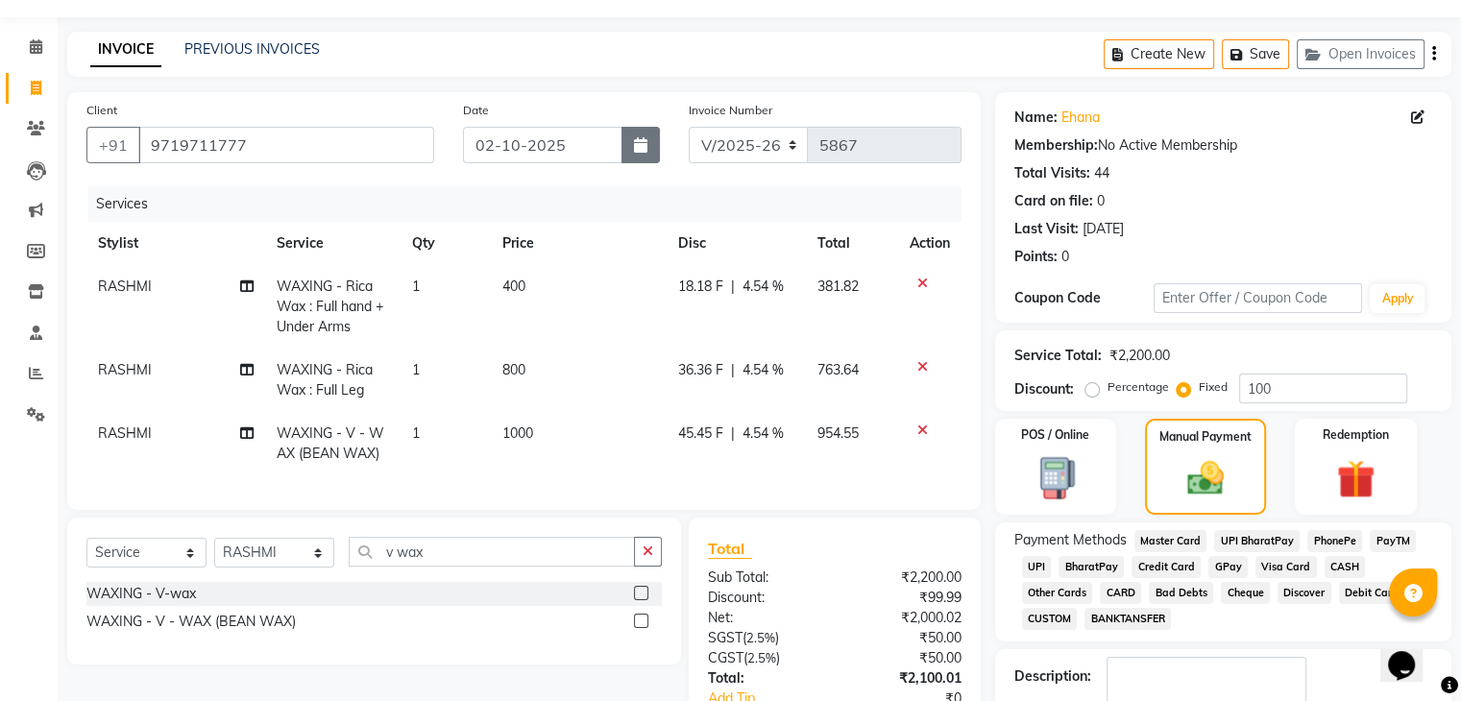
click at [636, 135] on button "button" at bounding box center [640, 145] width 38 height 36
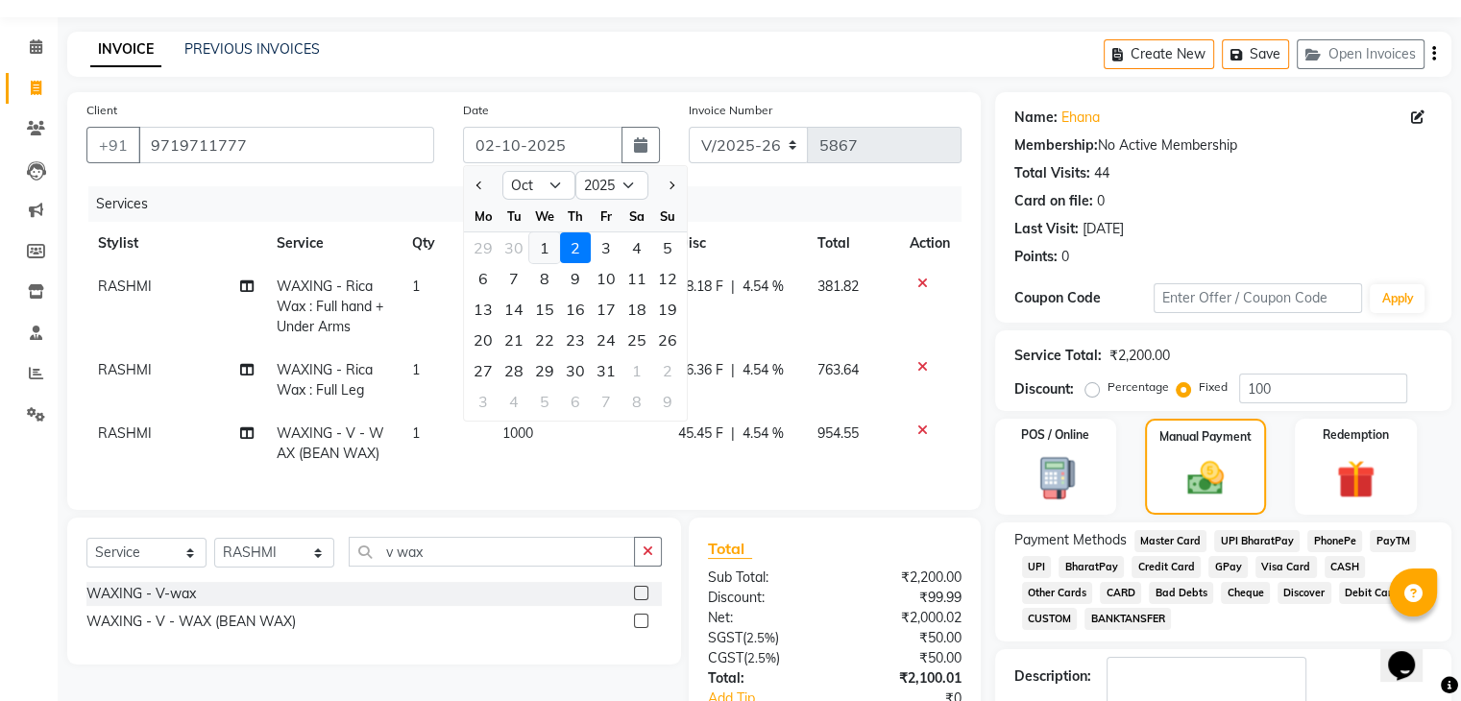
click at [534, 252] on div "1" at bounding box center [544, 247] width 31 height 31
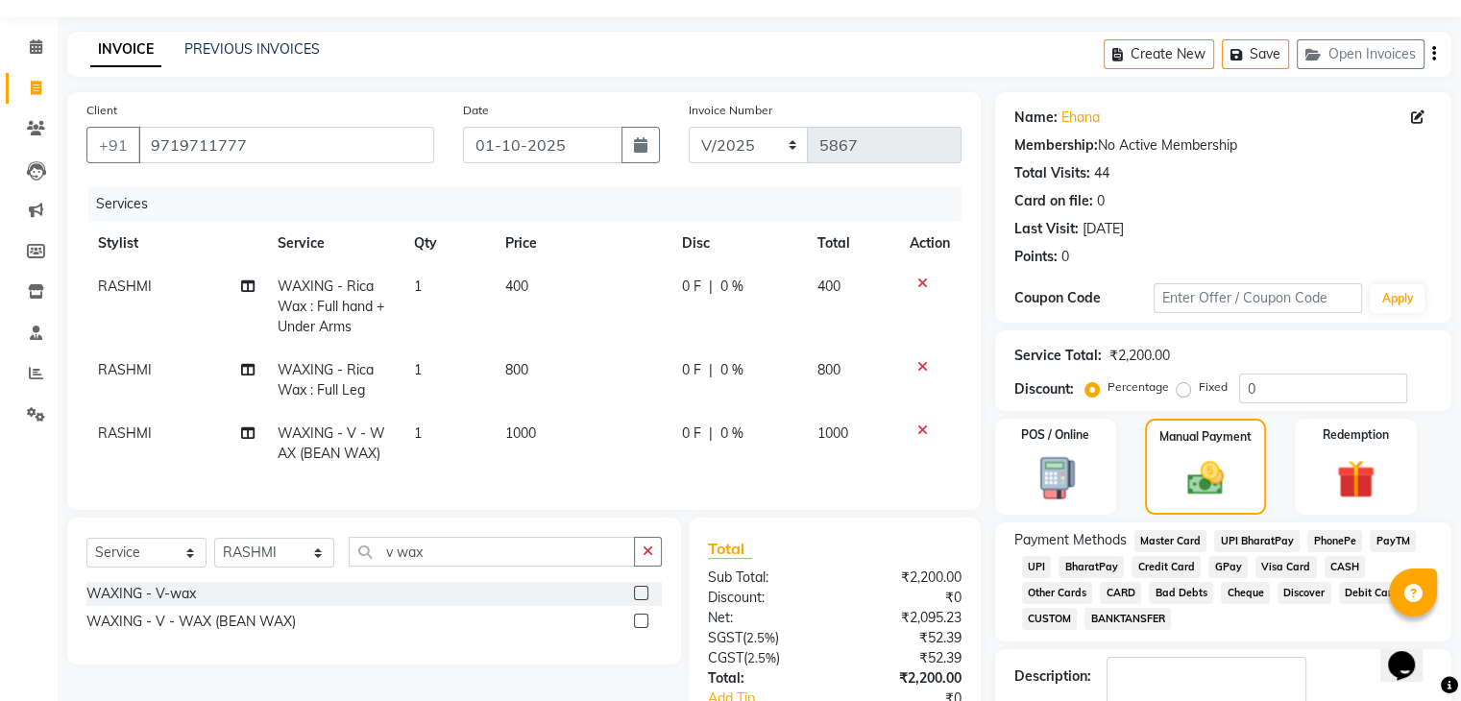
scroll to position [263, 0]
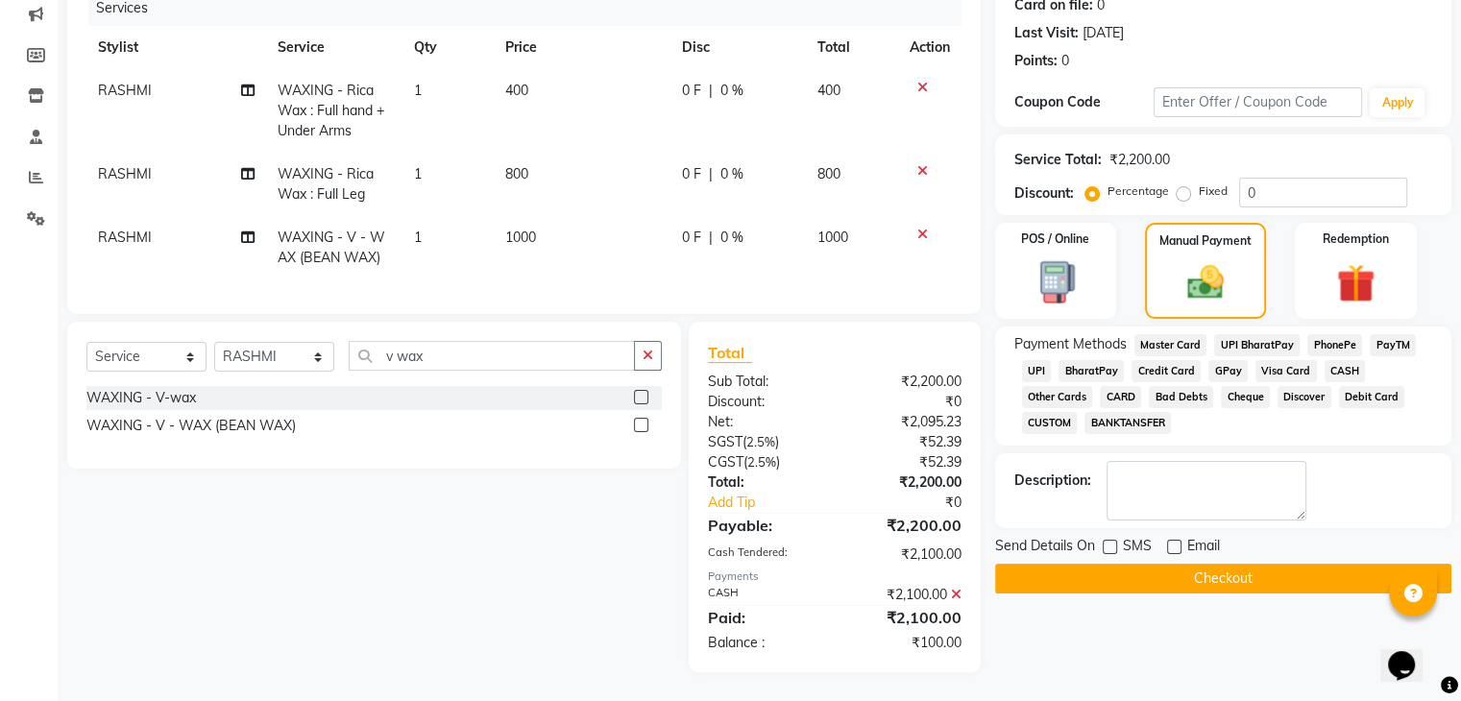
click at [1079, 564] on button "Checkout" at bounding box center [1223, 579] width 456 height 30
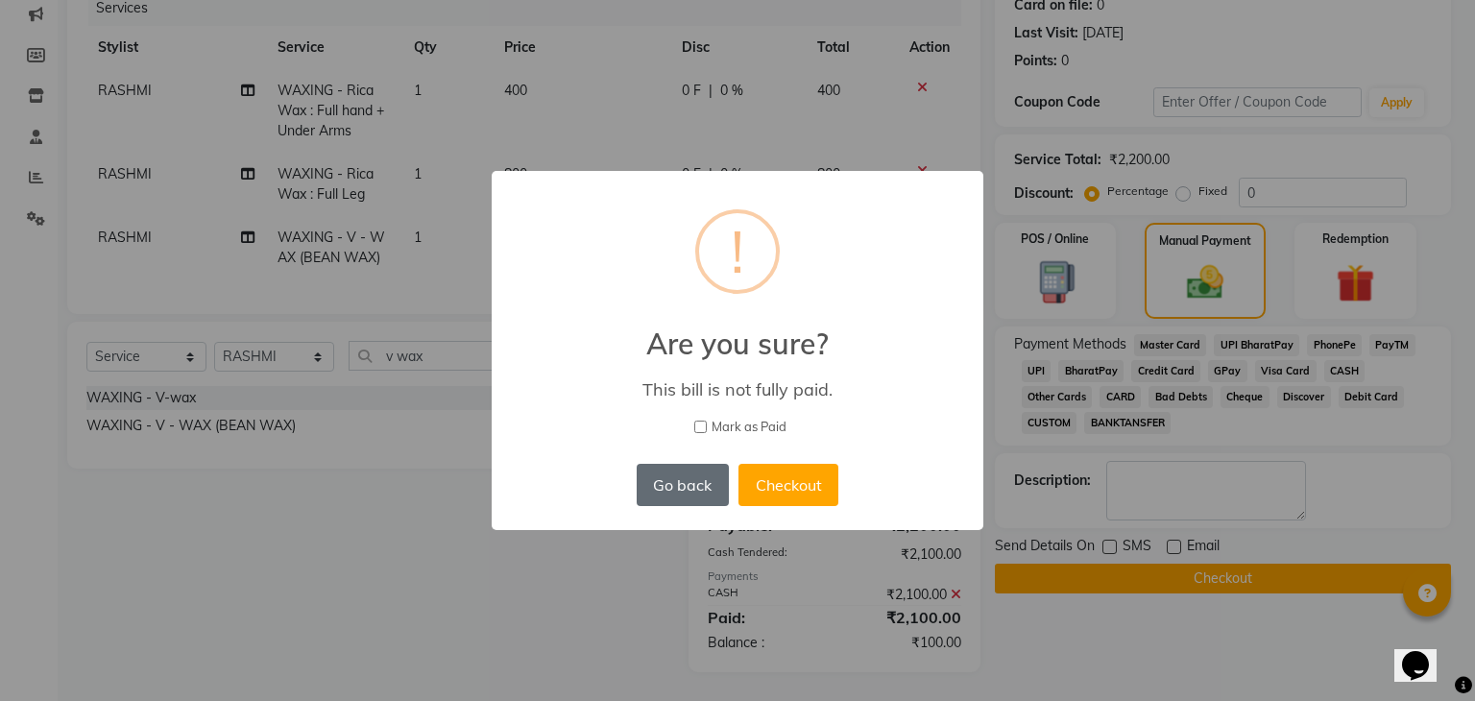
click at [703, 464] on button "Go back" at bounding box center [683, 485] width 92 height 42
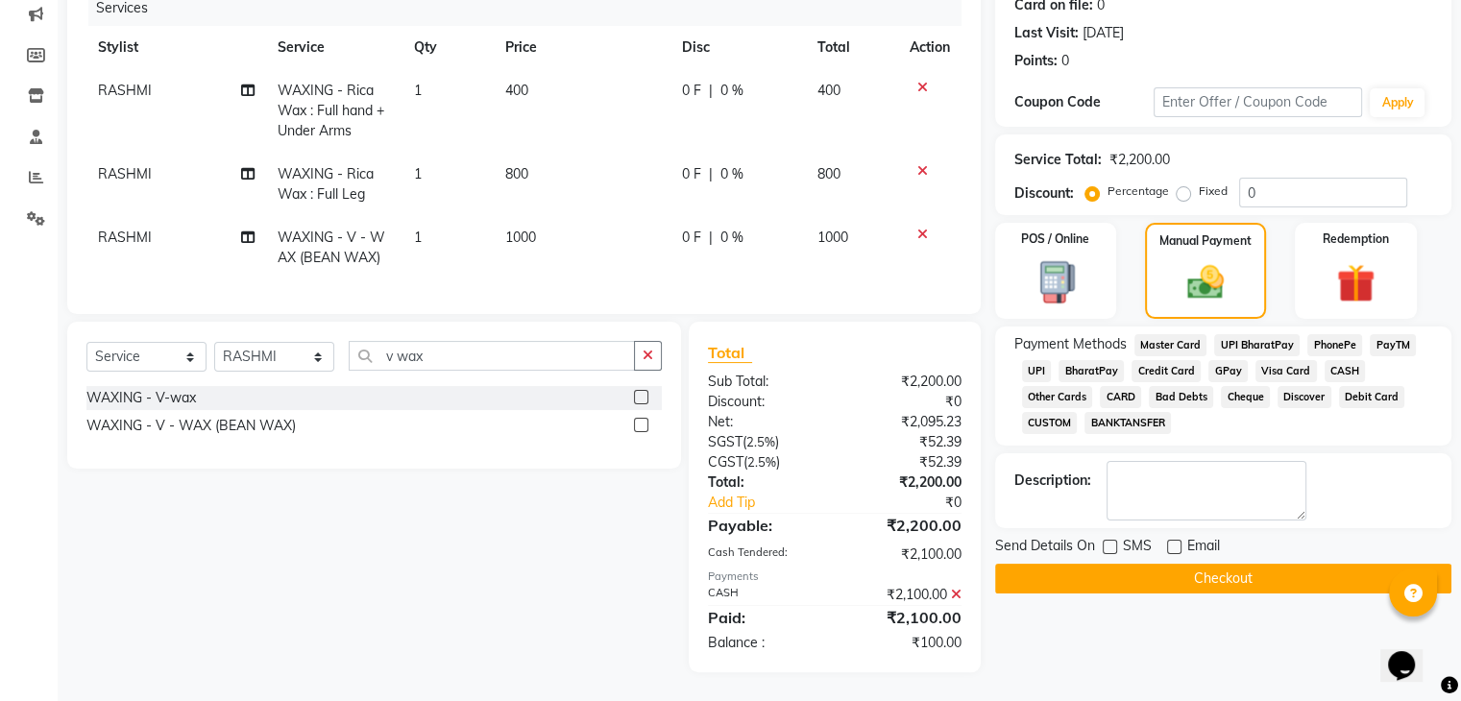
click at [1141, 564] on button "Checkout" at bounding box center [1223, 579] width 456 height 30
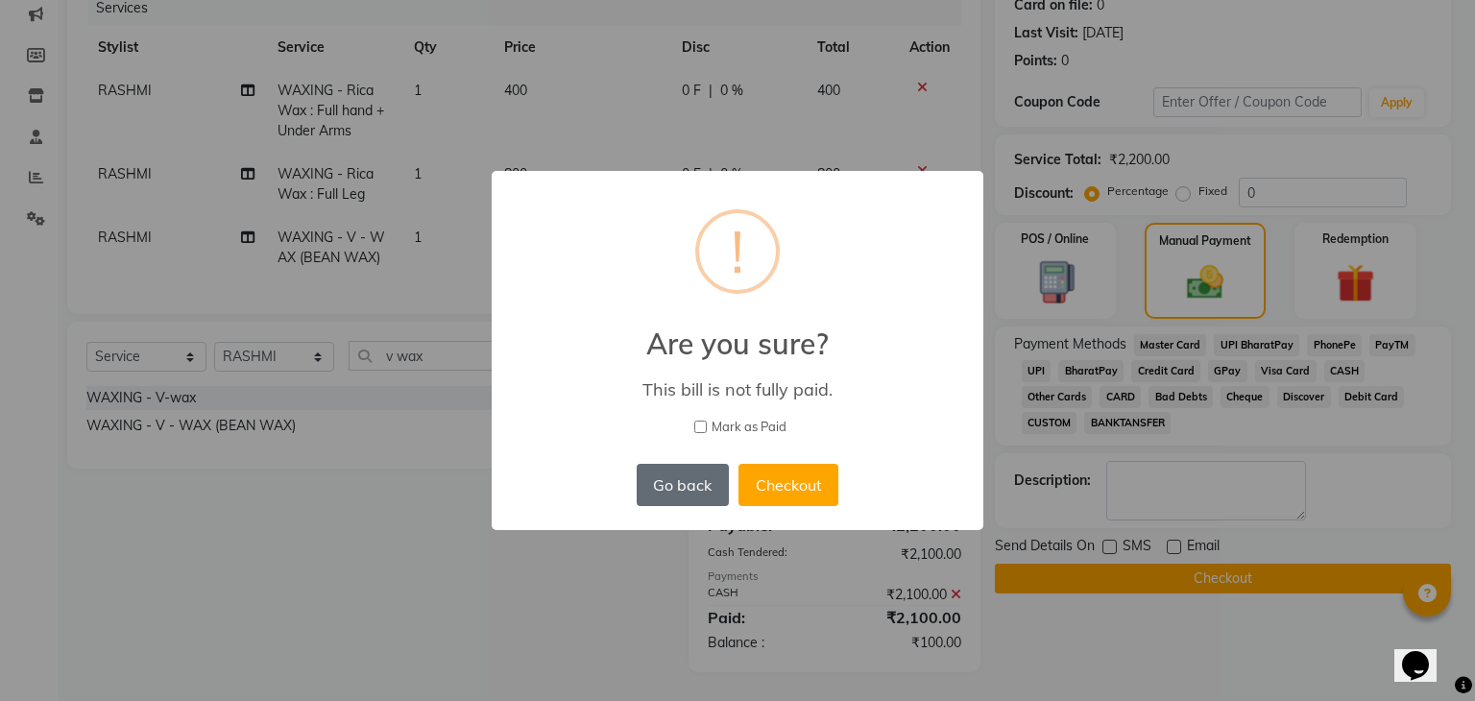
click at [703, 485] on button "Go back" at bounding box center [683, 485] width 92 height 42
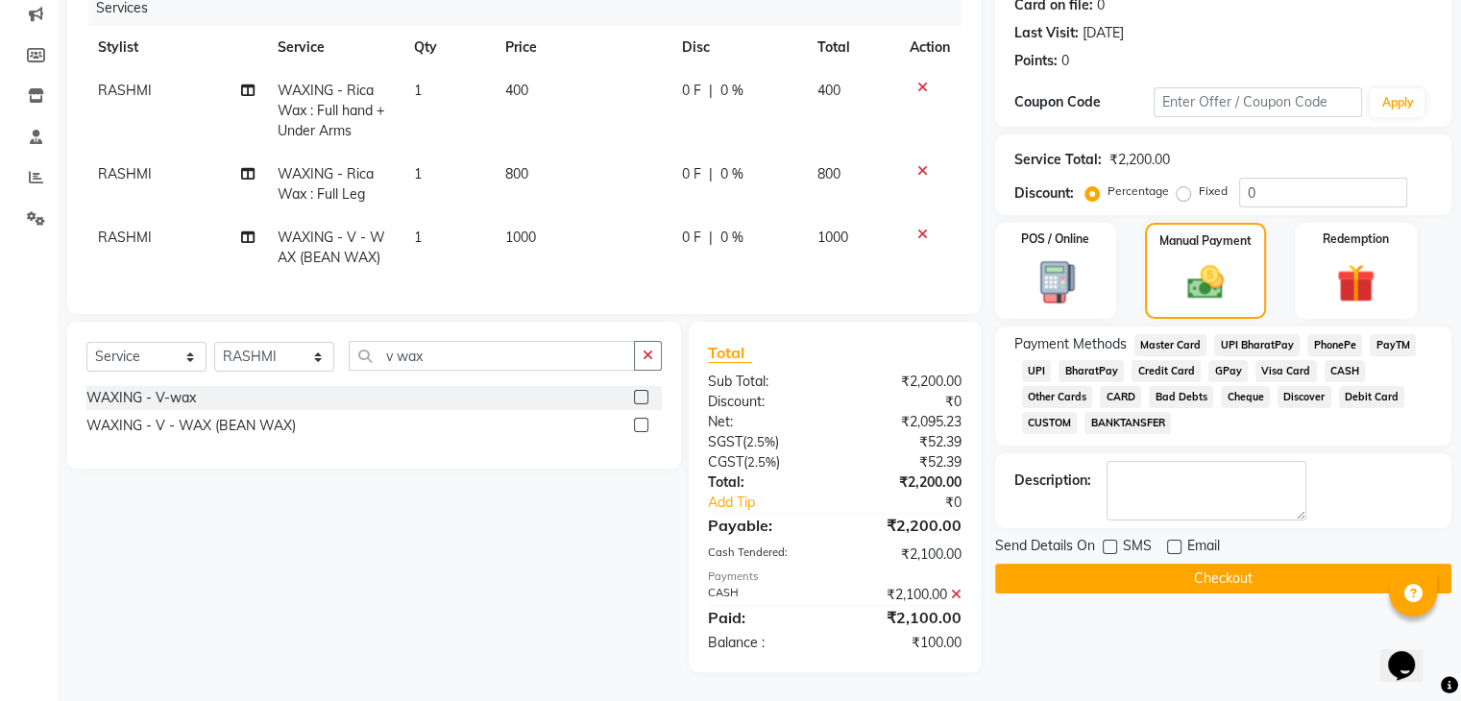
click at [1339, 360] on span "CASH" at bounding box center [1344, 371] width 41 height 22
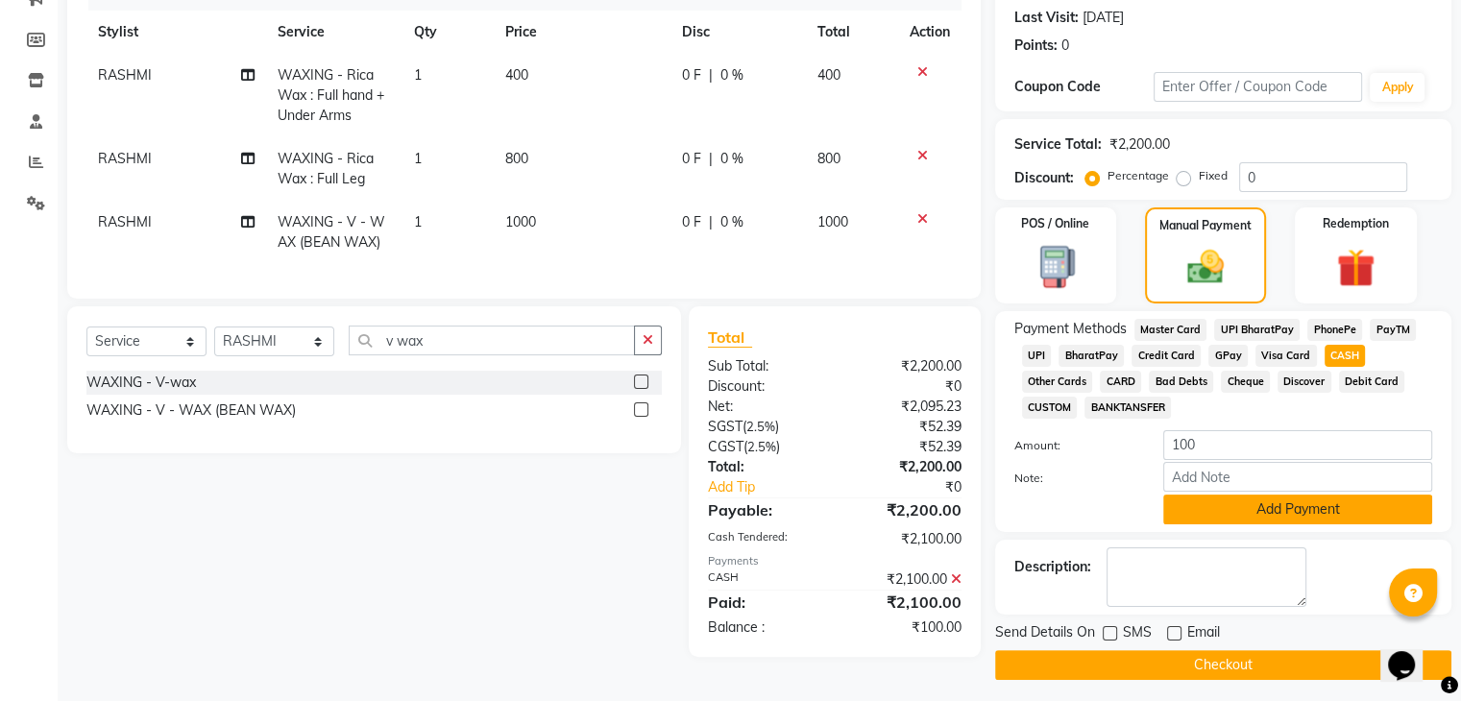
click at [1283, 510] on button "Add Payment" at bounding box center [1297, 510] width 269 height 30
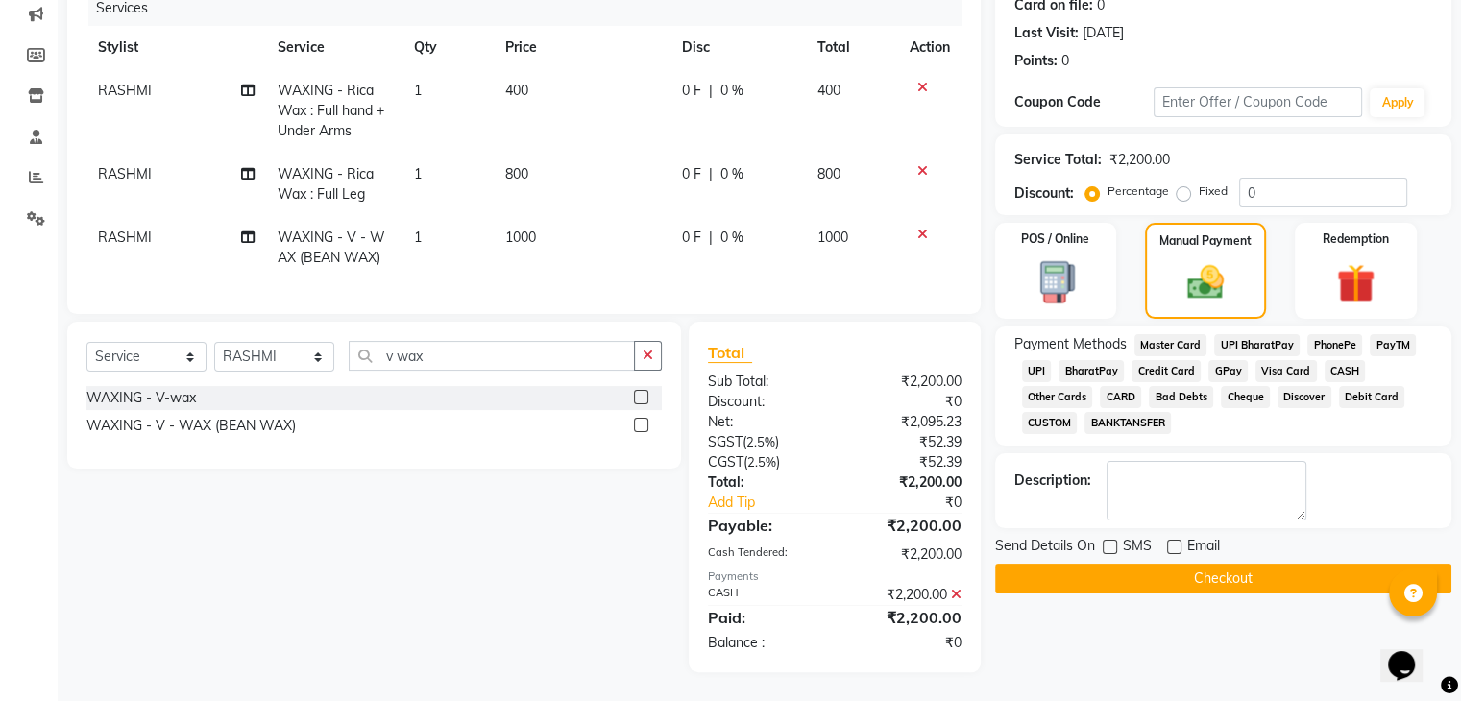
click at [1213, 573] on button "Checkout" at bounding box center [1223, 579] width 456 height 30
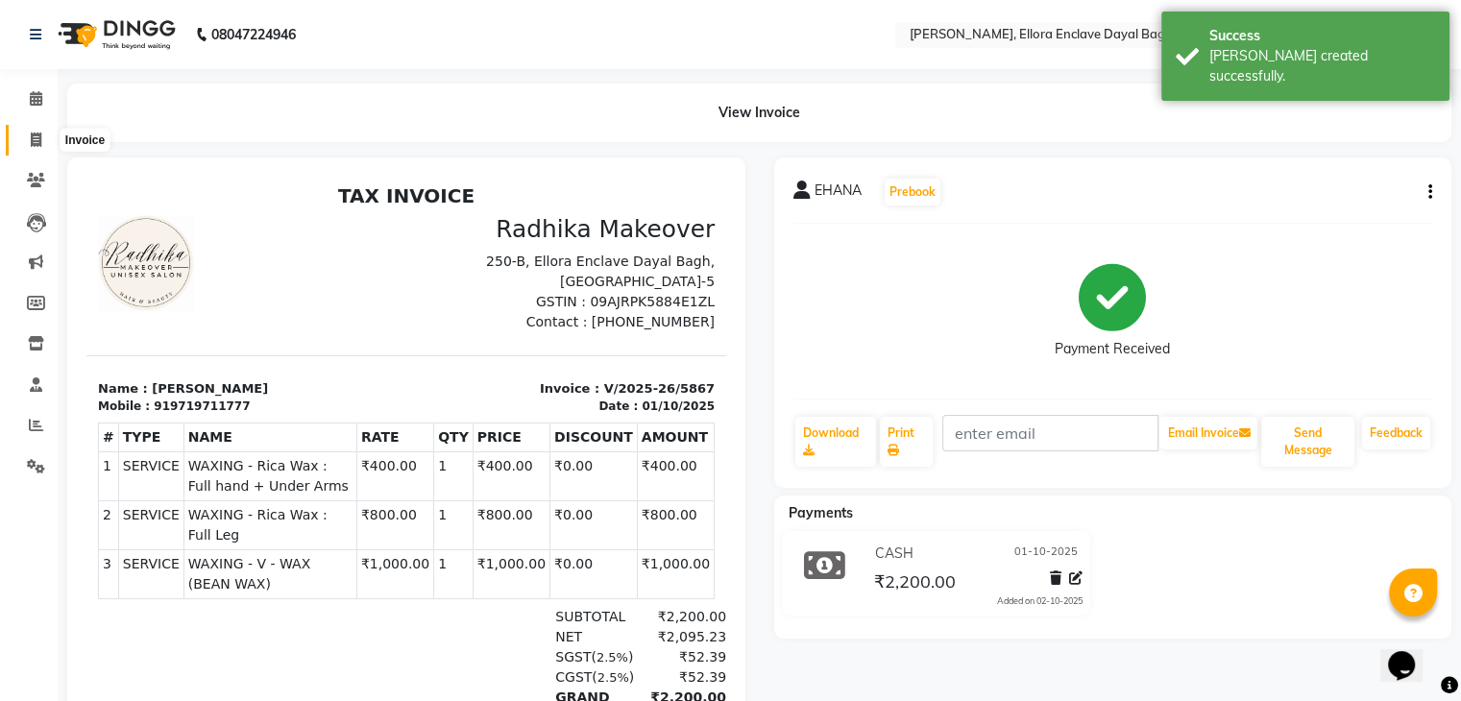
click at [49, 133] on span at bounding box center [36, 141] width 34 height 22
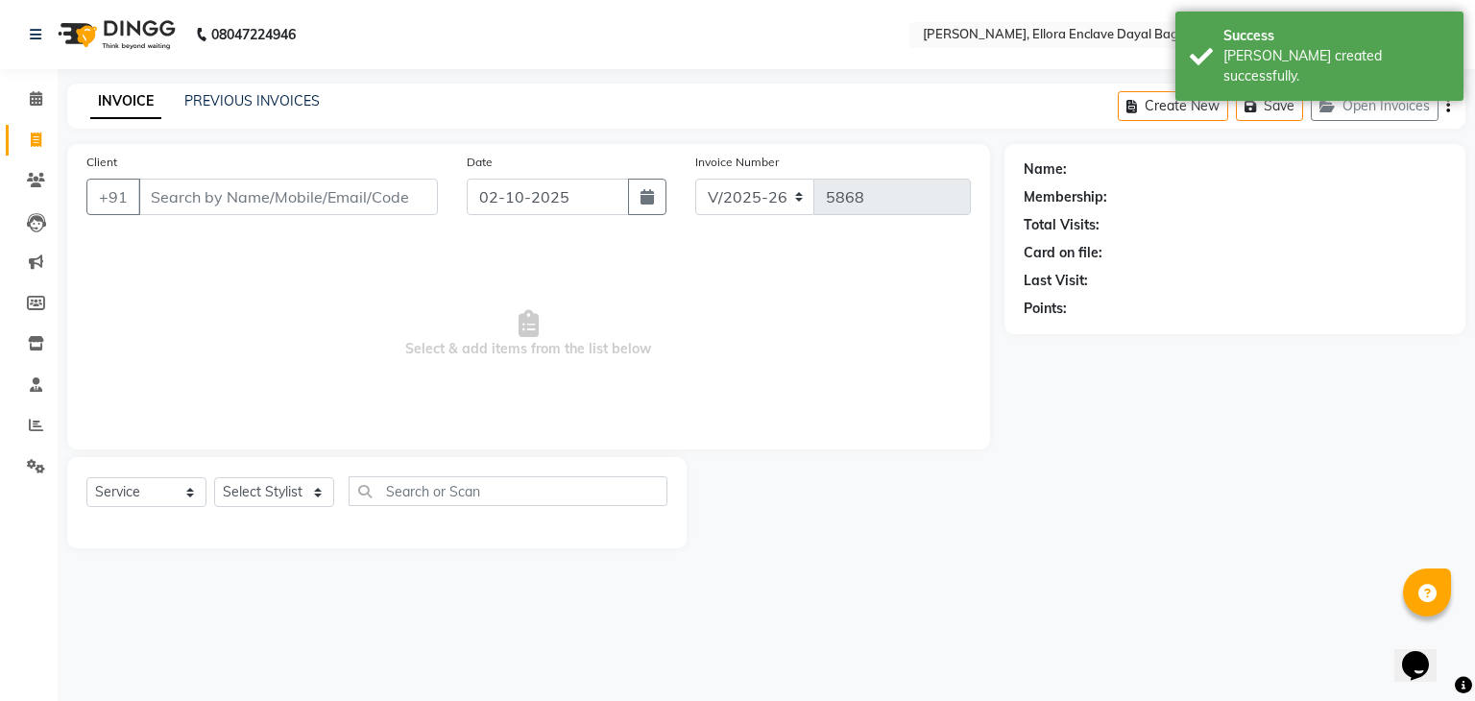
click at [183, 185] on input "Client" at bounding box center [288, 197] width 300 height 36
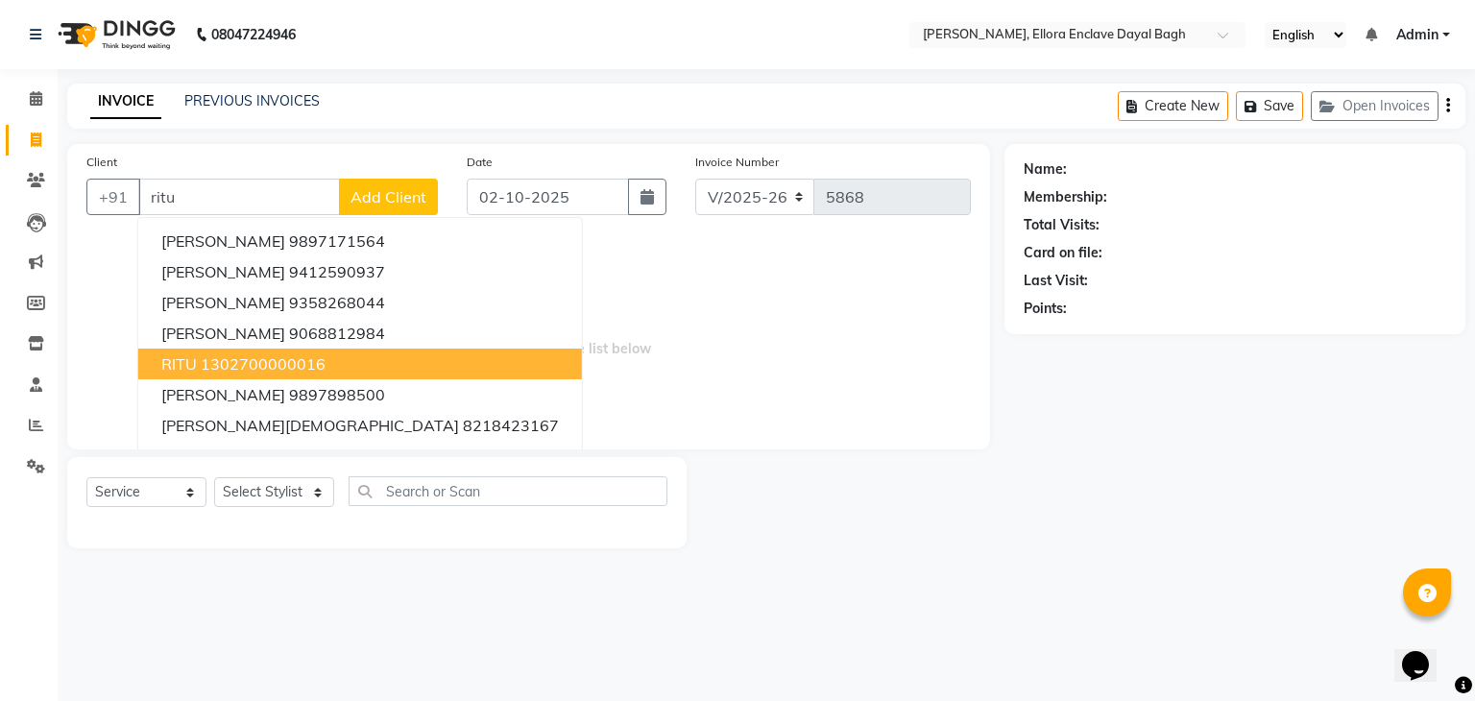
click at [274, 367] on ngb-highlight "1302700000016" at bounding box center [263, 363] width 125 height 19
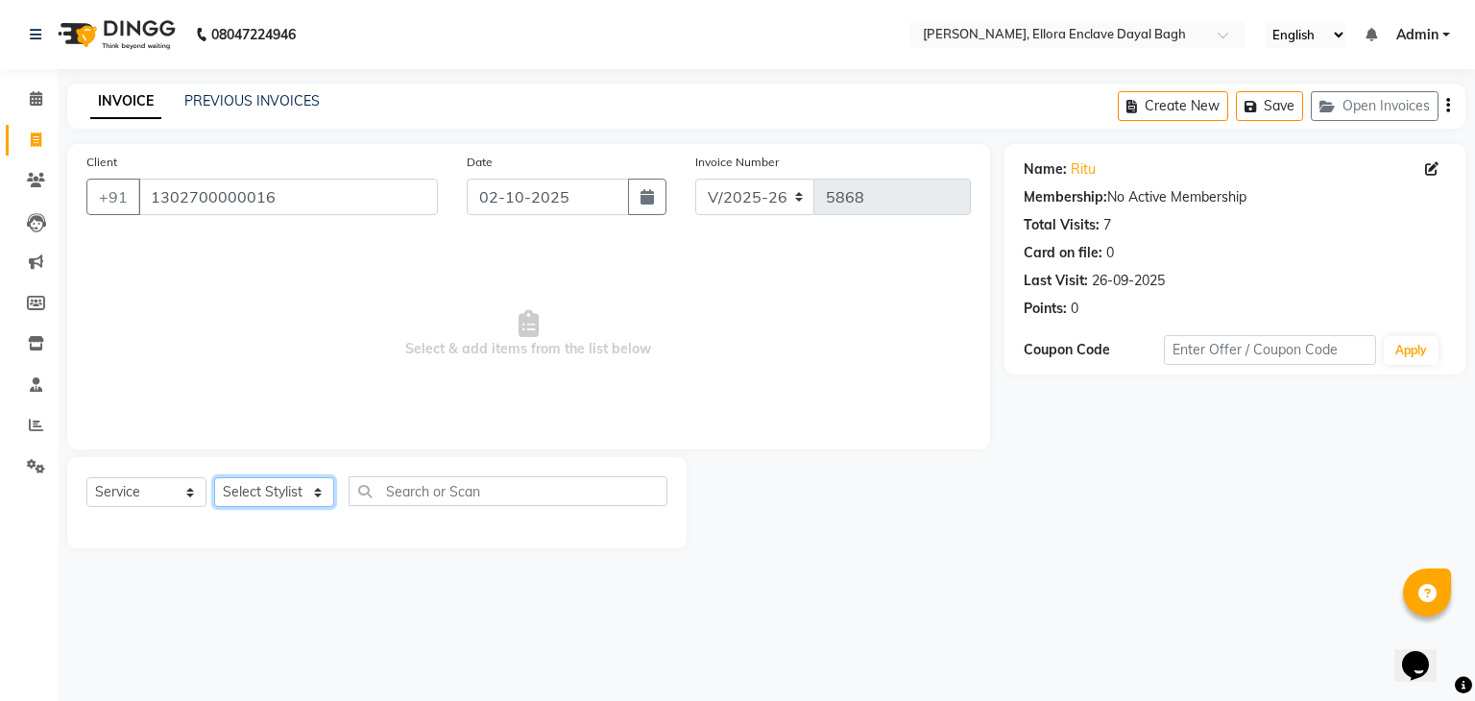
click at [305, 481] on select "Select Stylist AMAN DANISH SALMANI [PERSON_NAME] kakul KAVITA [PERSON_NAME] [PE…" at bounding box center [274, 492] width 120 height 30
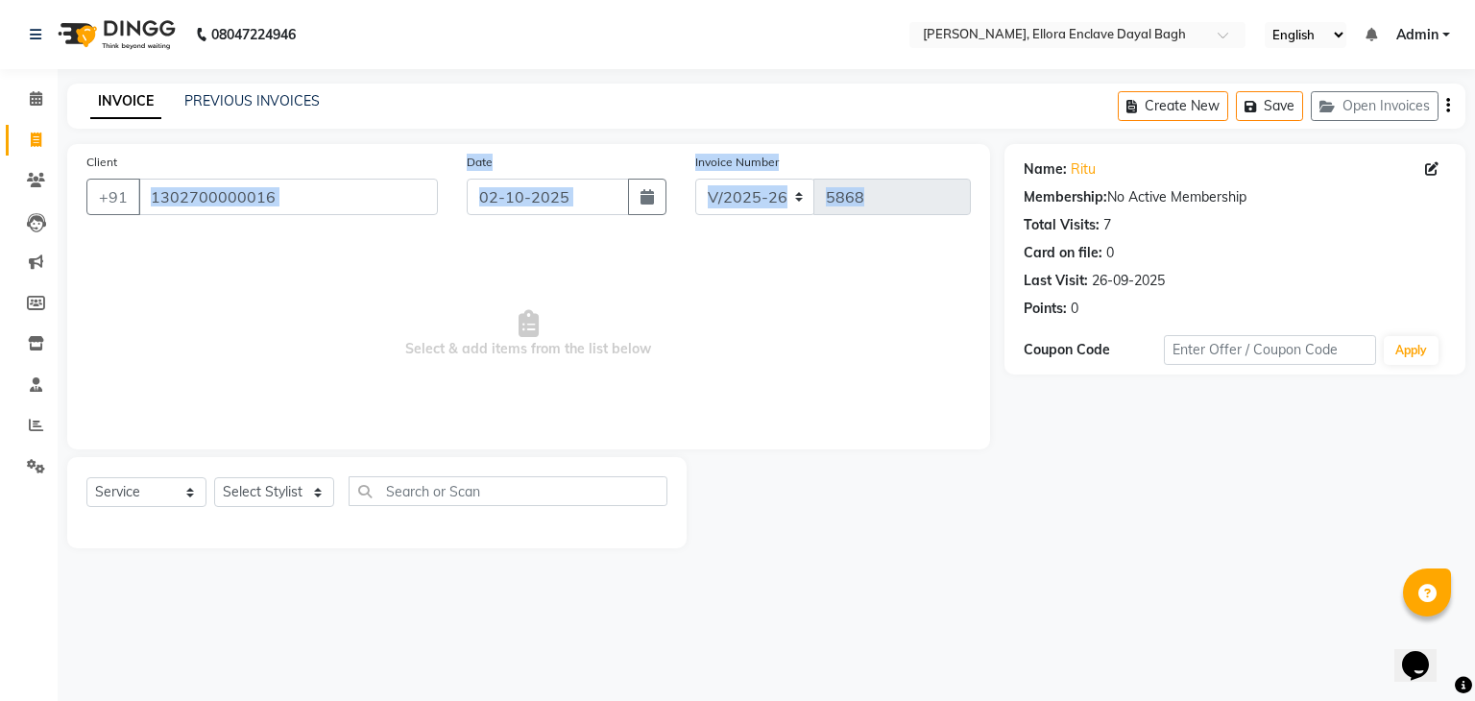
drag, startPoint x: 431, startPoint y: 333, endPoint x: 315, endPoint y: 204, distance: 174.1
click at [315, 204] on div "Client +91 1302700000016 Date 02-10-2025 Invoice Number V/2025 V/2025-26 5868 S…" at bounding box center [528, 296] width 923 height 305
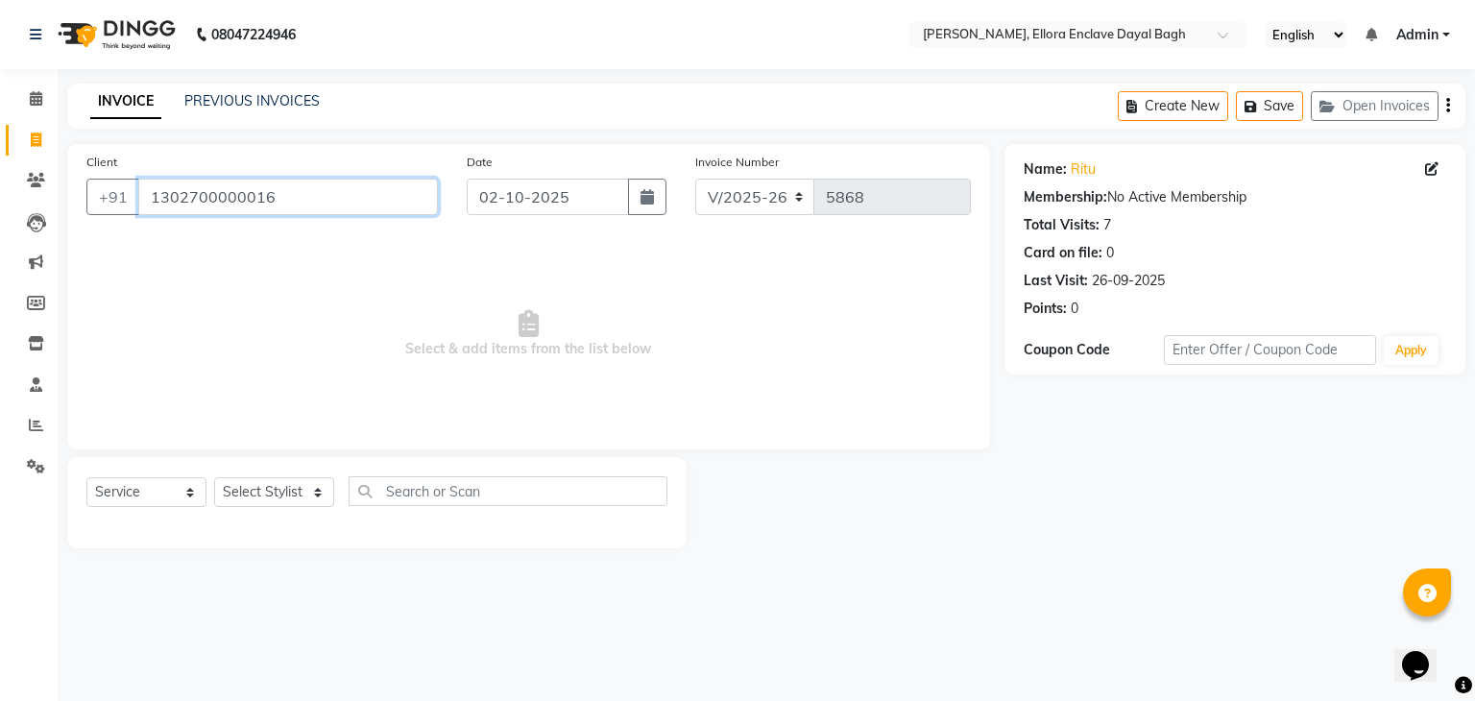
click at [315, 204] on input "1302700000016" at bounding box center [288, 197] width 300 height 36
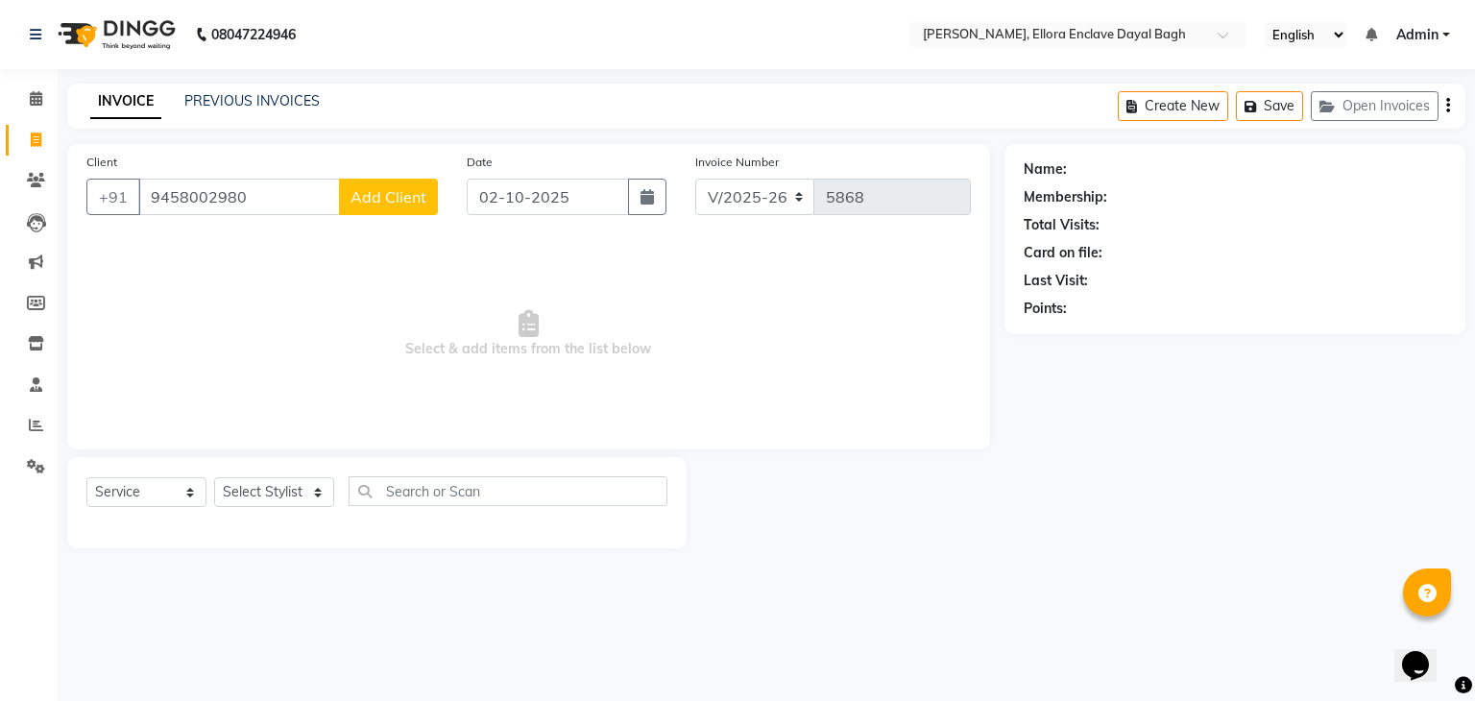
click at [419, 205] on span "Add Client" at bounding box center [389, 196] width 76 height 19
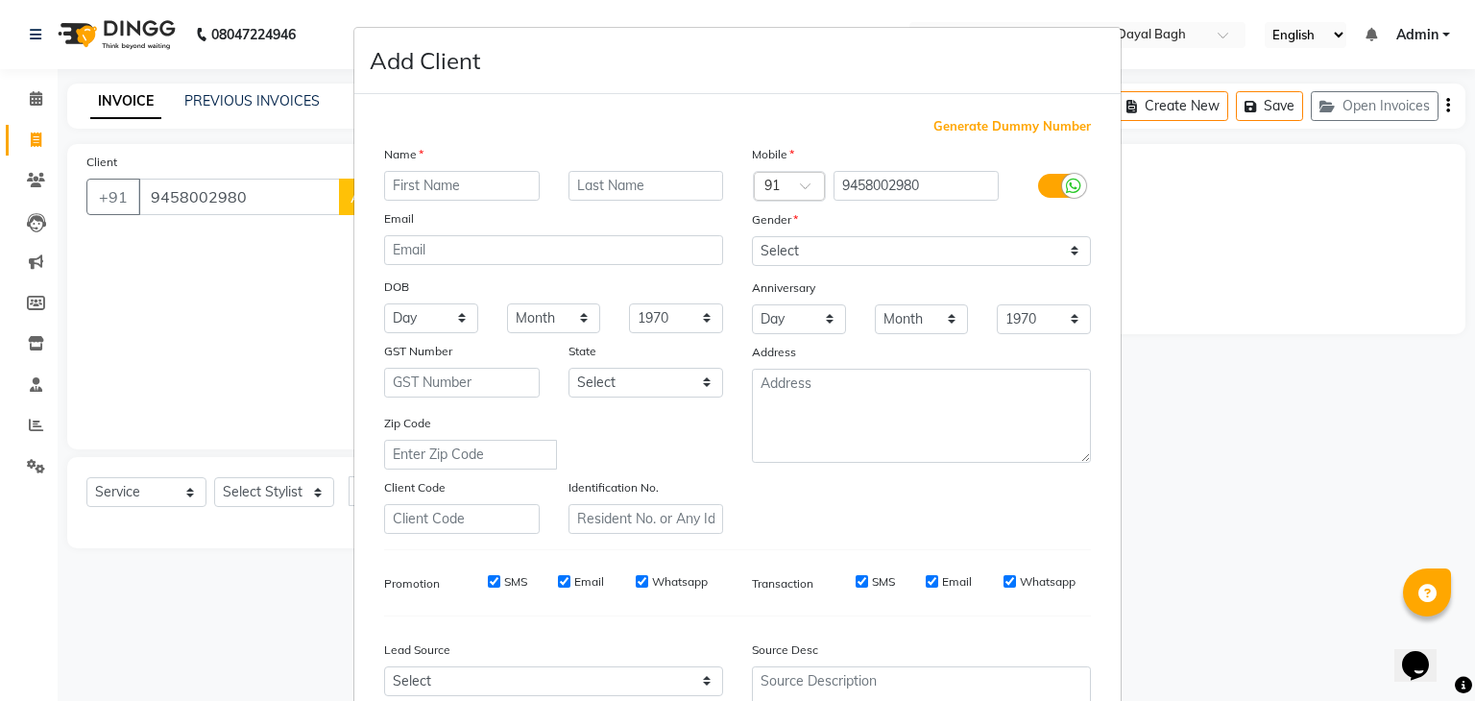
click at [409, 192] on input "text" at bounding box center [462, 186] width 156 height 30
drag, startPoint x: 798, startPoint y: 231, endPoint x: 799, endPoint y: 243, distance: 11.6
click at [799, 243] on div "Mobile Country Code × 91 9458002980 Gender Select Male Female Other Prefer Not …" at bounding box center [922, 339] width 368 height 390
click at [799, 243] on select "Select [DEMOGRAPHIC_DATA] [DEMOGRAPHIC_DATA] Other Prefer Not To Say" at bounding box center [921, 251] width 339 height 30
click at [752, 237] on select "Select [DEMOGRAPHIC_DATA] [DEMOGRAPHIC_DATA] Other Prefer Not To Say" at bounding box center [921, 251] width 339 height 30
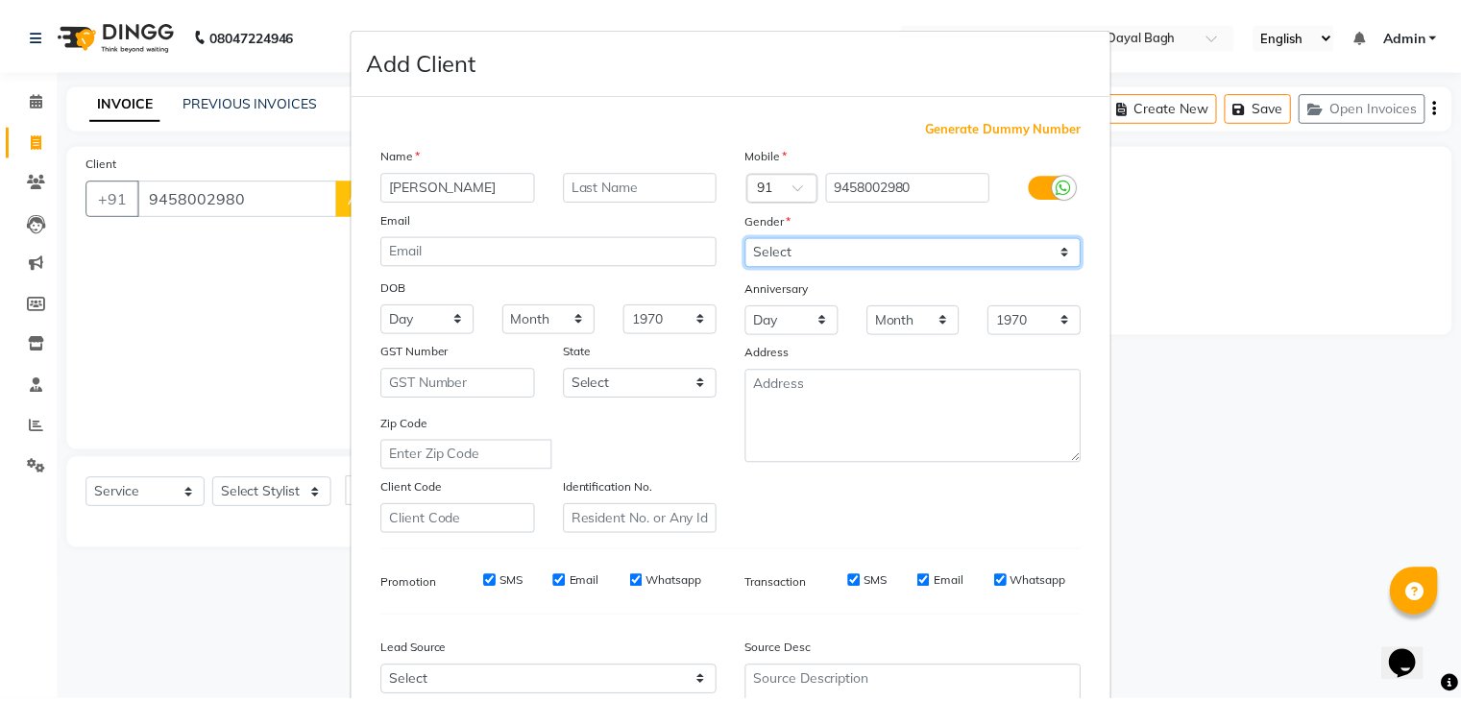
scroll to position [195, 0]
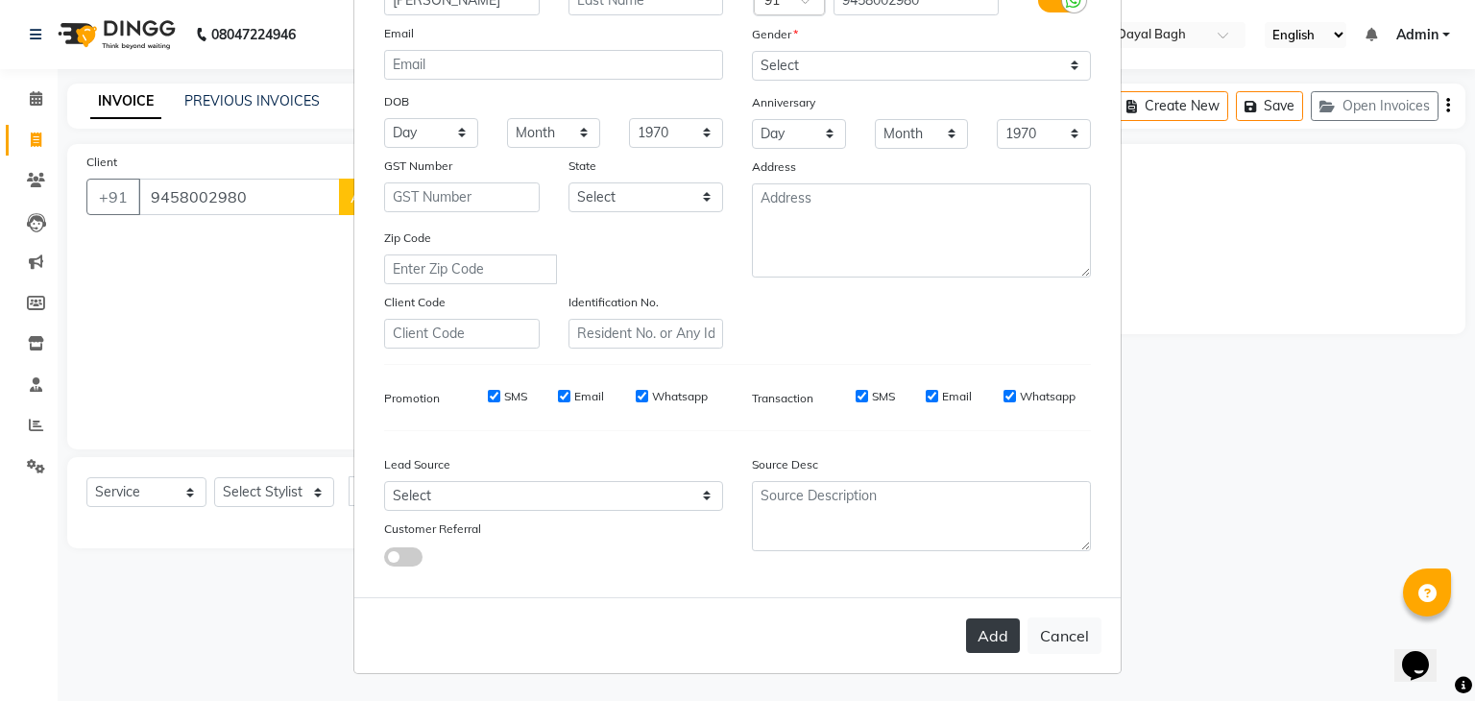
click at [987, 636] on button "Add" at bounding box center [993, 635] width 54 height 35
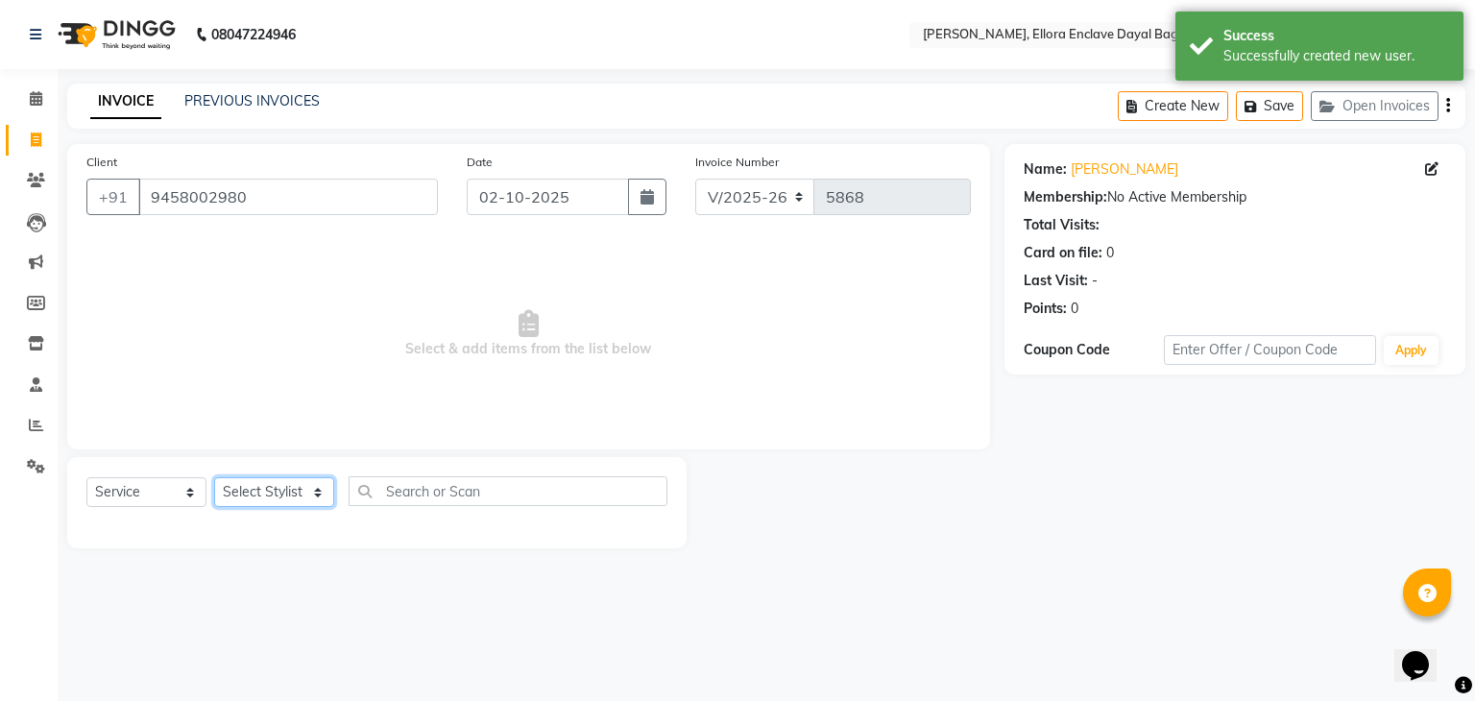
click at [292, 489] on select "Select Stylist AMAN DANISH SALMANI [PERSON_NAME] kakul KAVITA [PERSON_NAME] [PE…" at bounding box center [274, 492] width 120 height 30
click at [214, 478] on select "Select Stylist AMAN DANISH SALMANI [PERSON_NAME] kakul KAVITA [PERSON_NAME] [PE…" at bounding box center [274, 492] width 120 height 30
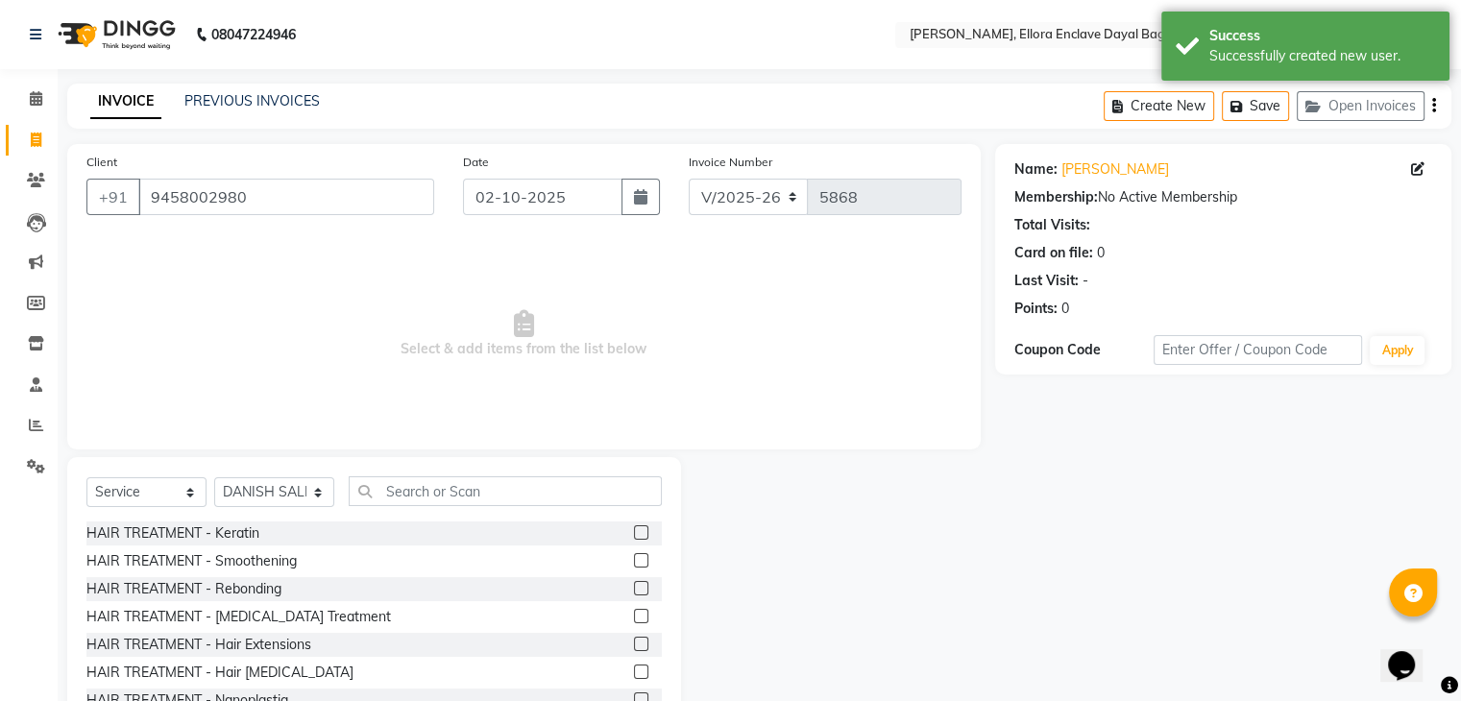
click at [412, 475] on div "Select Service Product Membership Package Voucher Prepaid Gift Card Select Styl…" at bounding box center [374, 598] width 614 height 283
click at [376, 493] on input "text" at bounding box center [505, 491] width 313 height 30
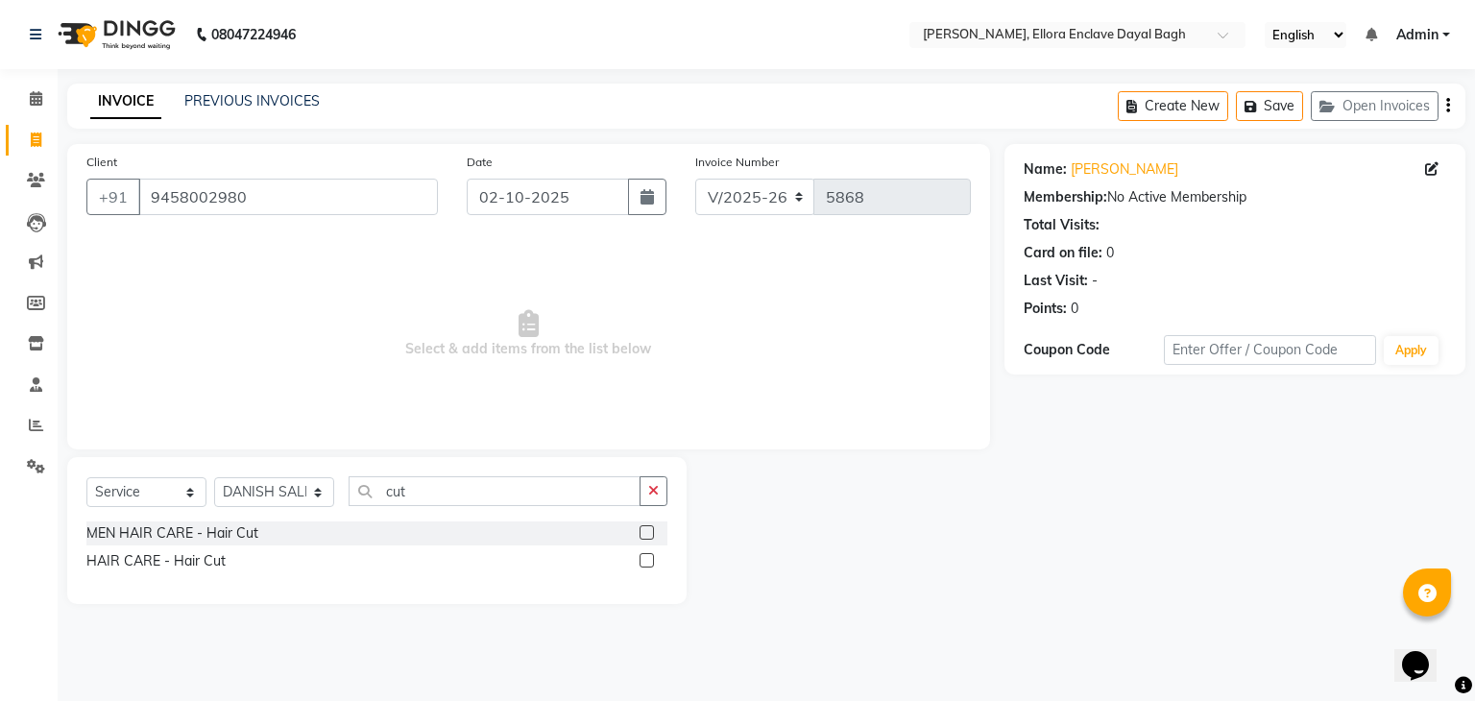
click at [649, 559] on label at bounding box center [647, 560] width 14 height 14
click at [649, 559] on input "checkbox" at bounding box center [646, 561] width 12 height 12
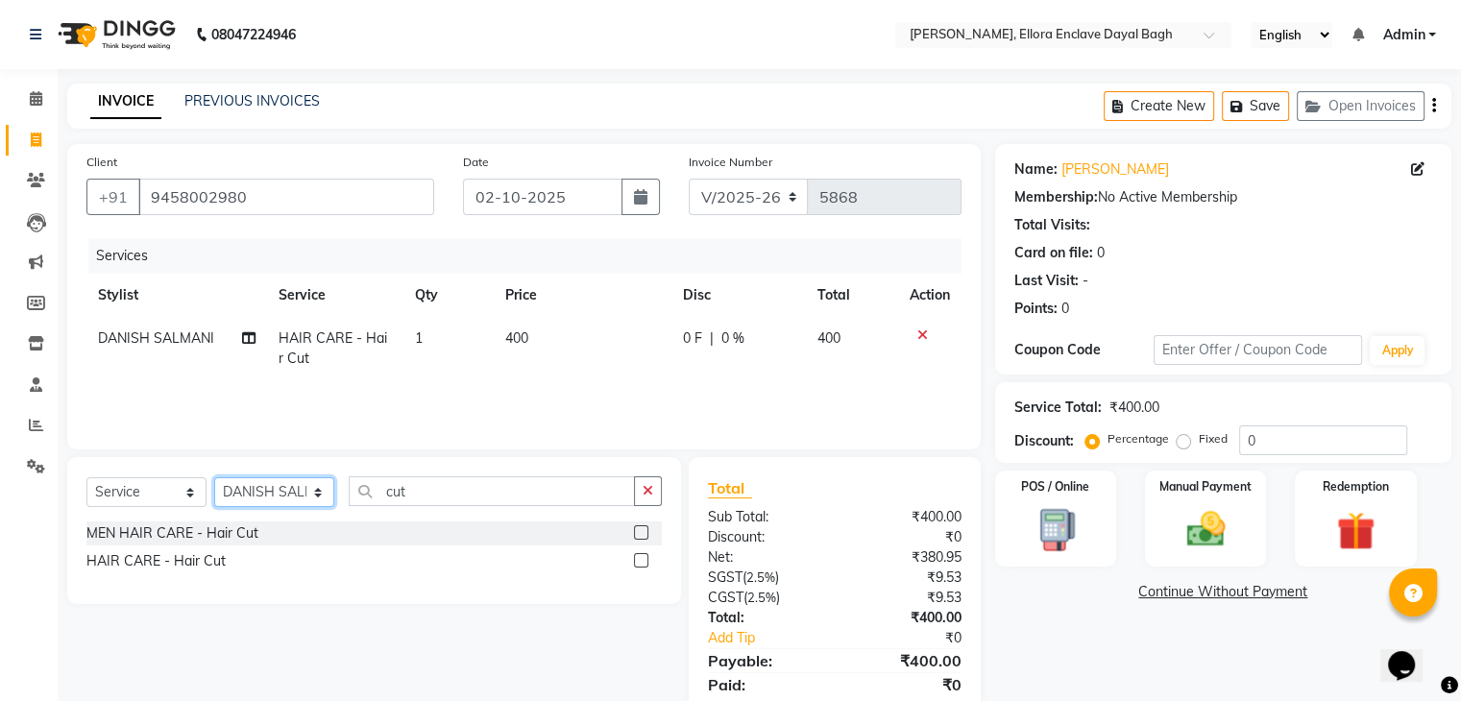
click at [302, 494] on select "Select Stylist AMAN DANISH SALMANI [PERSON_NAME] kakul KAVITA [PERSON_NAME] [PE…" at bounding box center [274, 492] width 120 height 30
click at [214, 478] on select "Select Stylist AMAN DANISH SALMANI [PERSON_NAME] kakul KAVITA [PERSON_NAME] [PE…" at bounding box center [274, 492] width 120 height 30
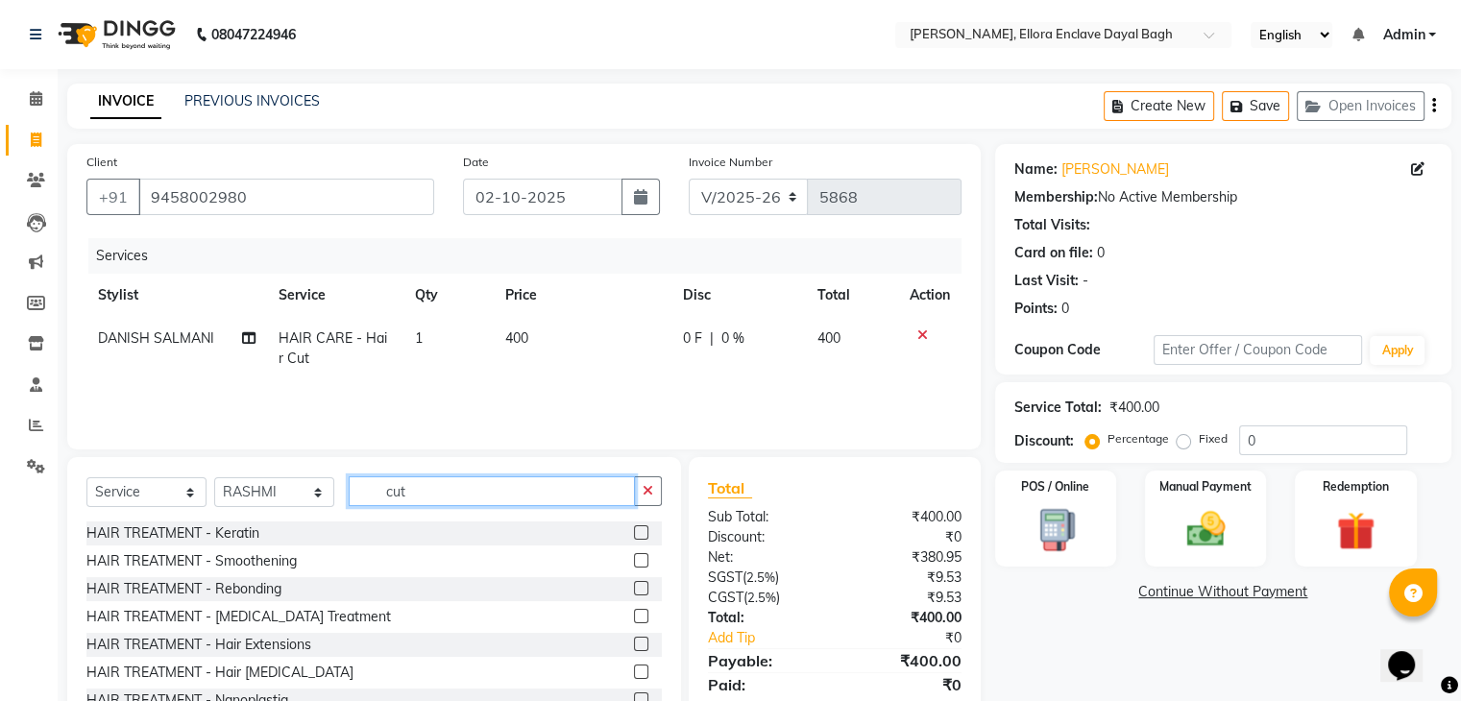
click at [477, 488] on input "cut" at bounding box center [492, 491] width 286 height 30
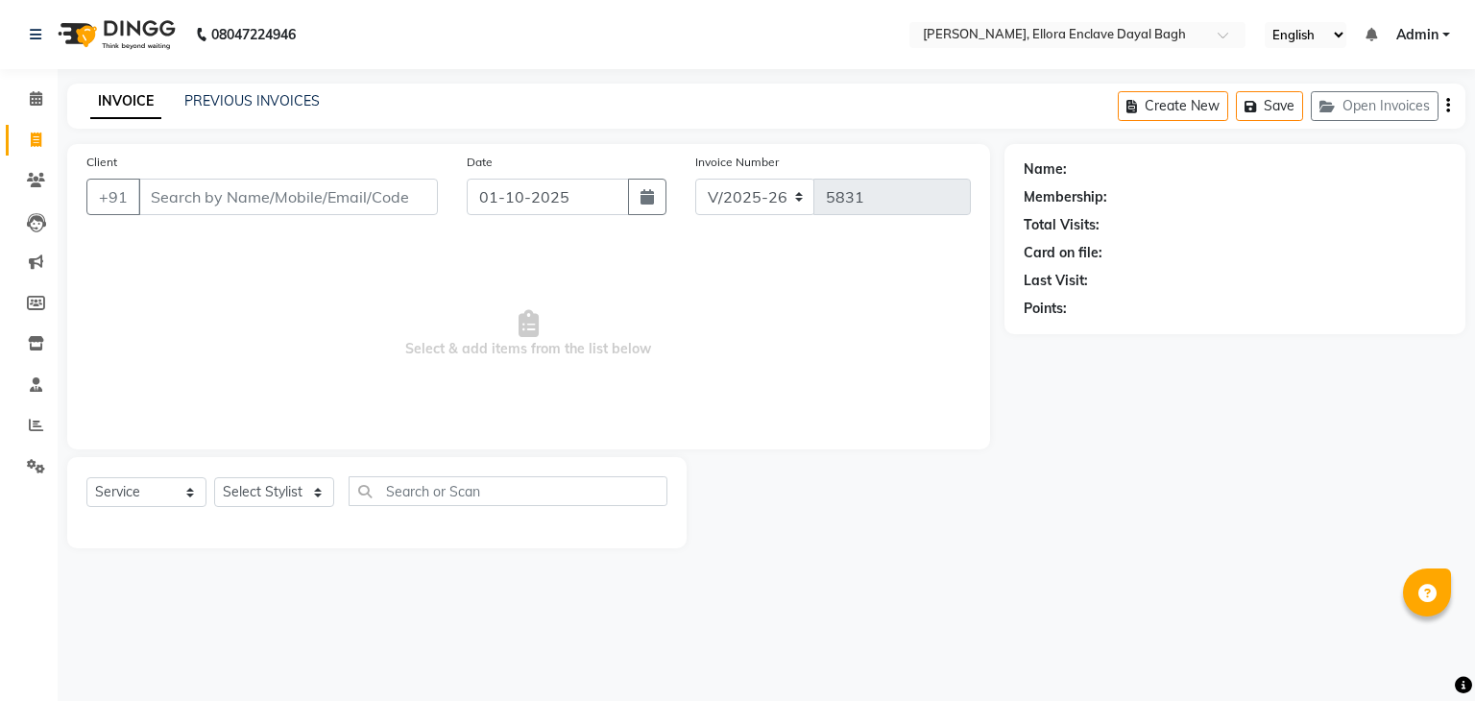
select select "6880"
select select "service"
click at [271, 493] on select "Select Stylist AMAN DANISH SALMANI [PERSON_NAME] kakul KAVITA [PERSON_NAME] [PE…" at bounding box center [274, 492] width 120 height 30
select select "53884"
click at [214, 478] on select "Select Stylist AMAN DANISH SALMANI [PERSON_NAME] kakul KAVITA [PERSON_NAME] [PE…" at bounding box center [274, 492] width 120 height 30
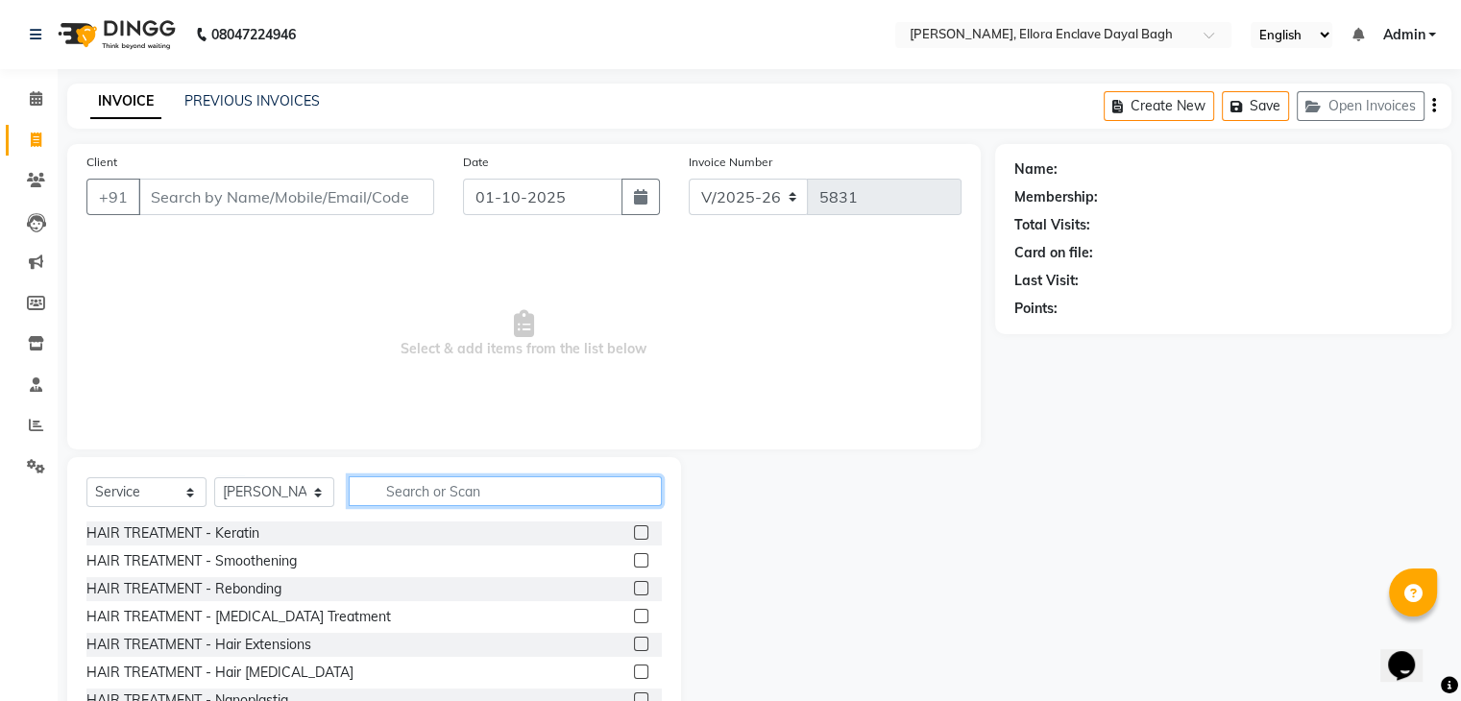
click at [415, 489] on input "text" at bounding box center [505, 491] width 313 height 30
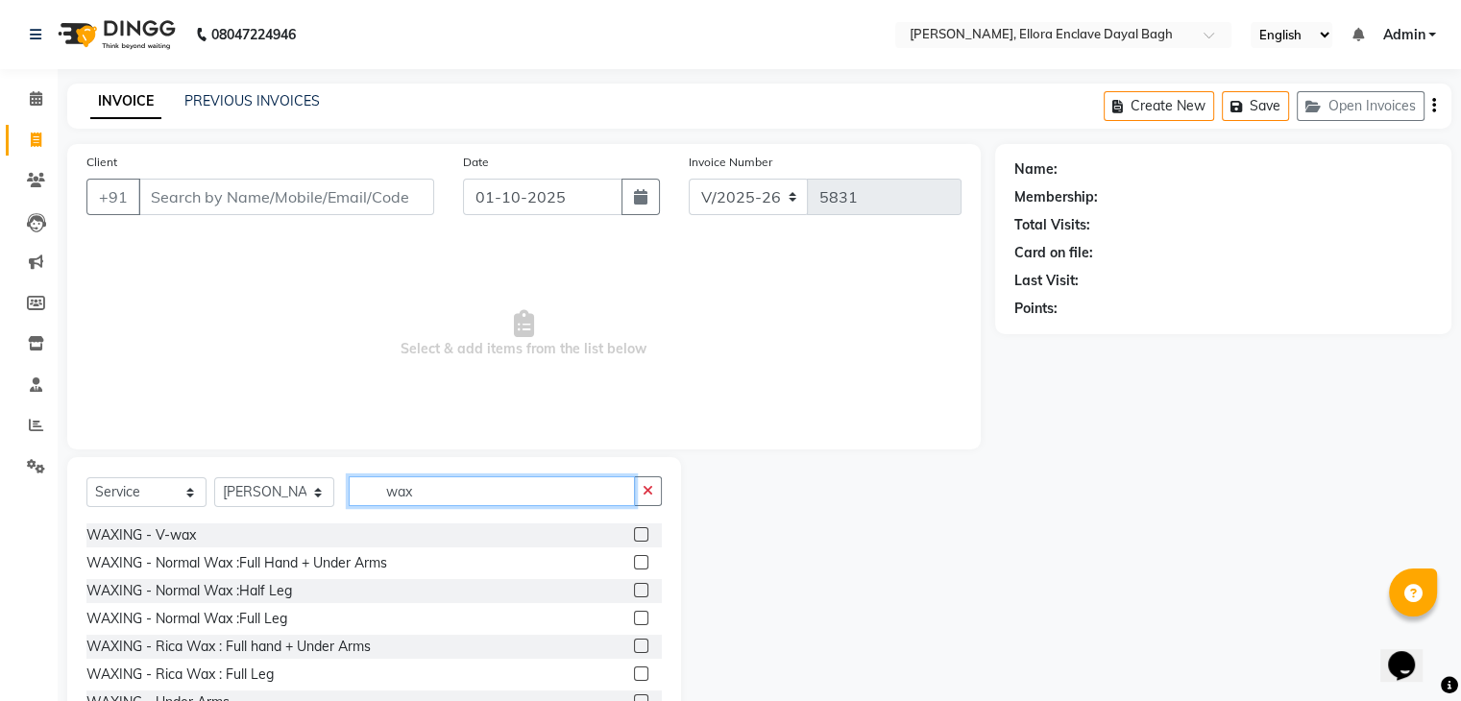
scroll to position [223, 0]
type input "wax"
click at [634, 560] on label at bounding box center [641, 560] width 14 height 14
click at [634, 560] on input "checkbox" at bounding box center [640, 561] width 12 height 12
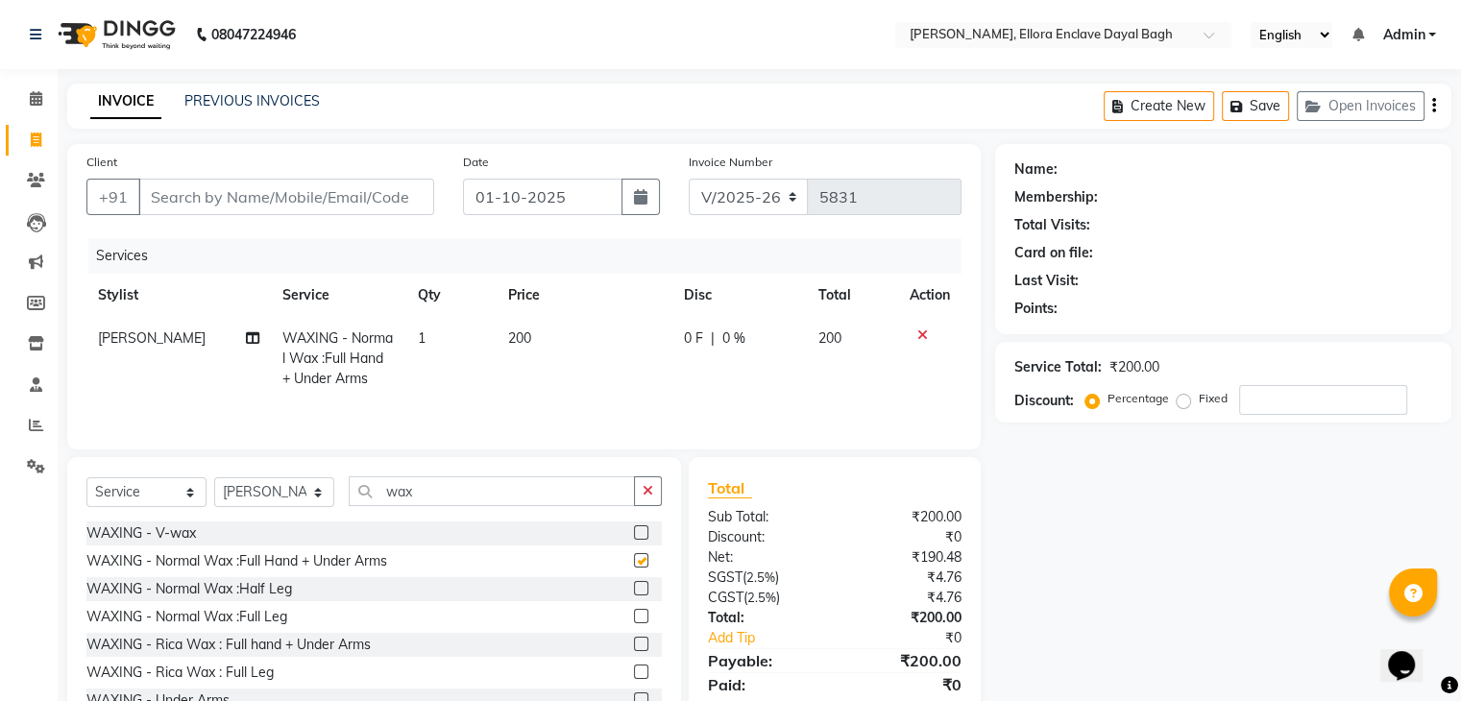
checkbox input "false"
click at [614, 351] on td "200" at bounding box center [584, 359] width 176 height 84
select select "53884"
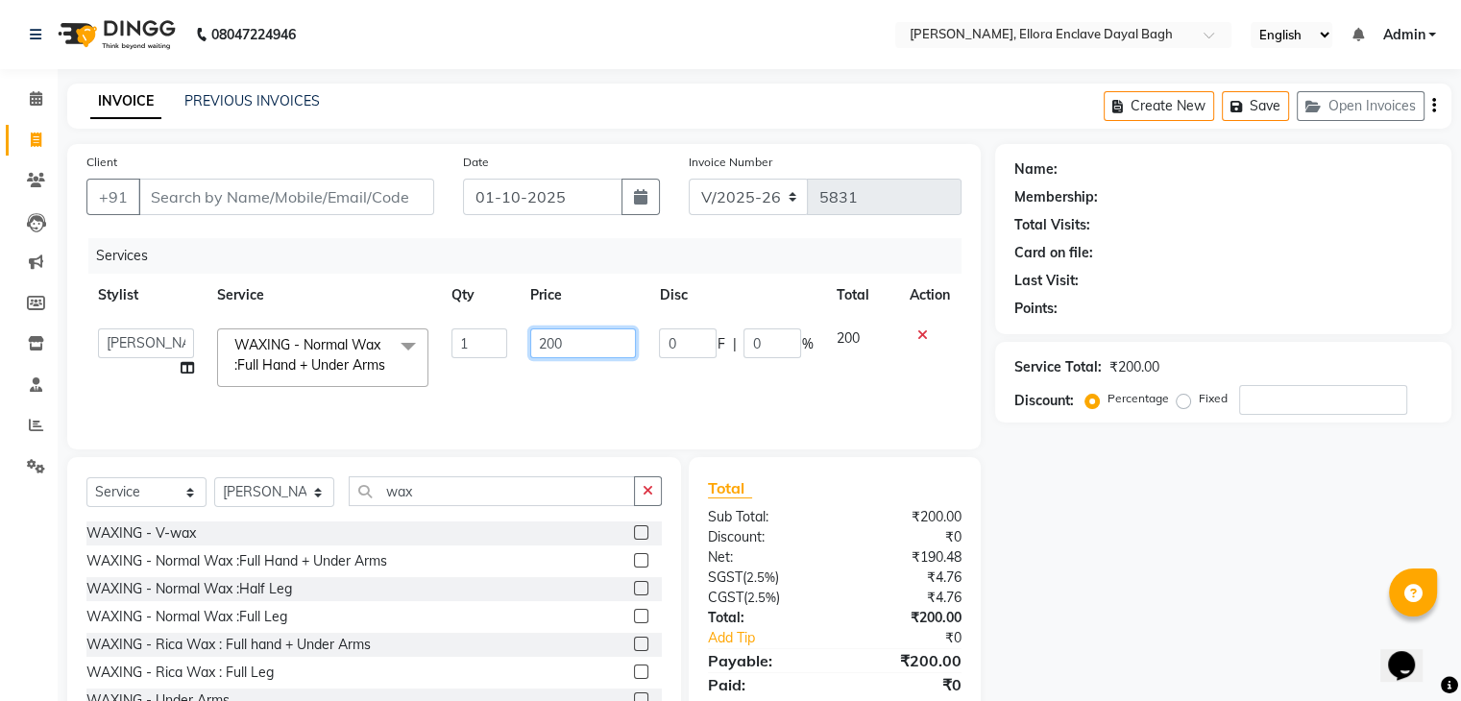
click at [614, 351] on input "200" at bounding box center [583, 343] width 106 height 30
type input "250"
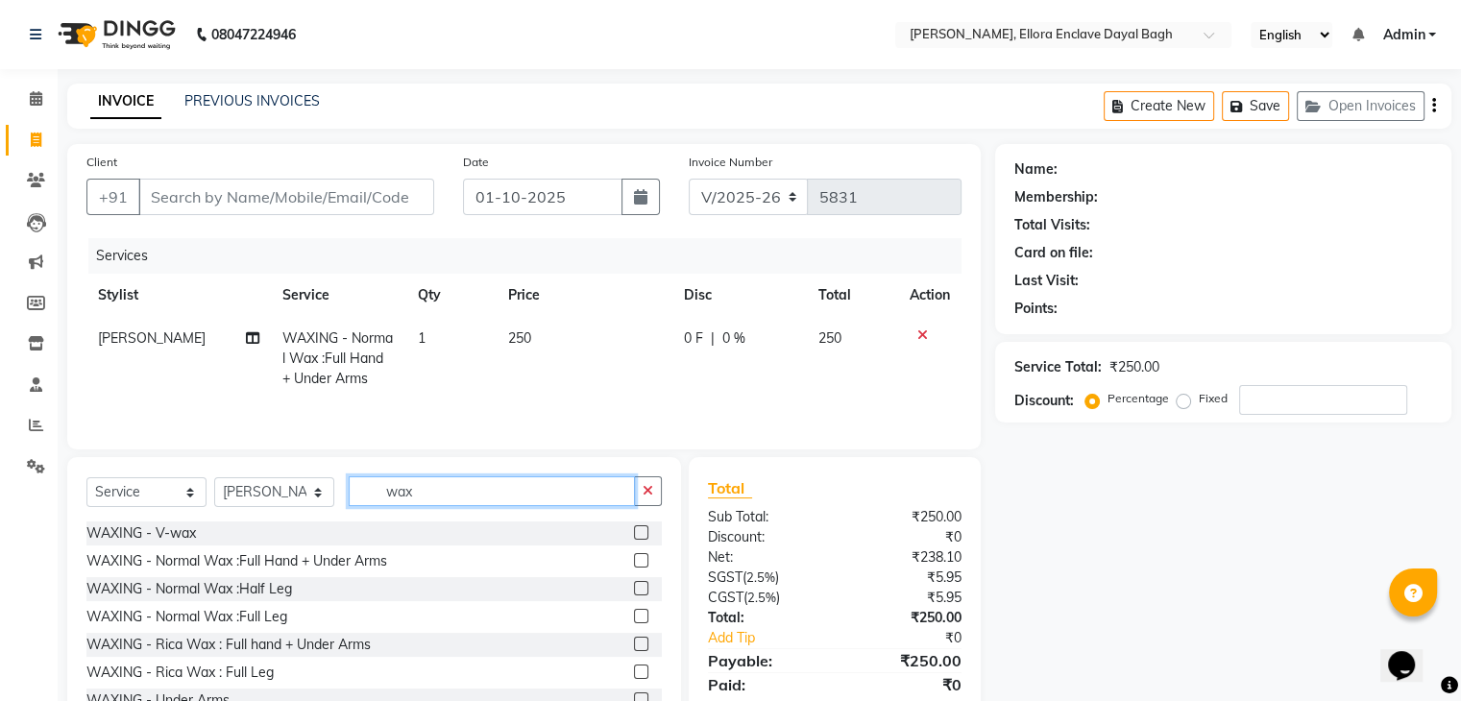
click at [442, 514] on div "Select Service Product Membership Package Voucher Prepaid Gift Card Select Styl…" at bounding box center [373, 498] width 575 height 45
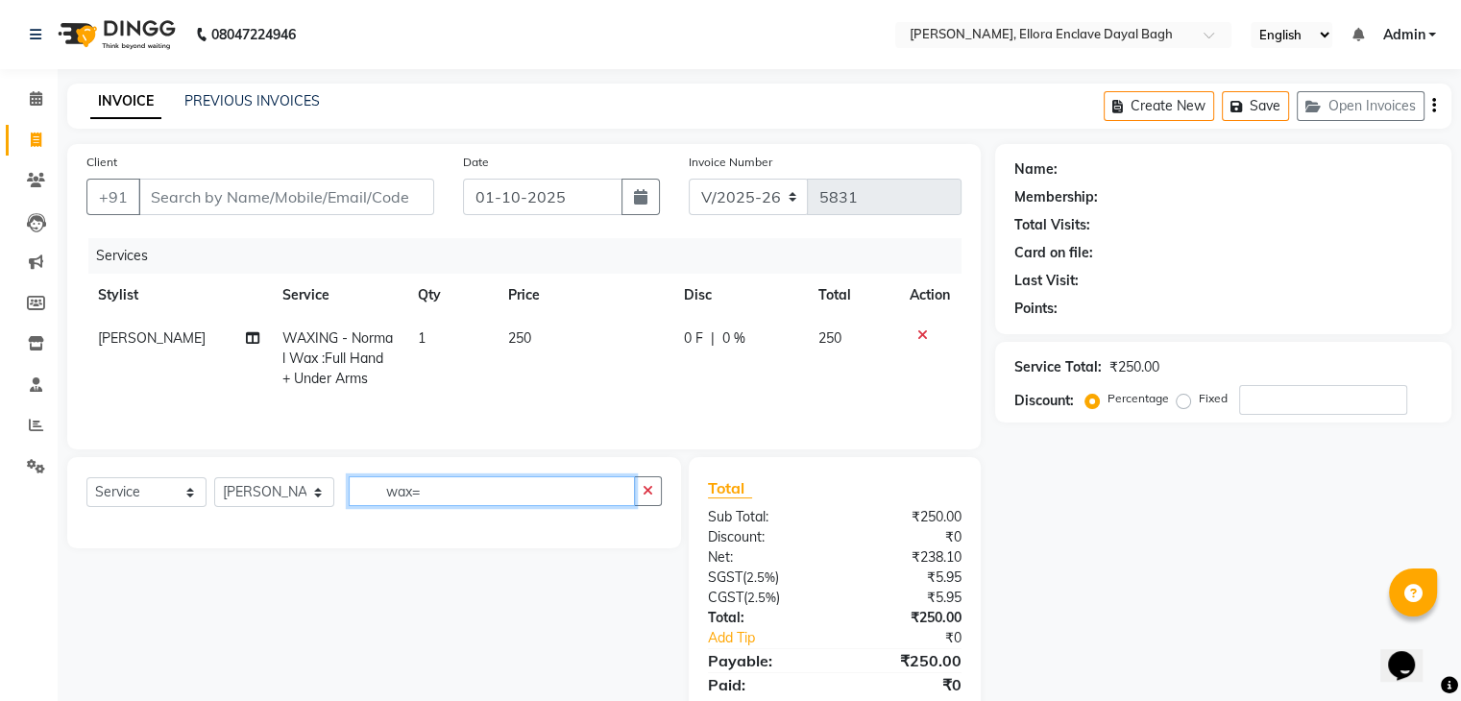
scroll to position [0, 0]
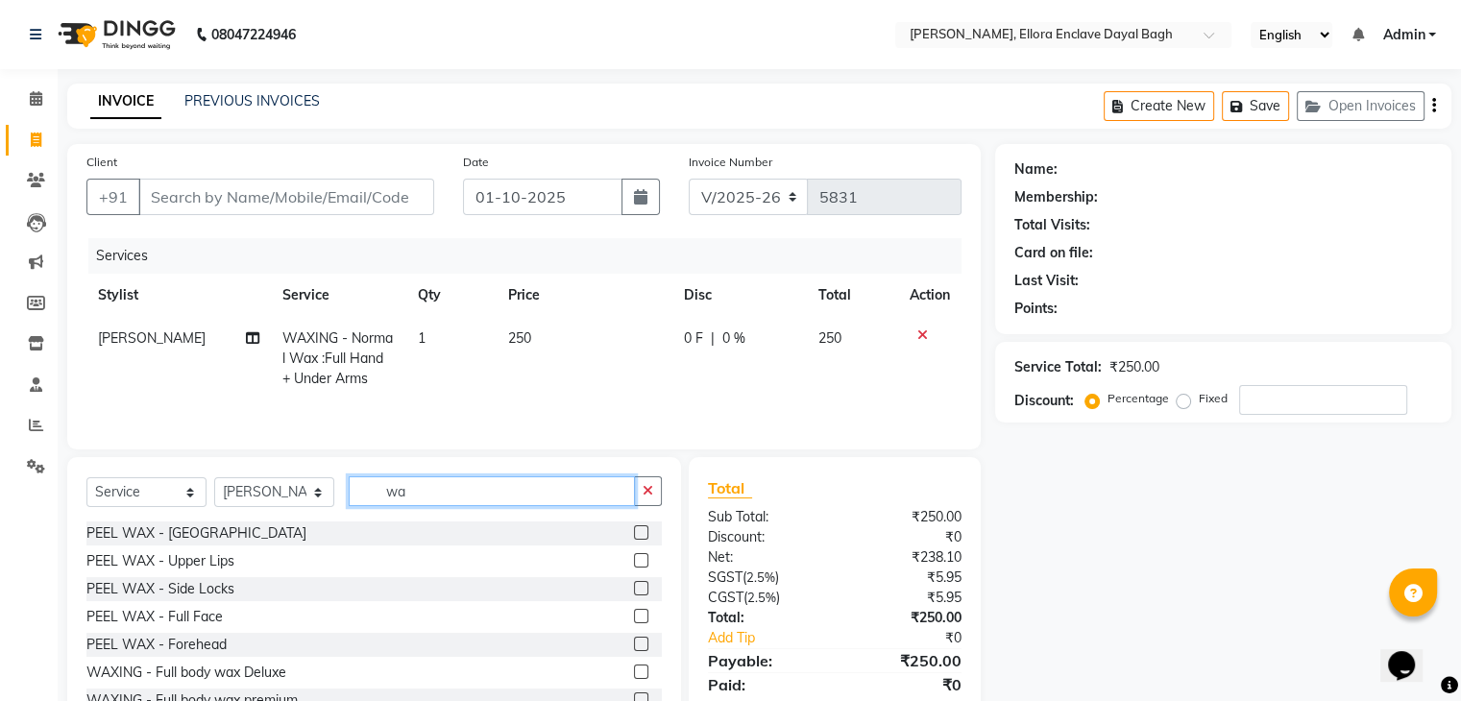
type input "w"
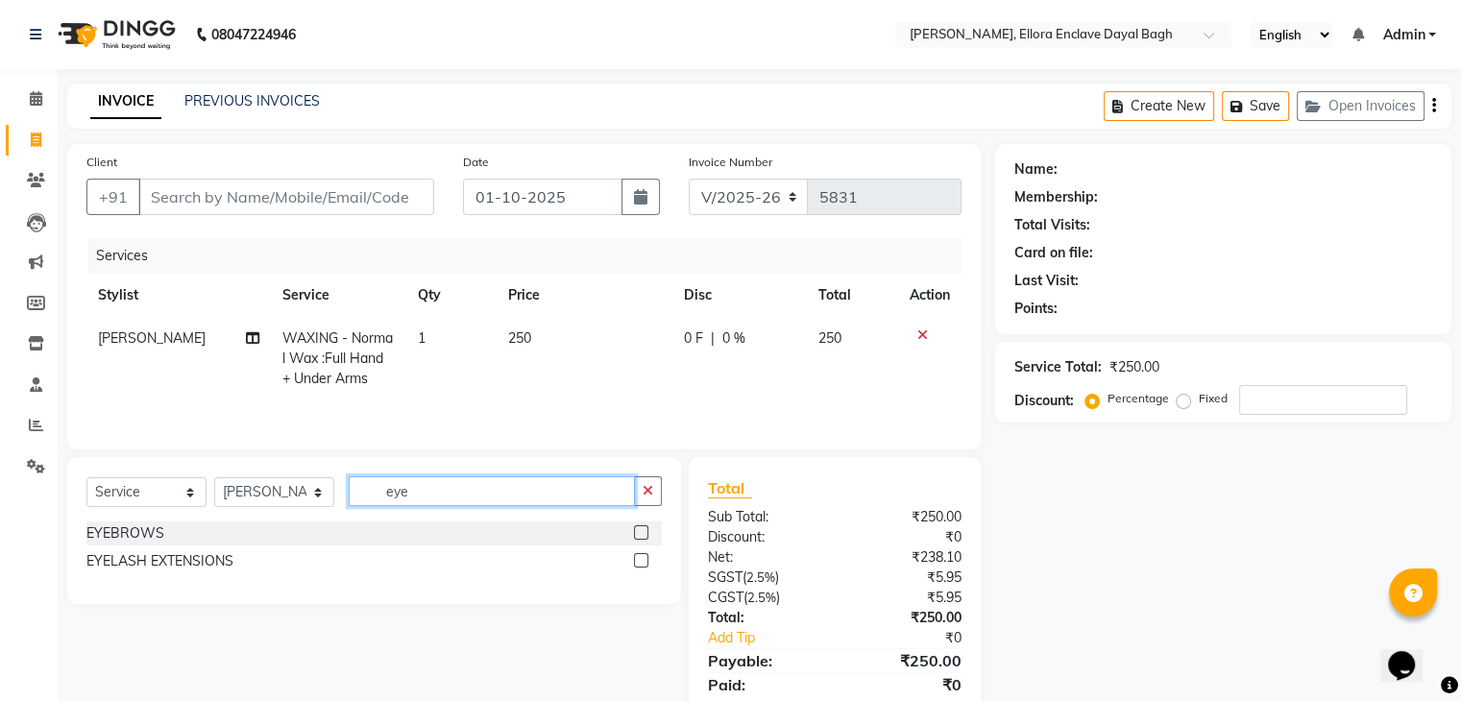
type input "eye"
click at [641, 535] on label at bounding box center [641, 532] width 14 height 14
click at [641, 535] on input "checkbox" at bounding box center [640, 533] width 12 height 12
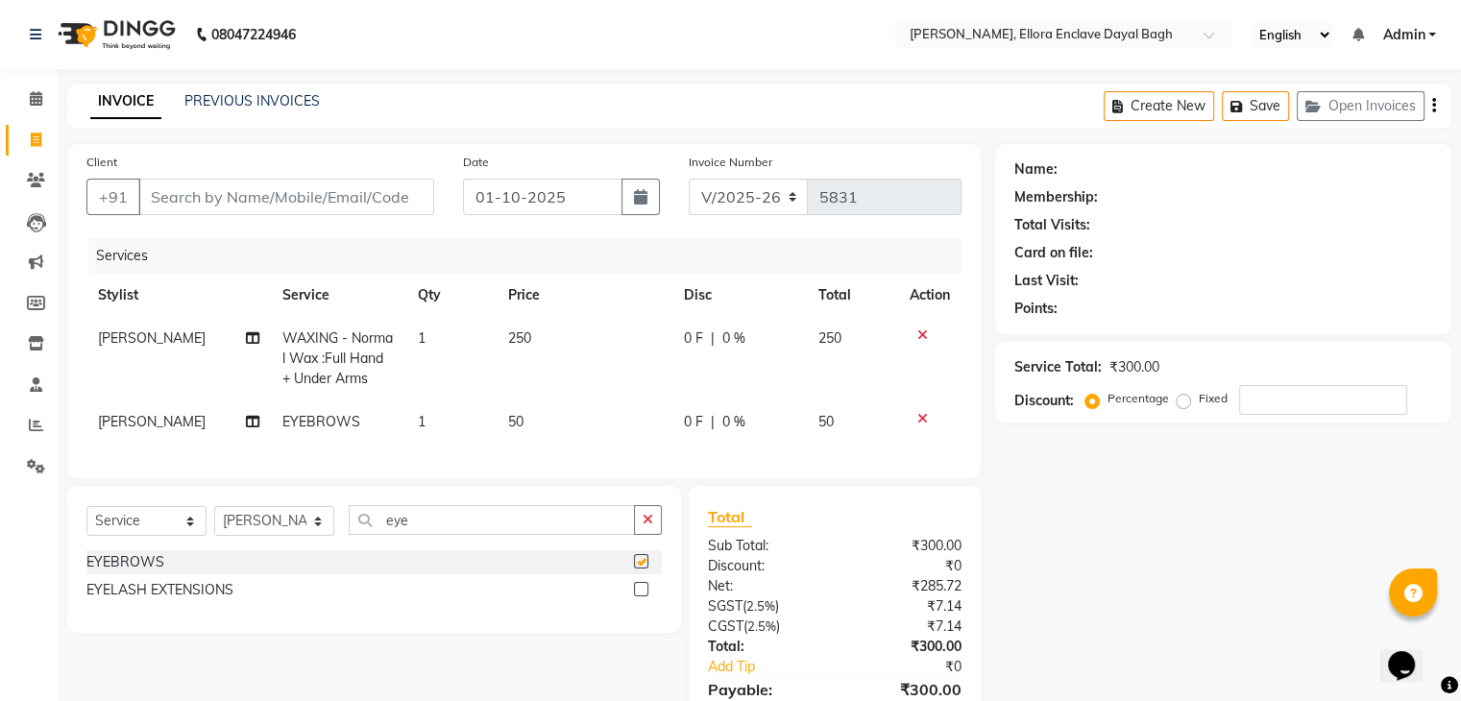
checkbox input "false"
click at [309, 536] on select "Select Stylist AMAN DANISH SALMANI [PERSON_NAME] kakul KAVITA [PERSON_NAME] [PE…" at bounding box center [274, 521] width 120 height 30
select select "53879"
click at [214, 522] on select "Select Stylist AMAN DANISH SALMANI [PERSON_NAME] kakul KAVITA [PERSON_NAME] [PE…" at bounding box center [274, 521] width 120 height 30
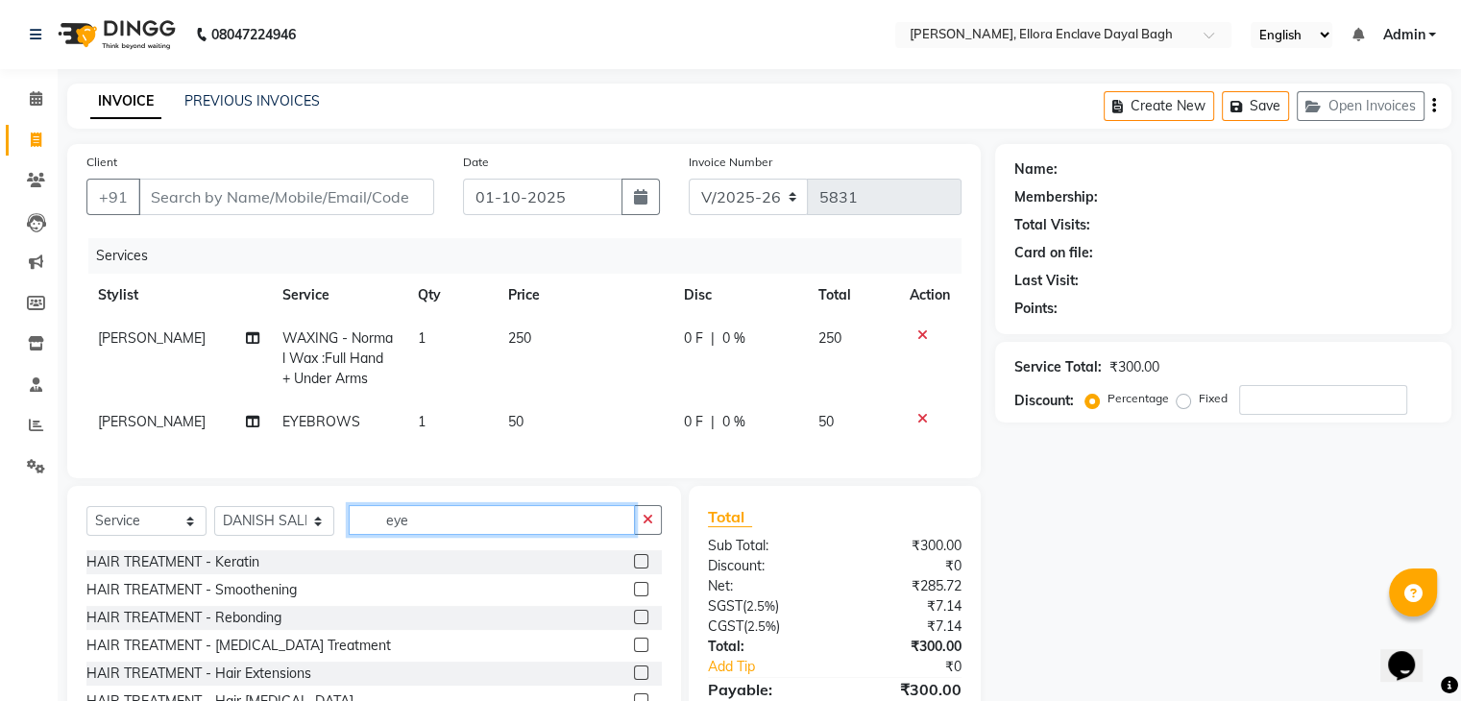
click at [484, 535] on input "eye" at bounding box center [492, 520] width 286 height 30
type input "e"
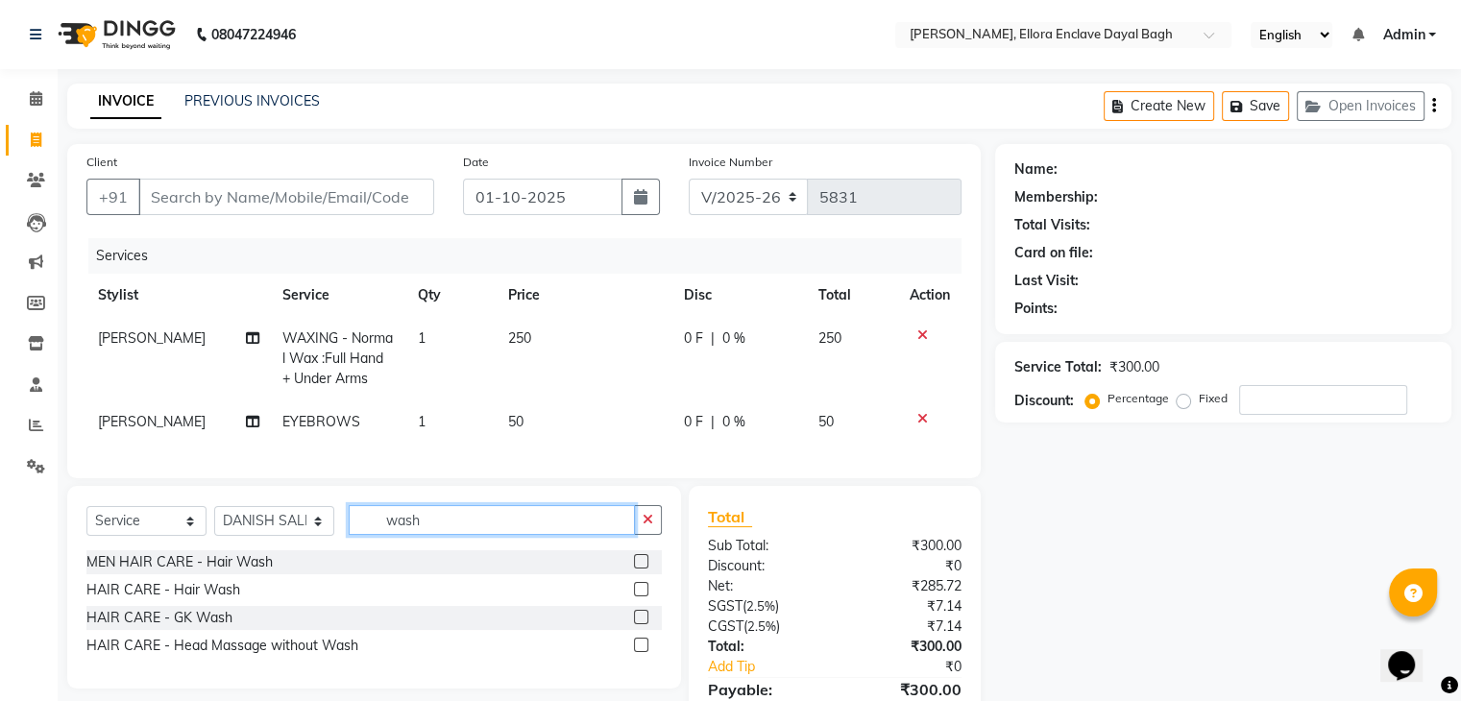
type input "wash"
click at [638, 596] on label at bounding box center [641, 589] width 14 height 14
click at [638, 596] on input "checkbox" at bounding box center [640, 590] width 12 height 12
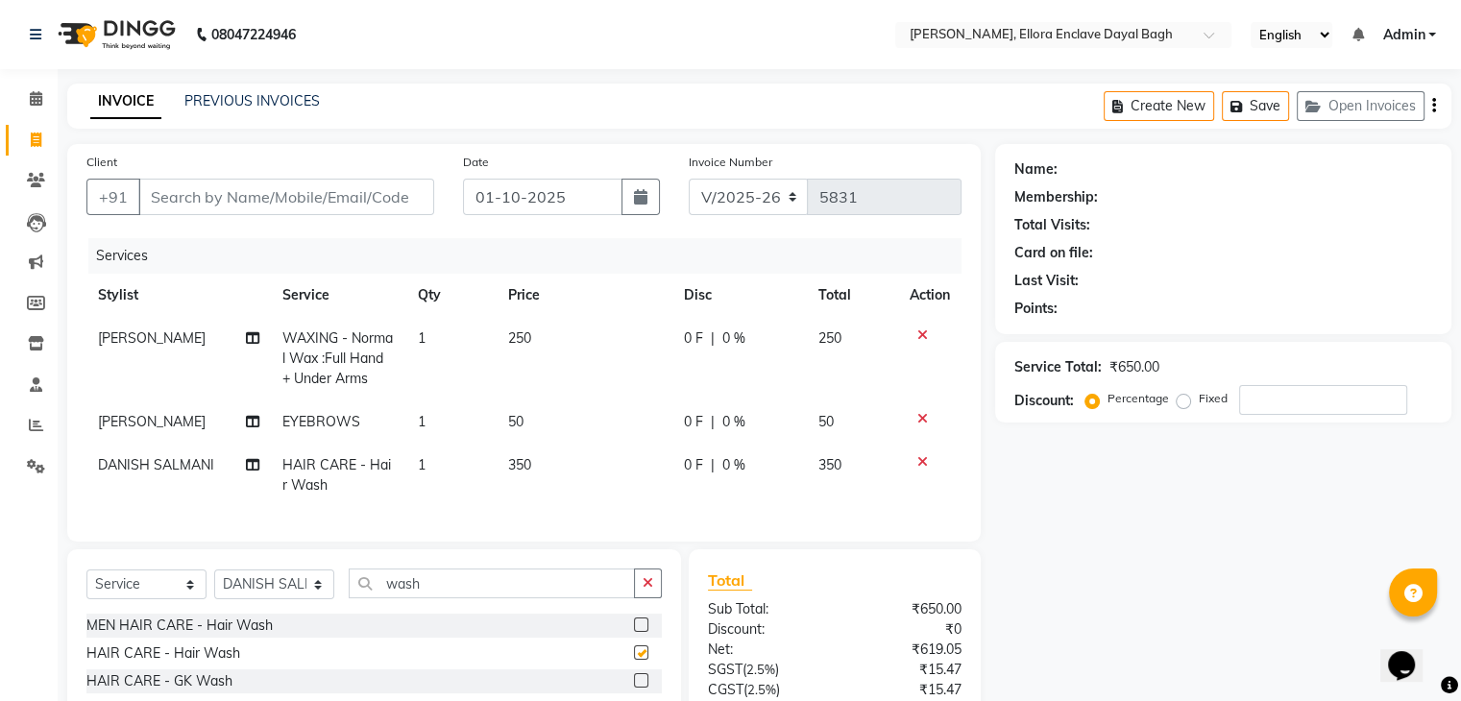
checkbox input "false"
click at [333, 207] on input "Client" at bounding box center [286, 197] width 296 height 36
type input "9"
type input "0"
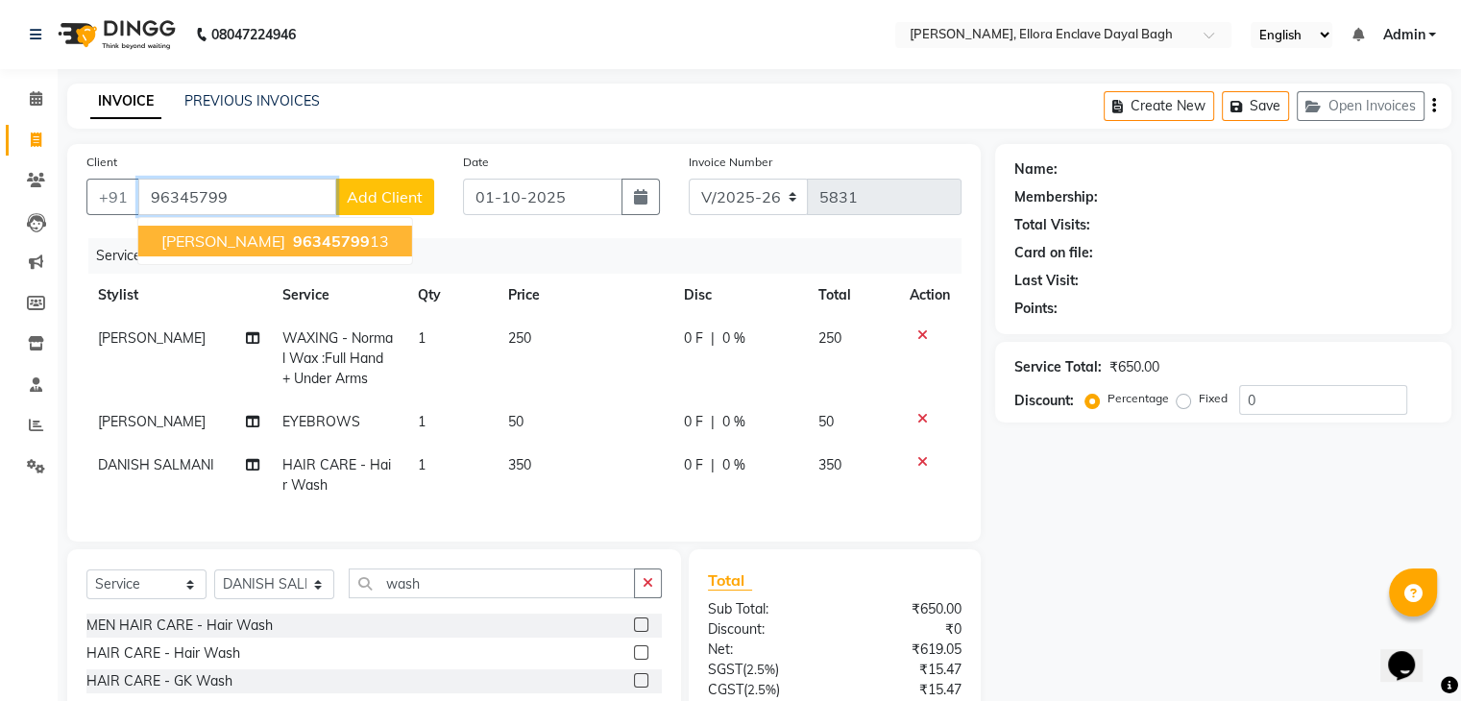
click at [311, 235] on button "RITIKA 96345799 13" at bounding box center [275, 241] width 274 height 31
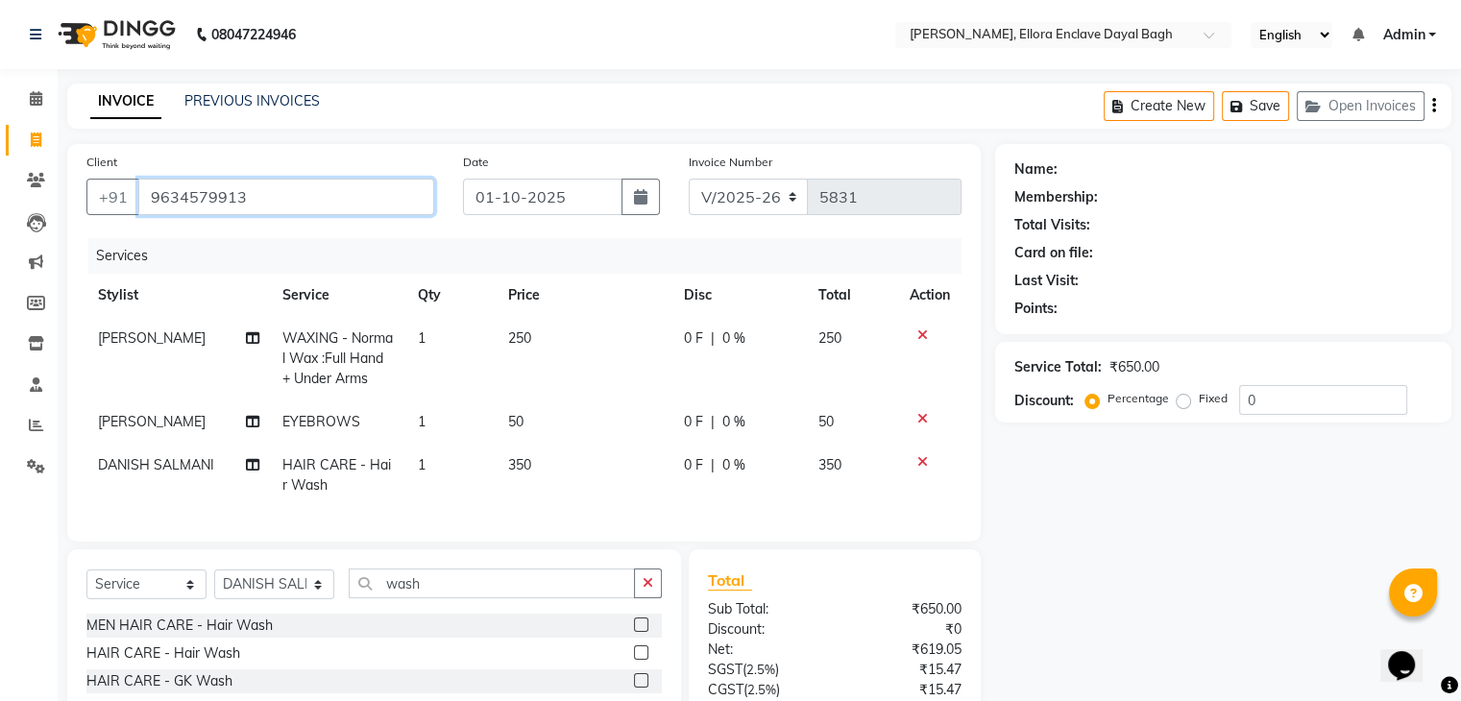
type input "9634579913"
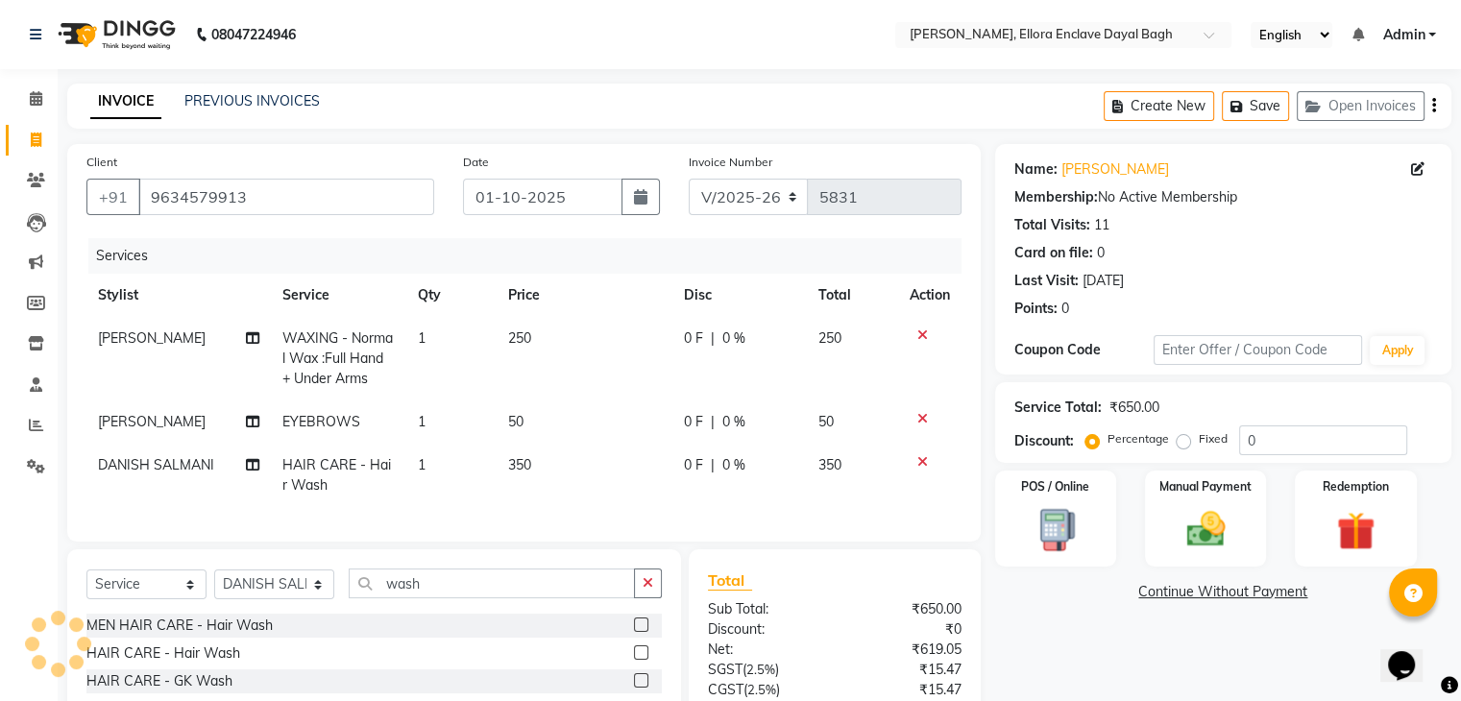
scroll to position [175, 0]
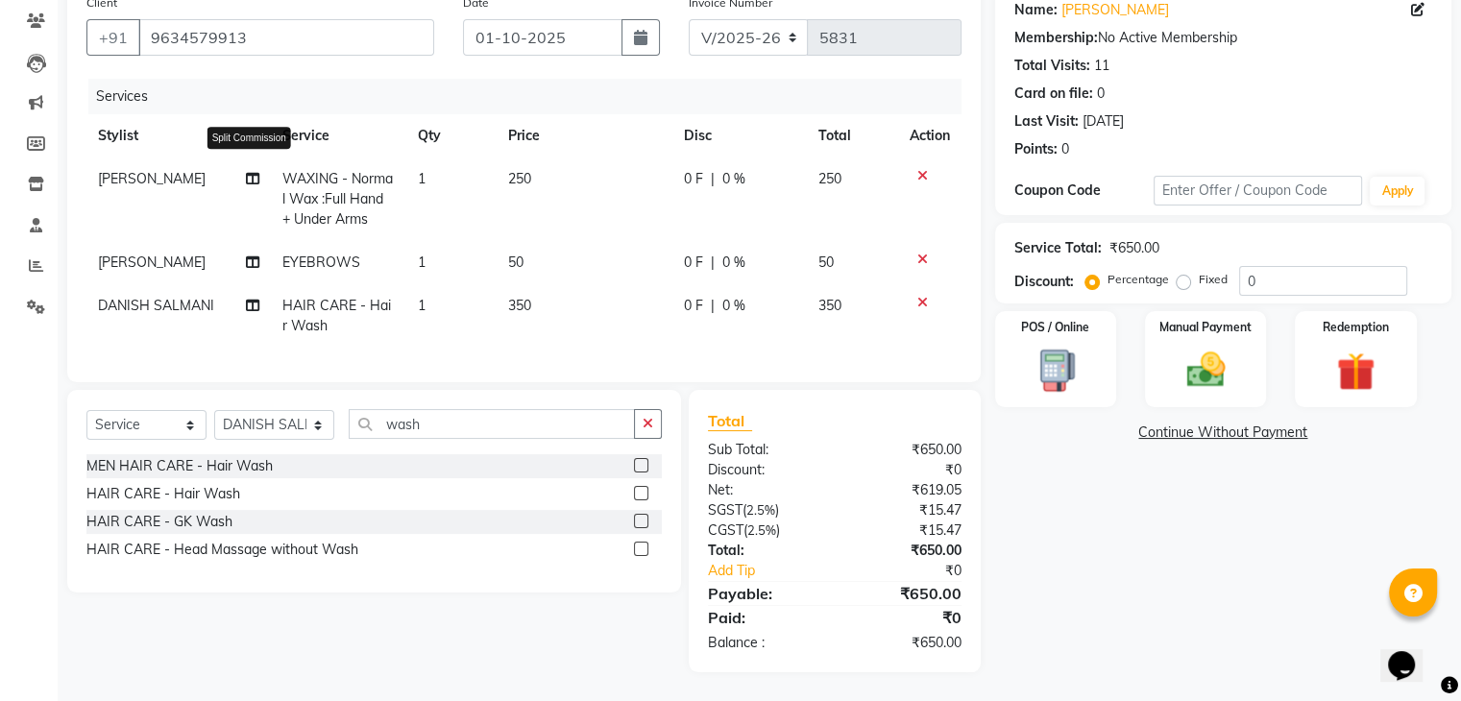
click at [246, 172] on icon at bounding box center [252, 178] width 13 height 13
select select "53884"
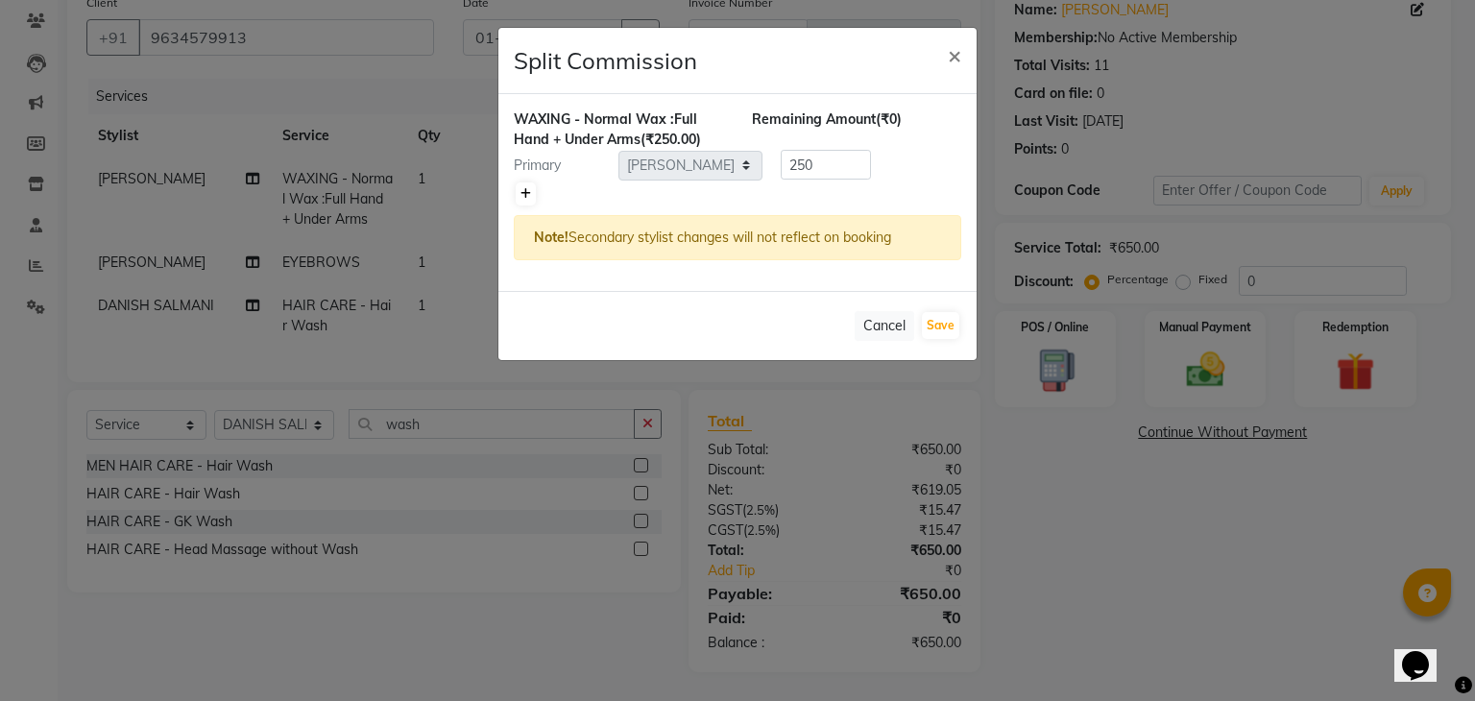
click at [524, 190] on icon at bounding box center [525, 194] width 11 height 12
type input "125"
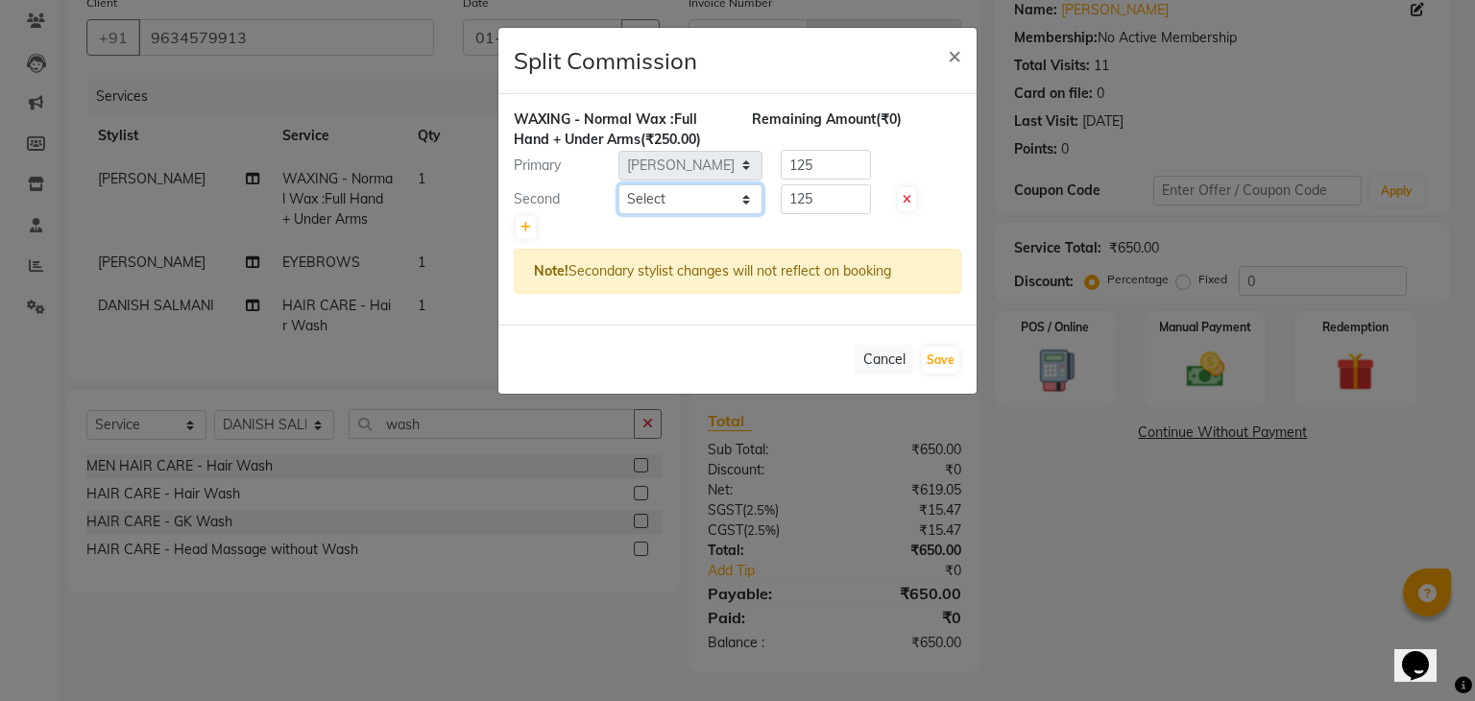
click at [708, 200] on select "Select AMAN DANISH SALMANI GOPAL PACHORI kakul KAVITA KIRAN KUMARI MEENU KUMARI…" at bounding box center [690, 199] width 144 height 30
select select "53886"
click at [618, 184] on select "Select AMAN DANISH SALMANI GOPAL PACHORI kakul KAVITA KIRAN KUMARI MEENU KUMARI…" at bounding box center [690, 199] width 144 height 30
click at [942, 357] on button "Save" at bounding box center [940, 360] width 37 height 27
select select "Select"
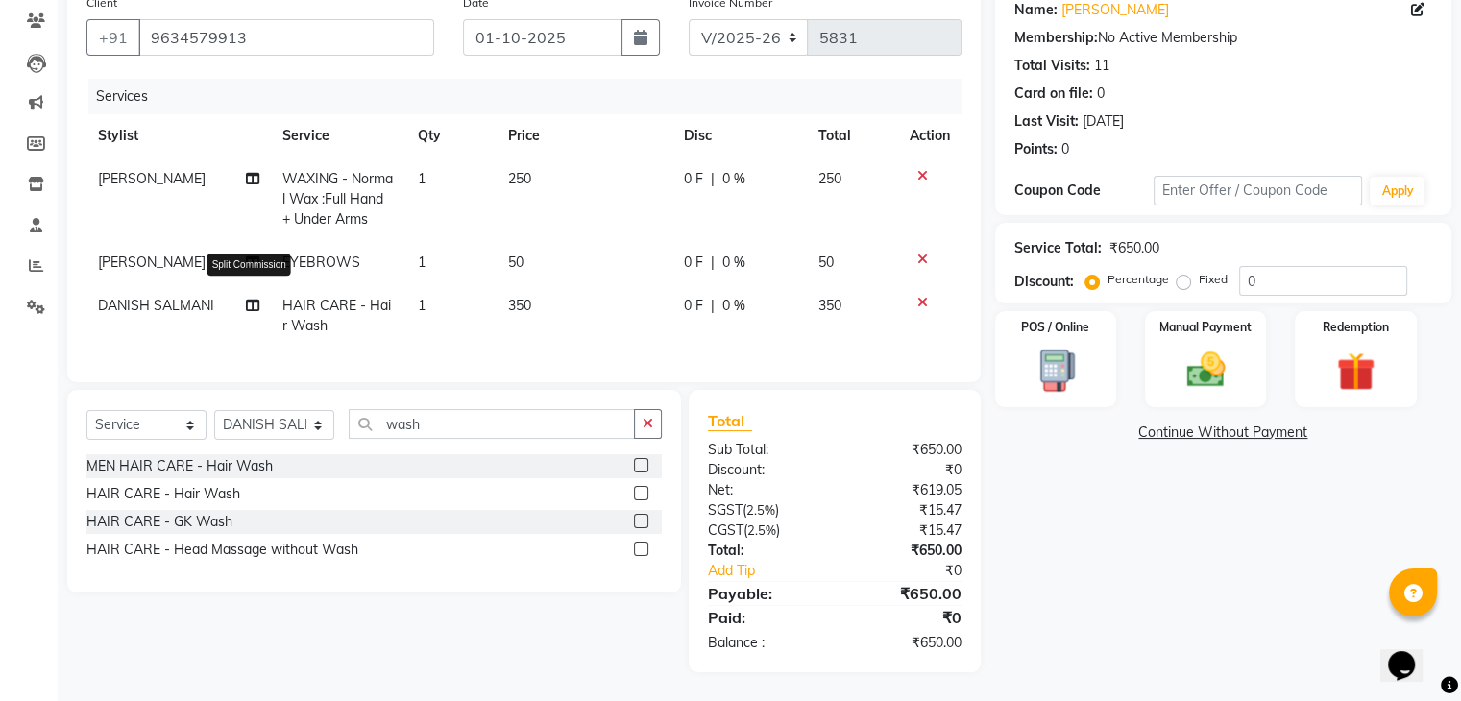
click at [246, 299] on icon at bounding box center [252, 305] width 13 height 13
select select "53879"
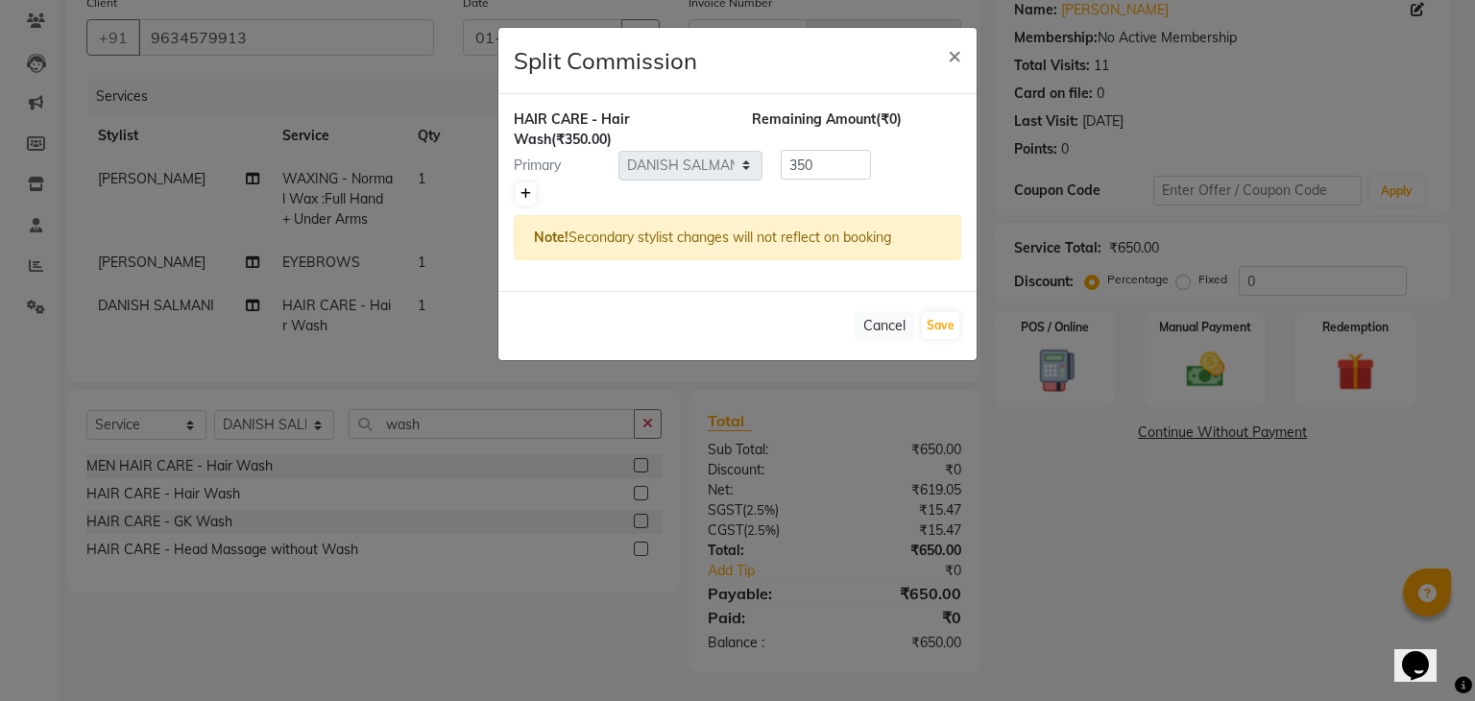
click at [526, 193] on icon at bounding box center [525, 194] width 11 height 12
type input "175"
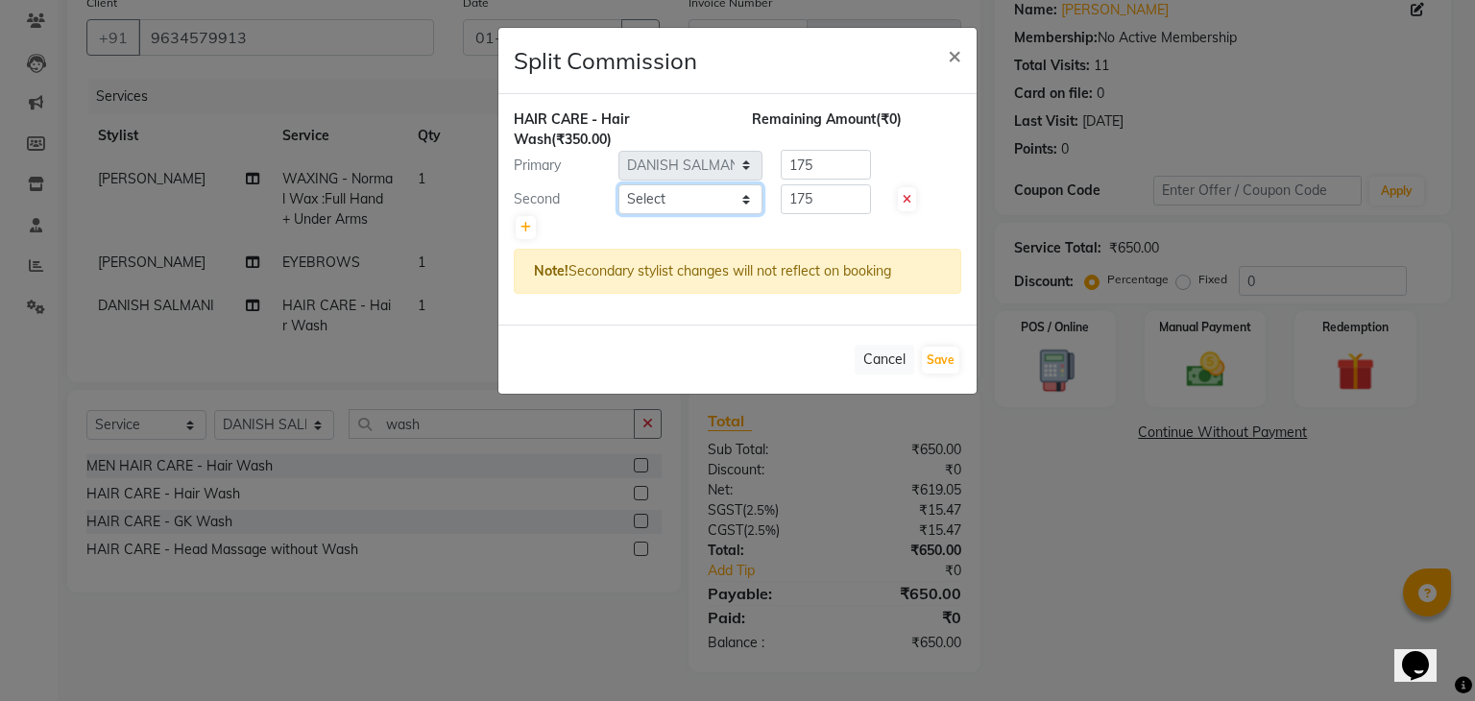
click at [679, 199] on select "Select AMAN DANISH SALMANI GOPAL PACHORI kakul KAVITA KIRAN KUMARI MEENU KUMARI…" at bounding box center [690, 199] width 144 height 30
select select "53881"
click at [618, 184] on select "Select AMAN DANISH SALMANI GOPAL PACHORI kakul KAVITA KIRAN KUMARI MEENU KUMARI…" at bounding box center [690, 199] width 144 height 30
click at [937, 364] on button "Save" at bounding box center [940, 360] width 37 height 27
select select "Select"
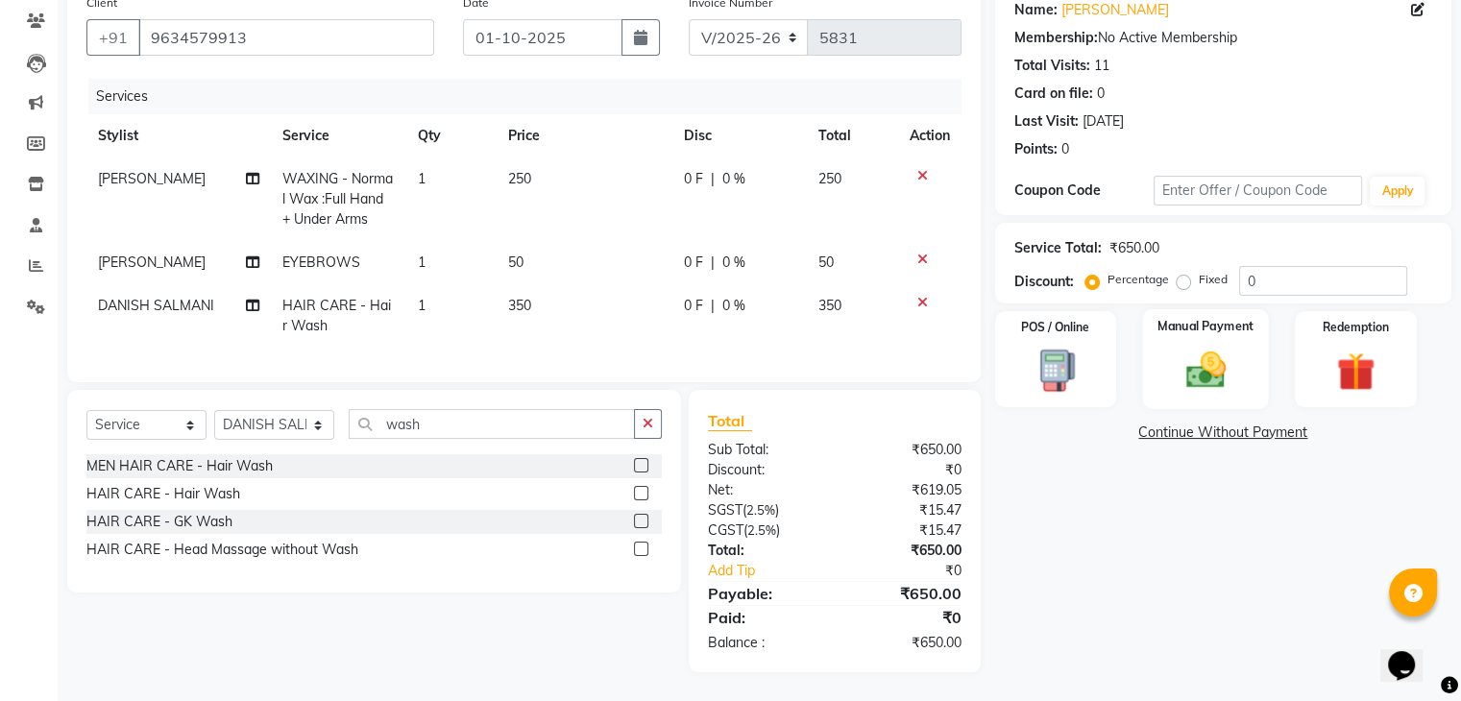
click at [1188, 377] on div "Manual Payment" at bounding box center [1205, 358] width 126 height 99
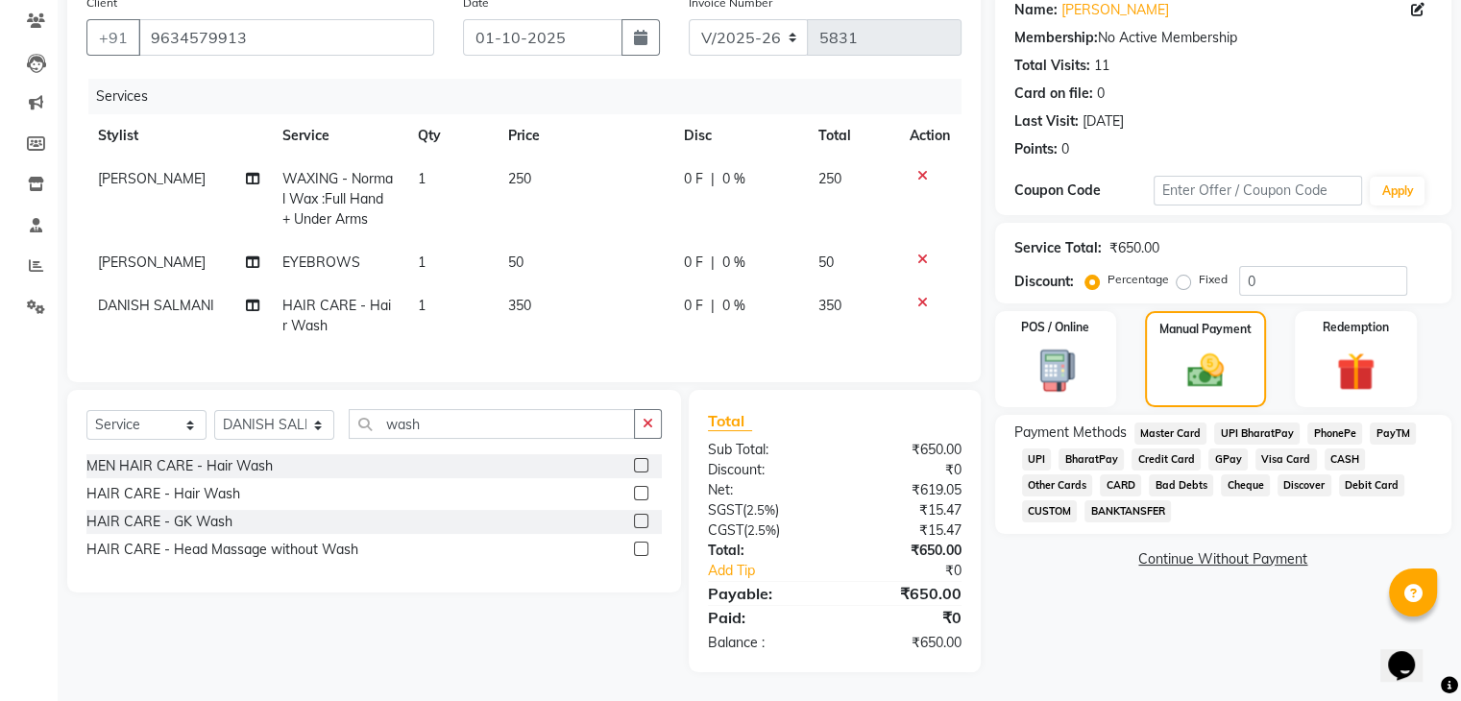
click at [1340, 448] on span "CASH" at bounding box center [1344, 459] width 41 height 22
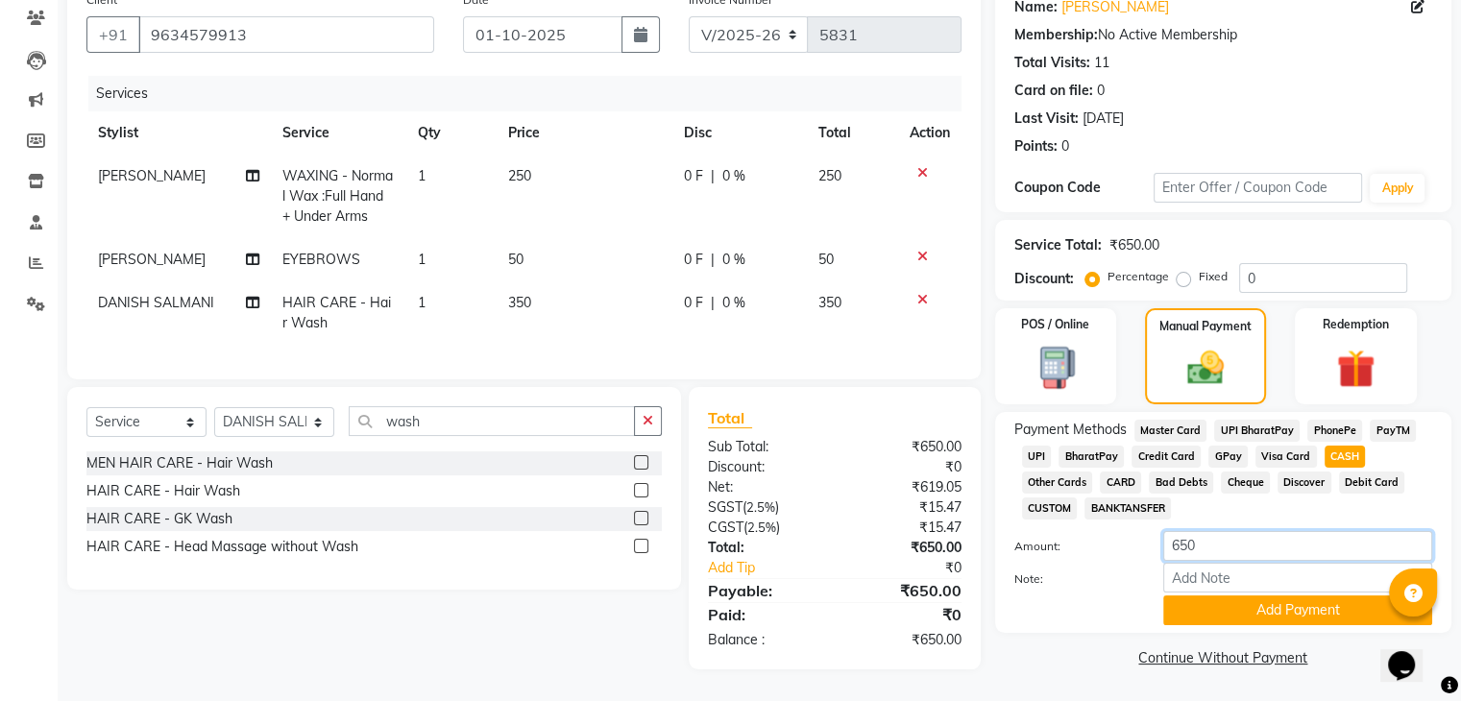
click at [1294, 546] on input "650" at bounding box center [1297, 546] width 269 height 30
type input "6"
type input "500"
click at [1265, 595] on button "Add Payment" at bounding box center [1297, 610] width 269 height 30
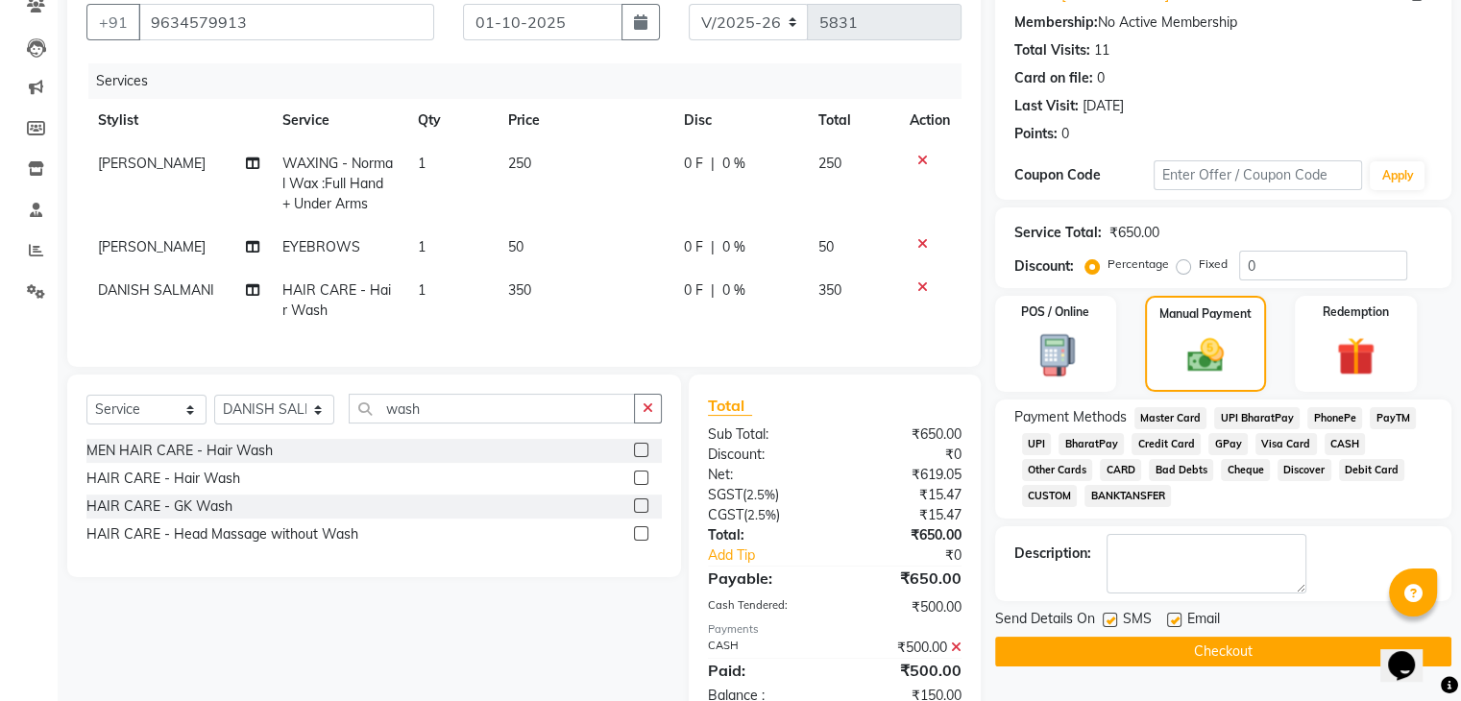
click at [1040, 437] on span "UPI" at bounding box center [1037, 444] width 30 height 22
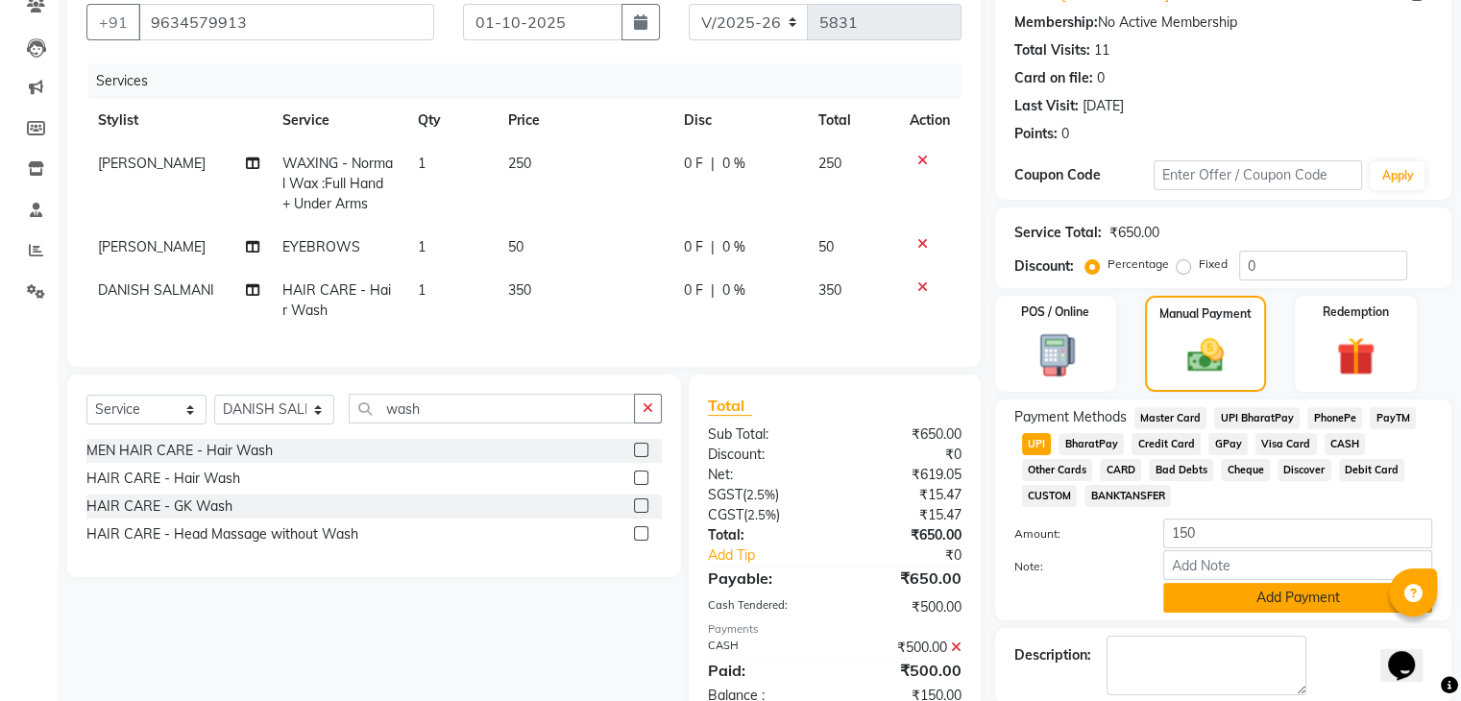
click at [1204, 587] on button "Add Payment" at bounding box center [1297, 598] width 269 height 30
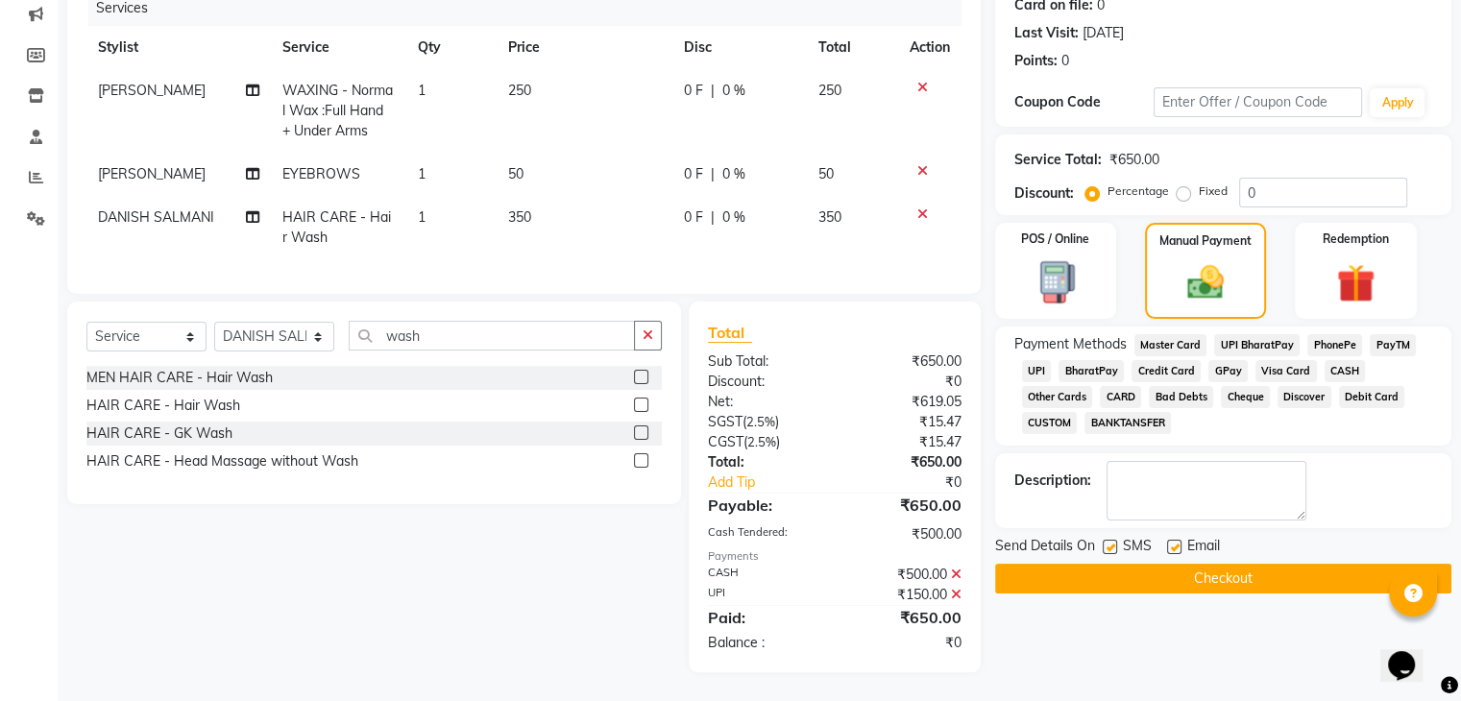
scroll to position [262, 0]
click at [1171, 540] on label at bounding box center [1174, 547] width 14 height 14
click at [1171, 542] on input "checkbox" at bounding box center [1173, 548] width 12 height 12
checkbox input "false"
click at [1102, 540] on label at bounding box center [1109, 547] width 14 height 14
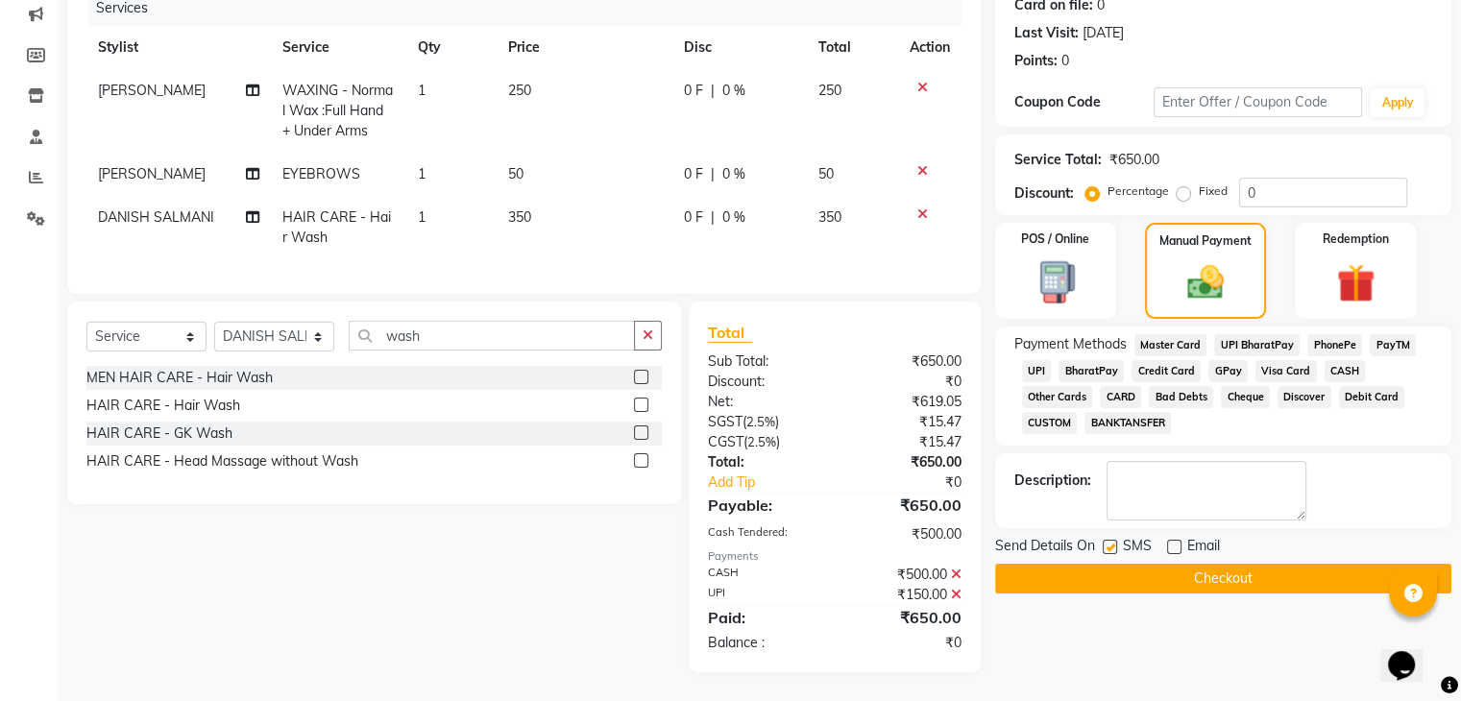
click at [1102, 542] on input "checkbox" at bounding box center [1108, 548] width 12 height 12
checkbox input "false"
click at [1101, 569] on button "Checkout" at bounding box center [1223, 579] width 456 height 30
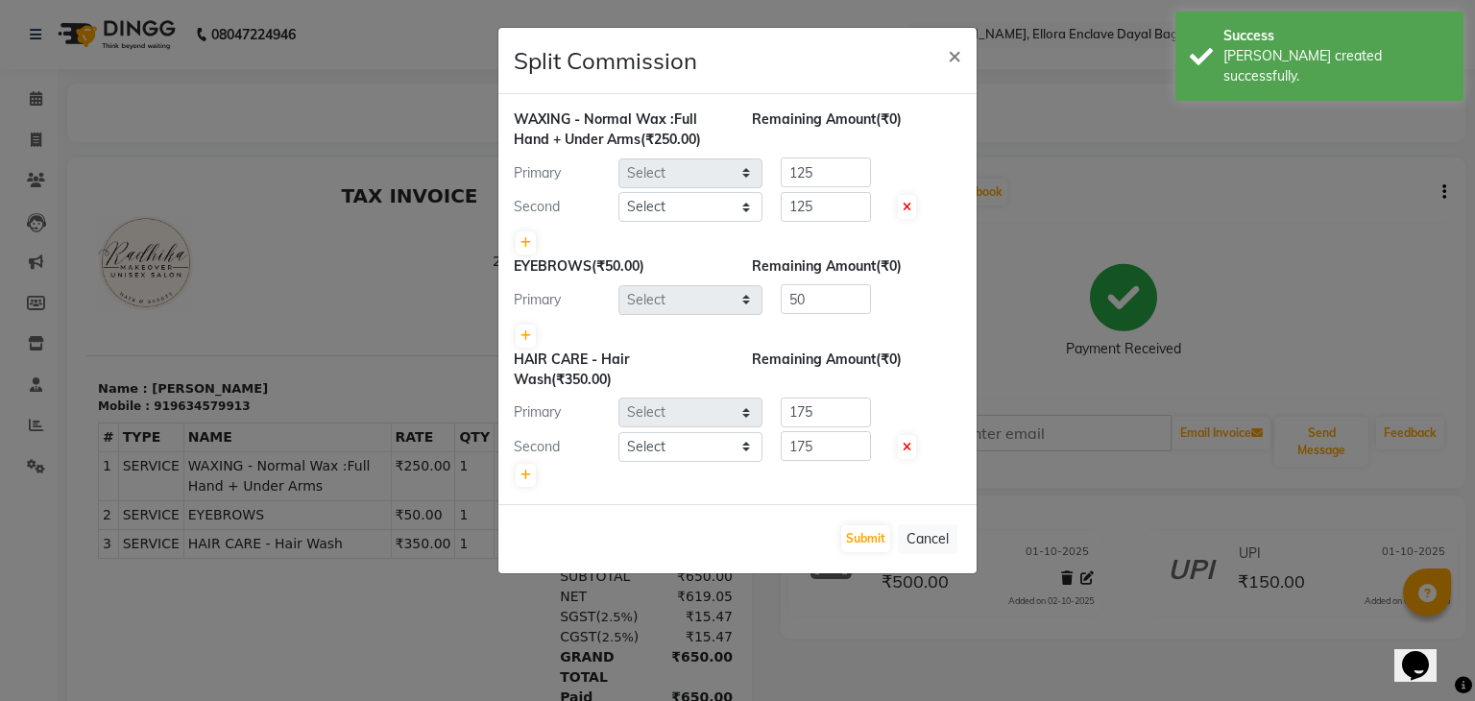
select select "53884"
select select "53886"
select select "53884"
select select "53879"
select select "53881"
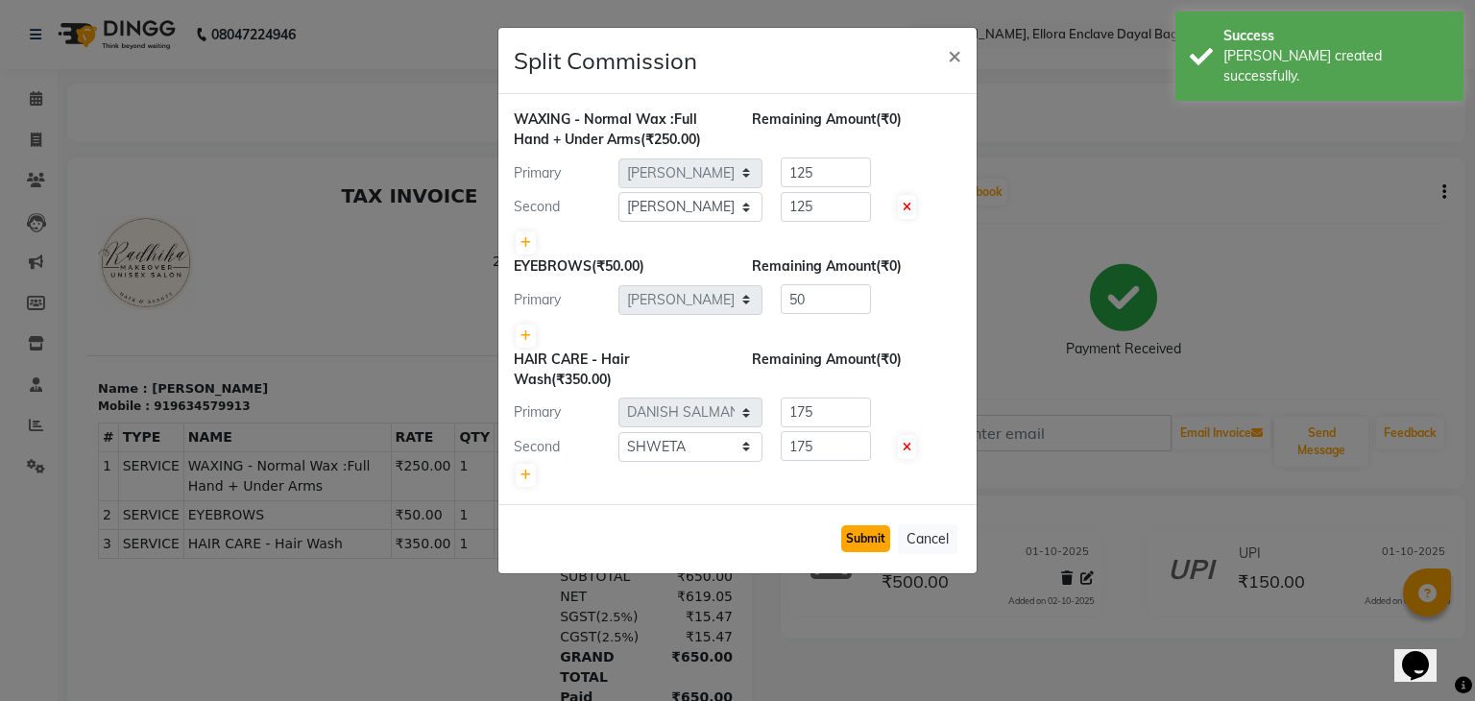
click at [867, 533] on button "Submit" at bounding box center [865, 538] width 49 height 27
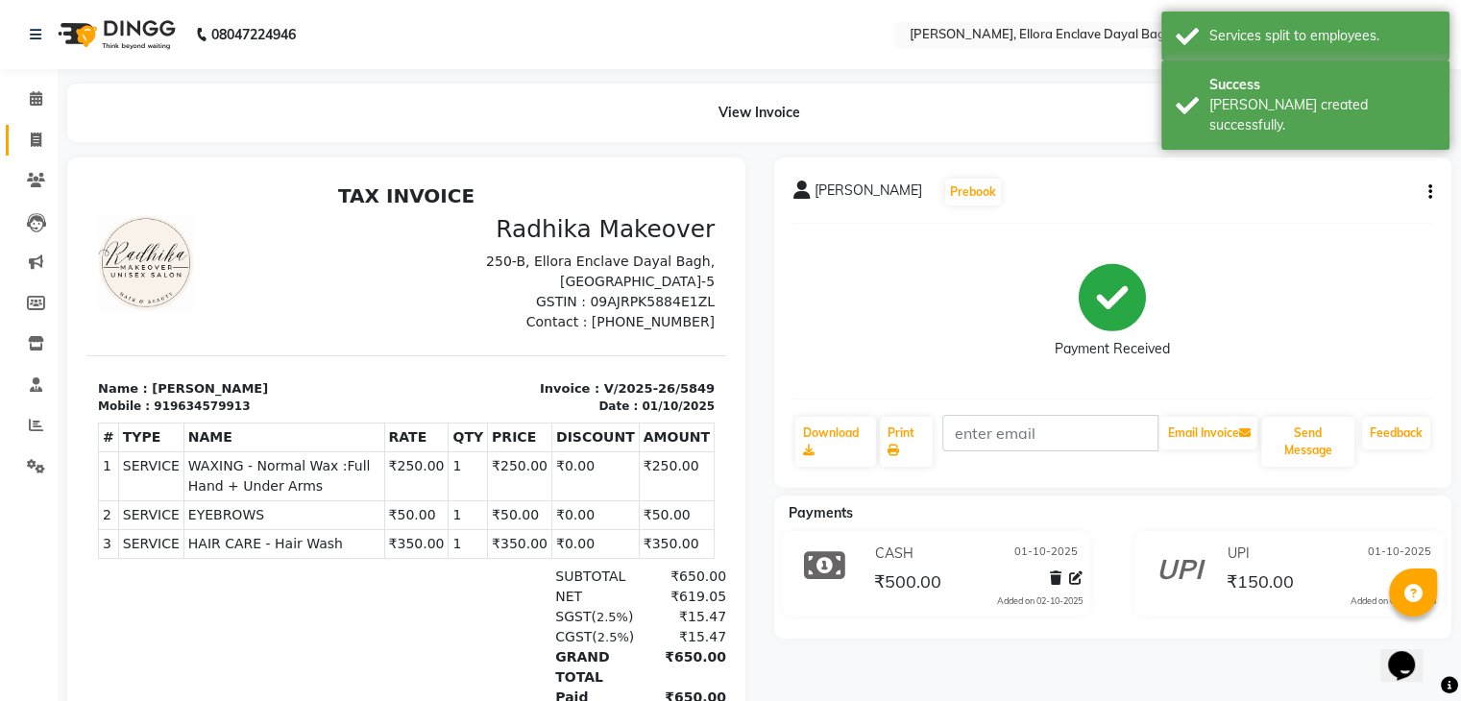
click at [38, 155] on link "Invoice" at bounding box center [29, 141] width 46 height 32
select select "service"
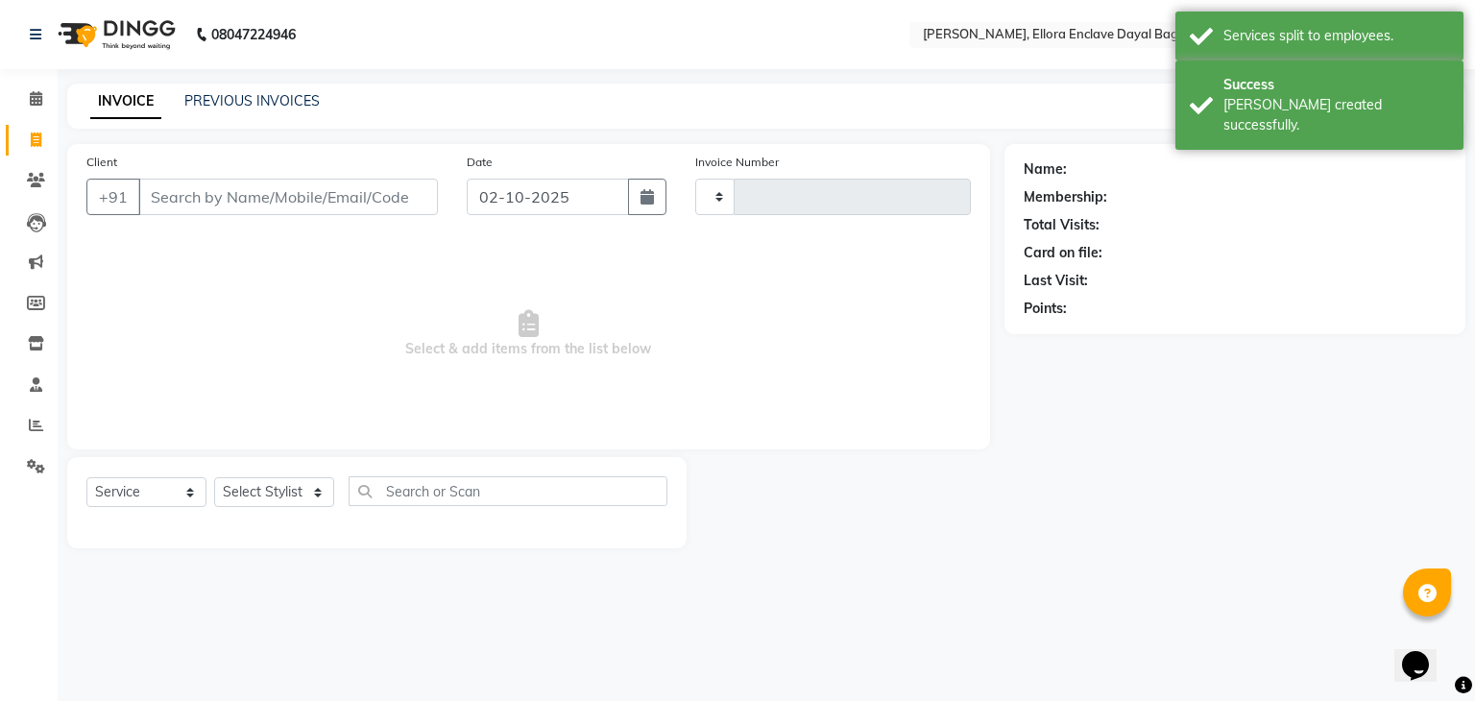
type input "5850"
select select "6880"
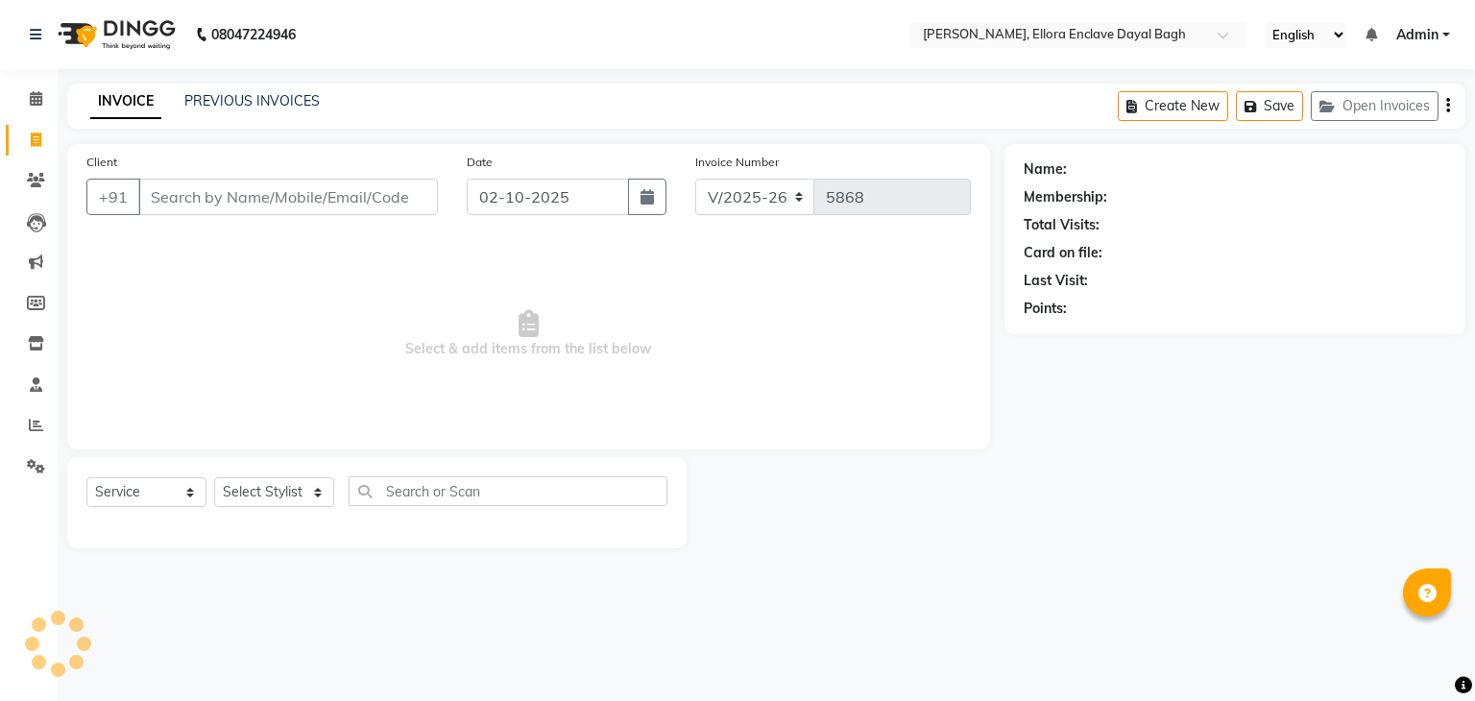
select select "6880"
select select "service"
select select "6880"
select select "service"
click at [227, 93] on link "PREVIOUS INVOICES" at bounding box center [251, 100] width 135 height 17
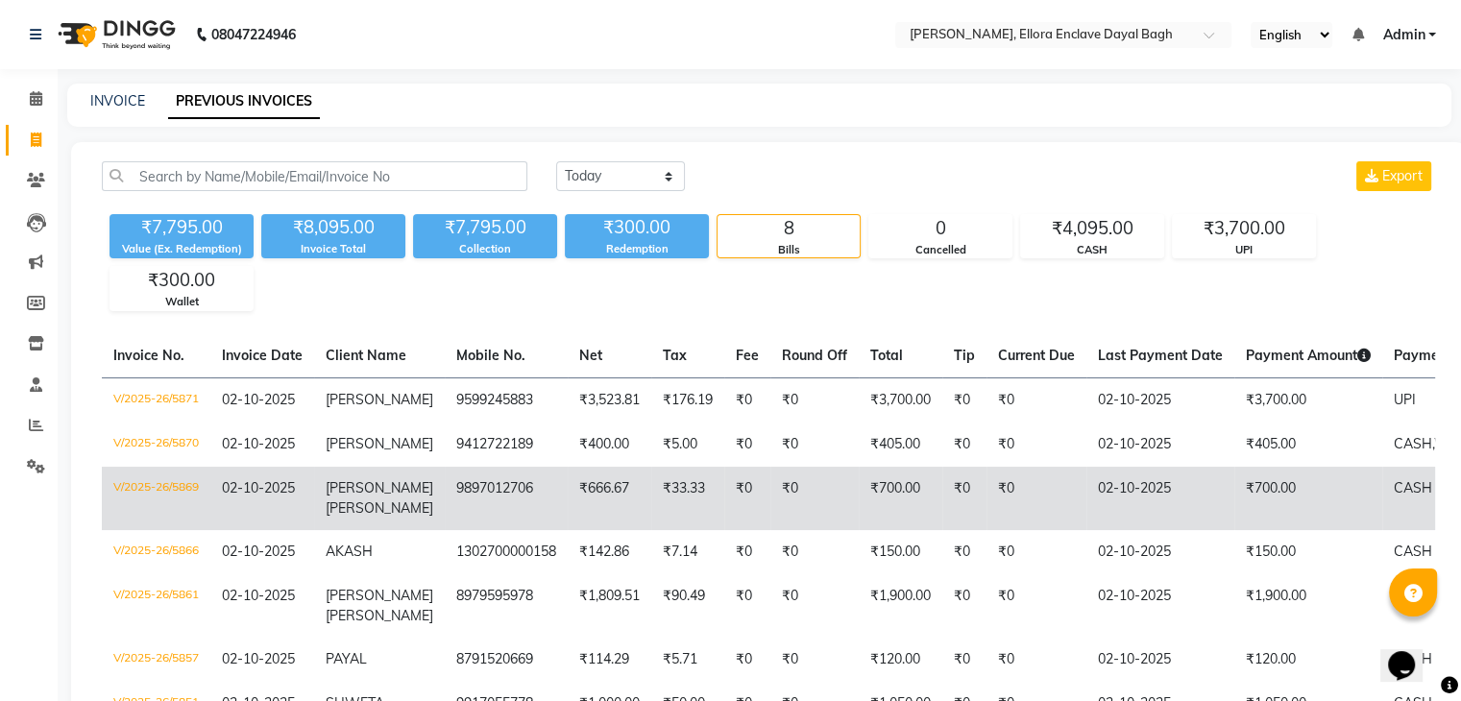
click at [392, 496] on td "[PERSON_NAME]" at bounding box center [379, 498] width 131 height 63
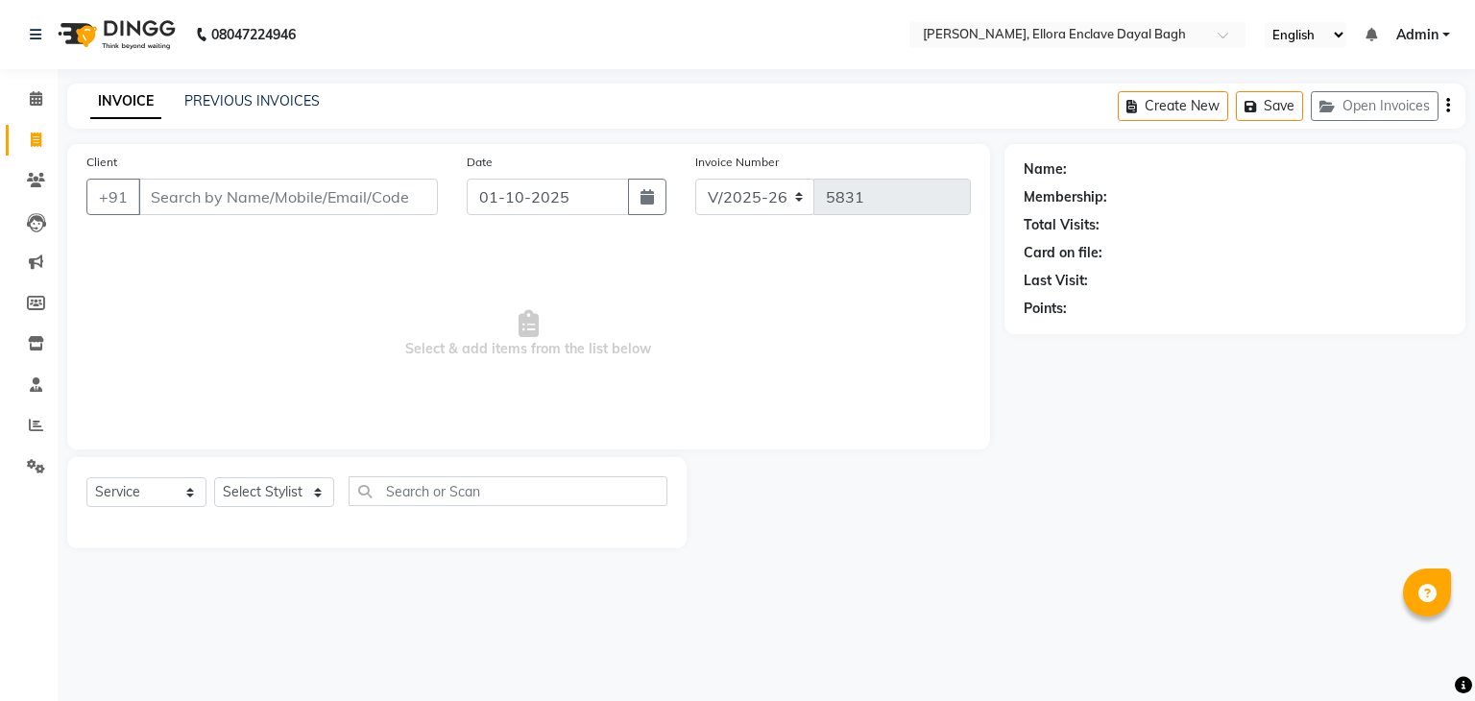
select select "6880"
select select "service"
click at [278, 490] on select "Select Stylist AMAN DANISH SALMANI [PERSON_NAME] kakul KAVITA [PERSON_NAME] [PE…" at bounding box center [274, 492] width 120 height 30
select select "86751"
click at [214, 478] on select "Select Stylist AMAN DANISH SALMANI [PERSON_NAME] kakul KAVITA [PERSON_NAME] [PE…" at bounding box center [274, 492] width 120 height 30
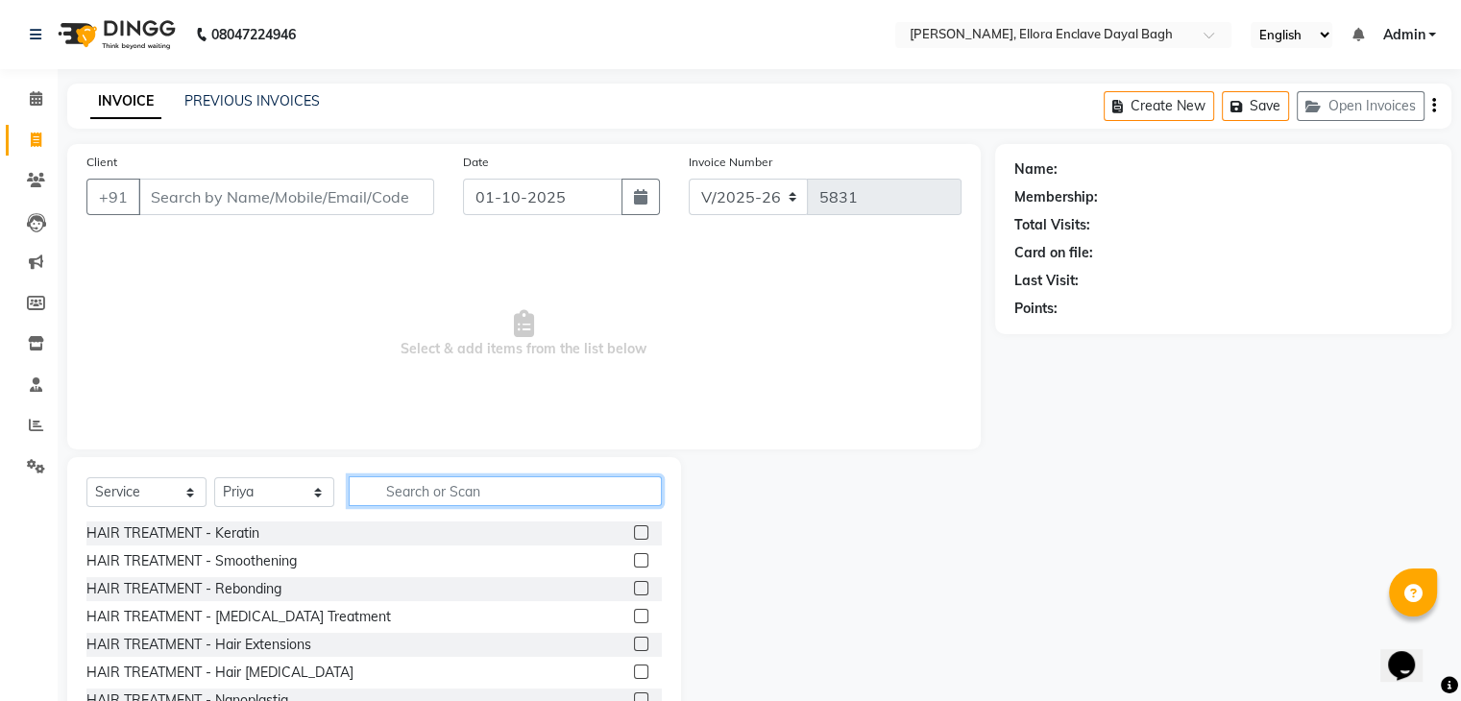
click at [434, 500] on input "text" at bounding box center [505, 491] width 313 height 30
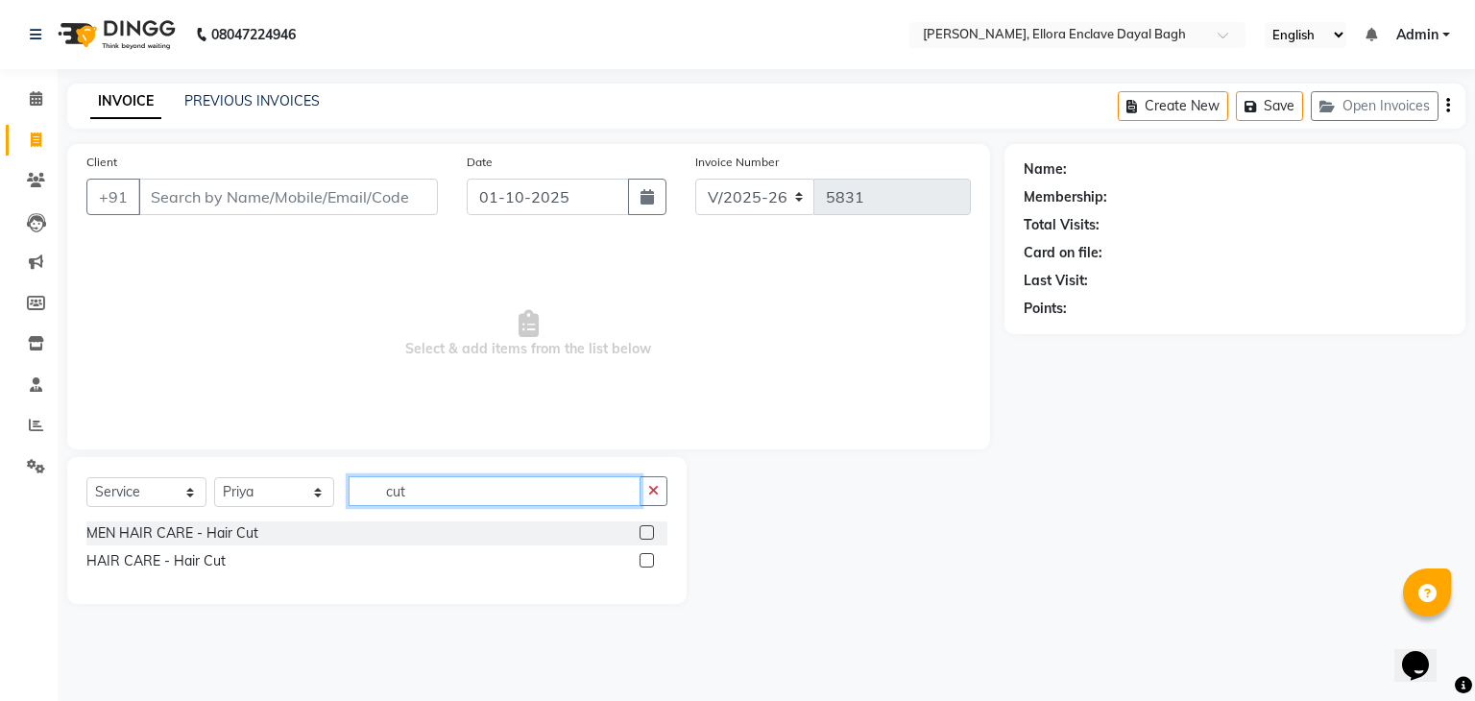
type input "cut"
click at [641, 560] on label at bounding box center [647, 560] width 14 height 14
click at [641, 560] on input "checkbox" at bounding box center [646, 561] width 12 height 12
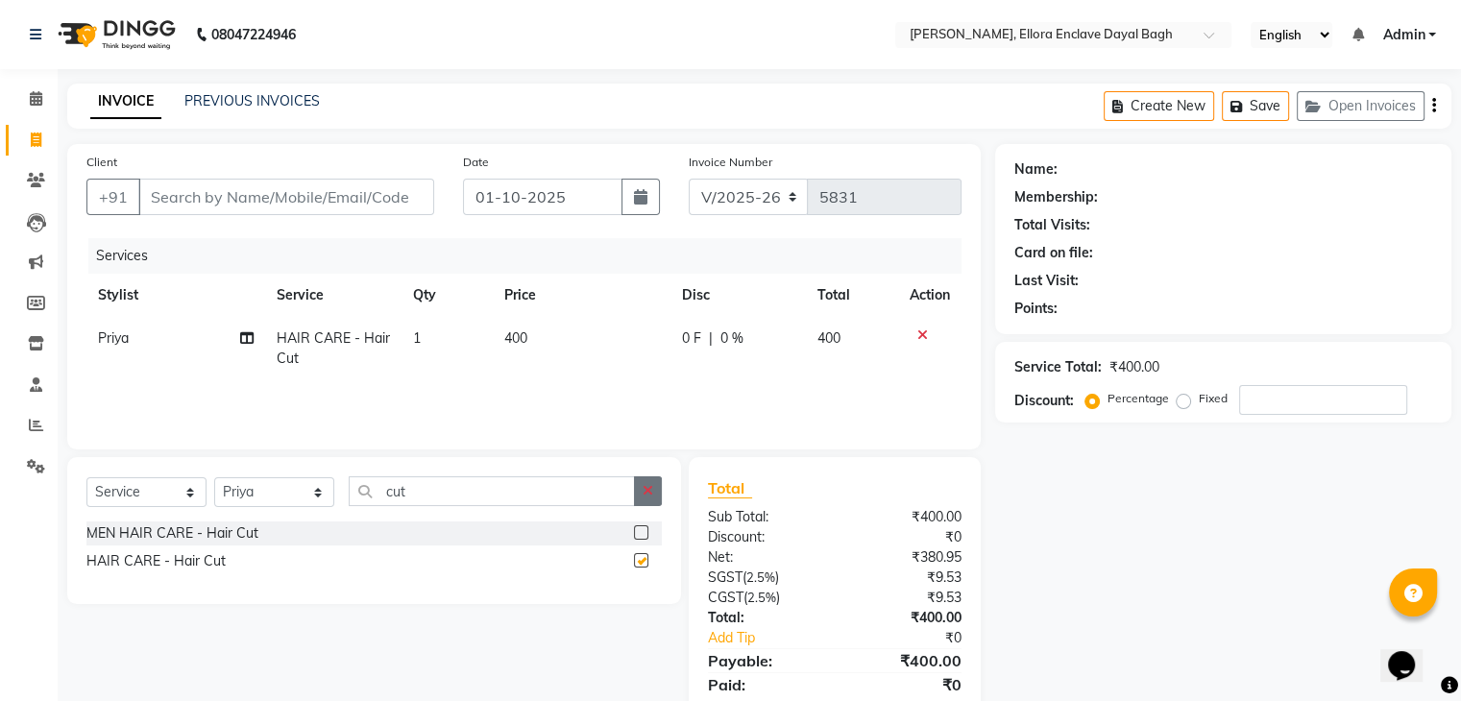
checkbox input "false"
click at [647, 487] on icon "button" at bounding box center [647, 490] width 11 height 13
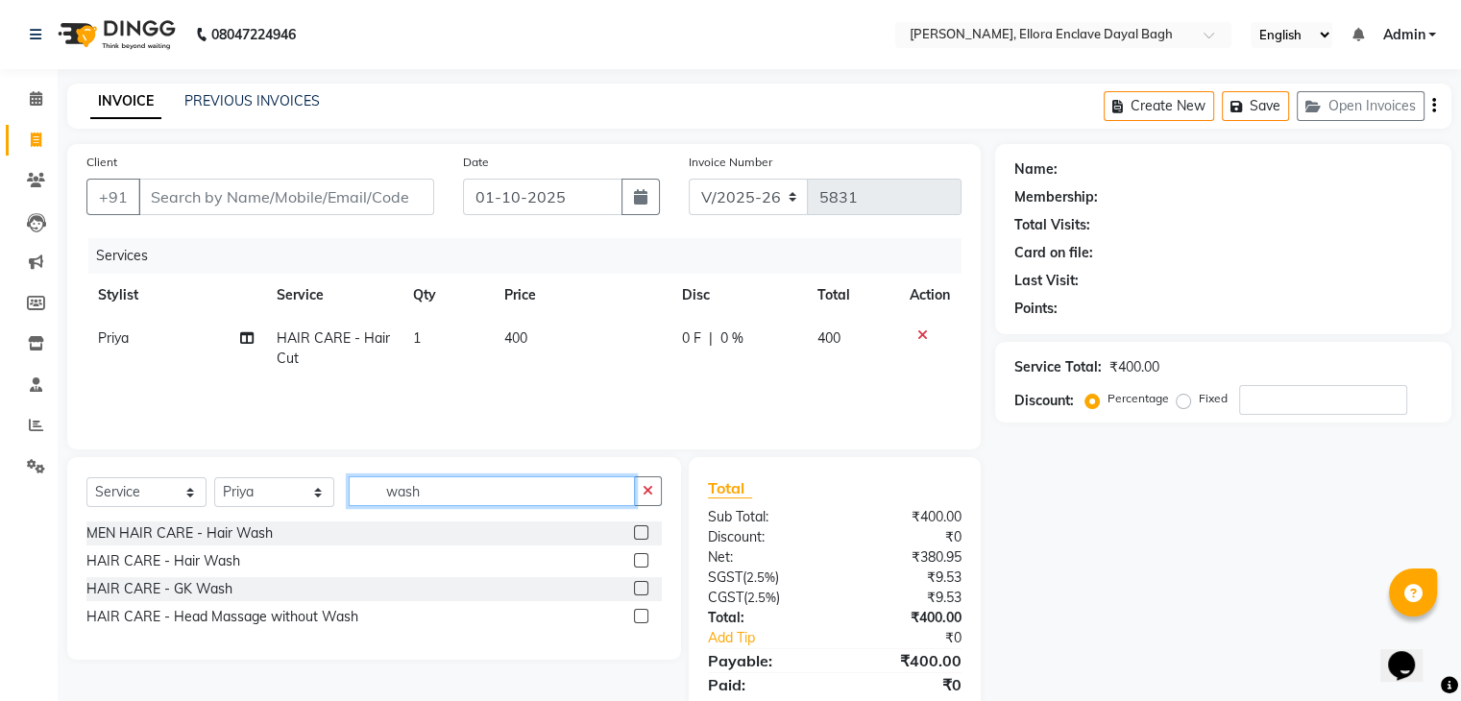
type input "wash"
click at [641, 558] on label at bounding box center [641, 560] width 14 height 14
click at [641, 558] on input "checkbox" at bounding box center [640, 561] width 12 height 12
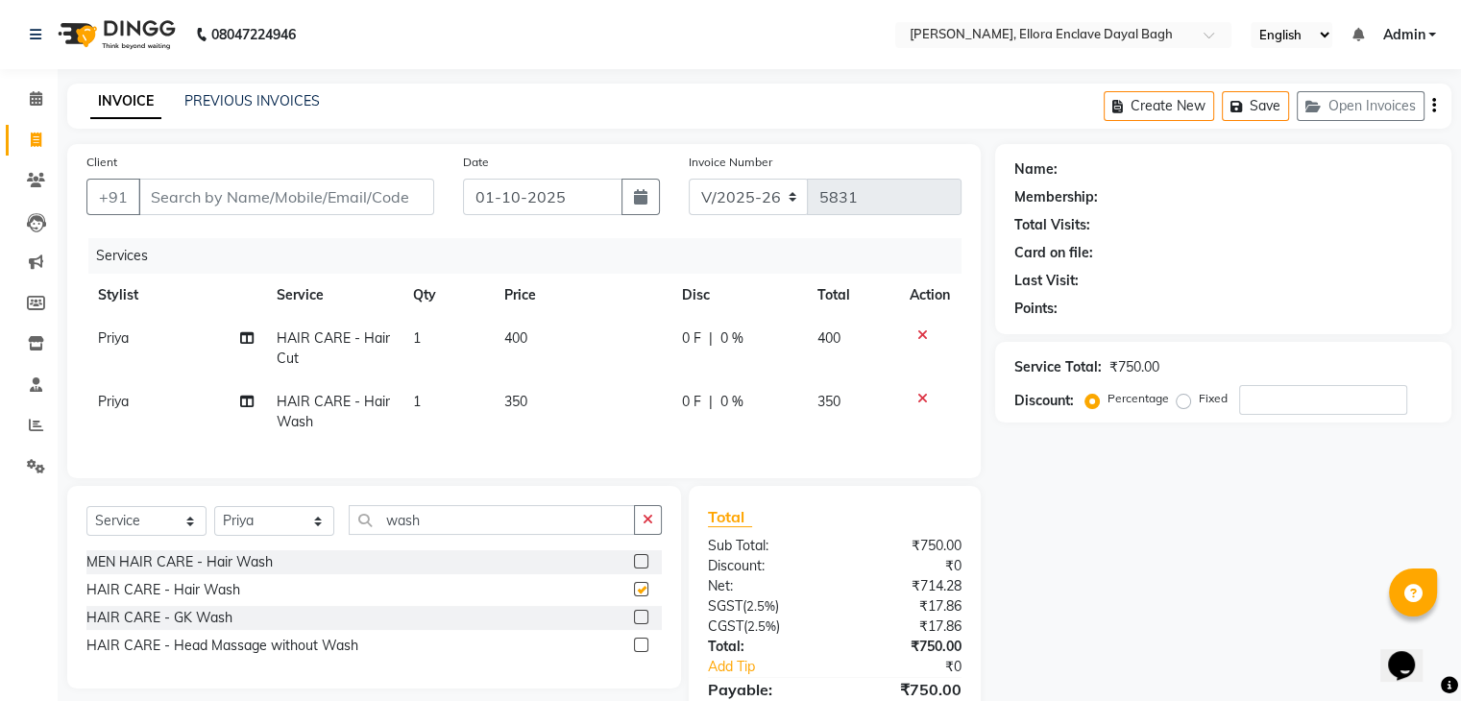
checkbox input "false"
click at [369, 204] on input "Client" at bounding box center [286, 197] width 296 height 36
type input "9"
type input "0"
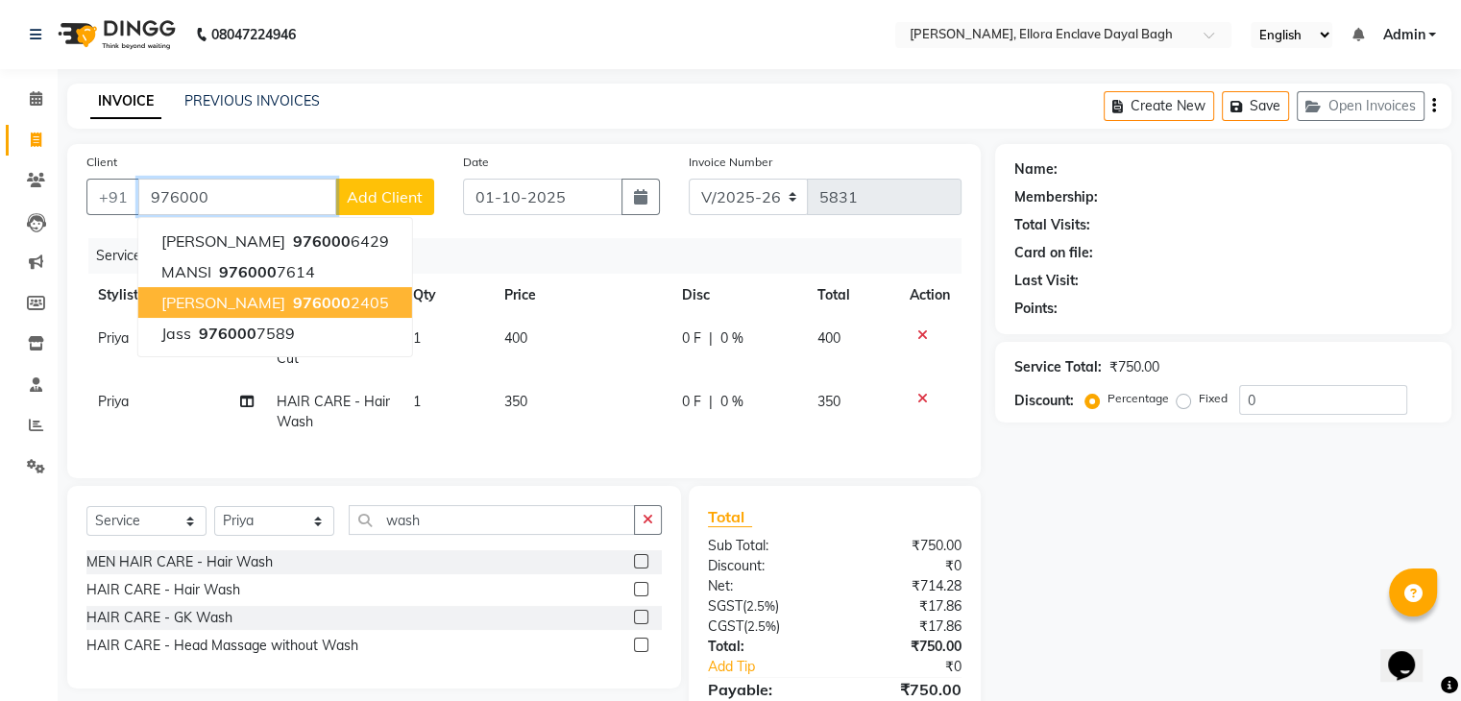
click at [313, 292] on button "SHWETA SHARMA 976000 2405" at bounding box center [275, 302] width 274 height 31
type input "9760002405"
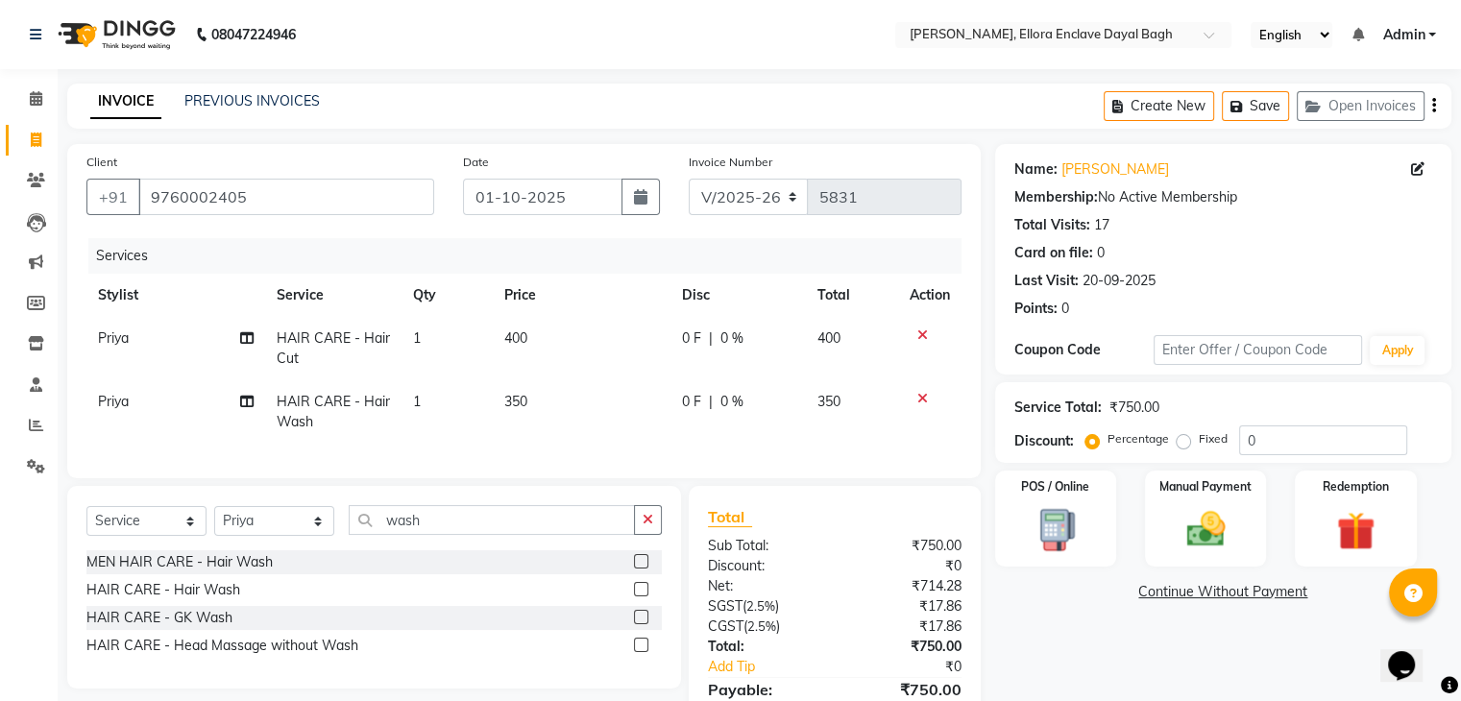
scroll to position [111, 0]
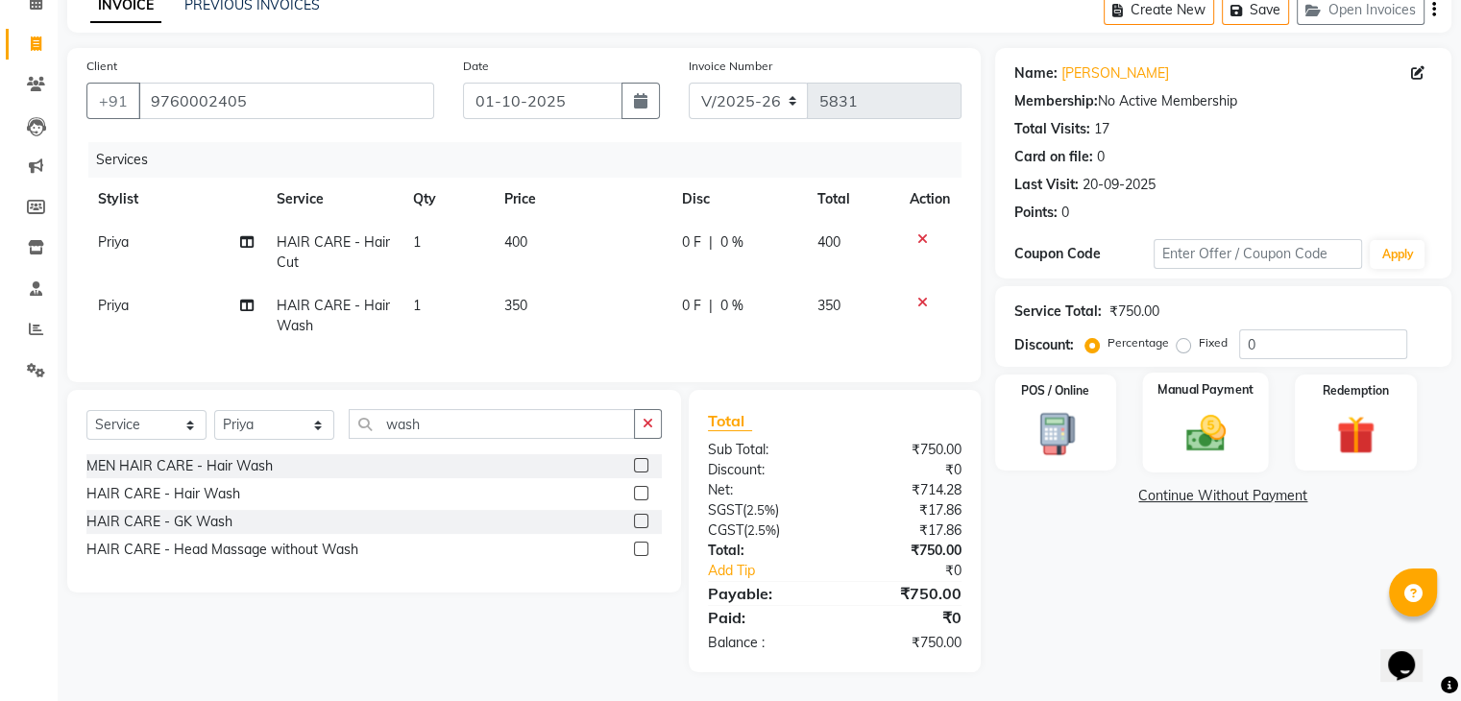
click at [1202, 415] on img at bounding box center [1205, 434] width 64 height 46
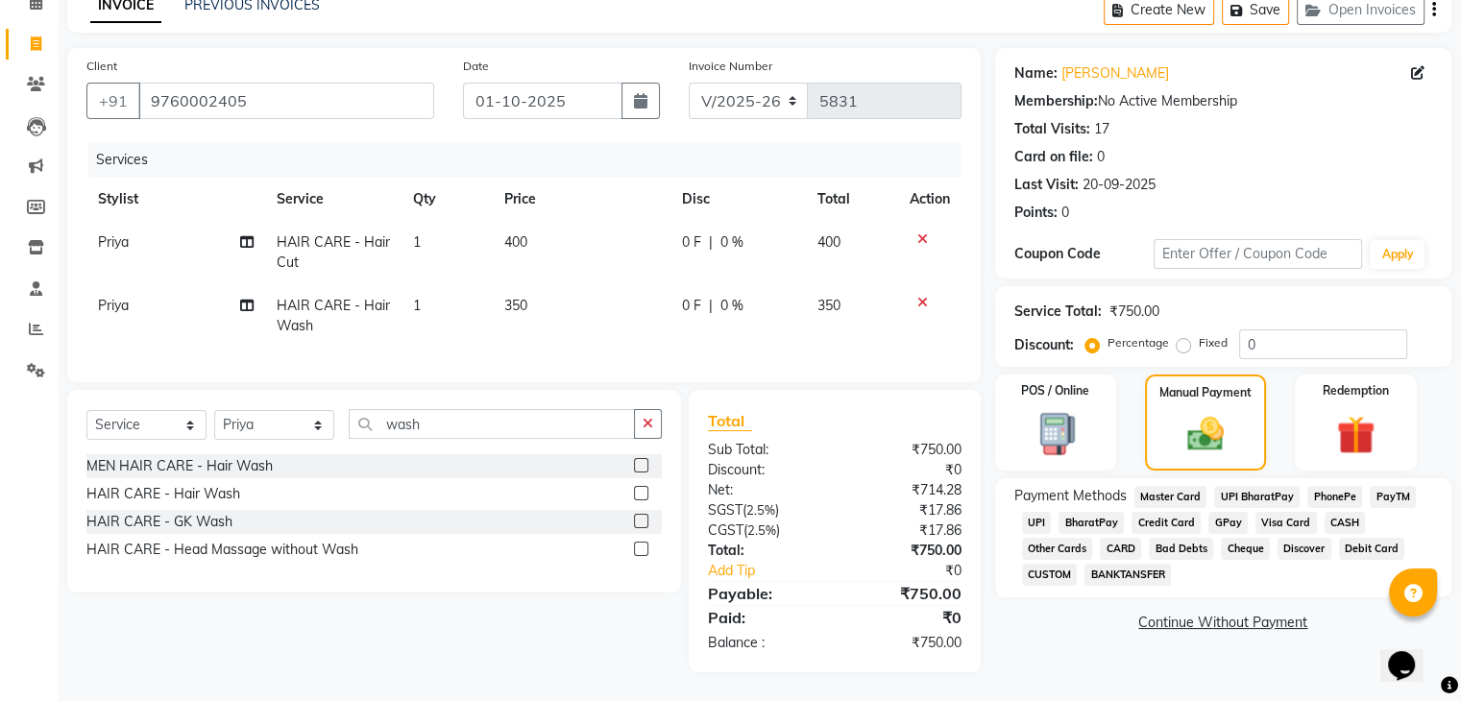
click at [121, 297] on span "Priya" at bounding box center [113, 305] width 31 height 17
select select "86751"
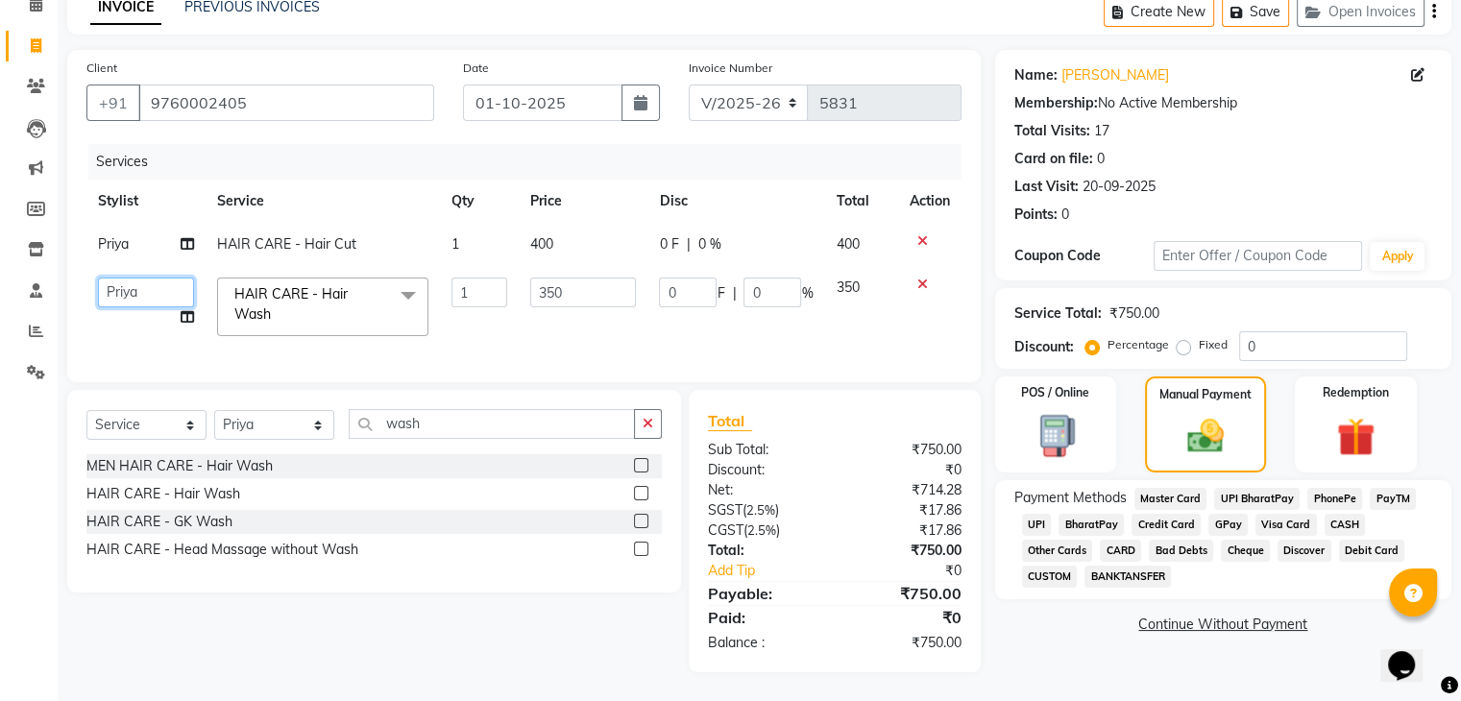
click at [121, 293] on select "[PERSON_NAME] [PERSON_NAME] [PERSON_NAME] kakul KAVITA [PERSON_NAME] [PERSON_NA…" at bounding box center [146, 293] width 96 height 30
select select "53881"
click at [146, 226] on td "Priya" at bounding box center [145, 244] width 119 height 43
select select "86751"
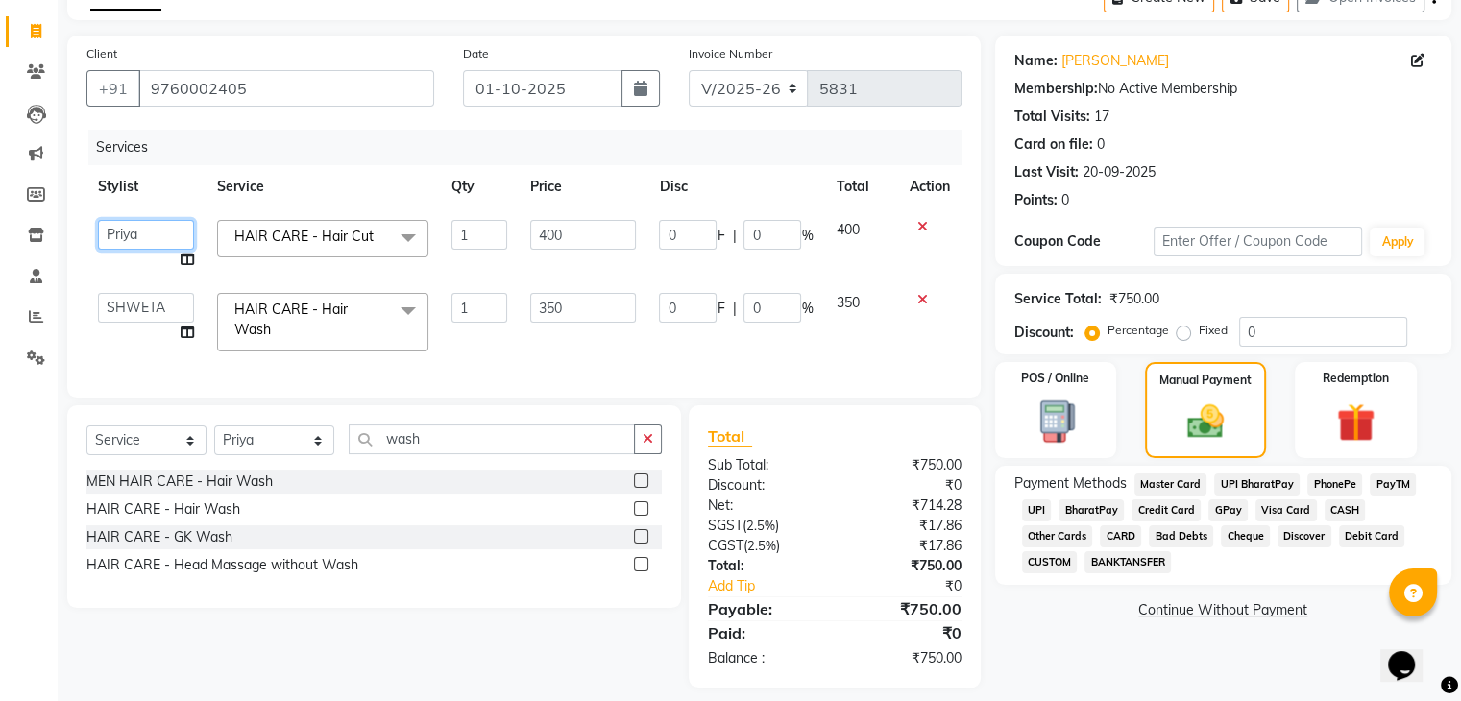
click at [146, 226] on select "[PERSON_NAME] [PERSON_NAME] [PERSON_NAME] kakul KAVITA [PERSON_NAME] [PERSON_NA…" at bounding box center [146, 235] width 96 height 30
select select "53877"
click at [1040, 512] on span "UPI" at bounding box center [1037, 510] width 30 height 22
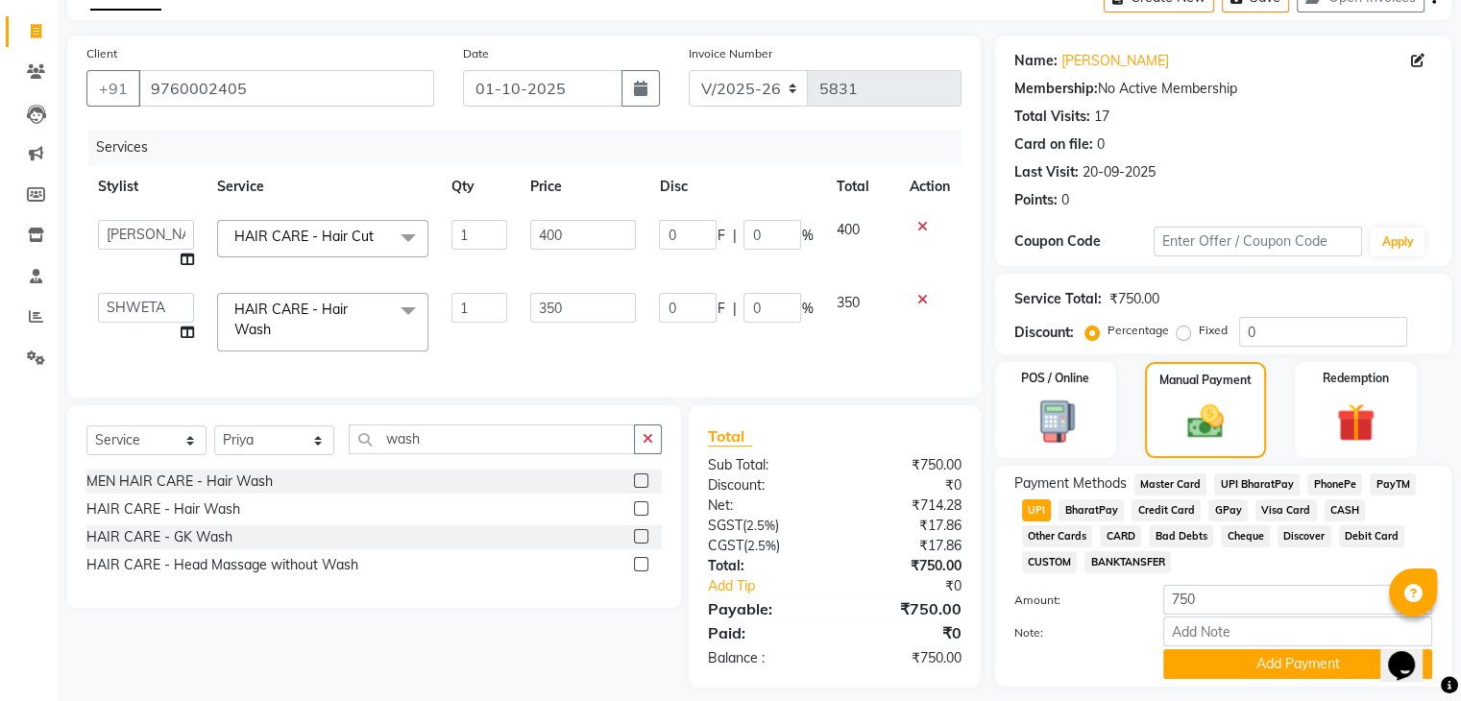
scroll to position [165, 0]
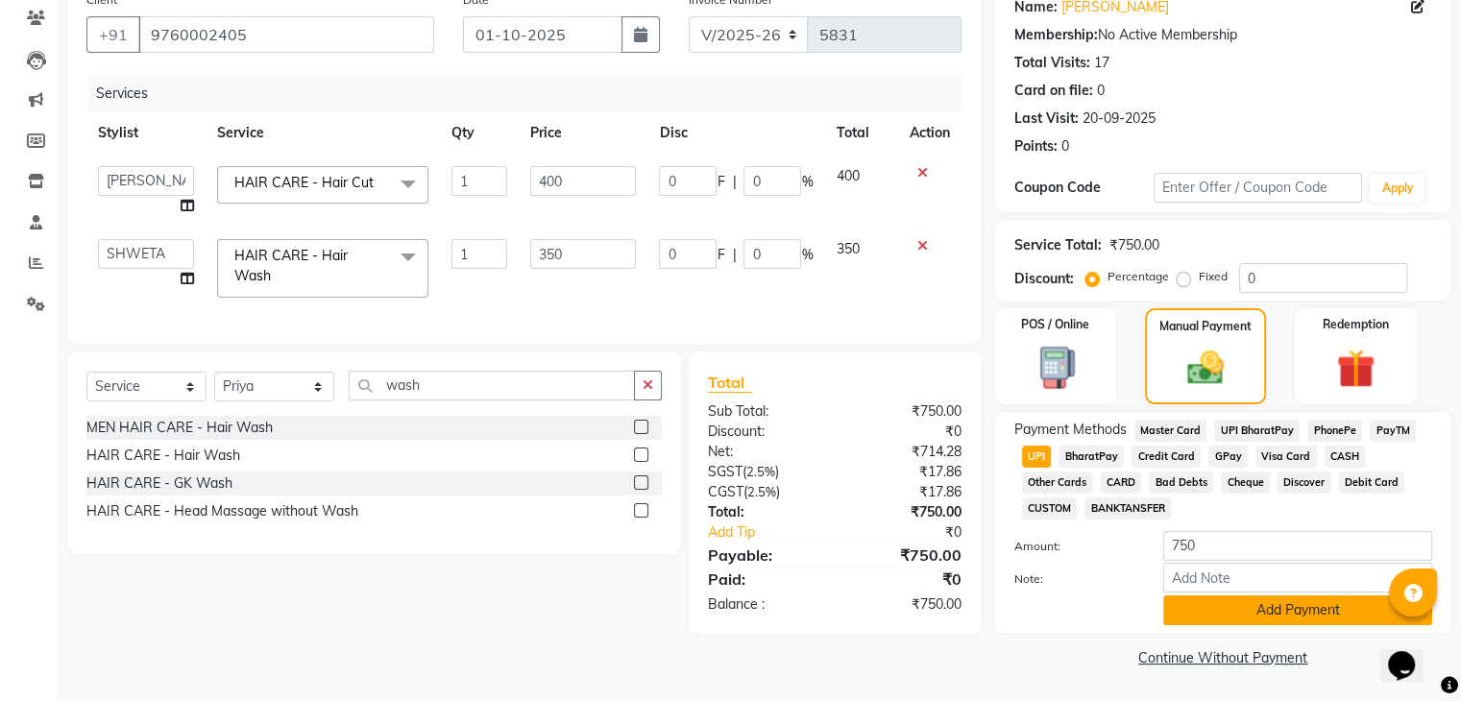
click at [1173, 596] on button "Add Payment" at bounding box center [1297, 610] width 269 height 30
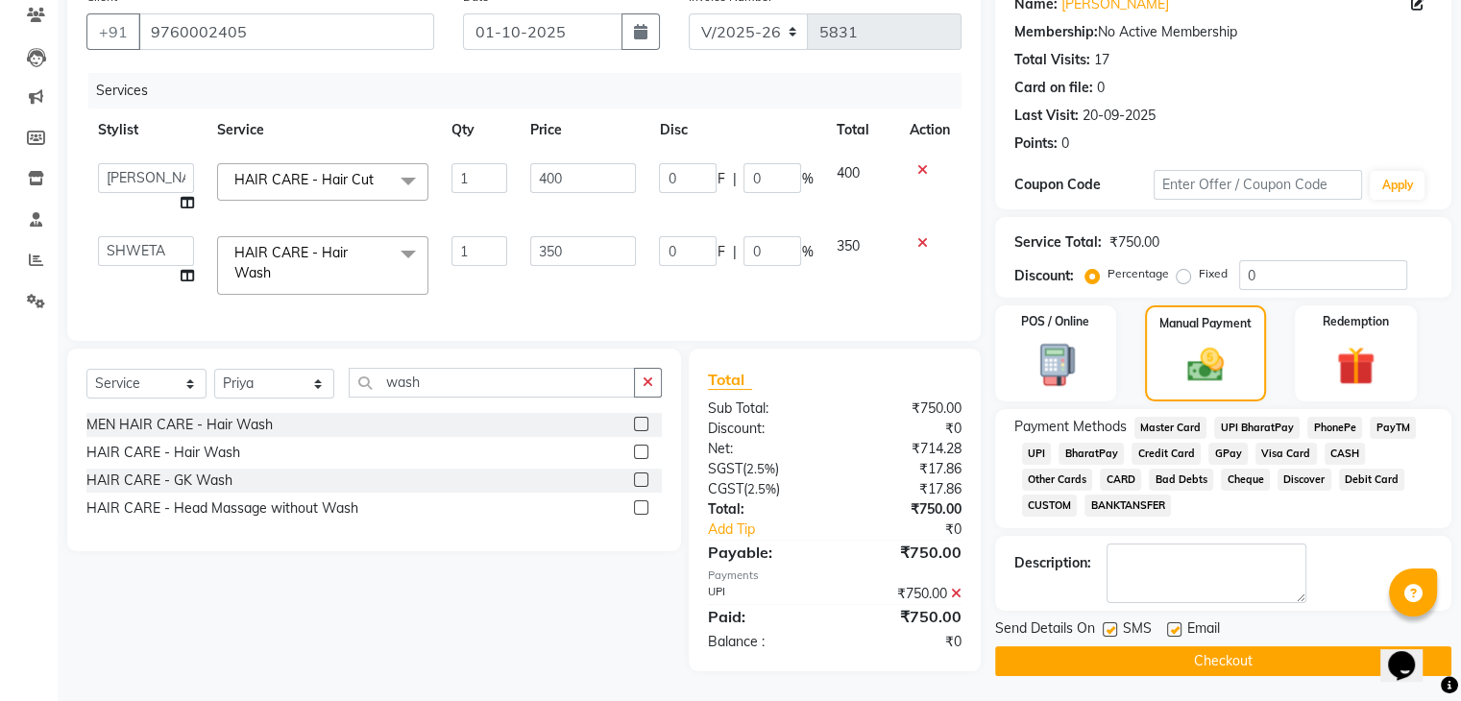
click at [1179, 650] on button "Checkout" at bounding box center [1223, 661] width 456 height 30
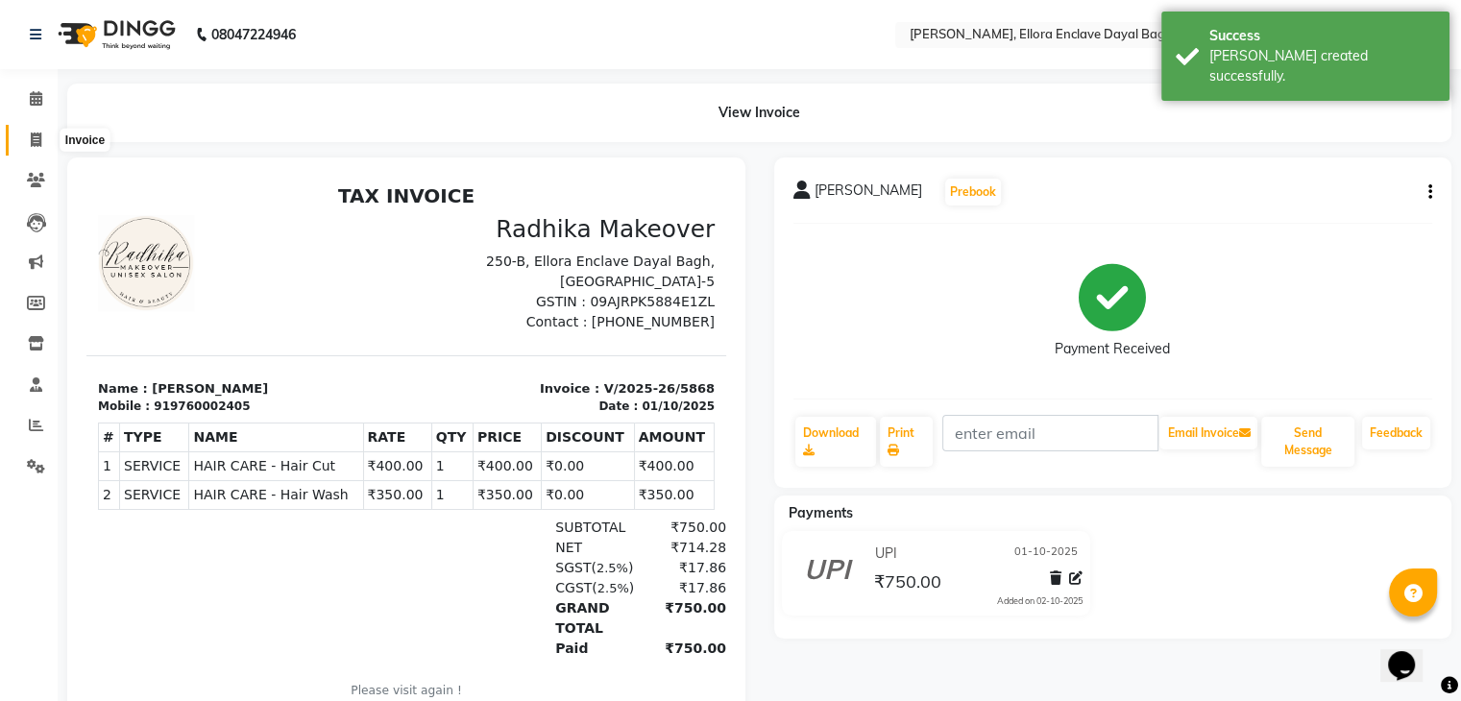
click at [36, 139] on icon at bounding box center [36, 140] width 11 height 14
select select "6880"
select select "service"
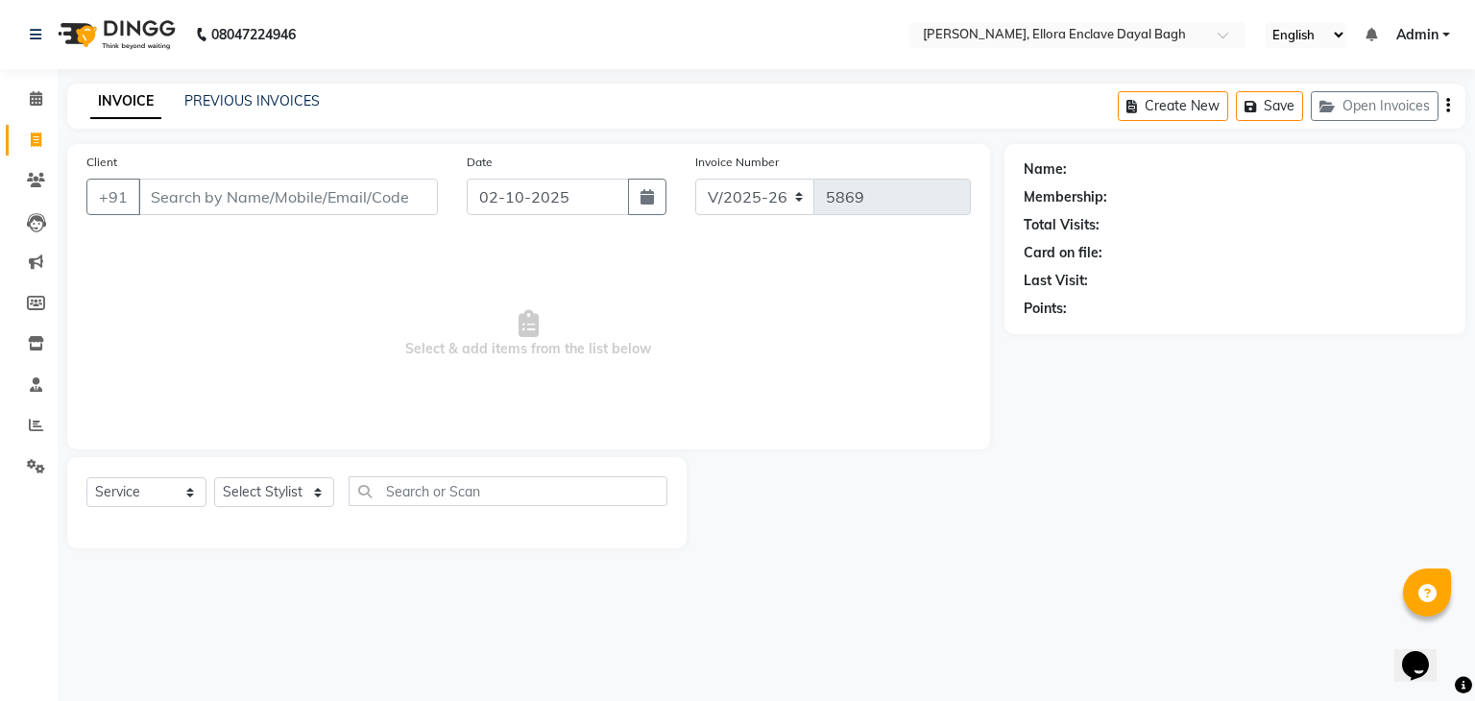
click at [36, 139] on icon at bounding box center [36, 140] width 11 height 14
select select "6880"
select select "service"
type input "9"
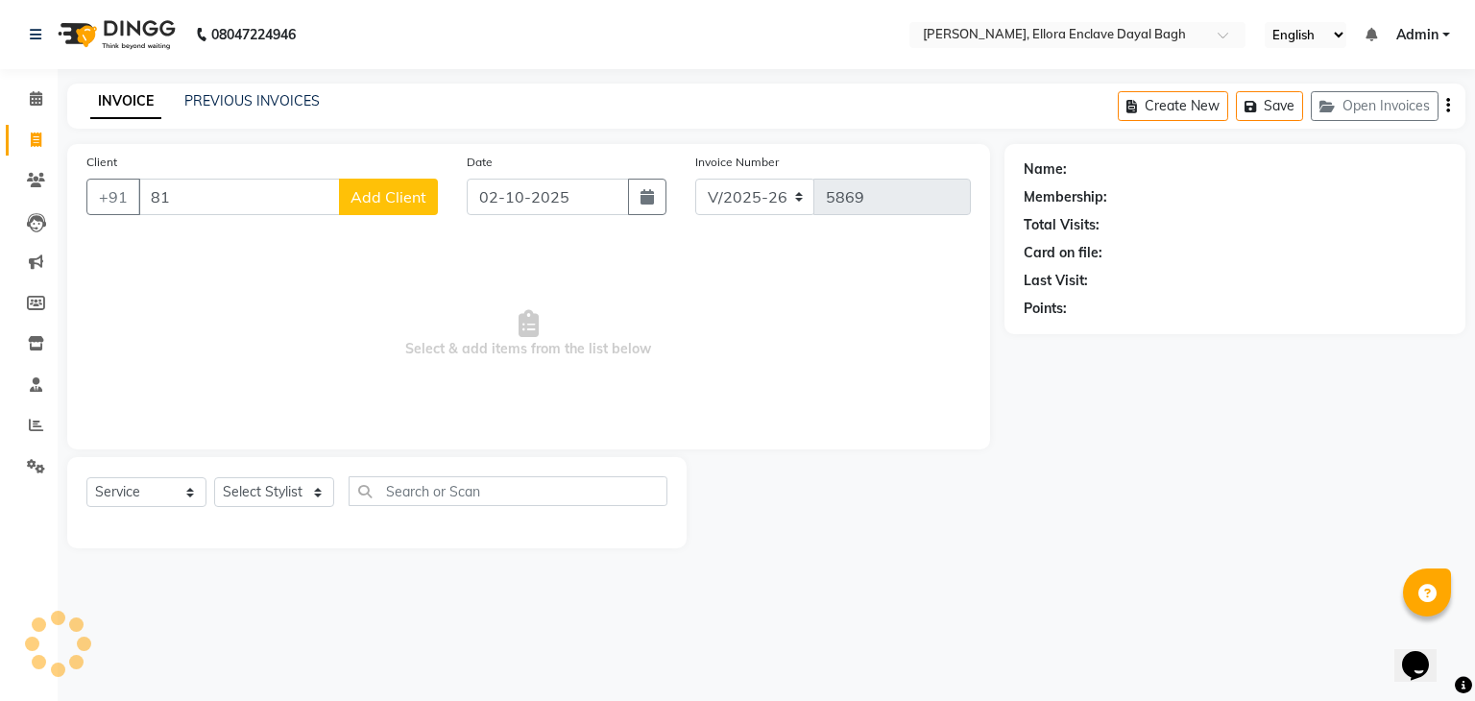
type input "8"
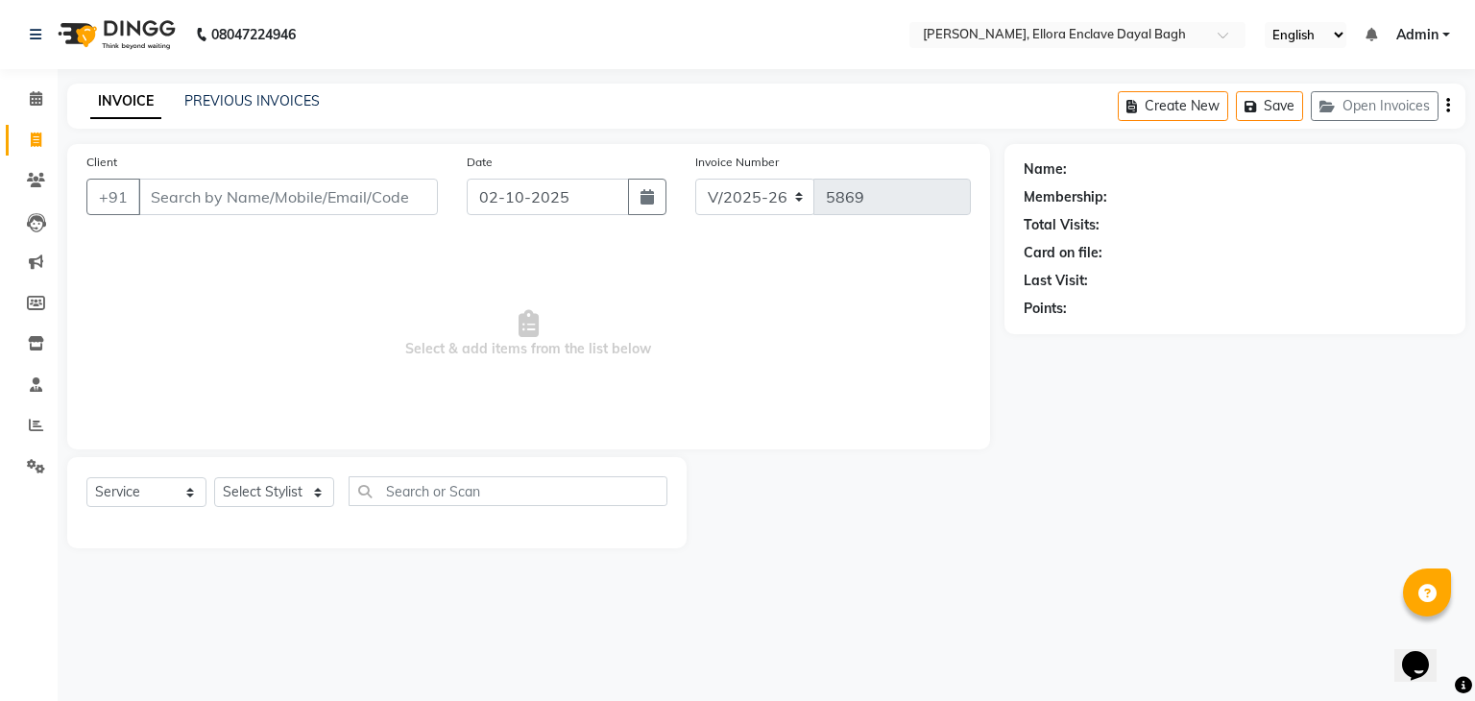
click at [259, 91] on div "PREVIOUS INVOICES" at bounding box center [251, 101] width 135 height 20
click at [244, 102] on link "PREVIOUS INVOICES" at bounding box center [251, 100] width 135 height 17
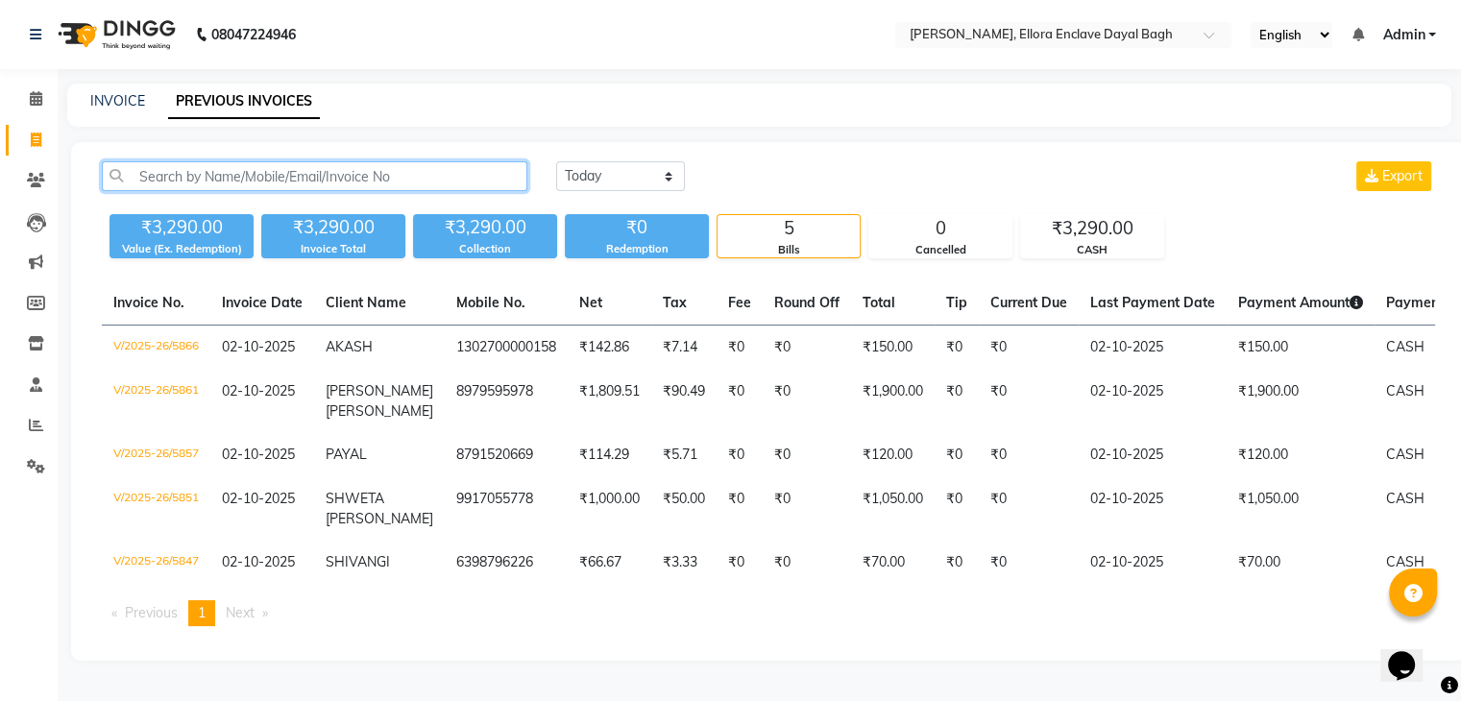
click at [244, 165] on input "text" at bounding box center [314, 176] width 425 height 30
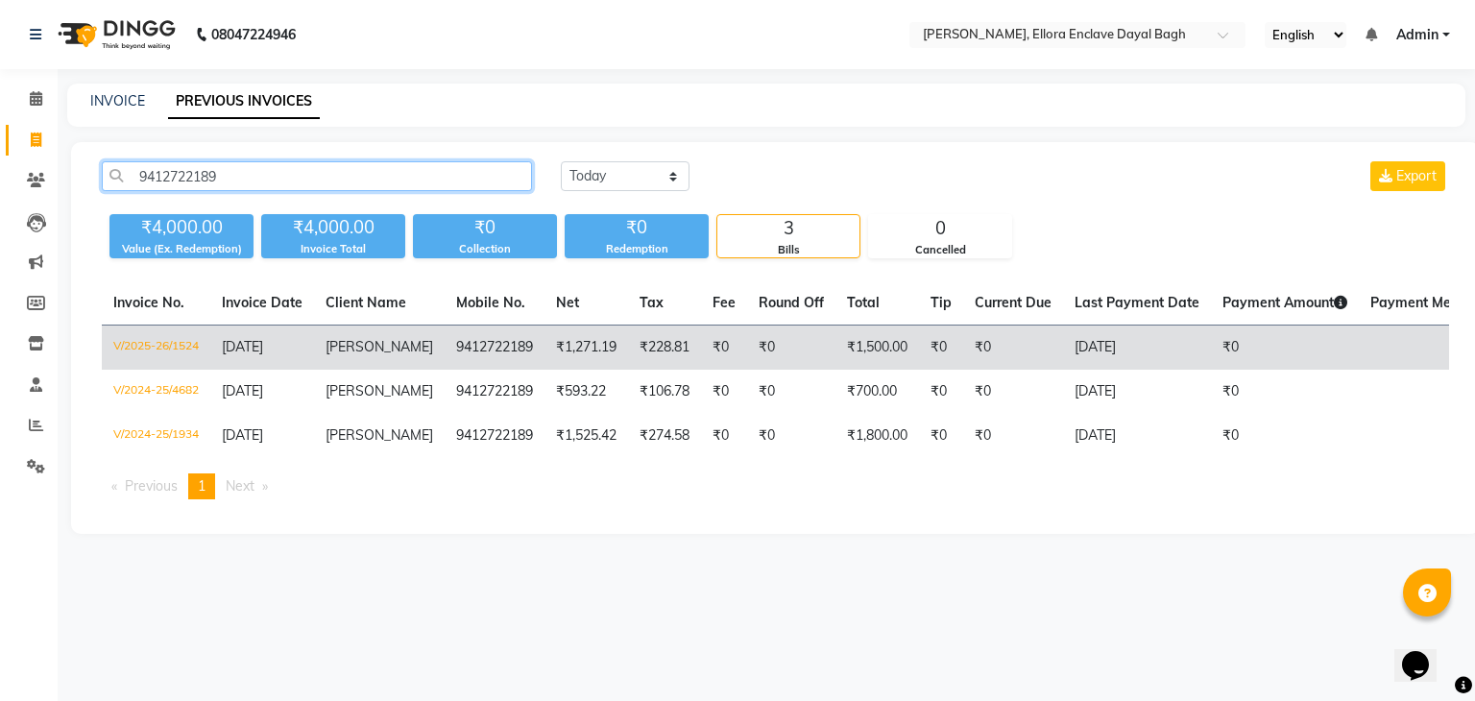
type input "9412722189"
click at [657, 361] on td "₹228.81" at bounding box center [664, 348] width 73 height 45
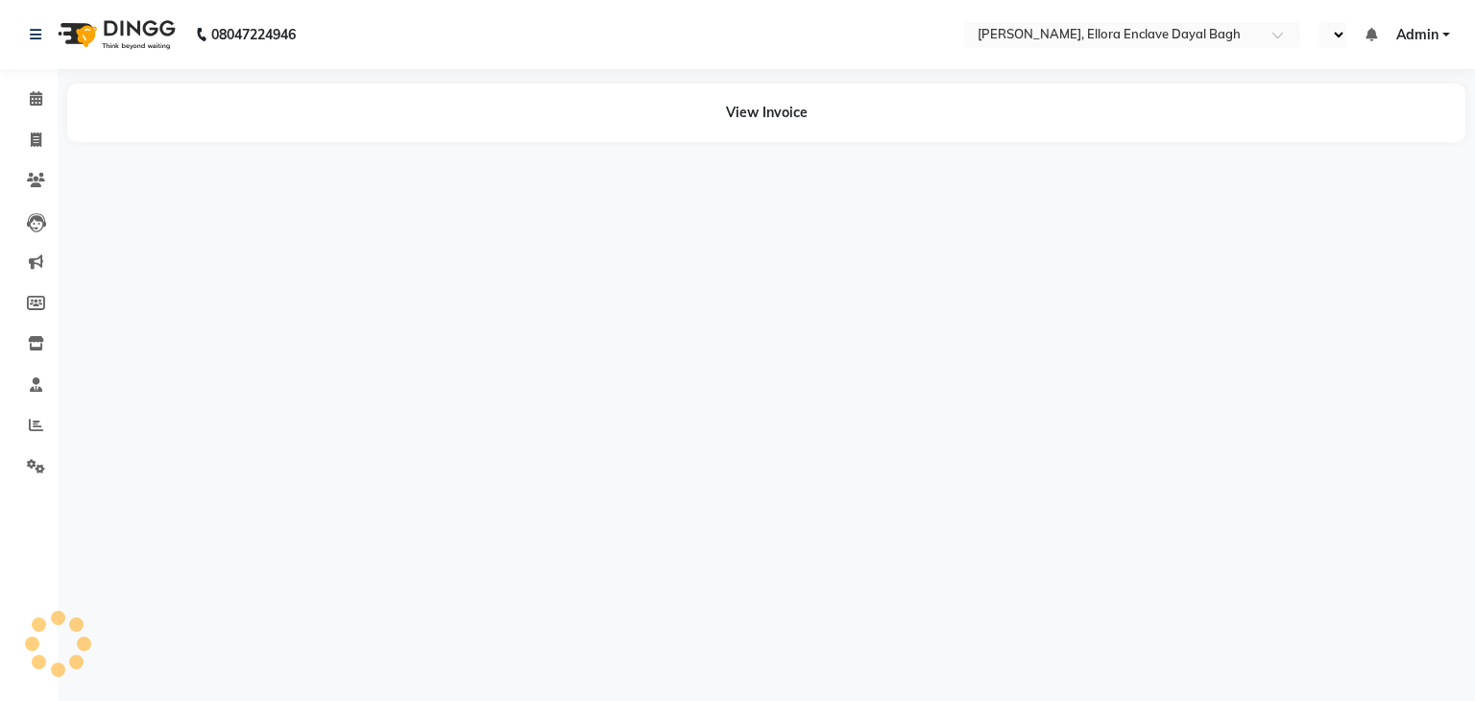
select select "en"
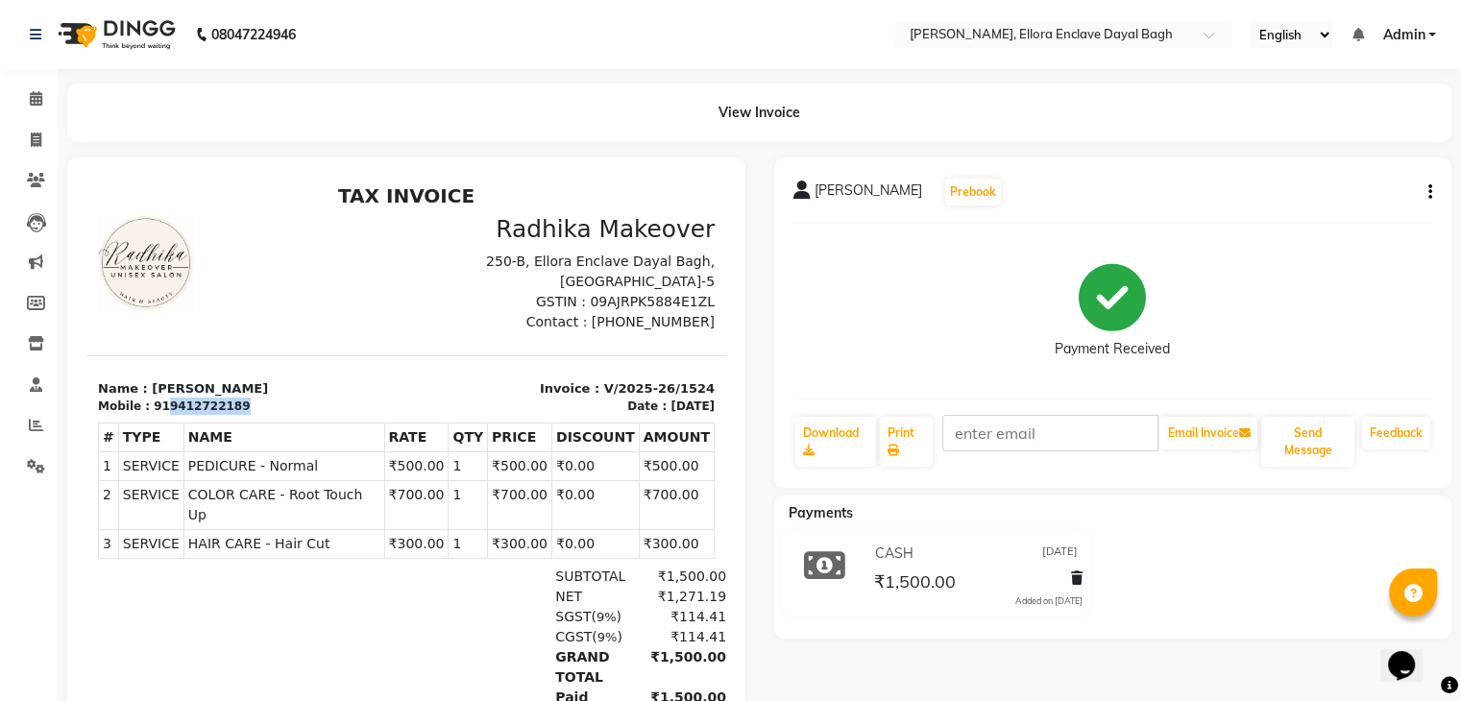
drag, startPoint x: 157, startPoint y: 384, endPoint x: 396, endPoint y: 383, distance: 239.1
click at [396, 383] on section "Name : Sonia ARORA Mobile : 919412722189 Invoice : V/2025-26/1524 Date : 22/05/…" at bounding box center [406, 385] width 640 height 60
copy section "9412722189"
click at [39, 127] on link "Invoice" at bounding box center [29, 141] width 46 height 32
select select "service"
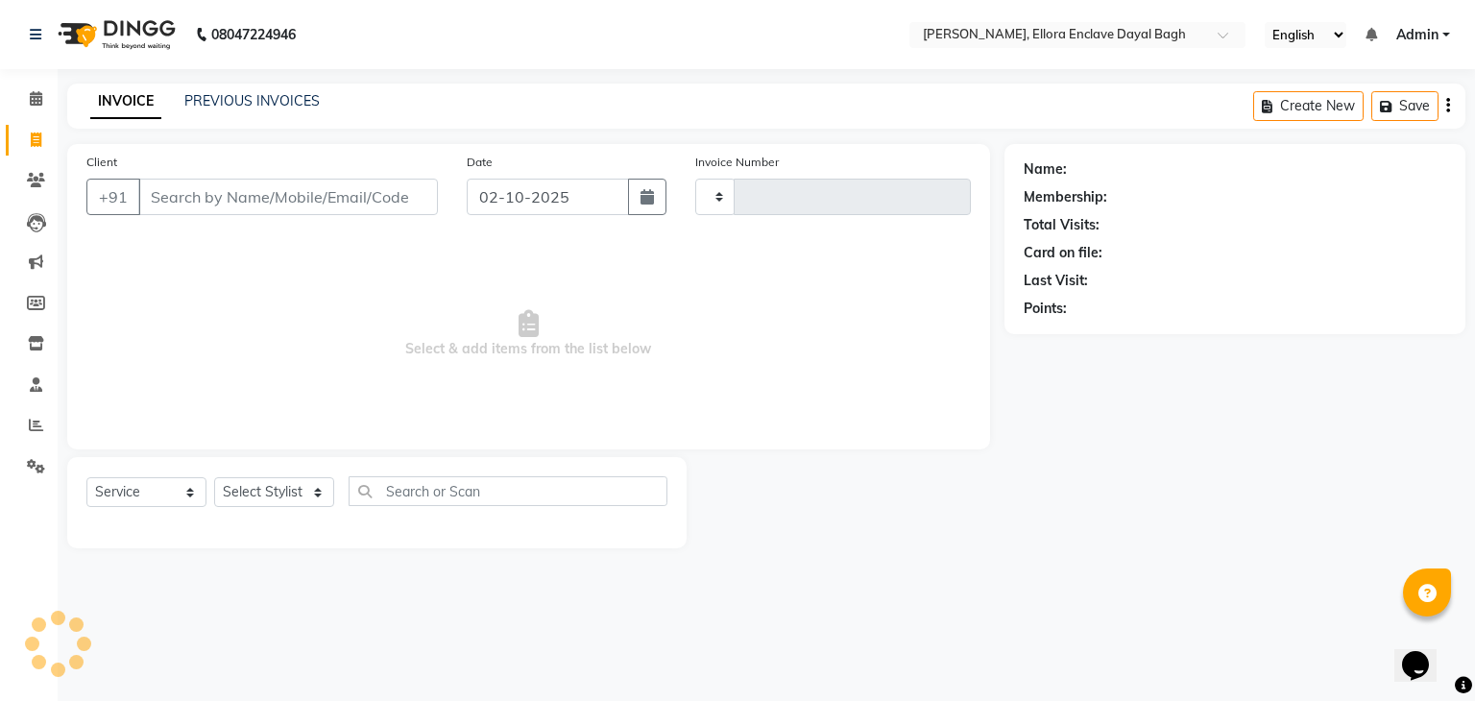
type input "5869"
select select "6880"
click at [387, 186] on input "Client" at bounding box center [288, 197] width 300 height 36
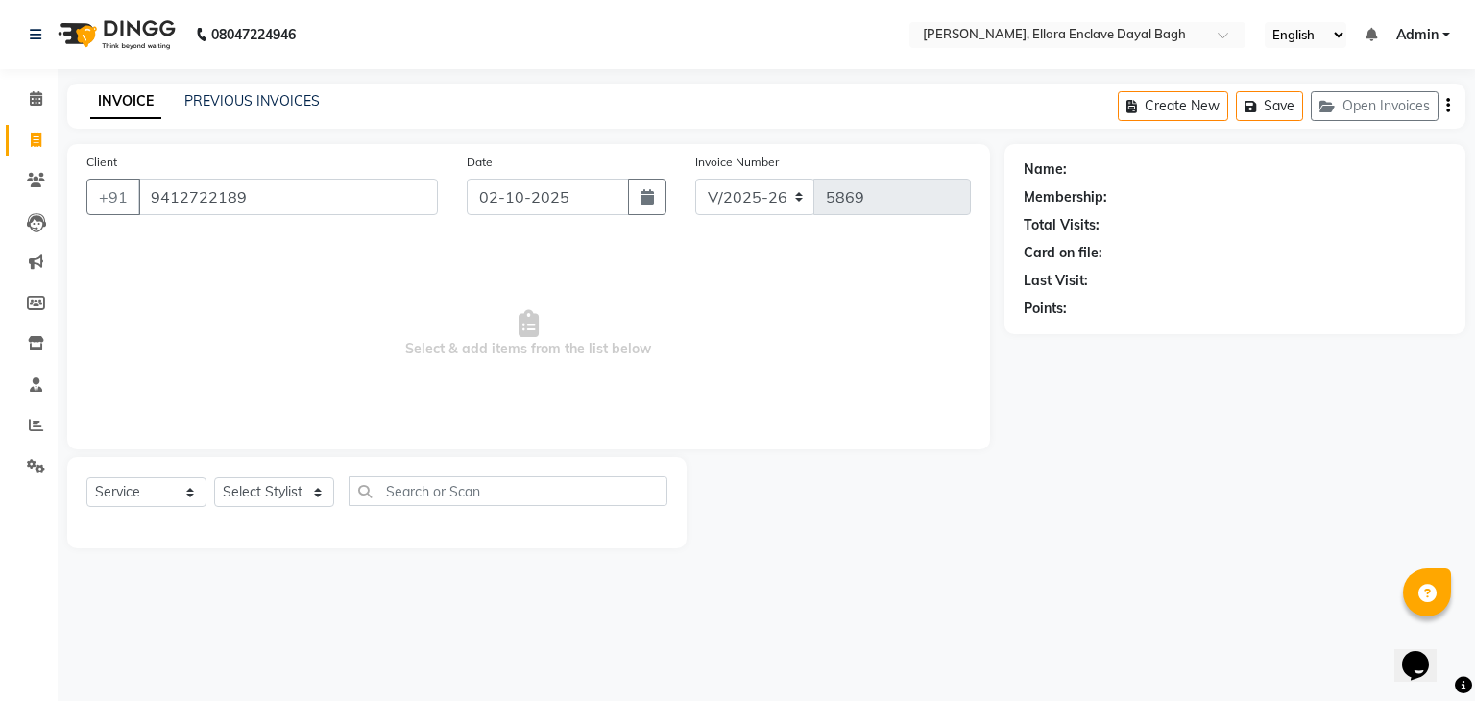
type input "9412722189"
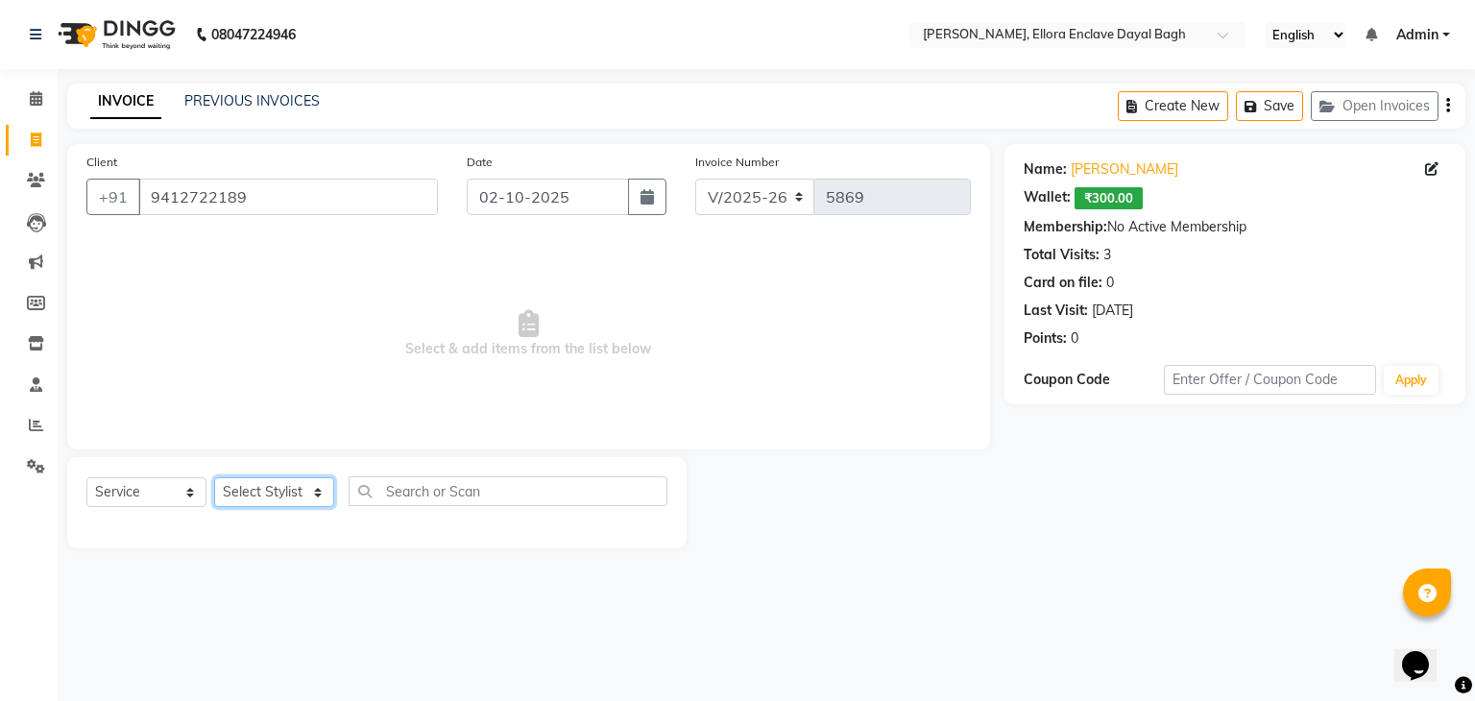
click at [289, 495] on select "Select Stylist AMAN DANISH SALMANI [PERSON_NAME] kakul KAVITA [PERSON_NAME] [PE…" at bounding box center [274, 492] width 120 height 30
select select "53884"
click at [214, 478] on select "Select Stylist AMAN DANISH SALMANI [PERSON_NAME] kakul KAVITA [PERSON_NAME] [PE…" at bounding box center [274, 492] width 120 height 30
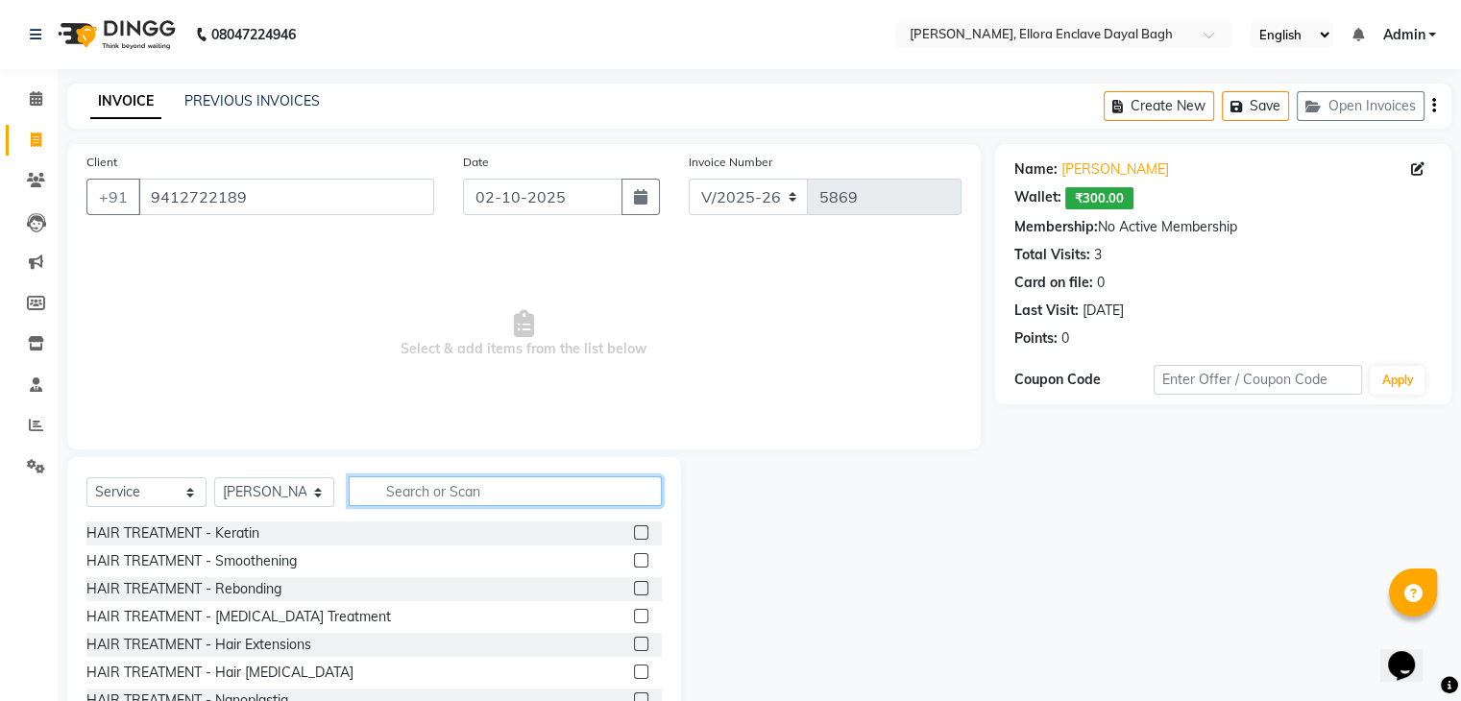
click at [402, 487] on input "text" at bounding box center [505, 491] width 313 height 30
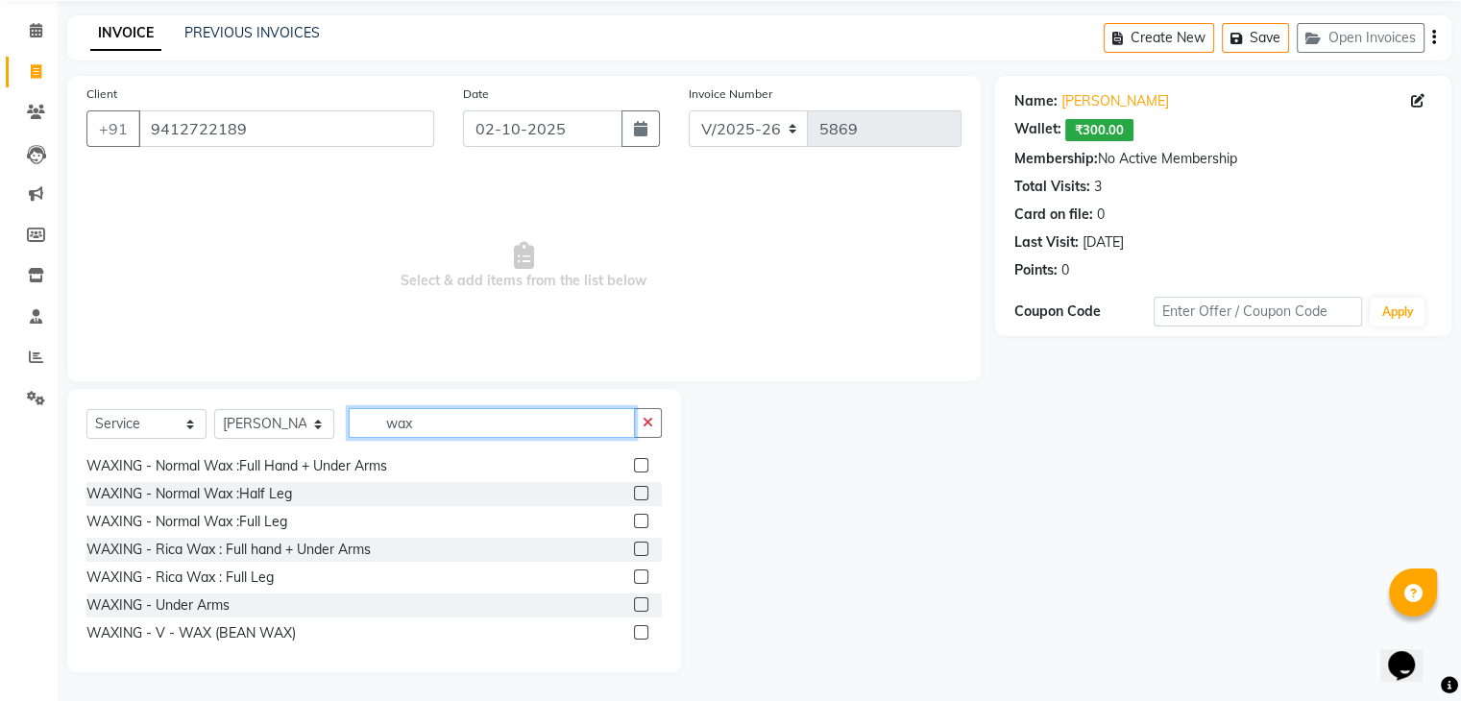
scroll to position [253, 0]
type input "w"
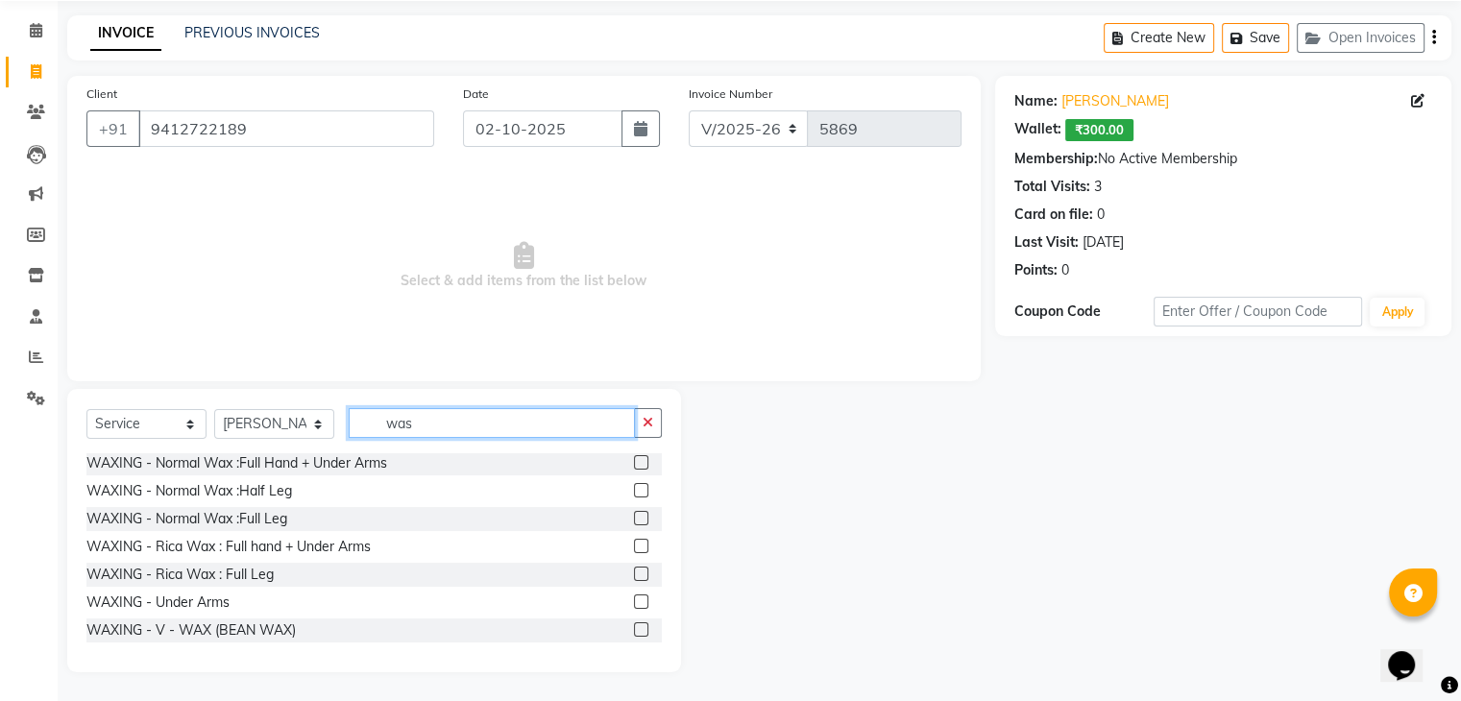
scroll to position [0, 0]
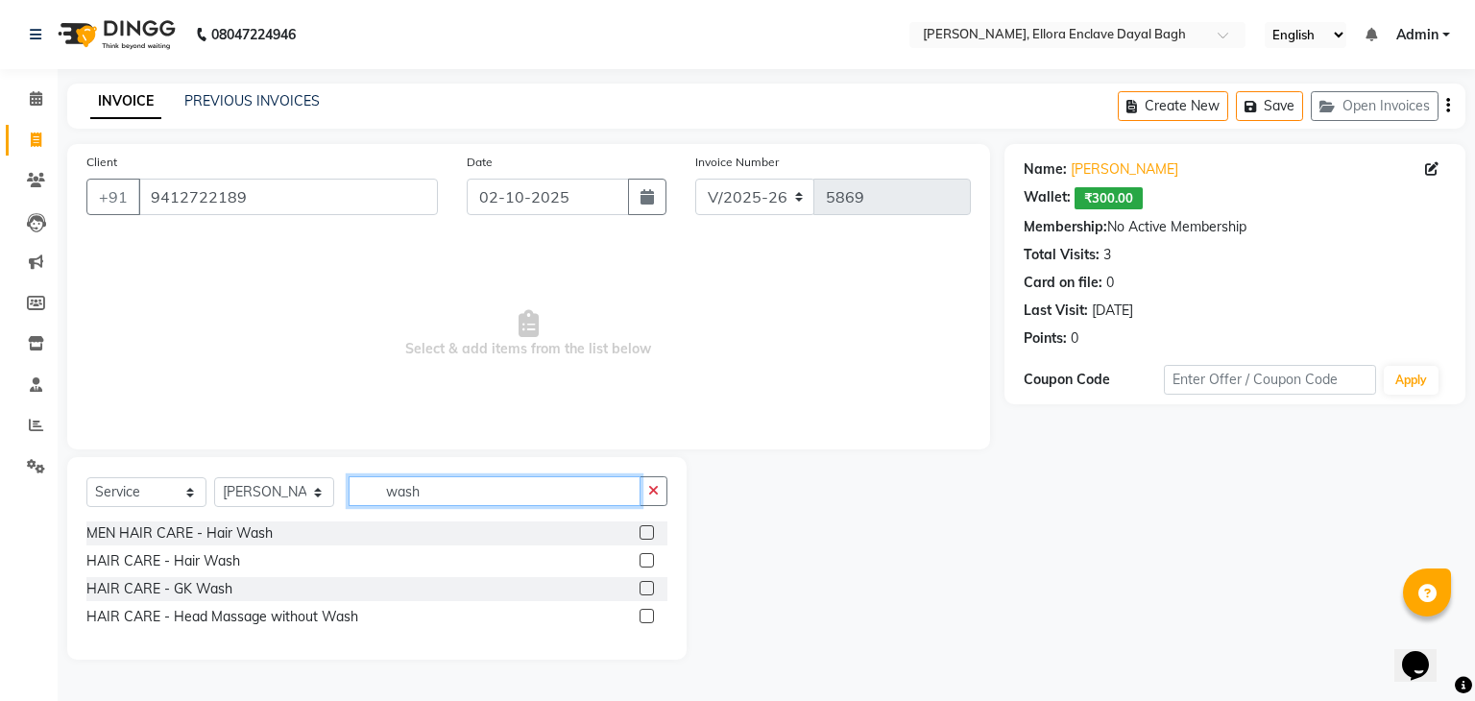
type input "wash"
click at [644, 561] on label at bounding box center [647, 560] width 14 height 14
click at [644, 561] on input "checkbox" at bounding box center [646, 561] width 12 height 12
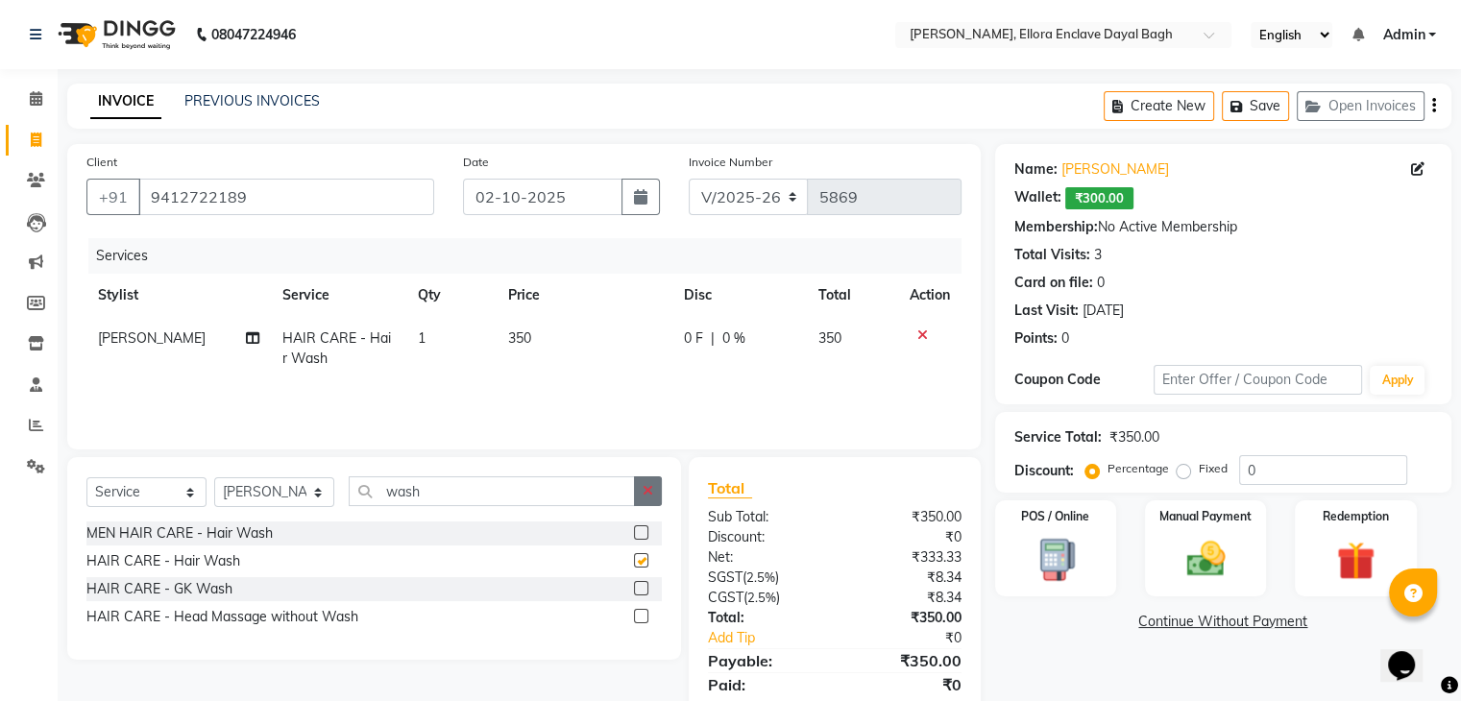
checkbox input "false"
click at [648, 488] on icon "button" at bounding box center [647, 490] width 11 height 13
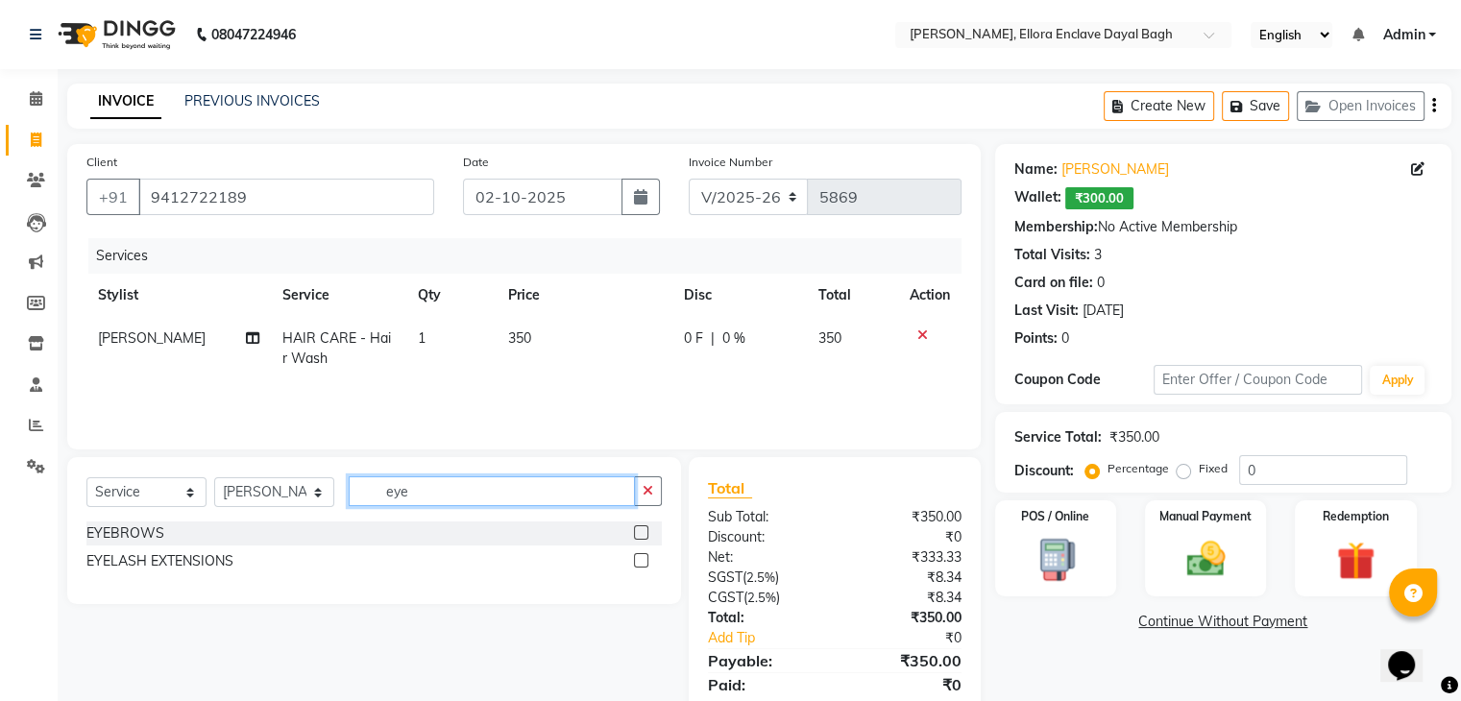
type input "eye"
click at [638, 527] on label at bounding box center [641, 532] width 14 height 14
click at [638, 527] on input "checkbox" at bounding box center [640, 533] width 12 height 12
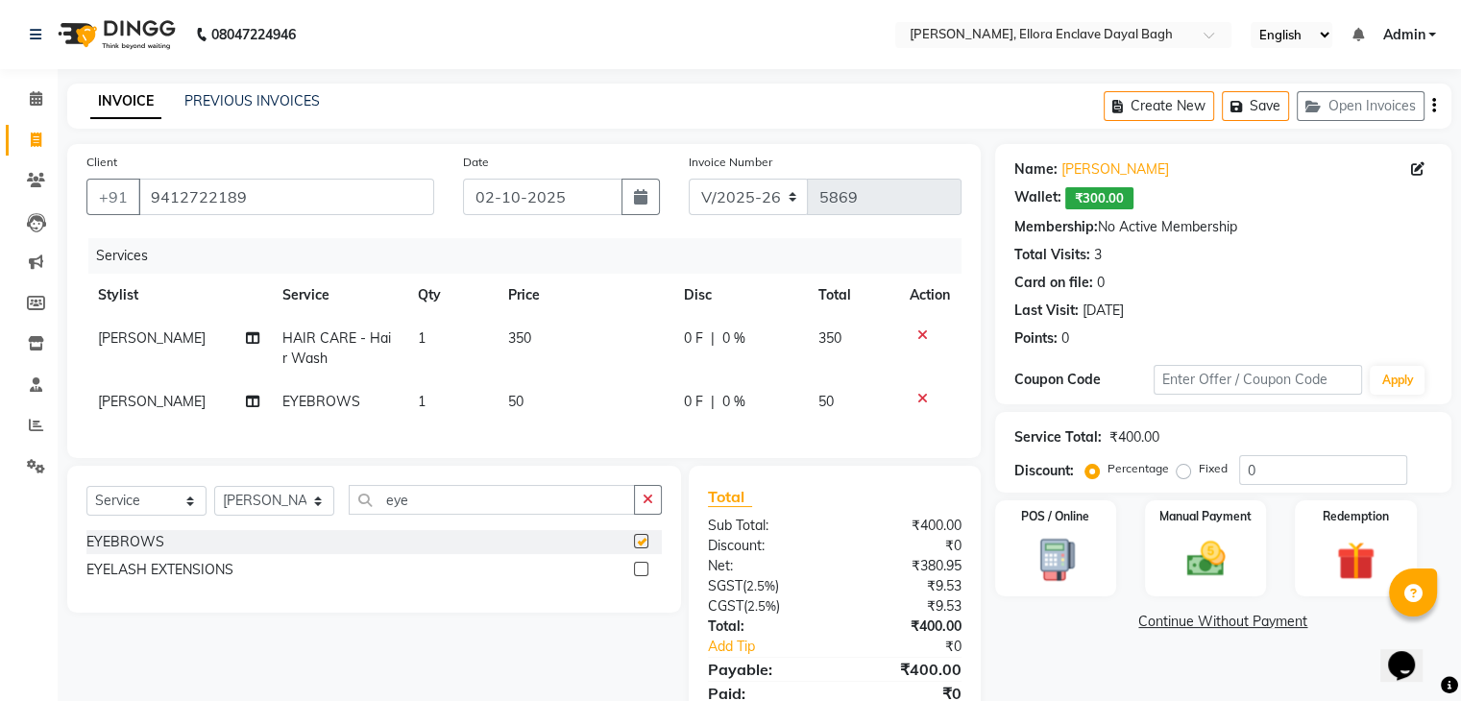
checkbox input "false"
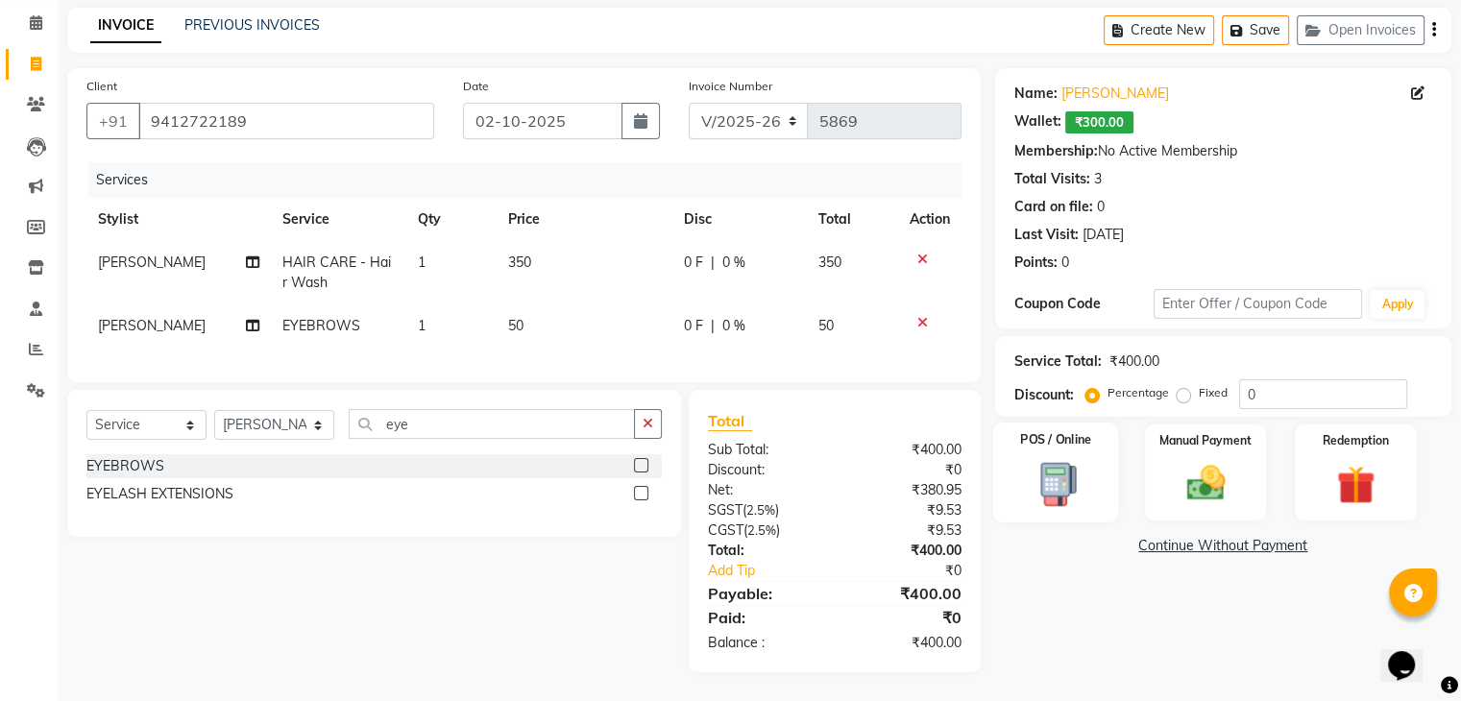
scroll to position [88, 0]
click at [515, 304] on td "50" at bounding box center [584, 325] width 176 height 43
select select "53884"
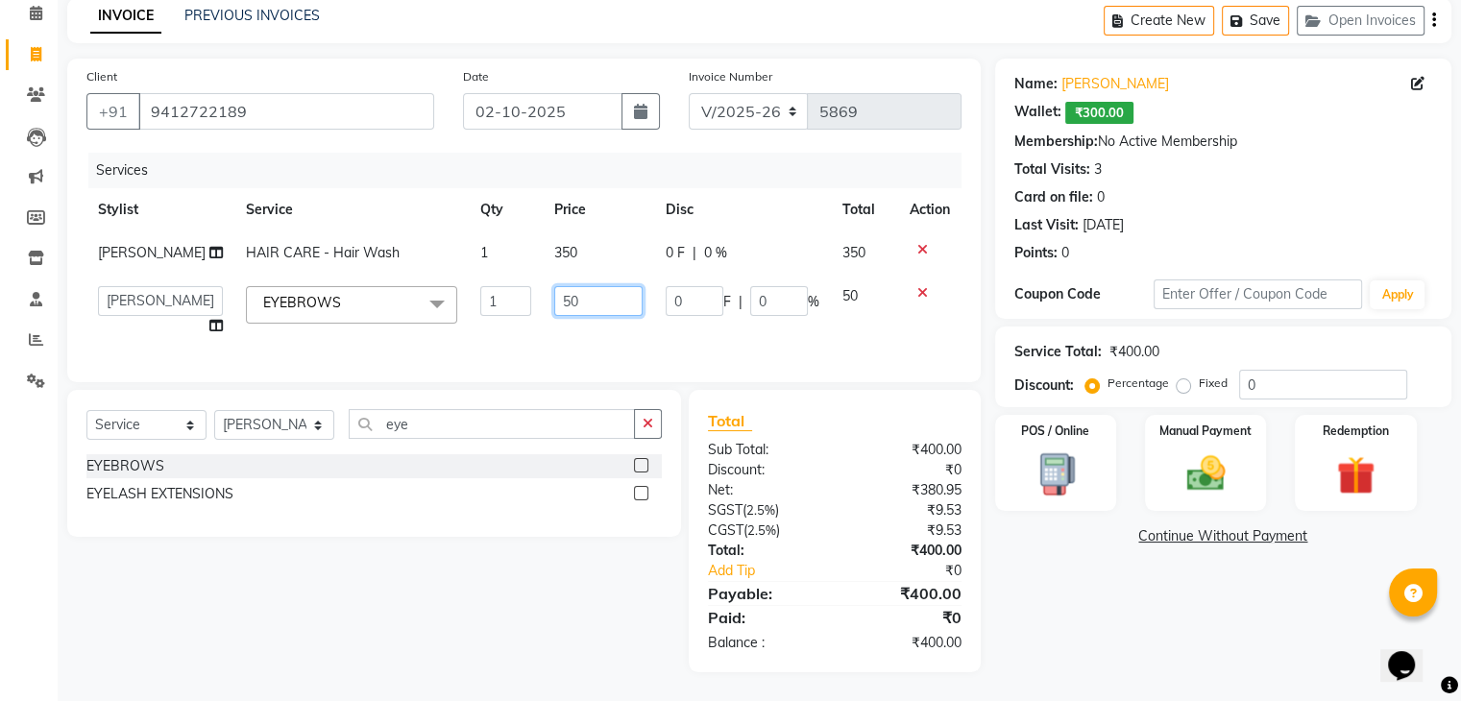
click at [555, 316] on input "50" at bounding box center [598, 301] width 88 height 30
click at [572, 316] on input "50" at bounding box center [598, 301] width 88 height 30
type input "5"
type input "1"
type input "70"
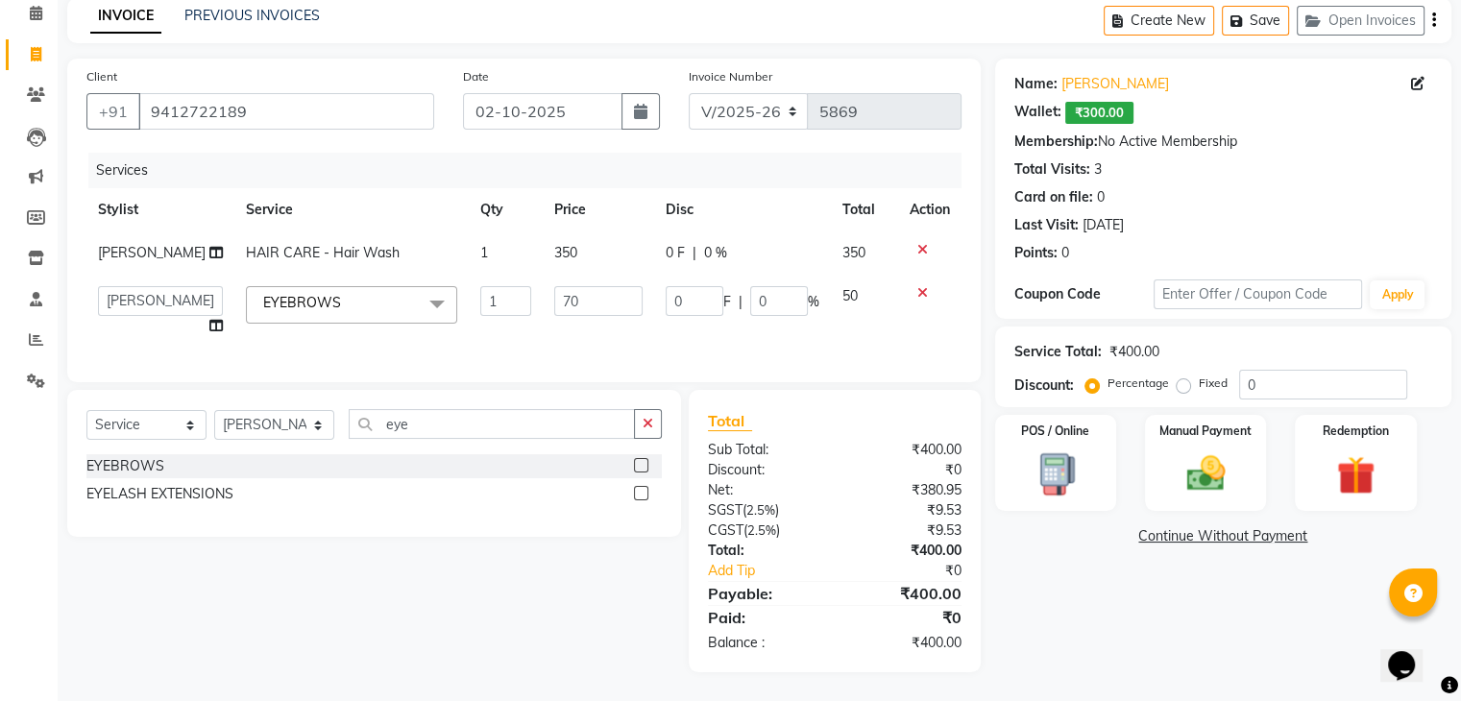
click at [552, 402] on div "Client +91 9412722189 Date 02-10-2025 Invoice Number V/2025 V/2025-26 5869 Serv…" at bounding box center [524, 366] width 942 height 614
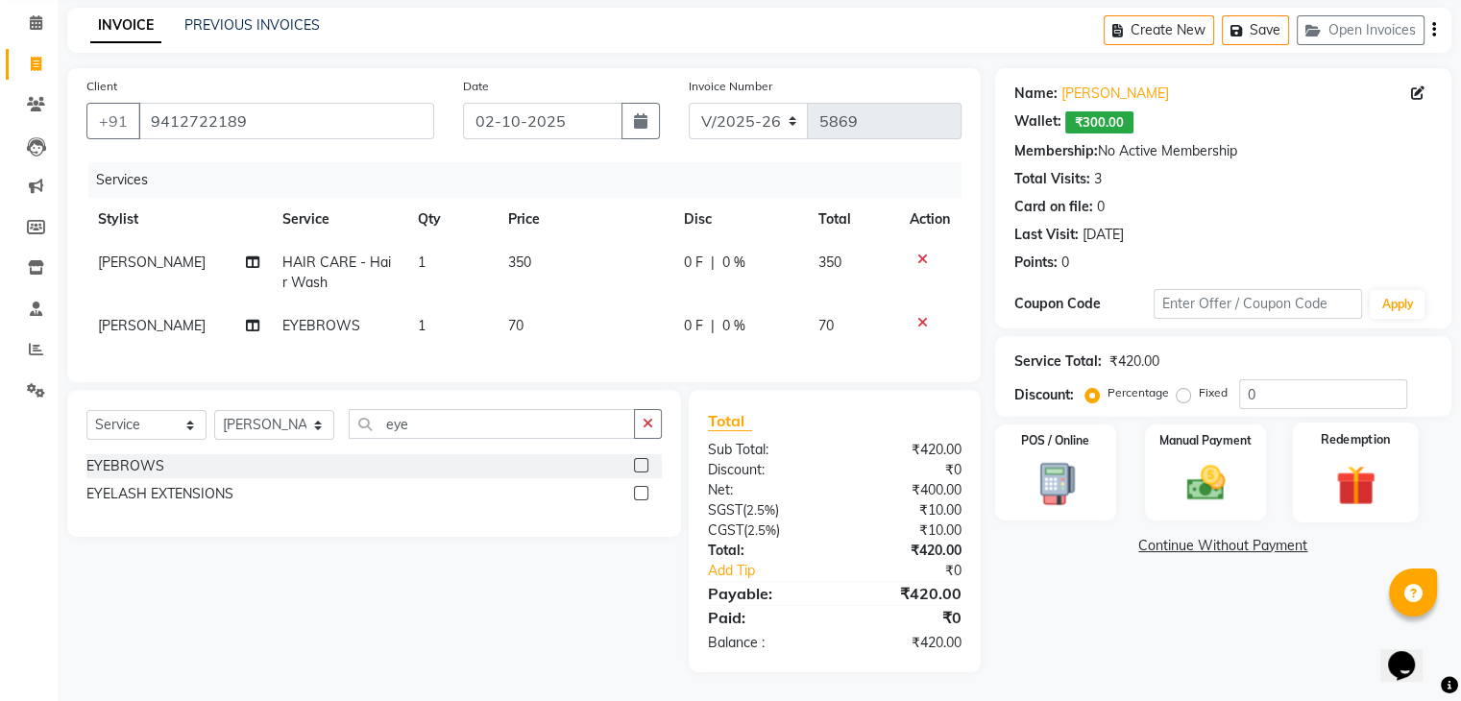
click at [1325, 471] on img at bounding box center [1355, 485] width 64 height 49
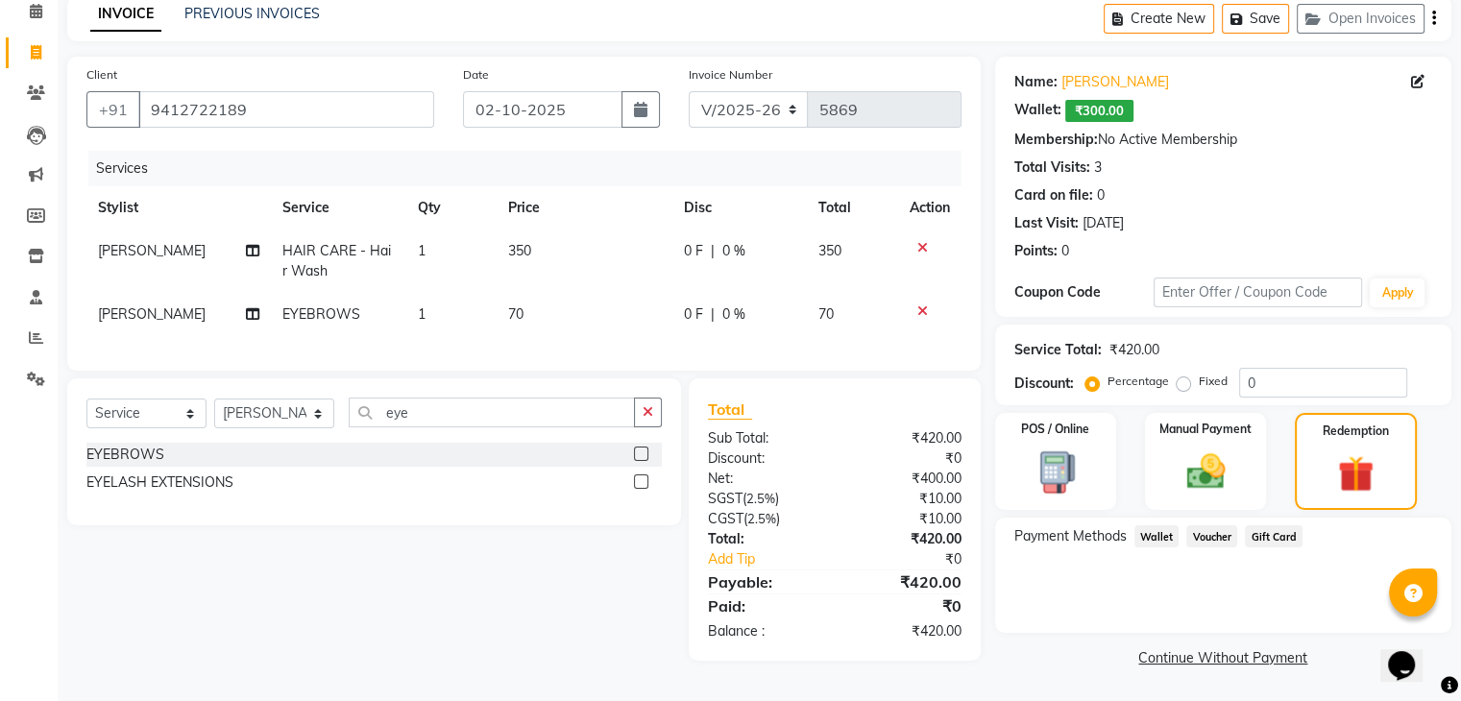
click at [1160, 535] on span "Wallet" at bounding box center [1156, 536] width 45 height 22
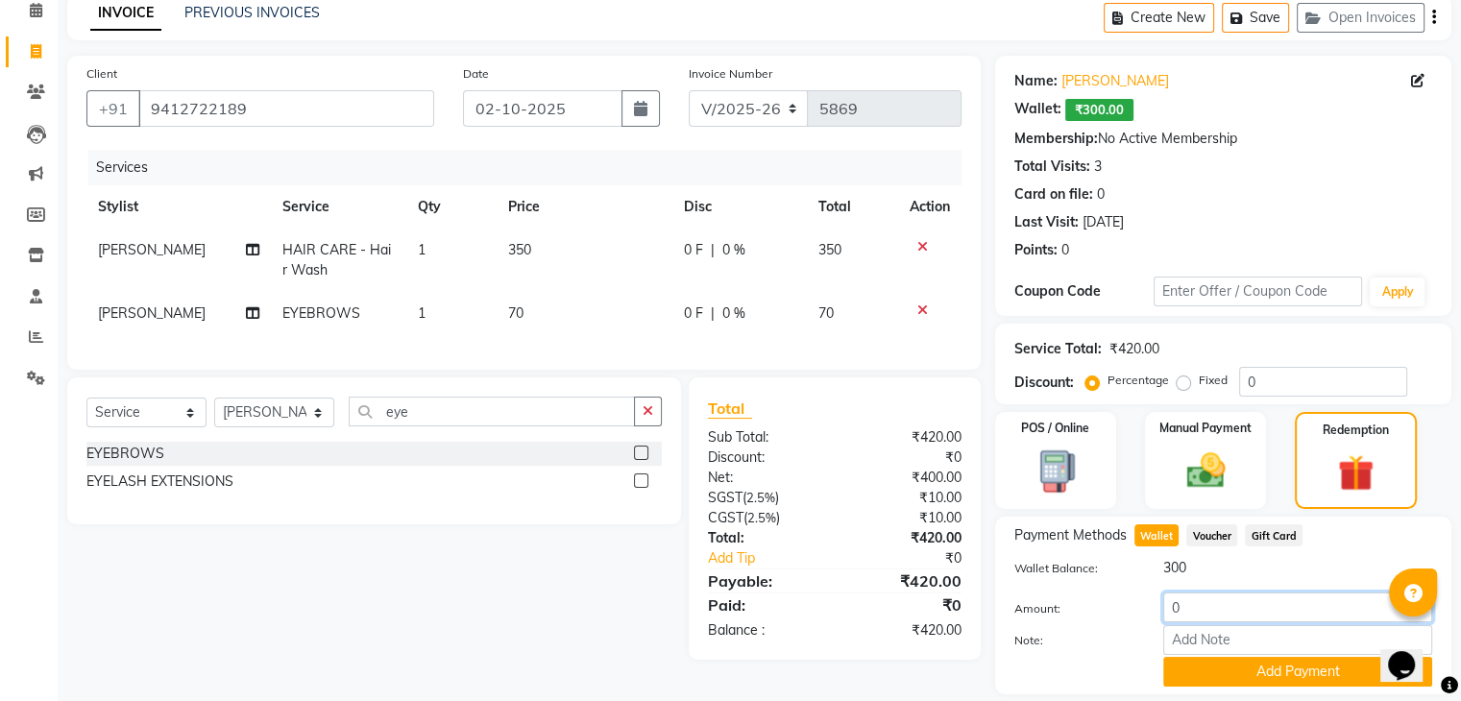
click at [1202, 600] on input "0" at bounding box center [1297, 607] width 269 height 30
type input "300"
click at [1210, 679] on button "Add Payment" at bounding box center [1297, 672] width 269 height 30
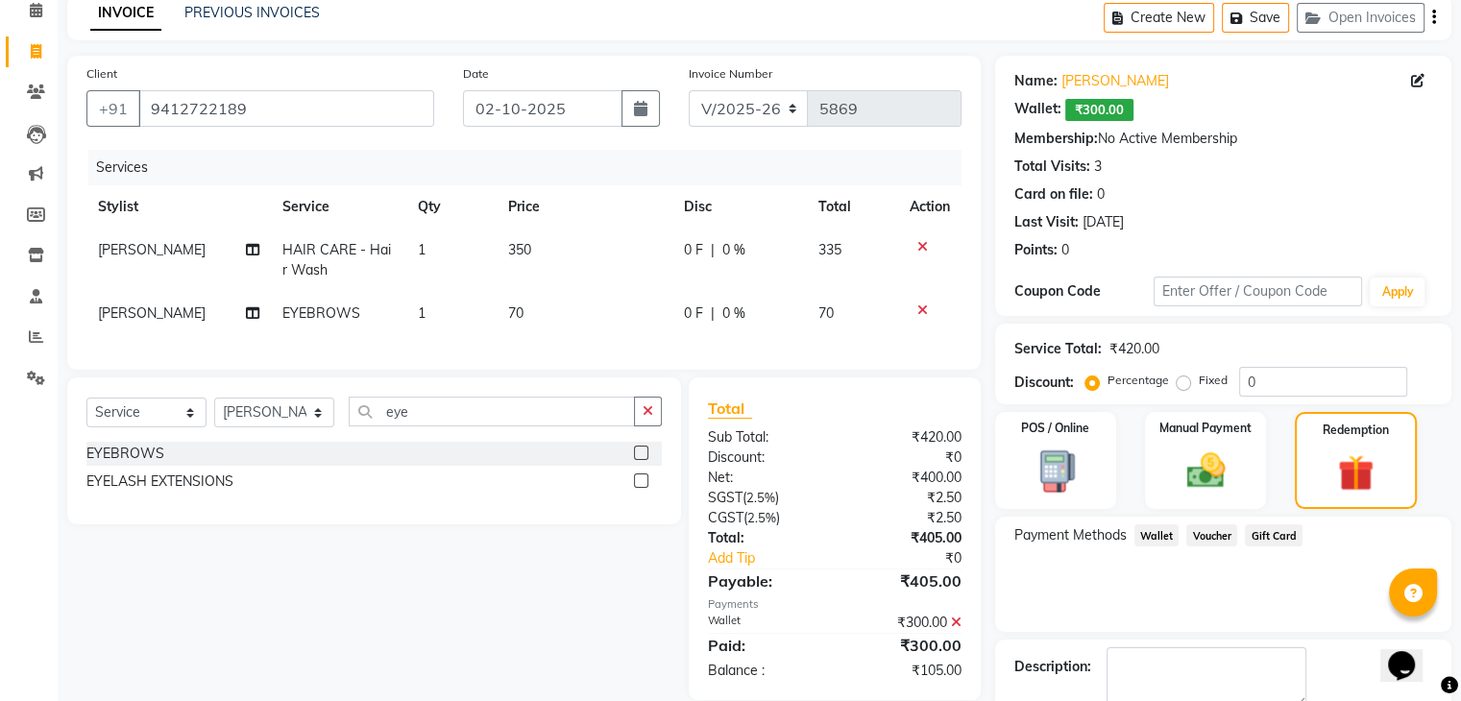
scroll to position [195, 0]
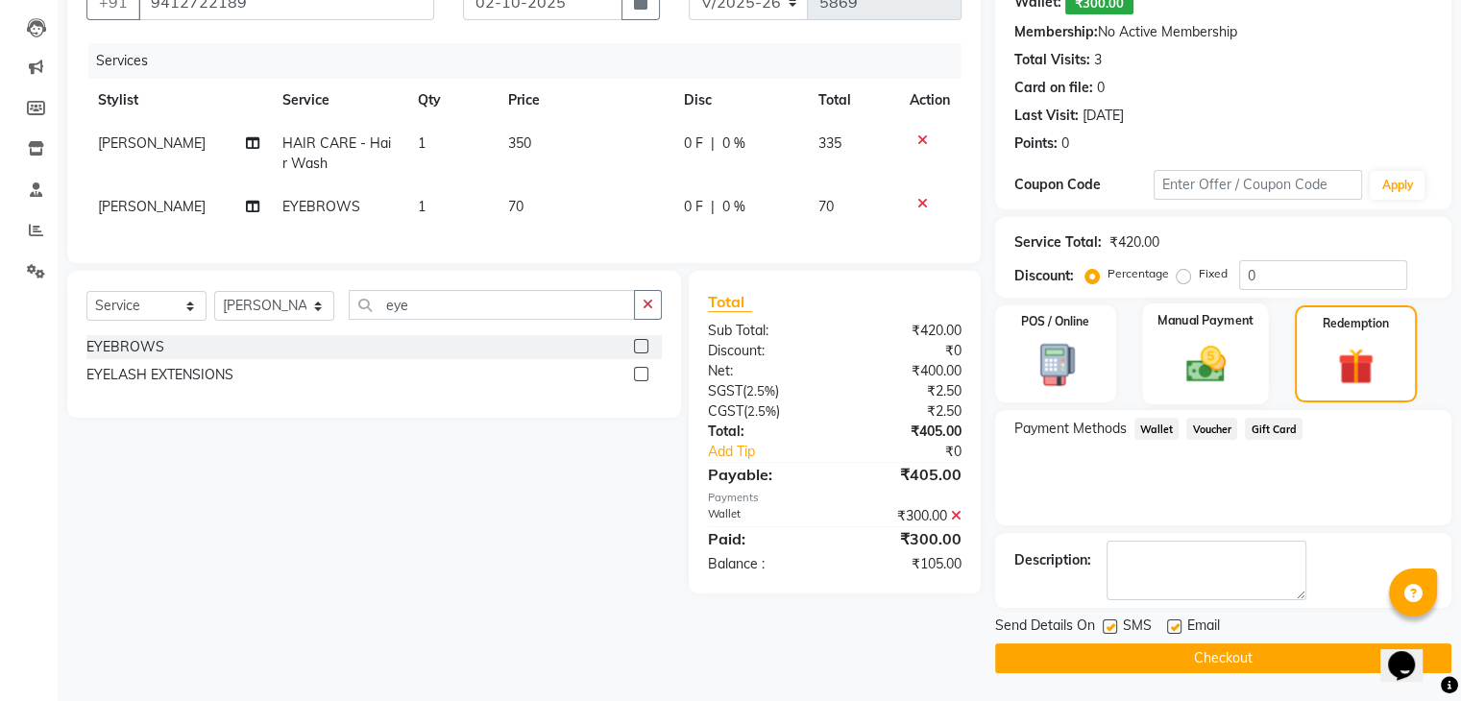
click at [1173, 333] on div "Manual Payment" at bounding box center [1205, 353] width 126 height 101
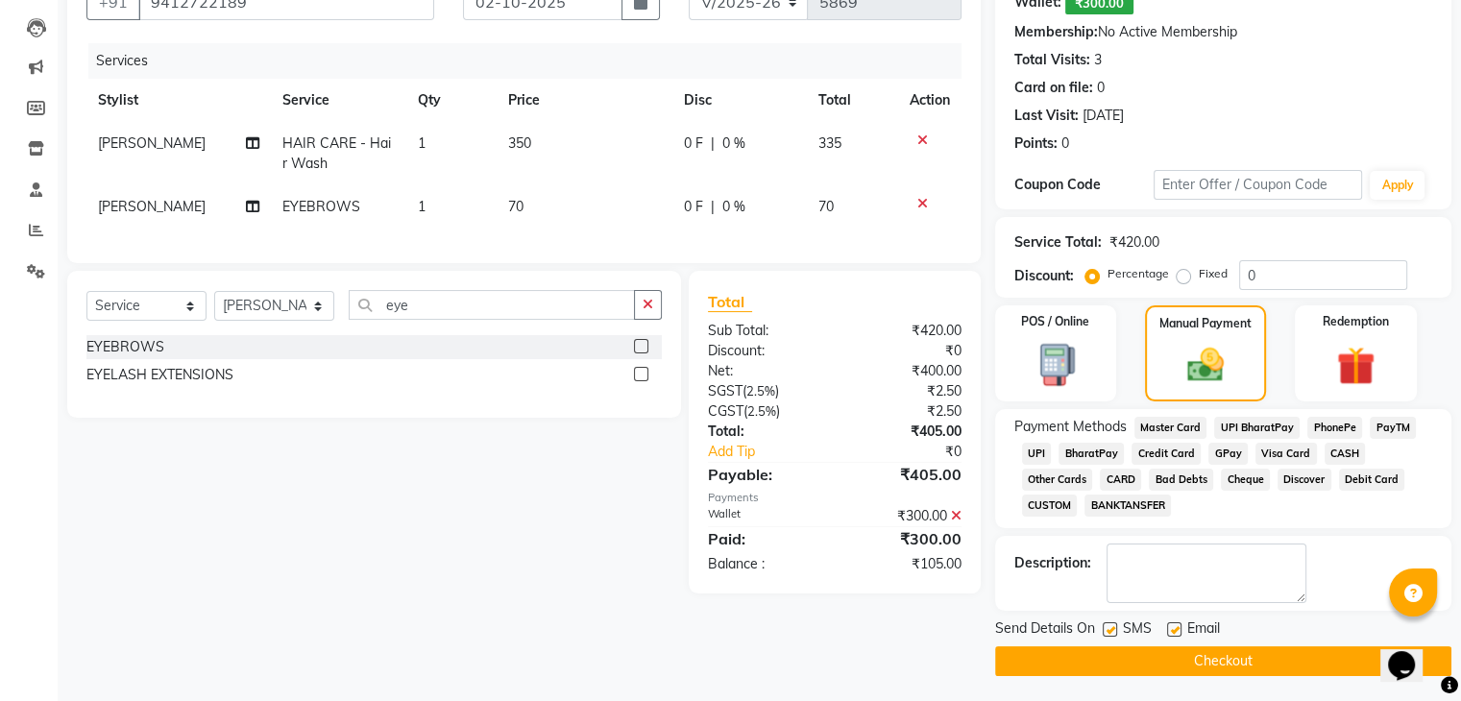
click at [1342, 449] on span "CASH" at bounding box center [1344, 454] width 41 height 22
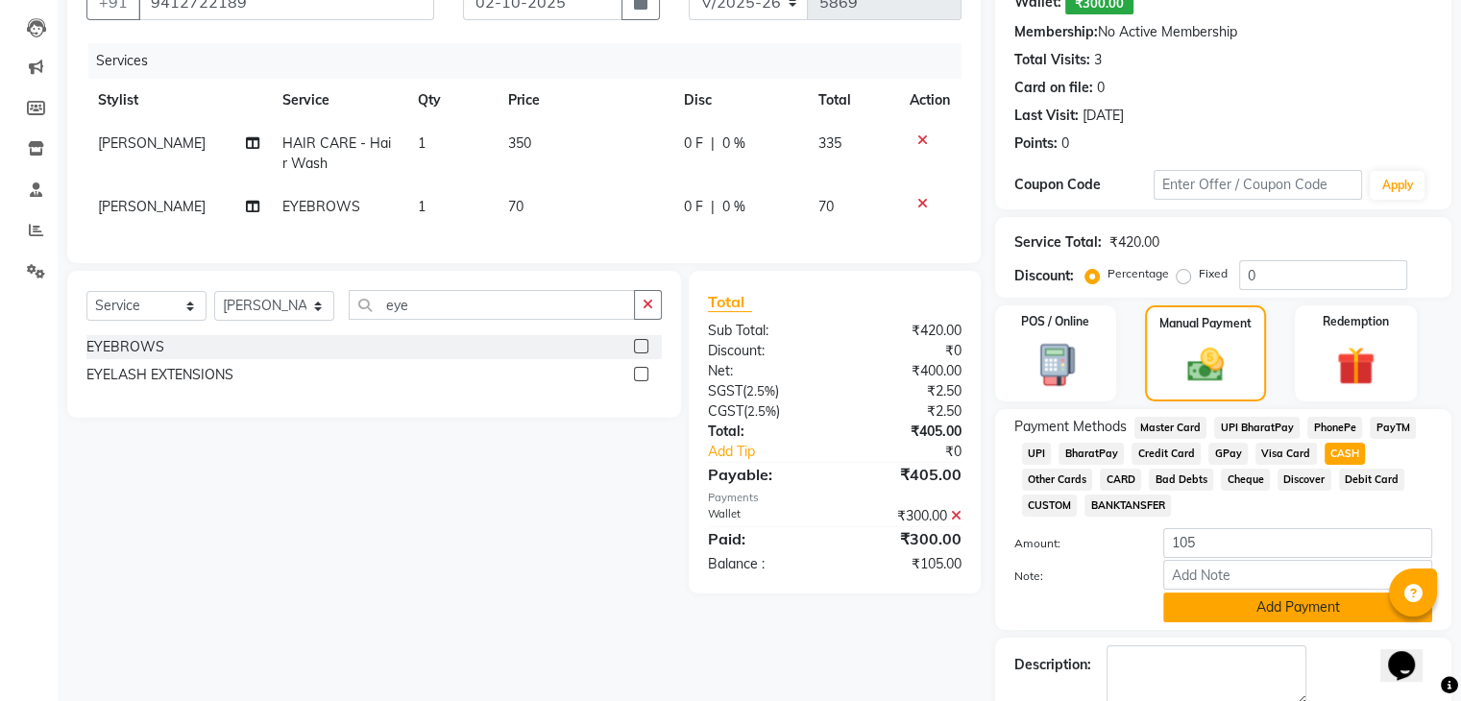
click at [1297, 613] on button "Add Payment" at bounding box center [1297, 607] width 269 height 30
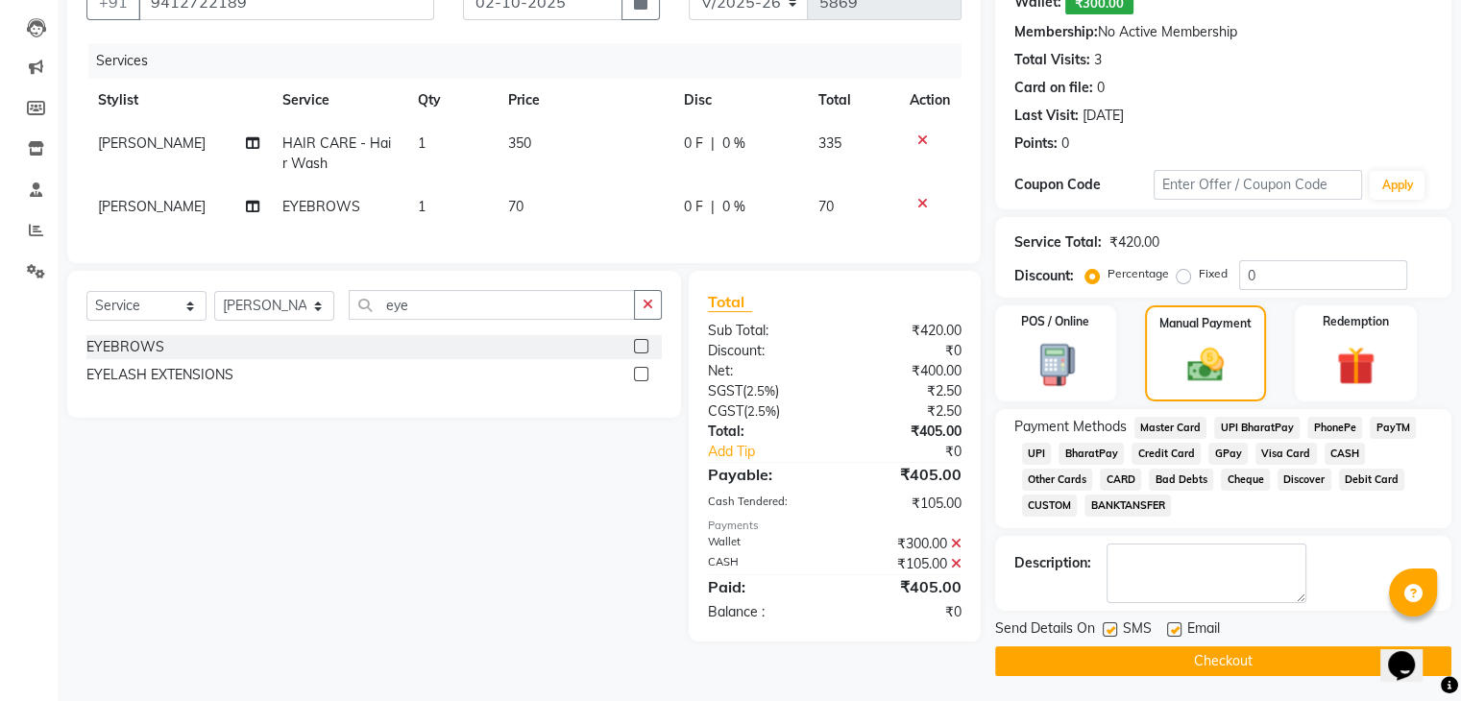
scroll to position [200, 0]
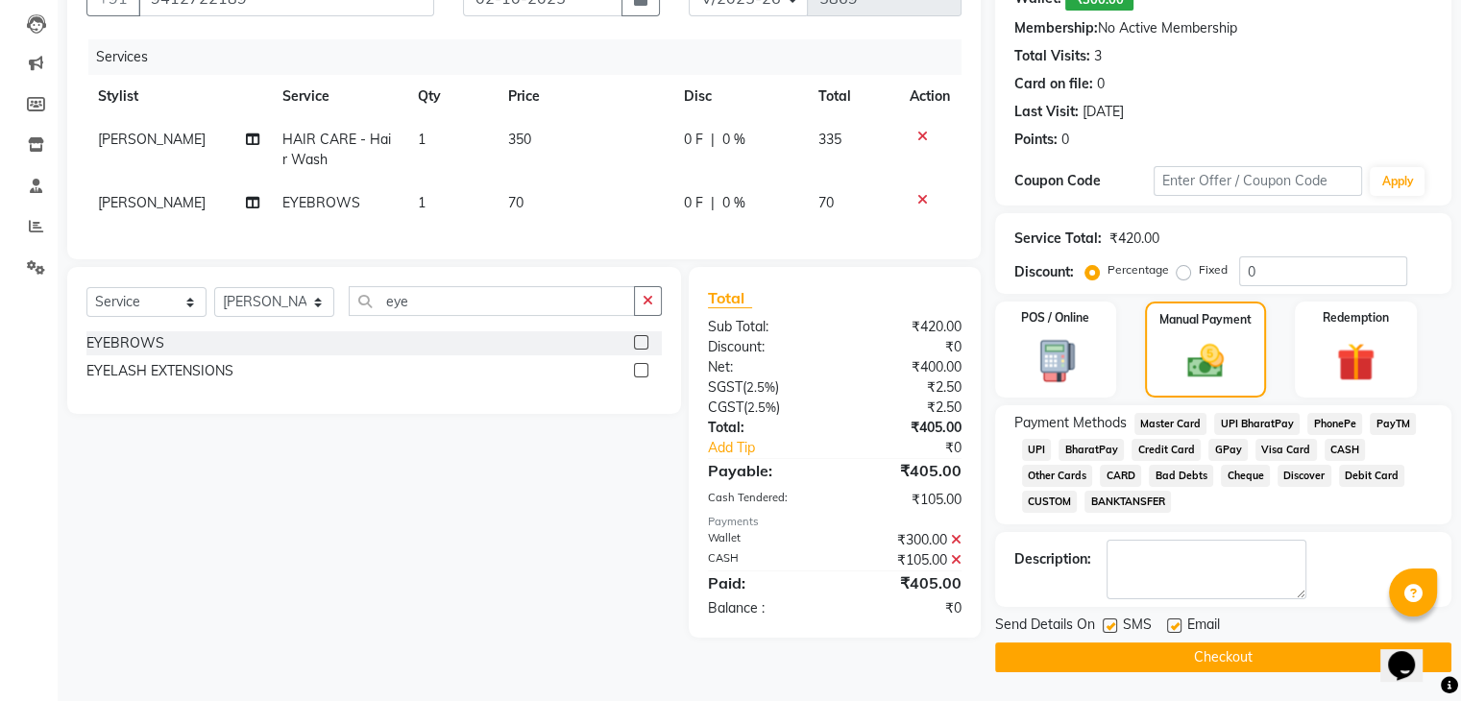
click at [1111, 627] on label at bounding box center [1109, 625] width 14 height 14
click at [1111, 627] on input "checkbox" at bounding box center [1108, 626] width 12 height 12
checkbox input "false"
click at [1172, 631] on label at bounding box center [1174, 625] width 14 height 14
click at [1172, 631] on input "checkbox" at bounding box center [1173, 626] width 12 height 12
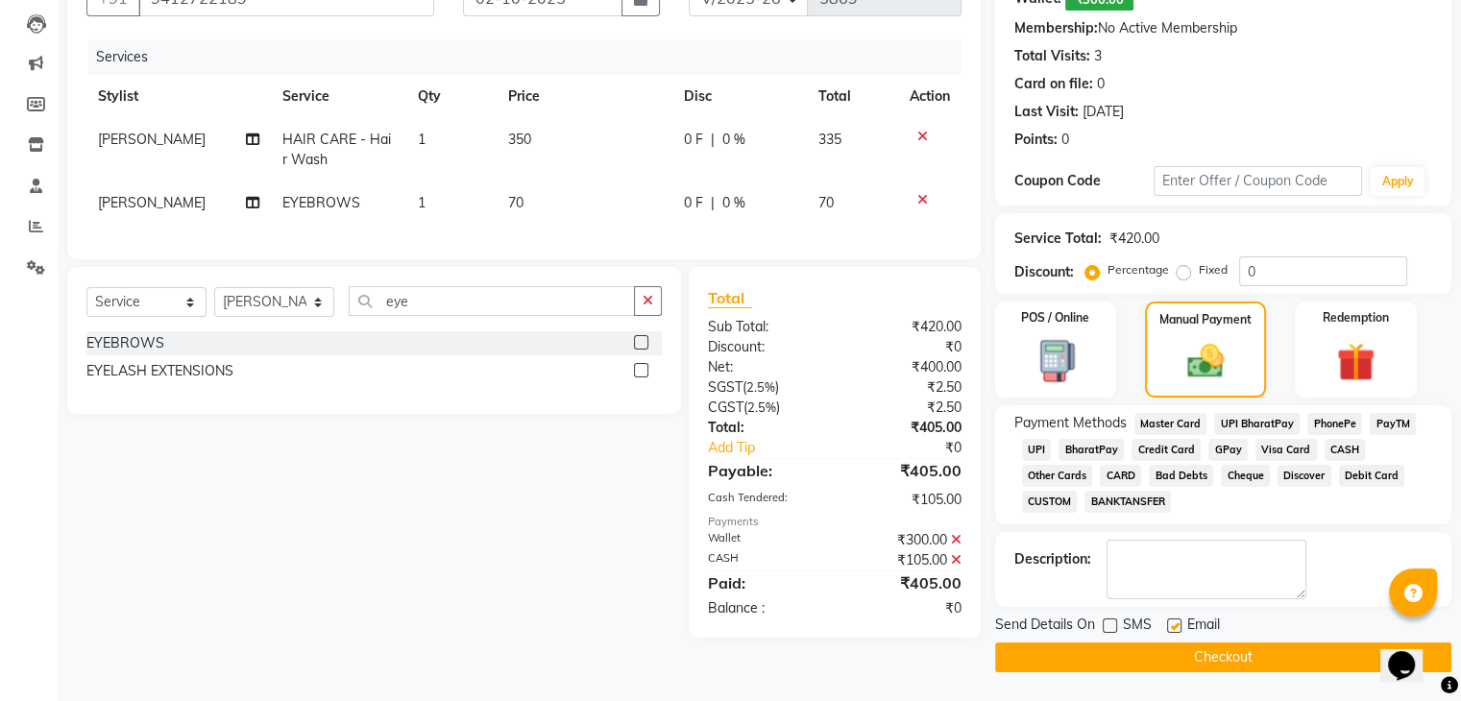
checkbox input "false"
click at [1194, 660] on button "Checkout" at bounding box center [1223, 657] width 456 height 30
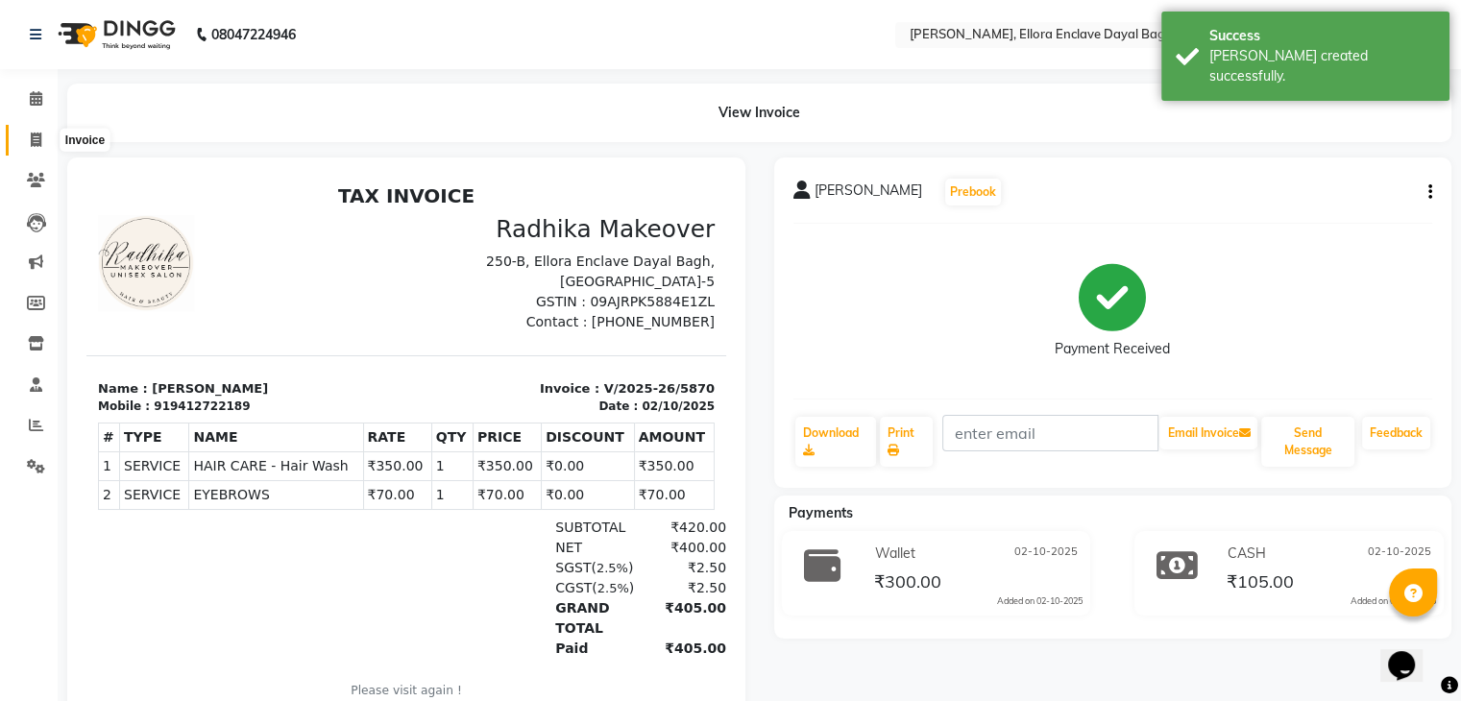
click at [38, 133] on icon at bounding box center [36, 140] width 11 height 14
select select "6880"
select select "service"
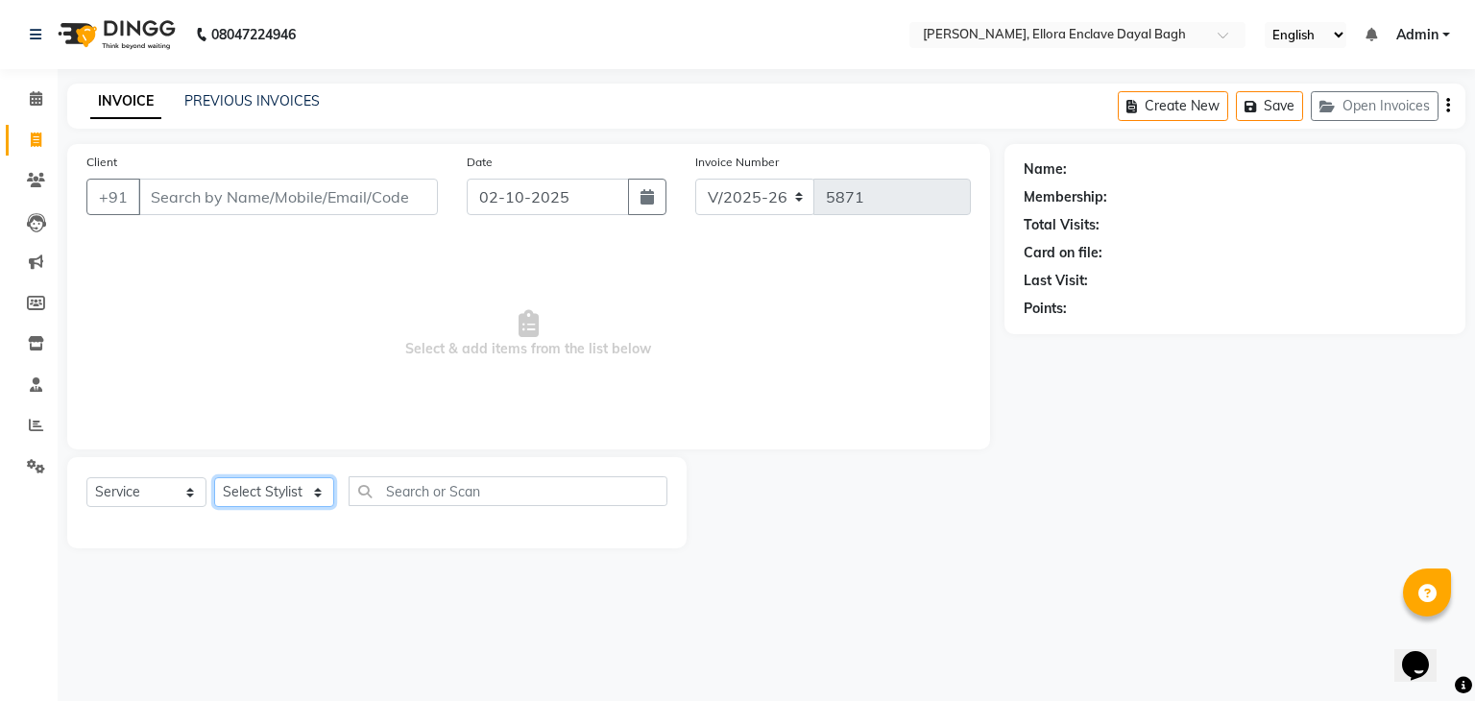
click at [317, 489] on select "Select Stylist AMAN DANISH SALMANI [PERSON_NAME] kakul KAVITA [PERSON_NAME] [PE…" at bounding box center [274, 492] width 120 height 30
select select "53879"
click at [214, 478] on select "Select Stylist AMAN DANISH SALMANI [PERSON_NAME] kakul KAVITA [PERSON_NAME] [PE…" at bounding box center [274, 492] width 120 height 30
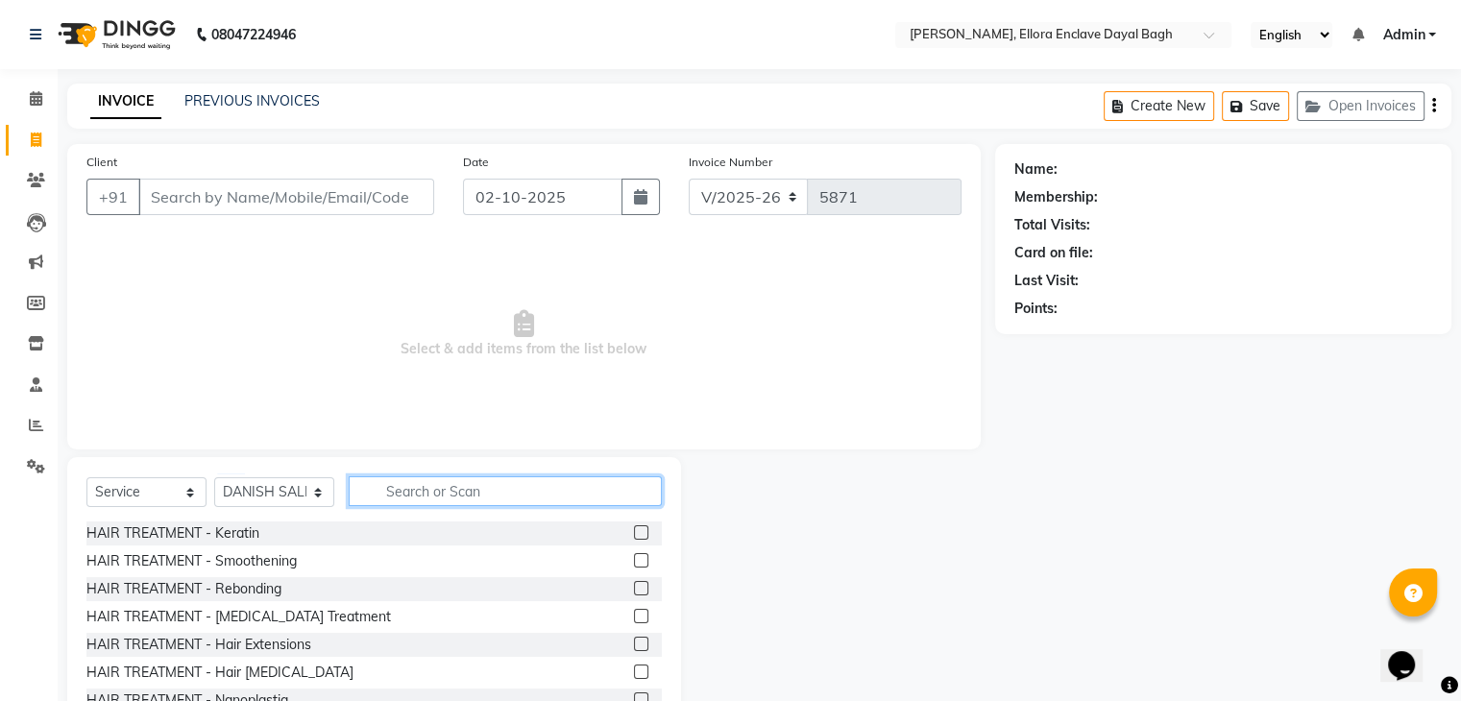
click at [431, 500] on input "text" at bounding box center [505, 491] width 313 height 30
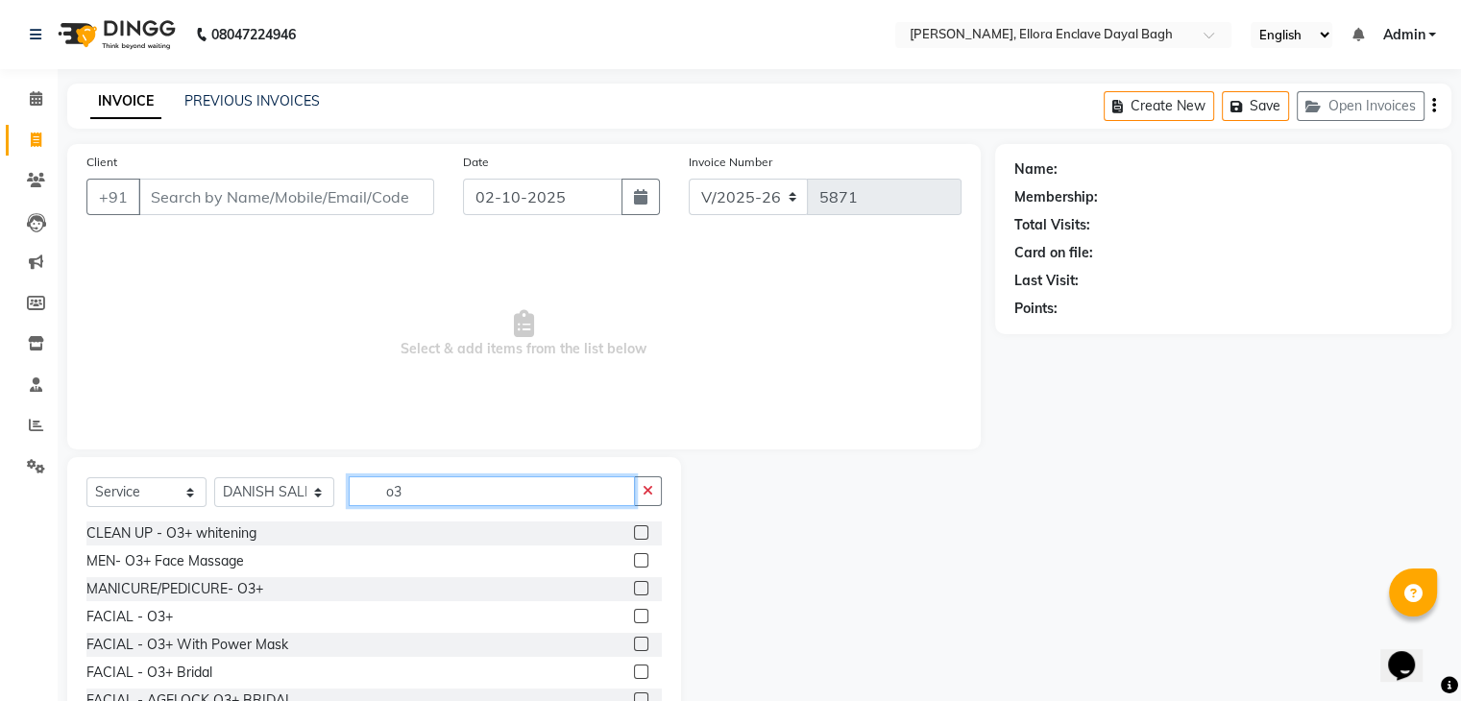
scroll to position [33, 0]
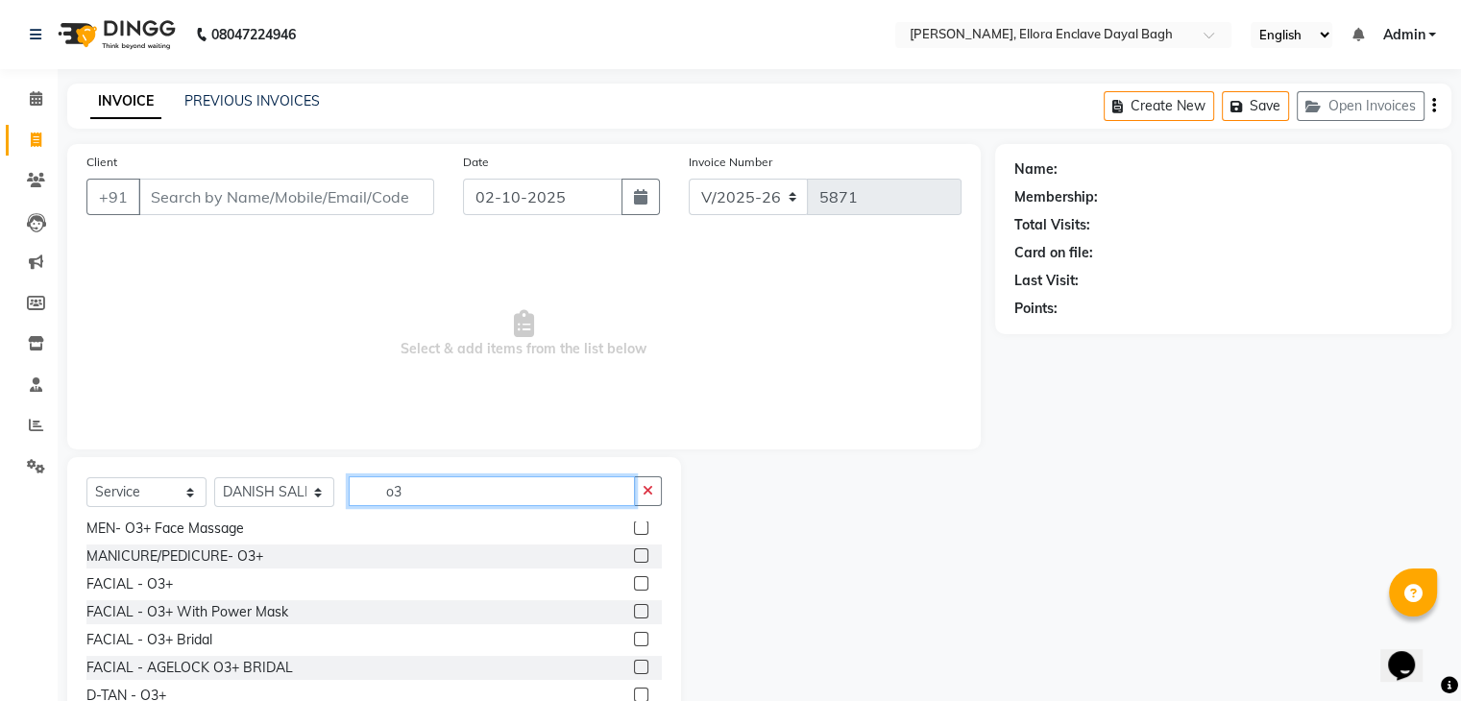
type input "o3"
click at [634, 581] on label at bounding box center [641, 583] width 14 height 14
click at [634, 581] on input "checkbox" at bounding box center [640, 584] width 12 height 12
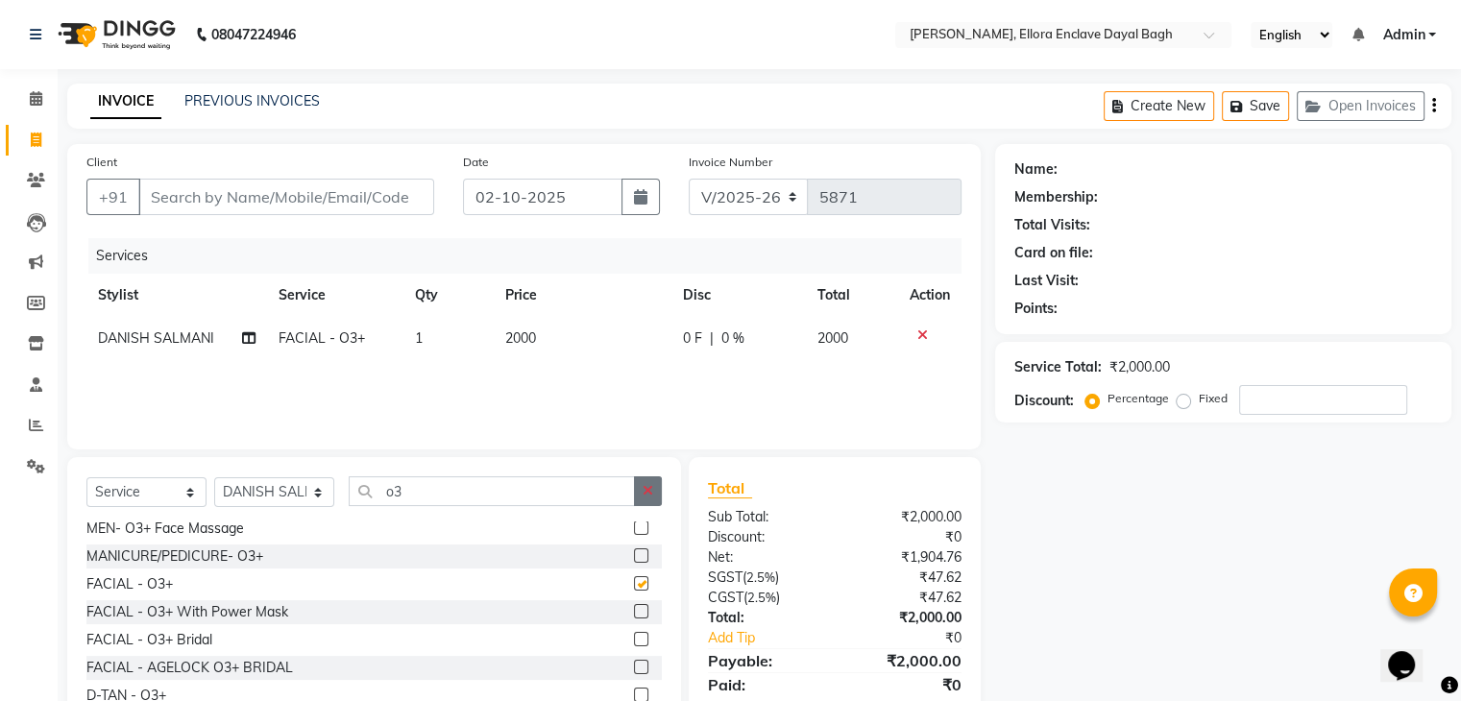
checkbox input "false"
click at [642, 481] on button "button" at bounding box center [648, 491] width 28 height 30
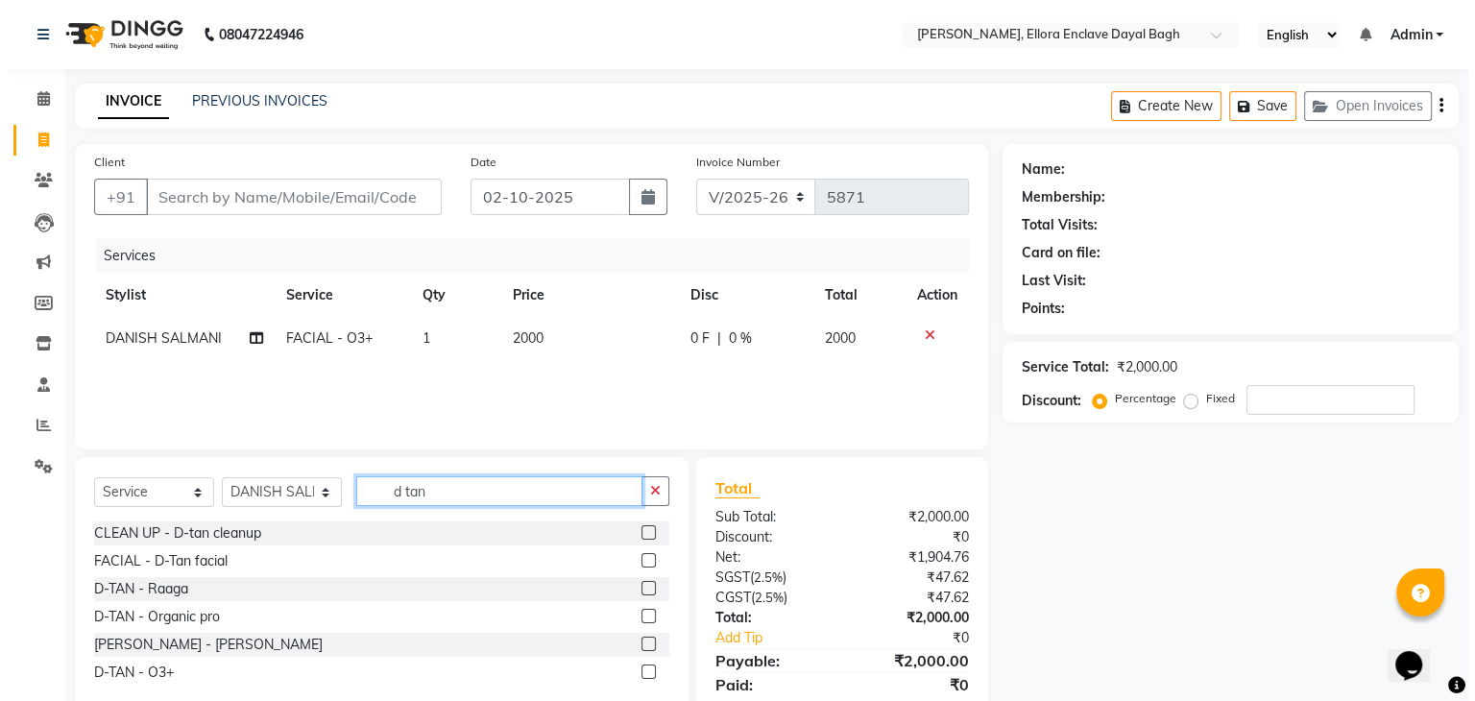
scroll to position [68, 0]
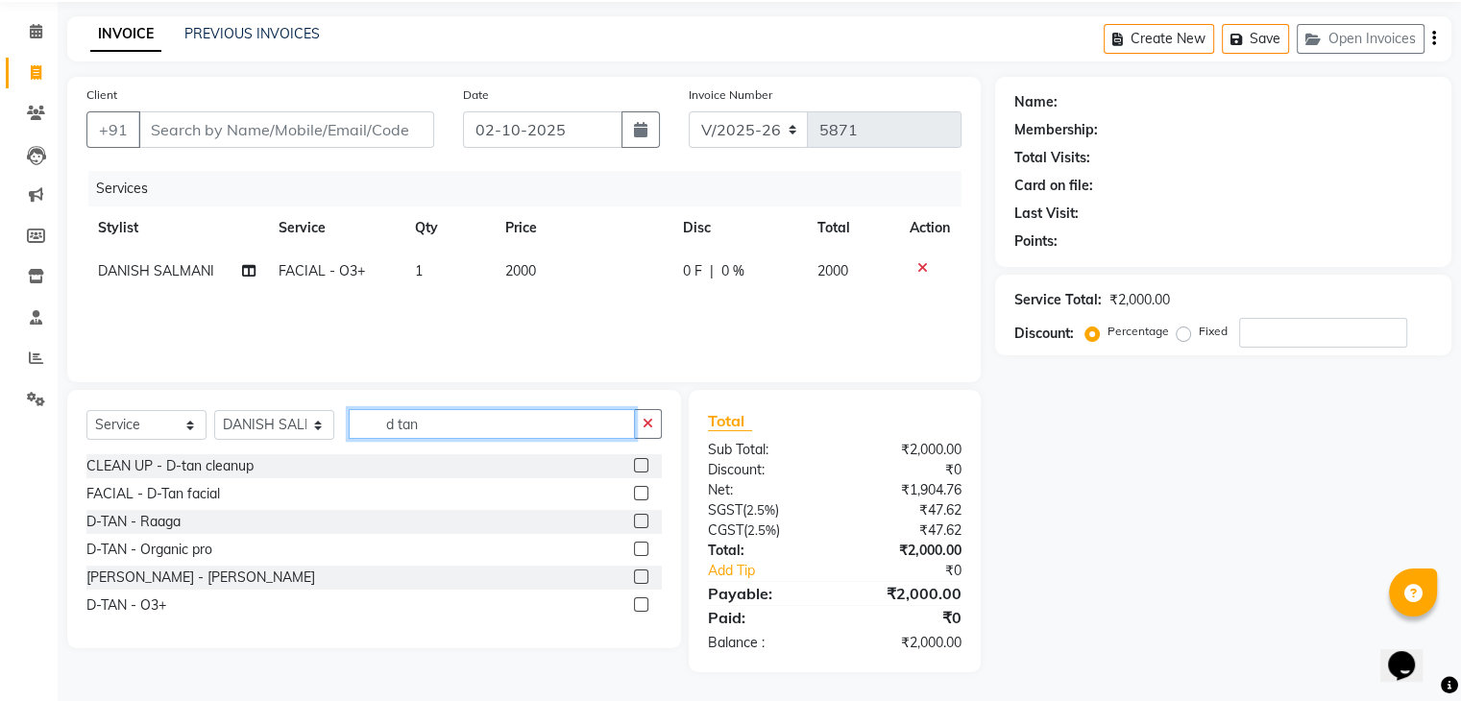
type input "d tan"
click at [640, 605] on label at bounding box center [641, 604] width 14 height 14
click at [640, 605] on input "checkbox" at bounding box center [640, 605] width 12 height 12
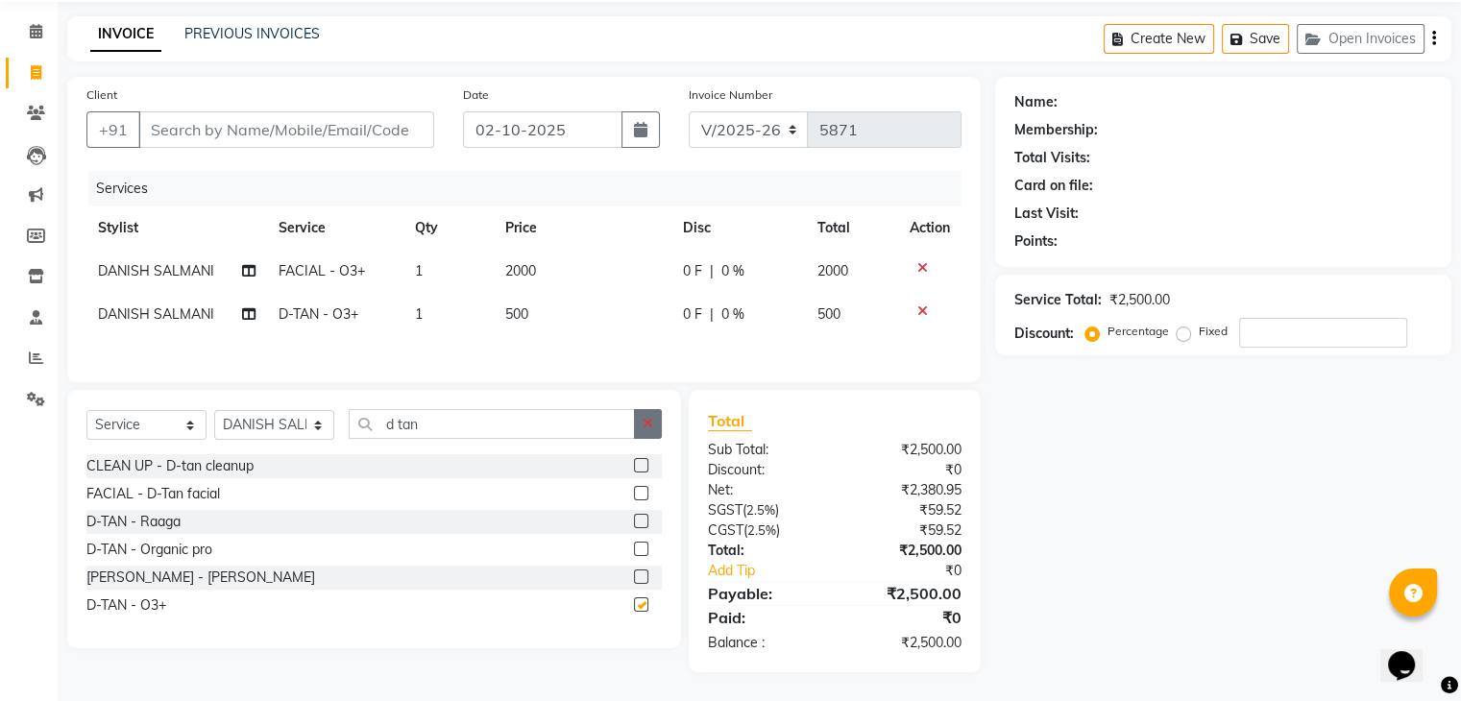
checkbox input "false"
click at [650, 430] on icon "button" at bounding box center [647, 423] width 11 height 13
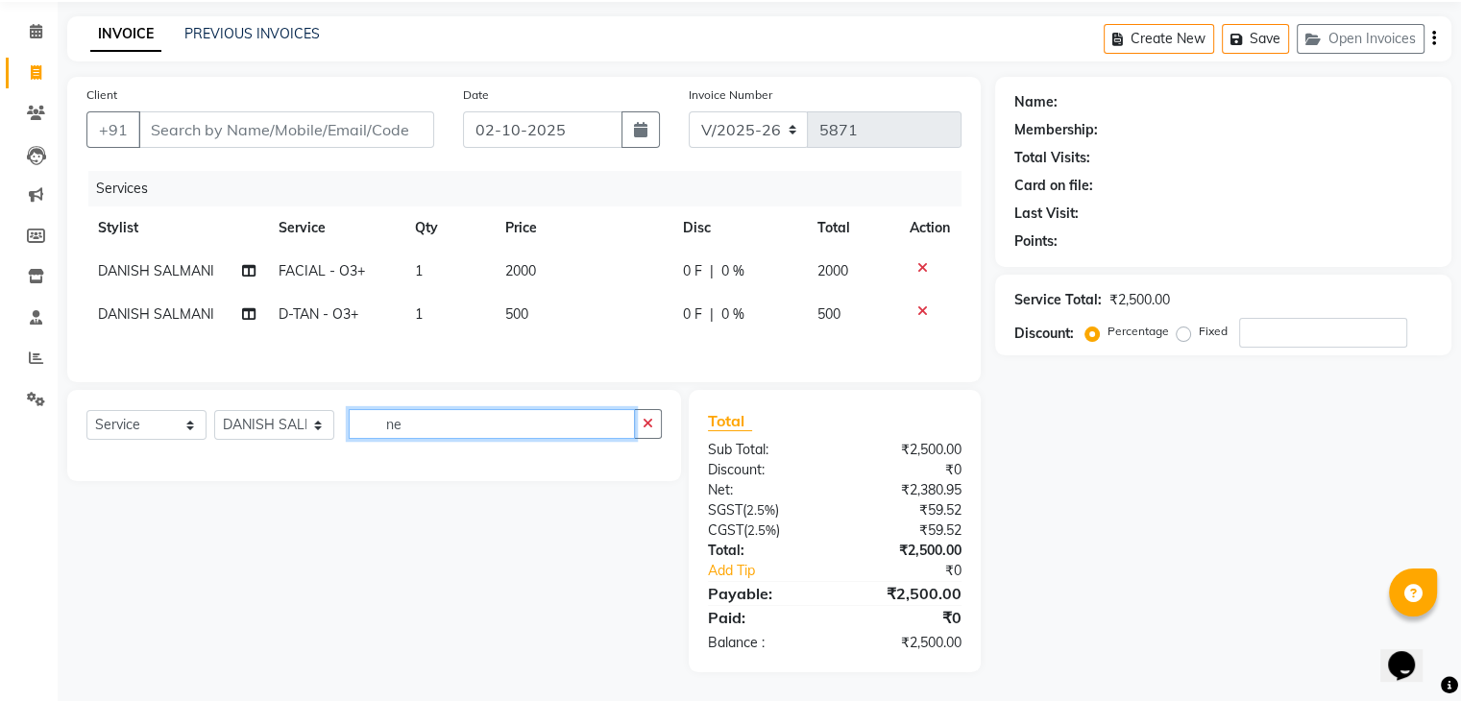
type input "n"
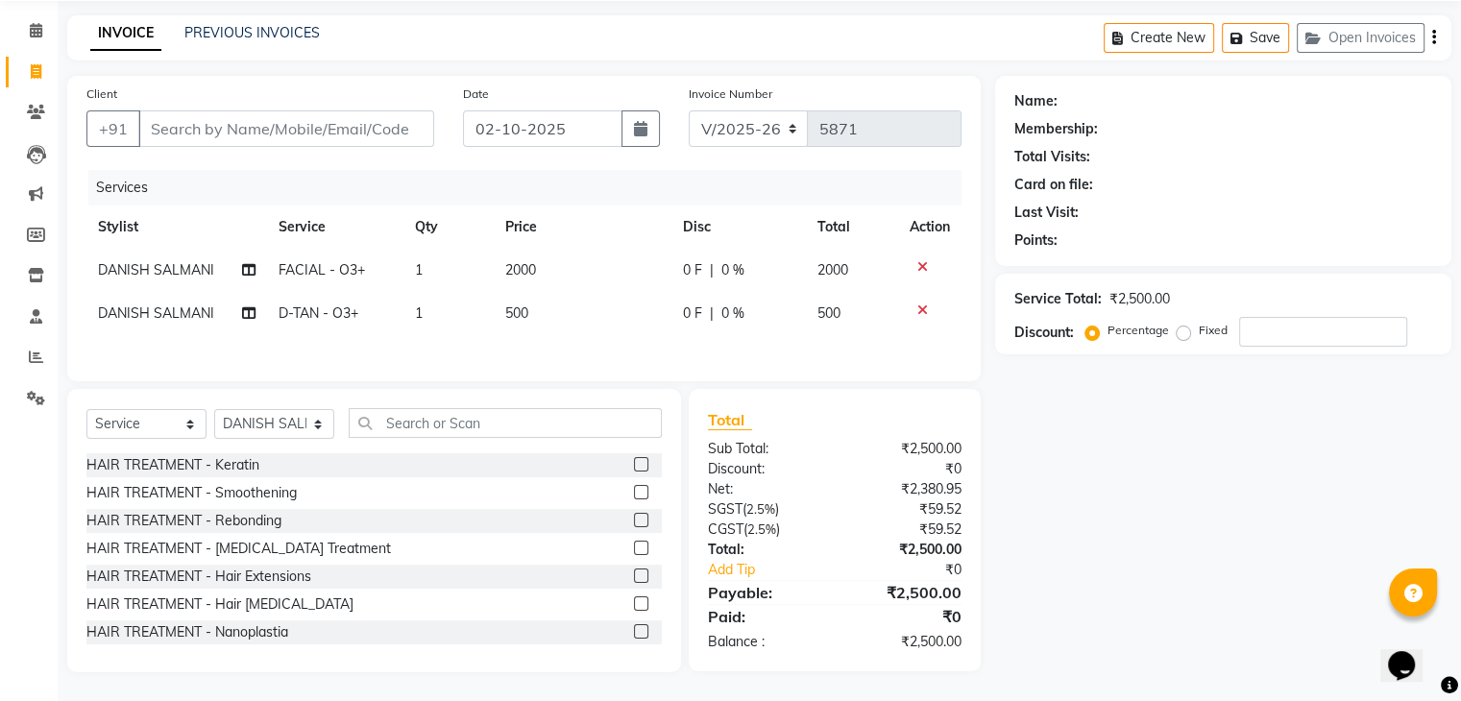
click at [578, 316] on td "500" at bounding box center [583, 313] width 178 height 43
select select "53879"
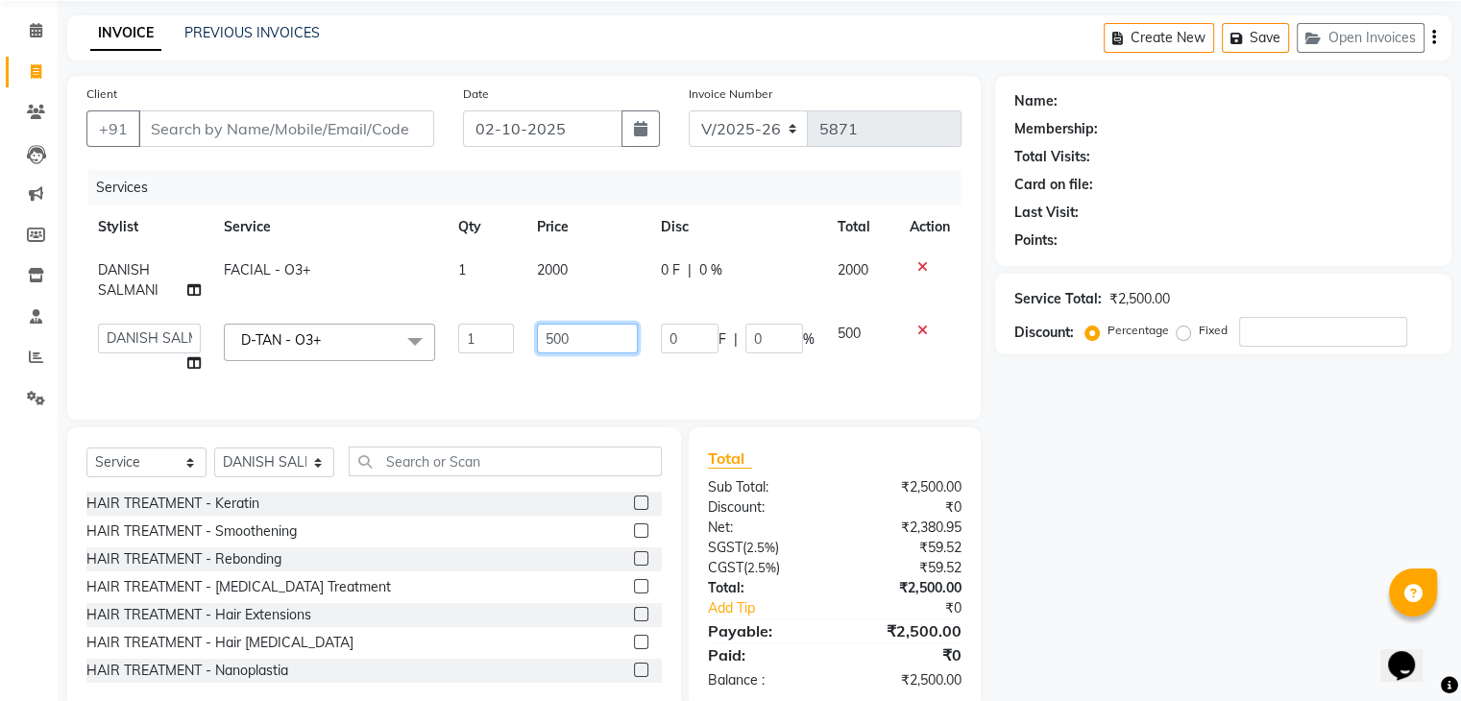
drag, startPoint x: 591, startPoint y: 329, endPoint x: 481, endPoint y: 340, distance: 110.0
click at [481, 340] on tr "AMAN DANISH SALMANI GOPAL PACHORI kakul KAVITA KIRAN KUMARI MEENU KUMARI NEHA N…" at bounding box center [523, 348] width 875 height 73
type input "1000"
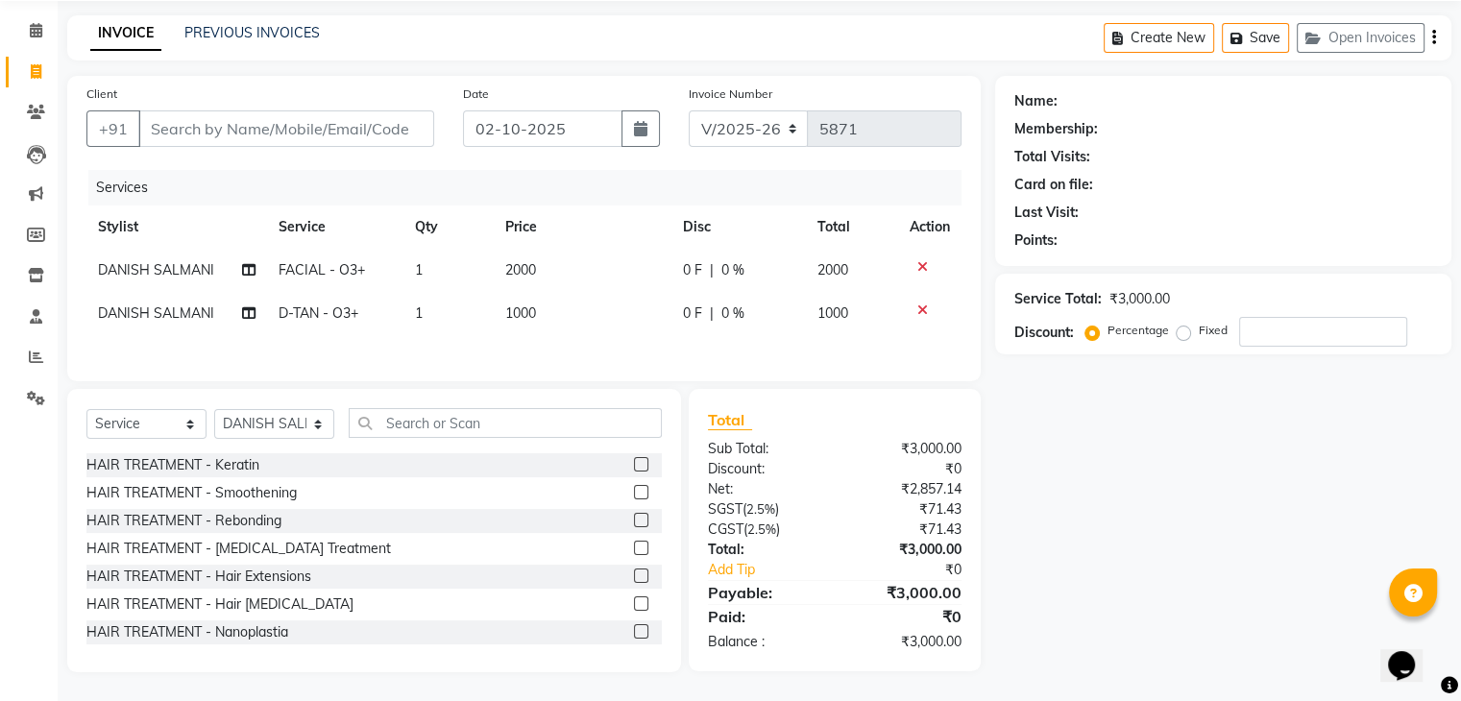
click at [485, 371] on div "Client +91 Date 02-10-2025 Invoice Number V/2025 V/2025-26 5871 Services Stylis…" at bounding box center [523, 228] width 913 height 305
click at [586, 431] on input "text" at bounding box center [505, 423] width 313 height 30
click at [308, 421] on select "Select Stylist AMAN DANISH SALMANI [PERSON_NAME] kakul KAVITA [PERSON_NAME] [PE…" at bounding box center [274, 424] width 120 height 30
select select "53881"
click at [214, 413] on select "Select Stylist AMAN DANISH SALMANI [PERSON_NAME] kakul KAVITA [PERSON_NAME] [PE…" at bounding box center [274, 424] width 120 height 30
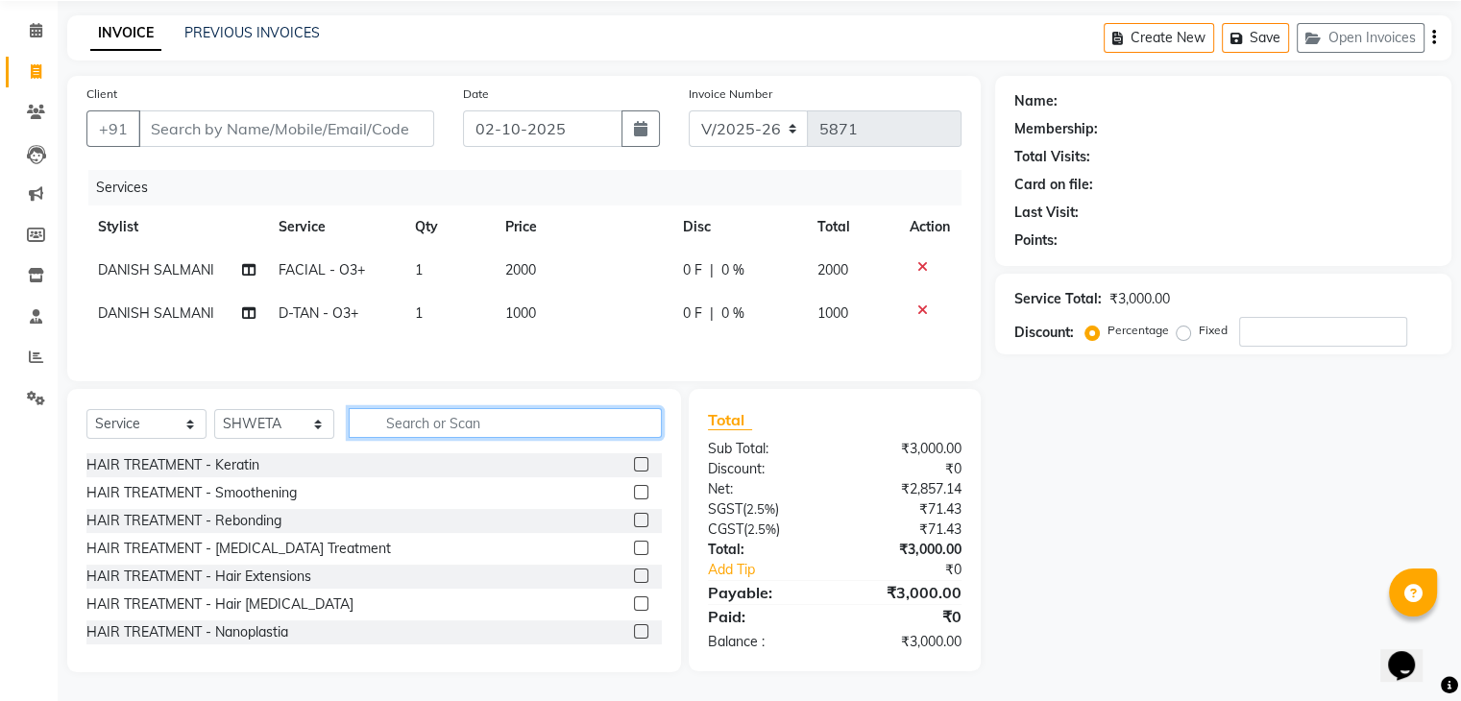
click at [392, 423] on input "text" at bounding box center [505, 423] width 313 height 30
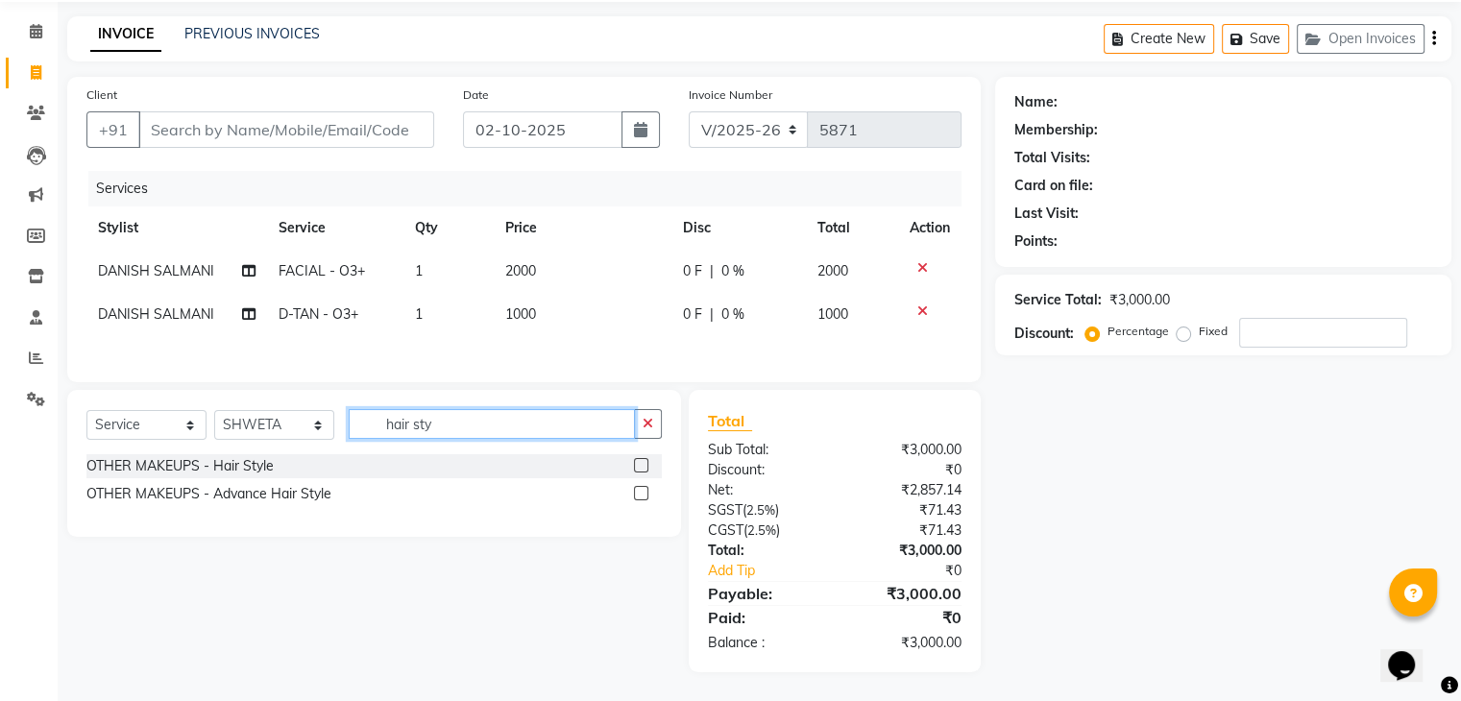
type input "hair sty"
click at [637, 496] on label at bounding box center [641, 493] width 14 height 14
click at [637, 496] on input "checkbox" at bounding box center [640, 494] width 12 height 12
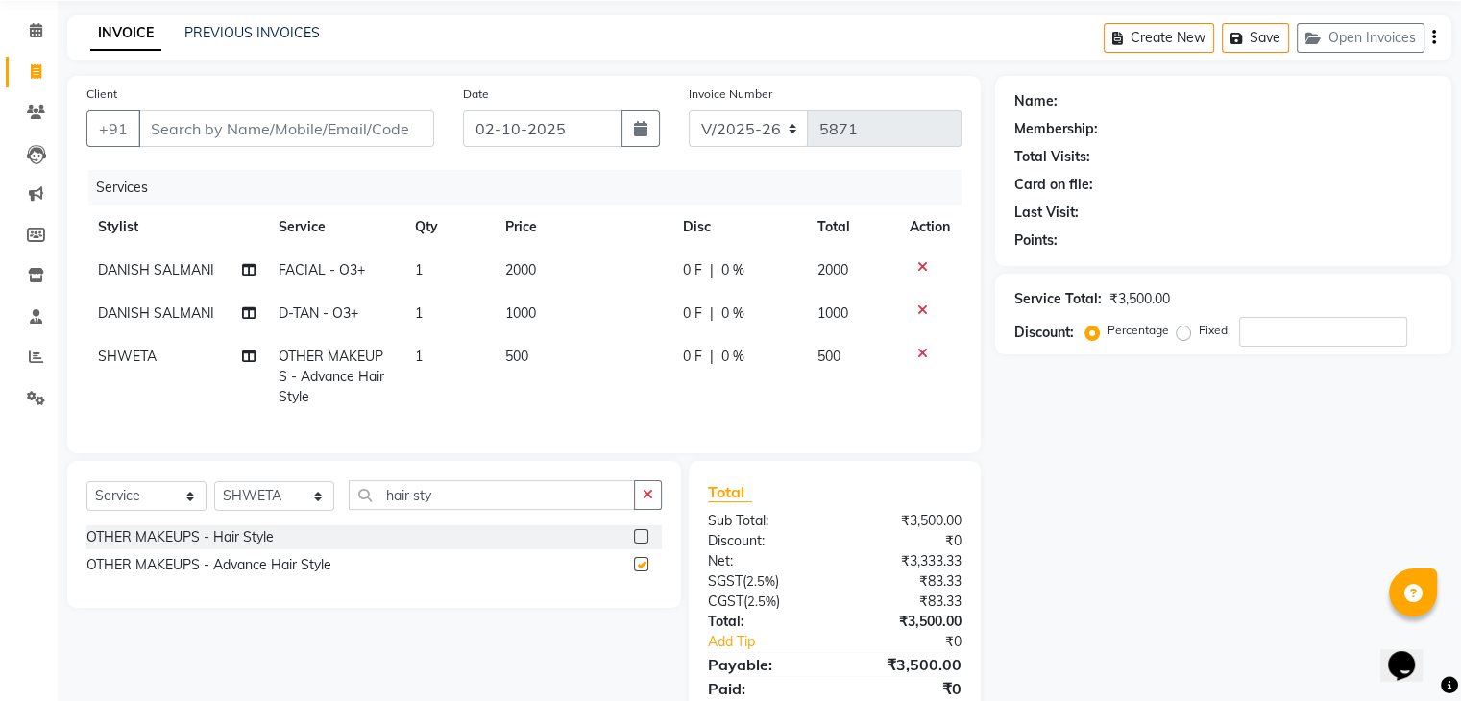
checkbox input "false"
click at [554, 396] on td "500" at bounding box center [583, 377] width 178 height 84
select select "53881"
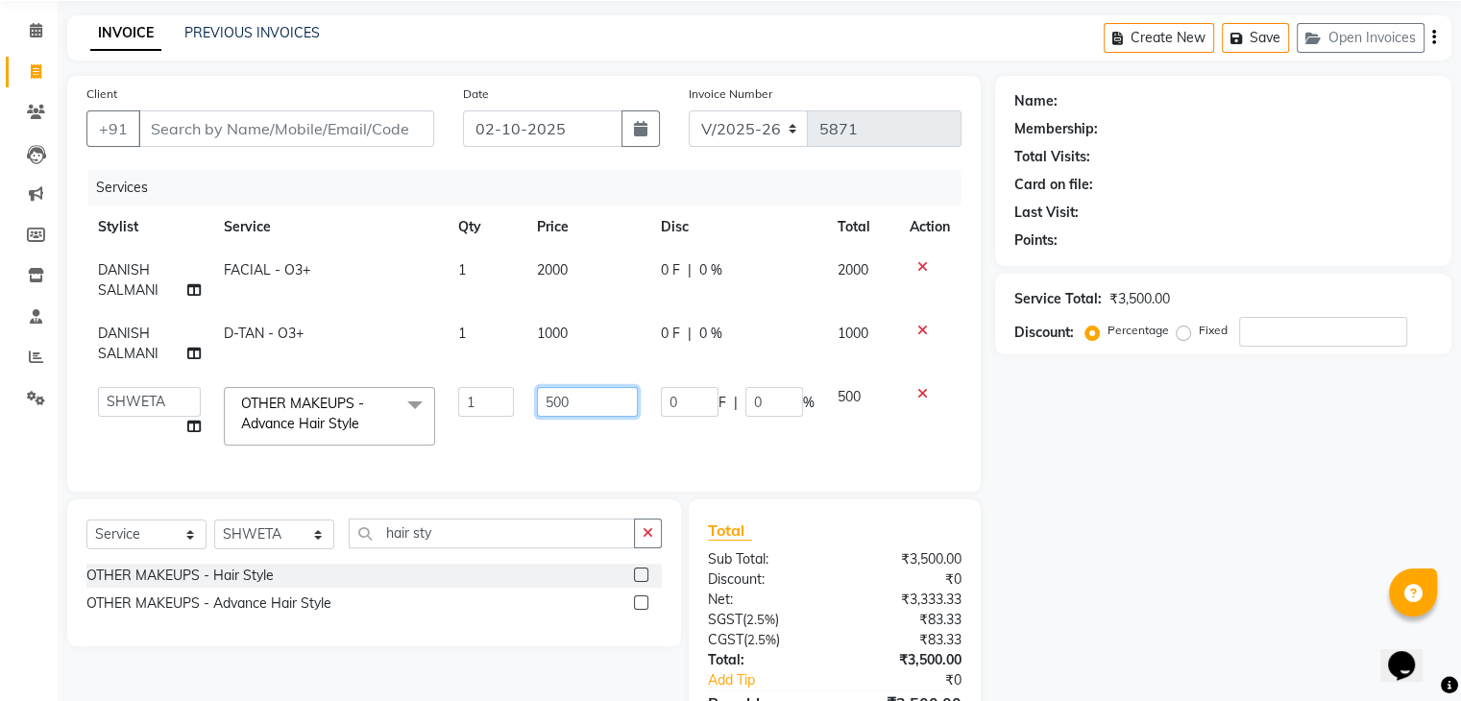
click at [552, 399] on input "500" at bounding box center [588, 402] width 102 height 30
type input "700"
click at [553, 450] on div "Client +91 Date 02-10-2025 Invoice Number V/2025 V/2025-26 5871 Services Stylis…" at bounding box center [523, 284] width 913 height 416
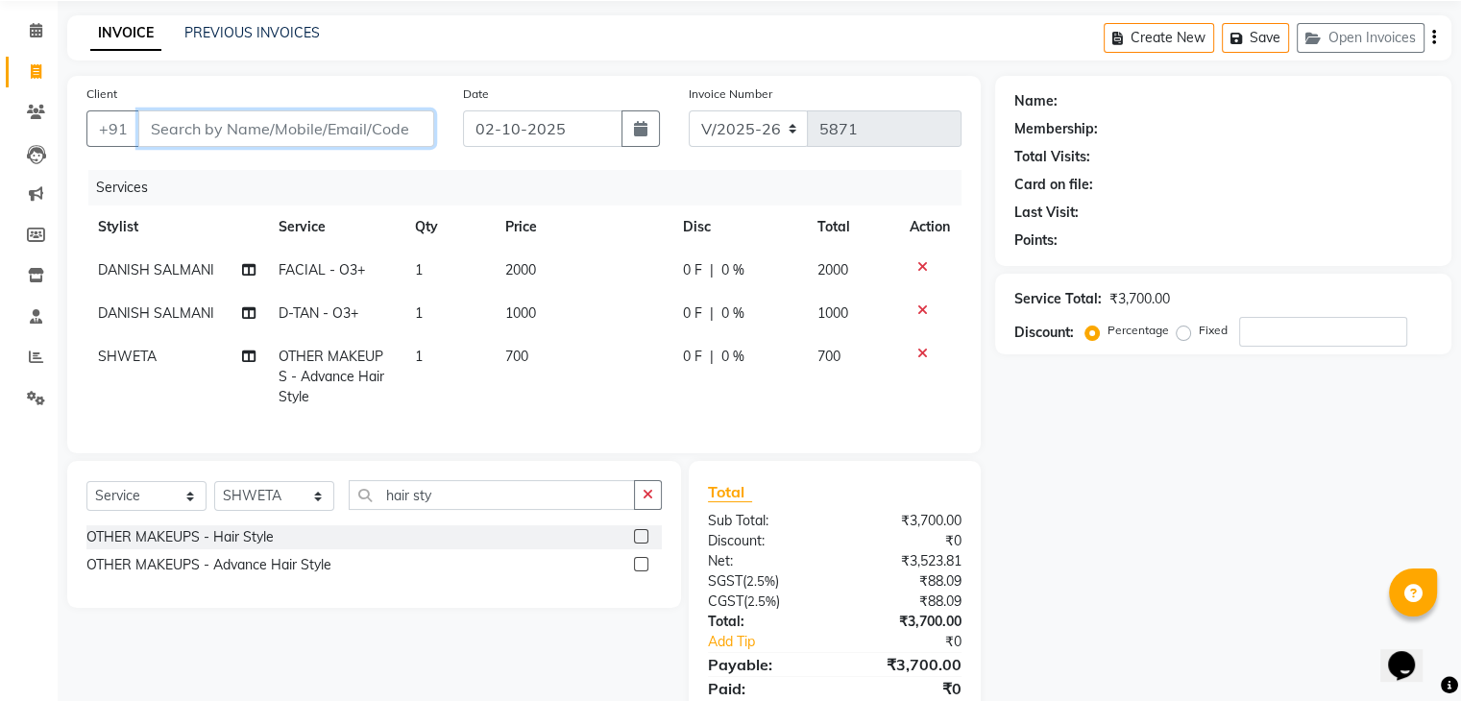
click at [323, 128] on input "Client" at bounding box center [286, 128] width 296 height 36
type input "9"
type input "0"
type input "9599245883"
click at [494, 409] on td "700" at bounding box center [583, 377] width 178 height 84
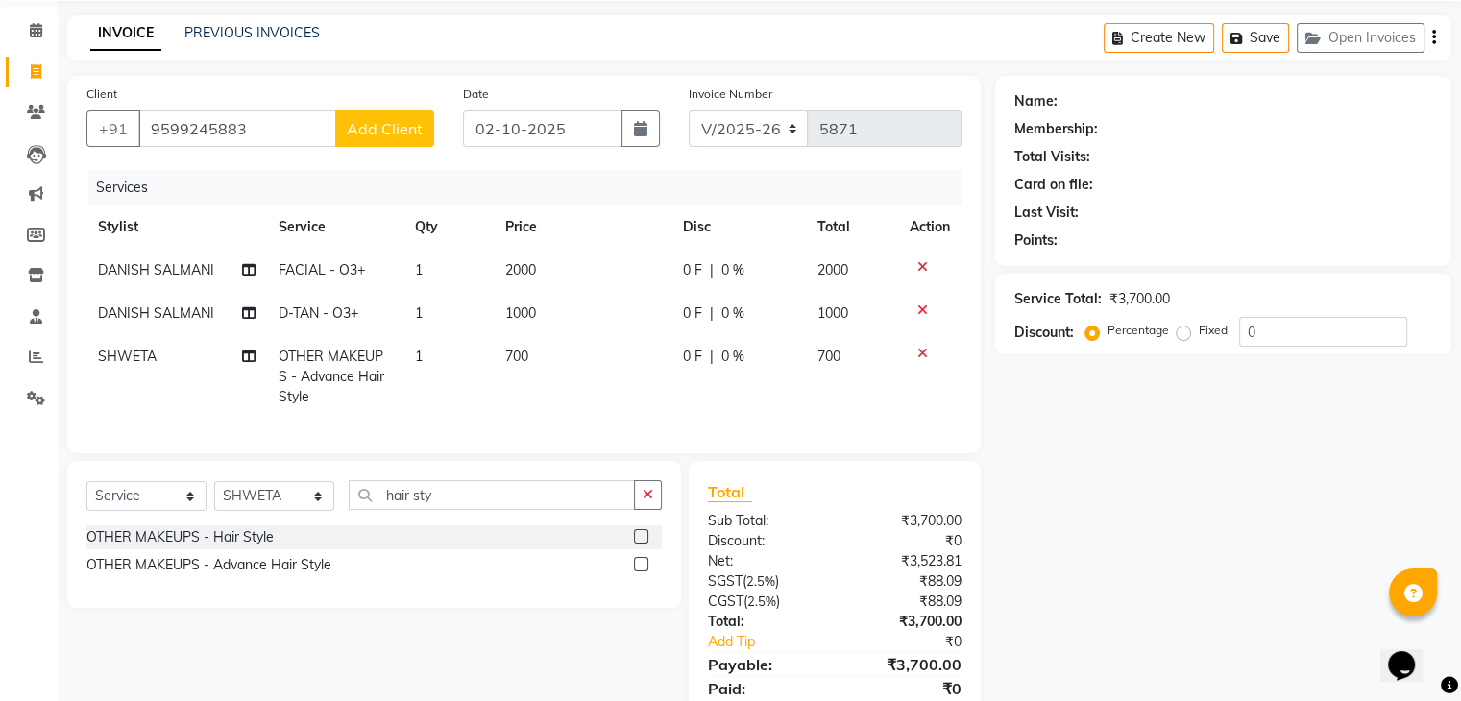
select select "53881"
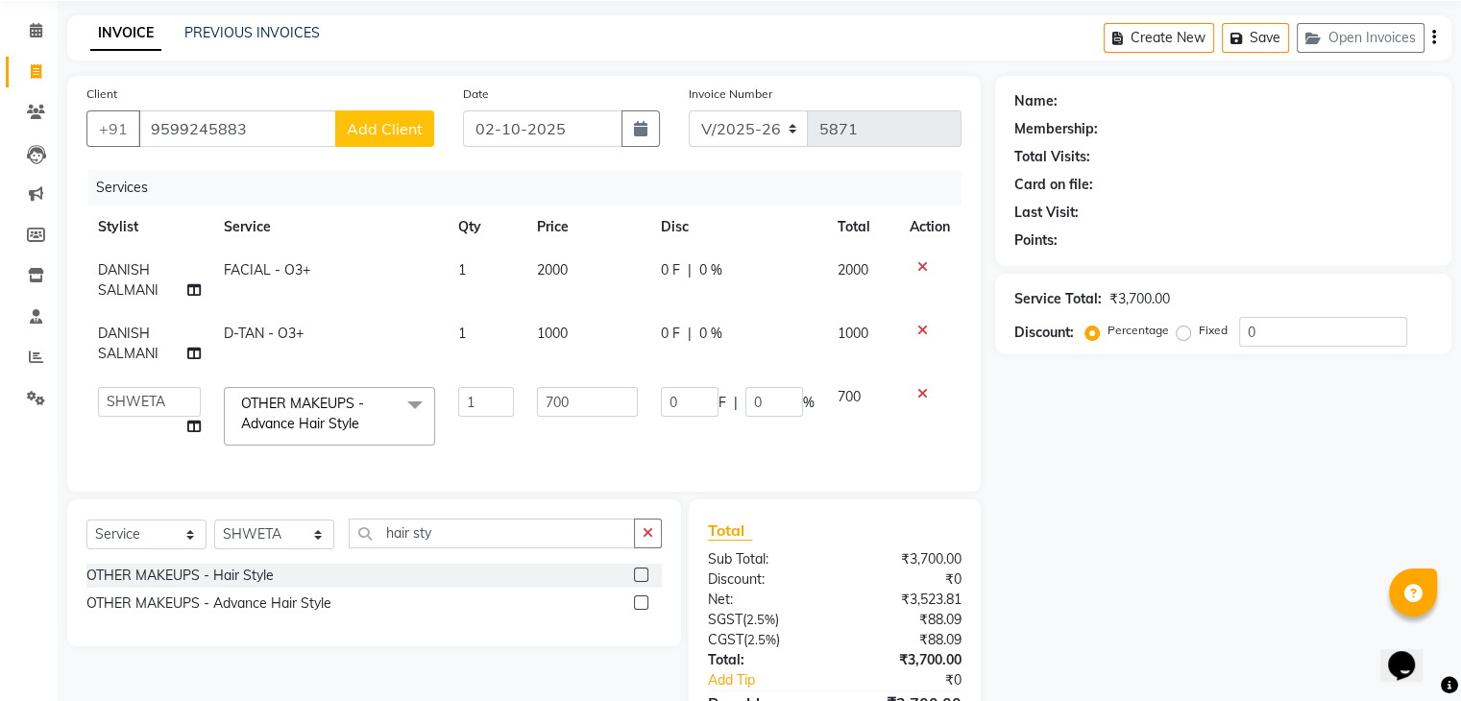
click at [380, 134] on span "Add Client" at bounding box center [385, 128] width 76 height 19
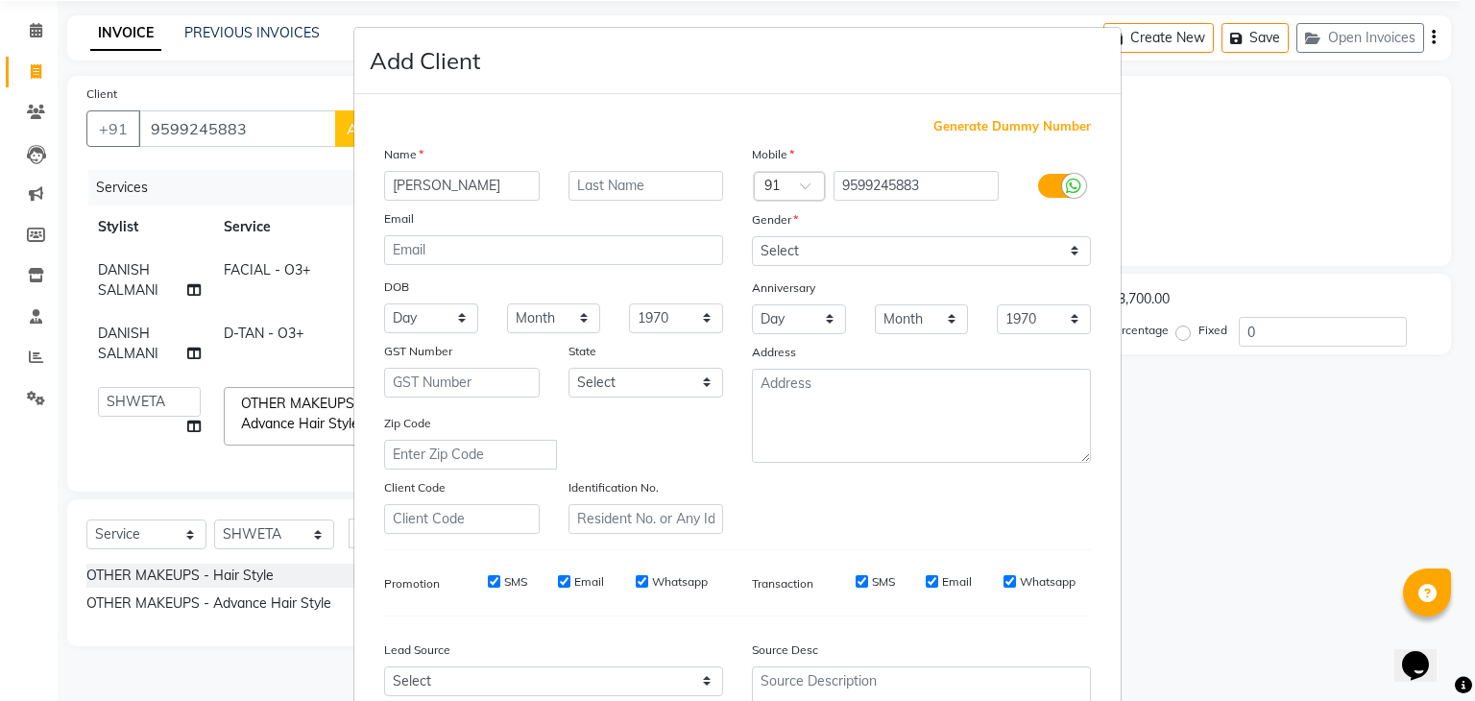
type input "arpit"
click at [772, 242] on select "Select [DEMOGRAPHIC_DATA] [DEMOGRAPHIC_DATA] Other Prefer Not To Say" at bounding box center [921, 251] width 339 height 30
select select "male"
click at [752, 237] on select "Select [DEMOGRAPHIC_DATA] [DEMOGRAPHIC_DATA] Other Prefer Not To Say" at bounding box center [921, 251] width 339 height 30
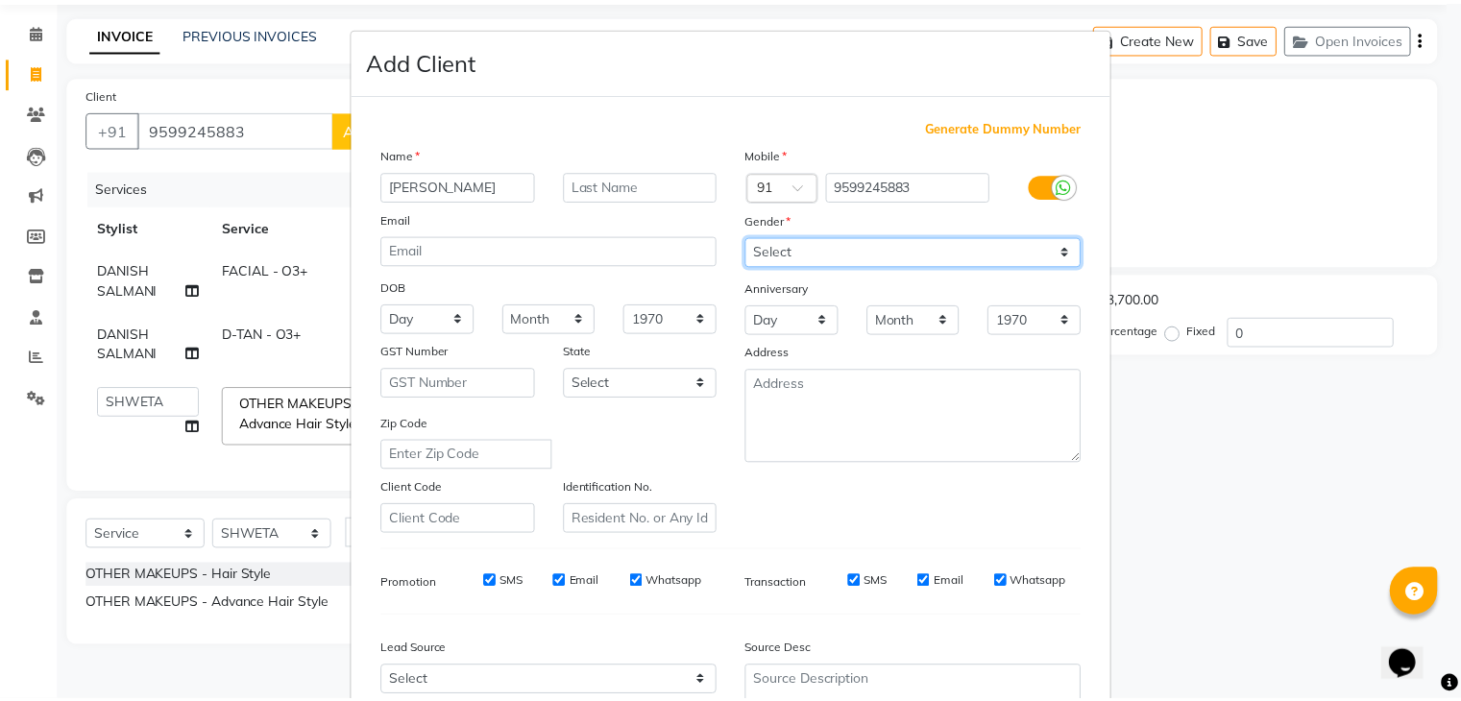
scroll to position [195, 0]
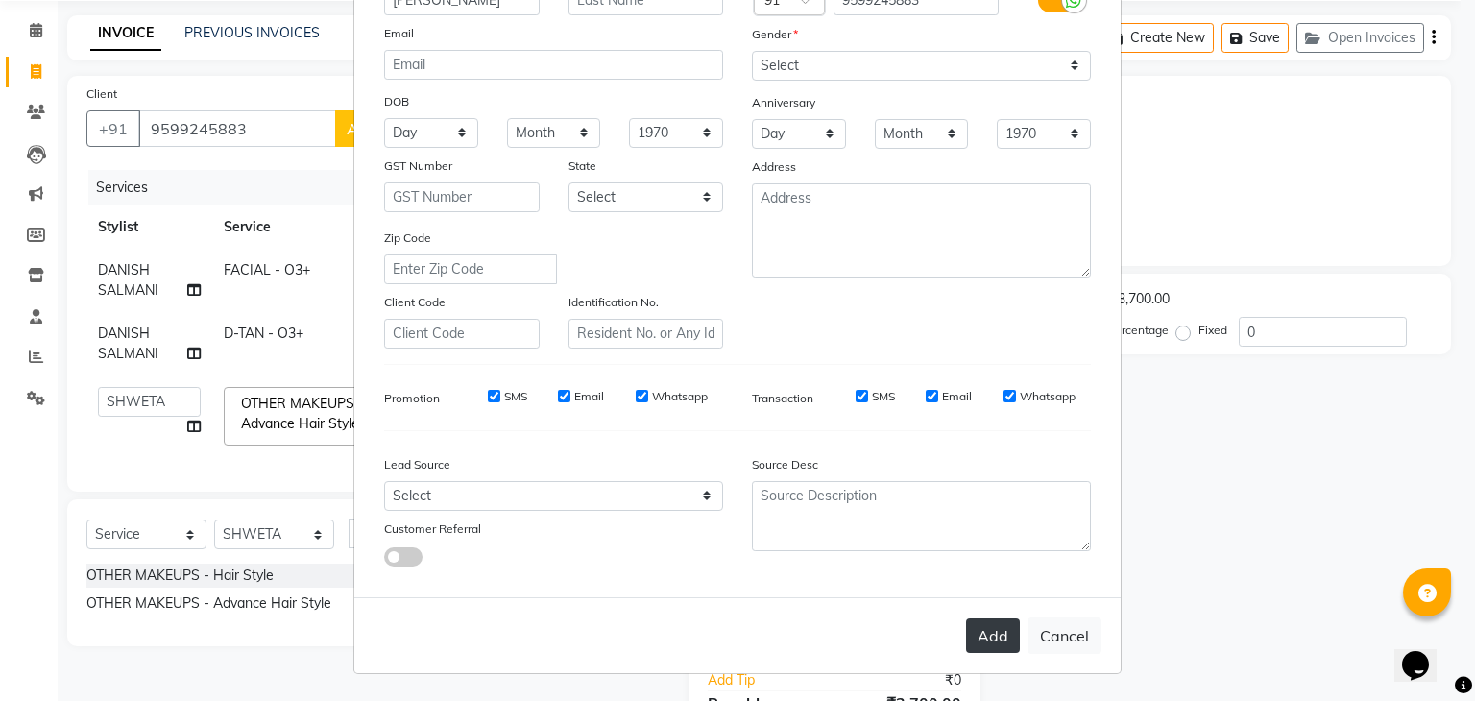
click at [1001, 642] on button "Add" at bounding box center [993, 635] width 54 height 35
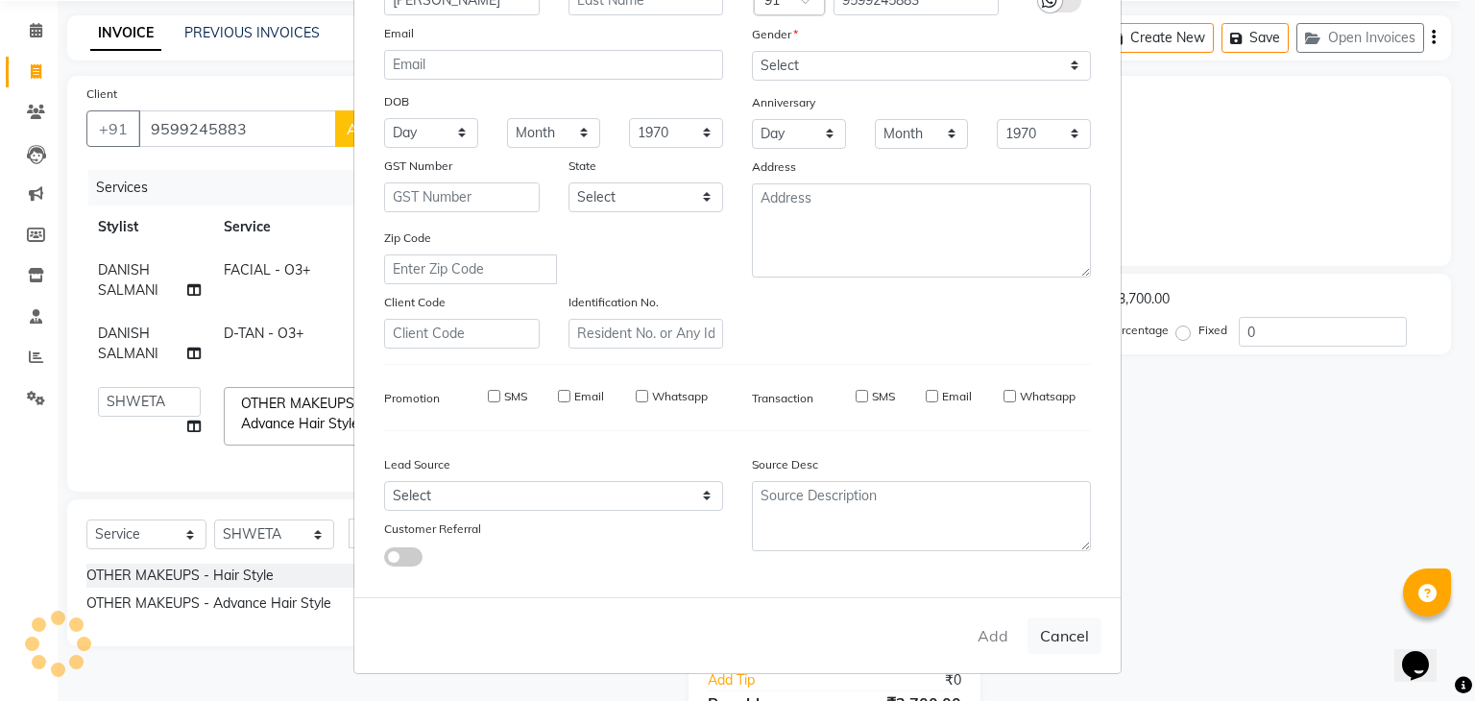
select select
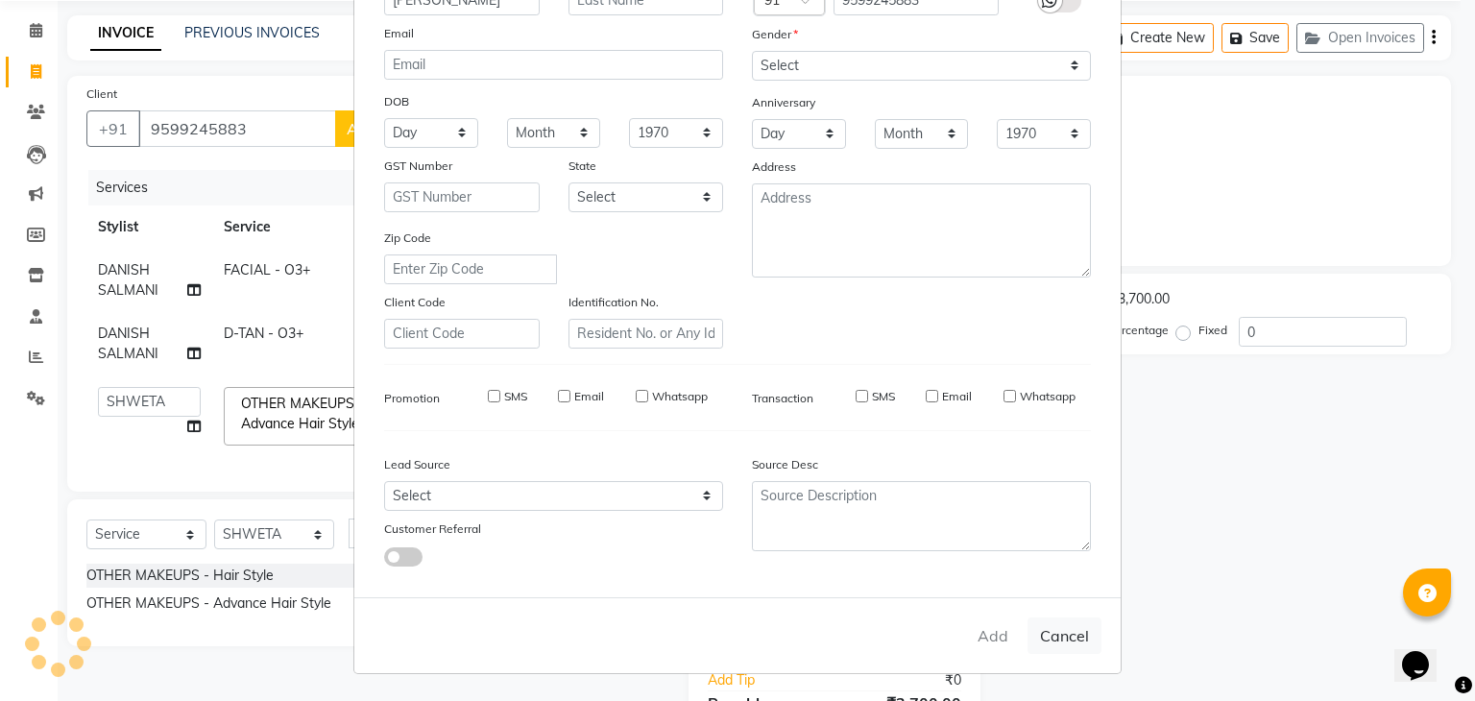
select select
checkbox input "false"
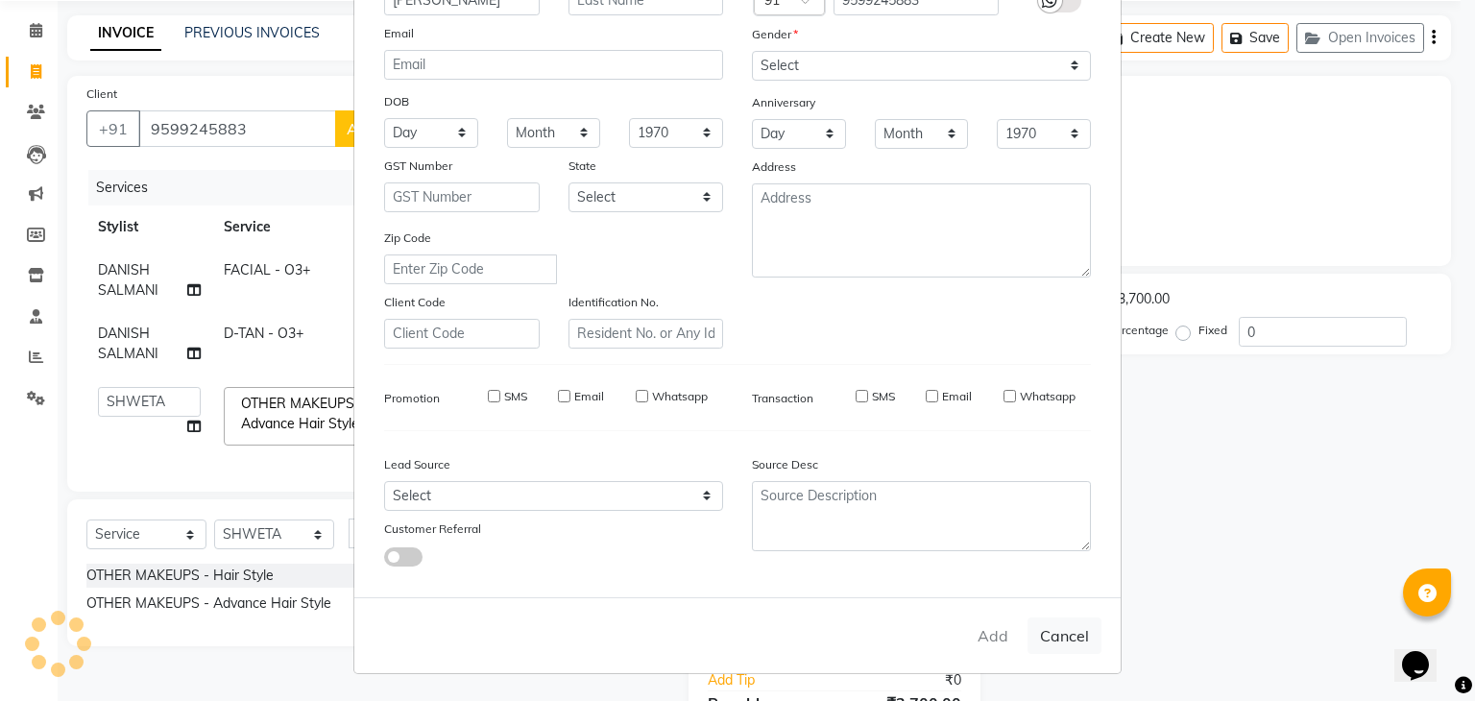
checkbox input "false"
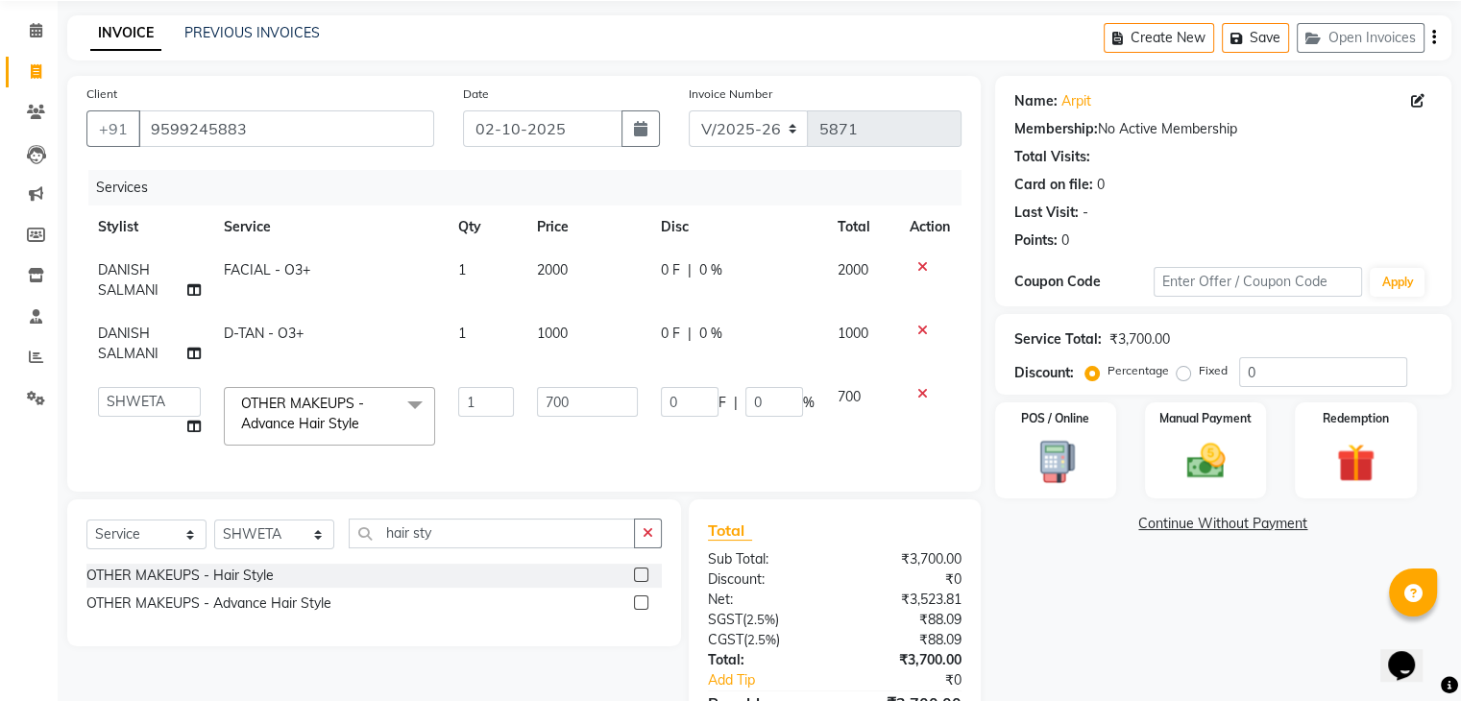
click at [1267, 474] on div "POS / Online Manual Payment Redemption" at bounding box center [1222, 450] width 485 height 96
click at [1217, 470] on img at bounding box center [1205, 462] width 64 height 46
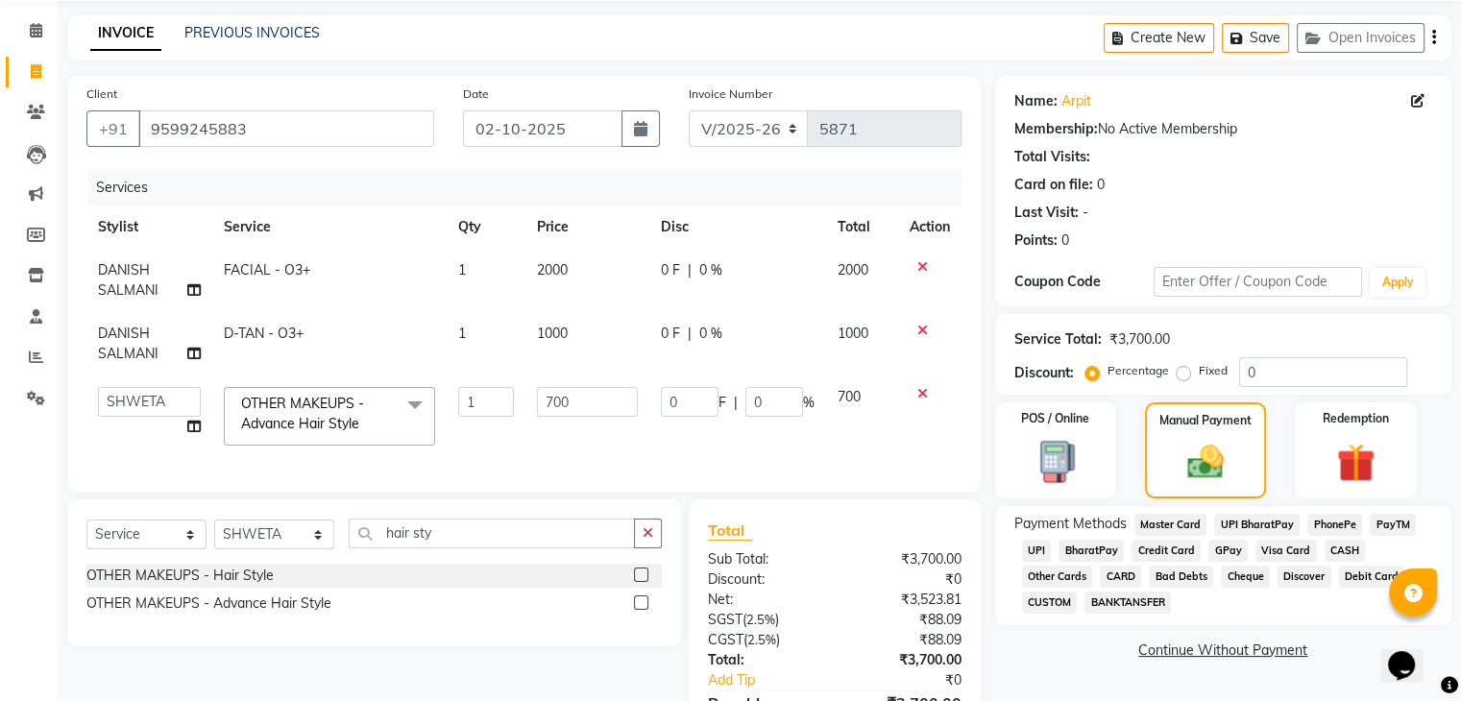
click at [1041, 551] on span "UPI" at bounding box center [1037, 551] width 30 height 22
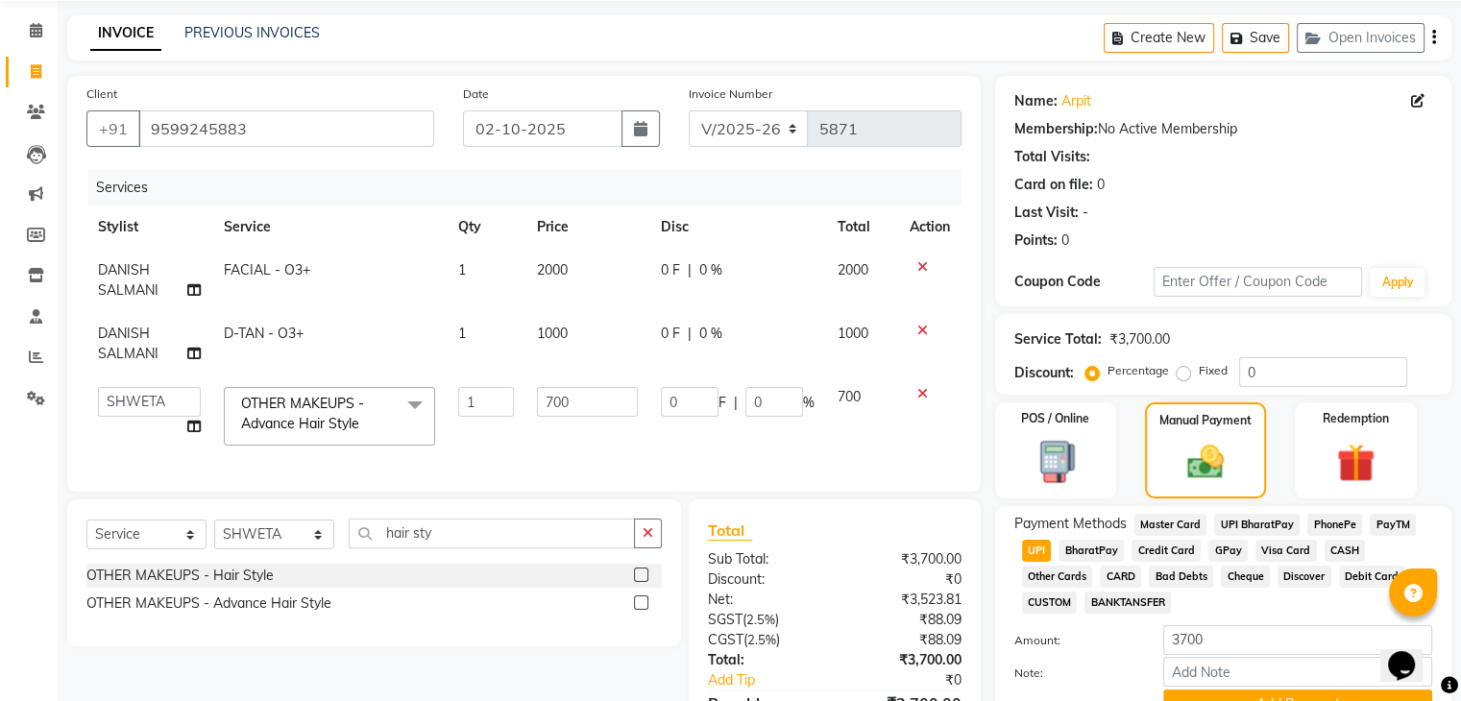
scroll to position [192, 0]
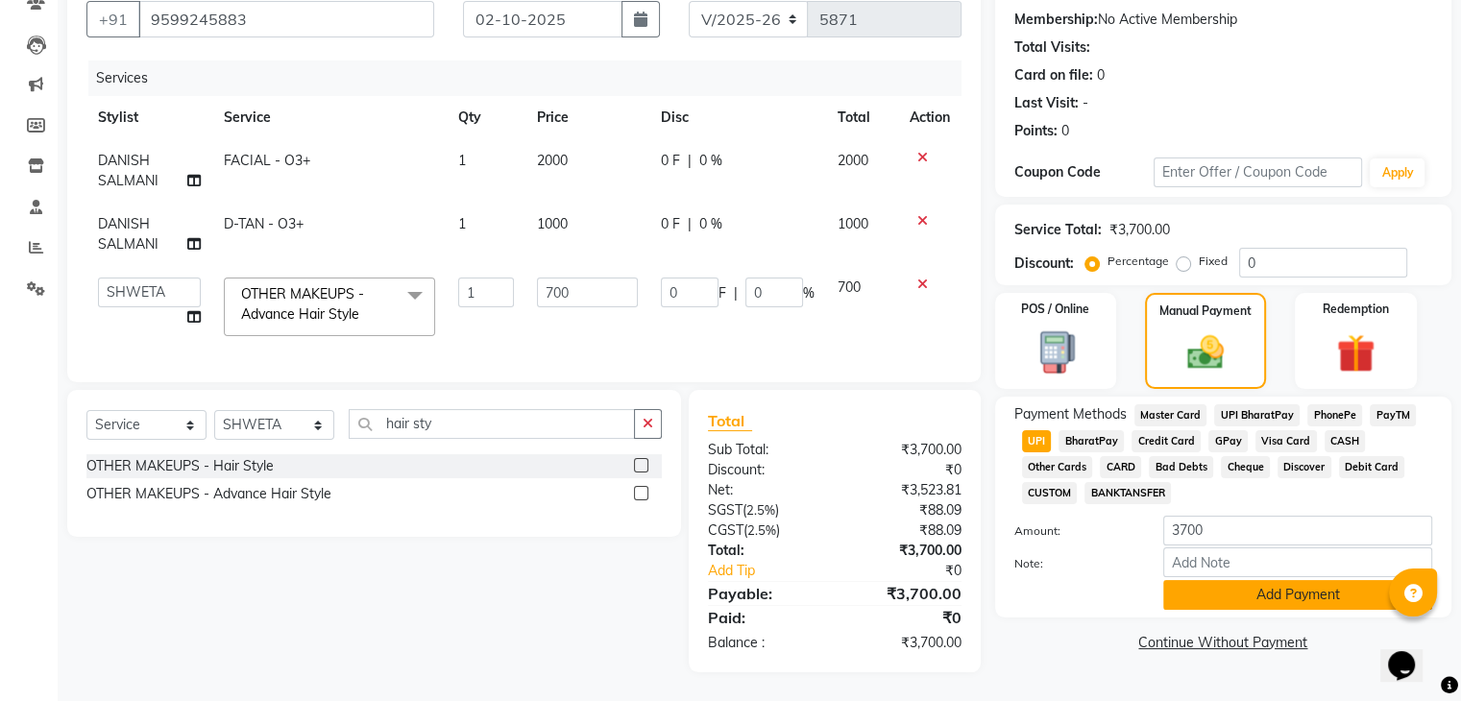
click at [1224, 584] on button "Add Payment" at bounding box center [1297, 595] width 269 height 30
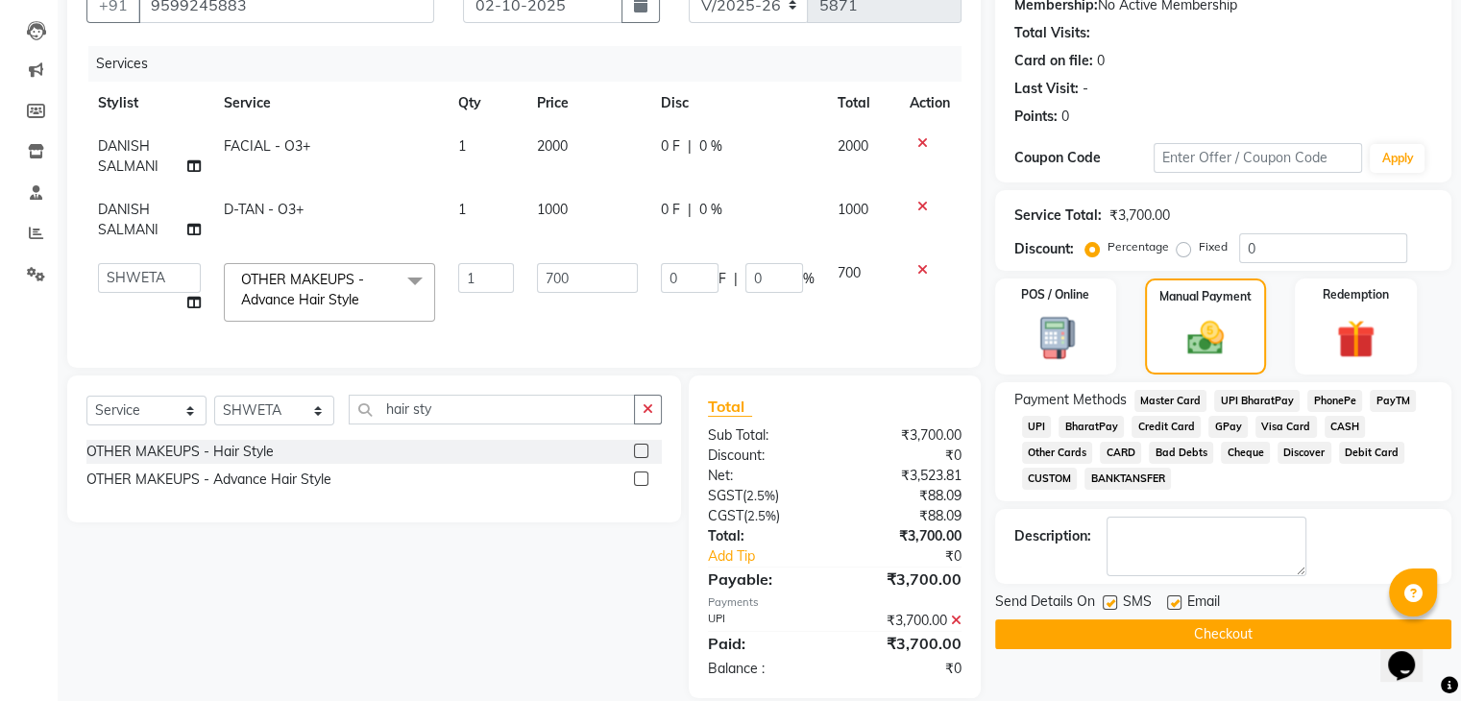
click at [1224, 633] on button "Checkout" at bounding box center [1223, 634] width 456 height 30
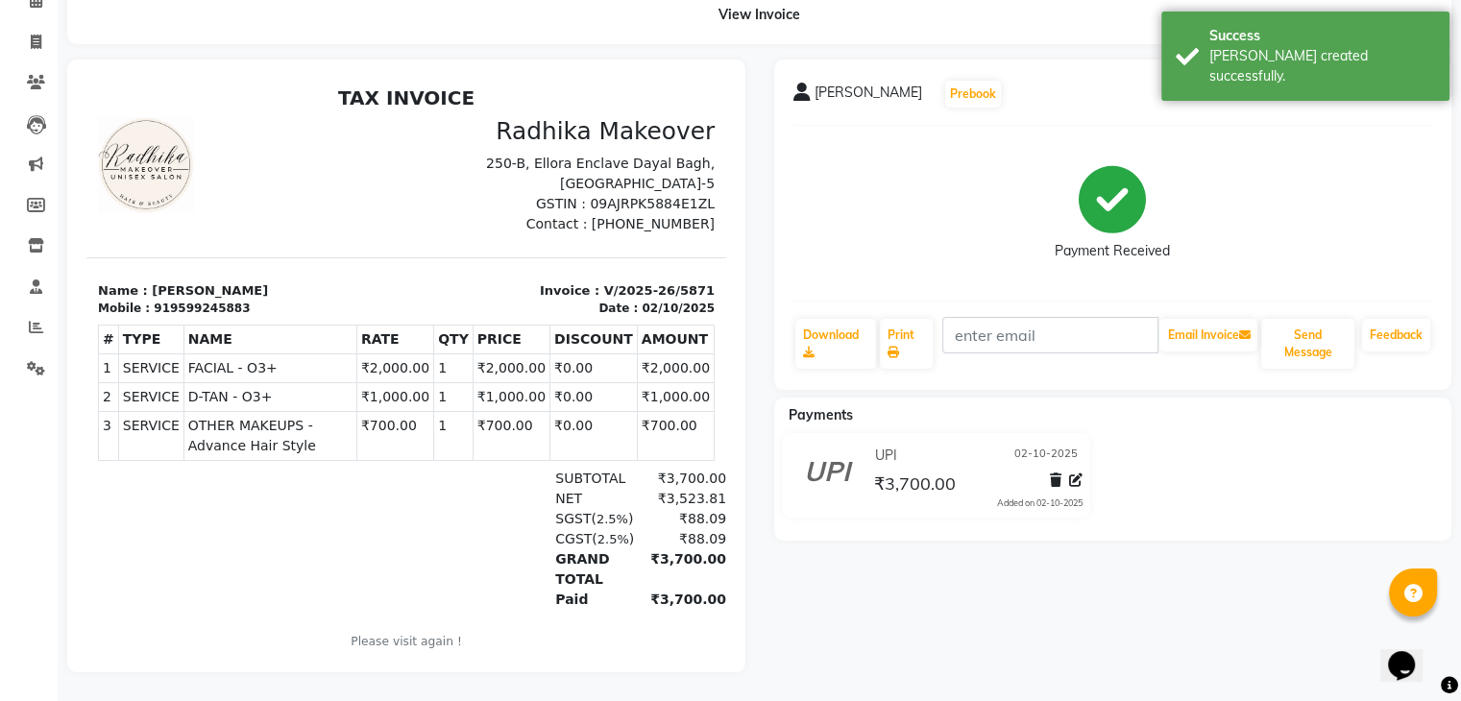
scroll to position [107, 0]
click at [31, 36] on icon at bounding box center [36, 42] width 11 height 14
select select "service"
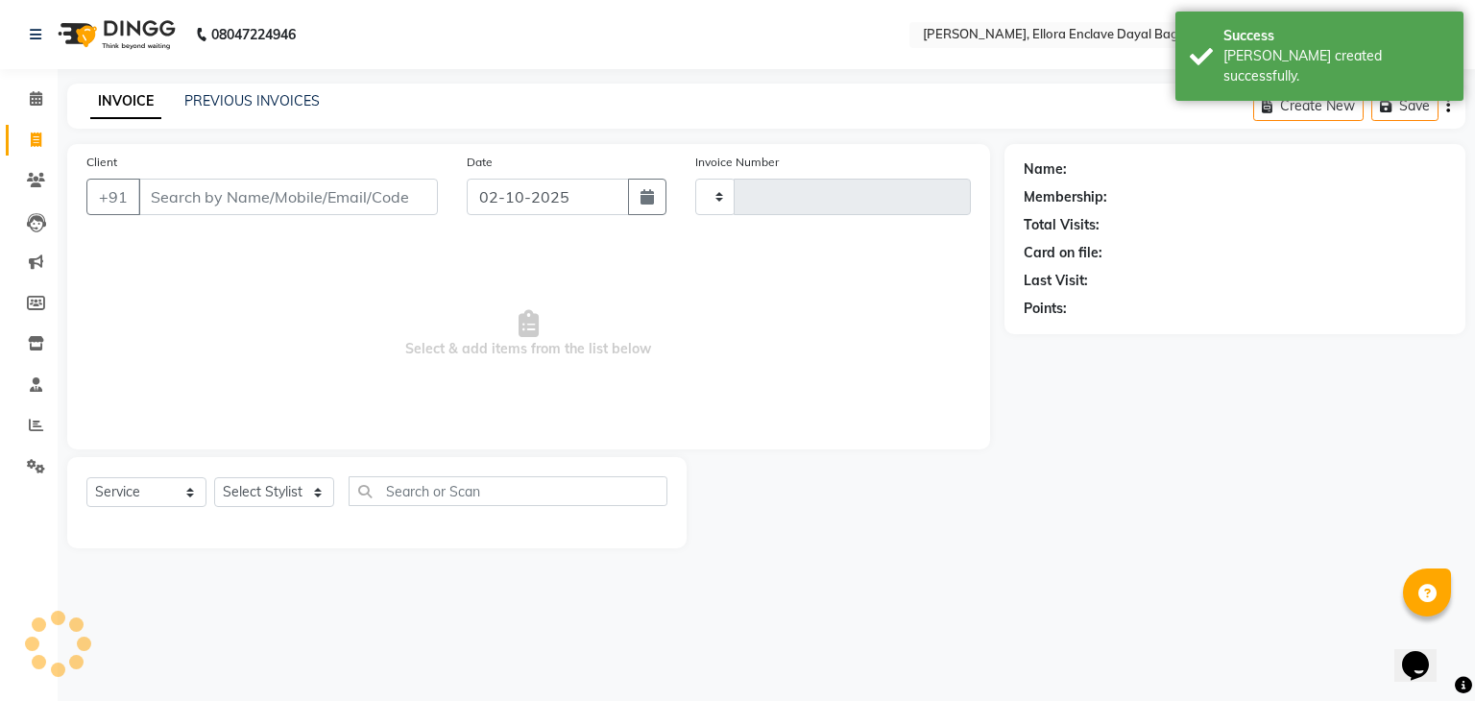
type input "5872"
select select "6880"
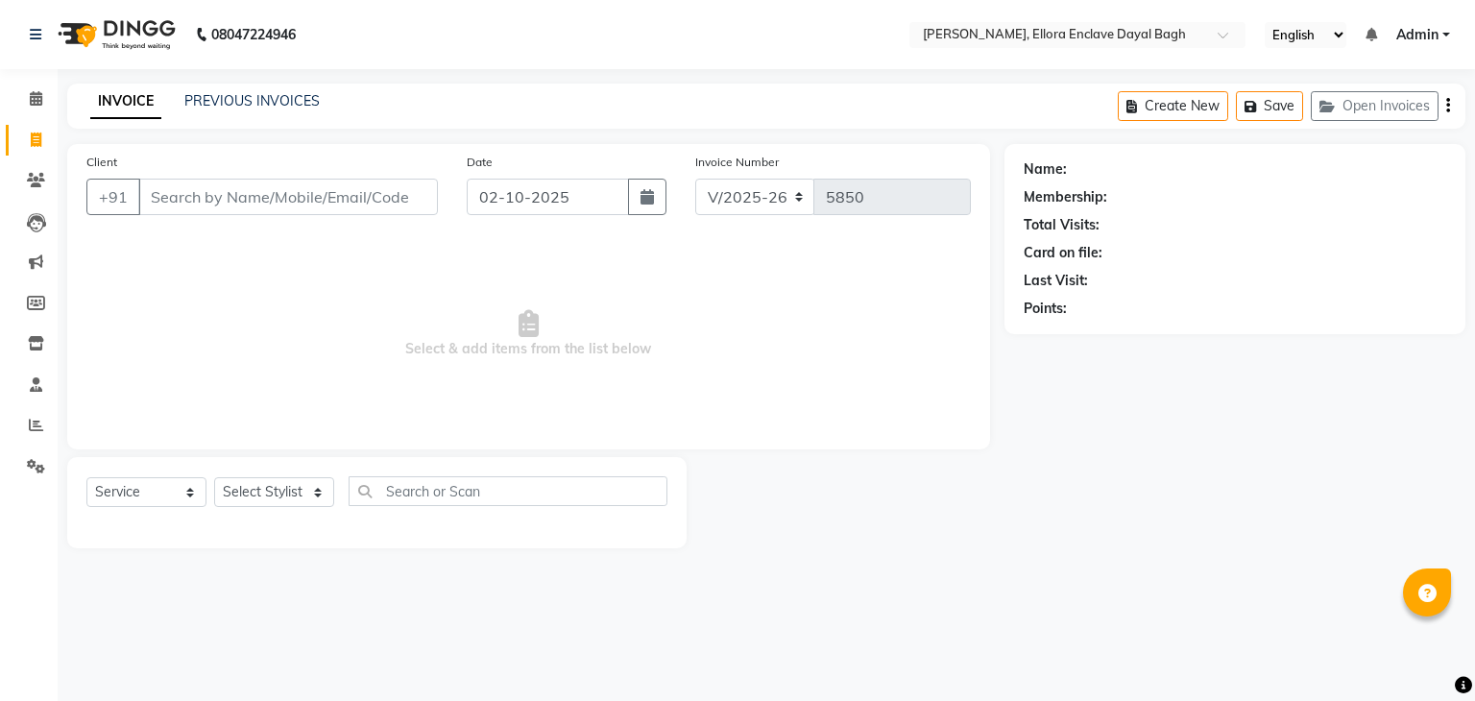
select select "6880"
select select "service"
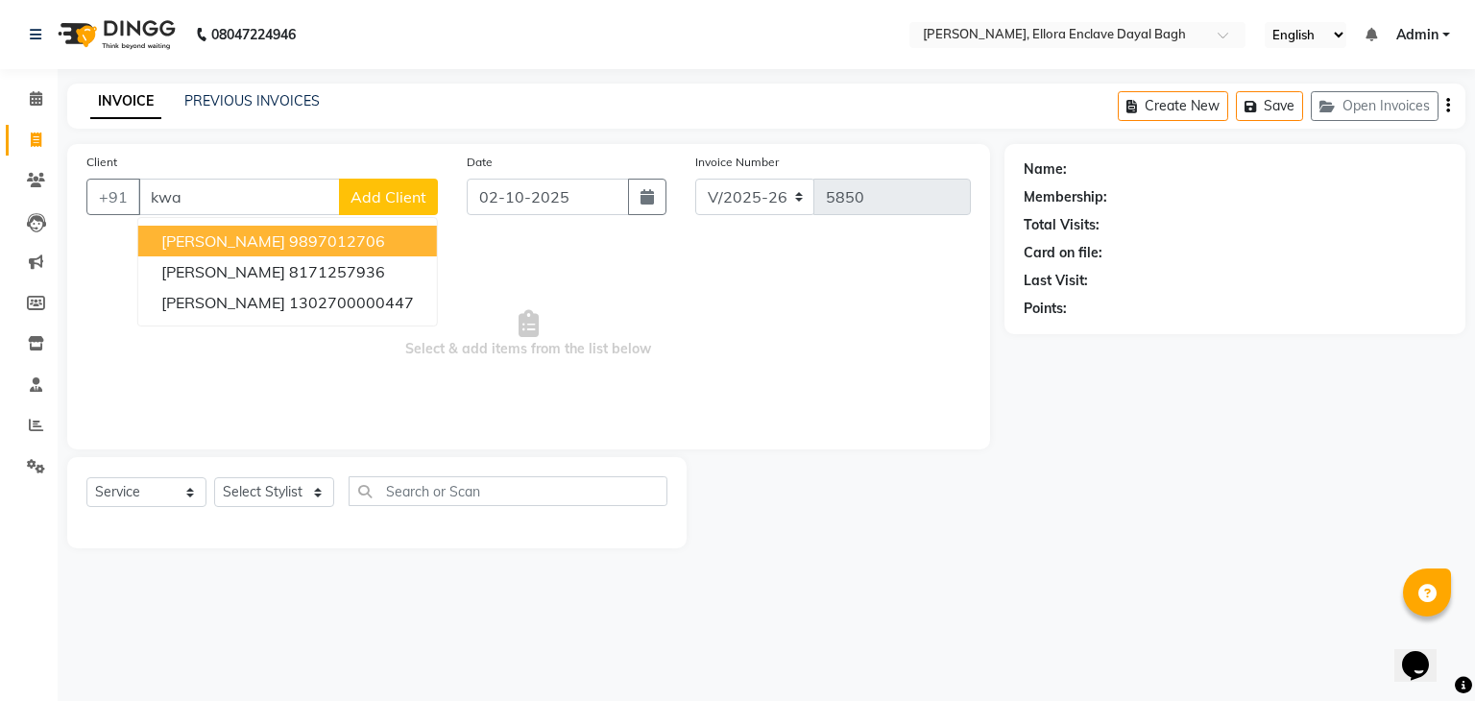
click at [342, 236] on ngb-highlight "9897012706" at bounding box center [337, 240] width 96 height 19
type input "9897012706"
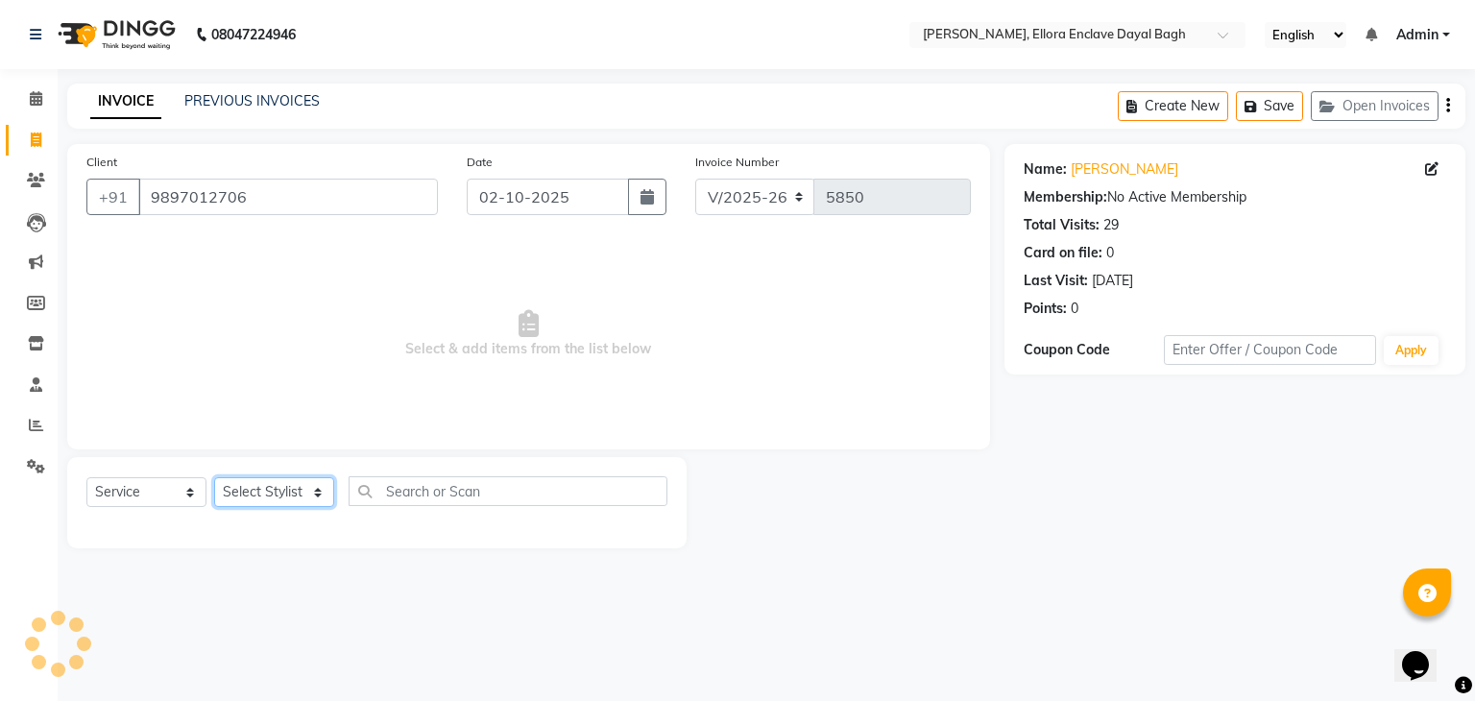
click at [299, 492] on select "Select Stylist AMAN DANISH SALMANI [PERSON_NAME] kakul KAVITA [PERSON_NAME] [PE…" at bounding box center [274, 492] width 120 height 30
select select "53888"
click at [214, 478] on select "Select Stylist AMAN DANISH SALMANI [PERSON_NAME] kakul KAVITA [PERSON_NAME] [PE…" at bounding box center [274, 492] width 120 height 30
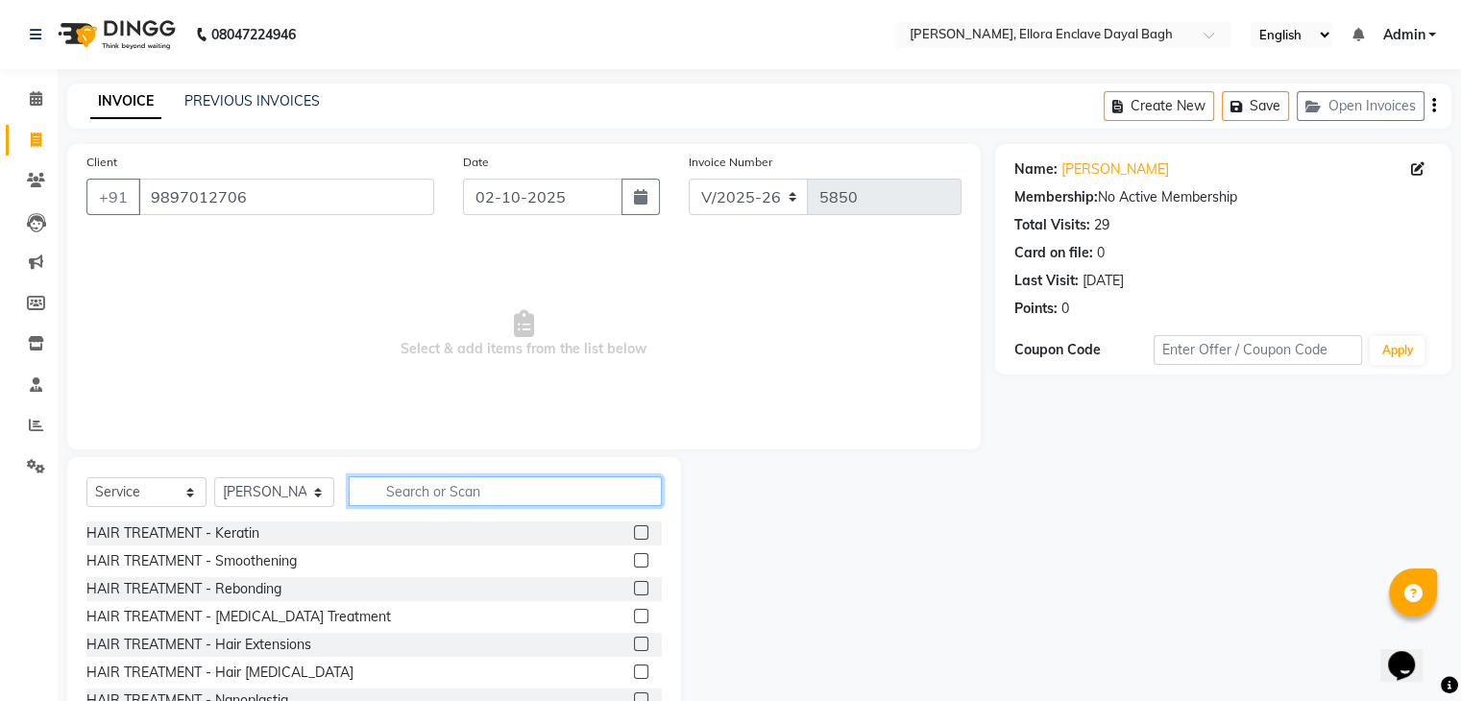
click at [445, 495] on input "text" at bounding box center [505, 491] width 313 height 30
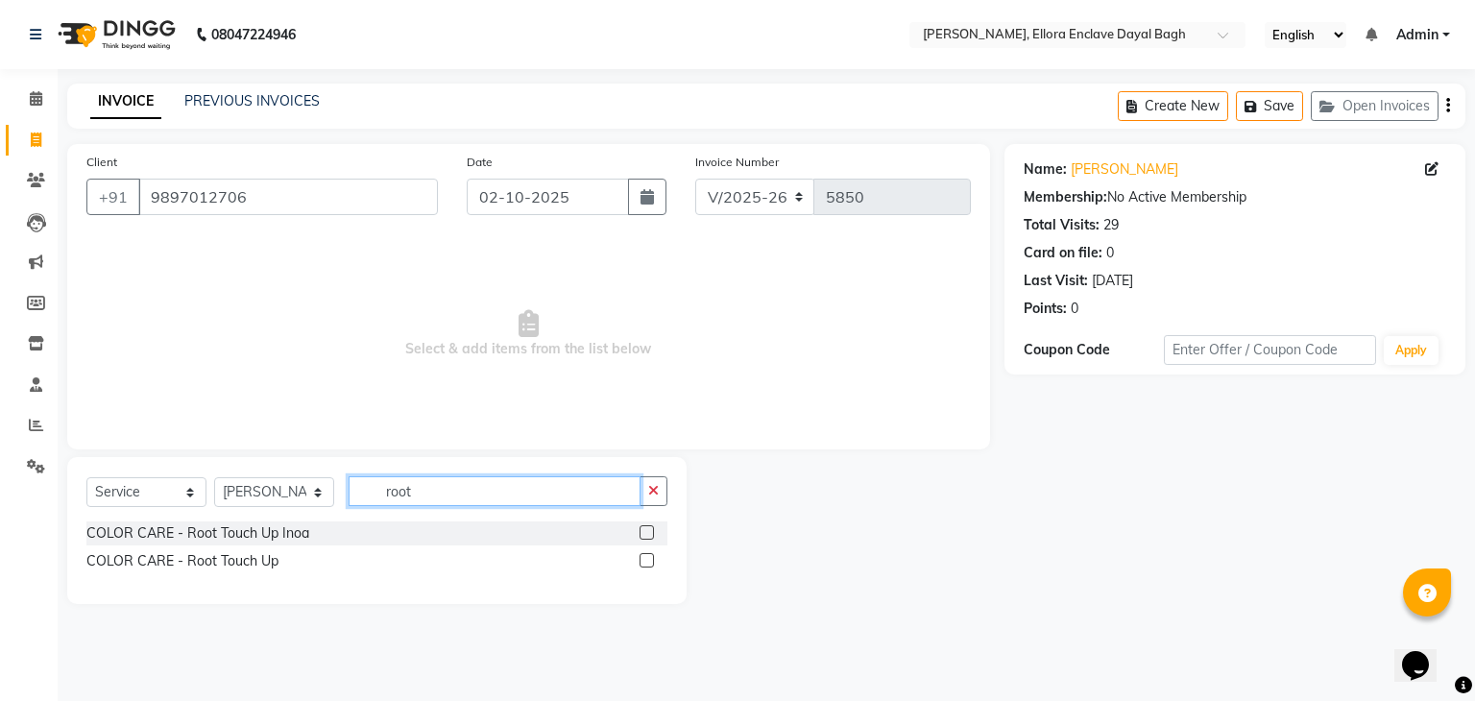
type input "root"
click at [648, 553] on label at bounding box center [647, 560] width 14 height 14
click at [648, 555] on input "checkbox" at bounding box center [646, 561] width 12 height 12
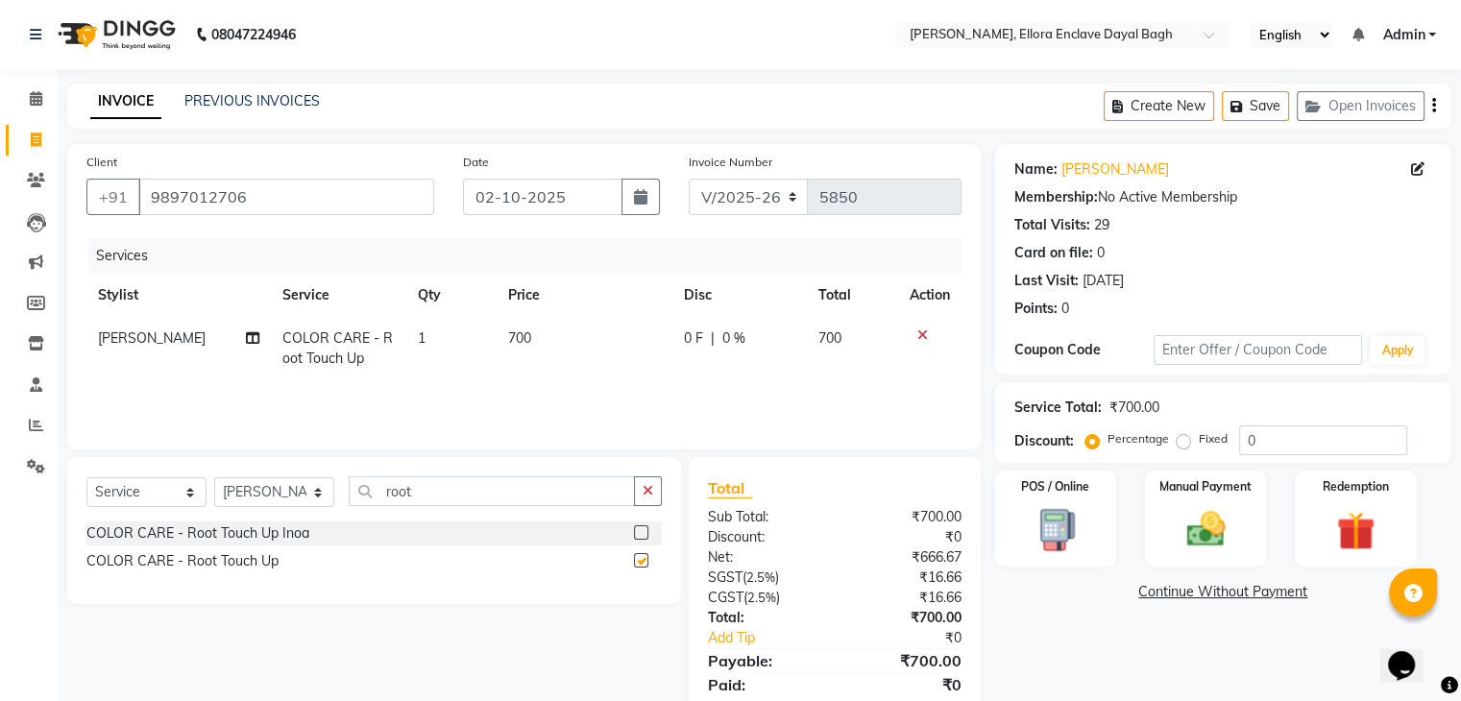
checkbox input "false"
click at [1202, 552] on div "Manual Payment" at bounding box center [1205, 518] width 126 height 99
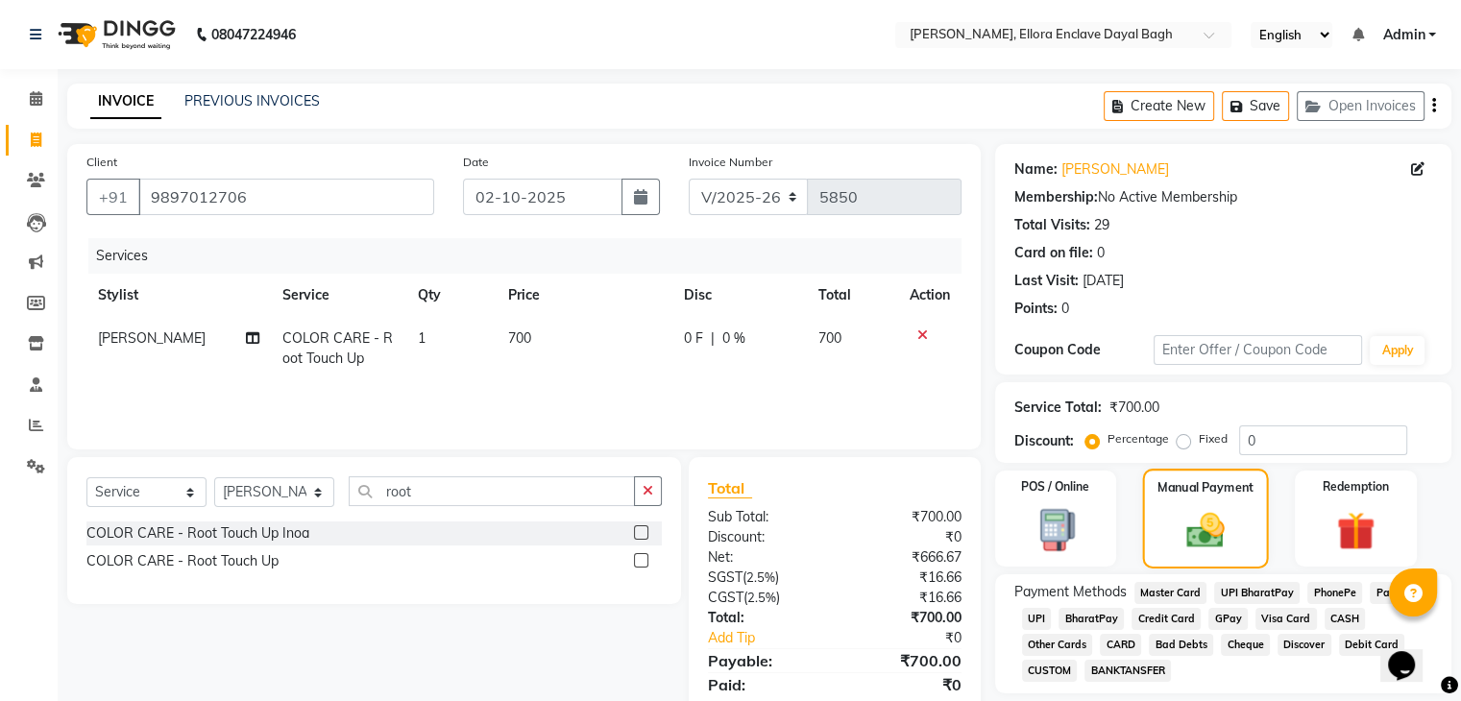
scroll to position [68, 0]
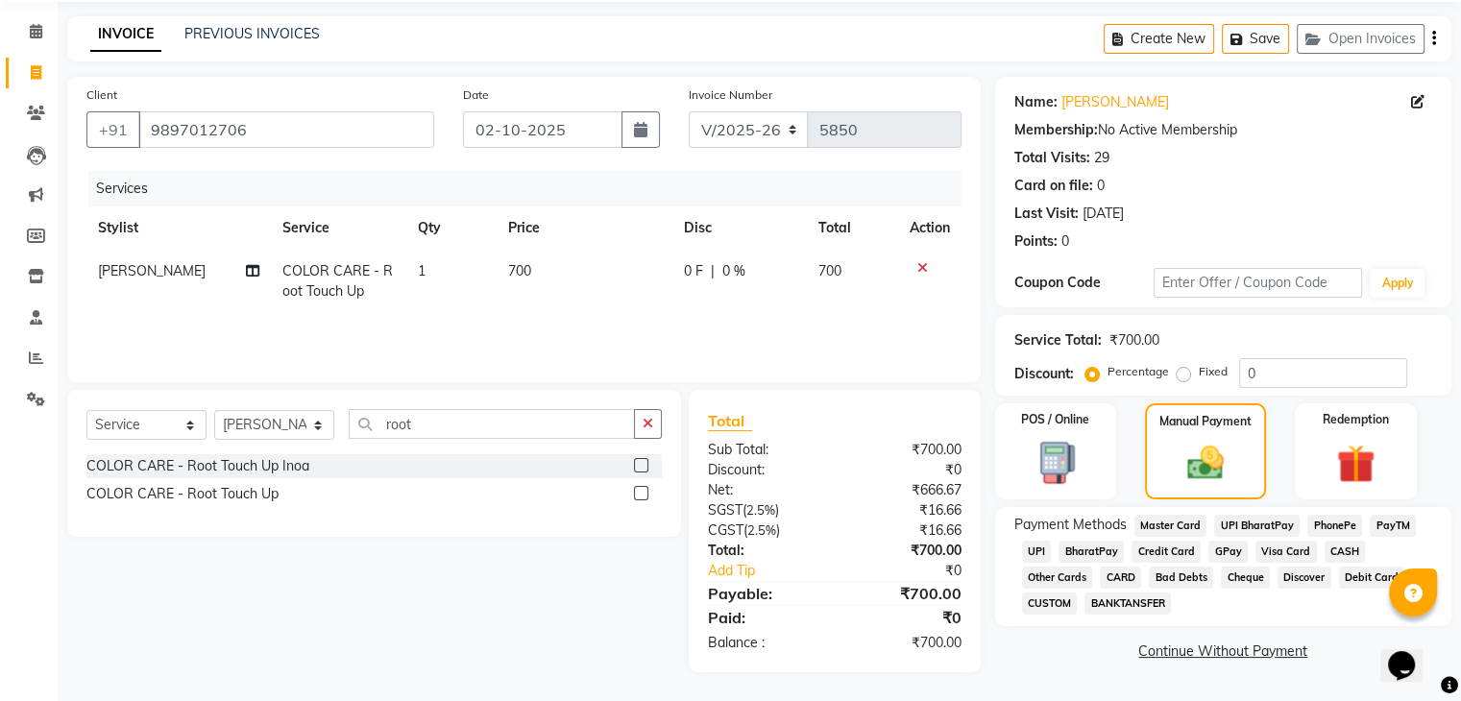
click at [1329, 554] on span "CASH" at bounding box center [1344, 552] width 41 height 22
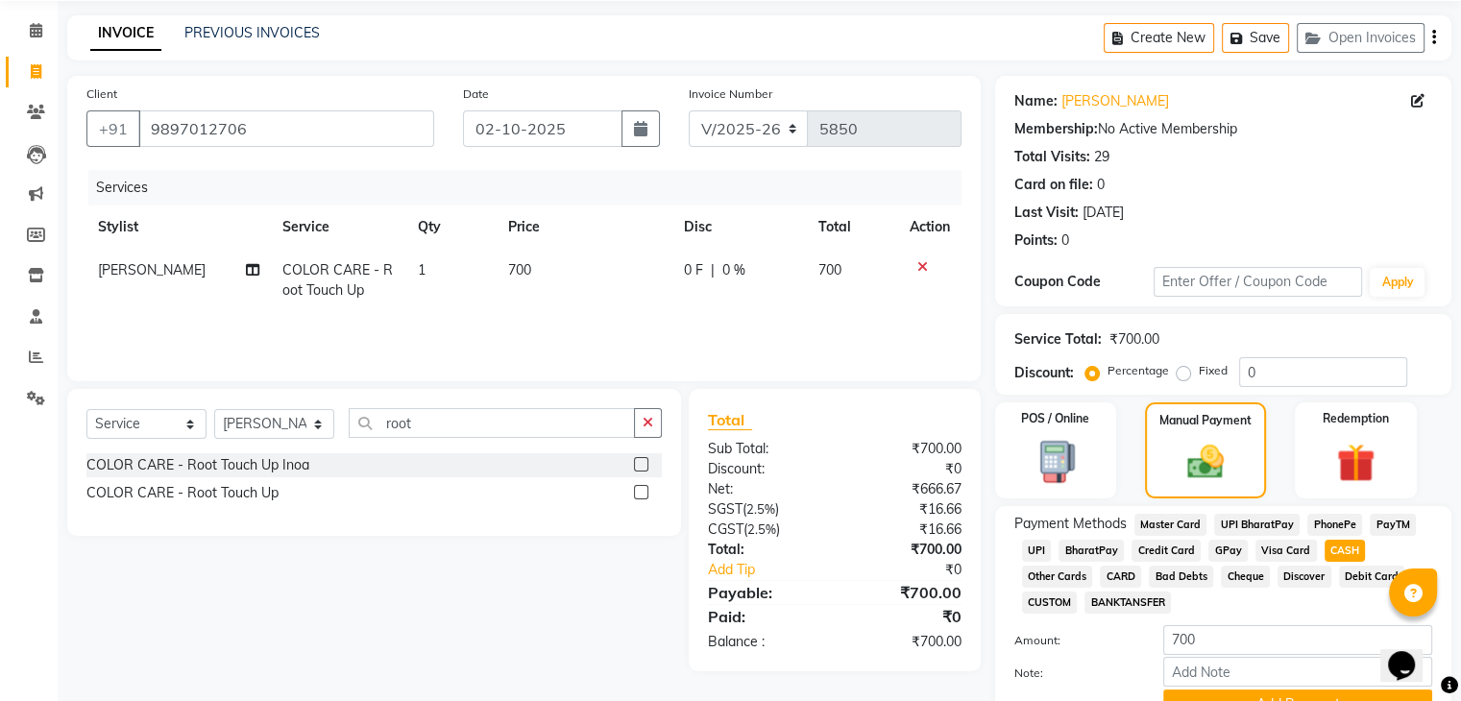
scroll to position [165, 0]
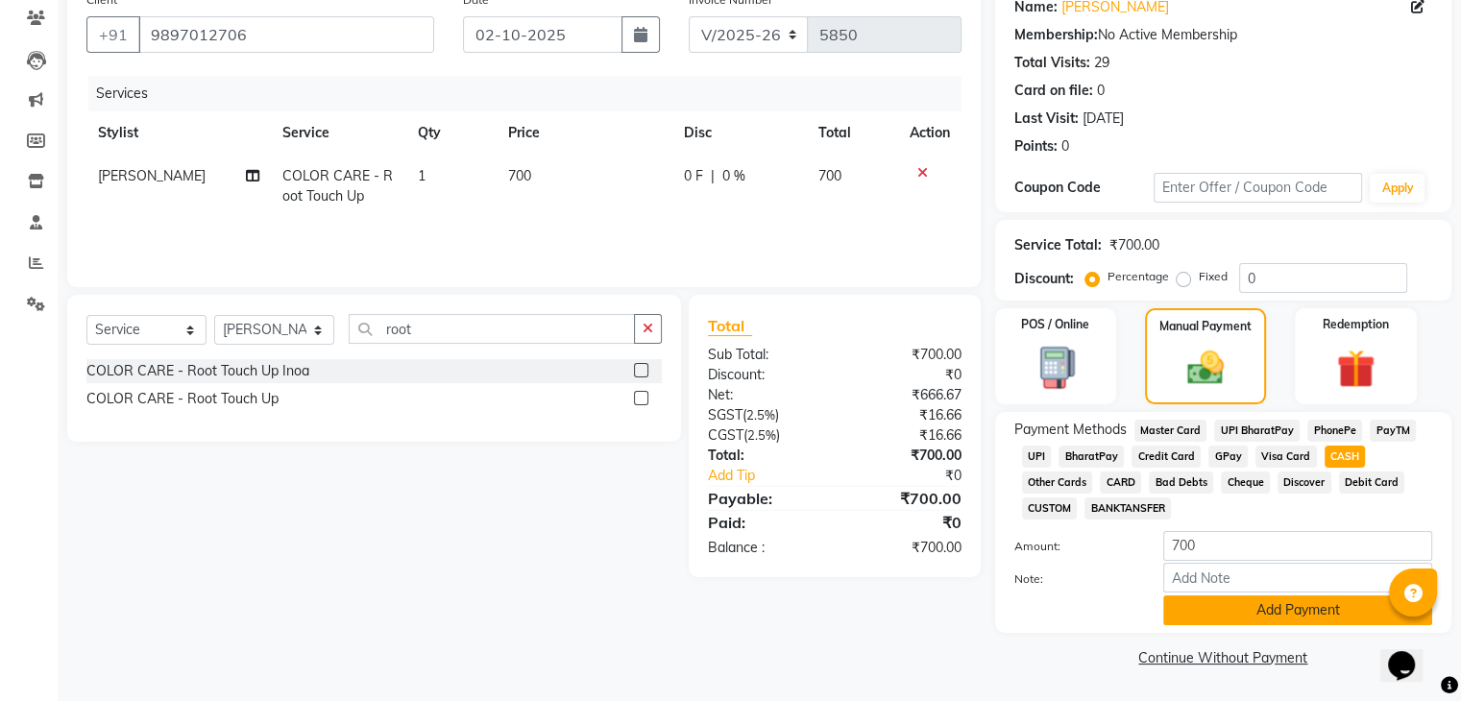
click at [1292, 610] on button "Add Payment" at bounding box center [1297, 610] width 269 height 30
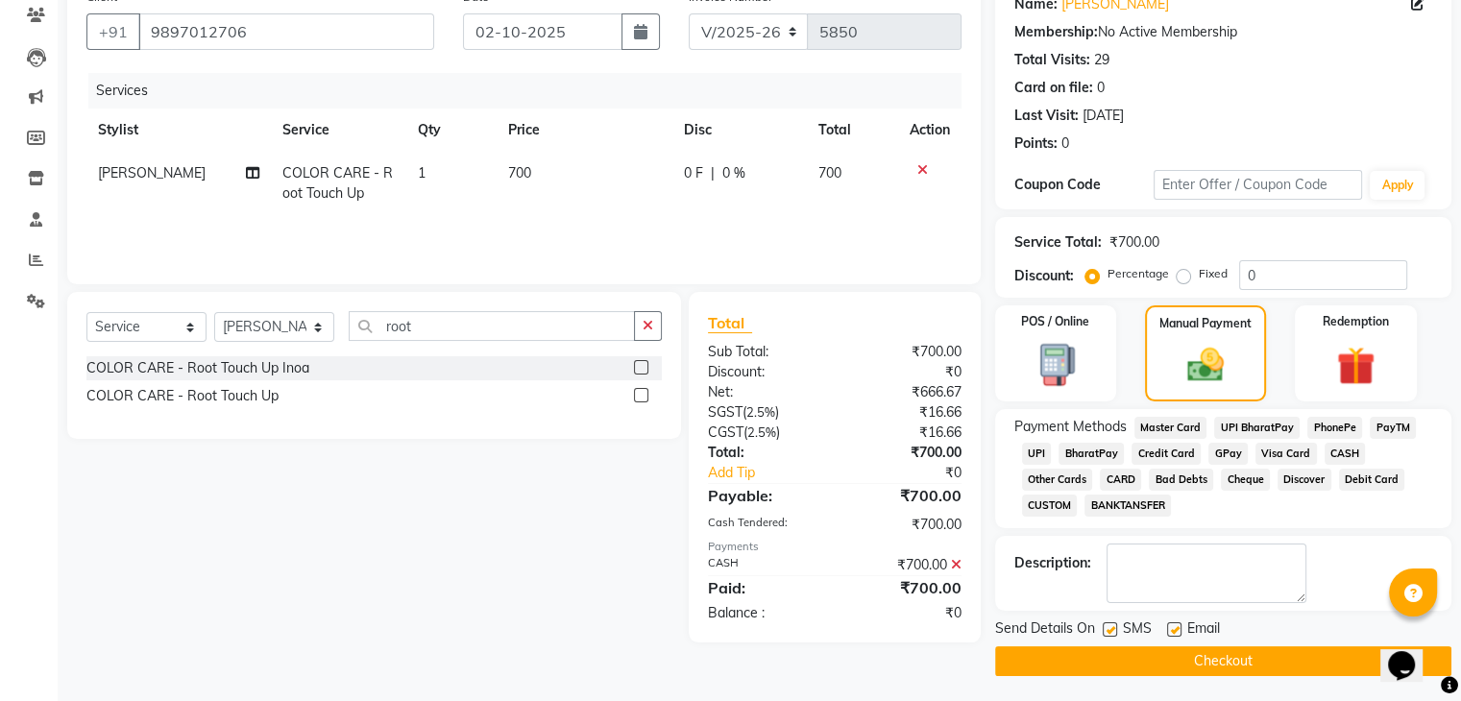
click at [1106, 624] on label at bounding box center [1109, 629] width 14 height 14
click at [1106, 624] on input "checkbox" at bounding box center [1108, 630] width 12 height 12
checkbox input "false"
click at [1174, 627] on label at bounding box center [1174, 629] width 14 height 14
click at [1174, 627] on input "checkbox" at bounding box center [1173, 630] width 12 height 12
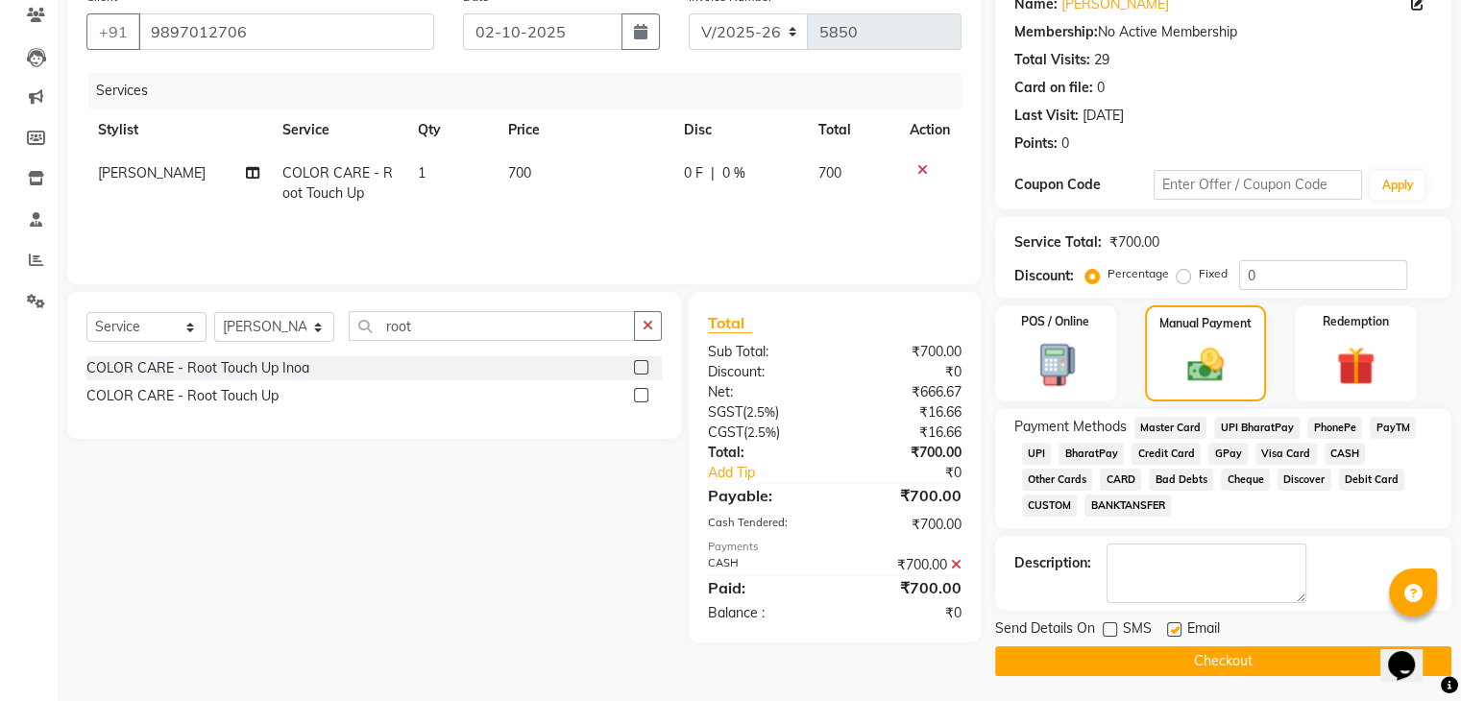
checkbox input "false"
click at [1186, 651] on button "Checkout" at bounding box center [1223, 661] width 456 height 30
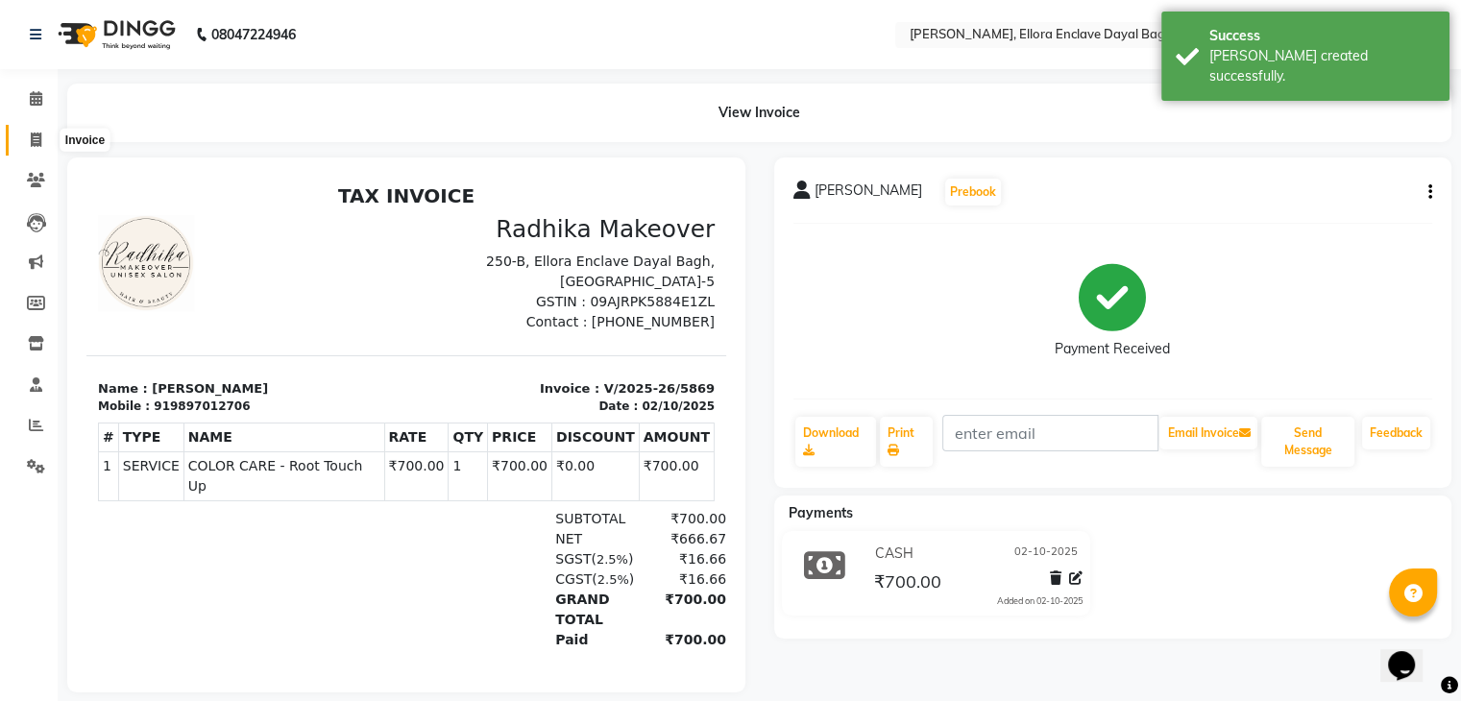
click at [37, 138] on icon at bounding box center [36, 140] width 11 height 14
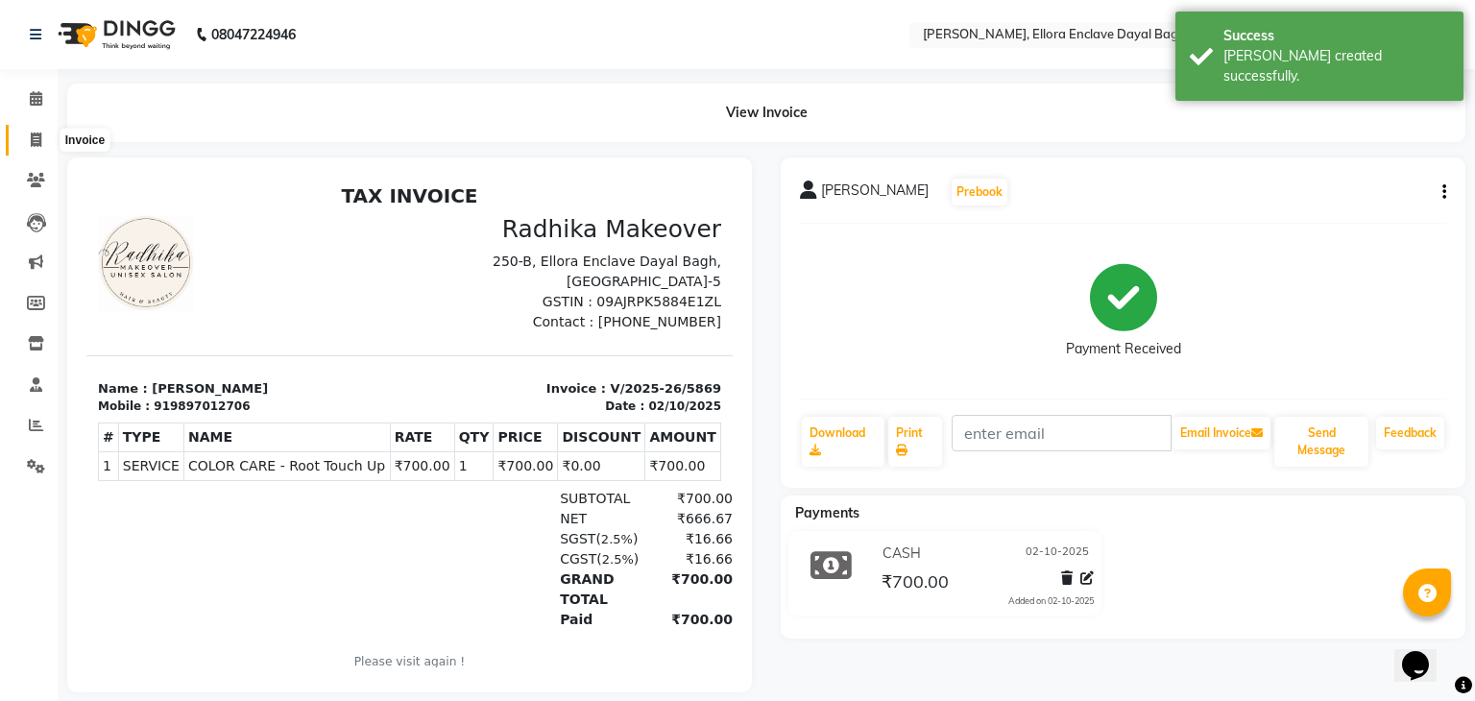
select select "6880"
select select "service"
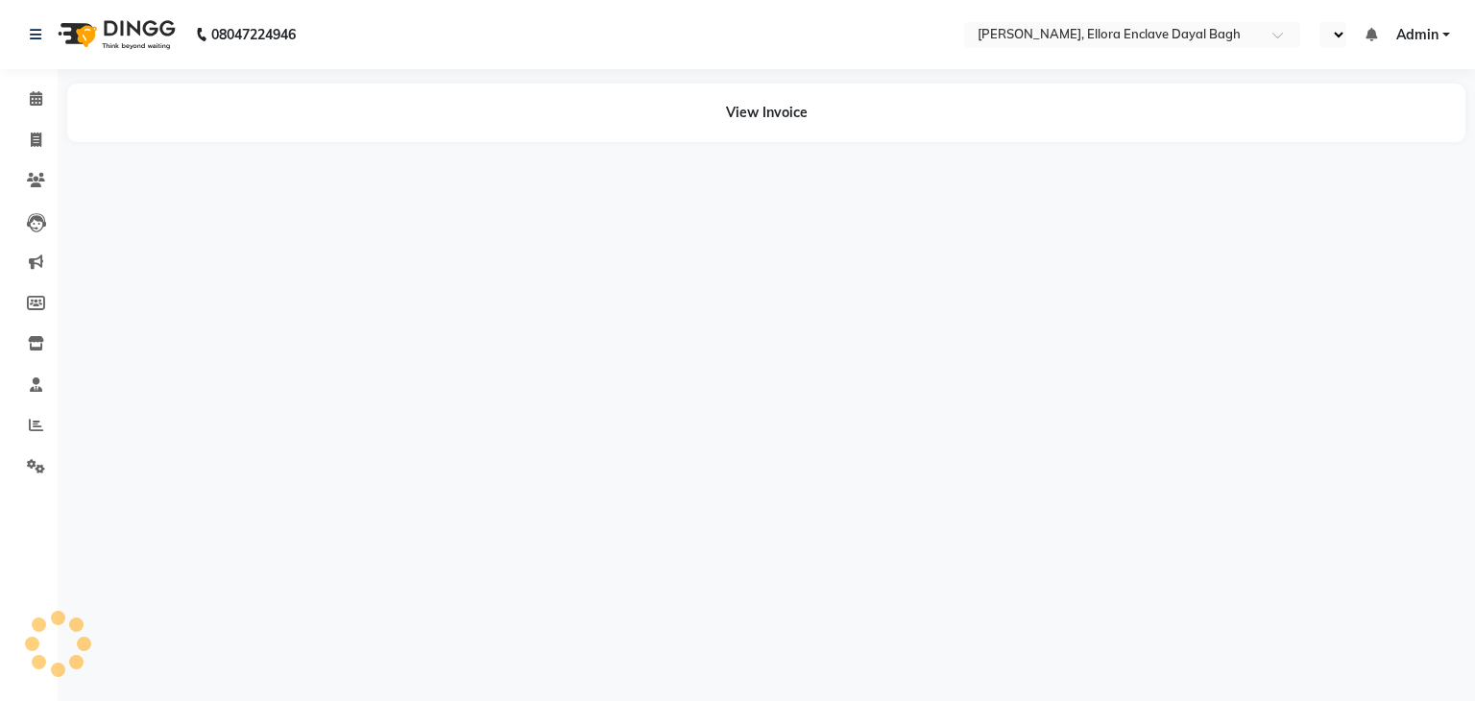
select select "en"
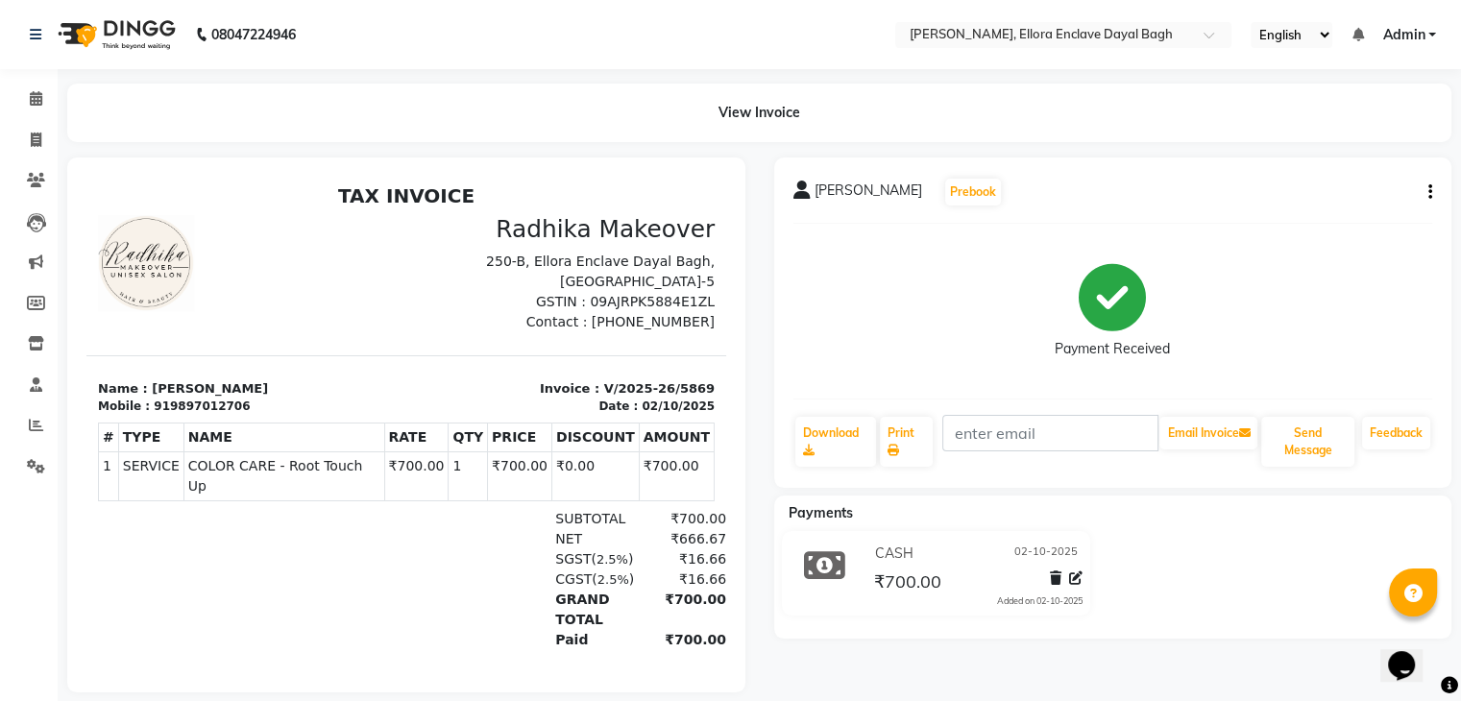
click at [1421, 184] on button "button" at bounding box center [1426, 192] width 12 height 20
click at [1360, 205] on div "Edit Invoice" at bounding box center [1334, 217] width 132 height 24
select select "service"
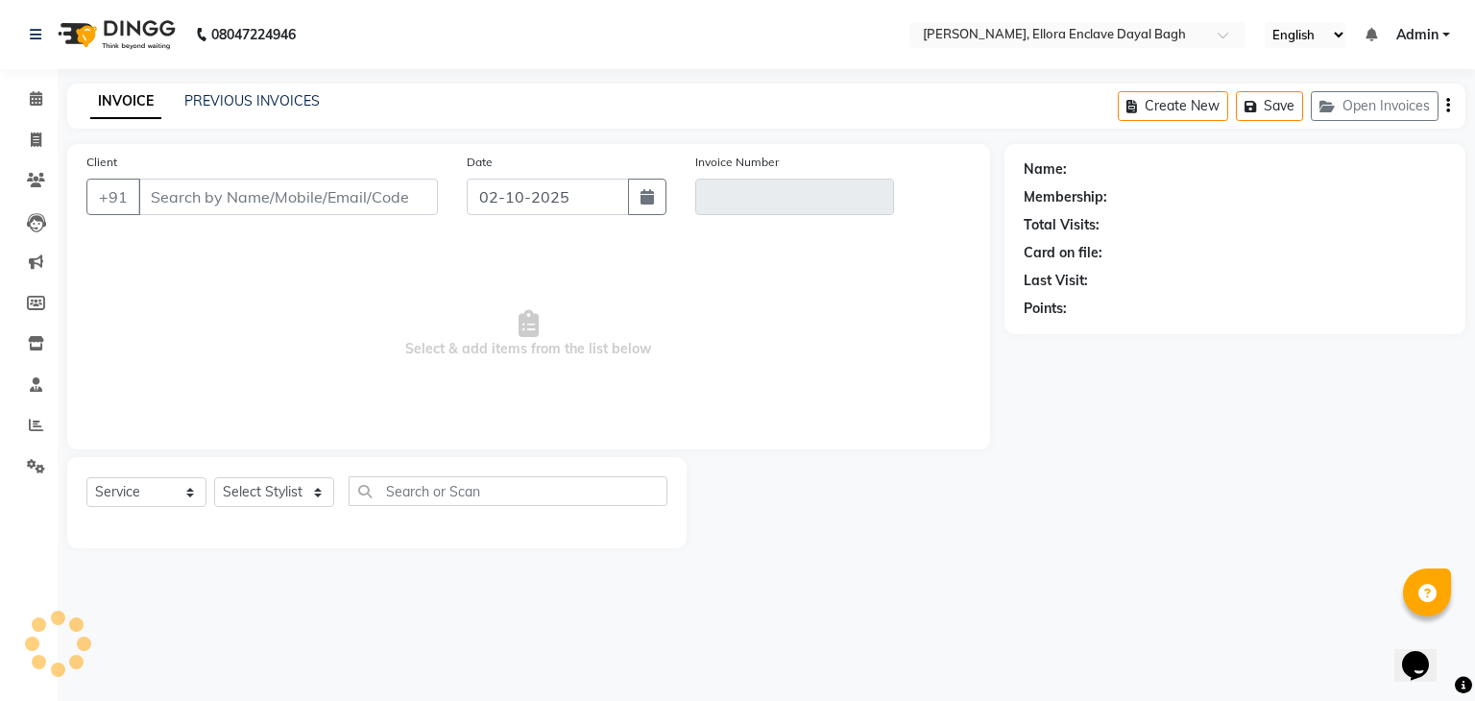
type input "9897012706"
type input "V/2025-26/5869"
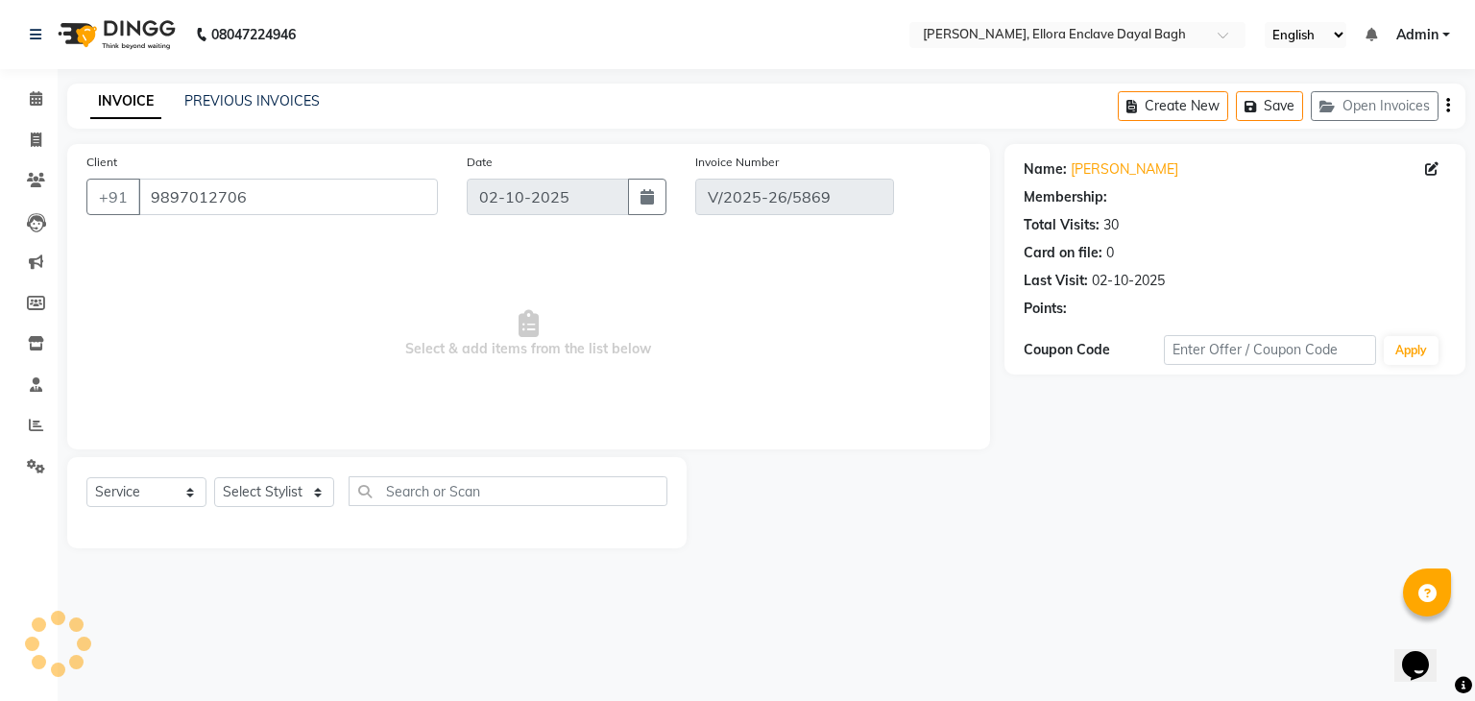
select select "select"
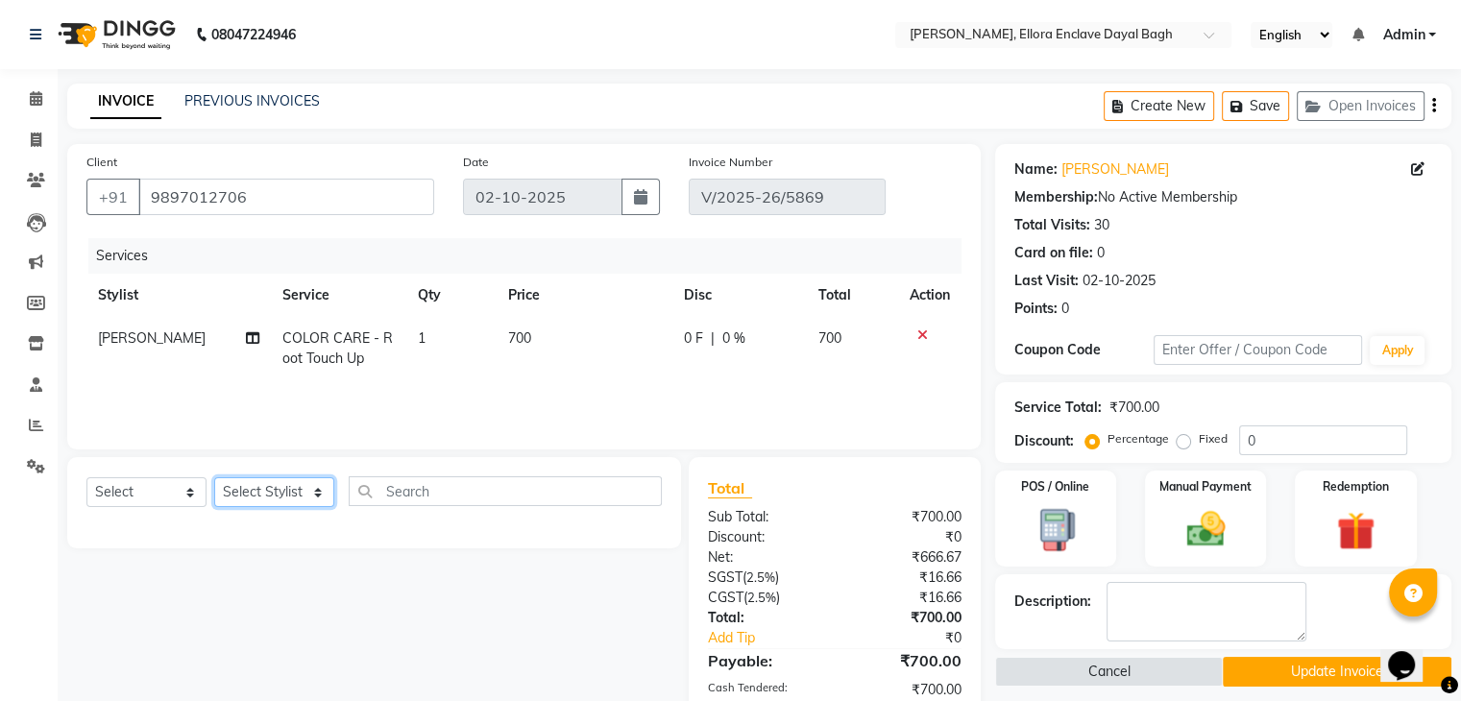
click at [303, 493] on select "Select Stylist AMAN DANISH SALMANI [PERSON_NAME] kakul KAVITA [PERSON_NAME] [PE…" at bounding box center [274, 492] width 120 height 30
select select "53888"
click at [214, 478] on select "Select Stylist AMAN DANISH SALMANI [PERSON_NAME] kakul KAVITA [PERSON_NAME] [PE…" at bounding box center [274, 492] width 120 height 30
click at [406, 491] on input "text" at bounding box center [505, 491] width 313 height 30
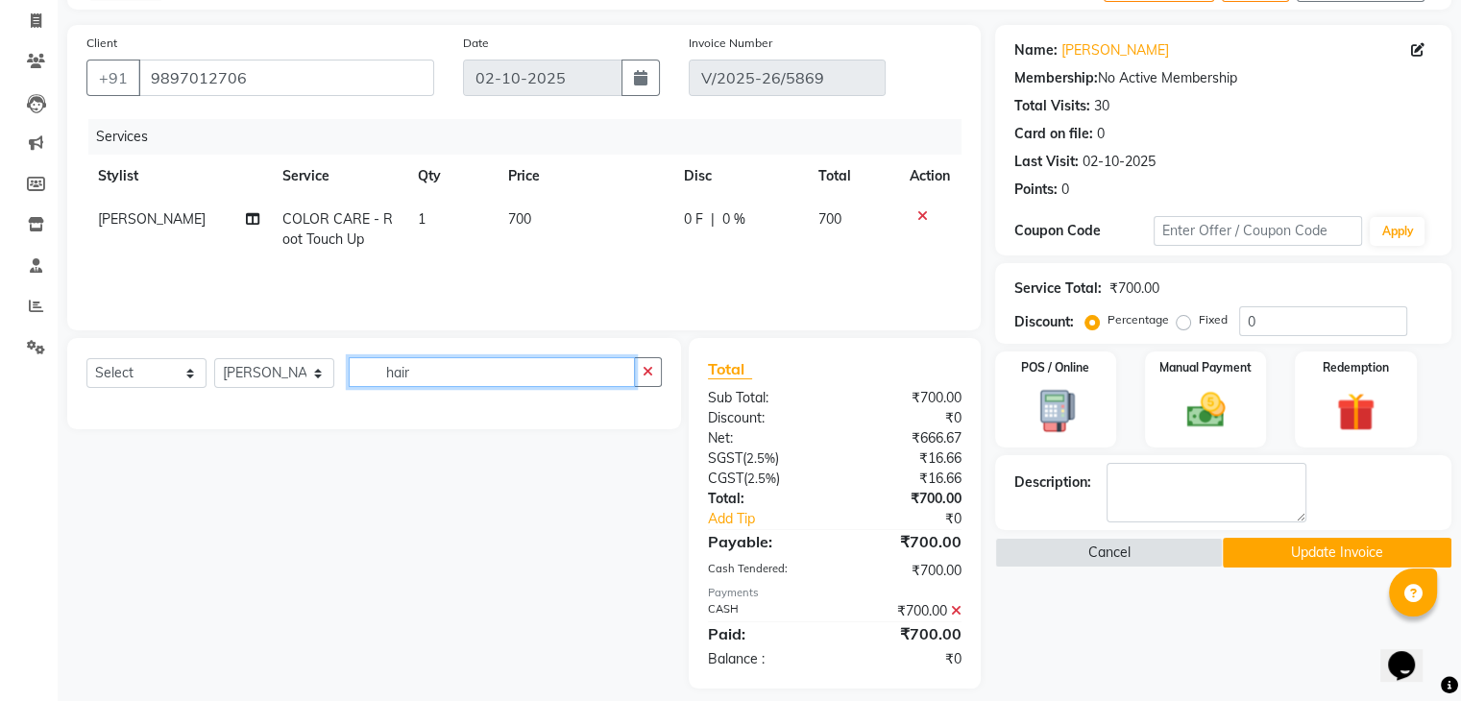
scroll to position [125, 0]
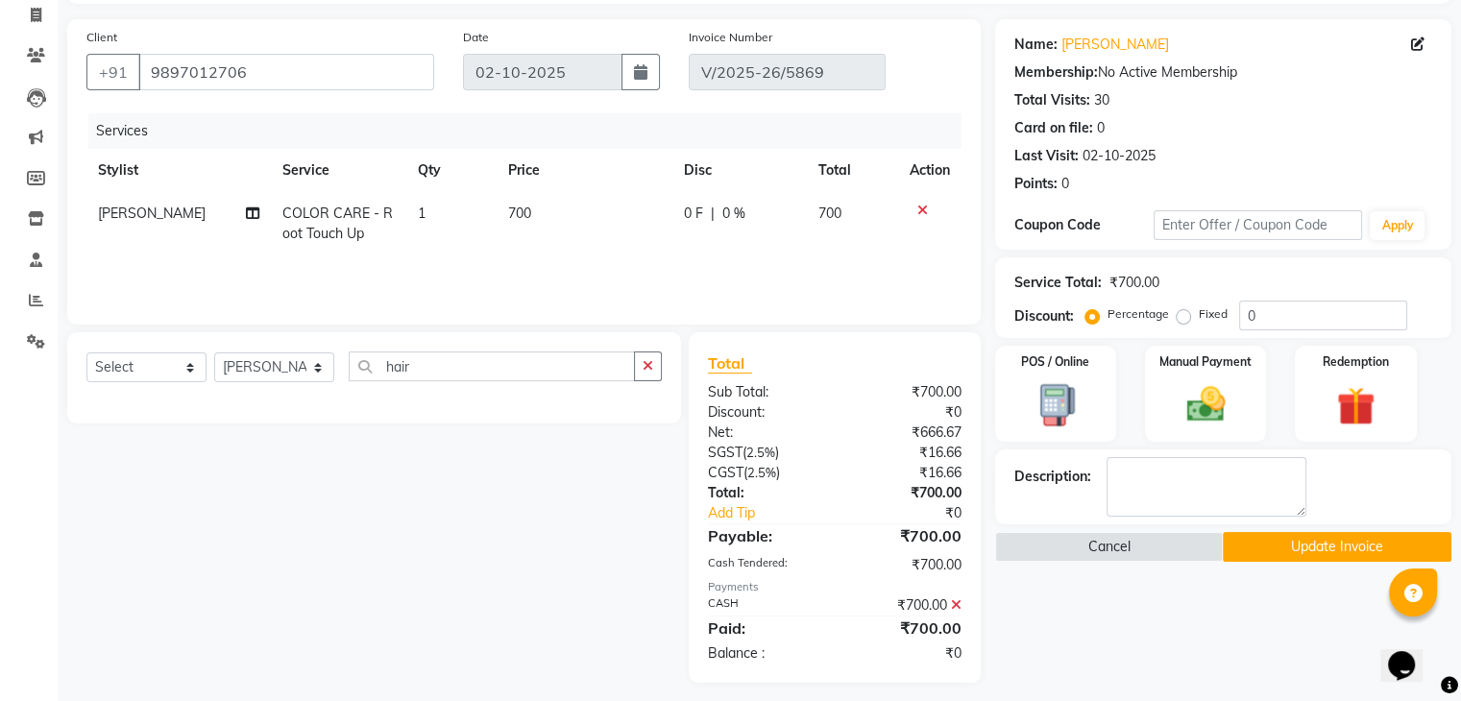
click at [951, 604] on icon at bounding box center [956, 604] width 11 height 13
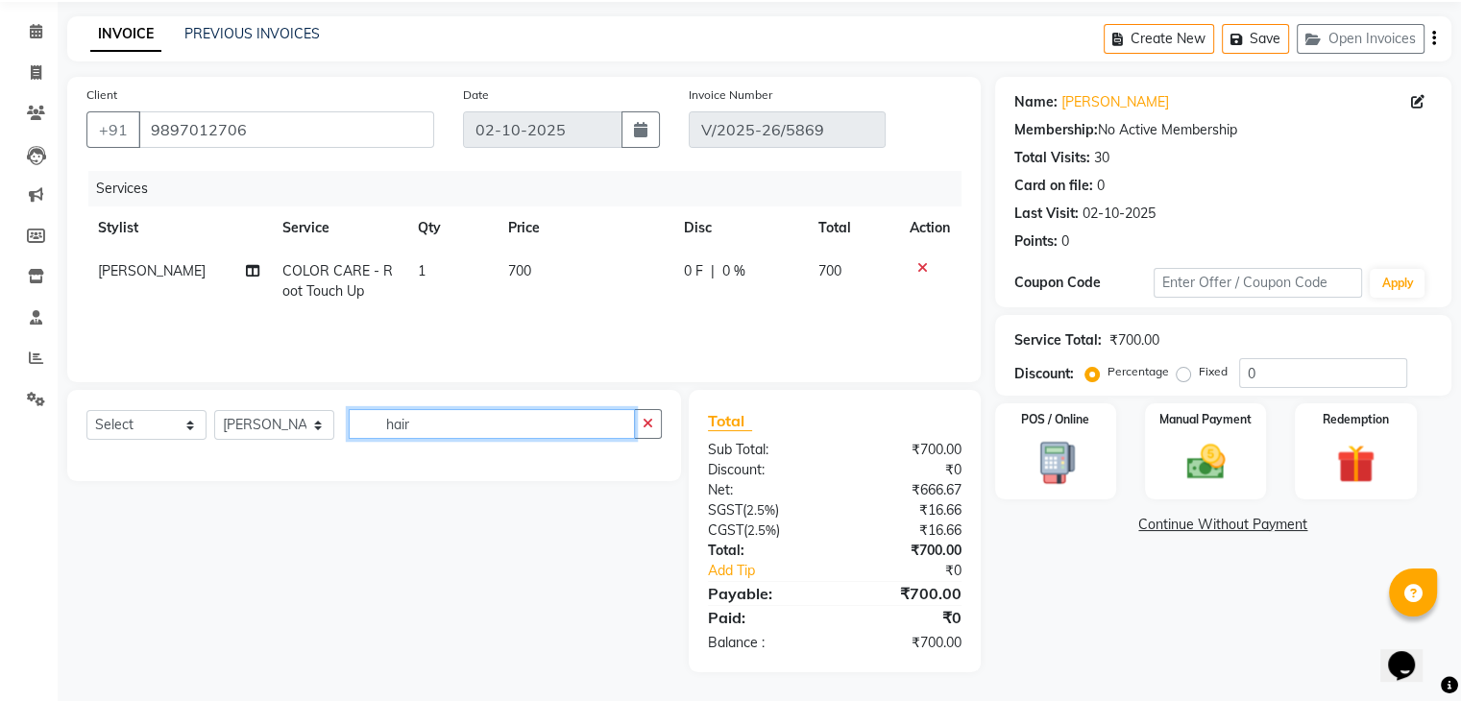
click at [538, 427] on input "hair" at bounding box center [492, 424] width 286 height 30
type input "hairstyle"
click at [650, 419] on icon "button" at bounding box center [647, 423] width 11 height 13
type input "hair style"
drag, startPoint x: 592, startPoint y: 425, endPoint x: 356, endPoint y: 423, distance: 236.2
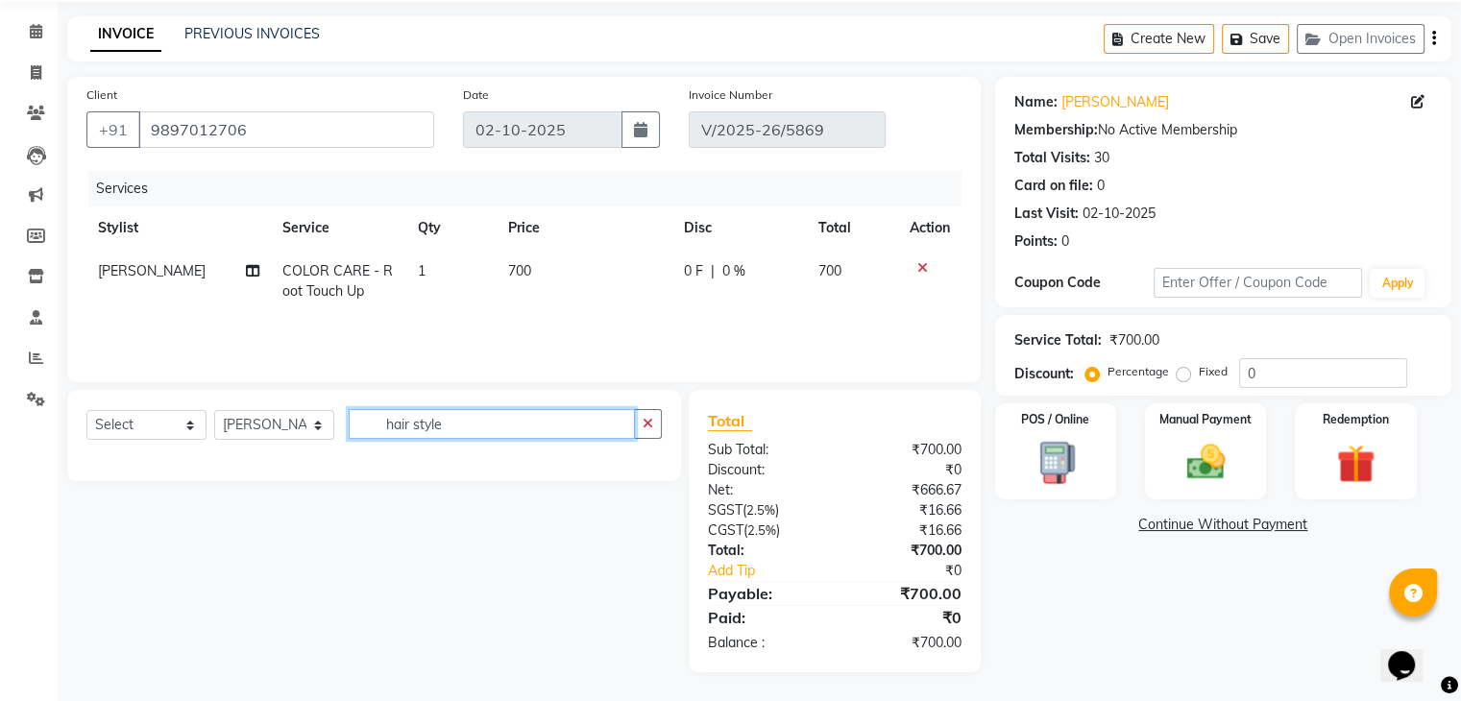
click at [356, 423] on input "hair style" at bounding box center [492, 424] width 286 height 30
type input "beach"
click at [650, 420] on icon "button" at bounding box center [647, 423] width 11 height 13
click at [323, 426] on select "Select Stylist AMAN DANISH SALMANI [PERSON_NAME] kakul KAVITA [PERSON_NAME] [PE…" at bounding box center [274, 425] width 120 height 30
click at [214, 410] on select "Select Stylist AMAN DANISH SALMANI [PERSON_NAME] kakul KAVITA [PERSON_NAME] [PE…" at bounding box center [274, 425] width 120 height 30
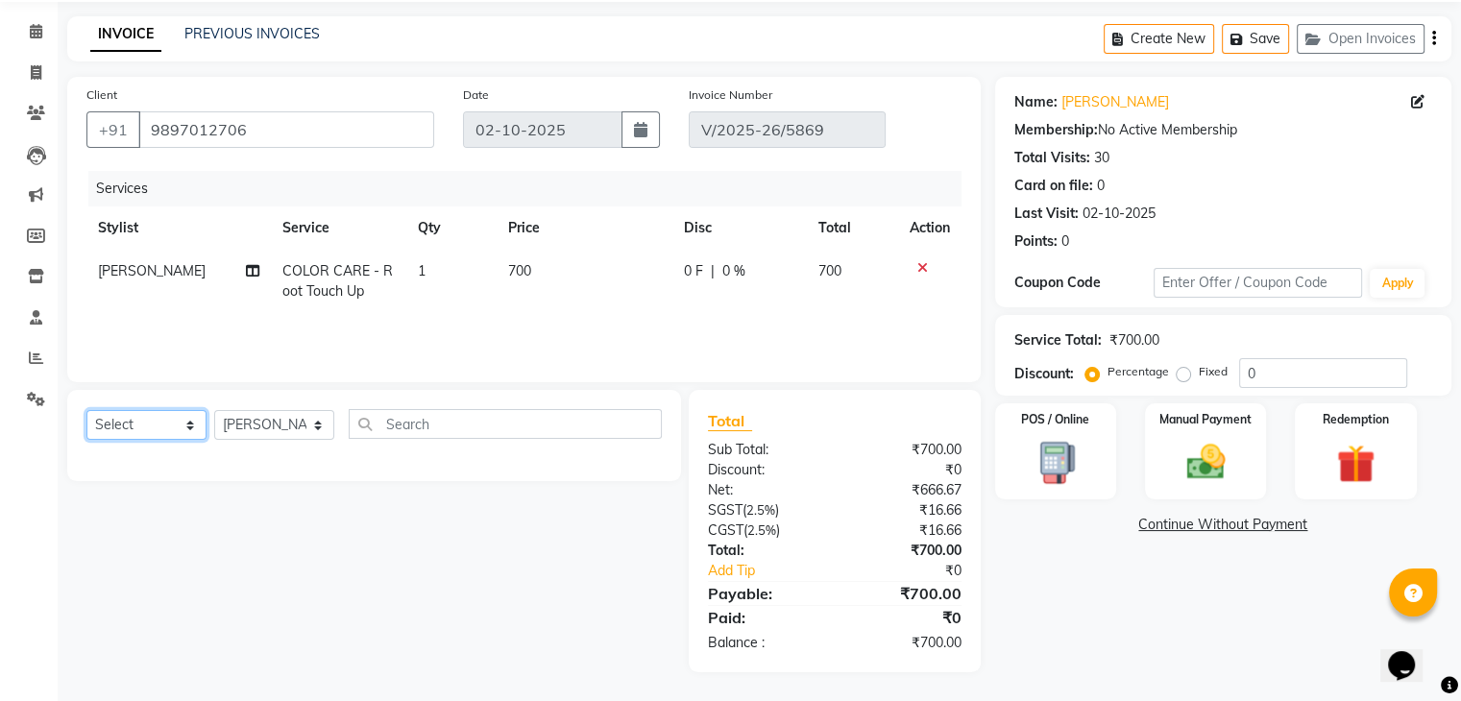
click at [159, 427] on select "Select Service Product Membership Package Voucher Prepaid Gift Card" at bounding box center [146, 425] width 120 height 30
select select "service"
click at [86, 410] on select "Select Service Product Membership Package Voucher Prepaid Gift Card" at bounding box center [146, 425] width 120 height 30
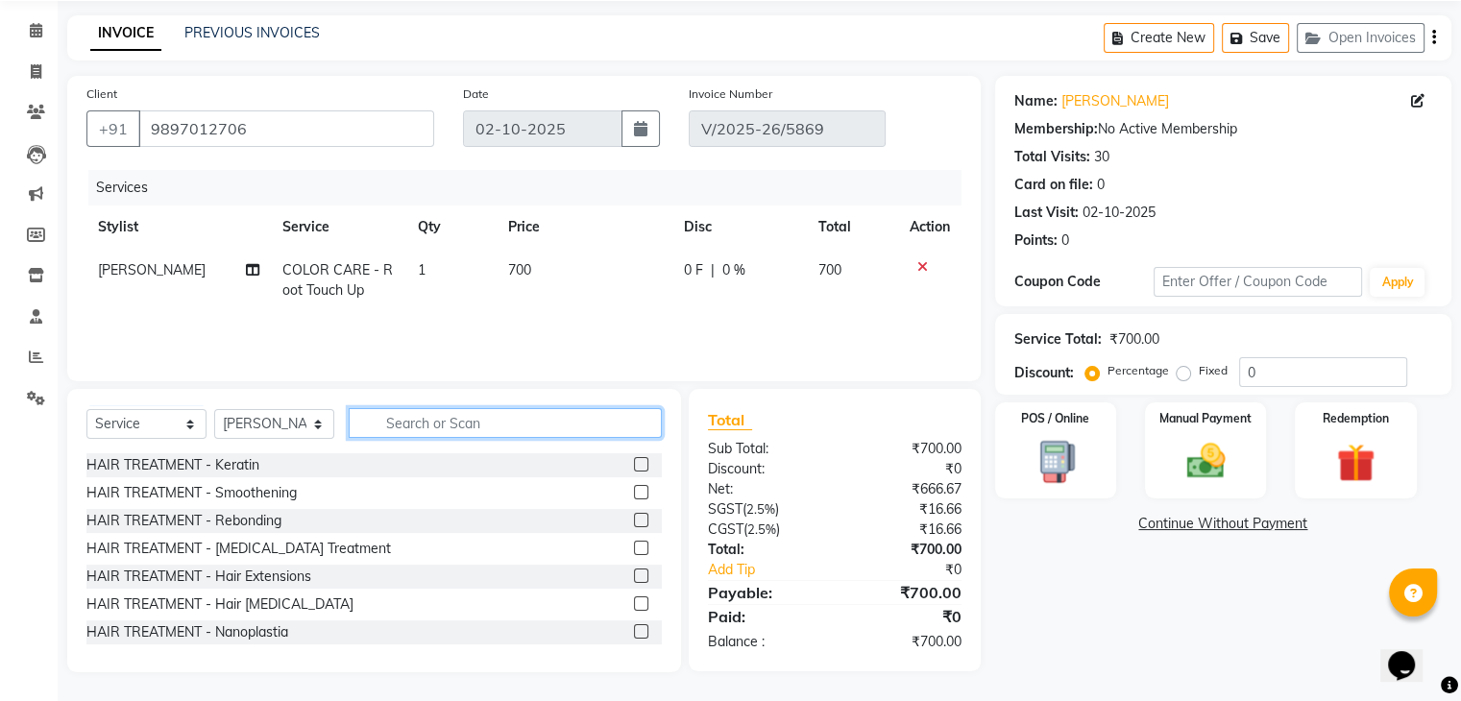
click at [375, 422] on input "text" at bounding box center [505, 423] width 313 height 30
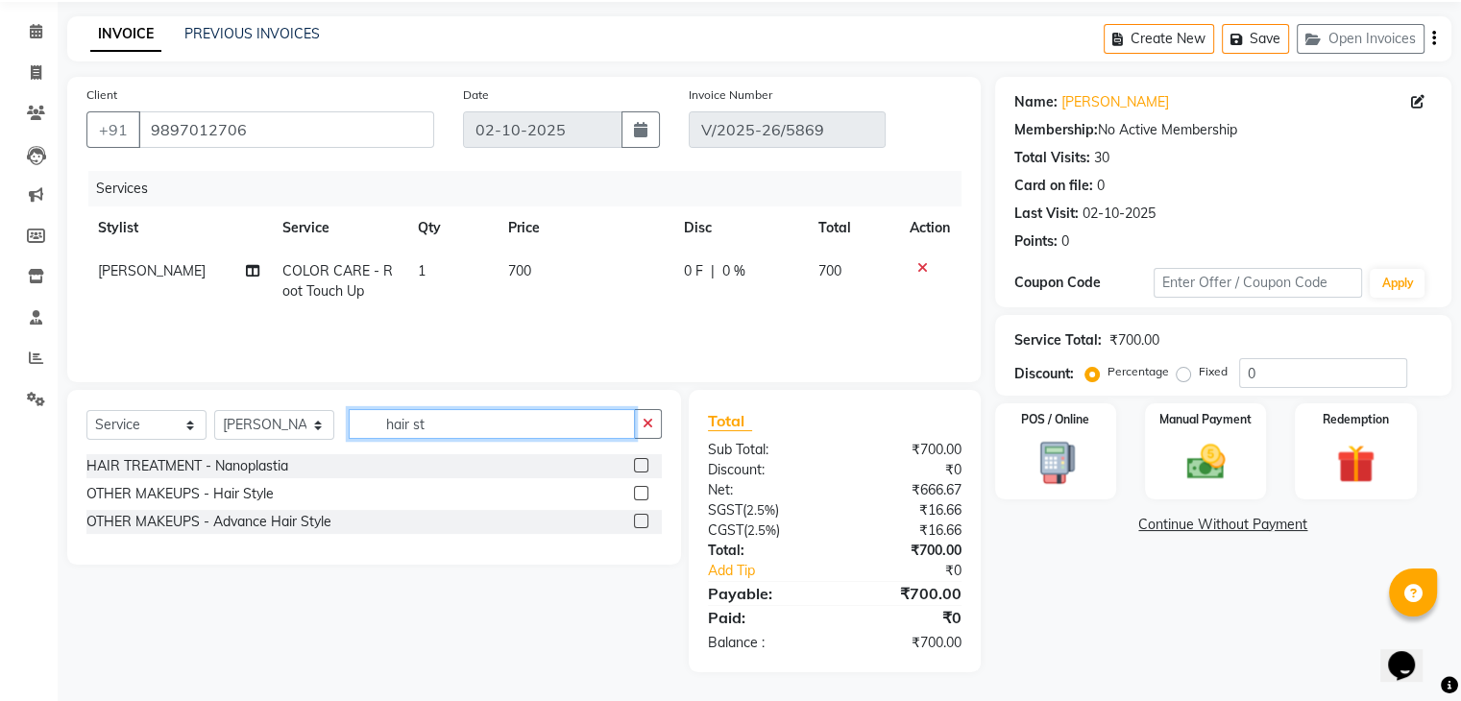
type input "hair st"
click at [642, 487] on label at bounding box center [641, 493] width 14 height 14
click at [642, 488] on input "checkbox" at bounding box center [640, 494] width 12 height 12
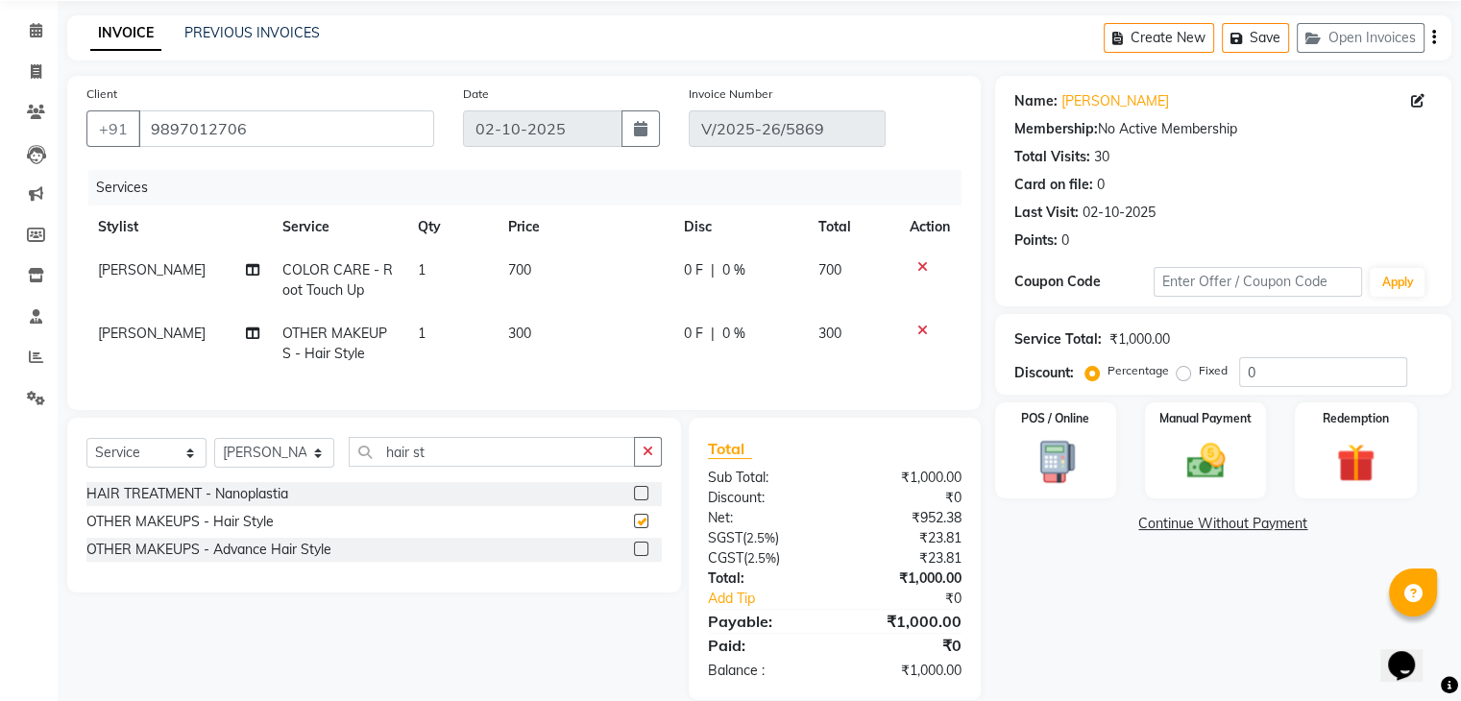
checkbox input "false"
click at [530, 316] on td "300" at bounding box center [584, 343] width 176 height 63
select select "53888"
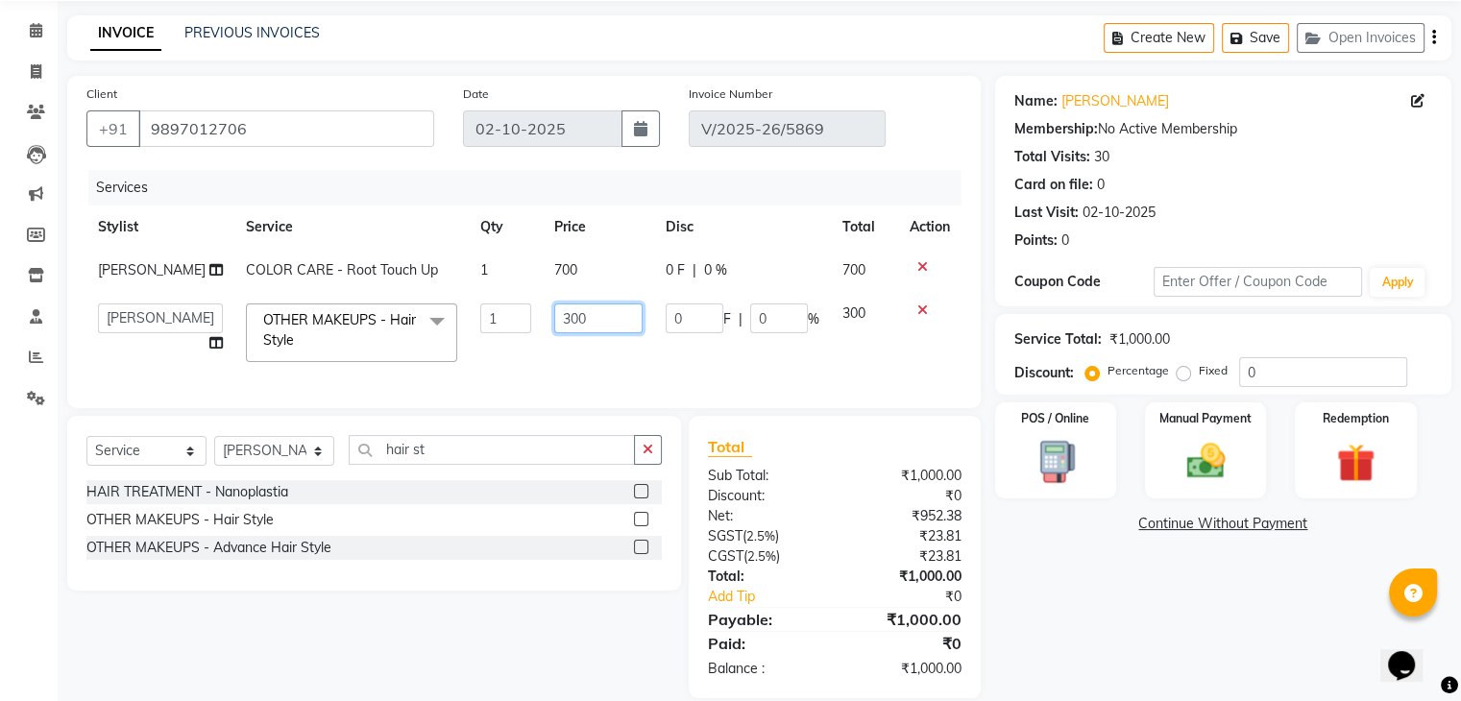
click at [554, 327] on input "300" at bounding box center [598, 318] width 88 height 30
type input "400"
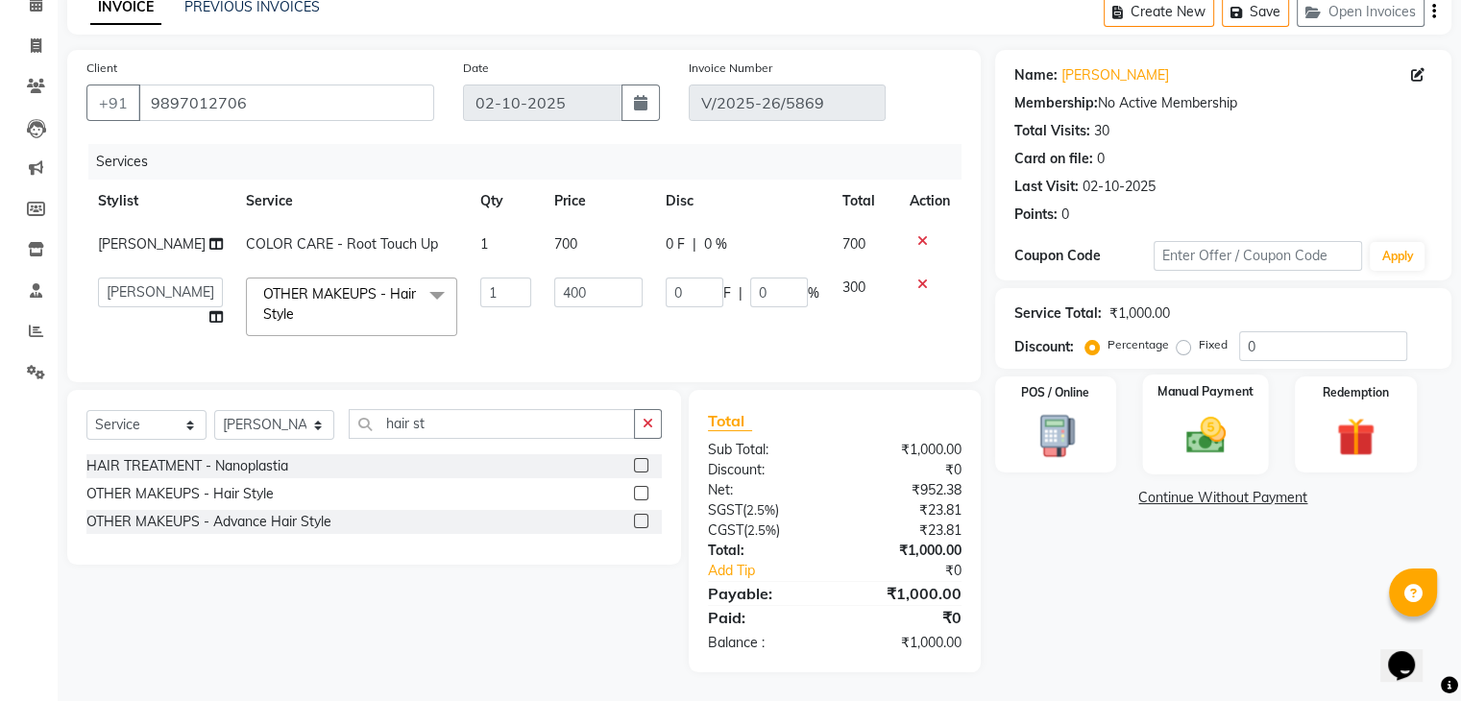
scroll to position [111, 0]
click at [1195, 392] on div "Manual Payment" at bounding box center [1205, 424] width 126 height 99
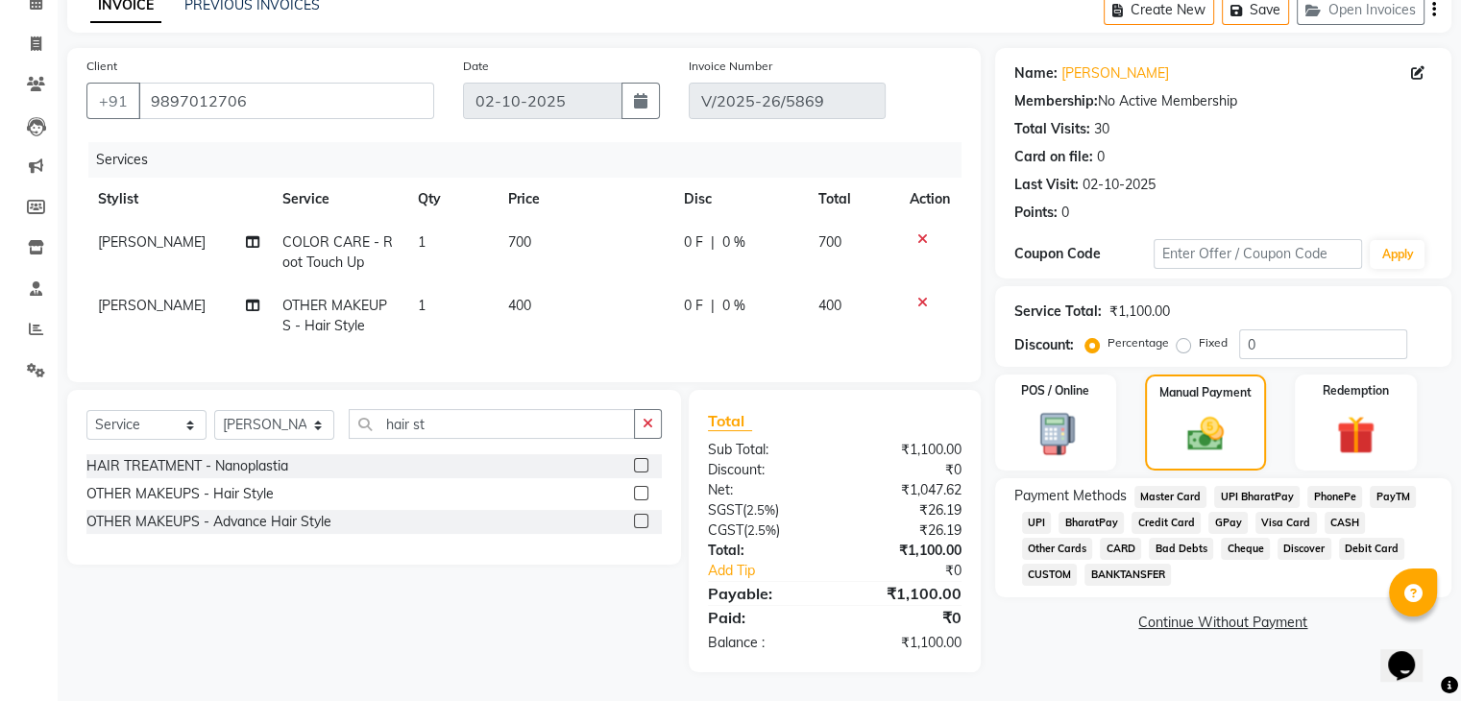
click at [1347, 512] on span "CASH" at bounding box center [1344, 523] width 41 height 22
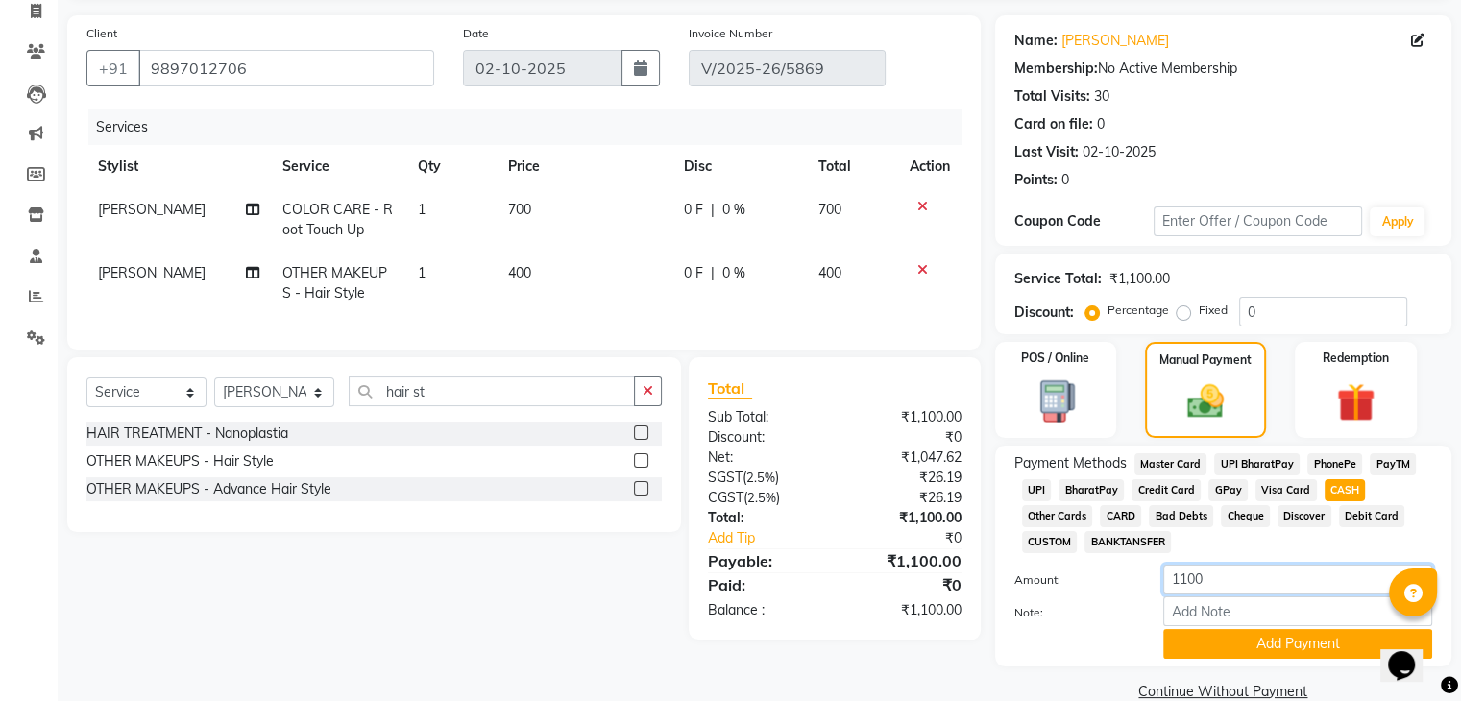
drag, startPoint x: 1271, startPoint y: 595, endPoint x: 1106, endPoint y: 592, distance: 165.2
click at [1106, 592] on div "Amount: 1100" at bounding box center [1223, 581] width 447 height 33
type input "700"
click at [1183, 646] on button "Add Payment" at bounding box center [1297, 644] width 269 height 30
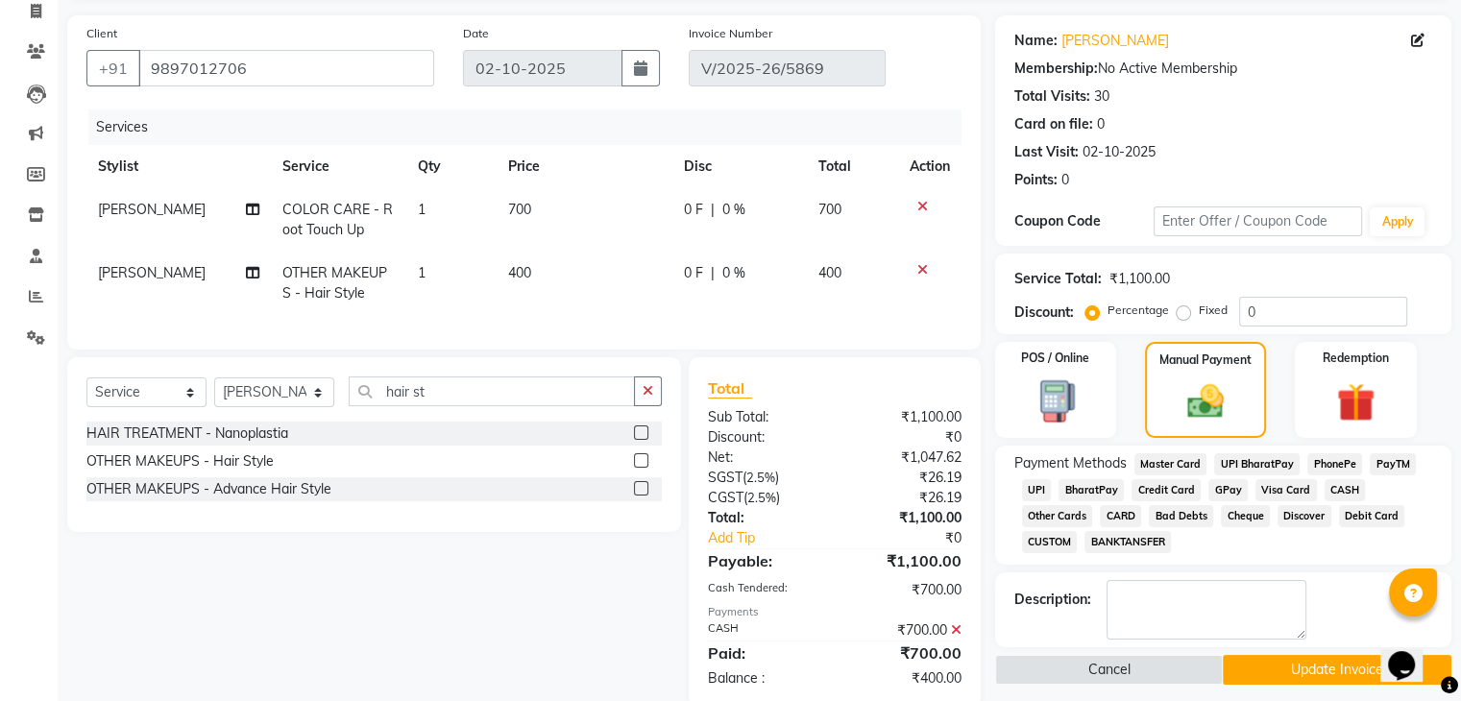
scroll to position [180, 0]
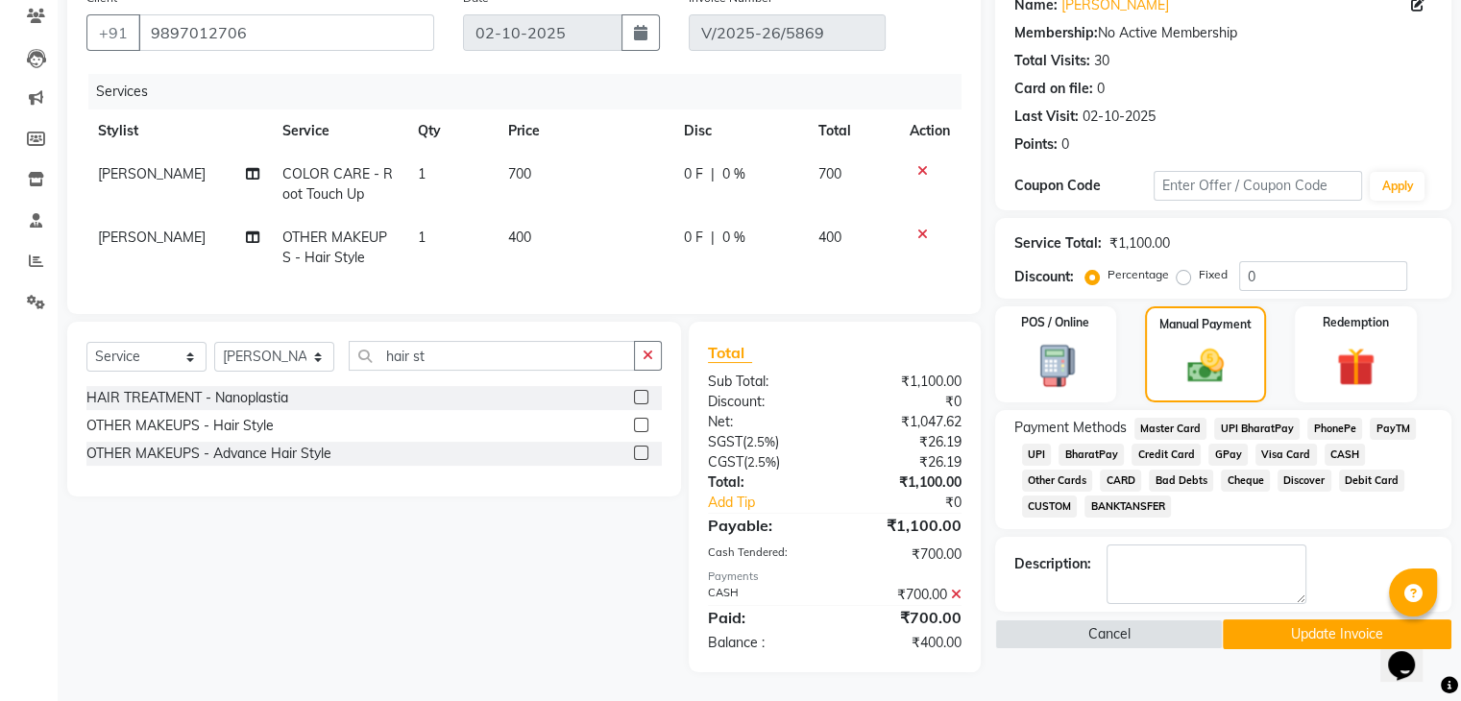
click at [1303, 619] on button "Update Invoice" at bounding box center [1336, 634] width 229 height 30
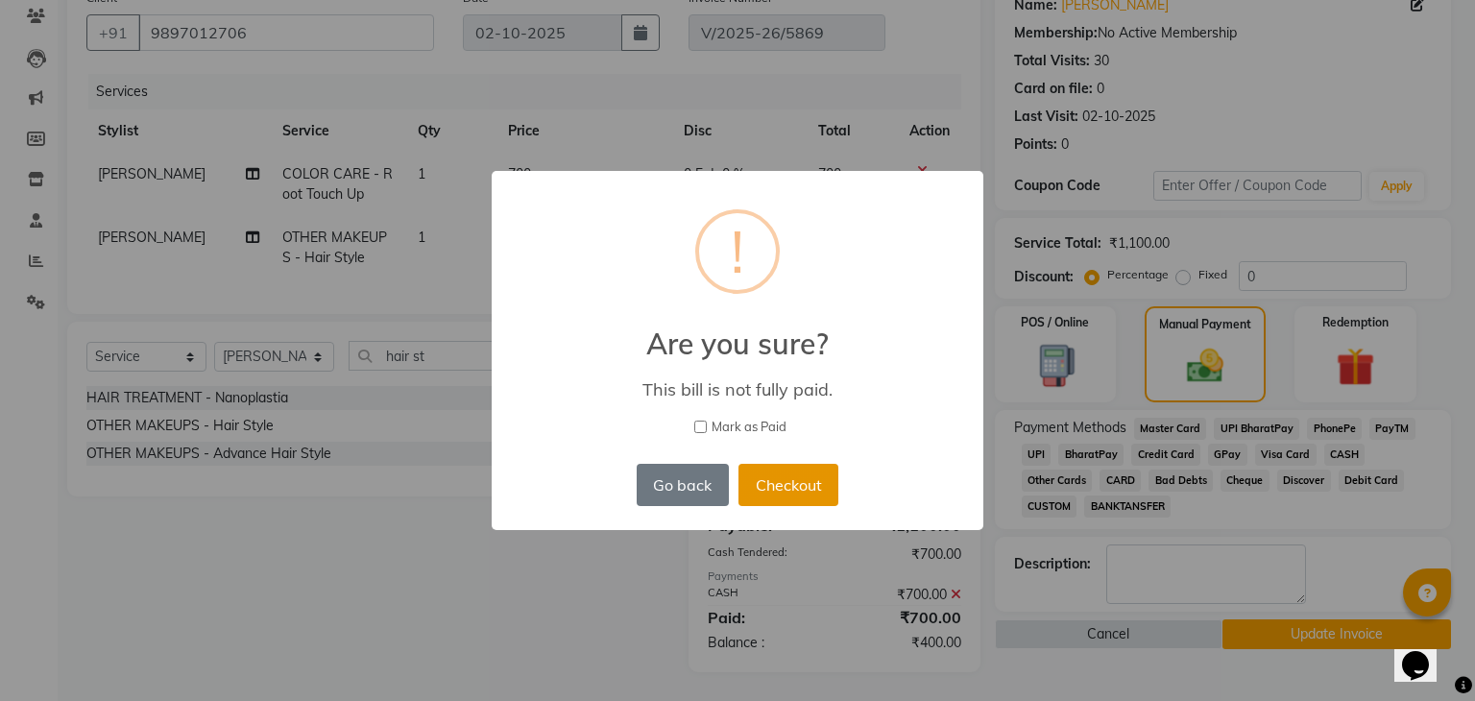
click at [772, 473] on button "Checkout" at bounding box center [788, 485] width 100 height 42
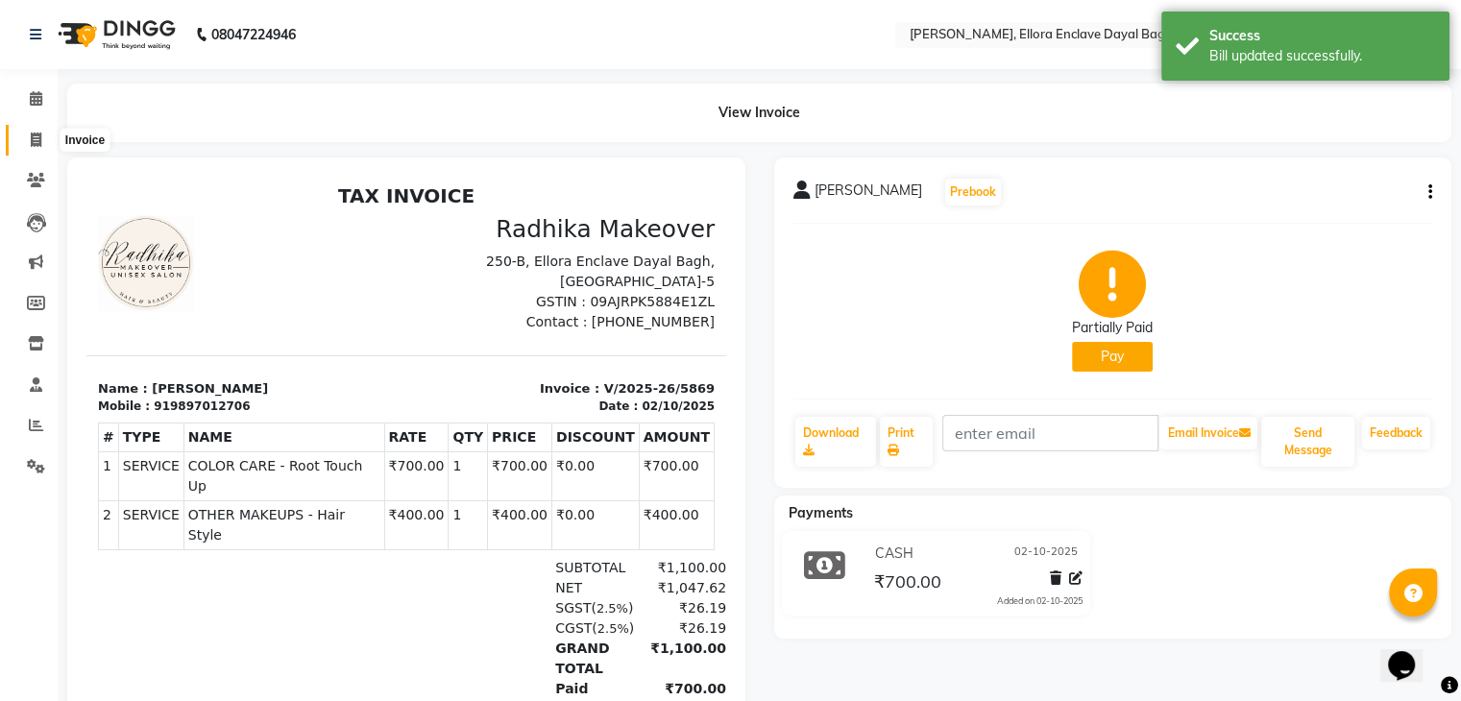
click at [19, 141] on span at bounding box center [36, 141] width 34 height 22
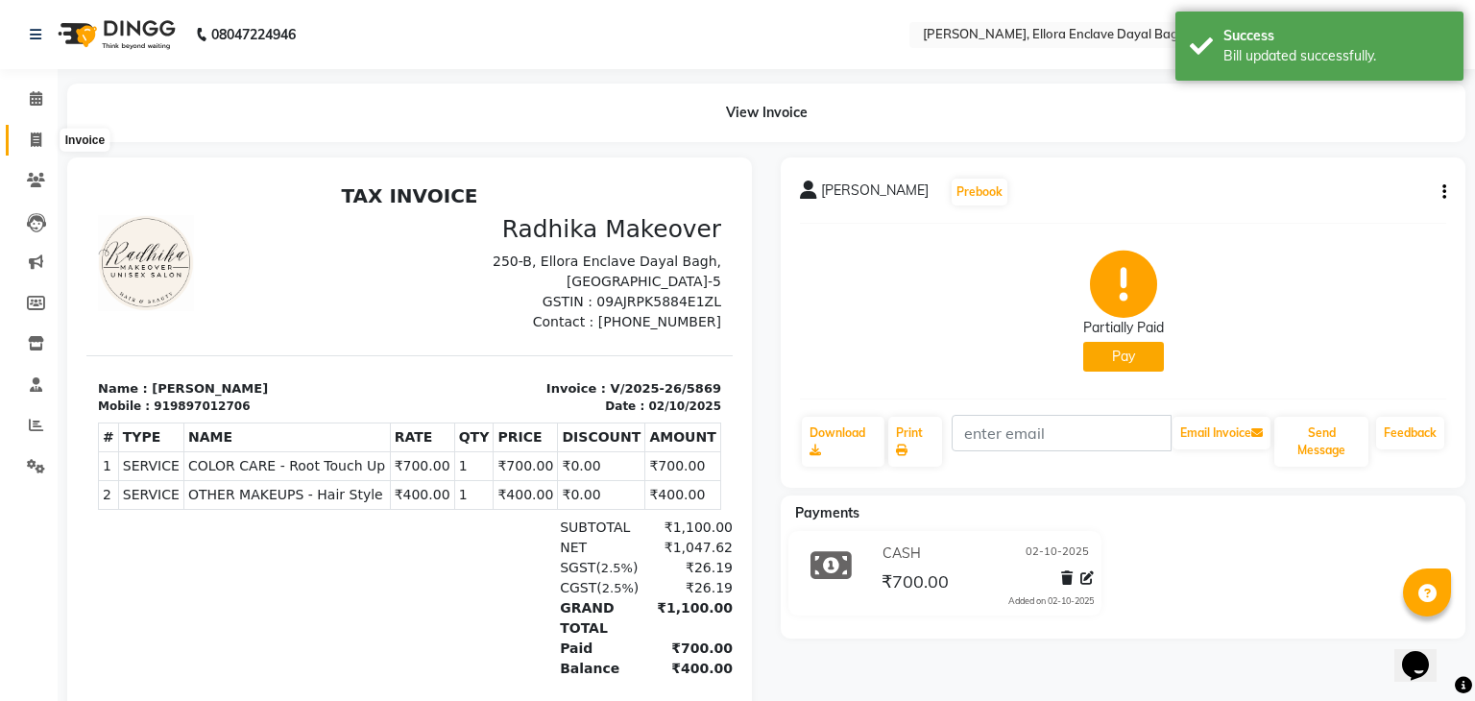
select select "service"
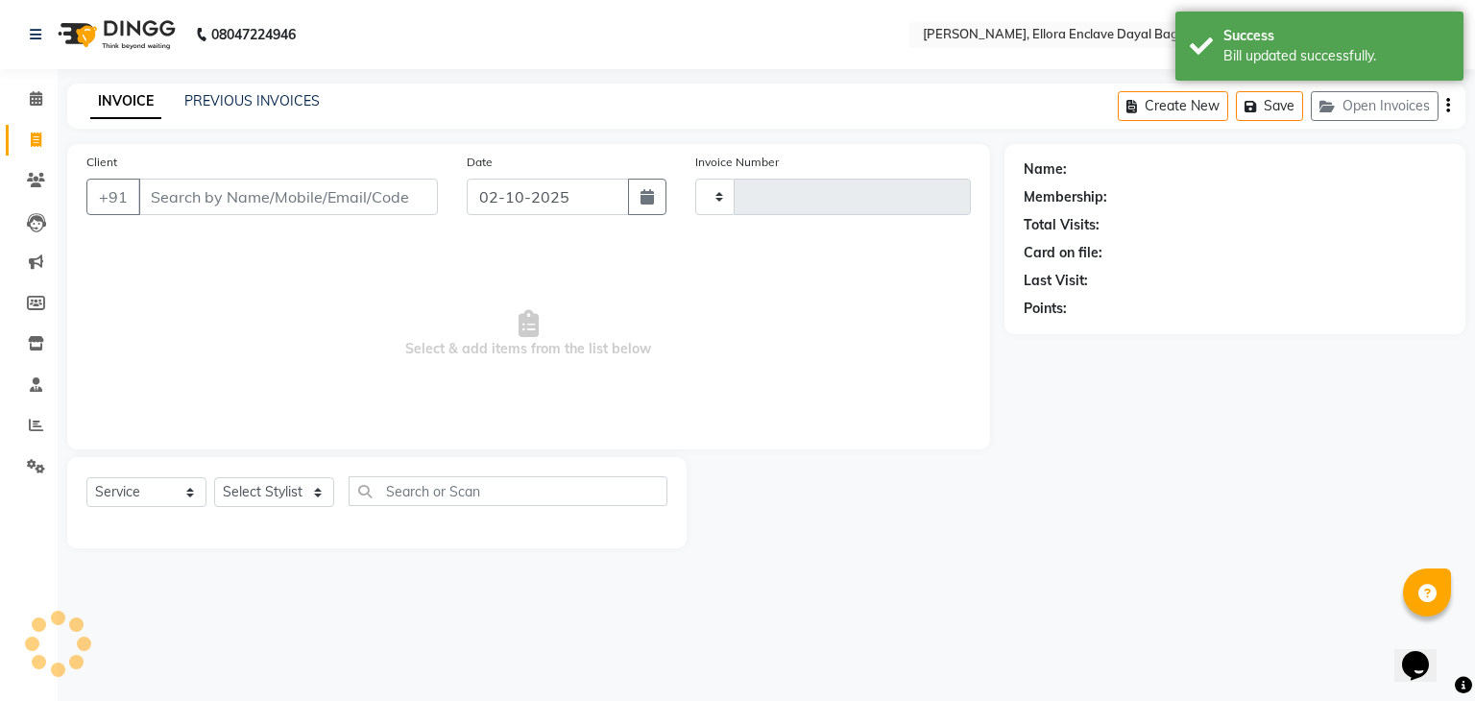
type input "5872"
select select "6880"
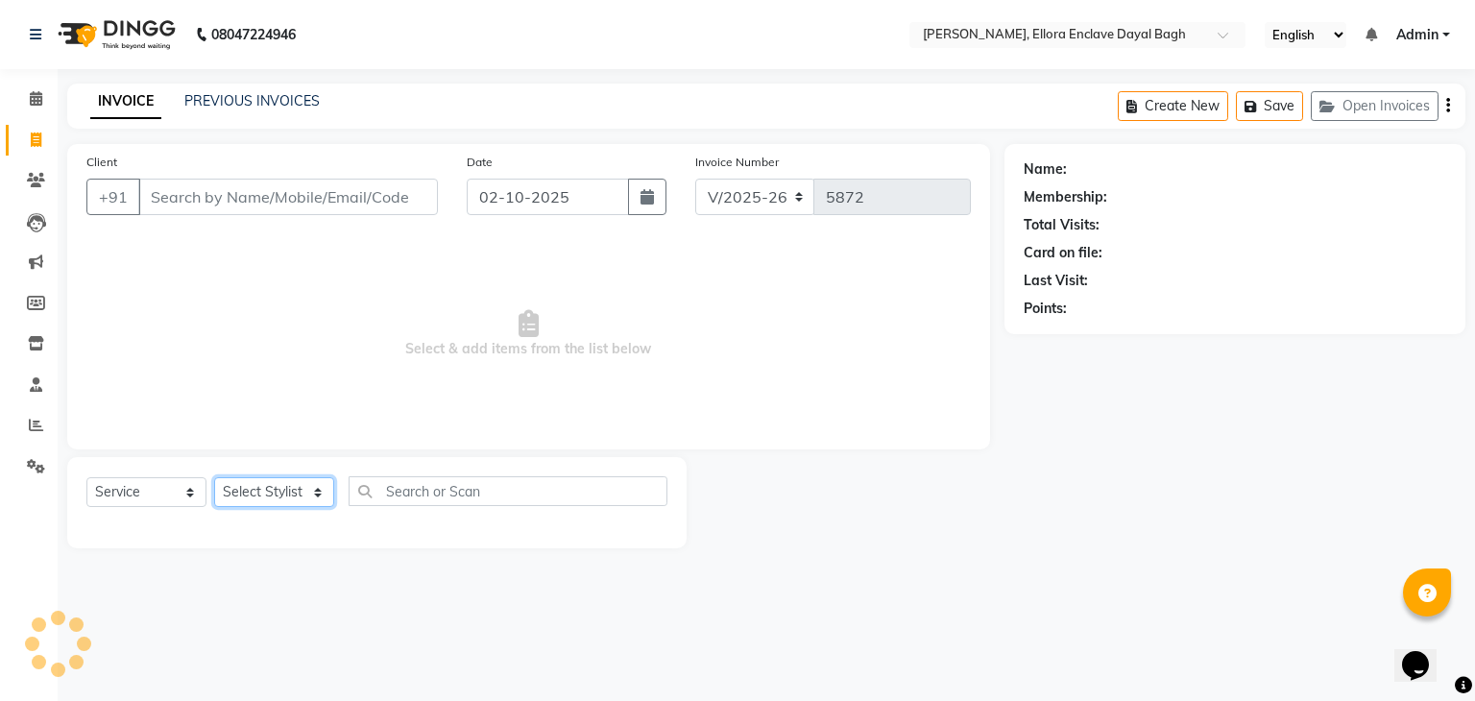
click at [295, 496] on select "Select Stylist AMAN DANISH SALMANI [PERSON_NAME] kakul KAVITA [PERSON_NAME] [PE…" at bounding box center [274, 492] width 120 height 30
select select "53877"
click at [214, 478] on select "Select Stylist AMAN DANISH SALMANI [PERSON_NAME] kakul KAVITA [PERSON_NAME] [PE…" at bounding box center [274, 492] width 120 height 30
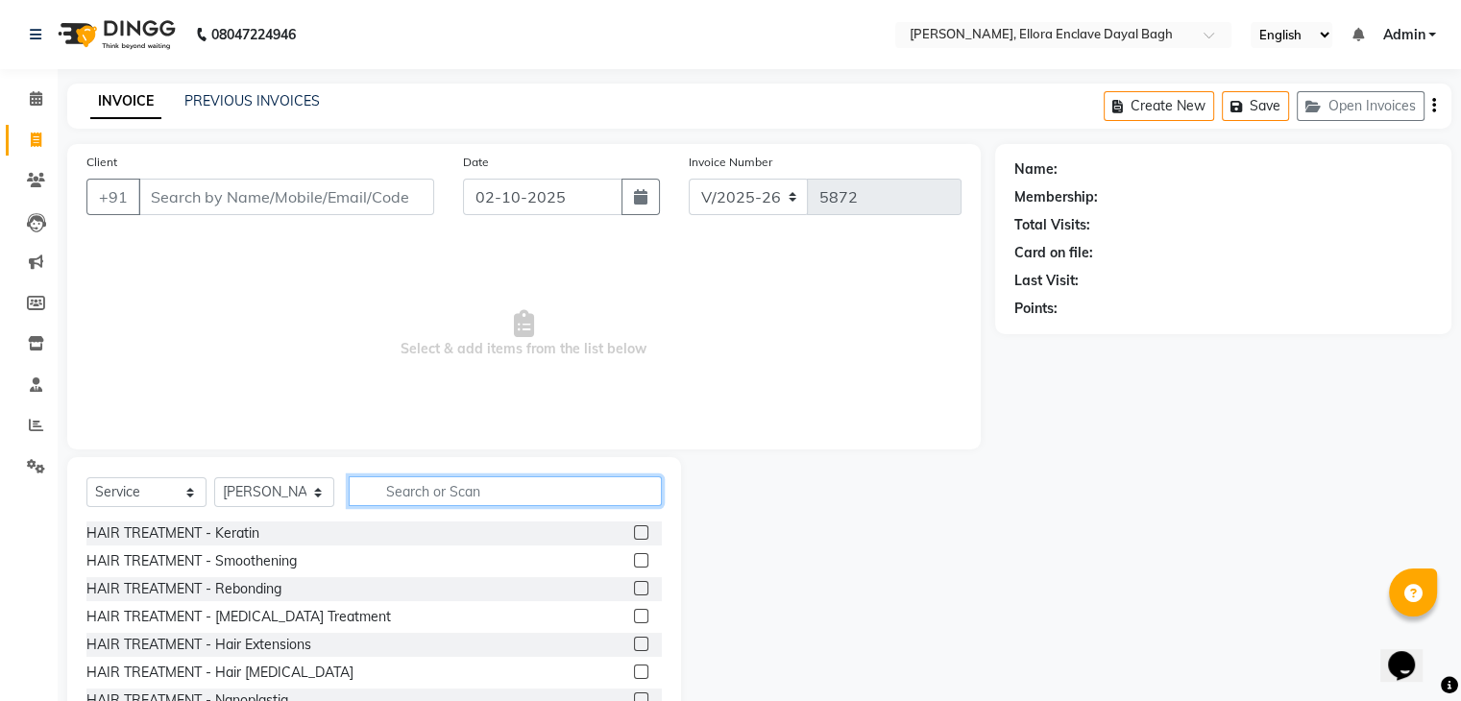
click at [422, 496] on input "text" at bounding box center [505, 491] width 313 height 30
type input "r"
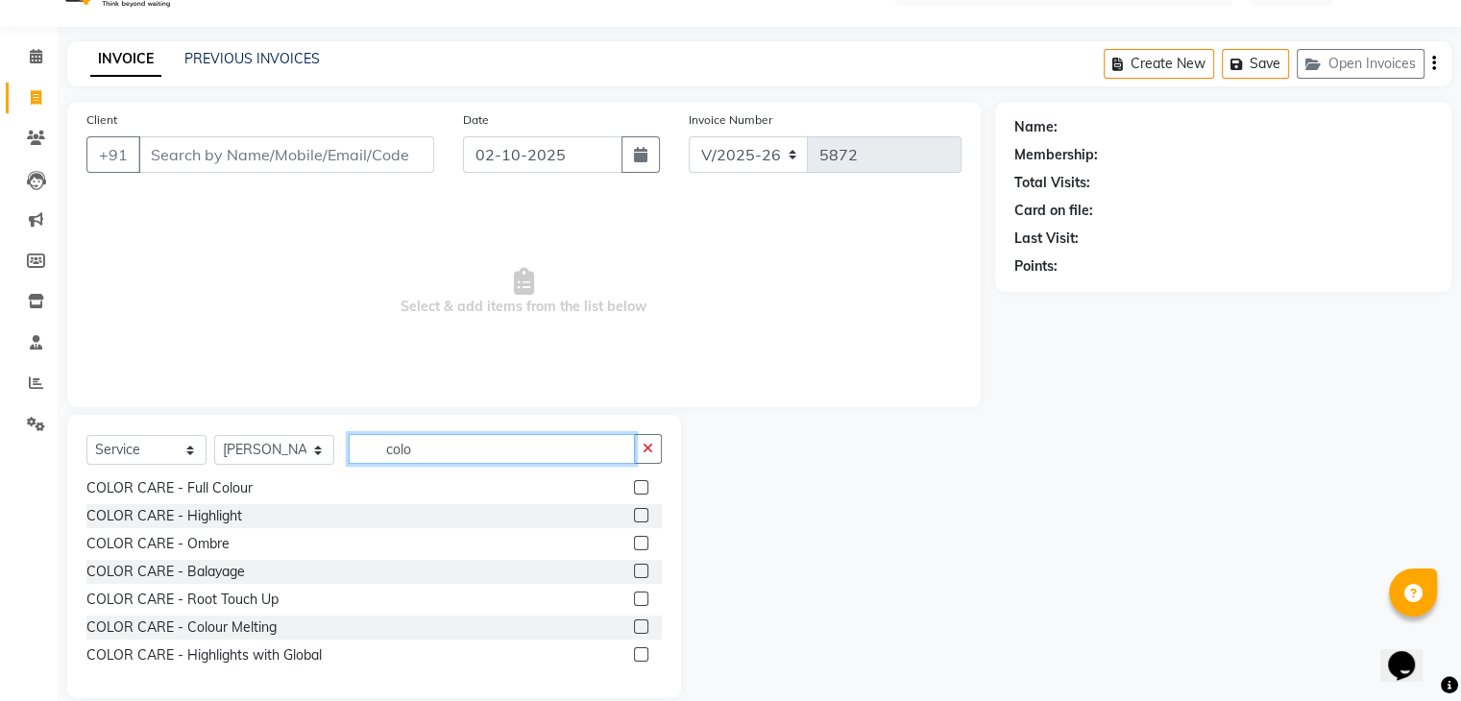
scroll to position [42, 0]
type input "colo"
click at [634, 625] on label at bounding box center [641, 626] width 14 height 14
click at [634, 625] on input "checkbox" at bounding box center [640, 627] width 12 height 12
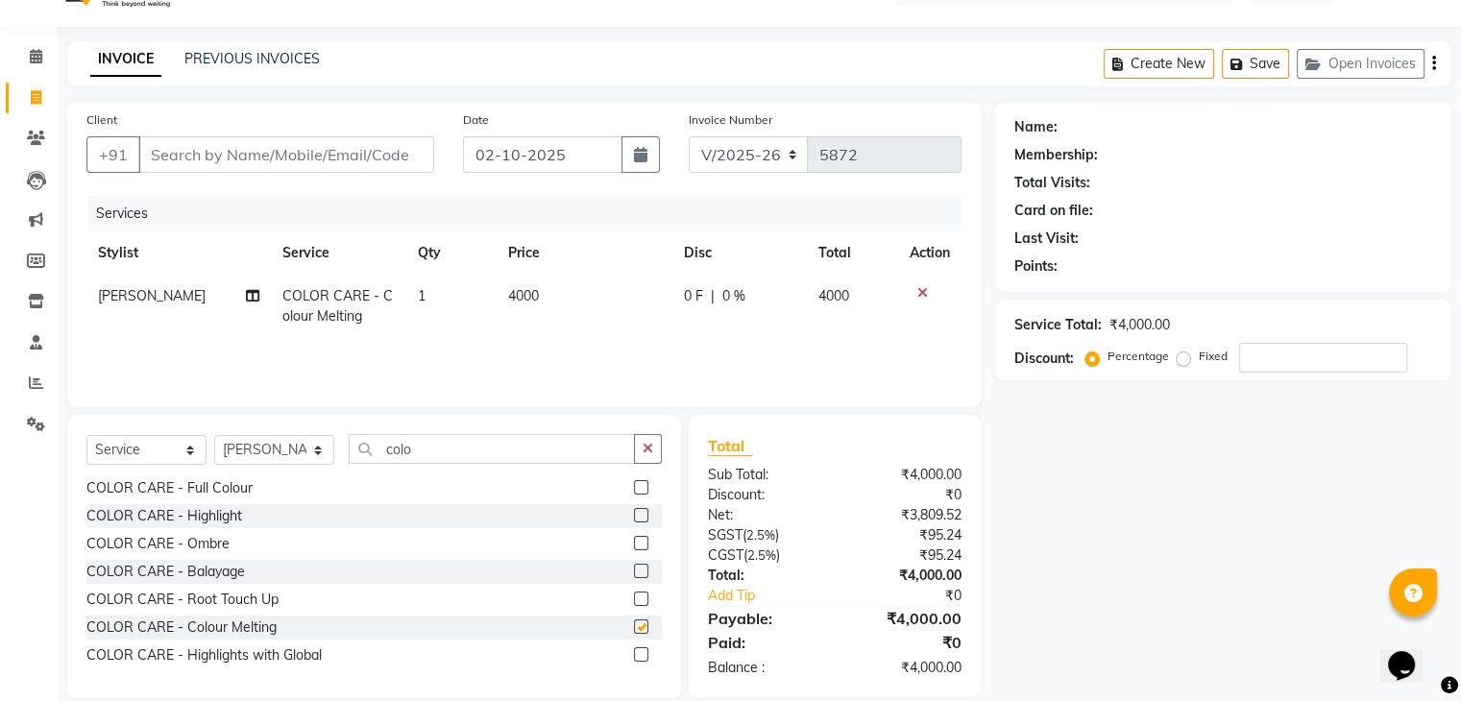
checkbox input "false"
click at [548, 284] on td "4000" at bounding box center [584, 306] width 176 height 63
select select "53877"
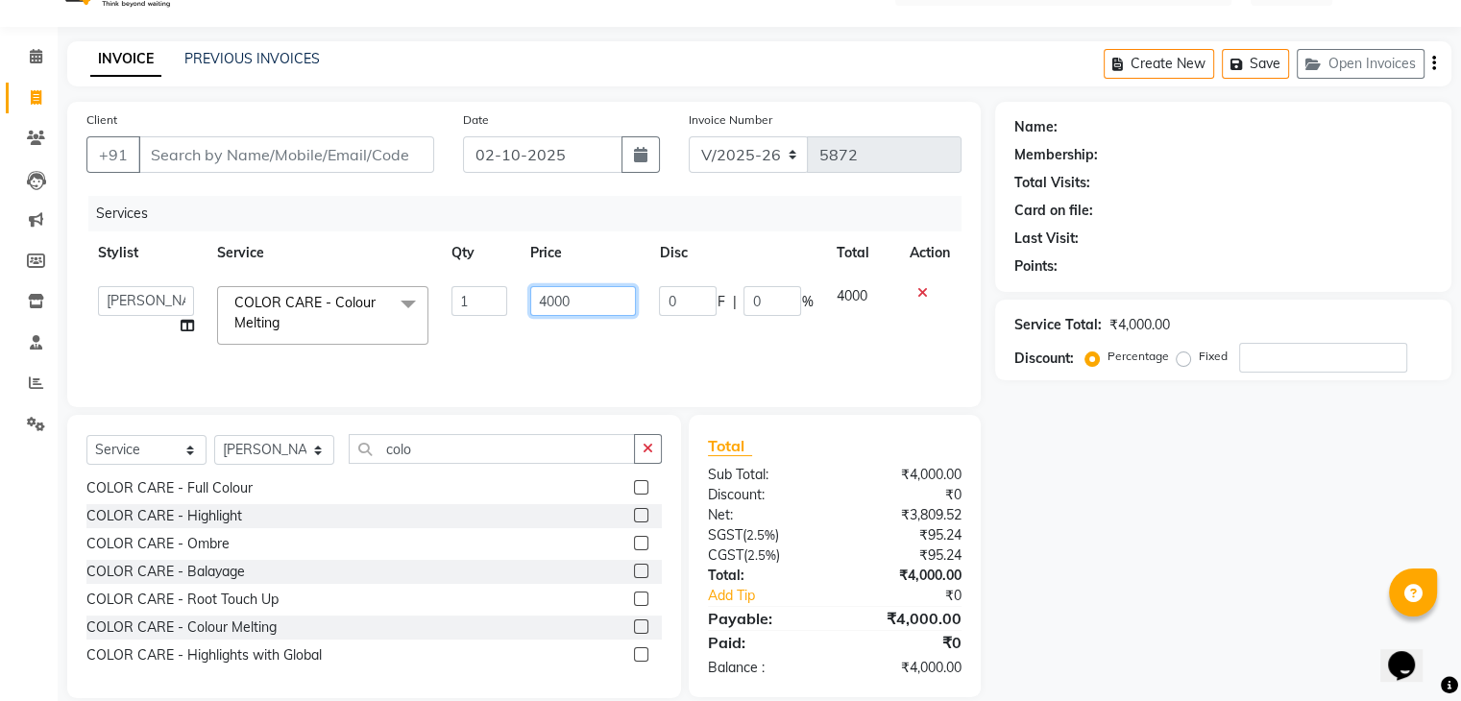
drag, startPoint x: 595, startPoint y: 295, endPoint x: 509, endPoint y: 301, distance: 86.6
click at [509, 301] on tr "AMAN DANISH SALMANI [PERSON_NAME] kakul KAVITA [PERSON_NAME] [PERSON_NAME] NEHA…" at bounding box center [523, 316] width 875 height 82
type input "1000"
click at [520, 326] on td "1000" at bounding box center [583, 316] width 129 height 82
select select "53877"
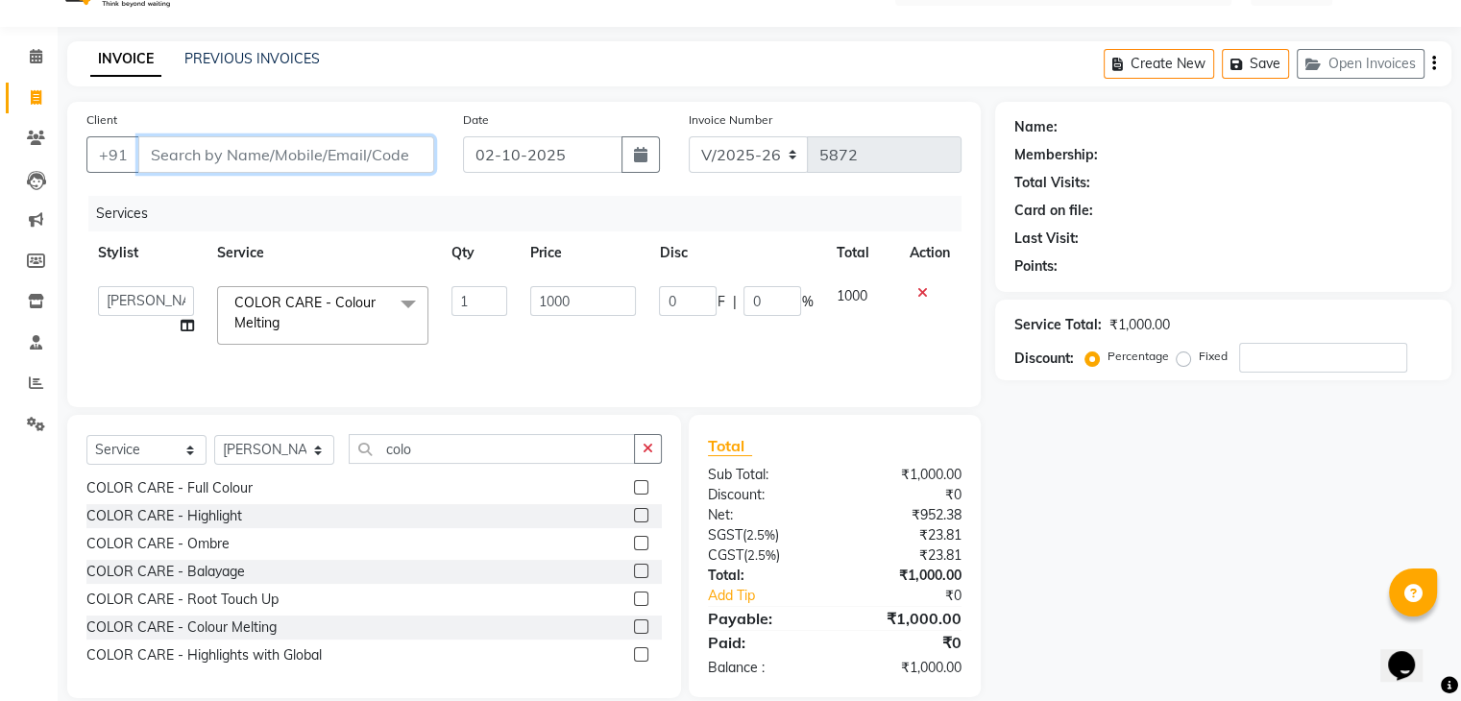
click at [385, 165] on input "Client" at bounding box center [286, 154] width 296 height 36
type input "9"
type input "0"
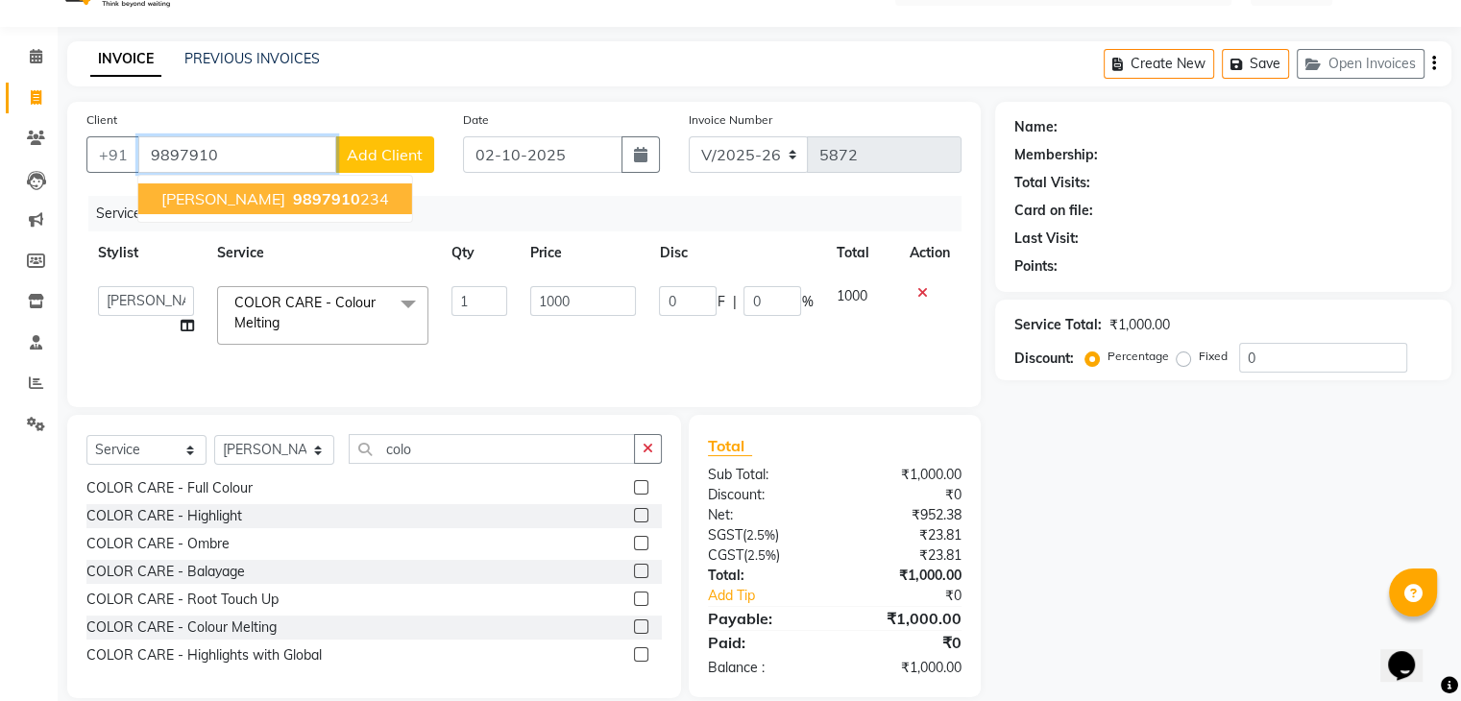
click at [360, 208] on button "[PERSON_NAME] 9897910 234" at bounding box center [275, 198] width 274 height 31
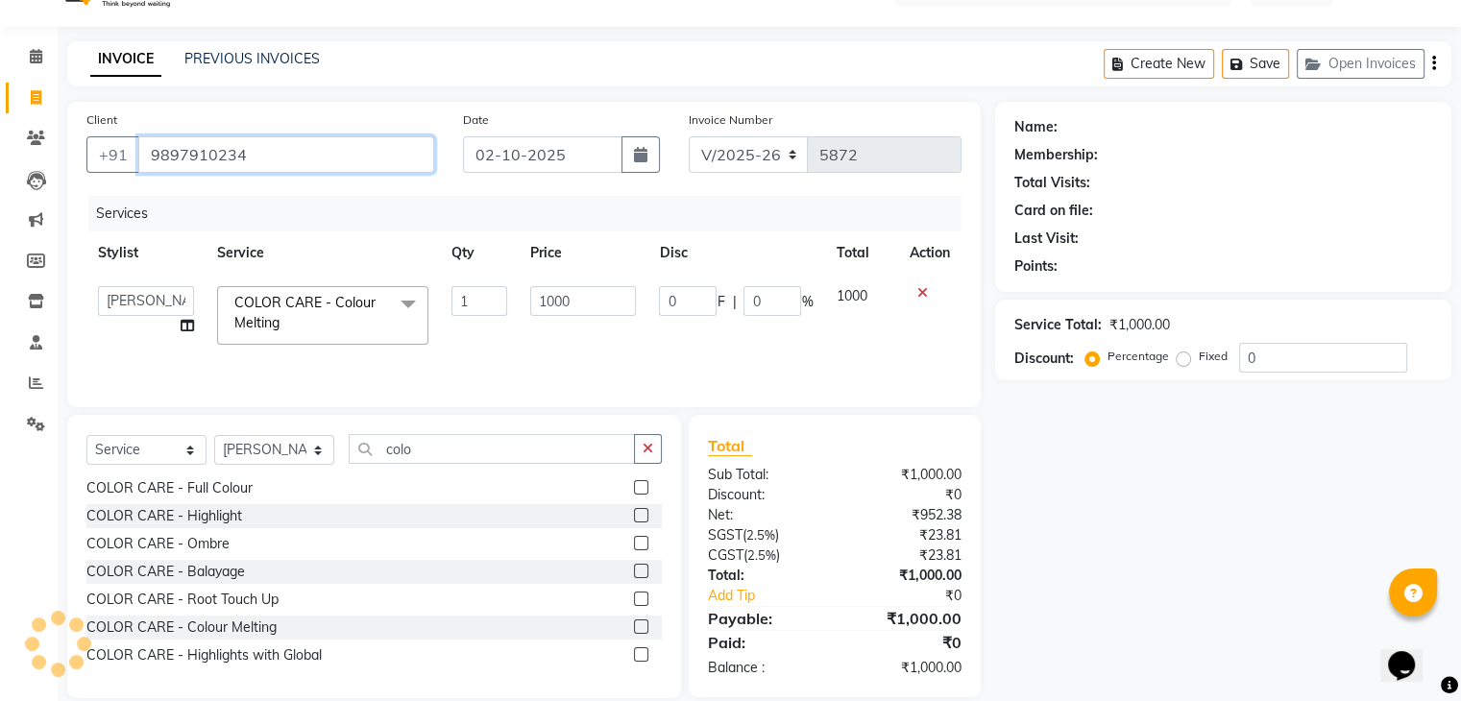
type input "9897910234"
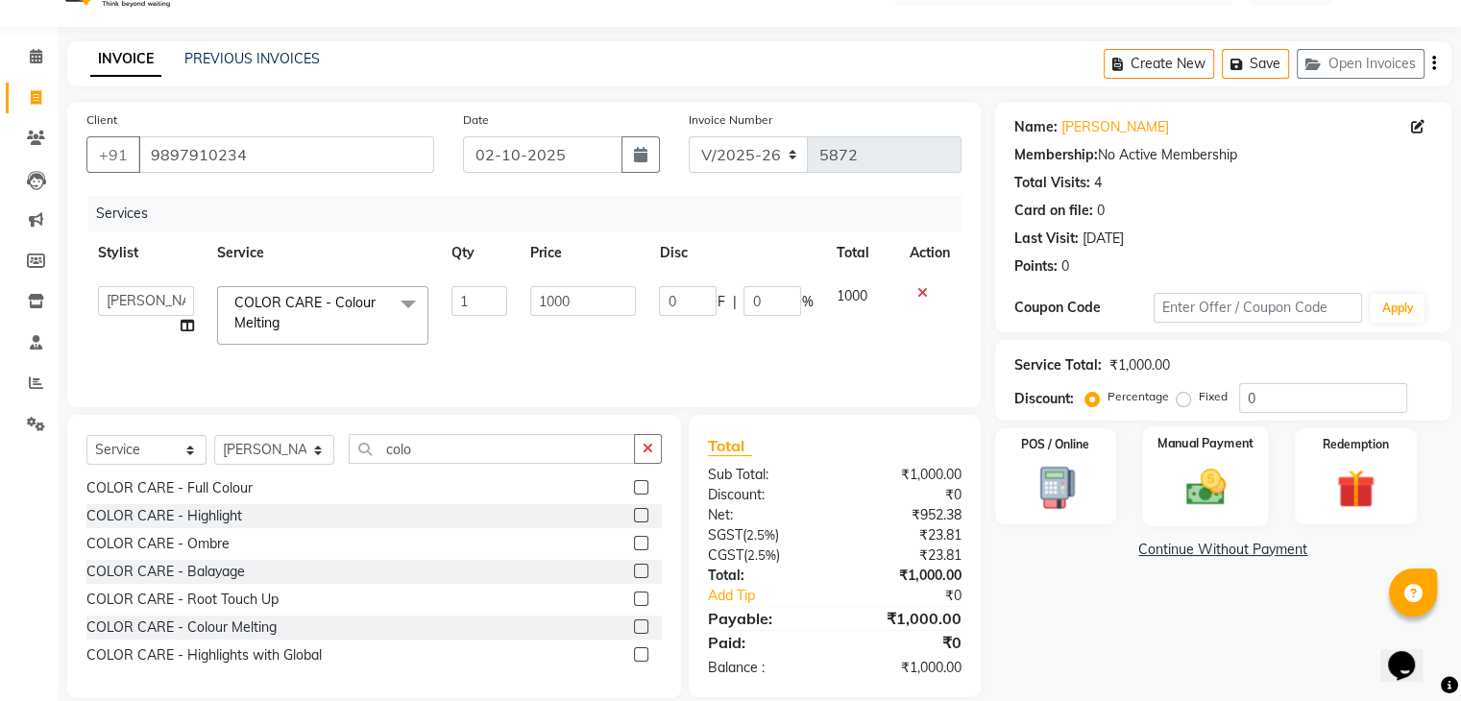
click at [1175, 485] on img at bounding box center [1205, 488] width 64 height 46
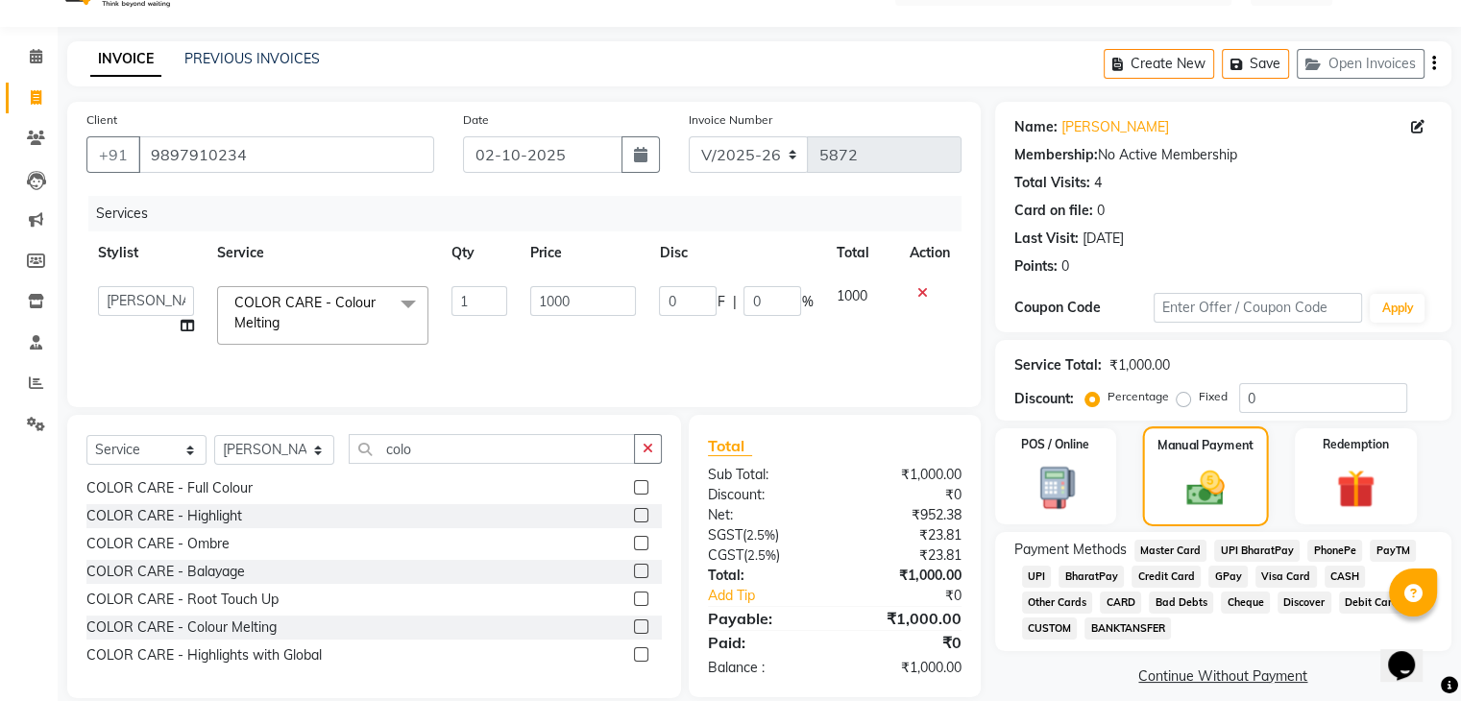
scroll to position [69, 0]
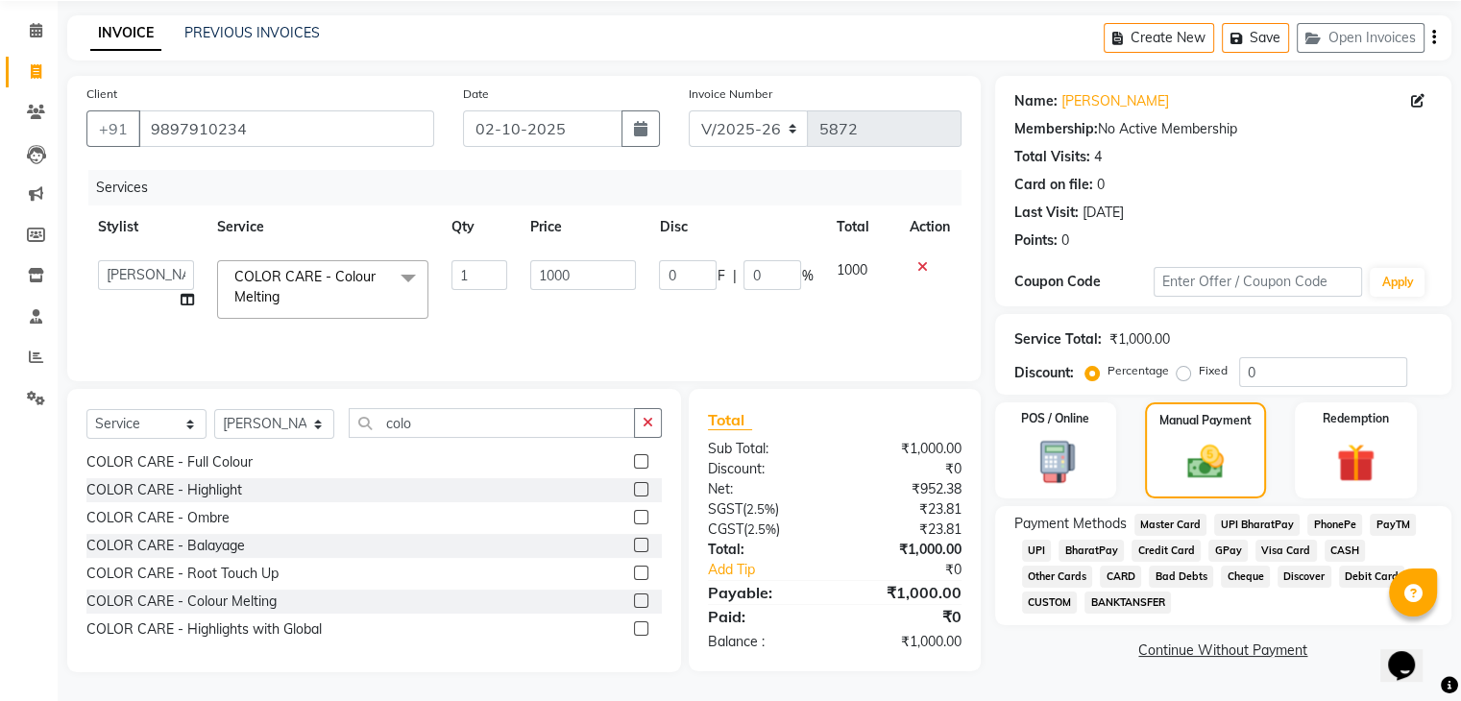
click at [1036, 550] on span "UPI" at bounding box center [1037, 551] width 30 height 22
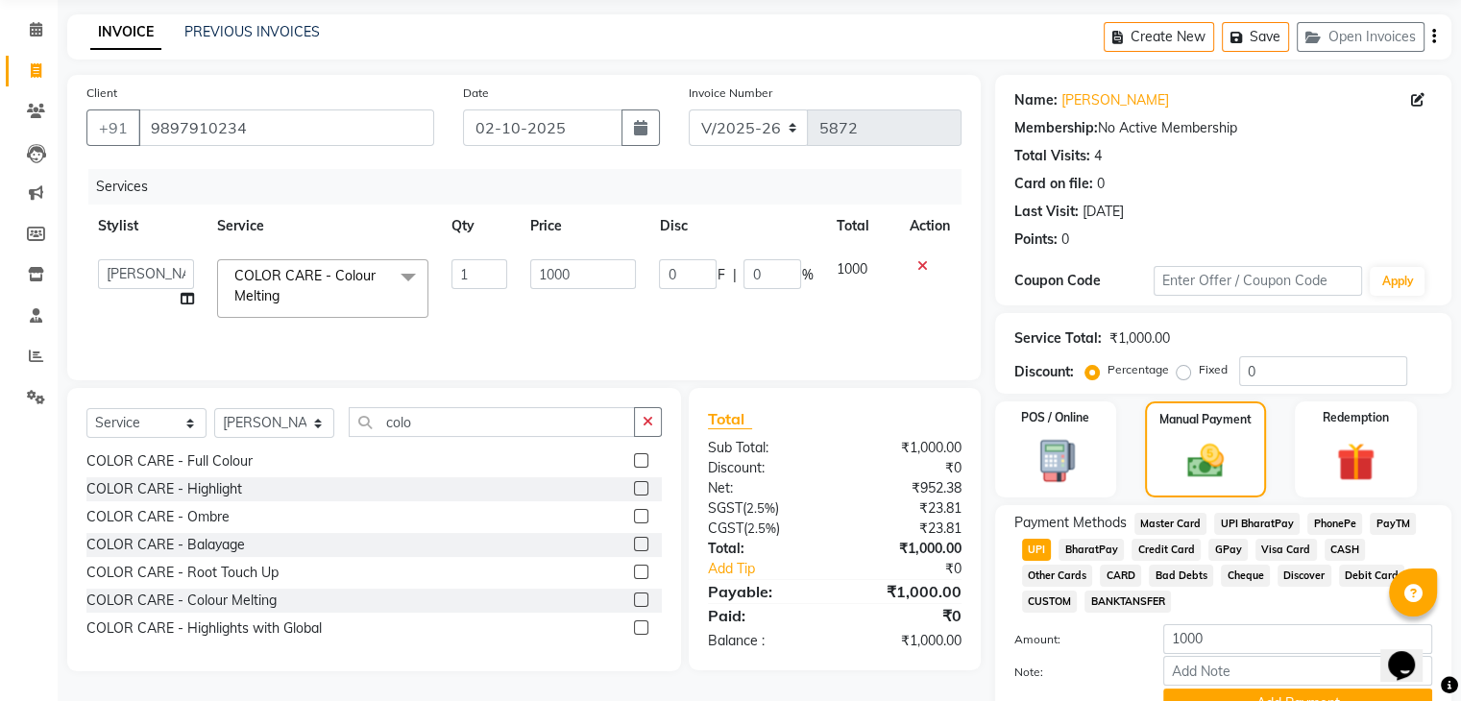
scroll to position [165, 0]
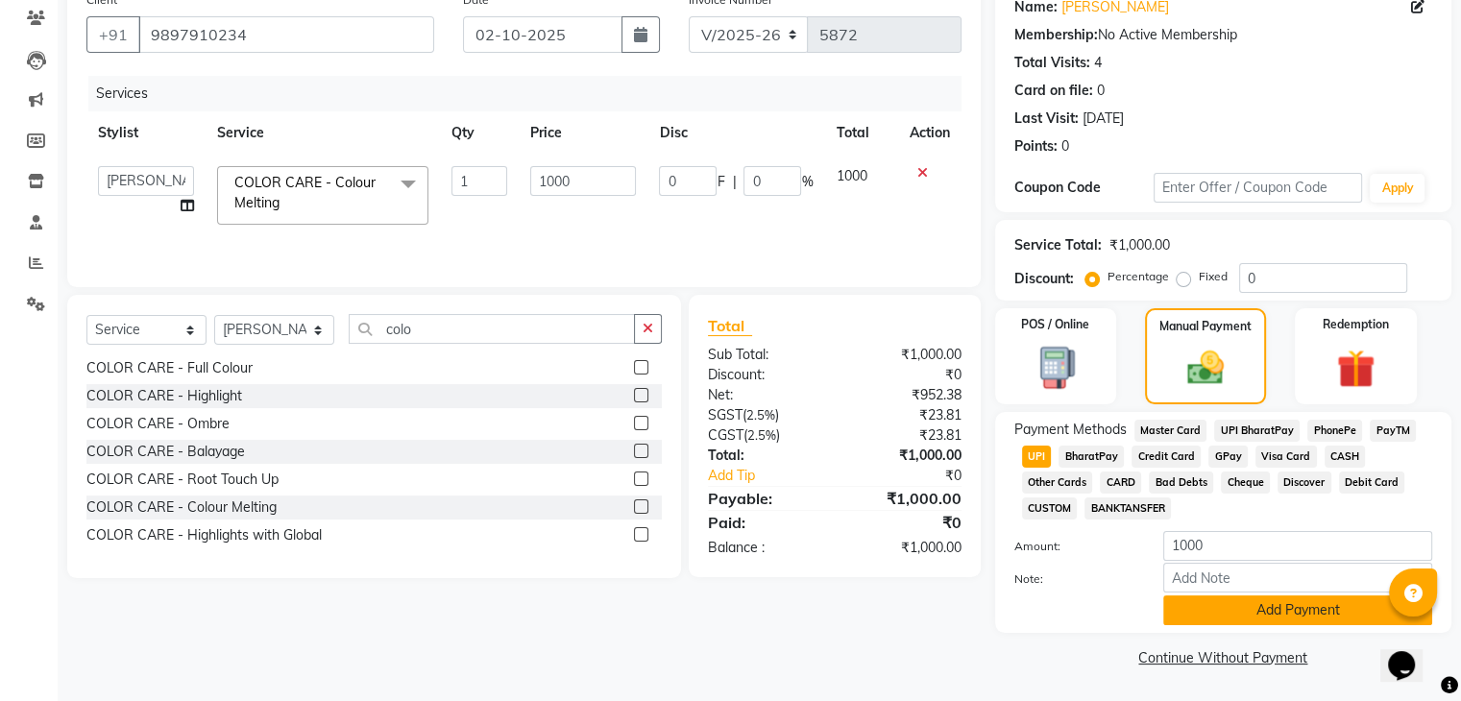
click at [1230, 617] on button "Add Payment" at bounding box center [1297, 610] width 269 height 30
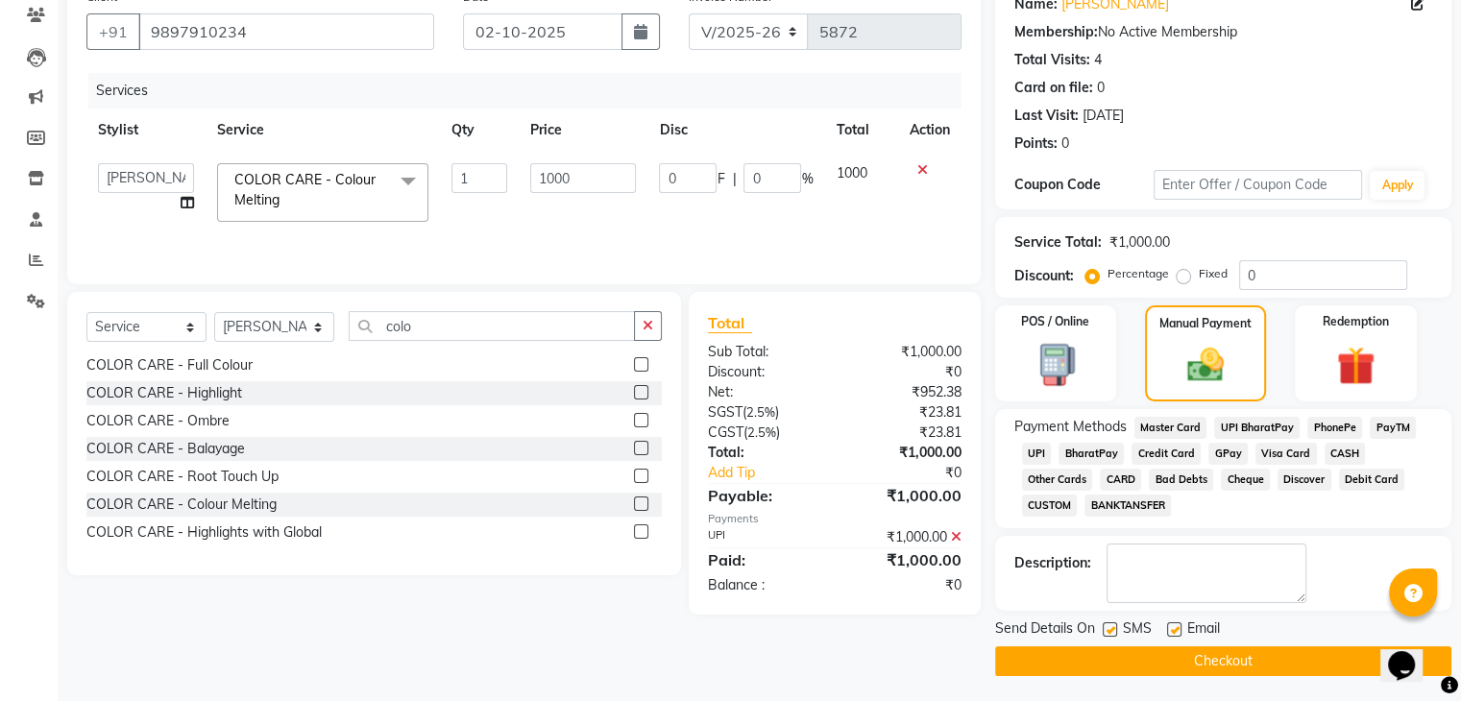
click at [1106, 632] on label at bounding box center [1109, 629] width 14 height 14
click at [1106, 632] on input "checkbox" at bounding box center [1108, 630] width 12 height 12
checkbox input "false"
click at [1172, 631] on label at bounding box center [1174, 629] width 14 height 14
click at [1172, 631] on input "checkbox" at bounding box center [1173, 630] width 12 height 12
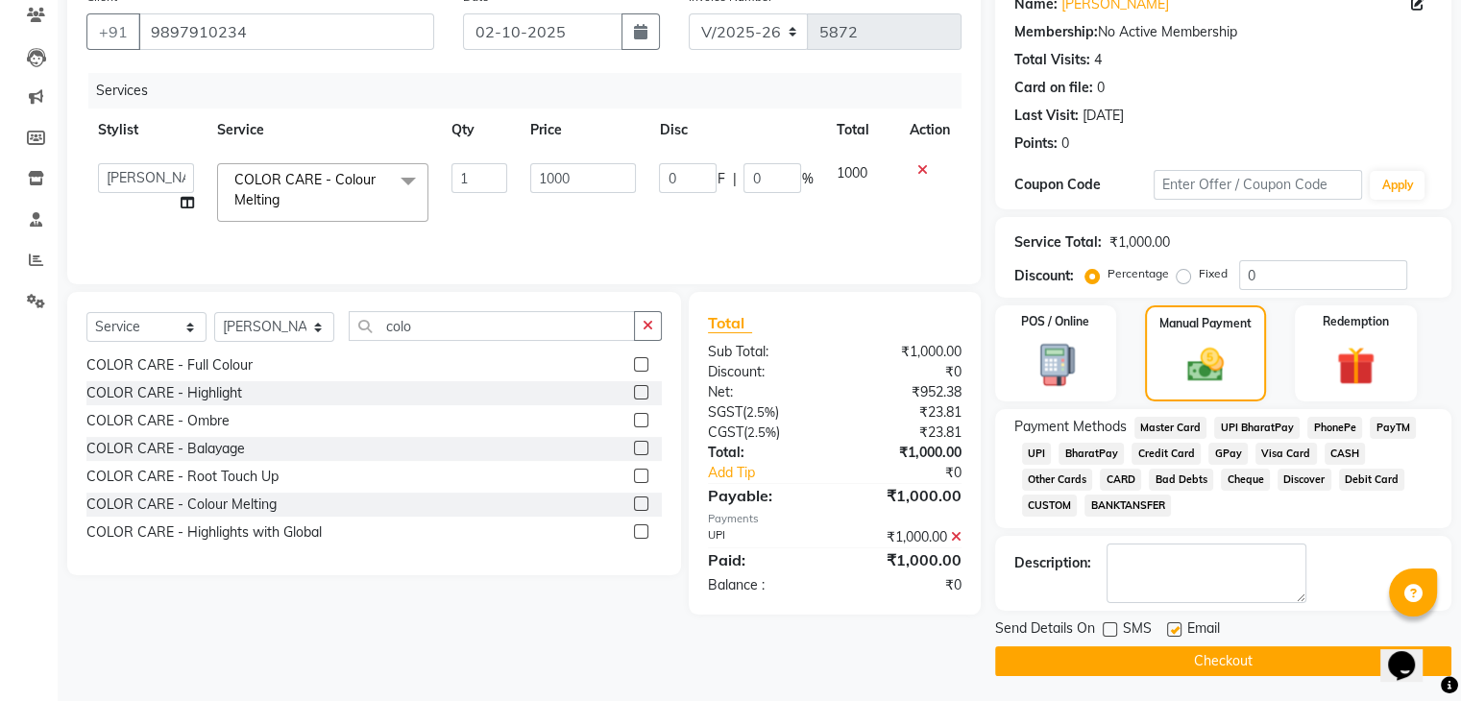
checkbox input "false"
click at [1206, 665] on button "Checkout" at bounding box center [1223, 661] width 456 height 30
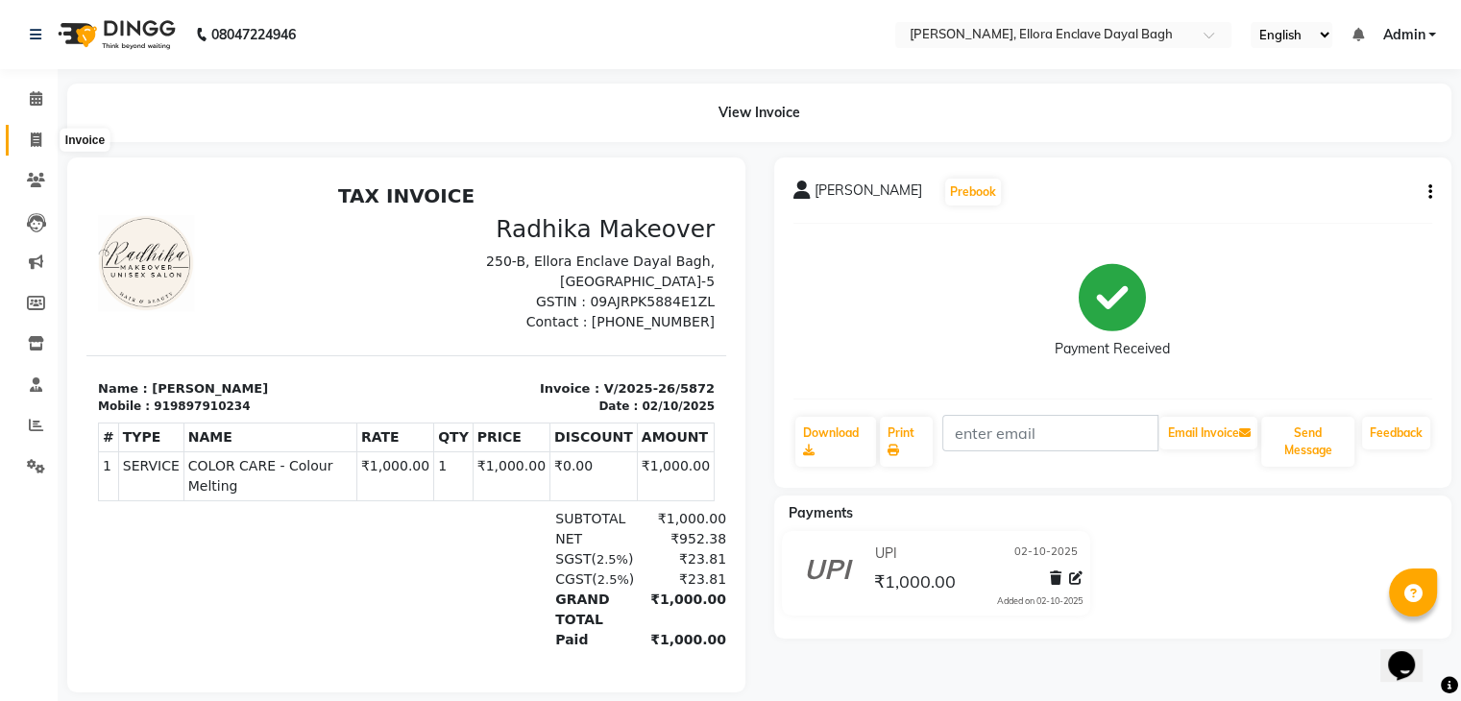
click at [35, 139] on icon at bounding box center [36, 140] width 11 height 14
select select "service"
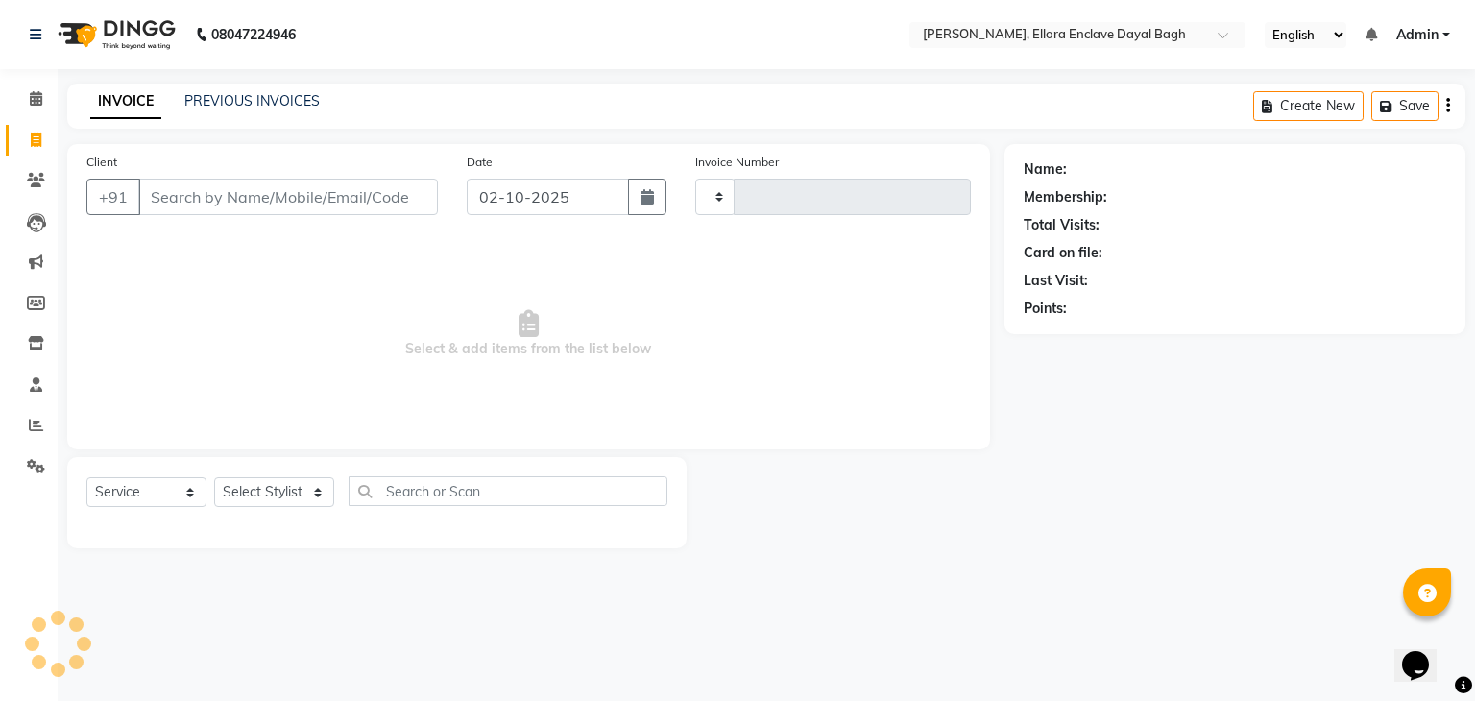
type input "5873"
select select "6880"
click at [349, 187] on input "Client" at bounding box center [288, 197] width 300 height 36
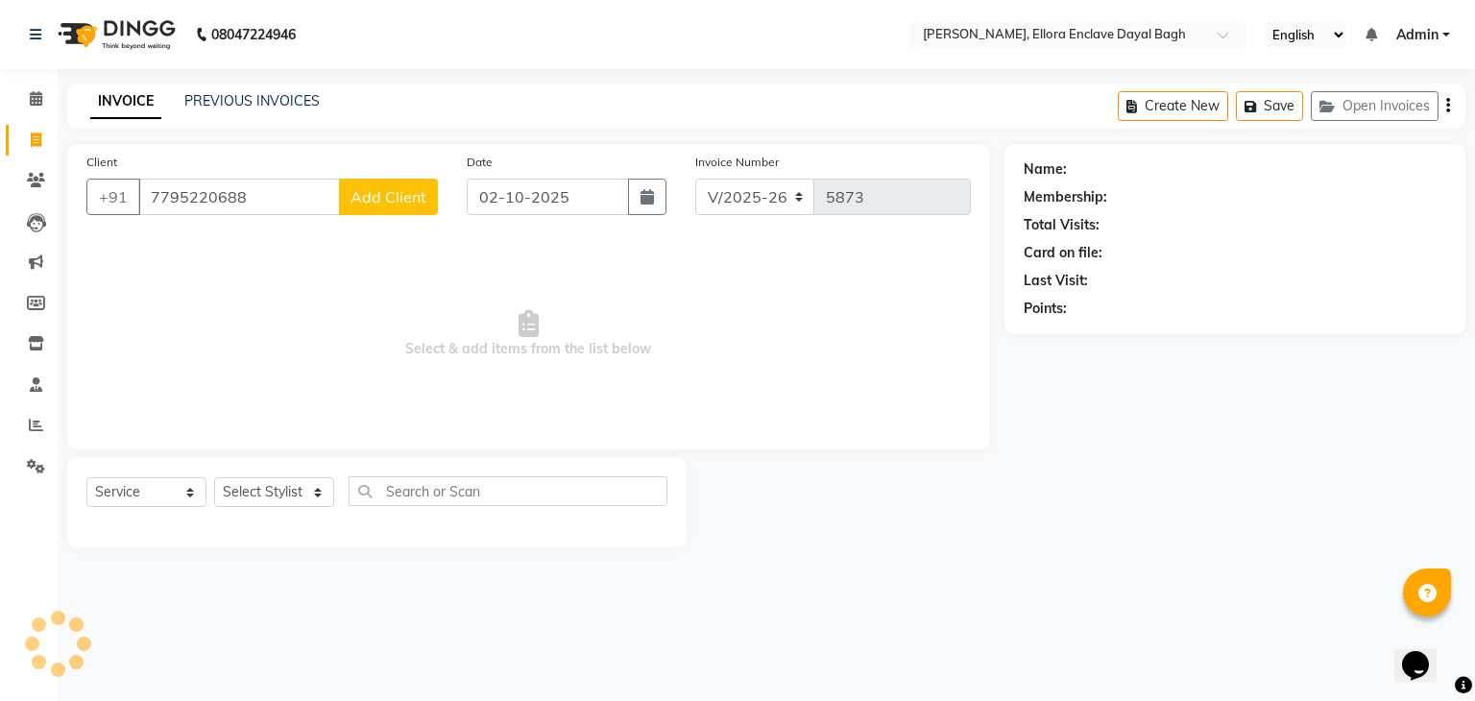
type input "7795220688"
click at [369, 205] on span "Add Client" at bounding box center [389, 196] width 76 height 19
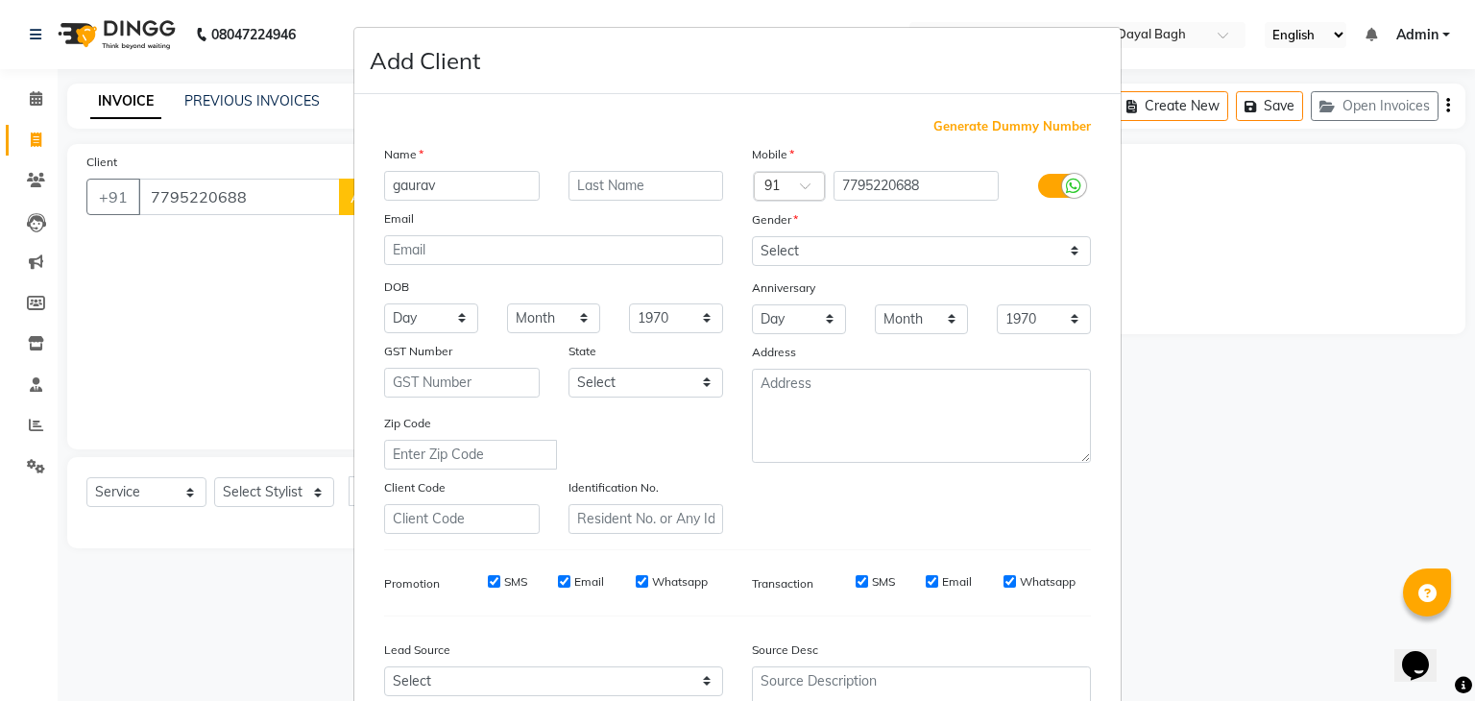
type input "gaurav"
click at [810, 255] on select "Select [DEMOGRAPHIC_DATA] [DEMOGRAPHIC_DATA] Other Prefer Not To Say" at bounding box center [921, 251] width 339 height 30
select select "[DEMOGRAPHIC_DATA]"
click at [752, 237] on select "Select [DEMOGRAPHIC_DATA] [DEMOGRAPHIC_DATA] Other Prefer Not To Say" at bounding box center [921, 251] width 339 height 30
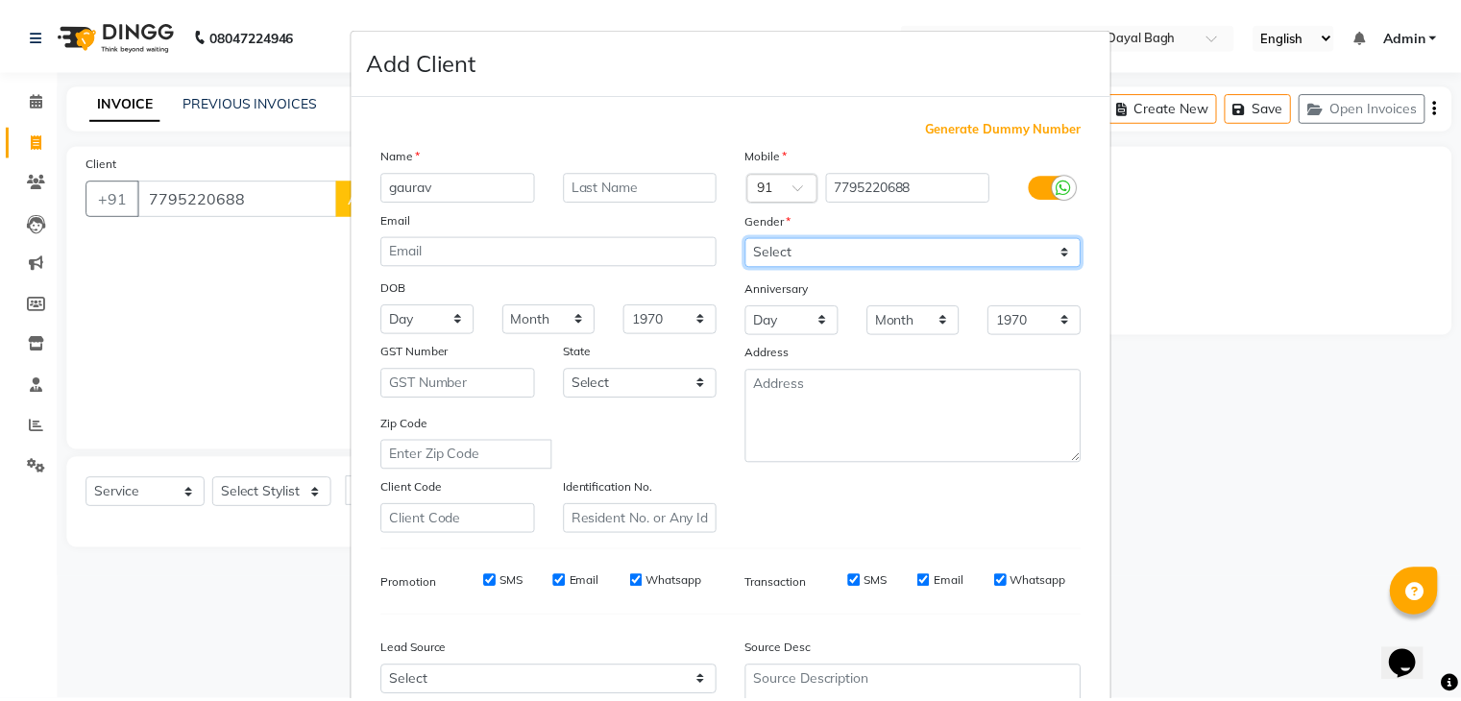
scroll to position [195, 0]
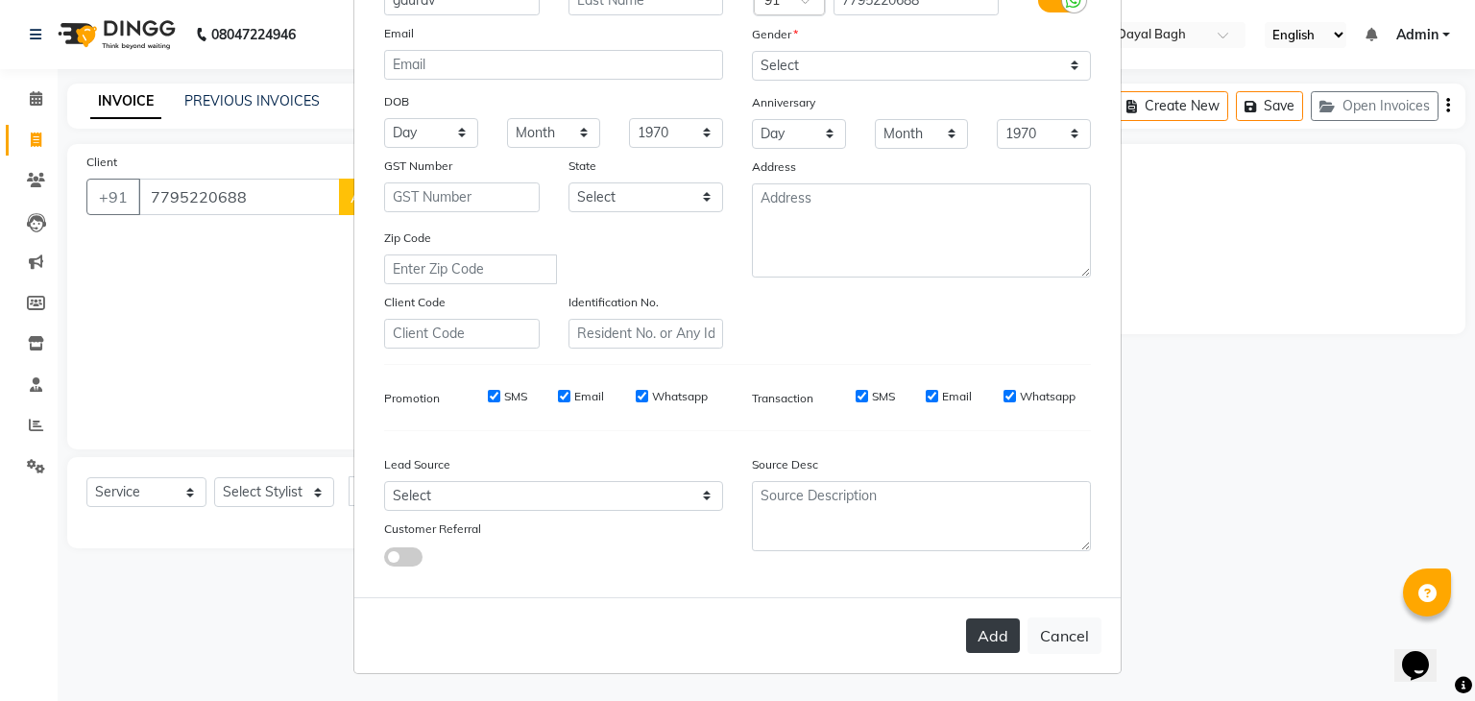
click at [987, 647] on button "Add" at bounding box center [993, 635] width 54 height 35
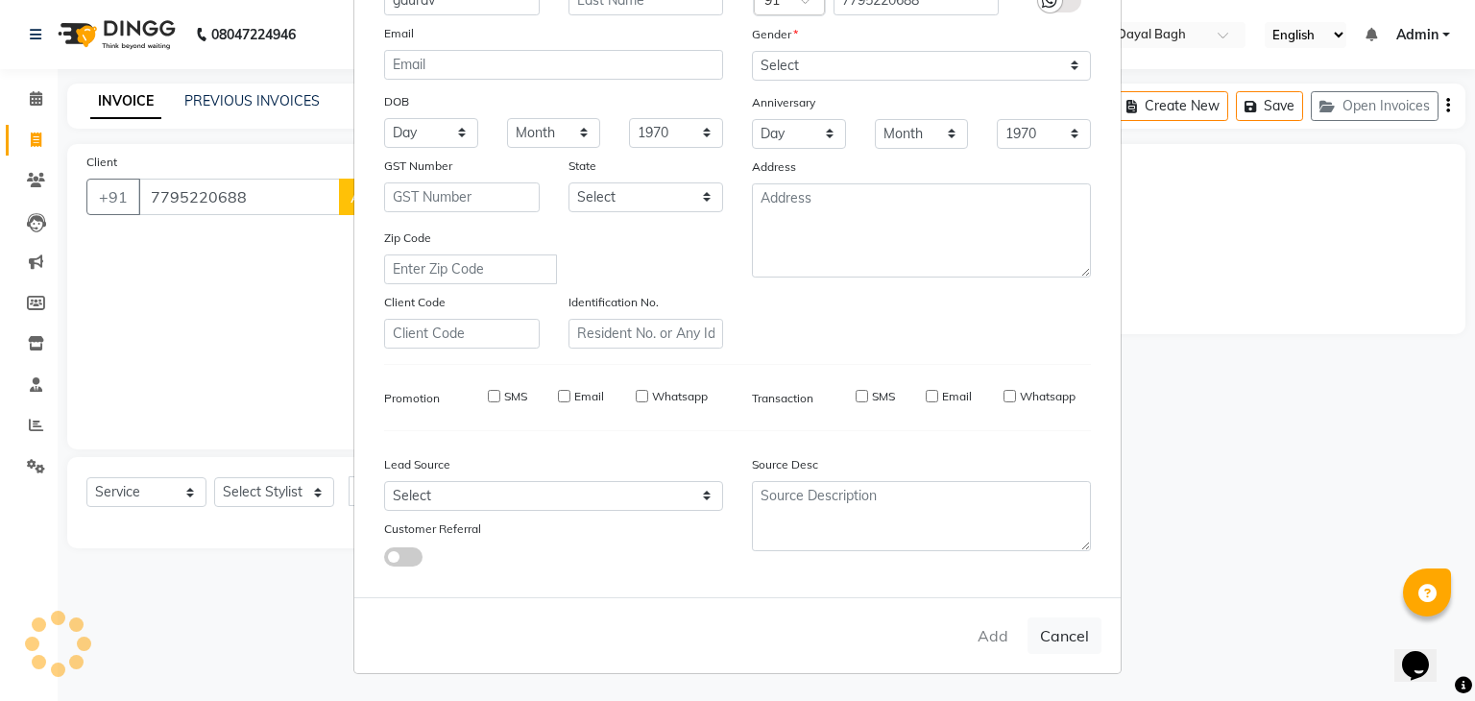
select select
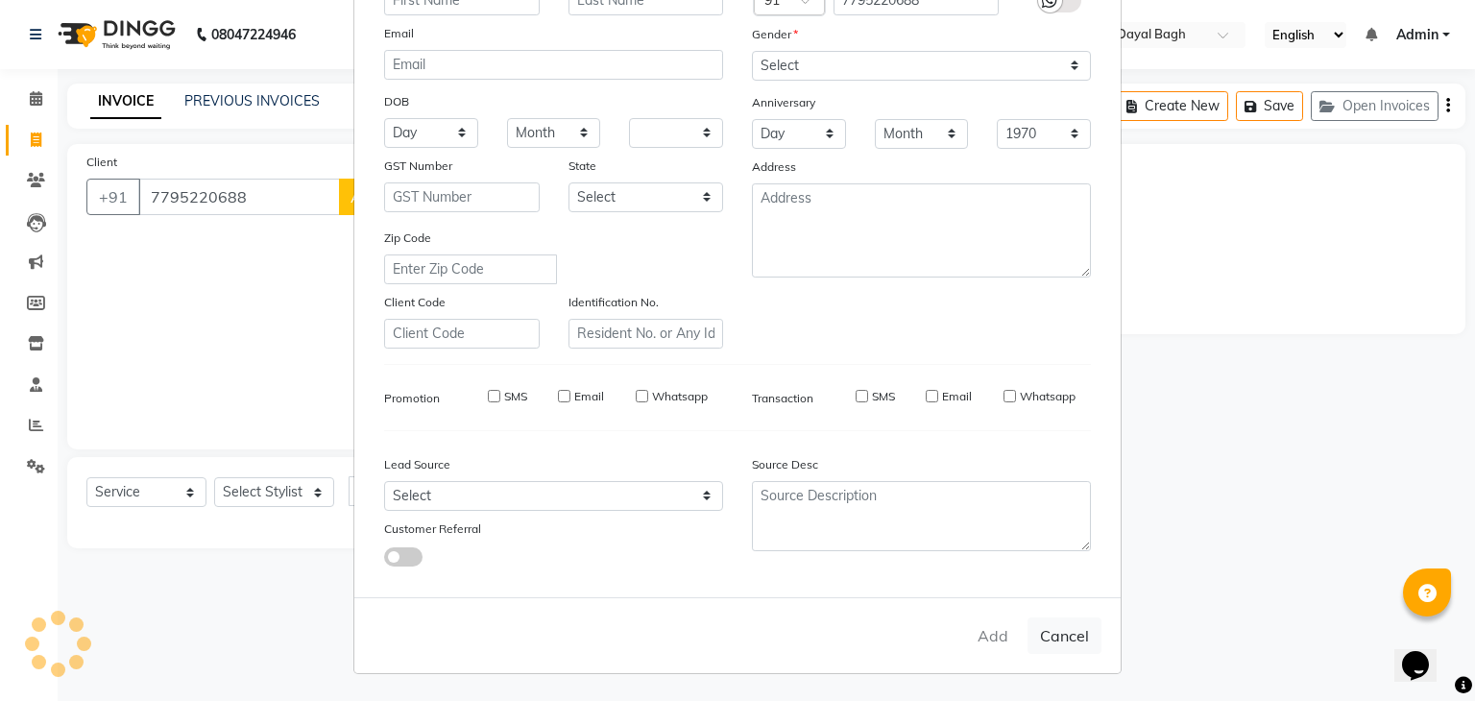
select select
checkbox input "false"
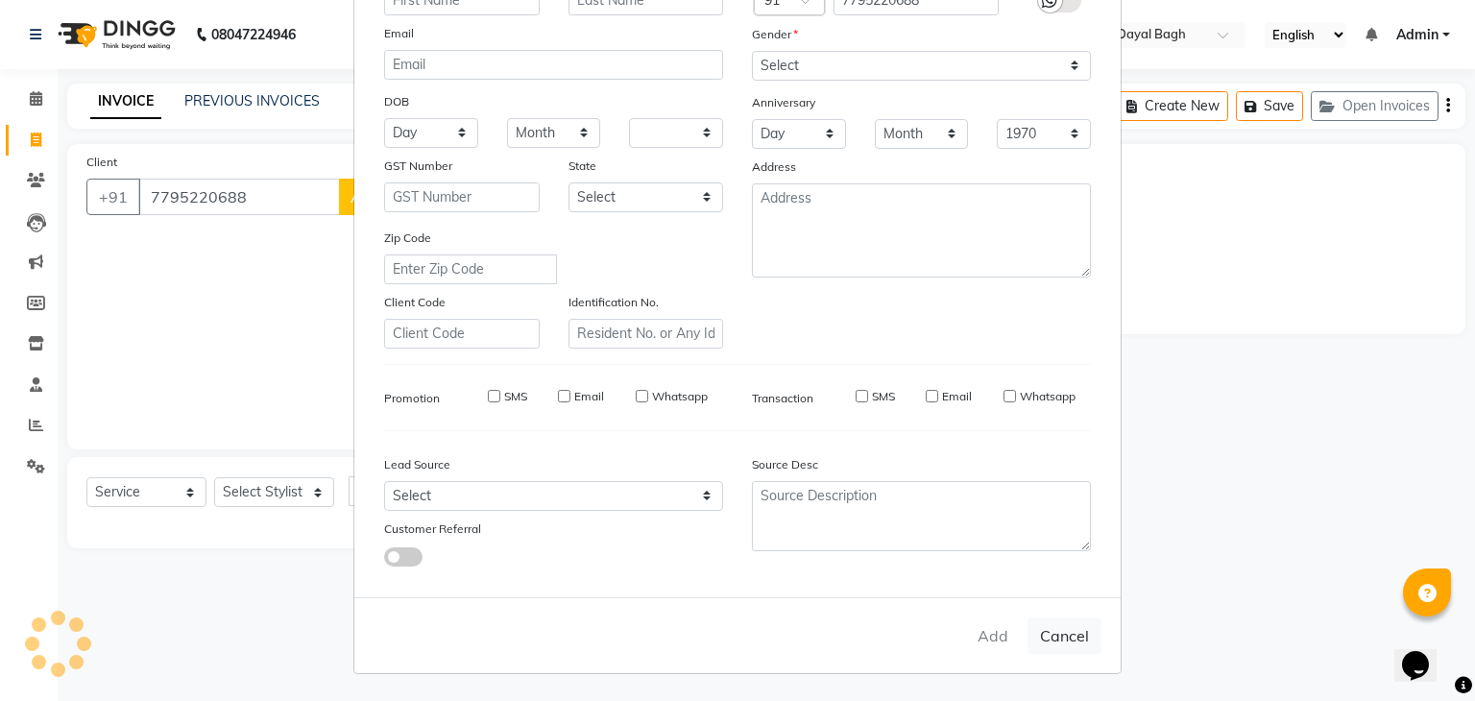
checkbox input "false"
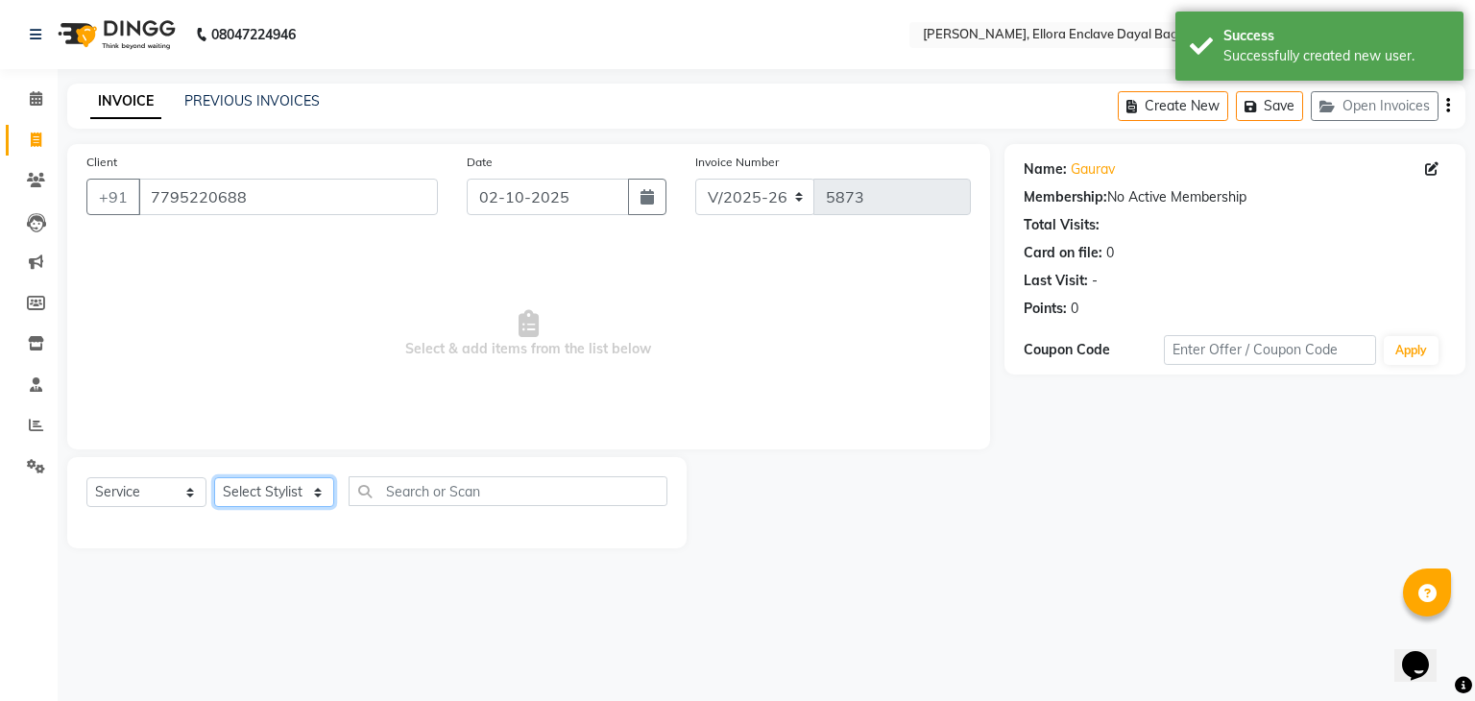
click at [306, 492] on select "Select Stylist AMAN DANISH SALMANI [PERSON_NAME] kakul KAVITA [PERSON_NAME] [PE…" at bounding box center [274, 492] width 120 height 30
select select "86751"
click at [214, 478] on select "Select Stylist AMAN DANISH SALMANI [PERSON_NAME] kakul KAVITA [PERSON_NAME] [PE…" at bounding box center [274, 492] width 120 height 30
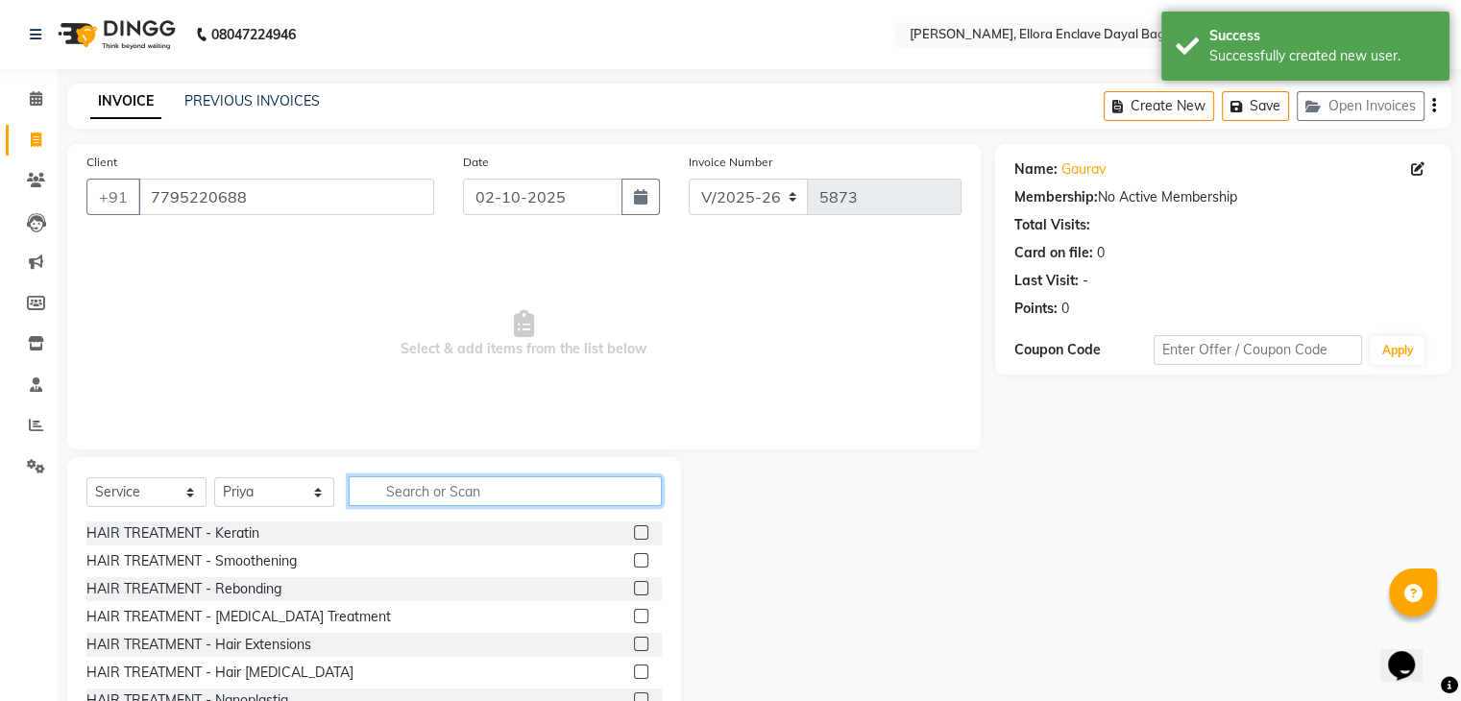
click at [430, 493] on input "text" at bounding box center [505, 491] width 313 height 30
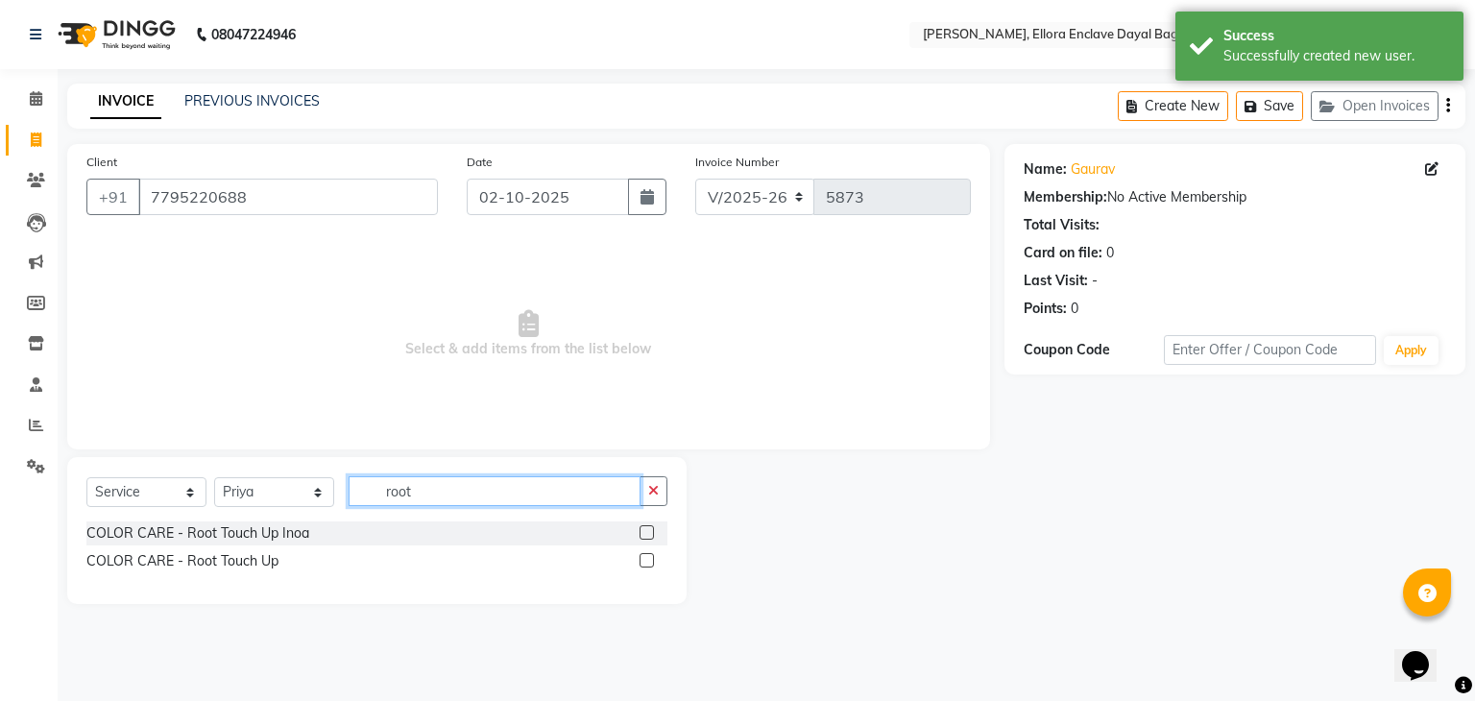
type input "root"
click at [641, 558] on label at bounding box center [647, 560] width 14 height 14
click at [641, 558] on input "checkbox" at bounding box center [646, 561] width 12 height 12
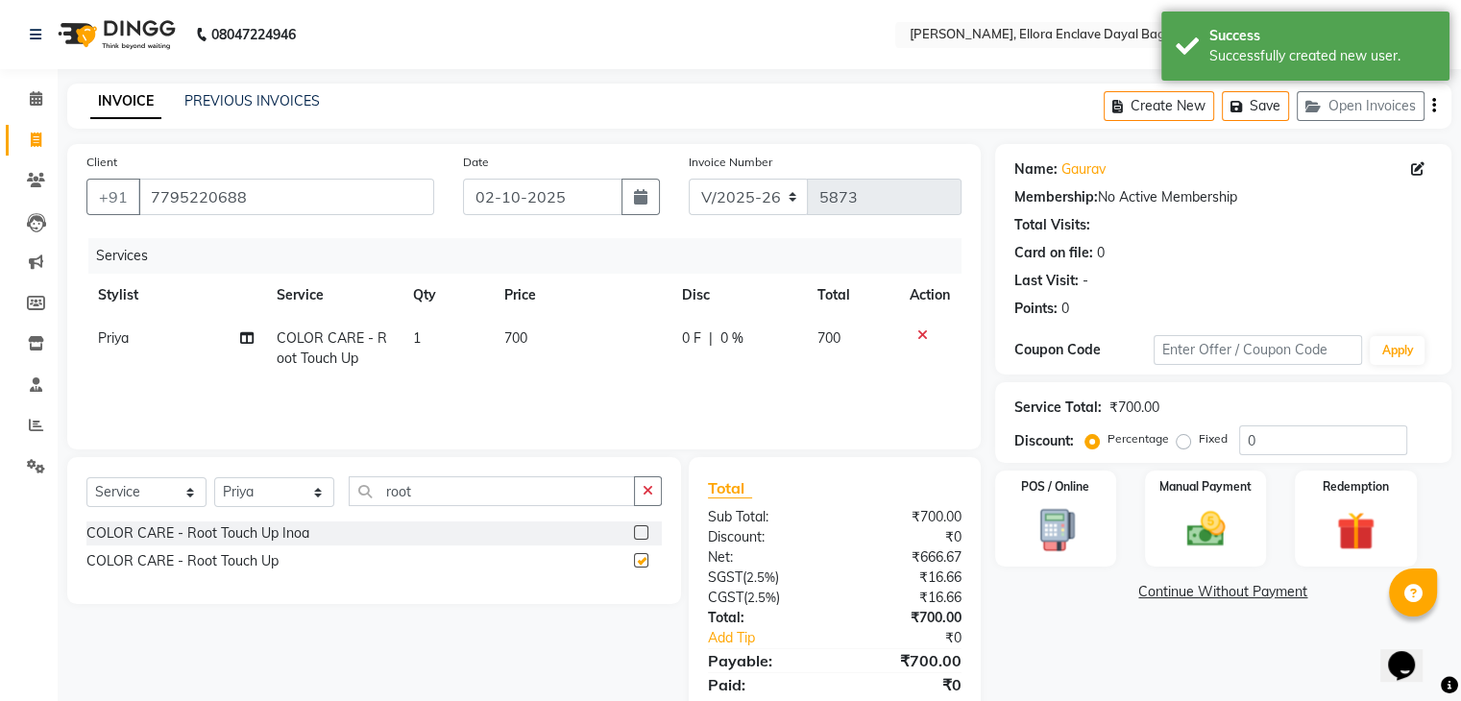
checkbox input "false"
click at [511, 338] on span "700" at bounding box center [515, 337] width 23 height 17
select select "86751"
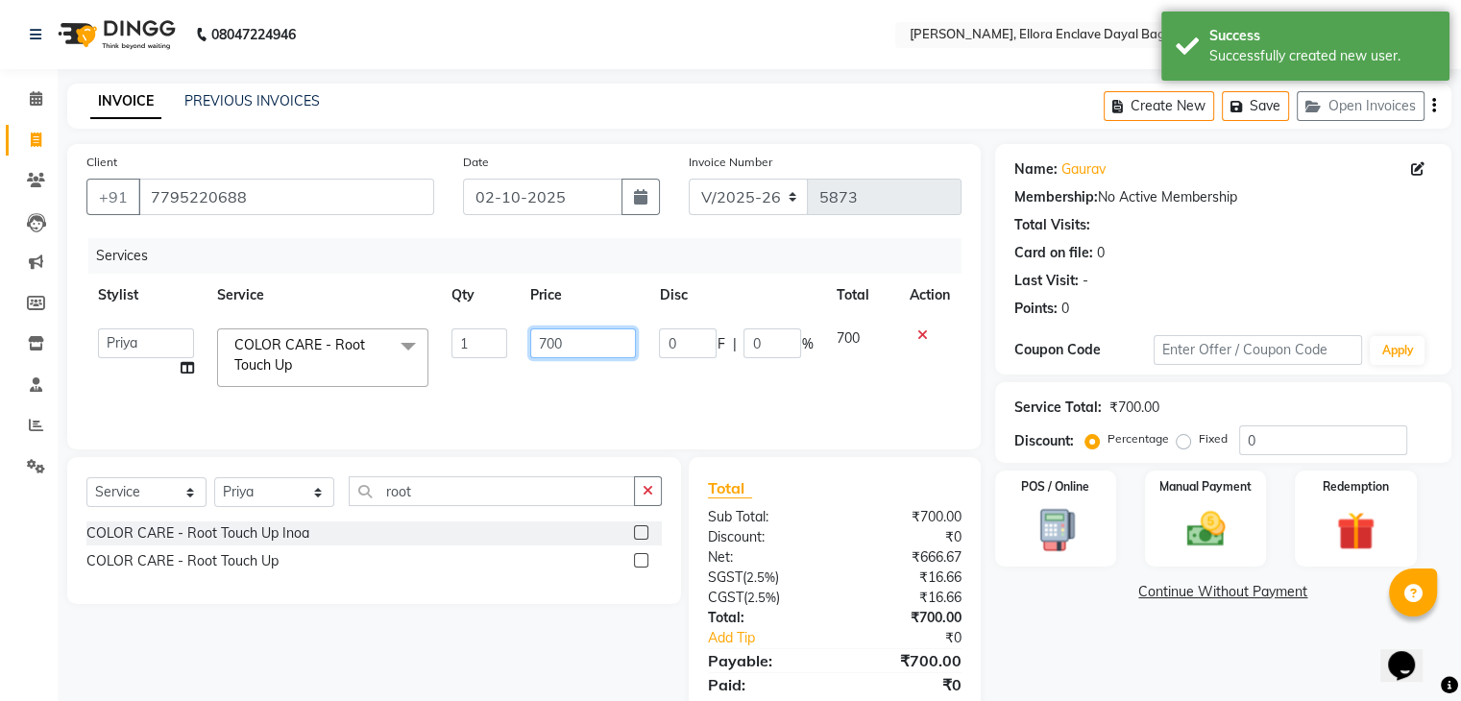
click at [546, 344] on input "700" at bounding box center [583, 343] width 106 height 30
type input "800"
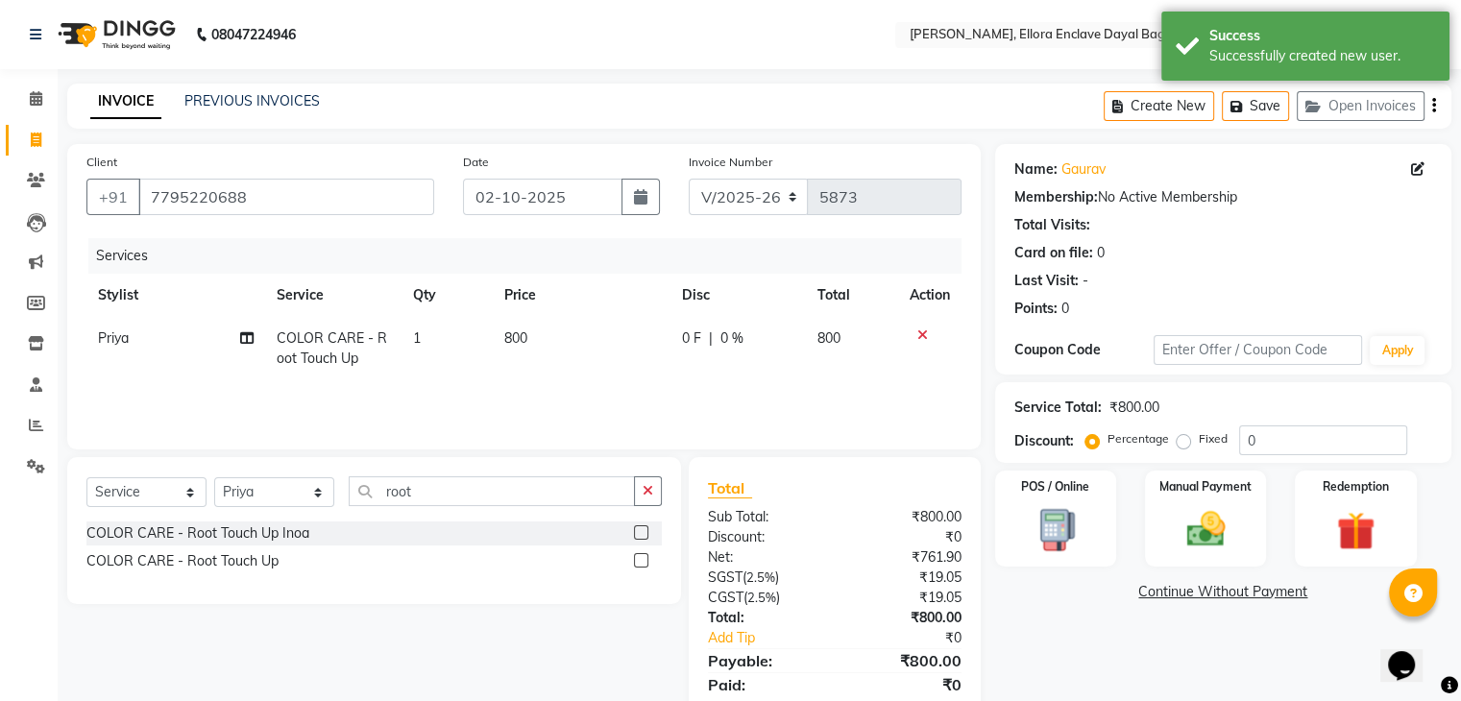
click at [548, 393] on div "Services Stylist Service Qty Price Disc Total Action Priya COLOR CARE - Root To…" at bounding box center [523, 334] width 875 height 192
click at [649, 489] on icon "button" at bounding box center [647, 490] width 11 height 13
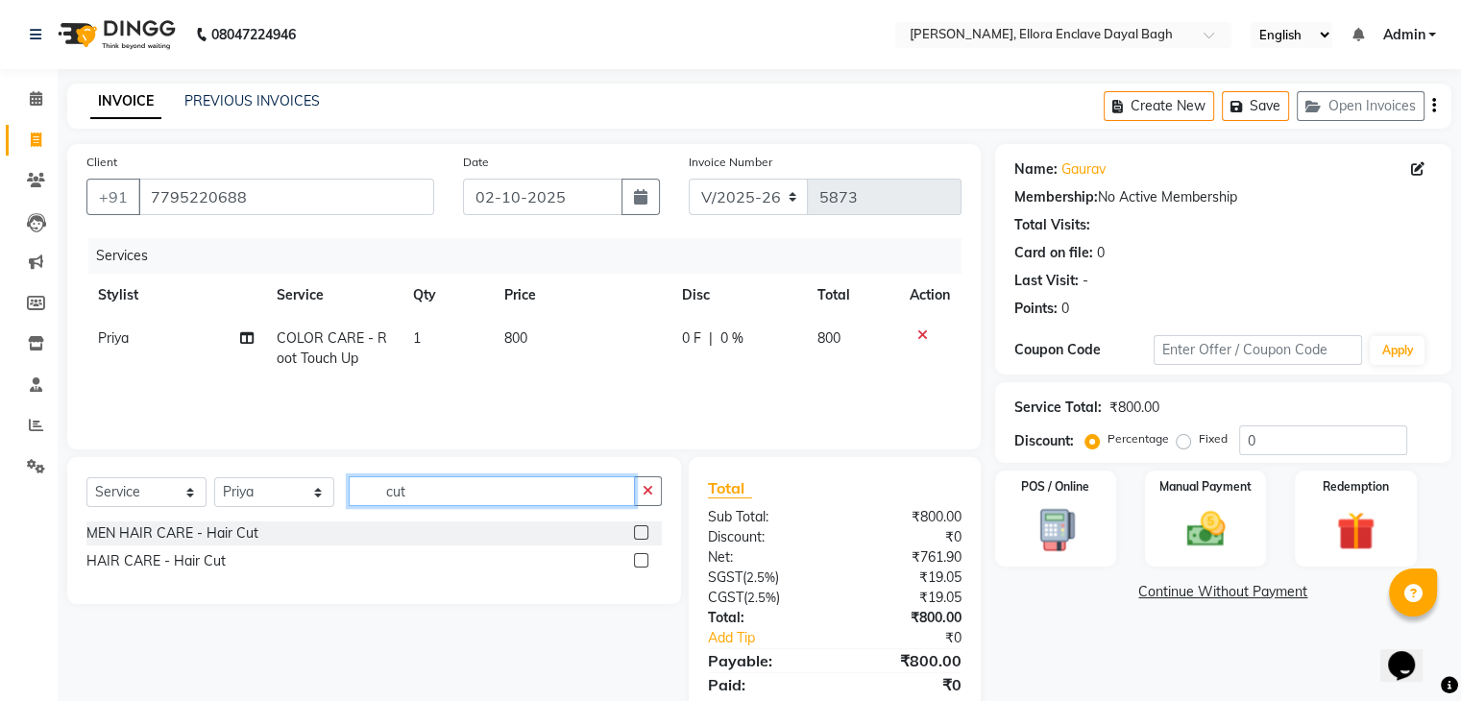
type input "cut"
click at [634, 558] on label at bounding box center [641, 560] width 14 height 14
click at [634, 558] on input "checkbox" at bounding box center [640, 561] width 12 height 12
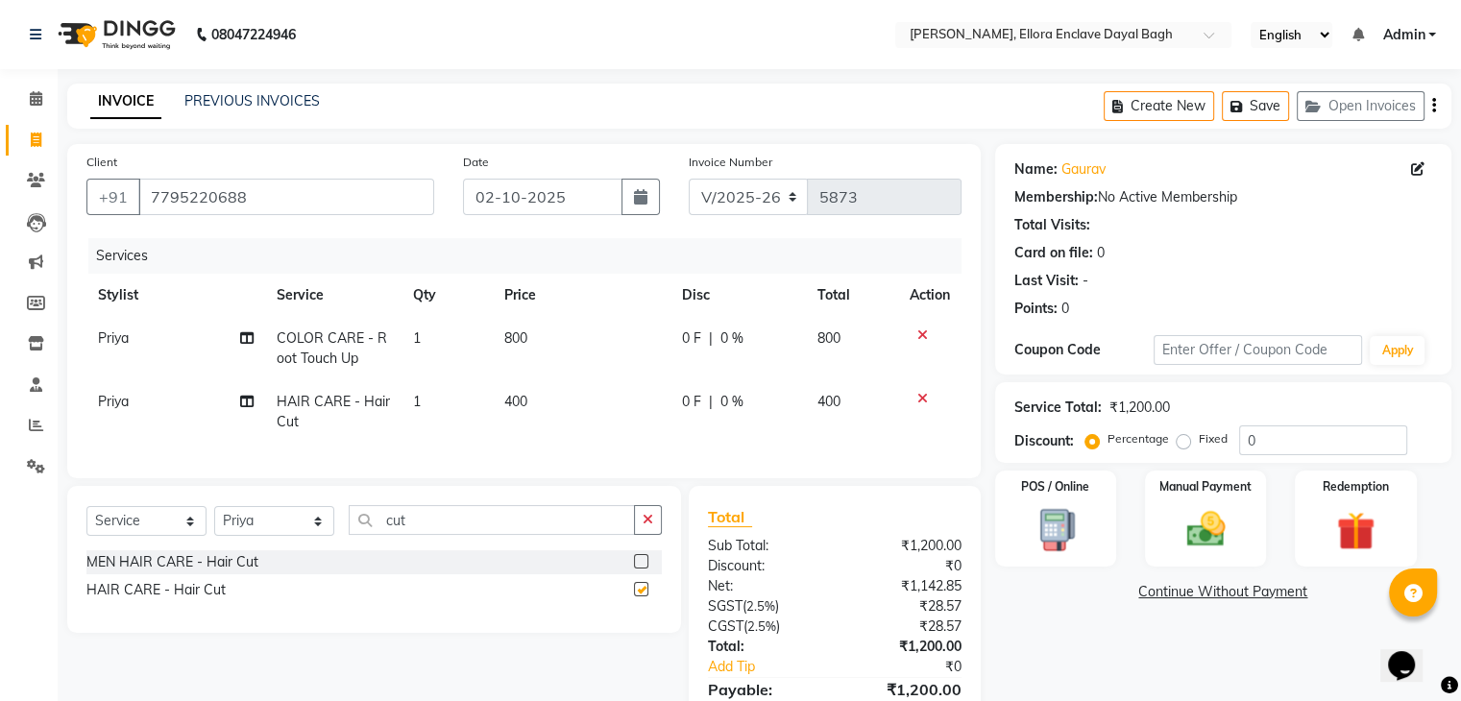
checkbox input "false"
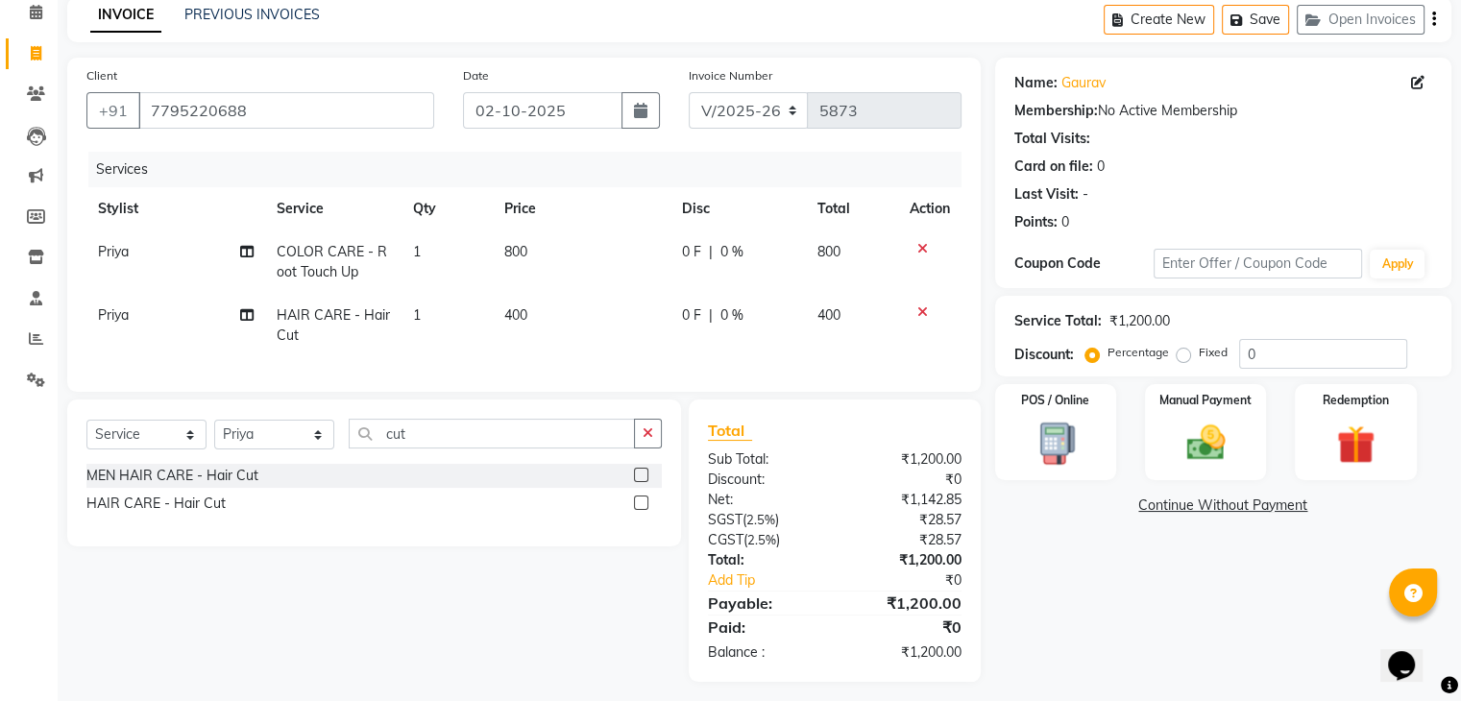
scroll to position [111, 0]
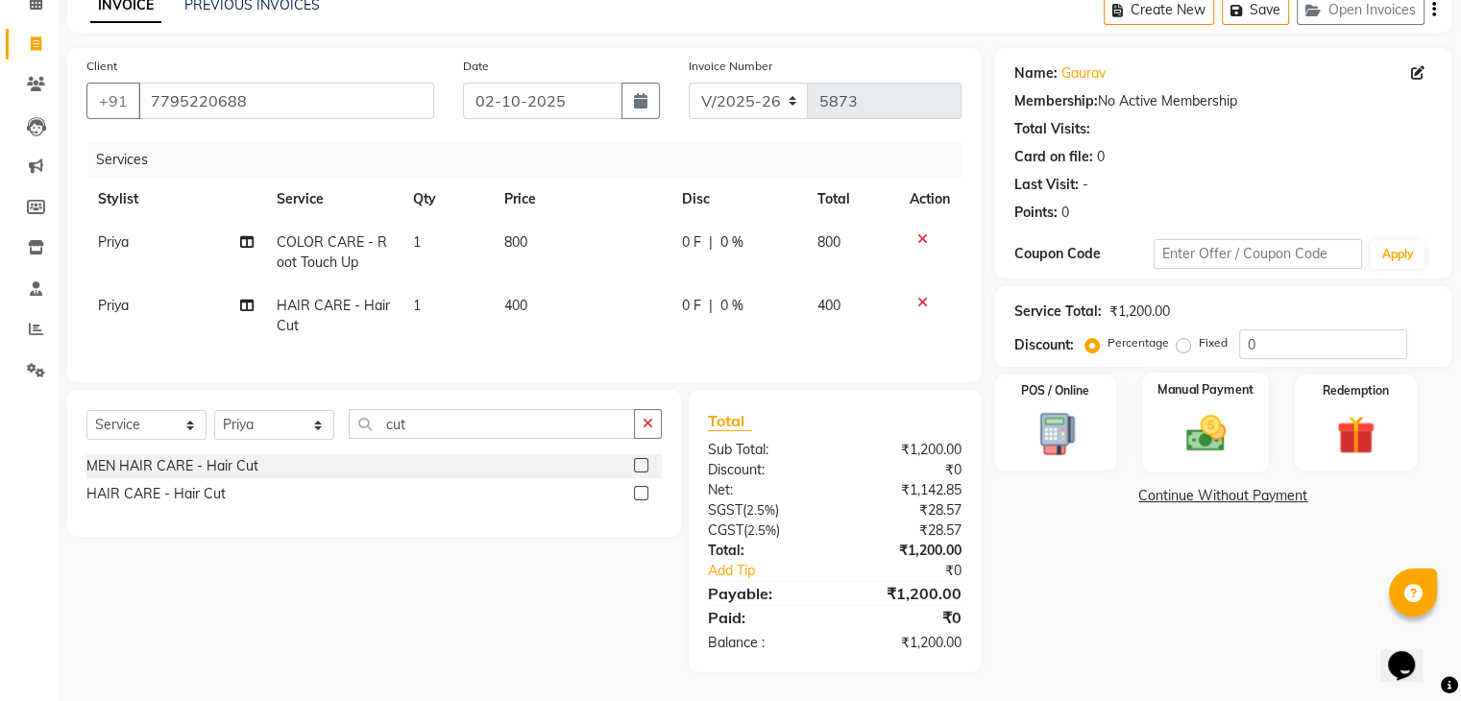
click at [1241, 383] on div "Manual Payment" at bounding box center [1205, 422] width 126 height 99
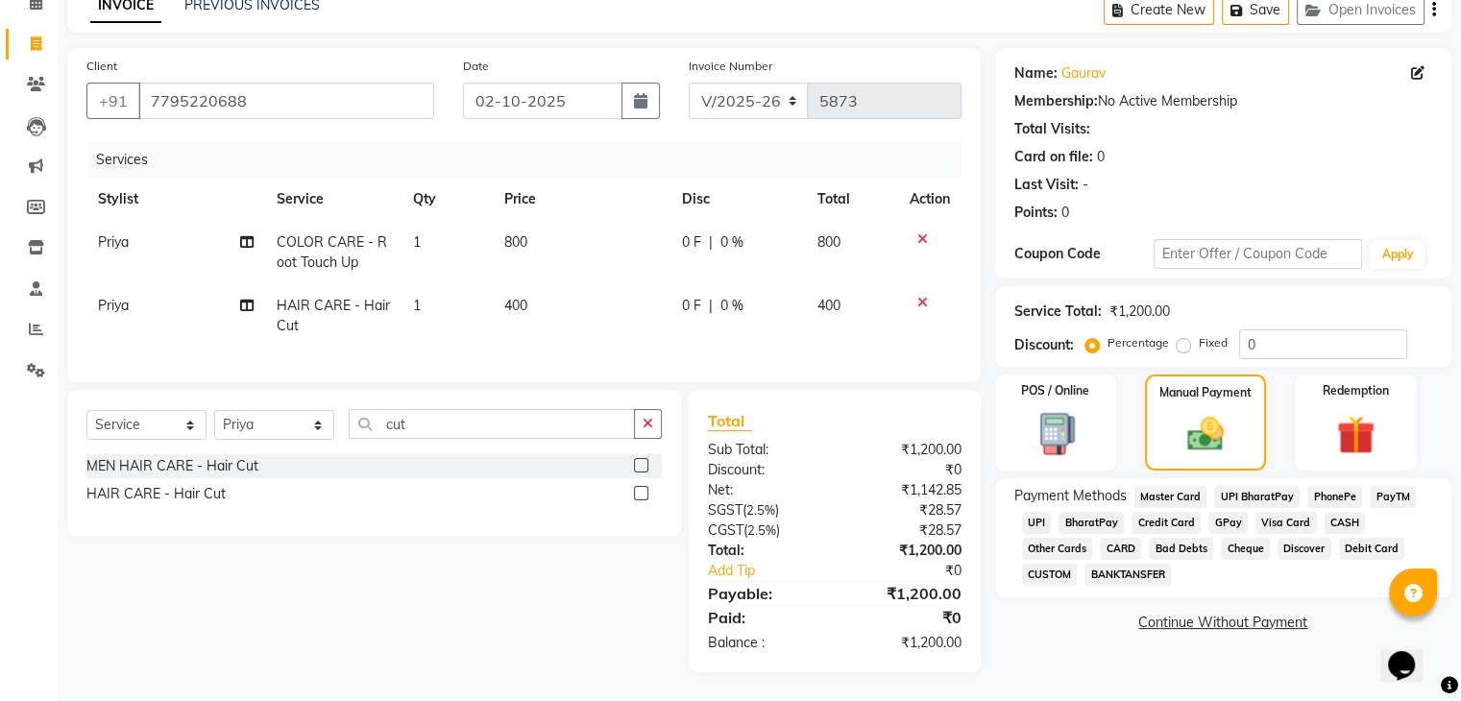
click at [1032, 512] on span "UPI" at bounding box center [1037, 523] width 30 height 22
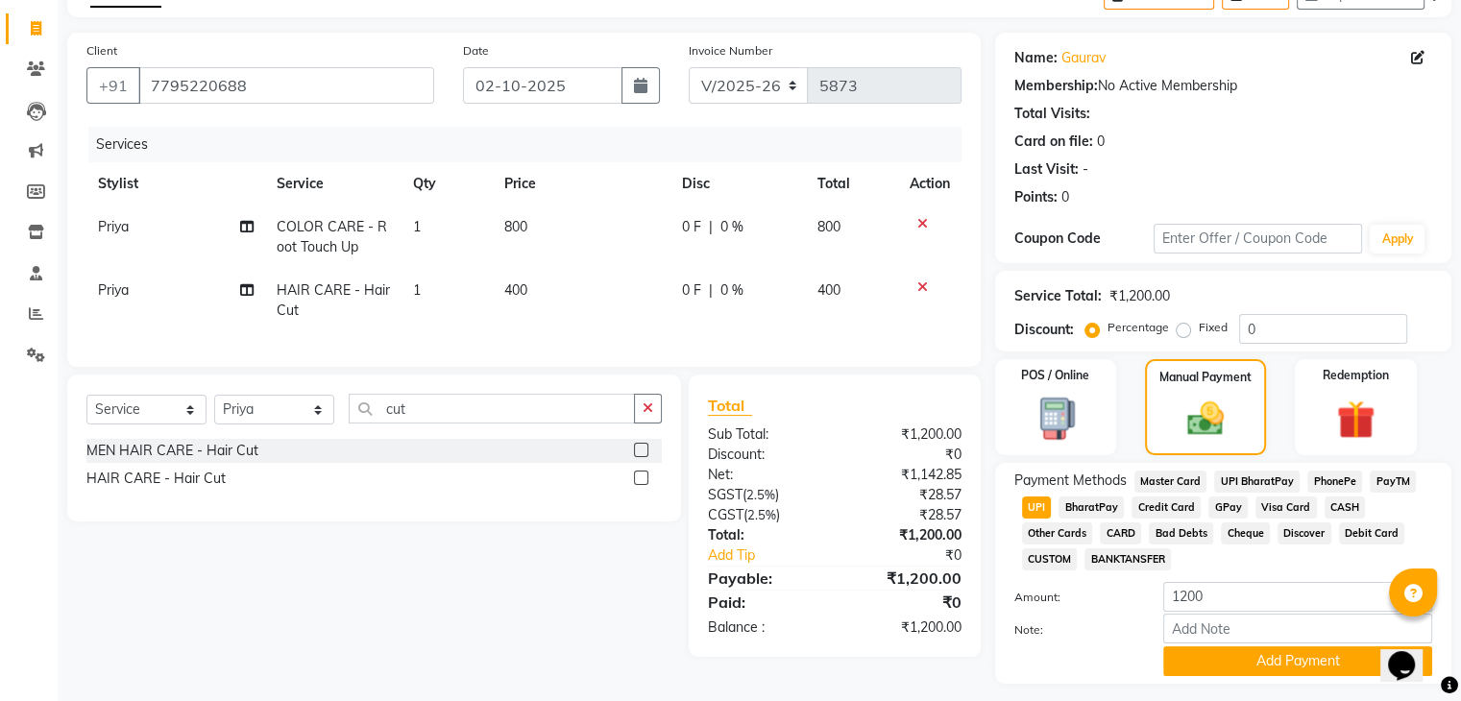
scroll to position [87, 0]
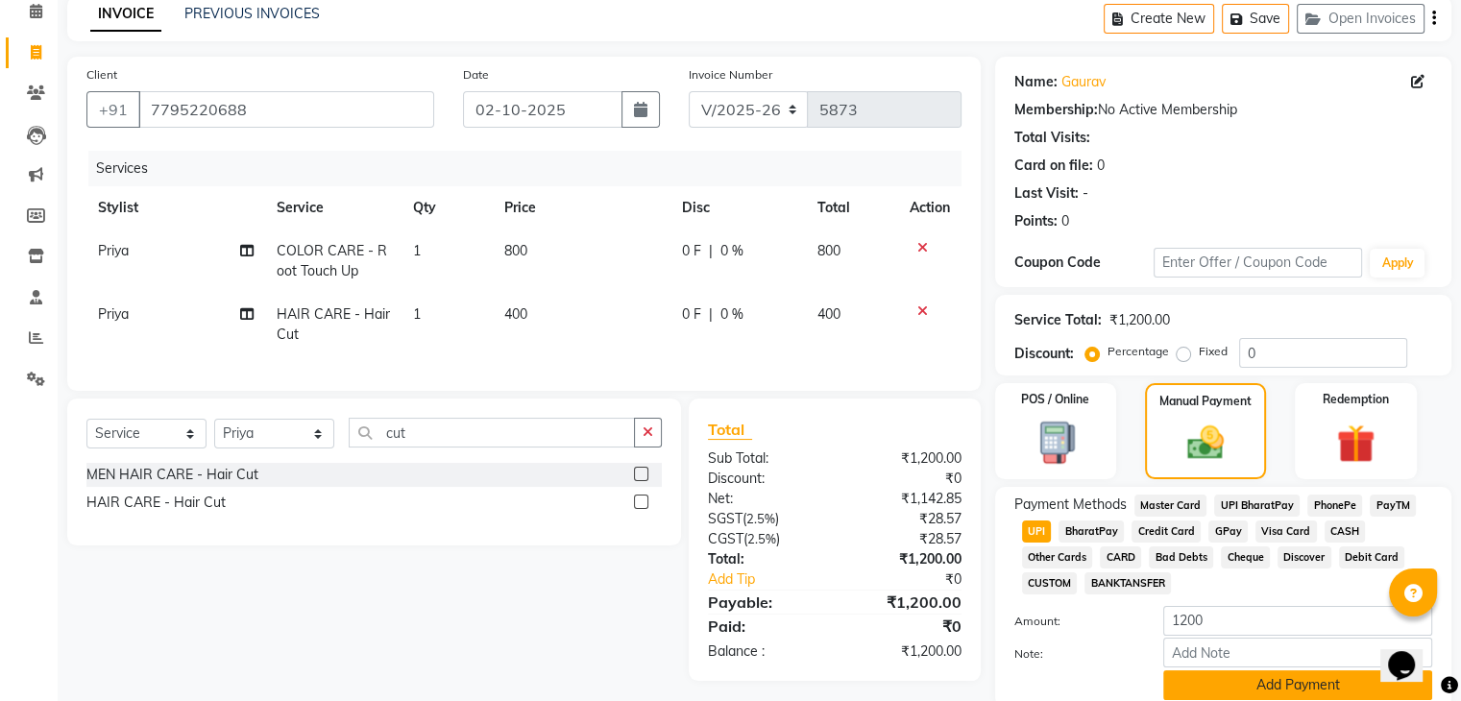
click at [1230, 676] on button "Add Payment" at bounding box center [1297, 685] width 269 height 30
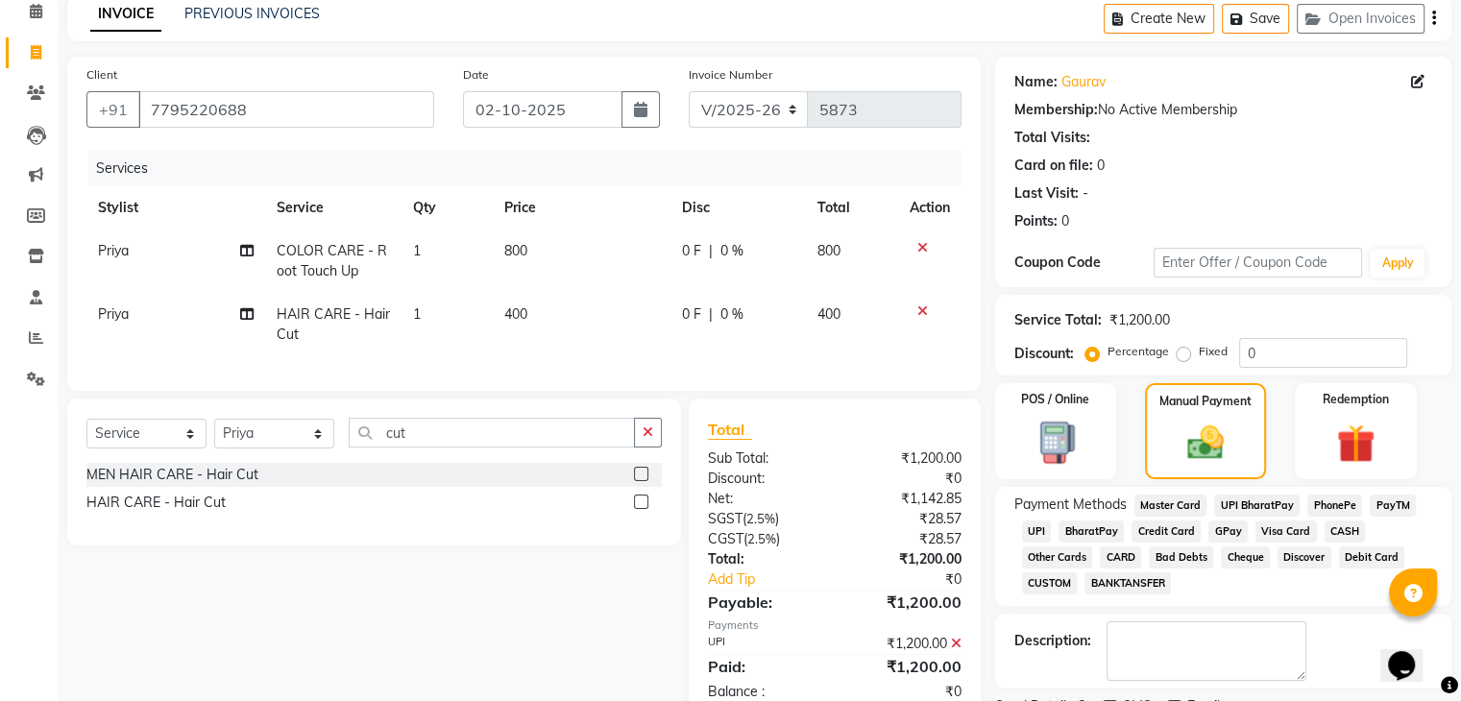
scroll to position [171, 0]
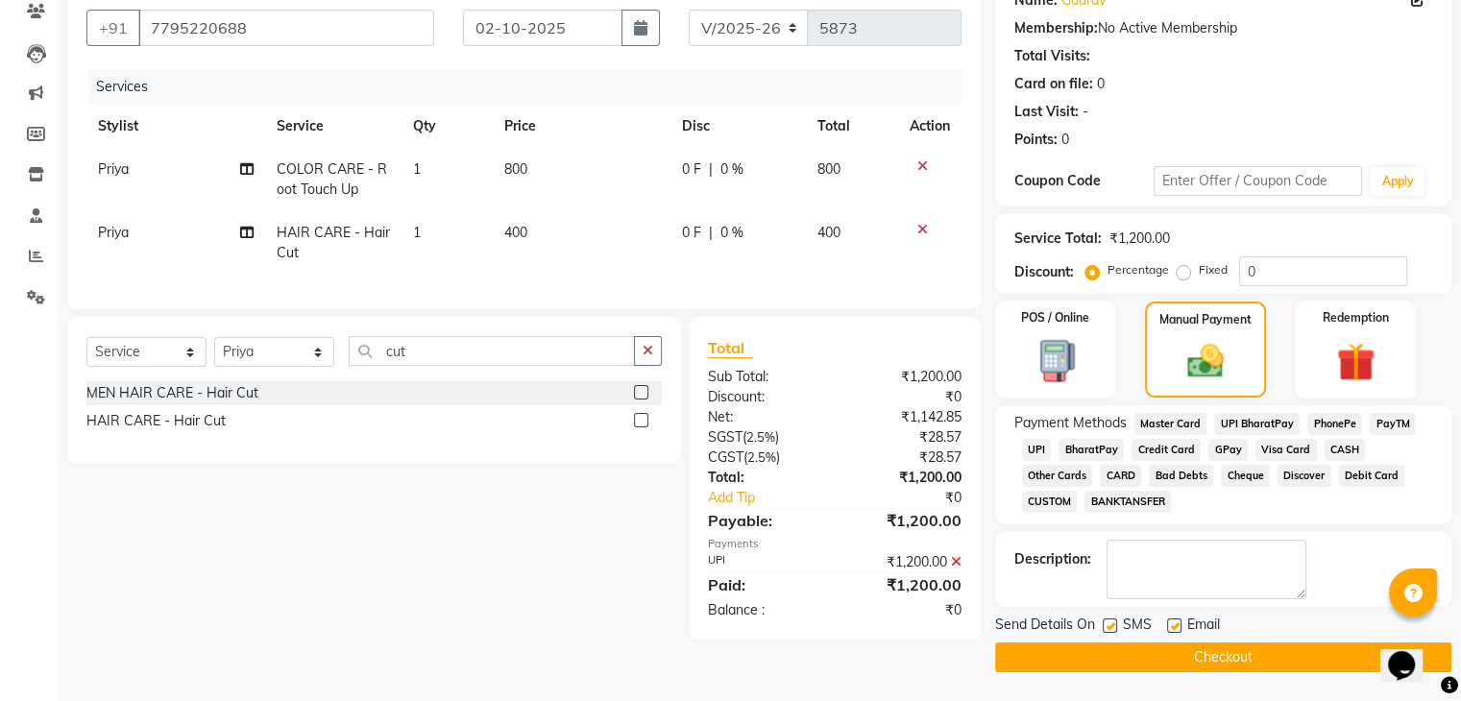
click at [1108, 625] on label at bounding box center [1109, 625] width 14 height 14
click at [1108, 625] on input "checkbox" at bounding box center [1108, 626] width 12 height 12
checkbox input "false"
click at [1171, 622] on label at bounding box center [1174, 625] width 14 height 14
click at [1171, 622] on input "checkbox" at bounding box center [1173, 626] width 12 height 12
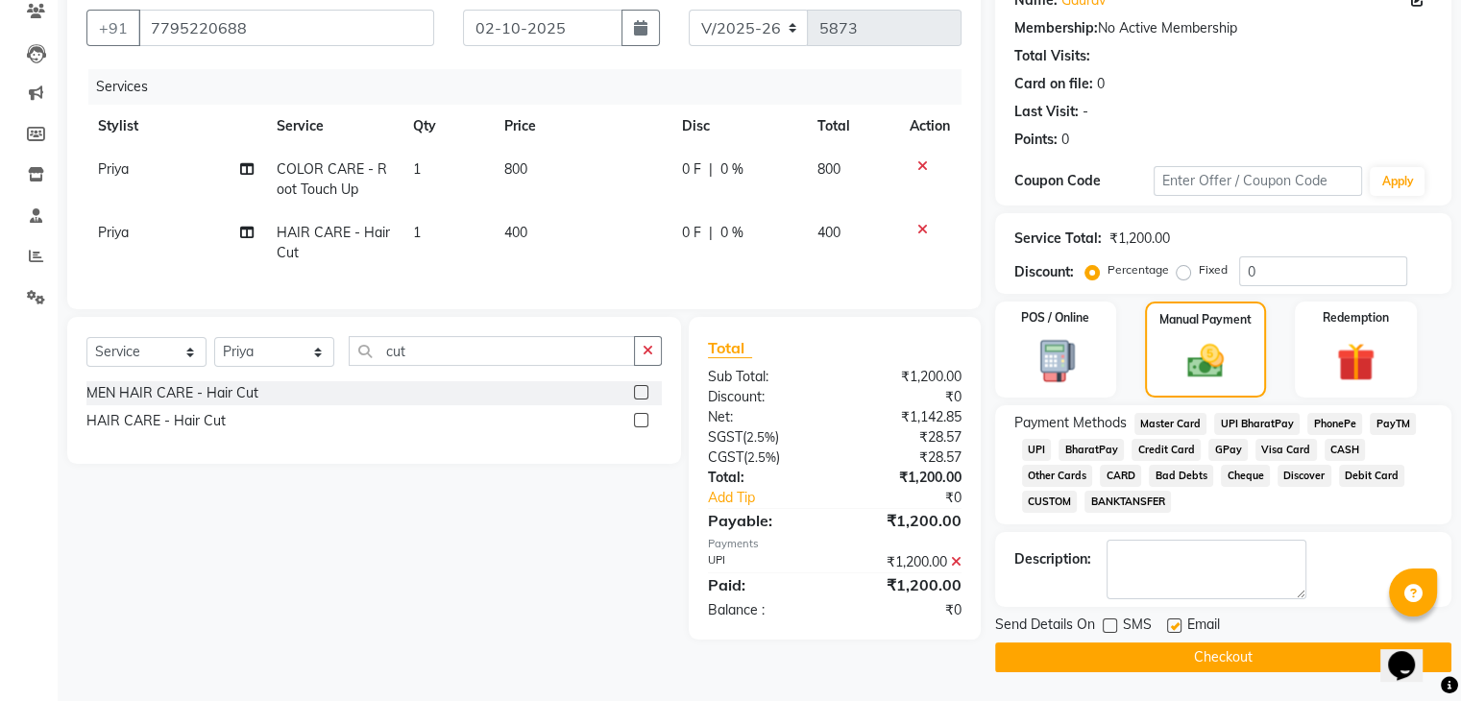
checkbox input "false"
click at [1179, 658] on button "Checkout" at bounding box center [1223, 657] width 456 height 30
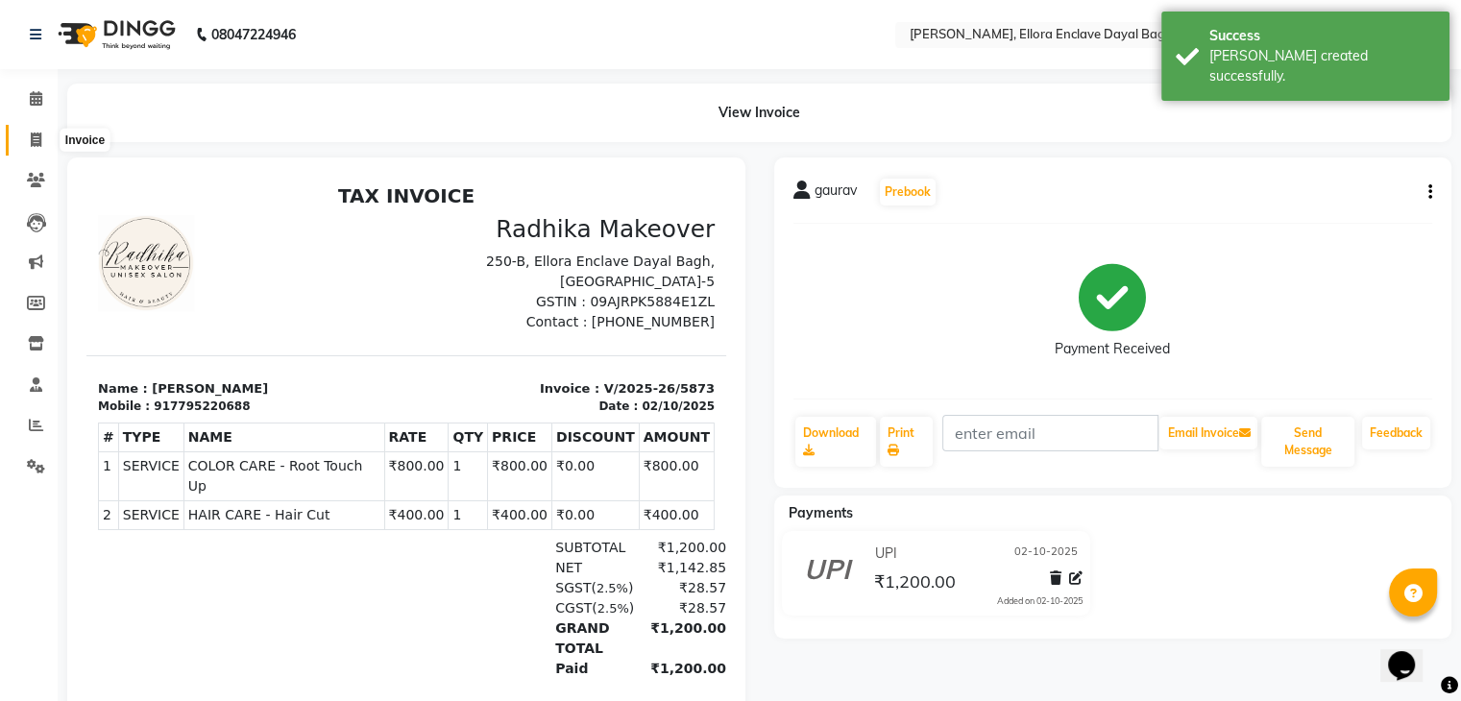
click at [35, 139] on icon at bounding box center [36, 140] width 11 height 14
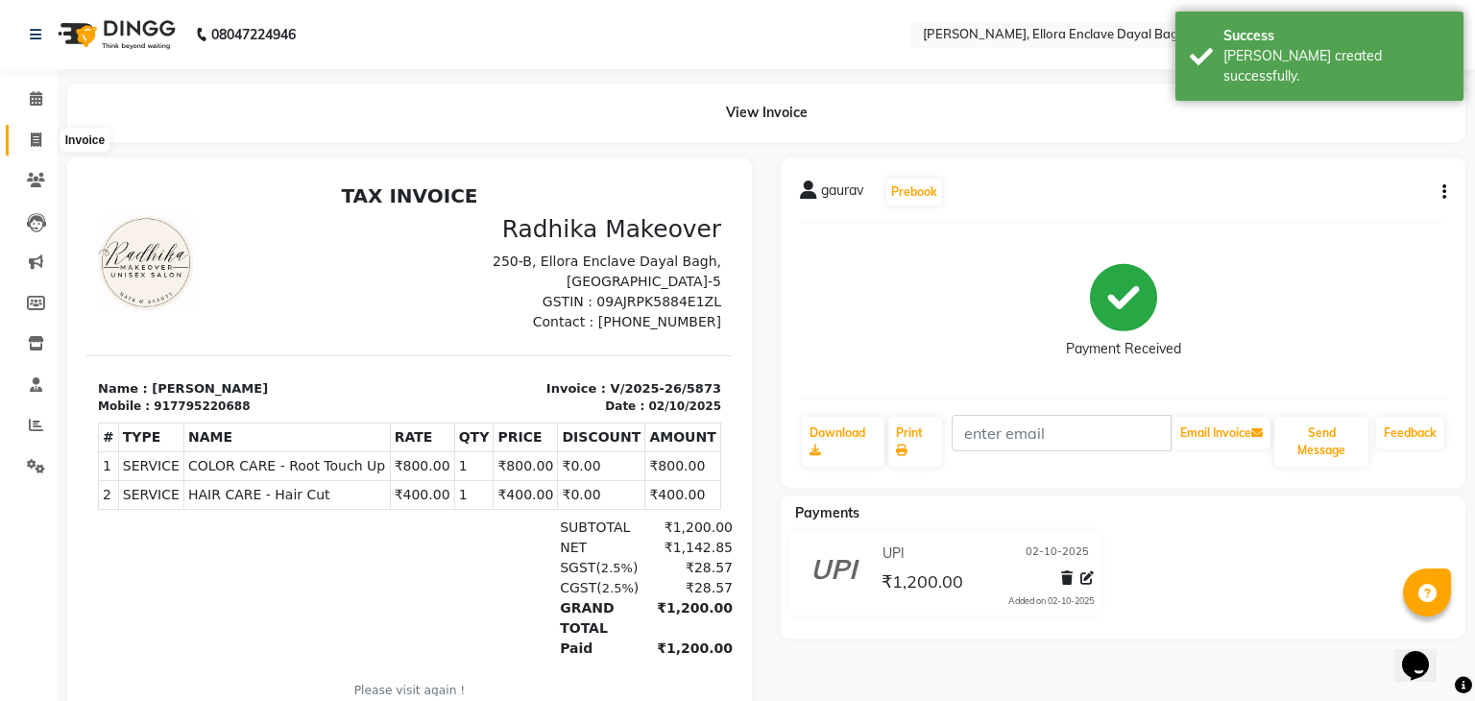
select select "6880"
select select "service"
